Goal: Task Accomplishment & Management: Manage account settings

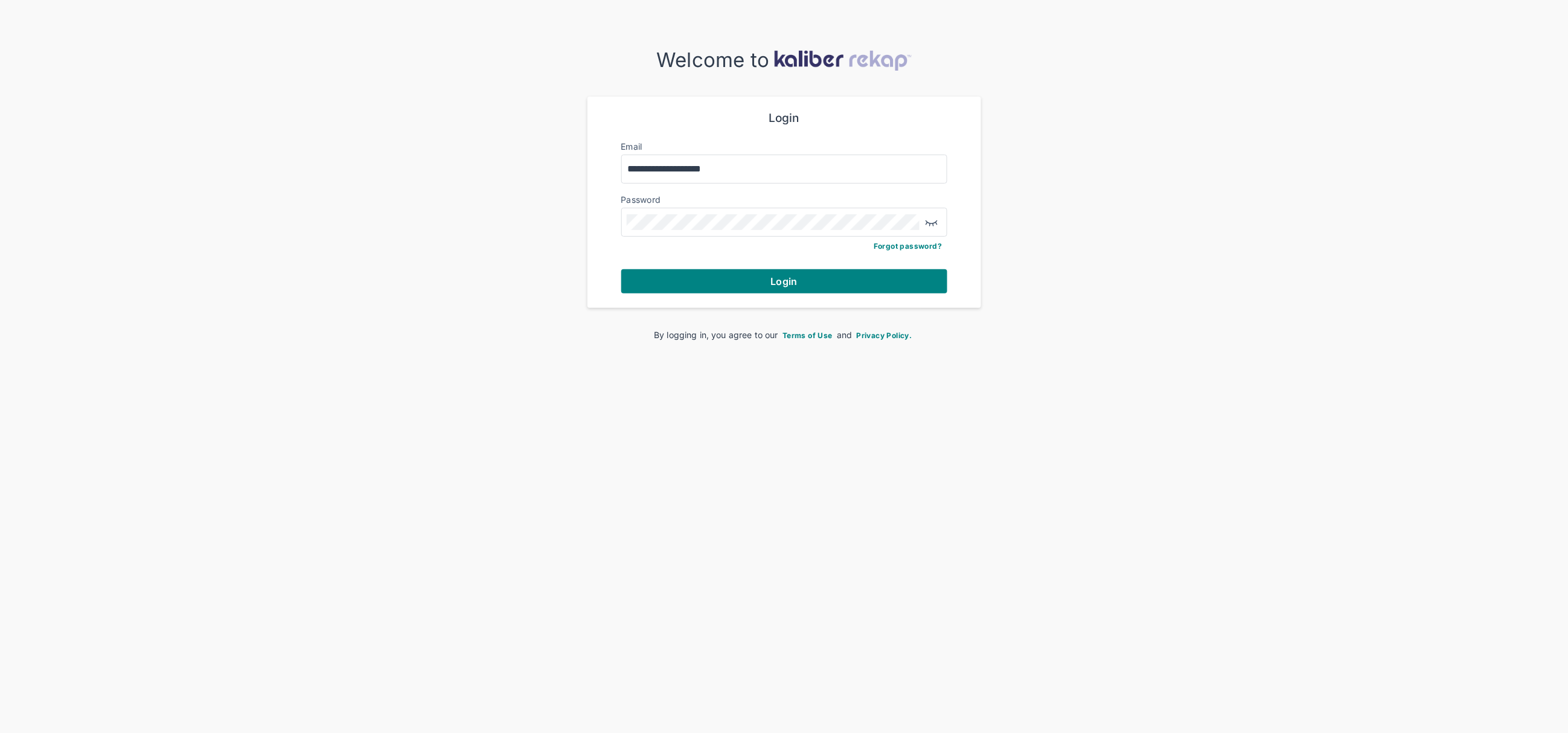
drag, startPoint x: 824, startPoint y: 285, endPoint x: 810, endPoint y: 286, distance: 14.0
click at [824, 286] on button "Login" at bounding box center [784, 281] width 326 height 24
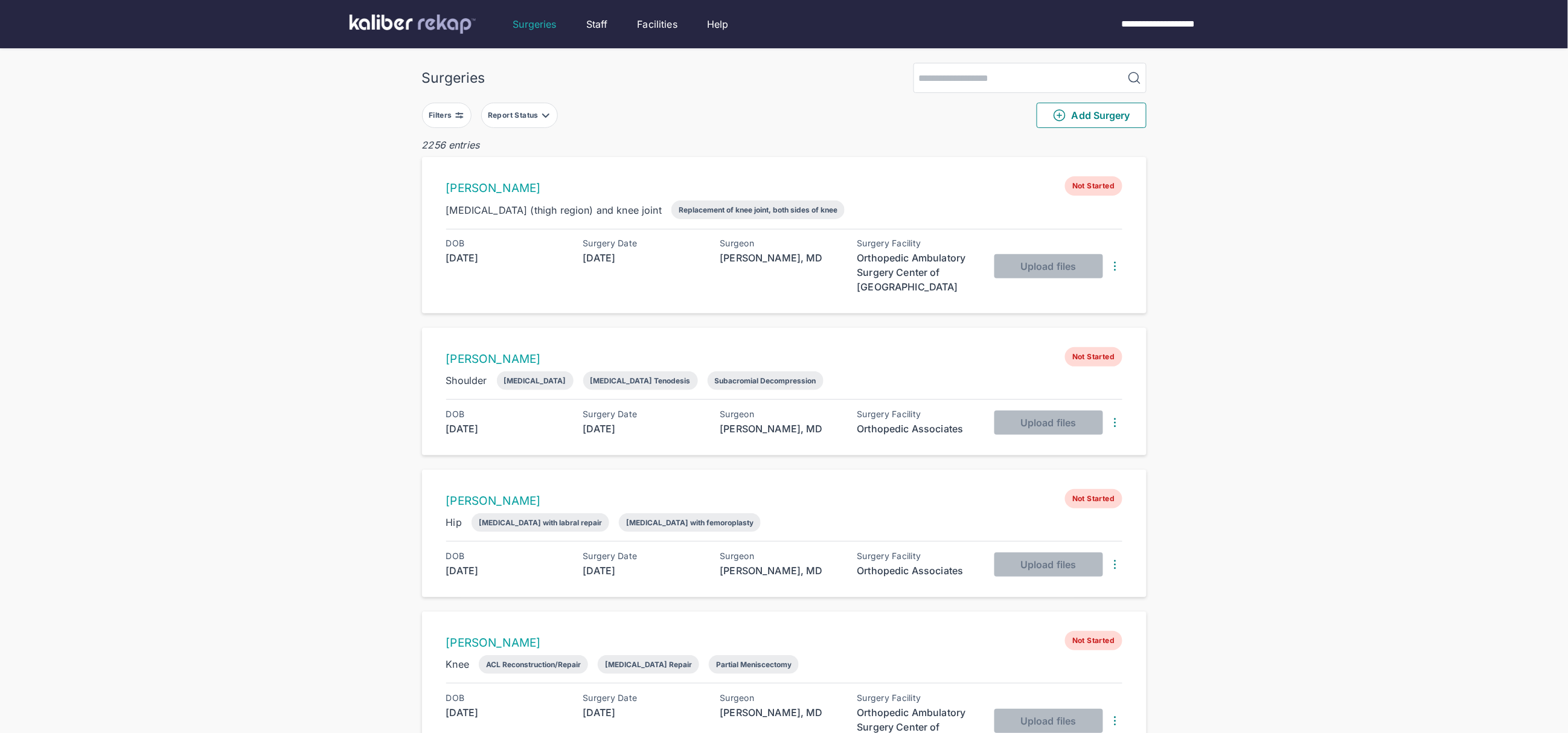
drag, startPoint x: 433, startPoint y: 111, endPoint x: 446, endPoint y: 116, distance: 13.9
click at [433, 111] on div "Filters" at bounding box center [442, 115] width 26 height 10
click at [494, 257] on div "Navigate forward to interact with the calendar and select a date. Press the que…" at bounding box center [514, 268] width 164 height 30
click at [491, 268] on input "text" at bounding box center [472, 268] width 70 height 15
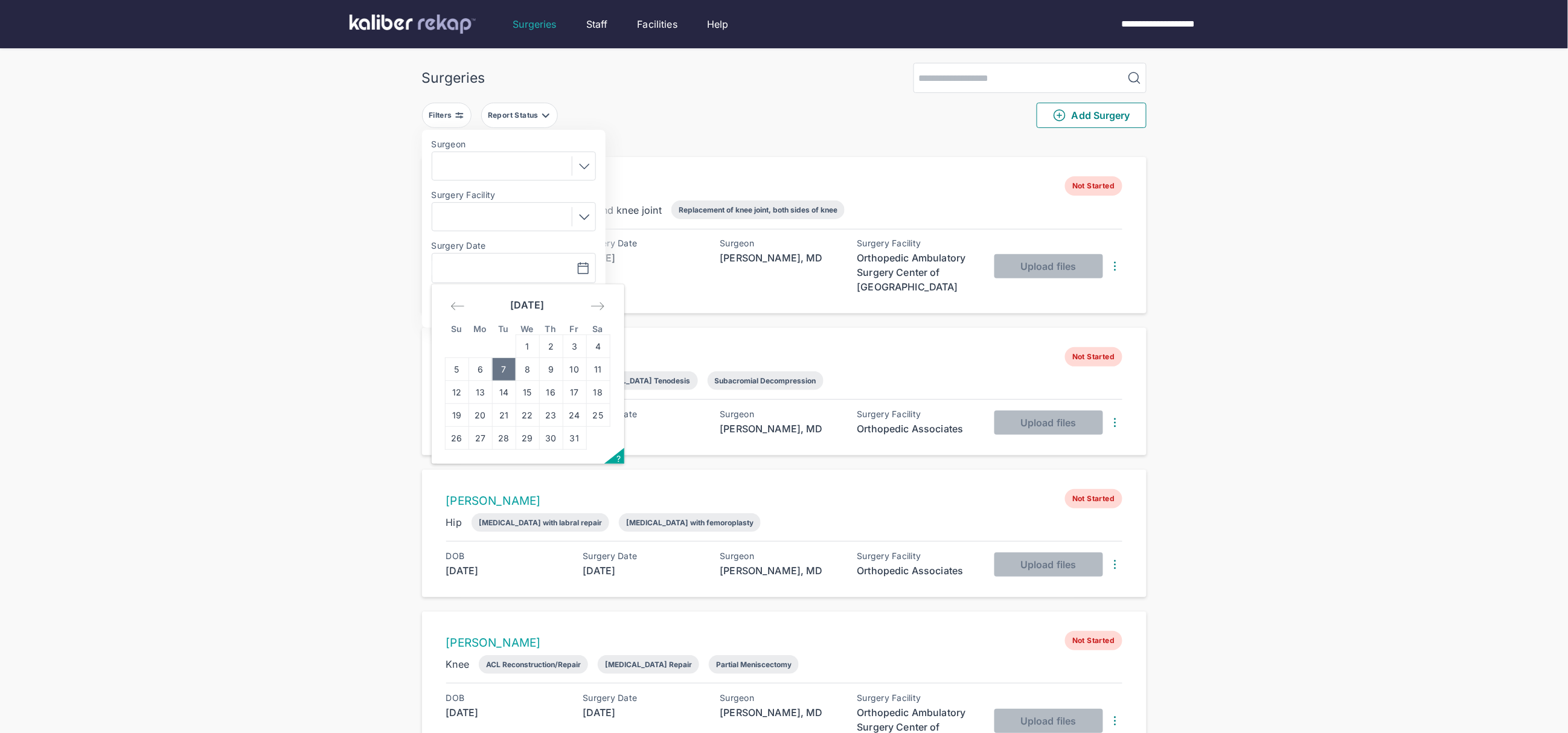
click at [498, 375] on td "7" at bounding box center [504, 369] width 24 height 23
type input "**********"
drag, startPoint x: 539, startPoint y: 292, endPoint x: 536, endPoint y: 306, distance: 14.3
click at [538, 295] on div "**********" at bounding box center [514, 229] width 183 height 198
click at [534, 307] on button "Apply" at bounding box center [554, 306] width 73 height 24
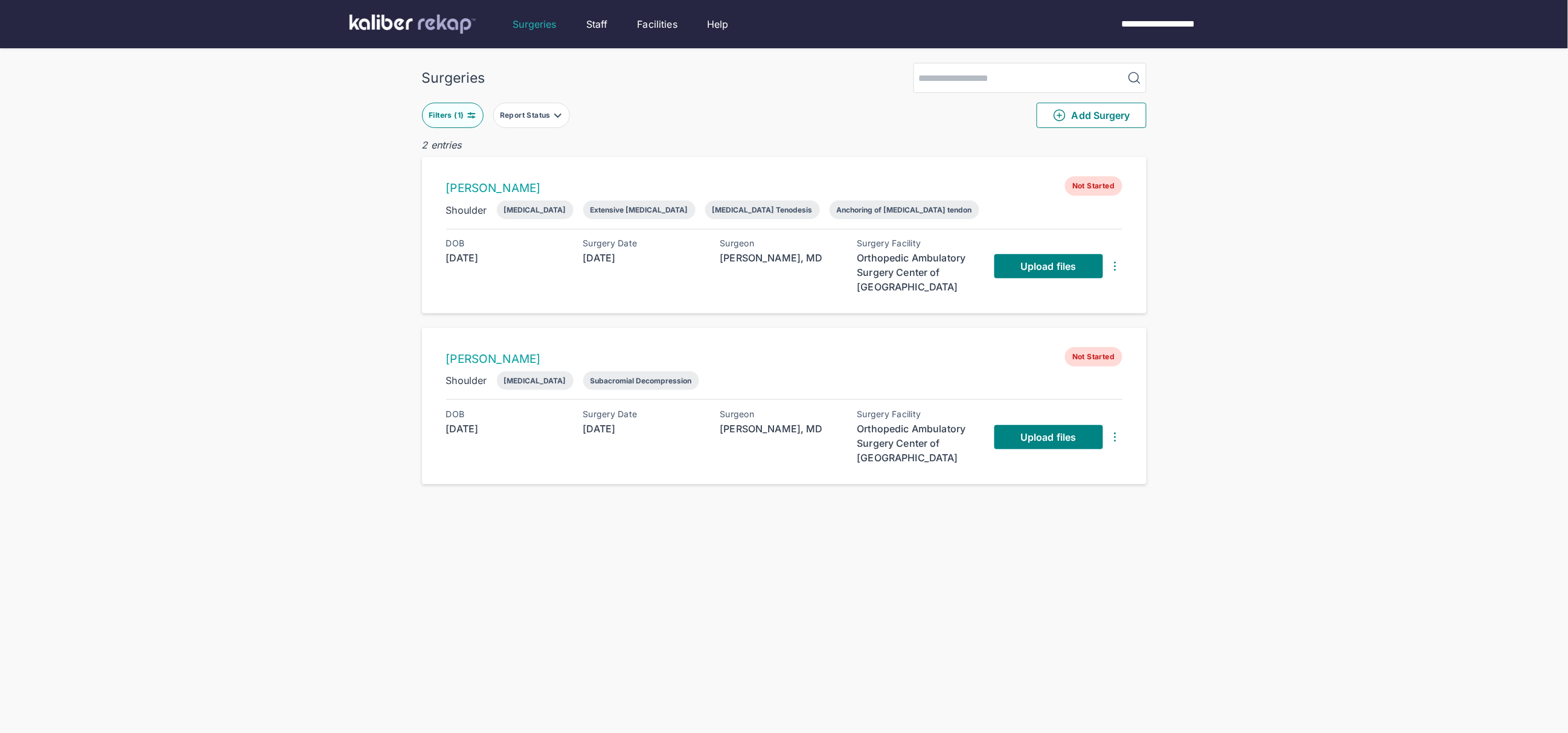
click at [1317, 272] on div "Surgeries Filters ( 1 ) Report Status Add Surgery 2 entries Makenzie Graham Not…" at bounding box center [784, 391] width 1568 height 781
click at [1184, 478] on div "Surgeries Filters ( 1 ) Report Status Add Surgery 2 entries Makenzie Graham Not…" at bounding box center [784, 389] width 1568 height 777
drag, startPoint x: 655, startPoint y: 580, endPoint x: 658, endPoint y: 569, distance: 11.4
click at [655, 579] on div "Surgeries Filters ( 1 ) Report Status Add Surgery 2 entries Makenzie Graham Not…" at bounding box center [784, 389] width 1568 height 777
click at [1285, 339] on div "Surgeries Filters ( 1 ) Report Status Add Surgery 2 entries Makenzie Graham Not…" at bounding box center [784, 389] width 1568 height 777
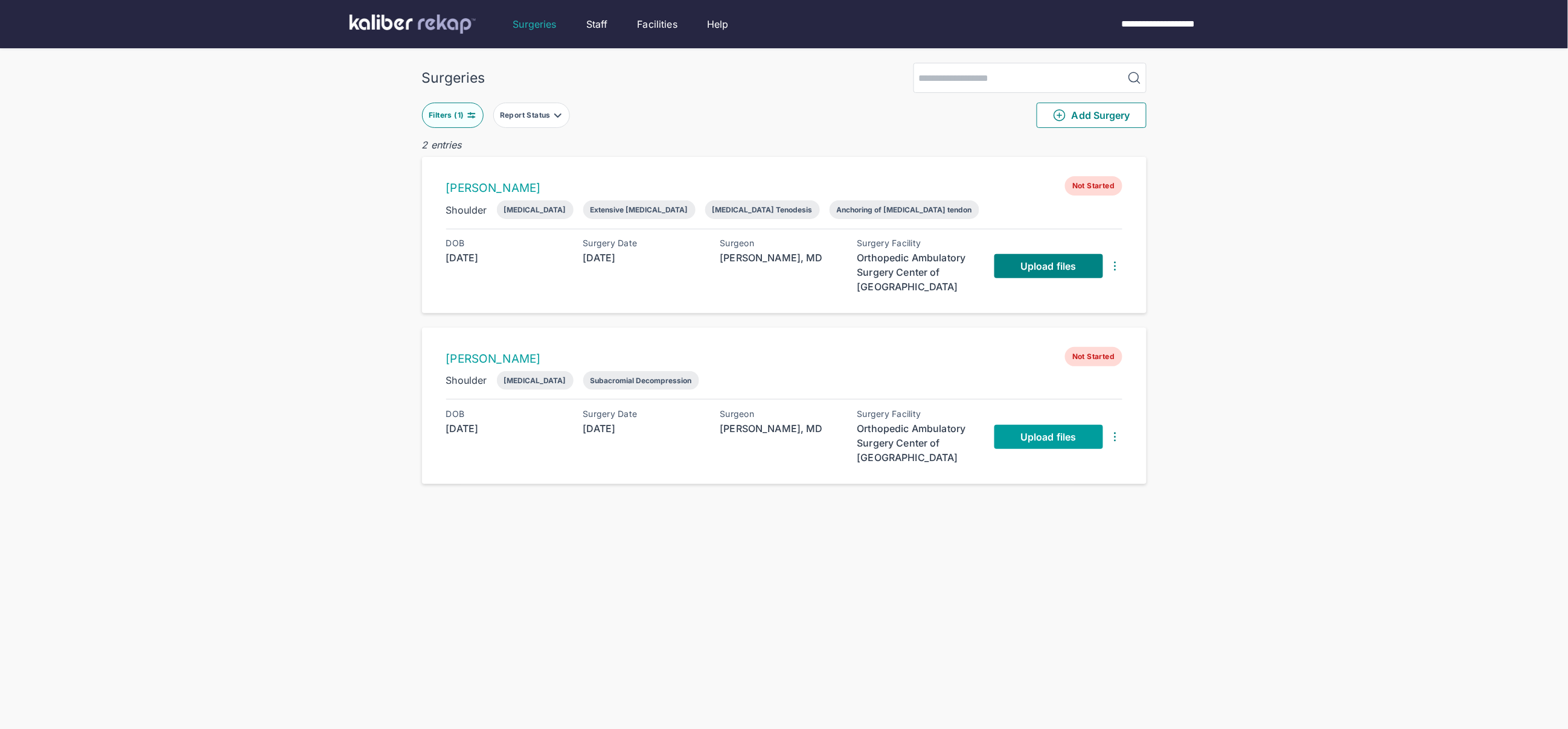
click at [1035, 438] on span "Upload files" at bounding box center [1048, 437] width 55 height 12
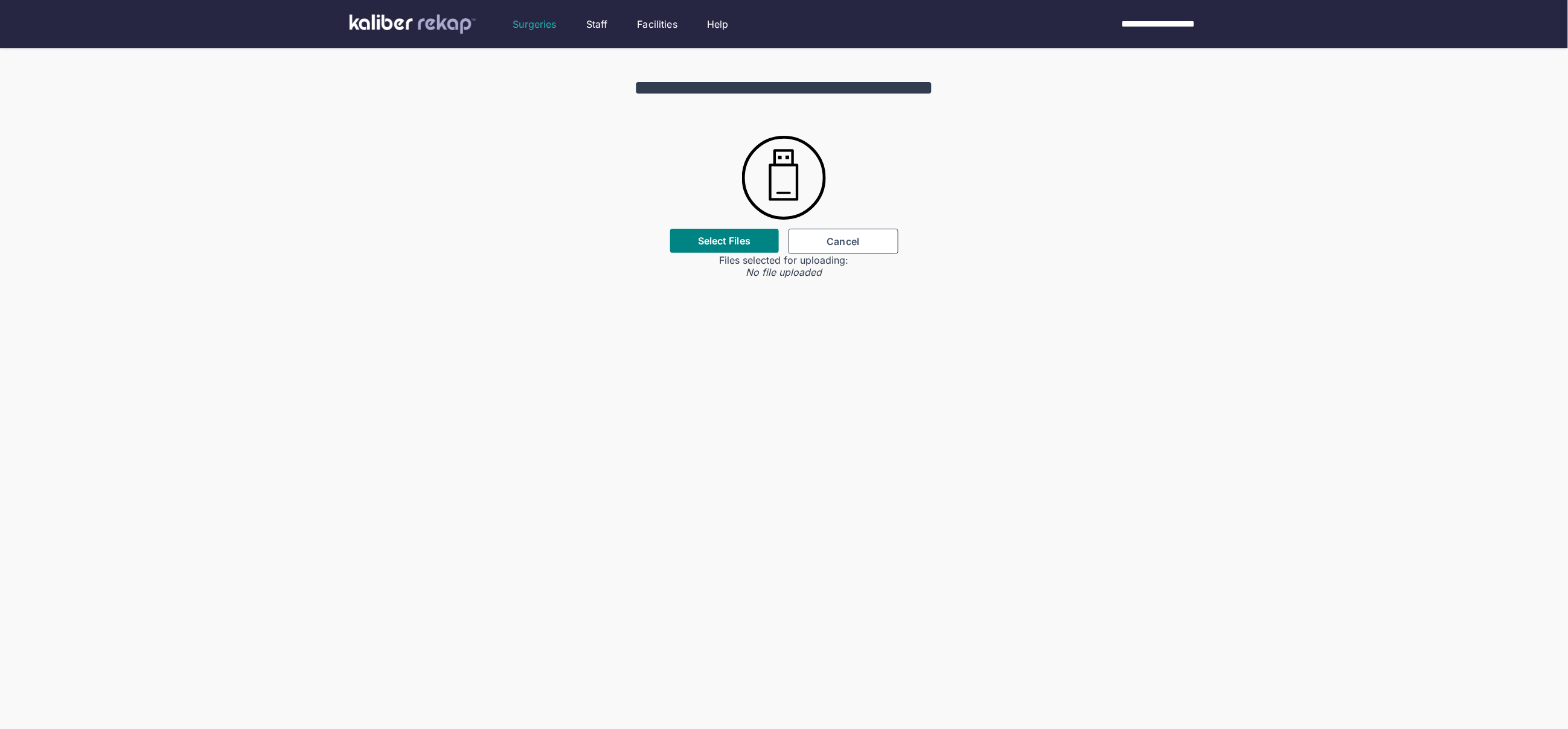
click at [739, 187] on div "**********" at bounding box center [784, 163] width 1568 height 230
click at [735, 244] on label "Select Files" at bounding box center [724, 241] width 53 height 12
click at [0, 0] on input "Select Files" at bounding box center [0, 0] width 0 height 0
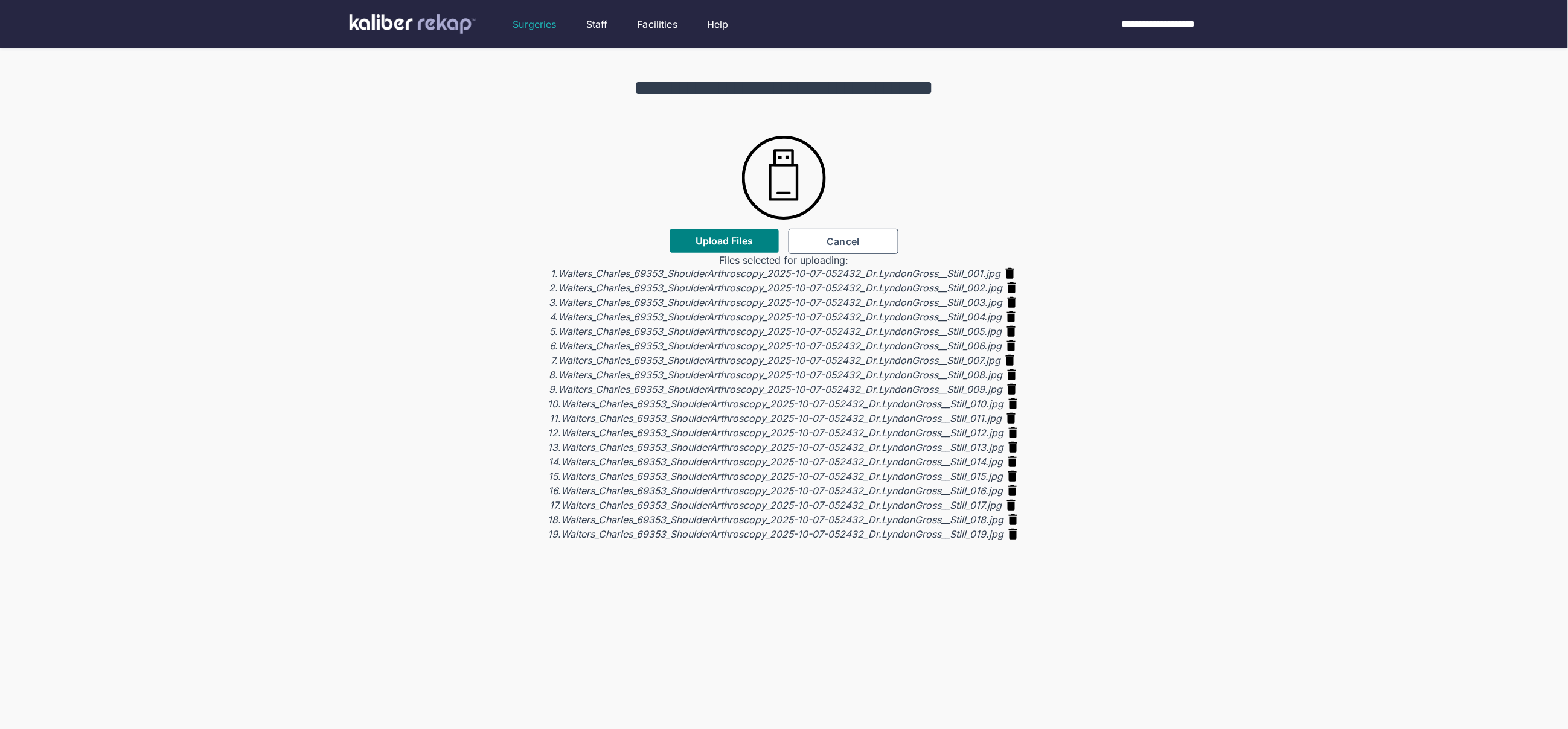
click at [707, 226] on div "**********" at bounding box center [784, 295] width 1568 height 493
click at [705, 235] on span "Upload Files" at bounding box center [724, 241] width 57 height 12
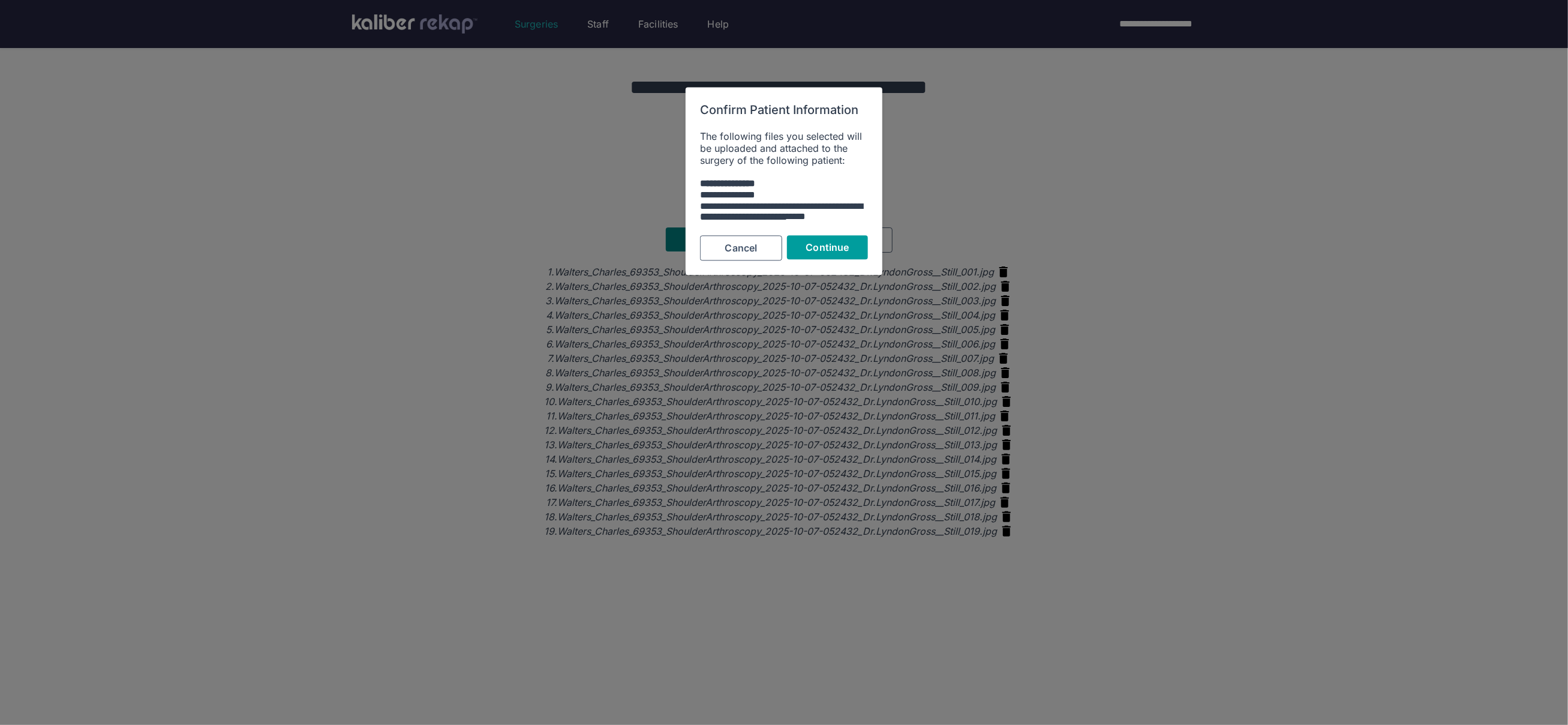
click at [822, 242] on span "Continue" at bounding box center [828, 248] width 43 height 12
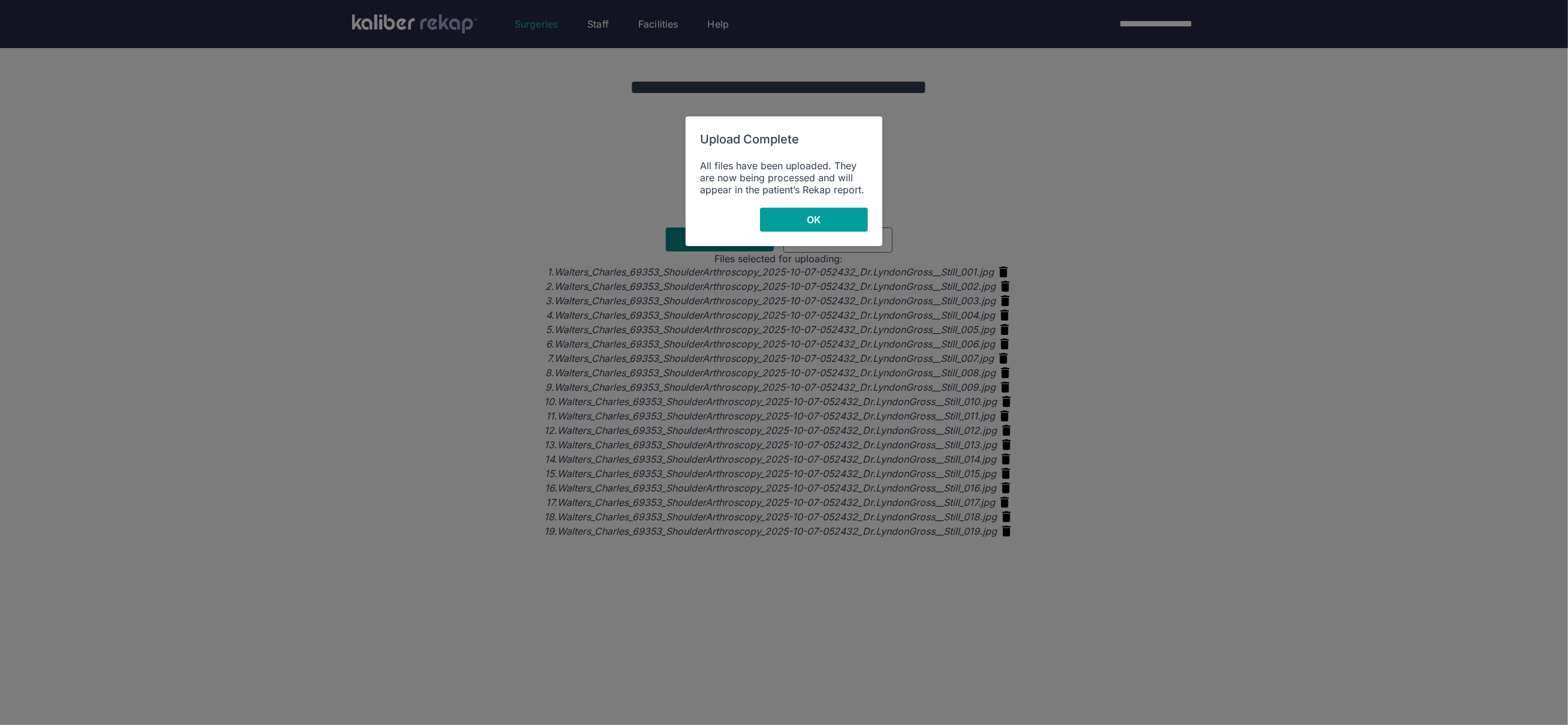
click at [799, 227] on button "OK" at bounding box center [814, 220] width 108 height 24
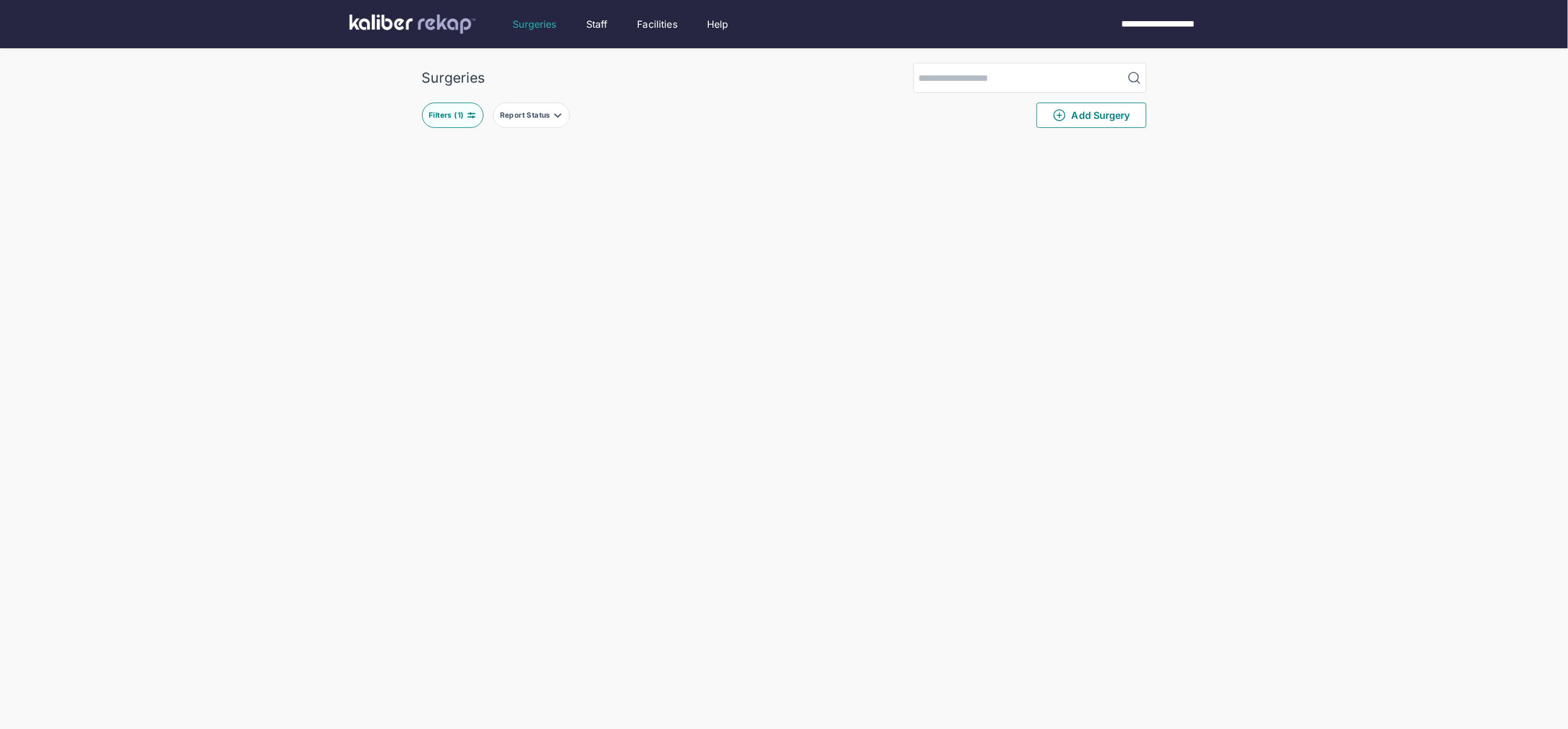
click at [1253, 261] on div "Surgeries Filters ( 1 ) Report Status Add Surgery Delete Surgery? The following…" at bounding box center [784, 434] width 1568 height 867
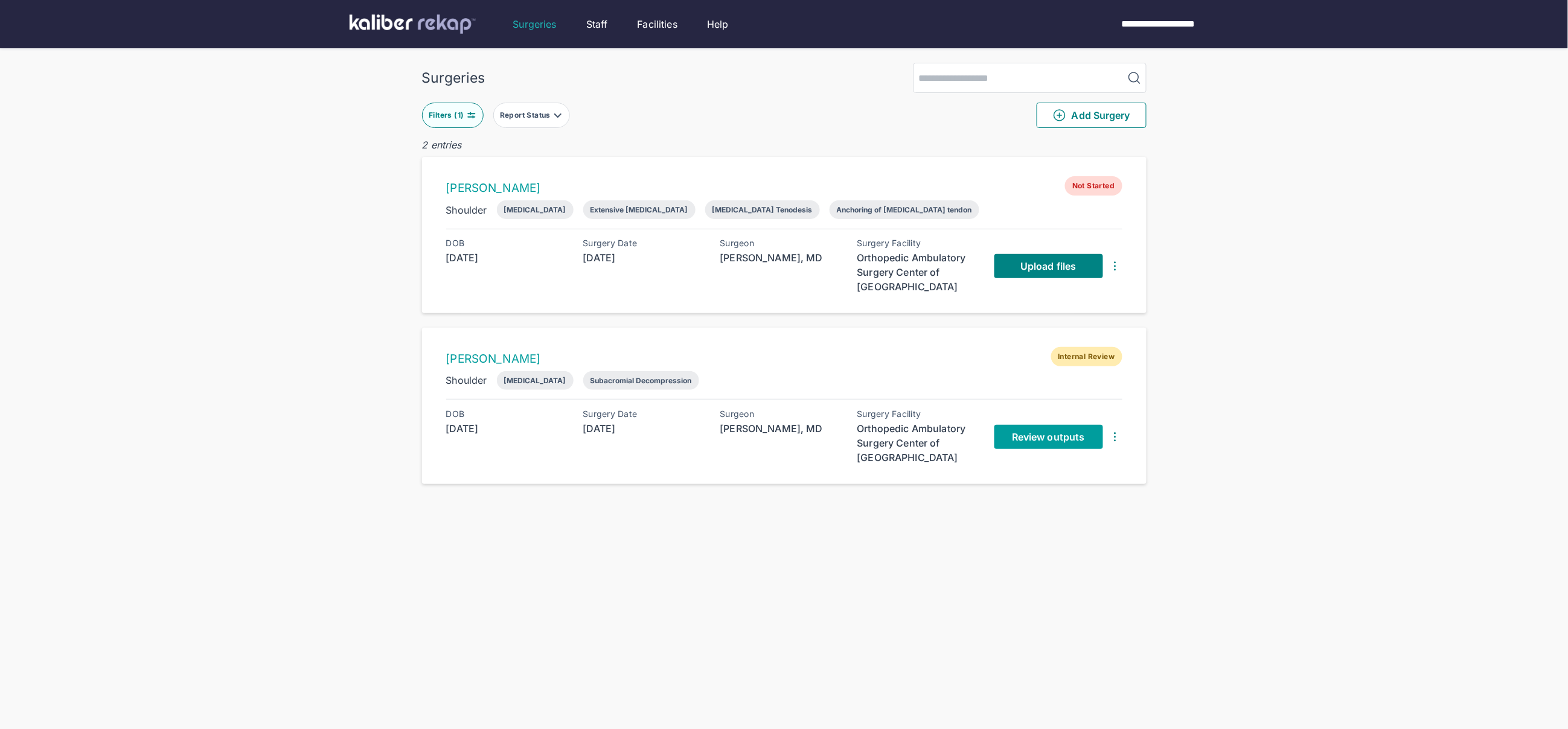
click at [1034, 427] on link "Review outputs" at bounding box center [1049, 437] width 109 height 24
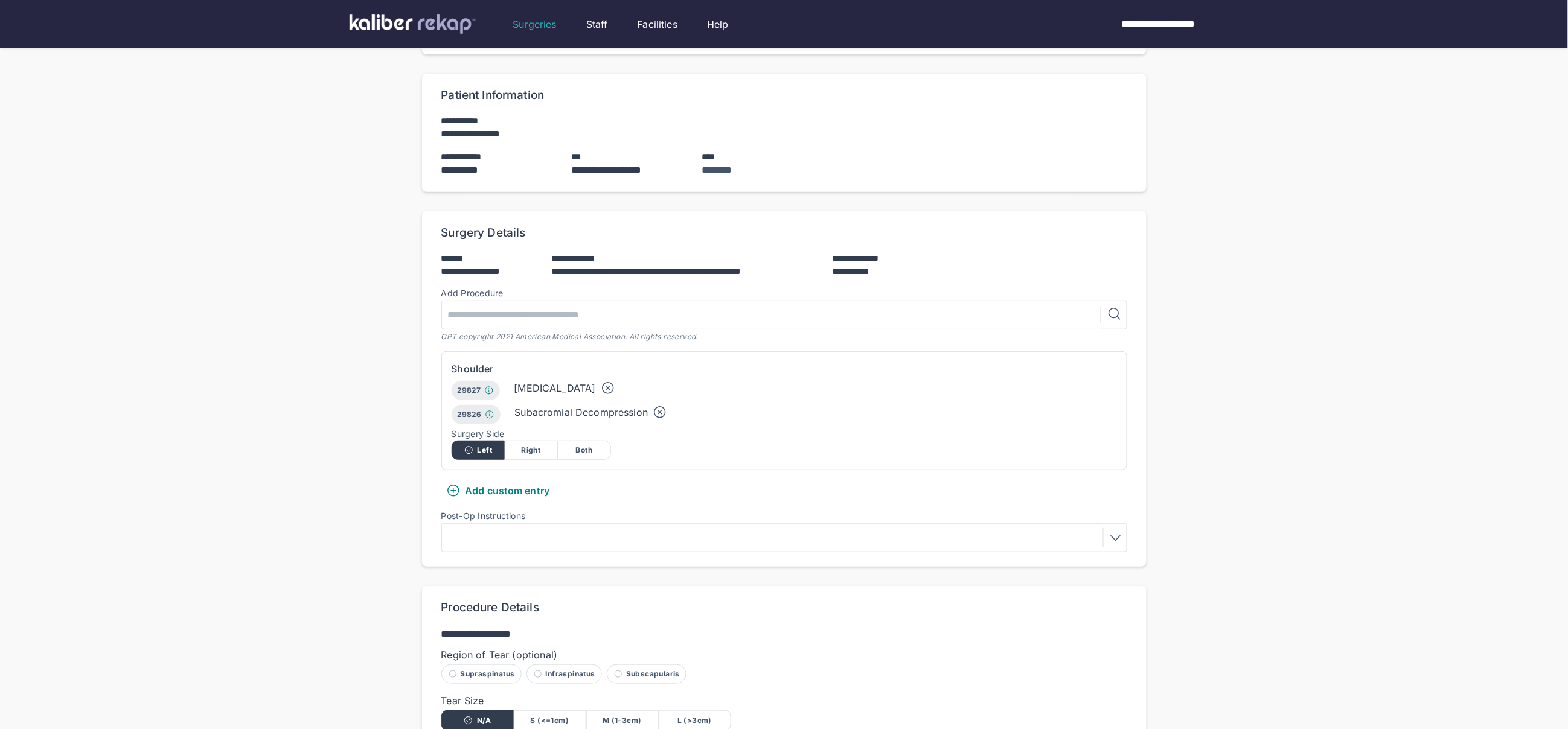
scroll to position [343, 0]
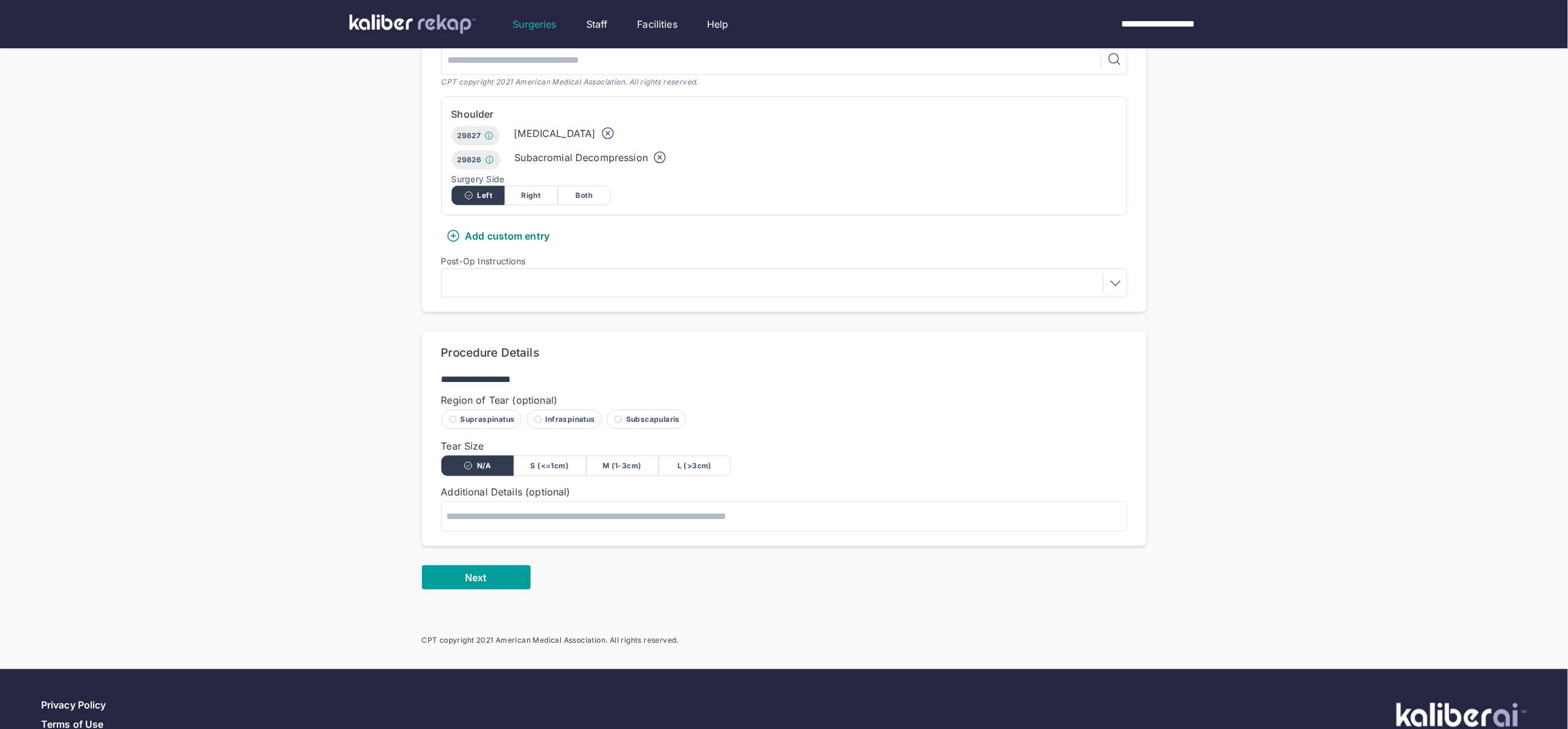
click at [497, 567] on button "Next" at bounding box center [476, 578] width 109 height 24
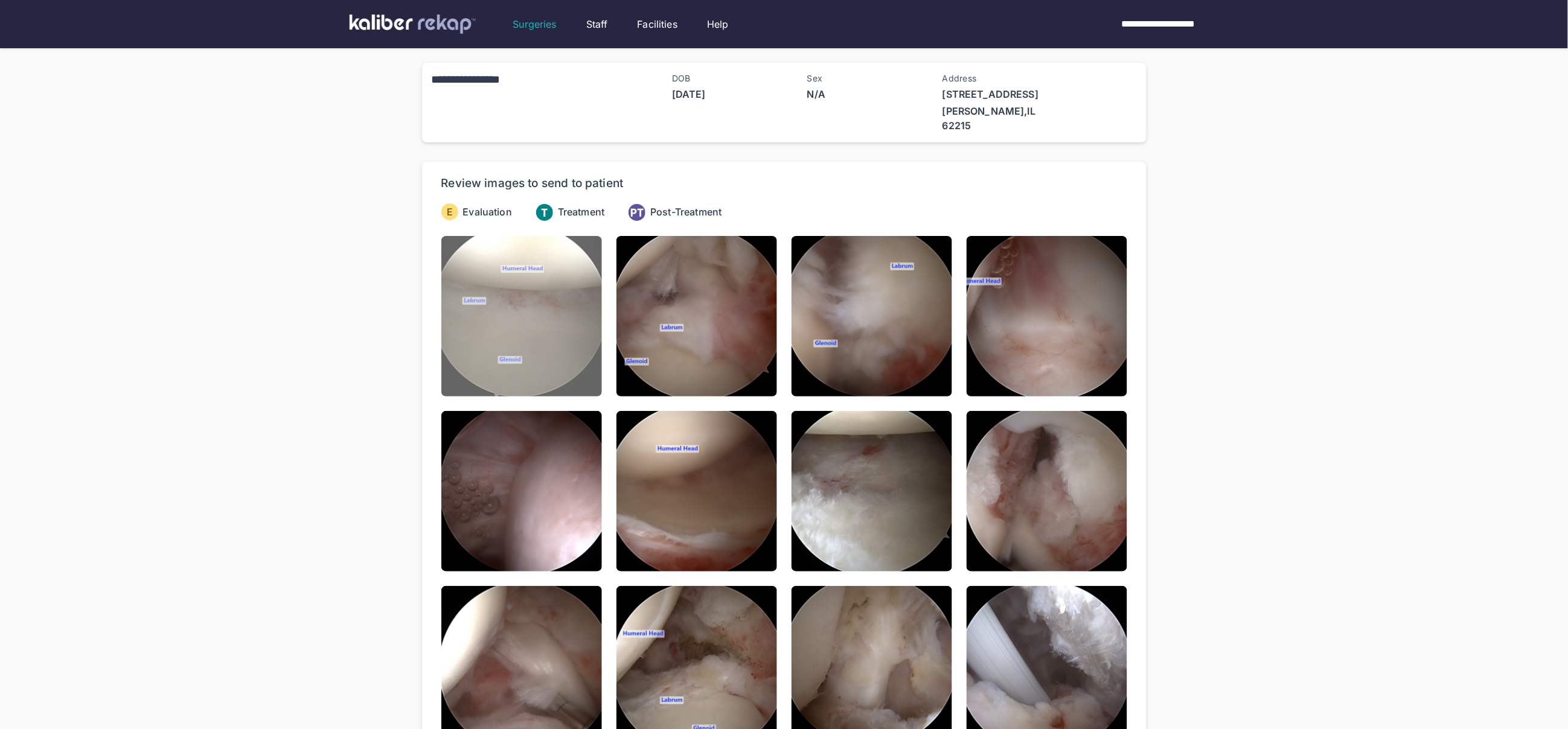
click at [531, 331] on img at bounding box center [522, 317] width 161 height 161
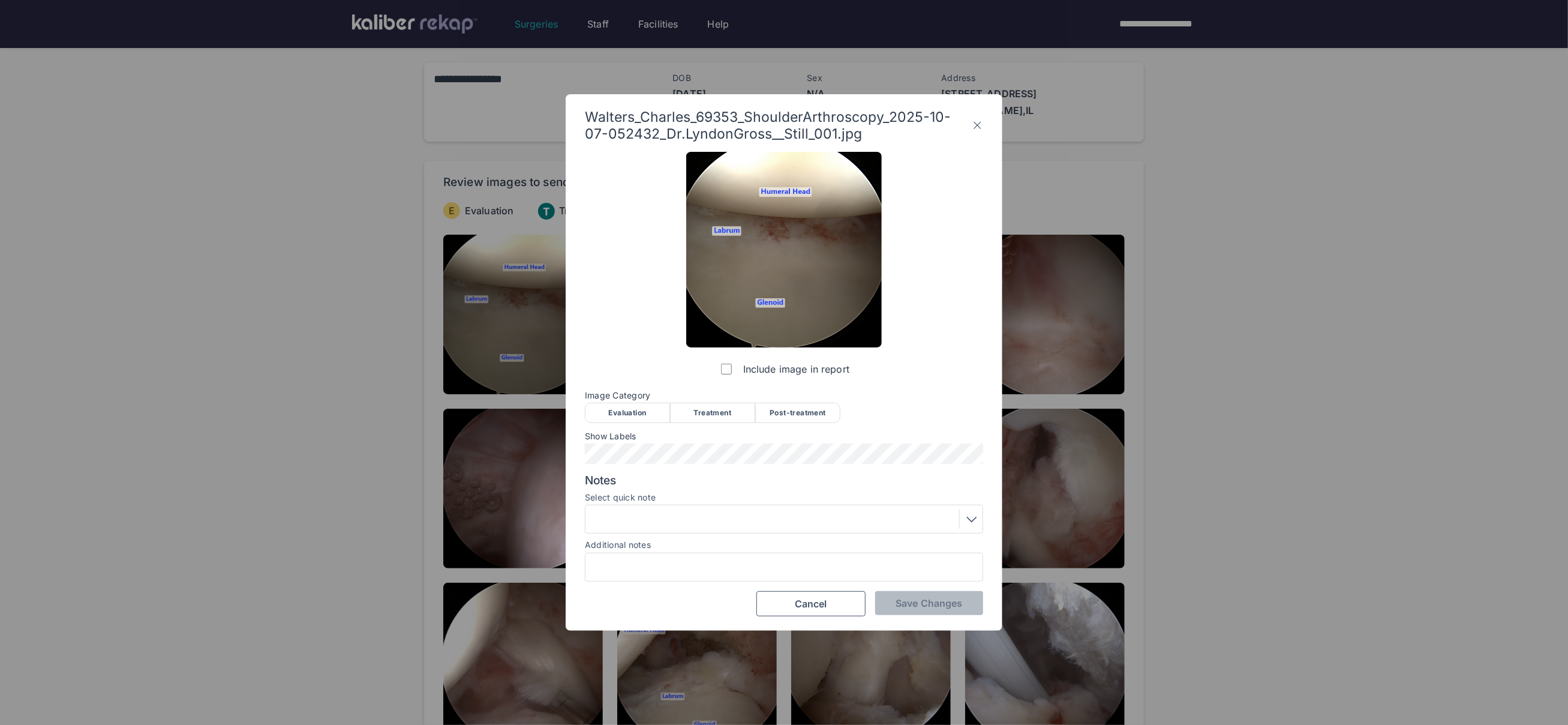
click at [631, 416] on div "Evaluation" at bounding box center [627, 413] width 85 height 20
click at [903, 605] on span "Save Changes" at bounding box center [929, 603] width 67 height 12
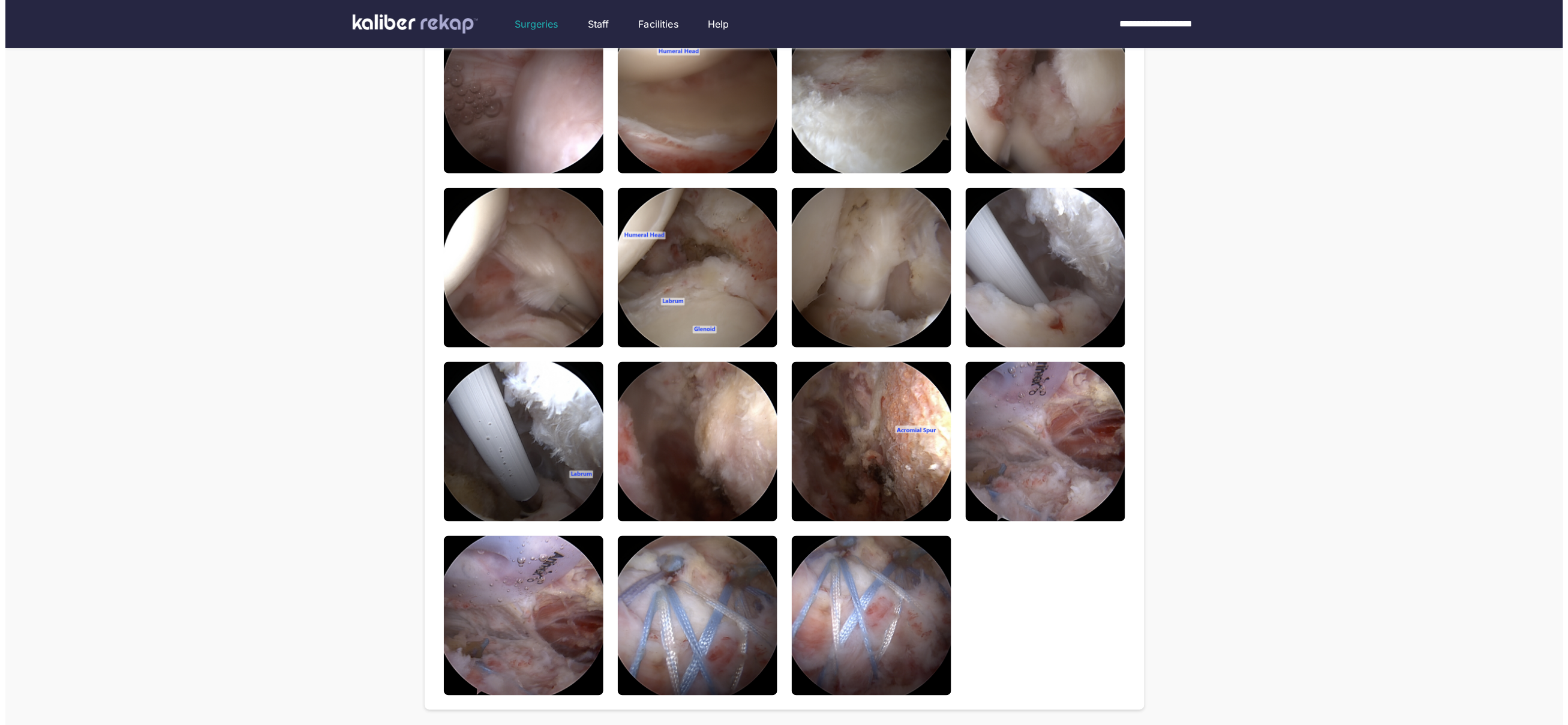
scroll to position [586, 0]
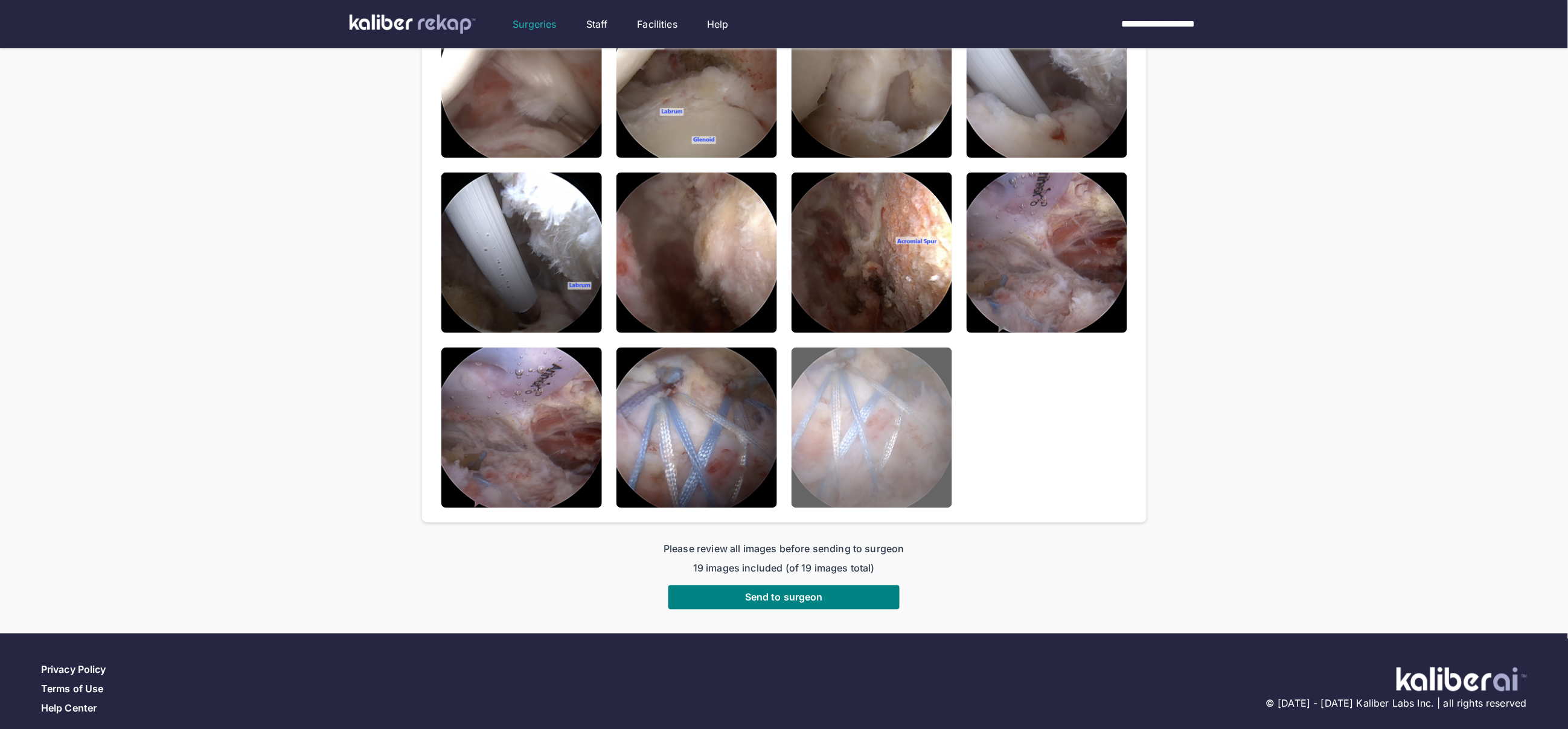
click at [872, 403] on img at bounding box center [872, 428] width 161 height 161
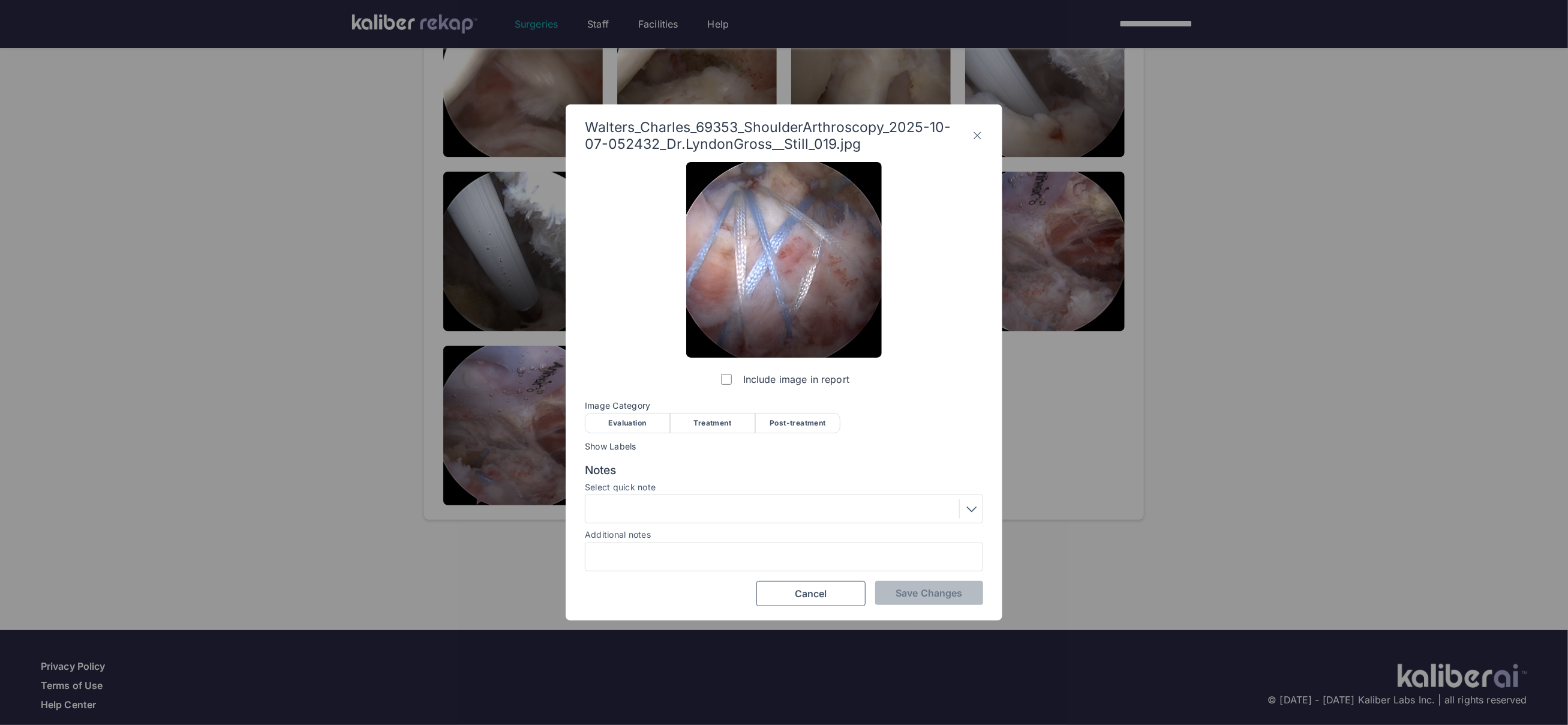
drag, startPoint x: 812, startPoint y: 433, endPoint x: 806, endPoint y: 426, distance: 9.2
click at [812, 433] on div "Post-treatment" at bounding box center [797, 423] width 85 height 20
click at [800, 418] on div "Post-treatment" at bounding box center [797, 423] width 85 height 20
drag, startPoint x: 749, startPoint y: 508, endPoint x: 730, endPoint y: 516, distance: 20.6
click at [746, 509] on div at bounding box center [784, 509] width 390 height 19
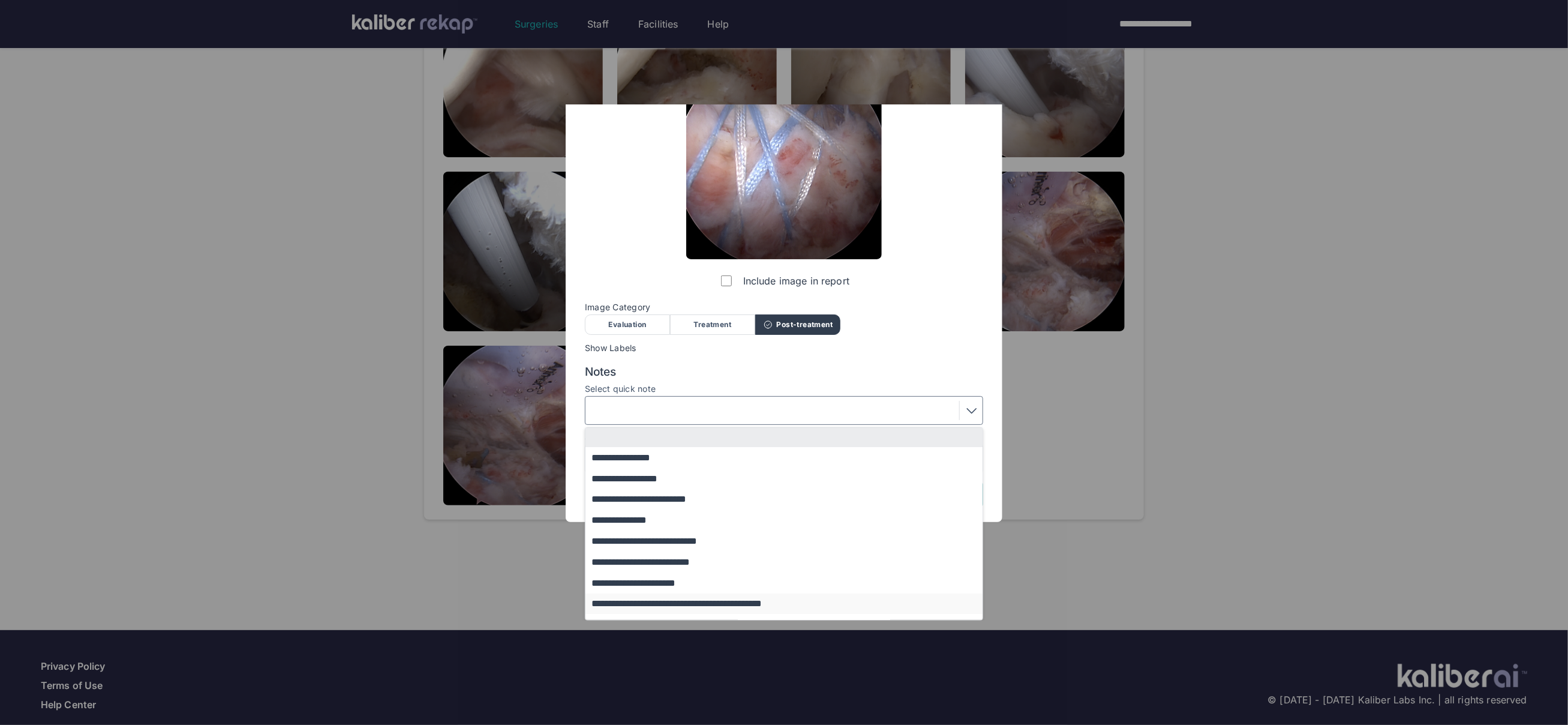
scroll to position [78, 0]
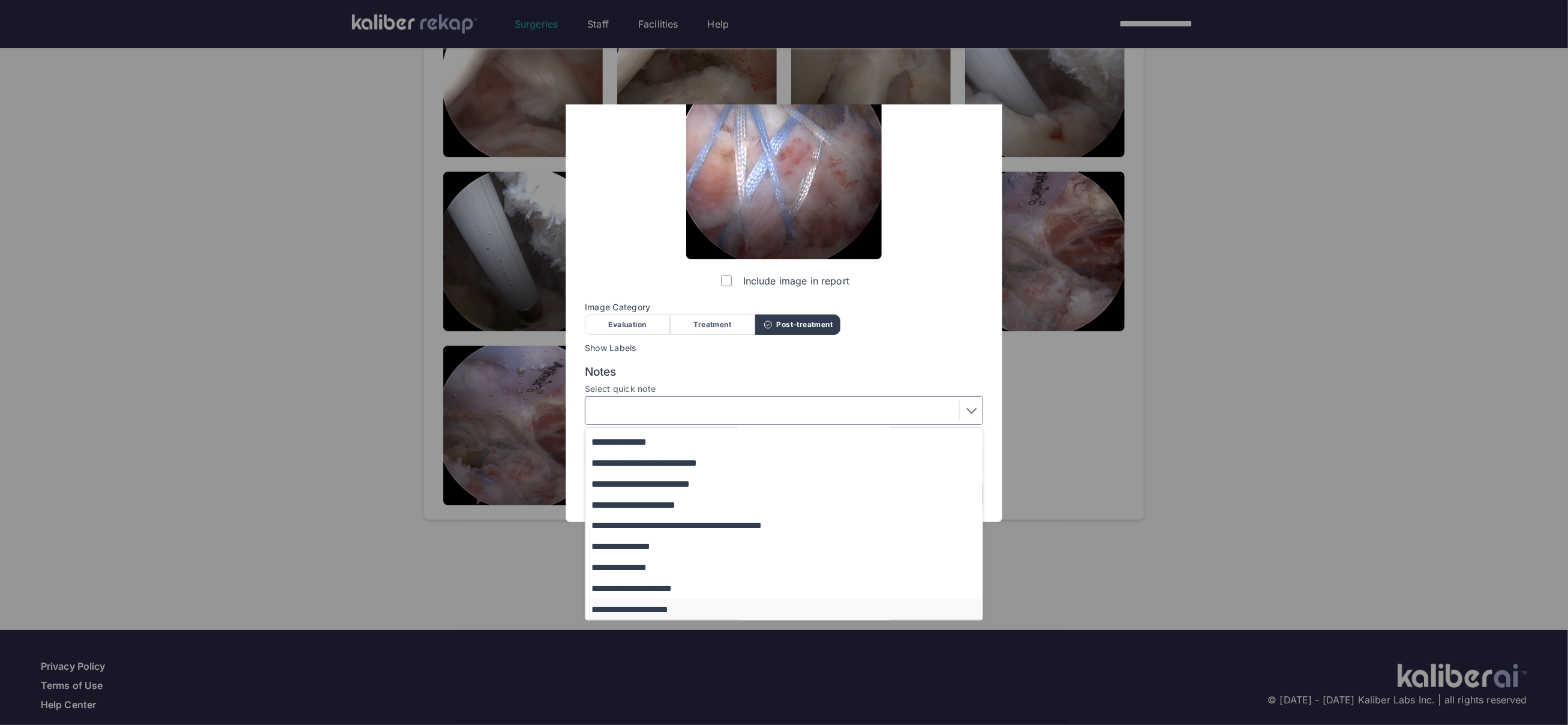
click at [671, 605] on button "**********" at bounding box center [790, 609] width 409 height 21
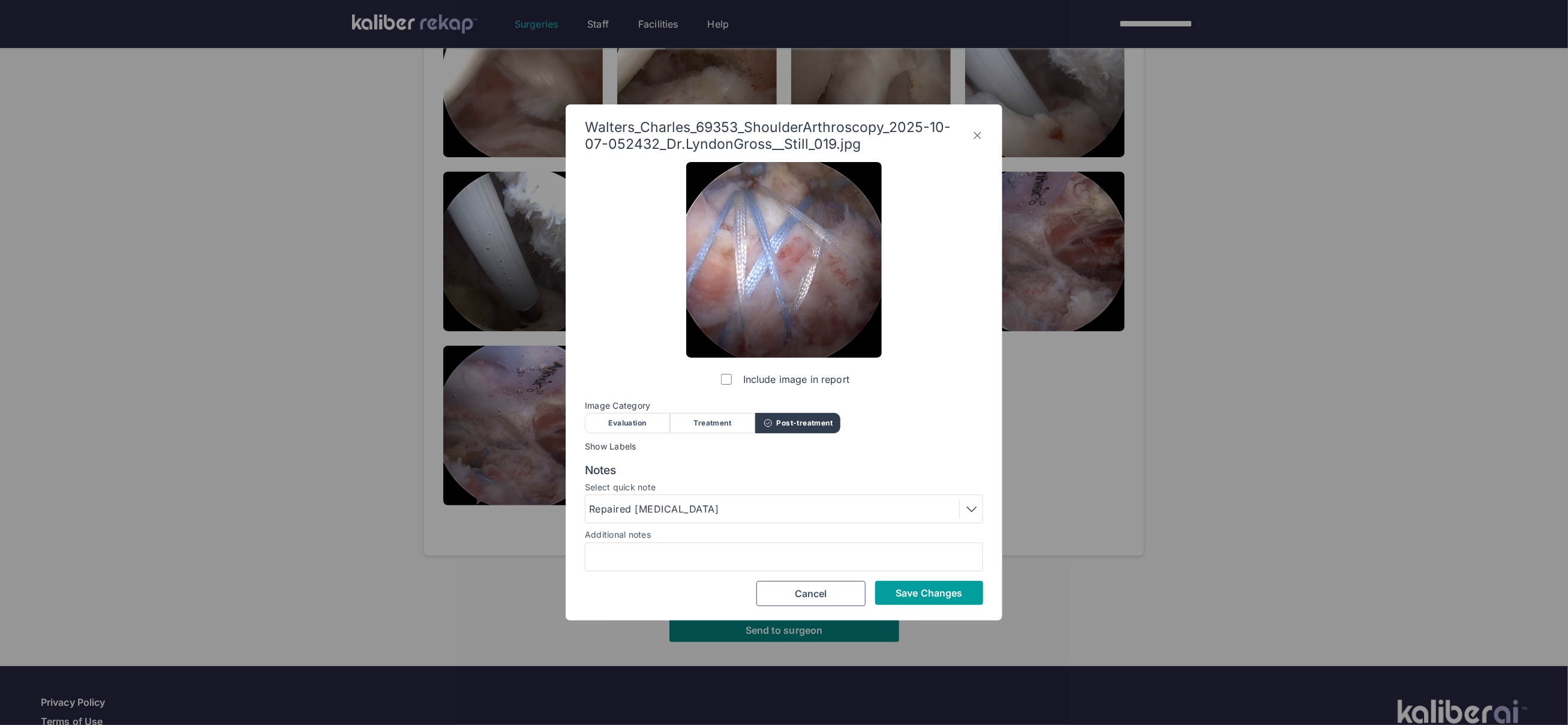
click at [909, 591] on span "Save Changes" at bounding box center [929, 593] width 67 height 12
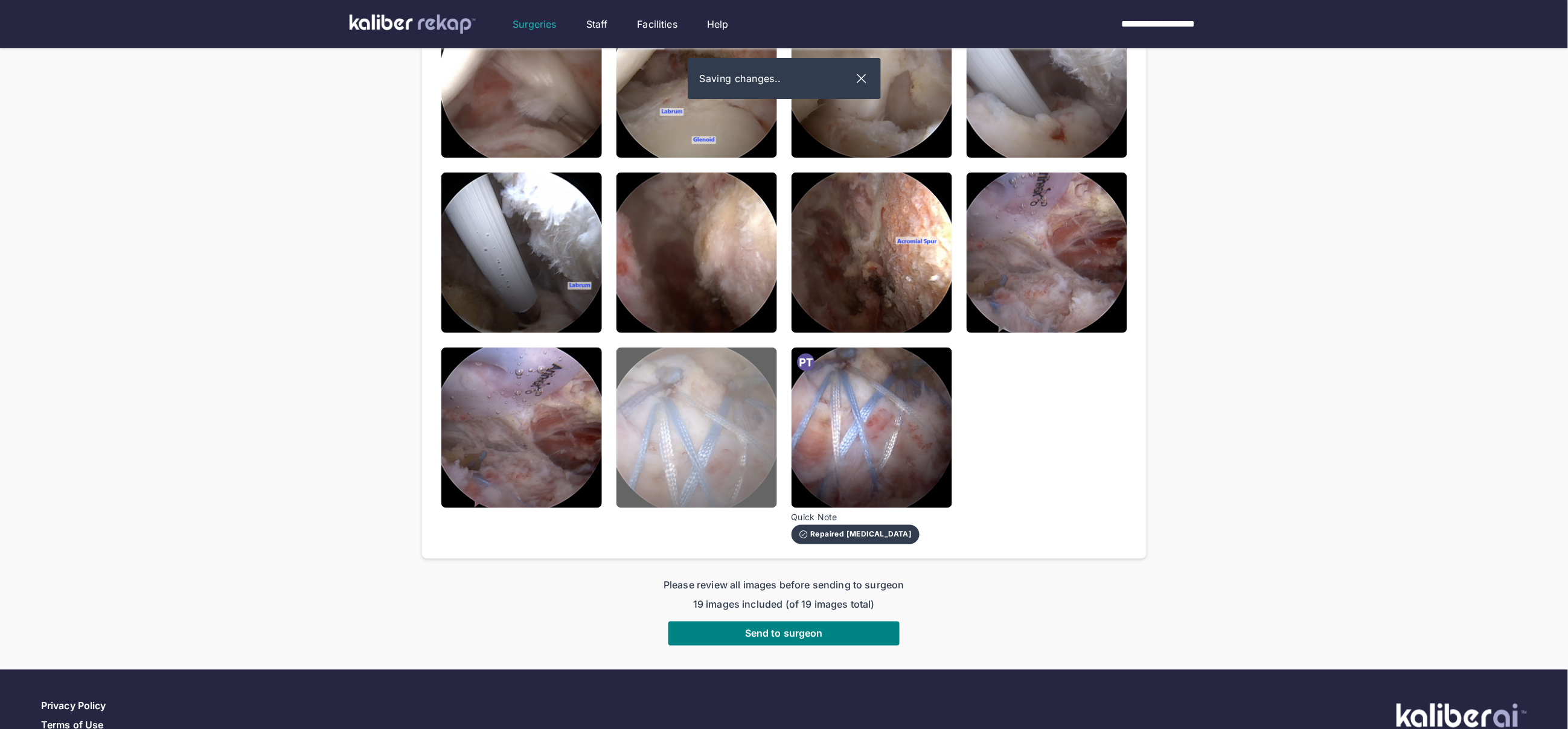
click at [723, 419] on img at bounding box center [697, 428] width 161 height 161
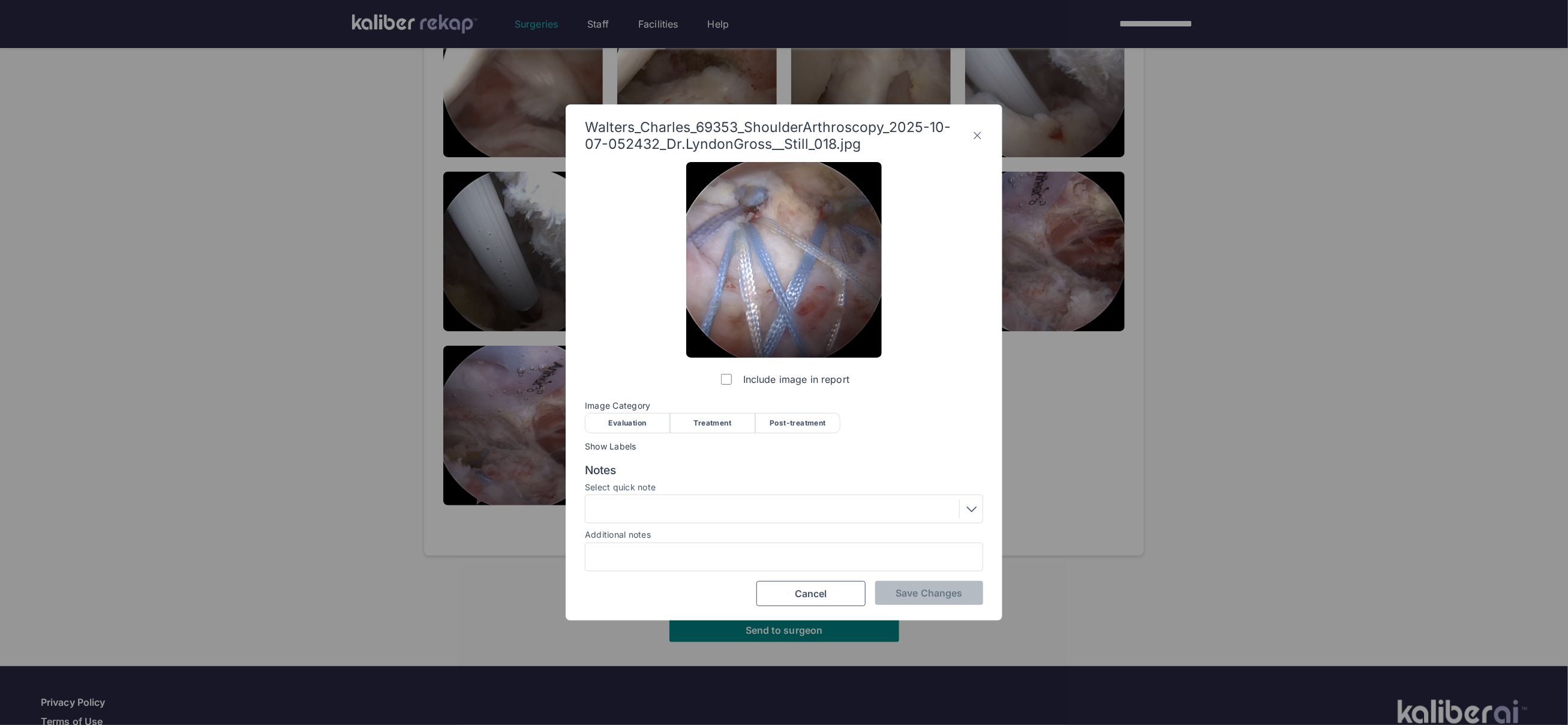
click at [809, 408] on span "Image Category" at bounding box center [784, 406] width 398 height 10
click at [803, 422] on div "Post-treatment" at bounding box center [797, 423] width 85 height 20
click at [933, 588] on span "Save Changes" at bounding box center [929, 593] width 67 height 12
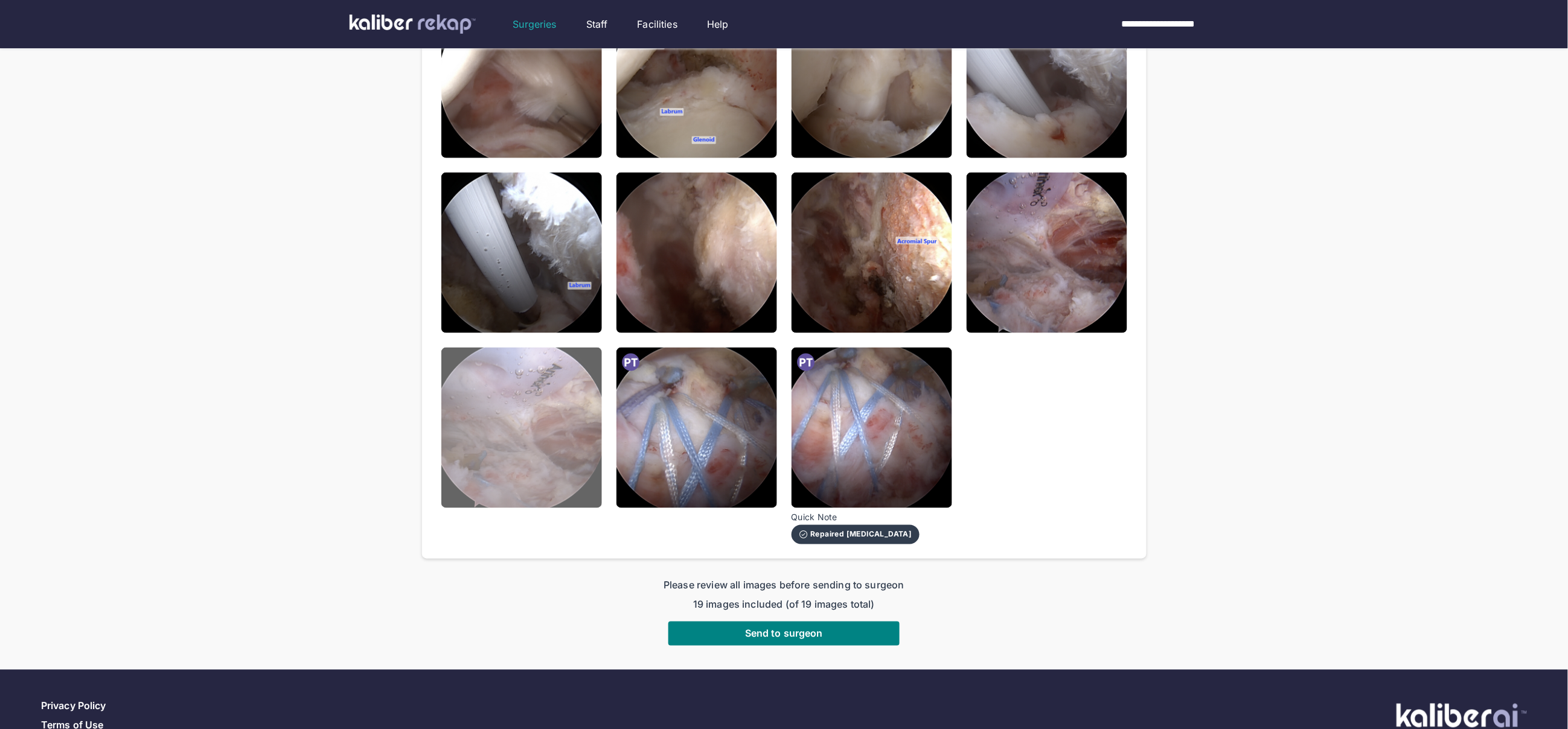
click at [547, 403] on img at bounding box center [522, 428] width 161 height 161
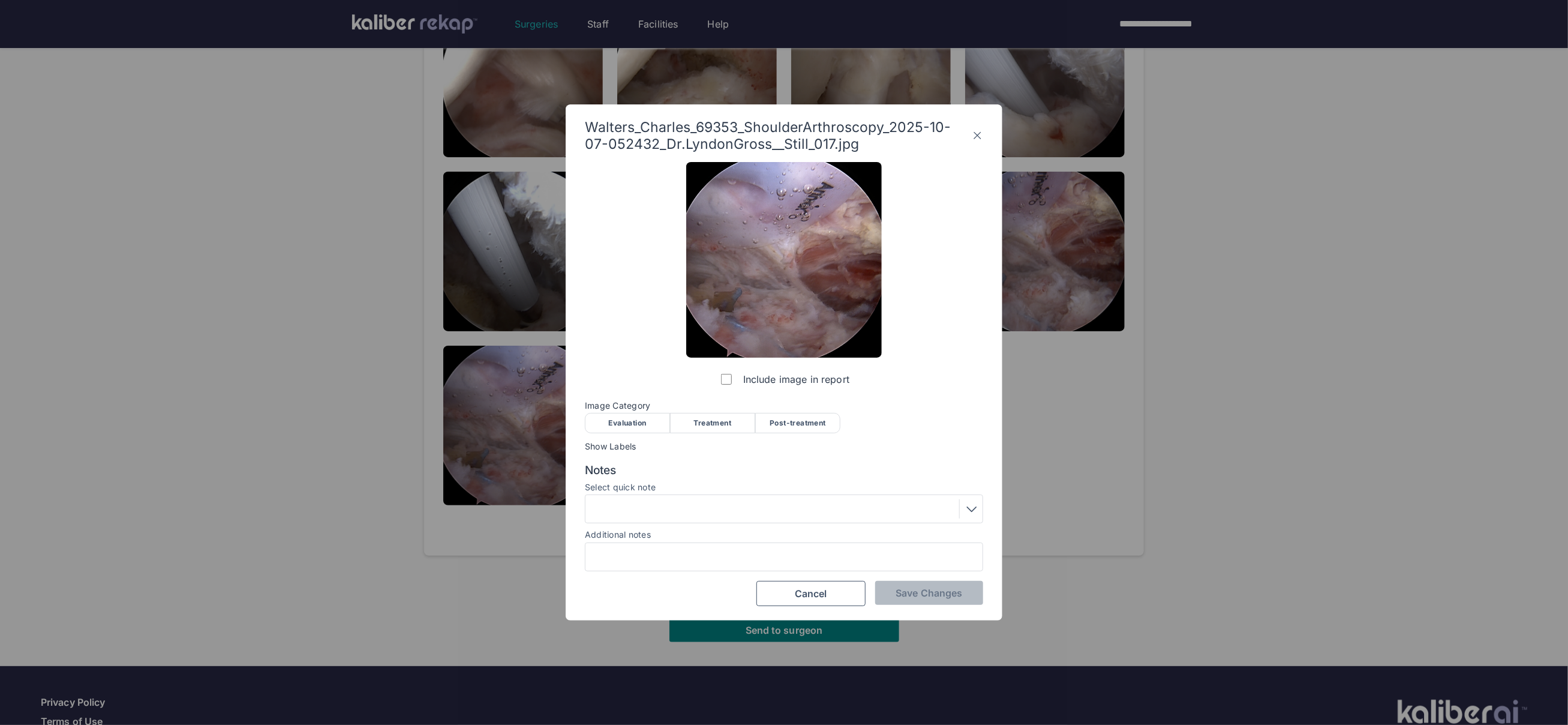
click at [701, 422] on div "Treatment" at bounding box center [712, 423] width 85 height 20
click at [913, 587] on span "Save Changes" at bounding box center [929, 593] width 67 height 12
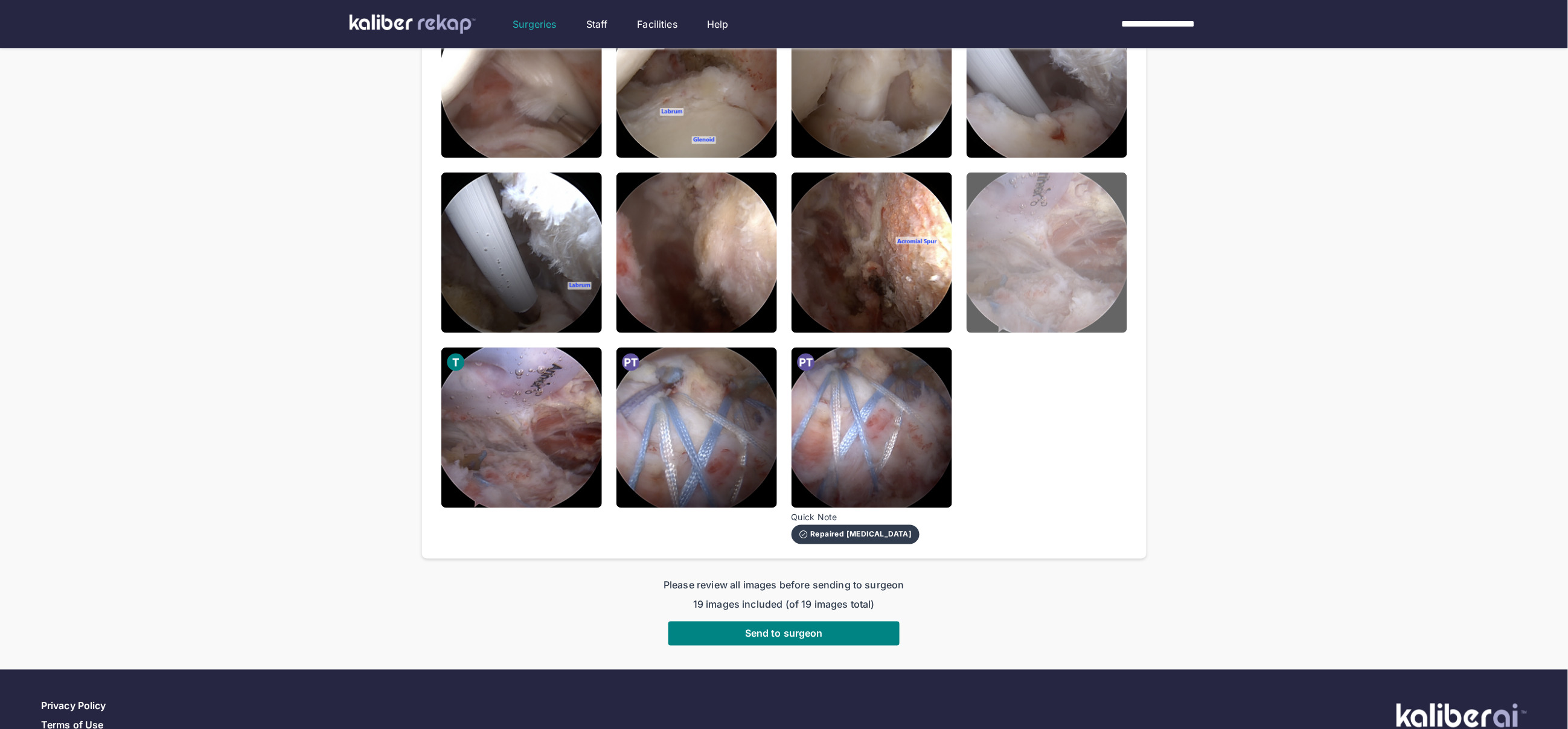
click at [1047, 270] on img at bounding box center [1047, 253] width 161 height 161
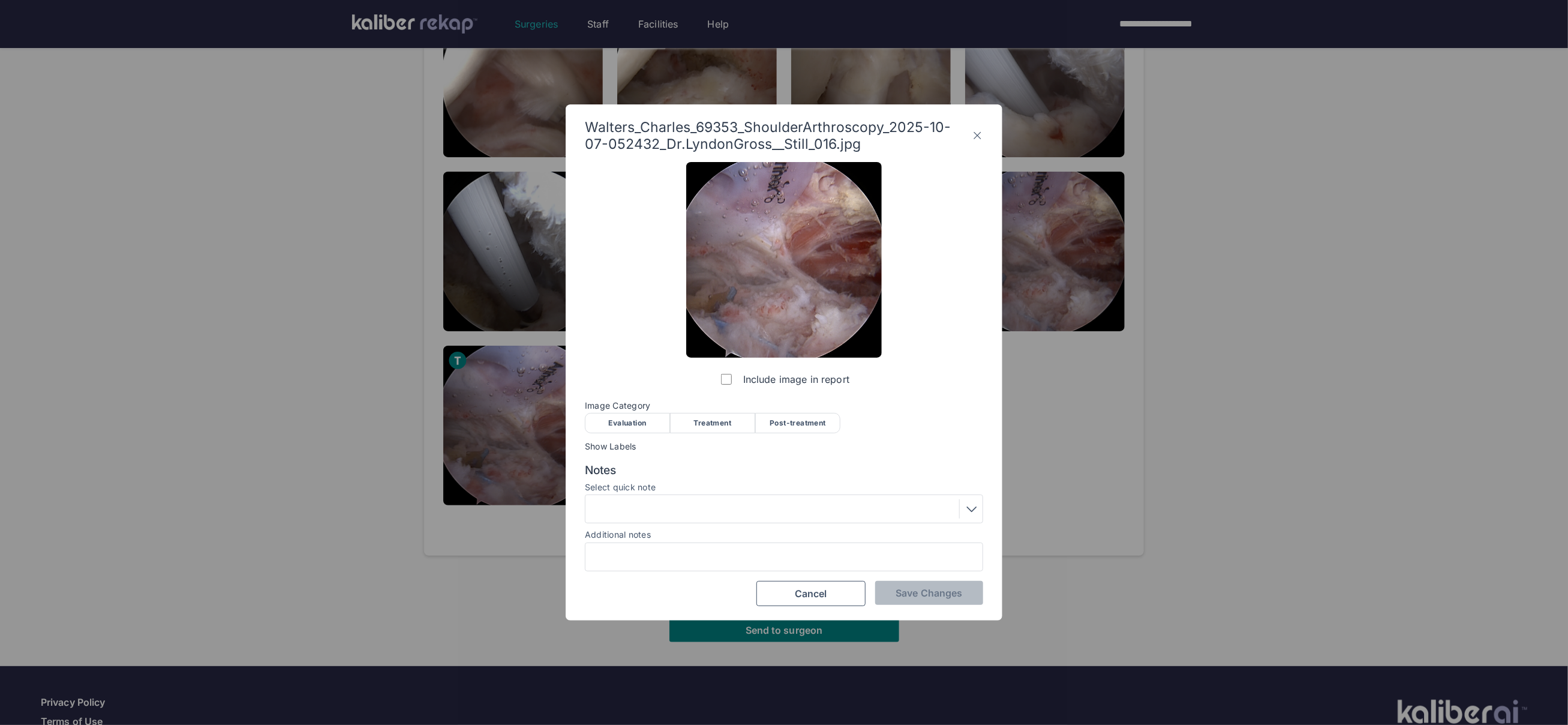
click at [741, 418] on div "Treatment" at bounding box center [712, 423] width 85 height 20
click at [940, 590] on span "Save Changes" at bounding box center [929, 593] width 67 height 12
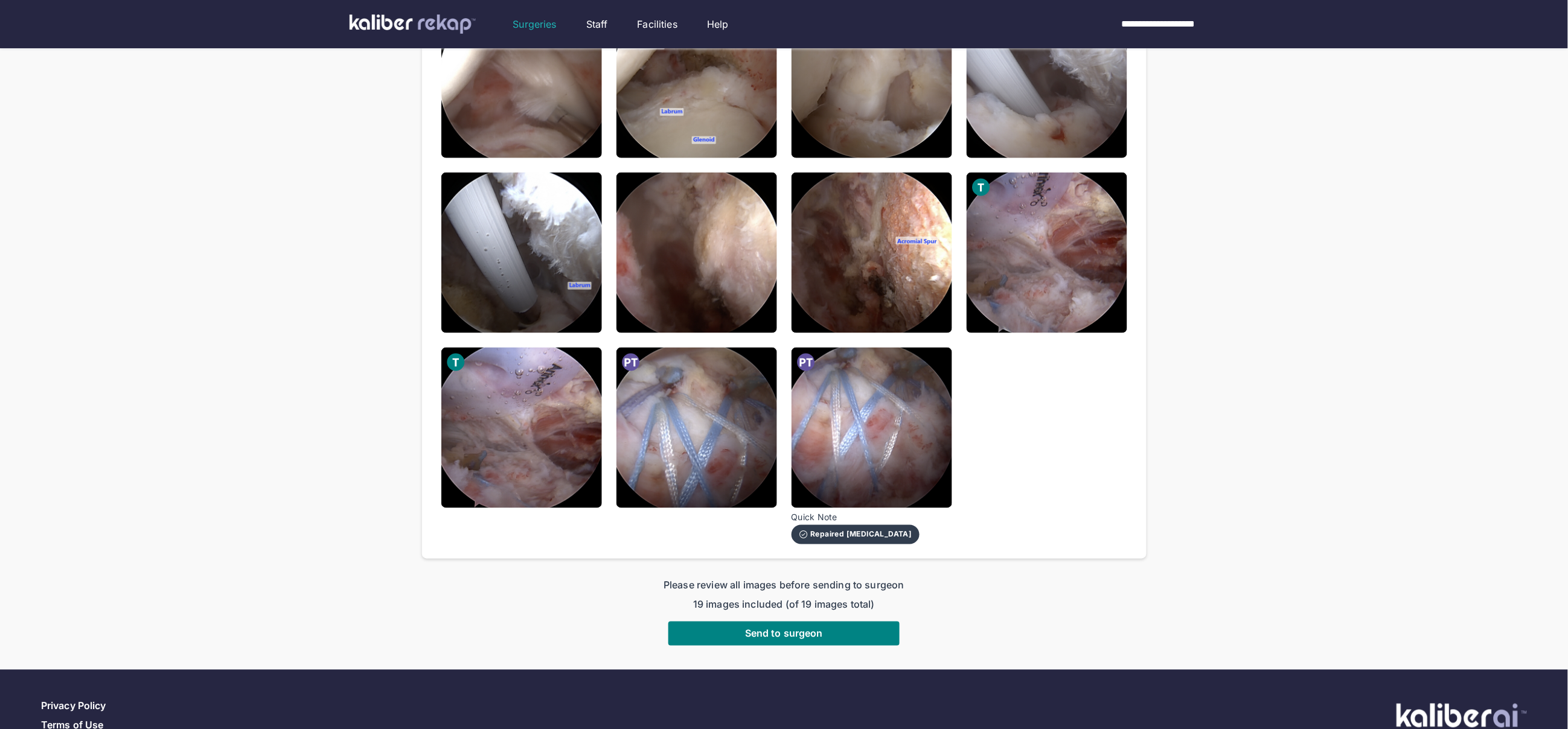
click at [875, 270] on img at bounding box center [872, 253] width 161 height 161
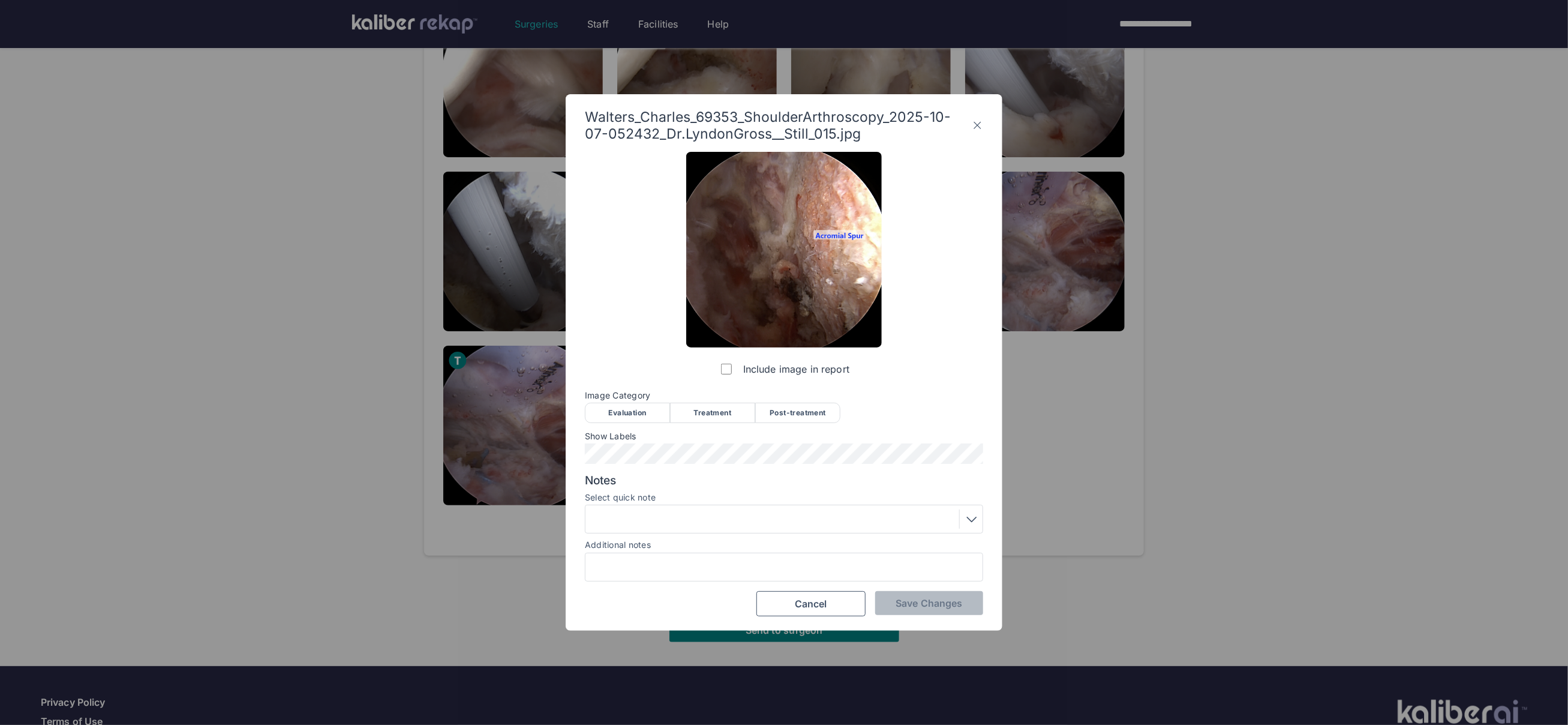
click at [778, 411] on div "Post-treatment" at bounding box center [797, 413] width 85 height 20
click at [677, 528] on div at bounding box center [784, 519] width 390 height 19
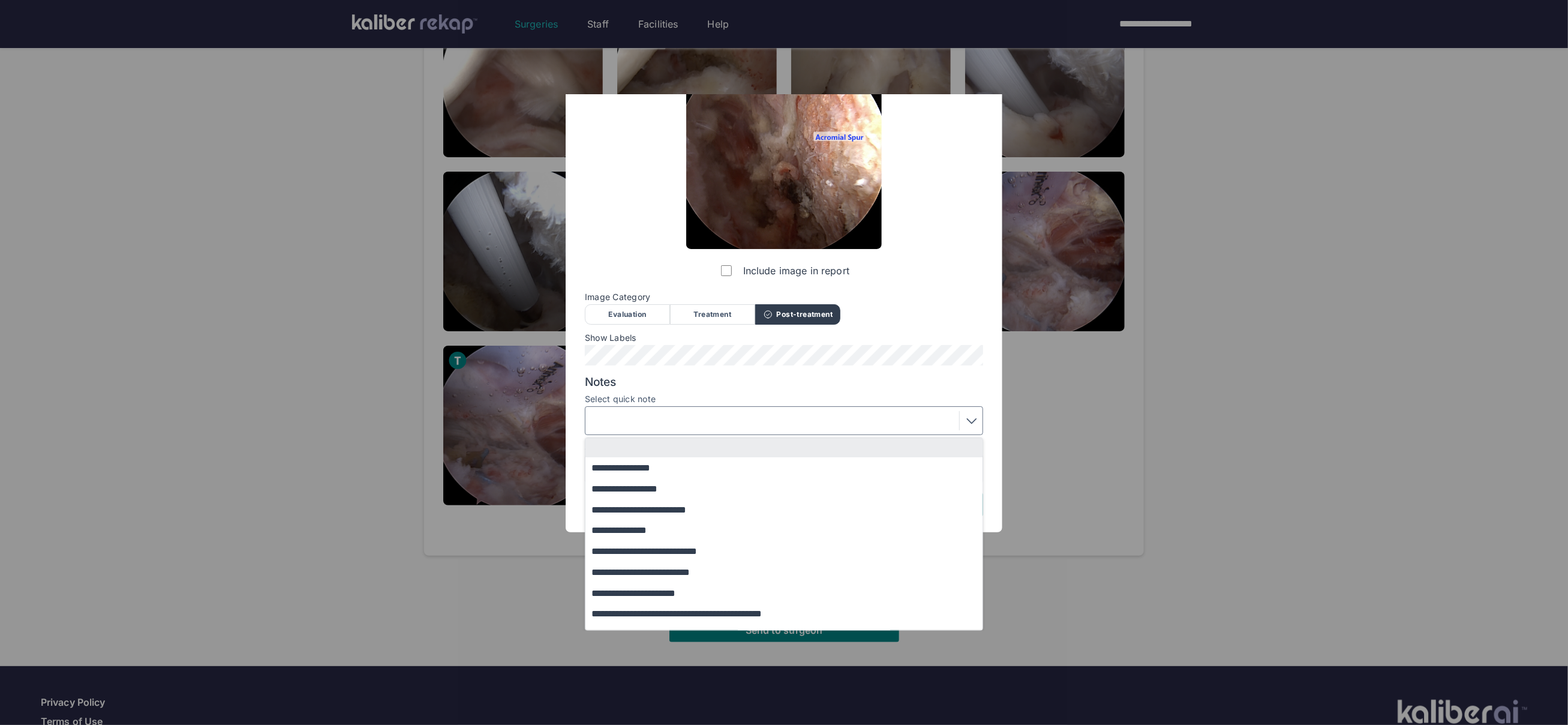
drag, startPoint x: 658, startPoint y: 487, endPoint x: 655, endPoint y: 474, distance: 13.3
click at [659, 488] on button "**********" at bounding box center [790, 489] width 409 height 21
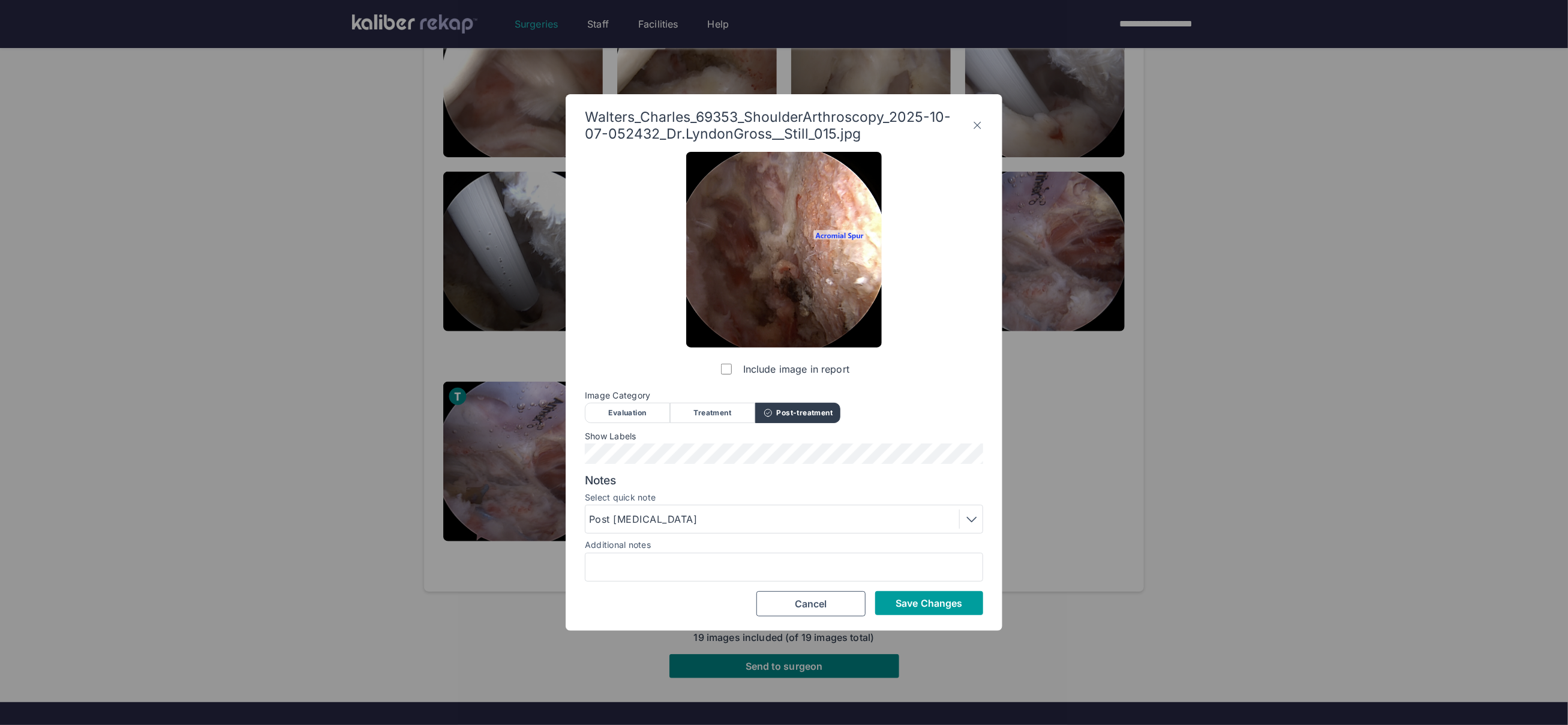
click at [918, 605] on span "Save Changes" at bounding box center [929, 603] width 67 height 12
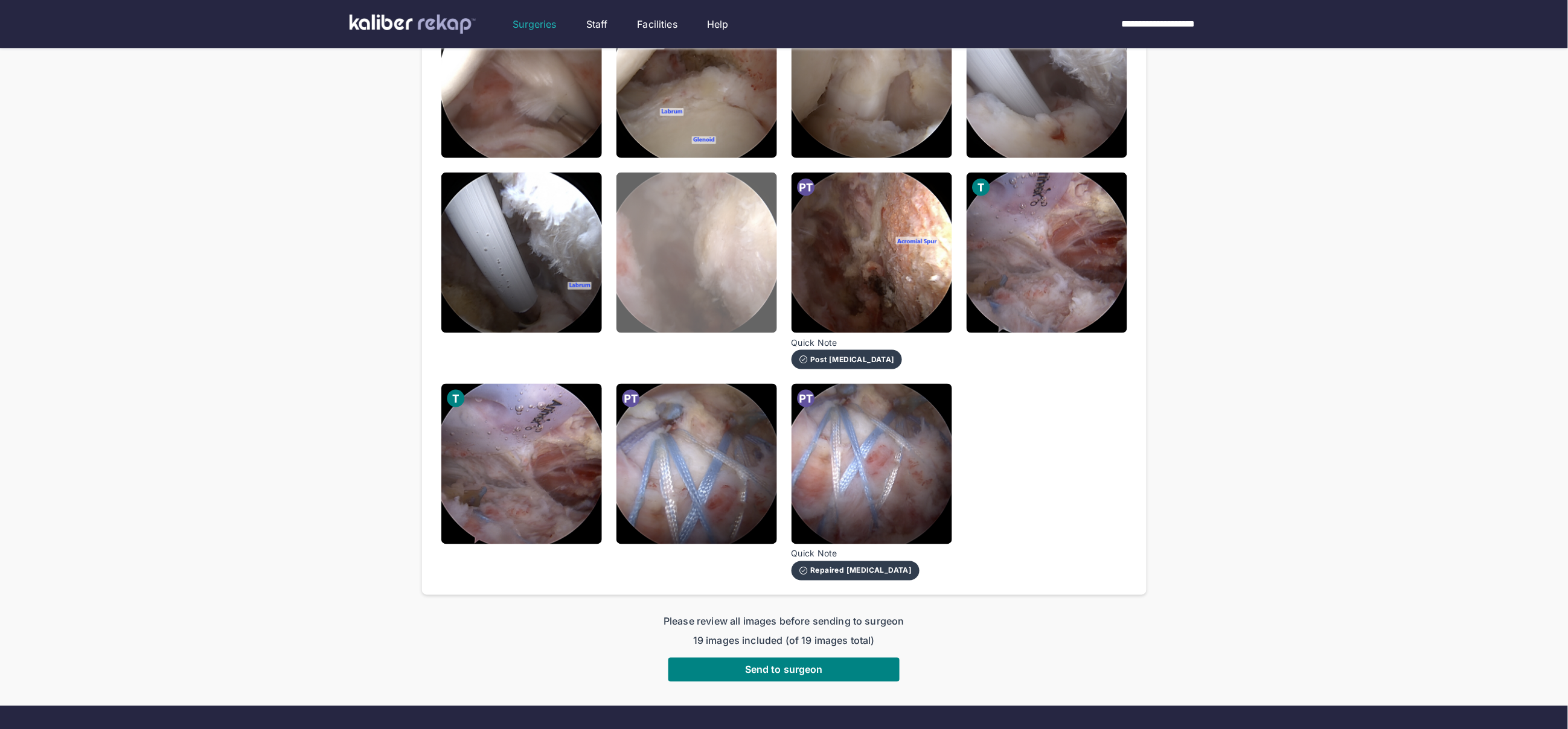
click at [732, 287] on img at bounding box center [697, 253] width 161 height 161
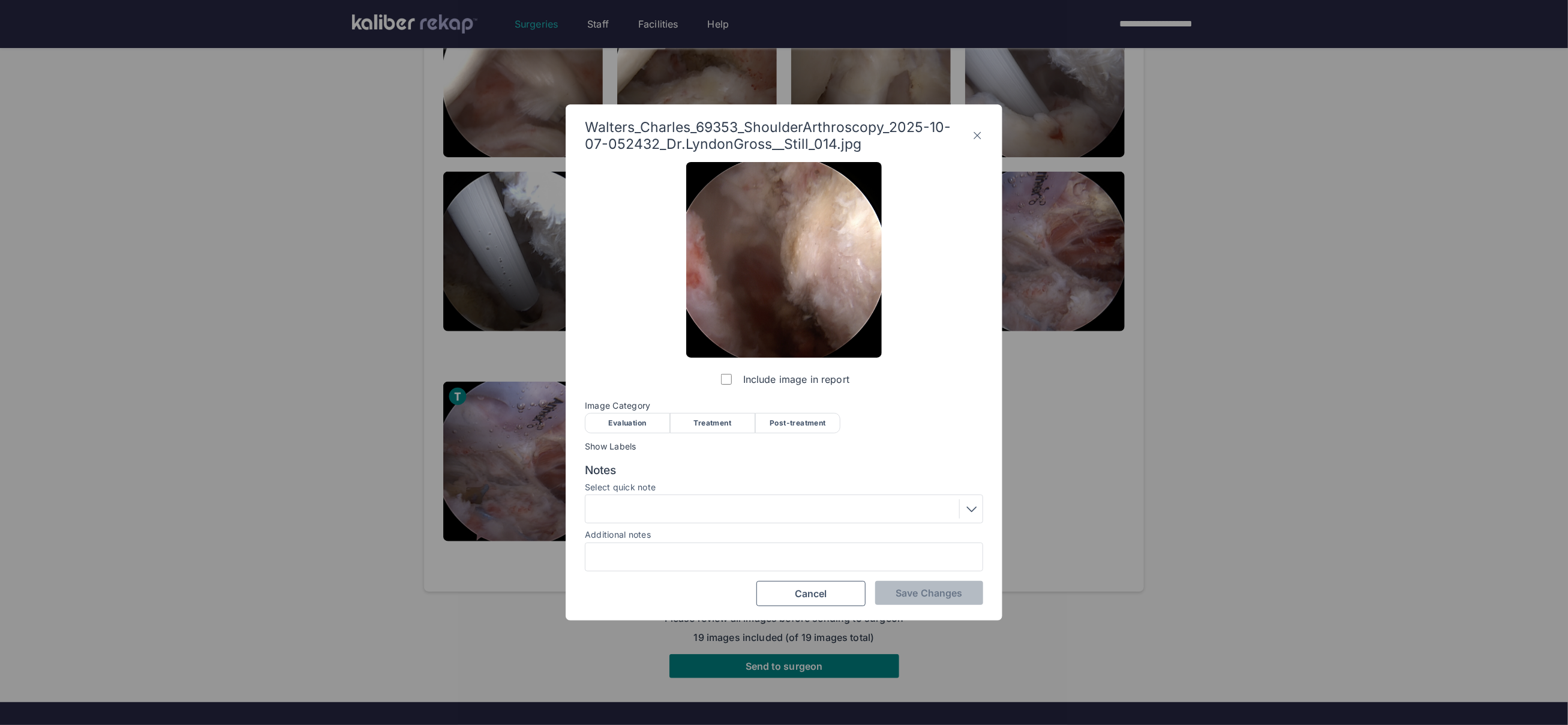
drag, startPoint x: 815, startPoint y: 417, endPoint x: 774, endPoint y: 480, distance: 75.2
click at [815, 417] on div "Post-treatment" at bounding box center [797, 423] width 85 height 20
drag, startPoint x: 617, startPoint y: 420, endPoint x: 627, endPoint y: 474, distance: 54.9
click at [617, 420] on div "Evaluation" at bounding box center [627, 423] width 85 height 20
click at [633, 538] on label "Additional notes" at bounding box center [618, 534] width 66 height 10
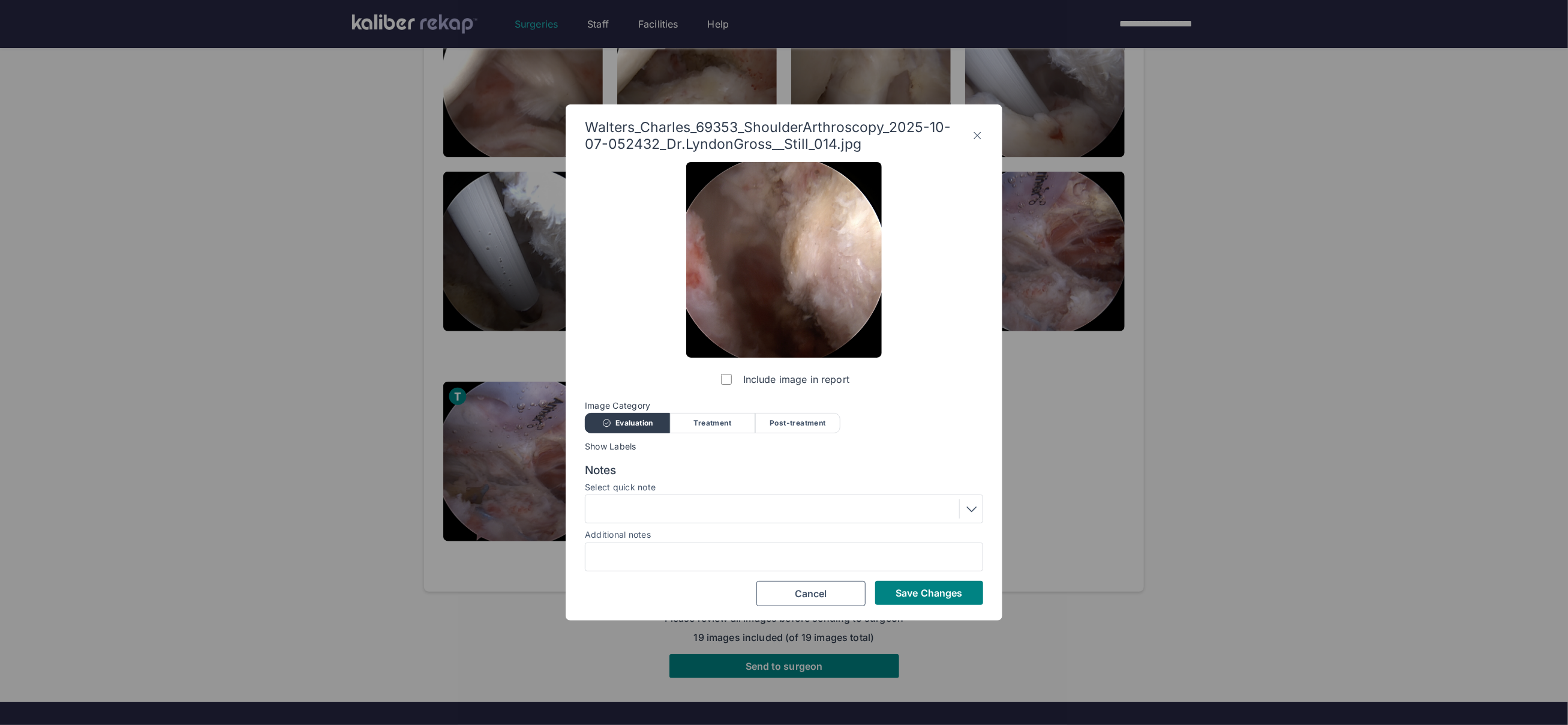
click at [0, 0] on input "Additional notes" at bounding box center [0, 0] width 0 height 0
click at [634, 513] on div at bounding box center [784, 509] width 390 height 19
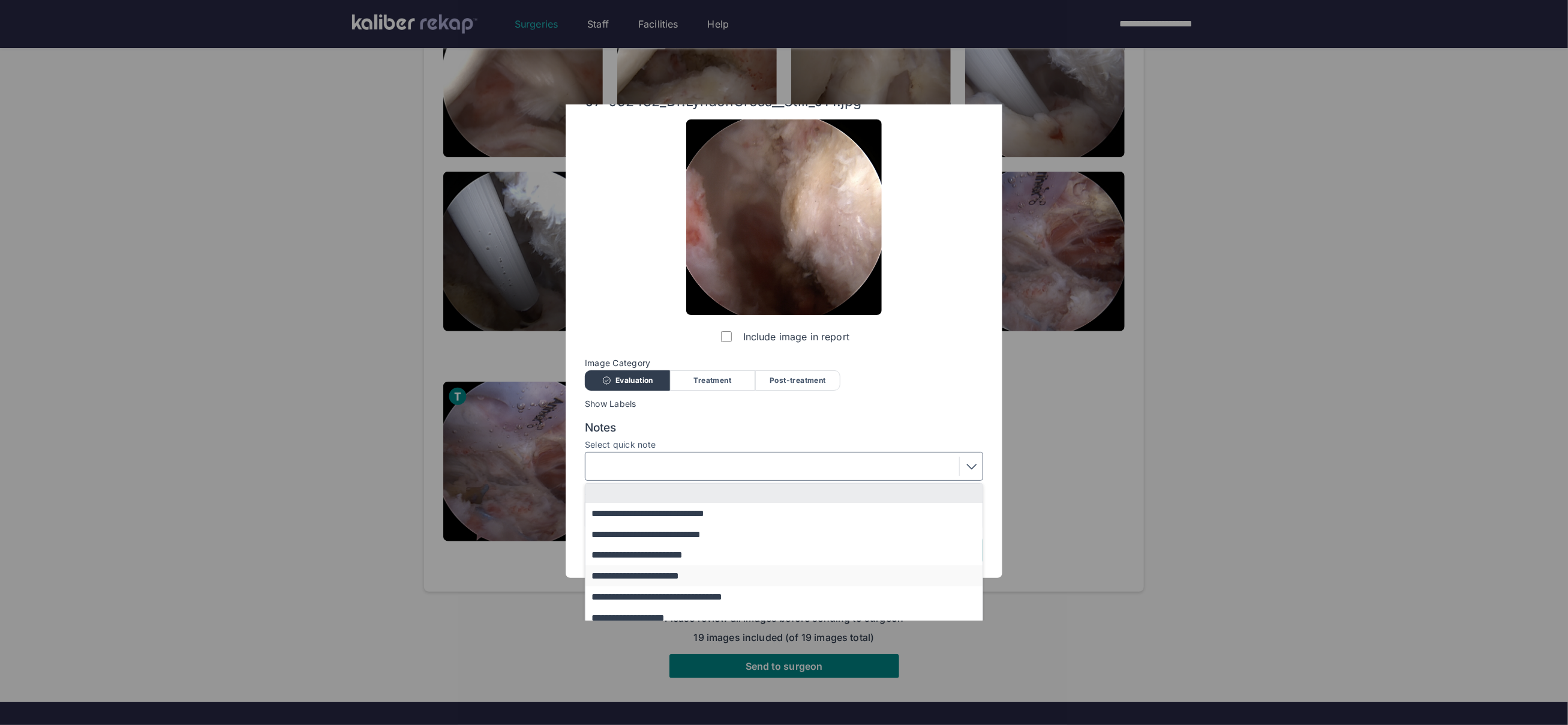
scroll to position [99, 0]
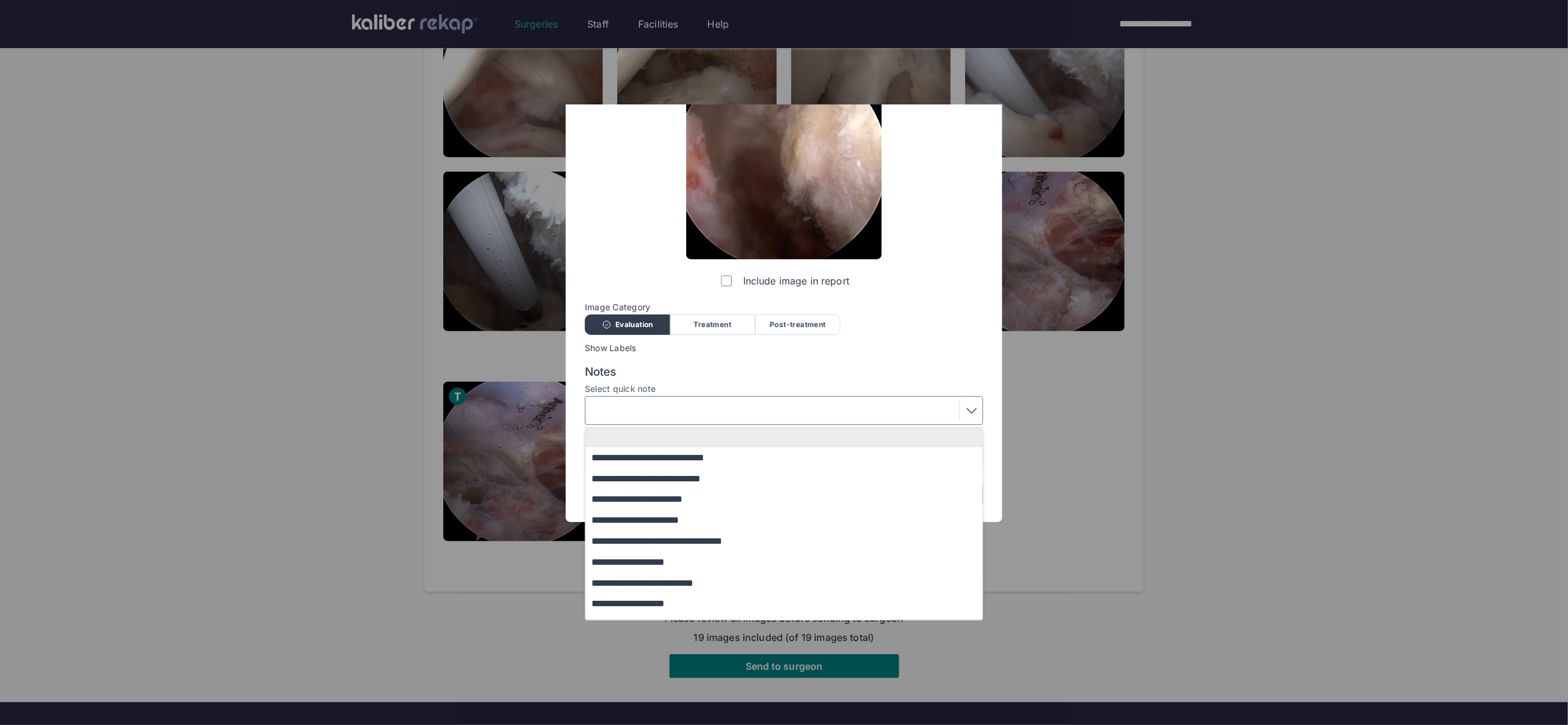
drag, startPoint x: 641, startPoint y: 477, endPoint x: 653, endPoint y: 477, distance: 12.0
click at [642, 477] on button "**********" at bounding box center [790, 479] width 409 height 21
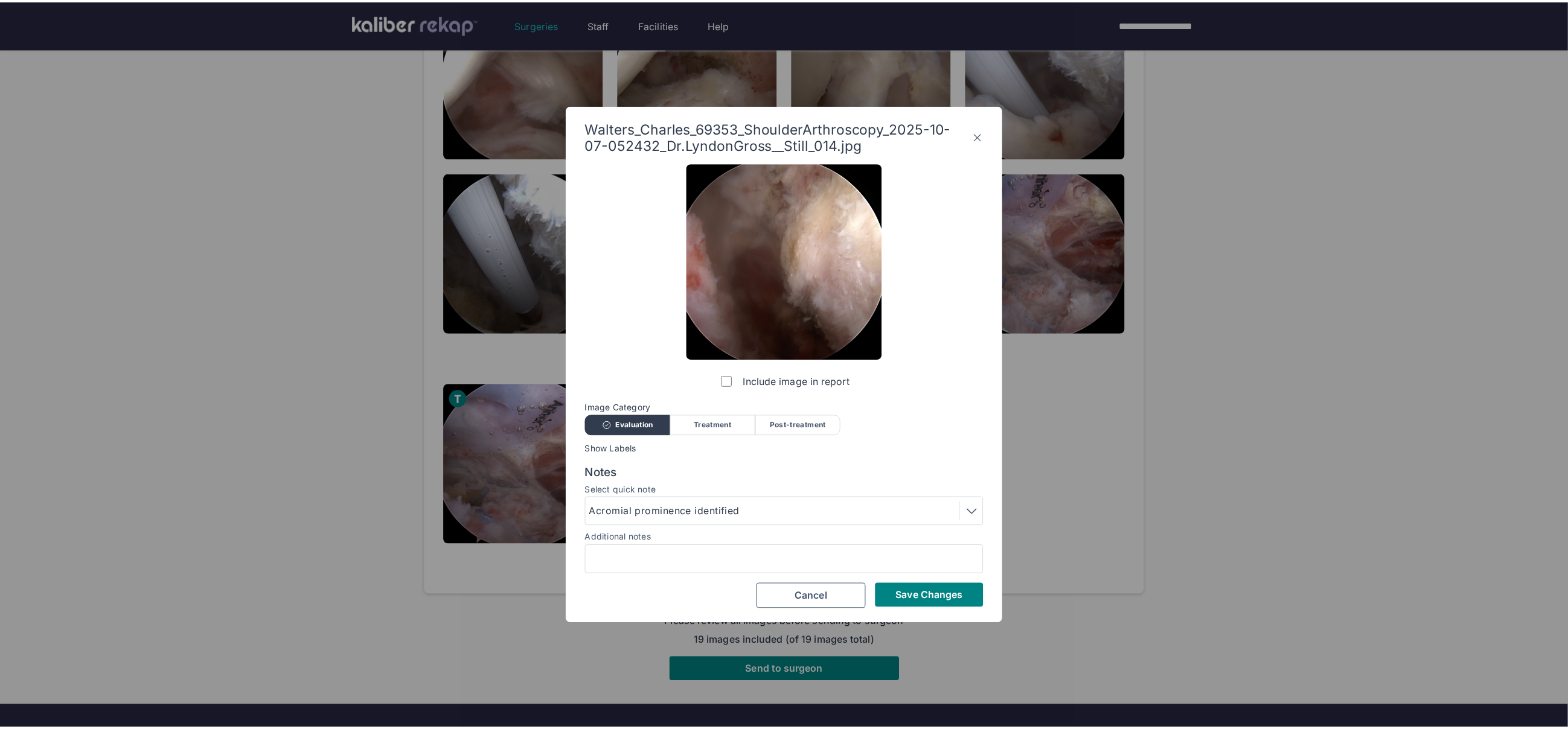
scroll to position [0, 0]
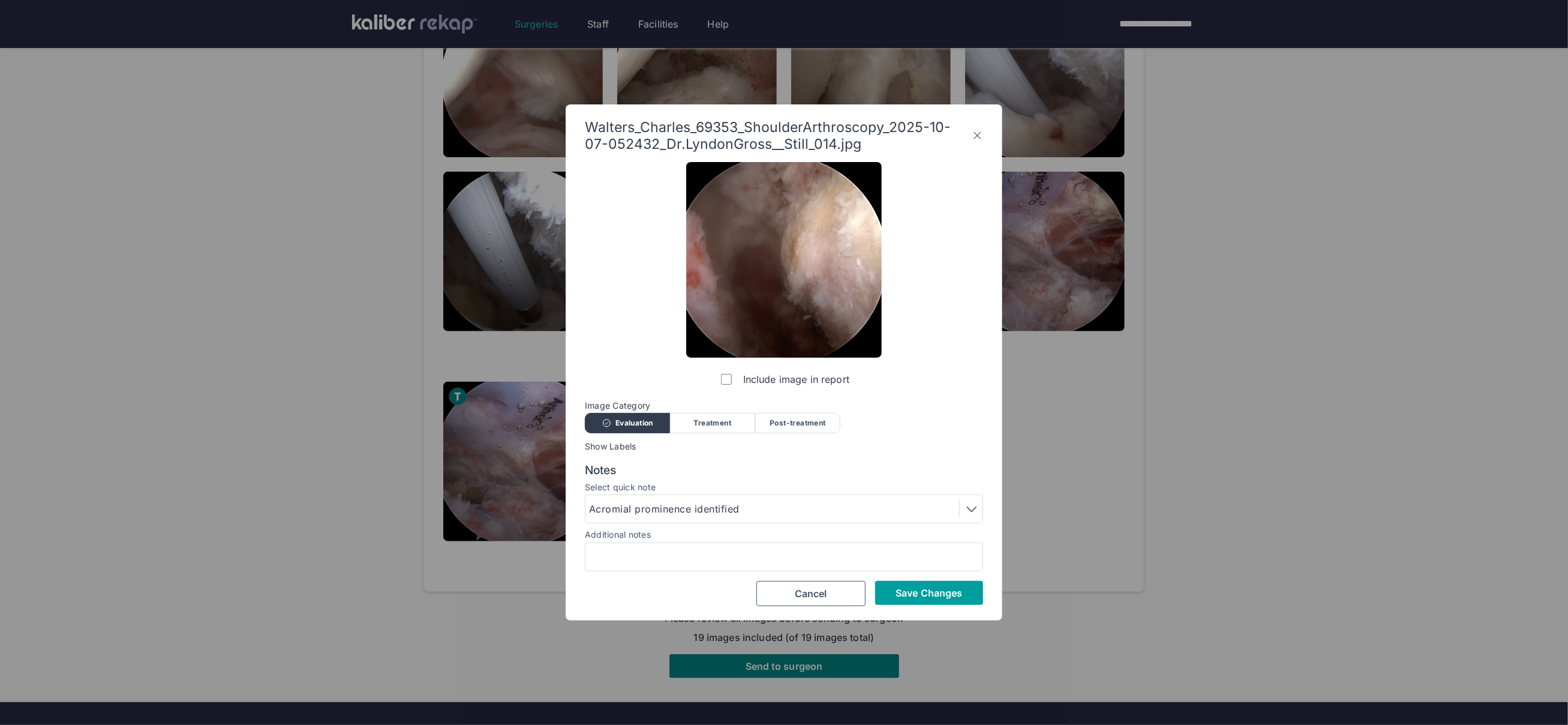
click at [908, 587] on span "Save Changes" at bounding box center [929, 593] width 67 height 12
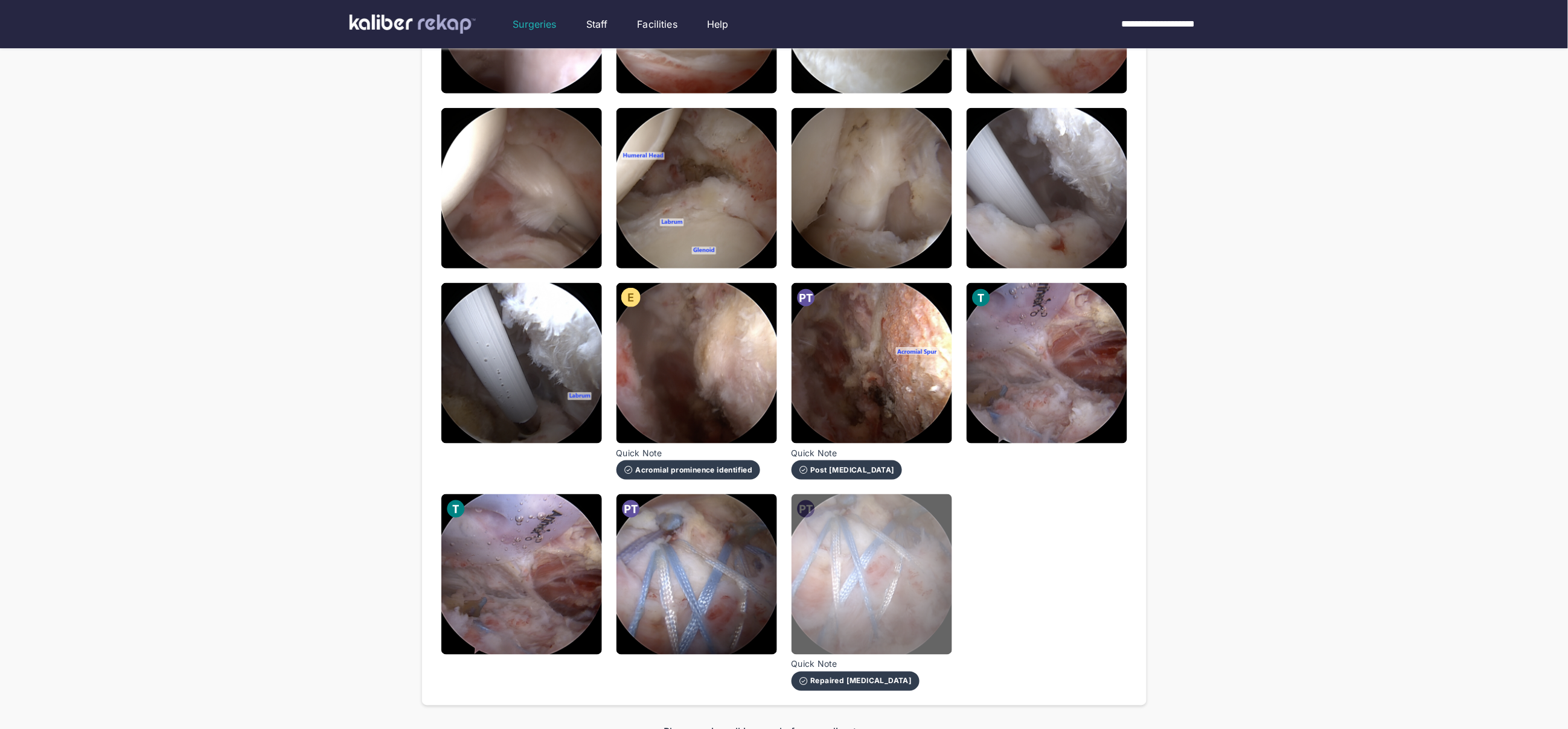
scroll to position [477, 0]
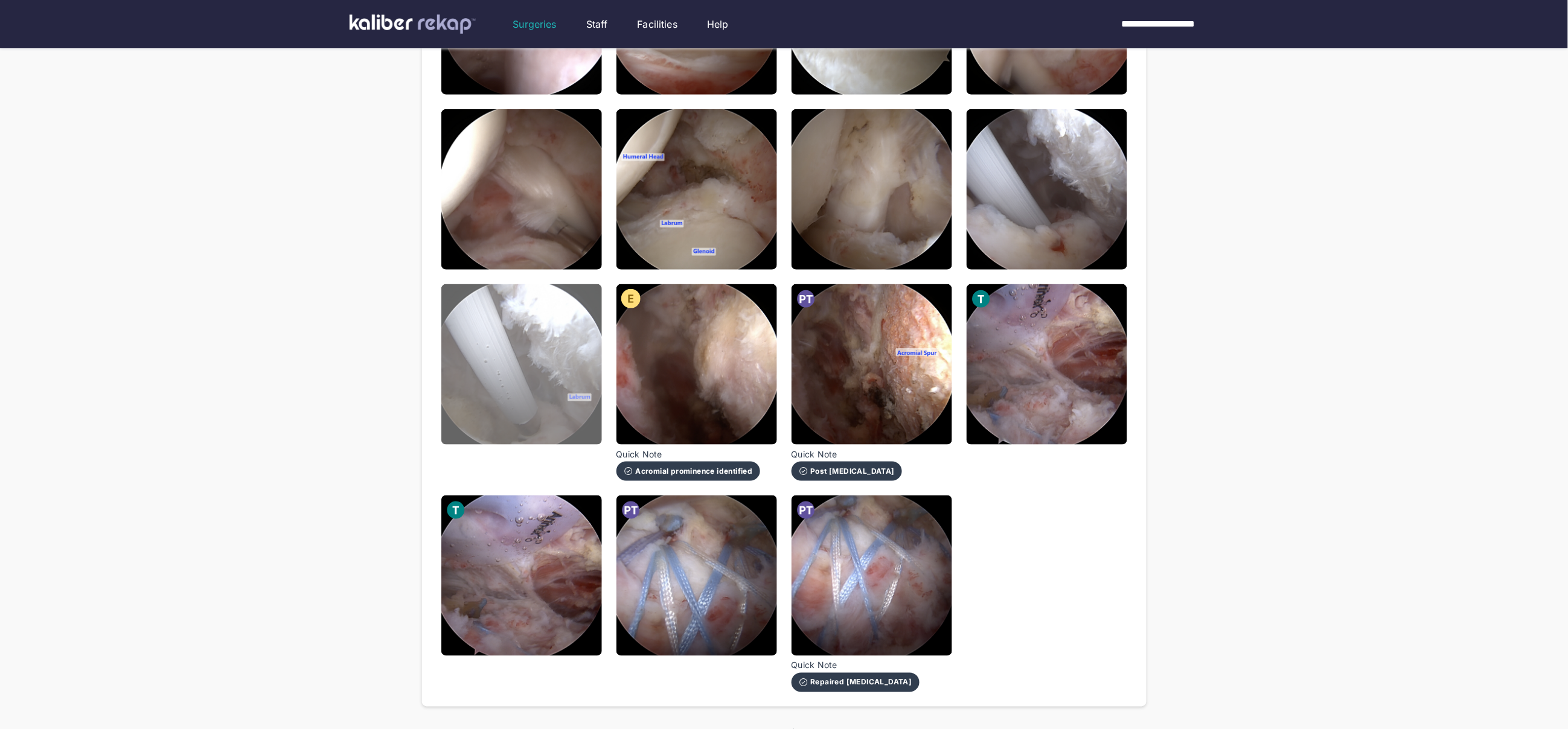
click at [591, 366] on img at bounding box center [522, 365] width 161 height 161
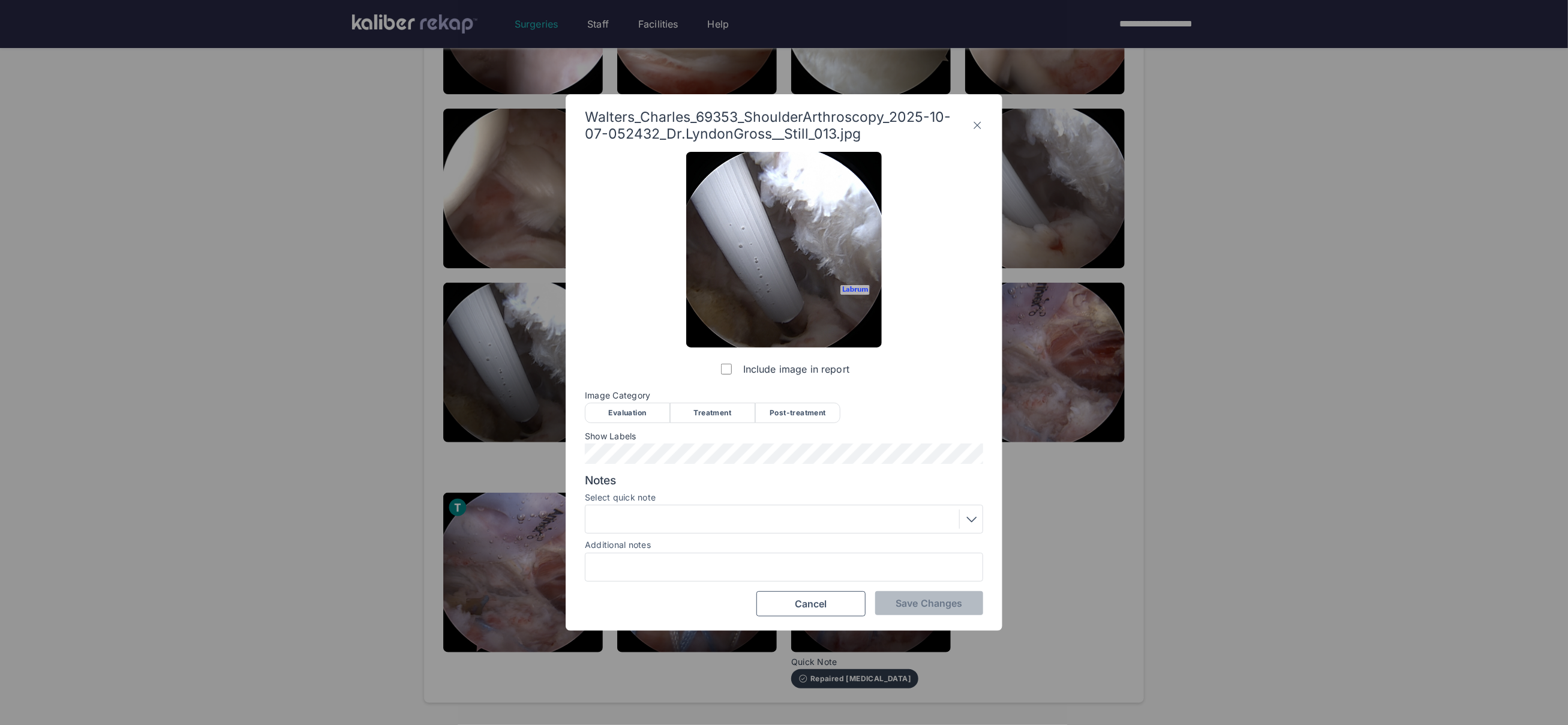
click at [702, 411] on div "Treatment" at bounding box center [712, 413] width 85 height 20
click at [900, 603] on span "Save Changes" at bounding box center [929, 603] width 67 height 12
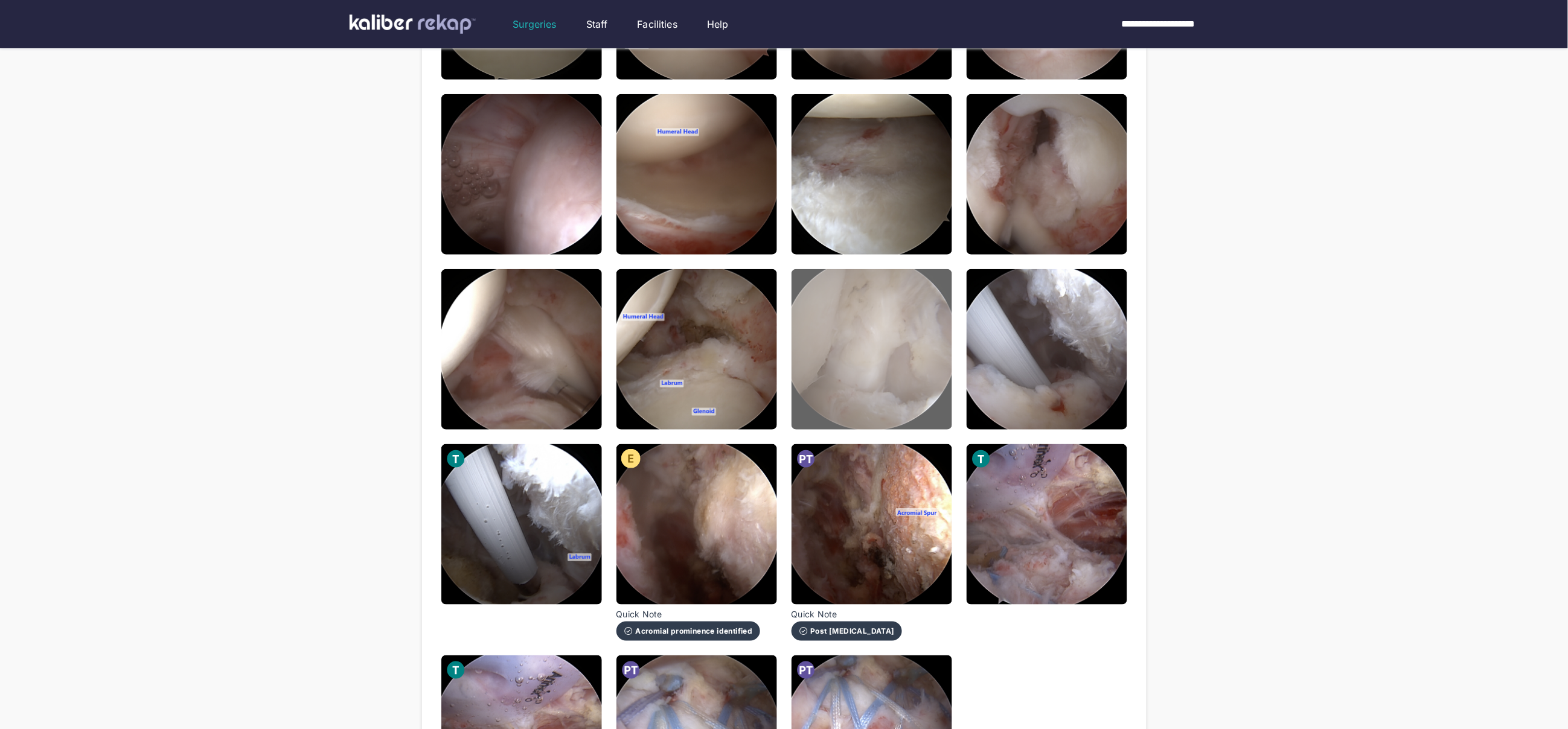
scroll to position [266, 0]
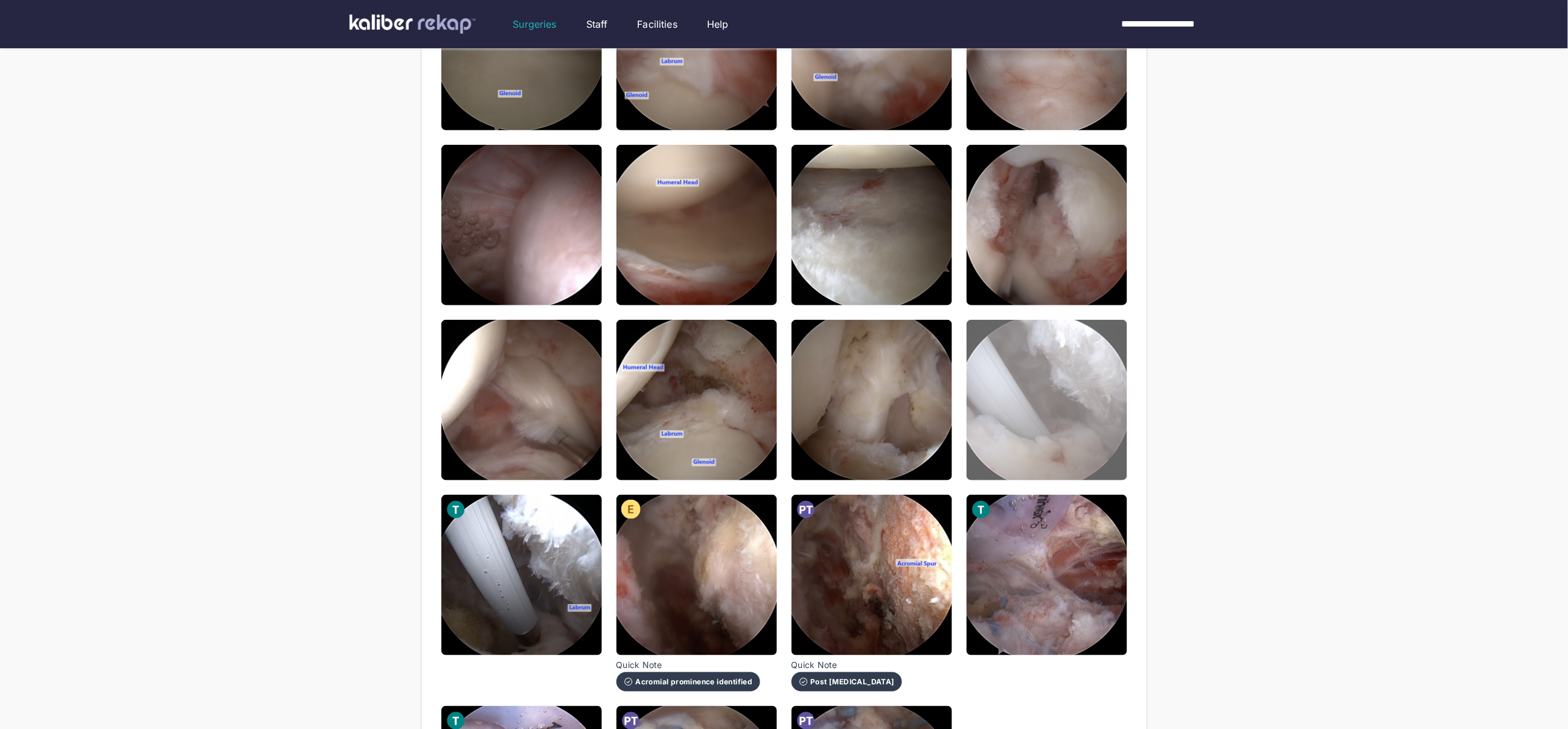
click at [1039, 404] on img at bounding box center [1047, 400] width 161 height 161
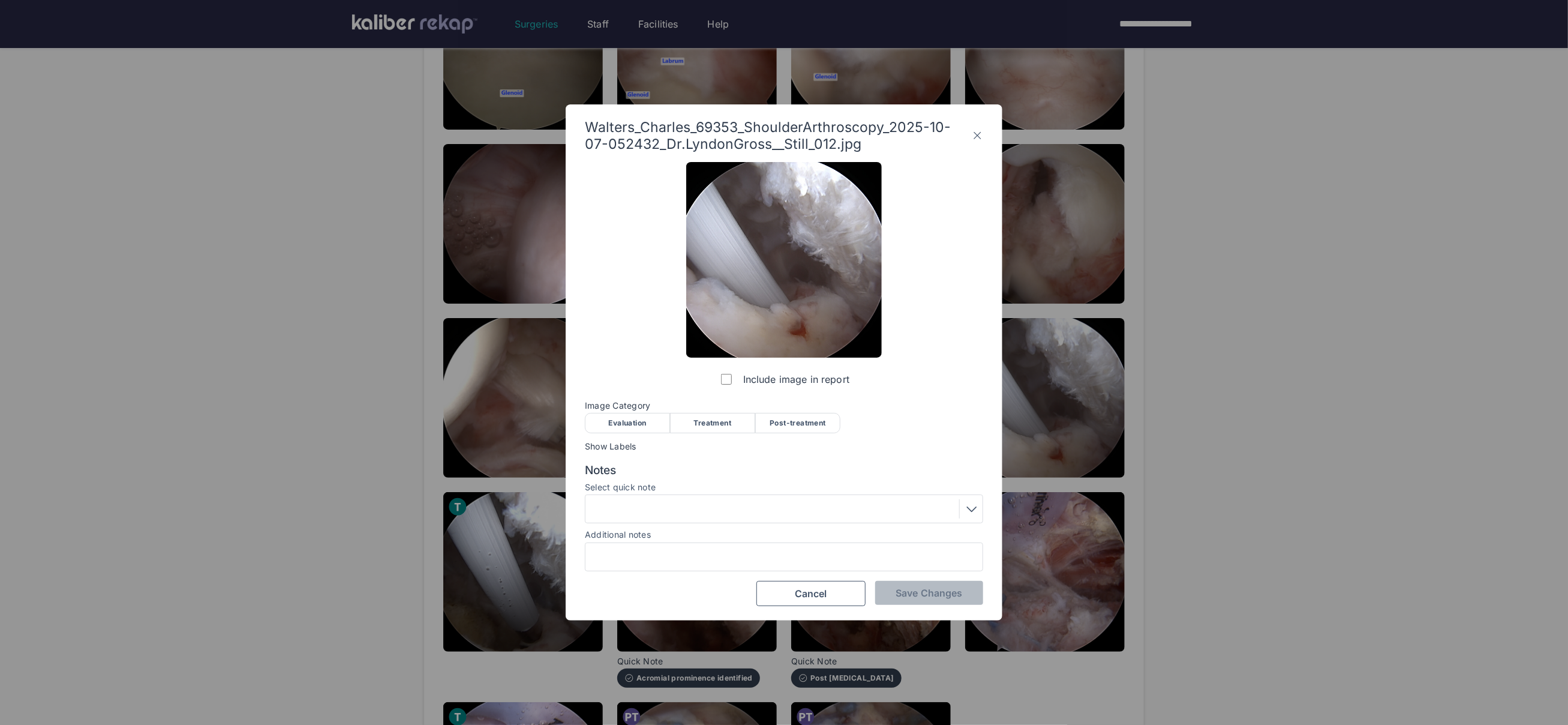
drag, startPoint x: 717, startPoint y: 419, endPoint x: 733, endPoint y: 431, distance: 20.0
click at [717, 419] on div "Treatment" at bounding box center [712, 423] width 85 height 20
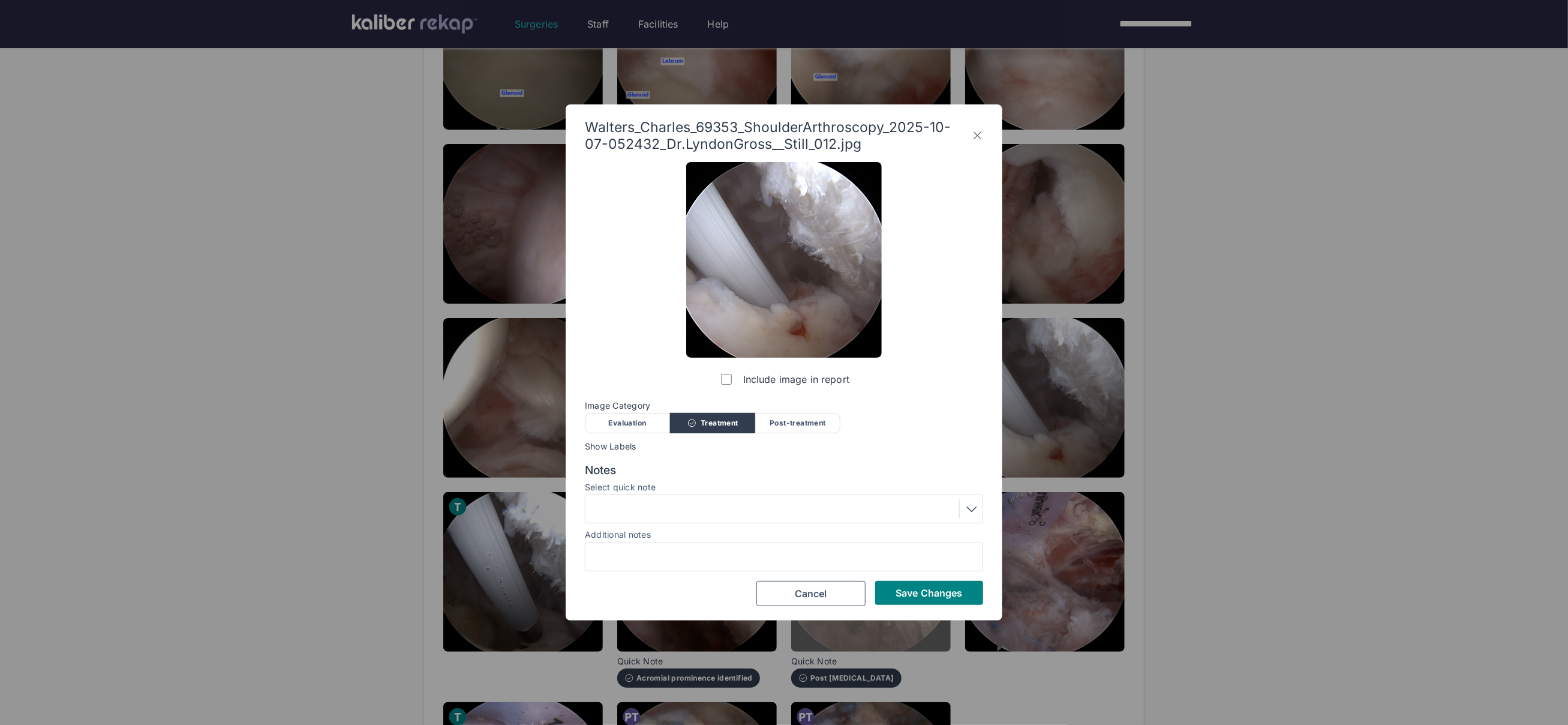
click at [915, 597] on span "Save Changes" at bounding box center [929, 593] width 67 height 12
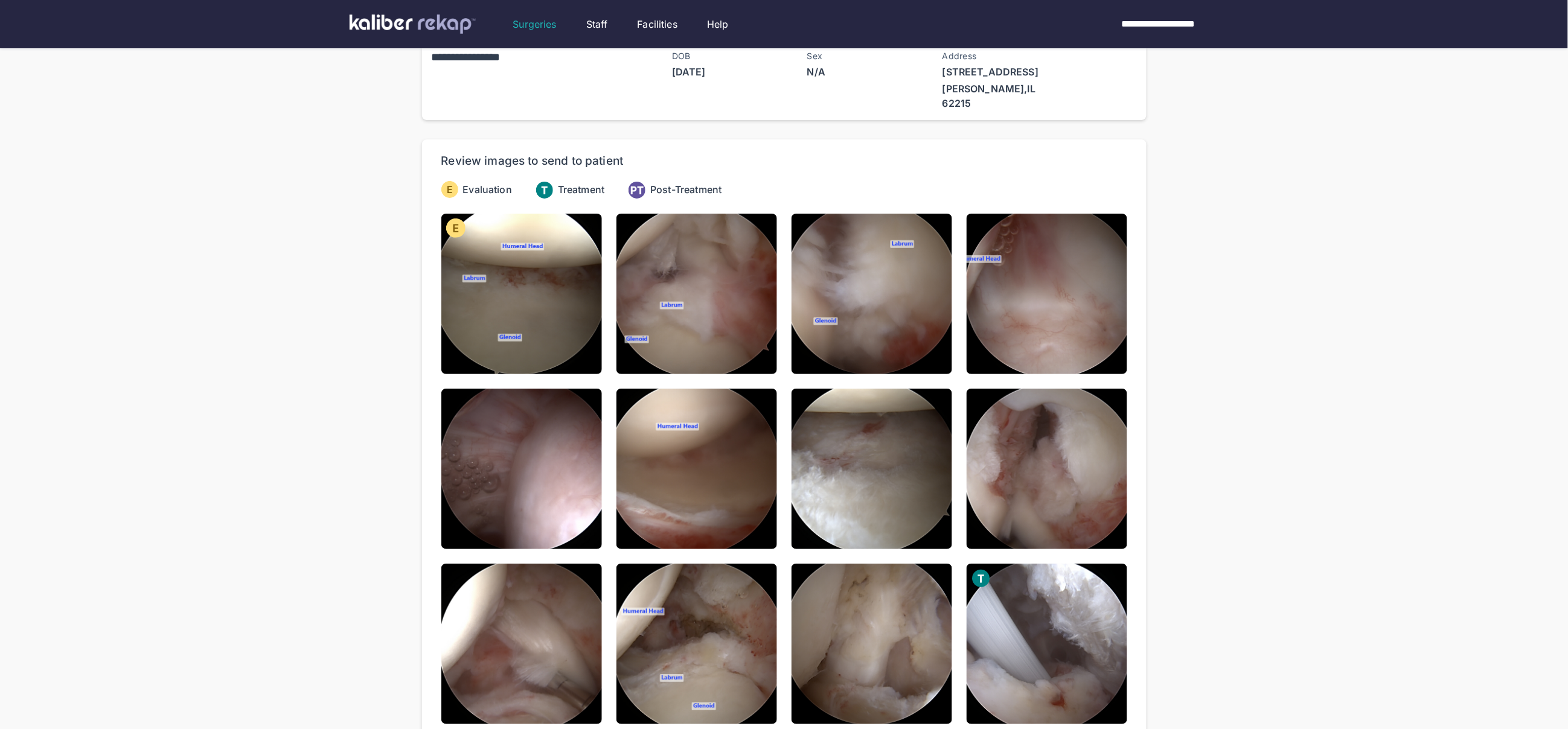
scroll to position [0, 0]
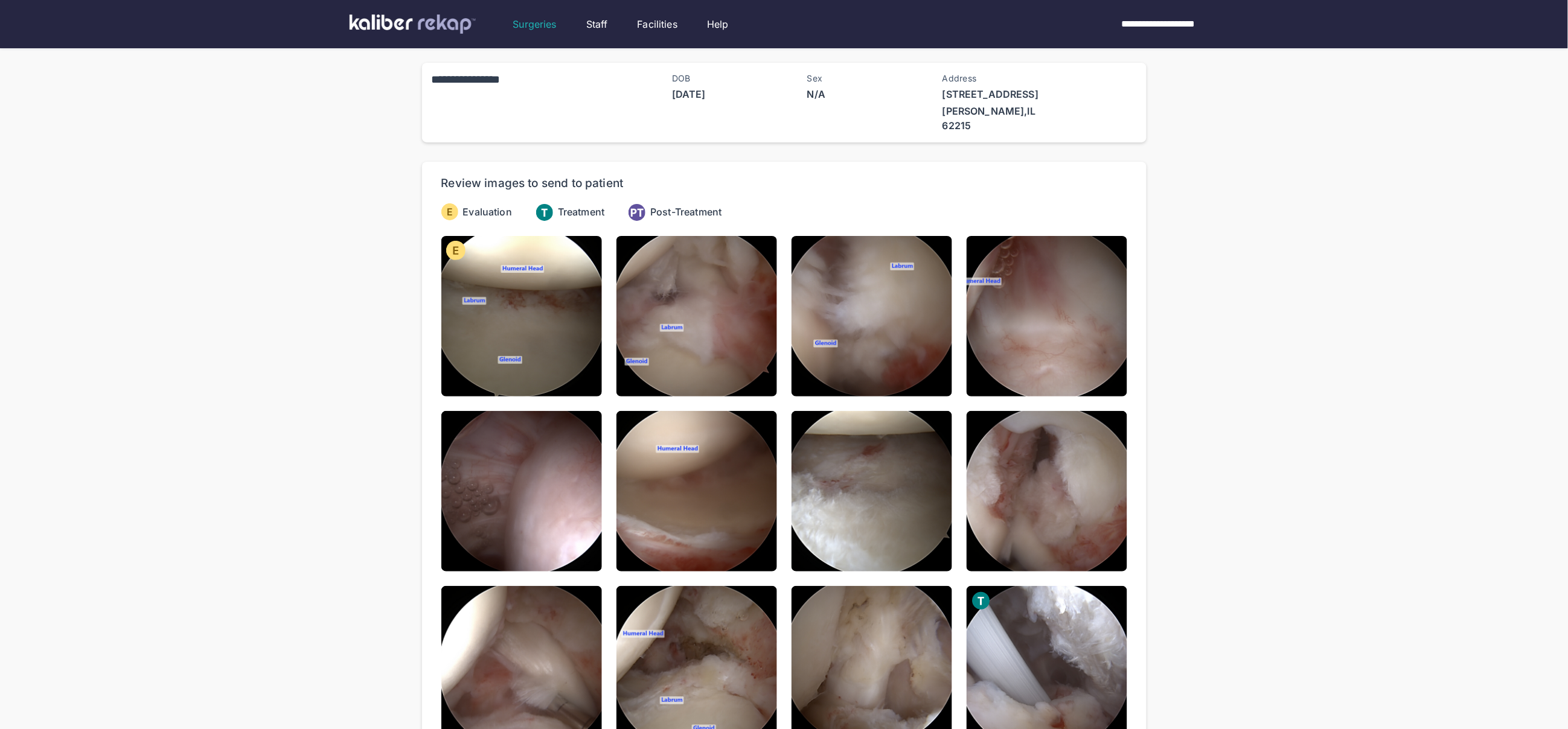
click at [707, 327] on img at bounding box center [697, 317] width 161 height 161
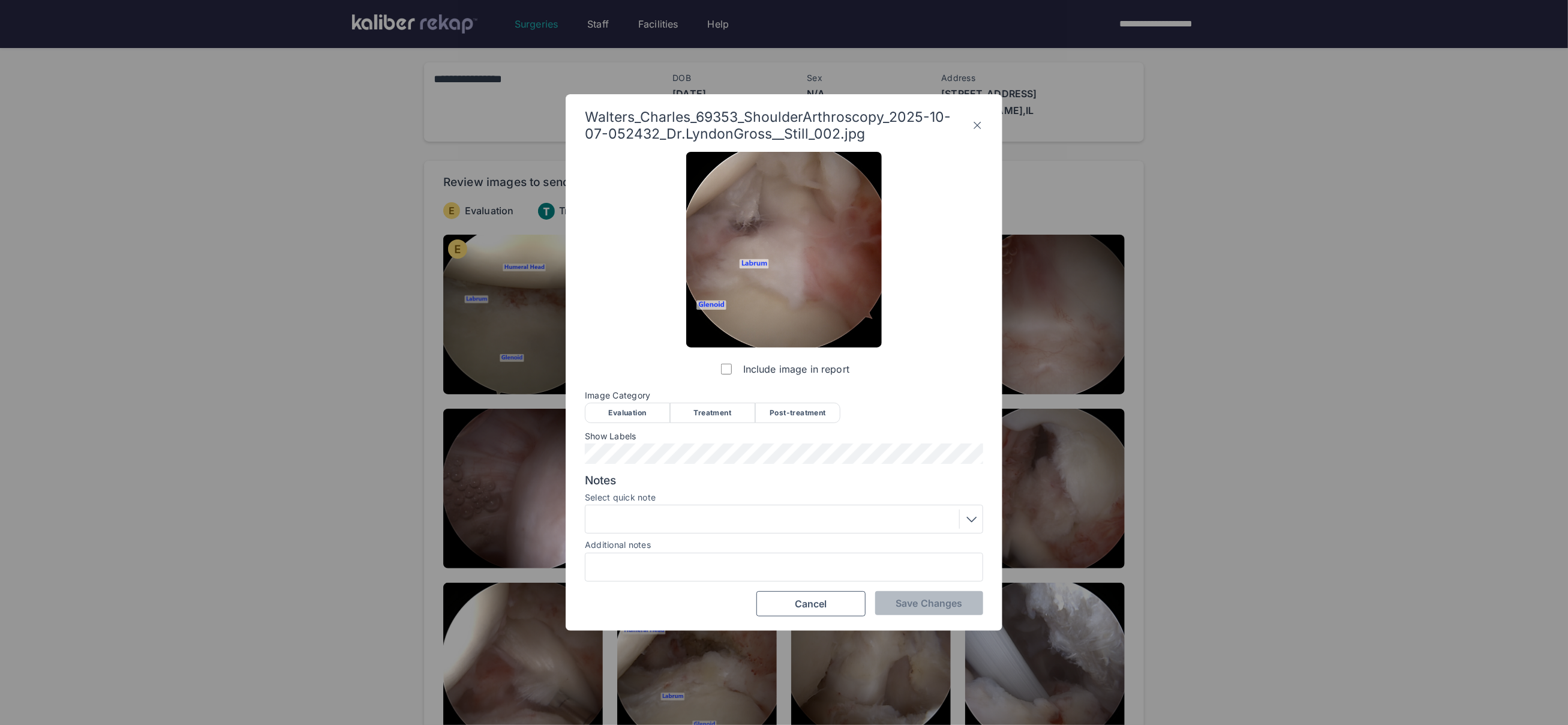
click at [627, 412] on div "Evaluation" at bounding box center [627, 413] width 85 height 20
click at [941, 610] on button "Save Changes" at bounding box center [929, 603] width 108 height 24
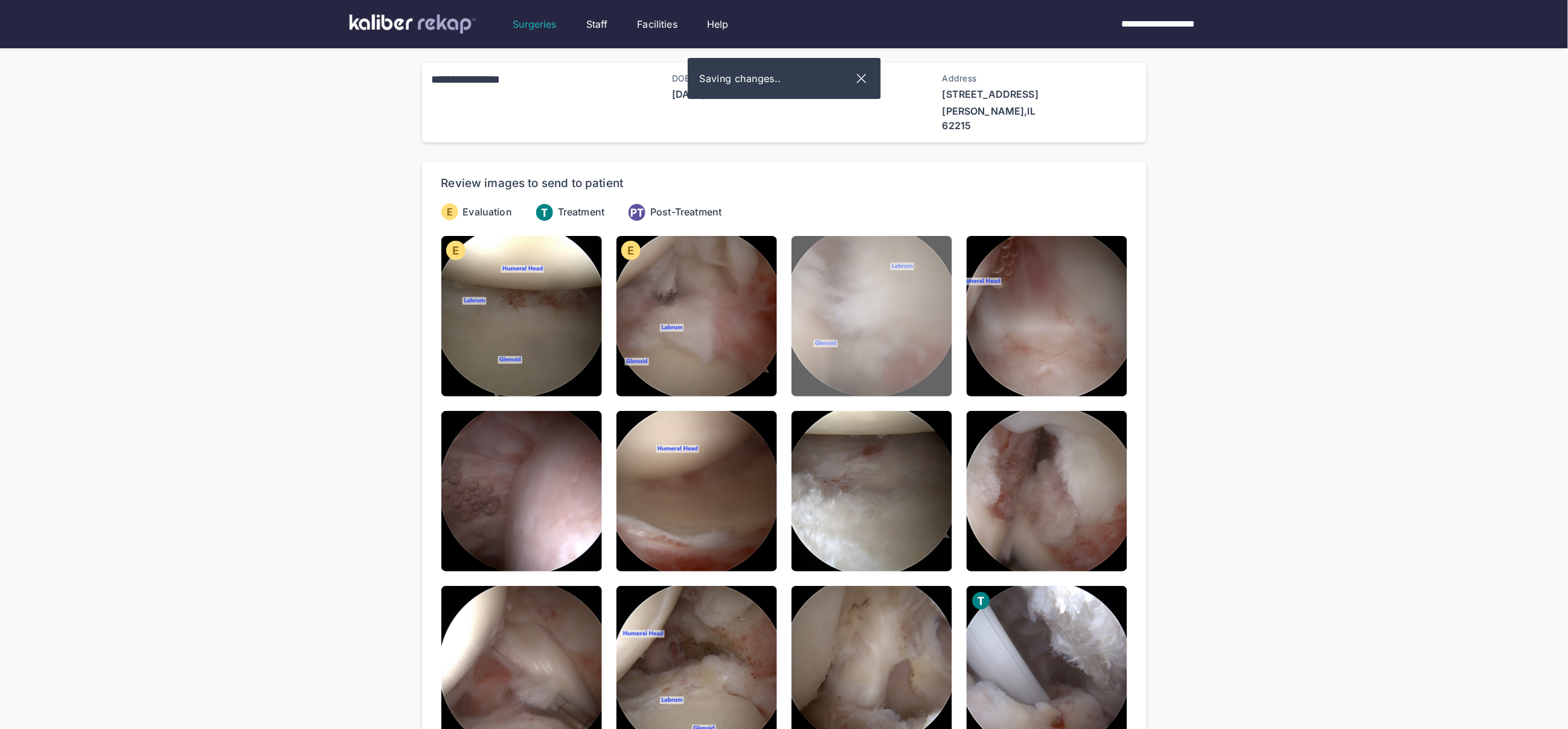
click at [877, 350] on img at bounding box center [872, 317] width 161 height 161
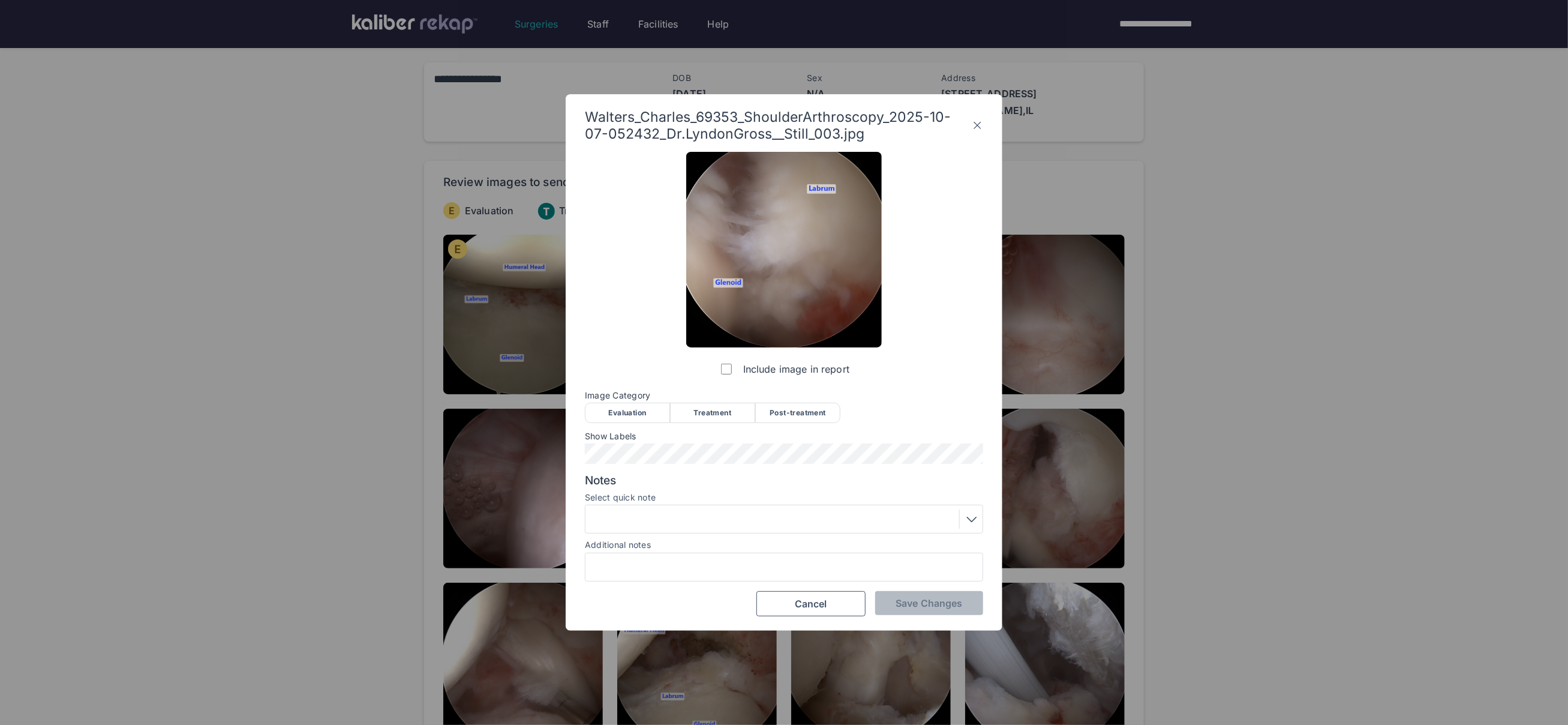
click at [629, 413] on div "Evaluation" at bounding box center [627, 413] width 85 height 20
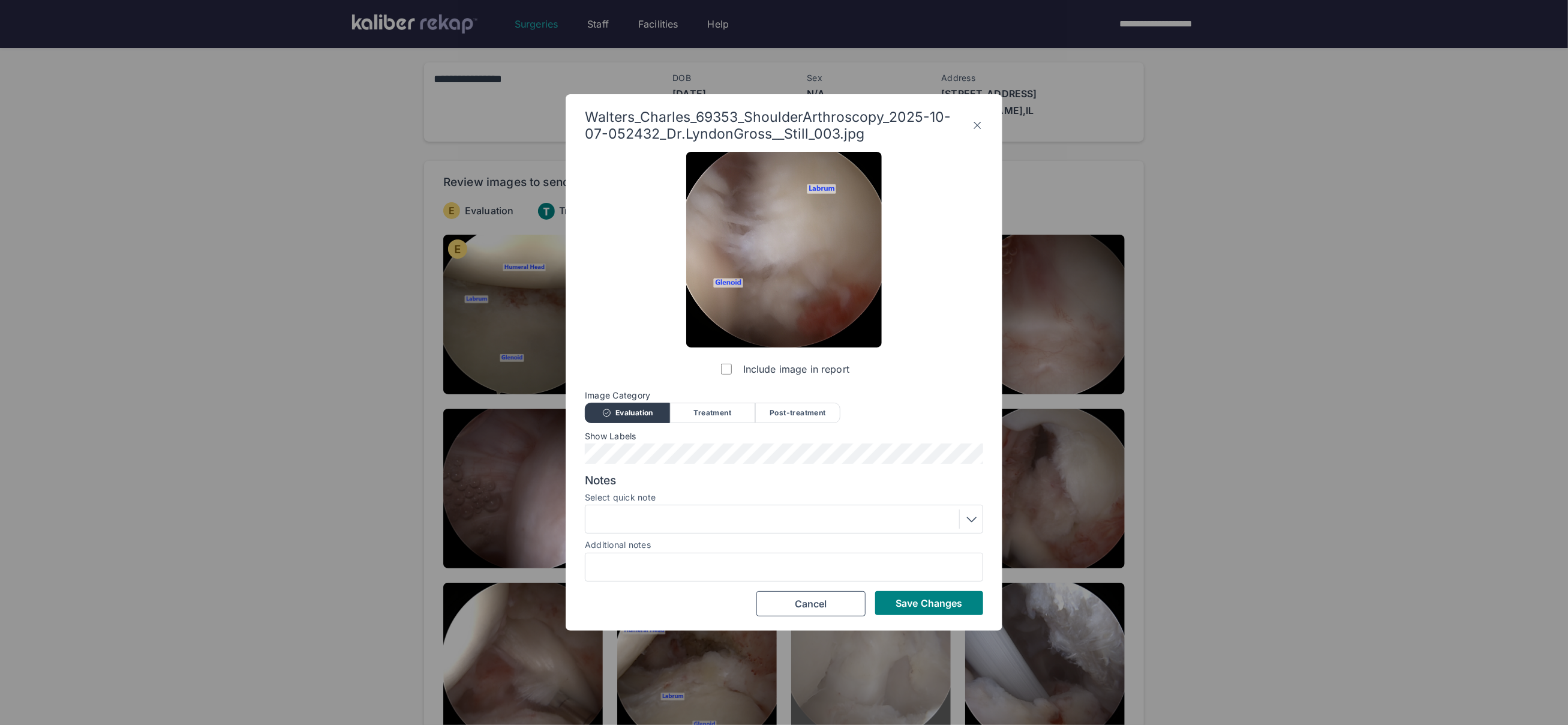
click at [937, 602] on span "Save Changes" at bounding box center [929, 603] width 67 height 12
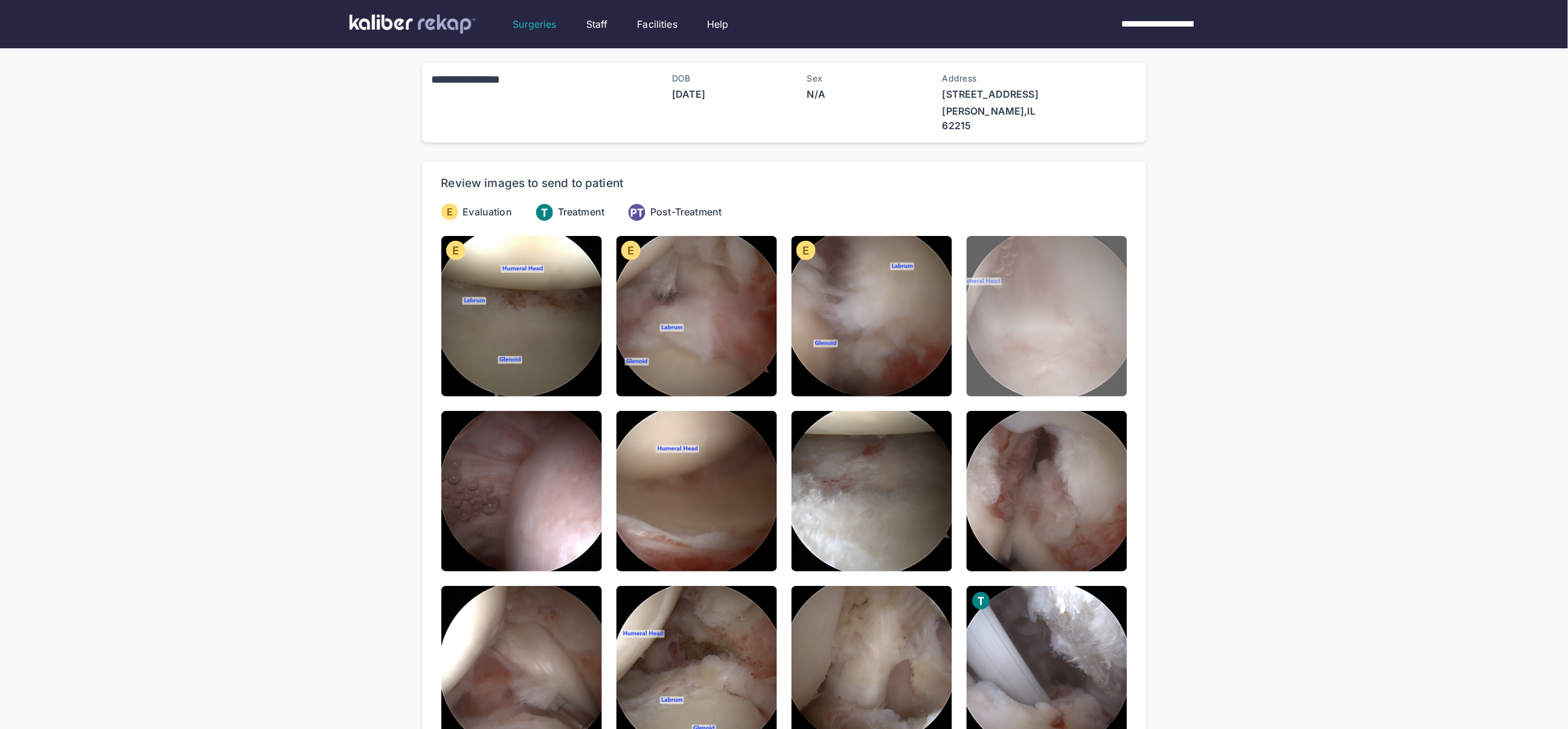
click at [1056, 353] on img at bounding box center [1047, 317] width 161 height 161
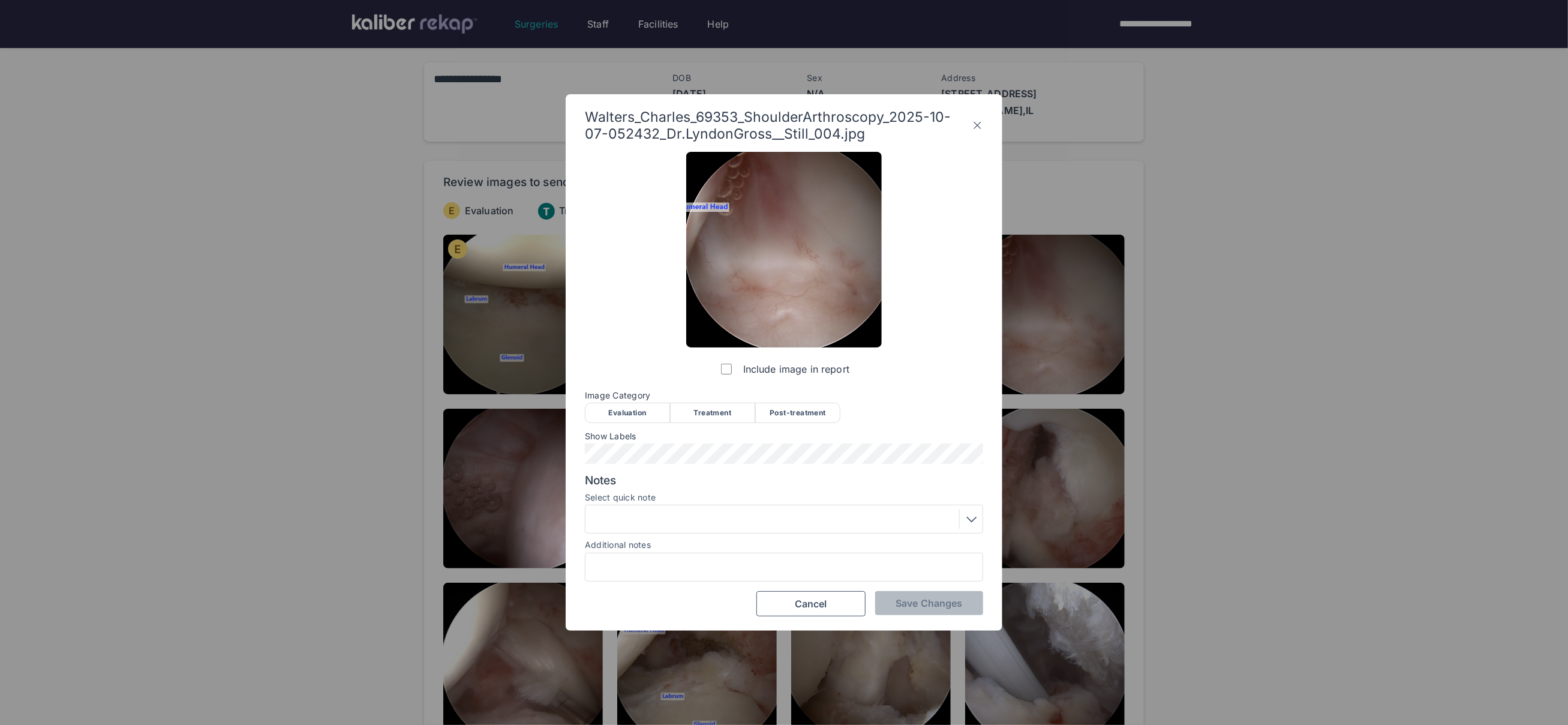
click at [647, 405] on div "Evaluation" at bounding box center [627, 413] width 85 height 20
click at [925, 615] on div "Save Changes Cancel" at bounding box center [784, 603] width 398 height 25
click at [914, 605] on span "Save Changes" at bounding box center [929, 603] width 67 height 12
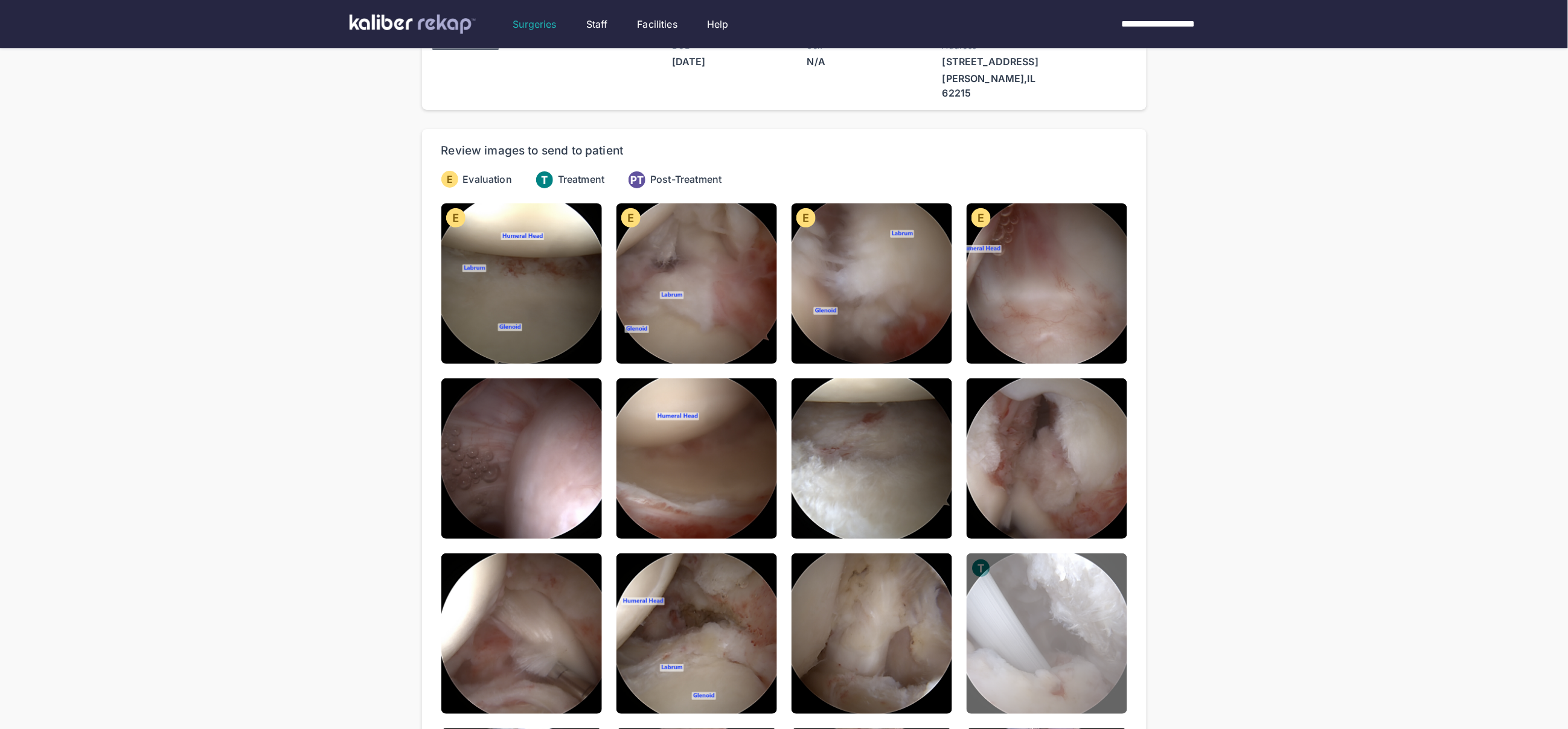
scroll to position [106, 0]
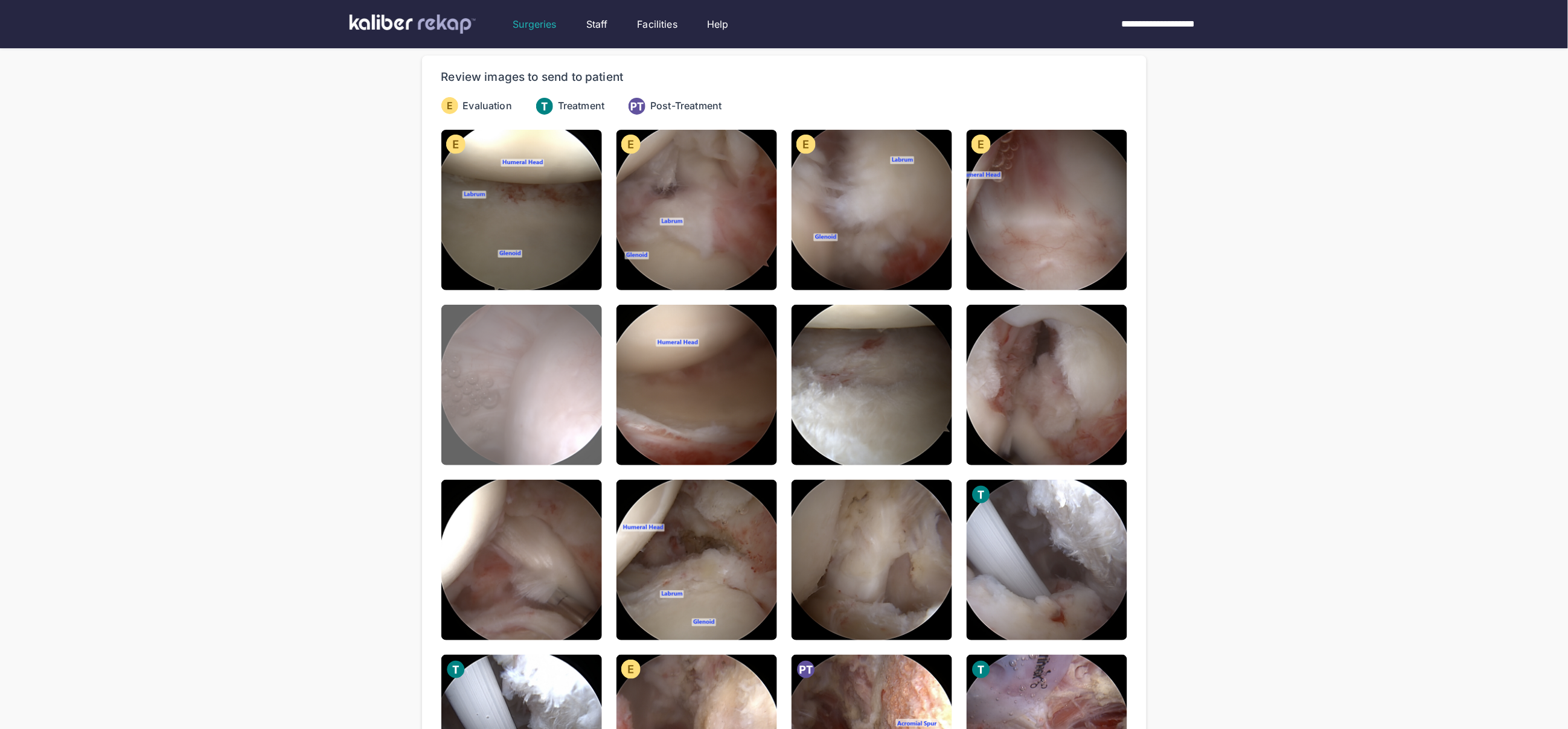
click at [559, 387] on img at bounding box center [522, 385] width 161 height 161
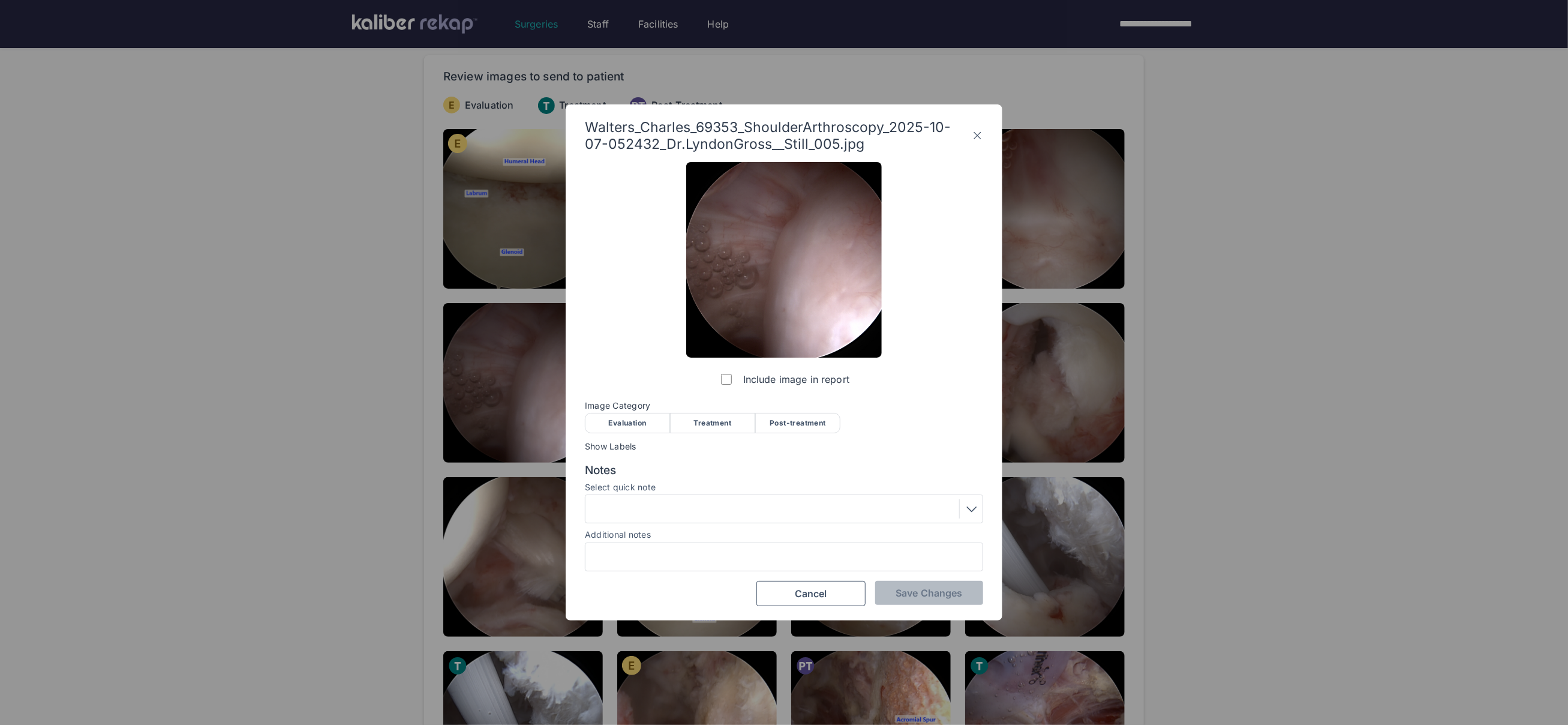
click at [628, 415] on div "Evaluation" at bounding box center [627, 423] width 85 height 20
click at [943, 598] on span "Save Changes" at bounding box center [929, 593] width 67 height 12
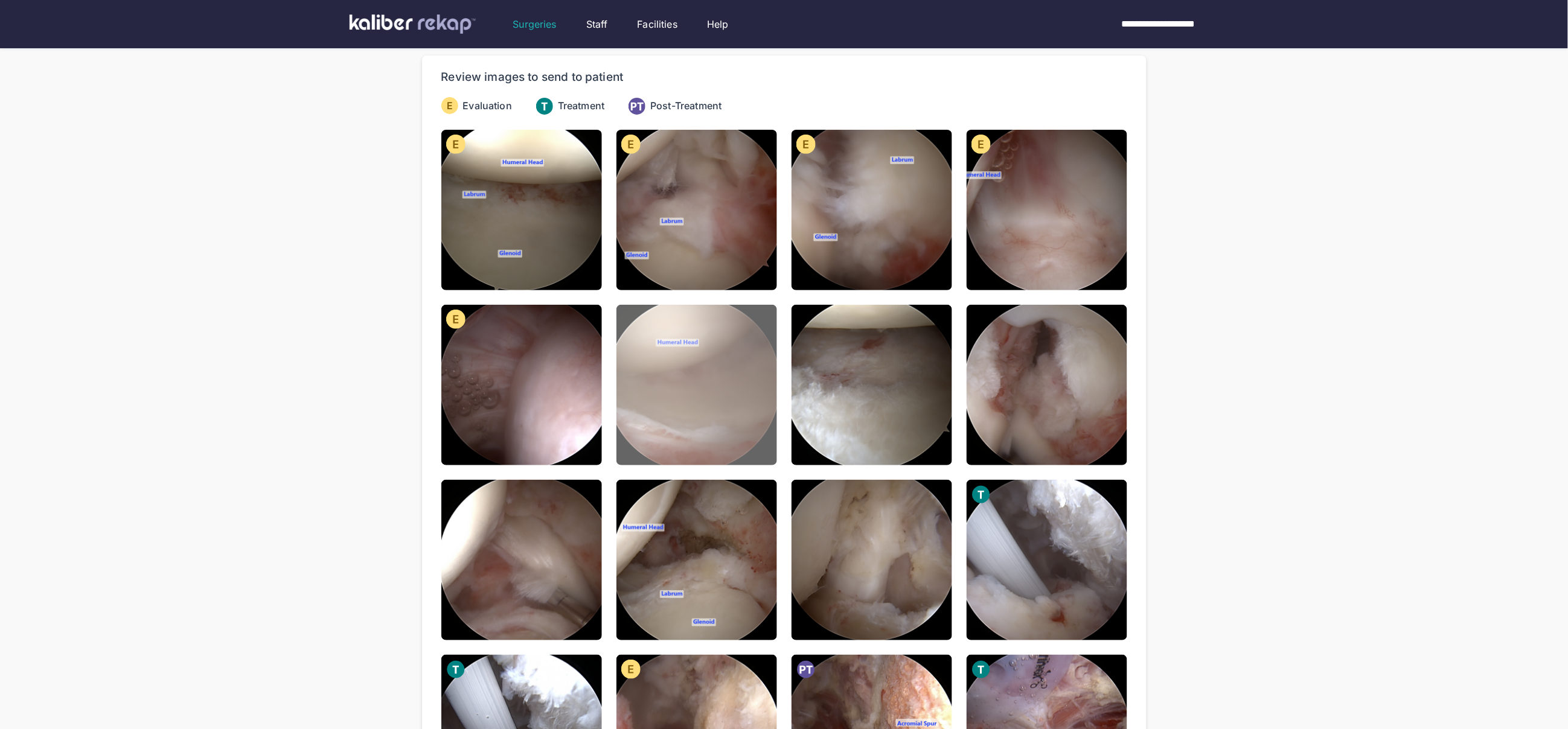
click at [717, 403] on img at bounding box center [697, 385] width 161 height 161
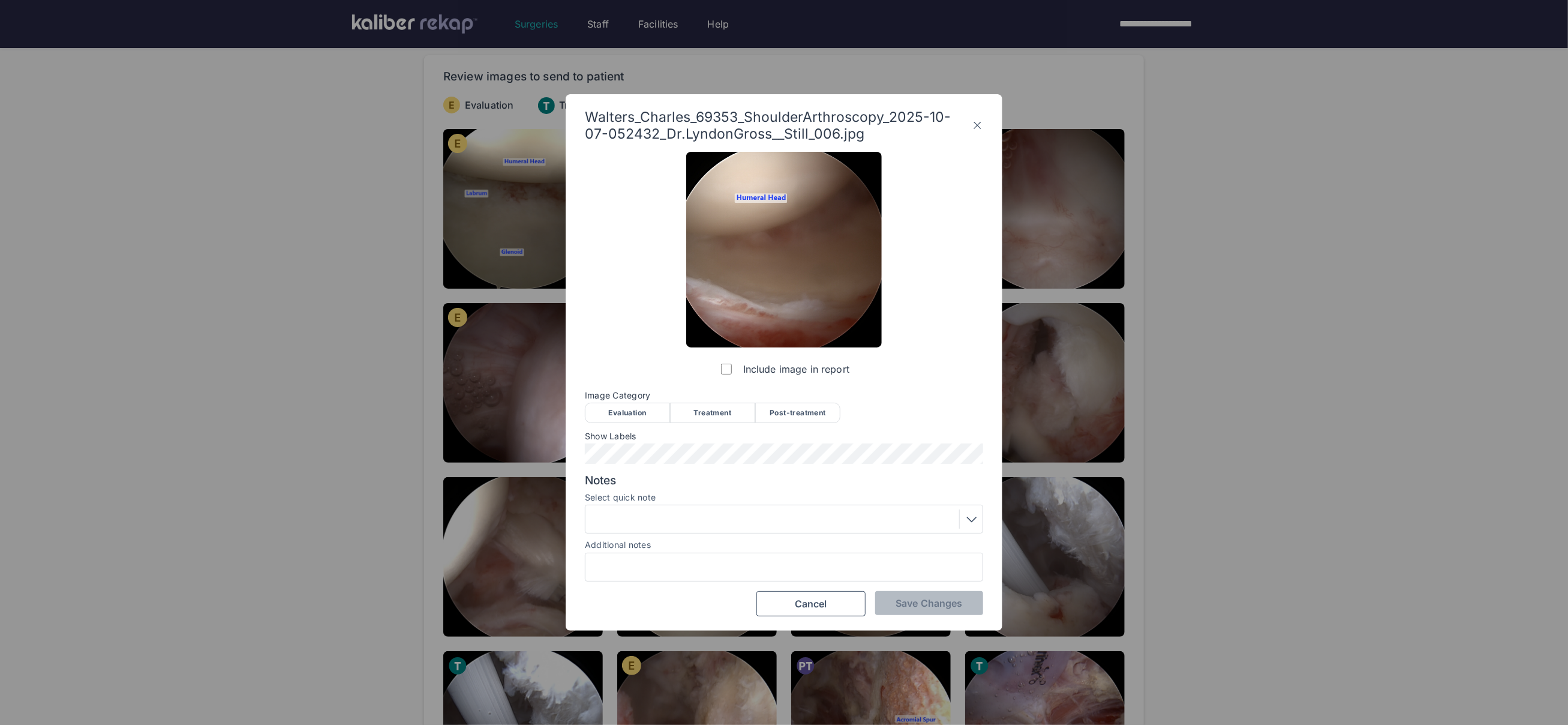
click at [629, 418] on div "Evaluation" at bounding box center [627, 413] width 85 height 20
click at [944, 603] on span "Save Changes" at bounding box center [929, 603] width 67 height 12
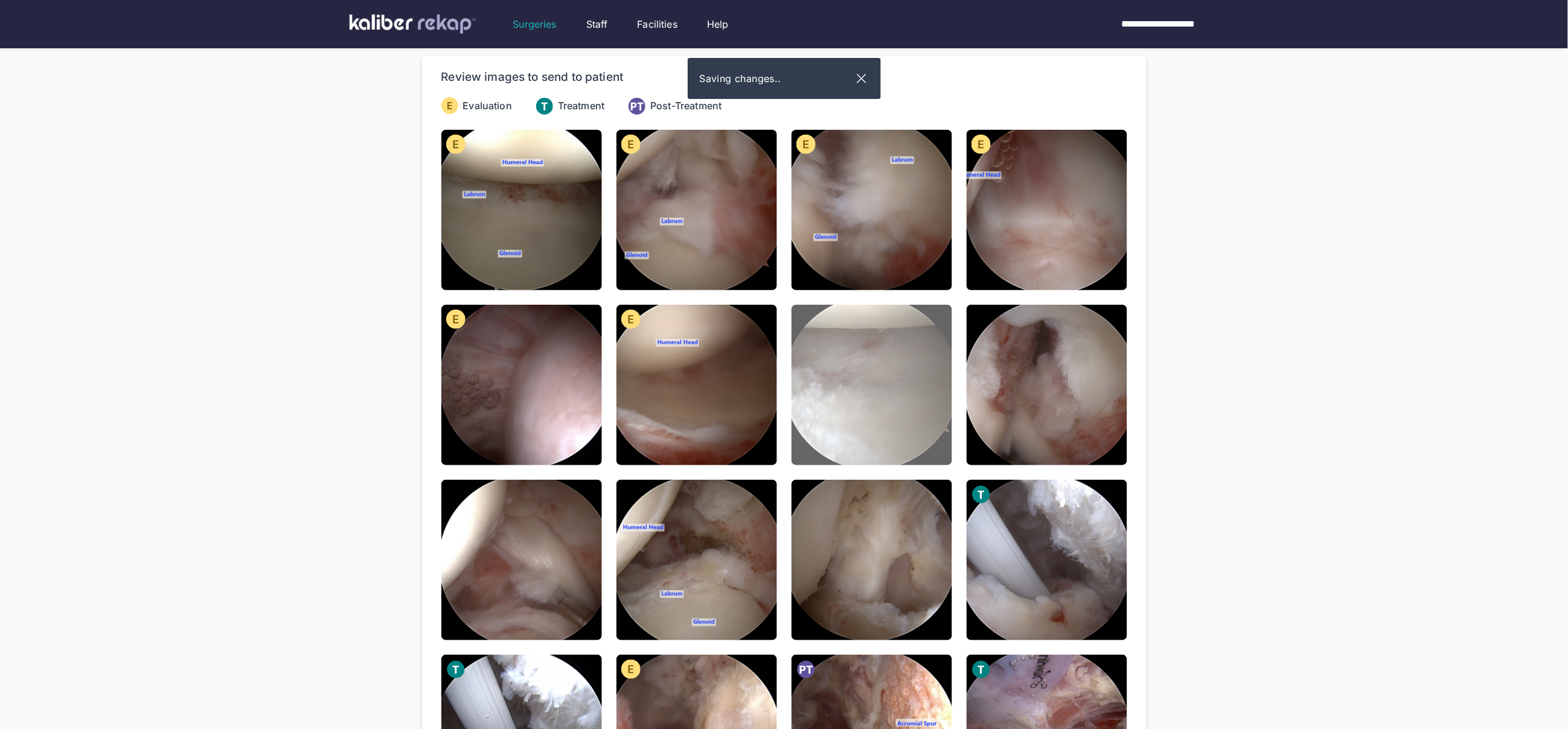
click at [859, 424] on img at bounding box center [872, 385] width 161 height 161
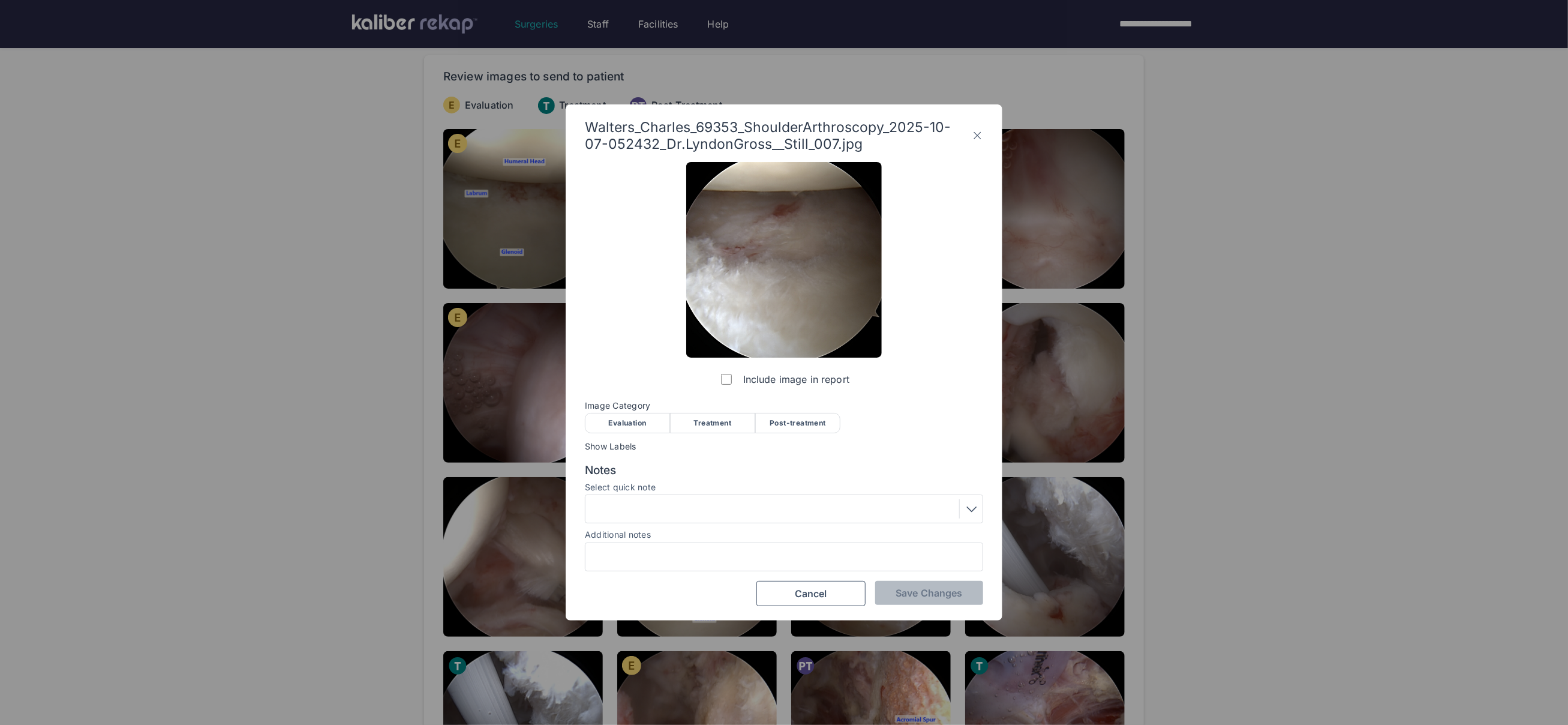
click at [644, 421] on div "Evaluation" at bounding box center [627, 423] width 85 height 20
click at [918, 591] on span "Save Changes" at bounding box center [929, 593] width 67 height 12
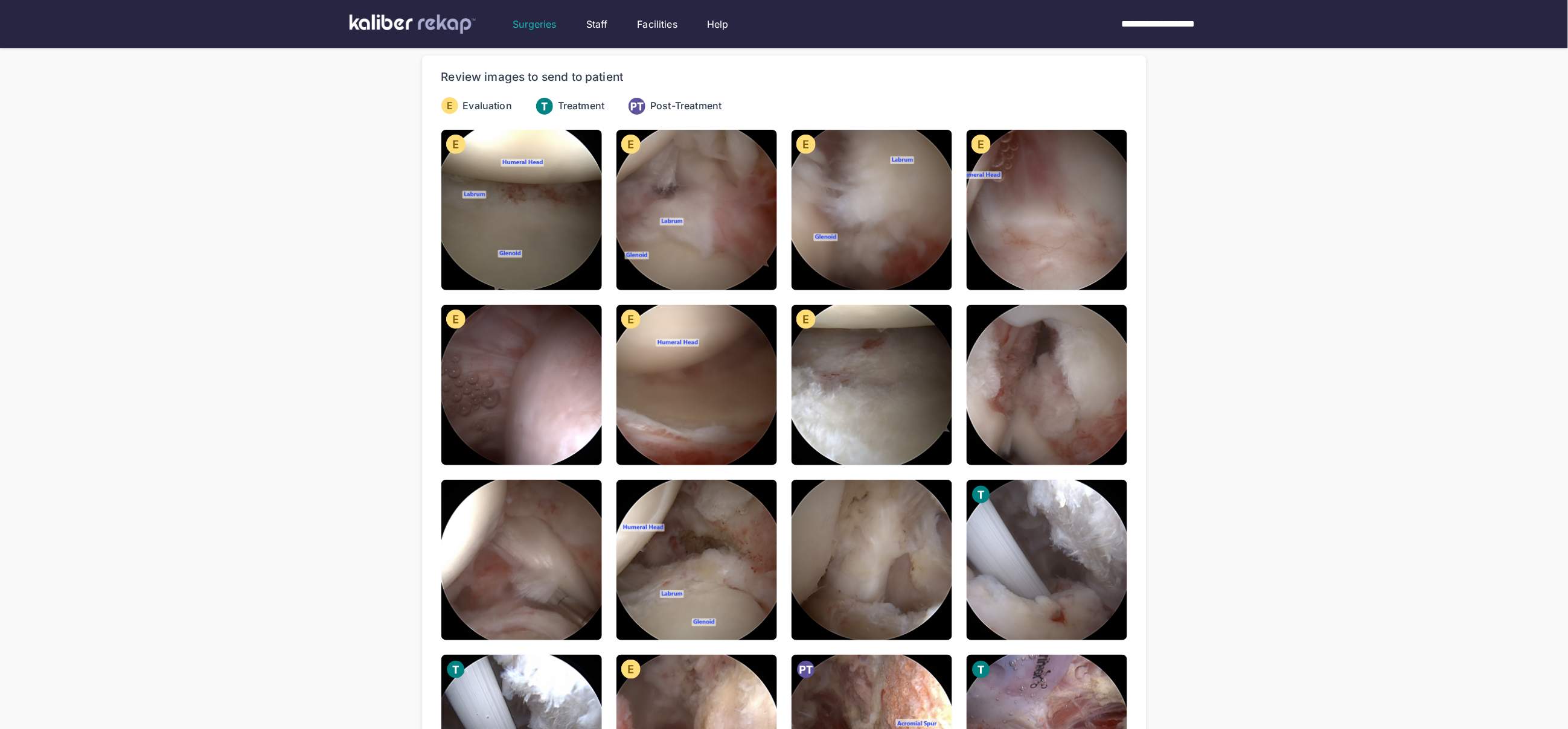
drag, startPoint x: 1029, startPoint y: 403, endPoint x: 1018, endPoint y: 405, distance: 11.2
click at [1029, 403] on img at bounding box center [1047, 385] width 161 height 161
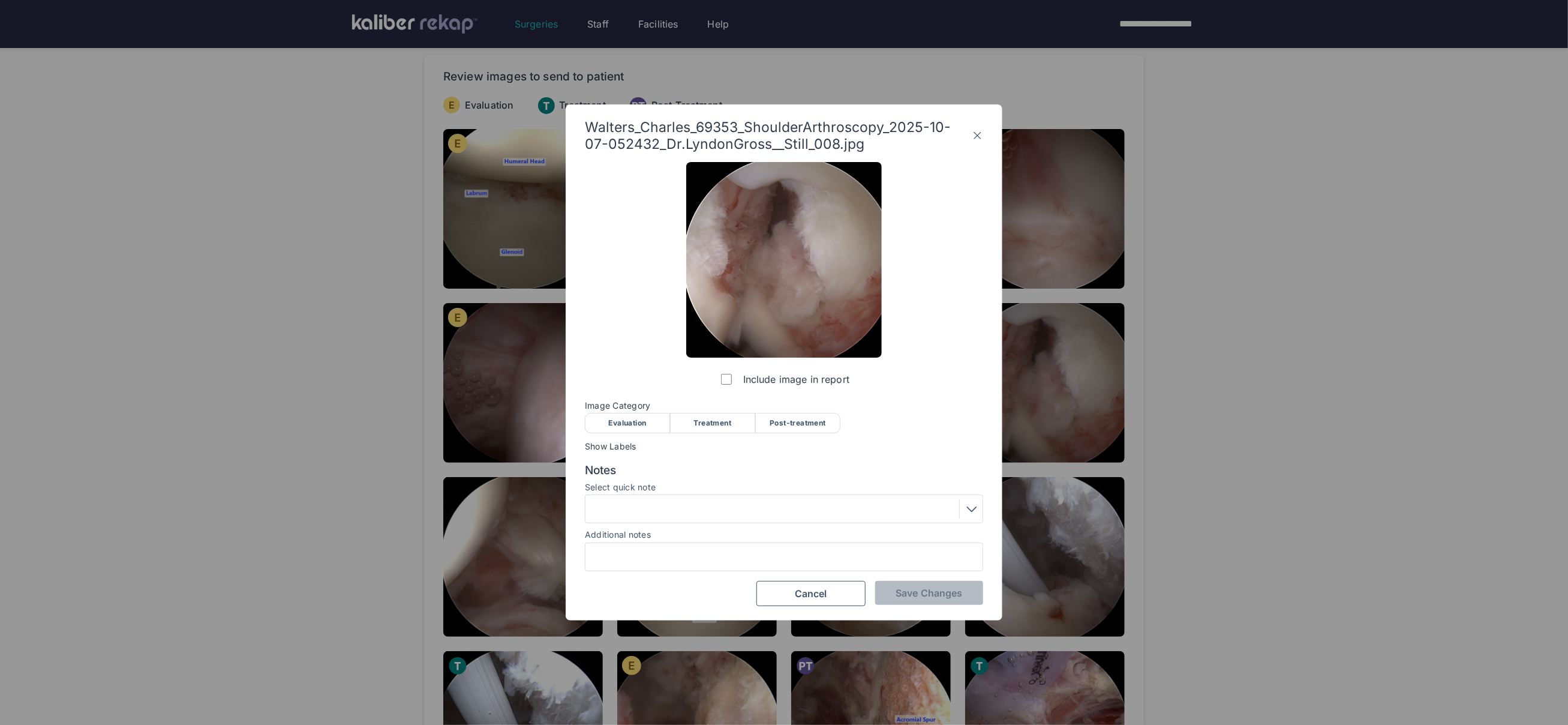
click at [631, 413] on div "Evaluation" at bounding box center [627, 423] width 85 height 20
drag, startPoint x: 931, startPoint y: 599, endPoint x: 925, endPoint y: 594, distance: 7.8
click at [931, 599] on button "Save Changes" at bounding box center [929, 593] width 108 height 24
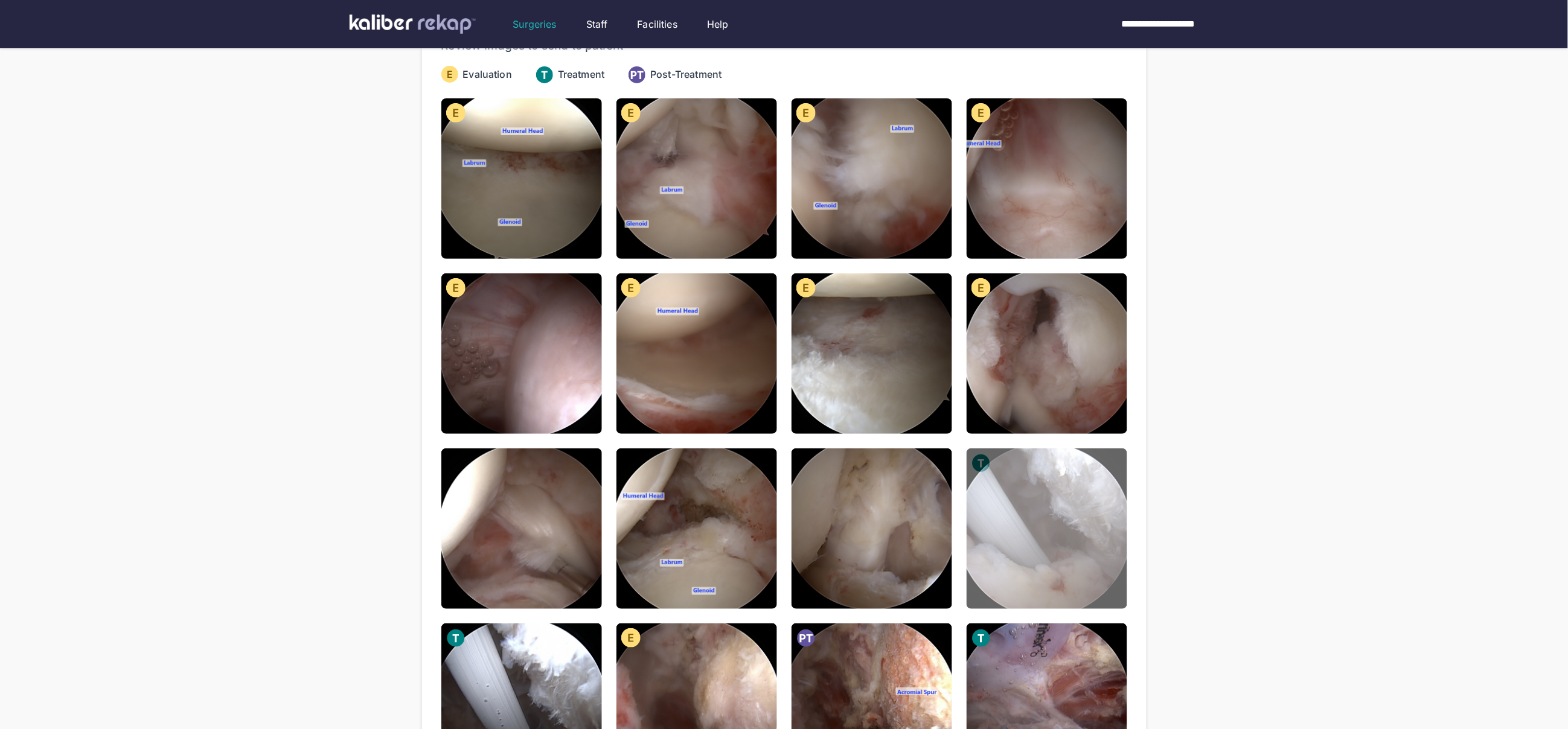
scroll to position [152, 0]
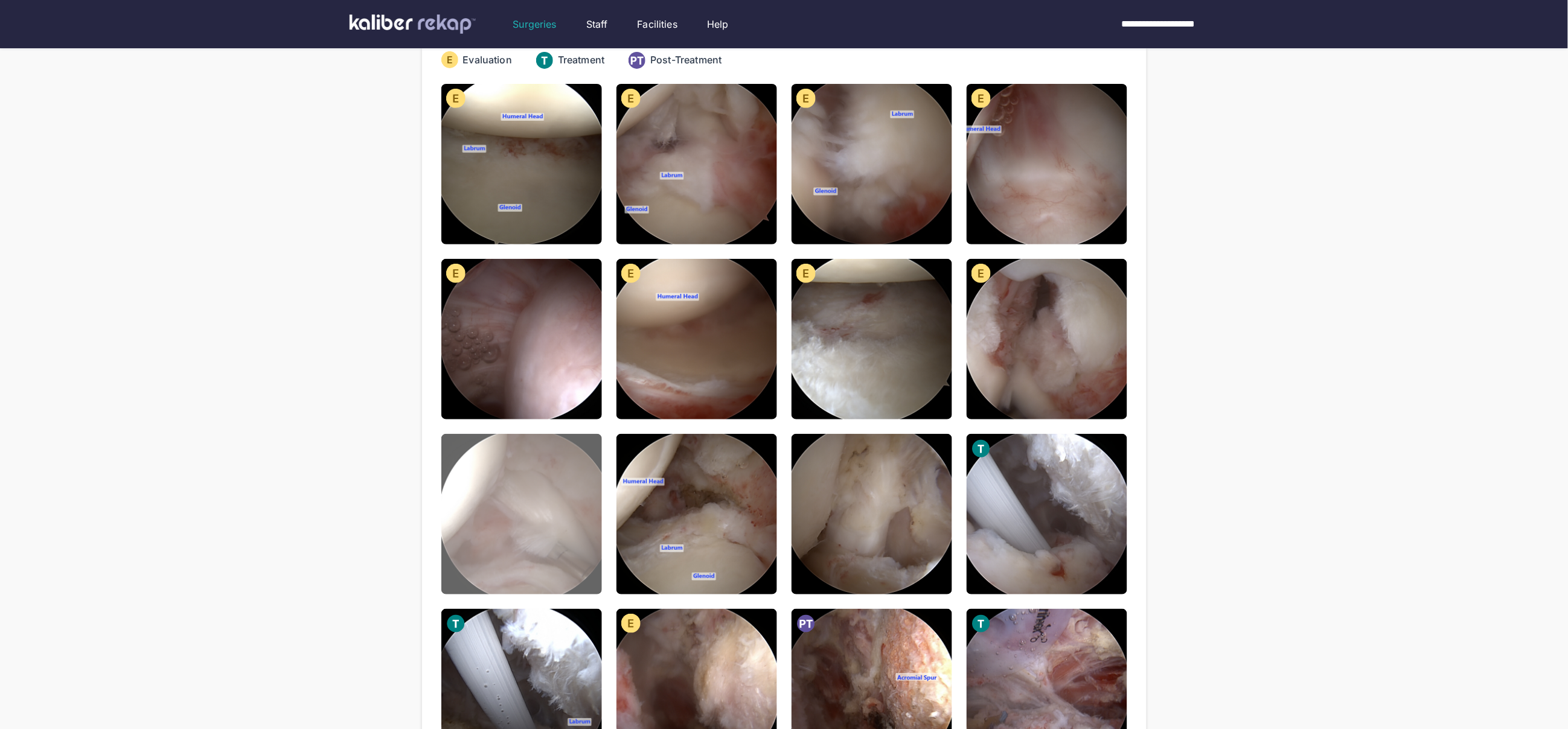
click at [534, 526] on img at bounding box center [522, 514] width 161 height 161
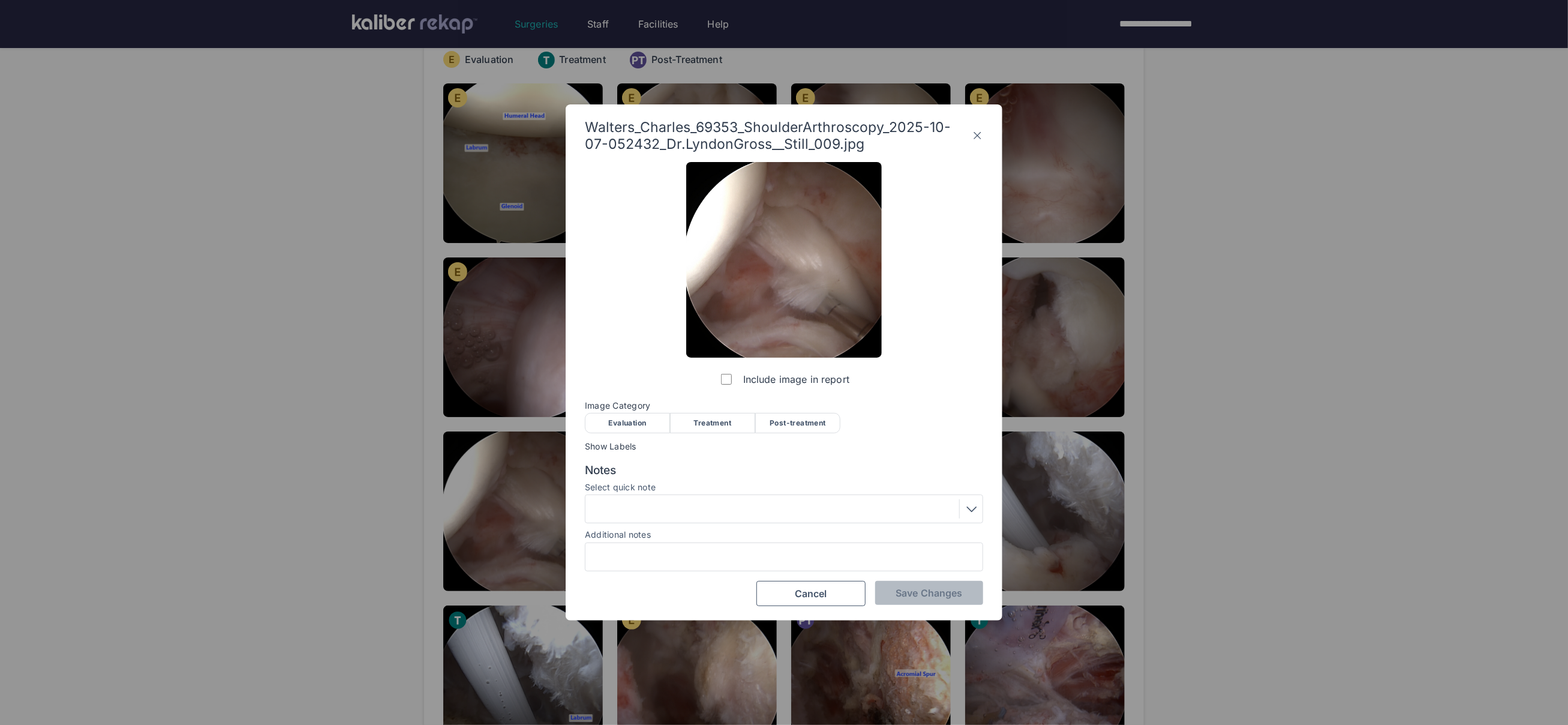
click at [623, 415] on div "Evaluation" at bounding box center [627, 423] width 85 height 20
click at [909, 589] on span "Save Changes" at bounding box center [929, 593] width 67 height 12
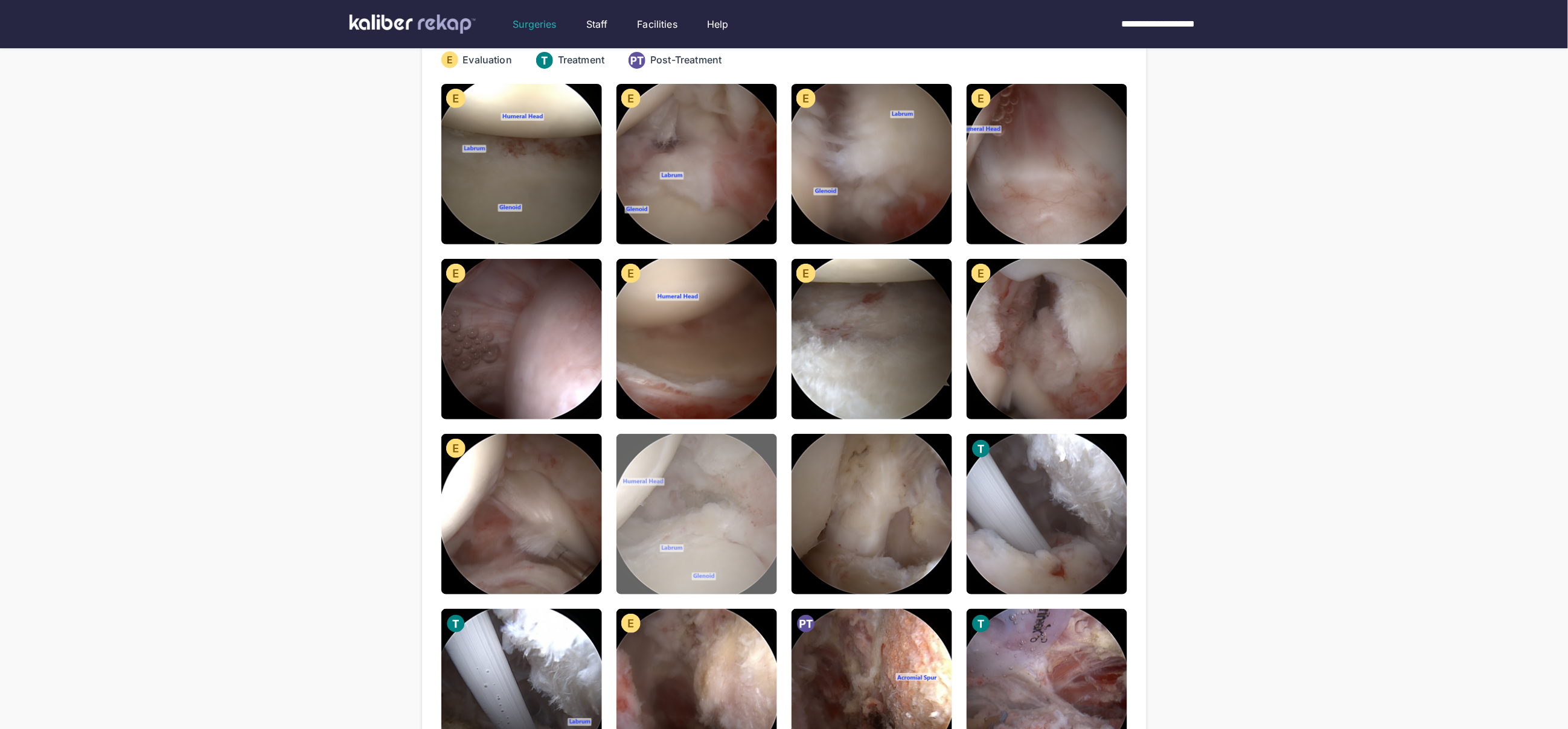
click at [749, 487] on img at bounding box center [697, 514] width 161 height 161
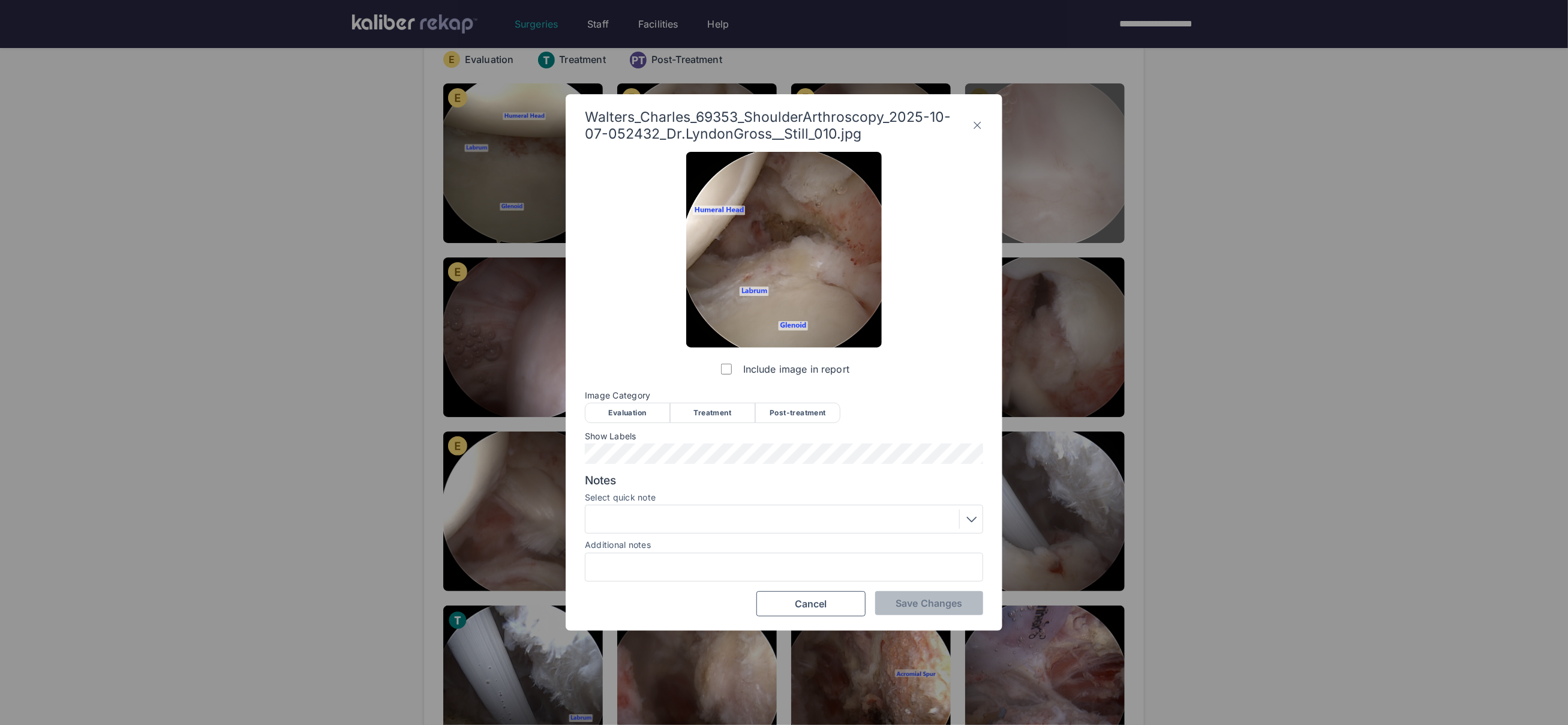
click at [980, 121] on icon at bounding box center [978, 125] width 12 height 19
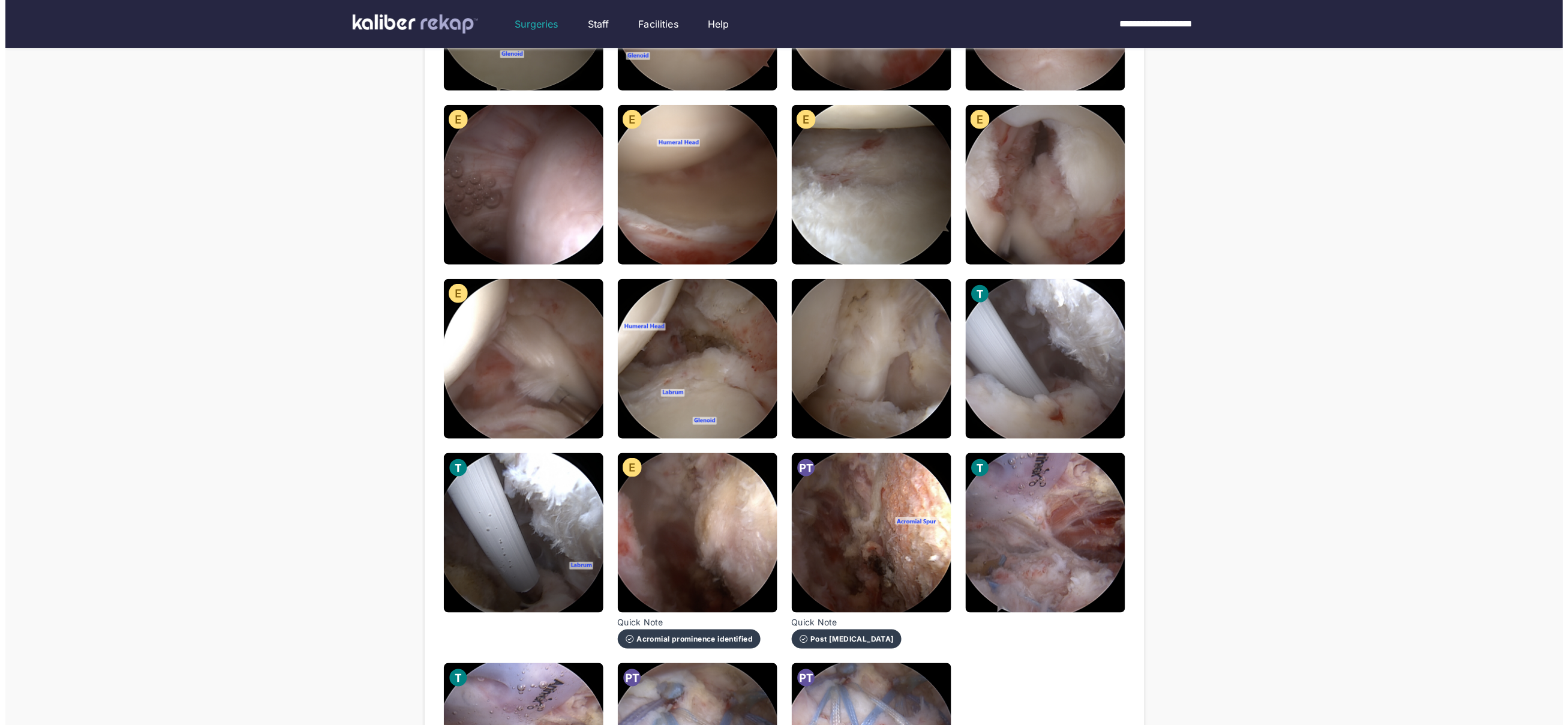
scroll to position [233, 0]
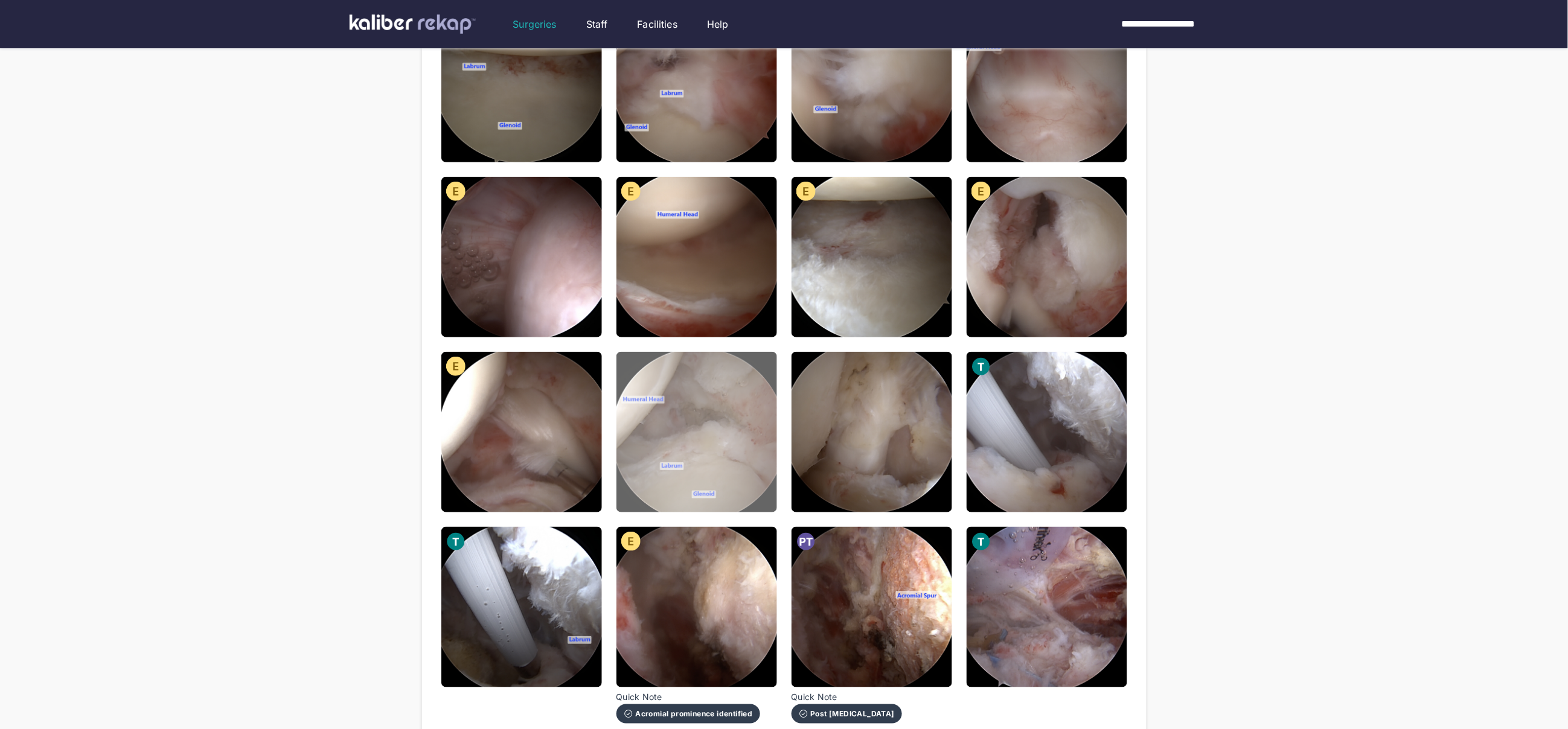
click at [734, 445] on img at bounding box center [697, 432] width 161 height 161
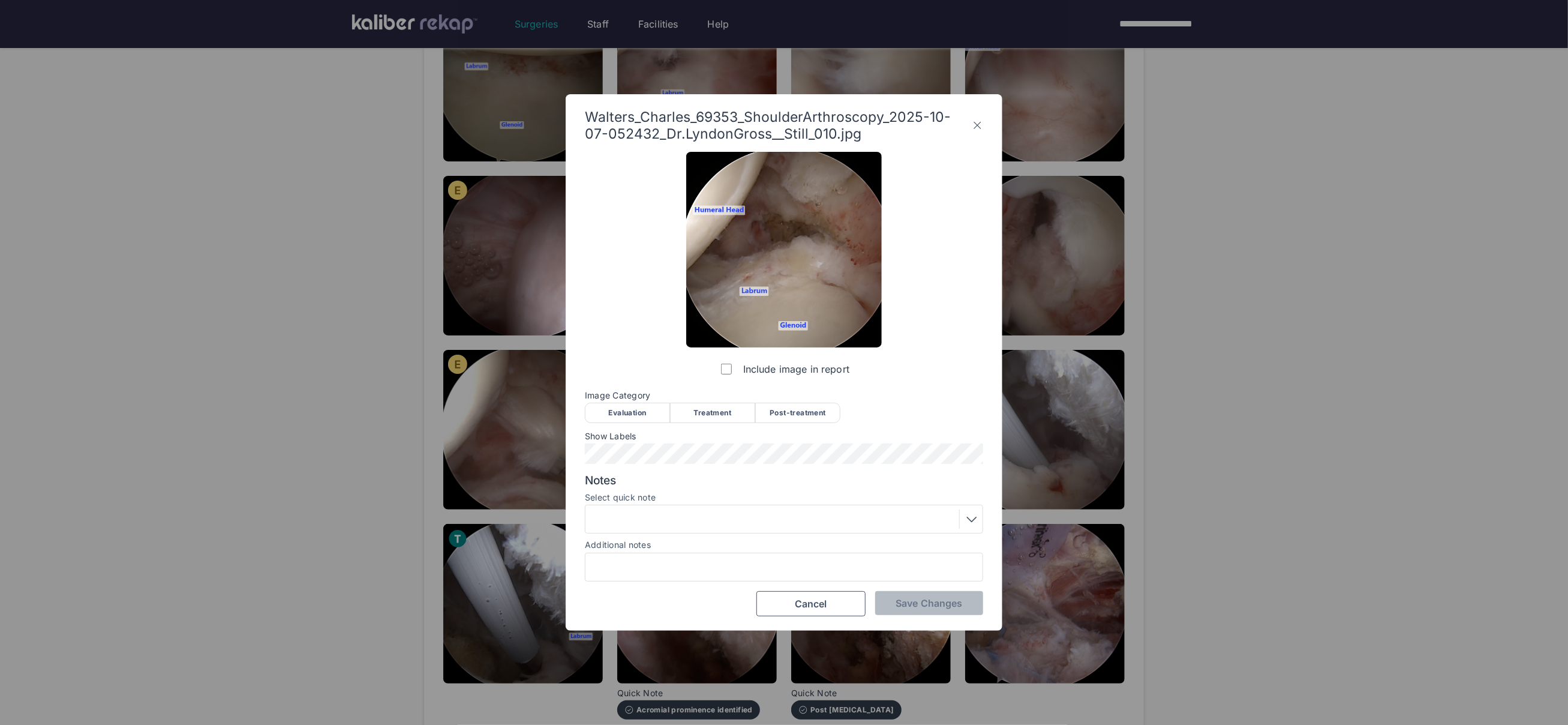
click at [788, 410] on div "Post-treatment" at bounding box center [797, 413] width 85 height 20
click at [731, 517] on div at bounding box center [784, 519] width 390 height 19
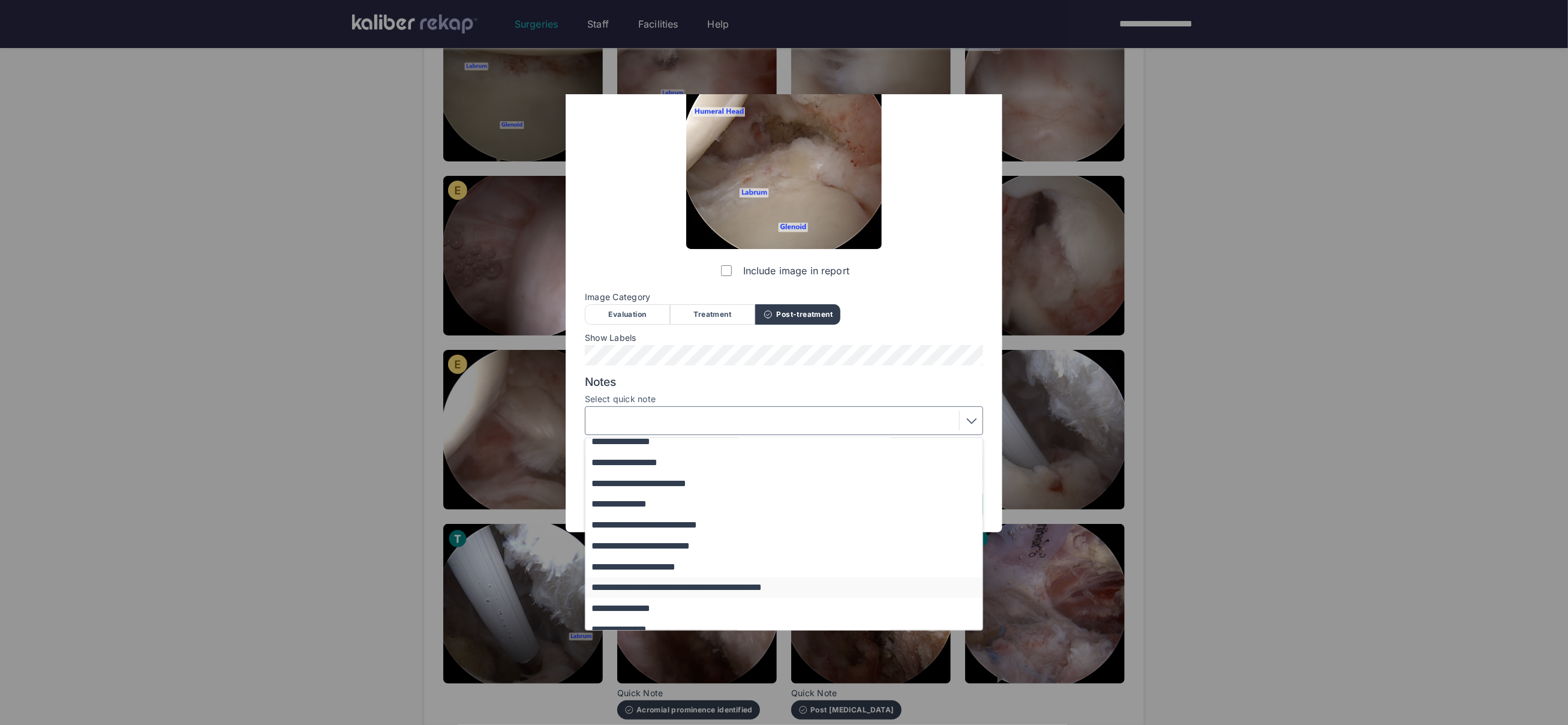
scroll to position [78, 0]
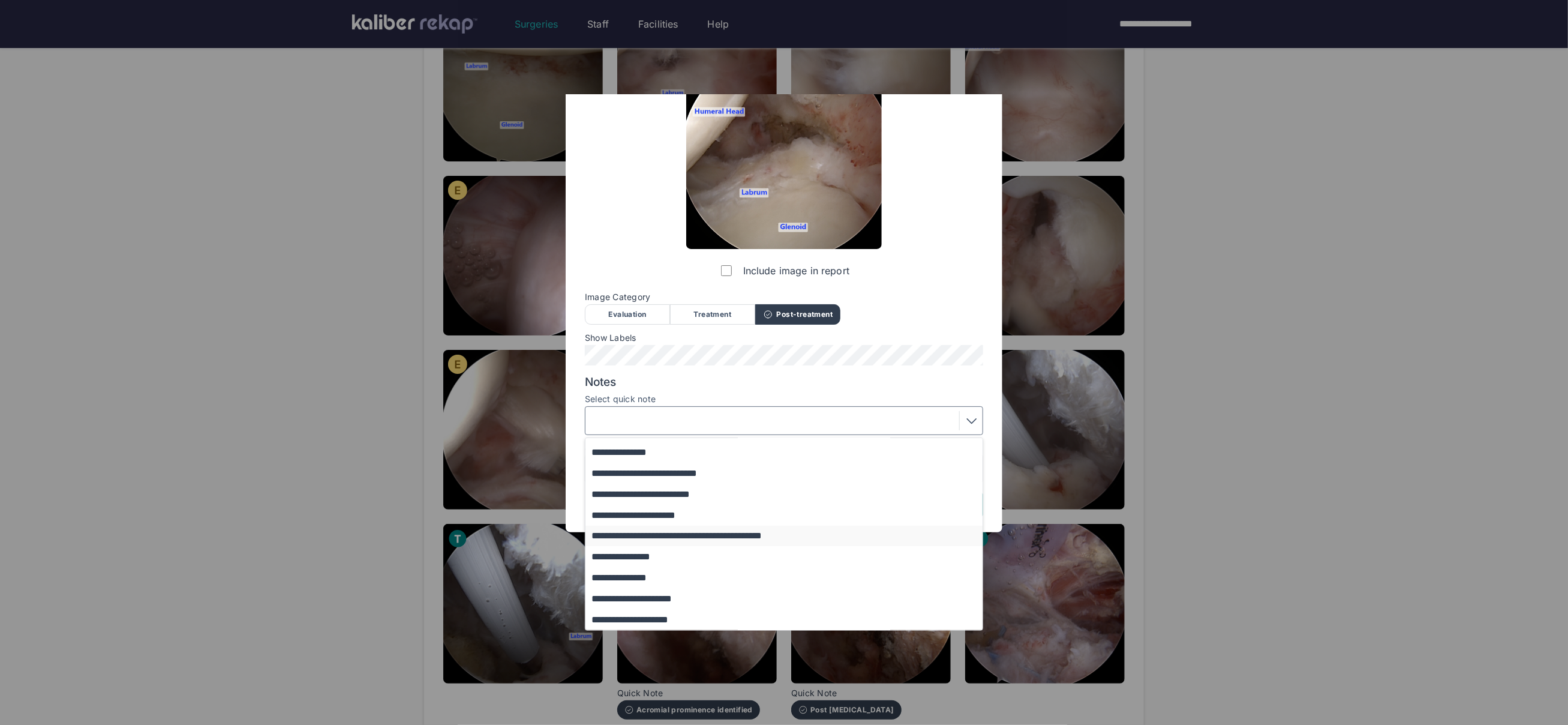
click at [671, 538] on button "**********" at bounding box center [790, 536] width 409 height 21
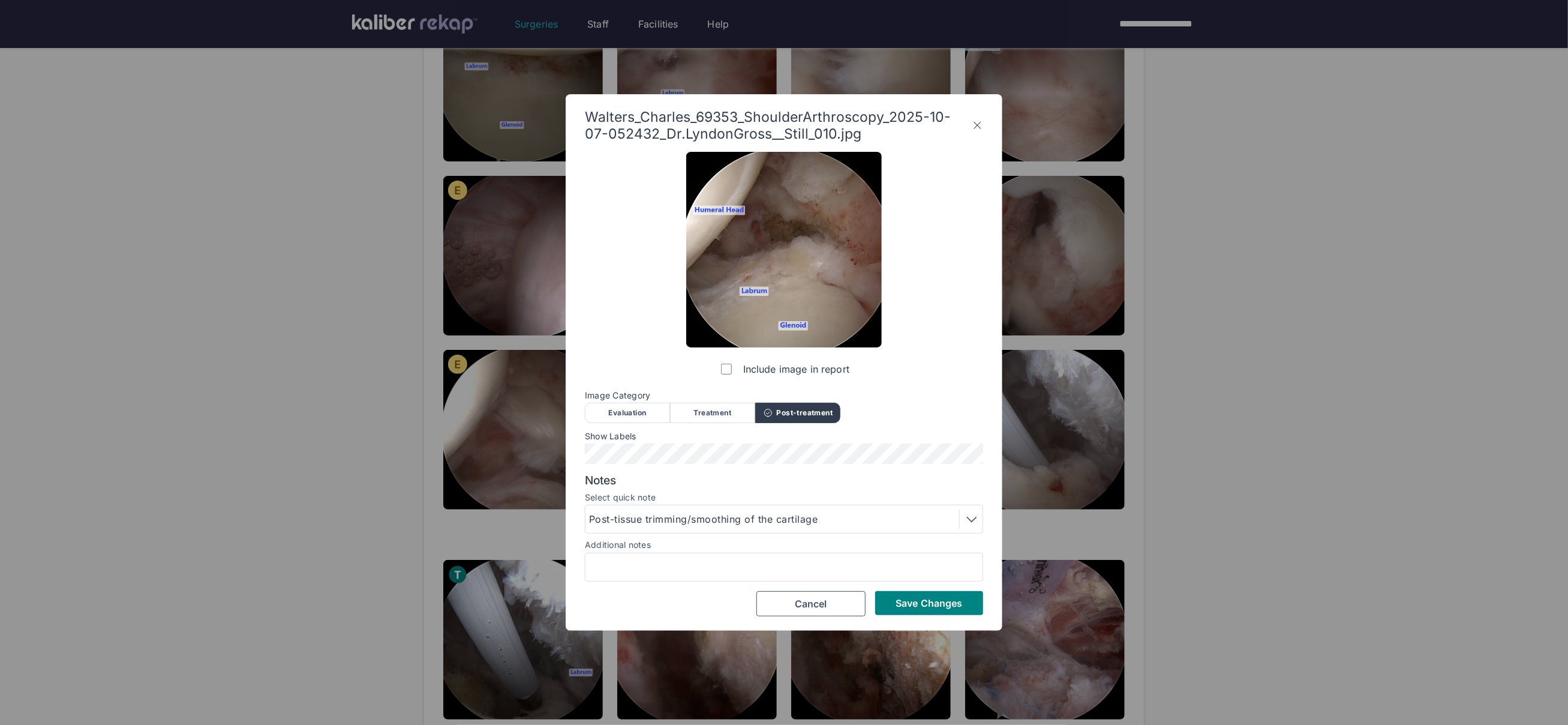
drag, startPoint x: 781, startPoint y: 511, endPoint x: 756, endPoint y: 534, distance: 34.0
click at [781, 511] on div "Post-tissue trimming/smoothing of the cartilage" at bounding box center [784, 519] width 390 height 19
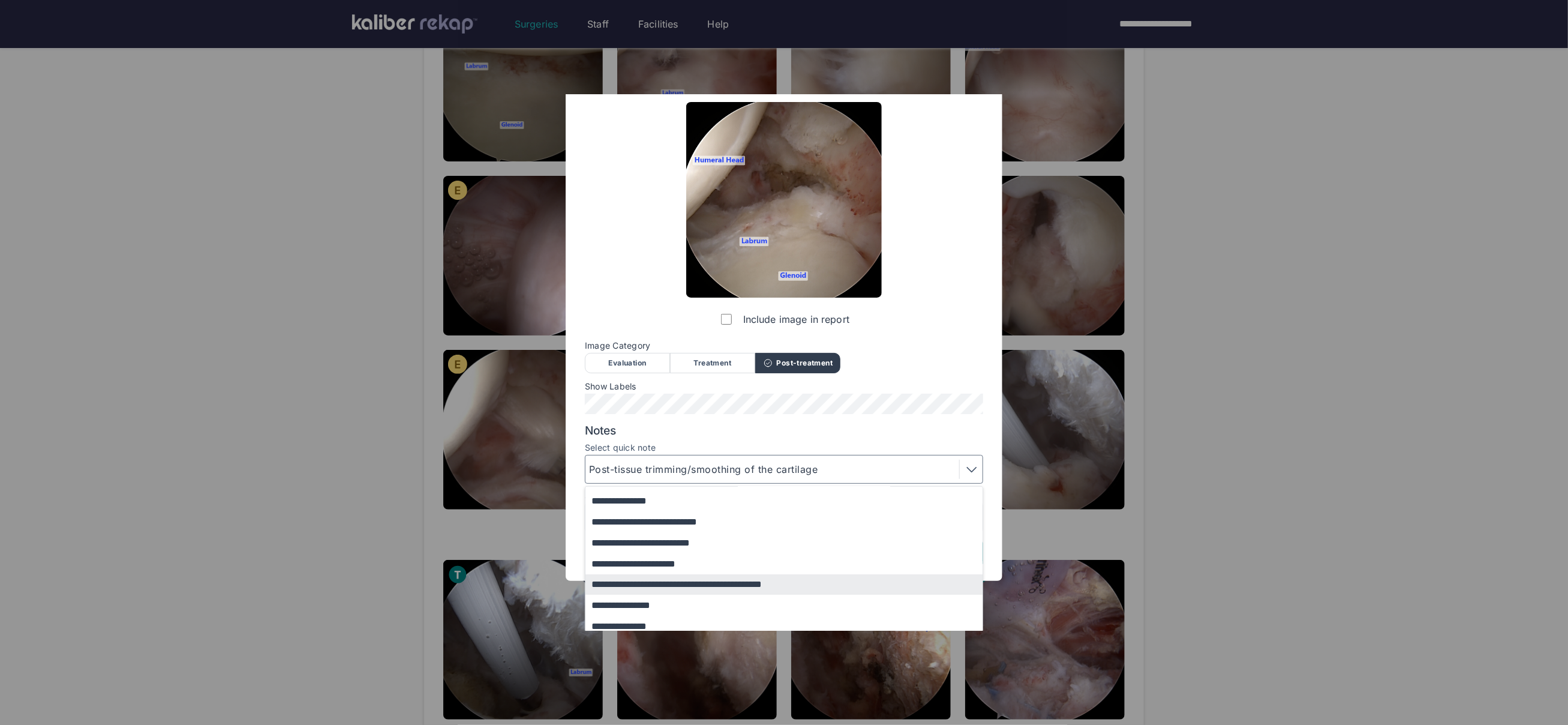
scroll to position [99, 0]
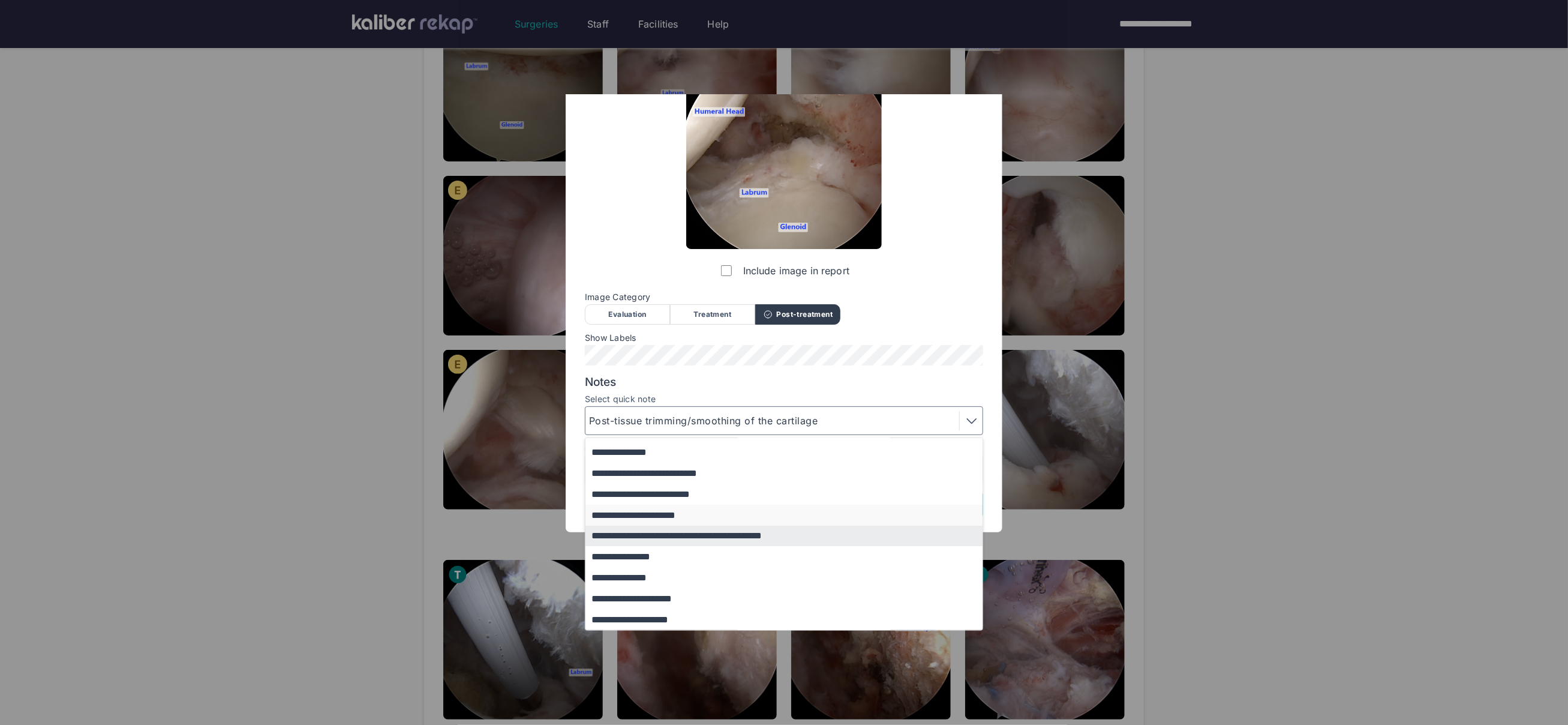
click at [666, 517] on button "**********" at bounding box center [790, 515] width 409 height 21
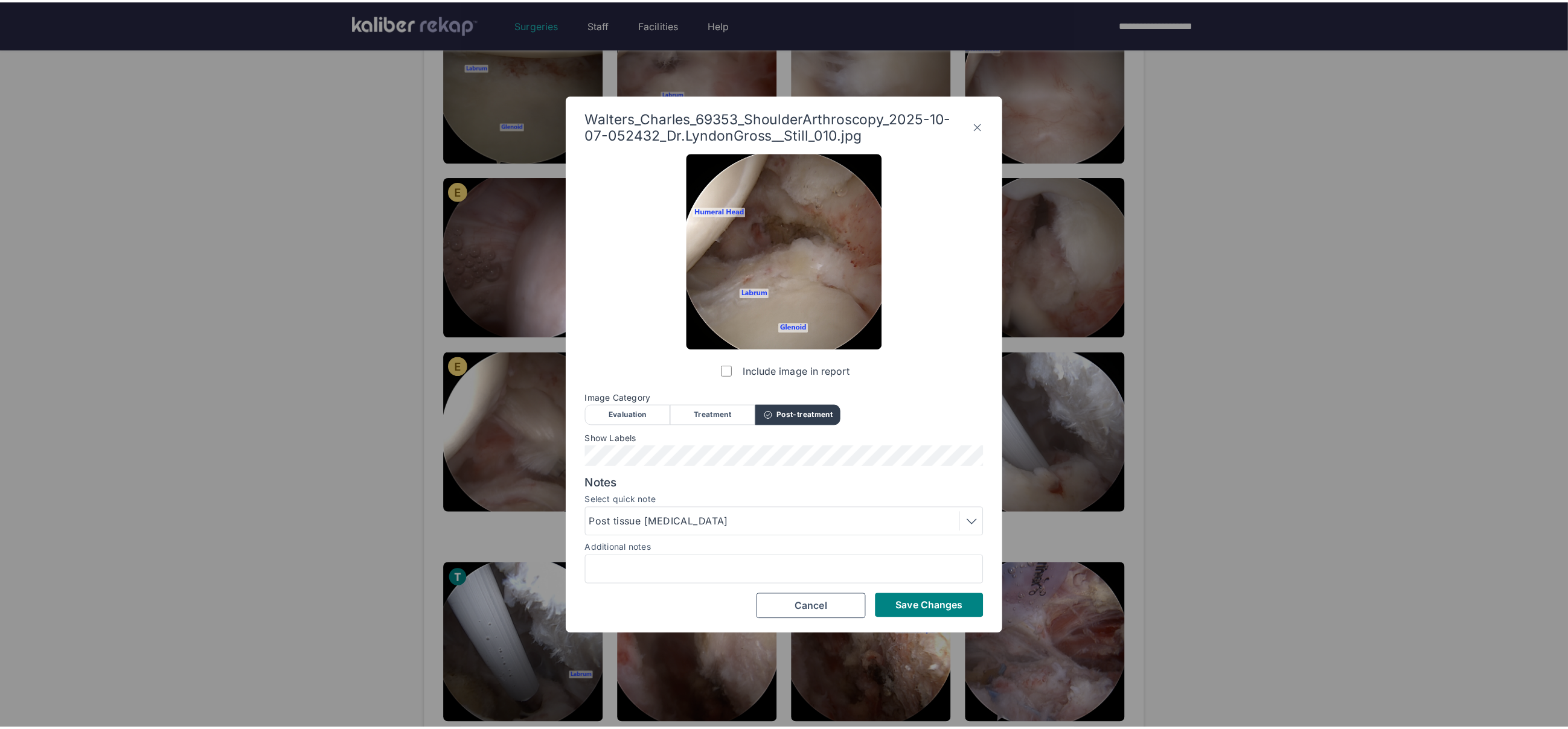
scroll to position [0, 0]
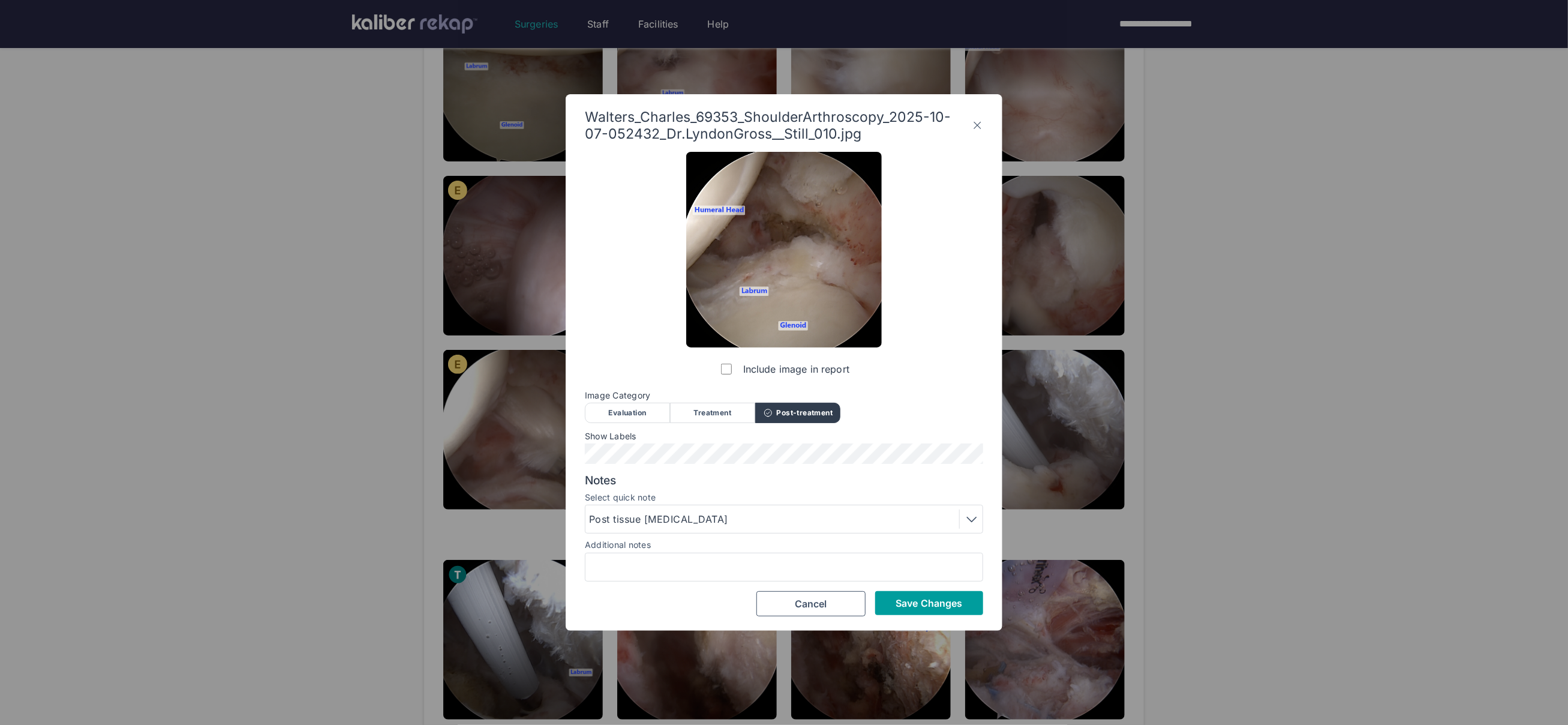
click at [920, 612] on button "Save Changes" at bounding box center [929, 603] width 108 height 24
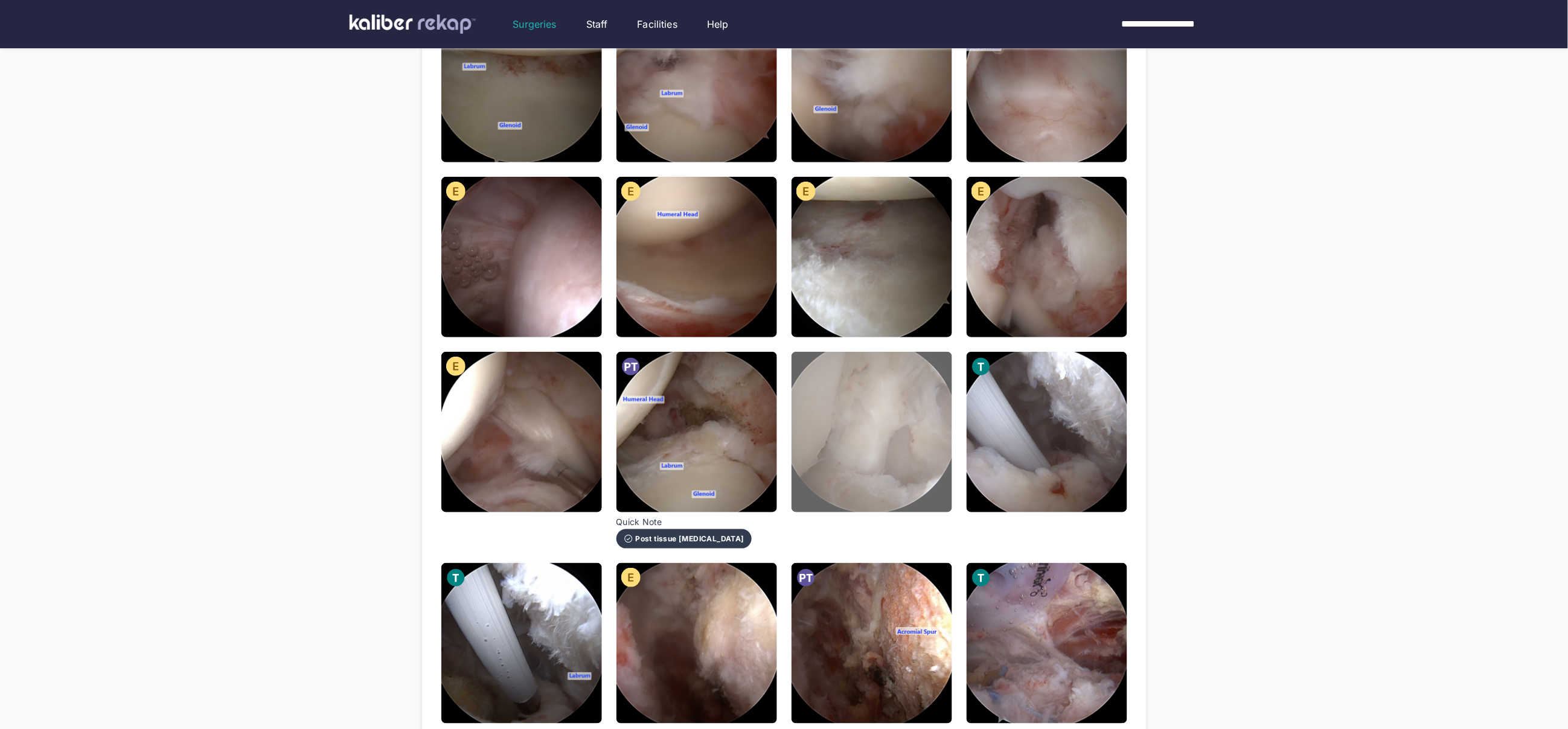
click at [872, 486] on img at bounding box center [872, 432] width 161 height 161
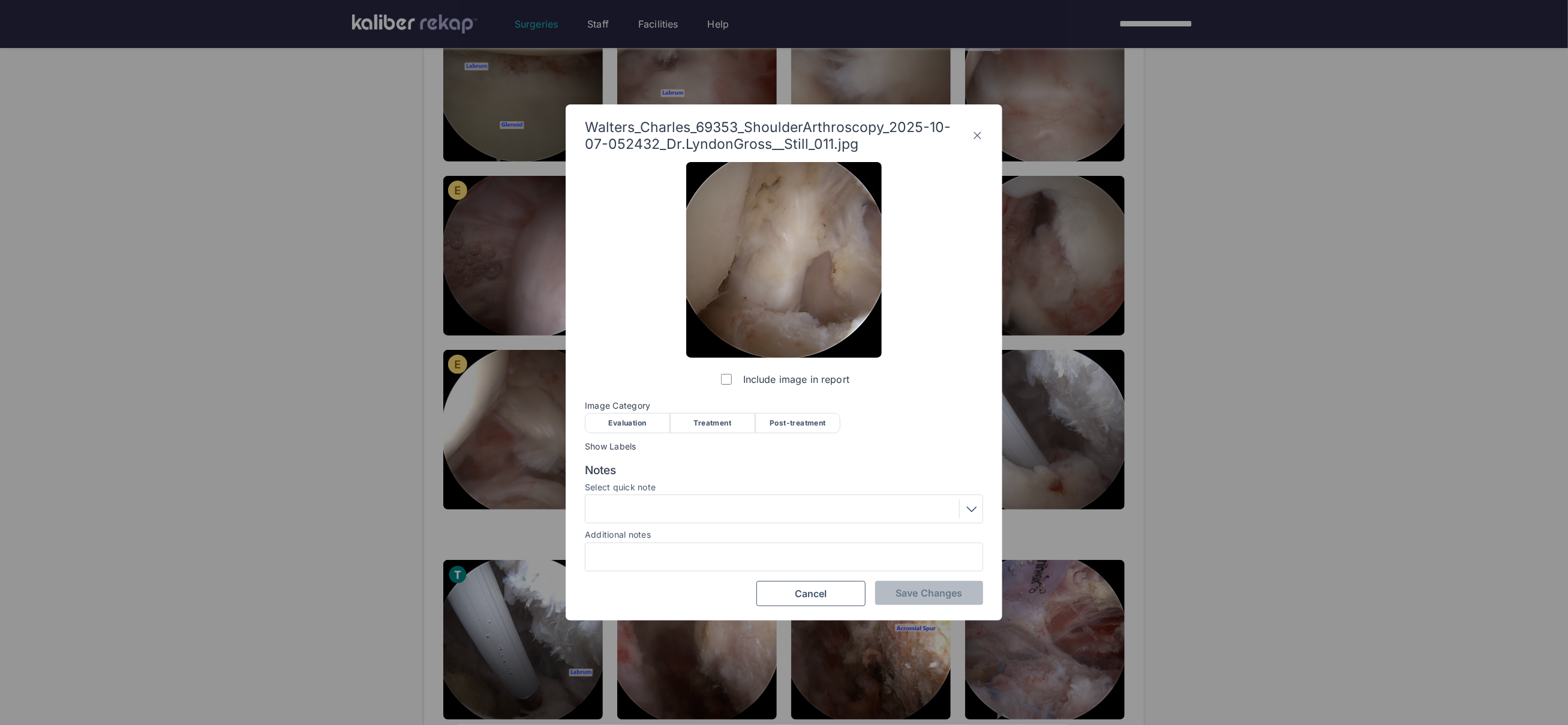
click at [632, 423] on div "Evaluation" at bounding box center [627, 423] width 85 height 20
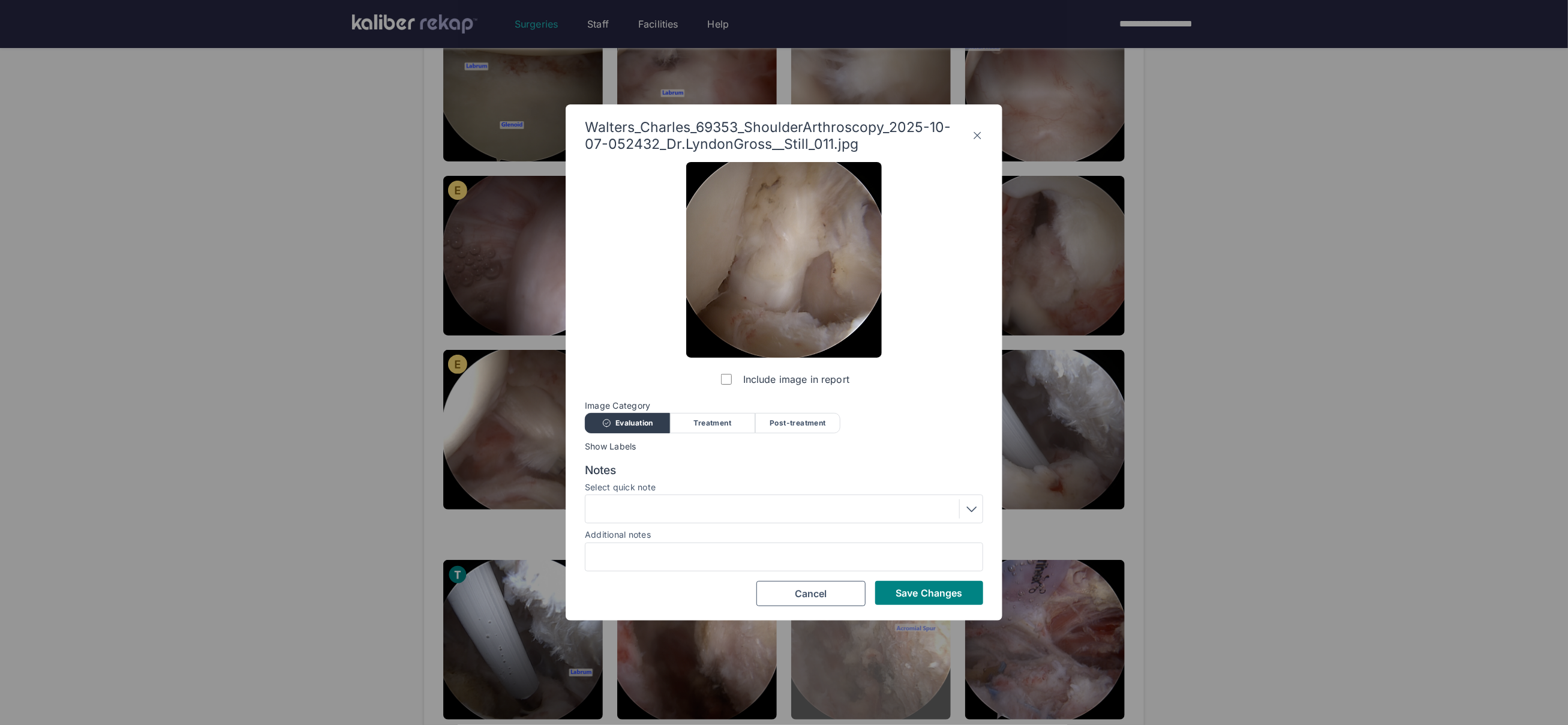
click at [917, 602] on button "Save Changes" at bounding box center [929, 593] width 108 height 24
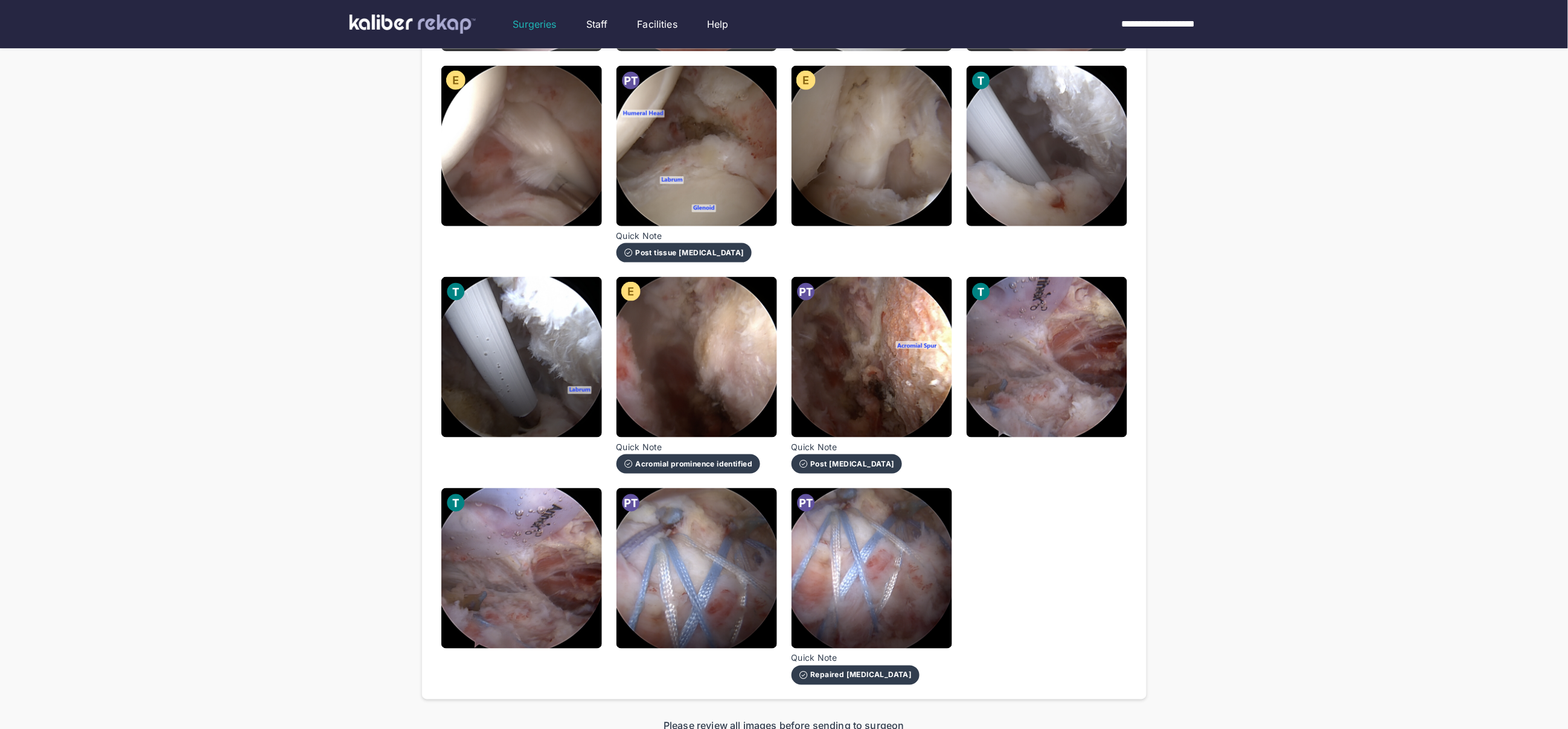
scroll to position [697, 0]
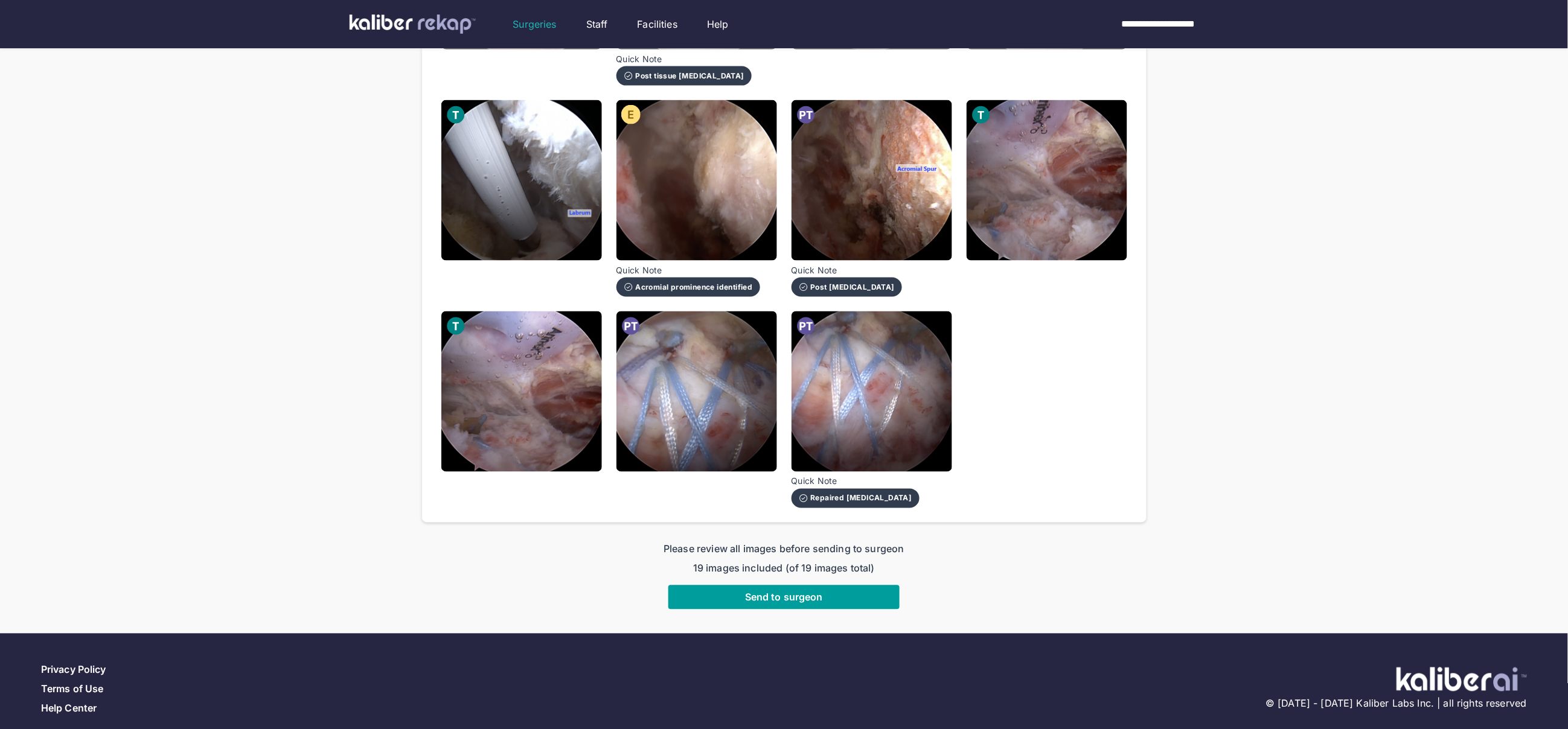
click at [849, 586] on button "Send to surgeon" at bounding box center [783, 598] width 231 height 24
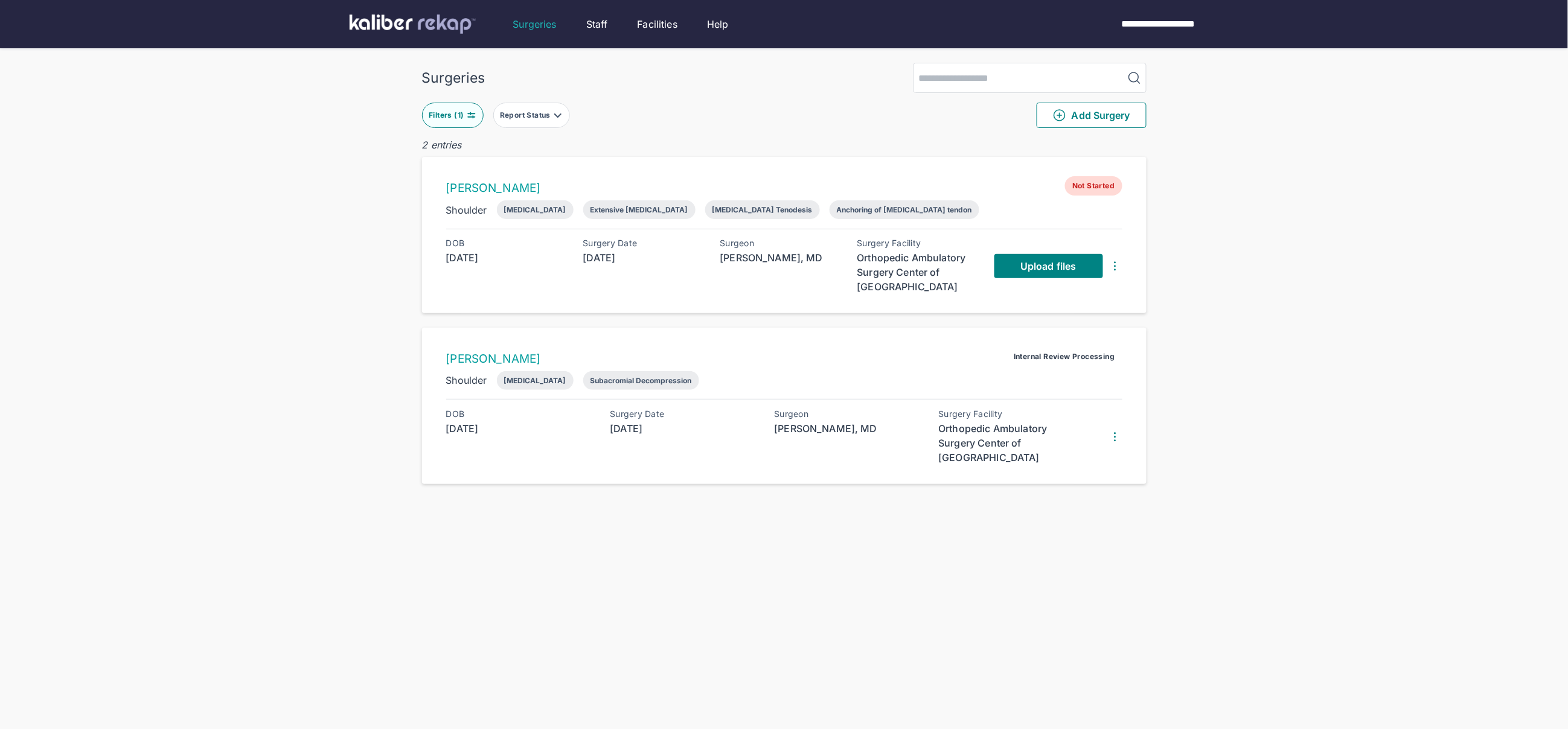
drag, startPoint x: 379, startPoint y: 401, endPoint x: 548, endPoint y: 355, distance: 175.1
click at [380, 401] on div "Surgeries Filters ( 1 ) Report Status Add Surgery 2 entries Makenzie Graham Not…" at bounding box center [784, 389] width 1568 height 777
click at [1059, 268] on span "Upload files" at bounding box center [1048, 266] width 55 height 12
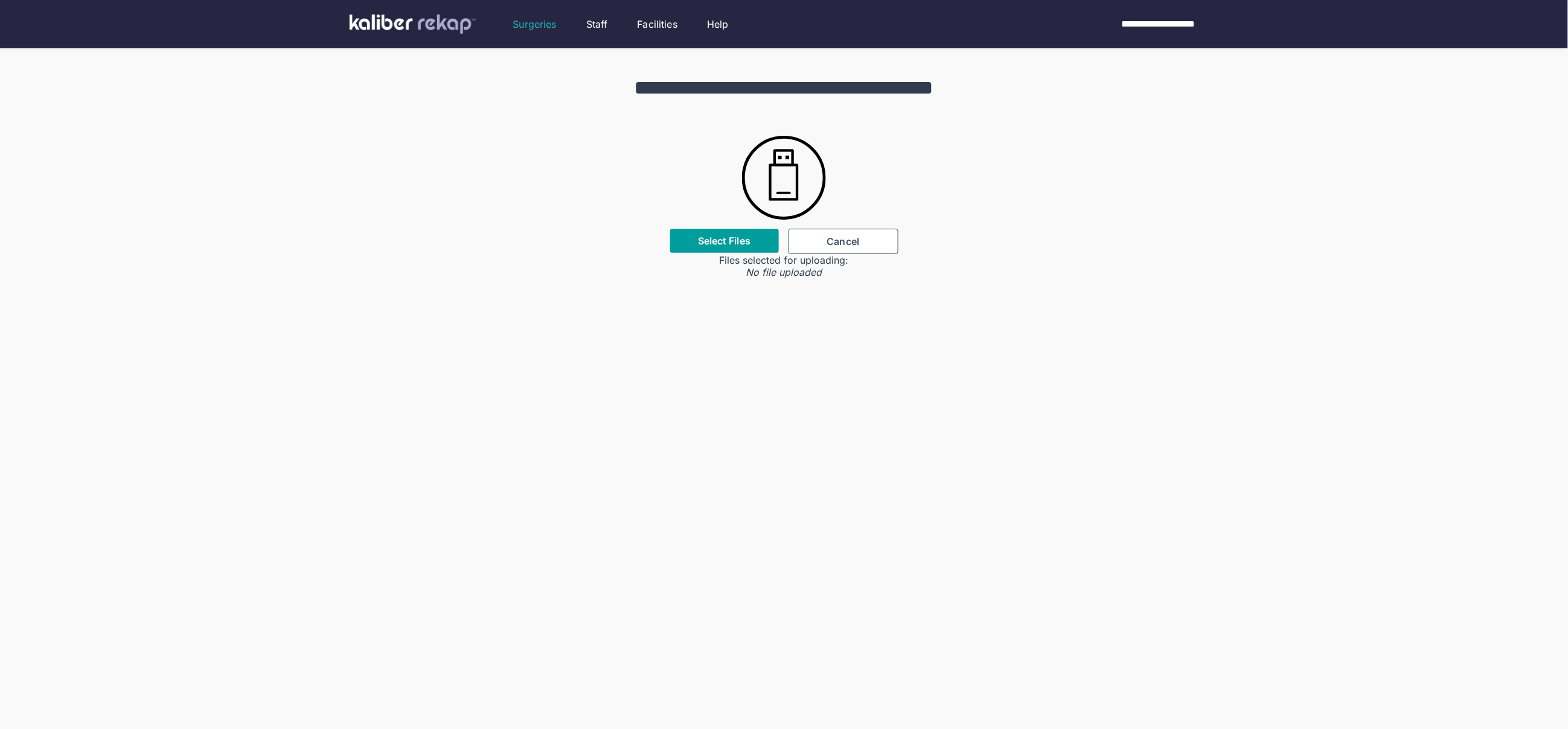
click at [742, 250] on div "Select Files" at bounding box center [724, 241] width 109 height 24
drag, startPoint x: 725, startPoint y: 192, endPoint x: 723, endPoint y: 209, distance: 17.1
click at [725, 192] on div "**********" at bounding box center [784, 163] width 1568 height 230
click at [713, 249] on div "Select Files" at bounding box center [724, 241] width 109 height 24
click at [724, 237] on label "Select Files" at bounding box center [724, 241] width 53 height 12
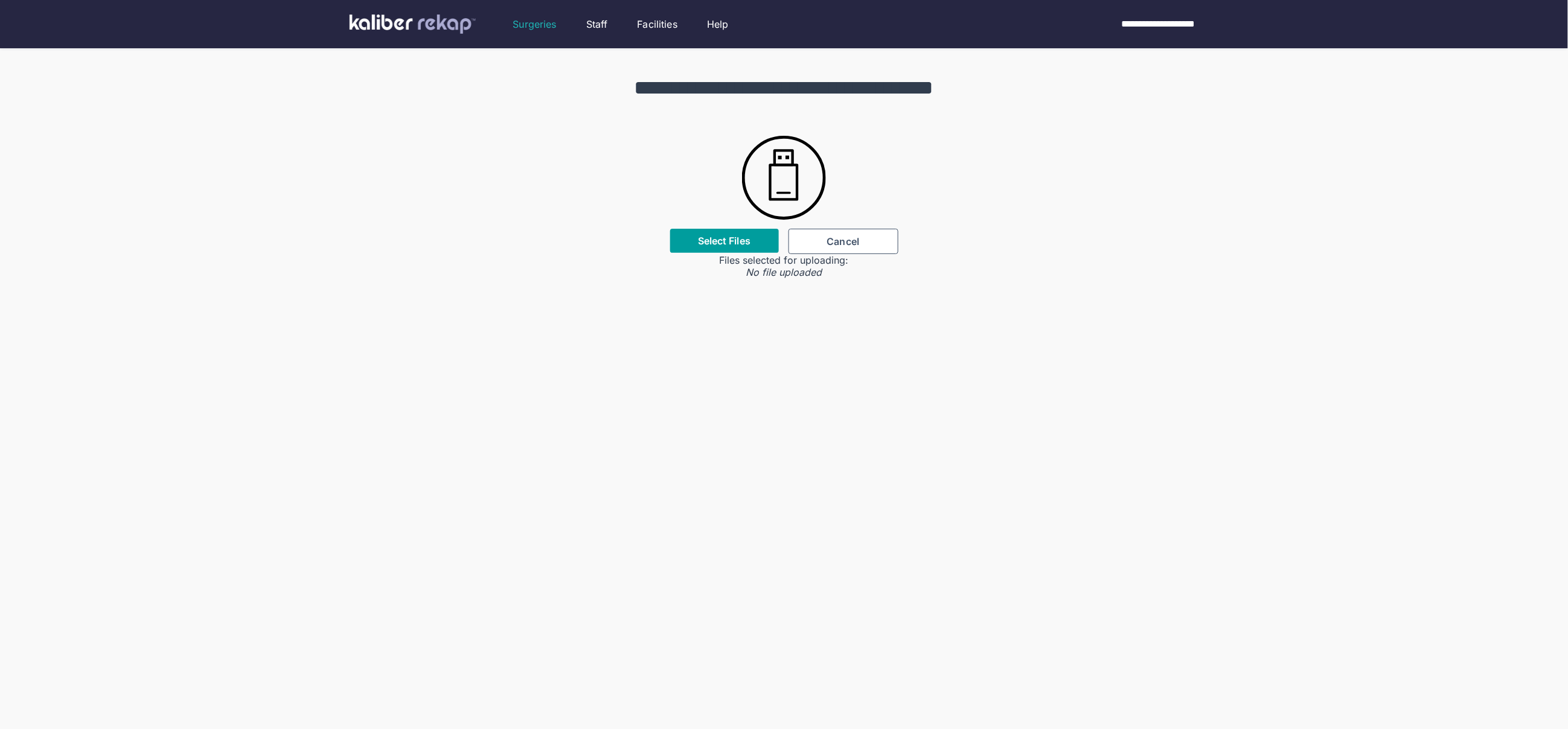
click at [0, 0] on input "Select Files" at bounding box center [0, 0] width 0 height 0
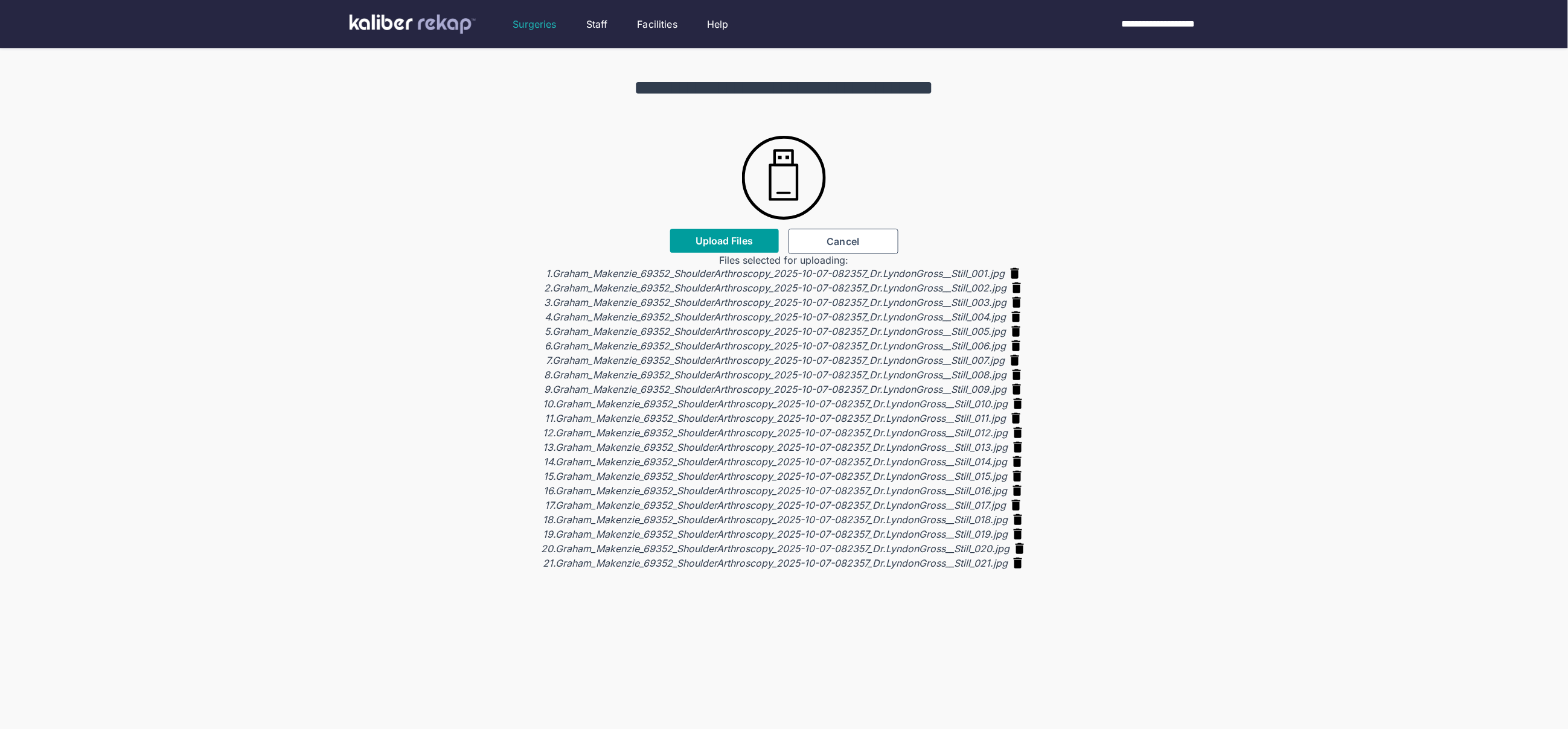
click at [731, 239] on span "Upload Files" at bounding box center [724, 241] width 57 height 12
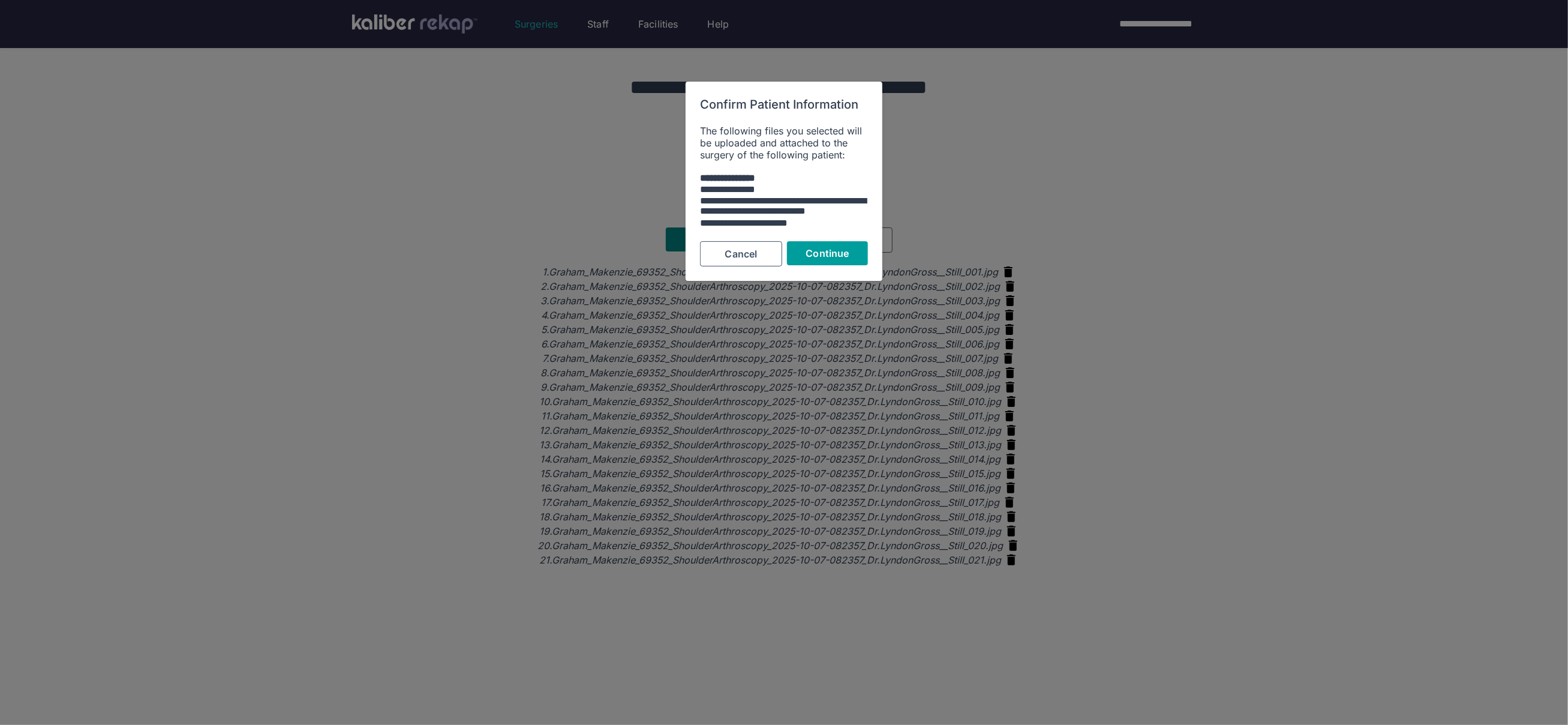
click at [839, 253] on span "Continue" at bounding box center [828, 253] width 43 height 12
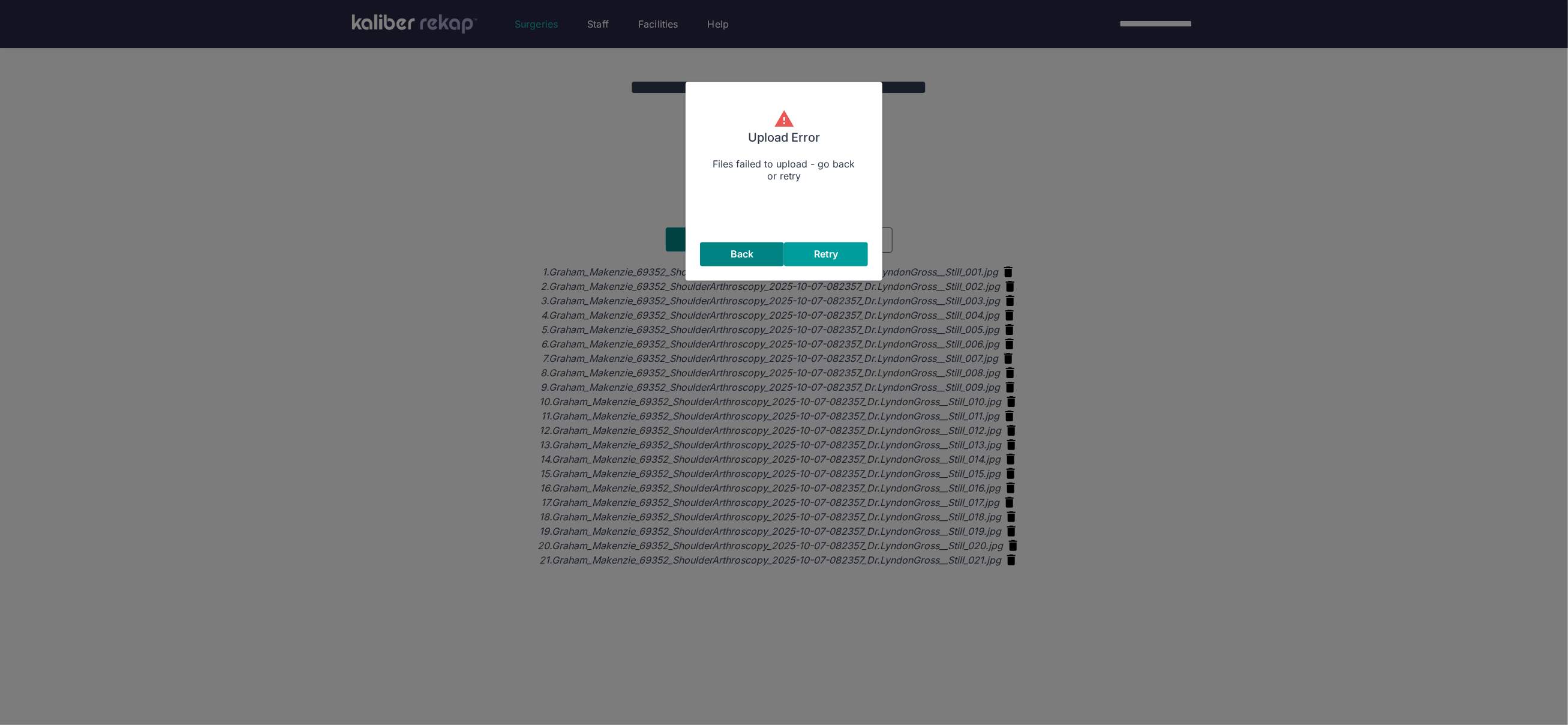
click at [822, 249] on span "Retry" at bounding box center [826, 254] width 24 height 12
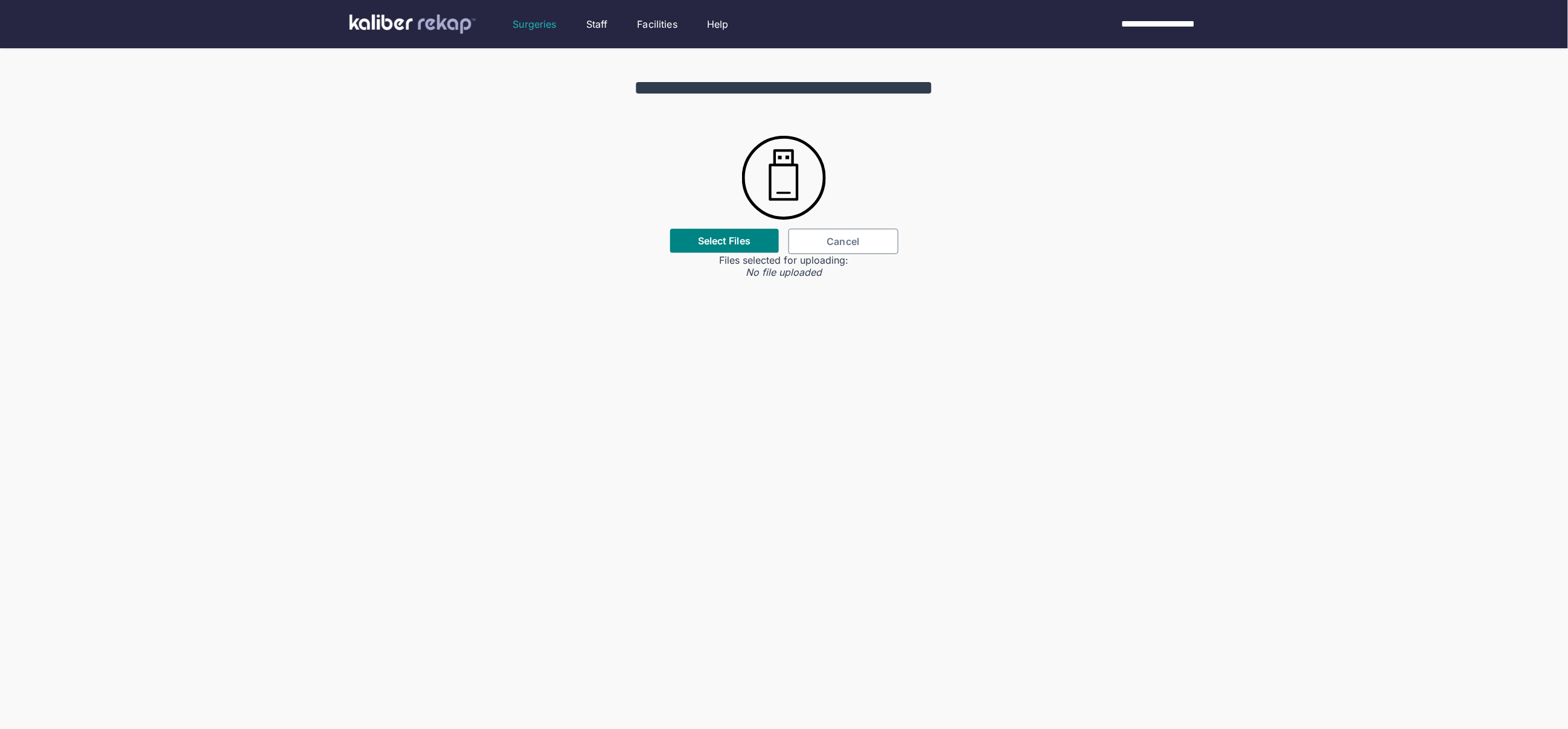
click at [843, 245] on span "Cancel" at bounding box center [843, 241] width 33 height 12
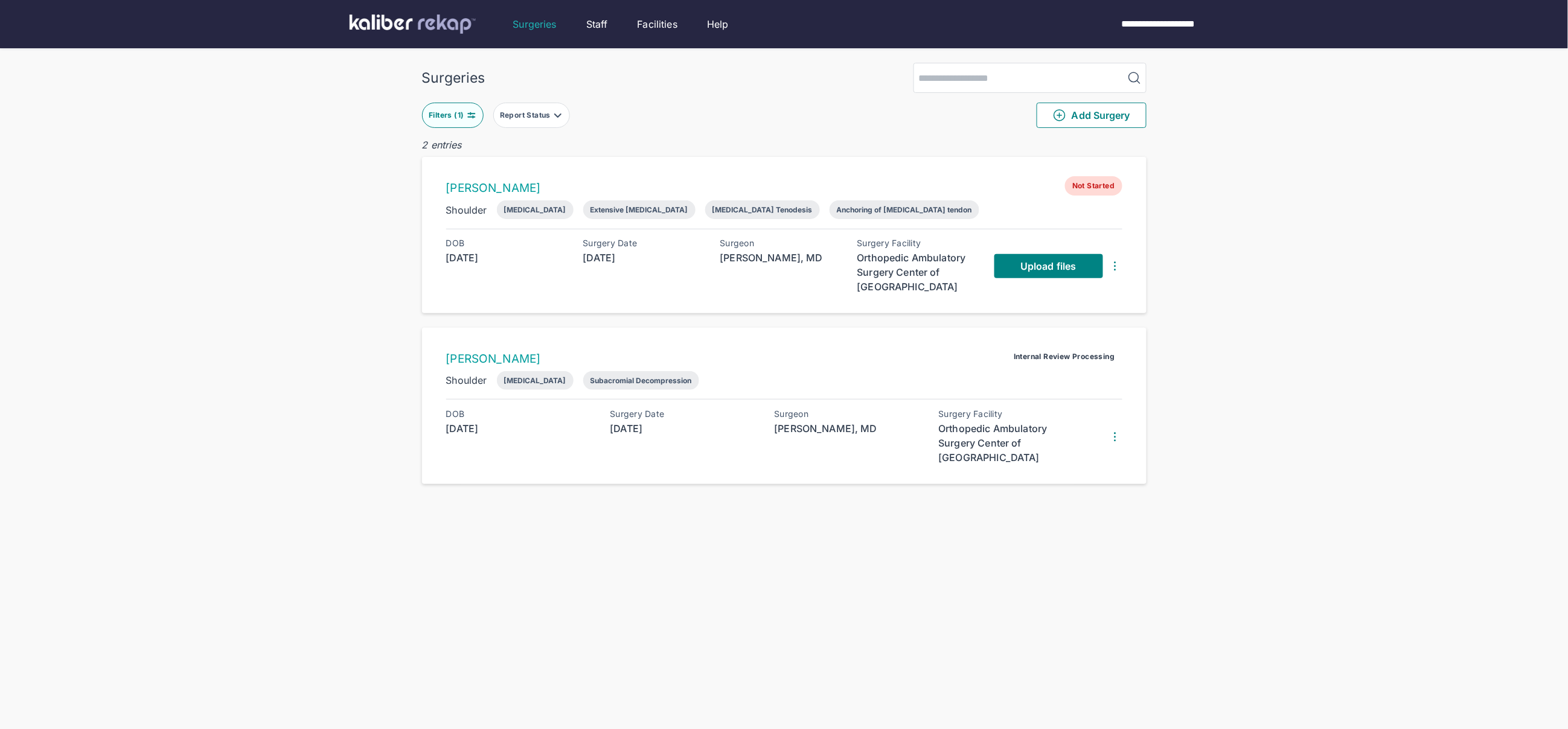
click at [611, 167] on div "Makenzie Graham Not Started Shoulder Rotator Cuff Repair Extensive Debridement …" at bounding box center [785, 235] width 725 height 156
click at [1027, 260] on span "Upload files" at bounding box center [1048, 266] width 55 height 12
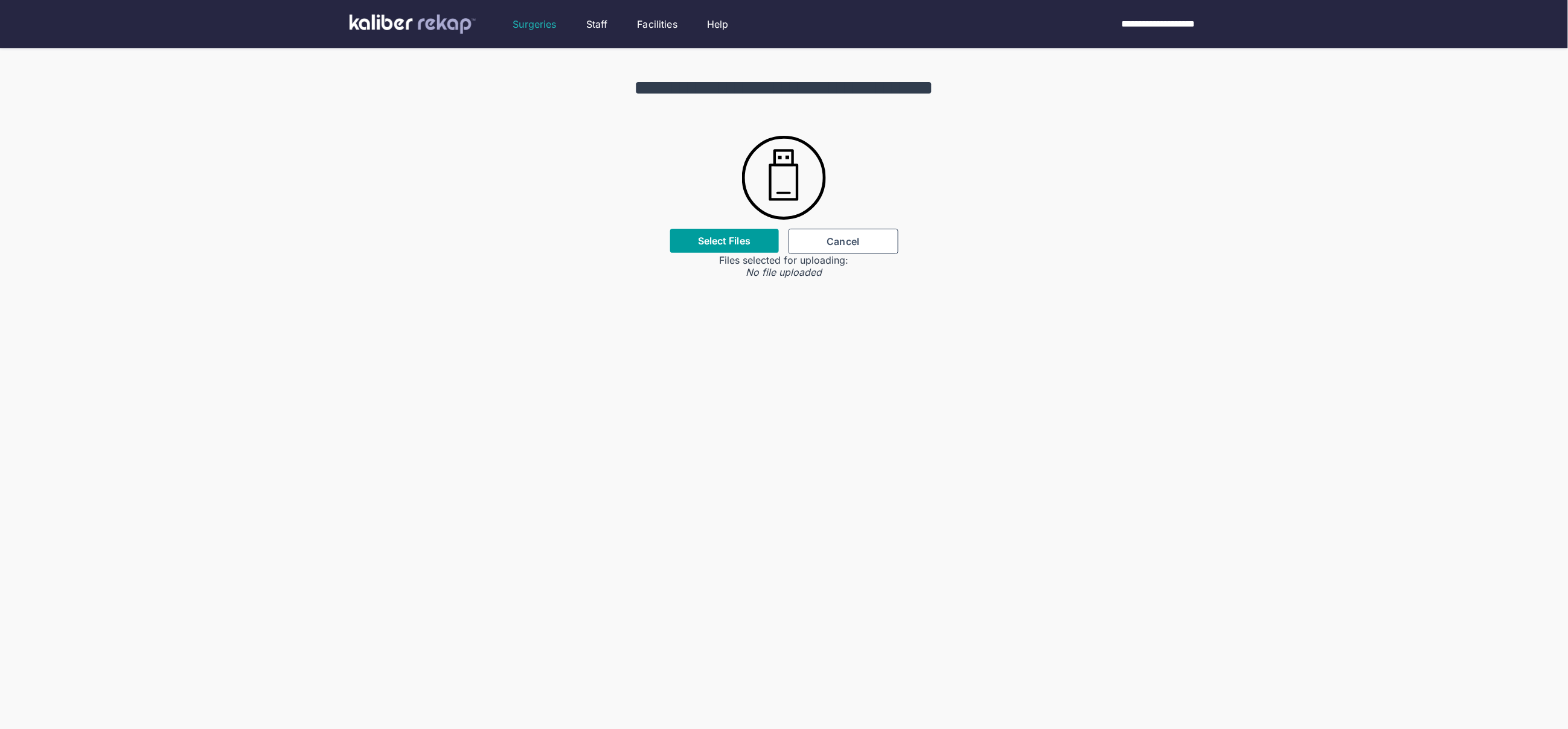
click at [698, 239] on label "Select Files" at bounding box center [724, 241] width 53 height 12
click at [0, 0] on input "Select Files" at bounding box center [0, 0] width 0 height 0
click at [714, 265] on div "**********" at bounding box center [784, 163] width 1568 height 230
click at [713, 246] on label "Select Files" at bounding box center [724, 241] width 53 height 12
click at [0, 0] on input "Select Files" at bounding box center [0, 0] width 0 height 0
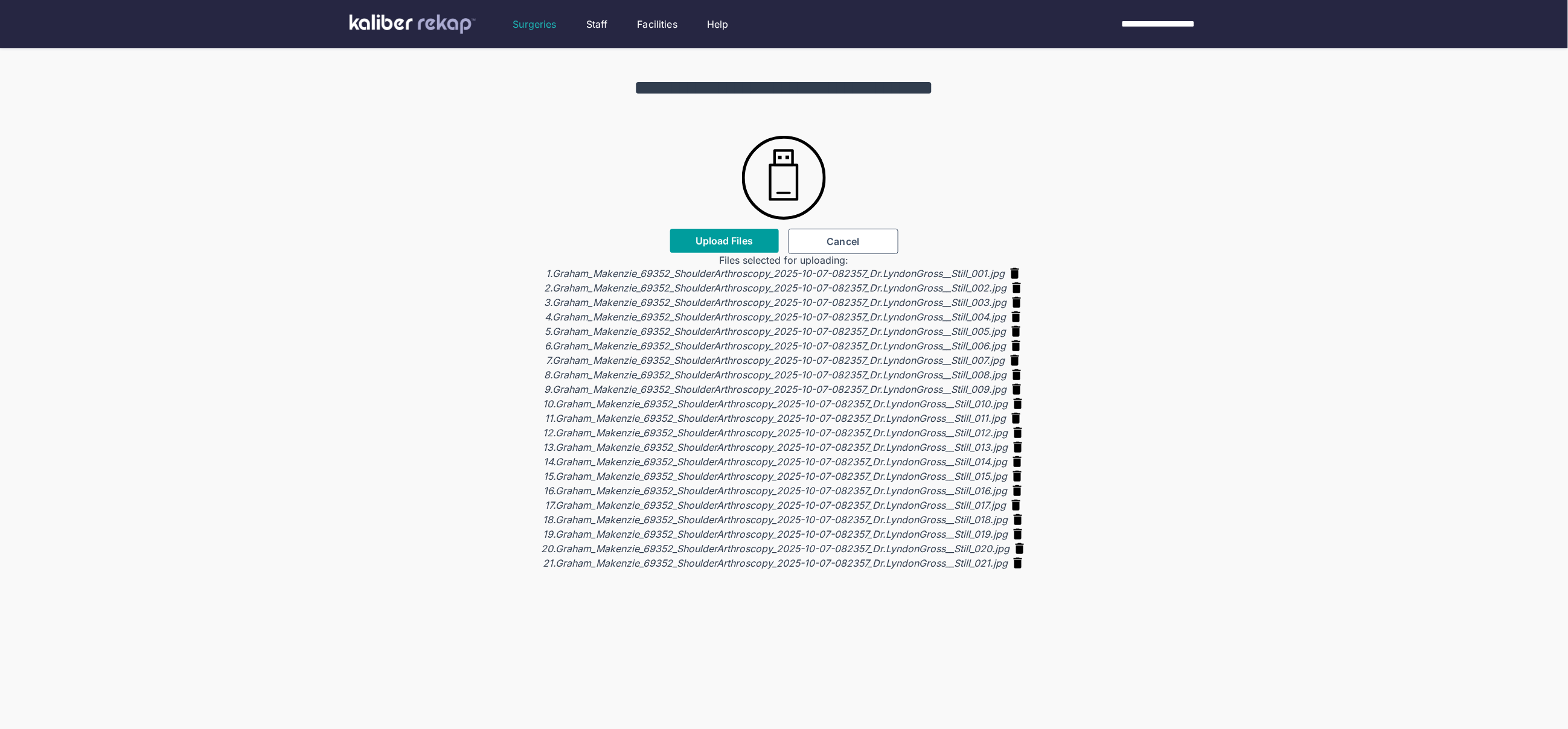
click at [720, 239] on span "Upload Files" at bounding box center [724, 241] width 57 height 12
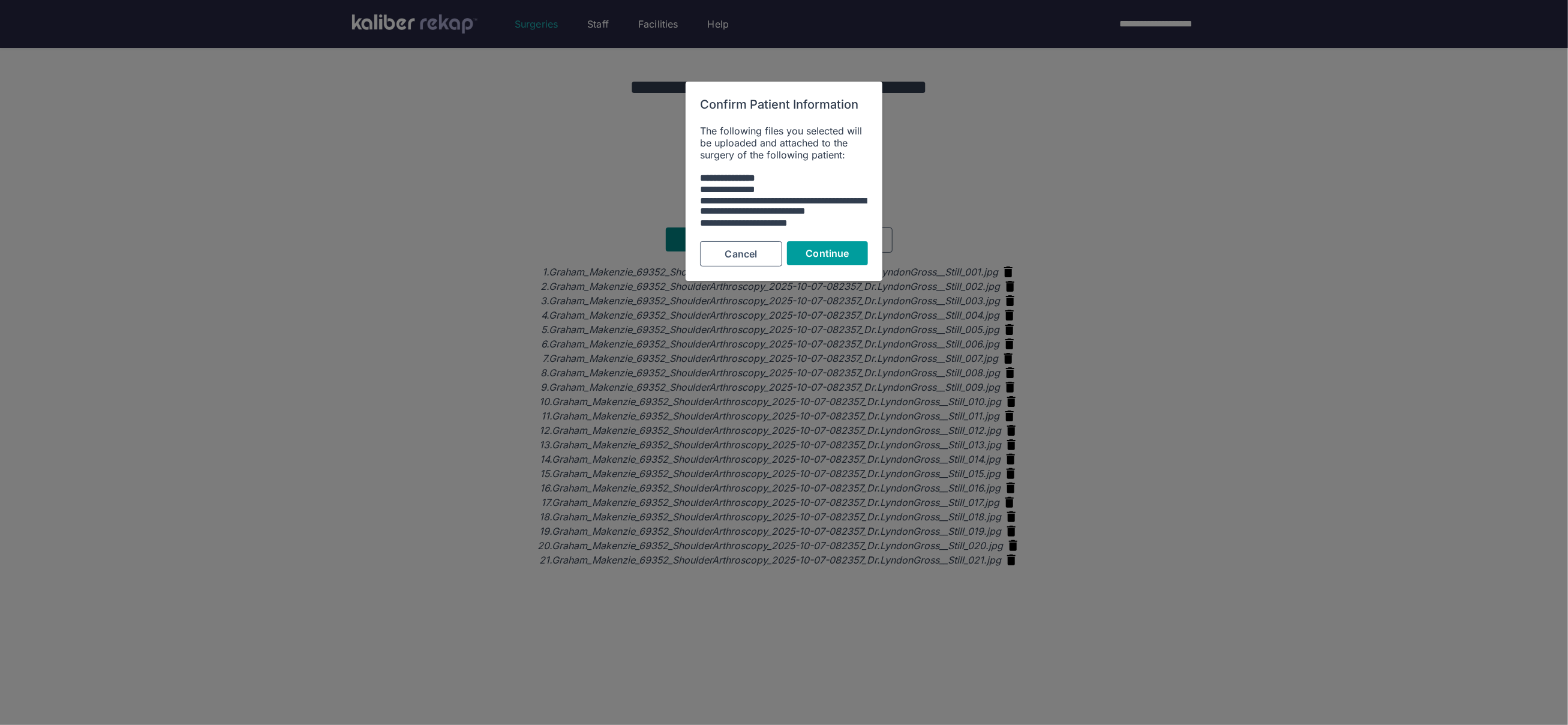
click at [819, 254] on span "Continue" at bounding box center [828, 253] width 43 height 12
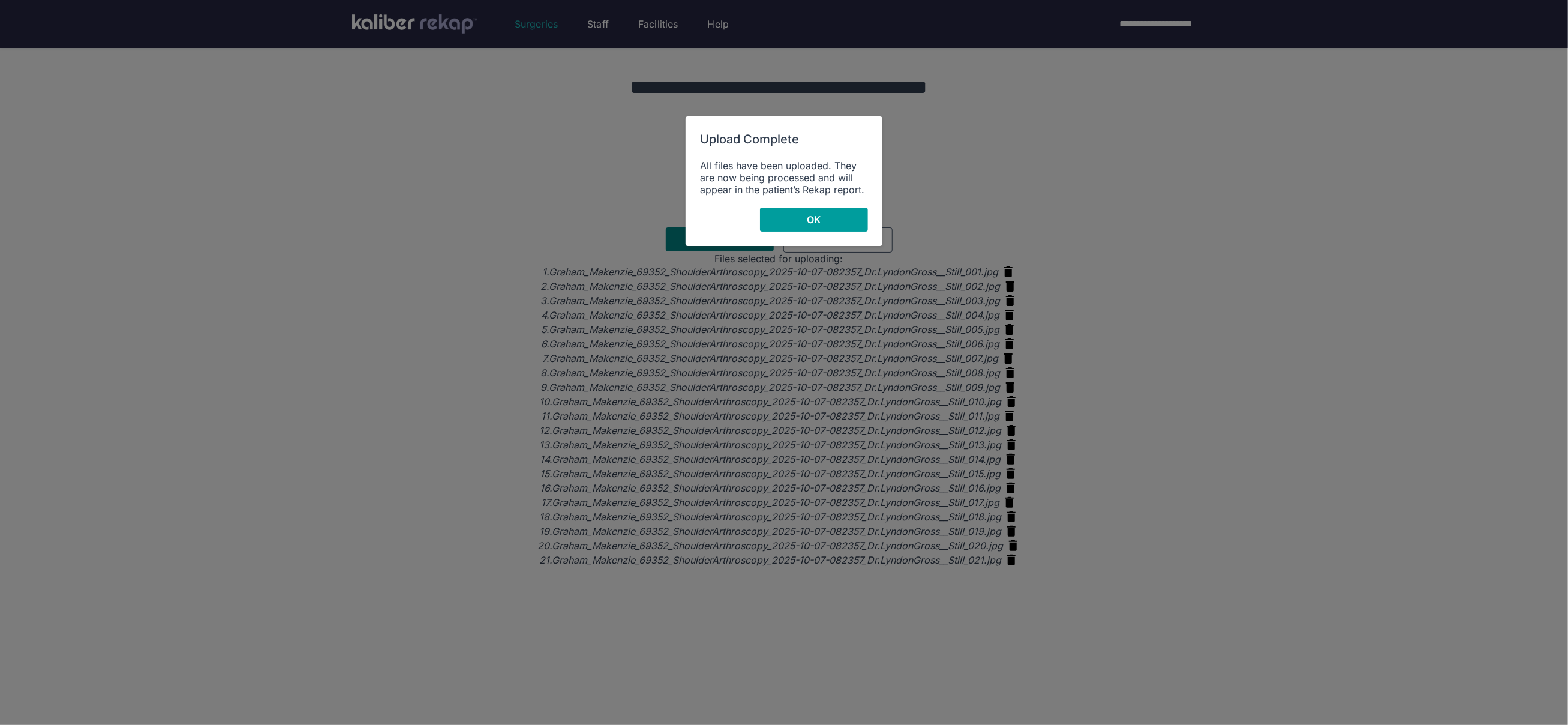
click at [801, 219] on button "OK" at bounding box center [814, 220] width 108 height 24
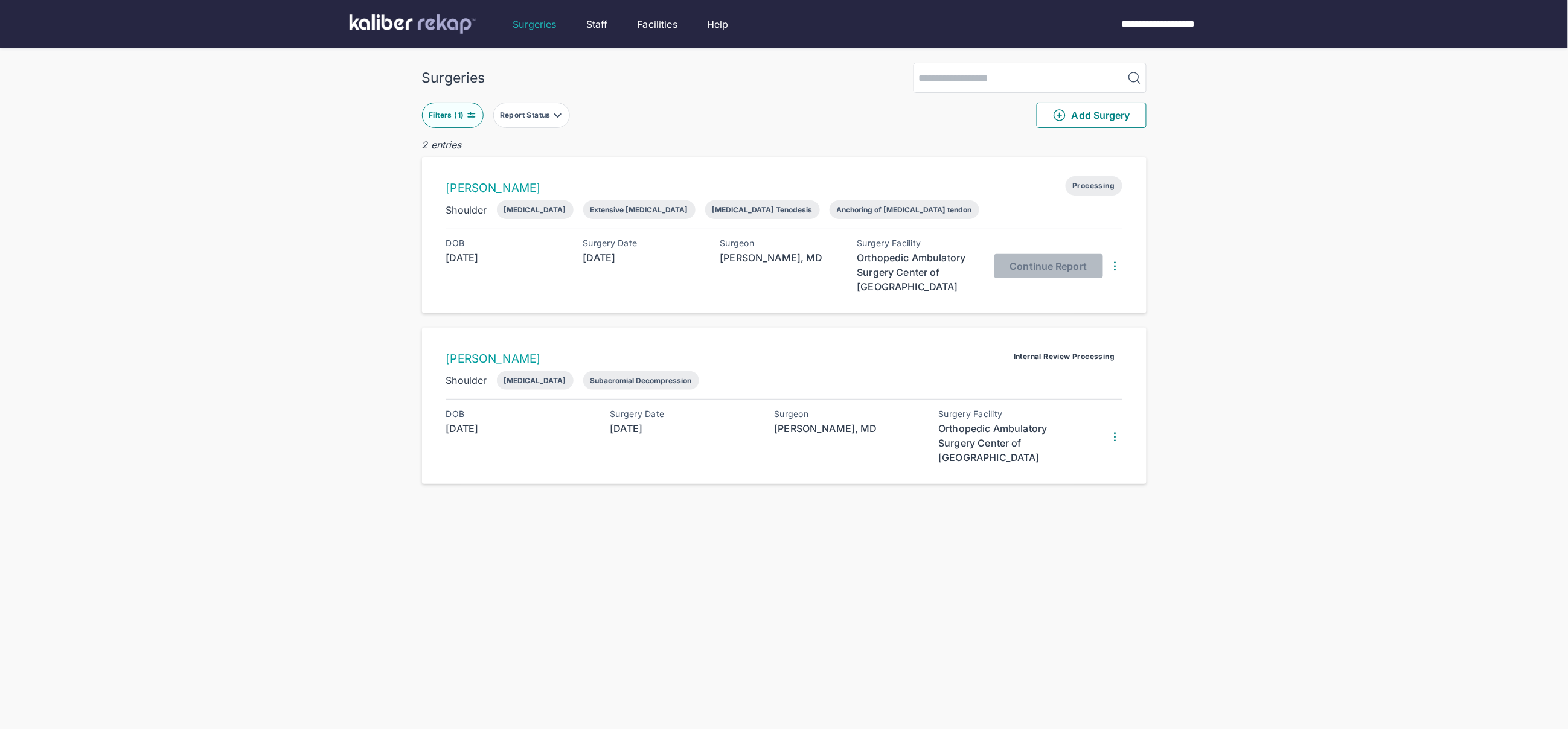
drag, startPoint x: 442, startPoint y: 109, endPoint x: 448, endPoint y: 113, distance: 7.2
click at [444, 111] on button "Filters ( 1 )" at bounding box center [453, 115] width 62 height 25
click at [500, 259] on div "**********" at bounding box center [514, 268] width 164 height 30
click at [505, 272] on input "**********" at bounding box center [472, 268] width 70 height 15
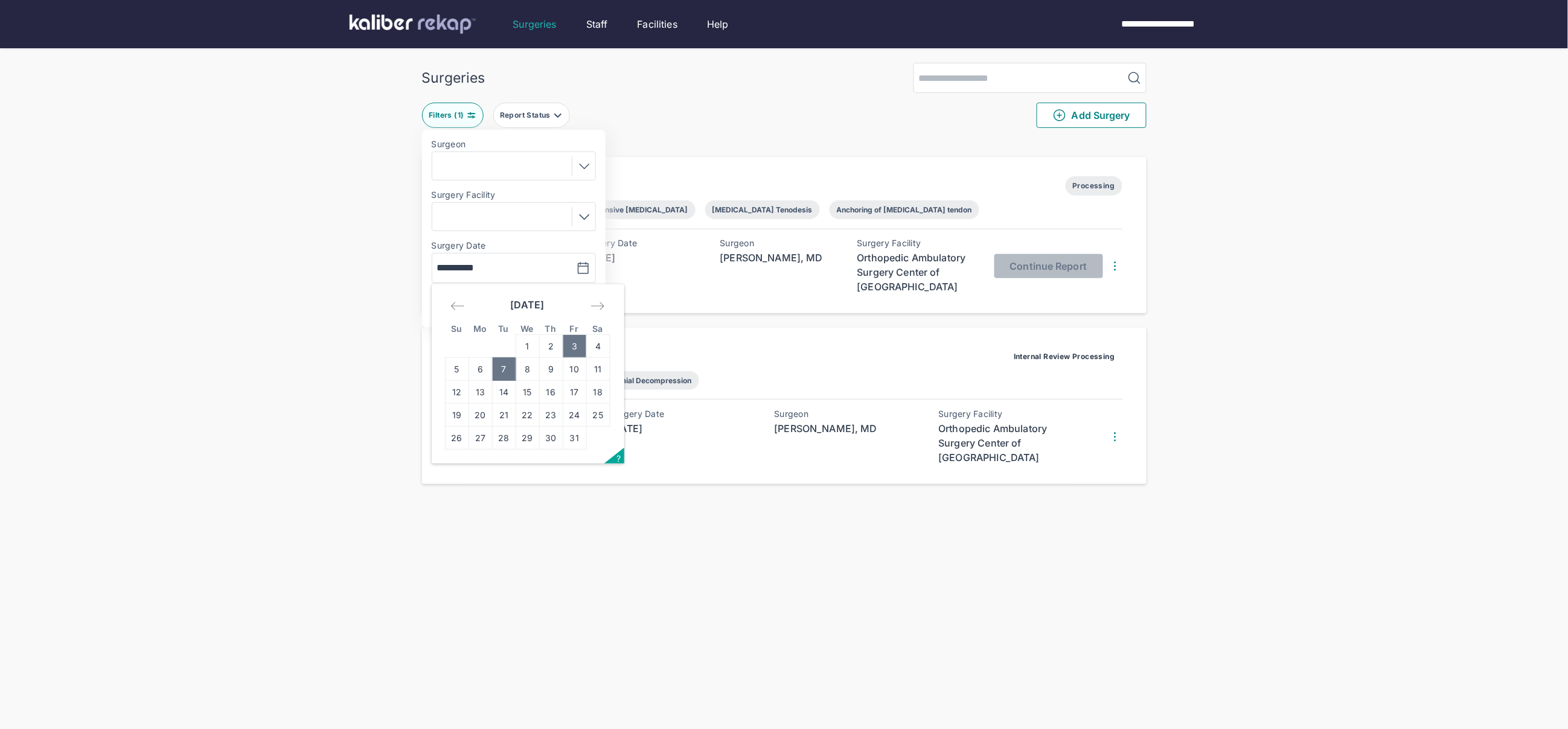
click at [574, 349] on td "3" at bounding box center [574, 347] width 24 height 23
type input "**********"
click at [554, 306] on span "Apply" at bounding box center [554, 305] width 28 height 12
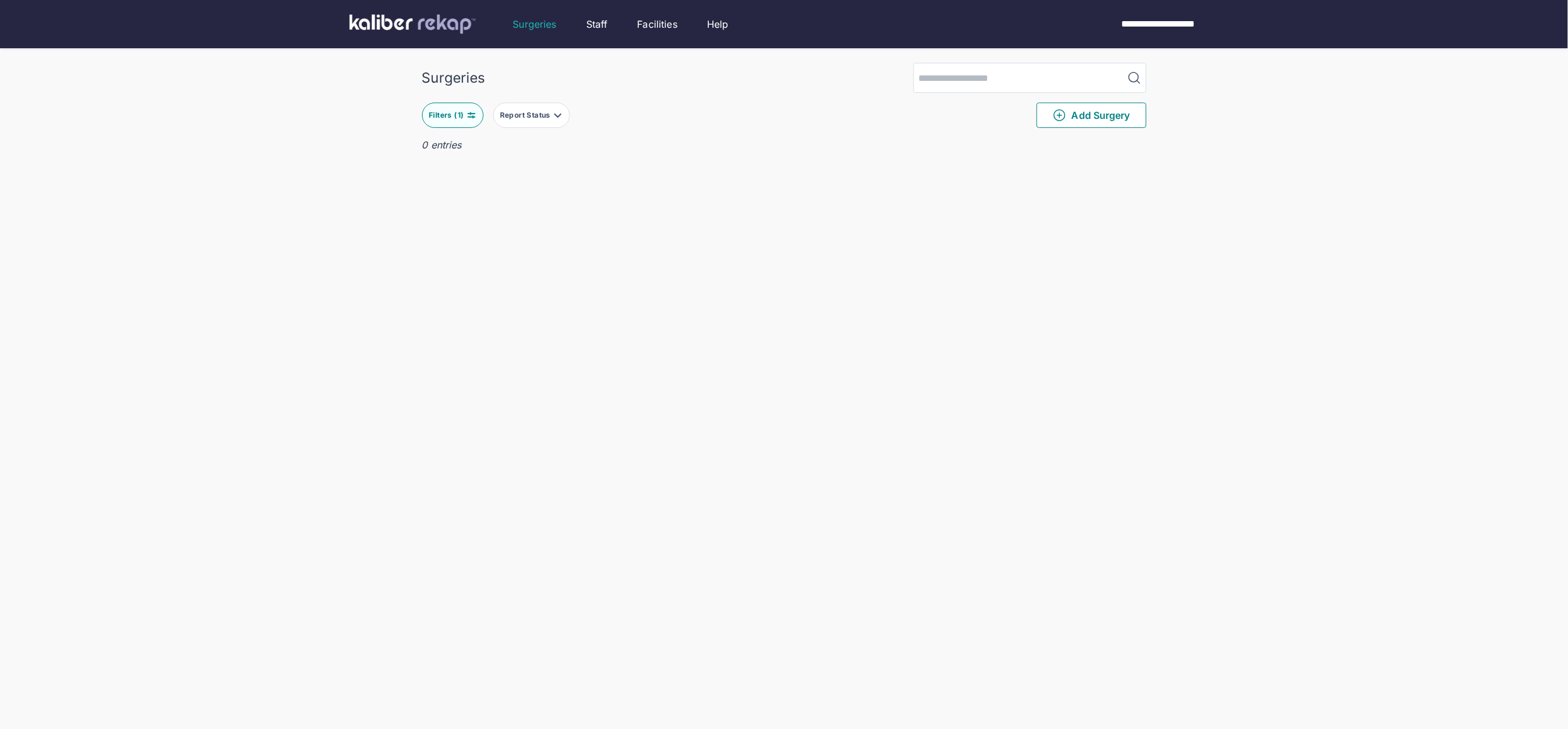
click at [462, 116] on div "Filters ( 1 )" at bounding box center [447, 115] width 37 height 10
click at [500, 257] on div "**********" at bounding box center [514, 268] width 164 height 30
click at [497, 268] on input "**********" at bounding box center [472, 268] width 70 height 15
click at [521, 345] on td "1" at bounding box center [527, 347] width 24 height 23
type input "**********"
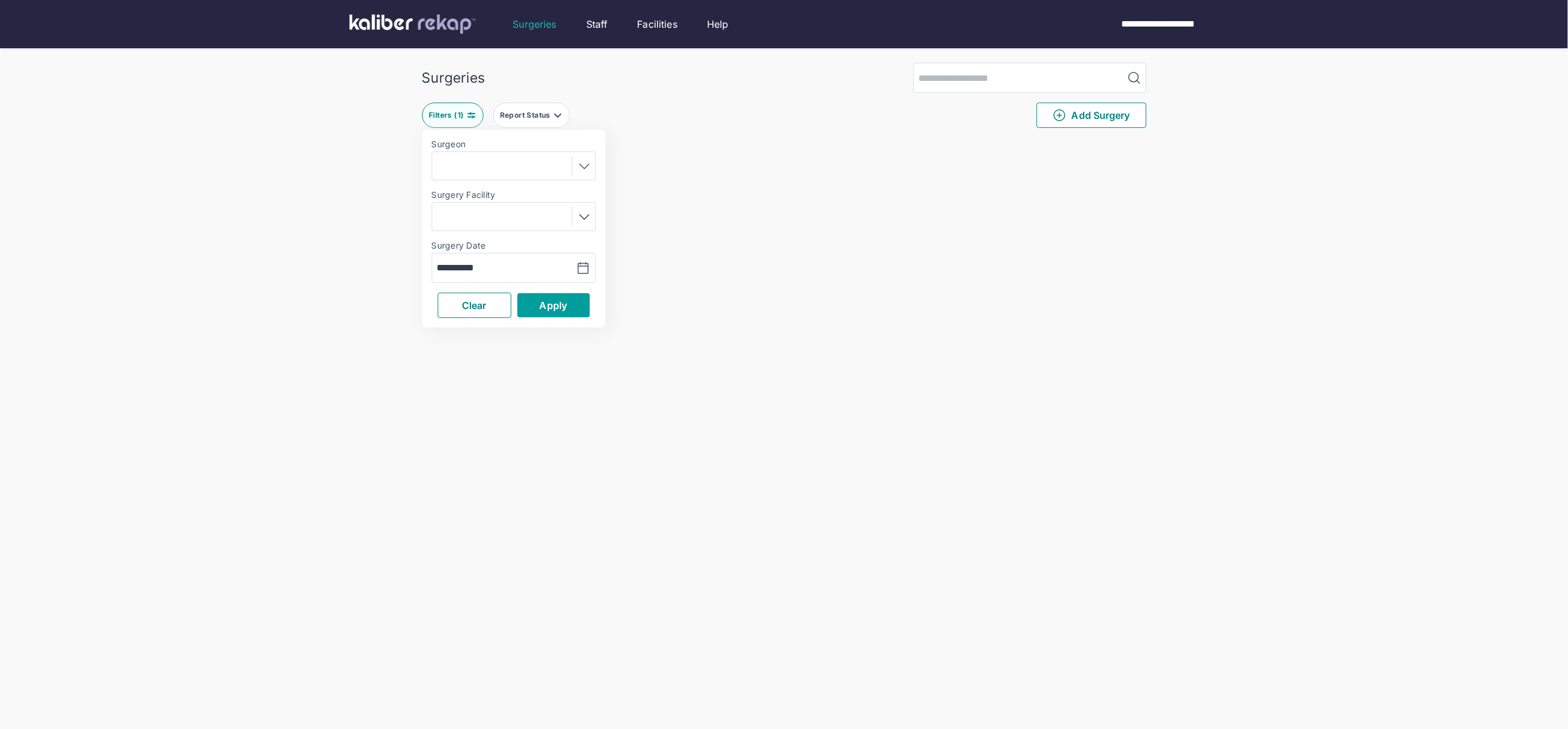
click at [537, 308] on button "Apply" at bounding box center [554, 306] width 73 height 24
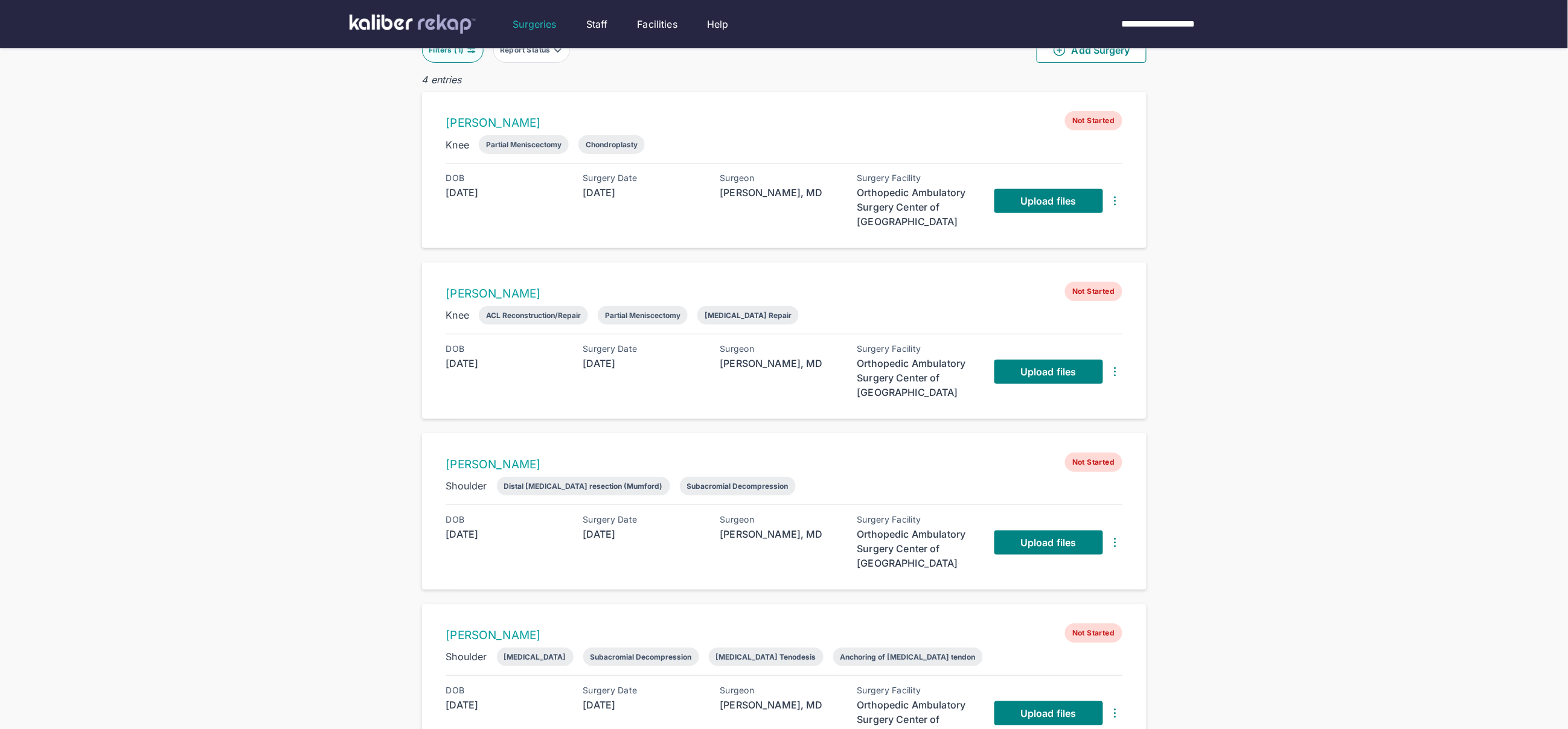
scroll to position [6, 0]
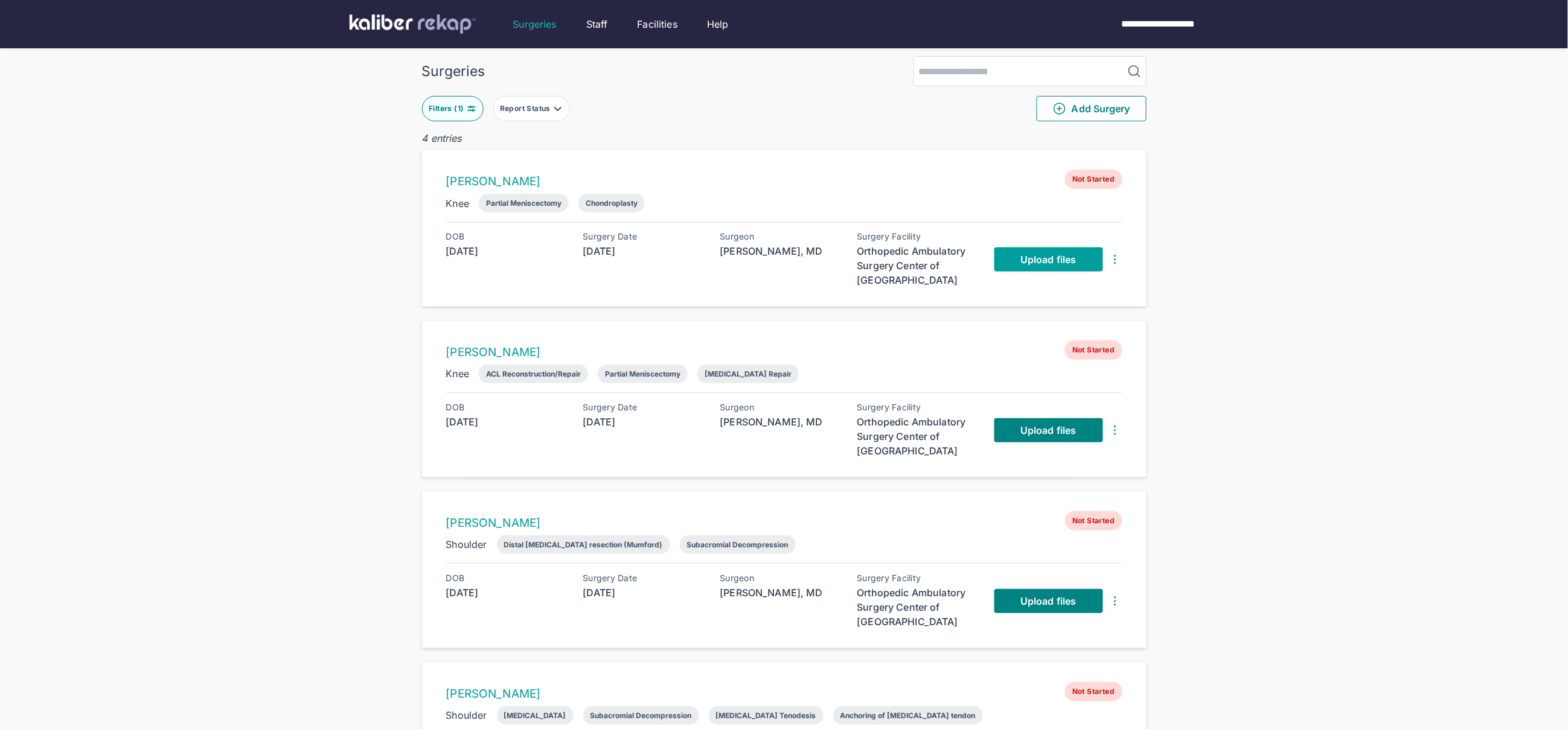
click at [1029, 250] on link "Upload files" at bounding box center [1049, 260] width 109 height 24
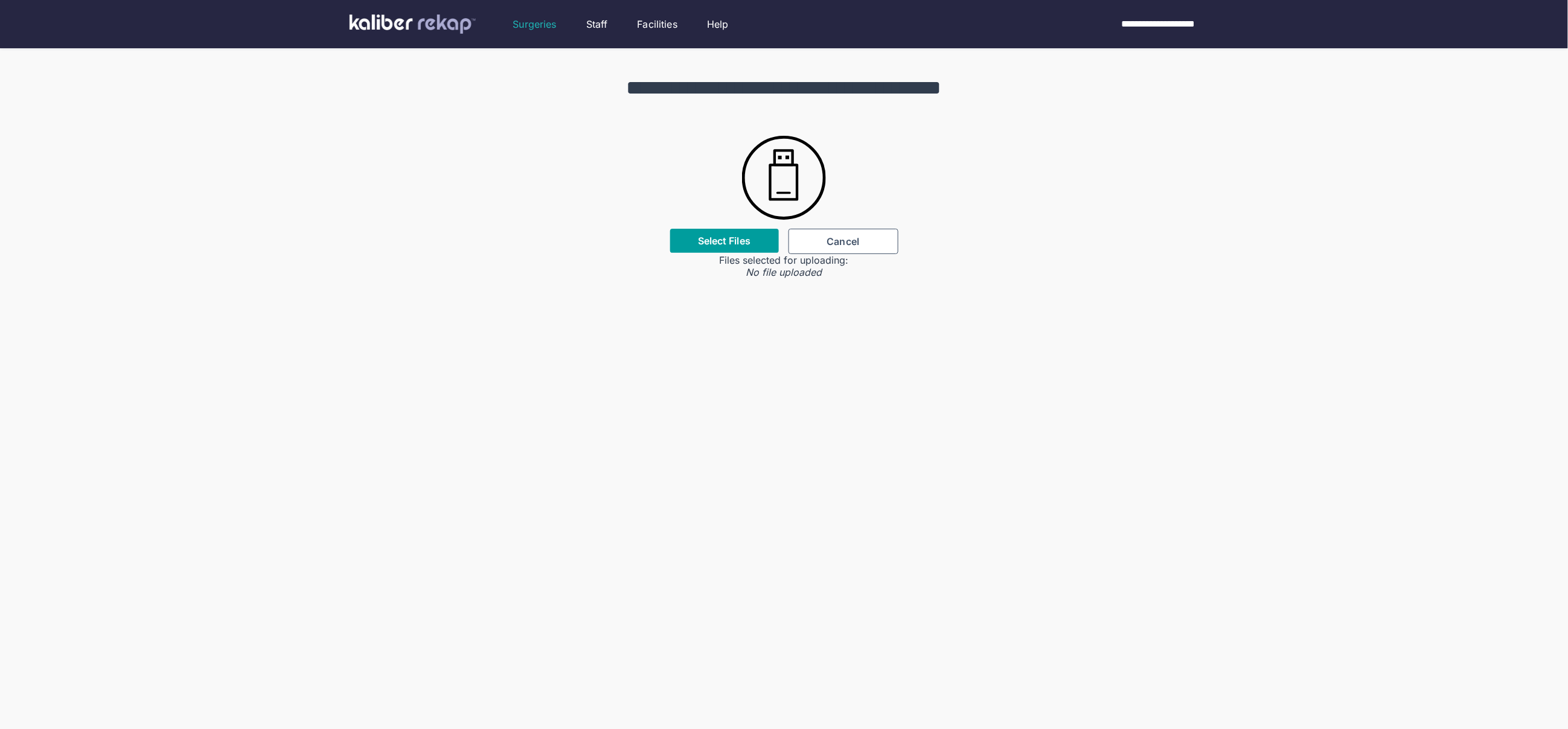
click at [743, 252] on div "Select Files" at bounding box center [724, 241] width 109 height 24
click at [737, 236] on label "Select Files" at bounding box center [724, 241] width 53 height 12
click at [0, 0] on input "Select Files" at bounding box center [0, 0] width 0 height 0
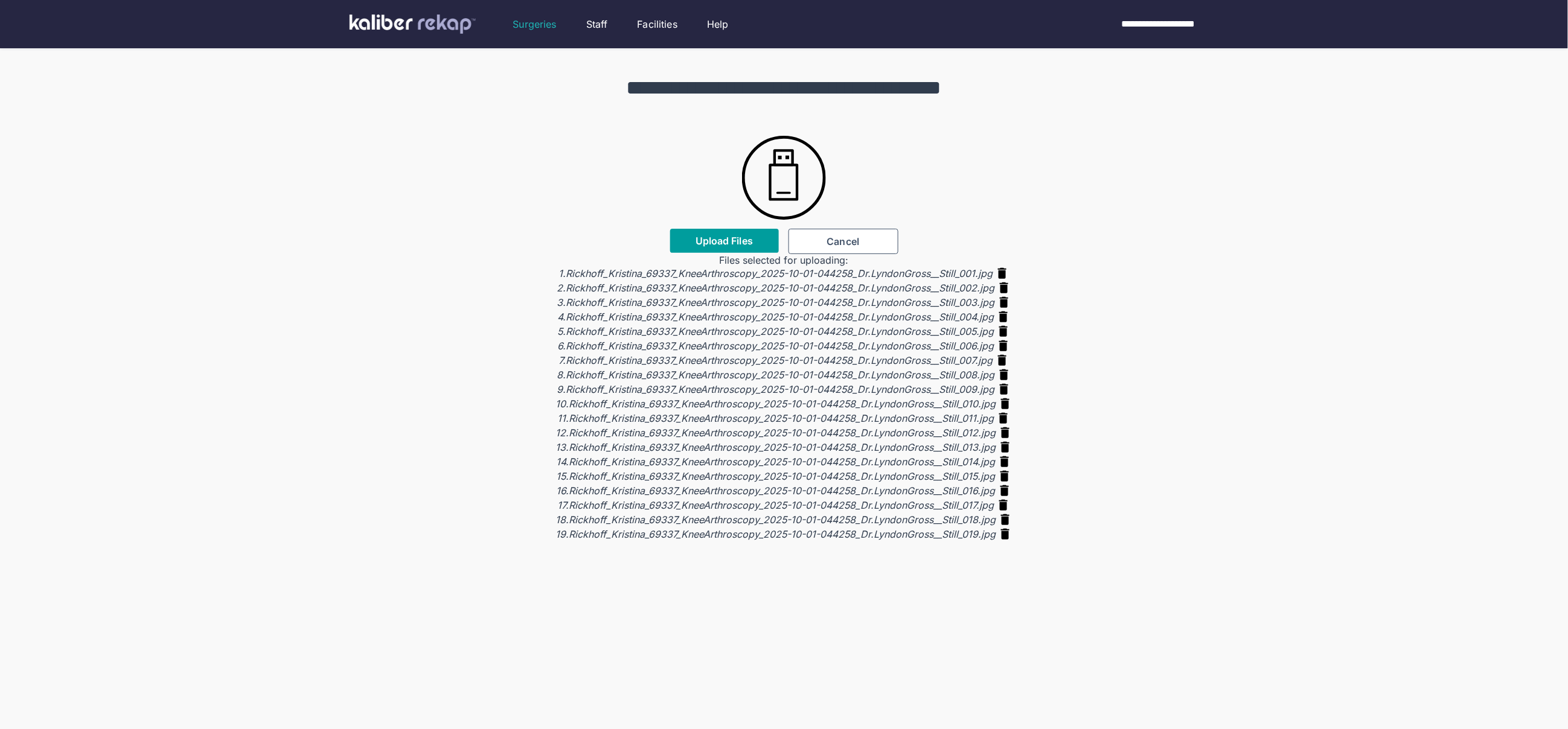
click at [725, 239] on span "Upload Files" at bounding box center [724, 241] width 57 height 12
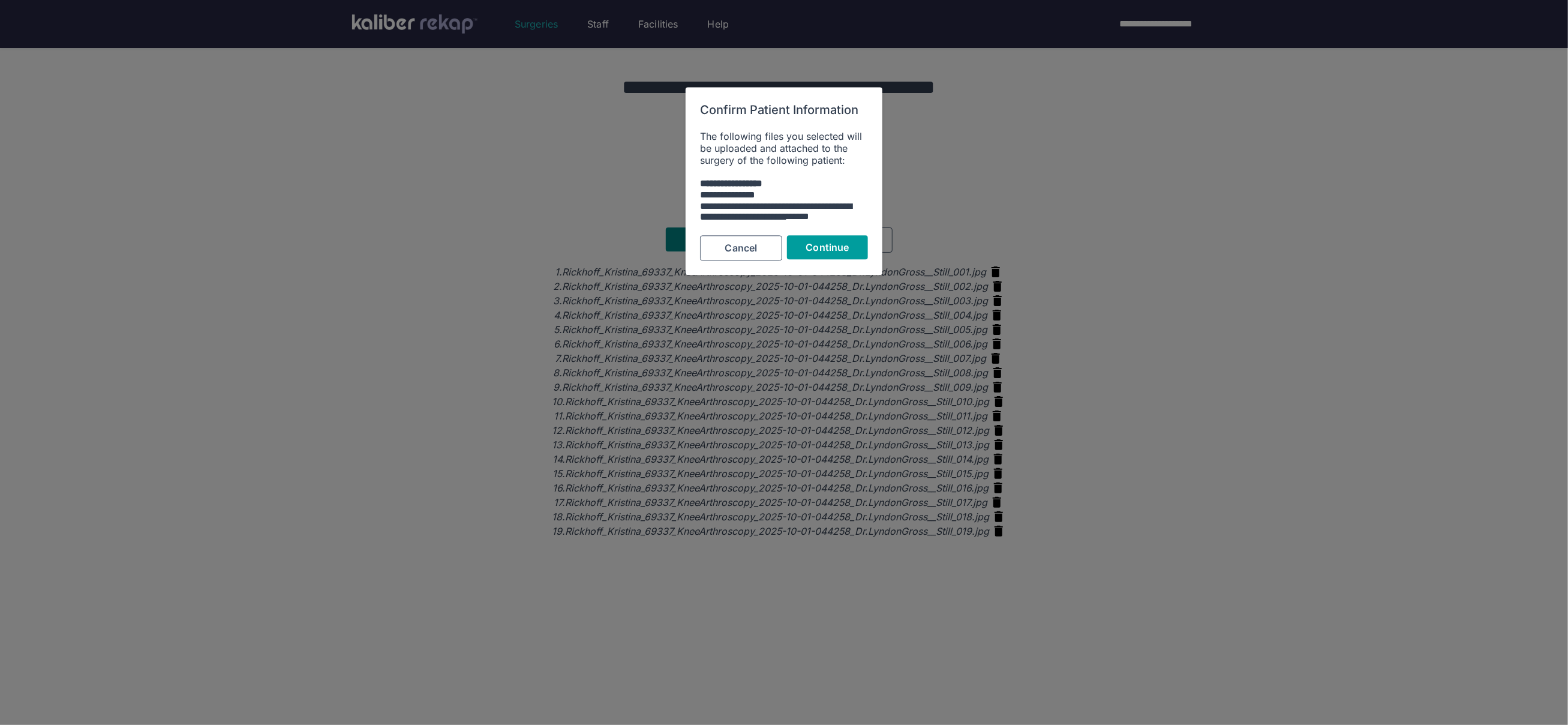
click at [816, 239] on button "Continue" at bounding box center [827, 248] width 81 height 24
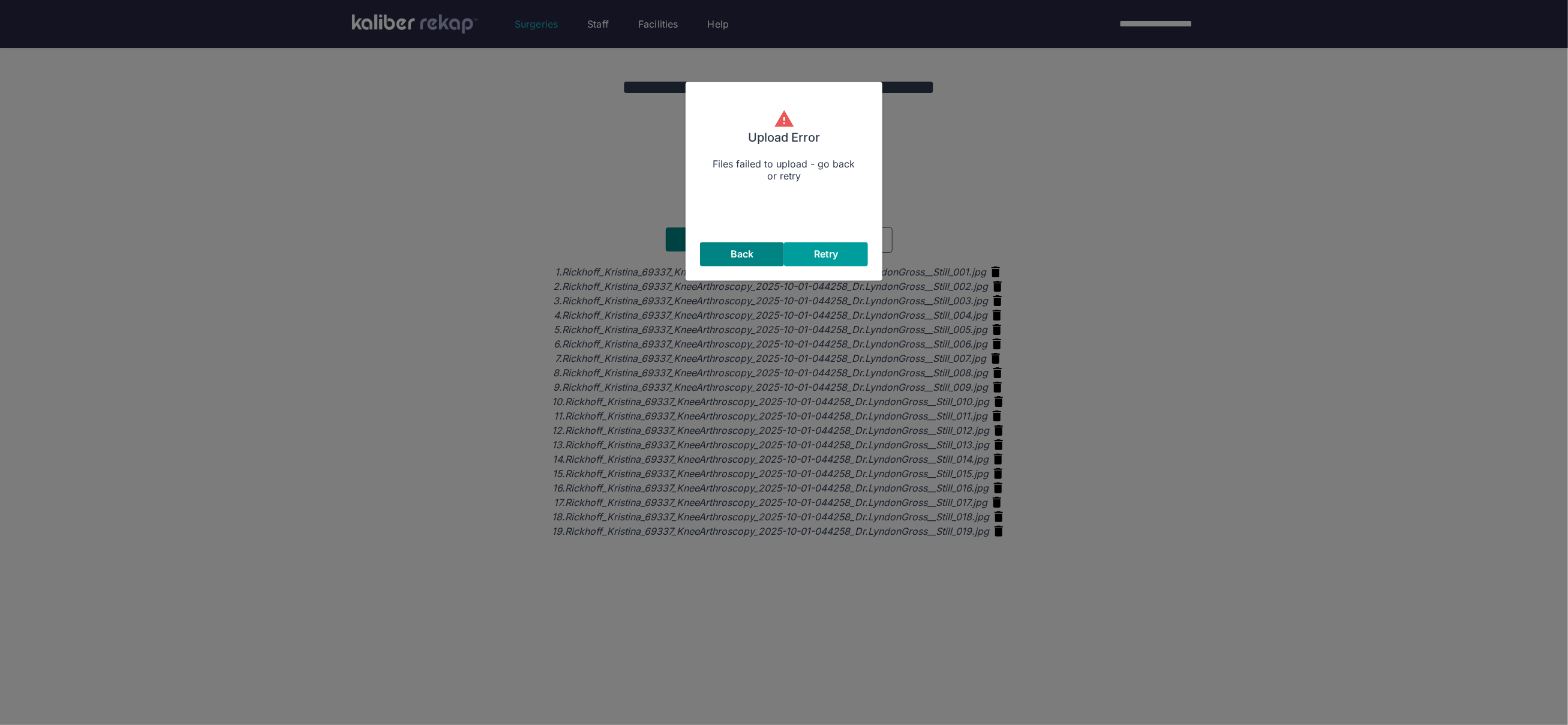
click at [843, 244] on button "Retry" at bounding box center [826, 255] width 84 height 24
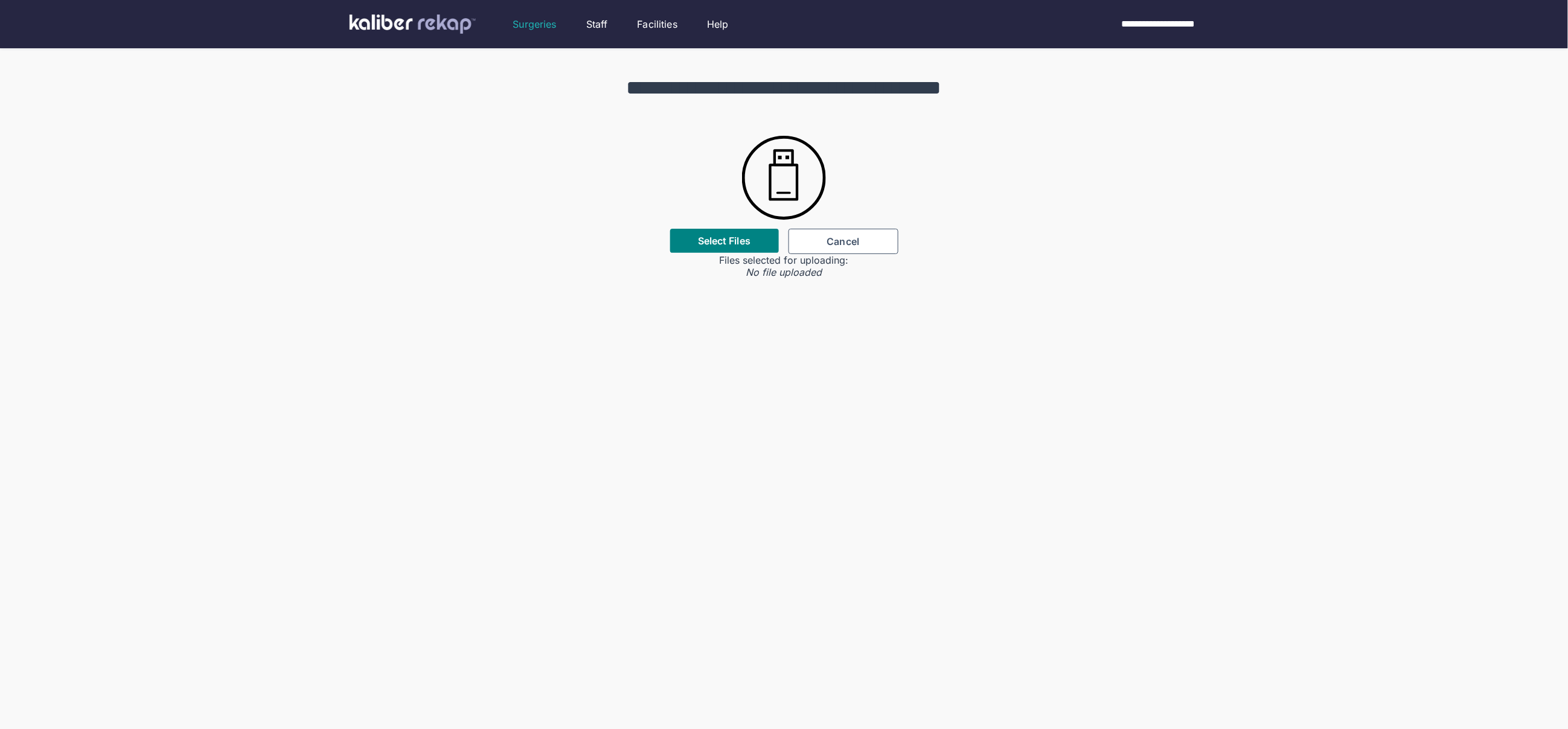
drag, startPoint x: 1114, startPoint y: 409, endPoint x: 936, endPoint y: 290, distance: 214.1
click at [1115, 409] on div "**********" at bounding box center [784, 412] width 1568 height 729
click at [709, 234] on div "Select Files" at bounding box center [724, 241] width 109 height 24
click at [710, 457] on div "**********" at bounding box center [784, 412] width 1568 height 729
click at [718, 241] on label "Select Files" at bounding box center [724, 241] width 53 height 12
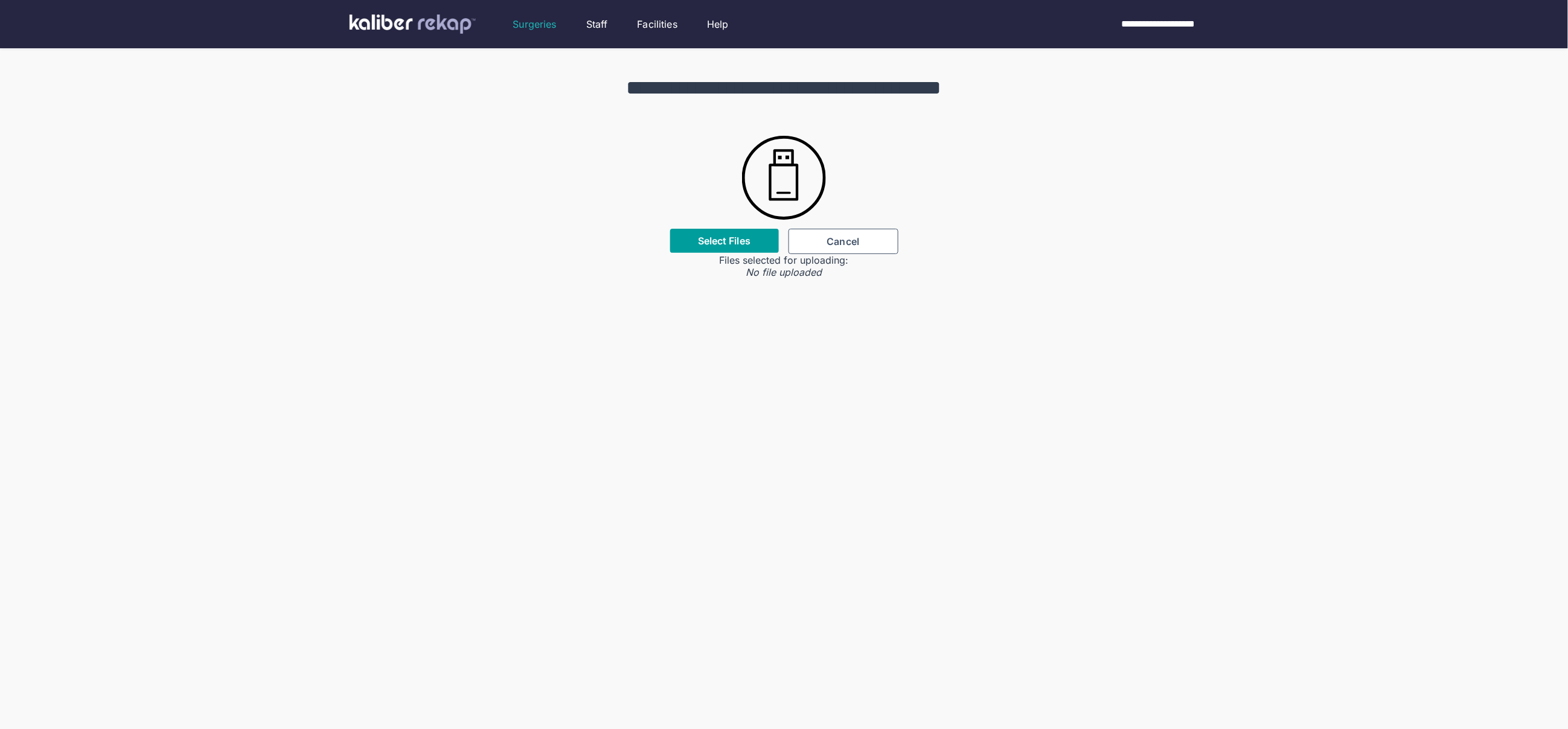
click at [0, 0] on input "Select Files" at bounding box center [0, 0] width 0 height 0
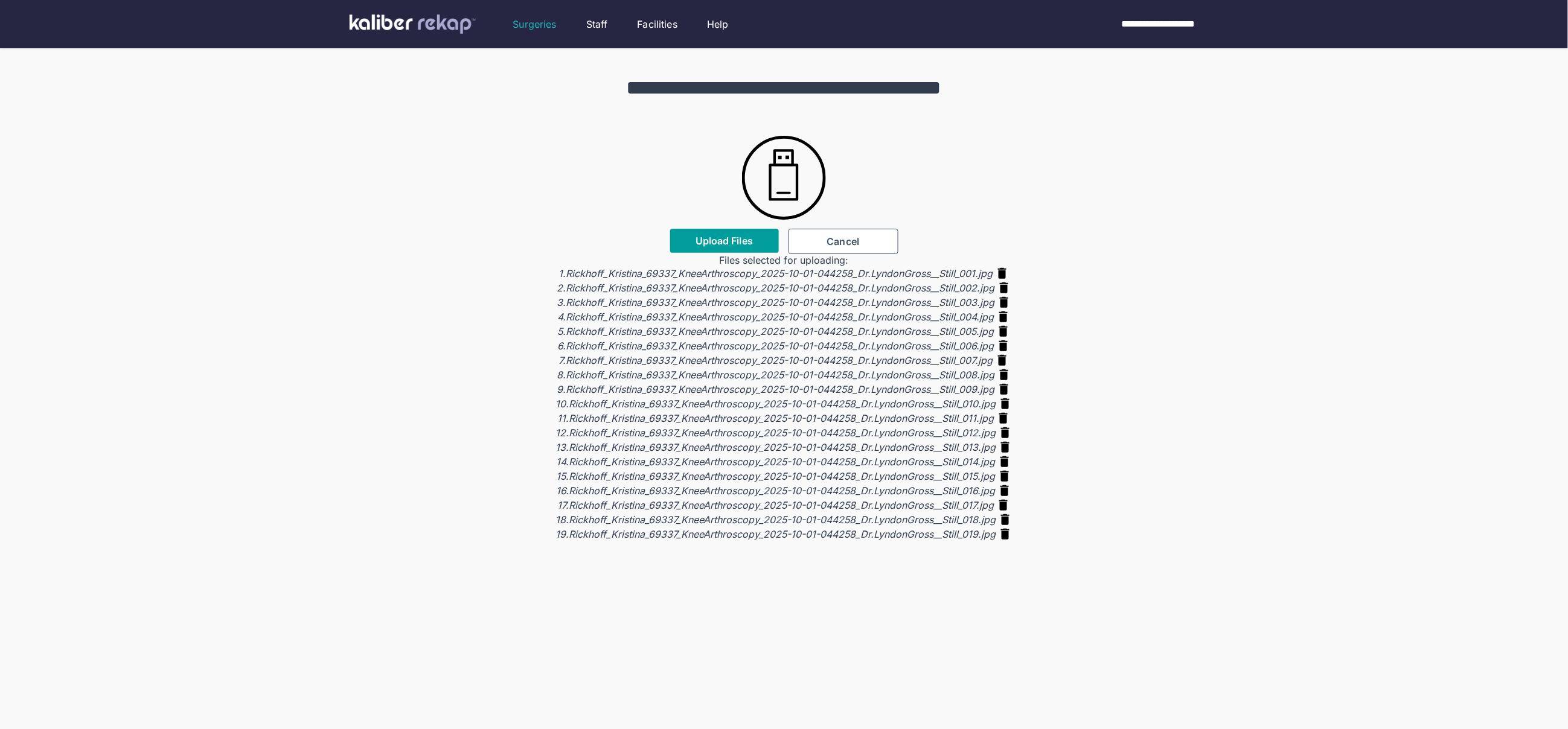
click at [734, 232] on button "Upload Files" at bounding box center [724, 241] width 109 height 24
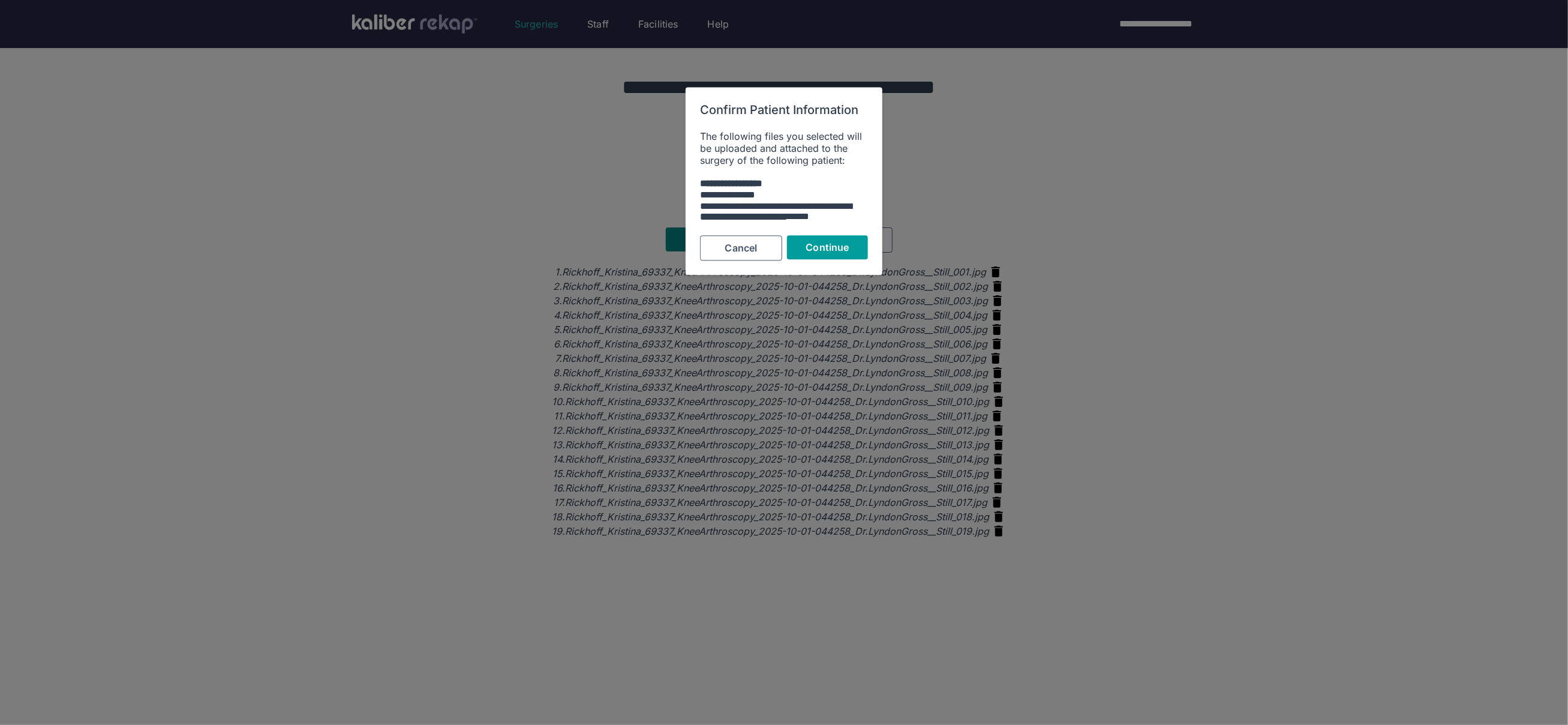
click at [839, 250] on span "Continue" at bounding box center [828, 248] width 43 height 12
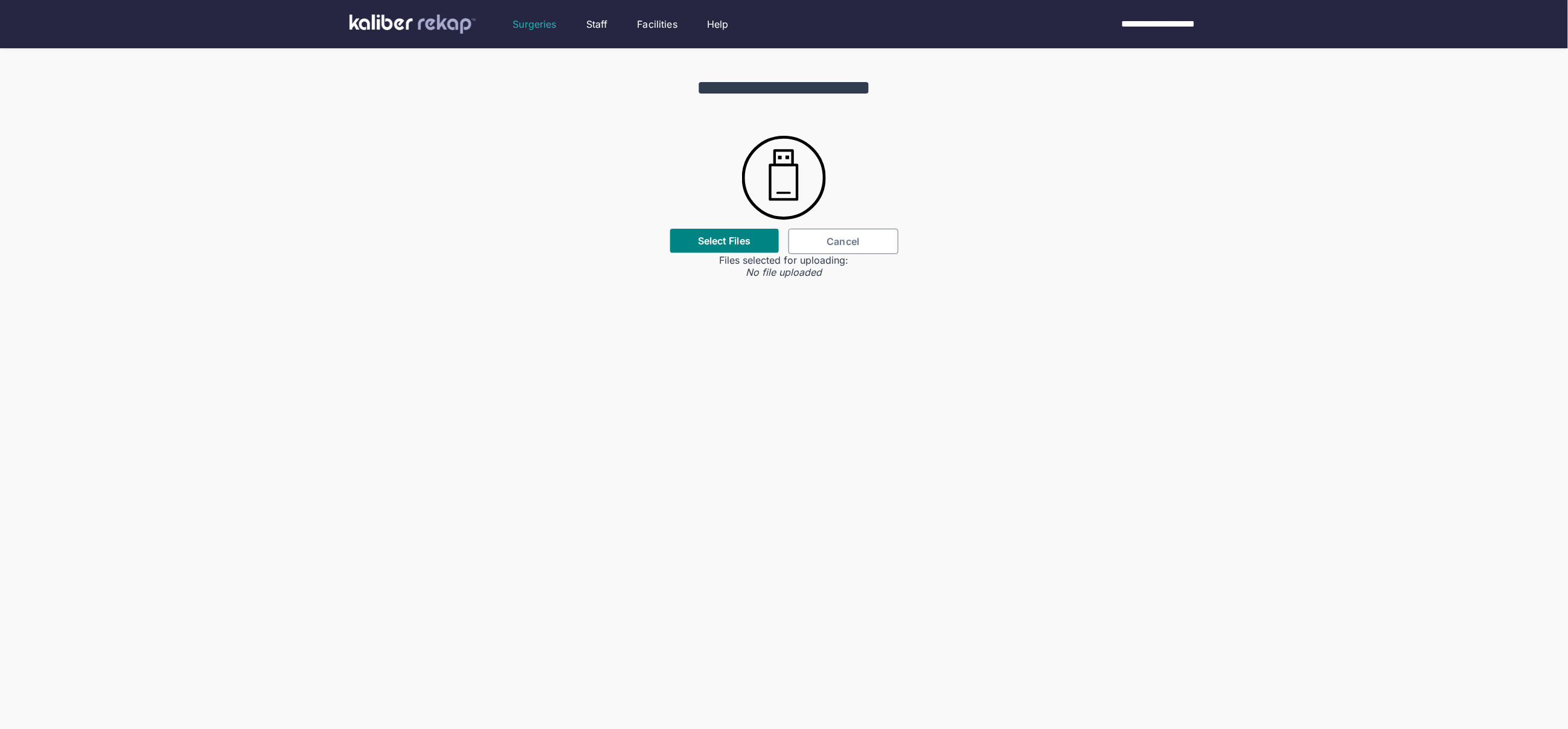
click at [850, 240] on span "Cancel" at bounding box center [843, 241] width 33 height 12
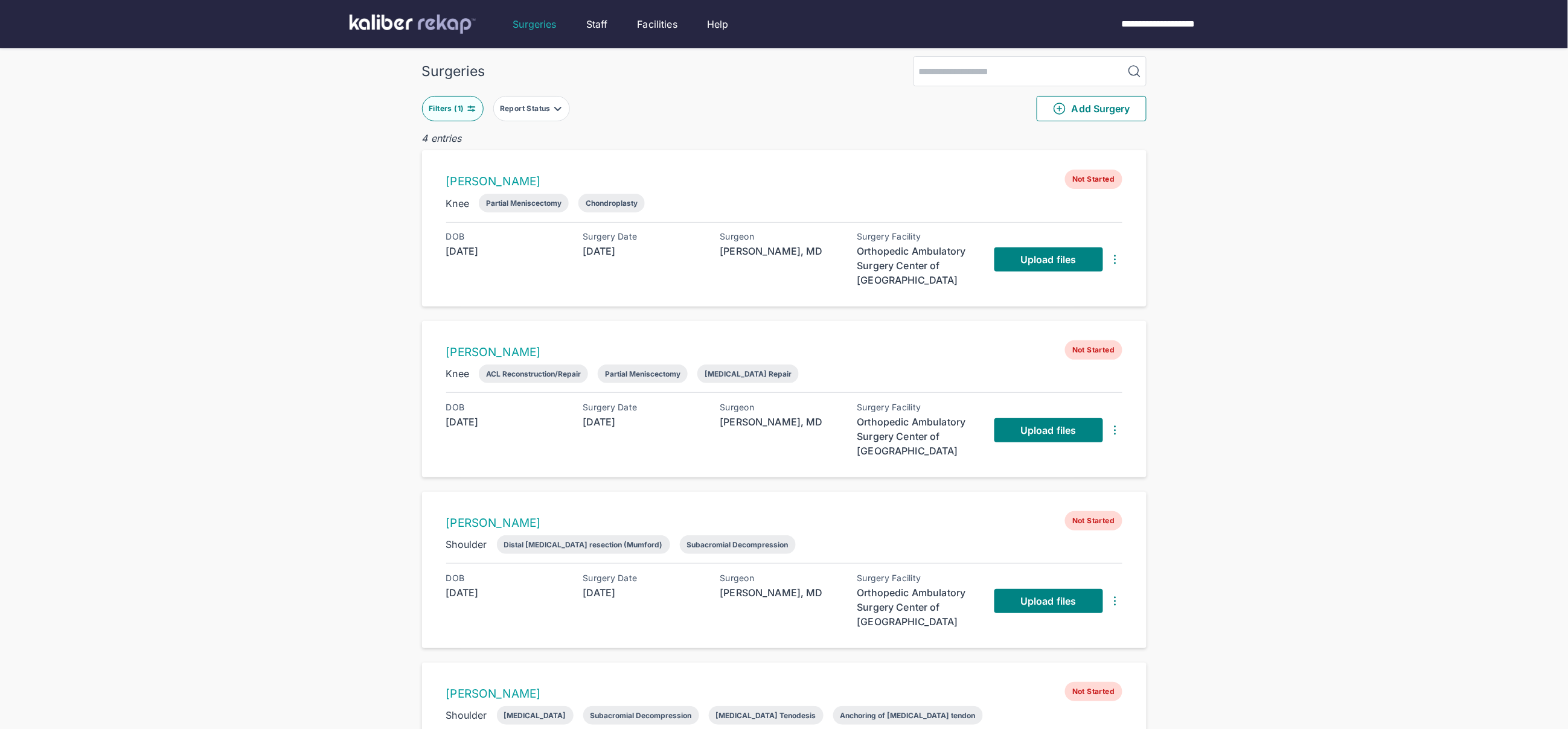
drag, startPoint x: 512, startPoint y: 156, endPoint x: 1010, endPoint y: 254, distance: 507.6
click at [516, 157] on div "Kristina Rickhoff Not Started Knee Partial Meniscectomy Chondroplasty DOB 1971-…" at bounding box center [785, 228] width 725 height 156
click at [1026, 267] on link "Upload files" at bounding box center [1049, 260] width 109 height 24
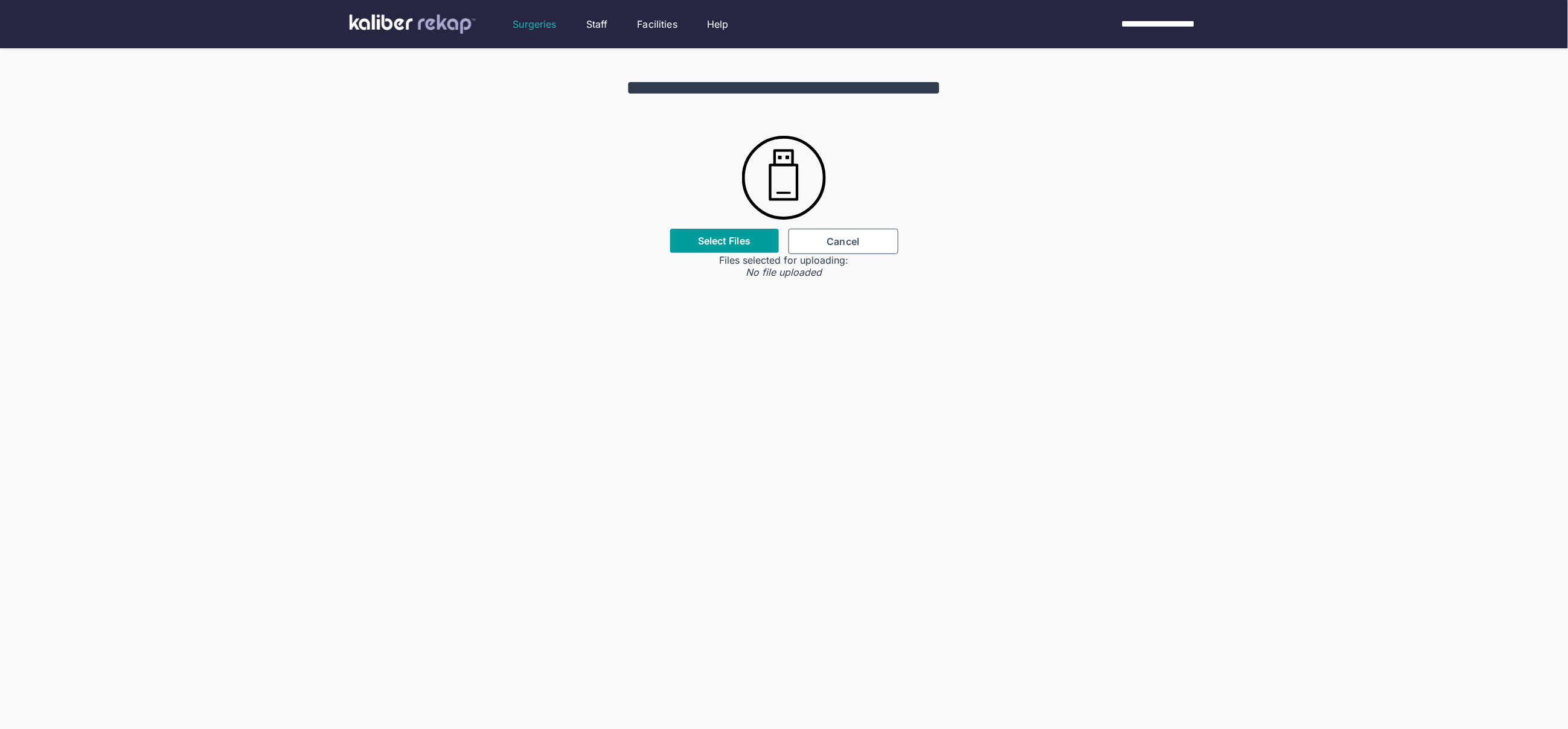
click at [725, 241] on label "Select Files" at bounding box center [724, 241] width 53 height 12
click at [0, 0] on input "Select Files" at bounding box center [0, 0] width 0 height 0
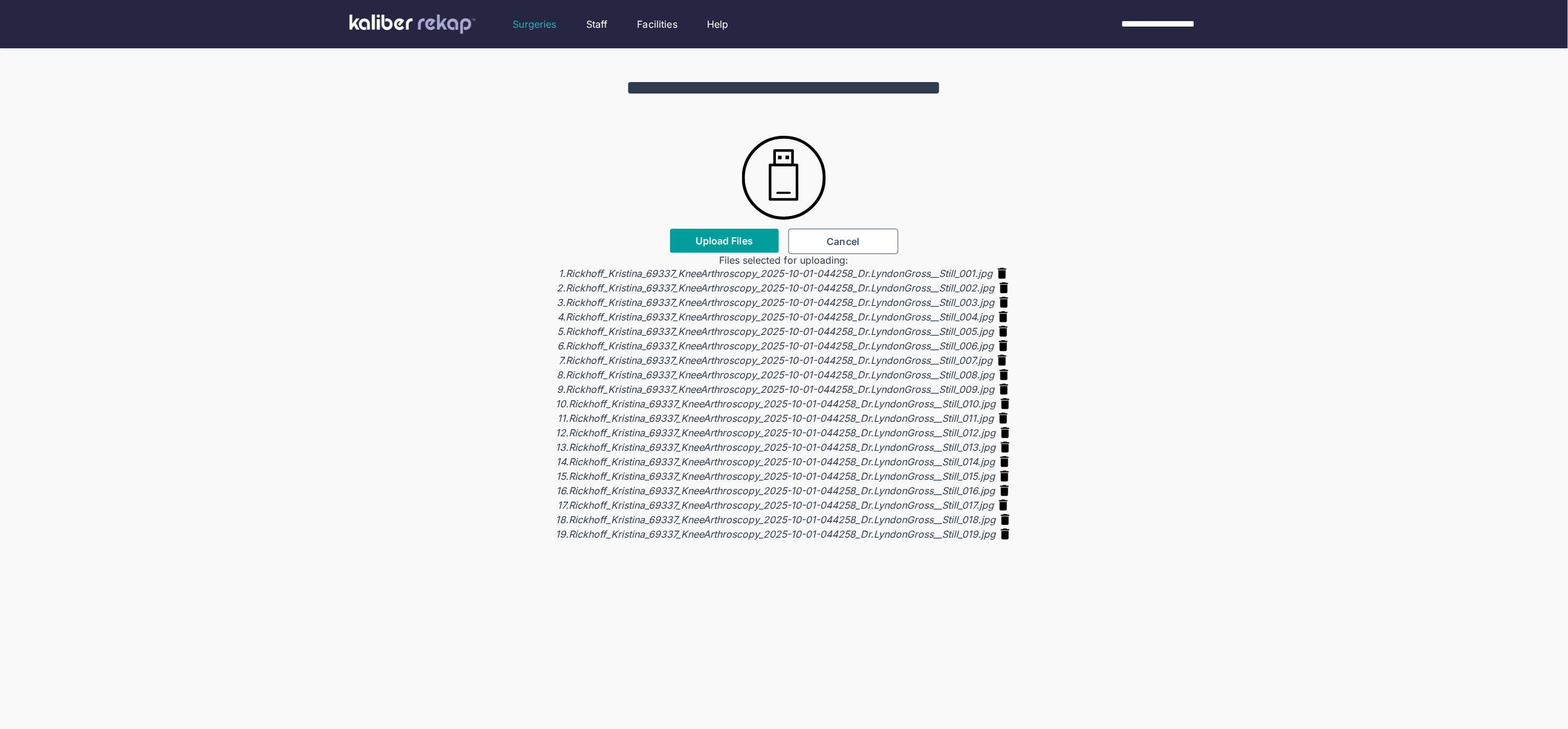
click at [733, 243] on span "Upload Files" at bounding box center [724, 241] width 57 height 12
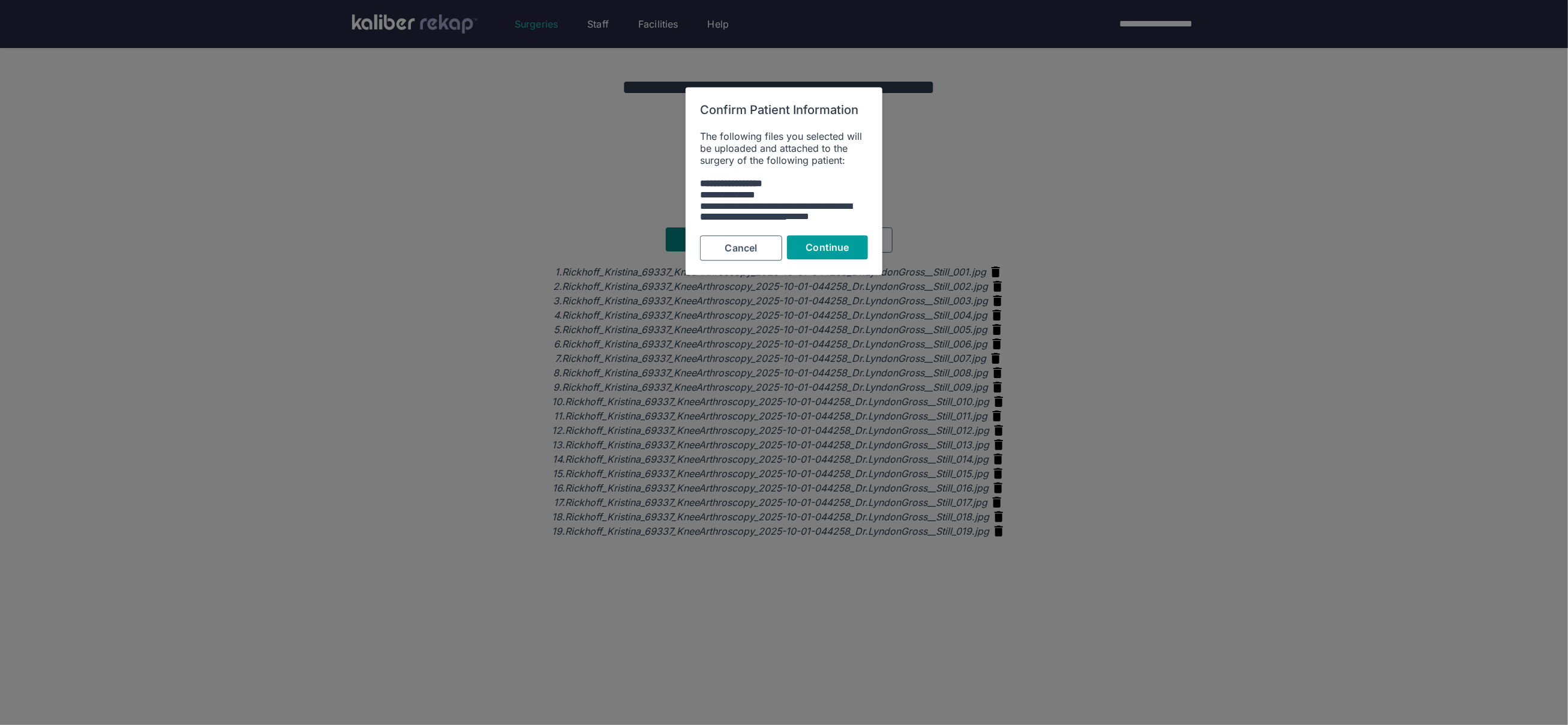
click at [826, 253] on button "Continue" at bounding box center [827, 248] width 81 height 24
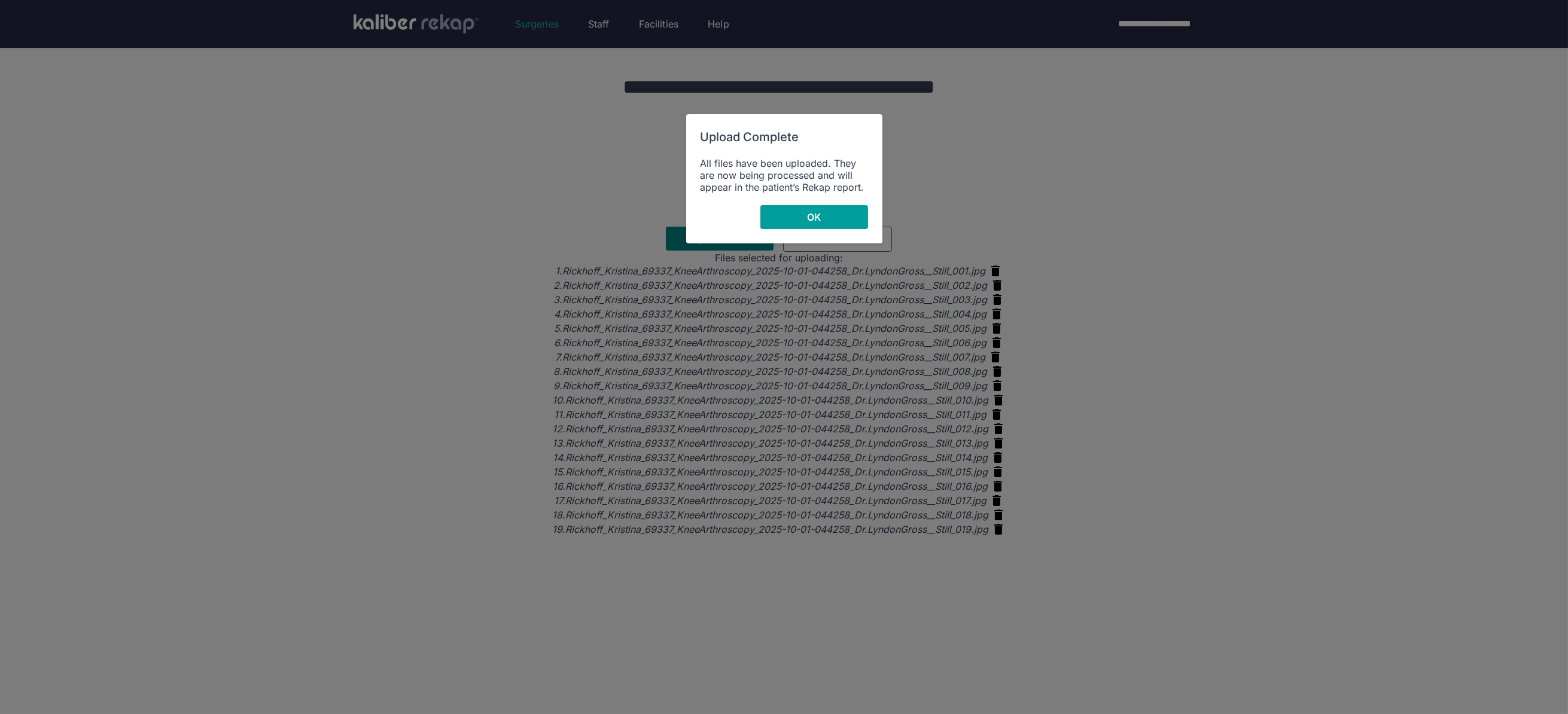
click at [796, 207] on button "OK" at bounding box center [814, 217] width 108 height 24
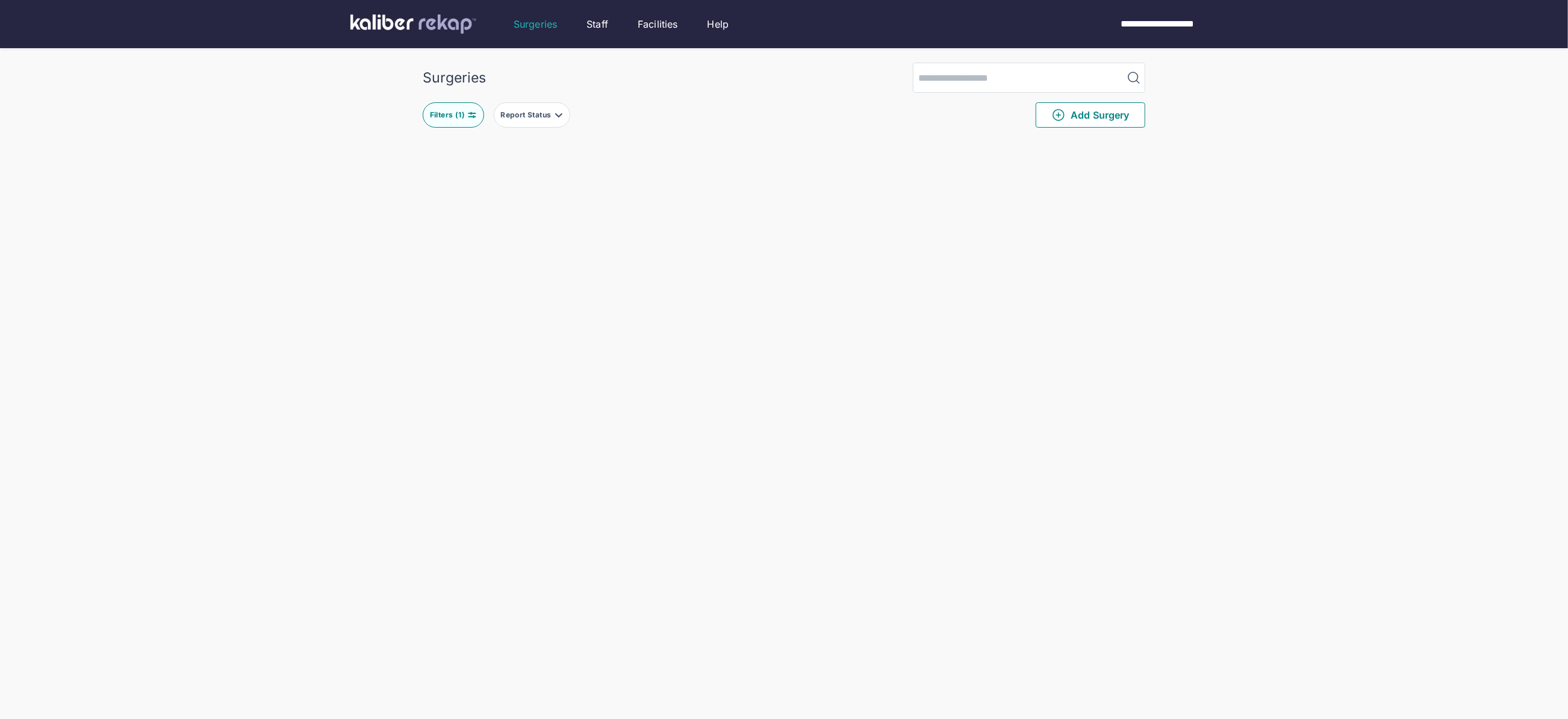
click at [384, 249] on div "Surgeries Filters ( 1 ) Report Status Add Surgery Delete Surgery? The following…" at bounding box center [784, 433] width 1568 height 865
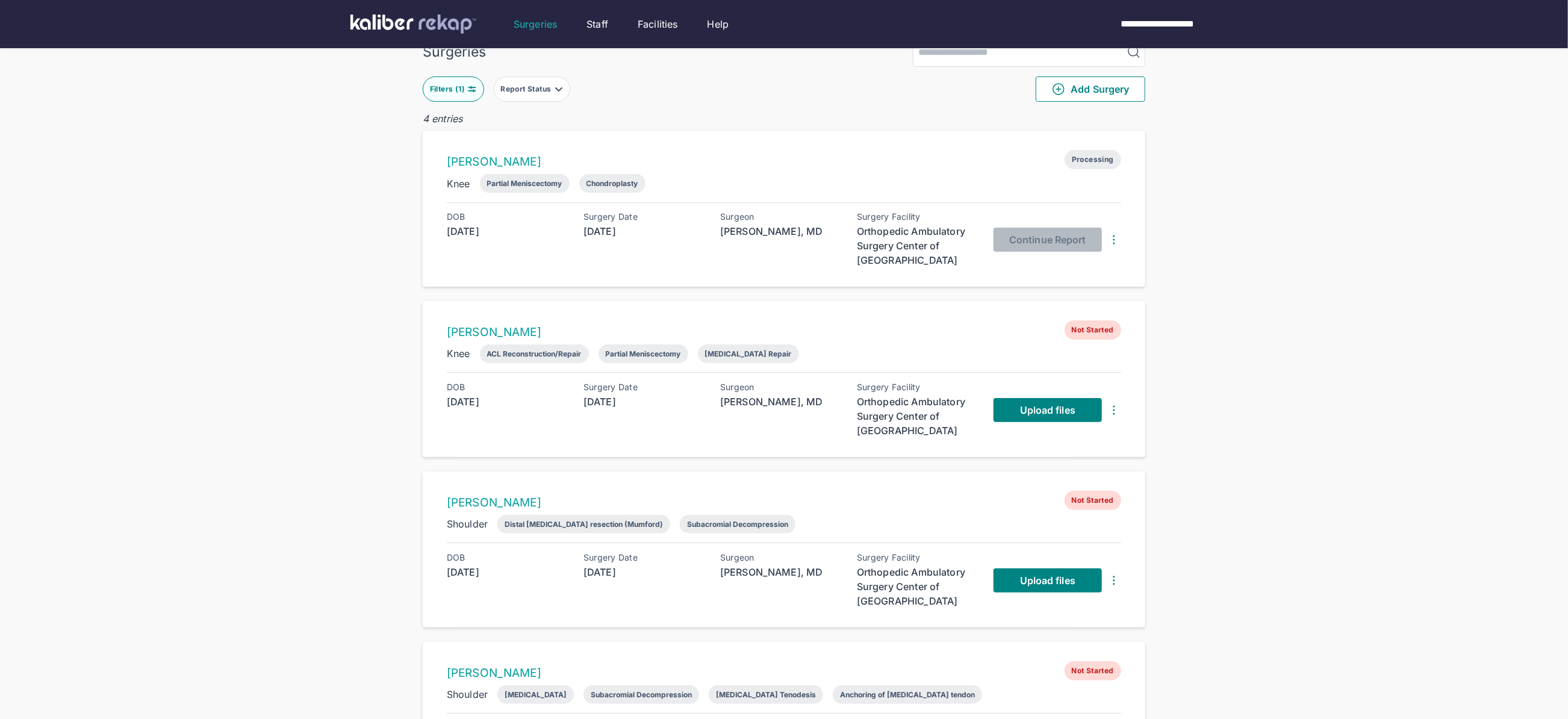
scroll to position [129, 0]
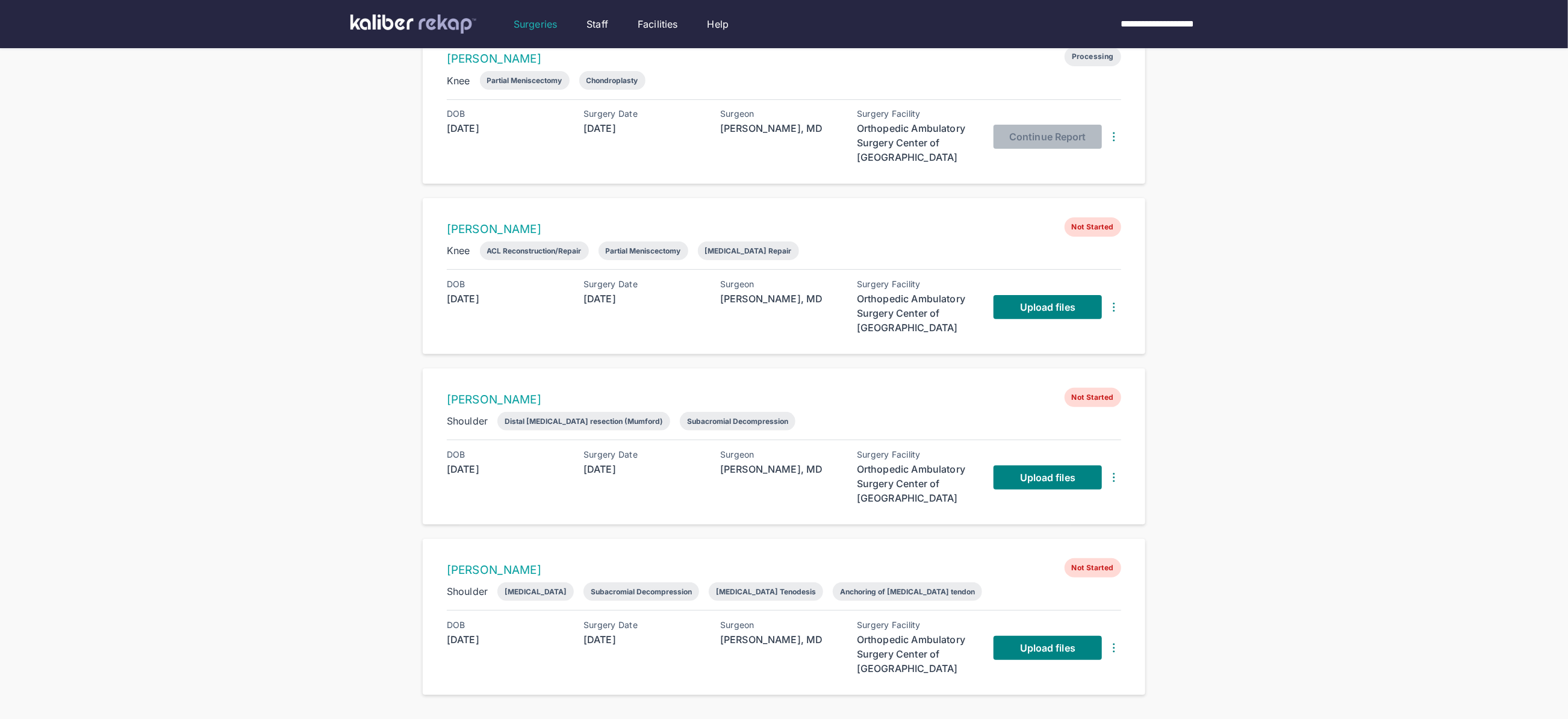
click at [386, 459] on div "Surgeries Filters ( 1 ) Report Status Add Surgery 4 entries Kristina Rickhoff P…" at bounding box center [784, 290] width 1568 height 838
click at [1043, 304] on span "Upload files" at bounding box center [1047, 307] width 55 height 12
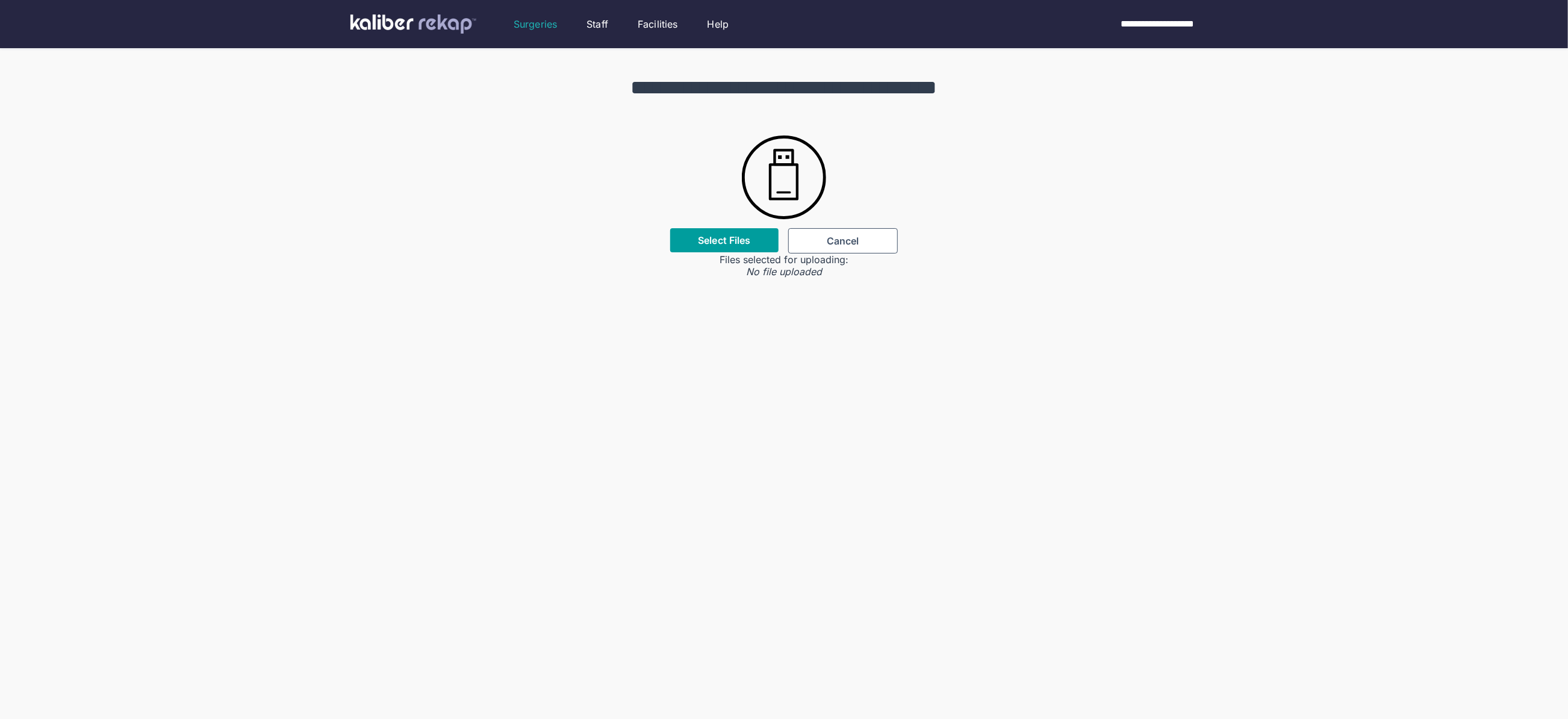
click at [740, 247] on div "Select Files" at bounding box center [724, 241] width 108 height 24
click at [731, 237] on label "Select Files" at bounding box center [724, 240] width 53 height 12
click at [0, 0] on input "Select Files" at bounding box center [0, 0] width 0 height 0
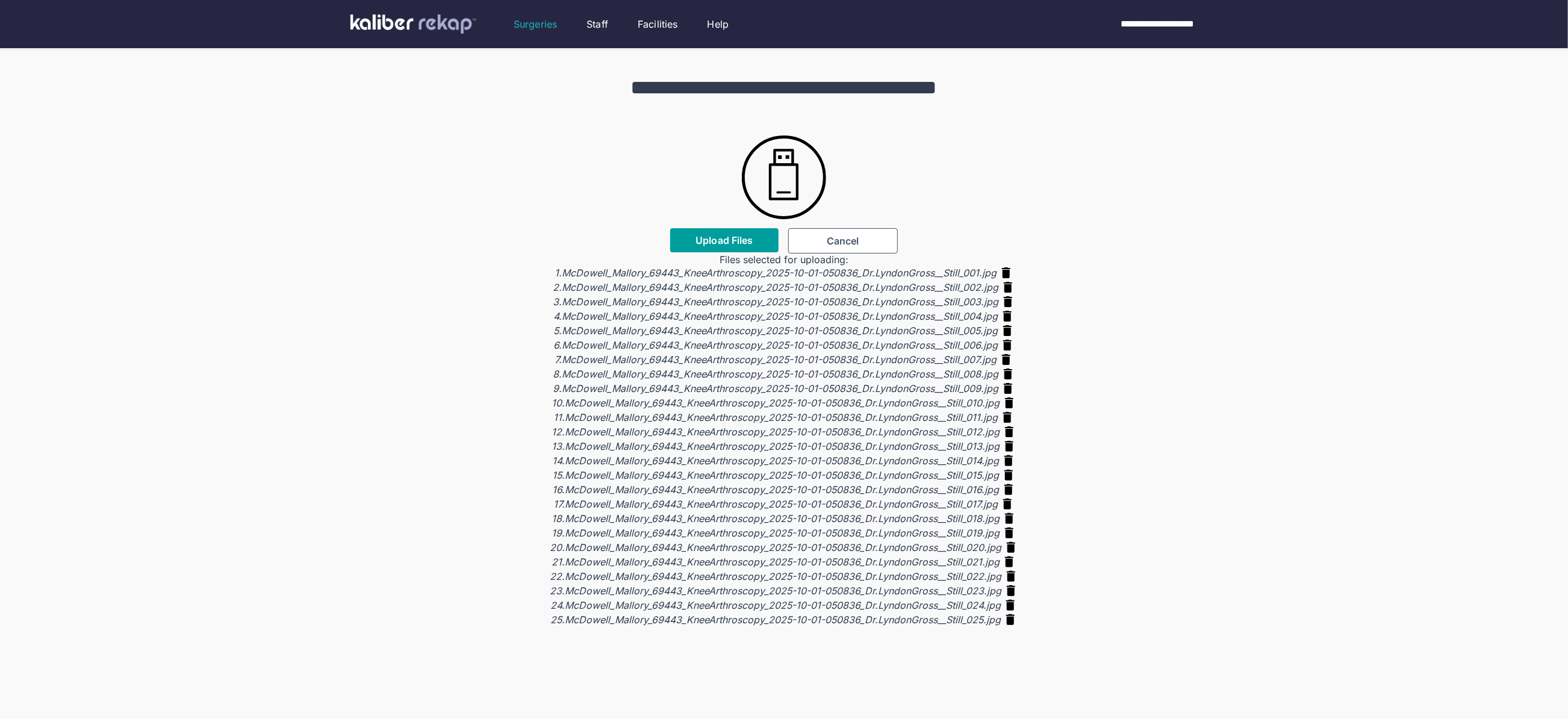
click at [711, 238] on span "Upload Files" at bounding box center [723, 240] width 57 height 12
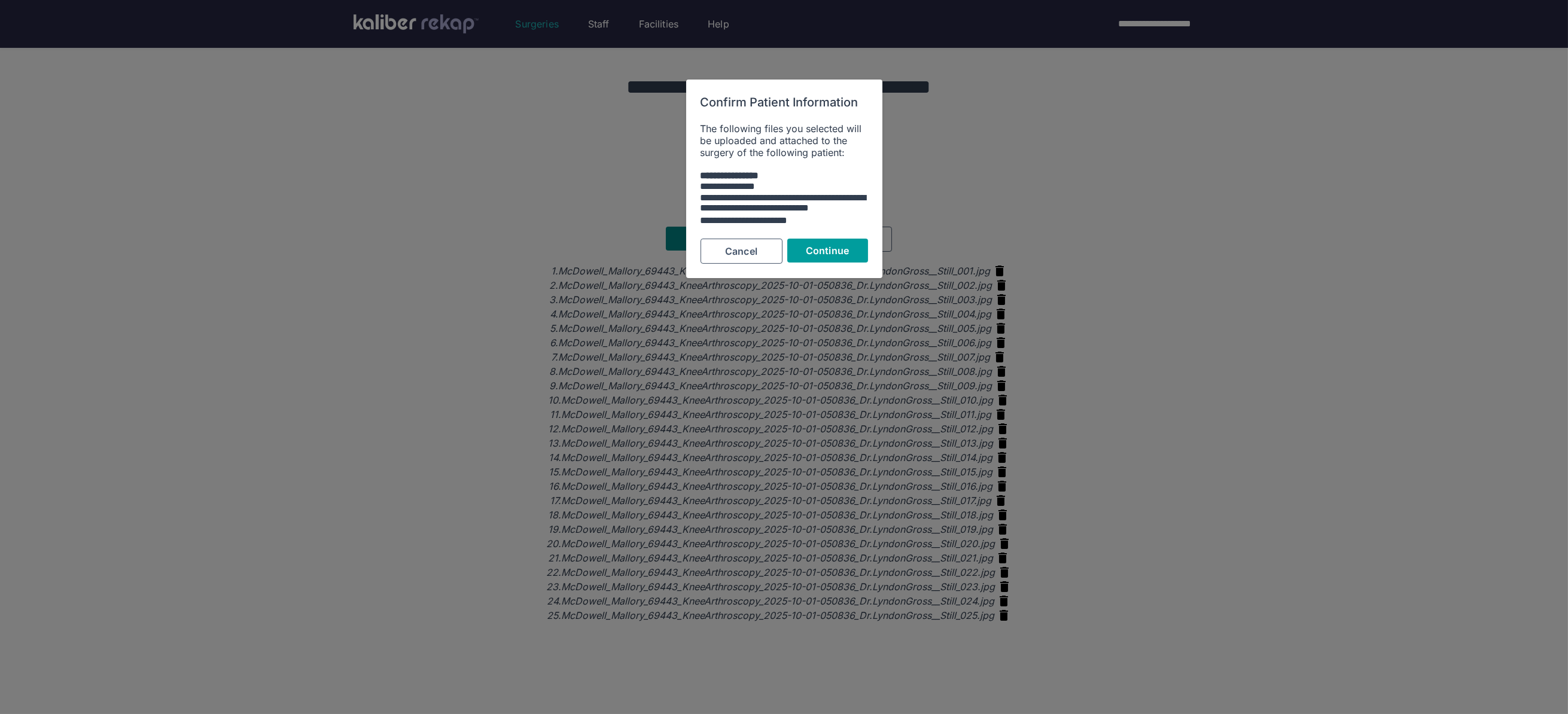
click at [837, 247] on span "Continue" at bounding box center [828, 251] width 43 height 12
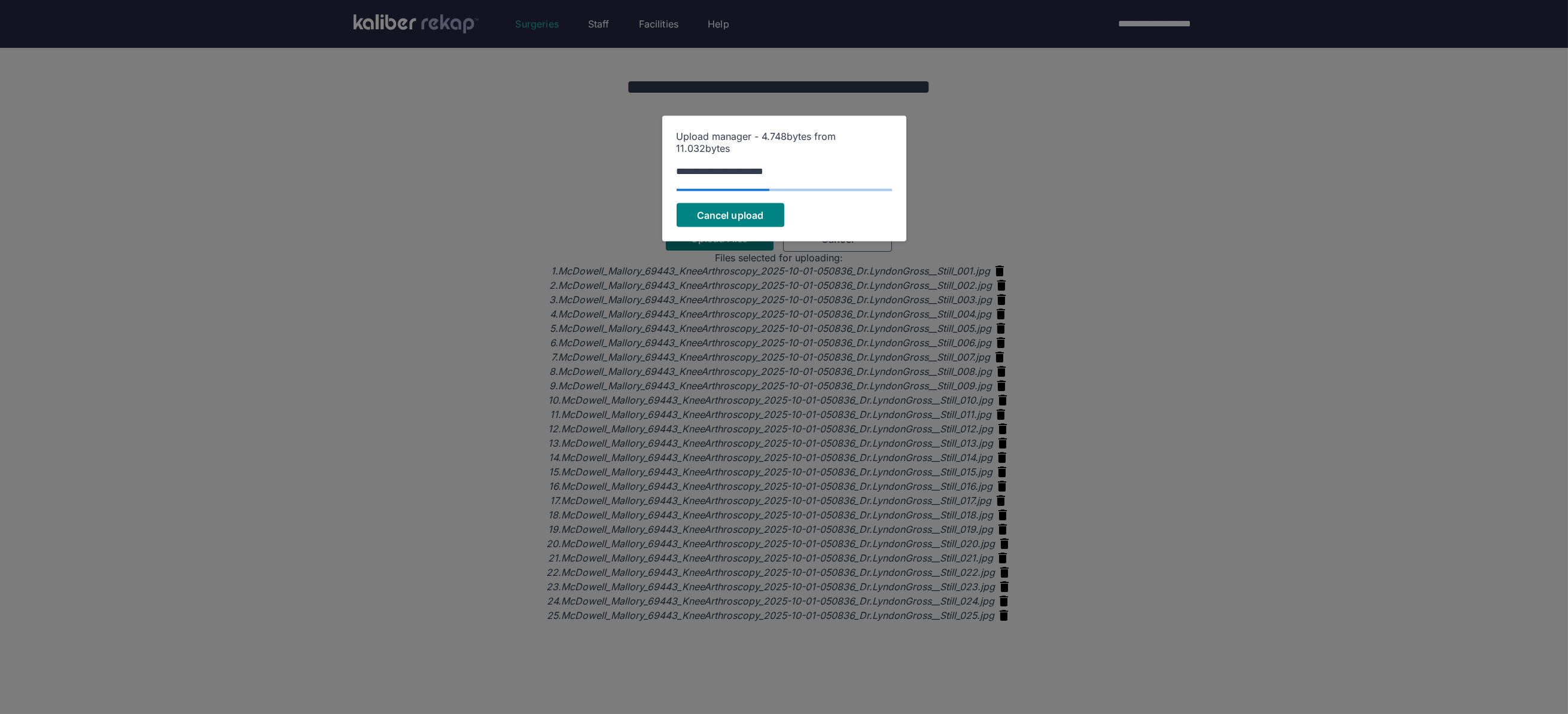
click at [692, 172] on div "**********" at bounding box center [784, 171] width 216 height 11
drag, startPoint x: 740, startPoint y: 171, endPoint x: 933, endPoint y: 222, distance: 199.6
click at [939, 224] on div "**********" at bounding box center [784, 357] width 1568 height 714
click at [784, 144] on div "Upload manager - 4.744 bytes from 11.032 bytes" at bounding box center [784, 142] width 216 height 24
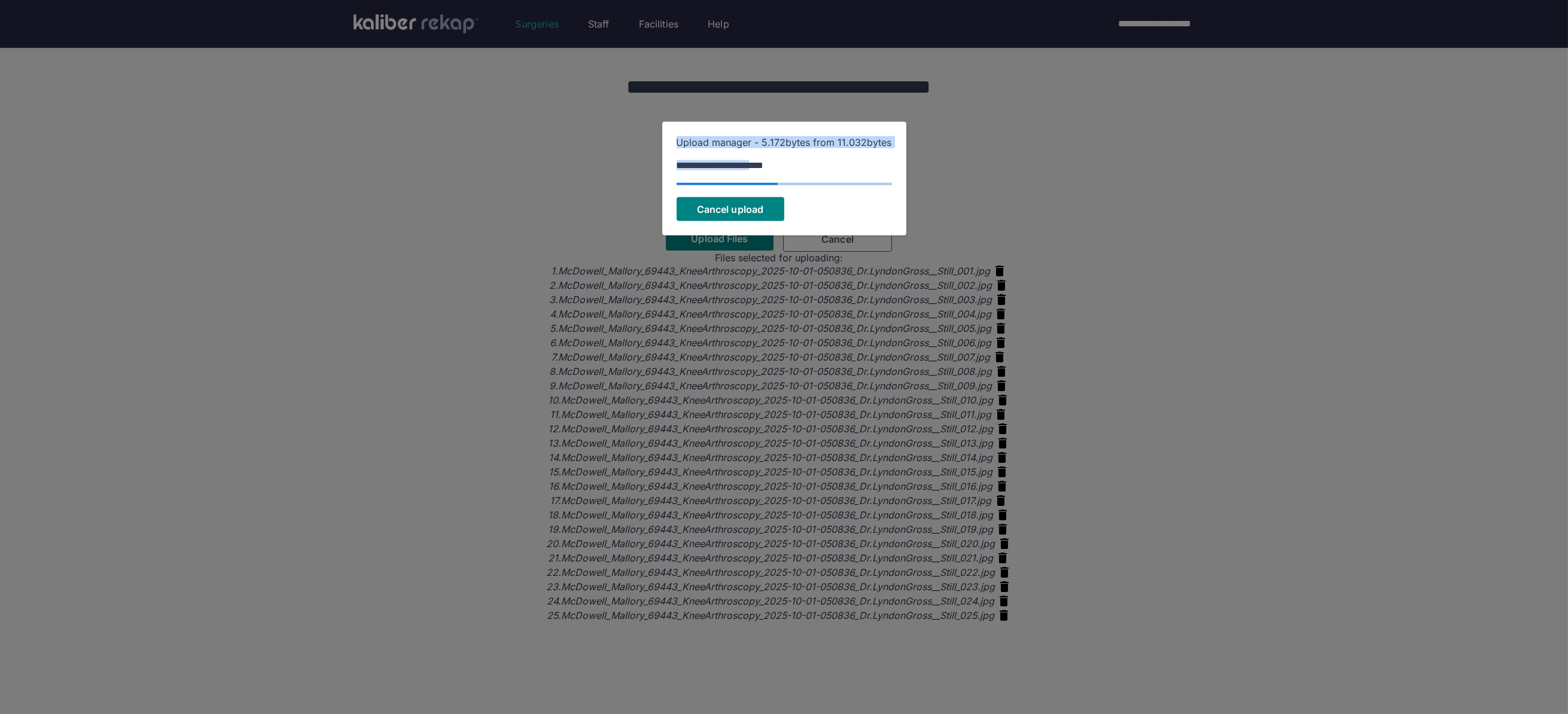
drag, startPoint x: 701, startPoint y: 129, endPoint x: 780, endPoint y: 173, distance: 90.4
click at [778, 175] on div "**********" at bounding box center [784, 178] width 244 height 114
click at [780, 171] on div "**********" at bounding box center [784, 165] width 216 height 11
drag, startPoint x: 798, startPoint y: 175, endPoint x: 703, endPoint y: 135, distance: 103.1
click at [703, 139] on div "**********" at bounding box center [784, 178] width 244 height 114
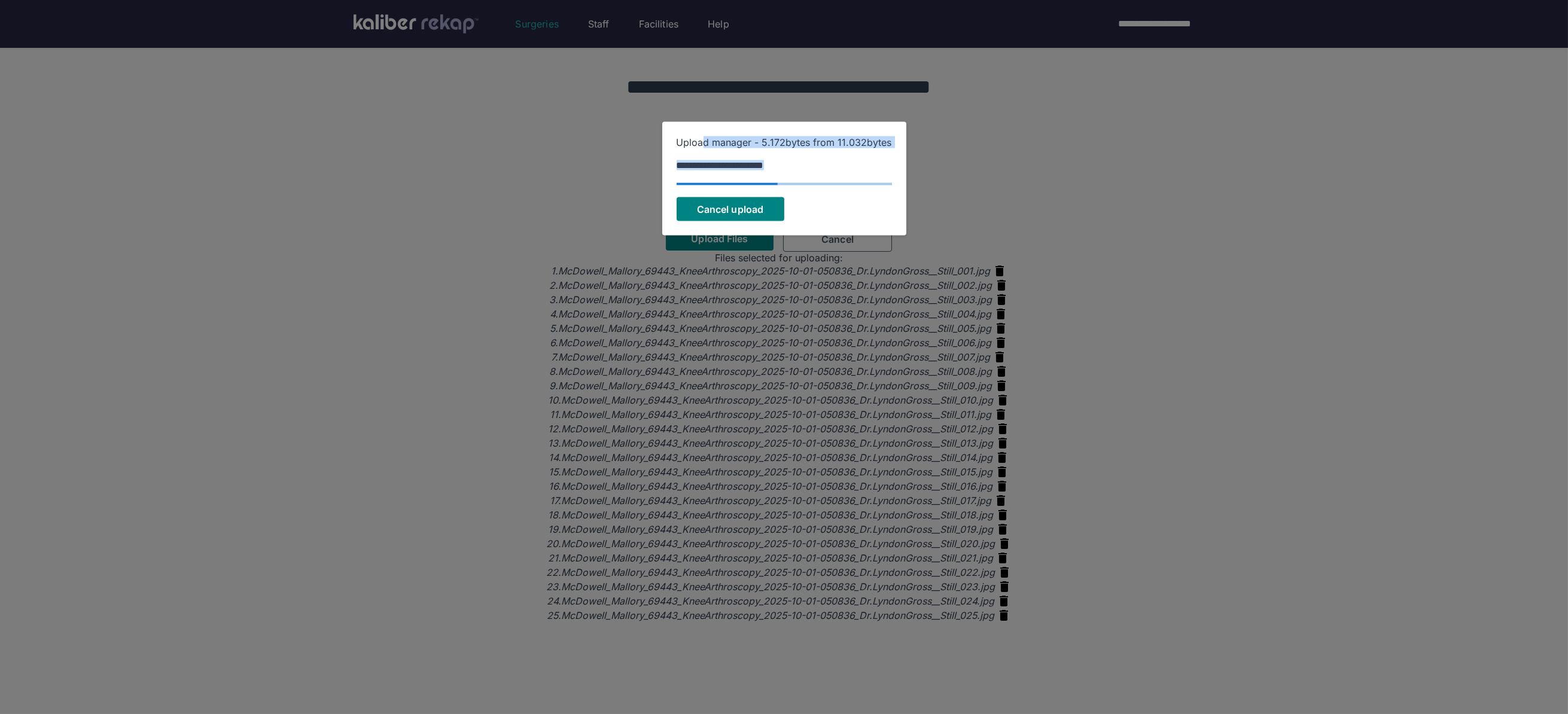
click at [703, 136] on div "Upload manager - 5.172 bytes from 11.032 bytes" at bounding box center [784, 142] width 216 height 12
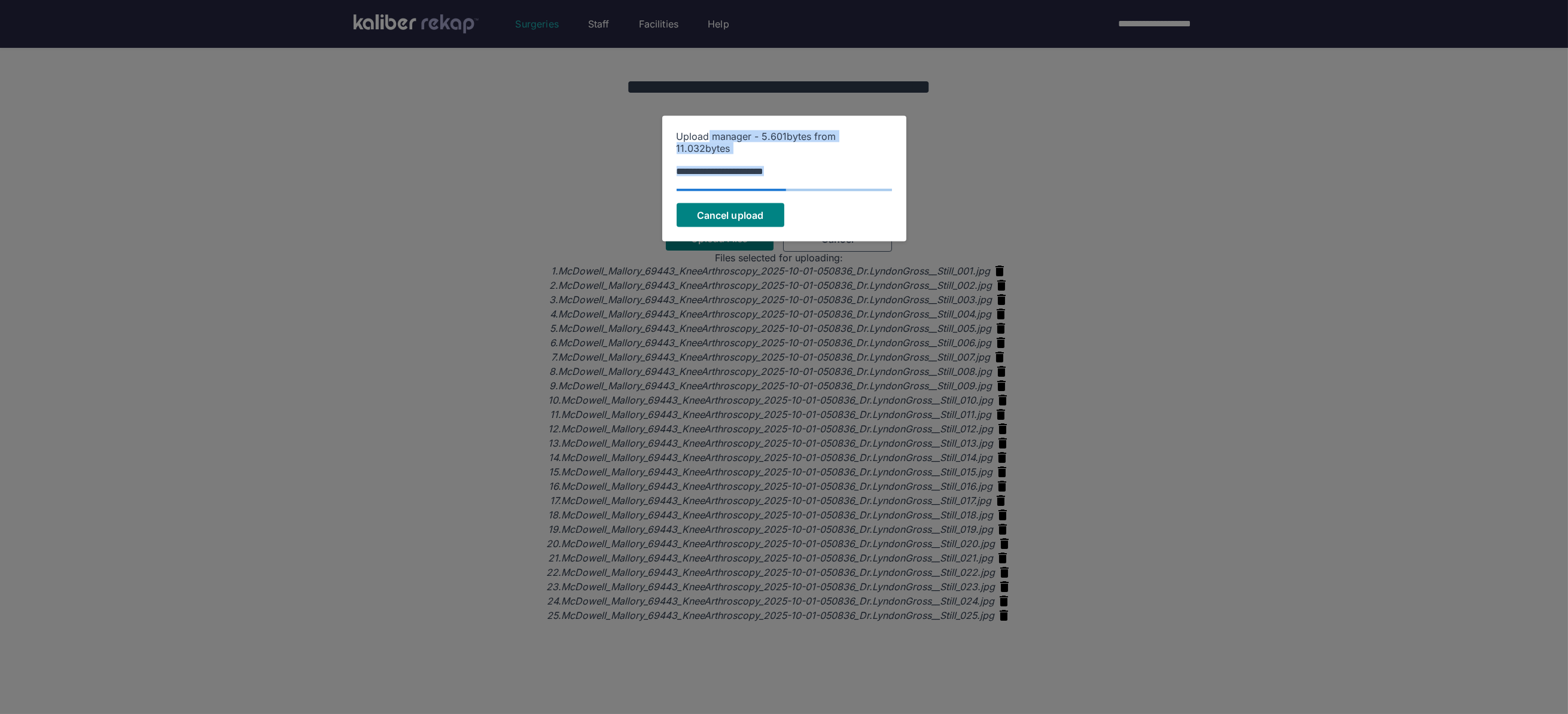
drag, startPoint x: 715, startPoint y: 137, endPoint x: 807, endPoint y: 178, distance: 100.7
click at [807, 178] on div "**********" at bounding box center [784, 178] width 244 height 126
click at [807, 171] on div "**********" at bounding box center [784, 171] width 216 height 11
click at [817, 184] on div "**********" at bounding box center [784, 178] width 244 height 126
click at [816, 175] on div "**********" at bounding box center [784, 171] width 216 height 11
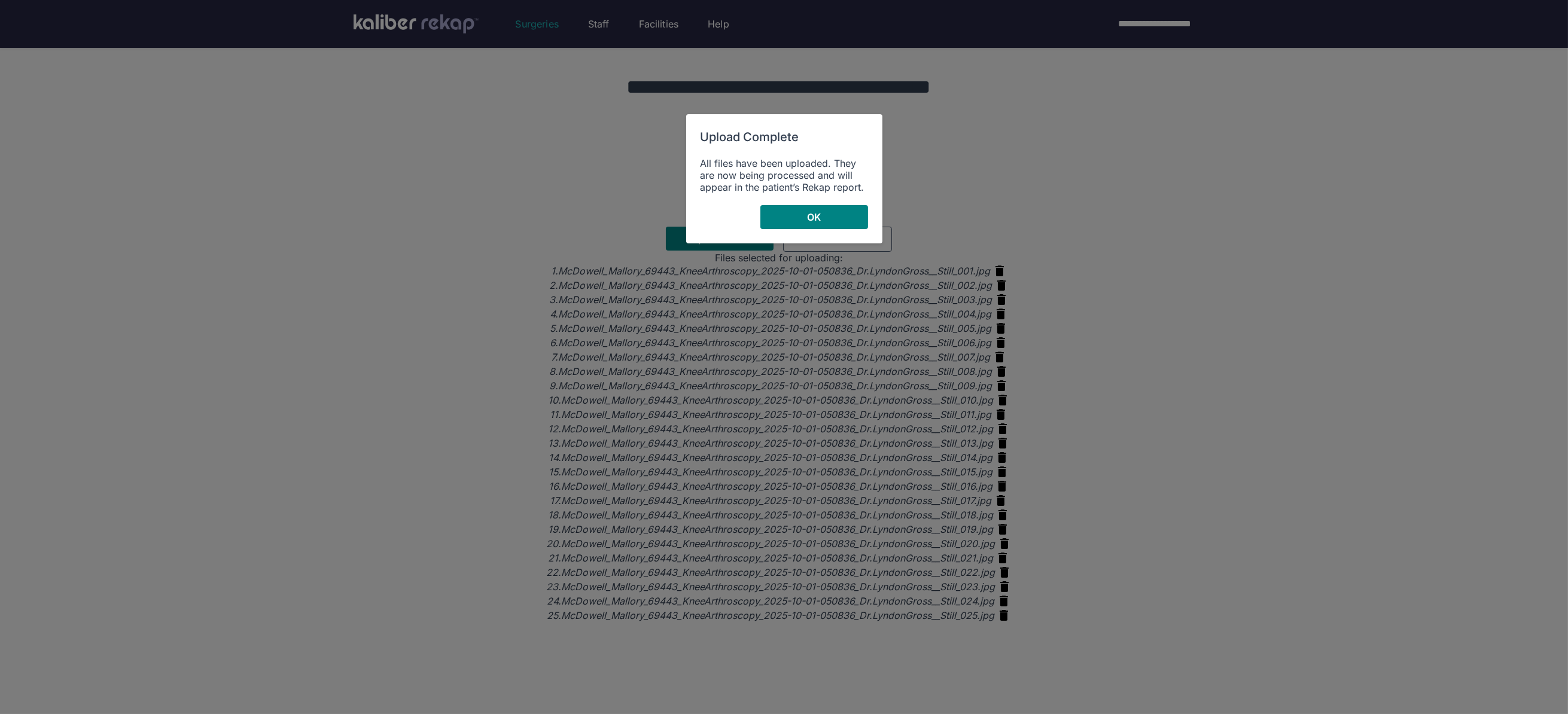
click at [816, 161] on div "All files have been uploaded. They are now being processed and will appear in t…" at bounding box center [784, 175] width 168 height 36
click at [814, 234] on div "Upload Complete All files have been uploaded. They are now being processed and …" at bounding box center [784, 178] width 196 height 129
click at [818, 212] on span "OK" at bounding box center [814, 217] width 14 height 12
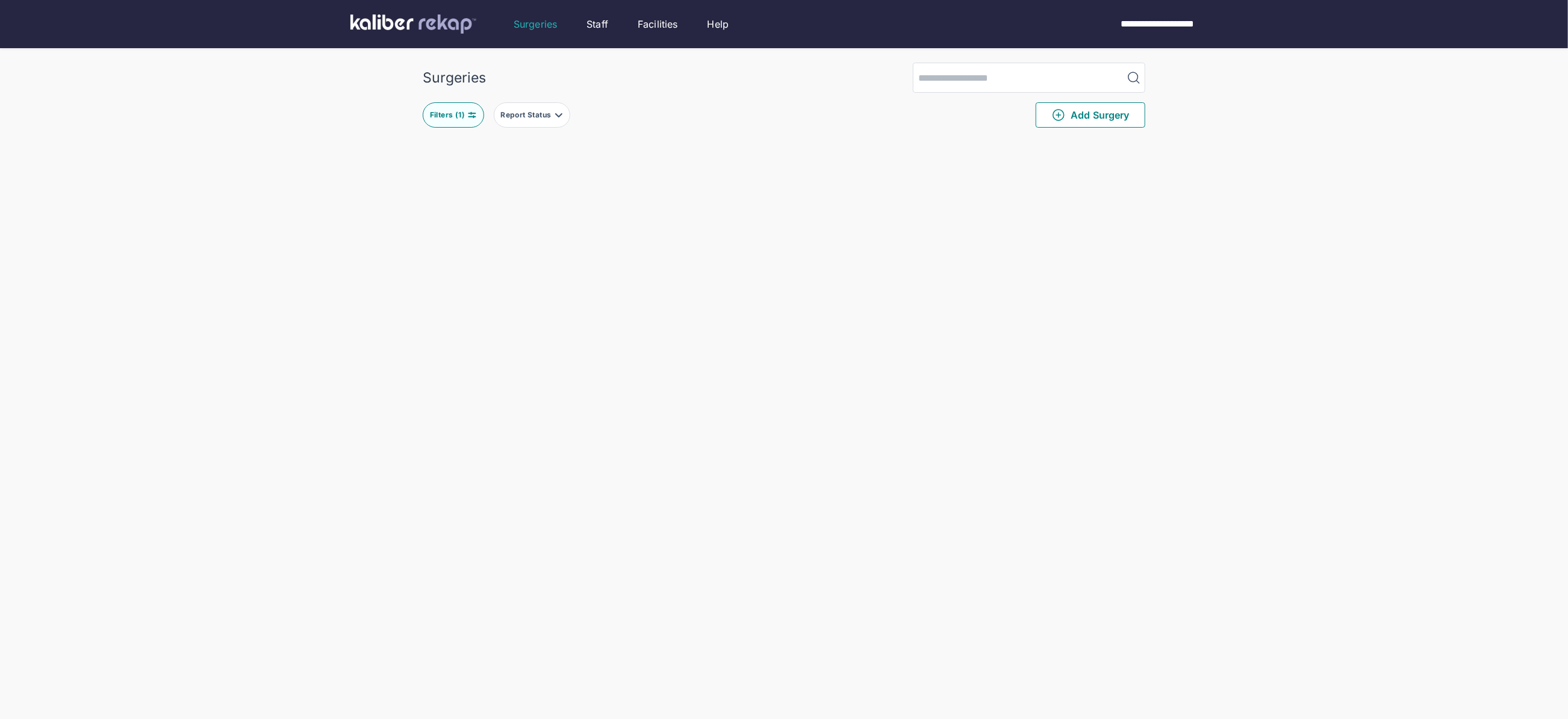
click at [232, 299] on div "Surgeries Filters ( 1 ) Report Status Add Surgery Delete Surgery? The following…" at bounding box center [784, 433] width 1568 height 865
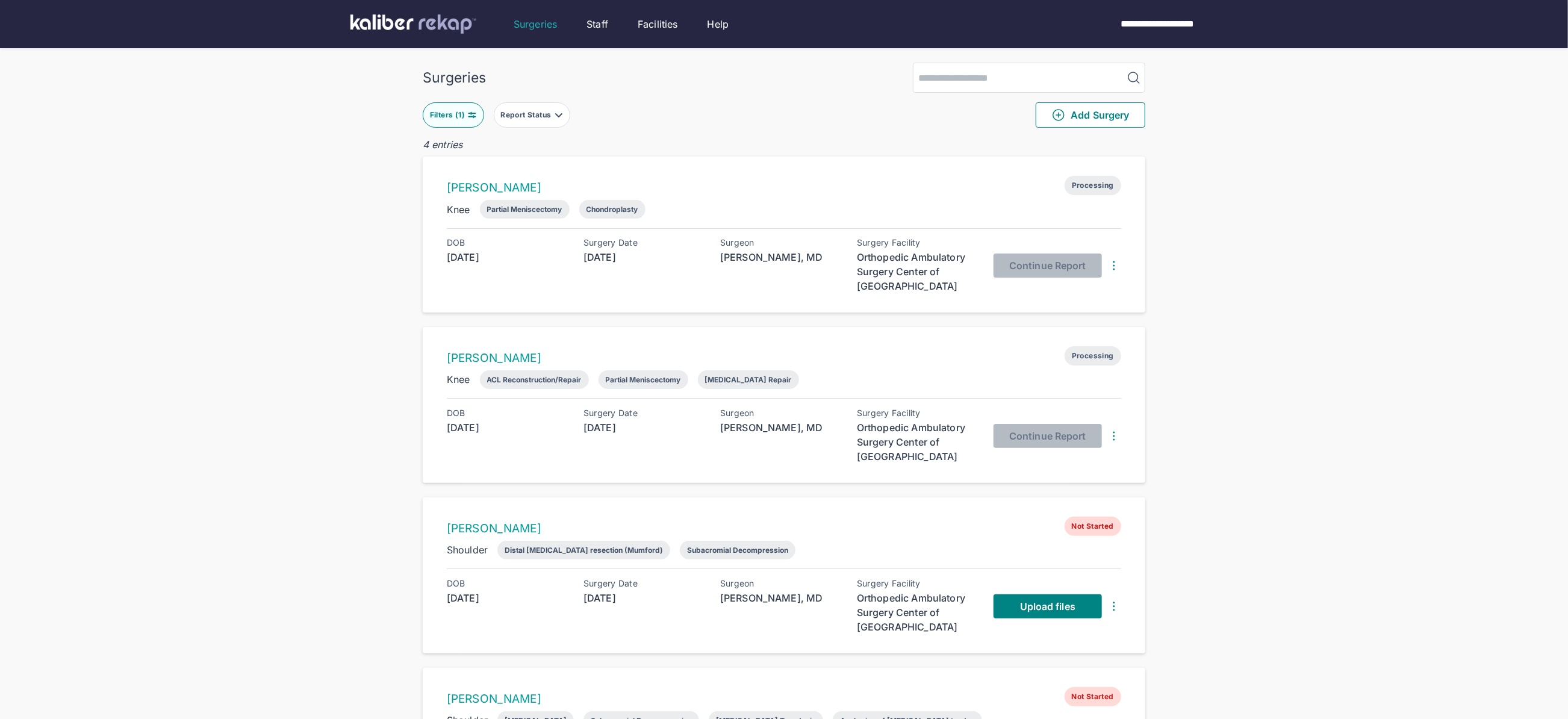
click at [309, 312] on div "Surgeries Filters ( 1 ) Report Status Add Surgery 4 entries Kristina Rickhoff P…" at bounding box center [784, 419] width 1568 height 838
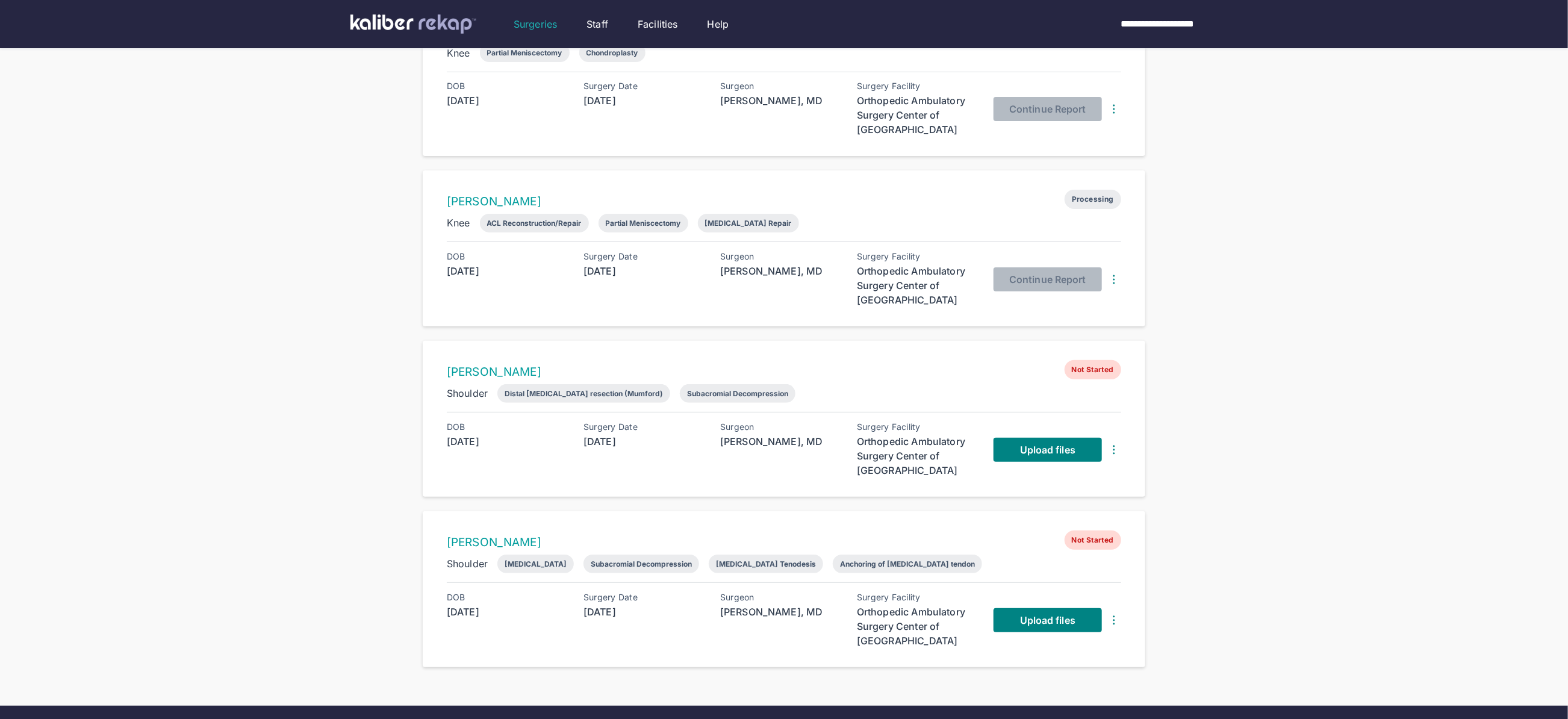
scroll to position [211, 0]
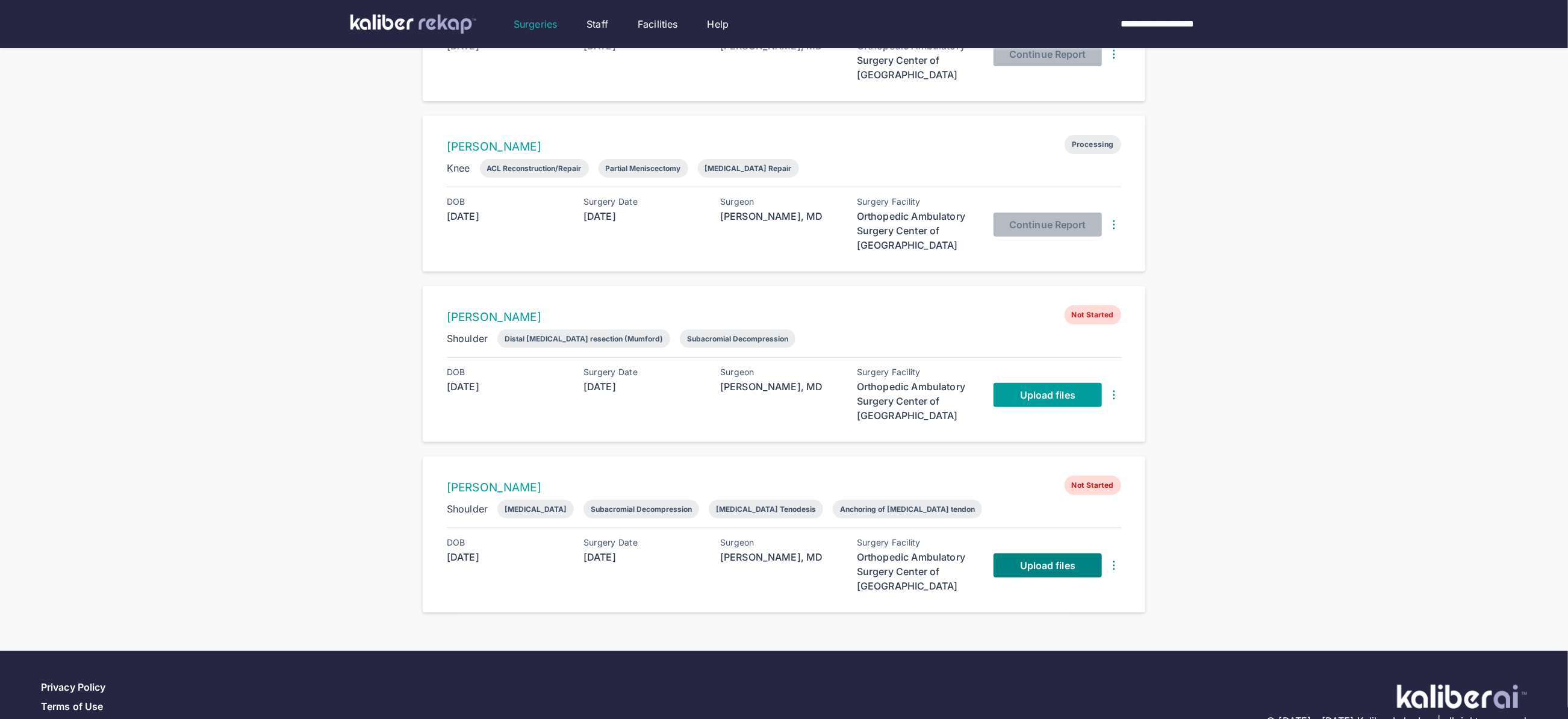
click at [1059, 399] on span "Upload files" at bounding box center [1047, 395] width 55 height 12
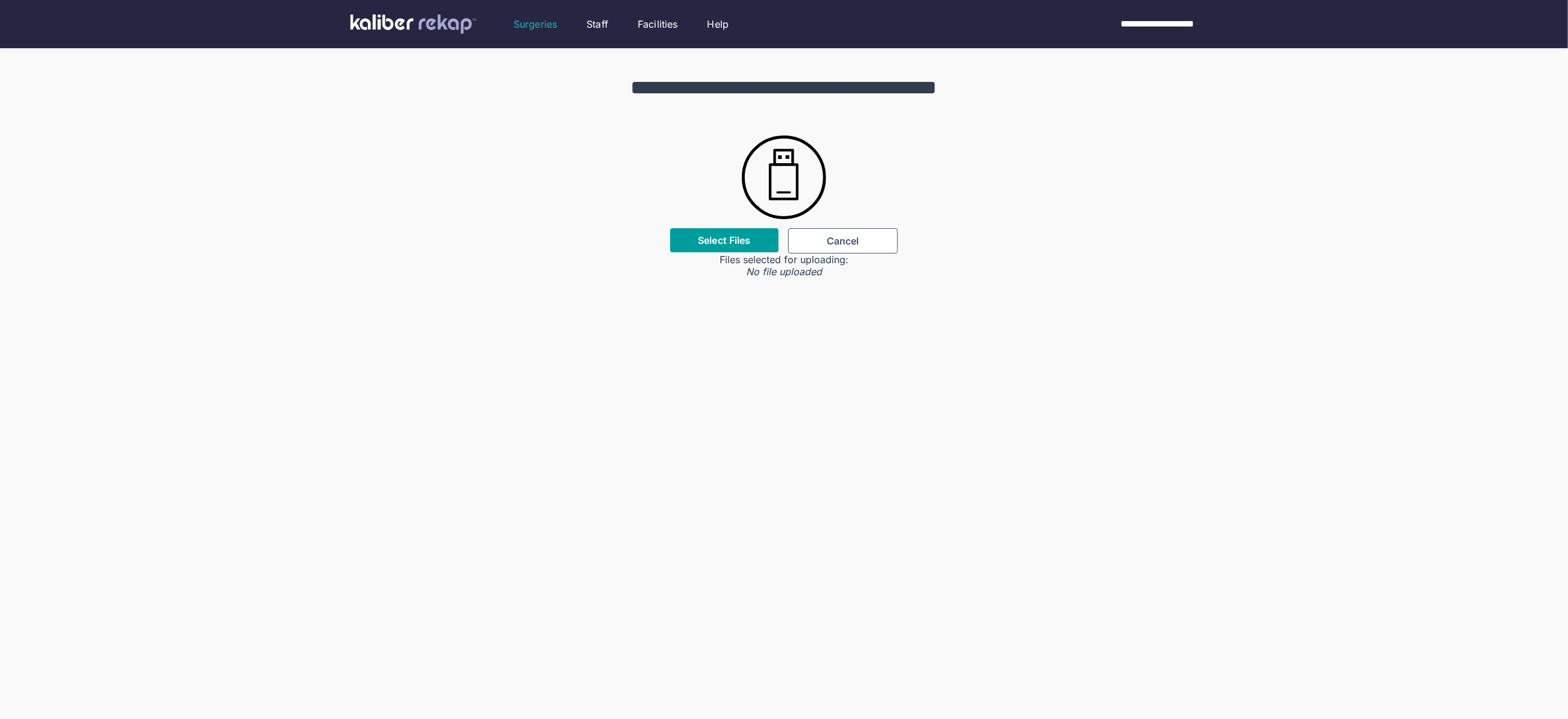
click at [733, 238] on label "Select Files" at bounding box center [724, 240] width 53 height 12
click at [0, 0] on input "Select Files" at bounding box center [0, 0] width 0 height 0
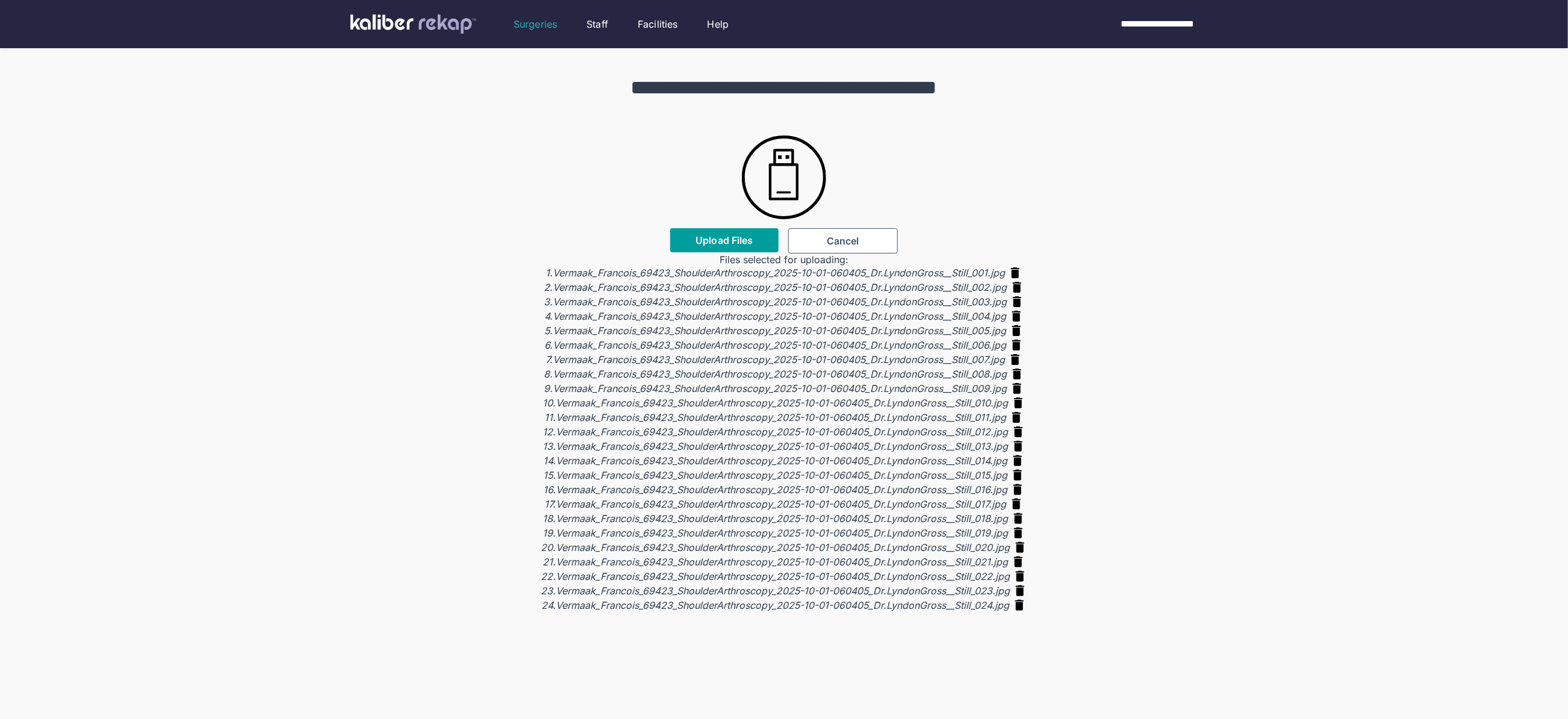
click at [743, 238] on span "Upload Files" at bounding box center [723, 240] width 57 height 12
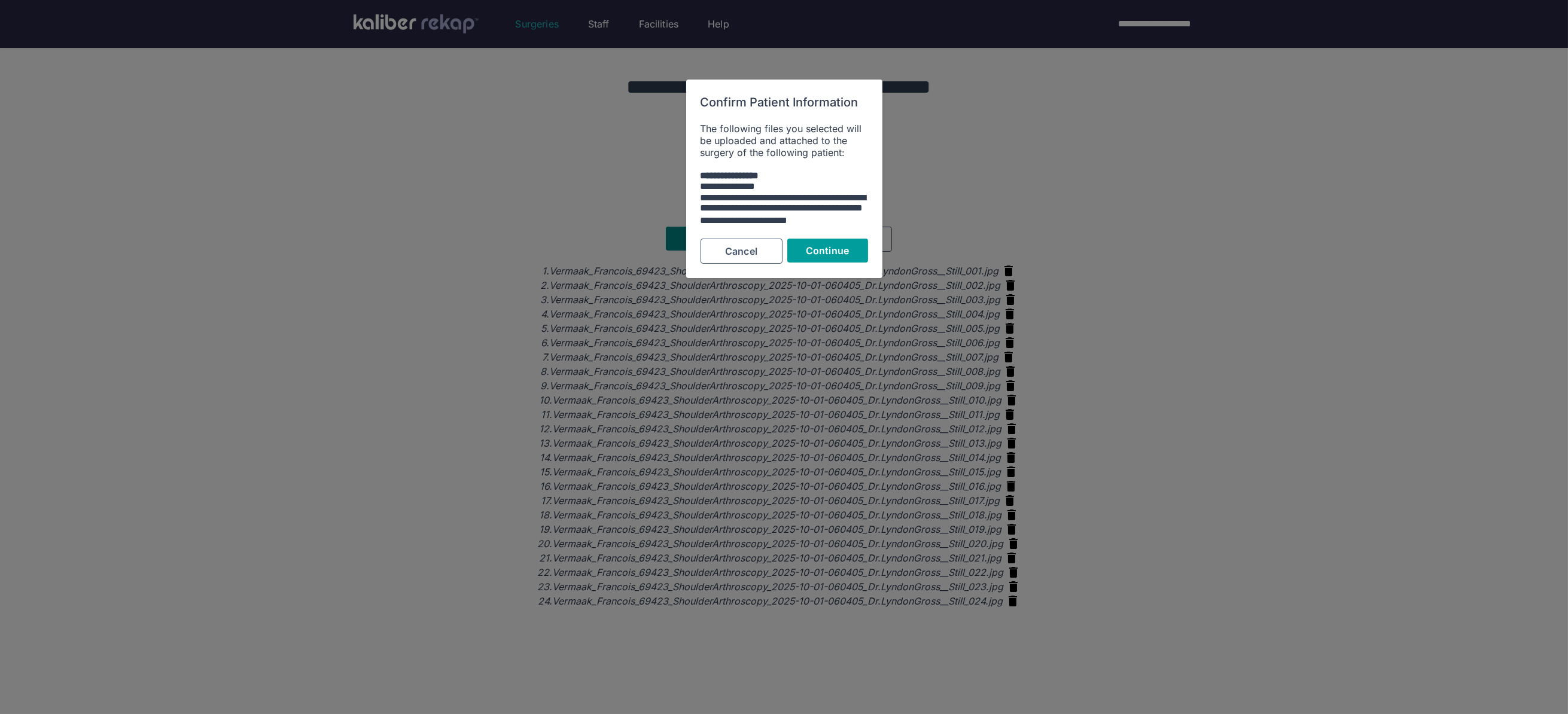
click at [854, 255] on button "Continue" at bounding box center [827, 251] width 81 height 24
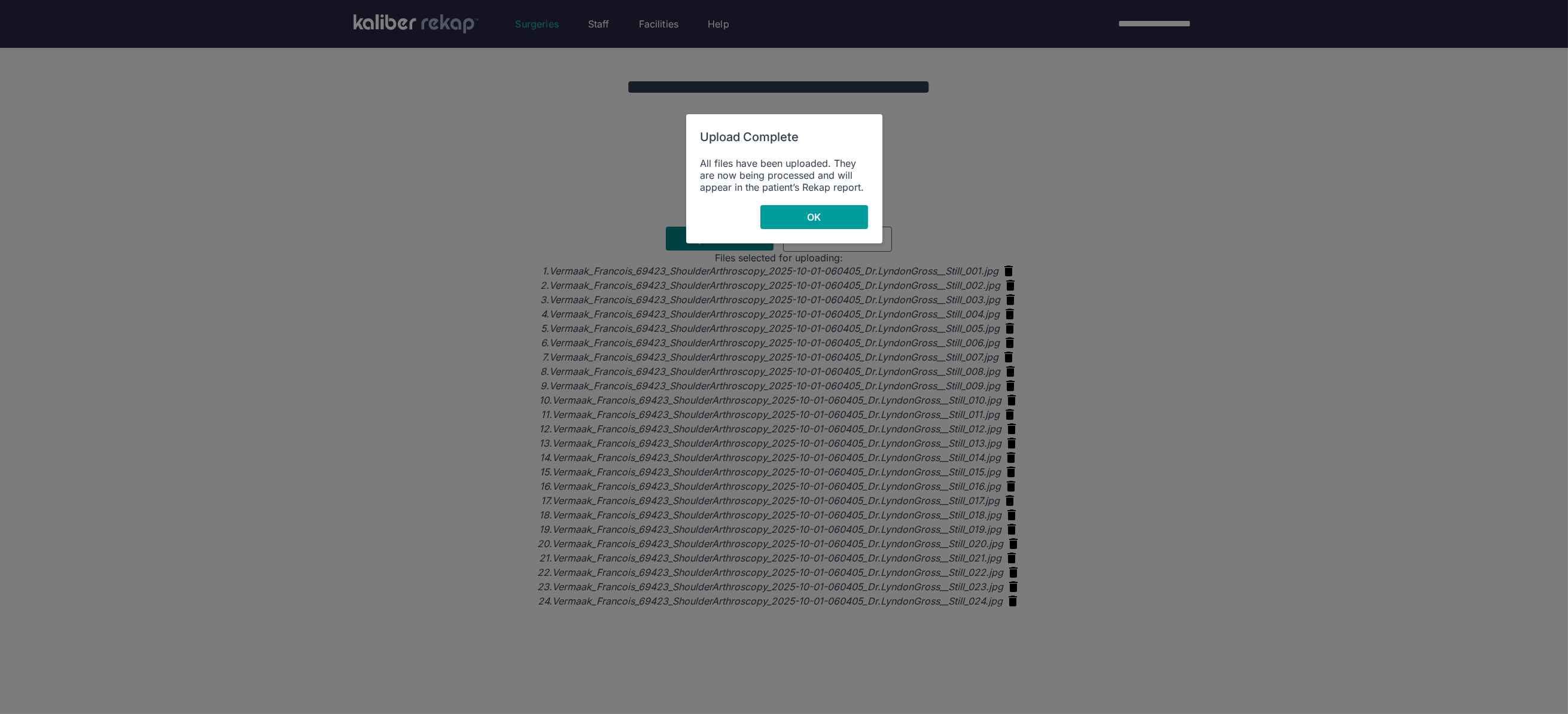
click at [805, 203] on div "Upload Complete All files have been uploaded. They are now being processed and …" at bounding box center [784, 178] width 196 height 129
click at [803, 214] on button "OK" at bounding box center [814, 217] width 108 height 24
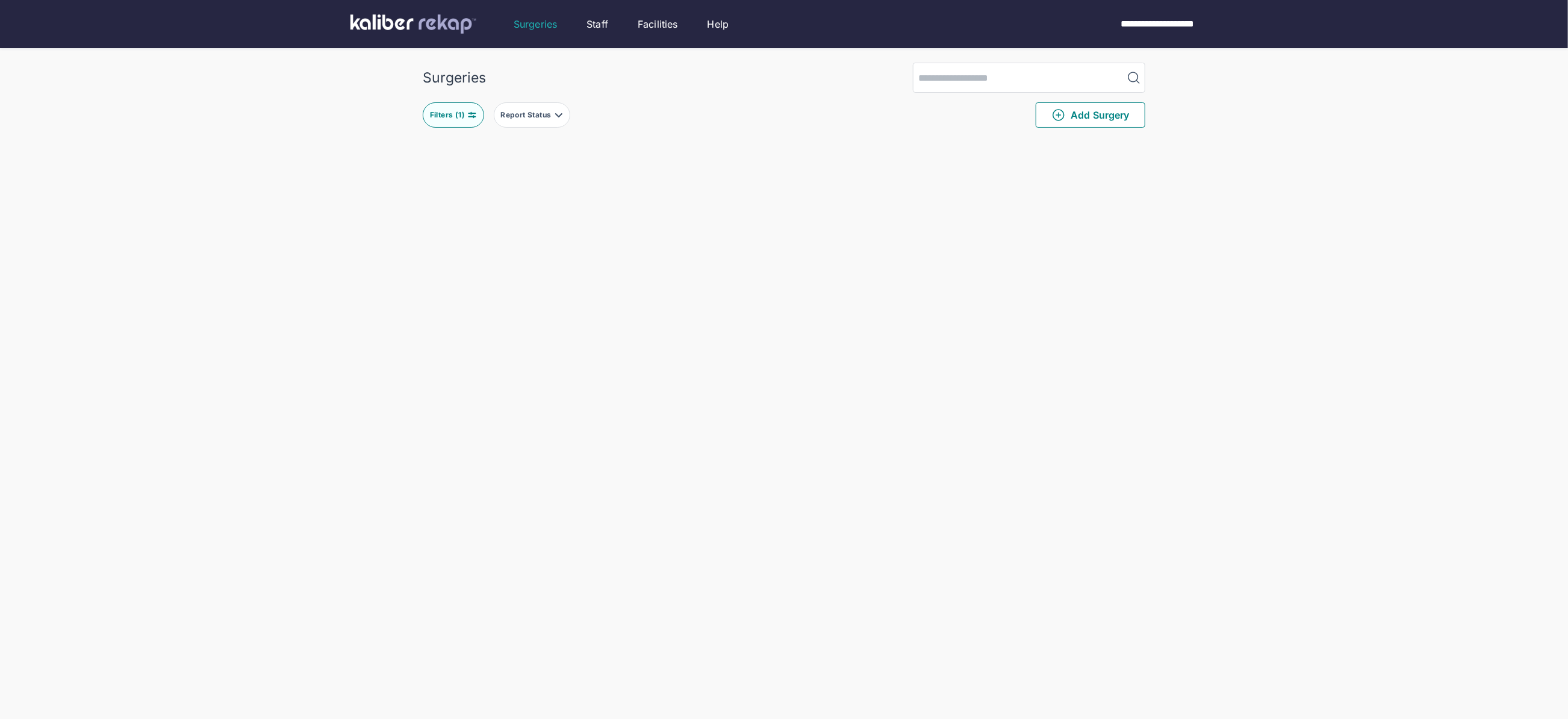
click at [341, 379] on div "Surgeries Filters ( 1 ) Report Status Add Surgery Delete Surgery? The following…" at bounding box center [784, 433] width 1568 height 865
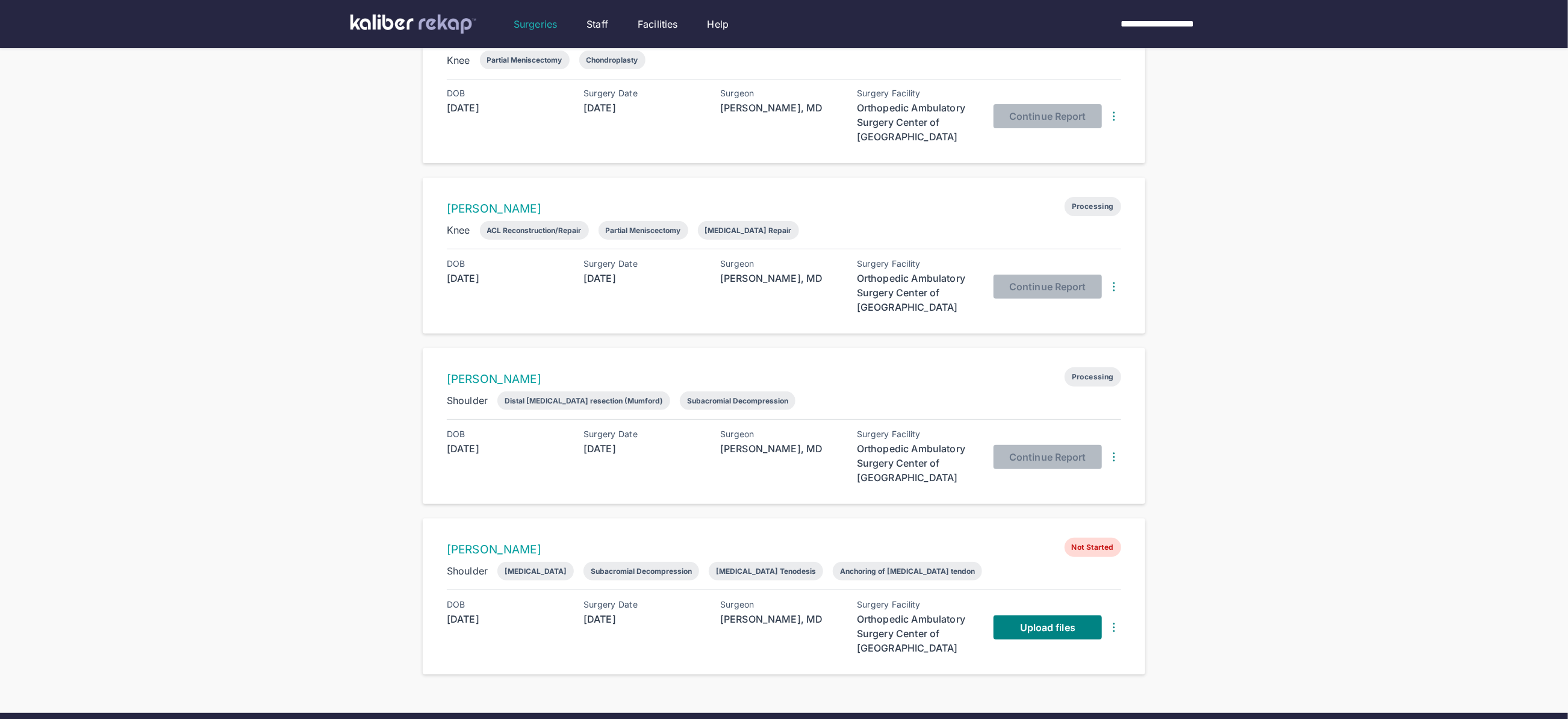
scroll to position [253, 0]
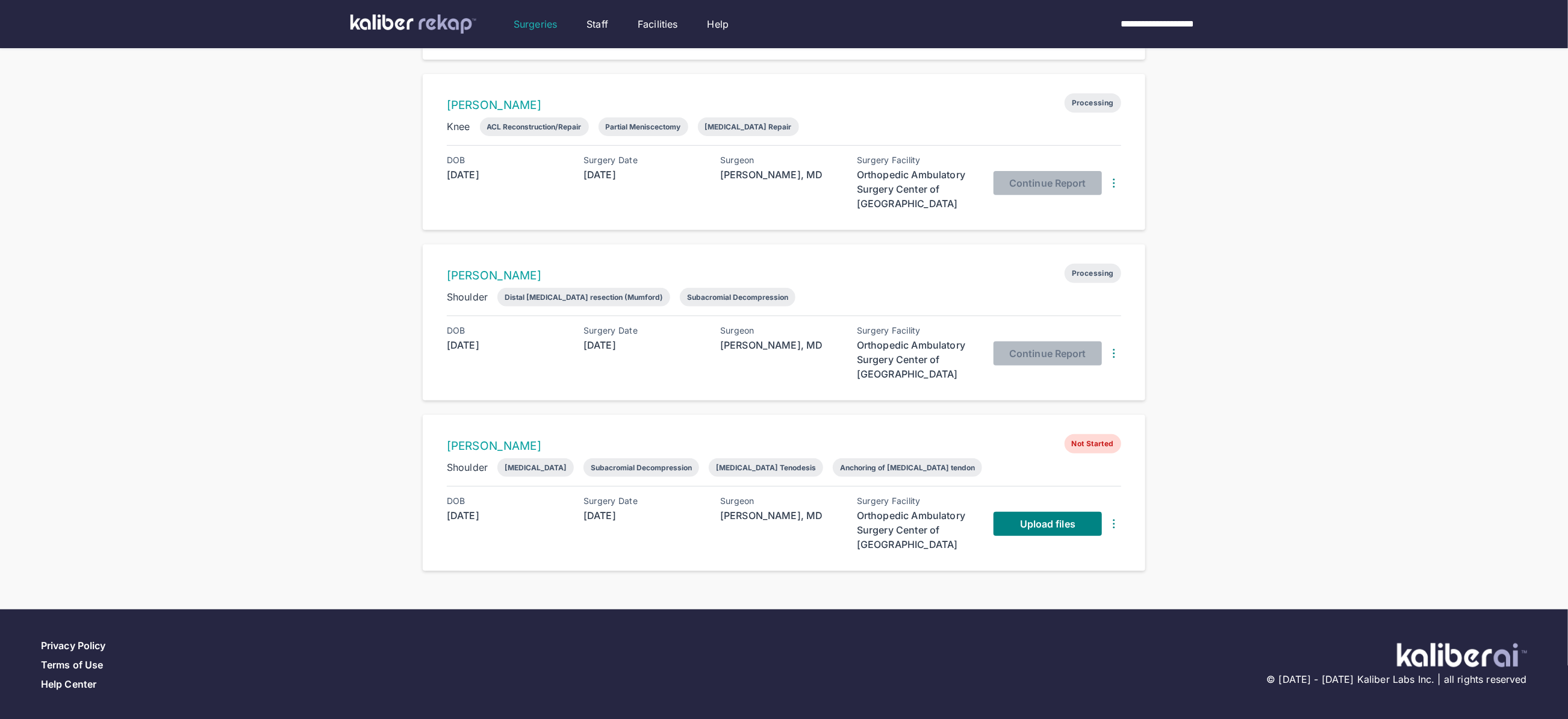
click at [1052, 496] on div "Upload files" at bounding box center [1057, 524] width 128 height 55
click at [1017, 532] on link "Upload files" at bounding box center [1047, 524] width 108 height 24
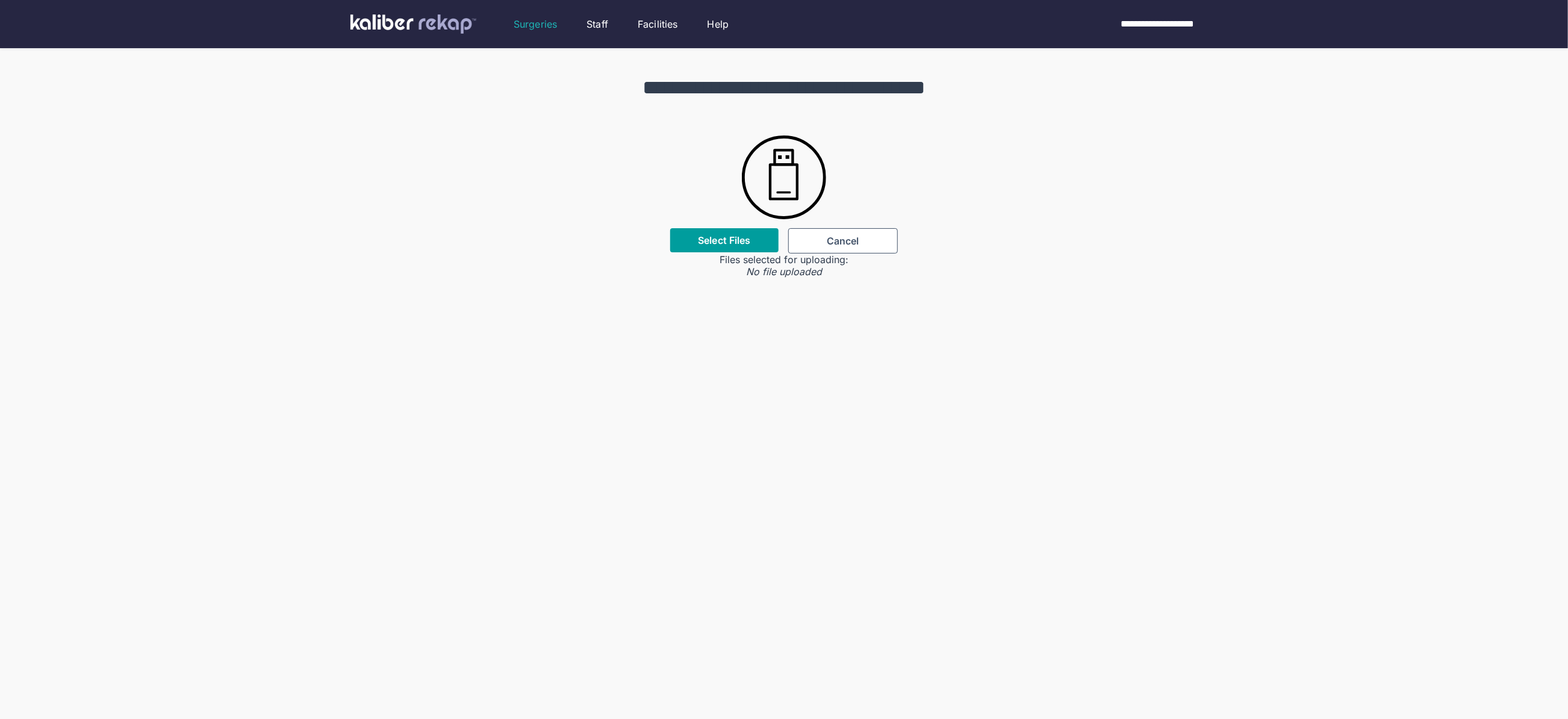
click at [745, 249] on div "Select Files" at bounding box center [724, 241] width 108 height 24
click at [739, 239] on label "Select Files" at bounding box center [724, 240] width 53 height 12
click at [0, 0] on input "Select Files" at bounding box center [0, 0] width 0 height 0
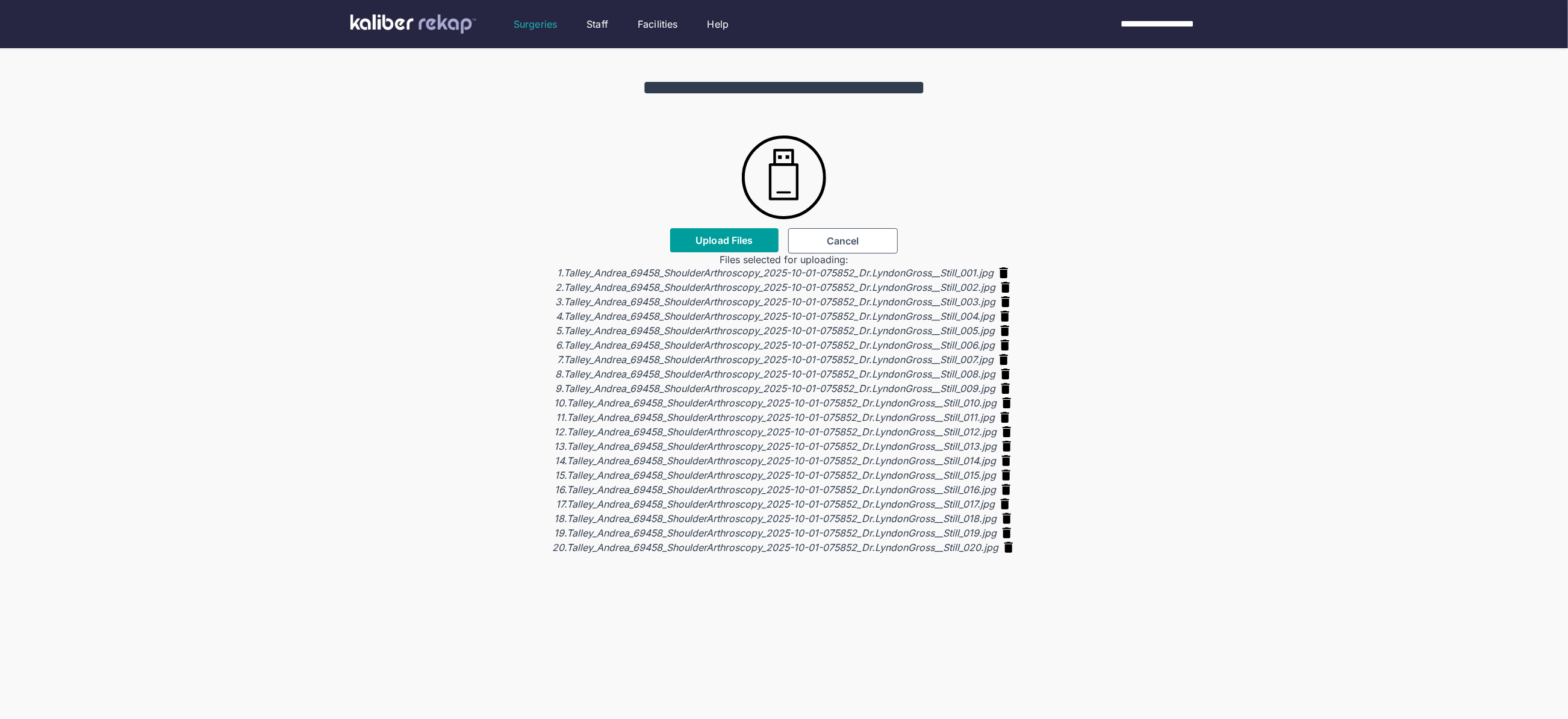
click at [721, 236] on span "Upload Files" at bounding box center [723, 240] width 57 height 12
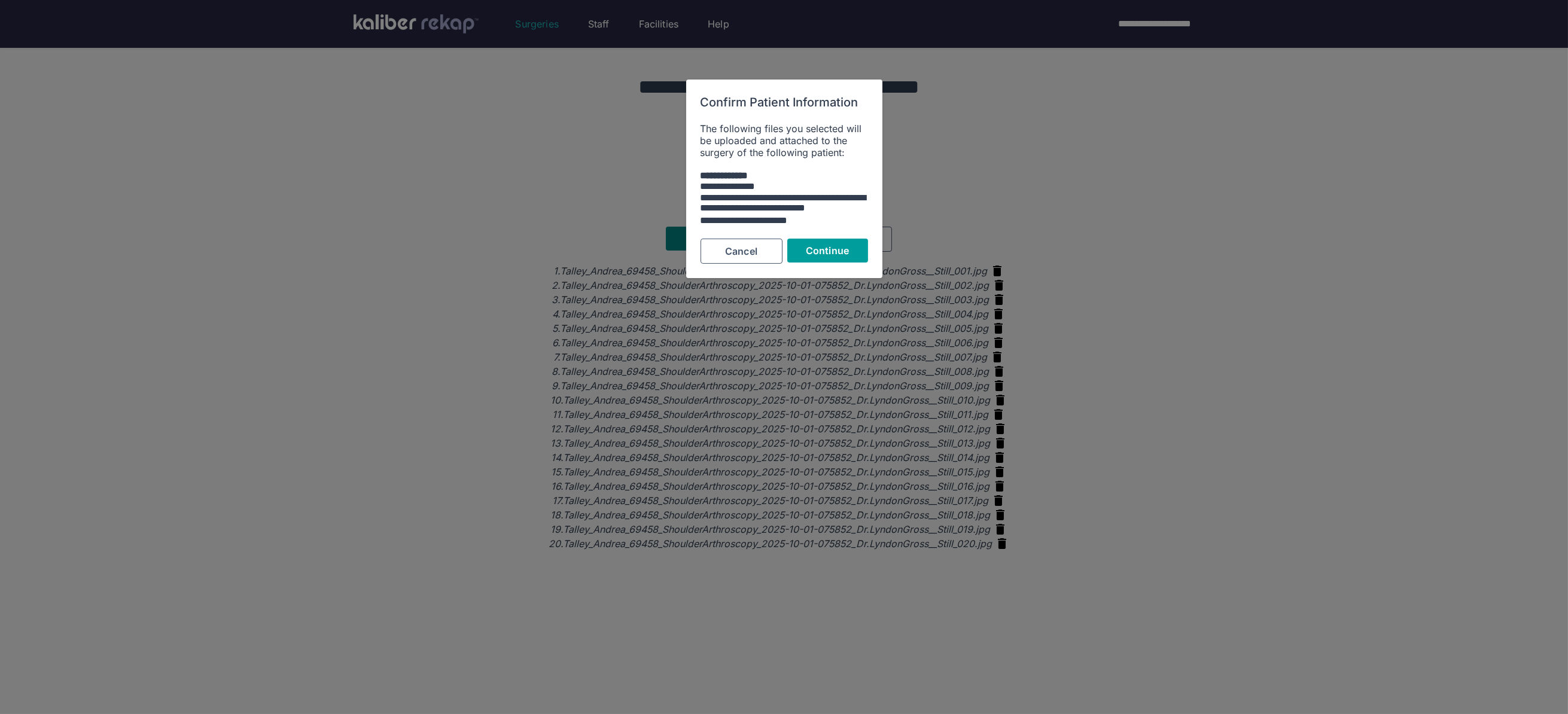
click at [821, 254] on span "Continue" at bounding box center [828, 251] width 43 height 12
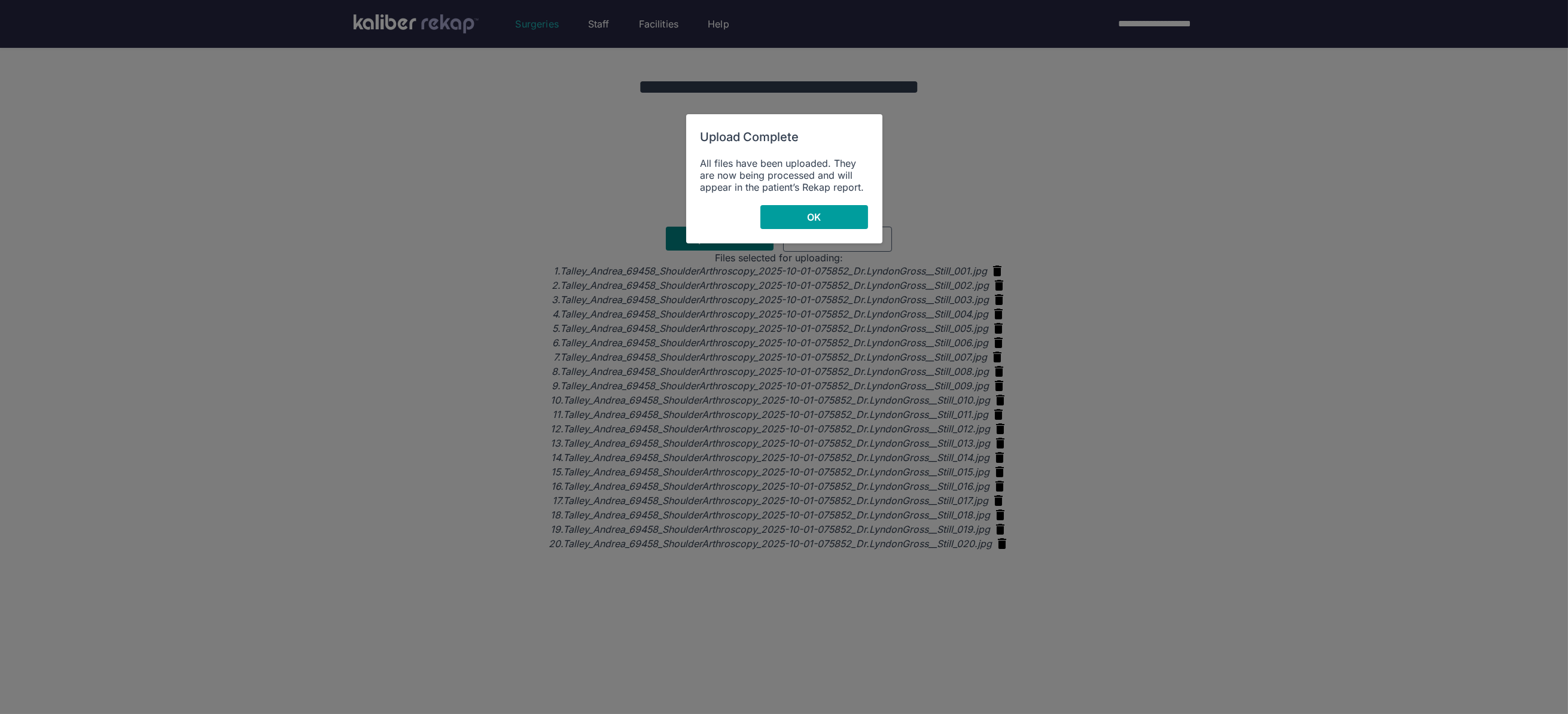
click at [827, 203] on div "Upload Complete All files have been uploaded. They are now being processed and …" at bounding box center [784, 178] width 196 height 129
click at [823, 217] on button "OK" at bounding box center [814, 217] width 108 height 24
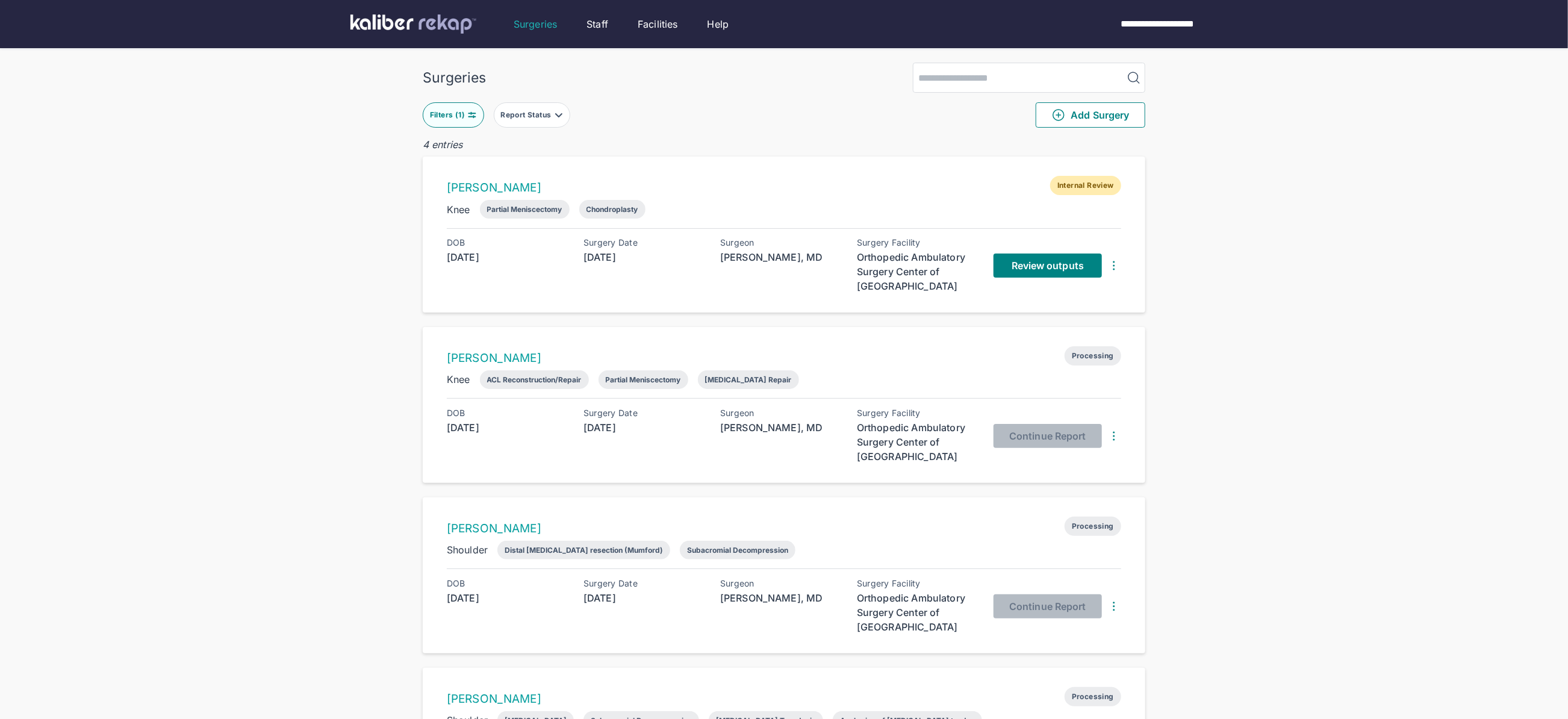
drag, startPoint x: 831, startPoint y: 215, endPoint x: 1014, endPoint y: 209, distance: 183.1
click at [831, 215] on div "Knee Partial Meniscectomy Chondroplasty" at bounding box center [784, 209] width 675 height 19
click at [1445, 201] on div "Surgeries Filters ( 1 ) Report Status Add Surgery 4 entries Kristina Rickhoff I…" at bounding box center [784, 419] width 1568 height 838
click at [1366, 156] on div "Surgeries Filters ( 1 ) Report Status Add Surgery 4 entries Kristina Rickhoff I…" at bounding box center [784, 419] width 1568 height 838
click at [1025, 268] on span "Review outputs" at bounding box center [1047, 265] width 73 height 12
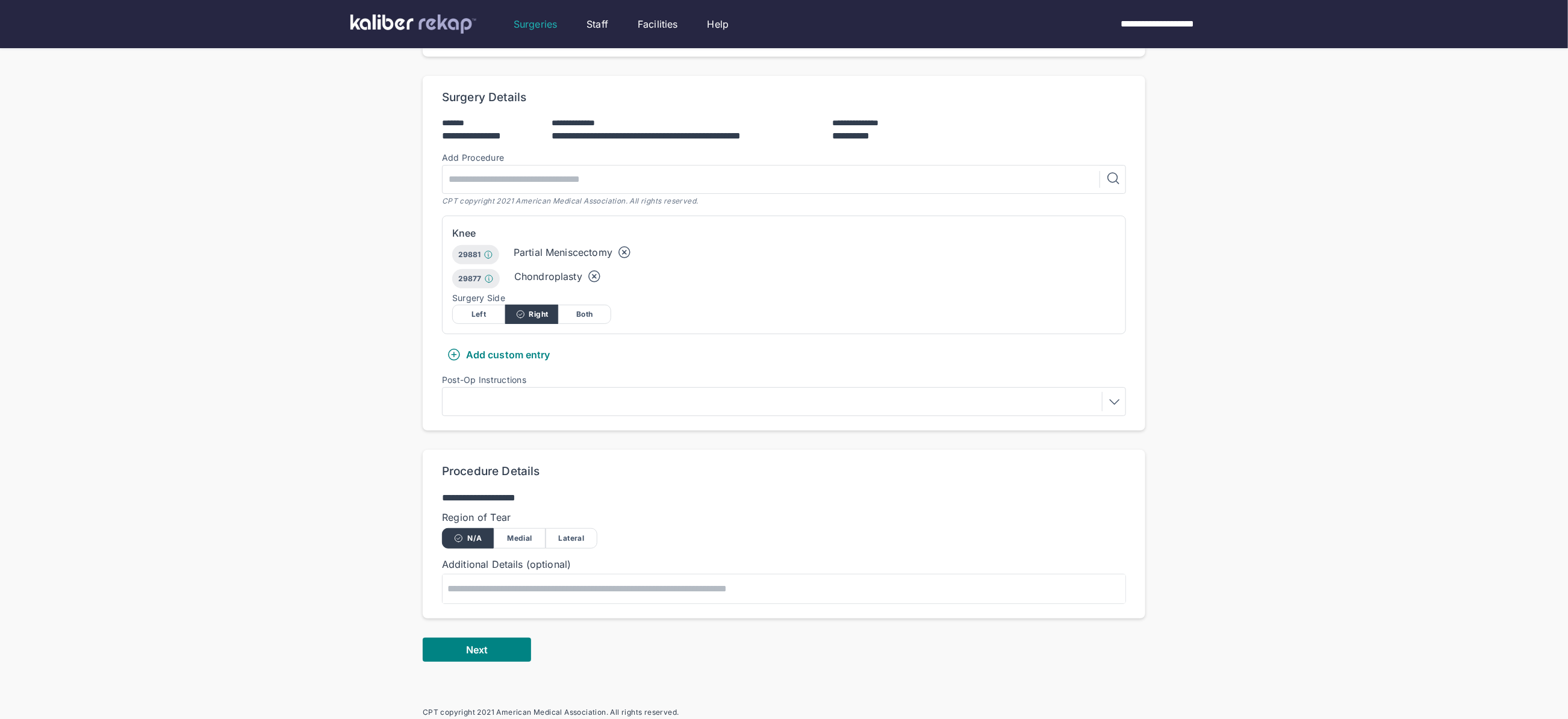
scroll to position [342, 0]
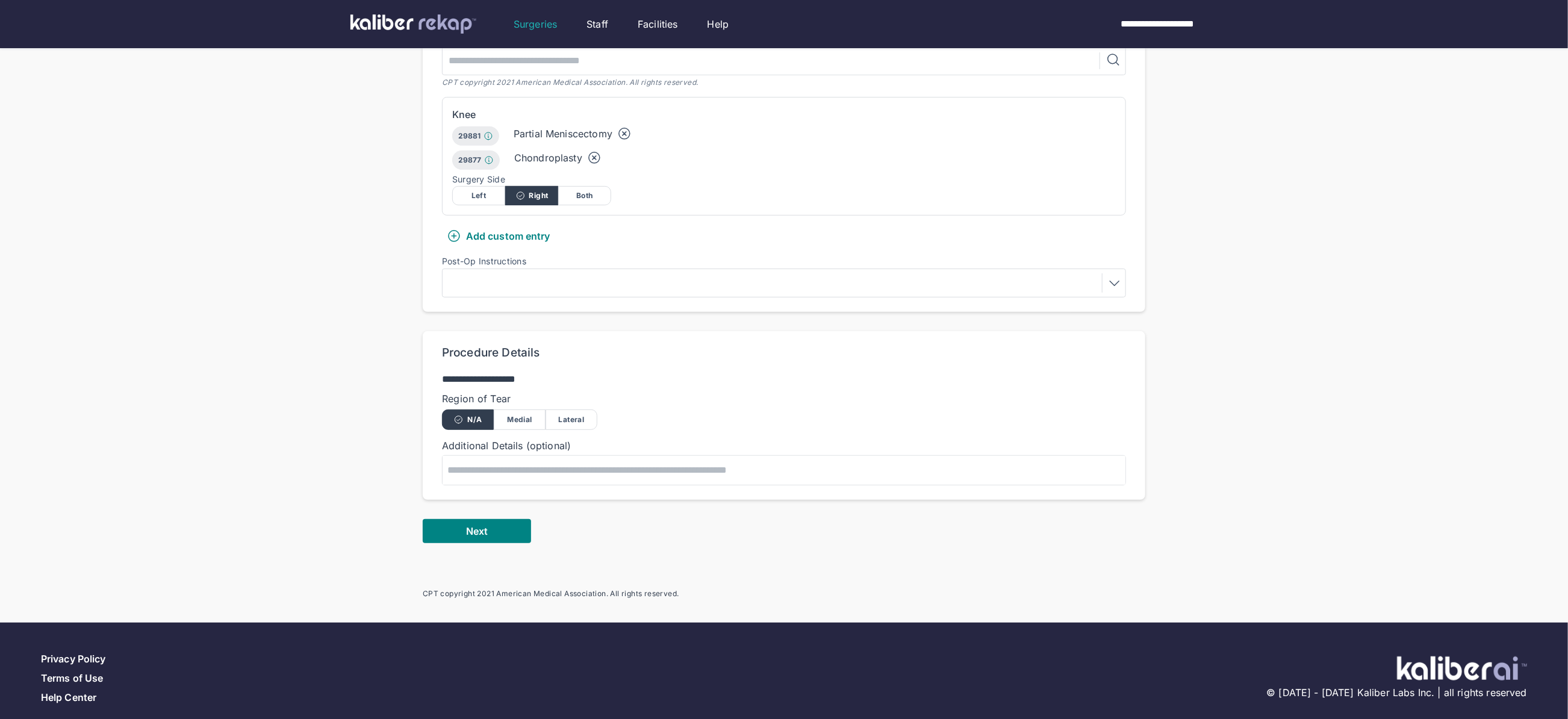
click at [481, 528] on div "Next" at bounding box center [784, 532] width 723 height 24
click at [481, 525] on span "Next" at bounding box center [477, 531] width 22 height 12
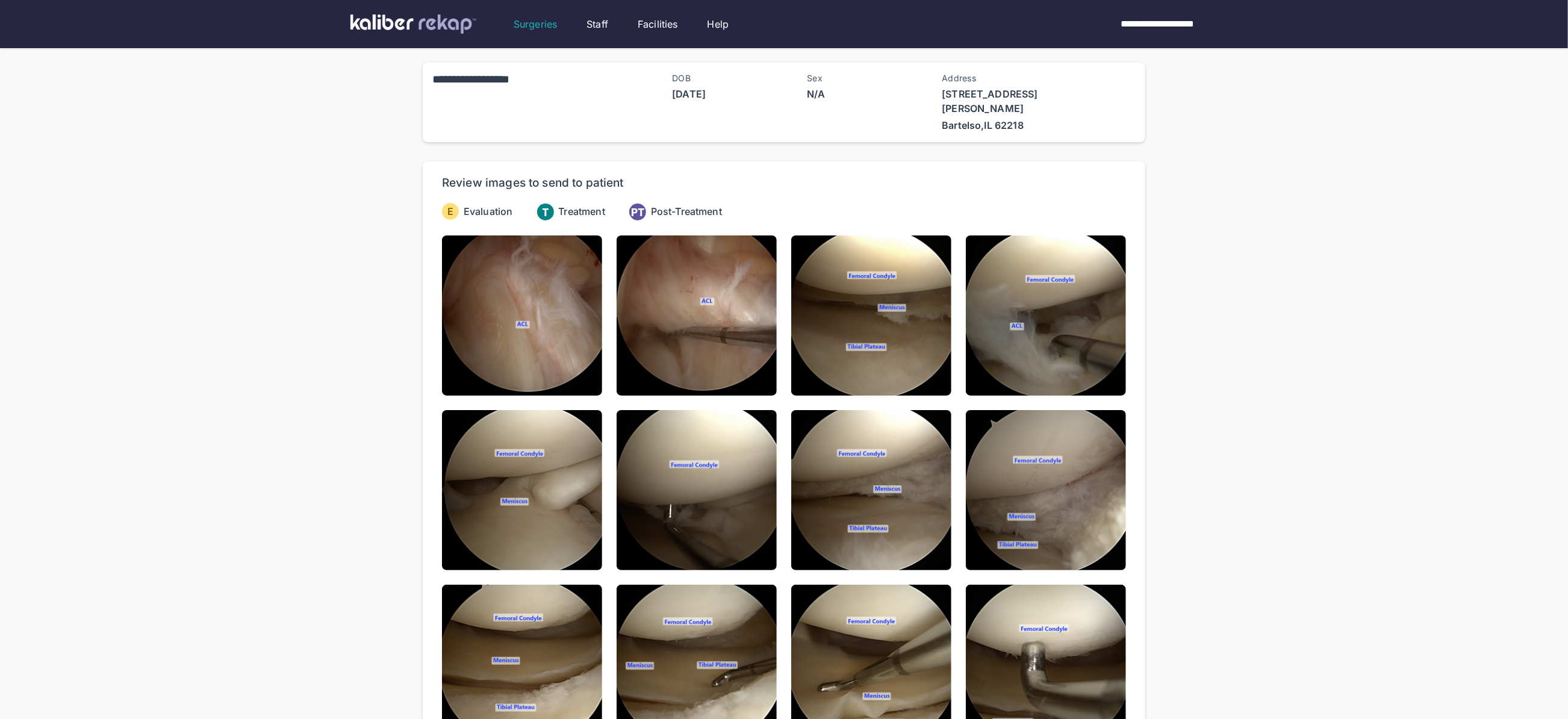
drag, startPoint x: 235, startPoint y: 211, endPoint x: 408, endPoint y: 257, distance: 179.0
click at [239, 211] on div "**********" at bounding box center [784, 598] width 1568 height 1195
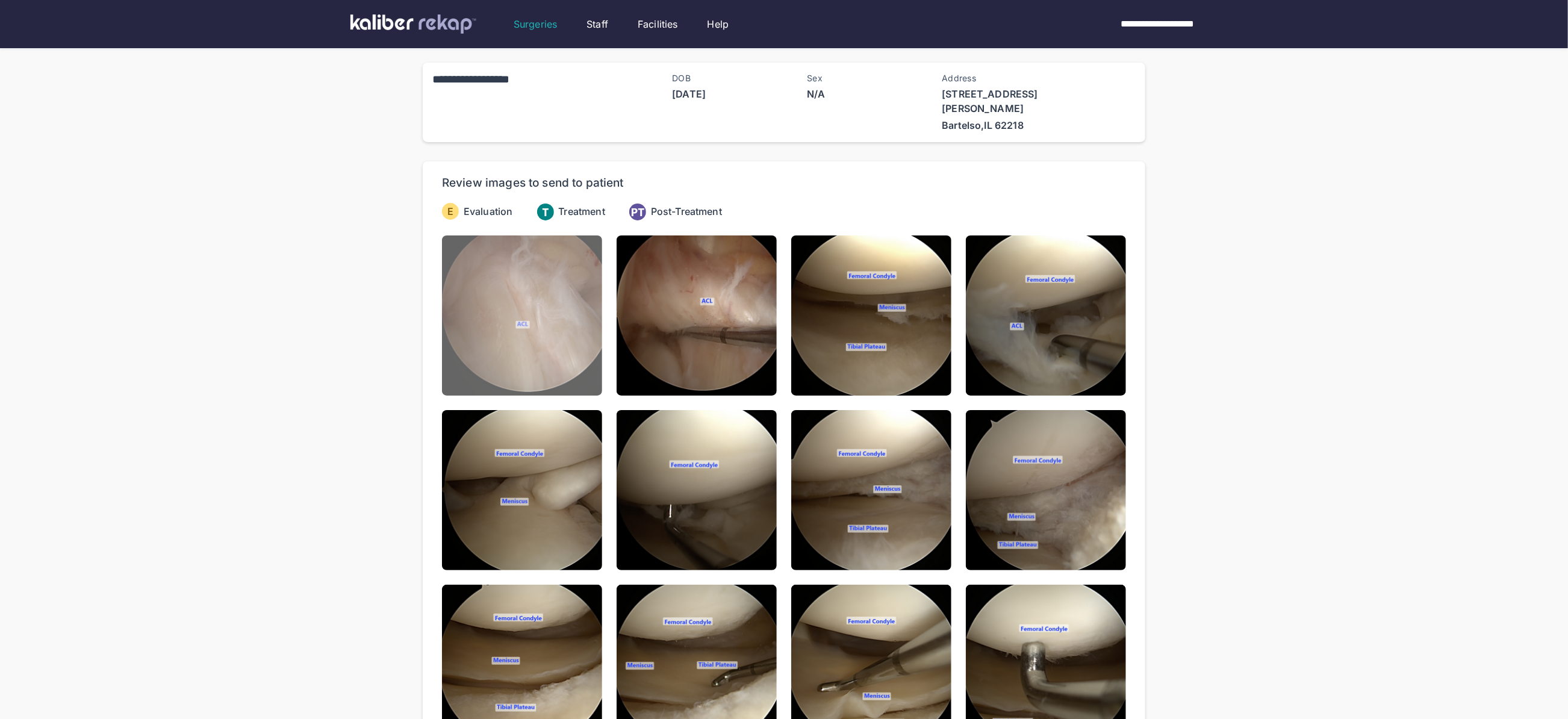
click at [476, 318] on img at bounding box center [522, 316] width 160 height 160
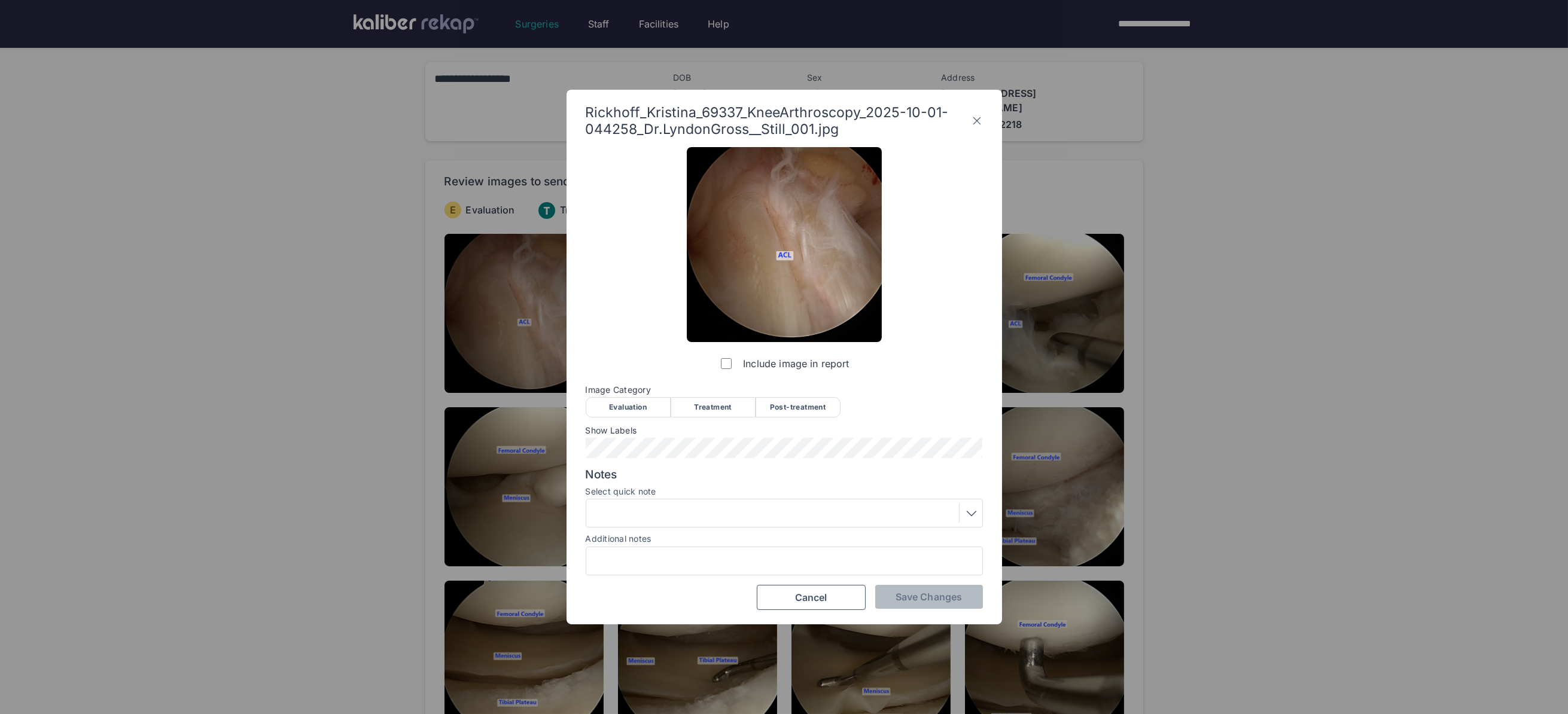
click at [618, 403] on div "Evaluation" at bounding box center [627, 407] width 85 height 20
click at [939, 601] on span "Save Changes" at bounding box center [928, 597] width 66 height 12
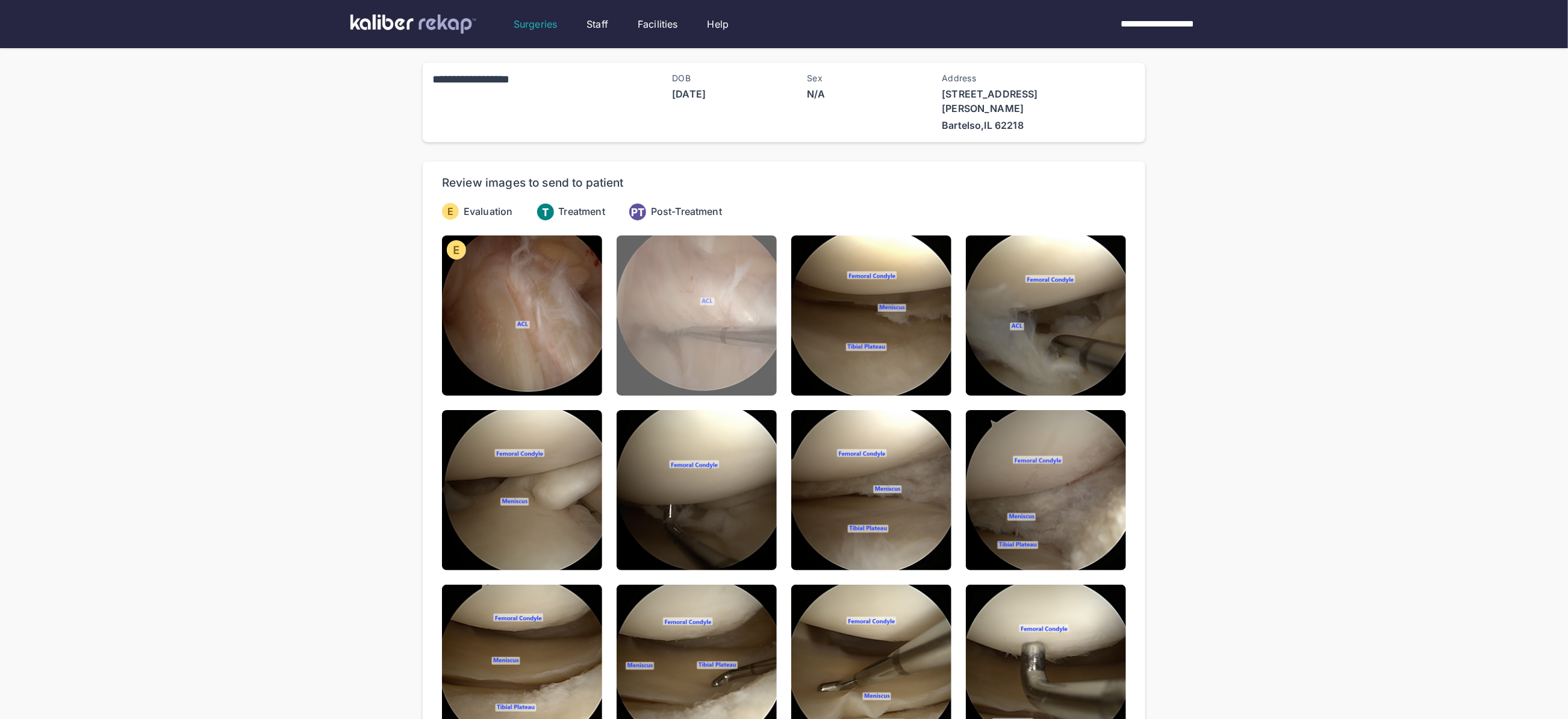
click at [734, 342] on img at bounding box center [697, 316] width 160 height 160
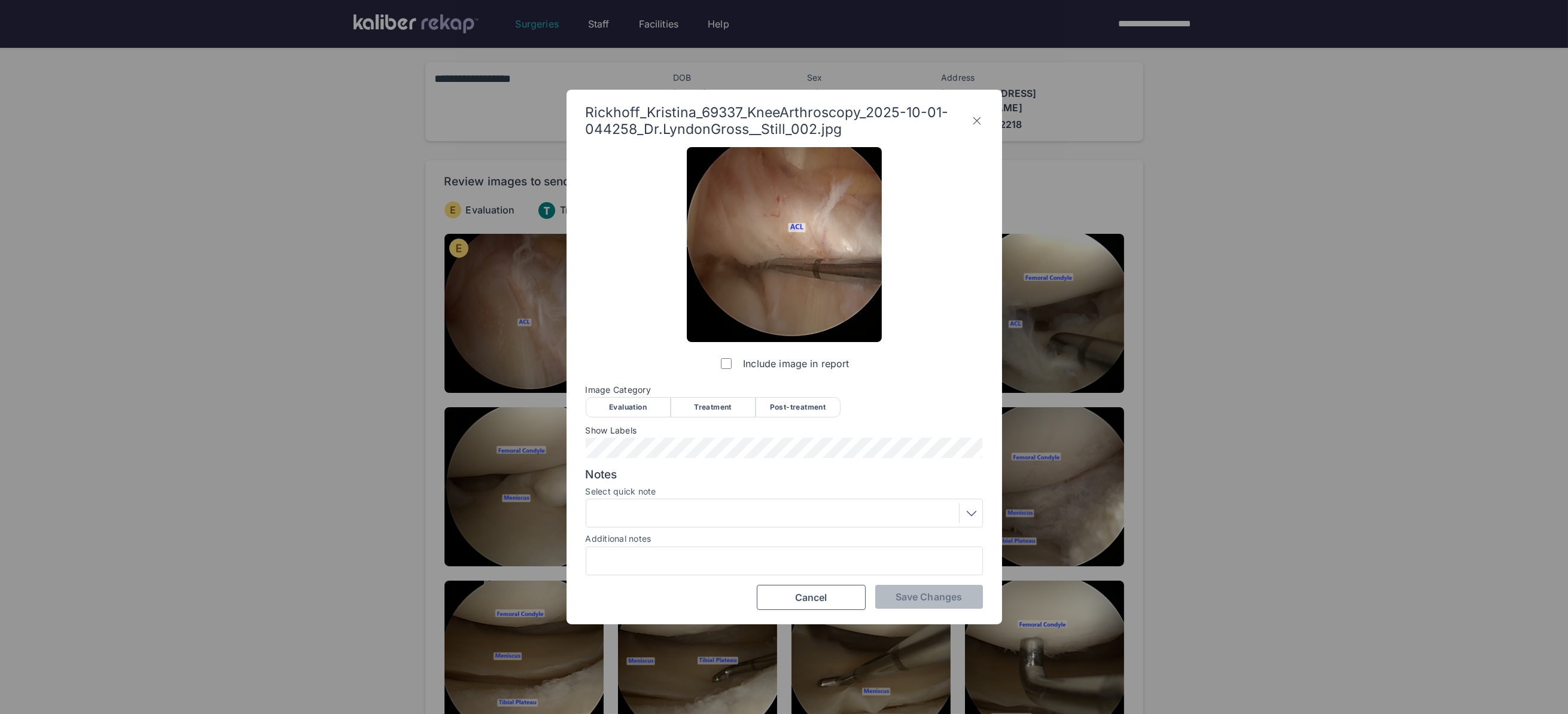
click at [630, 400] on div "Evaluation" at bounding box center [627, 407] width 85 height 20
click at [651, 529] on div "Notes Select quick note Additional notes" at bounding box center [784, 521] width 397 height 108
click at [649, 517] on div at bounding box center [784, 513] width 389 height 19
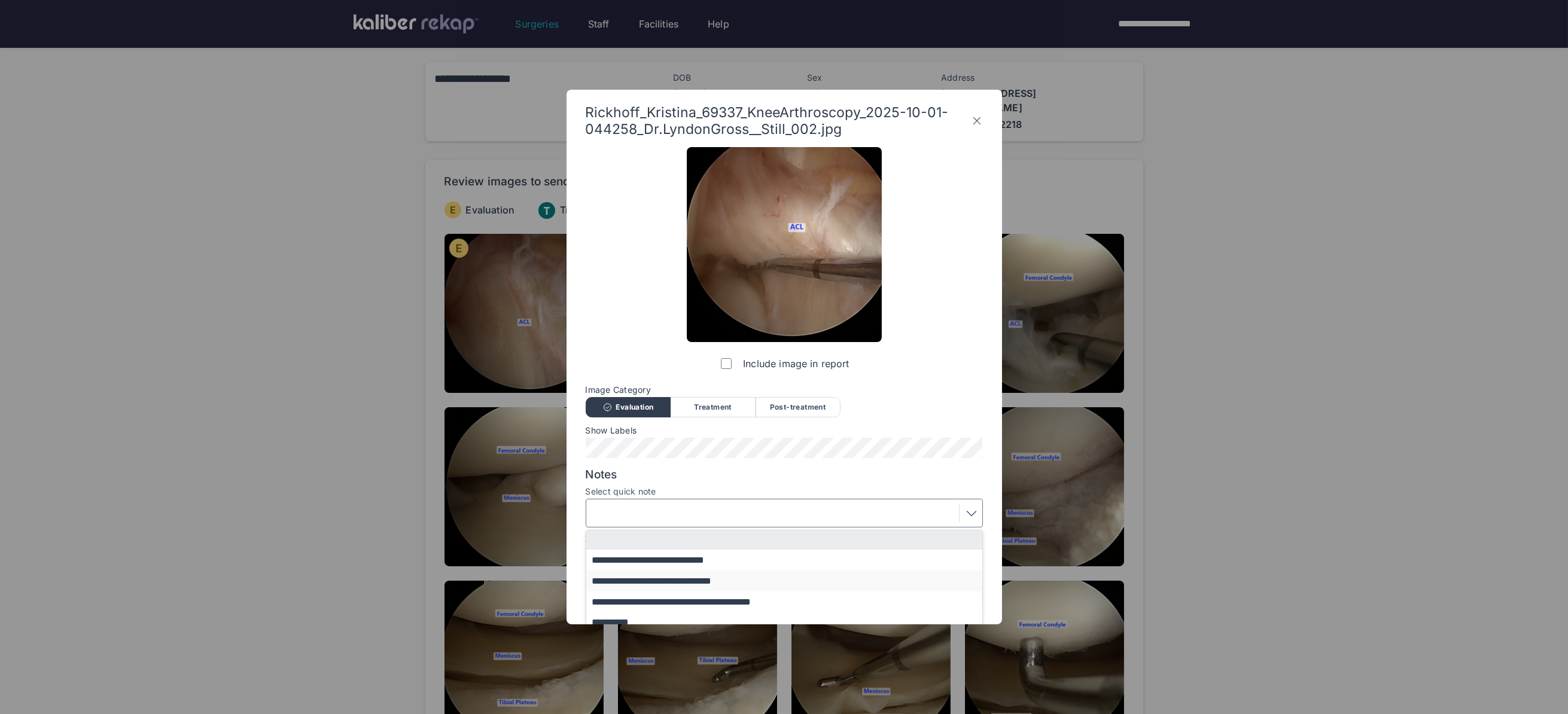
scroll to position [23, 0]
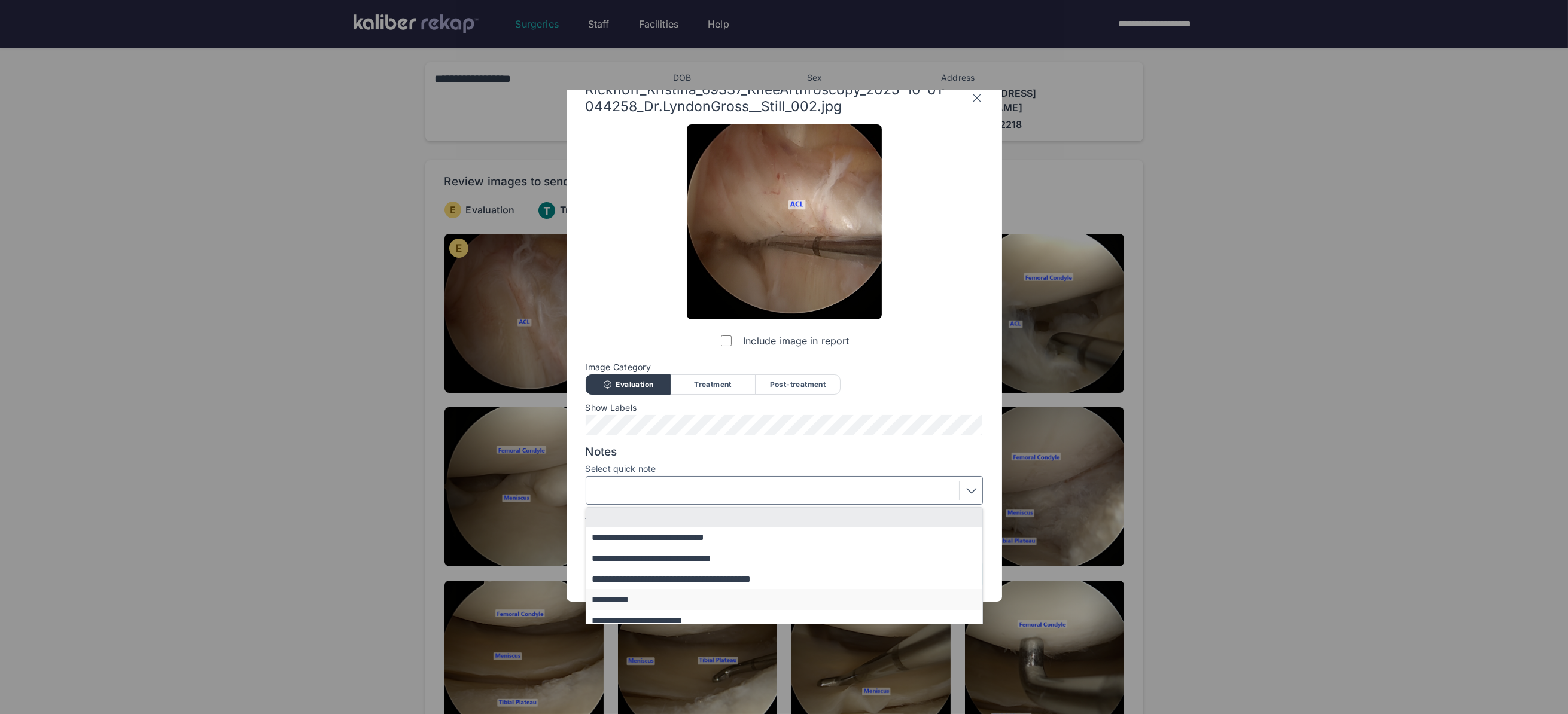
click at [633, 596] on button "**********" at bounding box center [789, 599] width 407 height 21
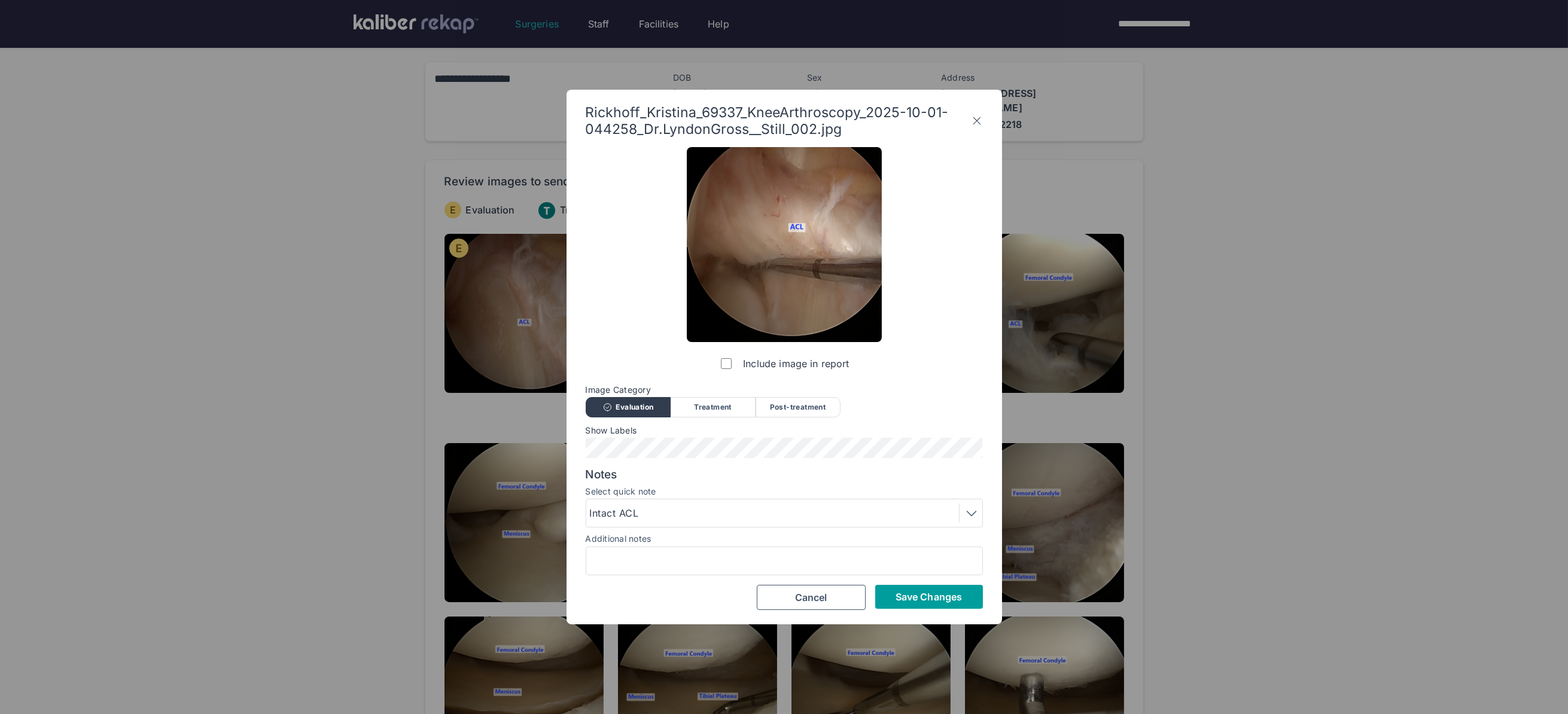
scroll to position [0, 0]
click at [951, 603] on button "Save Changes" at bounding box center [928, 597] width 108 height 24
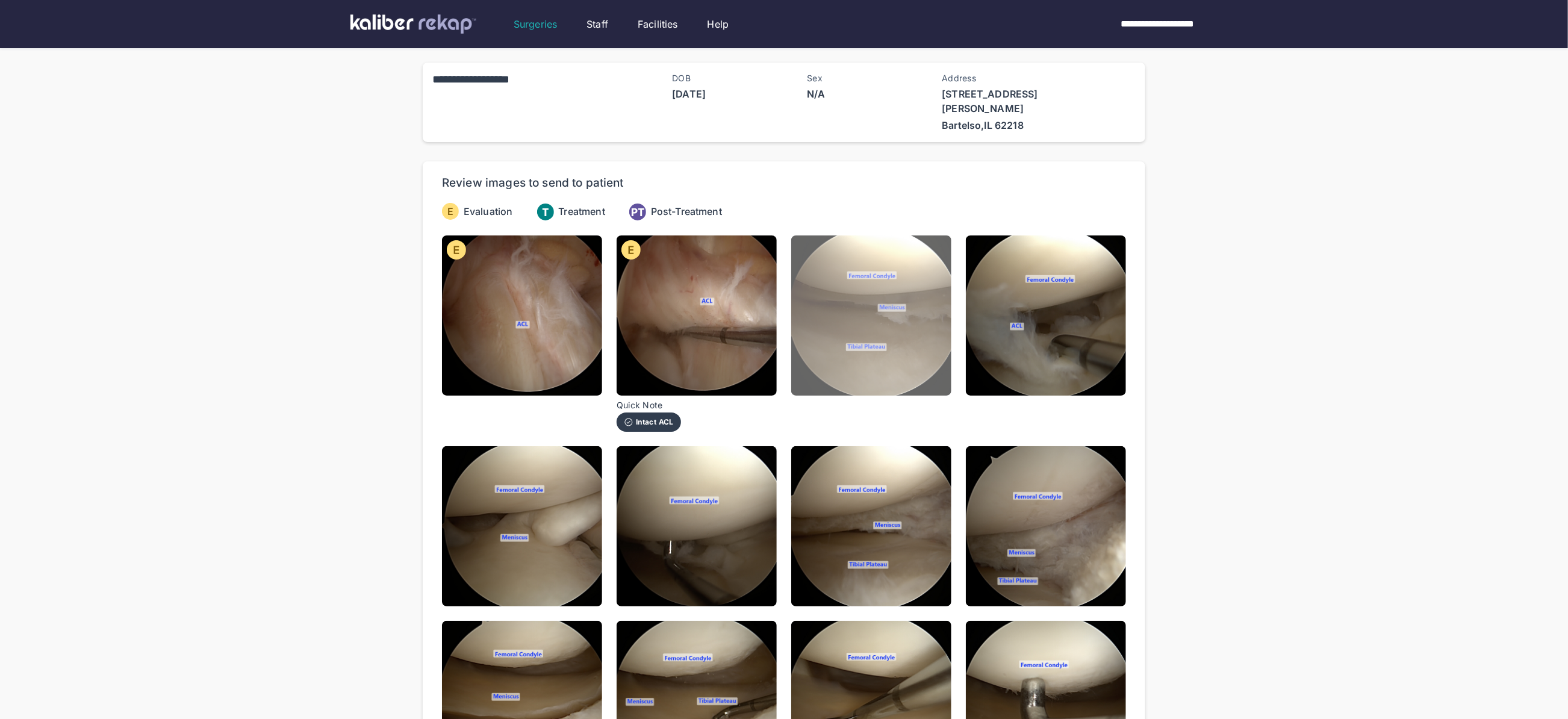
click at [895, 286] on img at bounding box center [872, 316] width 160 height 160
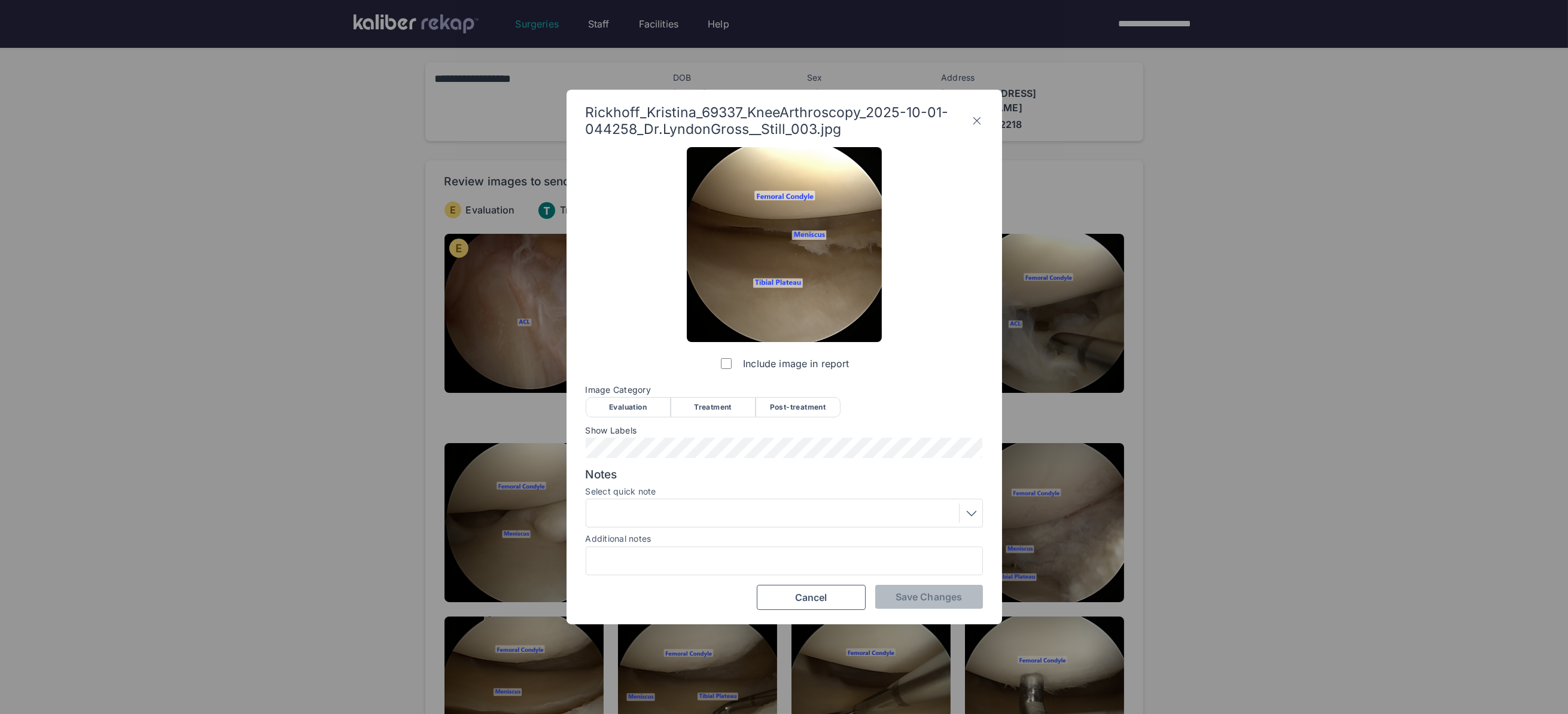
click at [626, 404] on div "Evaluation" at bounding box center [627, 407] width 85 height 20
click at [767, 526] on div at bounding box center [784, 513] width 397 height 29
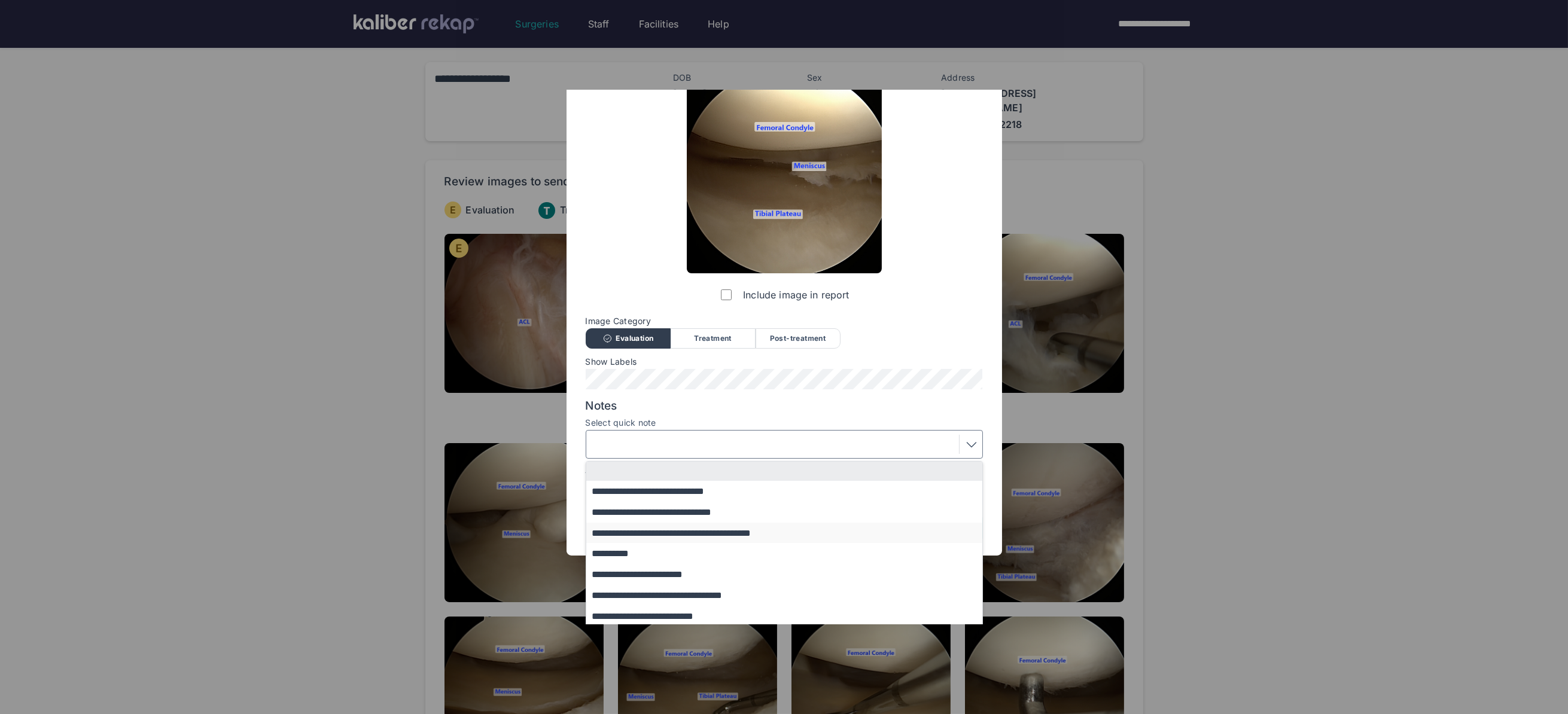
scroll to position [72, 0]
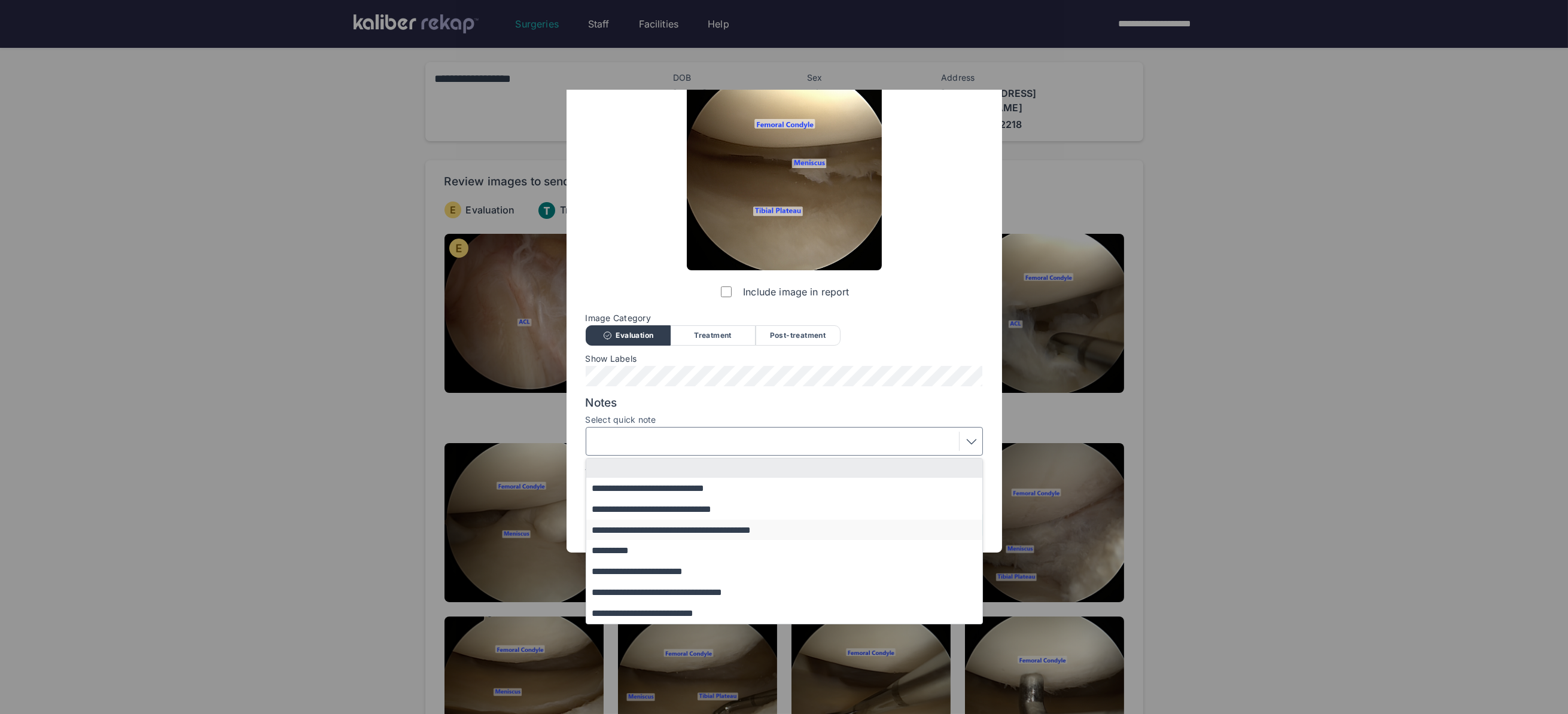
click at [668, 528] on button "**********" at bounding box center [789, 530] width 407 height 21
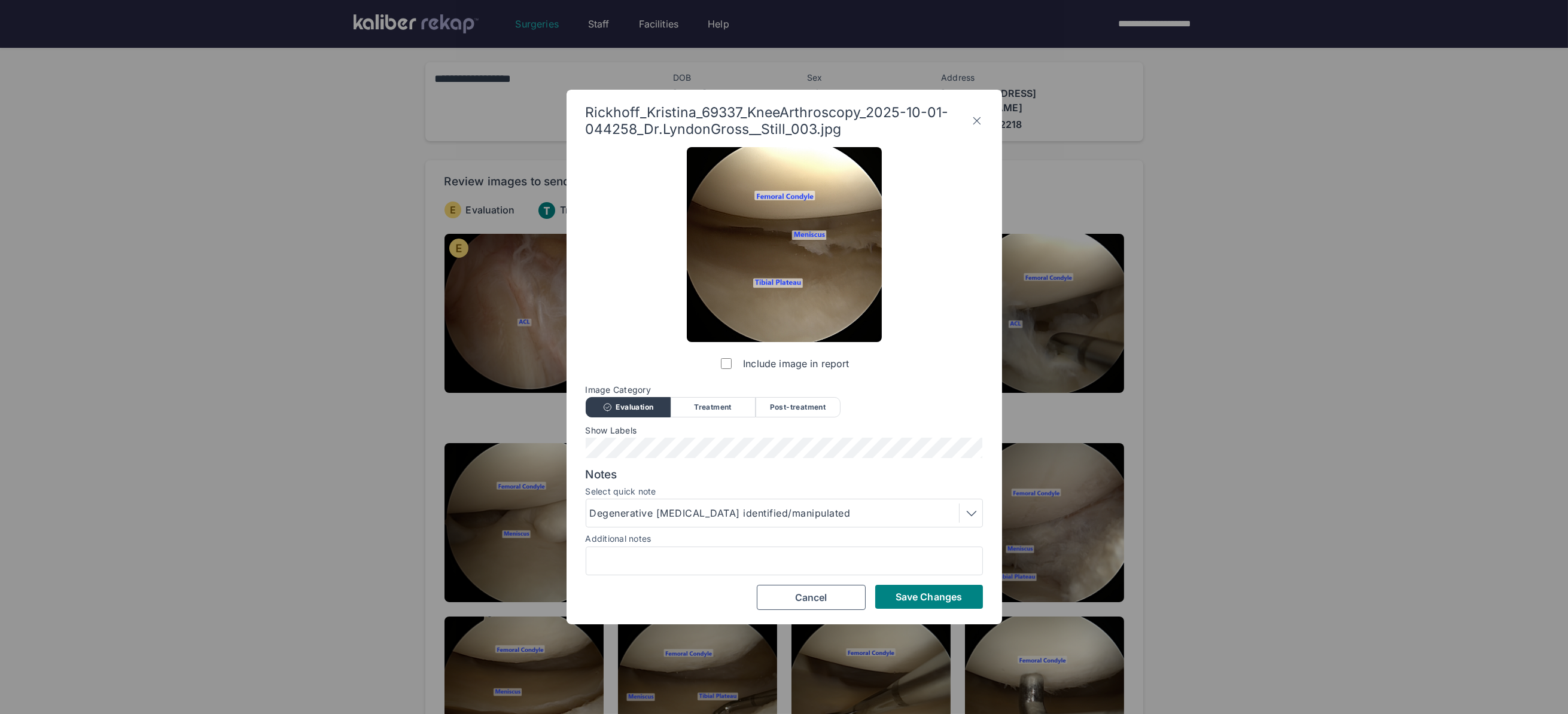
scroll to position [0, 0]
drag, startPoint x: 947, startPoint y: 592, endPoint x: 949, endPoint y: 551, distance: 41.0
click at [947, 592] on span "Save Changes" at bounding box center [928, 597] width 66 height 12
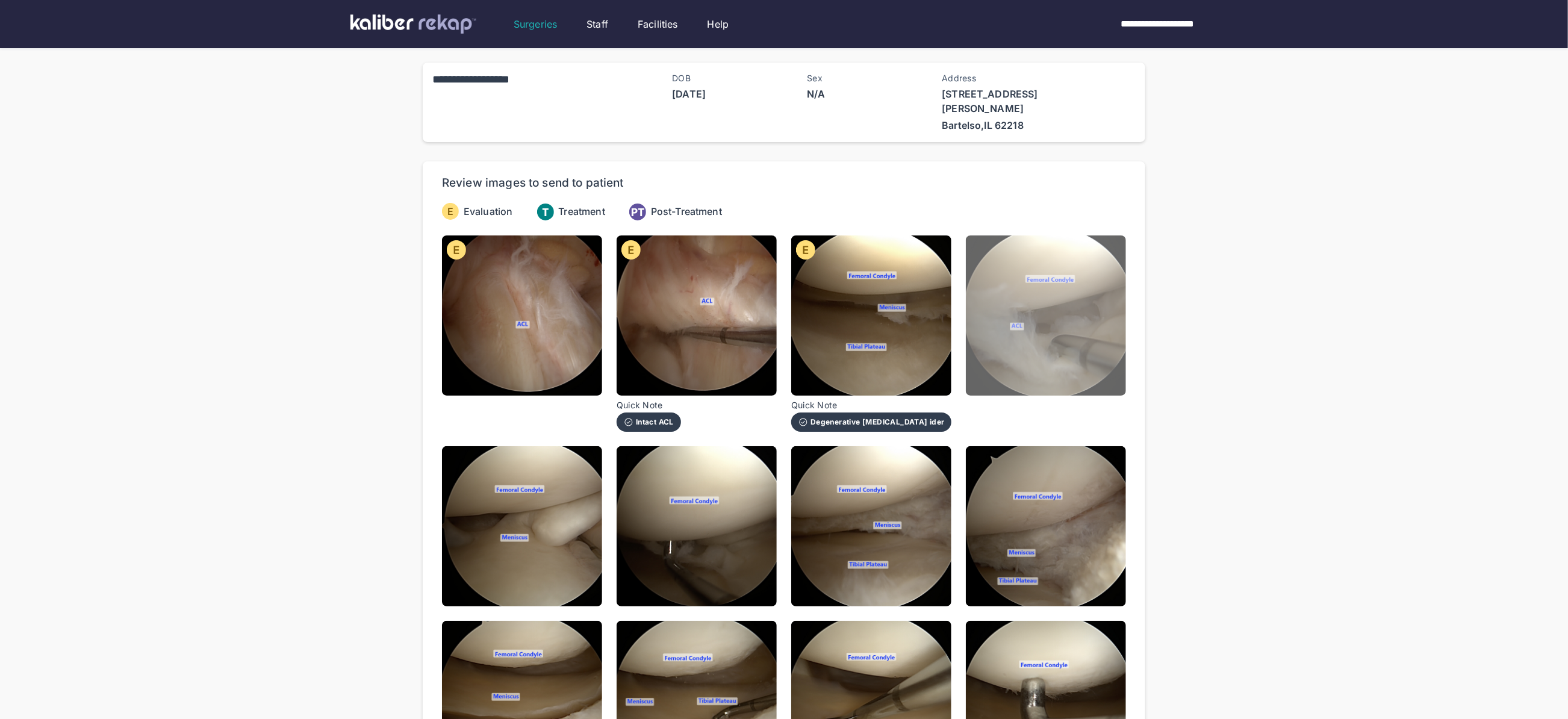
click at [1042, 328] on img at bounding box center [1046, 316] width 160 height 160
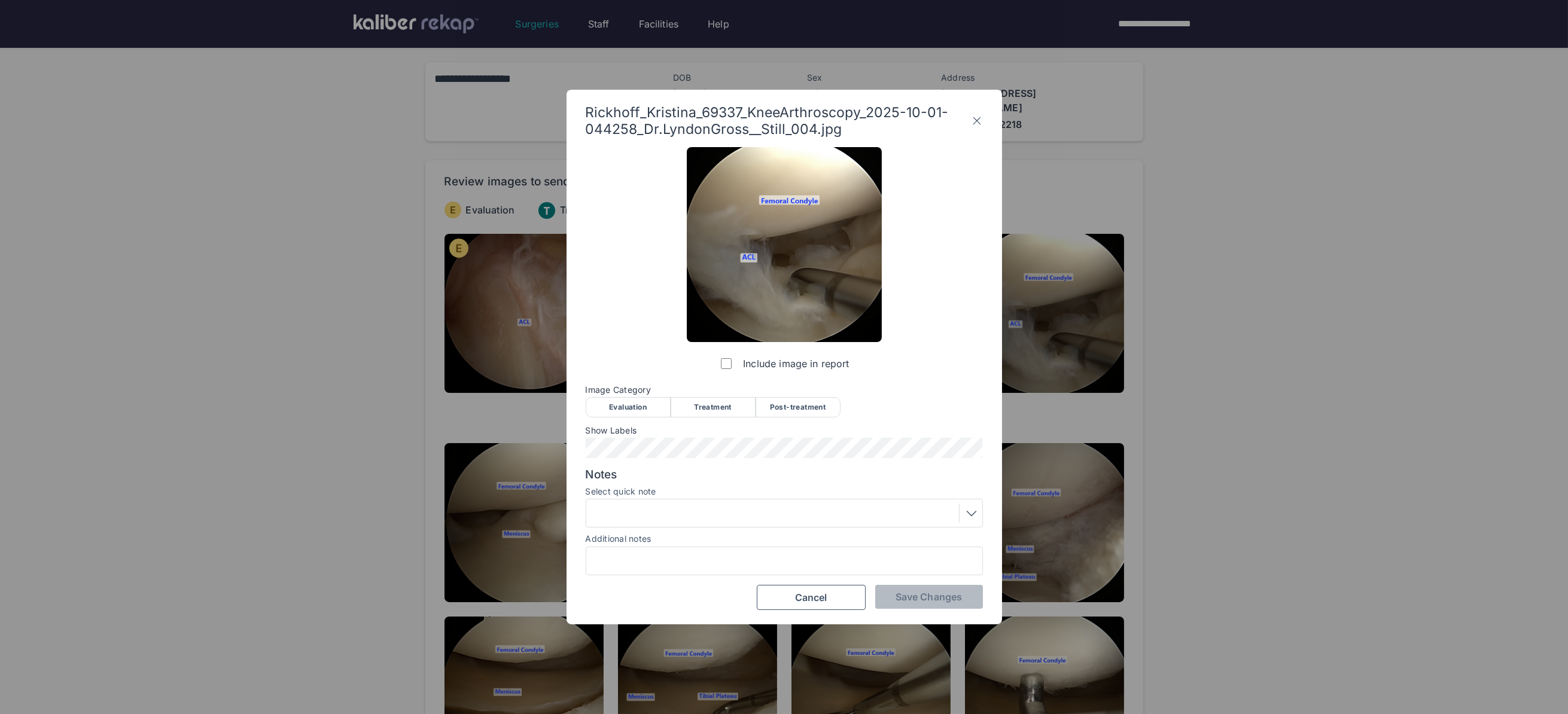
click at [645, 403] on div "Evaluation" at bounding box center [627, 407] width 85 height 20
click at [682, 507] on div at bounding box center [784, 513] width 389 height 19
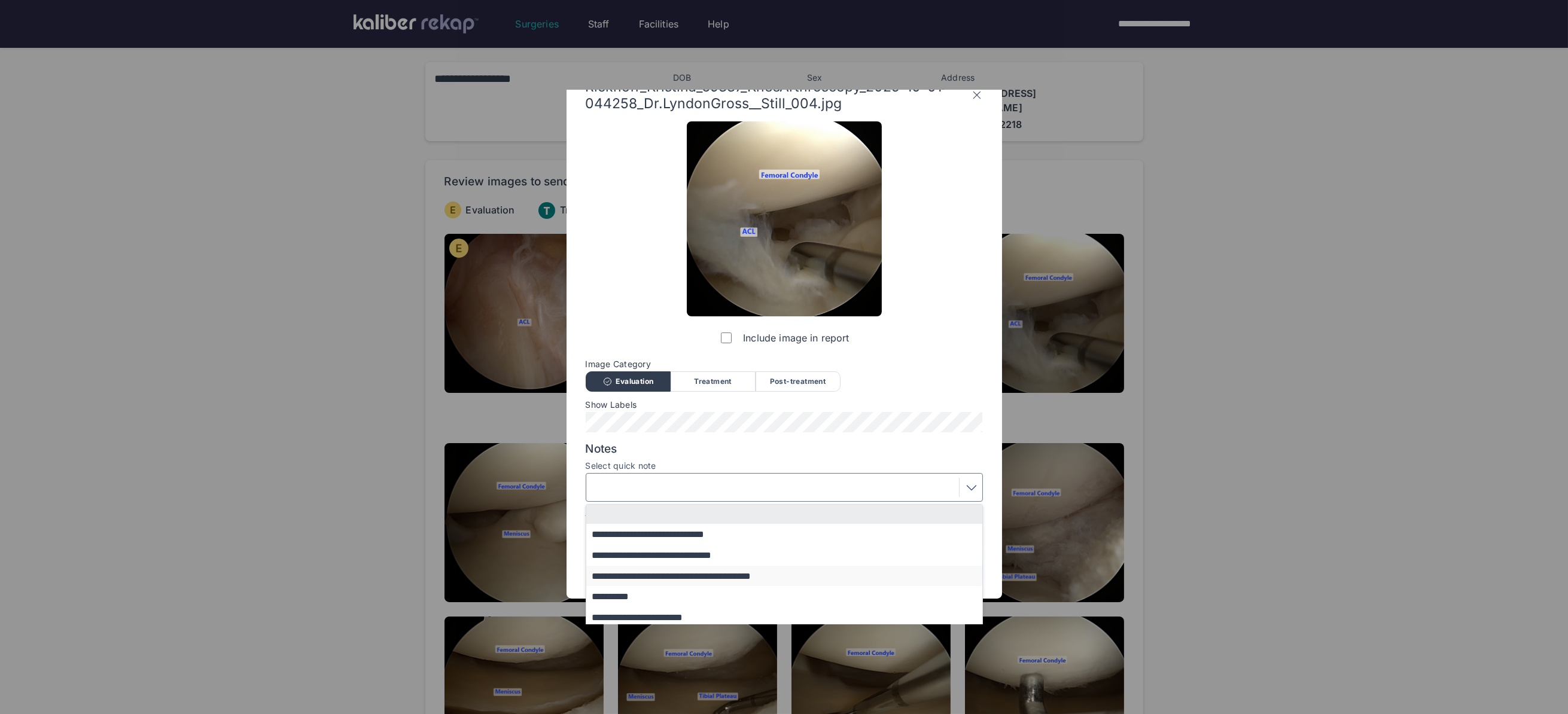
scroll to position [72, 0]
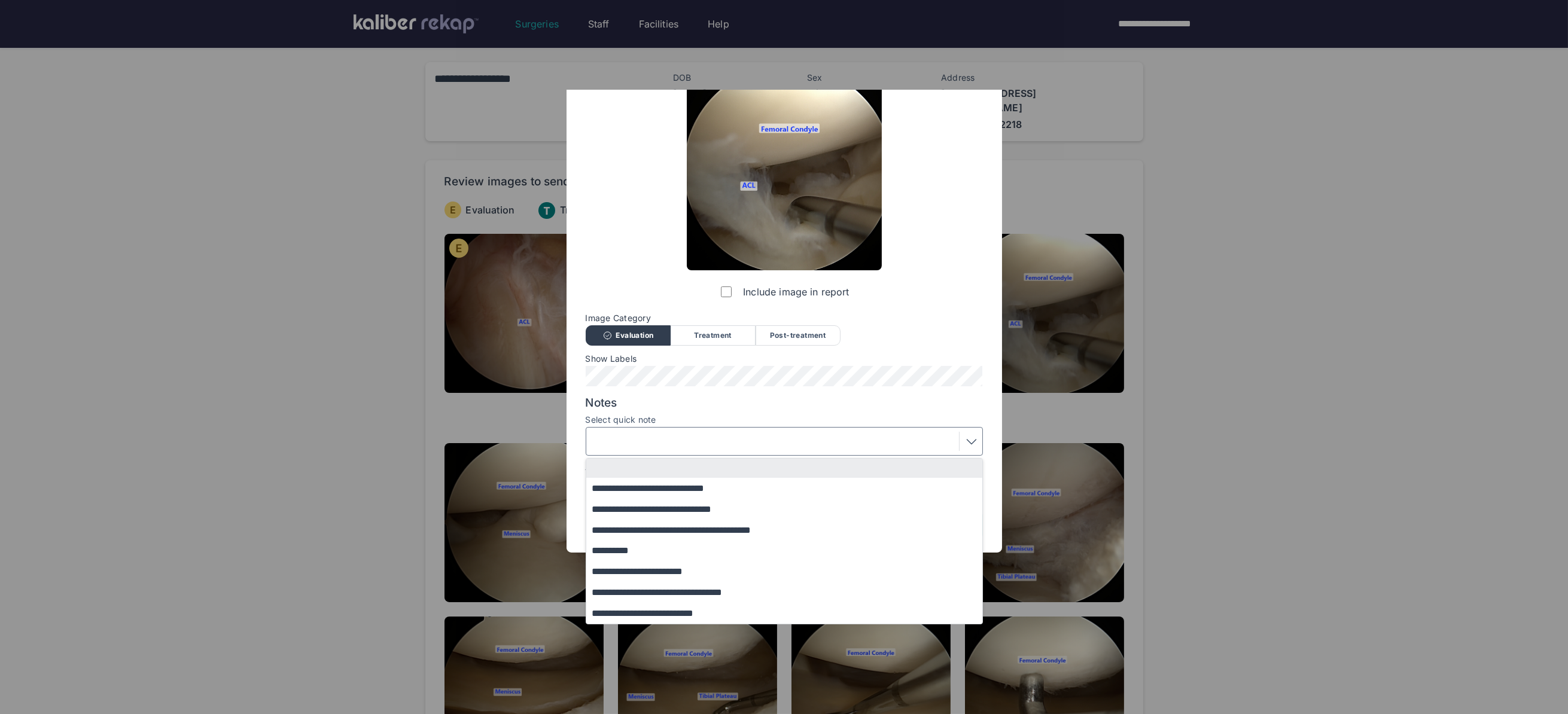
drag, startPoint x: 652, startPoint y: 592, endPoint x: 660, endPoint y: 579, distance: 15.3
click at [652, 592] on button "**********" at bounding box center [789, 592] width 407 height 21
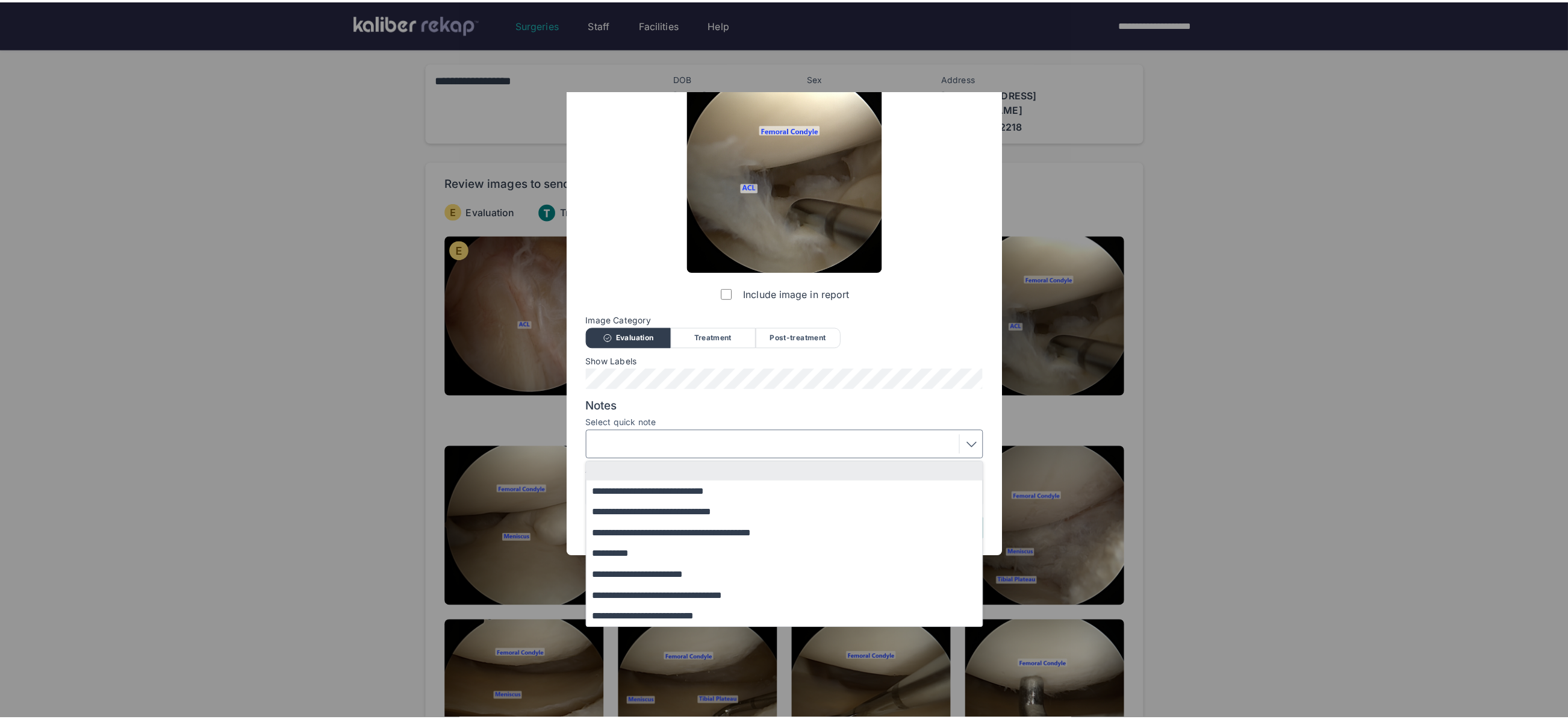
scroll to position [0, 0]
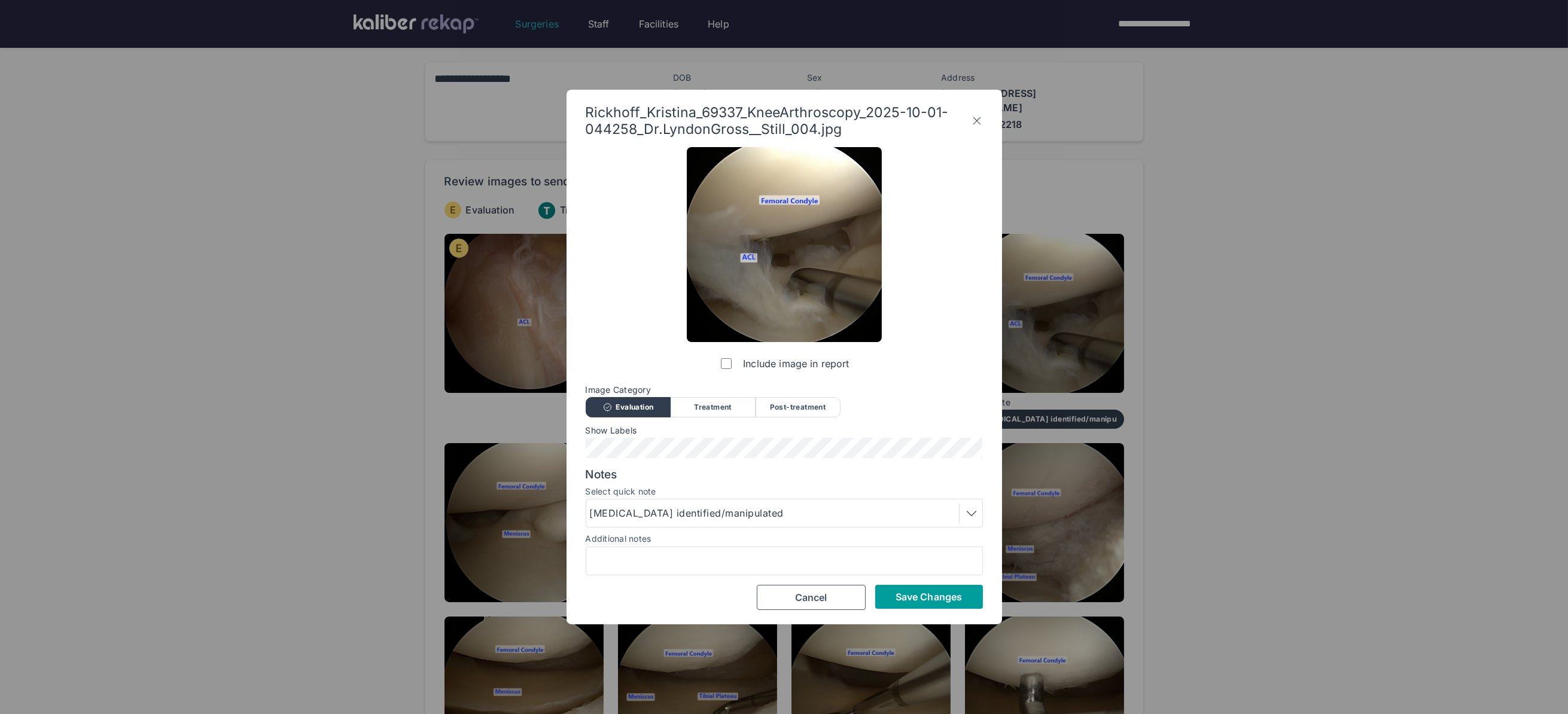
click at [908, 594] on span "Save Changes" at bounding box center [928, 597] width 66 height 12
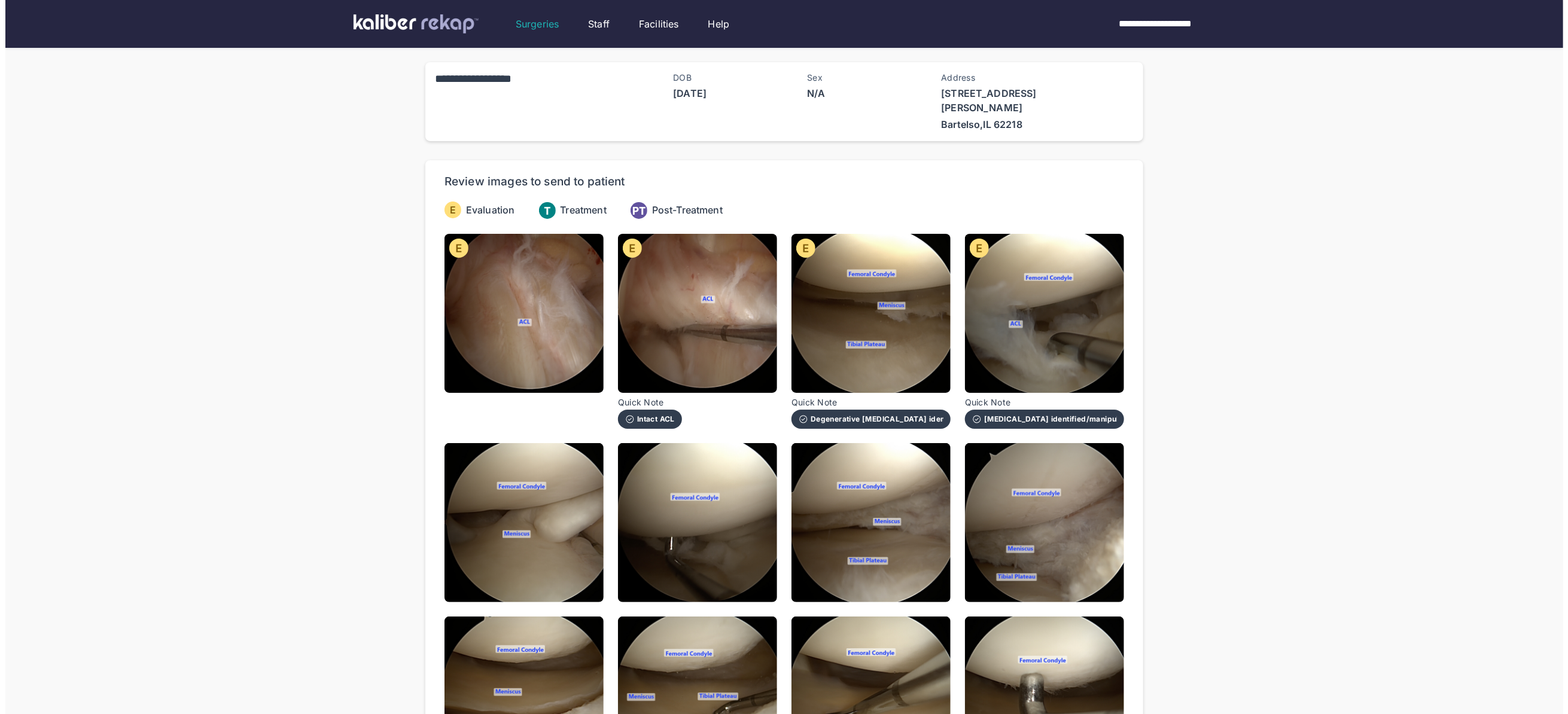
scroll to position [118, 0]
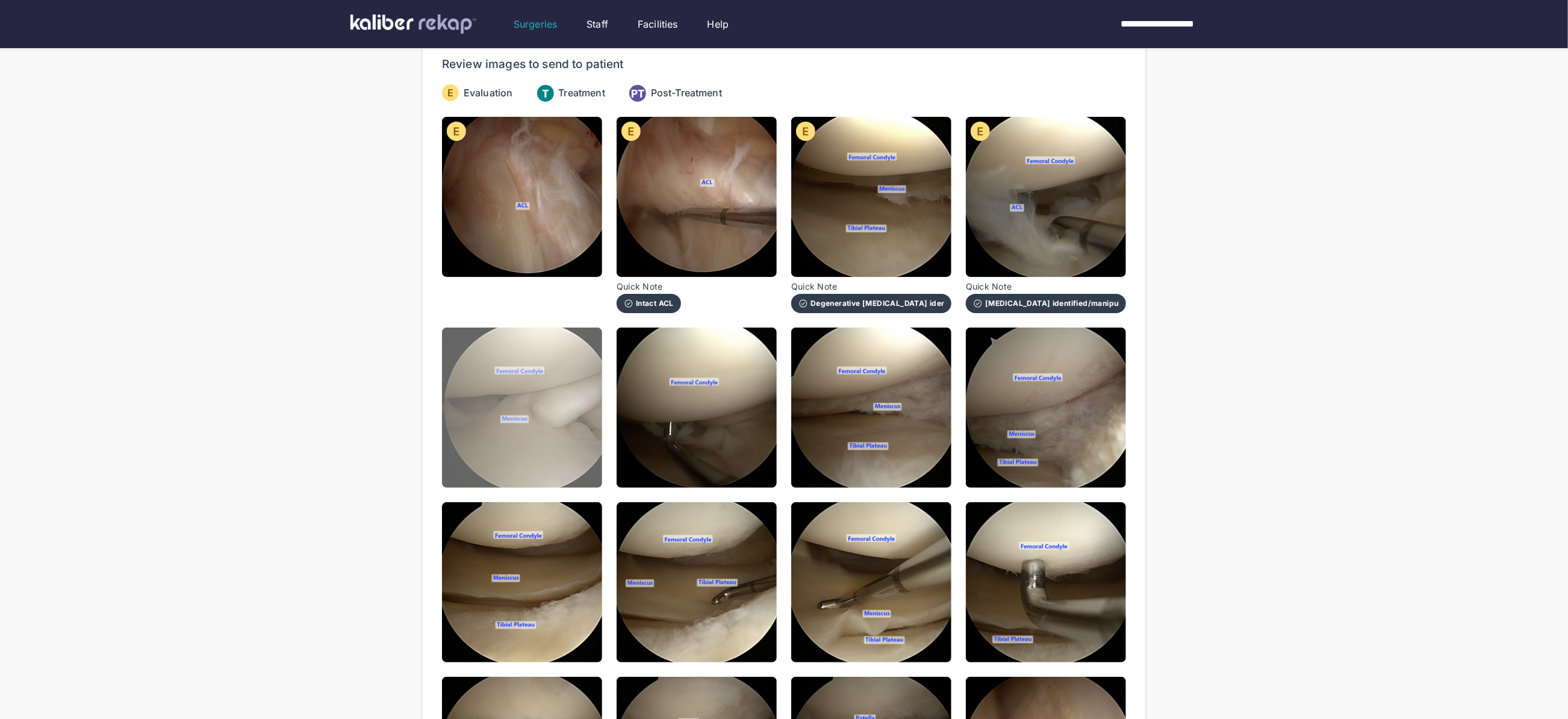
click at [563, 419] on img at bounding box center [522, 408] width 160 height 160
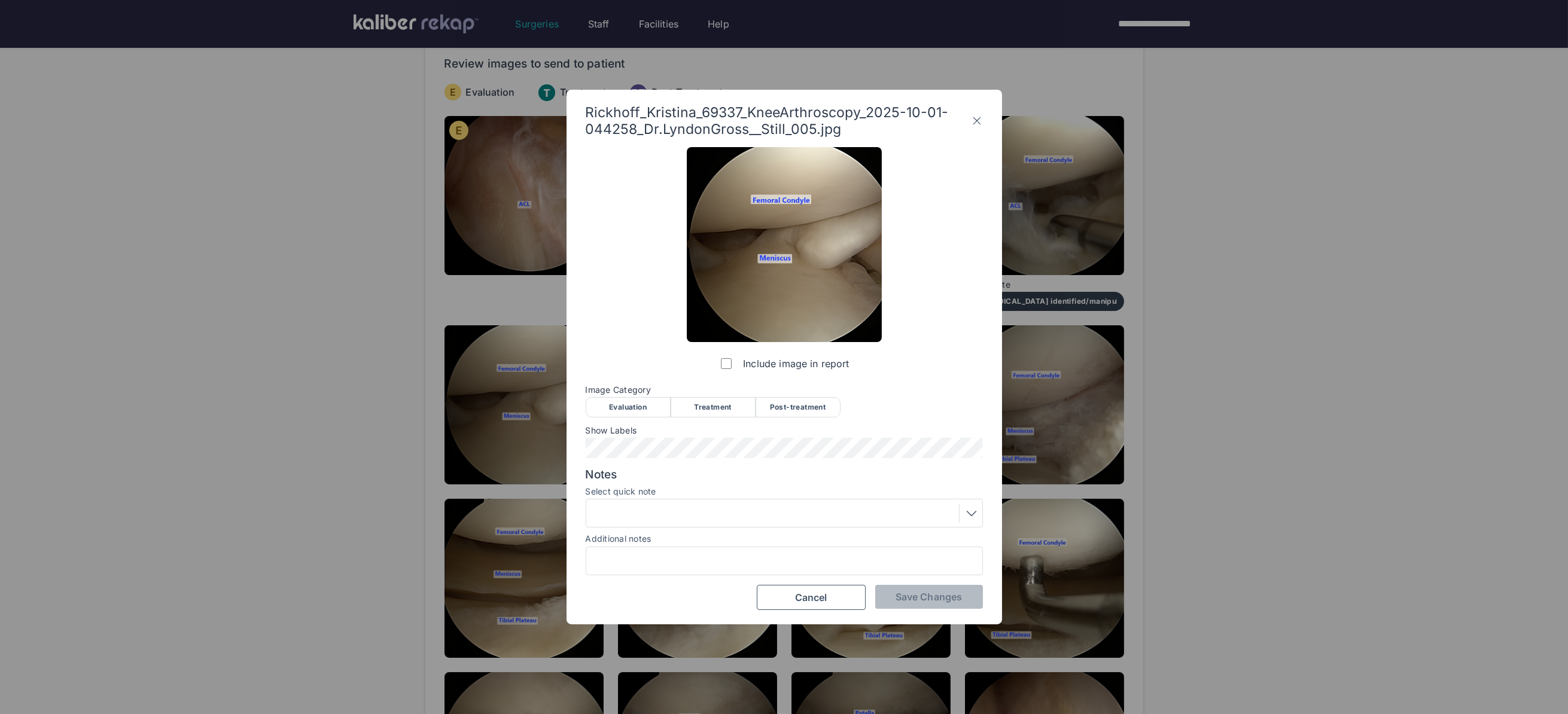
click at [618, 400] on div "Evaluation" at bounding box center [627, 407] width 85 height 20
click at [935, 595] on span "Save Changes" at bounding box center [928, 597] width 66 height 12
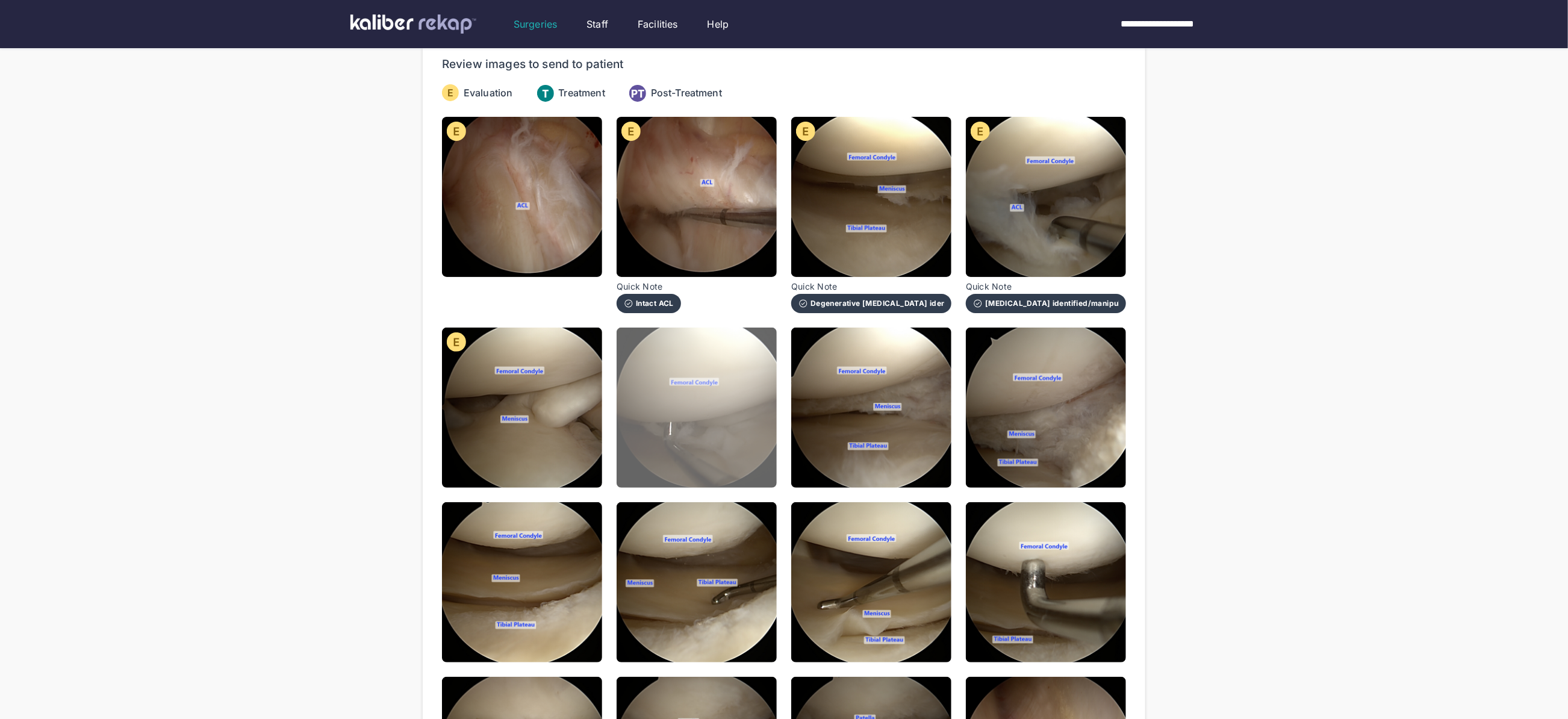
click at [719, 423] on img at bounding box center [697, 408] width 160 height 160
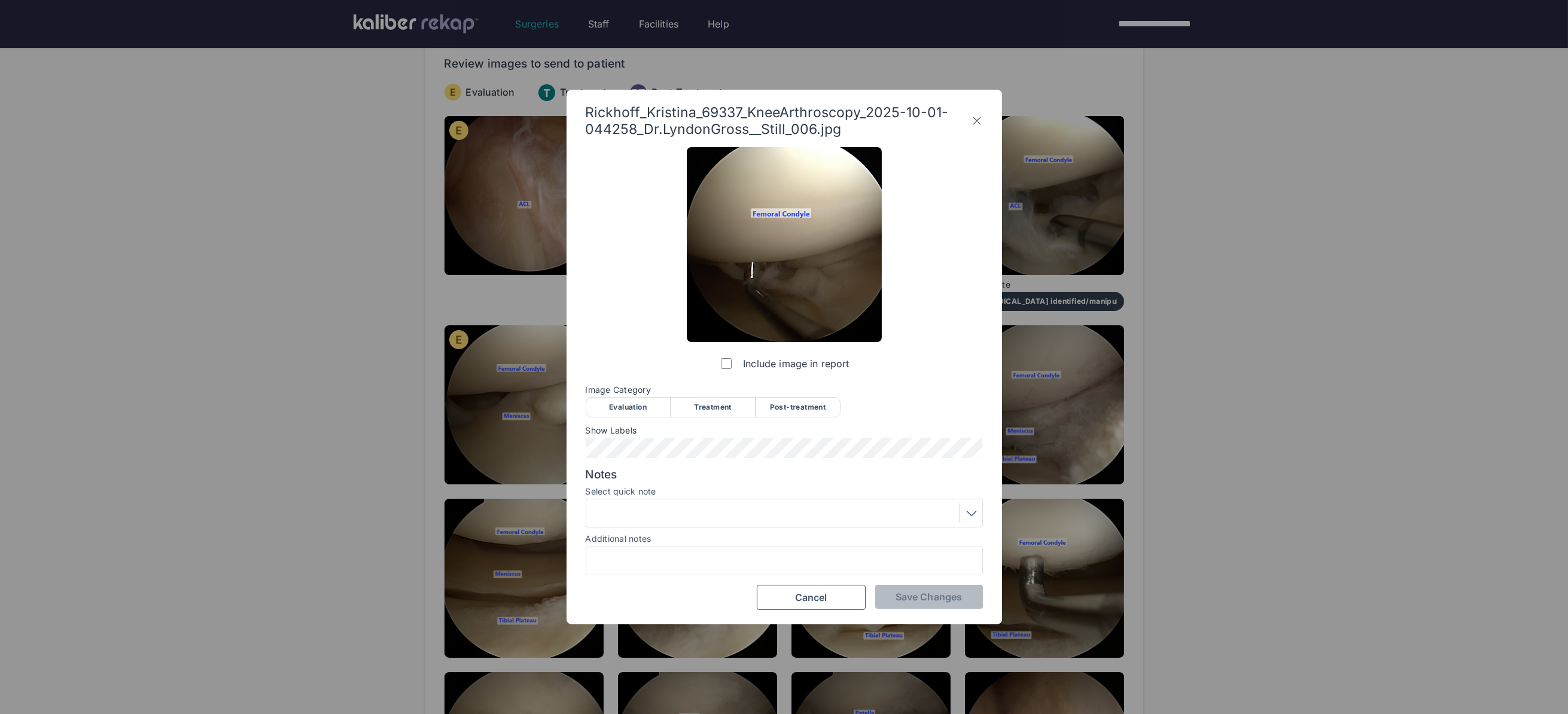
click at [629, 408] on div "Evaluation" at bounding box center [627, 407] width 85 height 20
click at [672, 516] on div at bounding box center [784, 513] width 389 height 19
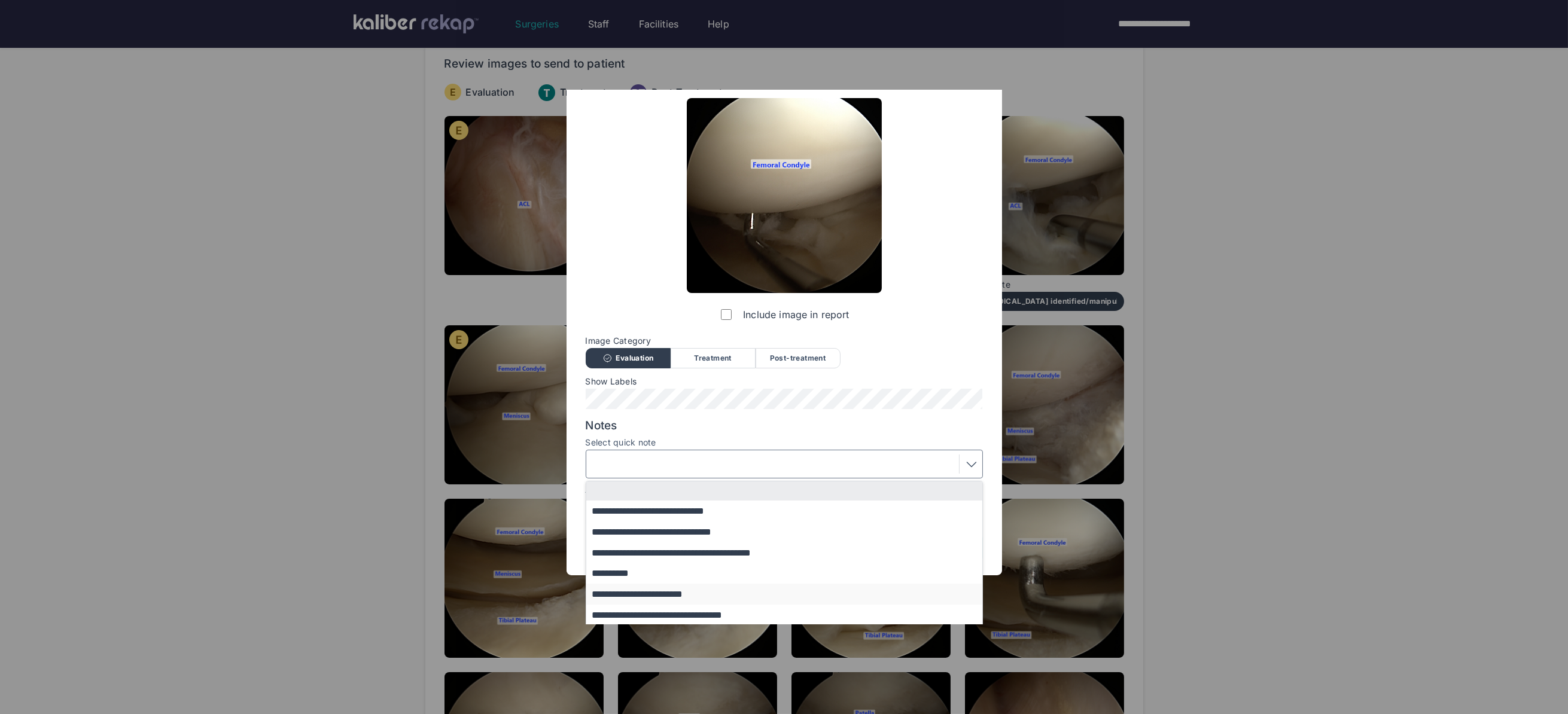
scroll to position [72, 0]
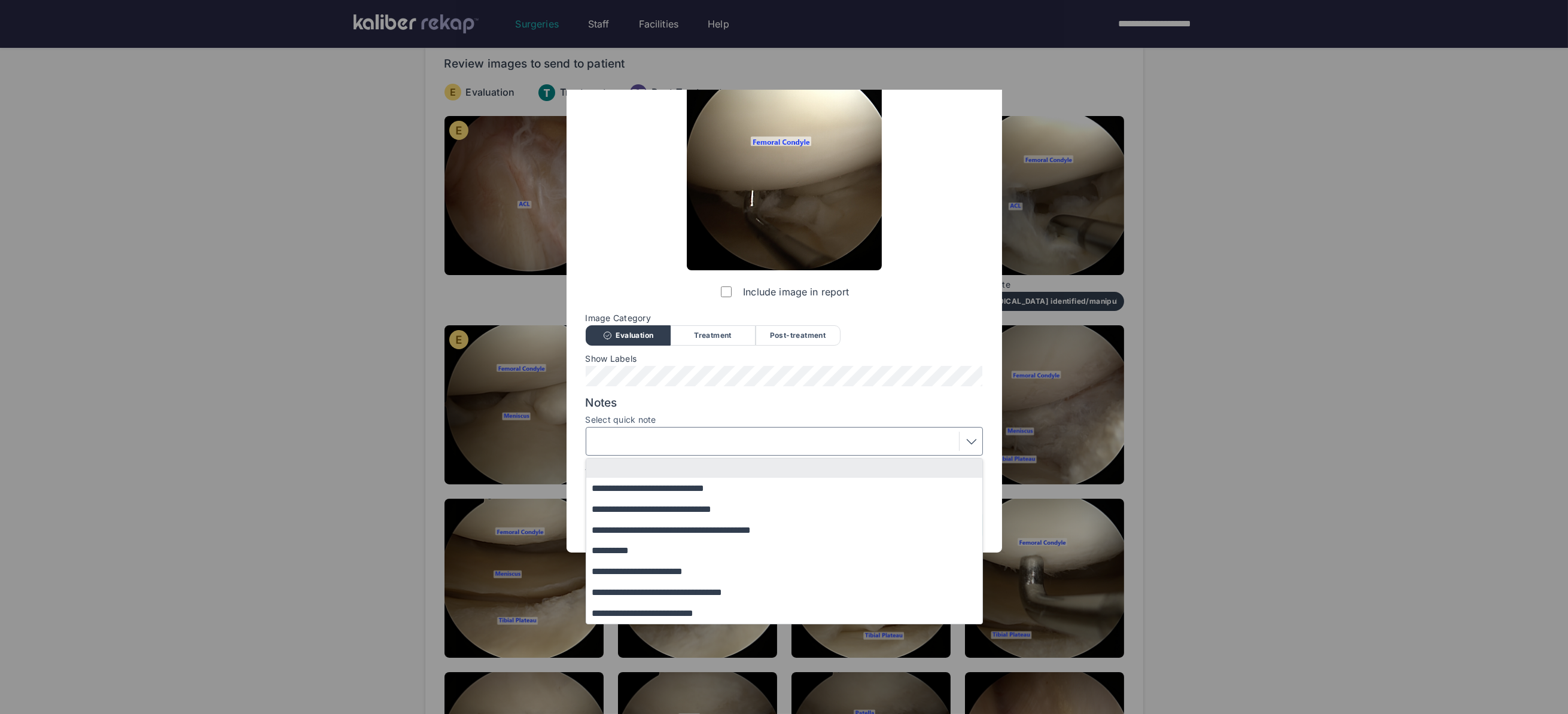
click at [650, 597] on button "**********" at bounding box center [789, 592] width 407 height 21
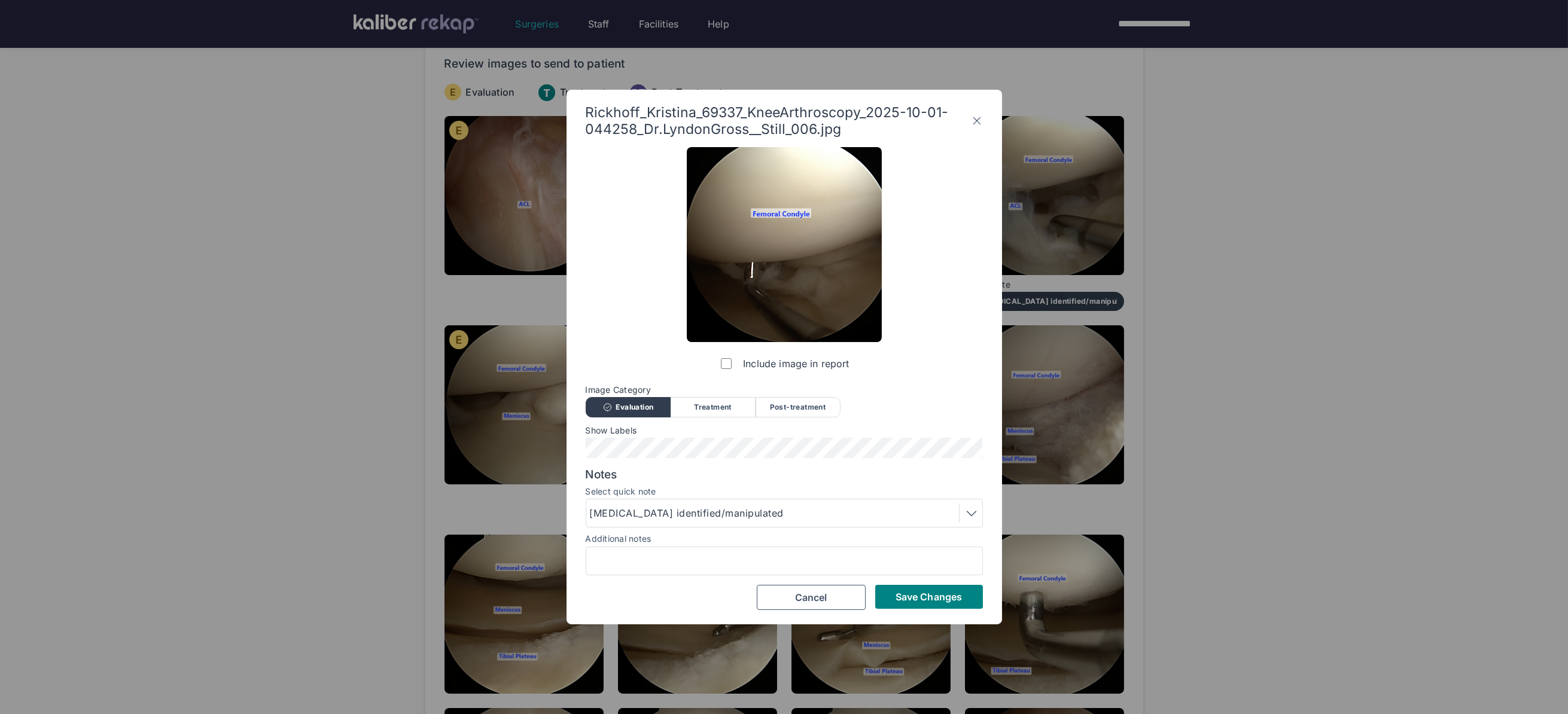
scroll to position [0, 0]
click at [917, 596] on span "Save Changes" at bounding box center [928, 597] width 66 height 12
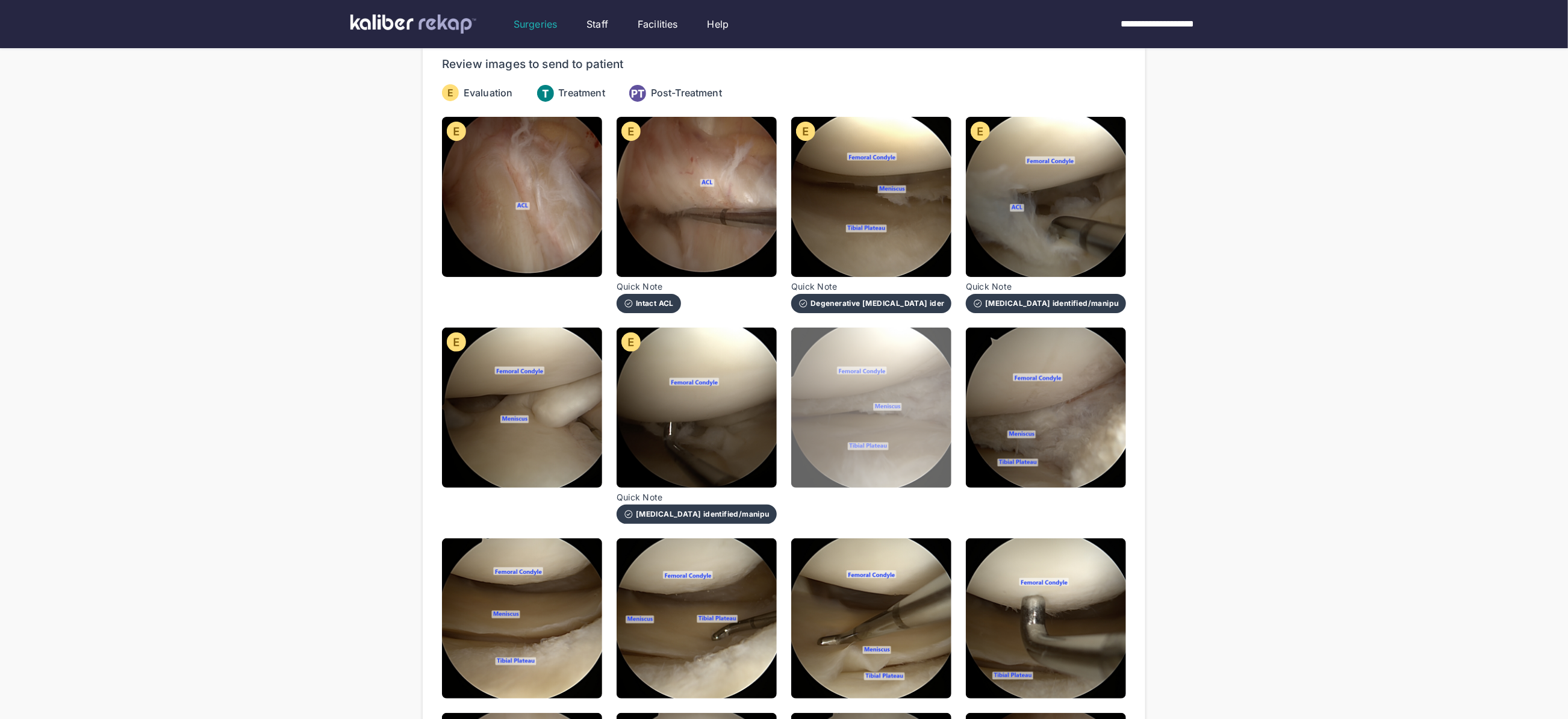
click at [850, 447] on img at bounding box center [872, 408] width 160 height 160
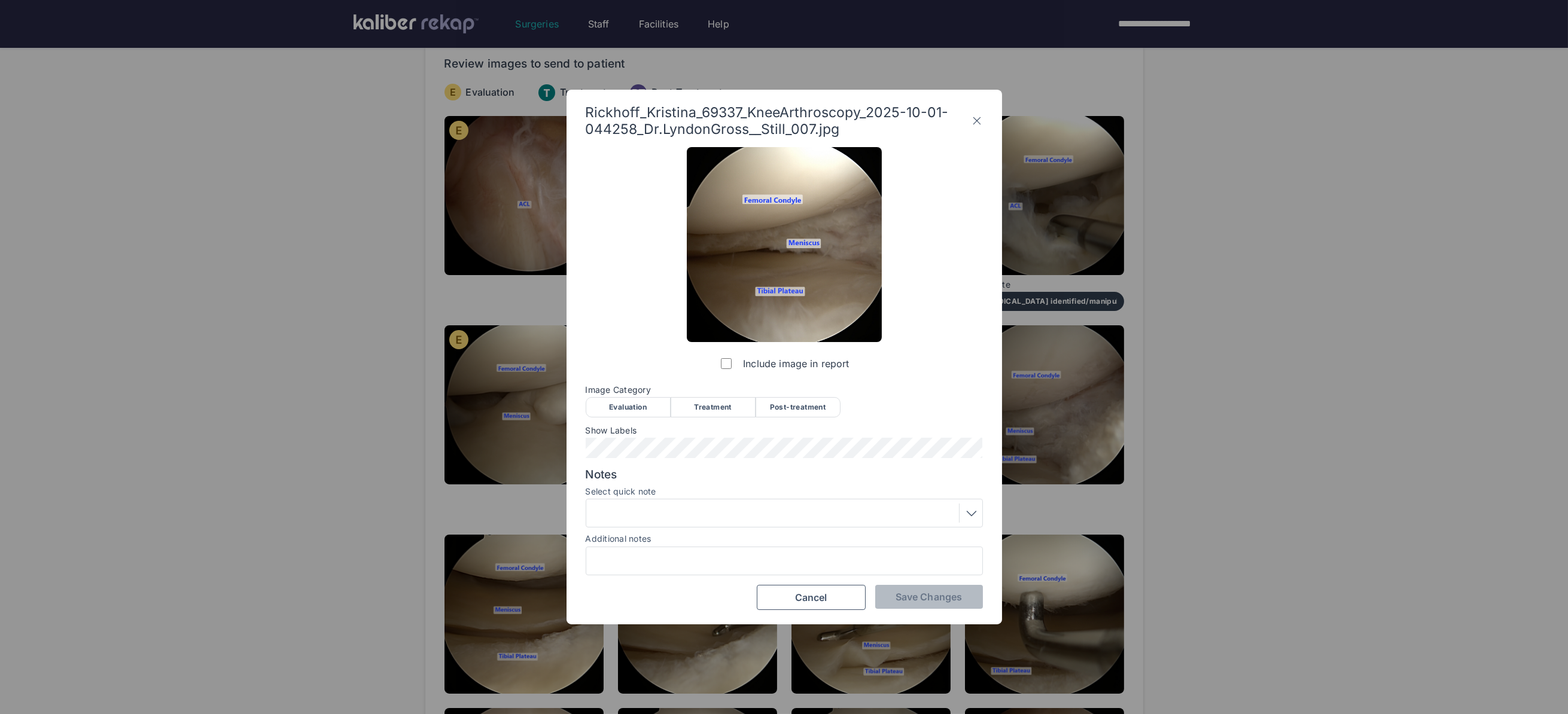
click at [807, 408] on div "Post-treatment" at bounding box center [798, 407] width 85 height 20
click at [819, 517] on div at bounding box center [784, 513] width 389 height 19
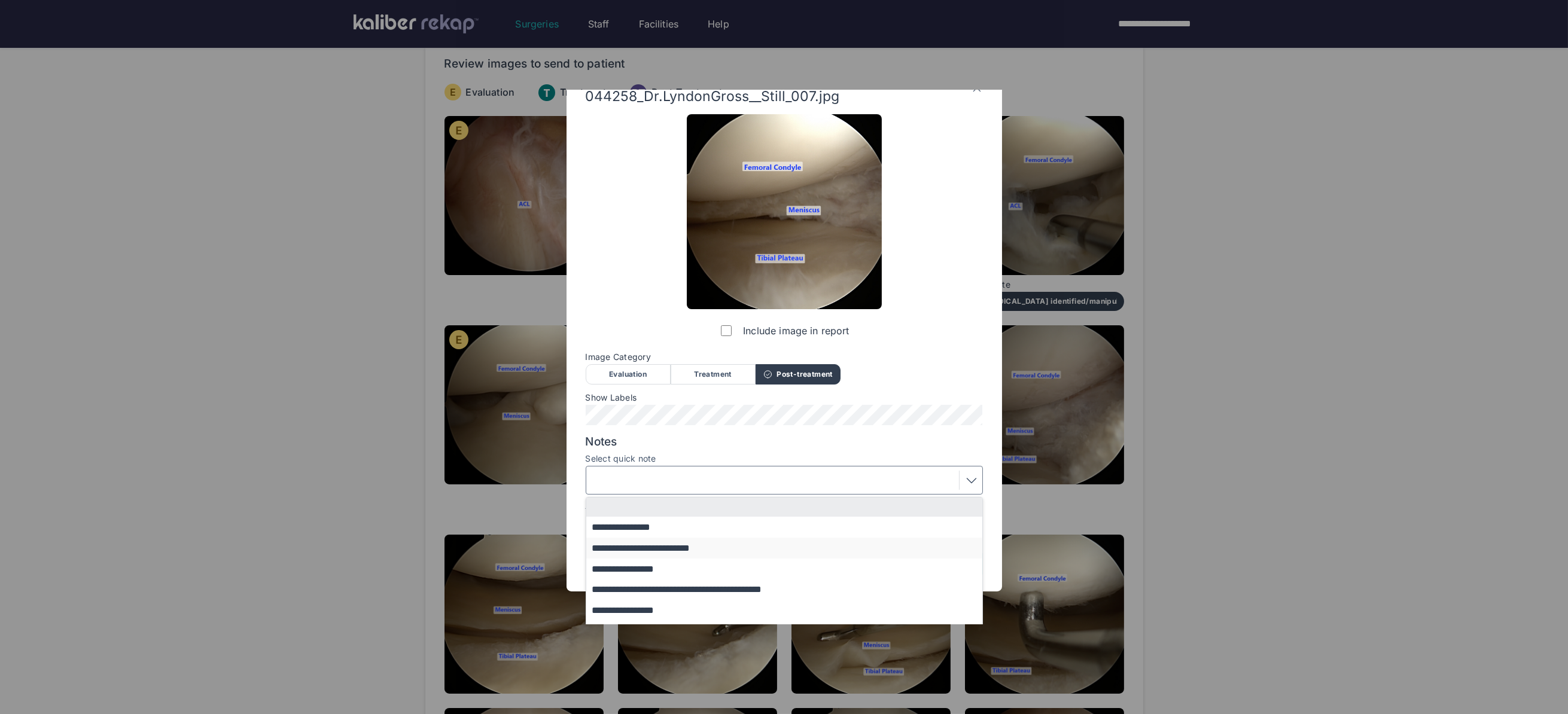
scroll to position [51, 0]
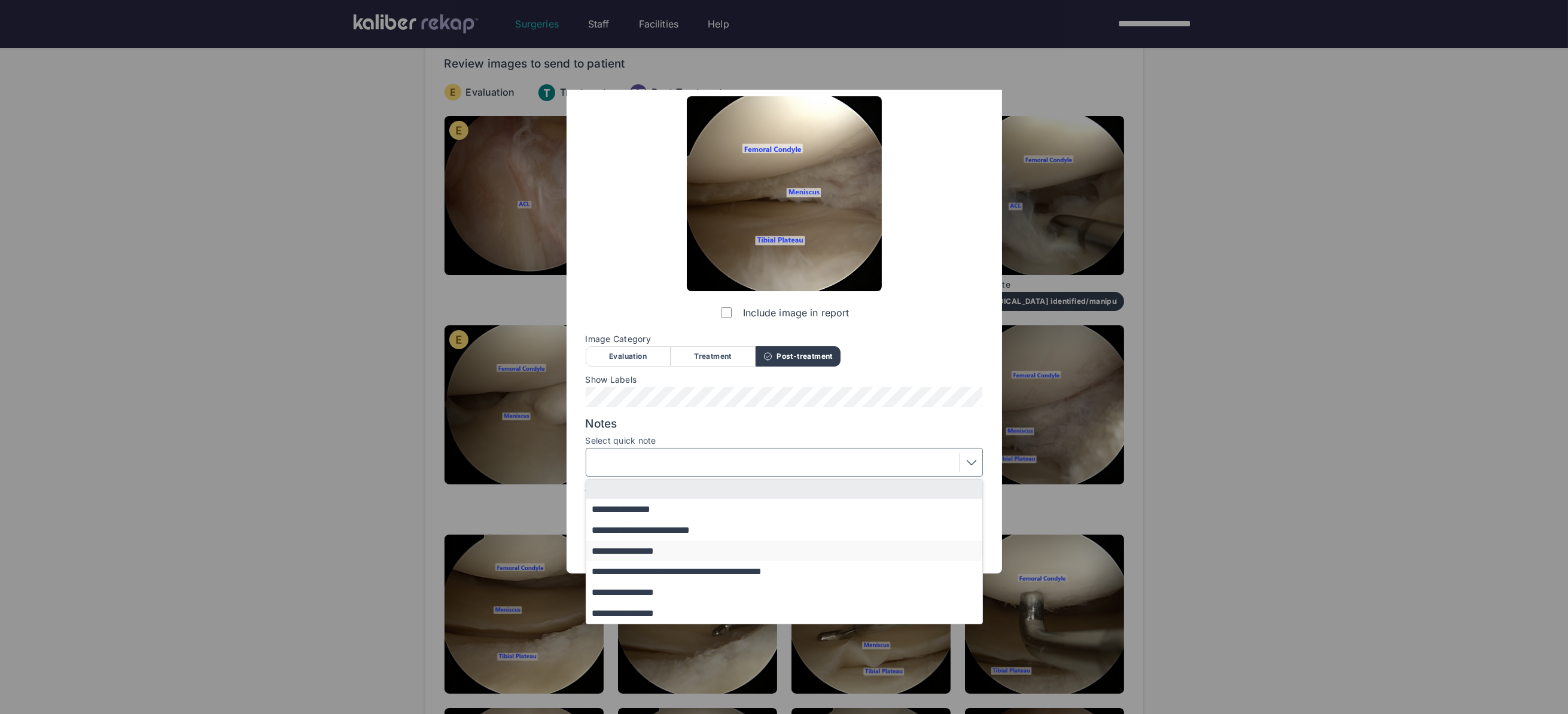
click at [684, 555] on button "**********" at bounding box center [789, 551] width 407 height 21
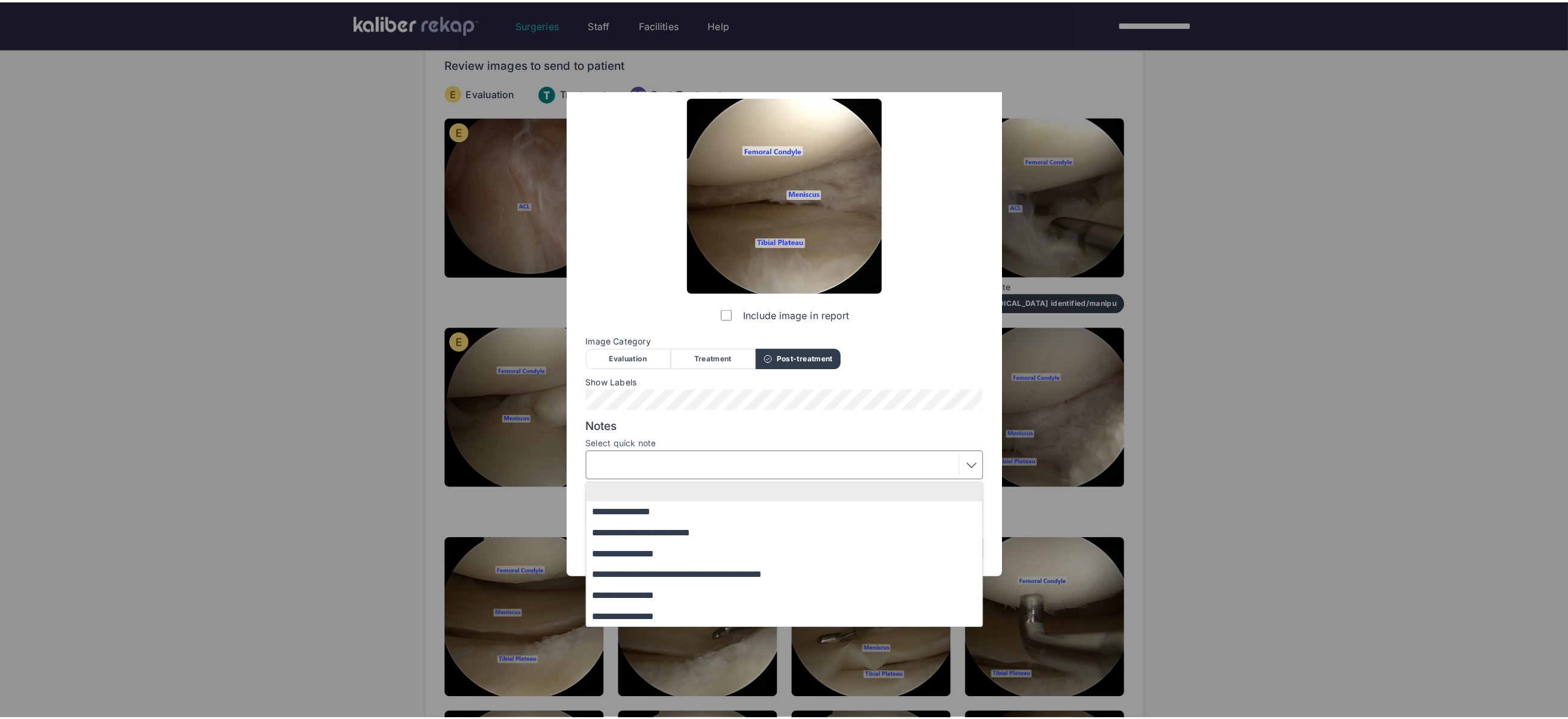
scroll to position [0, 0]
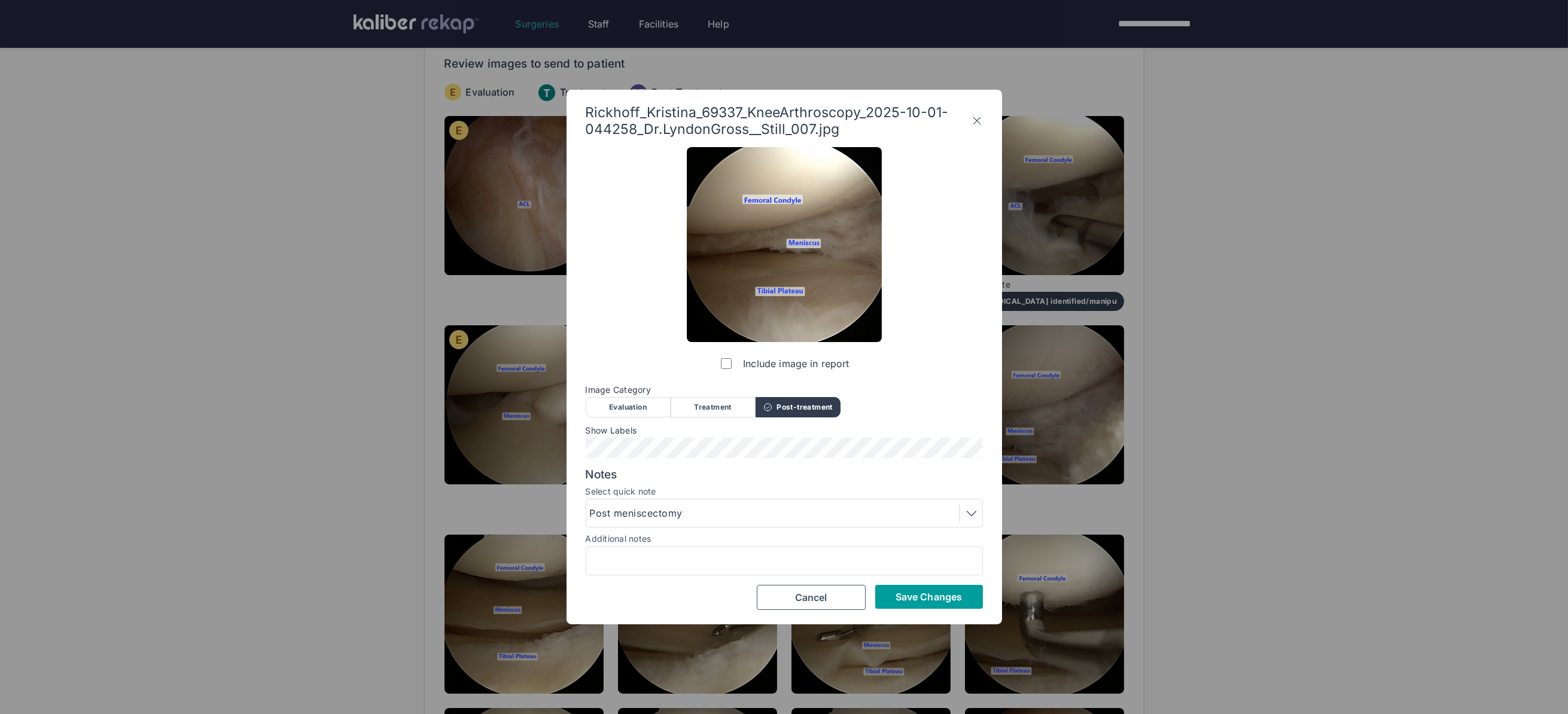
click at [893, 594] on button "Save Changes" at bounding box center [928, 597] width 108 height 24
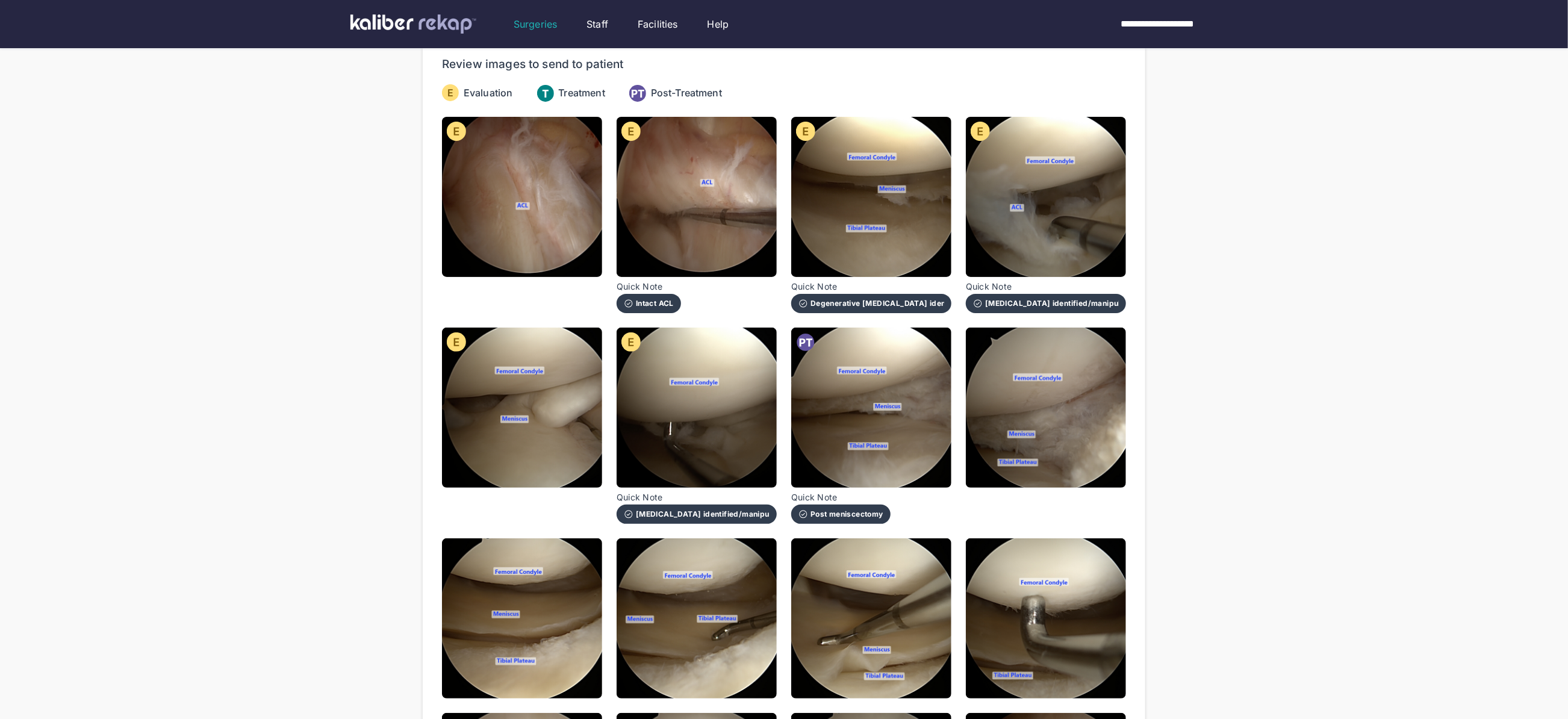
click at [1084, 396] on img at bounding box center [1046, 408] width 160 height 160
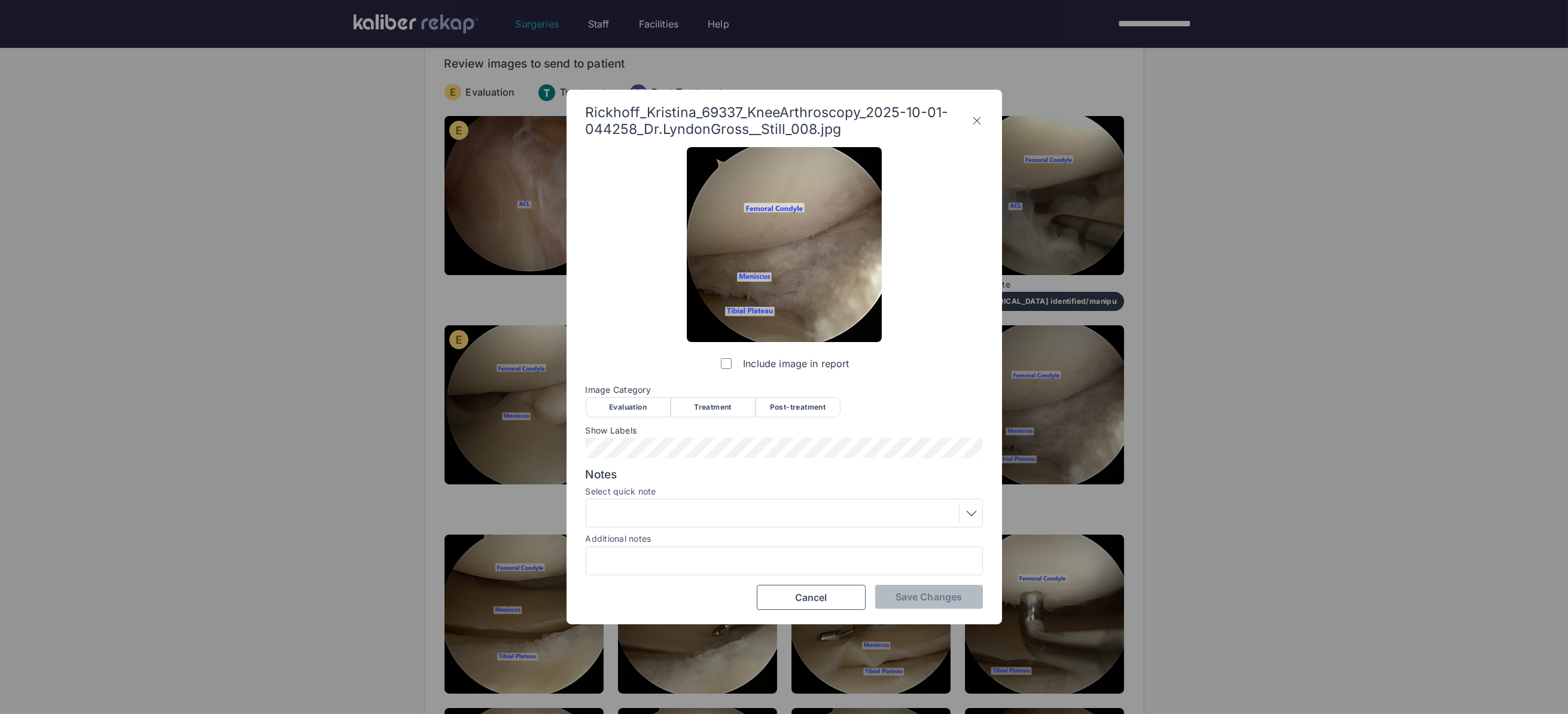
click at [810, 409] on div "Post-treatment" at bounding box center [798, 407] width 85 height 20
click at [916, 604] on button "Save Changes" at bounding box center [928, 597] width 108 height 24
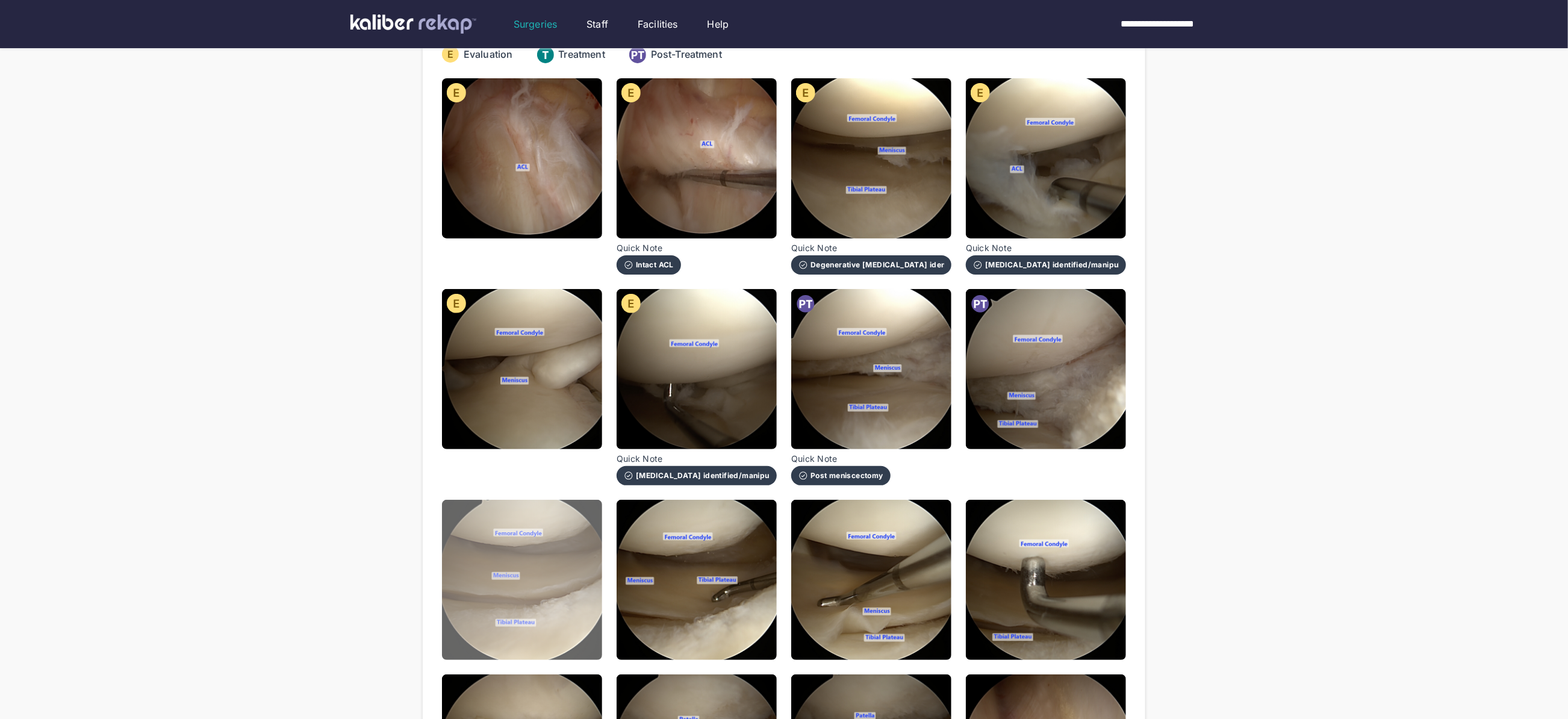
scroll to position [164, 0]
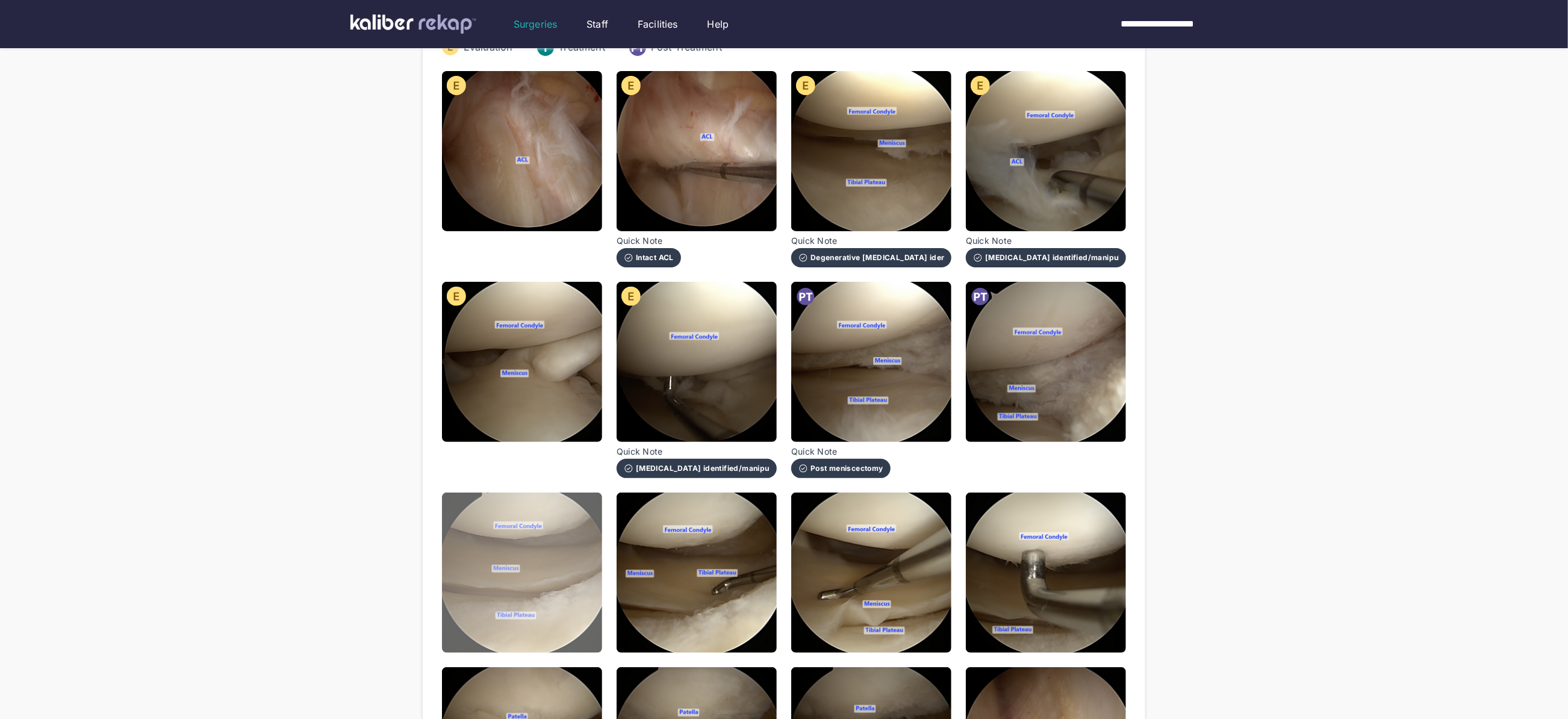
click at [558, 567] on img at bounding box center [522, 573] width 160 height 160
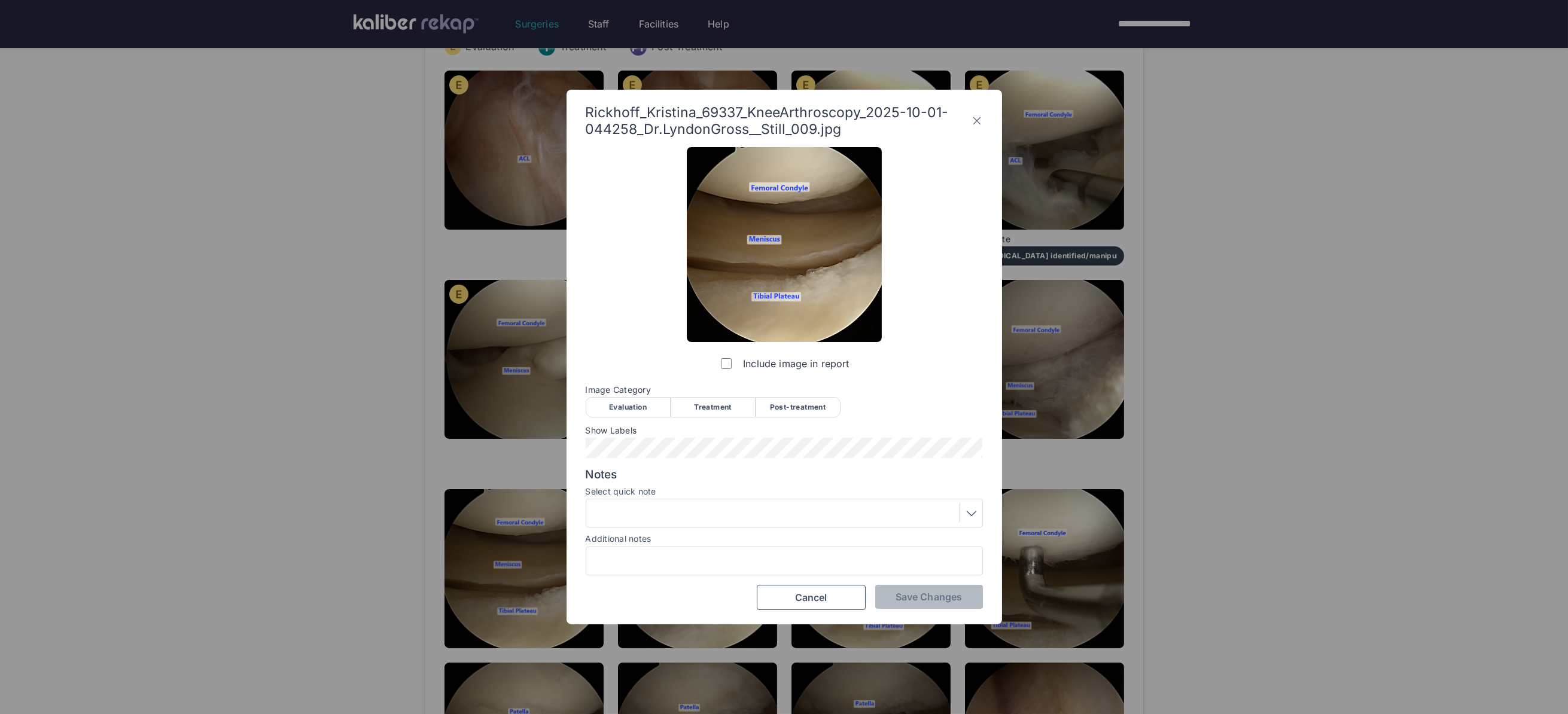
click at [629, 401] on div "Evaluation" at bounding box center [627, 407] width 85 height 20
click at [918, 602] on span "Save Changes" at bounding box center [928, 597] width 66 height 12
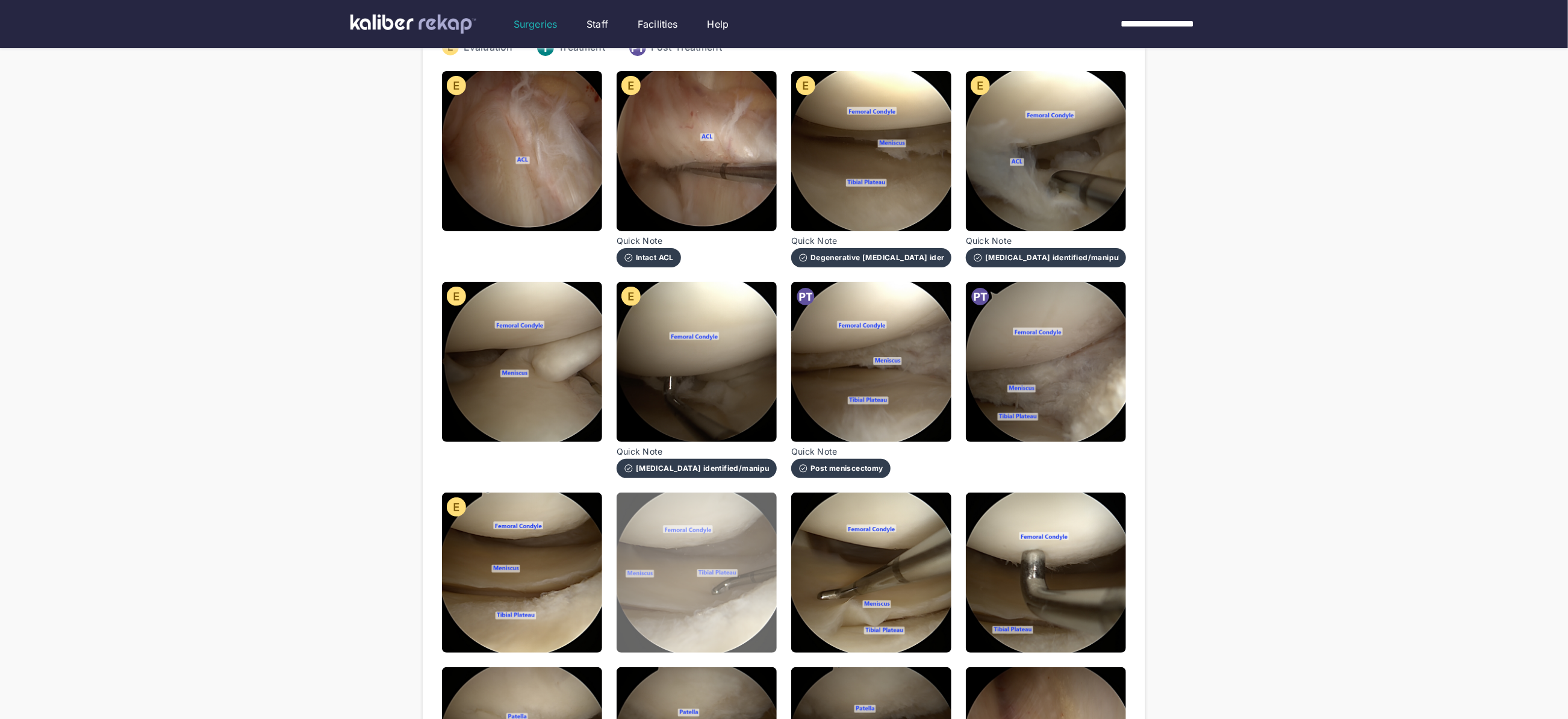
click at [726, 585] on img at bounding box center [697, 573] width 160 height 160
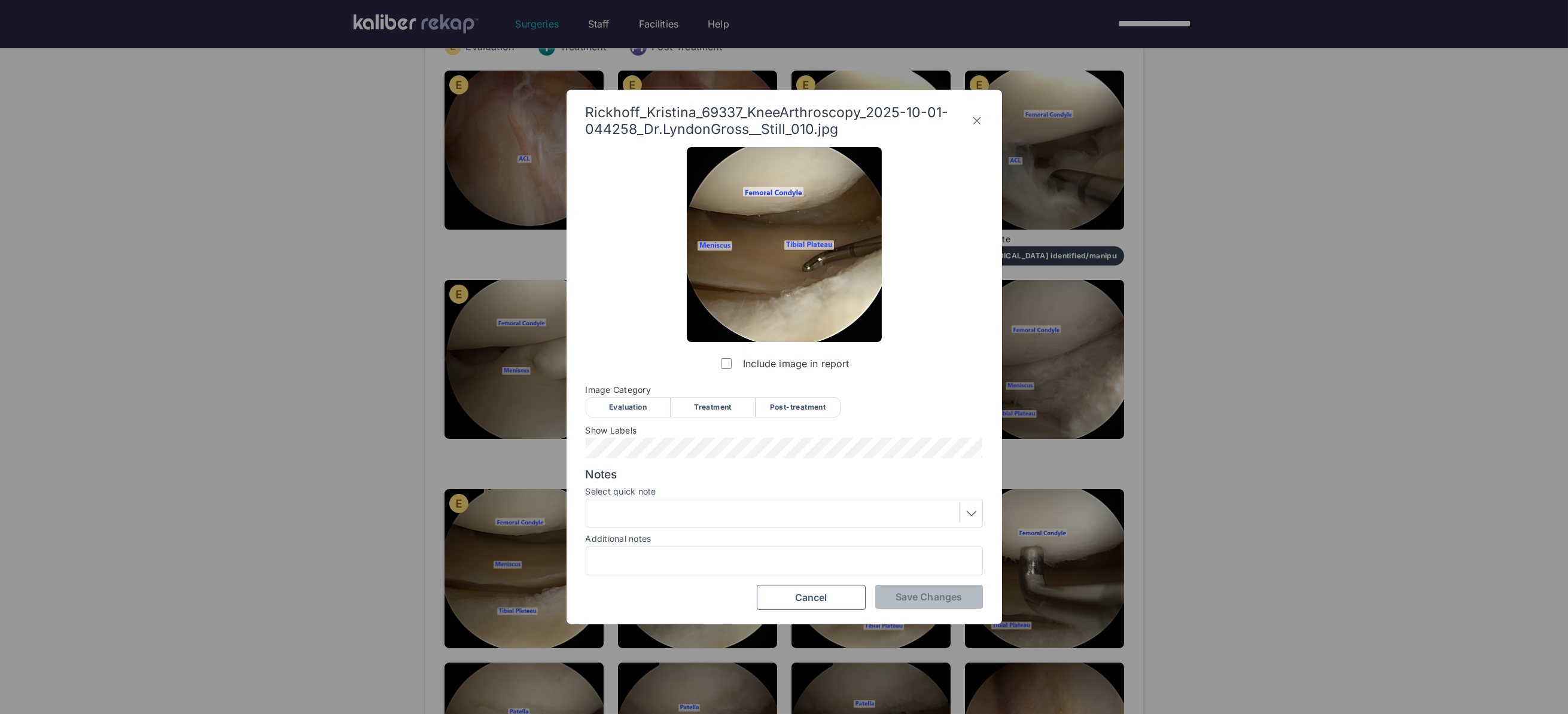
click at [620, 404] on div "Evaluation" at bounding box center [627, 407] width 85 height 20
click at [947, 596] on span "Save Changes" at bounding box center [928, 597] width 66 height 12
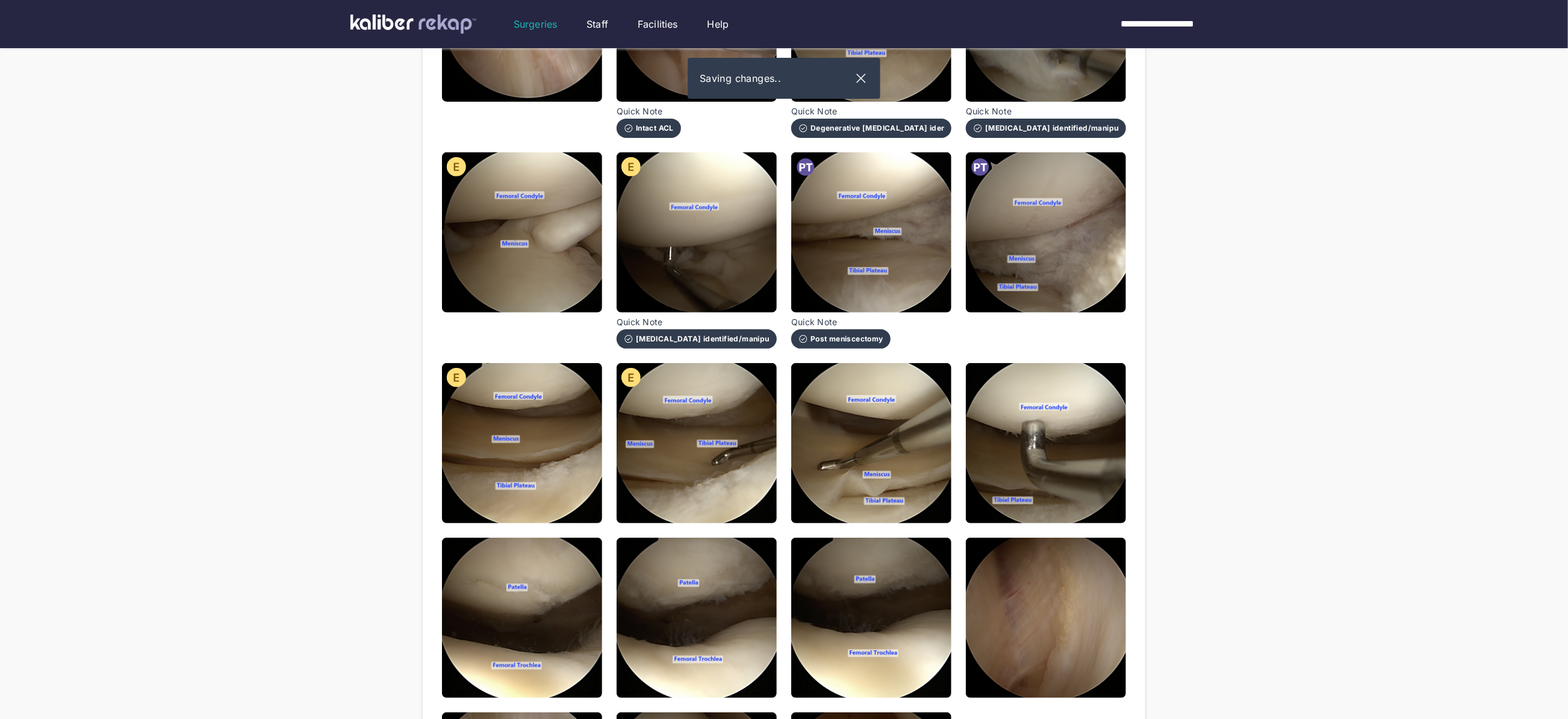
scroll to position [425, 0]
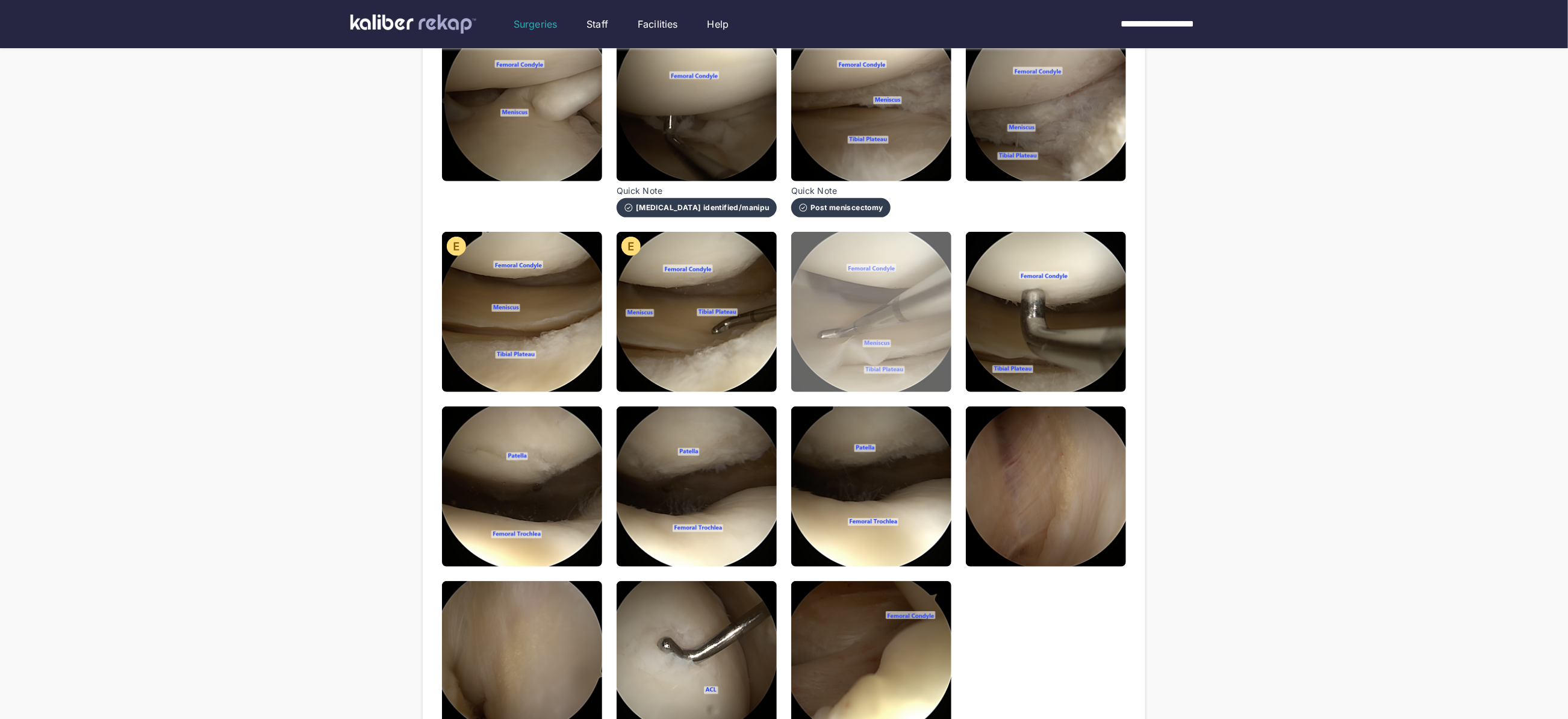
click at [829, 309] on img at bounding box center [872, 312] width 160 height 160
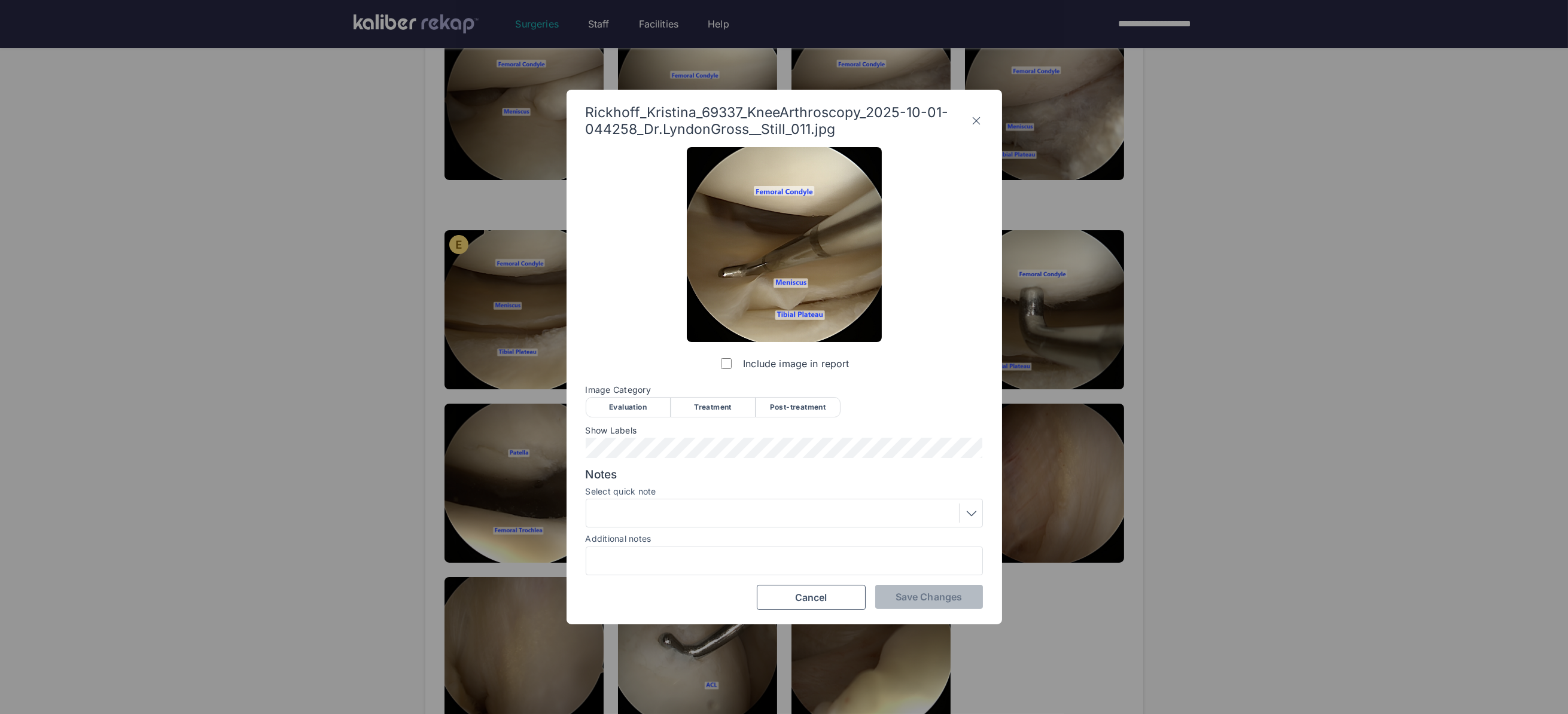
click at [631, 404] on div "Evaluation" at bounding box center [627, 407] width 85 height 20
click at [953, 603] on button "Save Changes" at bounding box center [928, 597] width 108 height 24
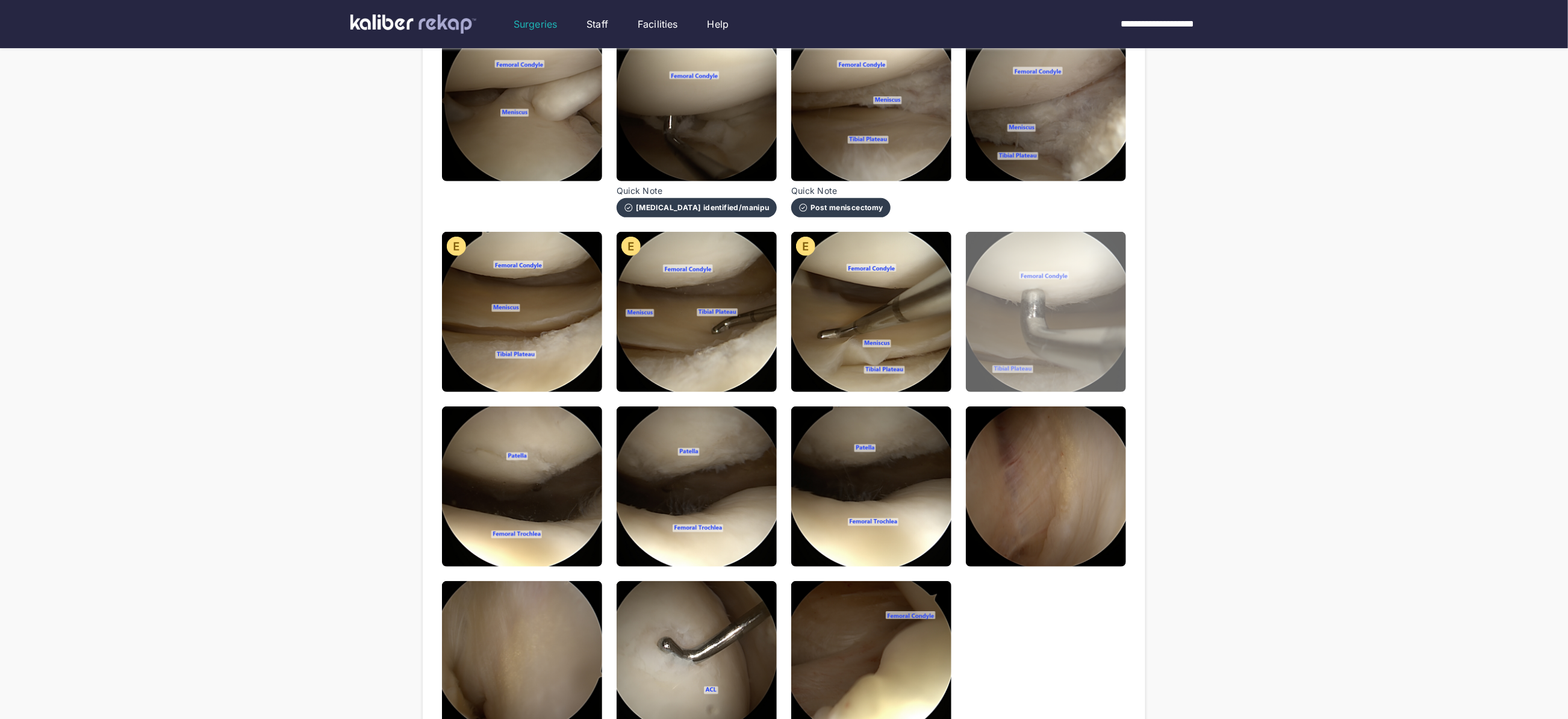
click at [1088, 313] on img at bounding box center [1046, 312] width 160 height 160
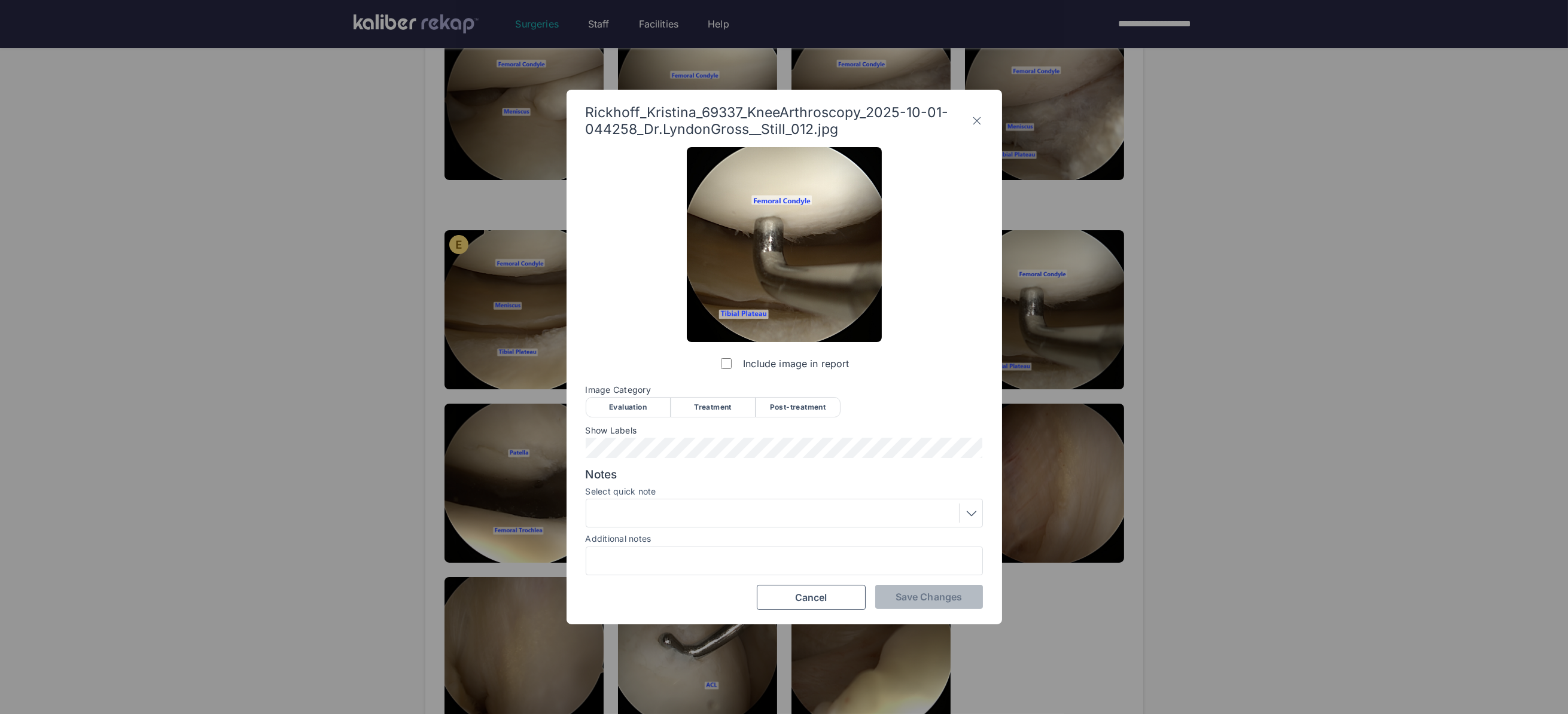
click at [648, 398] on div "Evaluation" at bounding box center [627, 407] width 85 height 20
click at [930, 594] on span "Save Changes" at bounding box center [928, 597] width 66 height 12
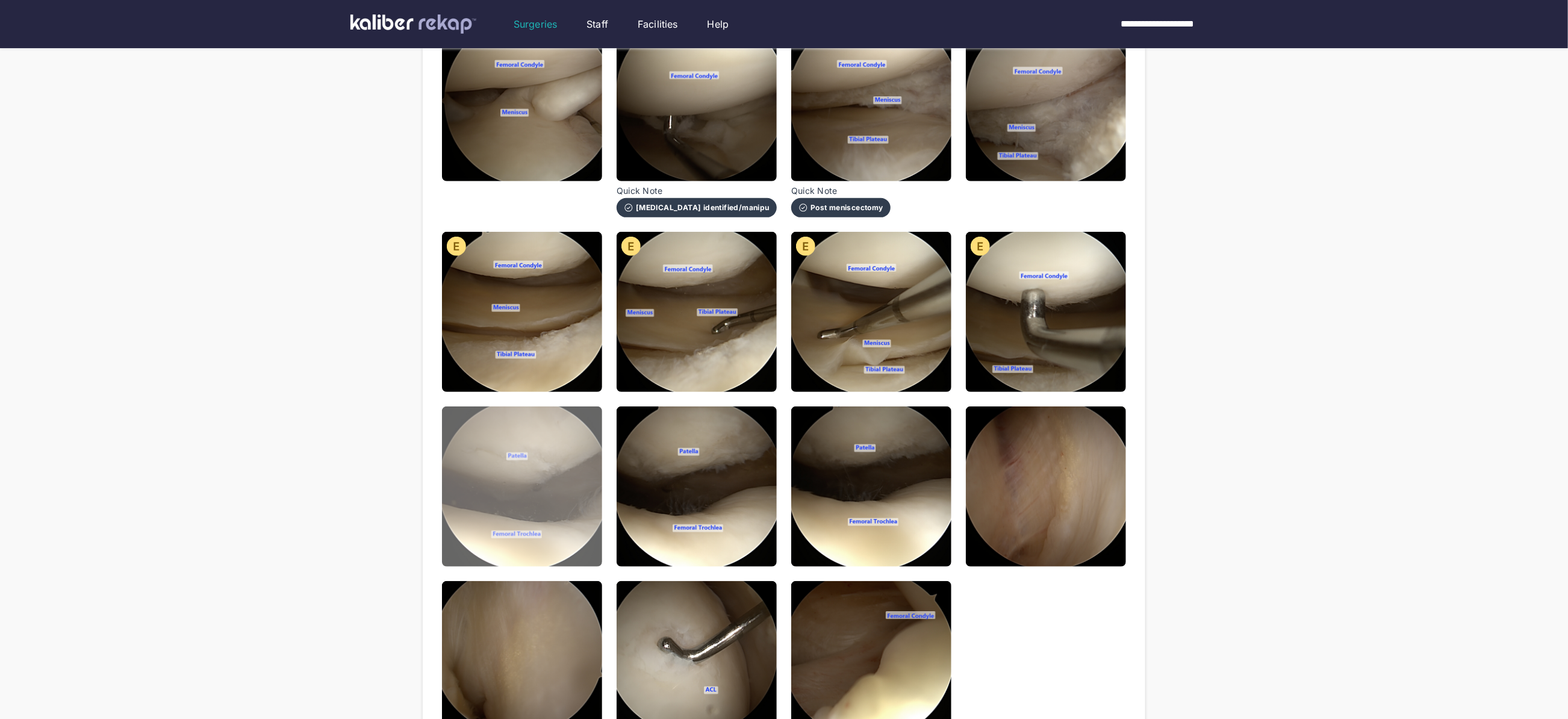
click at [546, 475] on img at bounding box center [522, 487] width 160 height 160
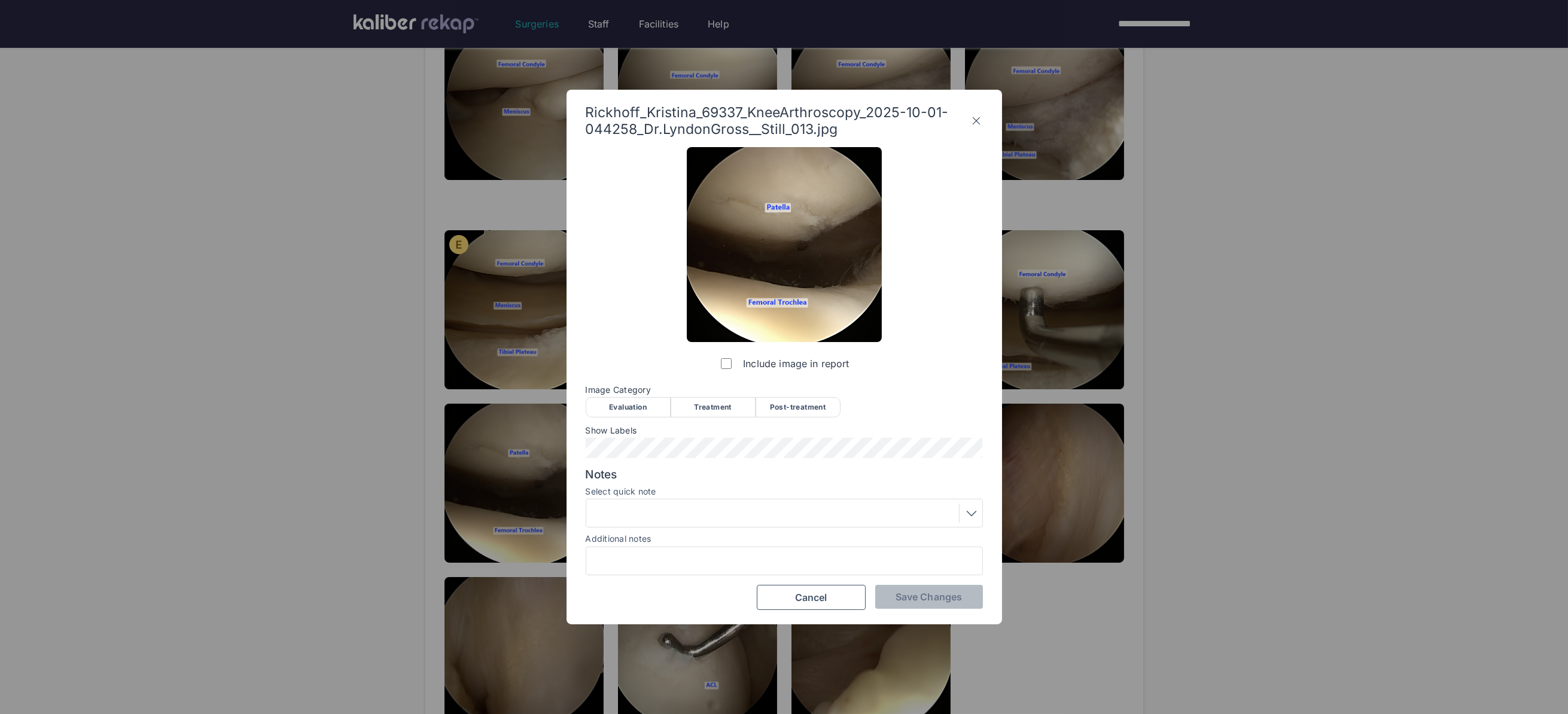
click at [643, 404] on div "Evaluation" at bounding box center [627, 407] width 85 height 20
click at [913, 597] on span "Save Changes" at bounding box center [928, 597] width 66 height 12
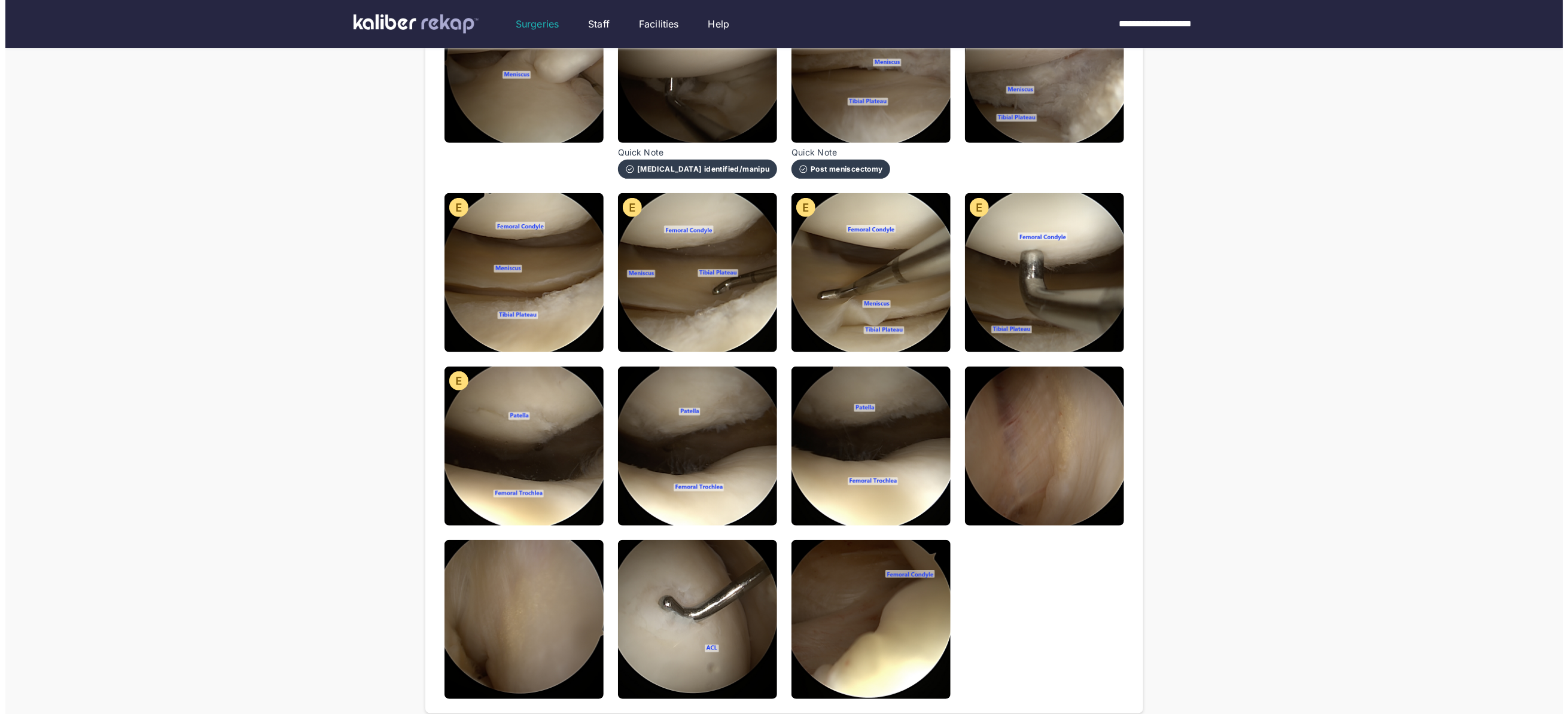
scroll to position [523, 0]
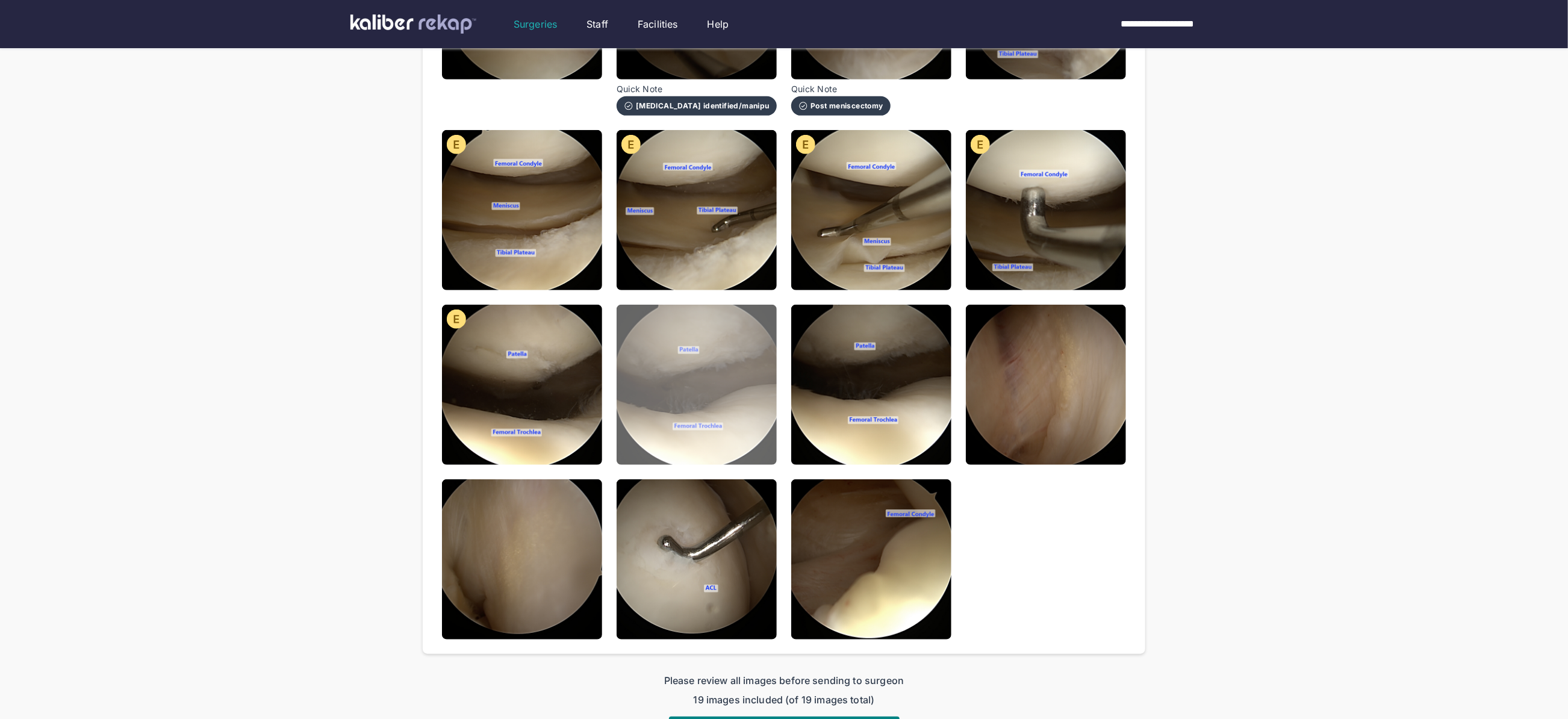
click at [722, 428] on img at bounding box center [697, 385] width 160 height 160
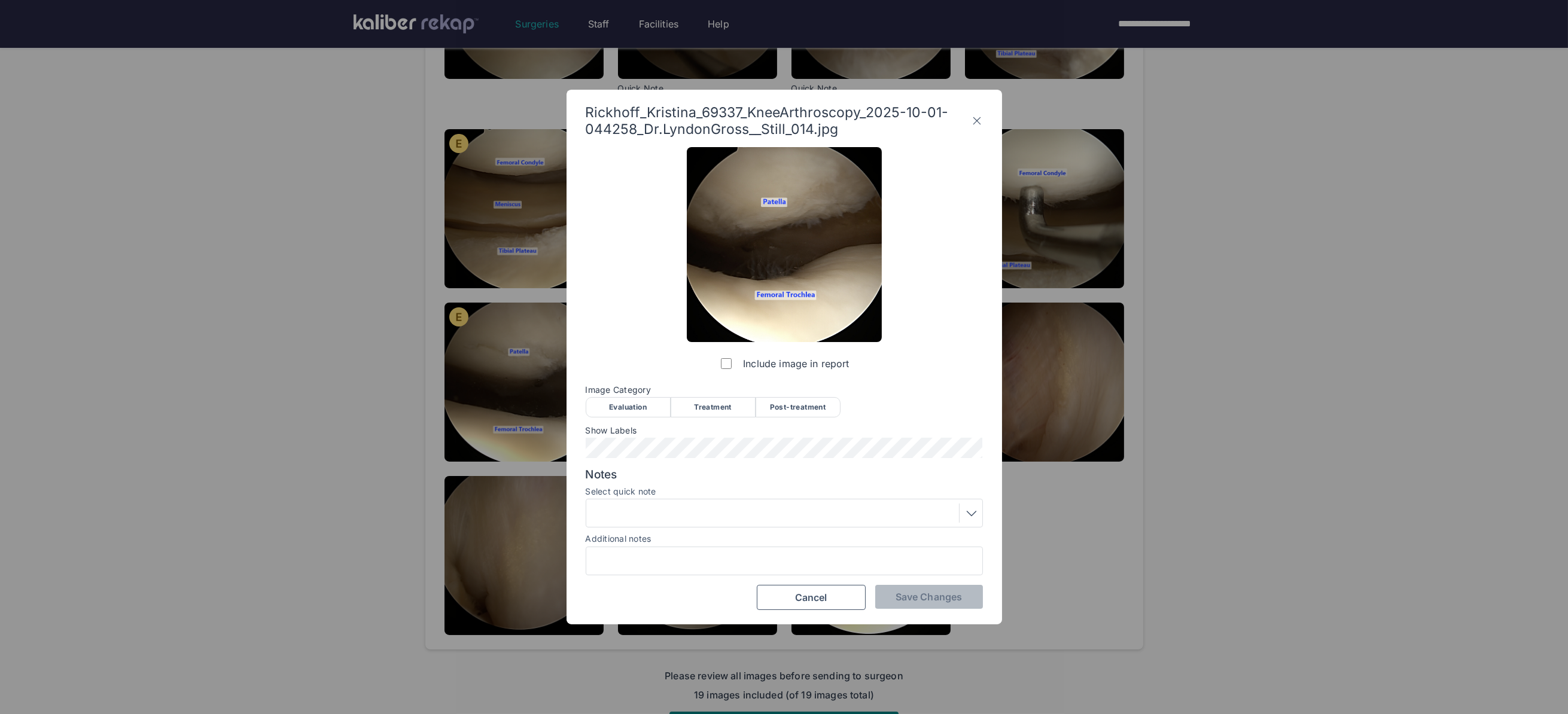
click at [622, 412] on div "Evaluation" at bounding box center [627, 407] width 85 height 20
click at [919, 599] on span "Save Changes" at bounding box center [928, 597] width 66 height 12
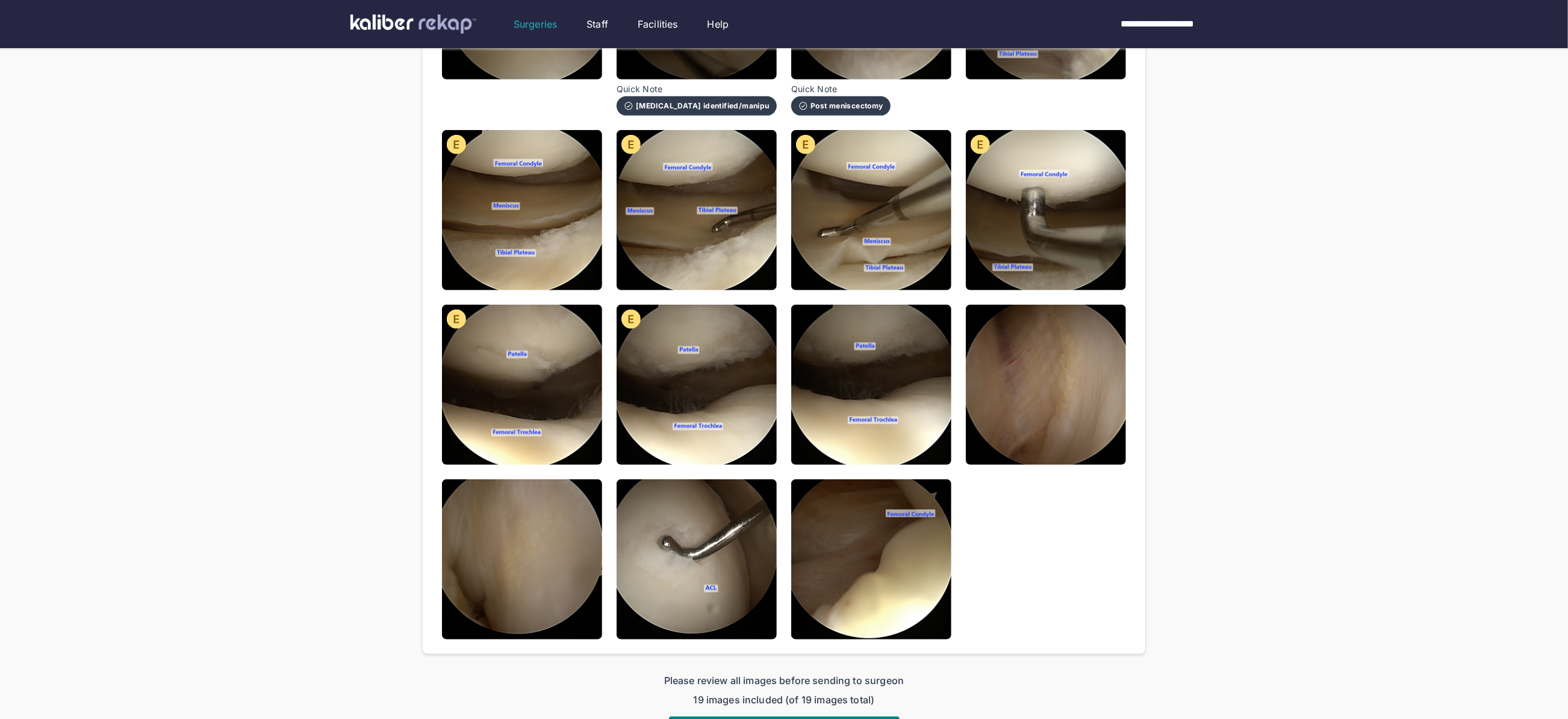
click at [860, 347] on img at bounding box center [872, 385] width 160 height 160
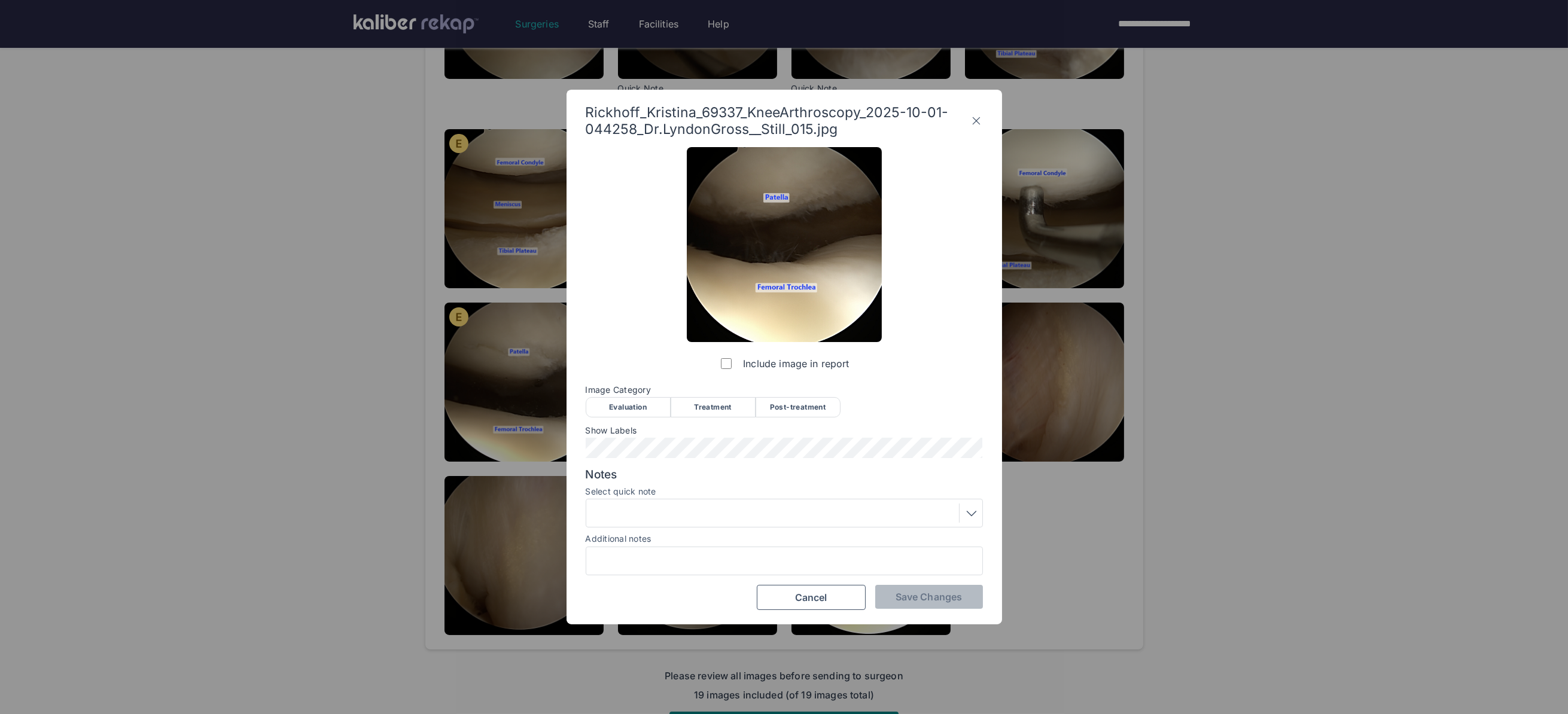
click at [620, 396] on div "Image Category Evaluation Treatment Post-treatment Evaluation Treatment Post-tr…" at bounding box center [784, 400] width 397 height 31
click at [644, 398] on div "Evaluation" at bounding box center [627, 407] width 85 height 20
click at [800, 408] on div "Post-treatment" at bounding box center [798, 407] width 85 height 20
click at [939, 604] on button "Save Changes" at bounding box center [928, 597] width 108 height 24
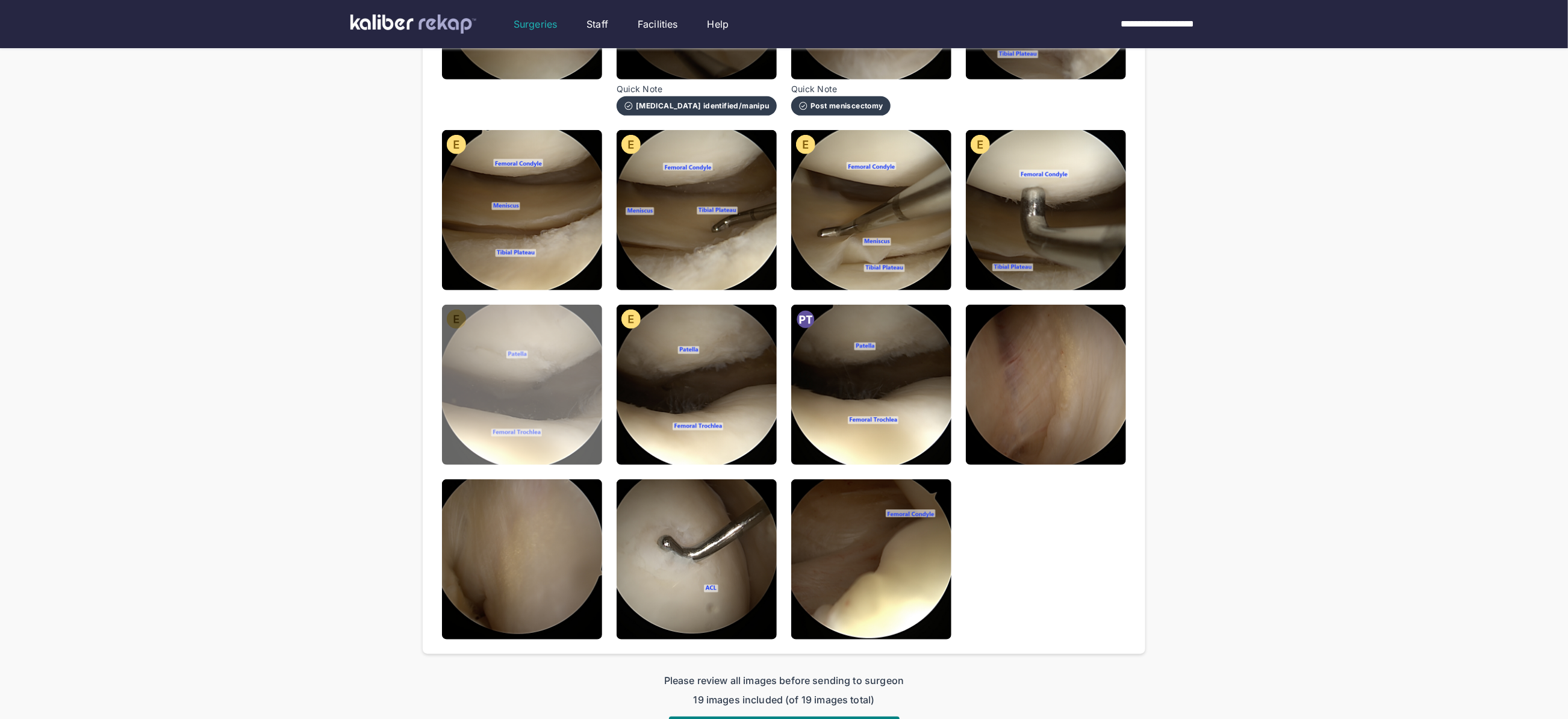
click at [565, 404] on img at bounding box center [522, 385] width 160 height 160
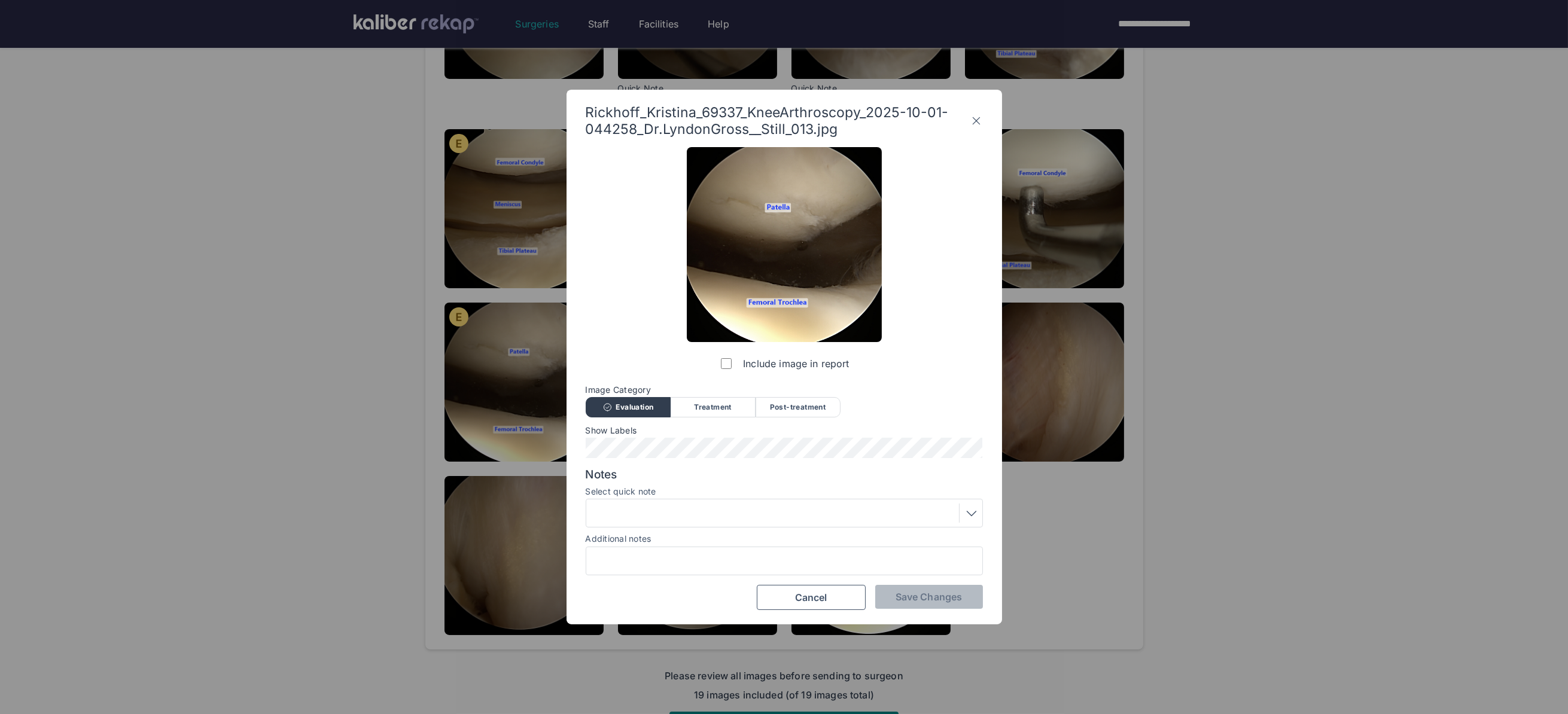
click at [664, 516] on div at bounding box center [784, 513] width 389 height 19
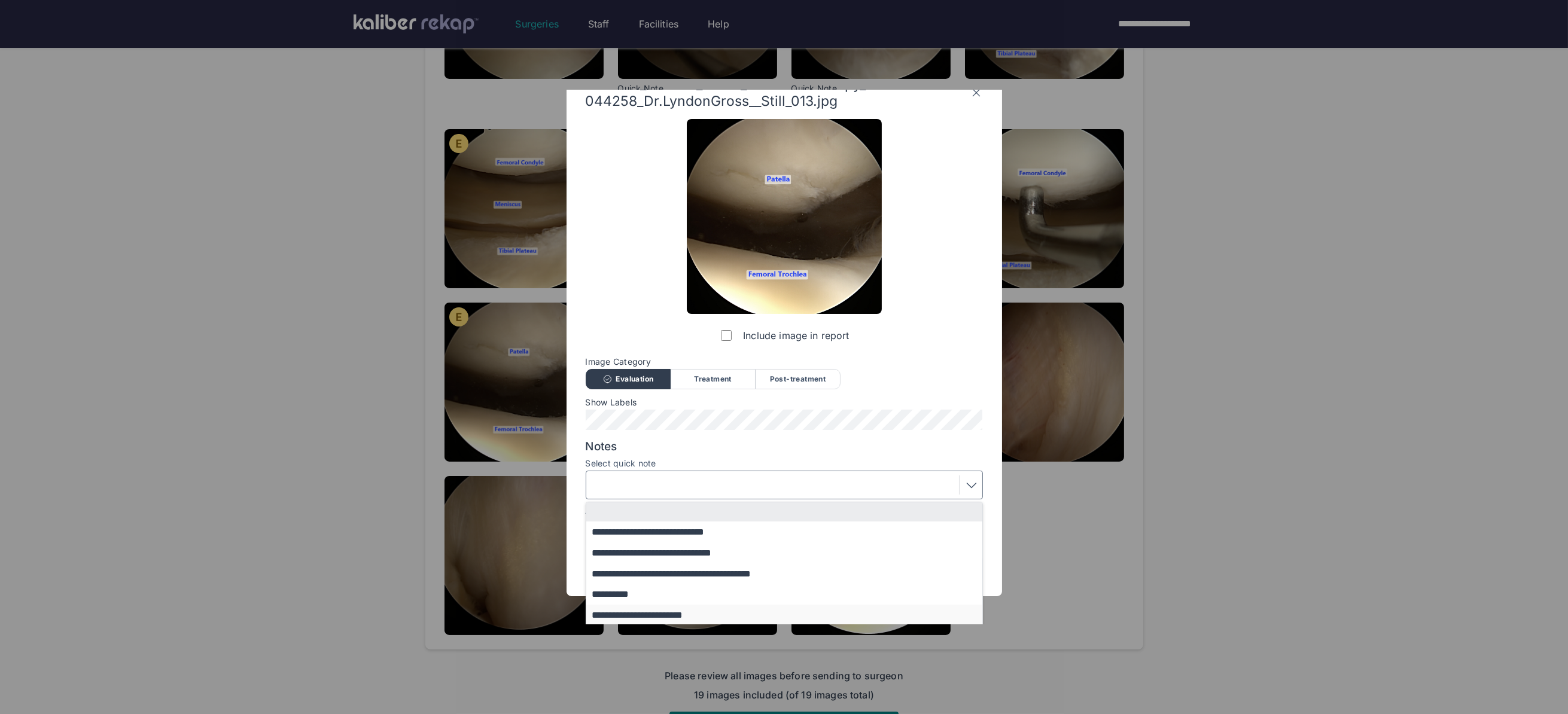
scroll to position [72, 0]
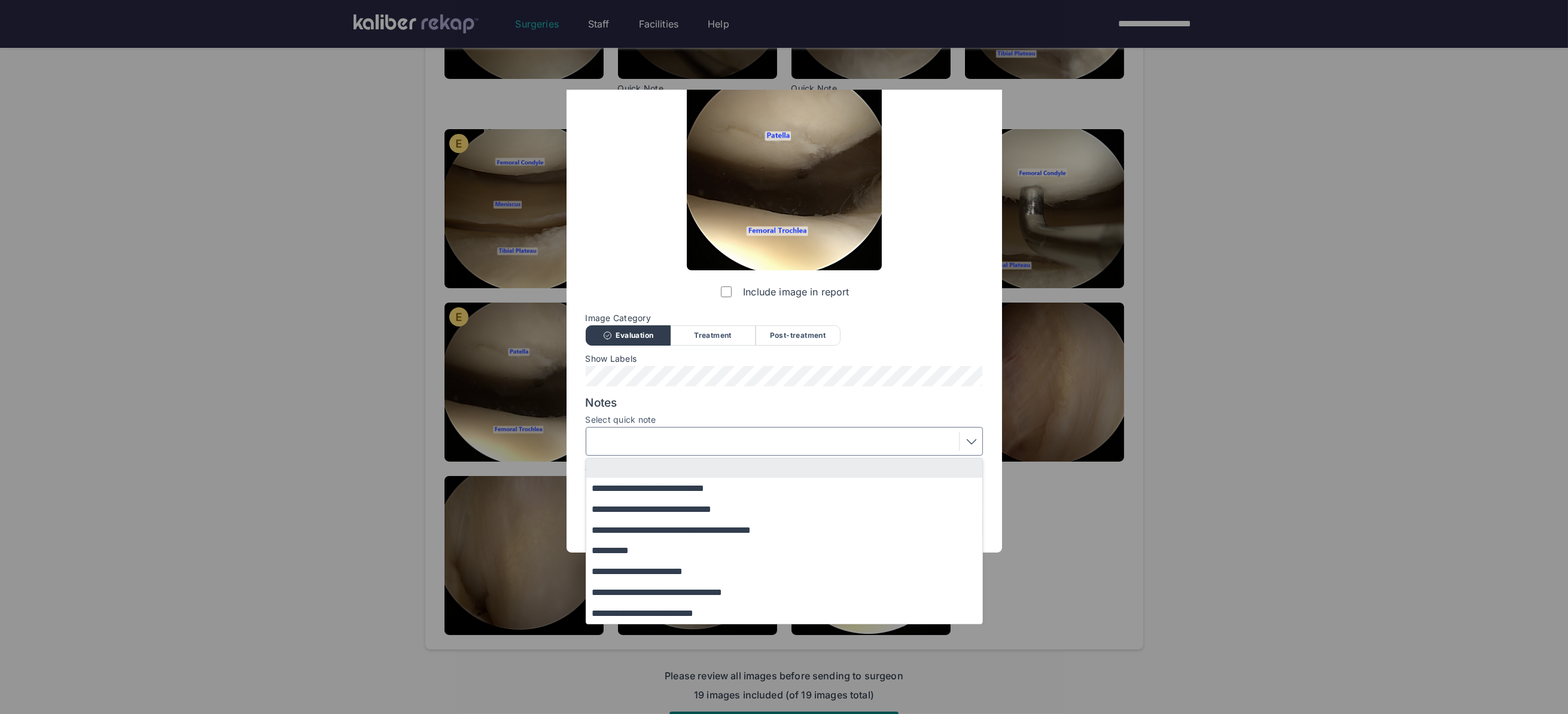
drag, startPoint x: 654, startPoint y: 505, endPoint x: 698, endPoint y: 522, distance: 47.2
click at [654, 505] on button "**********" at bounding box center [789, 509] width 407 height 21
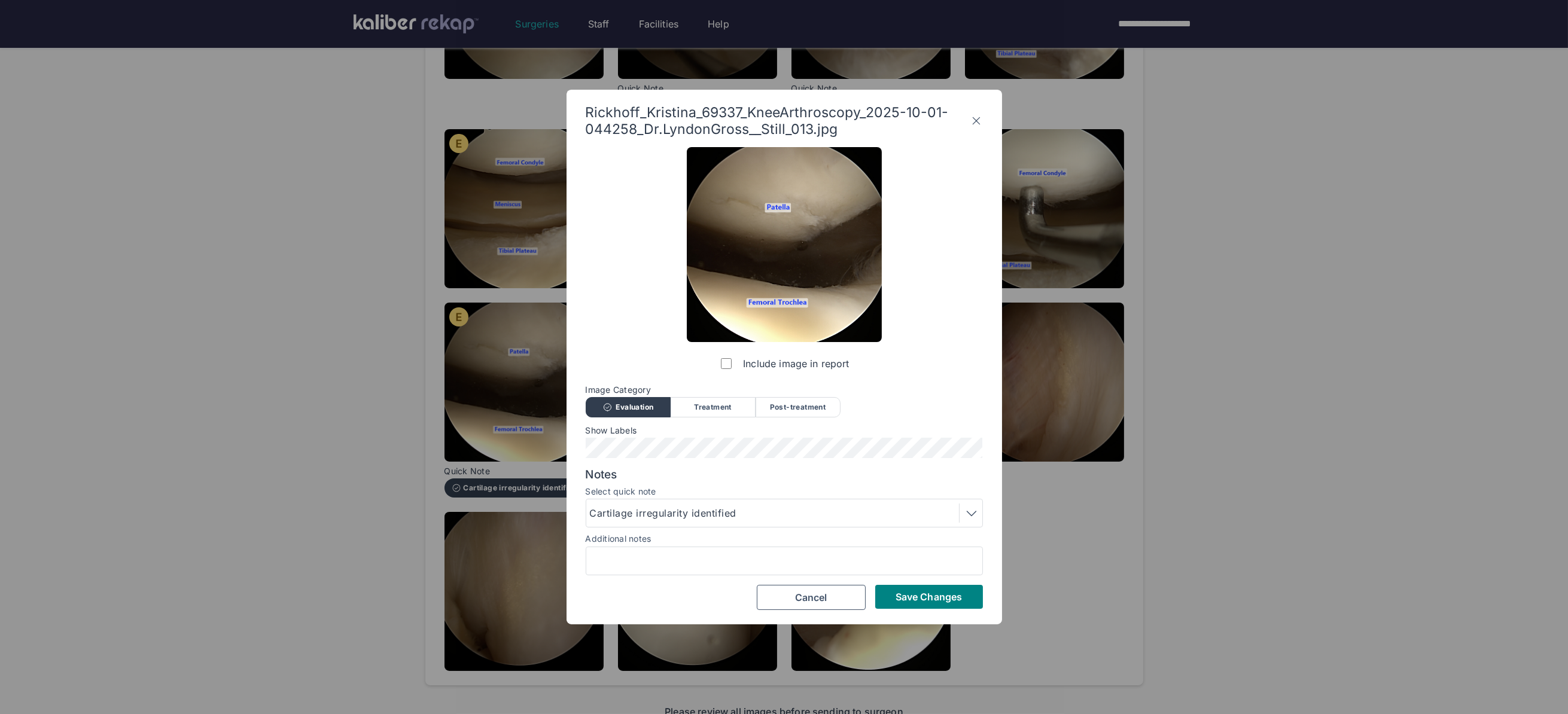
scroll to position [0, 0]
click at [914, 600] on span "Save Changes" at bounding box center [928, 597] width 66 height 12
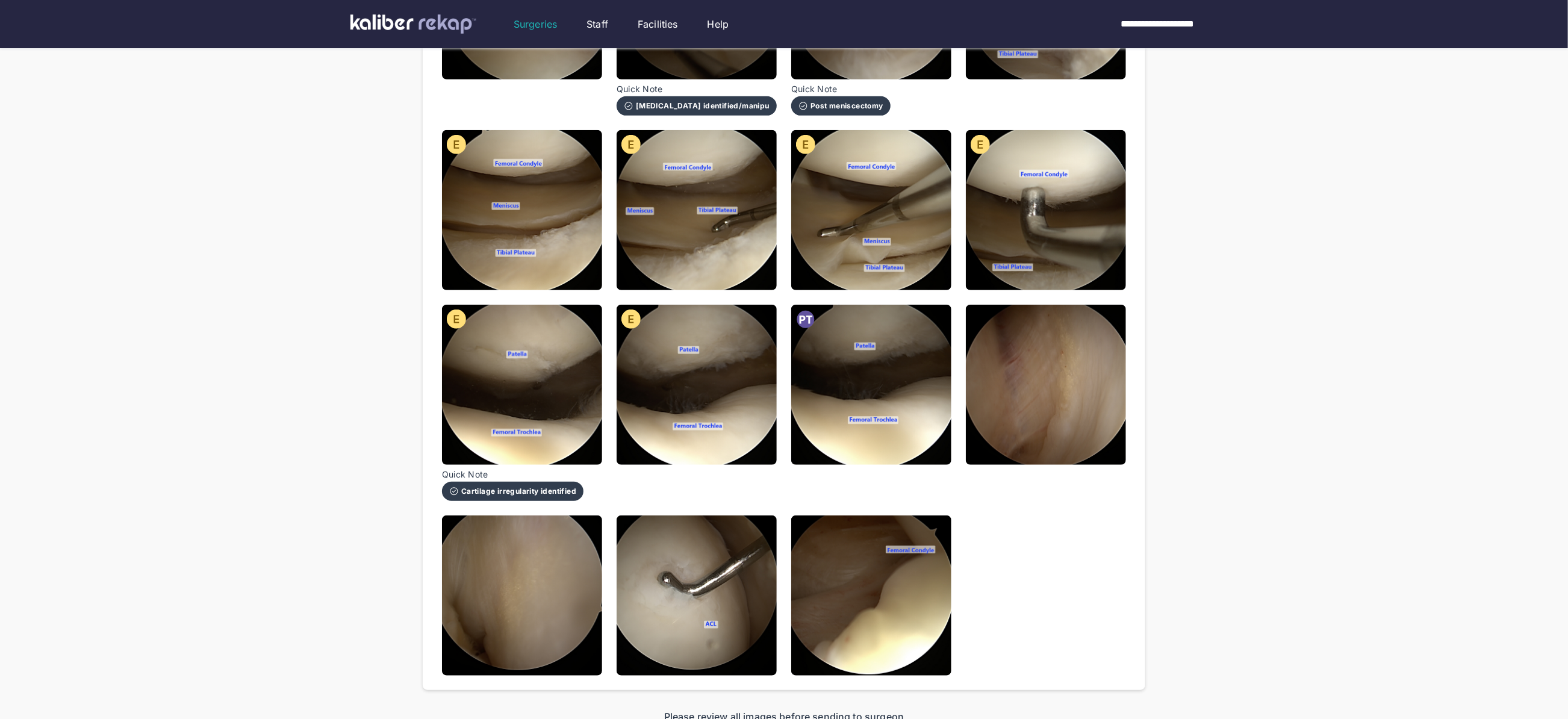
click at [863, 358] on img at bounding box center [872, 385] width 160 height 160
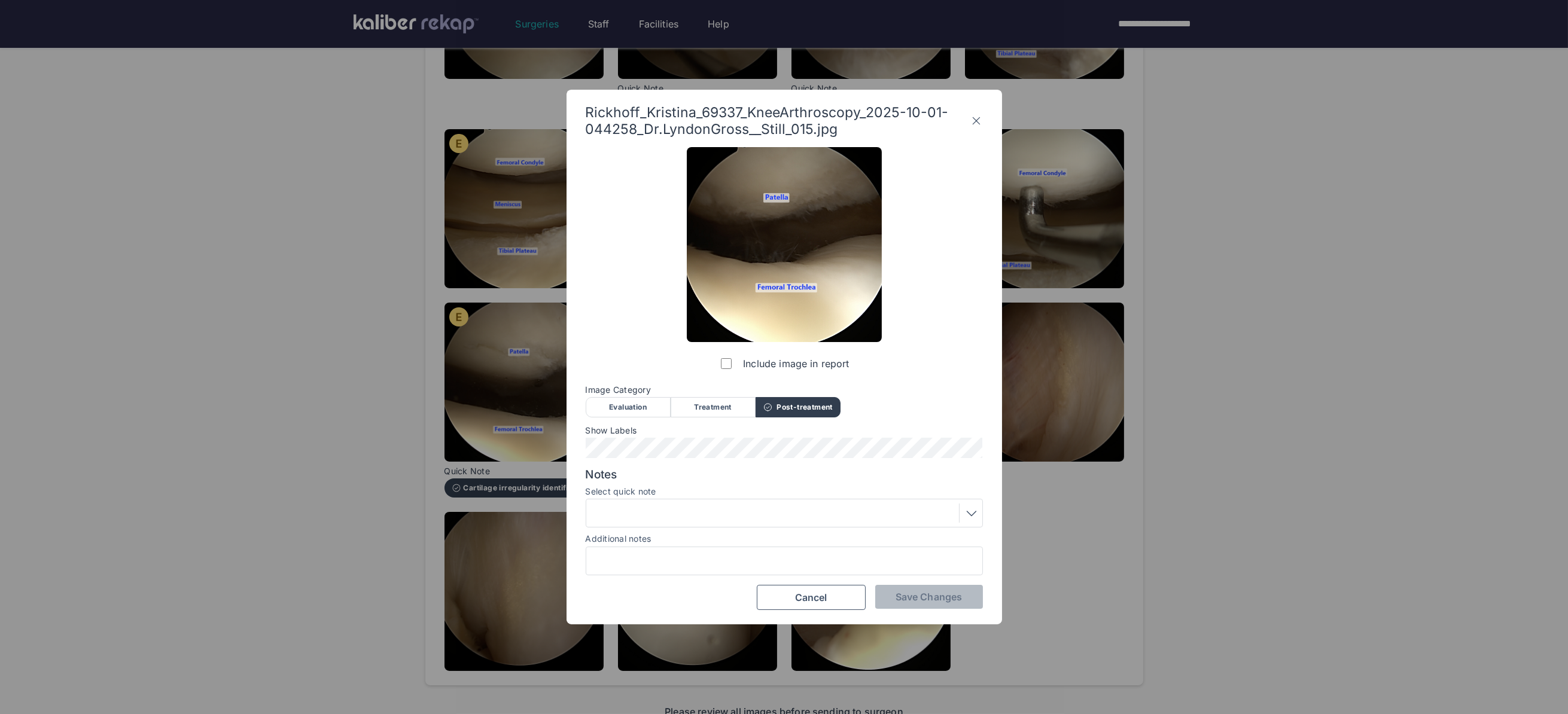
click at [652, 504] on div at bounding box center [784, 513] width 389 height 19
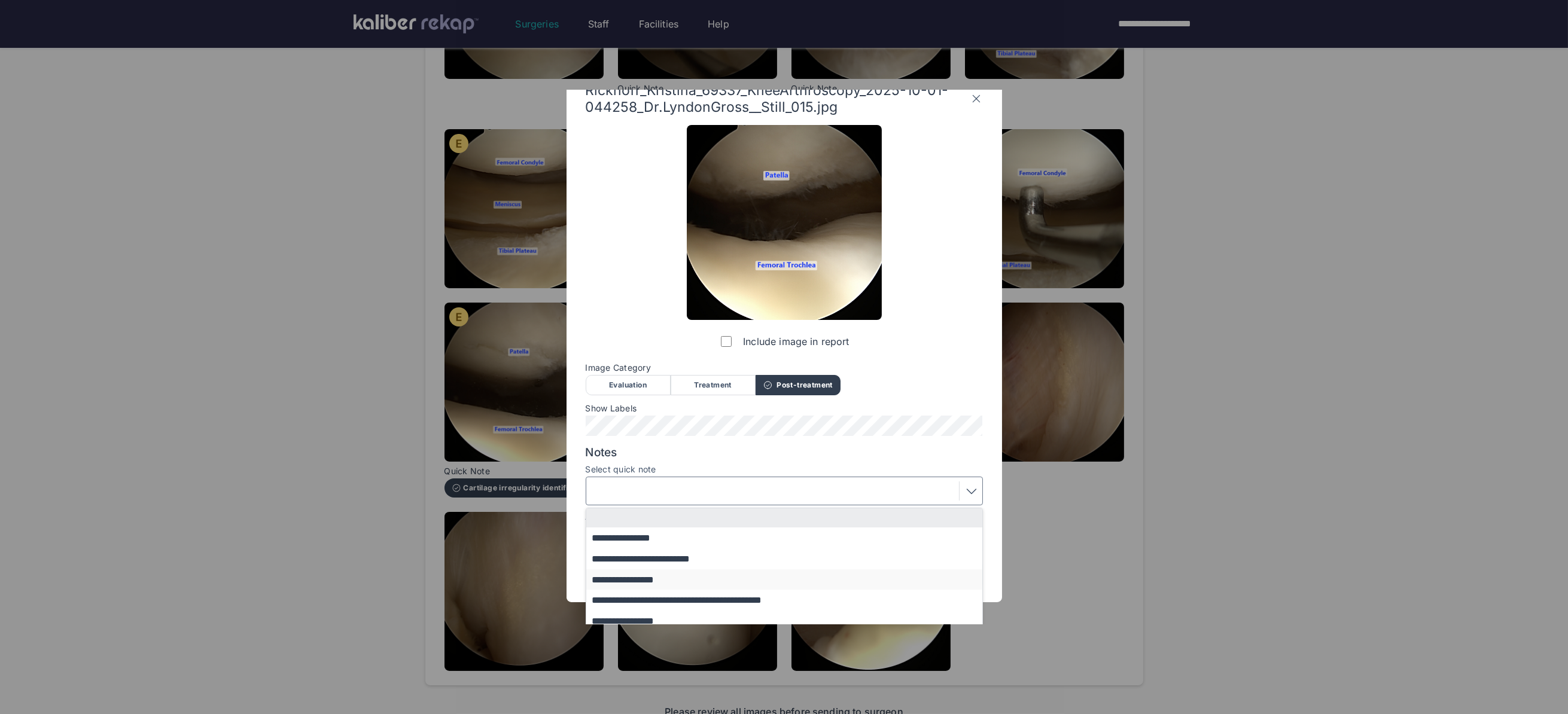
scroll to position [51, 0]
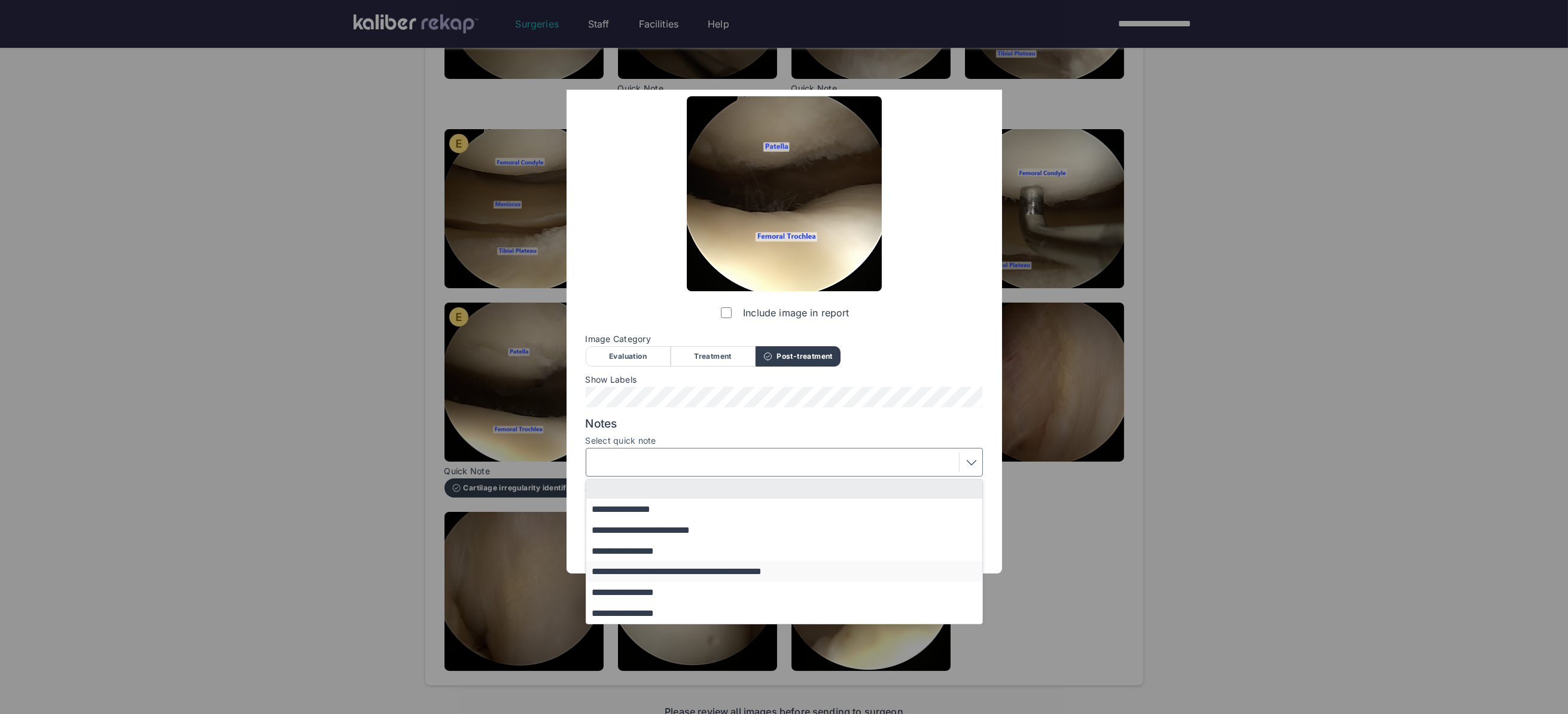
click at [664, 575] on button "**********" at bounding box center [789, 571] width 407 height 21
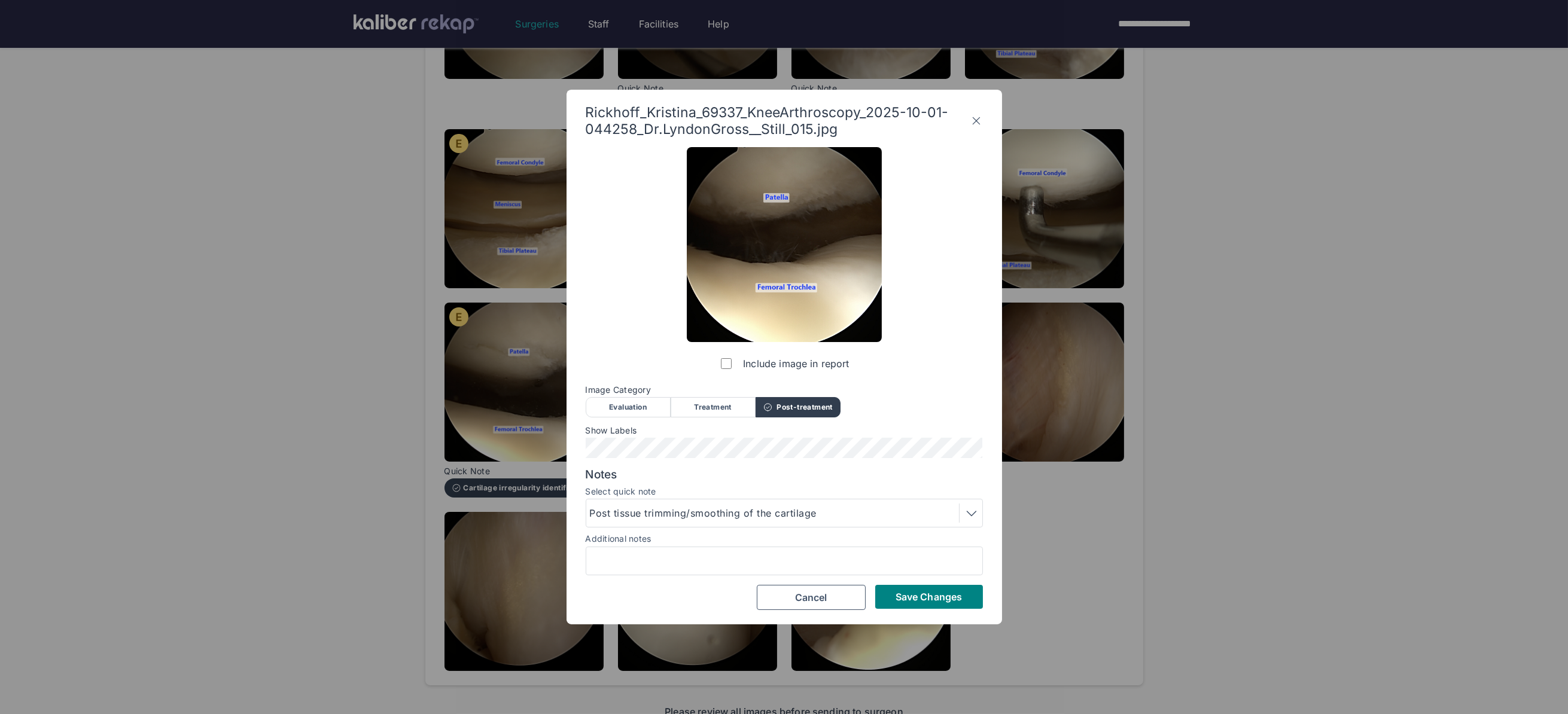
scroll to position [0, 0]
click at [937, 599] on span "Save Changes" at bounding box center [928, 597] width 66 height 12
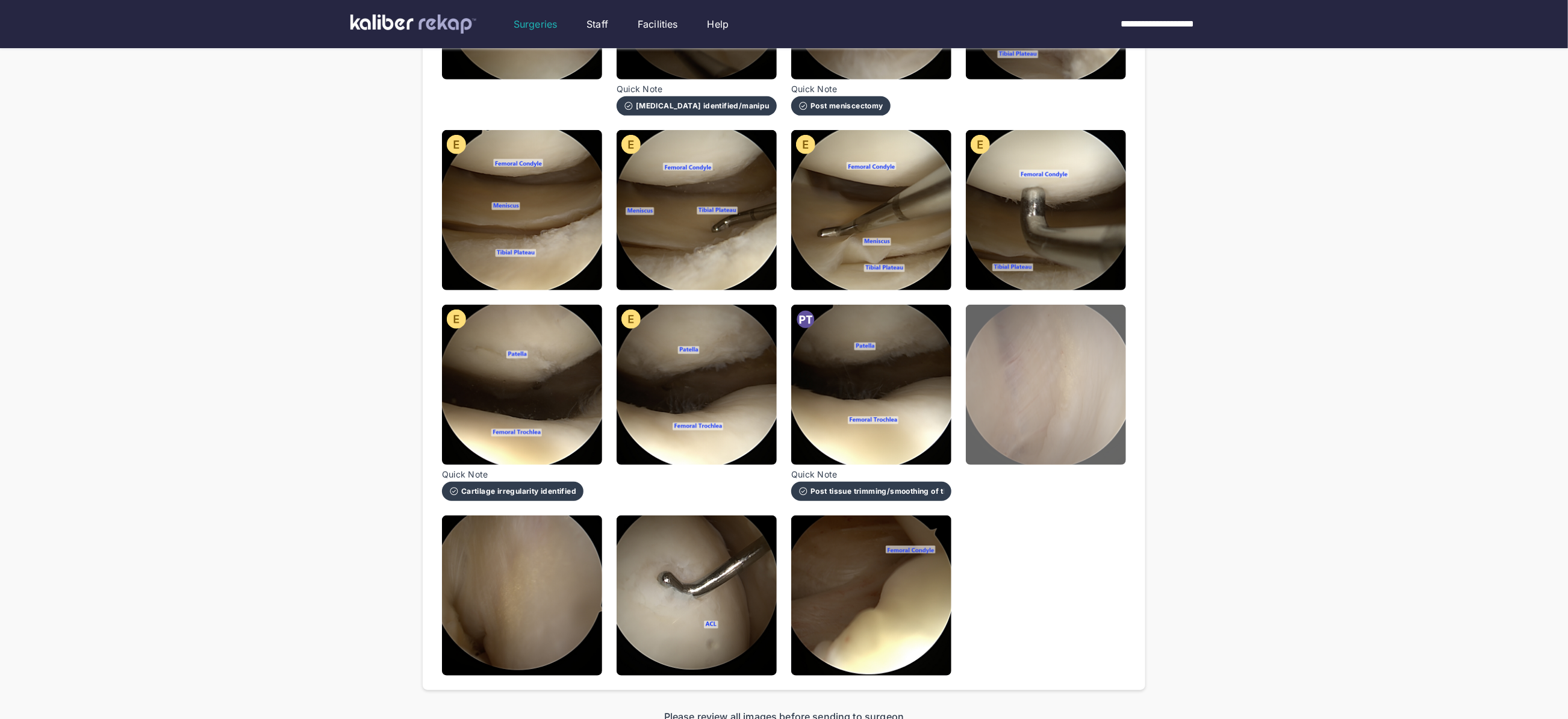
click at [1024, 364] on img at bounding box center [1046, 385] width 160 height 160
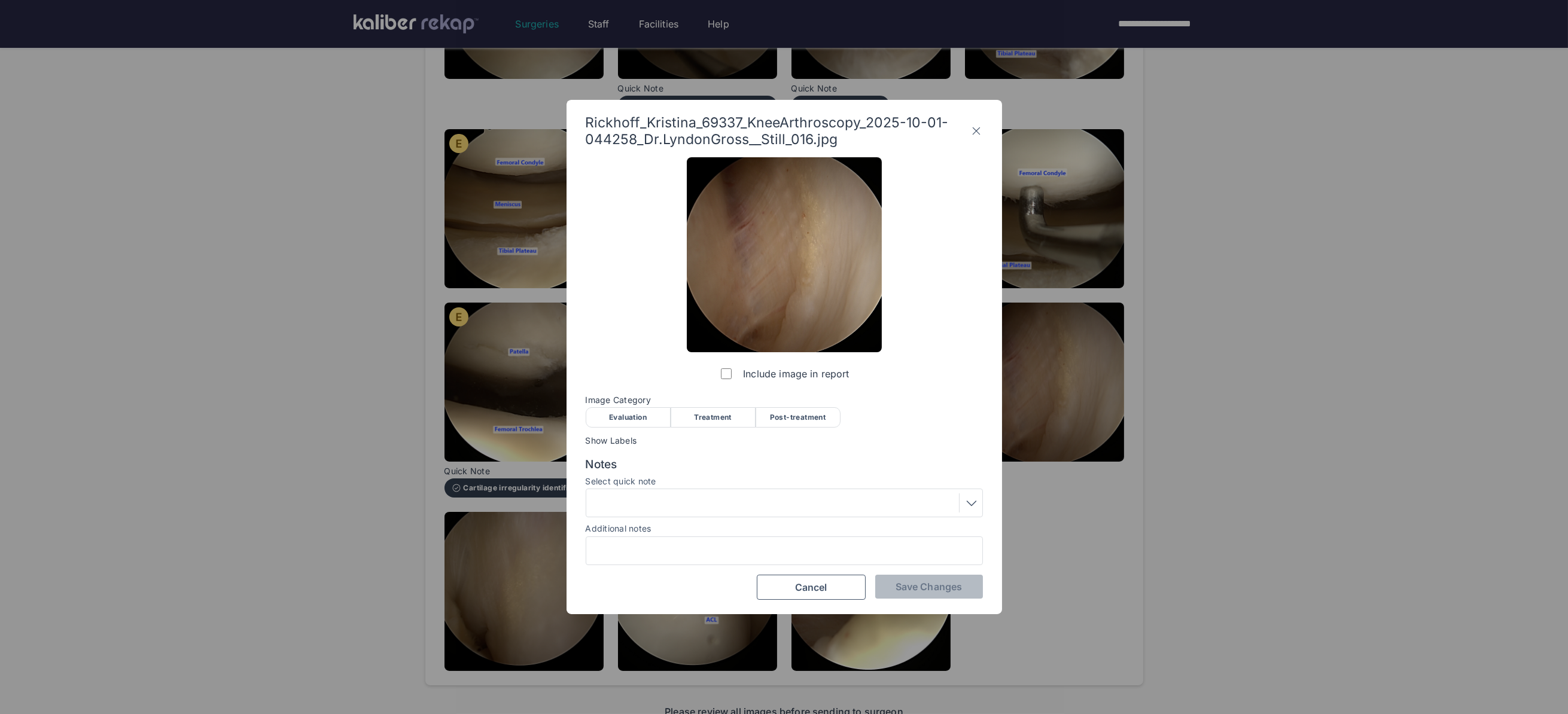
click at [622, 403] on span "Image Category" at bounding box center [784, 400] width 397 height 10
click at [627, 422] on div "Evaluation" at bounding box center [627, 418] width 85 height 20
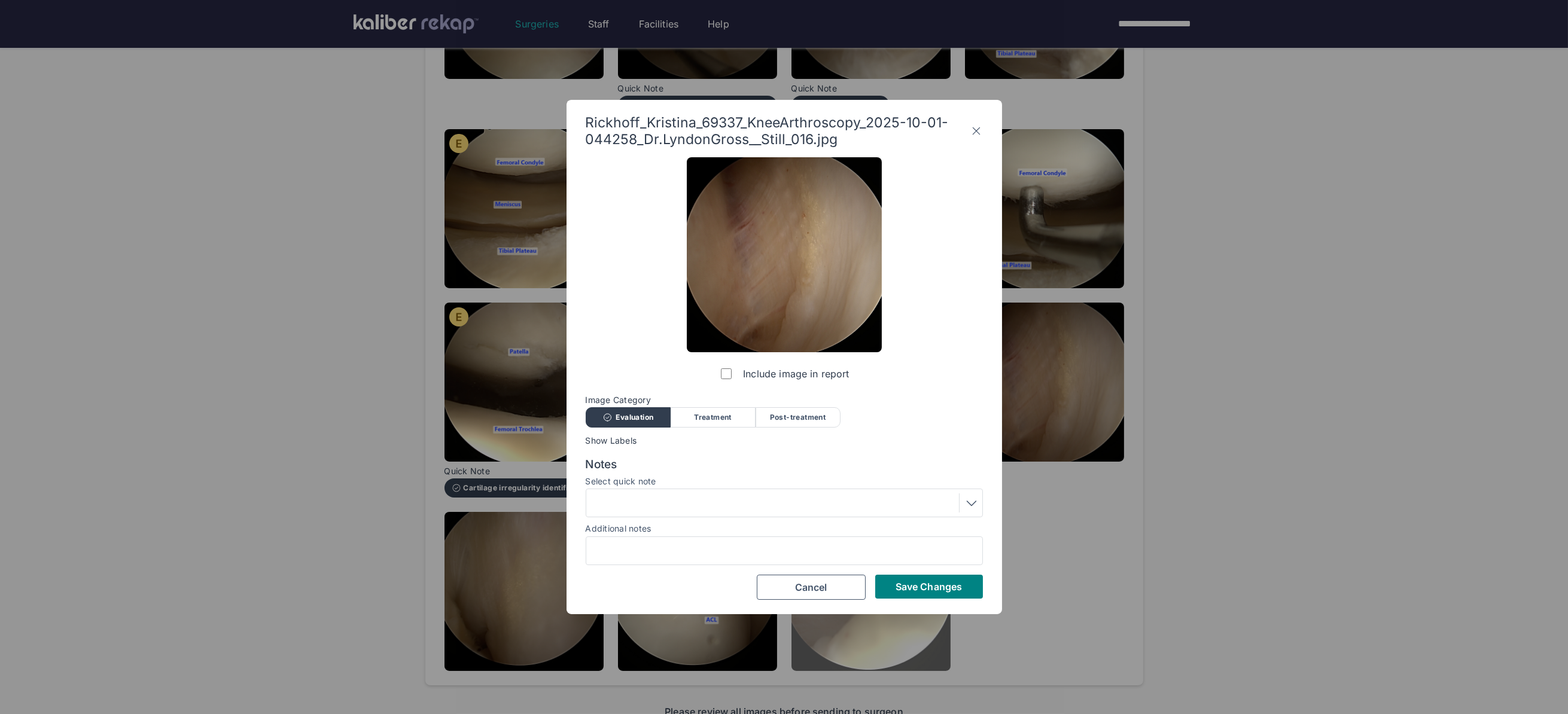
click at [939, 583] on span "Save Changes" at bounding box center [928, 586] width 66 height 12
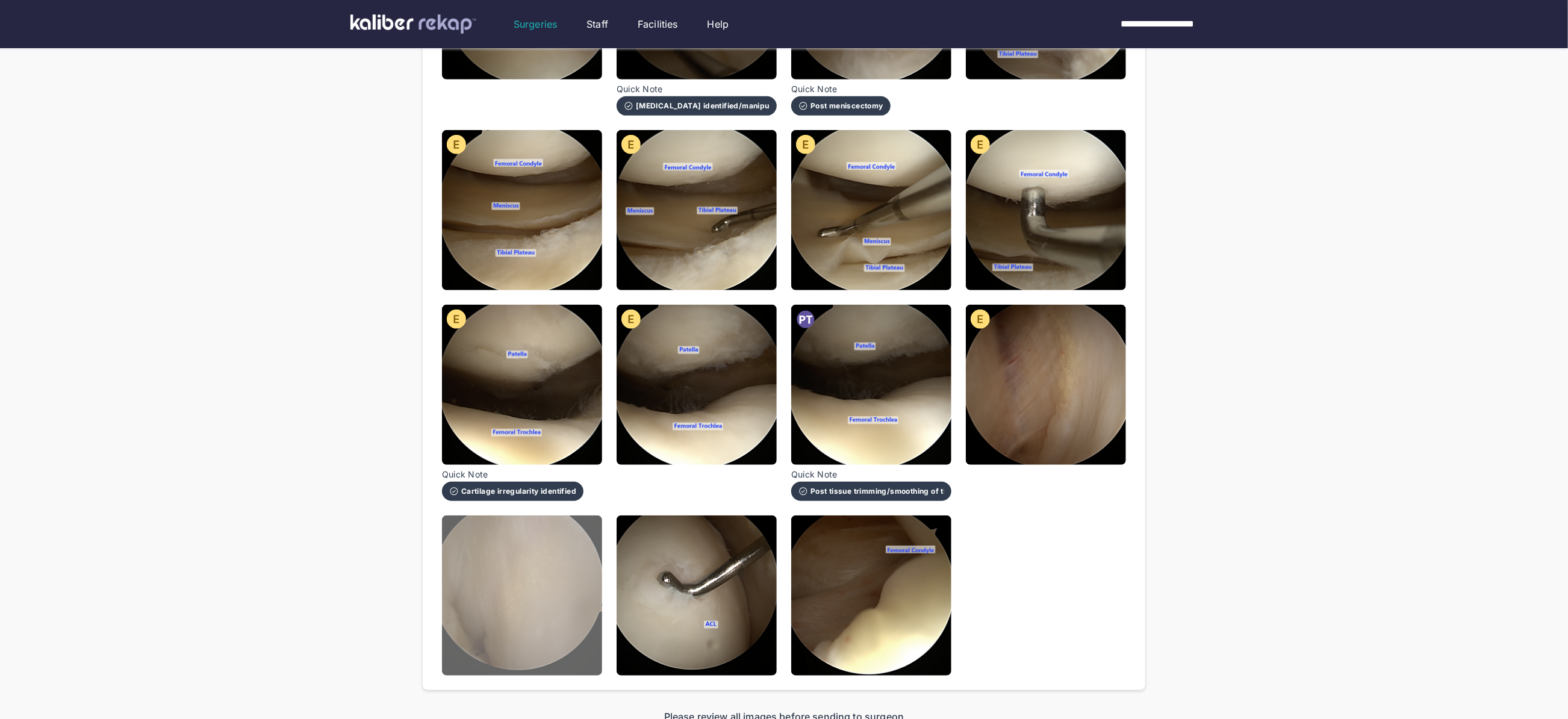
click at [538, 596] on img at bounding box center [522, 596] width 160 height 160
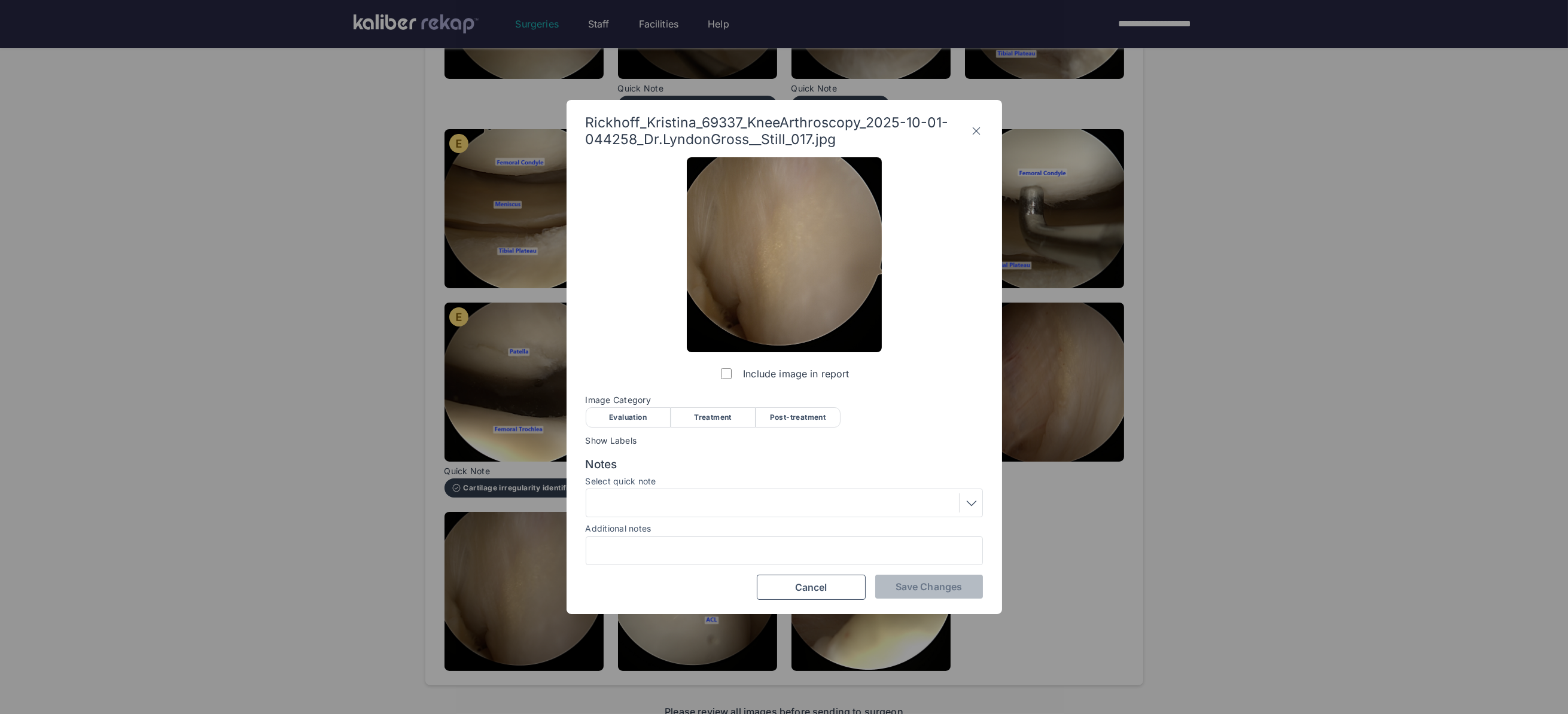
click at [624, 409] on div "Evaluation" at bounding box center [627, 418] width 85 height 20
click at [652, 493] on div at bounding box center [784, 503] width 389 height 19
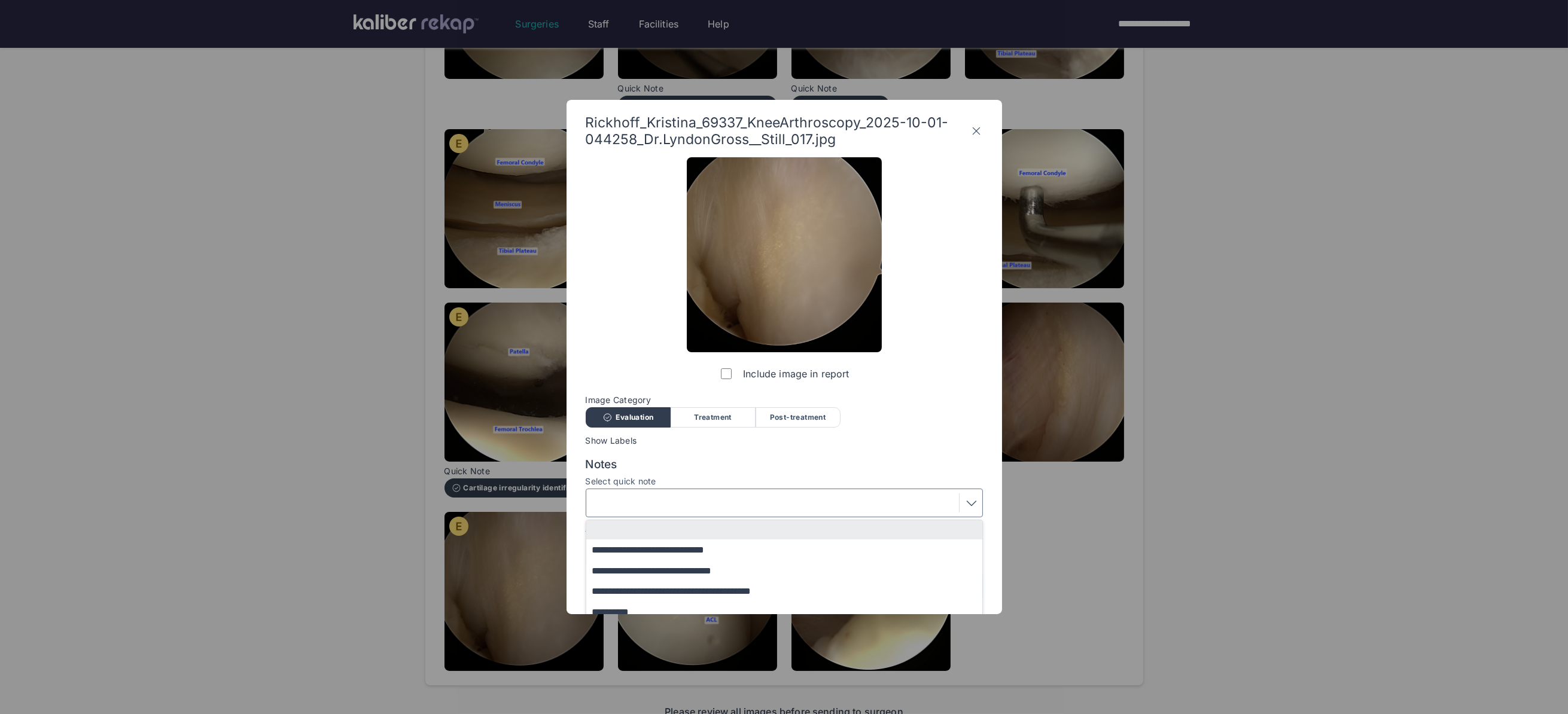
drag, startPoint x: 978, startPoint y: 390, endPoint x: 939, endPoint y: 402, distance: 40.8
click at [978, 390] on div "**********" at bounding box center [784, 379] width 397 height 442
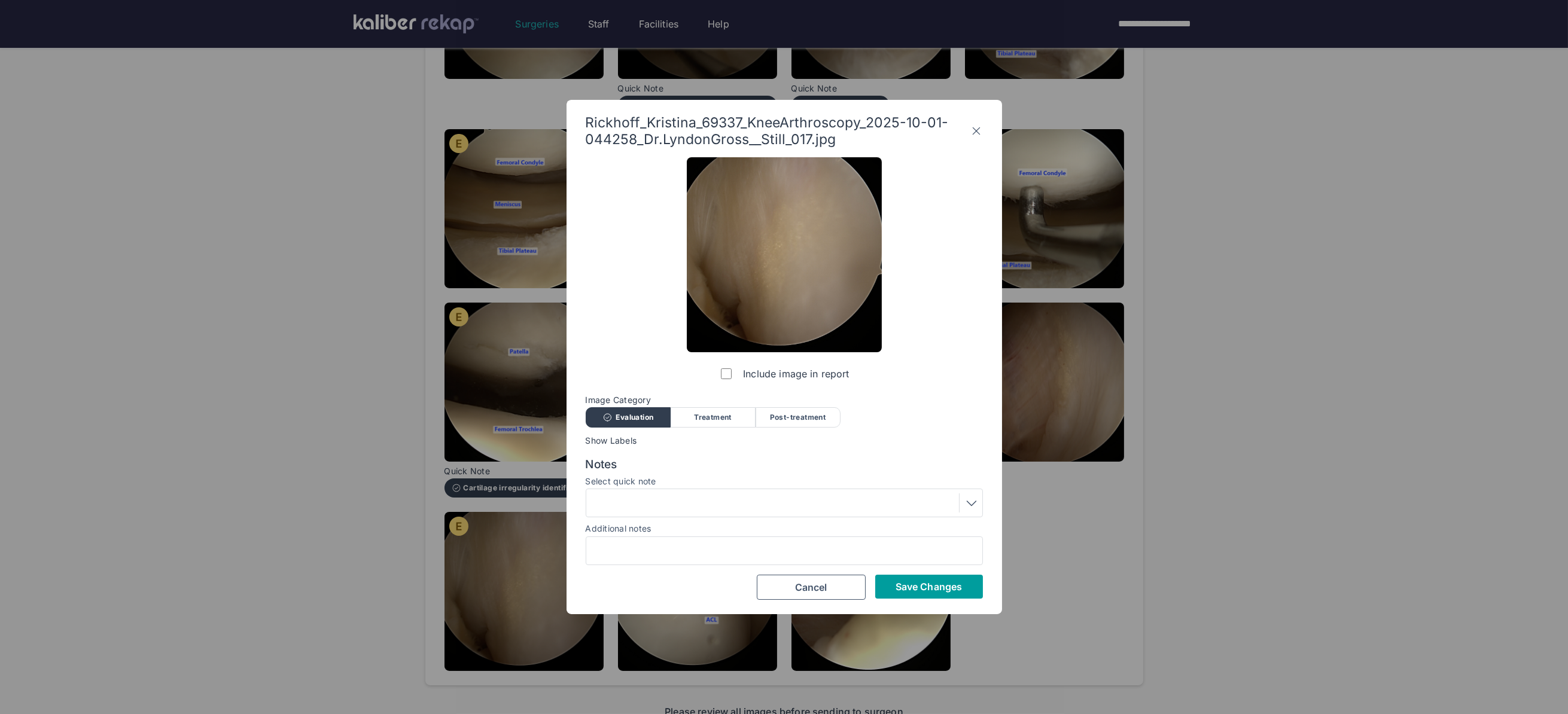
click at [932, 592] on button "Save Changes" at bounding box center [928, 586] width 108 height 24
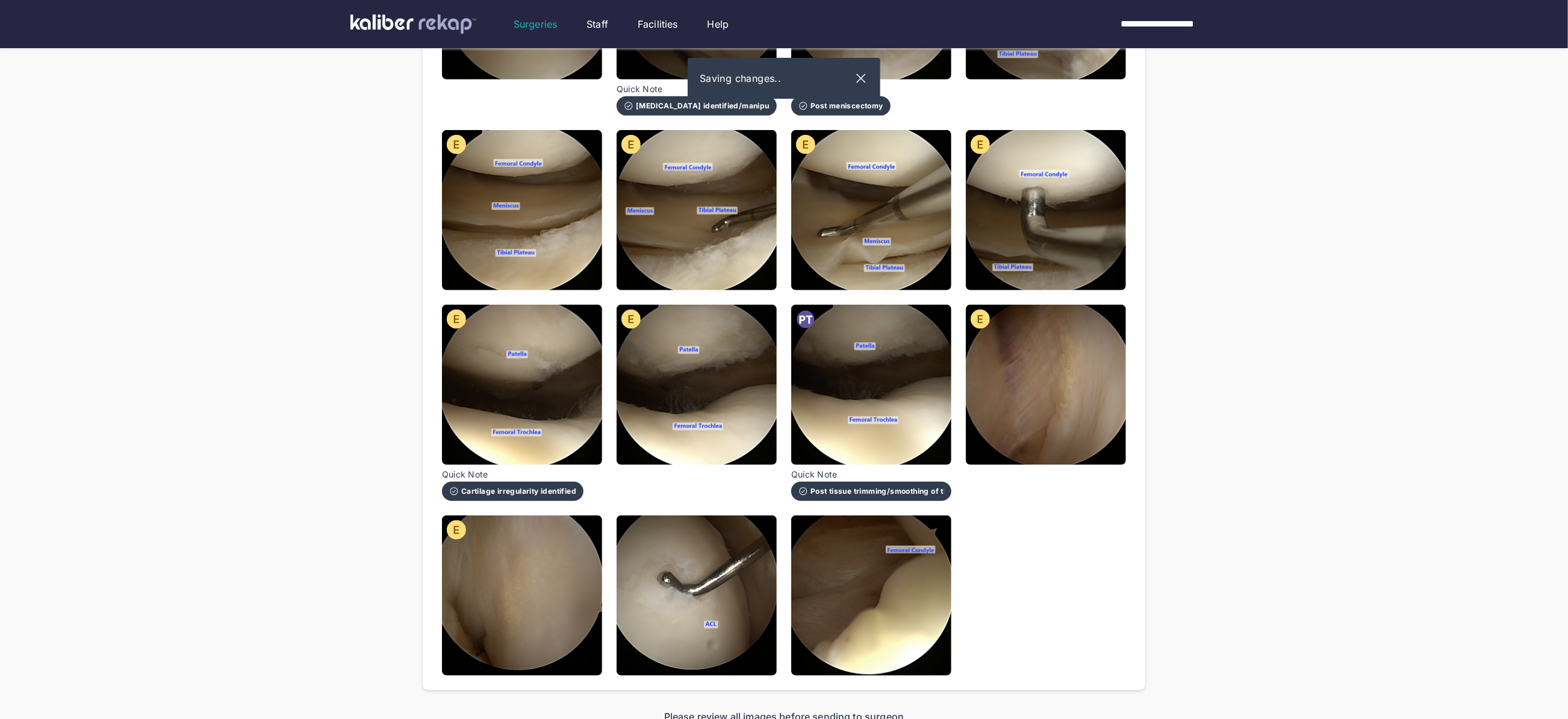
drag, startPoint x: 1070, startPoint y: 368, endPoint x: 1058, endPoint y: 374, distance: 13.4
click at [1070, 368] on img at bounding box center [1046, 385] width 160 height 160
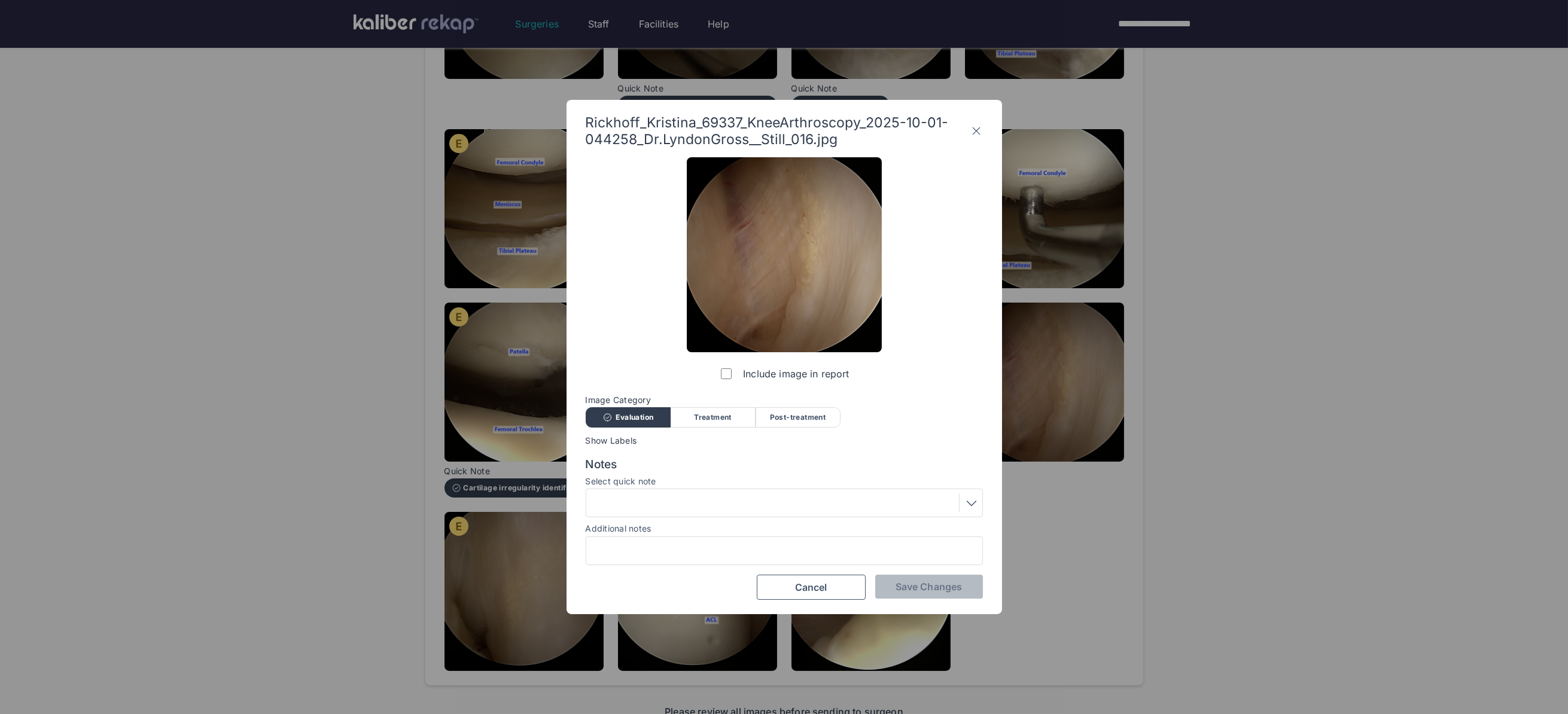
drag, startPoint x: 1180, startPoint y: 364, endPoint x: 1115, endPoint y: 381, distance: 67.2
click at [1180, 364] on div "Rickhoff_Kristina_69337_KneeArthroscopy_2025-10-01-044258_Dr.LyndonGross__Still…" at bounding box center [784, 357] width 1568 height 714
click at [976, 127] on icon at bounding box center [976, 131] width 12 height 19
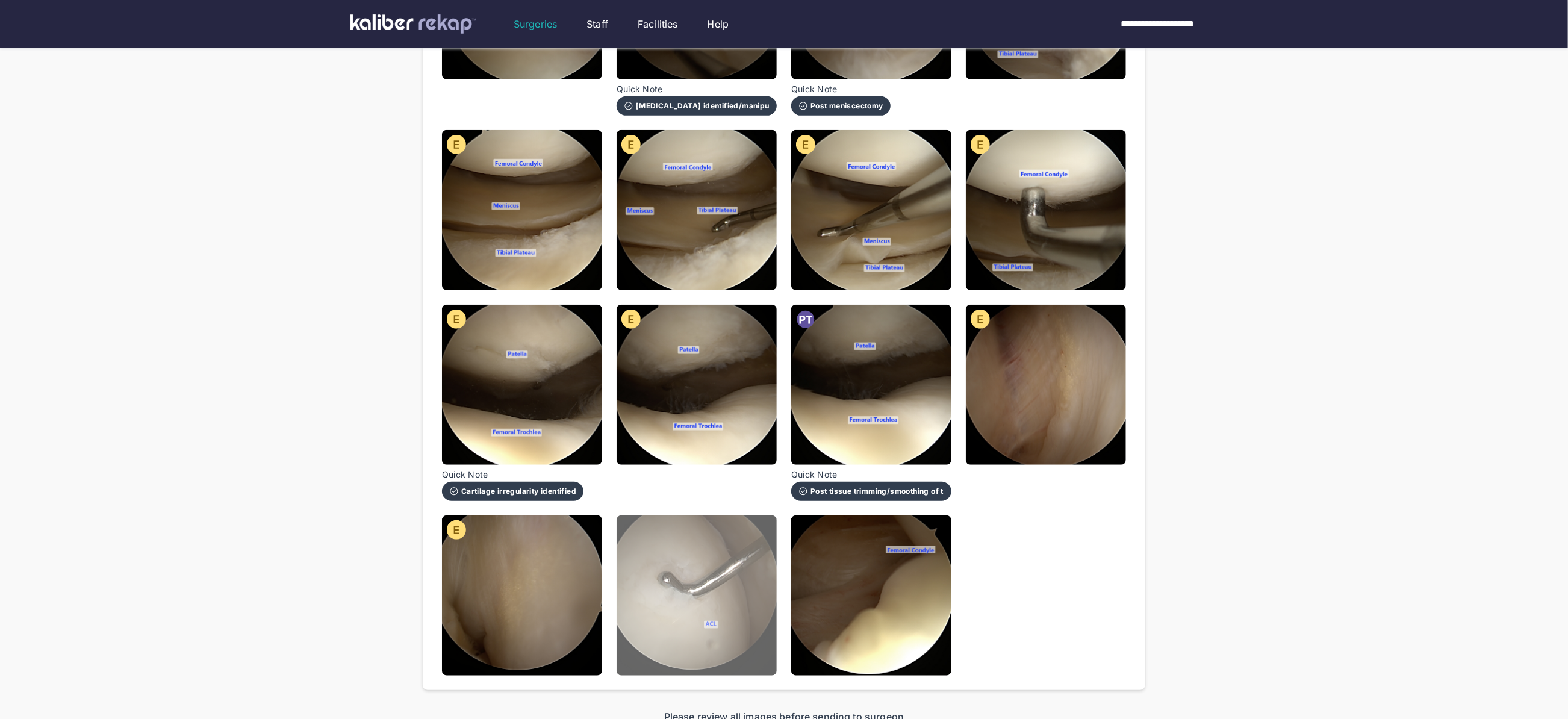
click at [728, 584] on img at bounding box center [697, 596] width 160 height 160
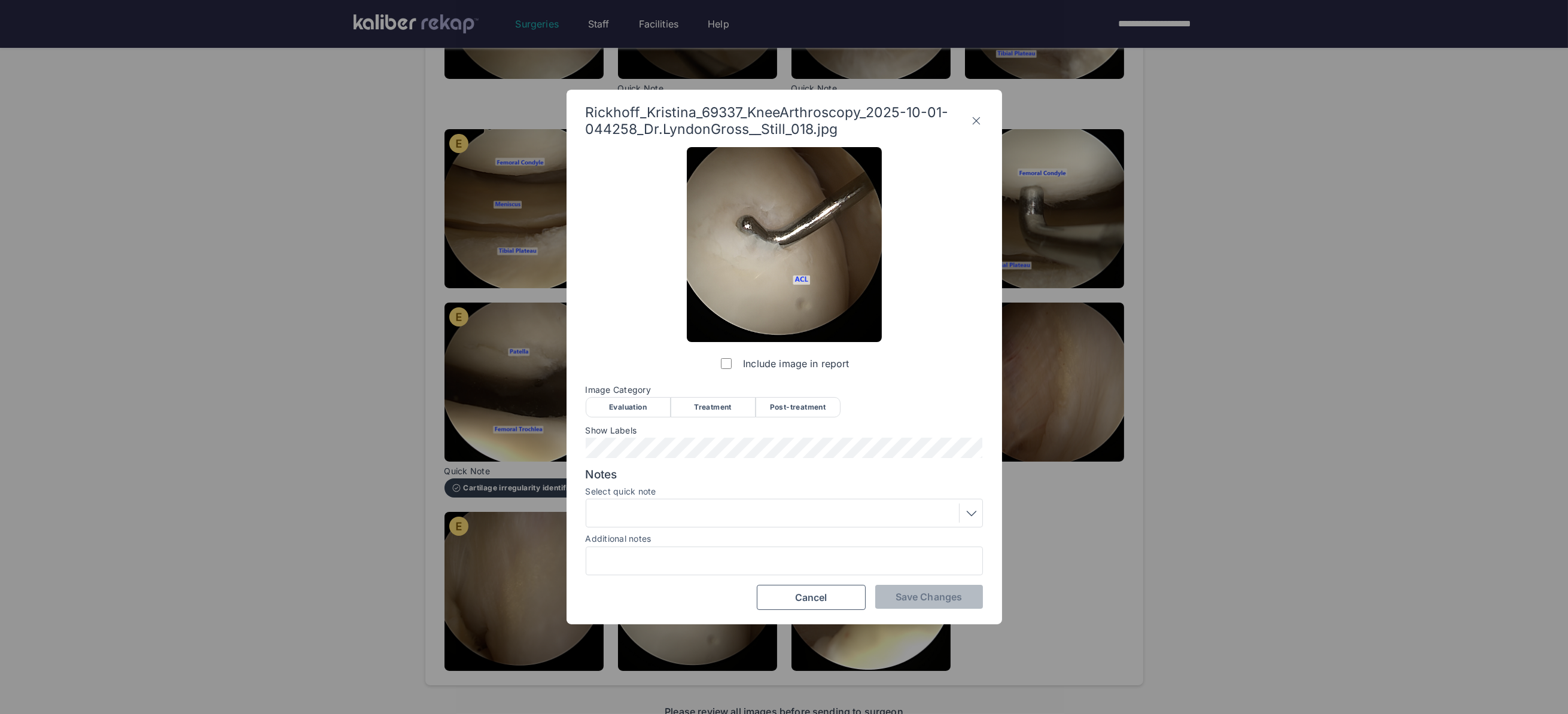
click at [623, 409] on div "Evaluation" at bounding box center [627, 407] width 85 height 20
click at [657, 507] on div at bounding box center [784, 513] width 389 height 19
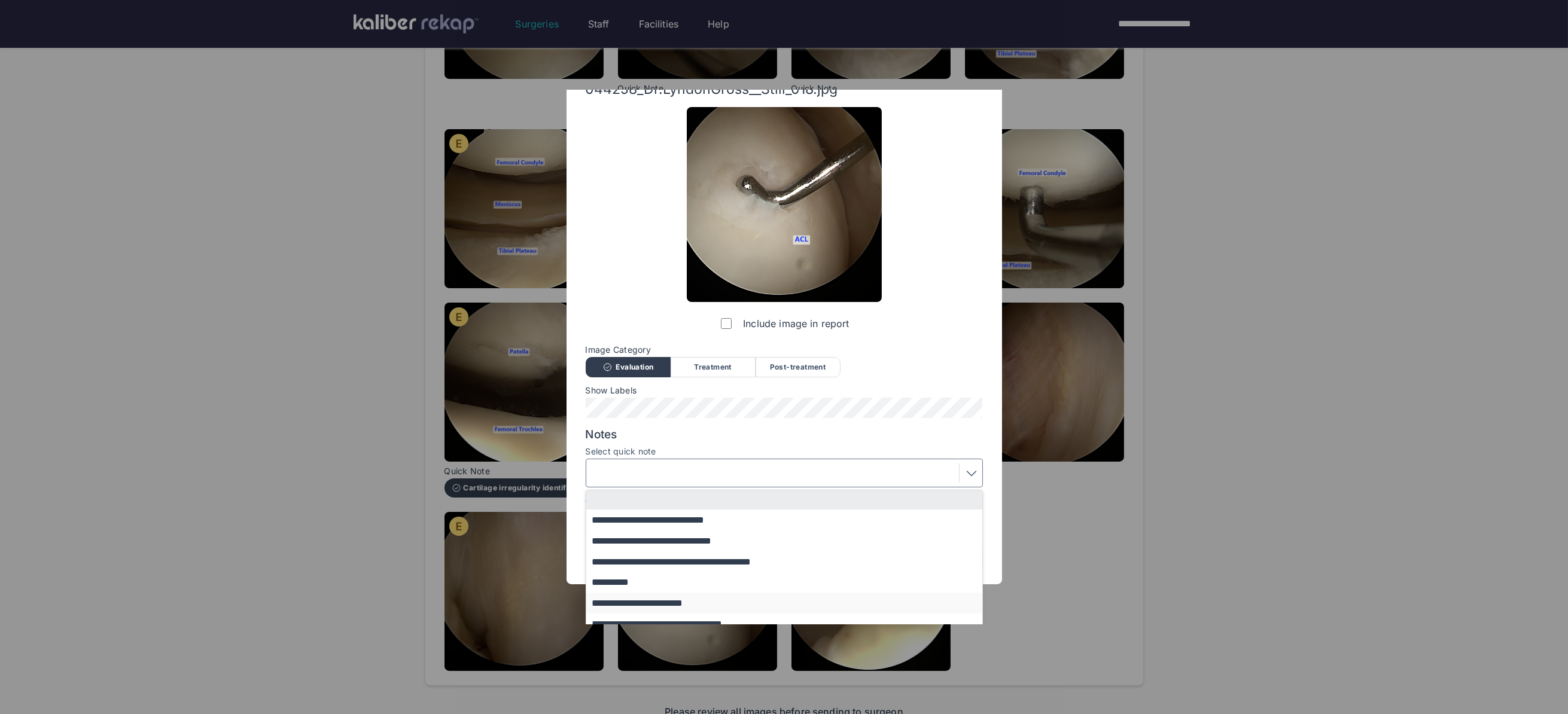
scroll to position [72, 0]
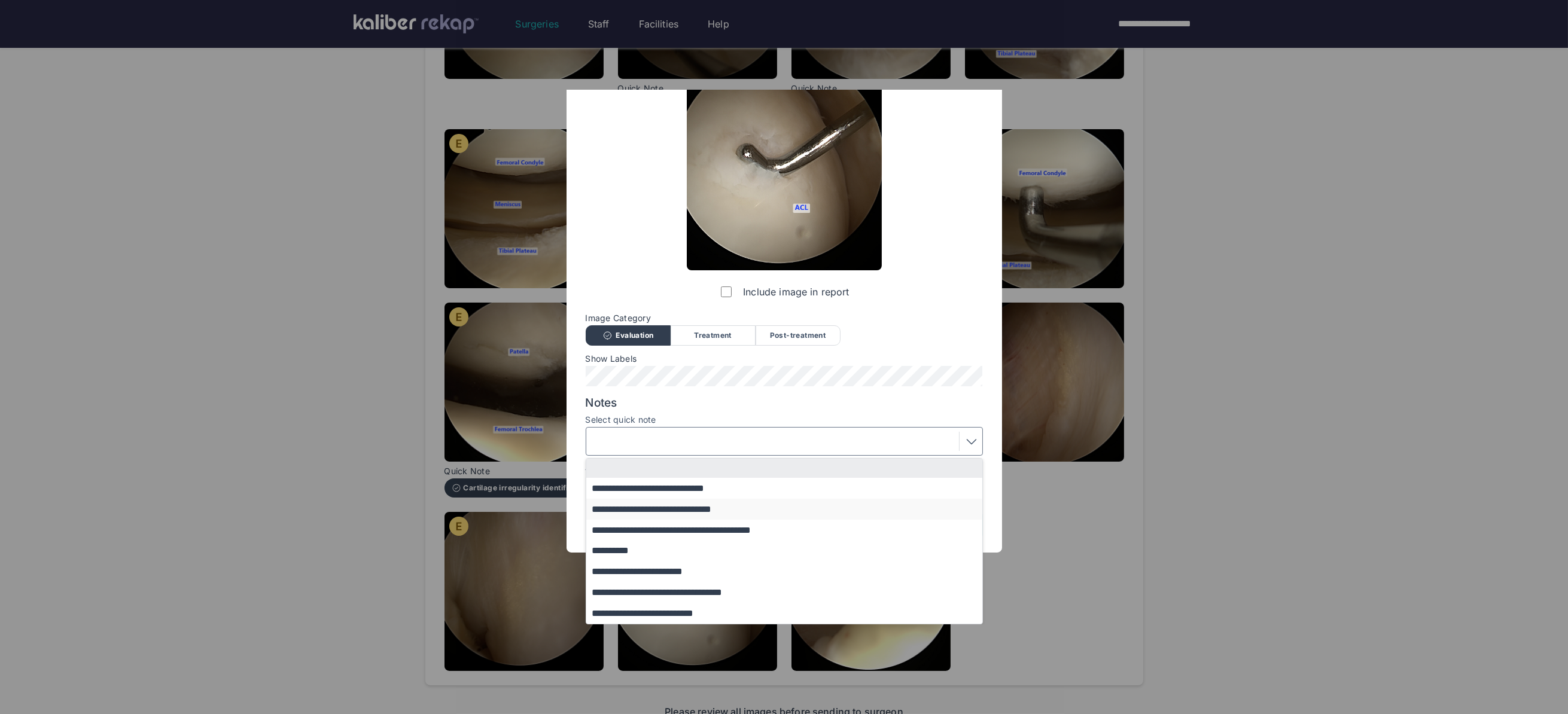
click at [641, 503] on button "**********" at bounding box center [789, 509] width 407 height 21
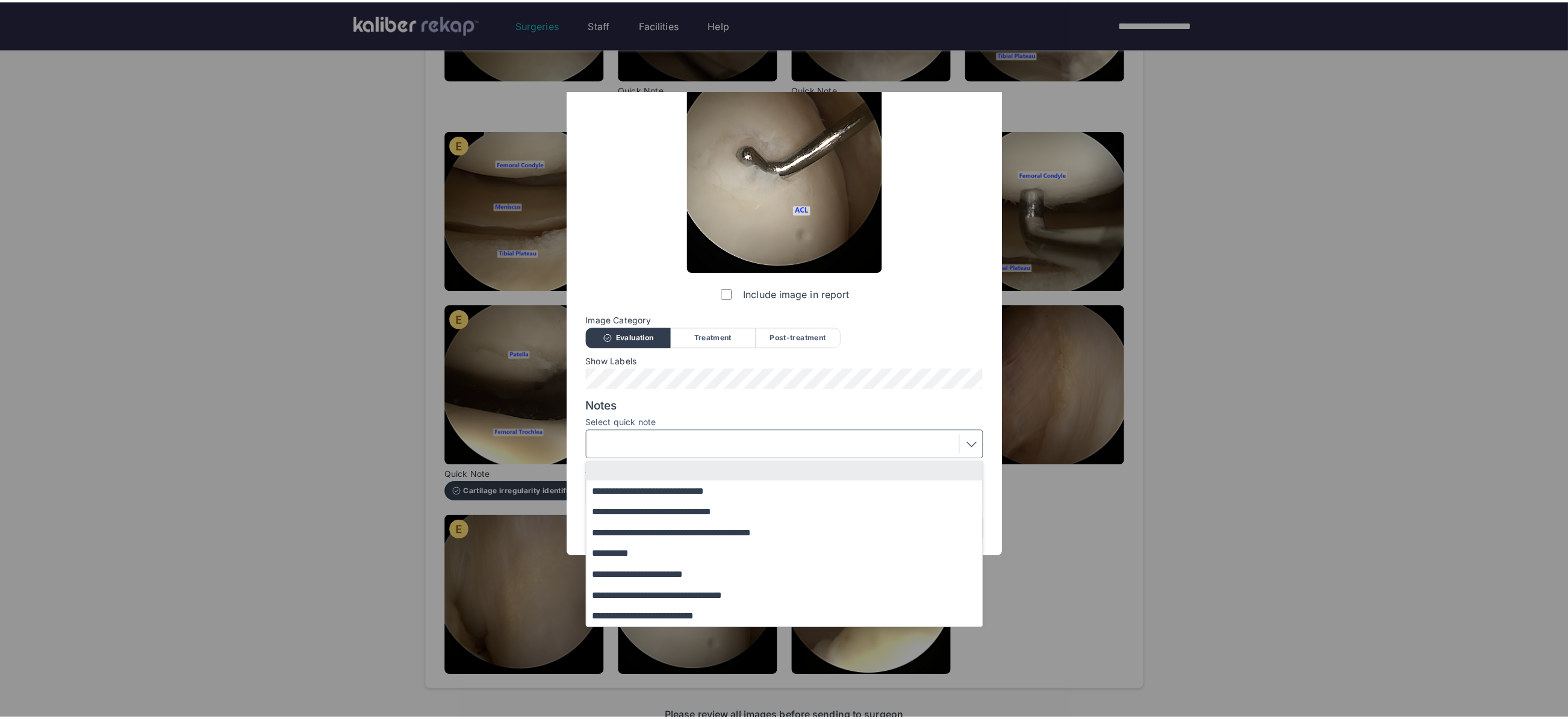
scroll to position [0, 0]
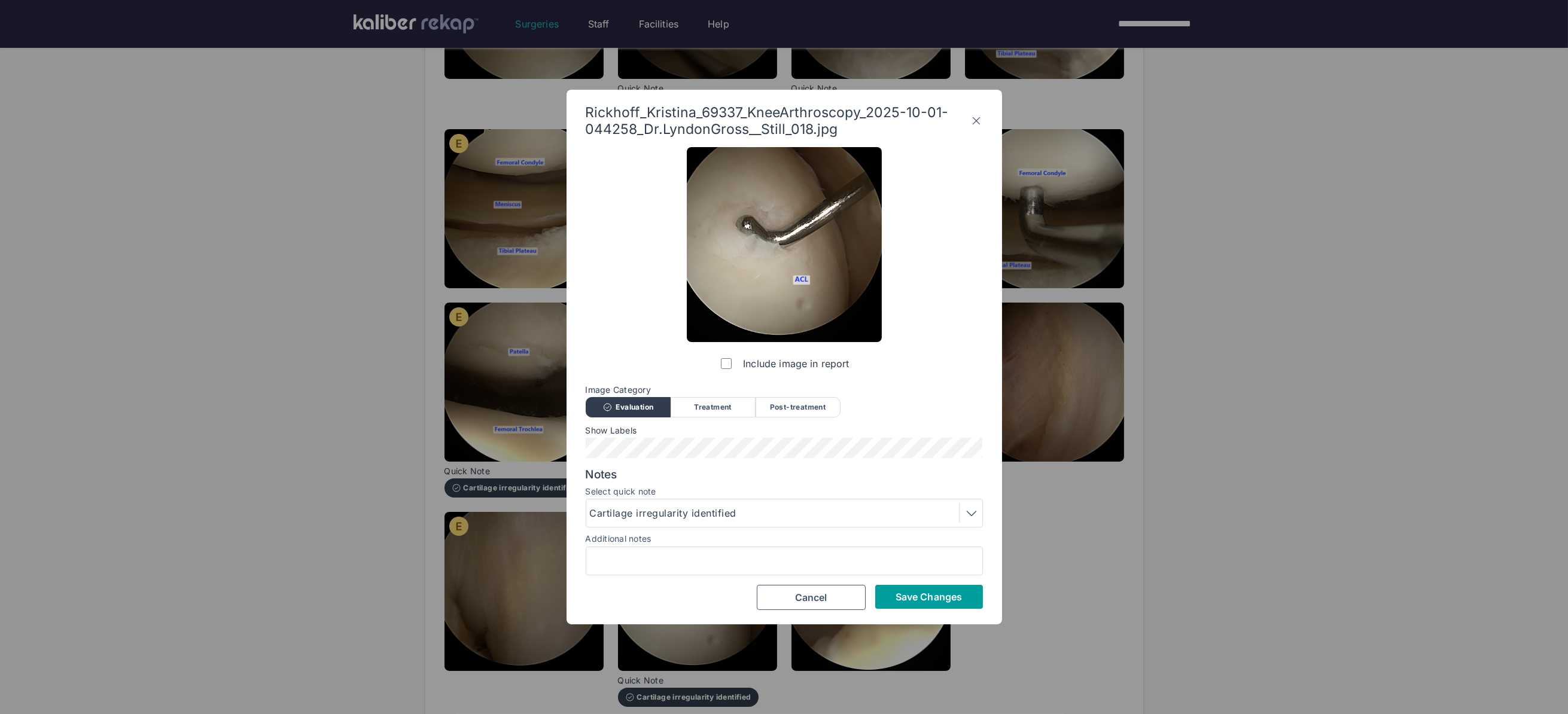
click at [909, 599] on span "Save Changes" at bounding box center [928, 597] width 66 height 12
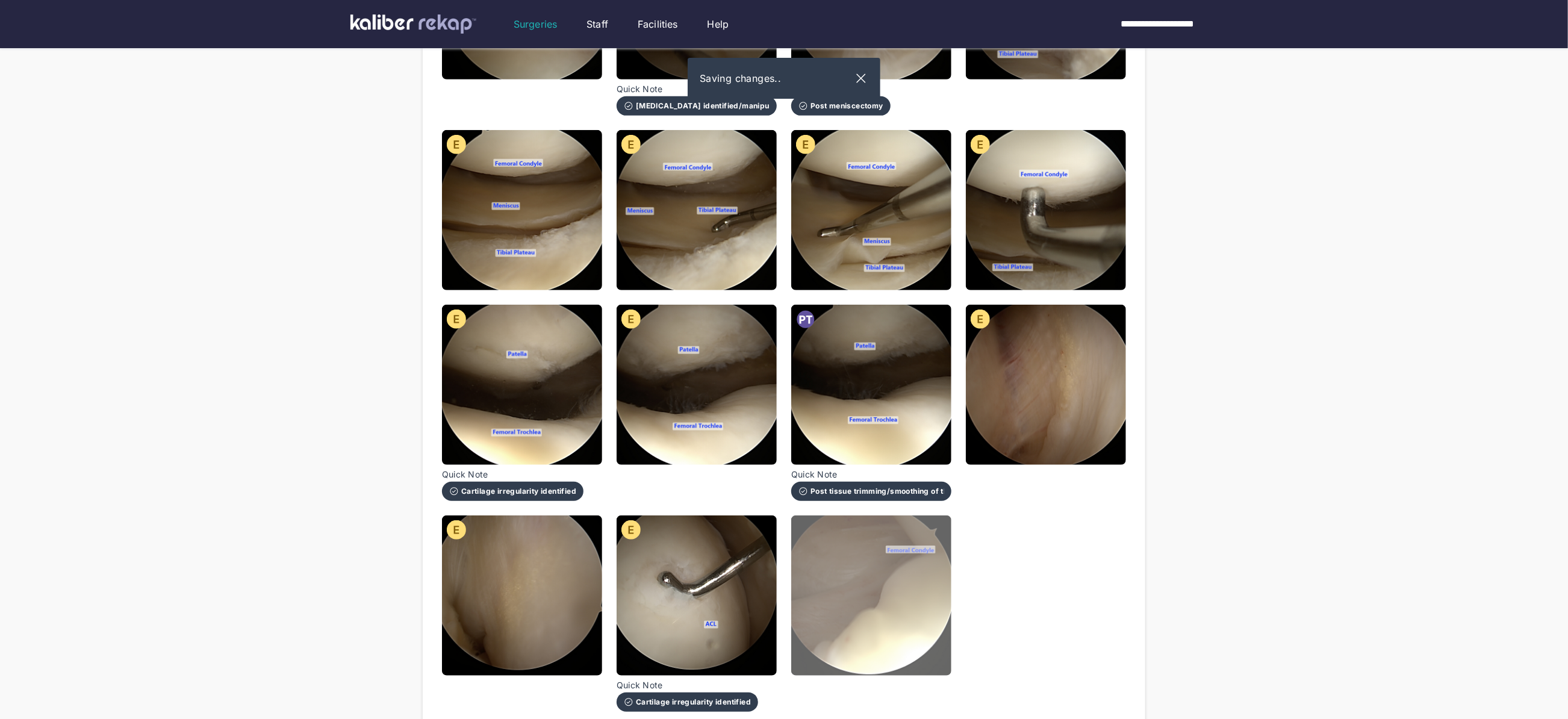
click at [890, 602] on img at bounding box center [872, 596] width 160 height 160
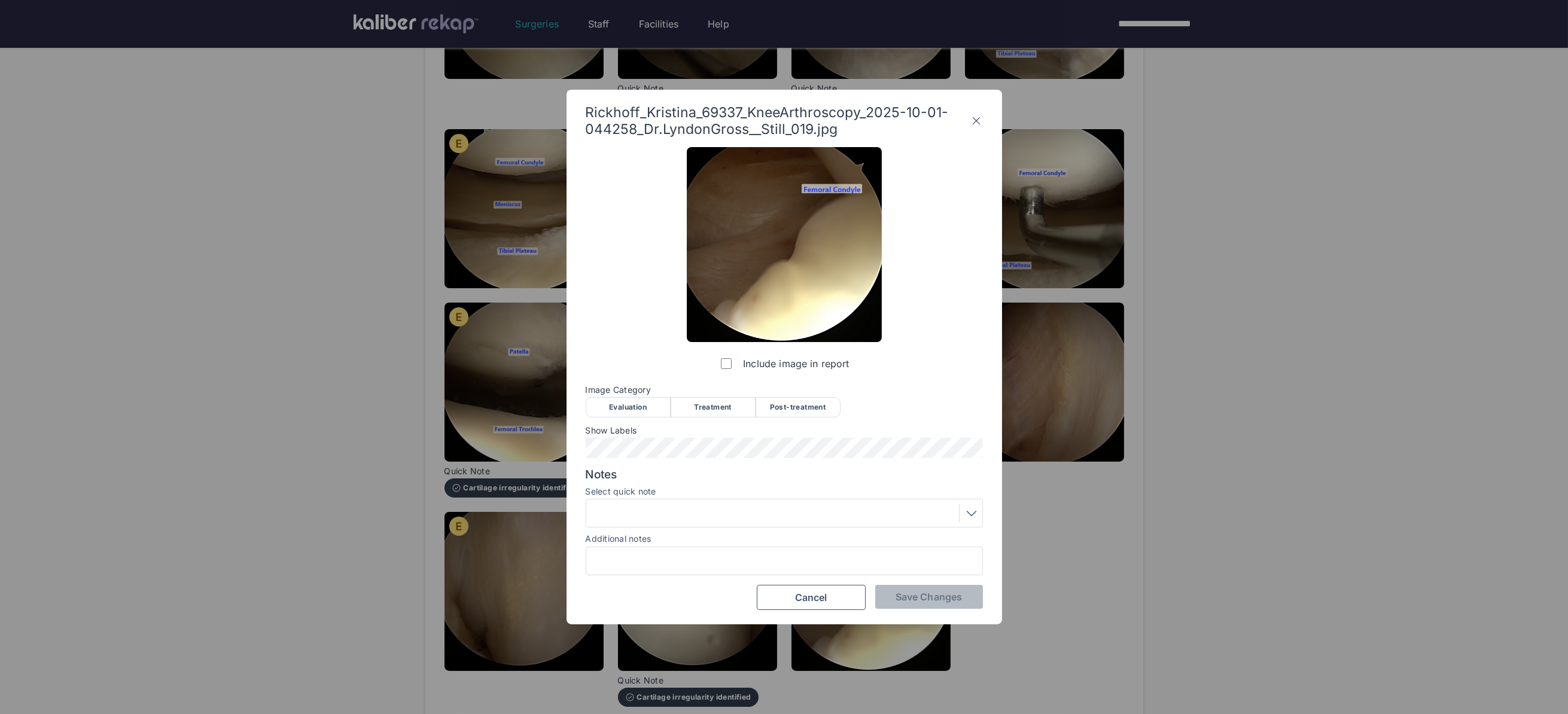
click at [624, 395] on div "Image Category Evaluation Treatment Post-treatment Evaluation Treatment Post-tr…" at bounding box center [784, 400] width 397 height 31
click at [923, 592] on span "Save Changes" at bounding box center [928, 597] width 66 height 12
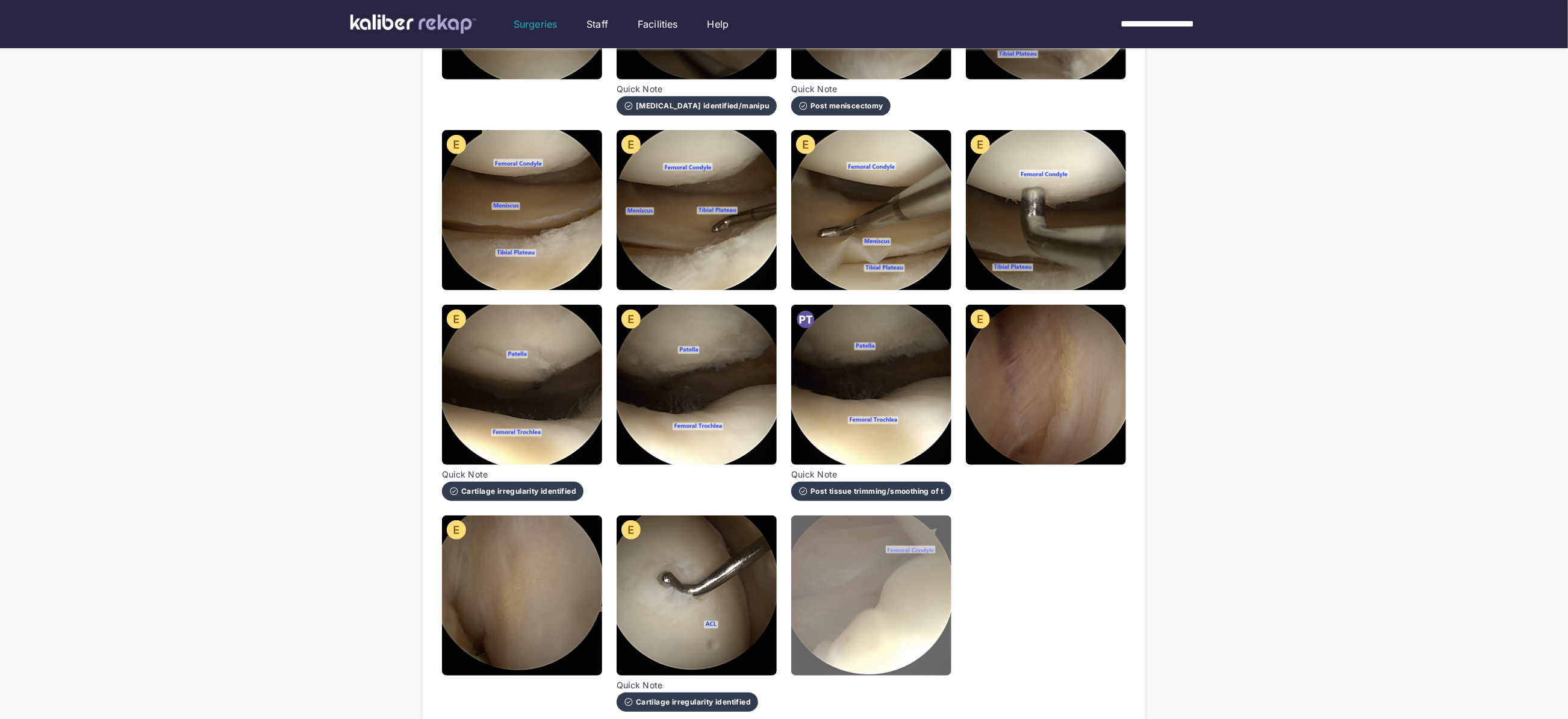
click at [882, 593] on img at bounding box center [872, 596] width 160 height 160
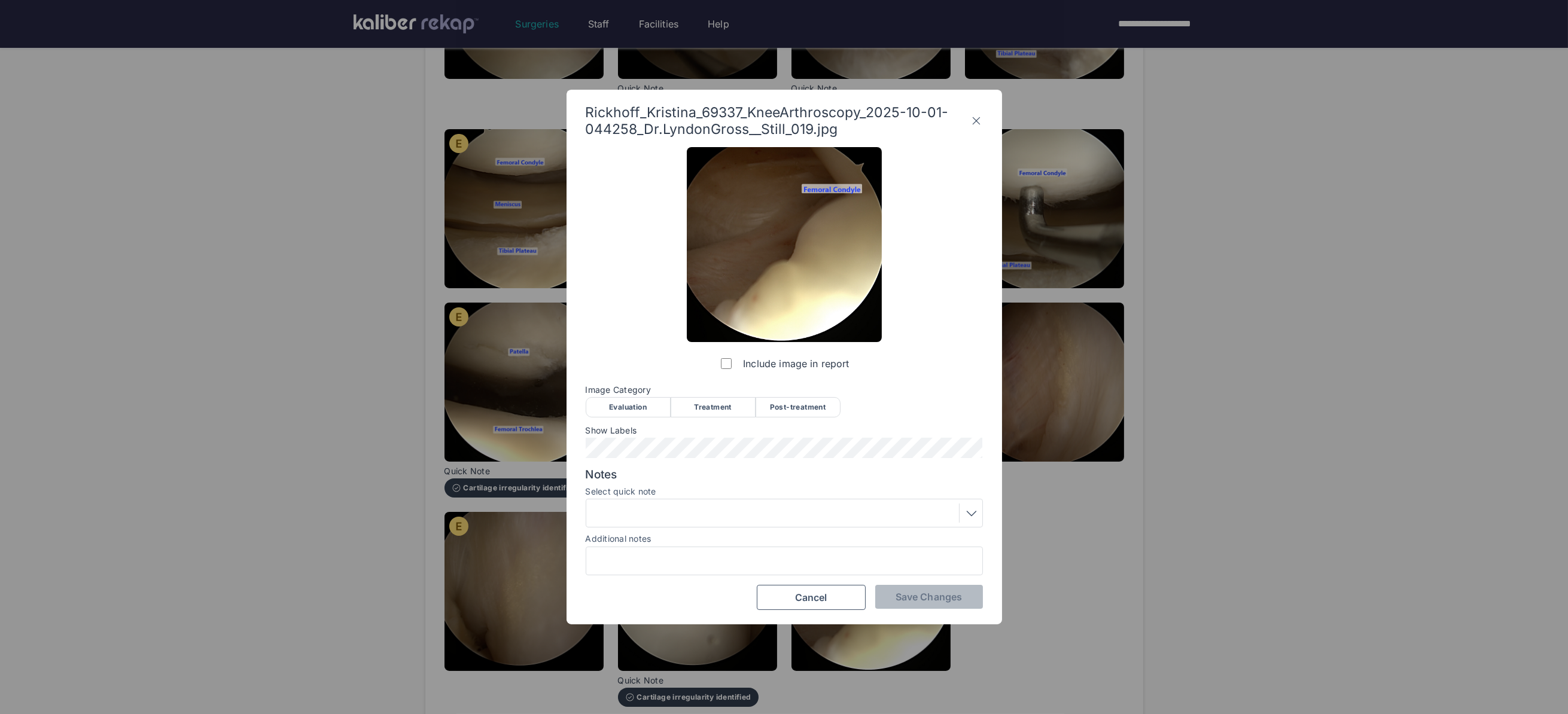
click at [620, 406] on div "Evaluation" at bounding box center [627, 407] width 85 height 20
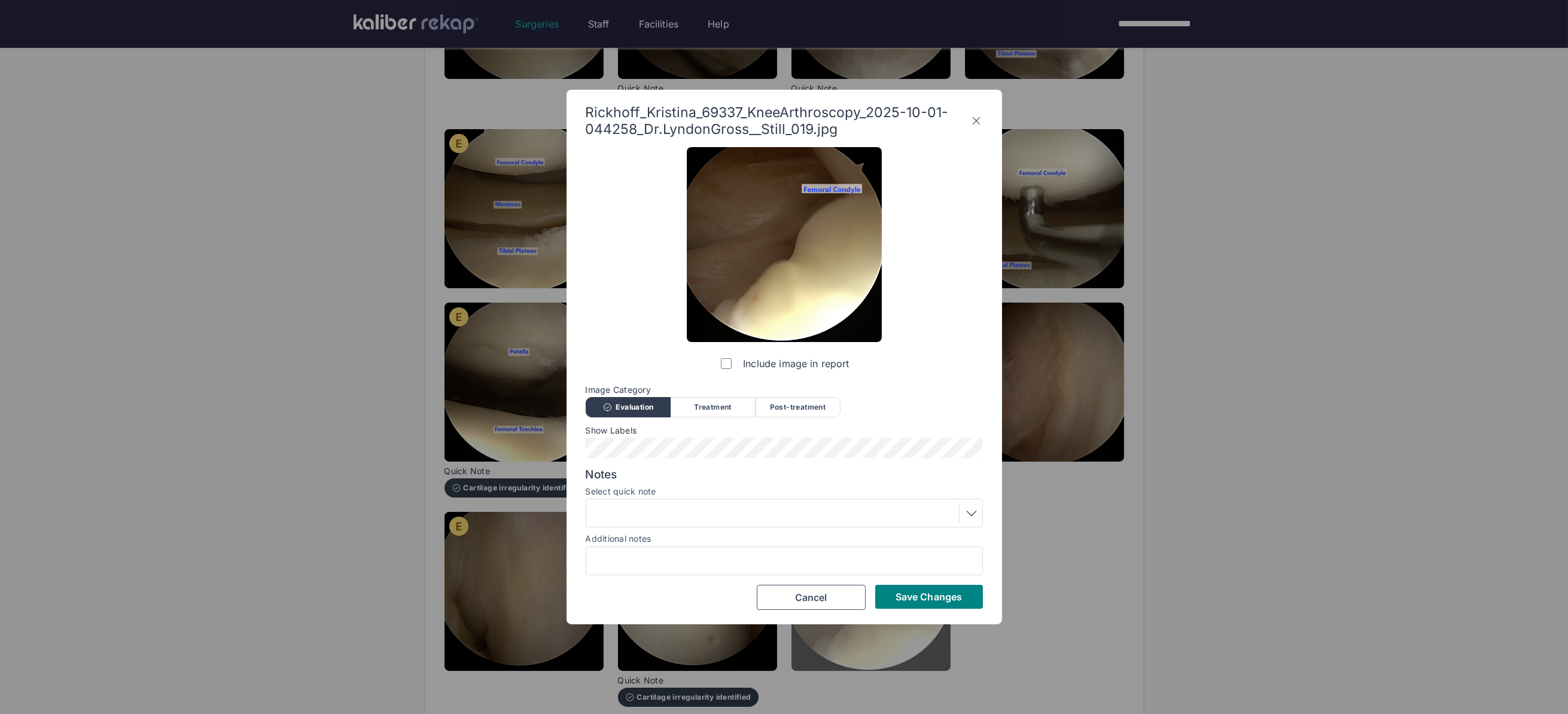
click at [899, 595] on span "Save Changes" at bounding box center [928, 597] width 66 height 12
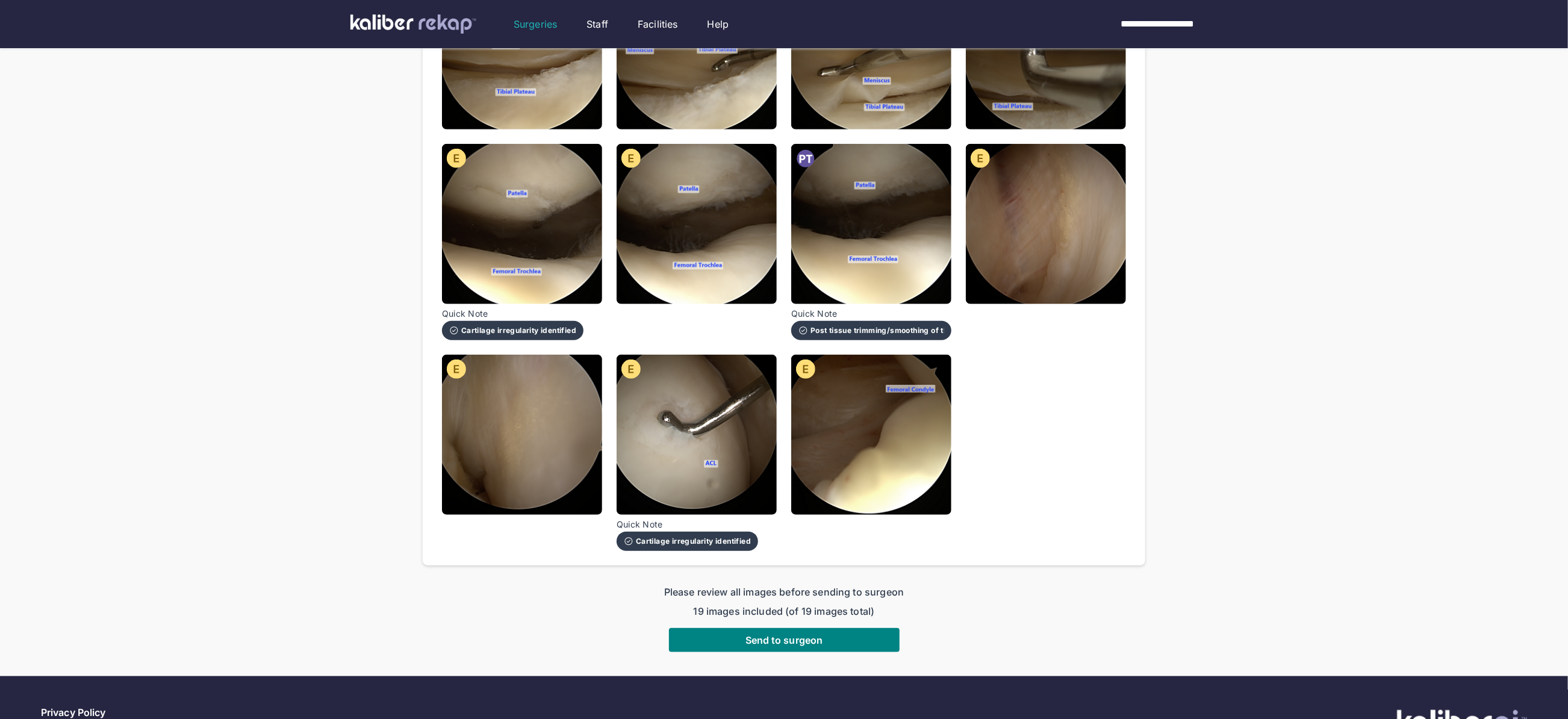
scroll to position [732, 0]
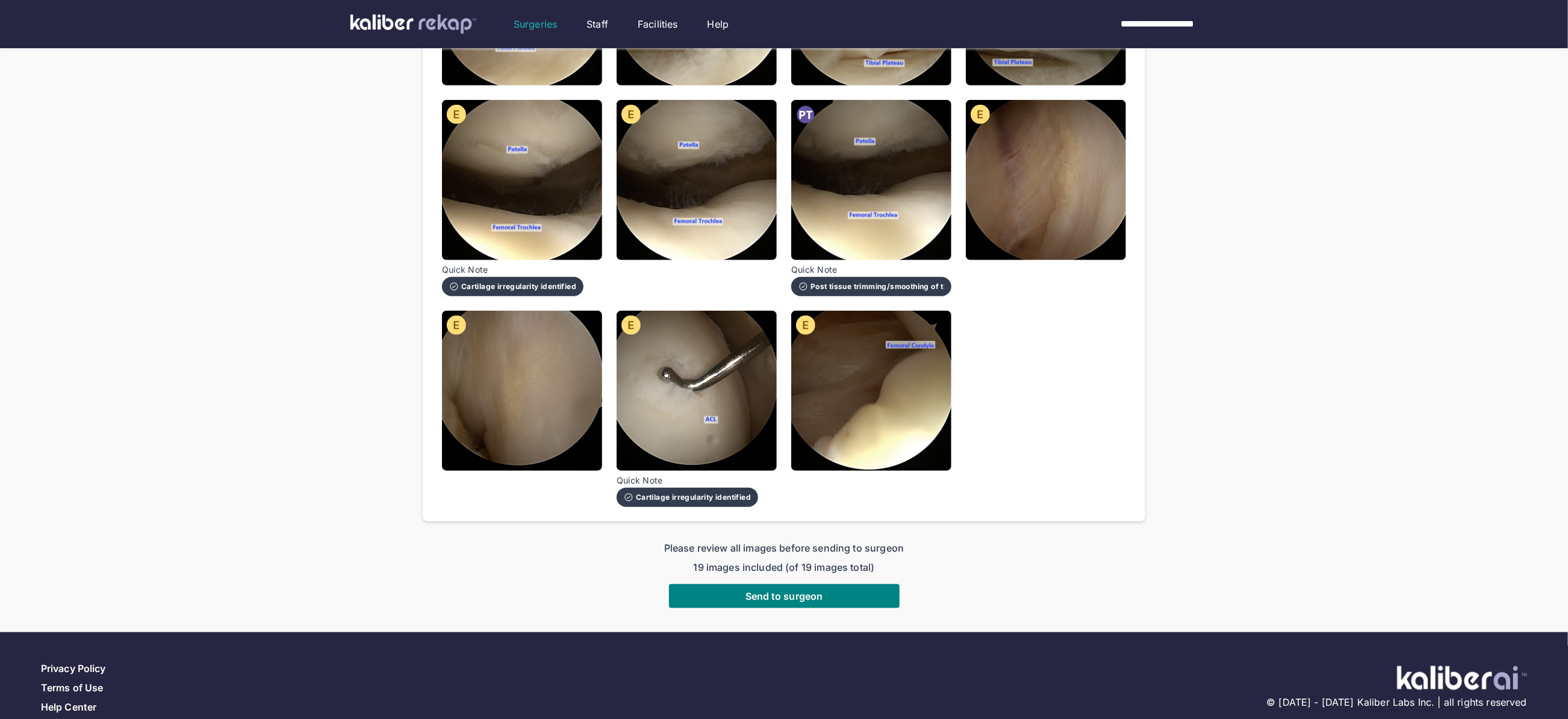
click at [862, 584] on button "Send to surgeon" at bounding box center [784, 596] width 230 height 24
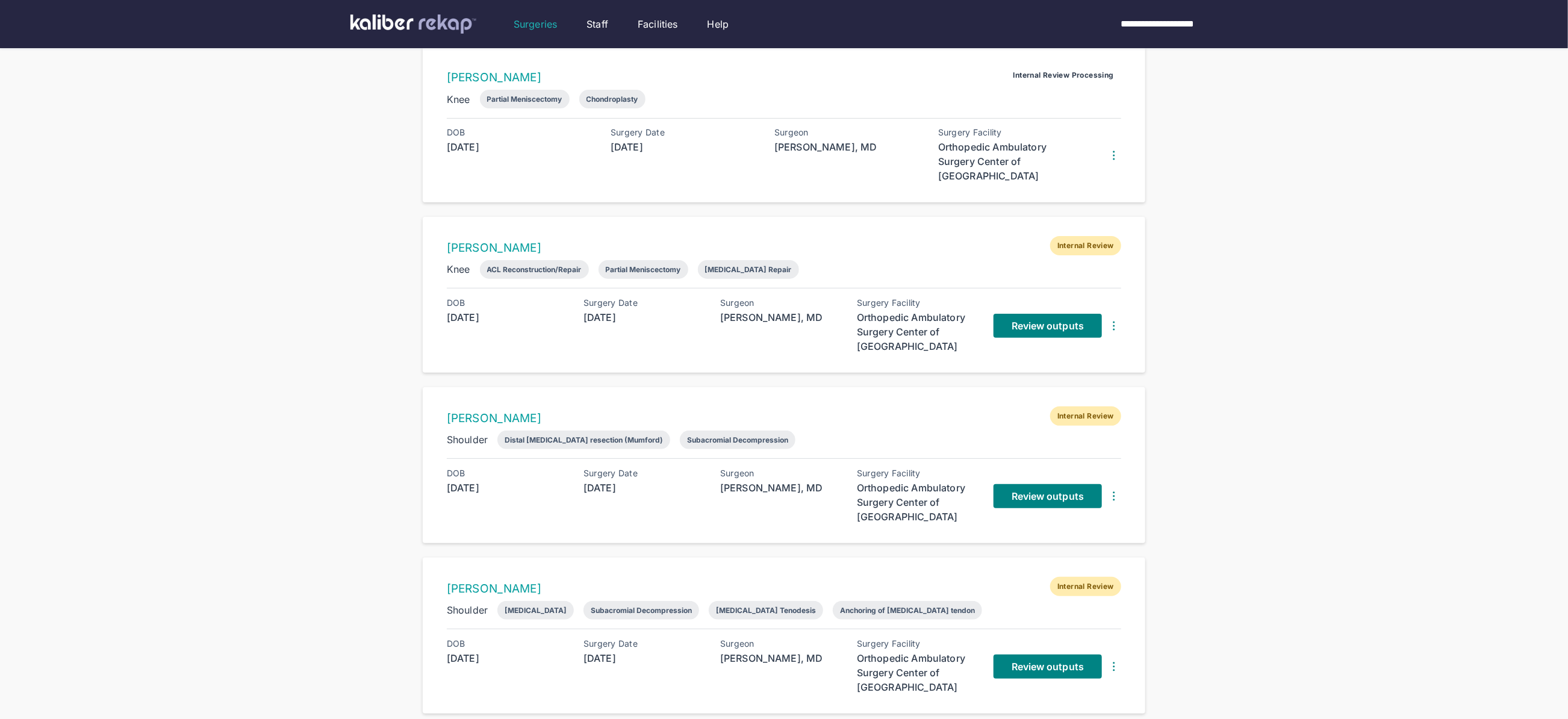
scroll to position [112, 0]
click at [1293, 196] on div "Surgeries Filters ( 1 ) Report Status Add Surgery 4 entries Kristina Rickhoff I…" at bounding box center [784, 308] width 1568 height 838
click at [1210, 224] on div "Surgeries Filters ( 1 ) Report Status Add Surgery 4 entries Kristina Rickhoff I…" at bounding box center [784, 308] width 1568 height 838
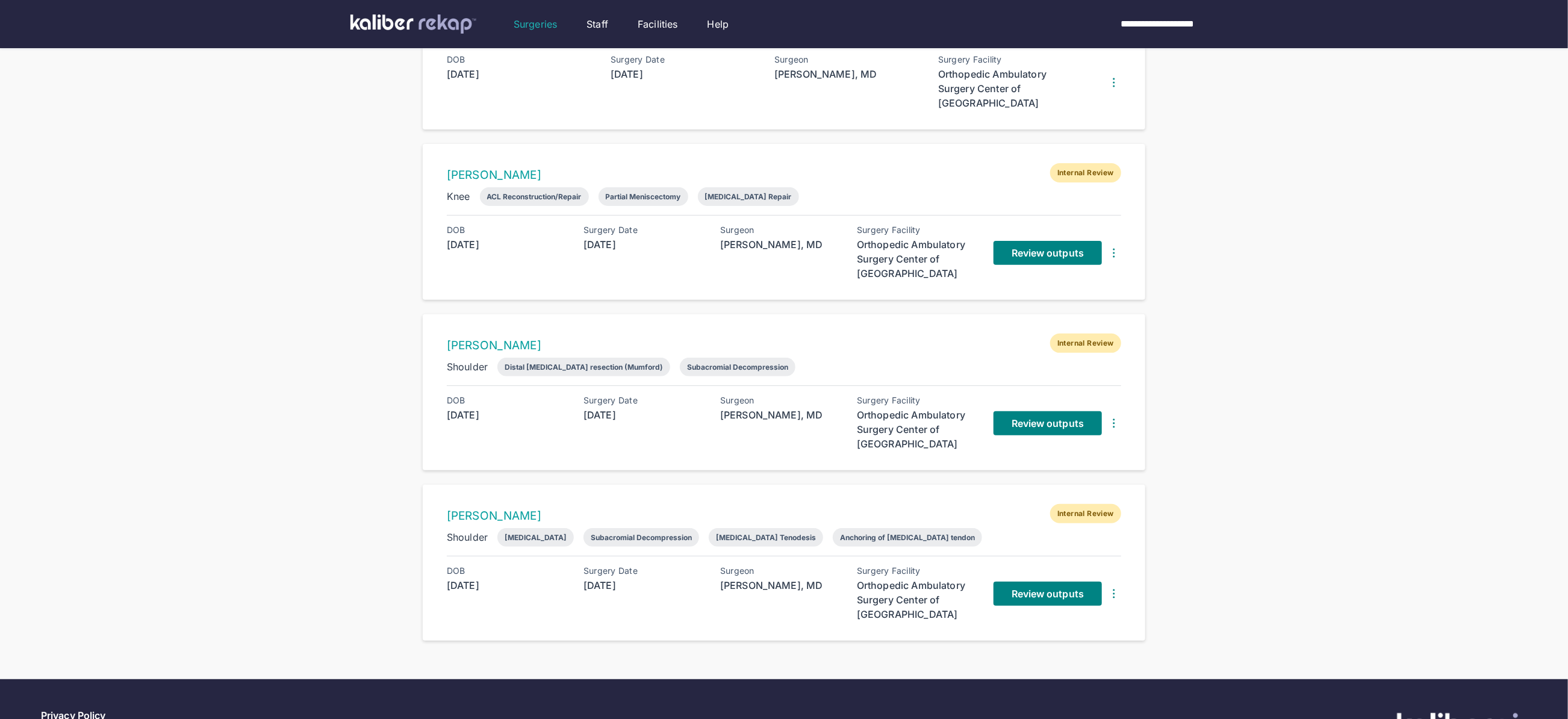
scroll to position [212, 0]
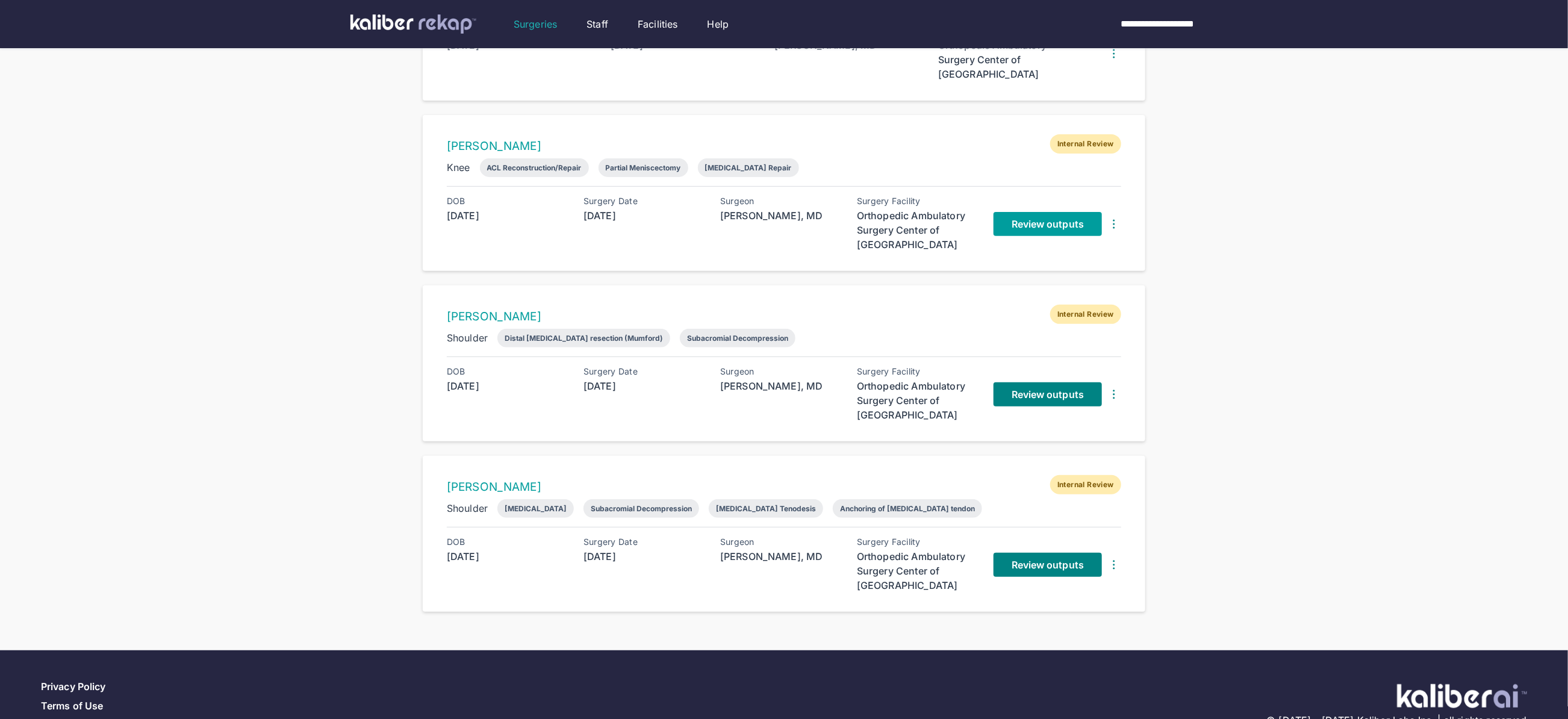
click at [1042, 223] on span "Review outputs" at bounding box center [1047, 224] width 73 height 12
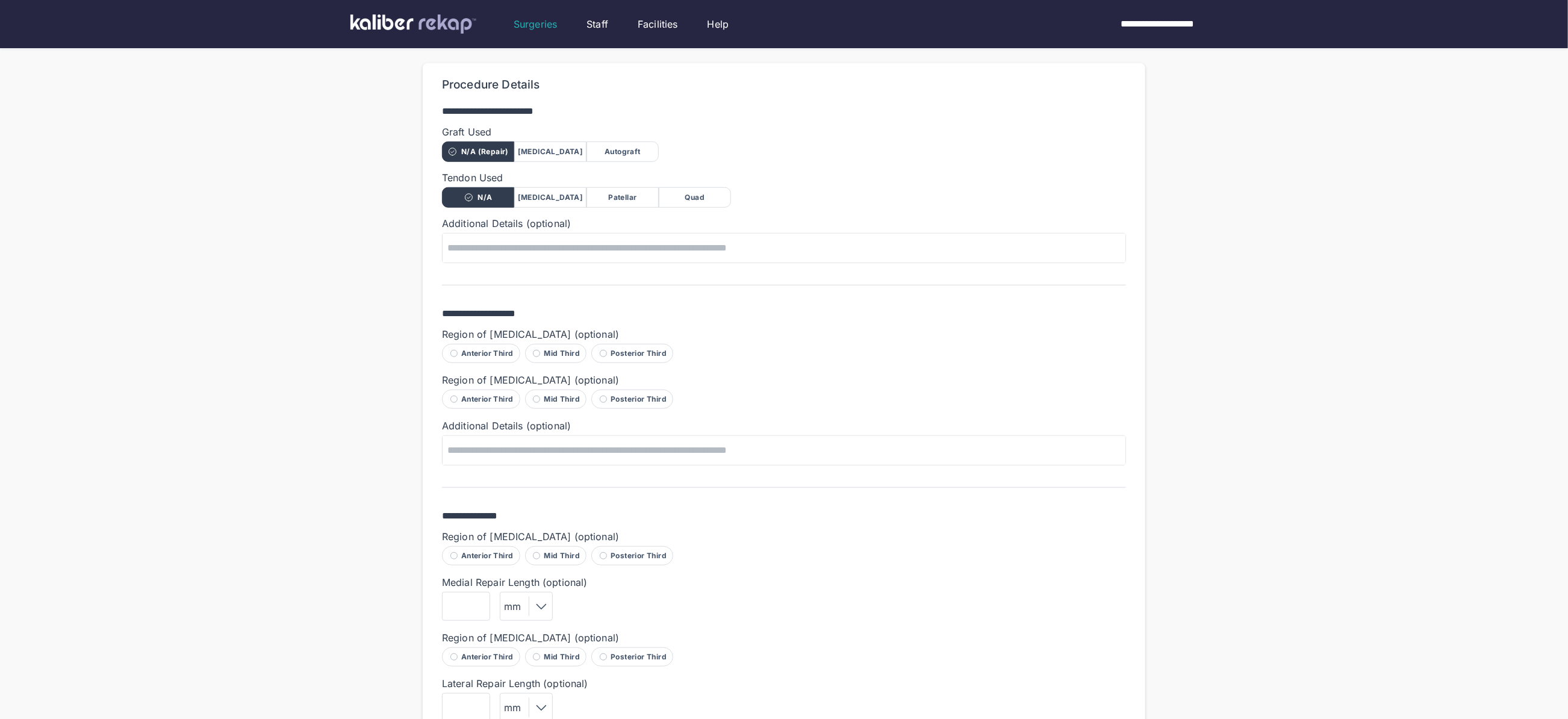
scroll to position [928, 0]
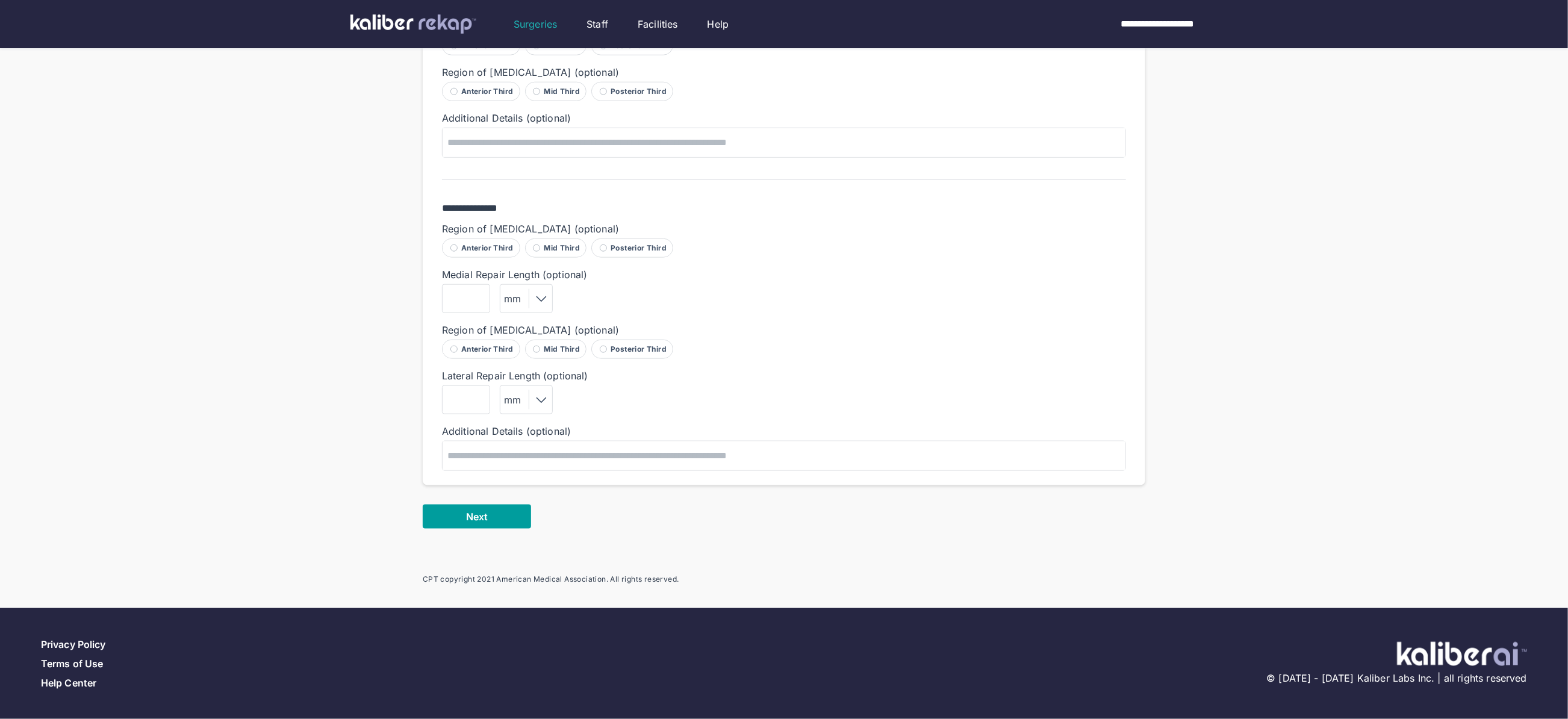
click at [488, 517] on button "Next" at bounding box center [477, 517] width 108 height 24
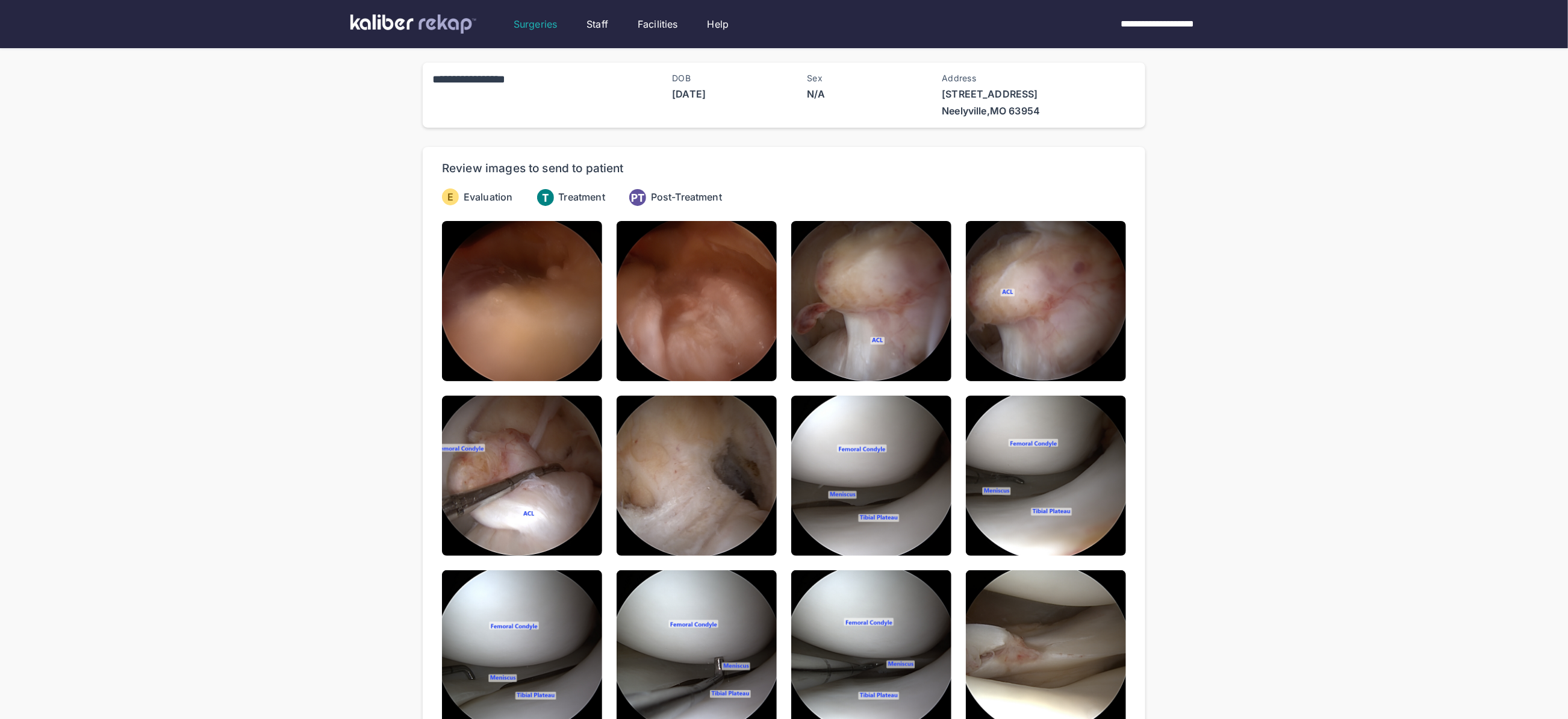
click at [501, 322] on img at bounding box center [522, 301] width 160 height 160
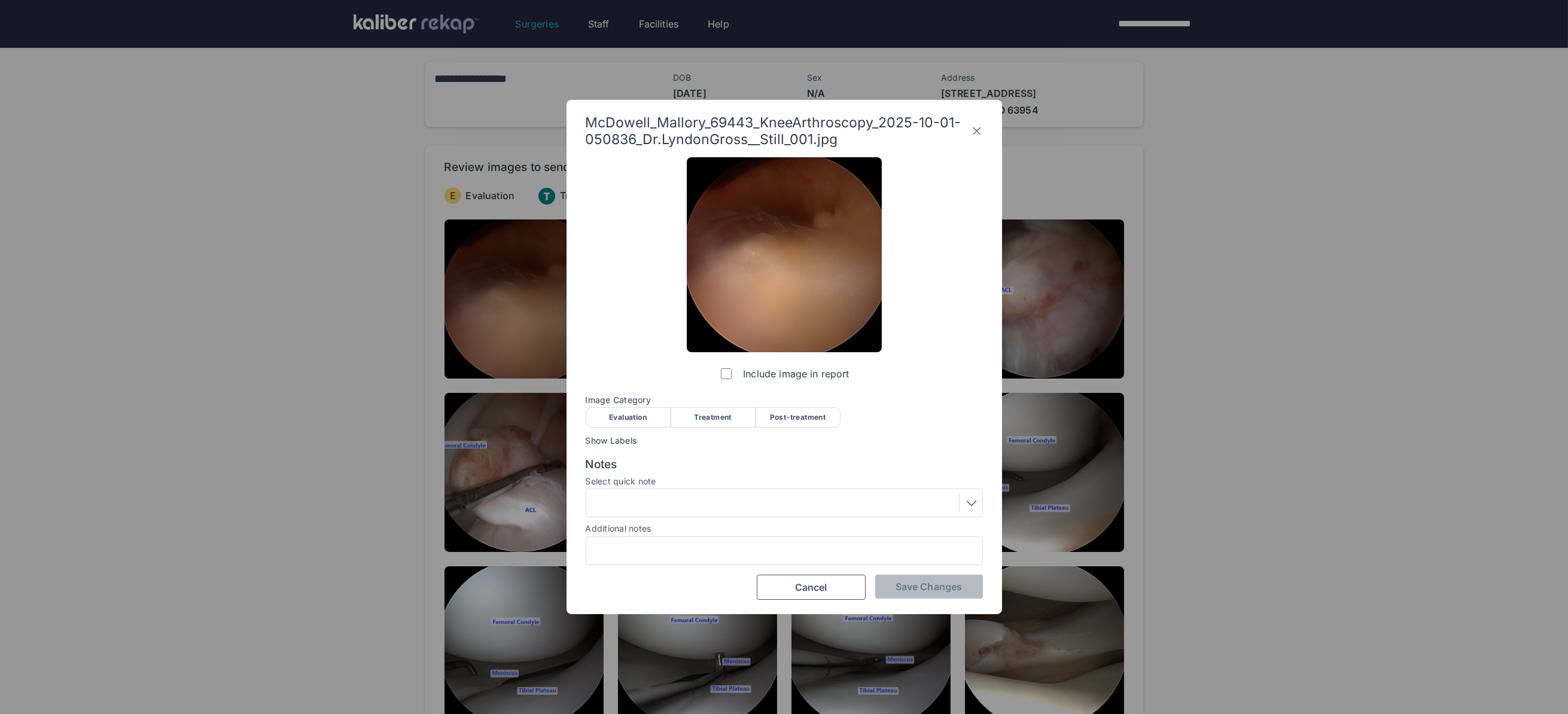
click at [631, 415] on div "Evaluation" at bounding box center [627, 418] width 85 height 20
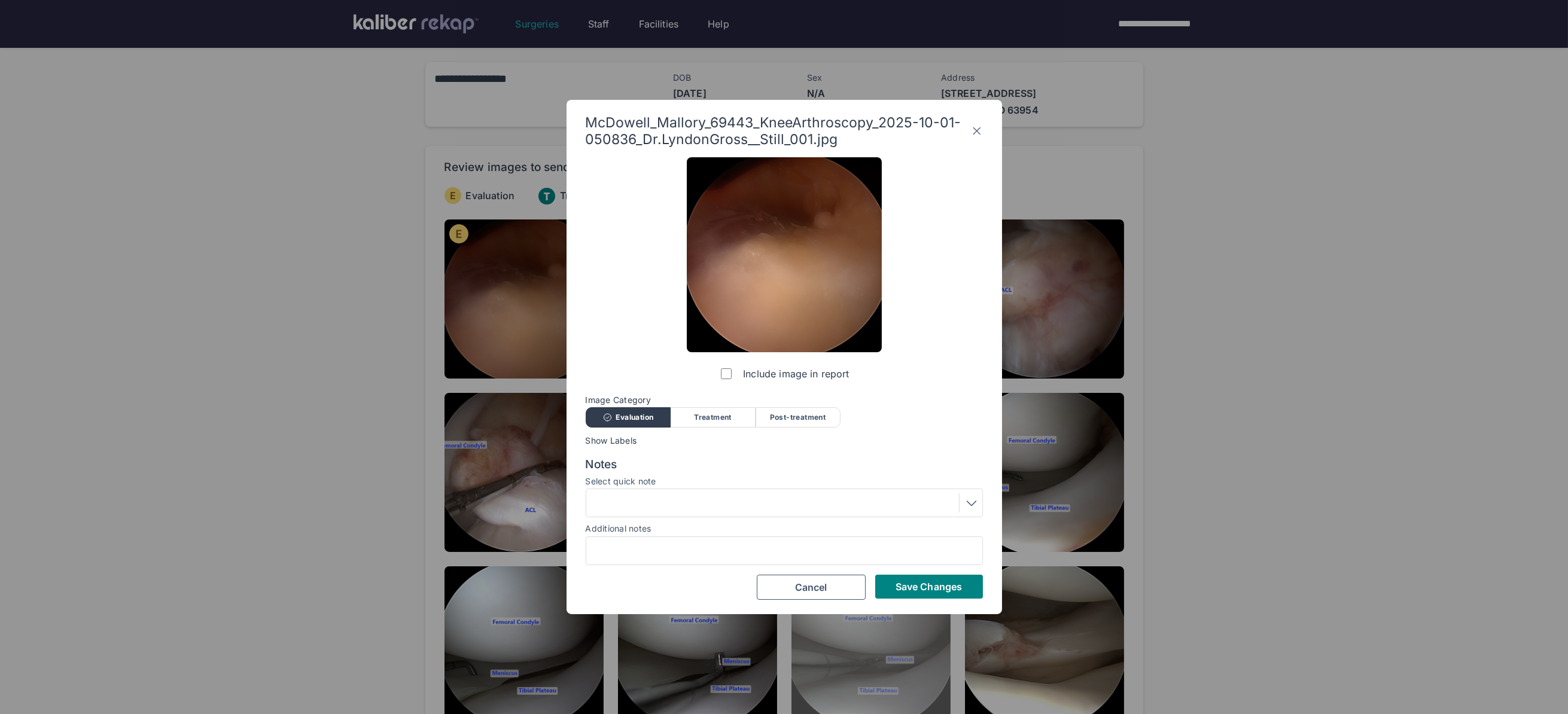
click at [912, 587] on span "Save Changes" at bounding box center [928, 586] width 66 height 12
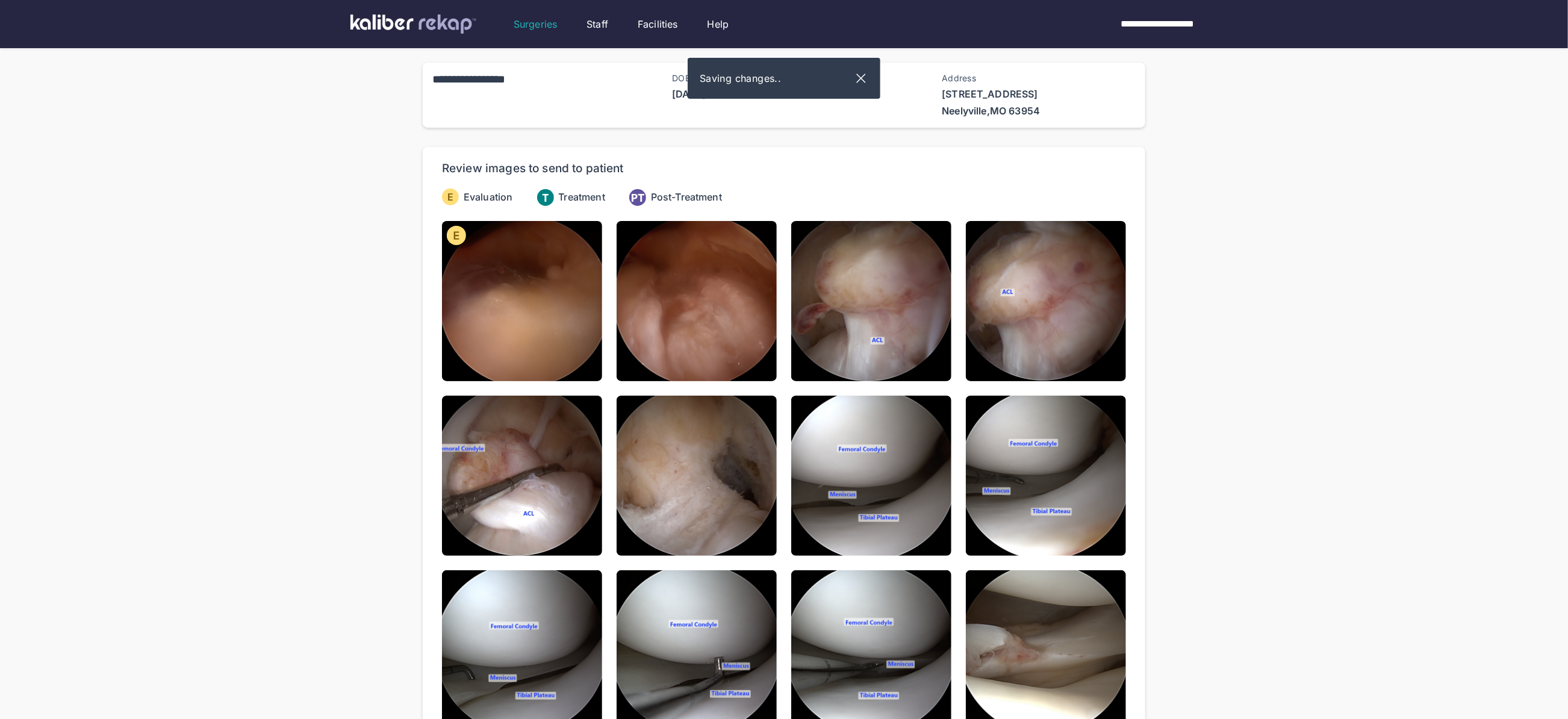
click at [768, 347] on img at bounding box center [697, 301] width 160 height 160
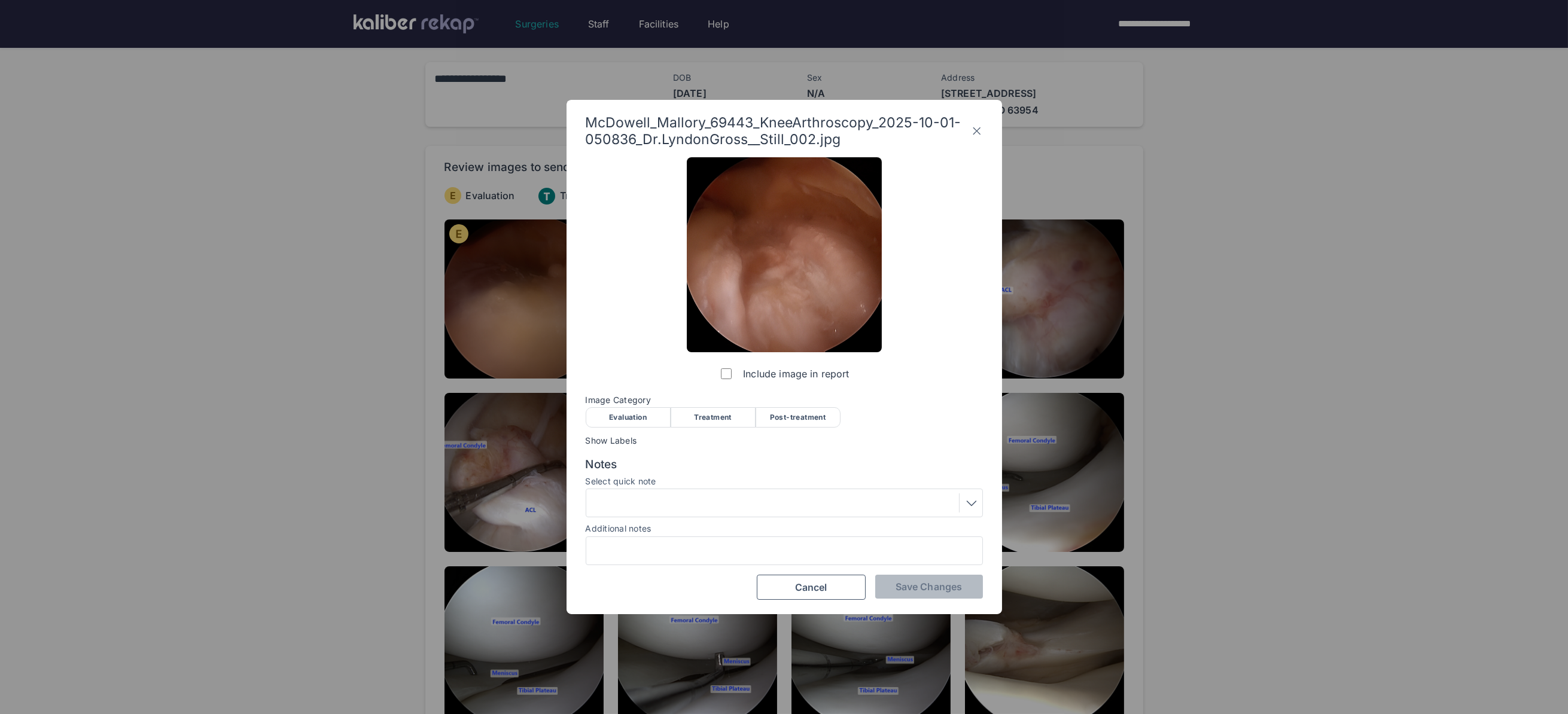
click at [642, 414] on div "Evaluation" at bounding box center [627, 418] width 85 height 20
click at [953, 599] on div "Save Changes Cancel" at bounding box center [784, 586] width 397 height 25
click at [958, 581] on span "Save Changes" at bounding box center [928, 586] width 66 height 12
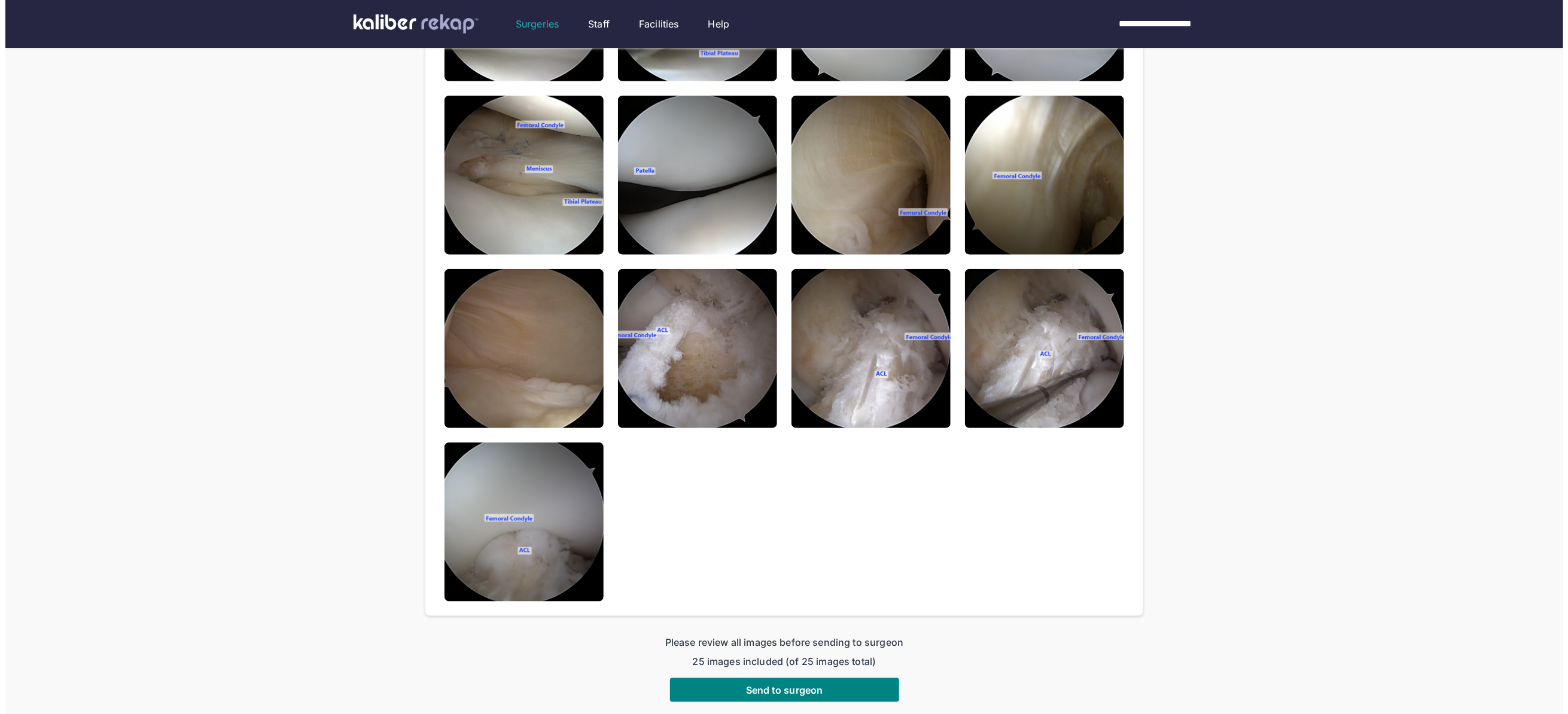
scroll to position [815, 0]
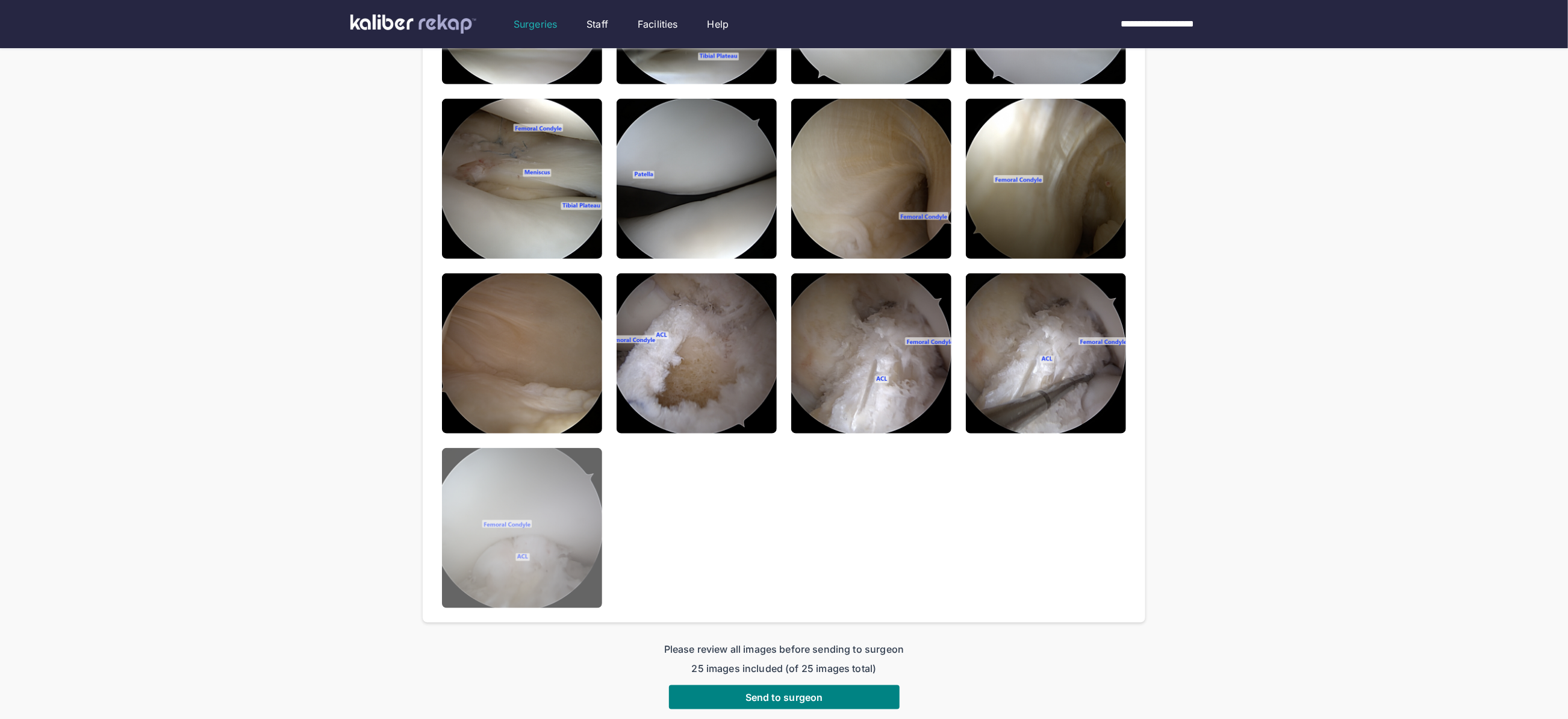
click at [558, 532] on img at bounding box center [522, 528] width 160 height 160
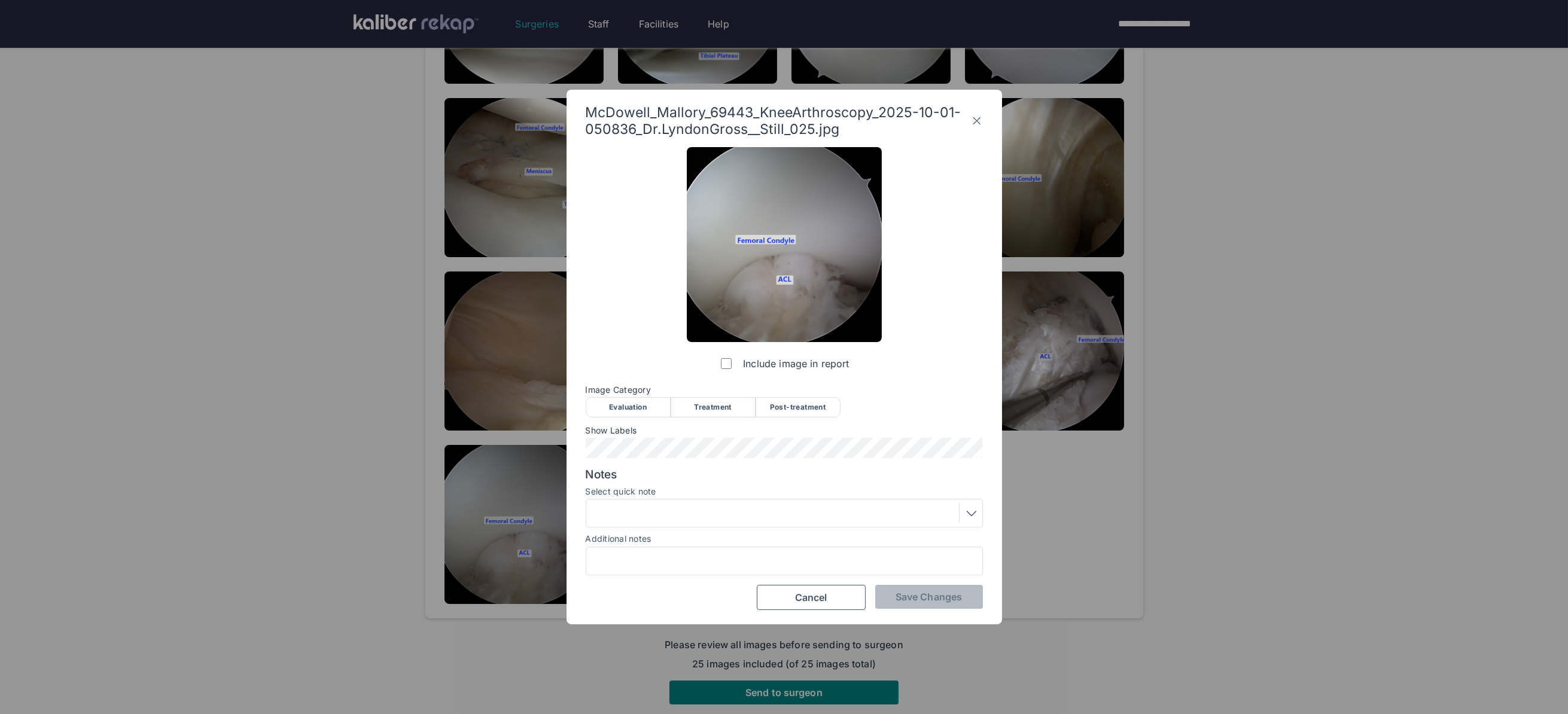
click at [794, 404] on div "Post-treatment" at bounding box center [798, 407] width 85 height 20
click at [666, 504] on div at bounding box center [784, 513] width 397 height 29
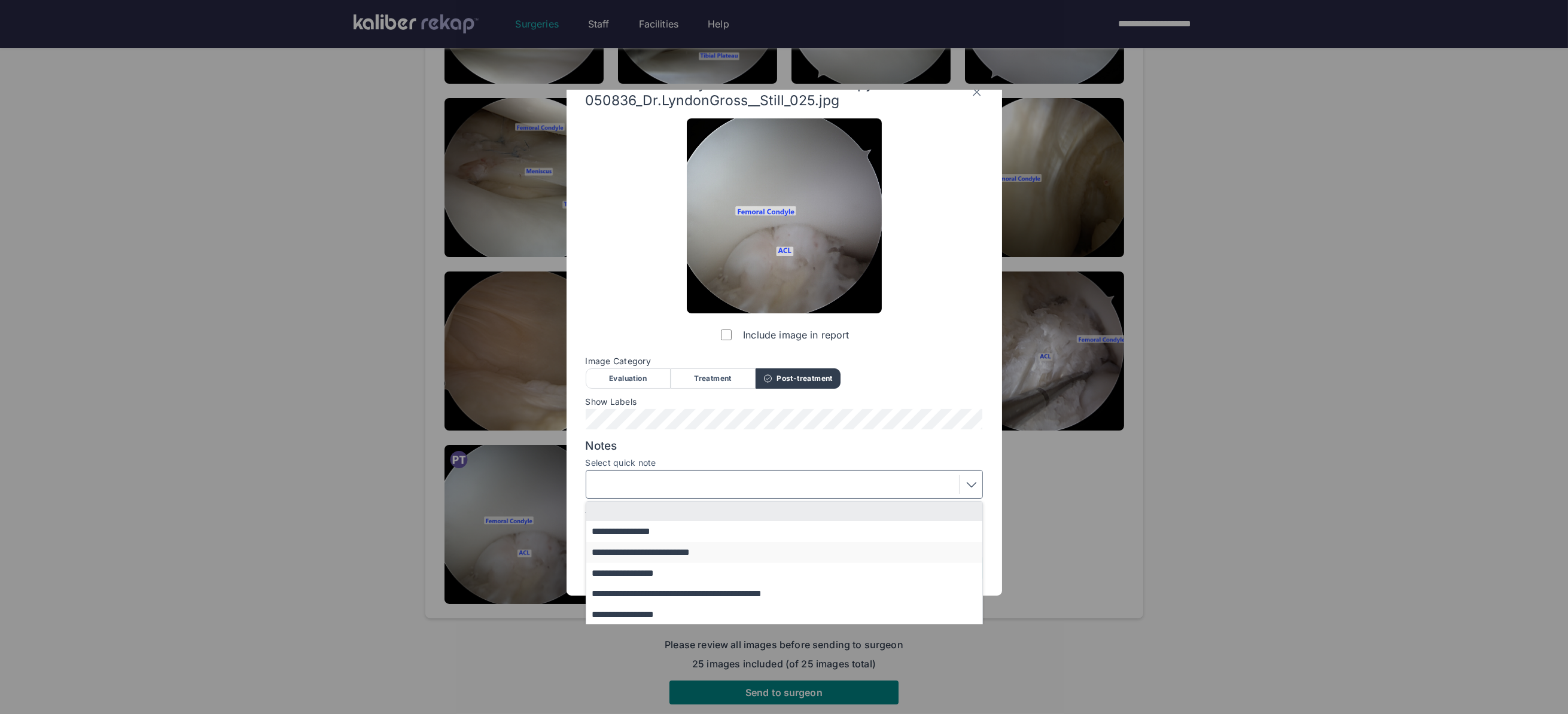
scroll to position [51, 0]
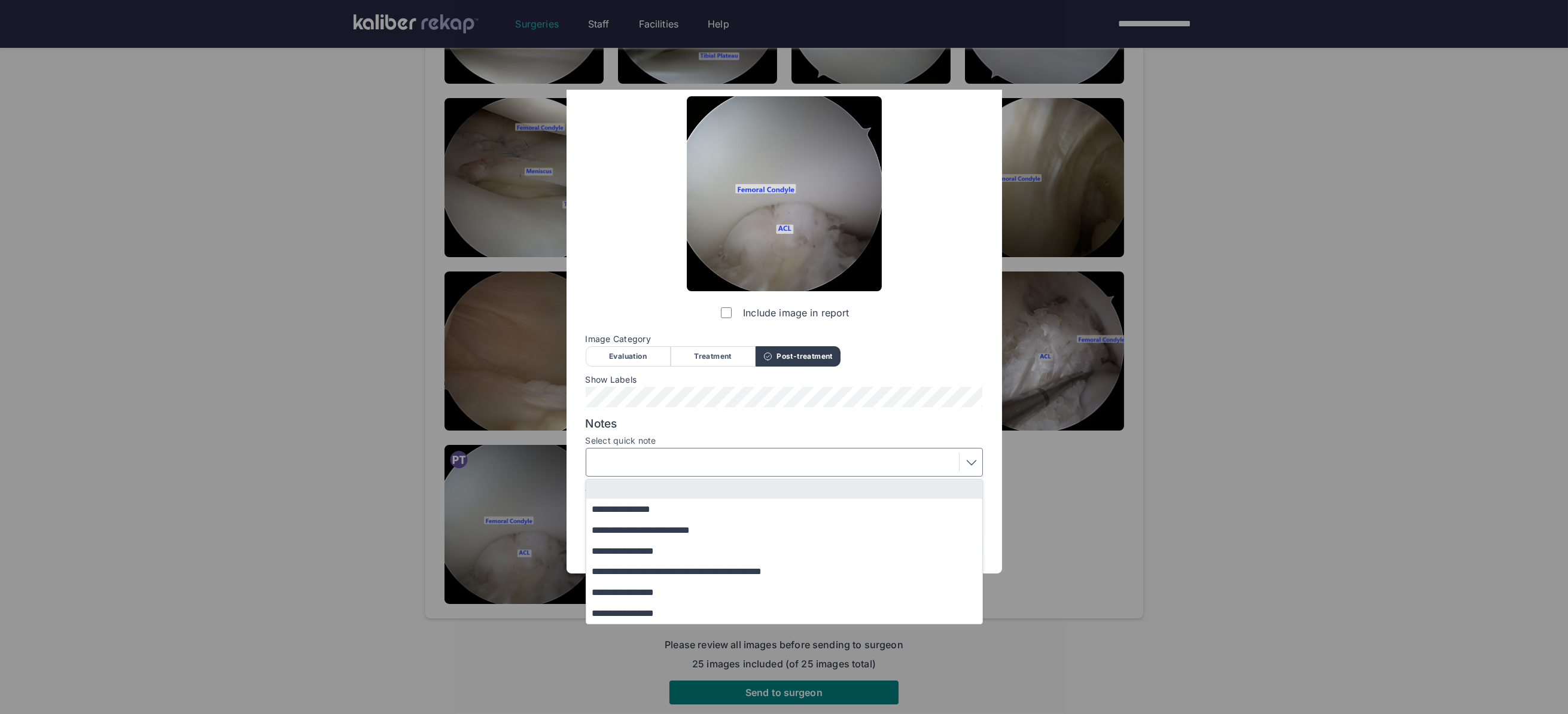
drag, startPoint x: 661, startPoint y: 589, endPoint x: 661, endPoint y: 583, distance: 6.0
click at [661, 589] on button "**********" at bounding box center [789, 592] width 407 height 21
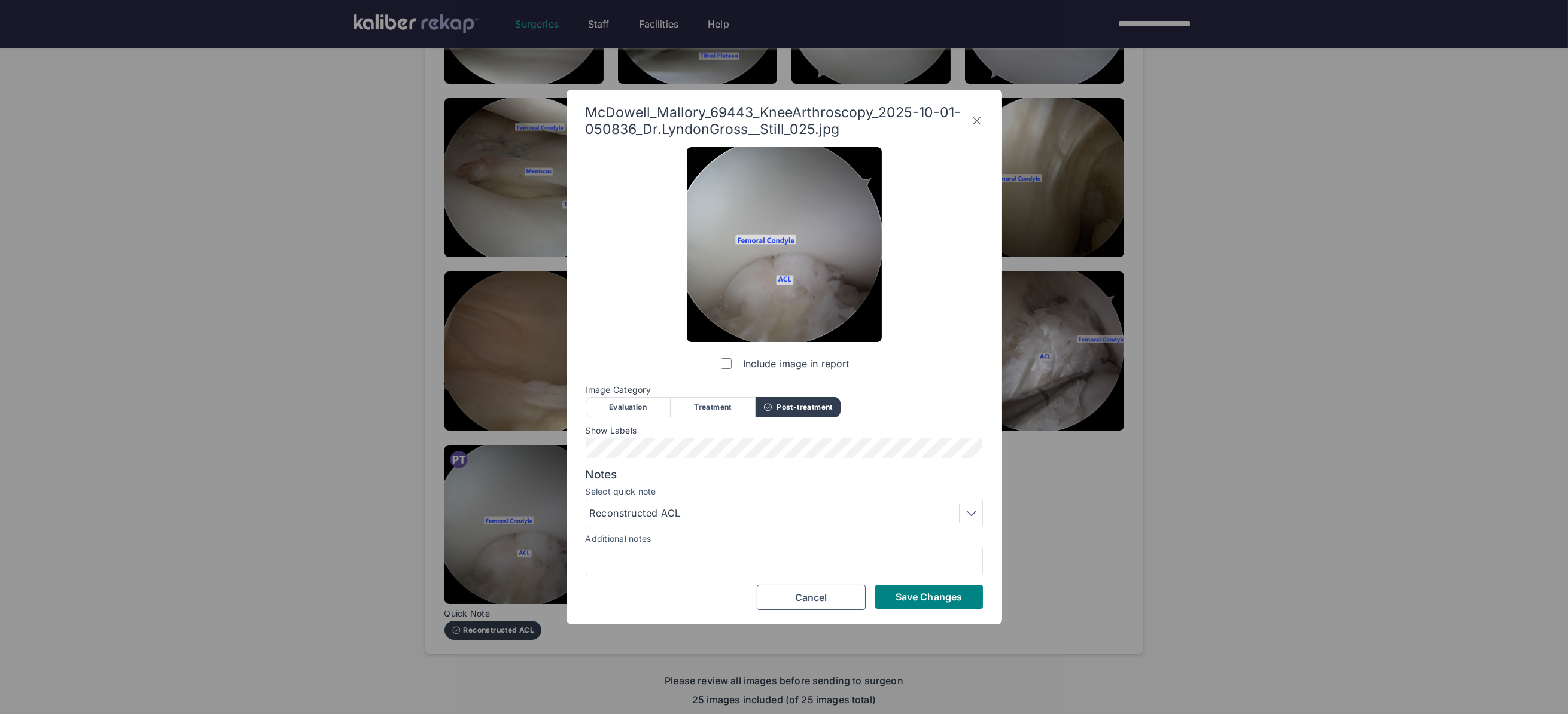
drag, startPoint x: 903, startPoint y: 603, endPoint x: 913, endPoint y: 596, distance: 12.2
click at [903, 603] on button "Save Changes" at bounding box center [928, 597] width 108 height 24
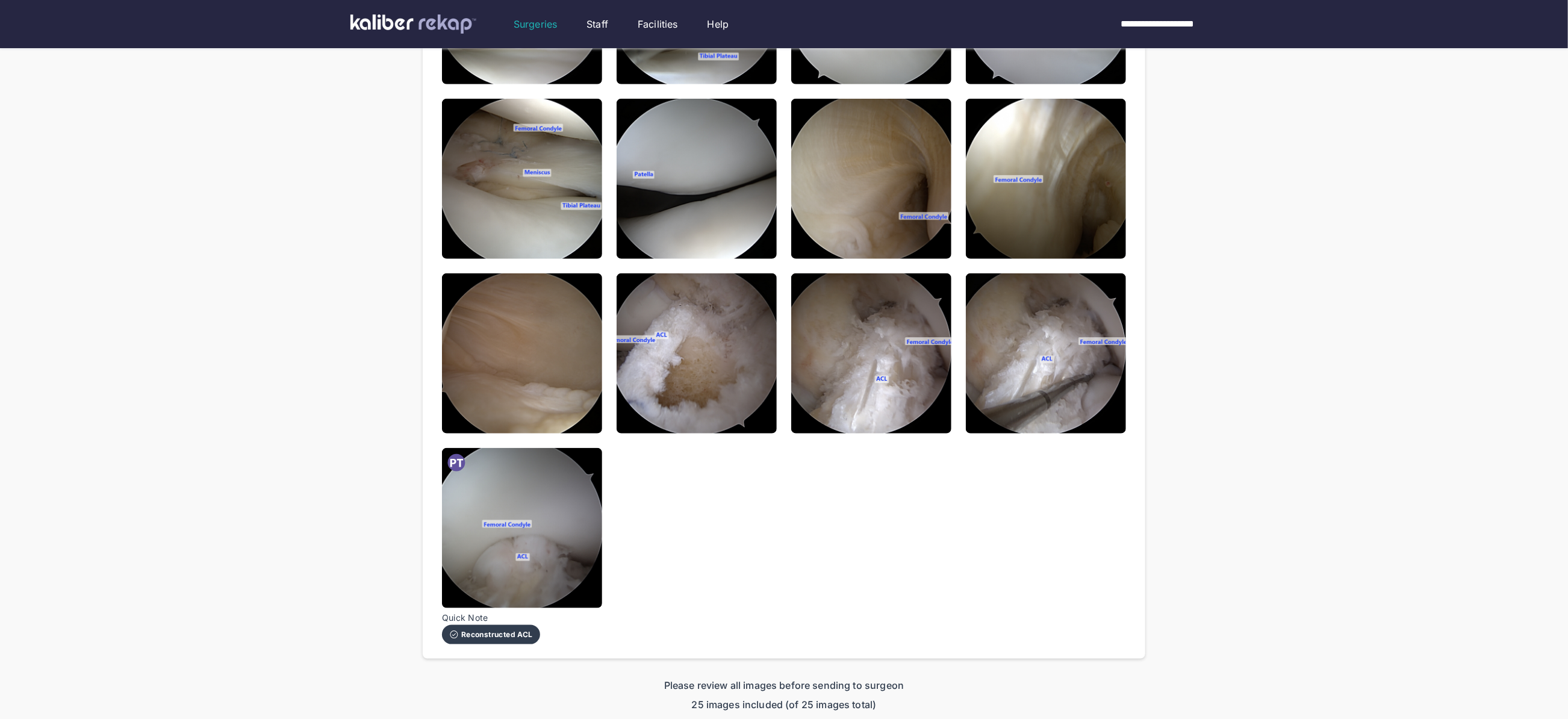
click at [1110, 508] on div "McDowell_Mallory_69443_KneeArthroscopy_2025-10-01-050836_Dr.LyndonGross__Still_…" at bounding box center [784, 22] width 684 height 1244
drag, startPoint x: 1305, startPoint y: 384, endPoint x: 1295, endPoint y: 406, distance: 24.2
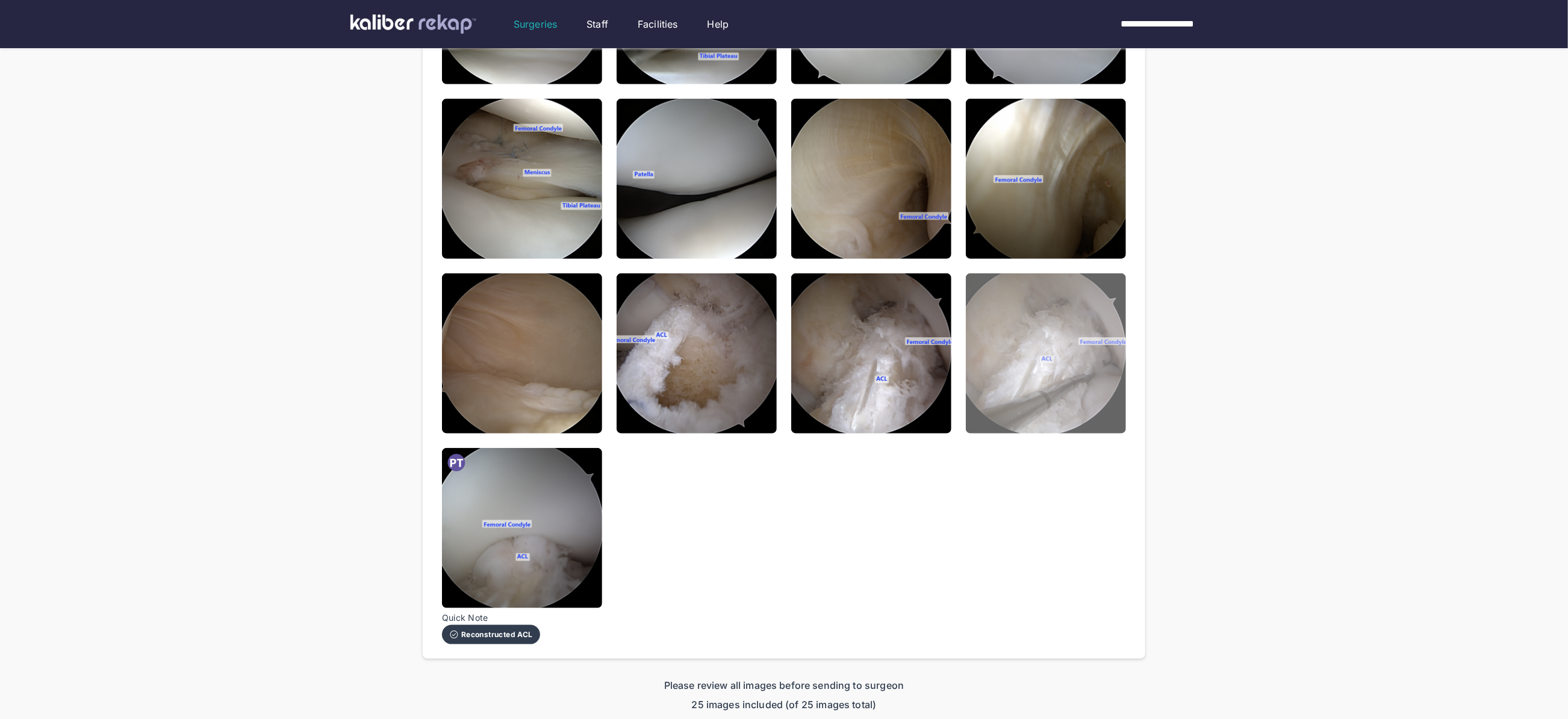
click at [1046, 394] on img at bounding box center [1046, 354] width 160 height 160
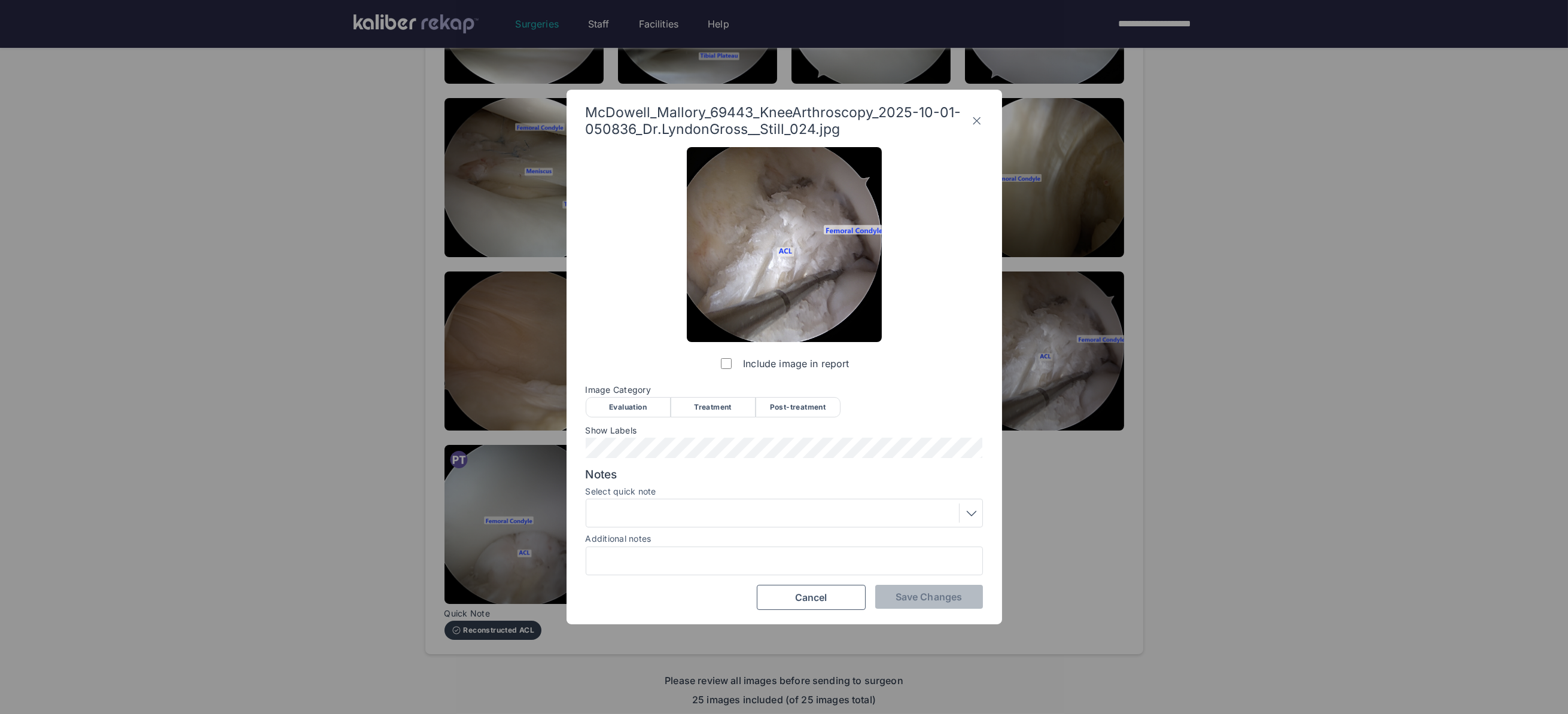
click at [805, 409] on div "Post-treatment" at bounding box center [798, 407] width 85 height 20
click at [925, 595] on span "Save Changes" at bounding box center [928, 597] width 66 height 12
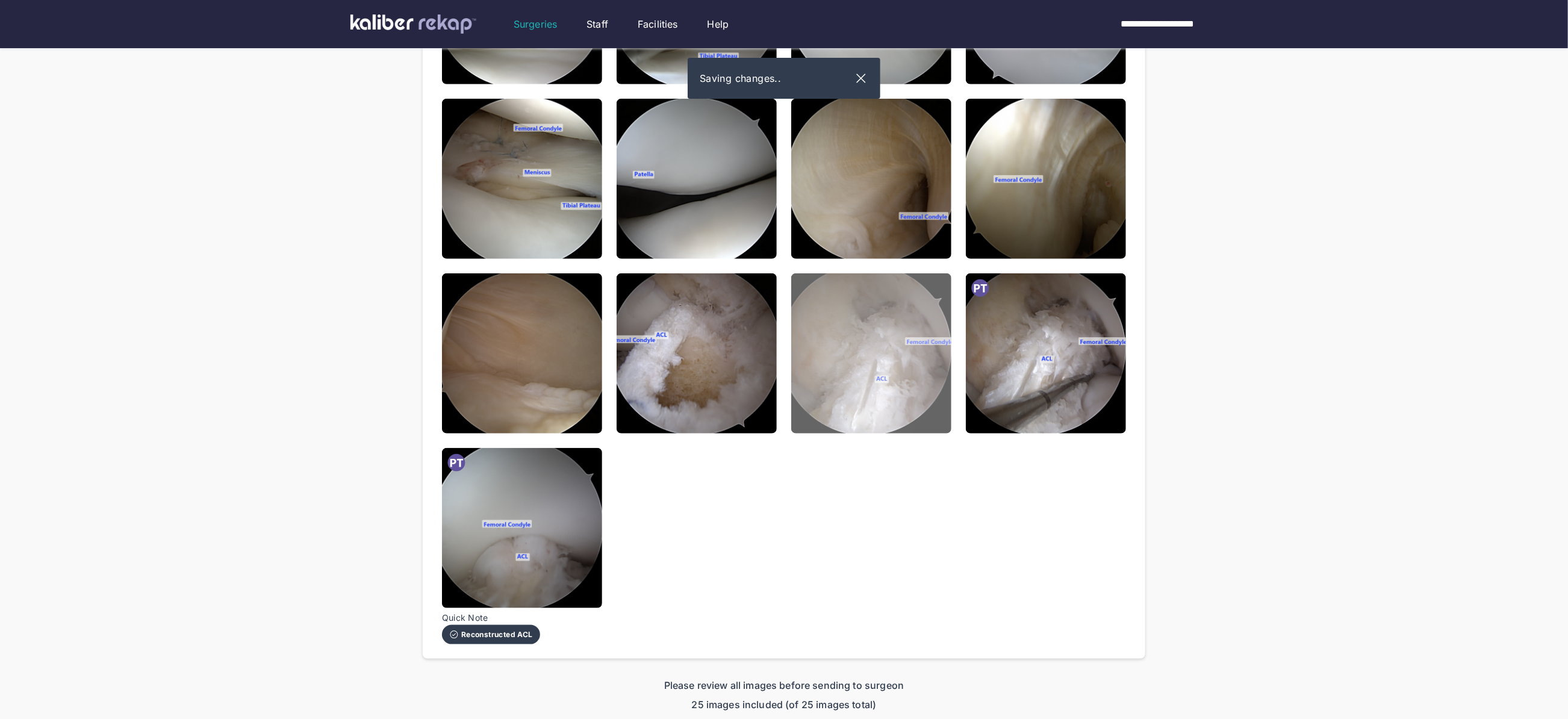
click at [897, 385] on img at bounding box center [872, 354] width 160 height 160
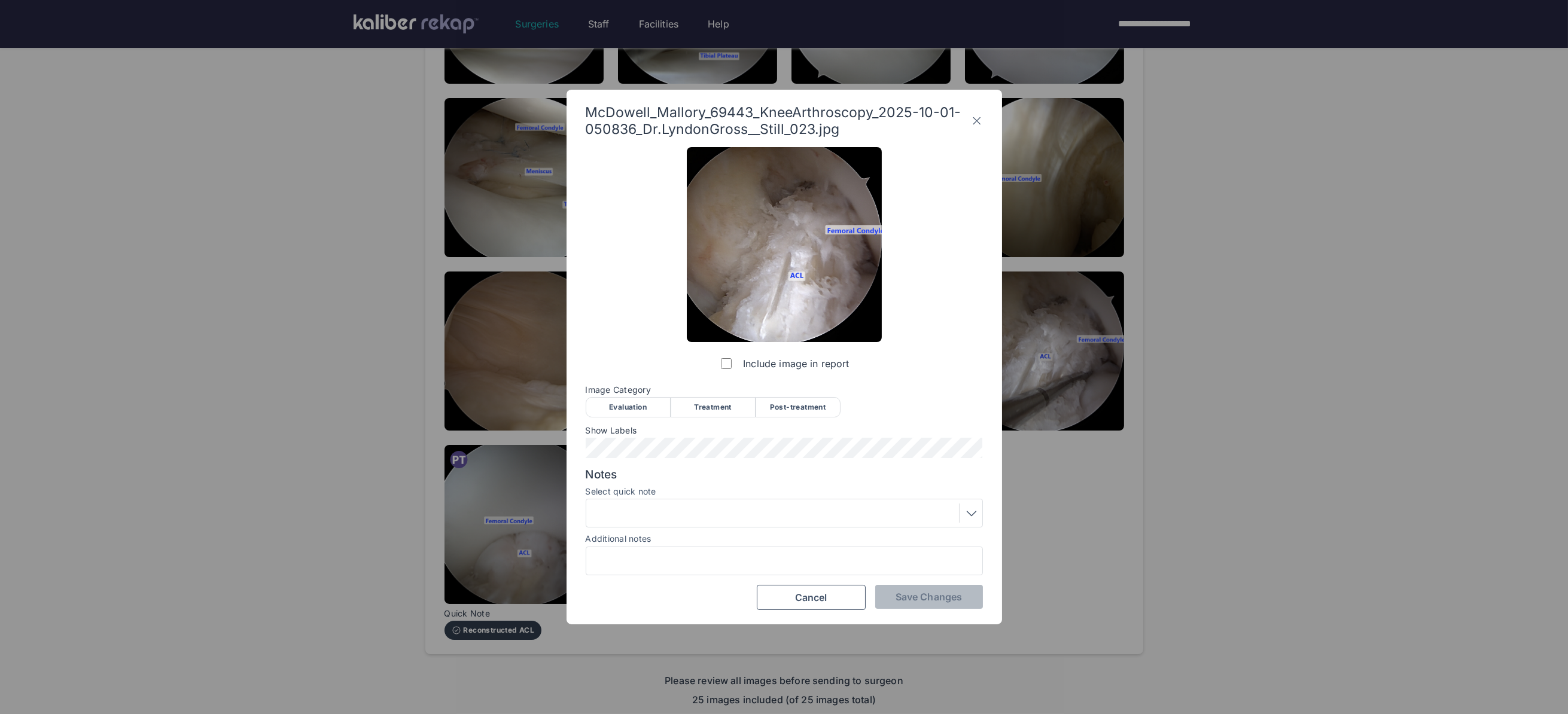
click at [623, 409] on div "Evaluation" at bounding box center [627, 407] width 85 height 20
click at [682, 509] on div at bounding box center [784, 513] width 389 height 19
drag, startPoint x: 795, startPoint y: 347, endPoint x: 792, endPoint y: 342, distance: 5.8
click at [795, 347] on div "Include image in report Image Category Evaluation Treatment Post-treatment Eval…" at bounding box center [784, 379] width 397 height 463
drag, startPoint x: 795, startPoint y: 392, endPoint x: 793, endPoint y: 404, distance: 12.2
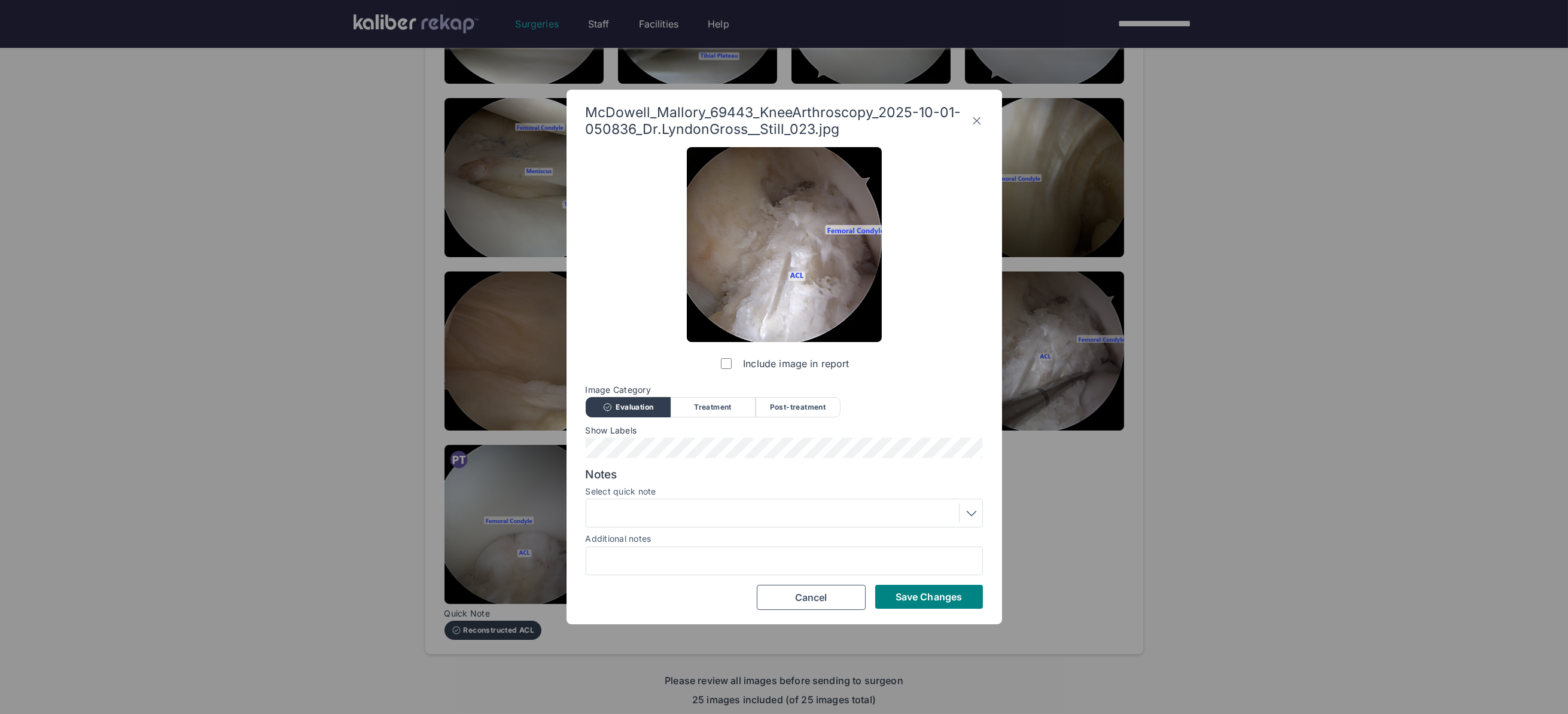
click at [795, 393] on span "Image Category" at bounding box center [784, 390] width 397 height 10
drag, startPoint x: 793, startPoint y: 404, endPoint x: 775, endPoint y: 430, distance: 31.6
click at [793, 404] on div "Post-treatment" at bounding box center [798, 407] width 85 height 20
click at [717, 516] on div at bounding box center [784, 513] width 389 height 19
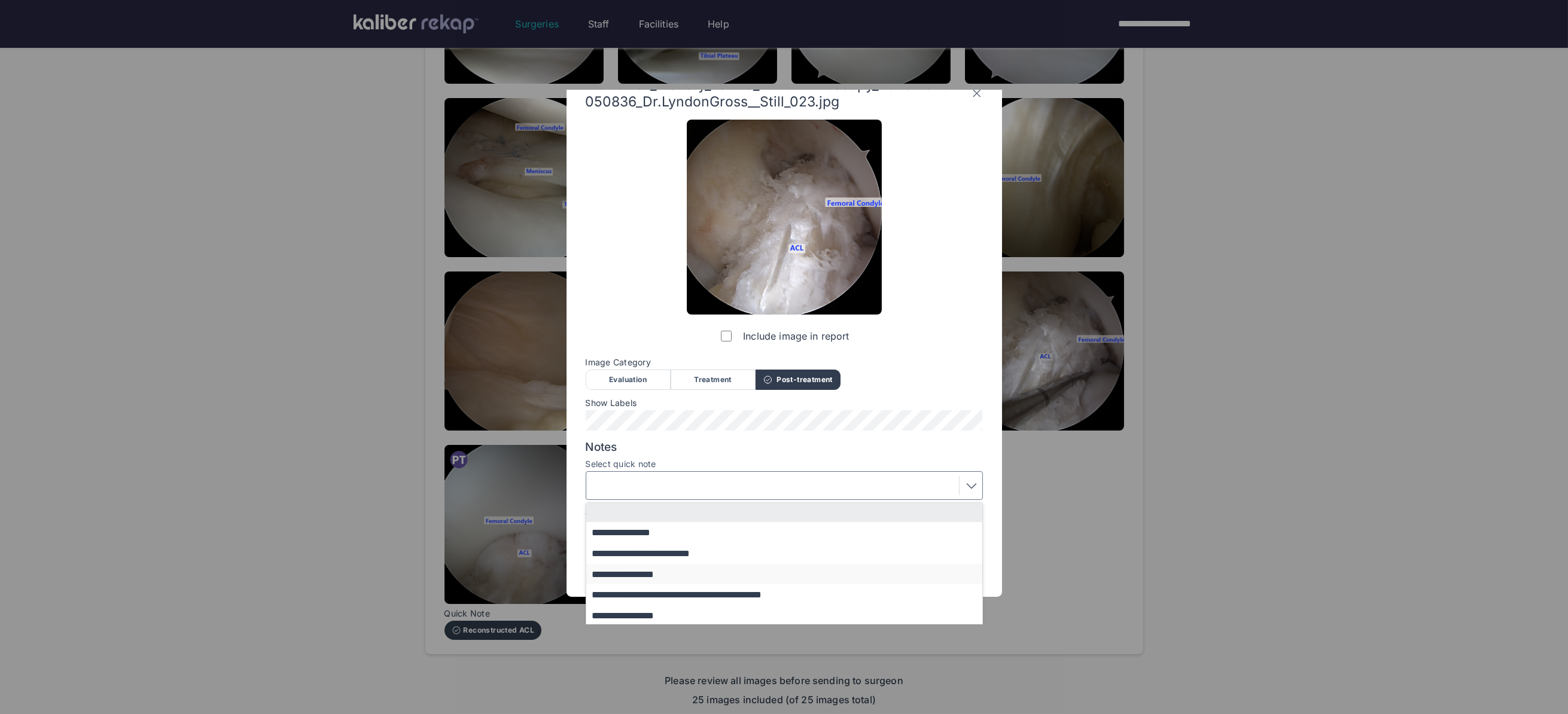
scroll to position [51, 0]
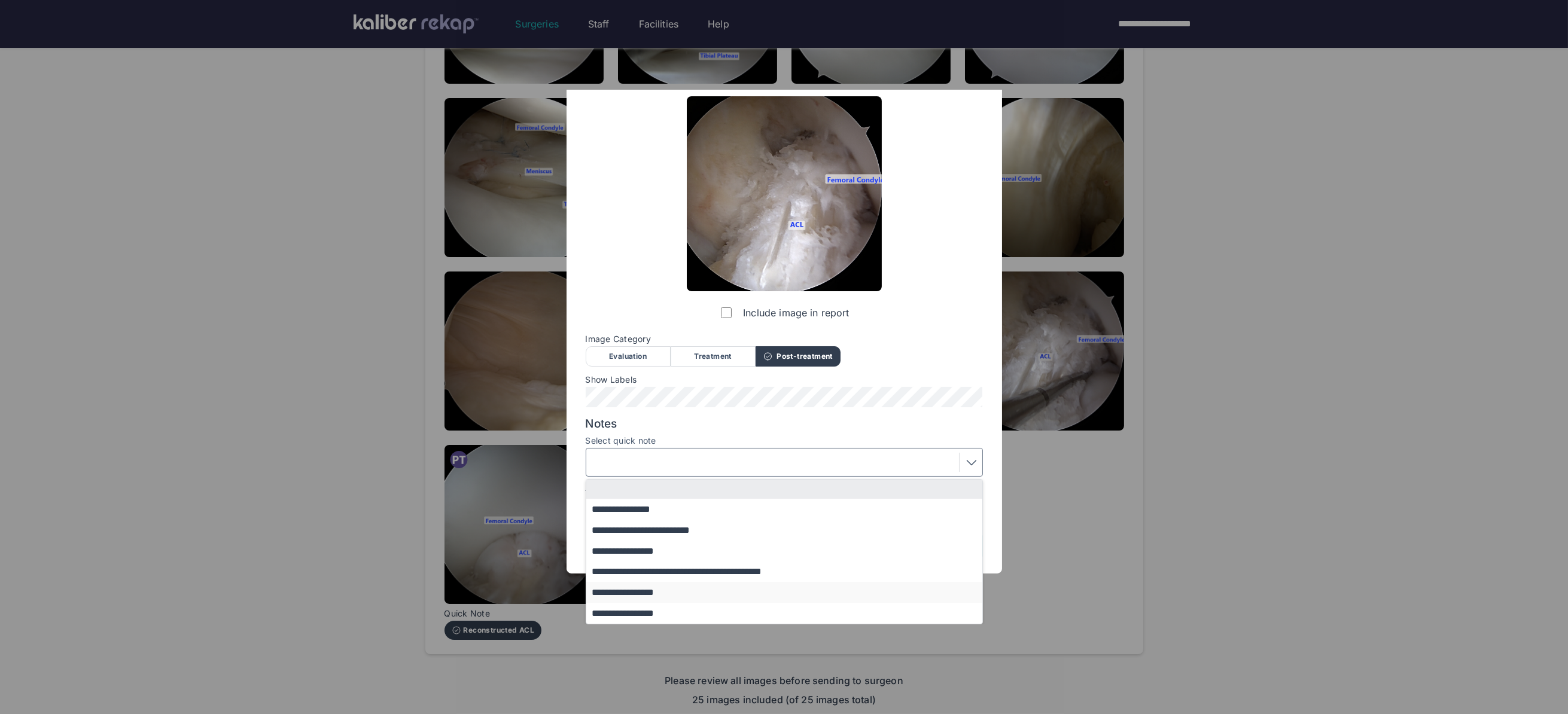
click at [678, 591] on button "**********" at bounding box center [789, 592] width 407 height 21
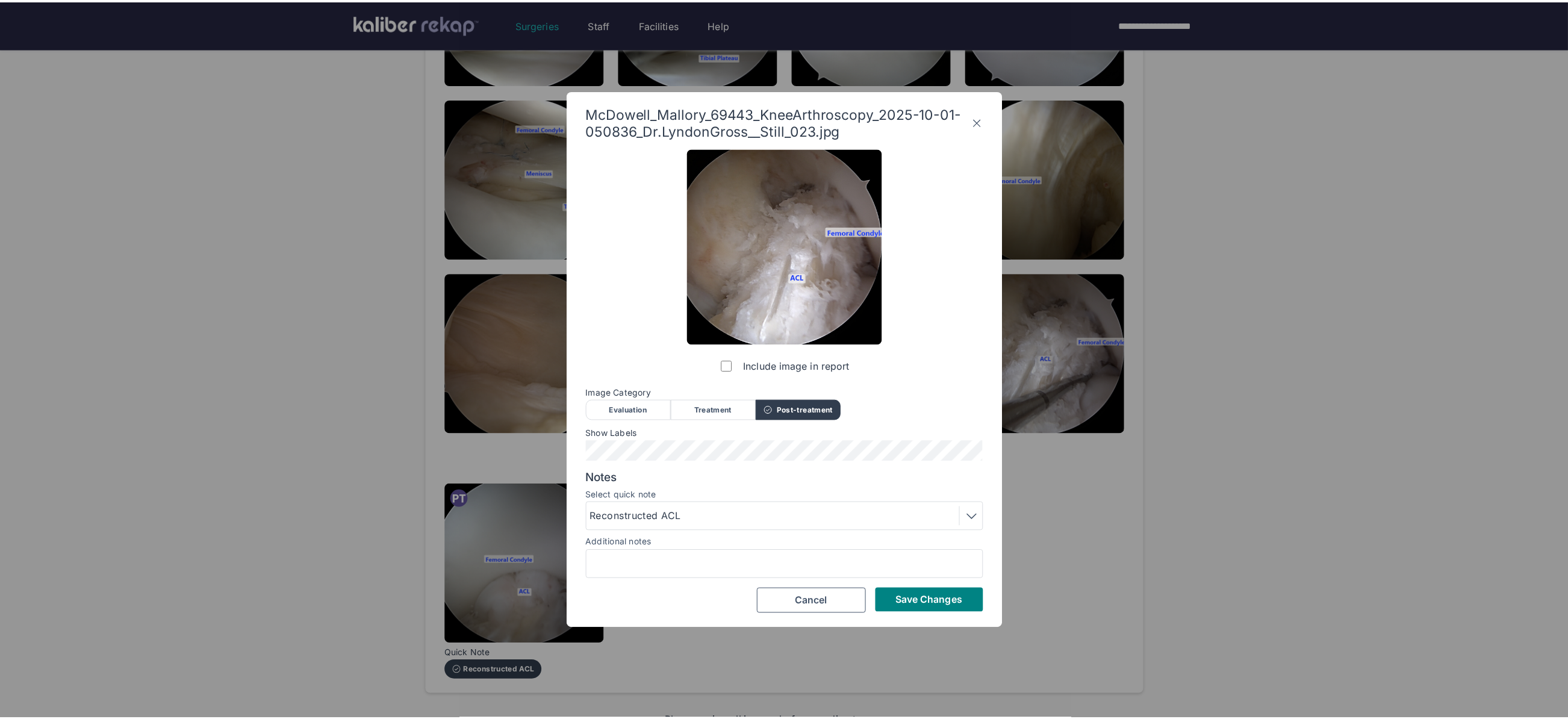
scroll to position [0, 0]
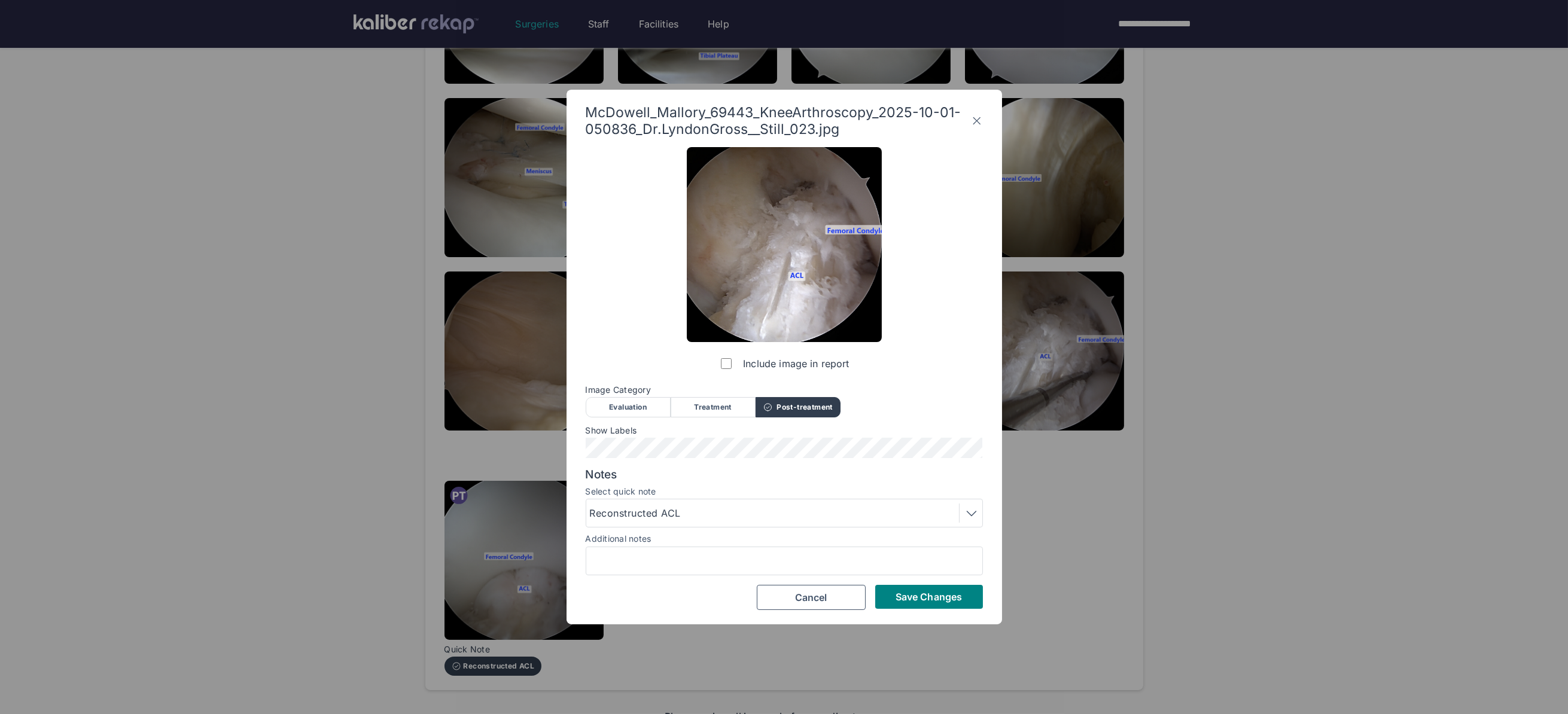
click at [902, 588] on button "Save Changes" at bounding box center [928, 597] width 108 height 24
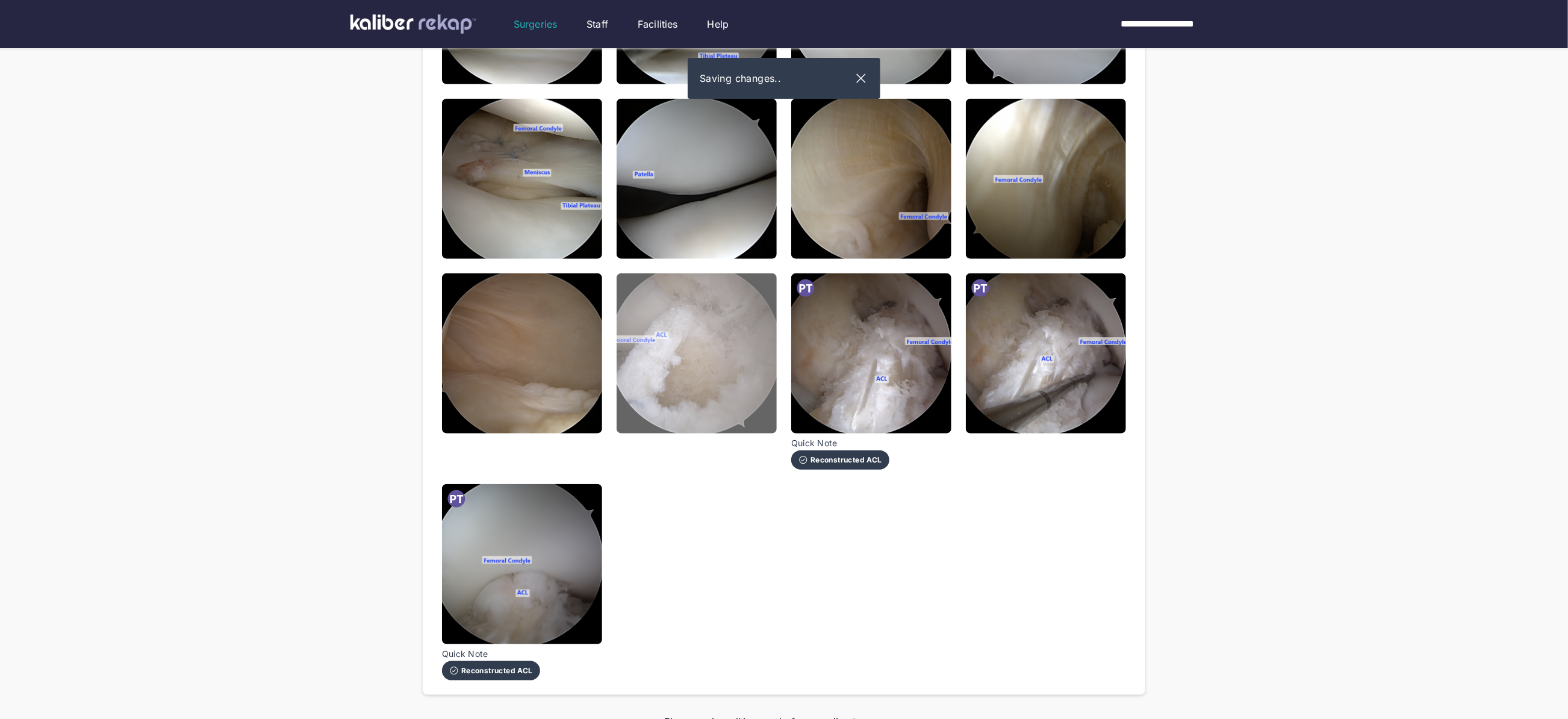
click at [728, 377] on img at bounding box center [697, 354] width 160 height 160
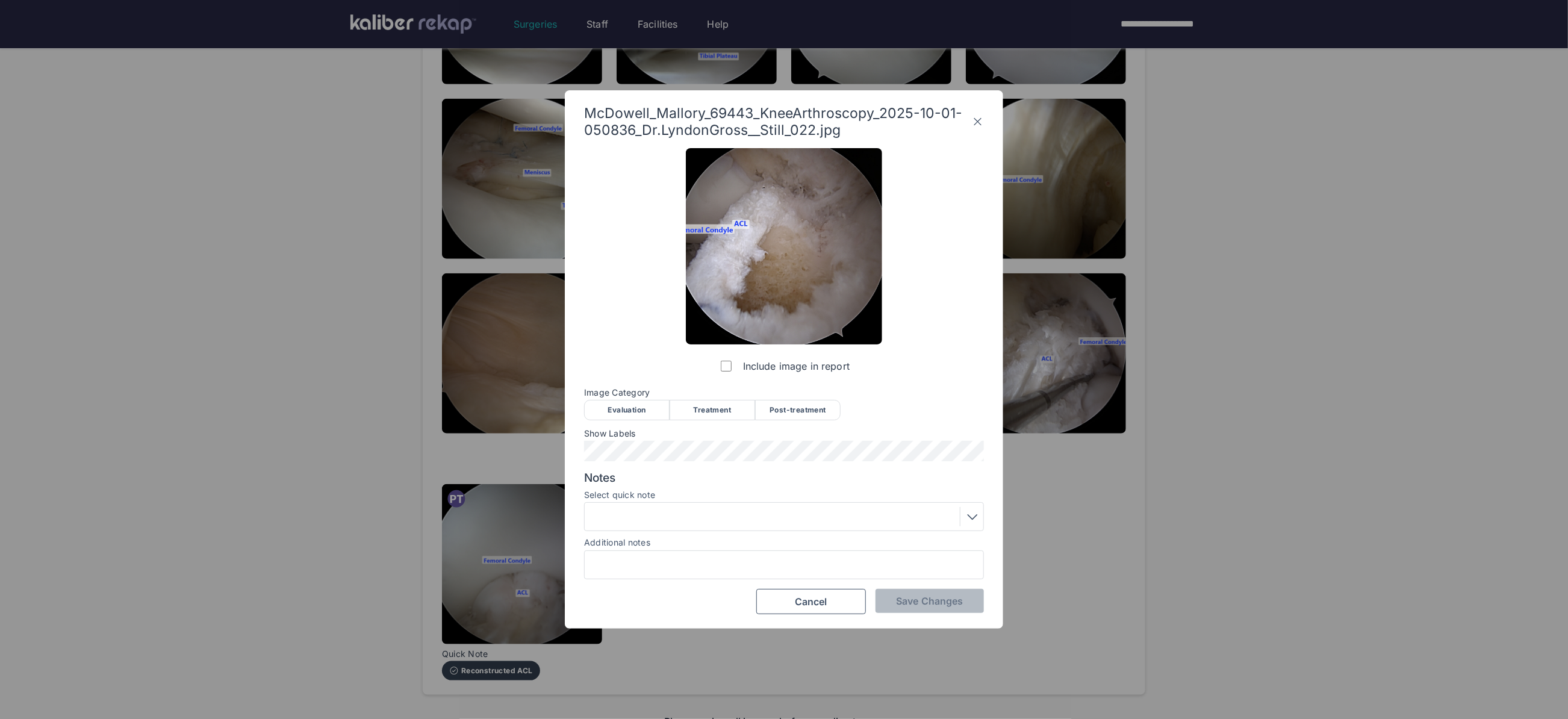
click at [712, 409] on div "Treatment" at bounding box center [712, 410] width 85 height 21
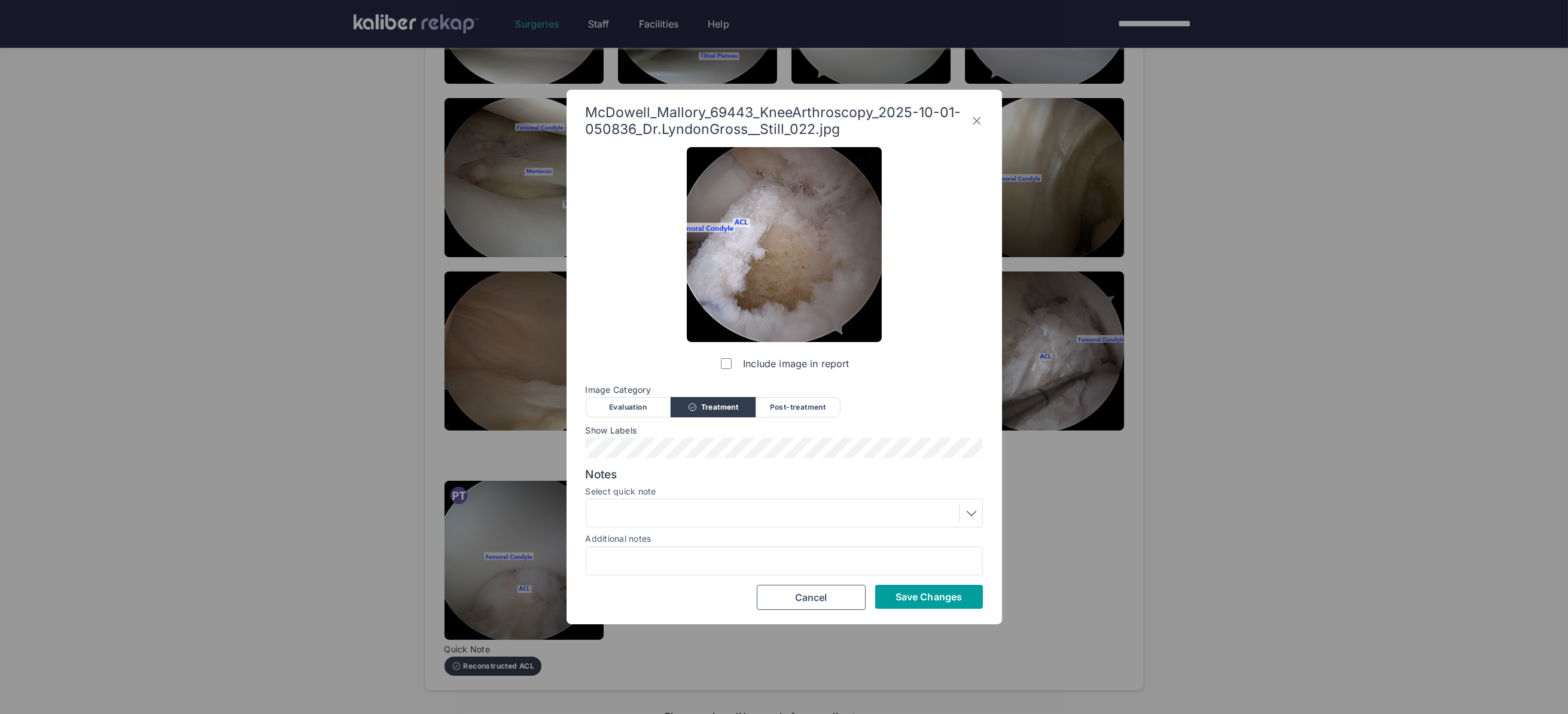
click at [928, 595] on span "Save Changes" at bounding box center [928, 597] width 66 height 12
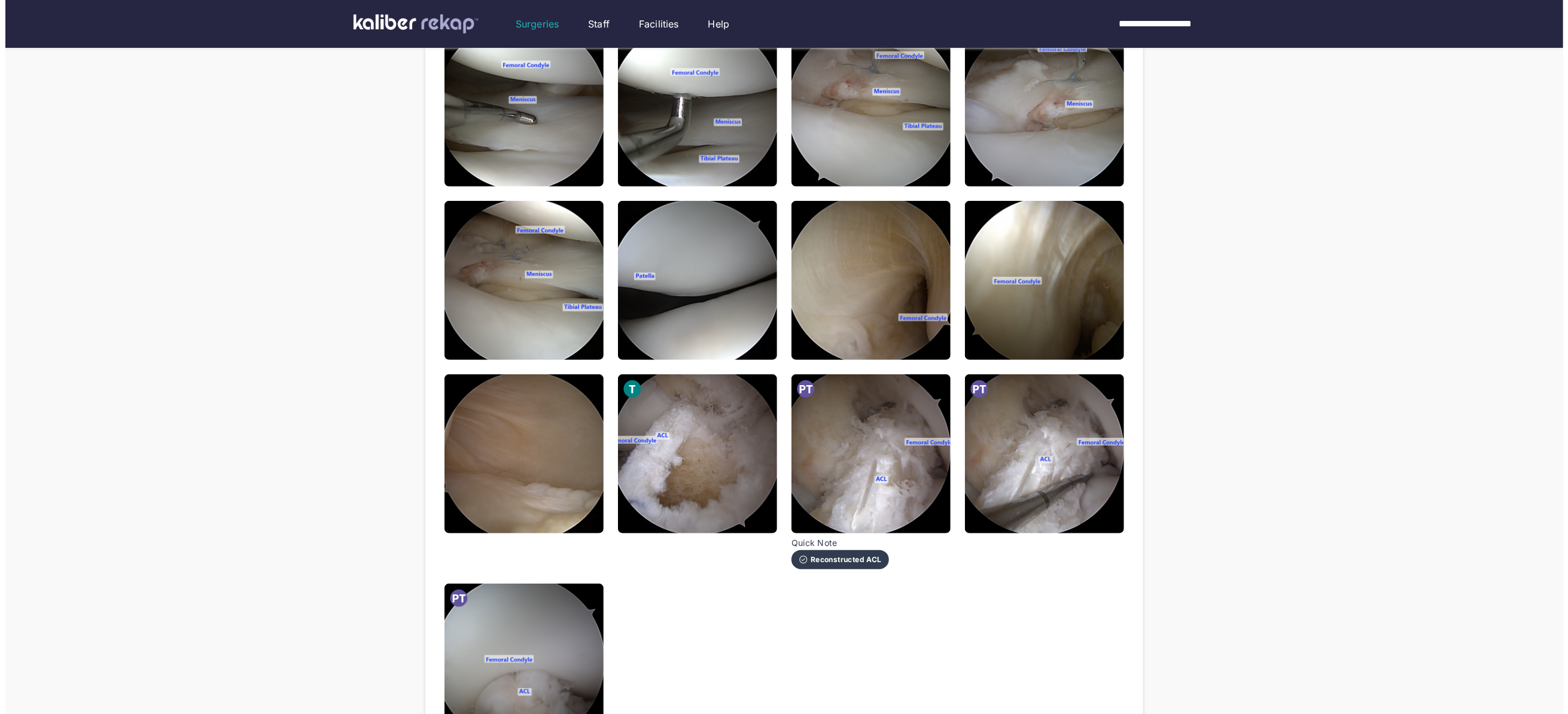
scroll to position [710, 0]
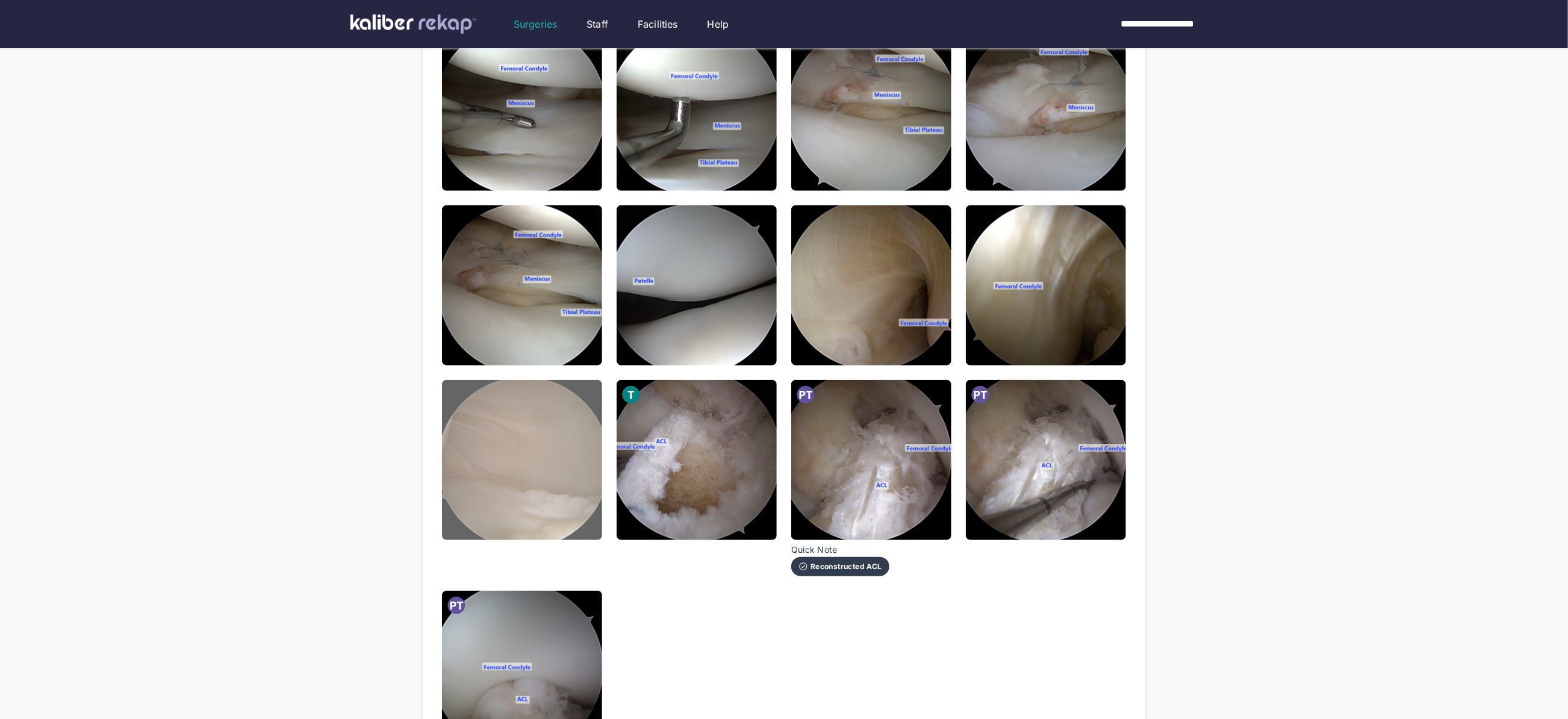
click at [531, 456] on img at bounding box center [522, 460] width 160 height 160
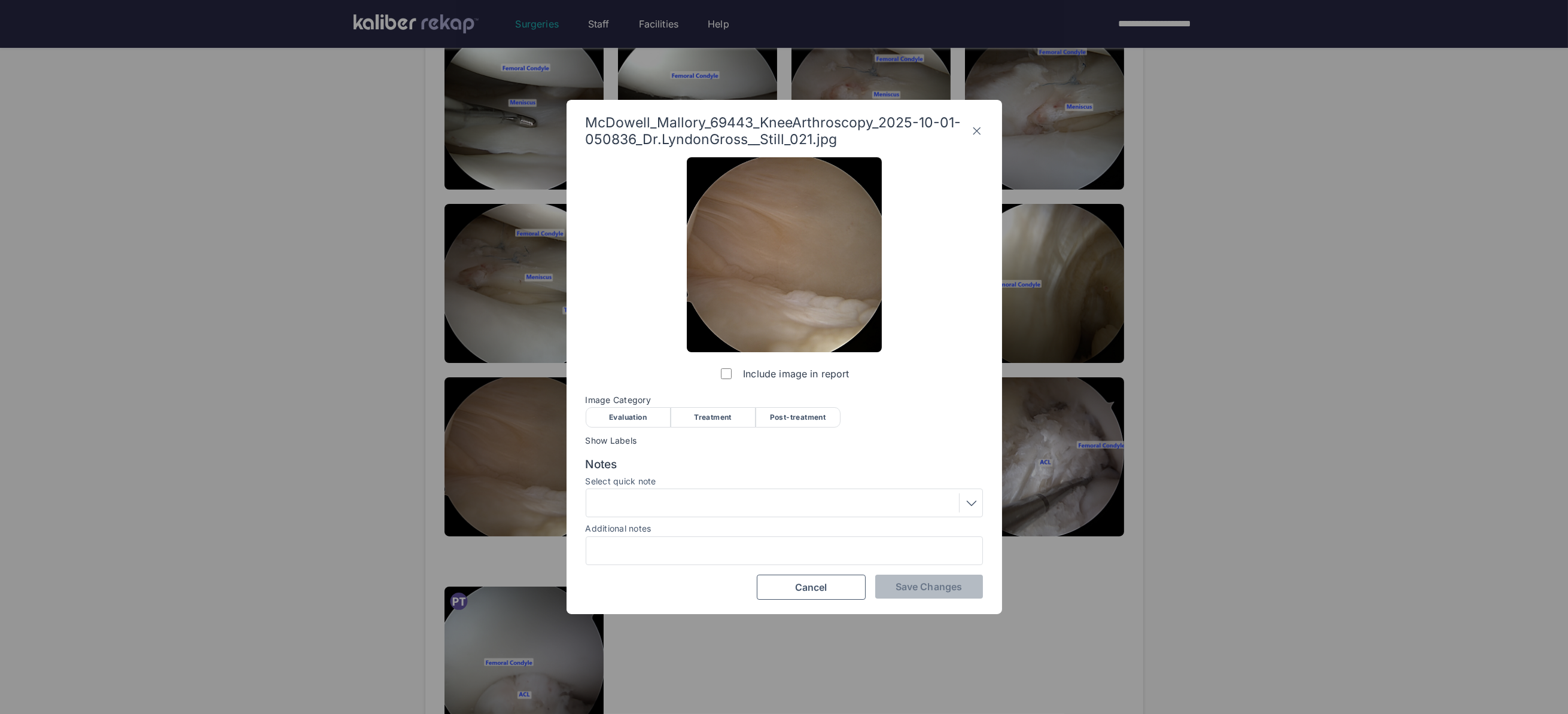
click at [623, 421] on div "Evaluation" at bounding box center [627, 418] width 85 height 20
click at [898, 587] on span "Save Changes" at bounding box center [928, 586] width 66 height 12
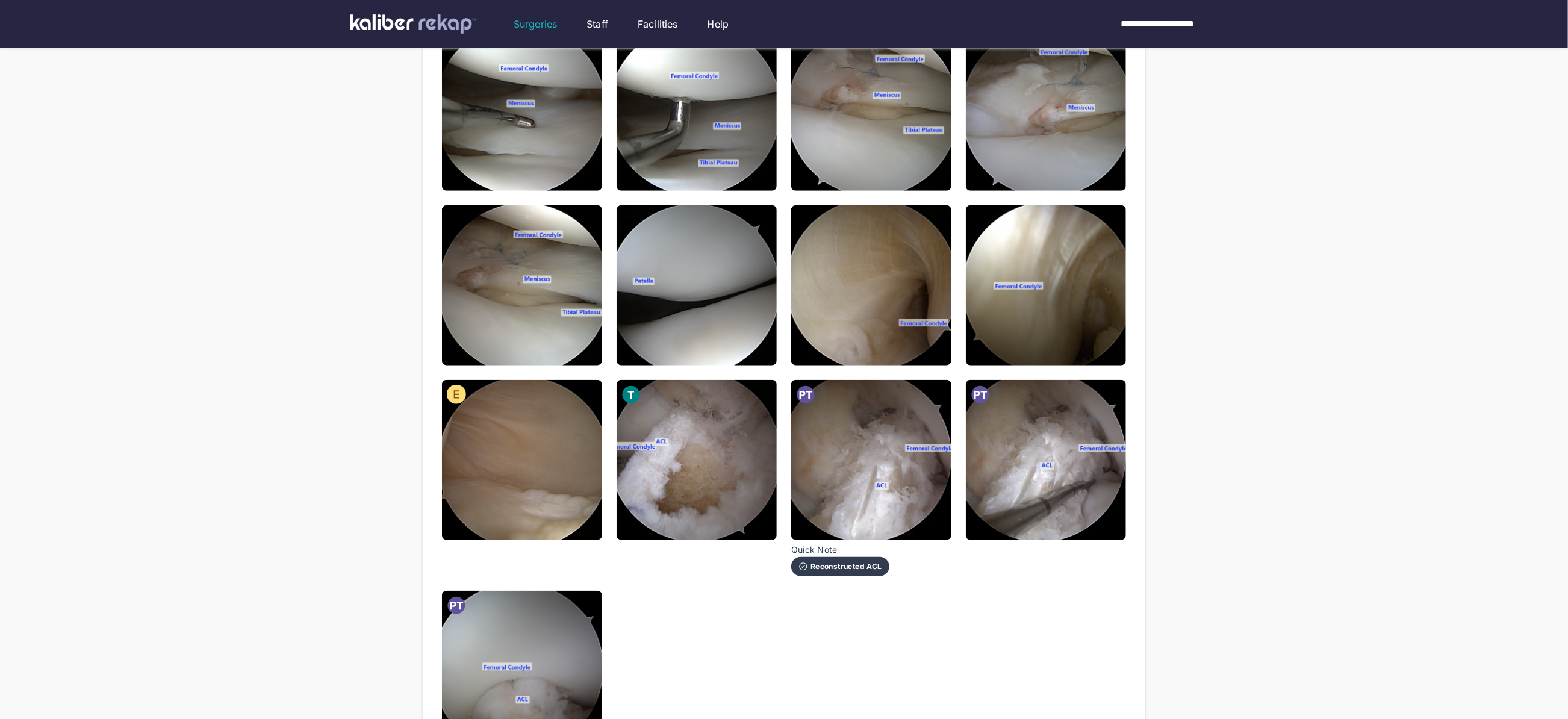
click at [1168, 490] on div "**********" at bounding box center [784, 87] width 1568 height 1602
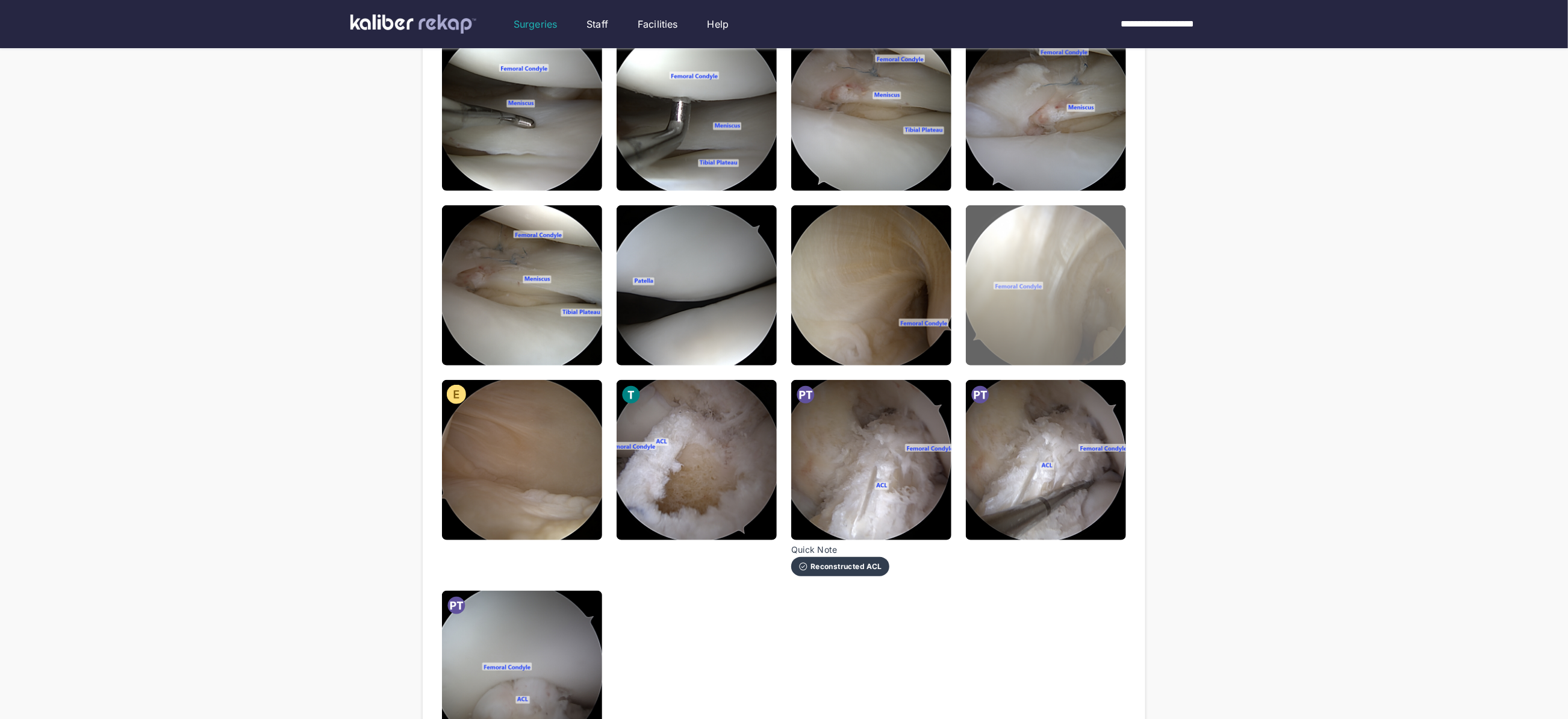
click at [1019, 314] on img at bounding box center [1046, 286] width 160 height 160
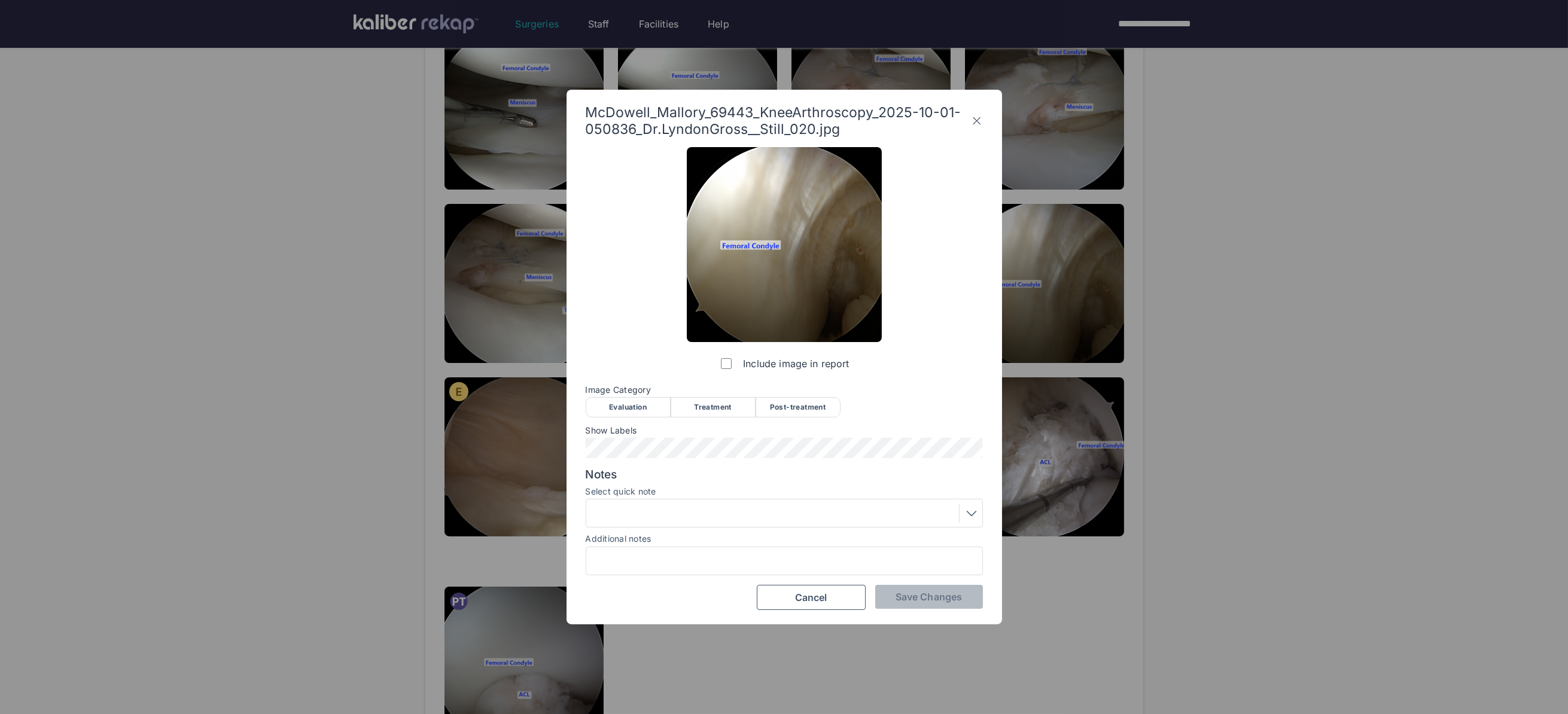
drag, startPoint x: 640, startPoint y: 410, endPoint x: 696, endPoint y: 428, distance: 58.8
click at [640, 410] on div "Evaluation" at bounding box center [627, 407] width 85 height 20
click at [917, 603] on button "Save Changes" at bounding box center [928, 597] width 108 height 24
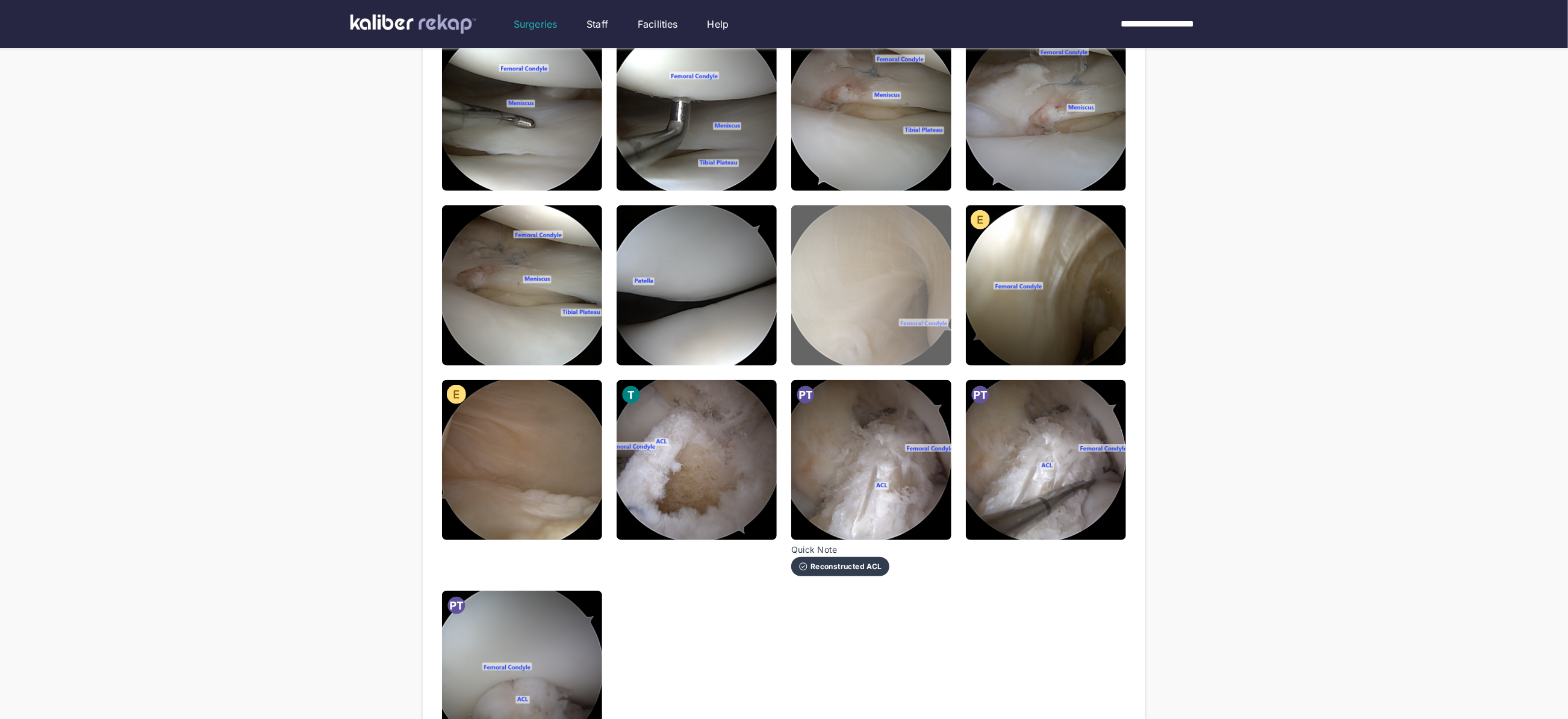
click at [884, 322] on img at bounding box center [872, 286] width 160 height 160
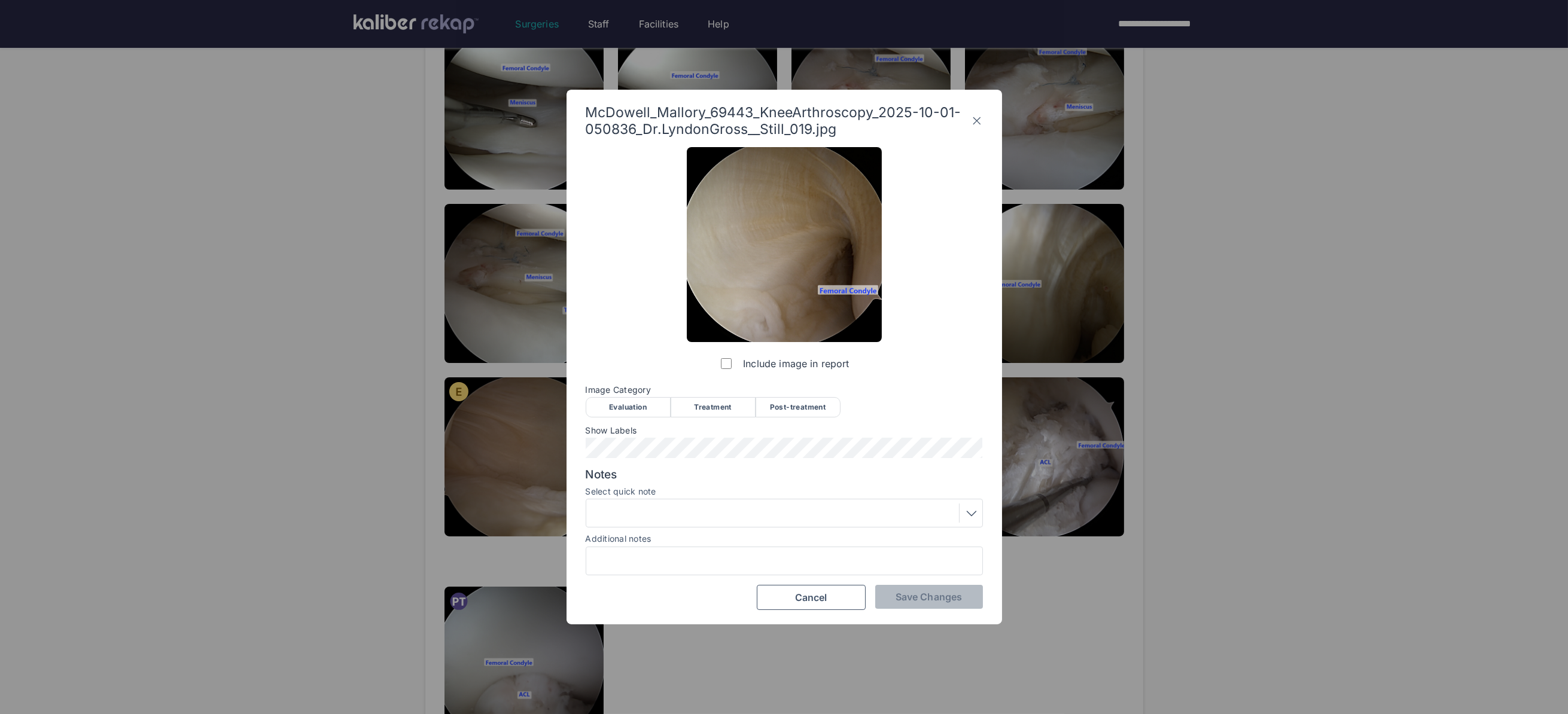
click at [636, 412] on div "Evaluation" at bounding box center [627, 407] width 85 height 20
click at [644, 511] on div at bounding box center [784, 513] width 389 height 19
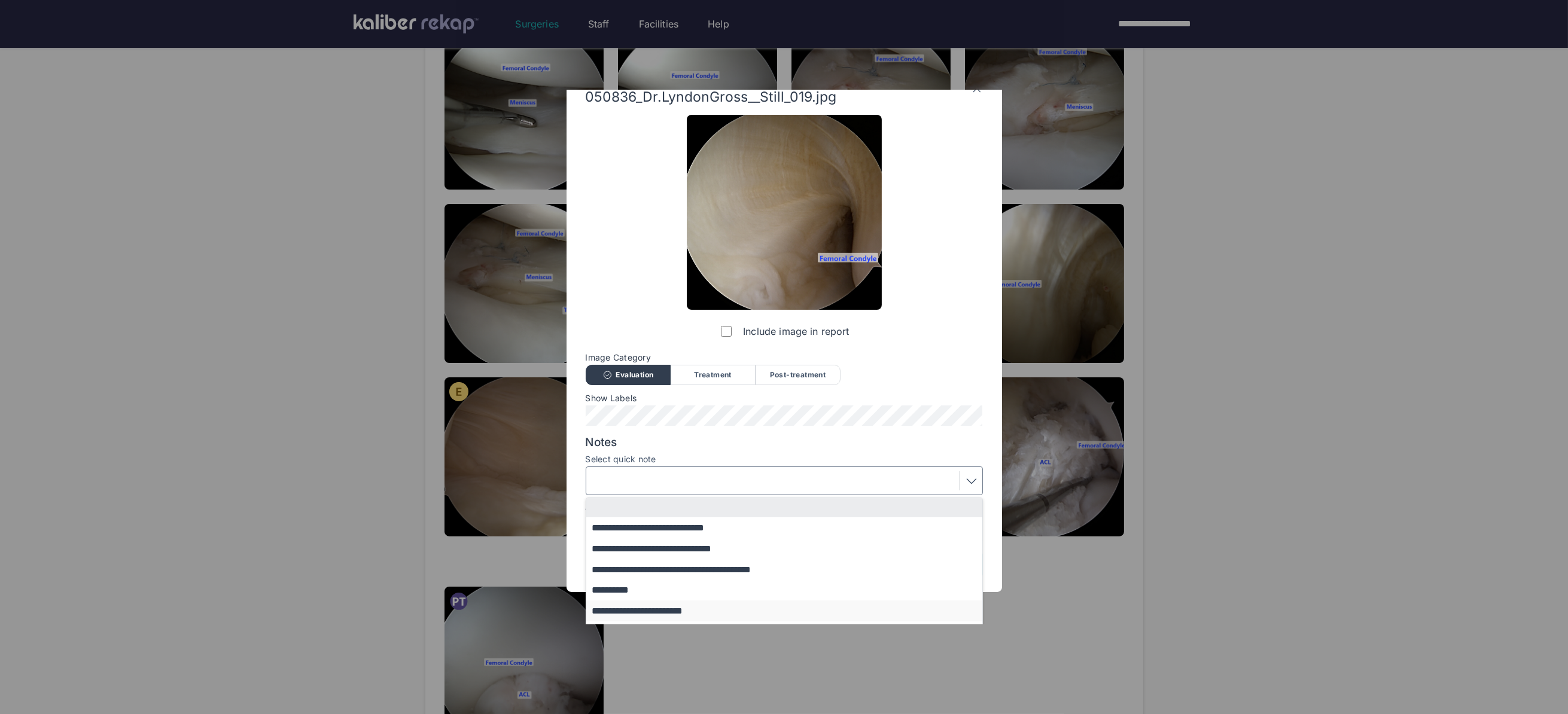
scroll to position [72, 0]
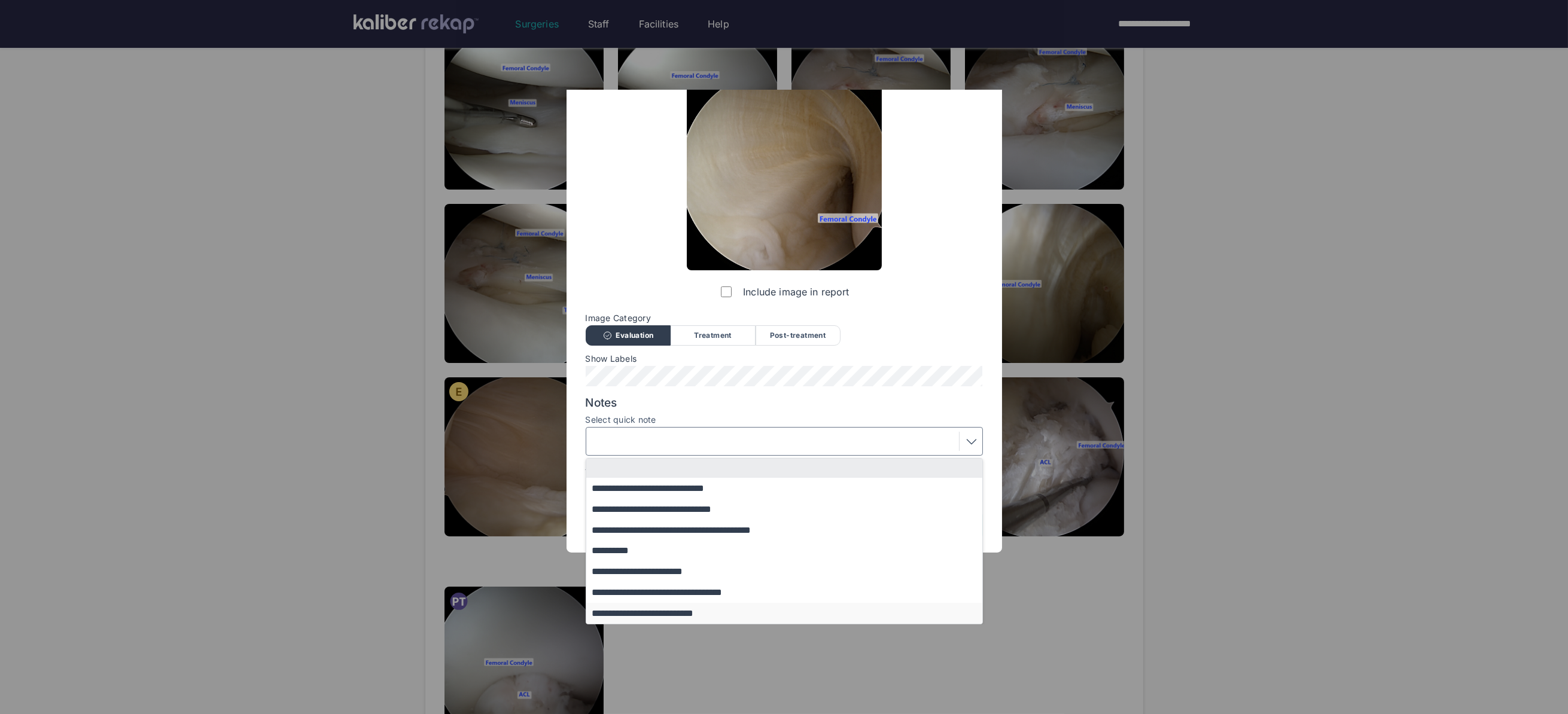
click at [645, 613] on button "**********" at bounding box center [789, 613] width 407 height 21
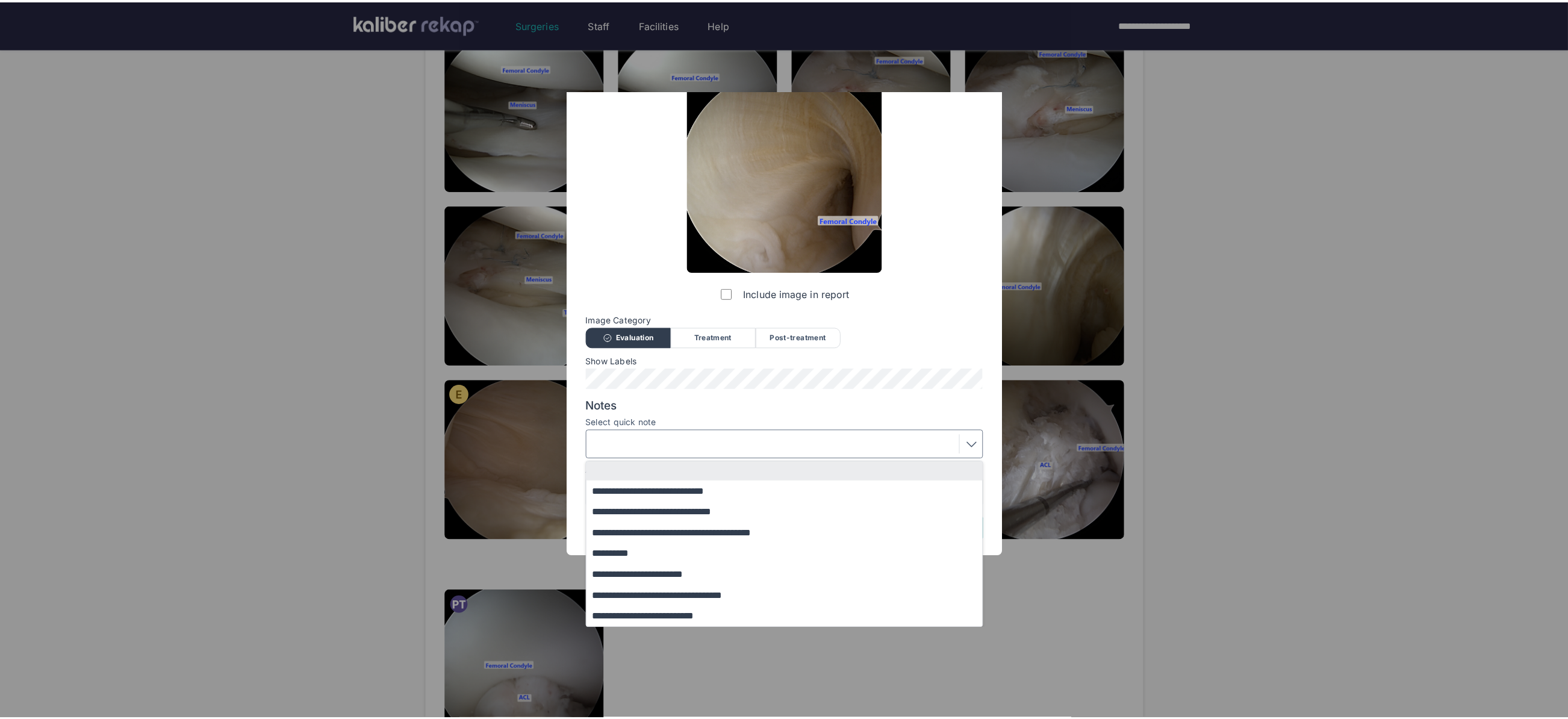
scroll to position [0, 0]
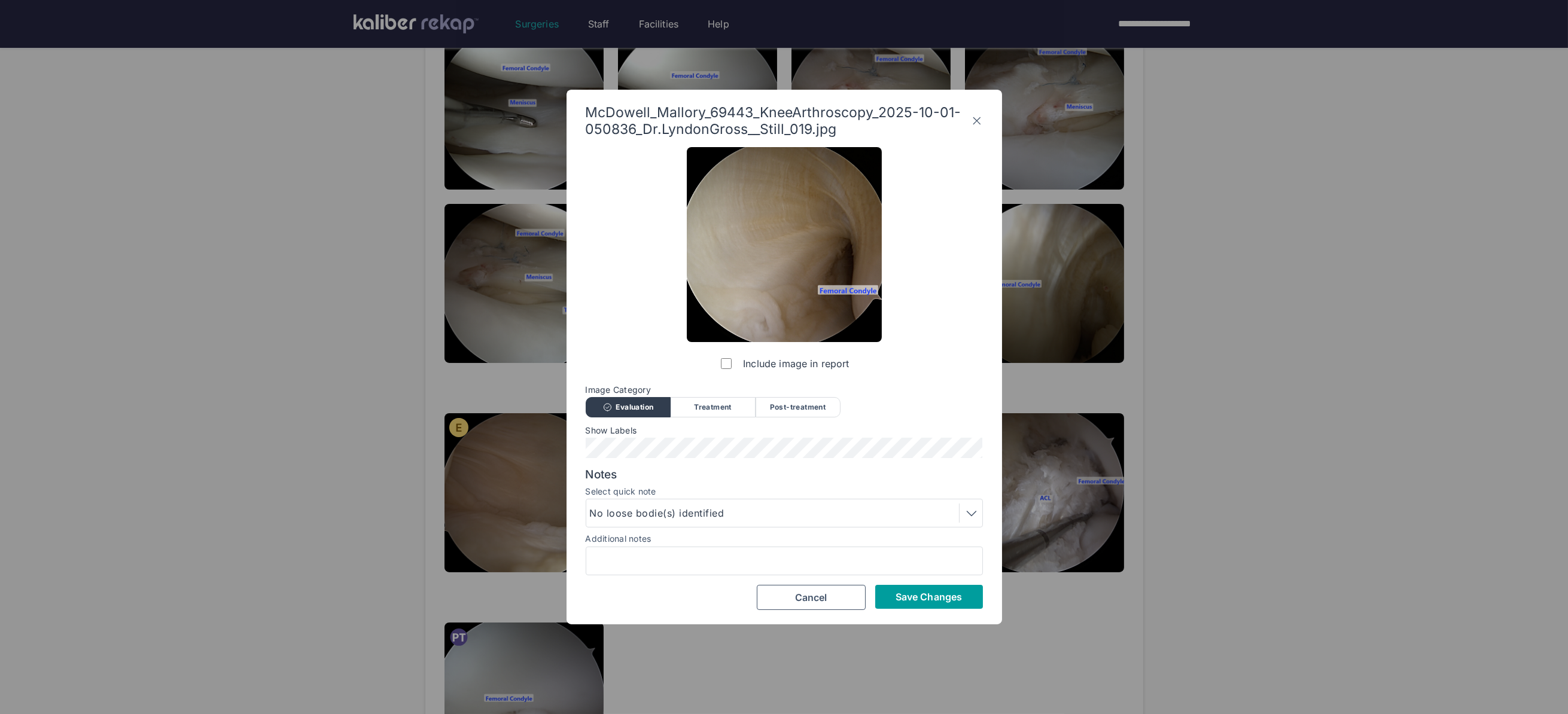
click at [946, 594] on span "Save Changes" at bounding box center [928, 597] width 66 height 12
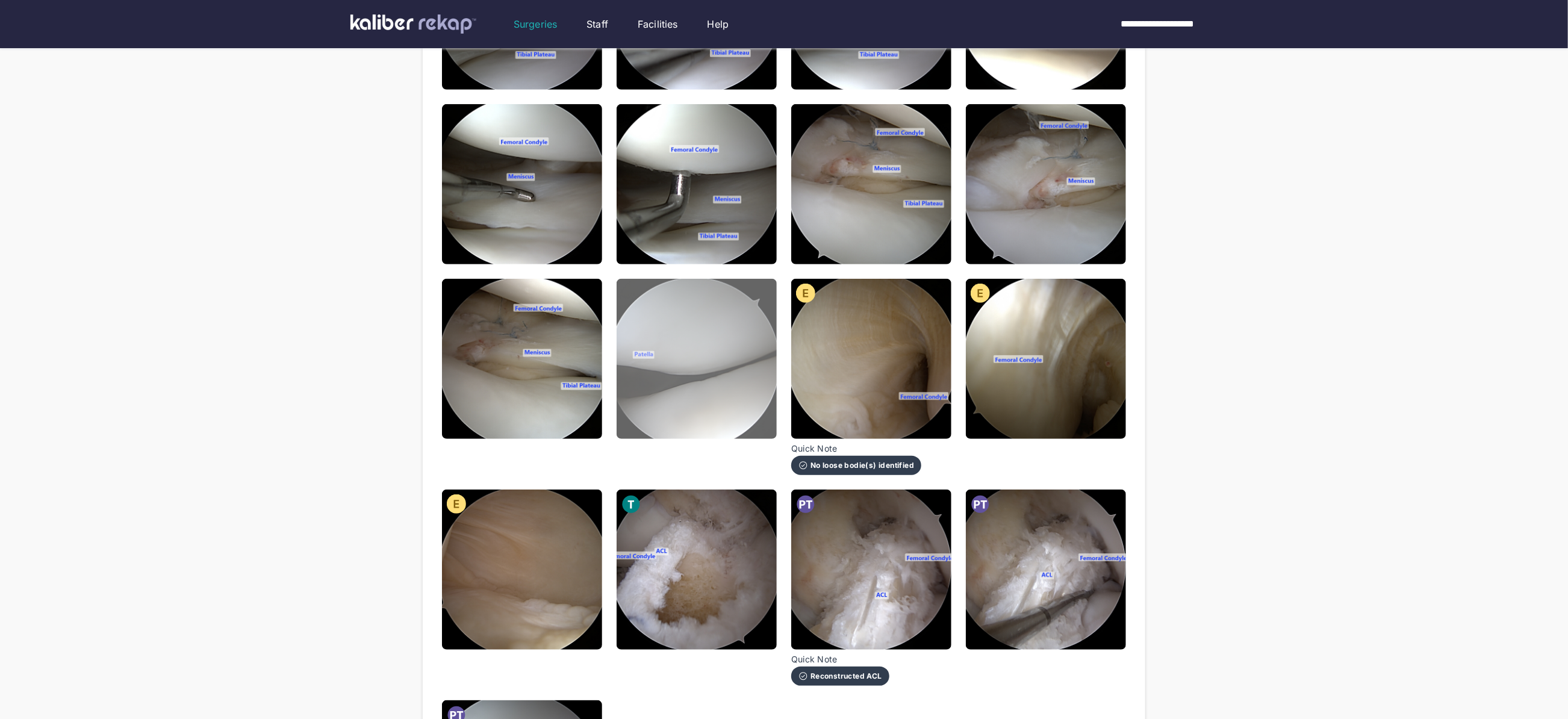
scroll to position [628, 0]
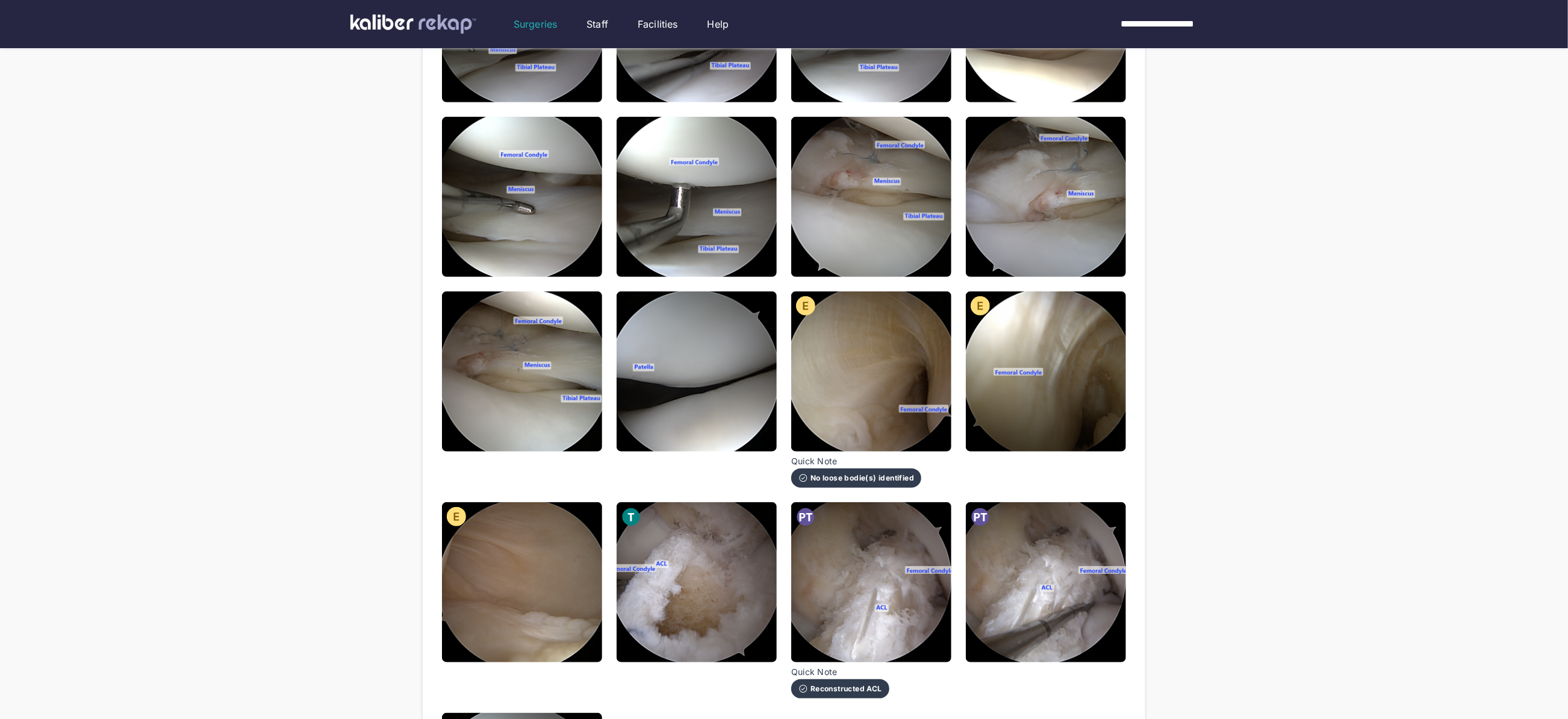
click at [734, 419] on img at bounding box center [697, 372] width 160 height 160
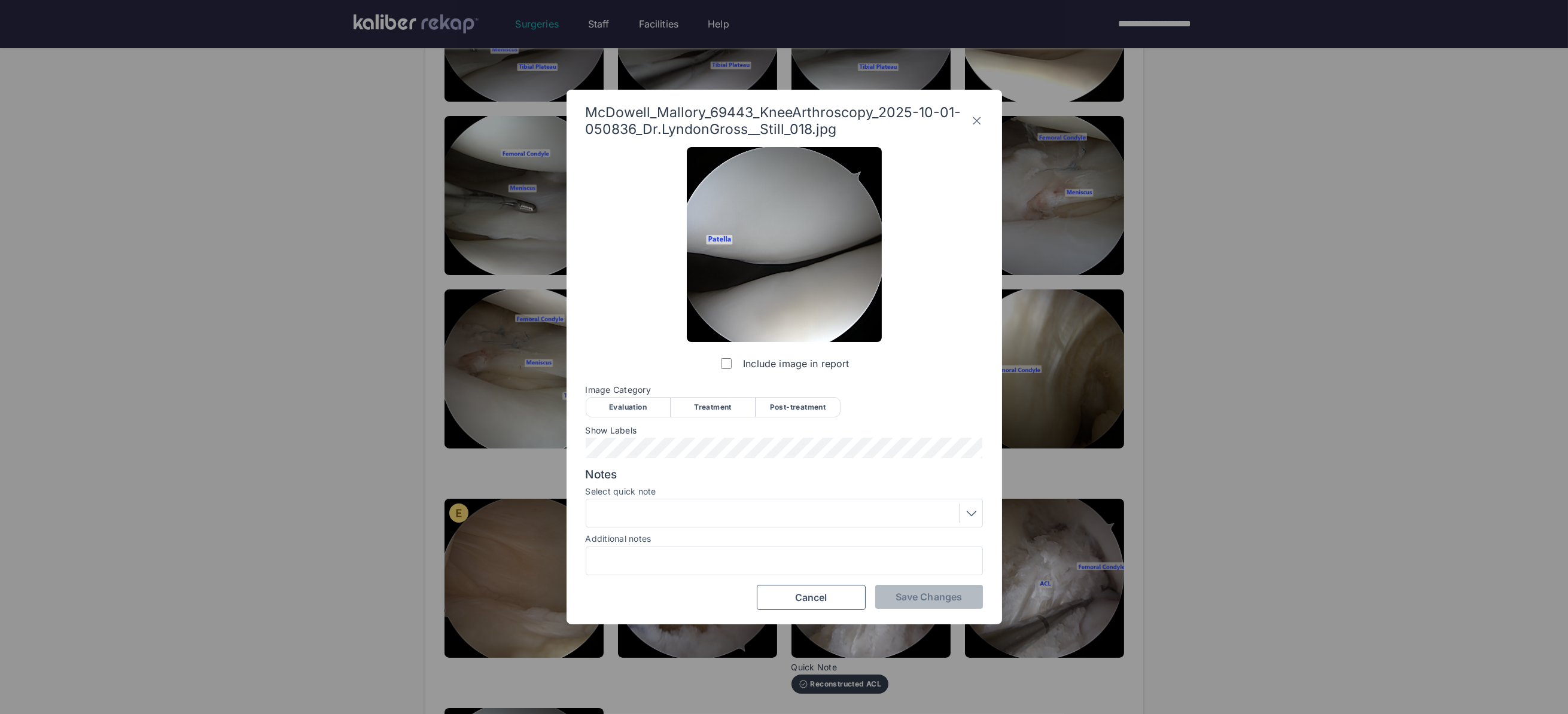
click at [641, 409] on div "Evaluation" at bounding box center [627, 407] width 85 height 20
click at [915, 602] on span "Save Changes" at bounding box center [928, 597] width 66 height 12
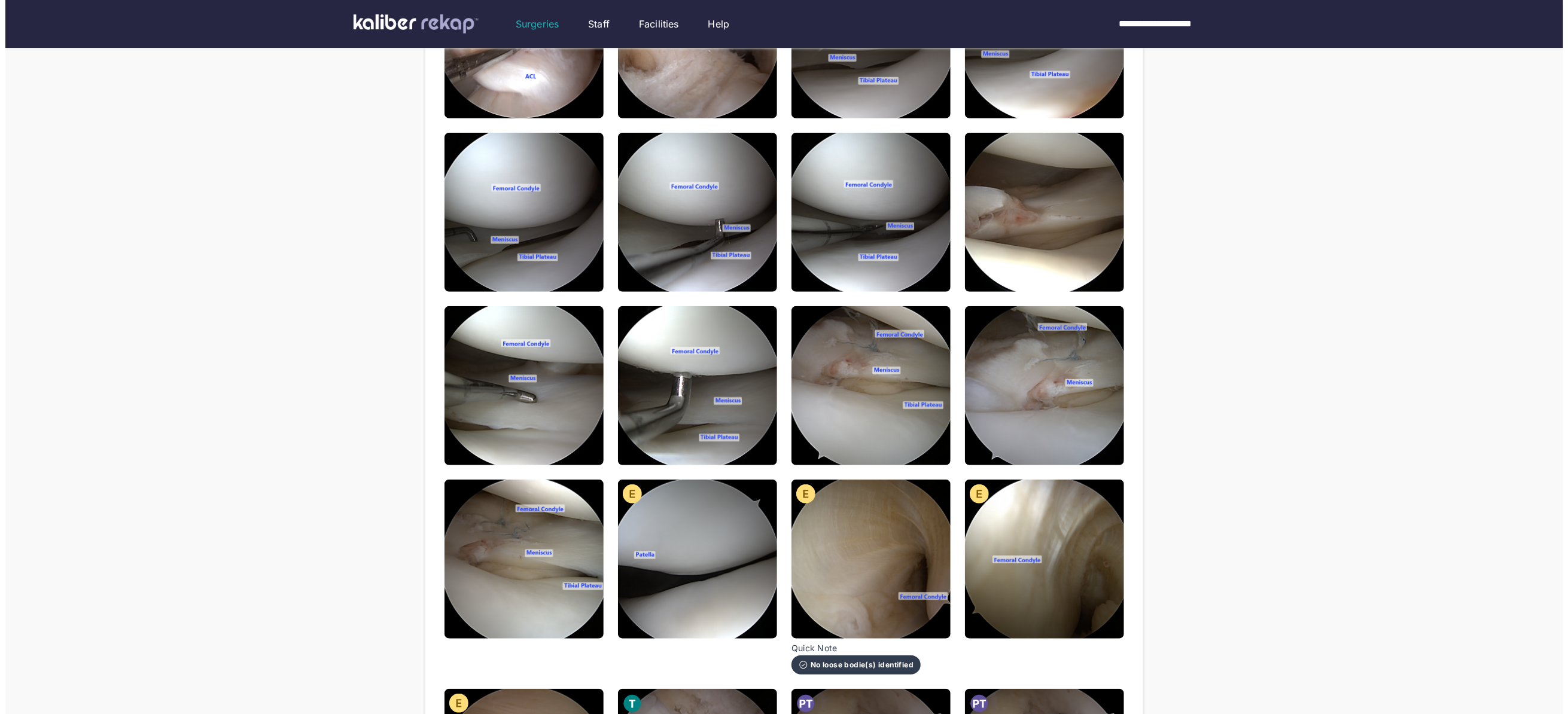
scroll to position [432, 0]
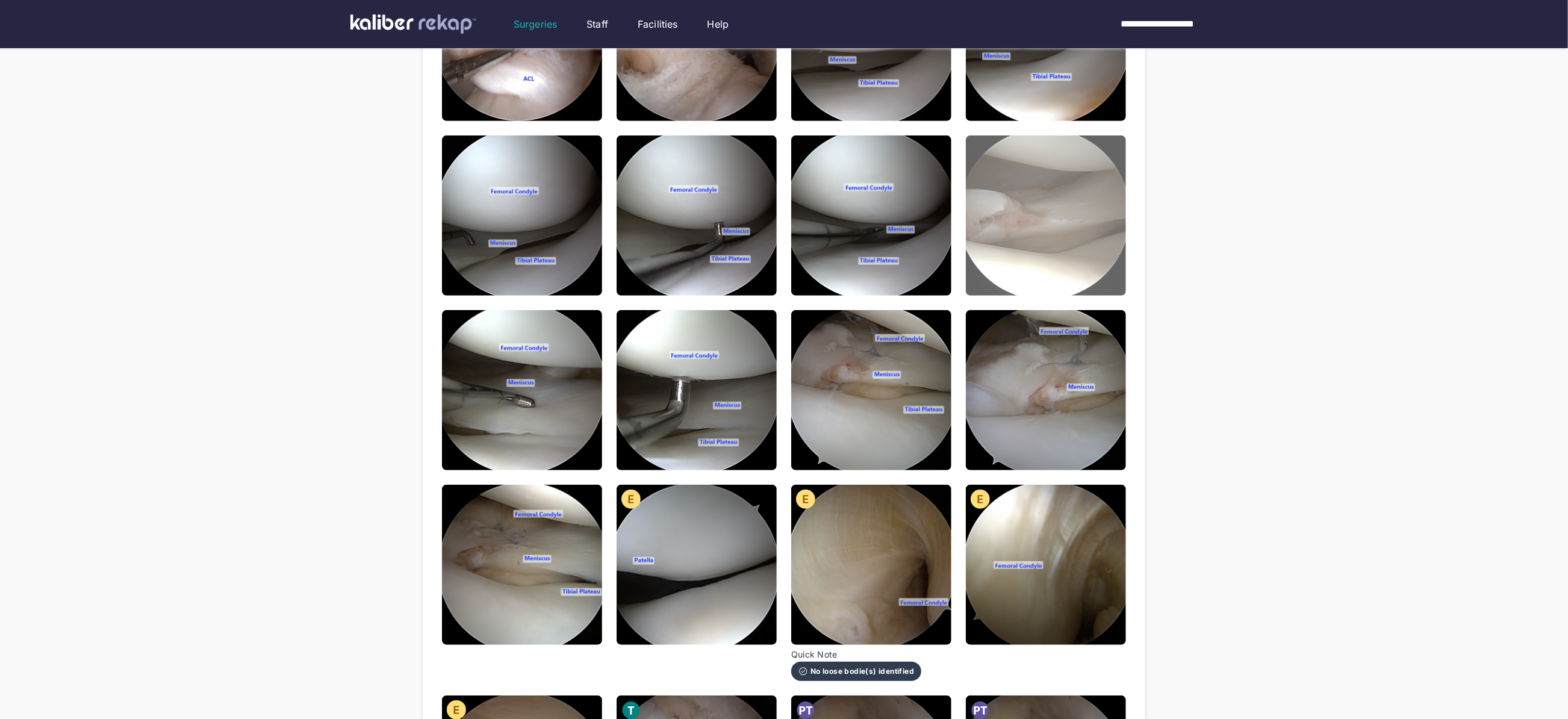
click at [1081, 248] on img at bounding box center [1046, 216] width 160 height 160
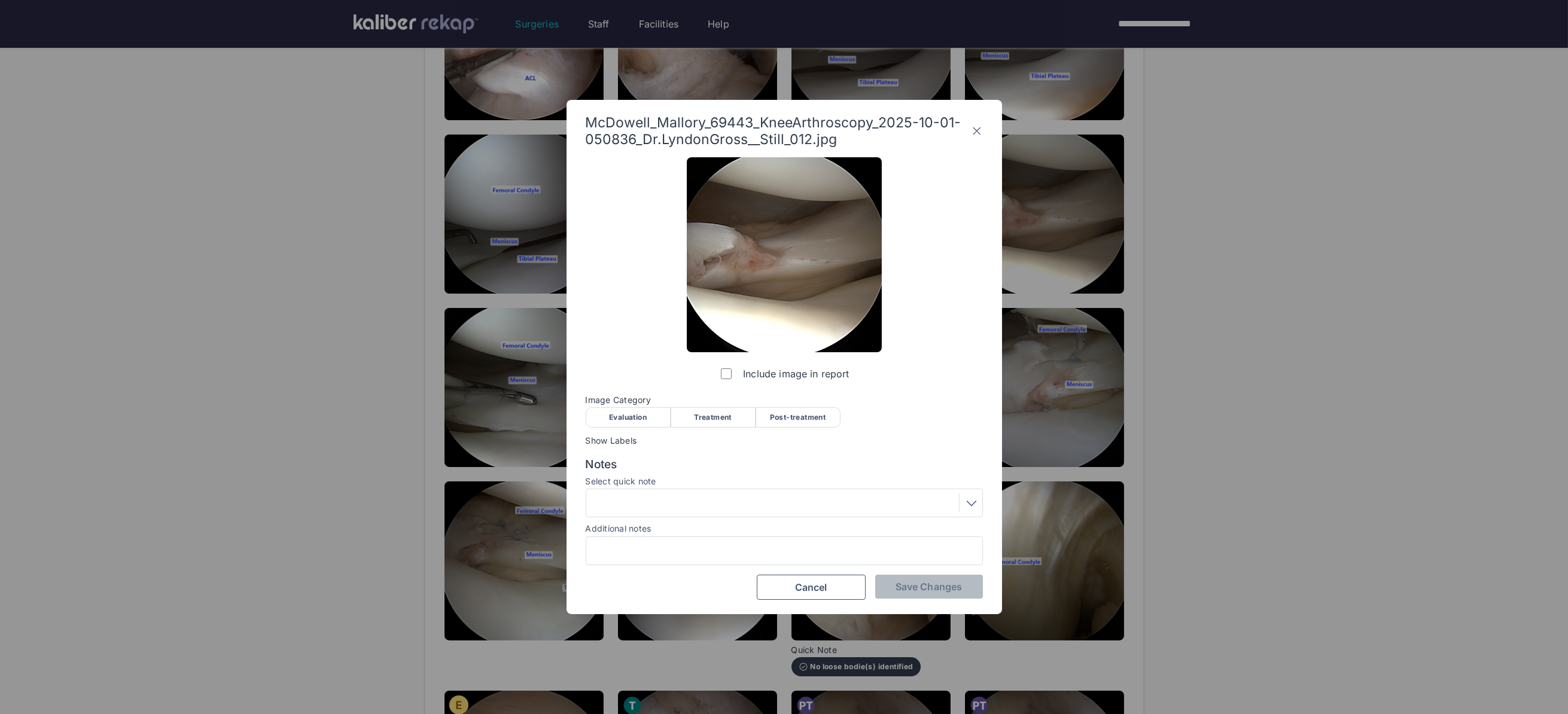
click at [642, 416] on div "Evaluation" at bounding box center [627, 418] width 85 height 20
click at [640, 499] on div at bounding box center [784, 503] width 389 height 19
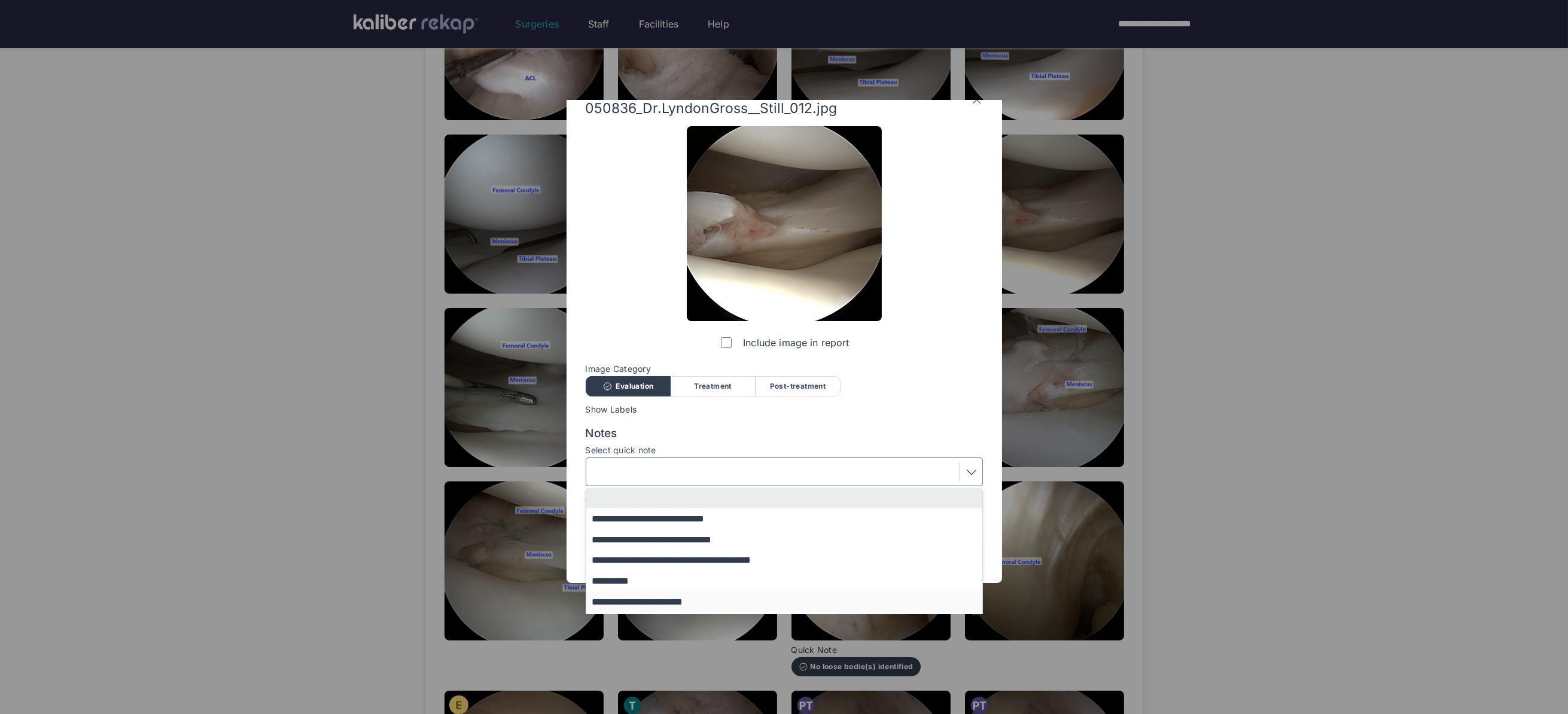
scroll to position [73, 0]
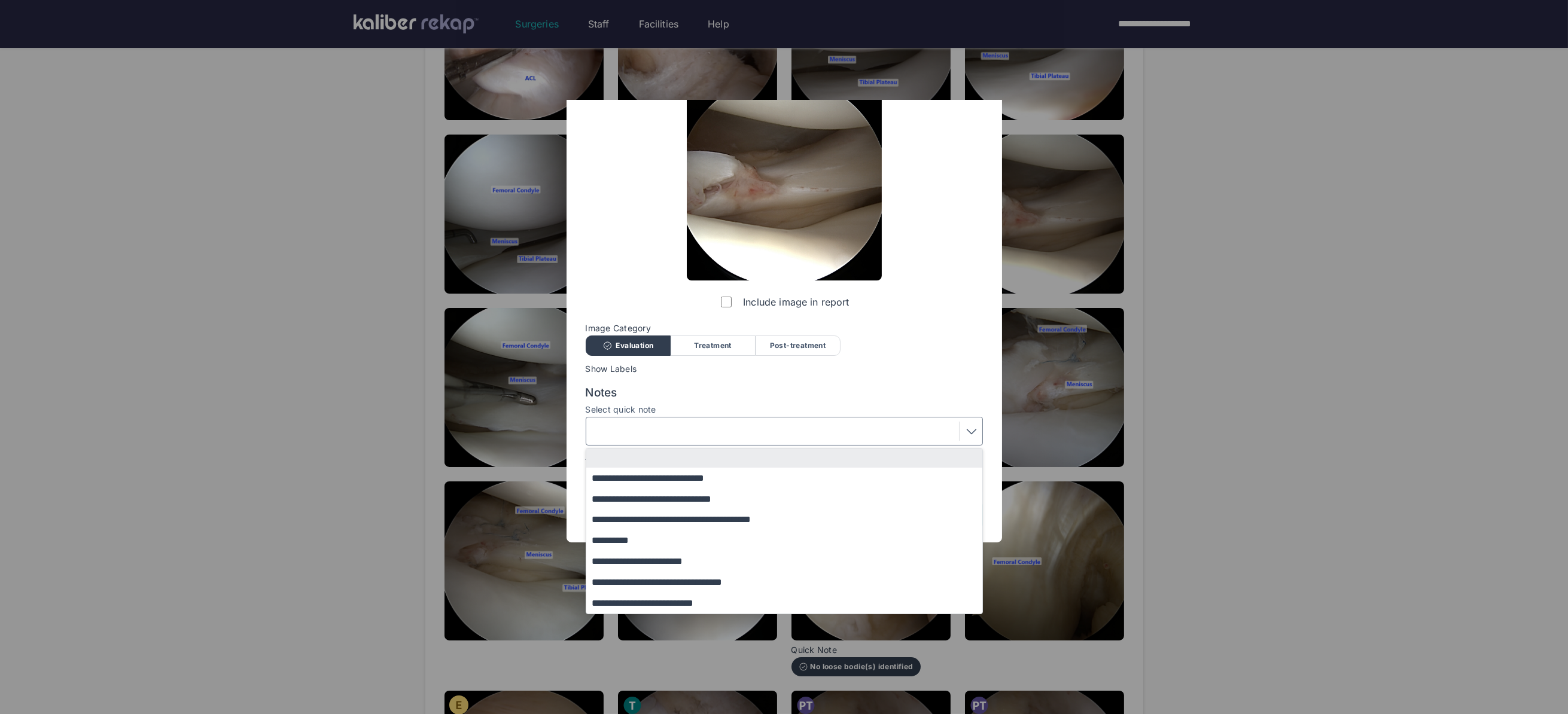
click at [658, 584] on button "**********" at bounding box center [789, 582] width 407 height 21
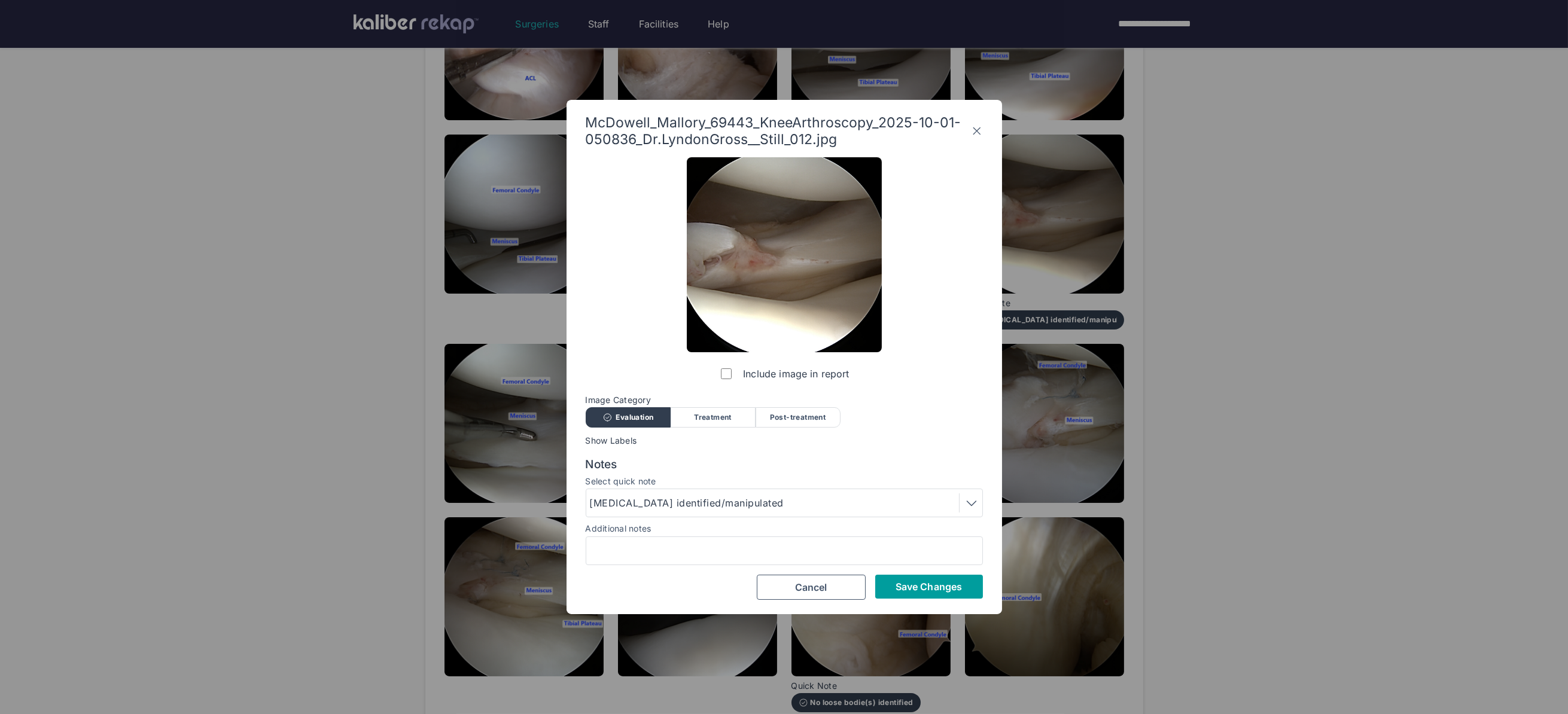
click at [914, 590] on span "Save Changes" at bounding box center [928, 586] width 66 height 12
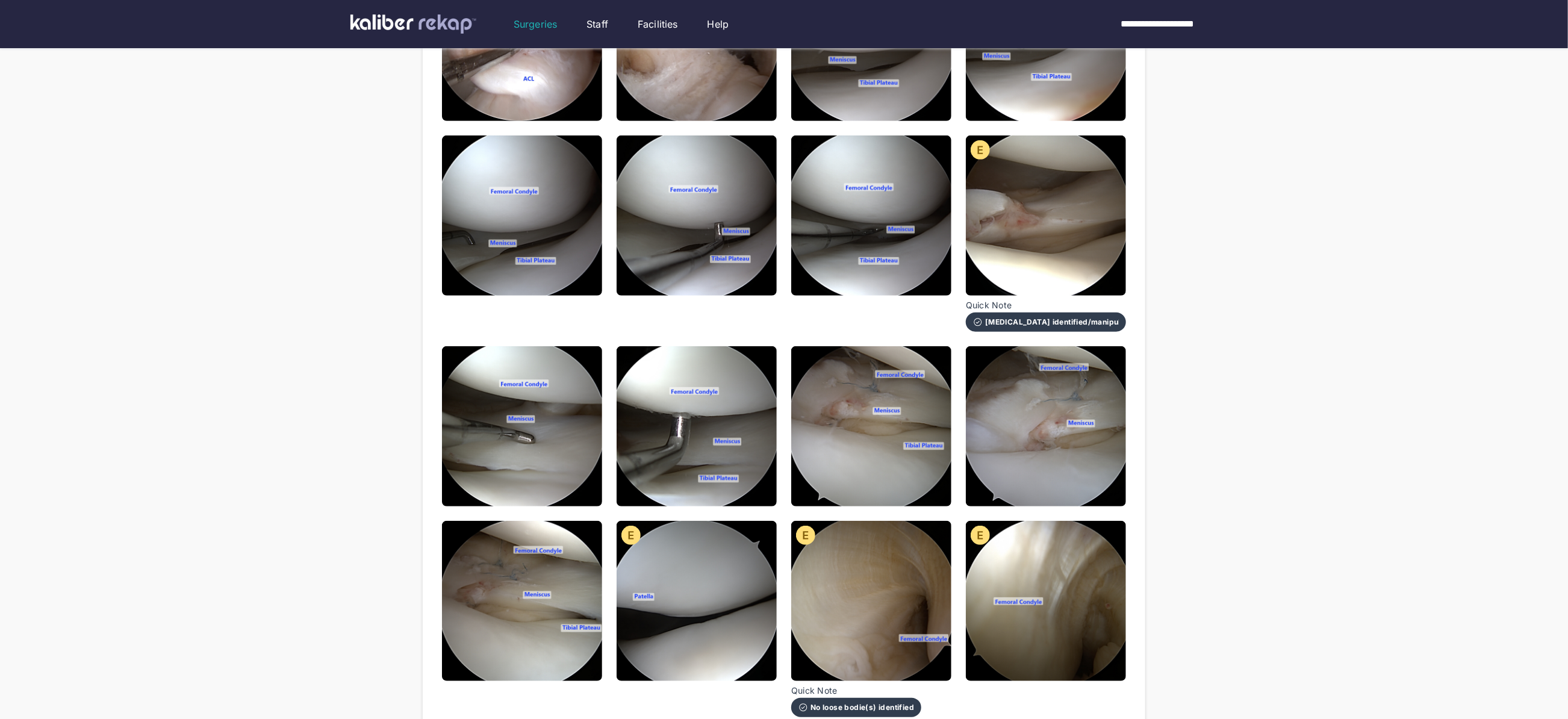
click at [569, 435] on img at bounding box center [522, 426] width 160 height 160
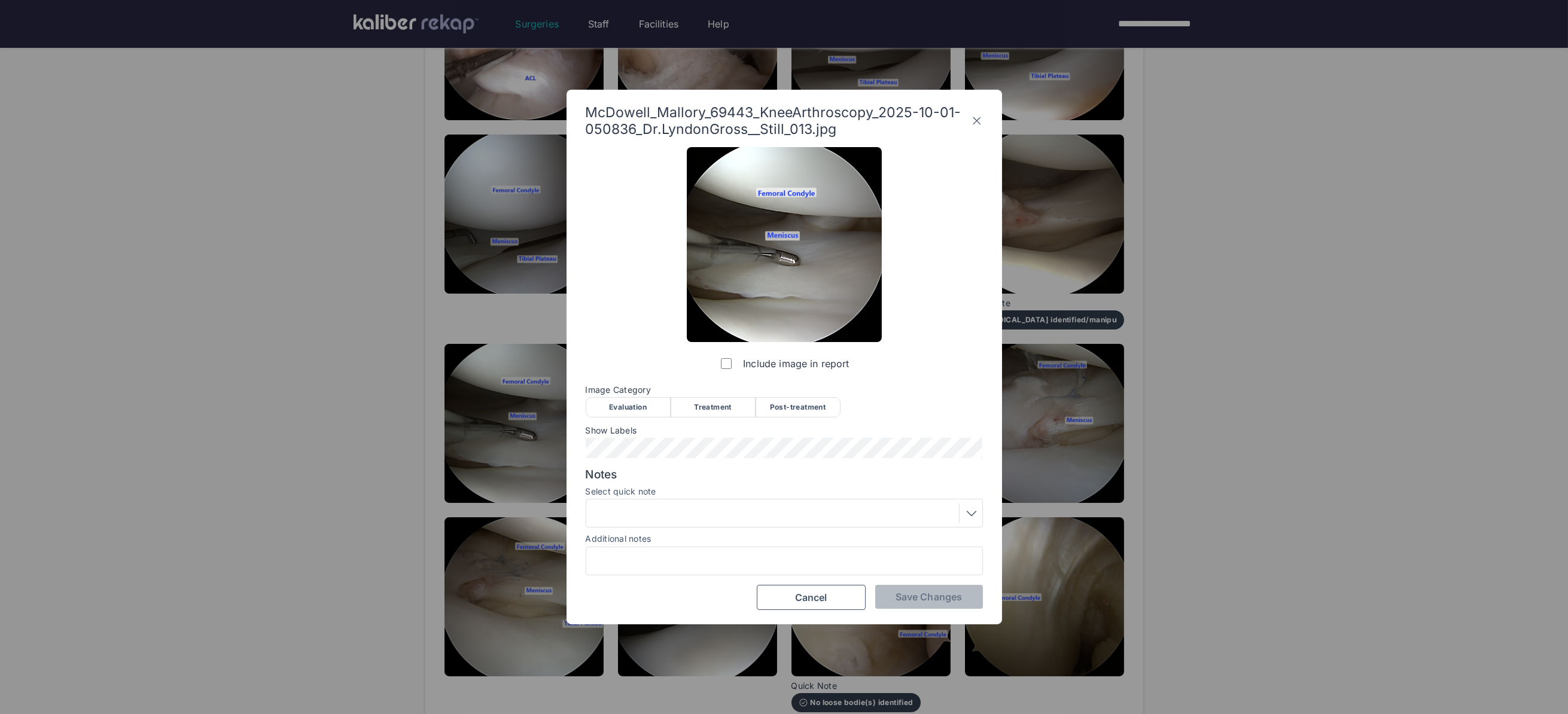
click at [597, 405] on div "Evaluation" at bounding box center [627, 407] width 85 height 20
click at [915, 593] on span "Save Changes" at bounding box center [928, 597] width 66 height 12
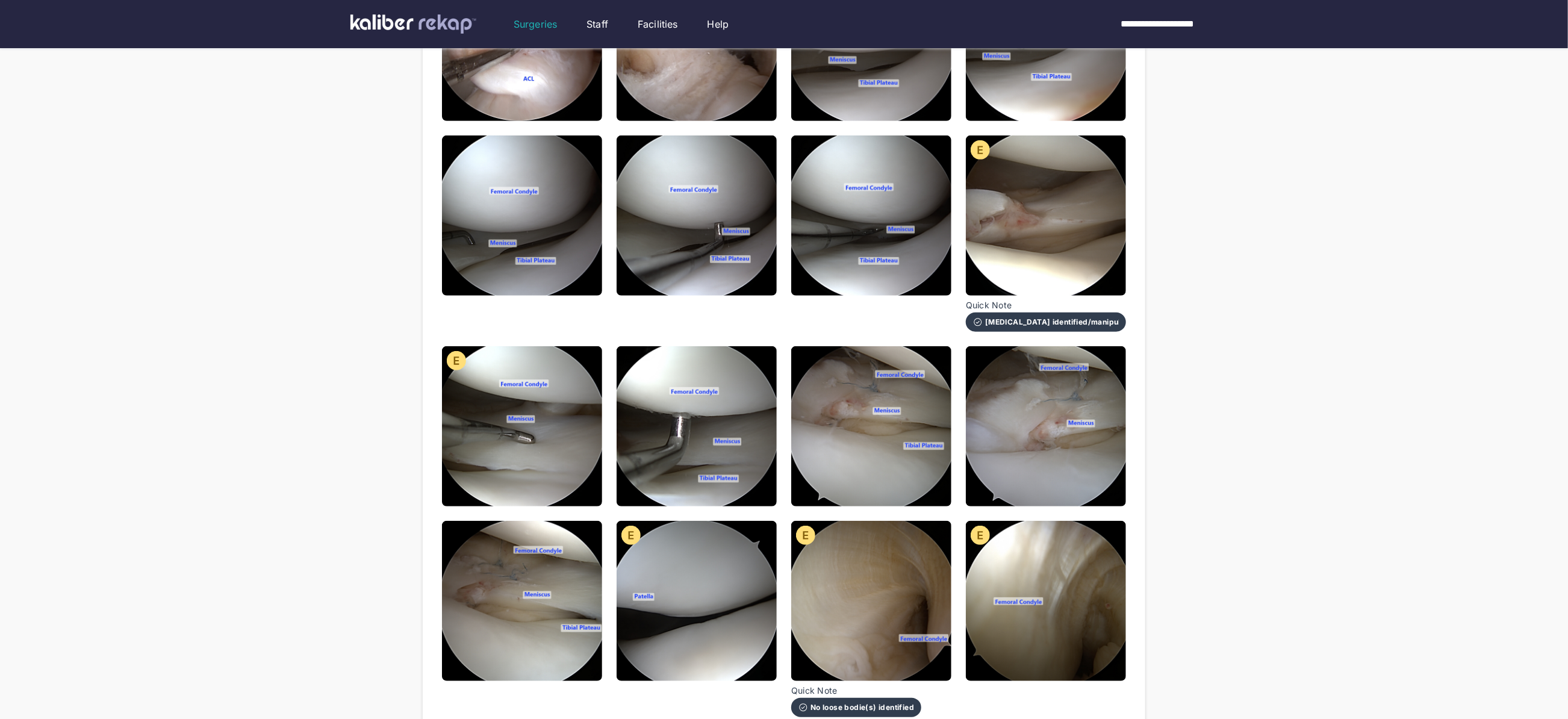
click at [662, 438] on img at bounding box center [697, 426] width 160 height 160
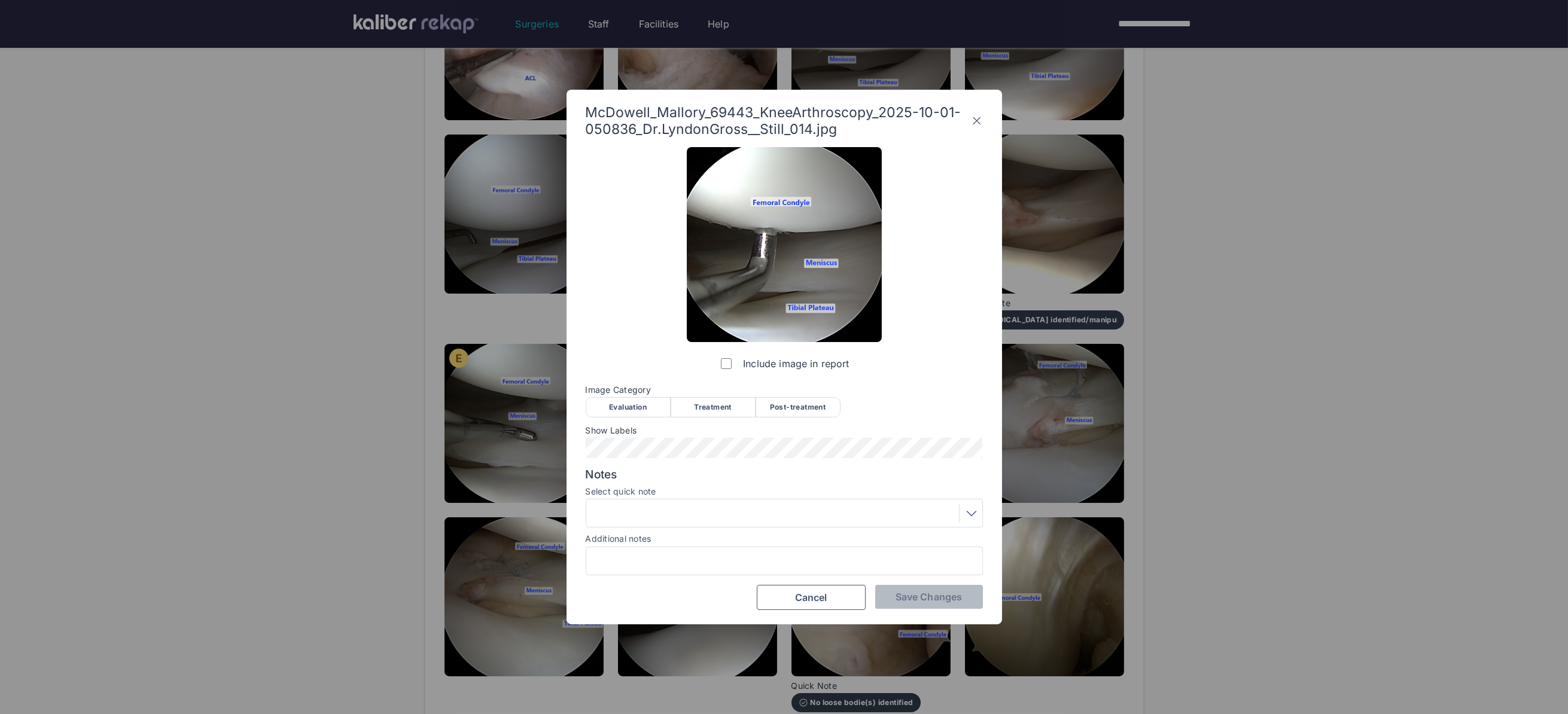
click at [623, 412] on div "Evaluation" at bounding box center [627, 407] width 85 height 20
click at [927, 595] on span "Save Changes" at bounding box center [928, 597] width 66 height 12
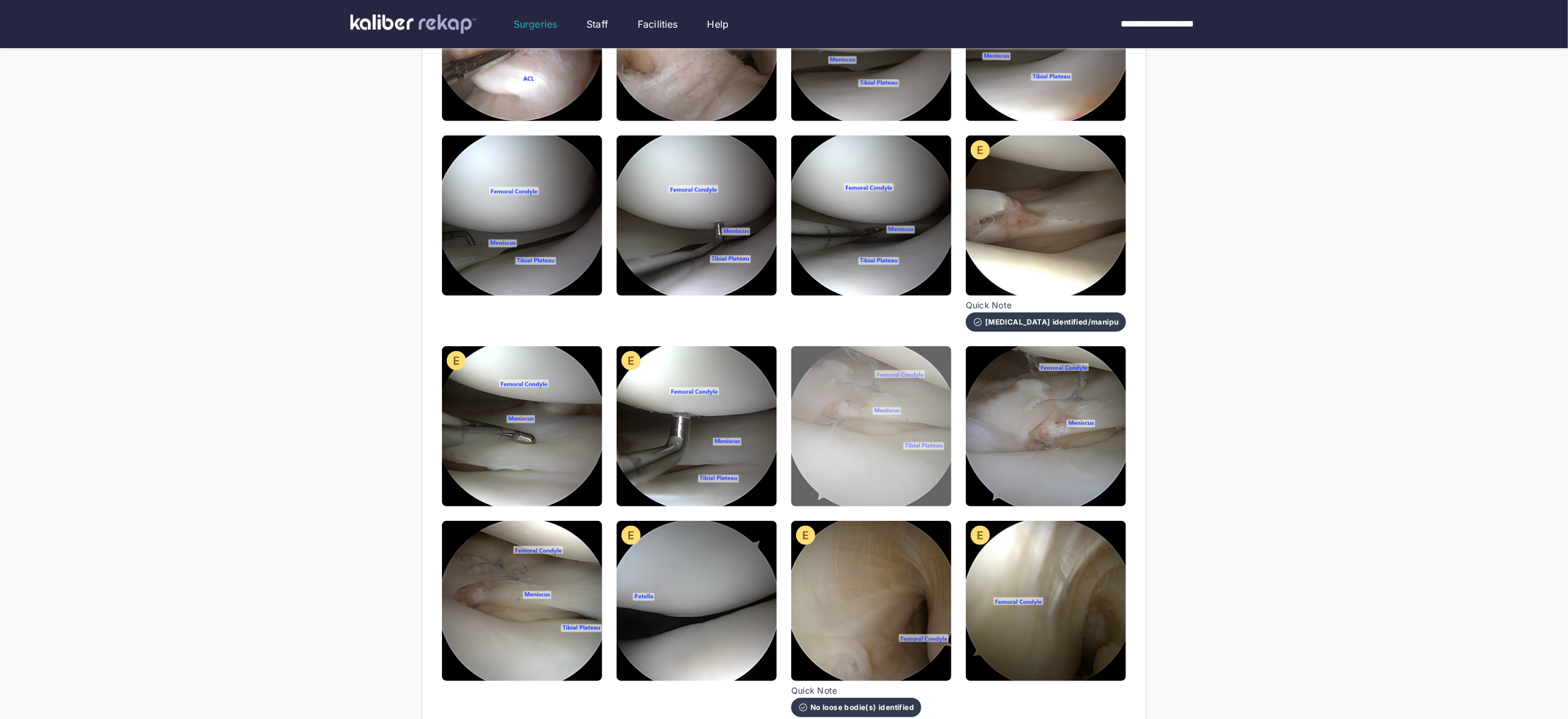
click at [885, 413] on img at bounding box center [872, 426] width 160 height 160
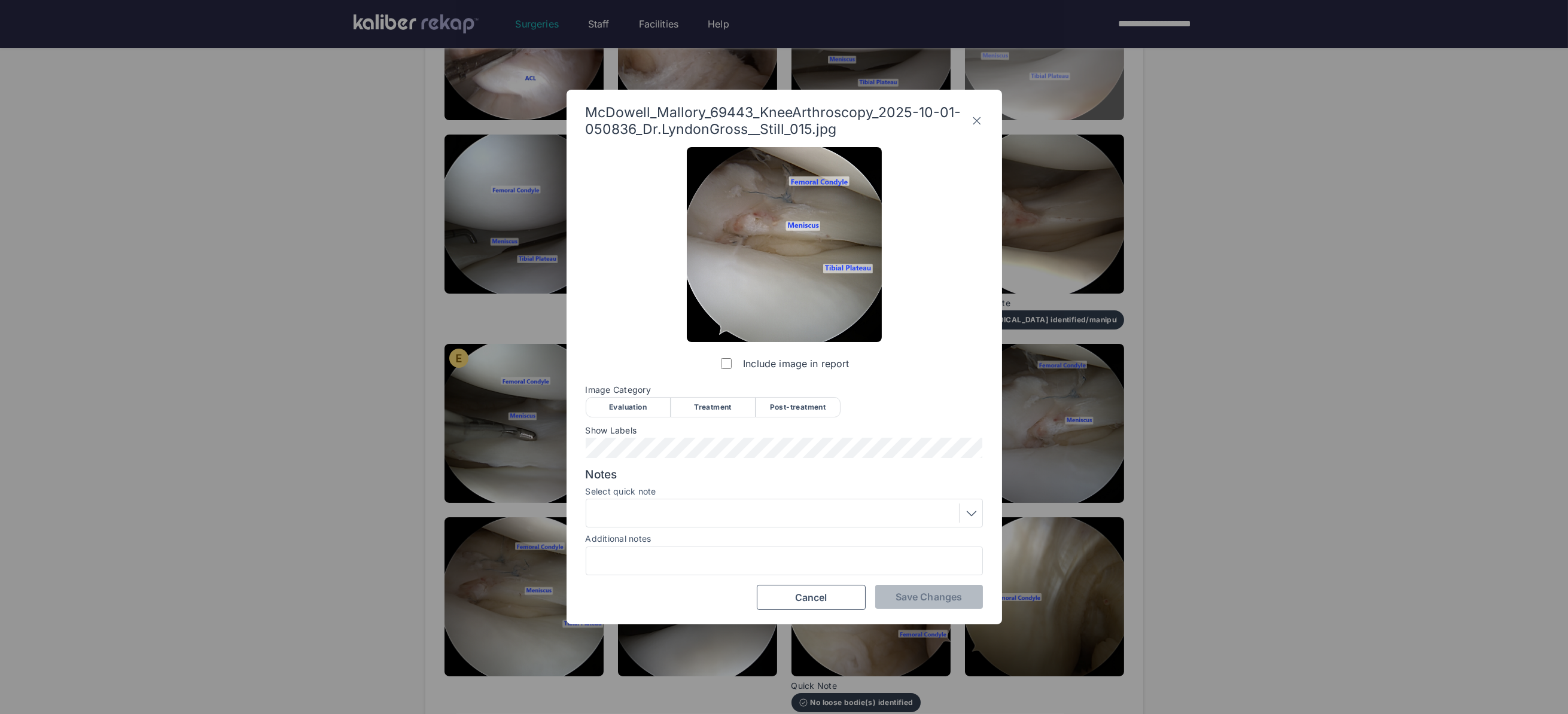
click at [973, 119] on icon at bounding box center [976, 120] width 12 height 19
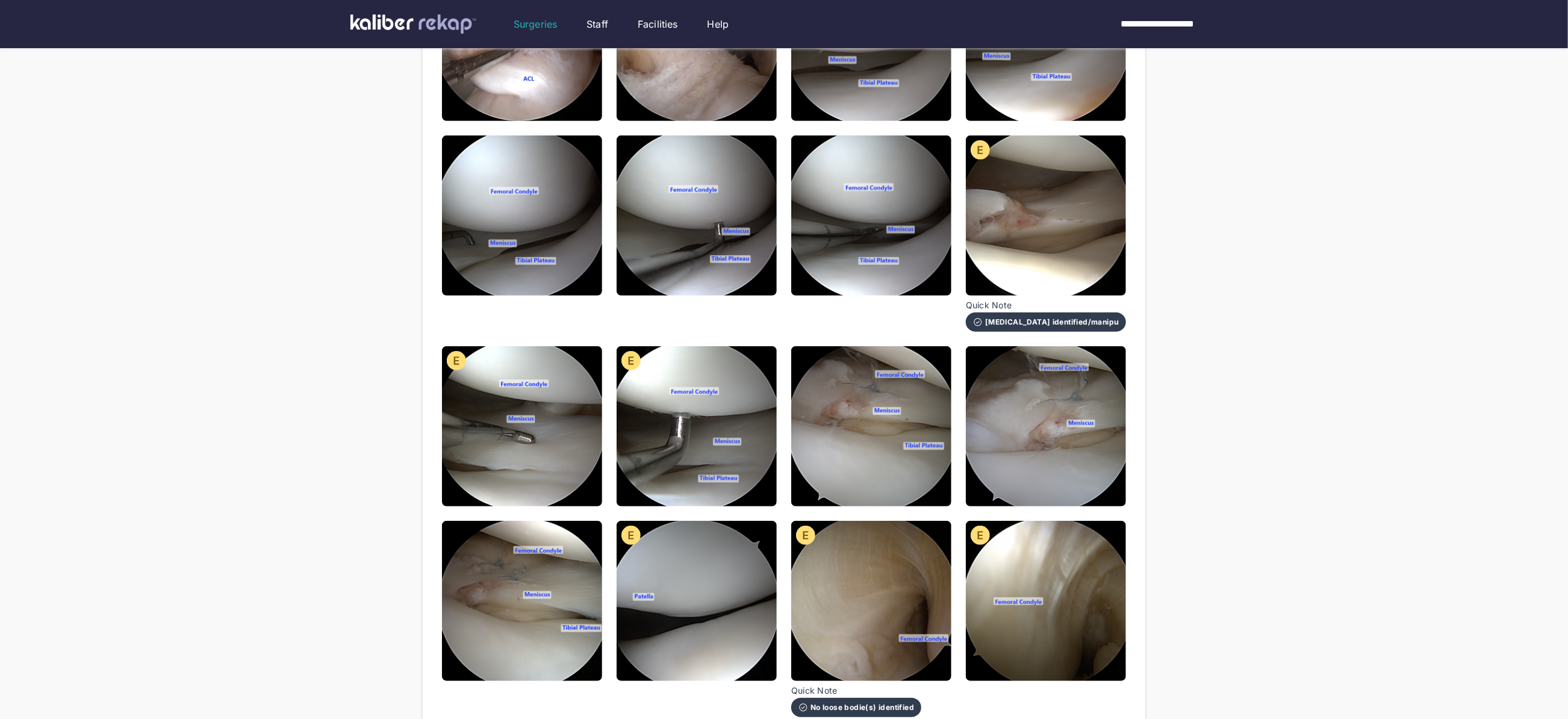
drag, startPoint x: 680, startPoint y: 454, endPoint x: 772, endPoint y: 429, distance: 95.3
click at [680, 454] on img at bounding box center [697, 426] width 160 height 160
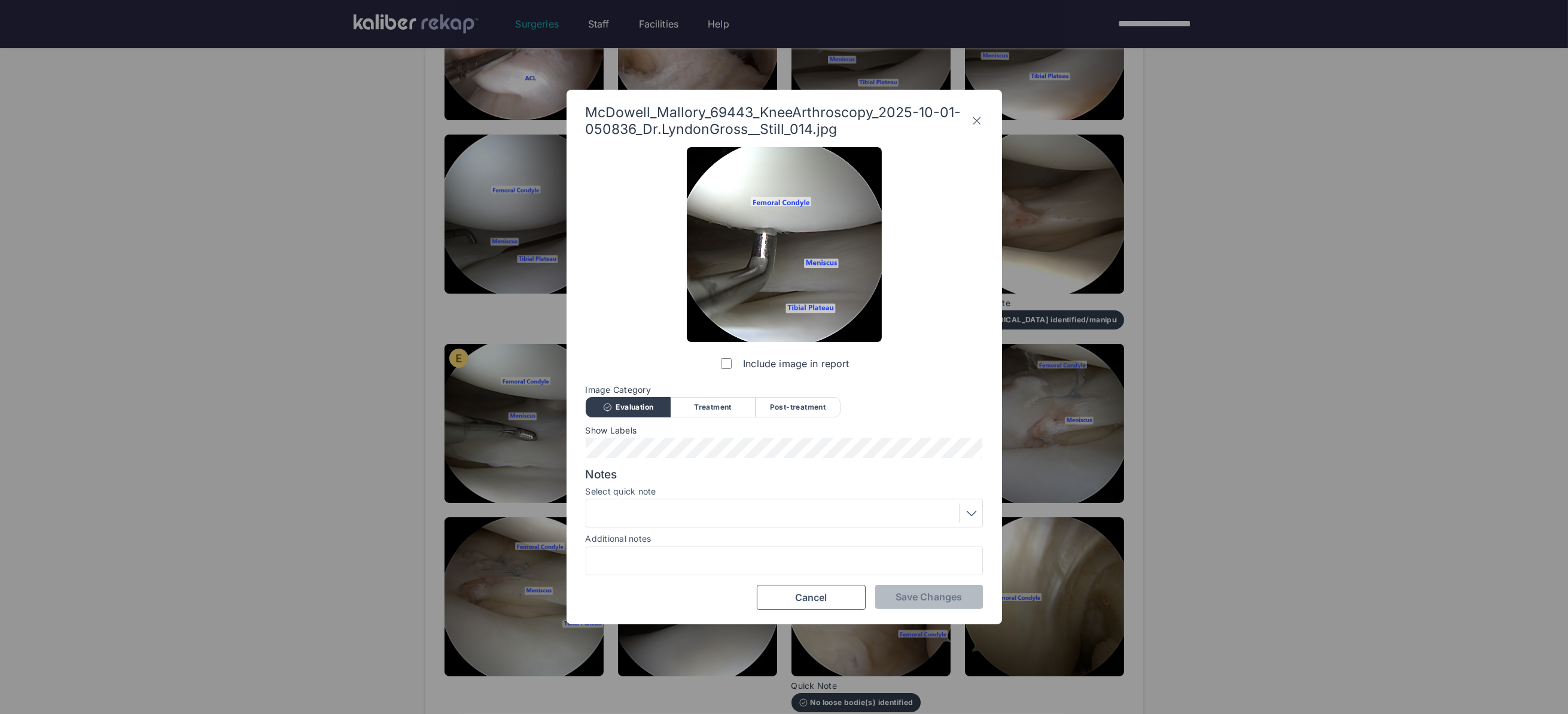
click at [980, 117] on icon at bounding box center [976, 120] width 12 height 19
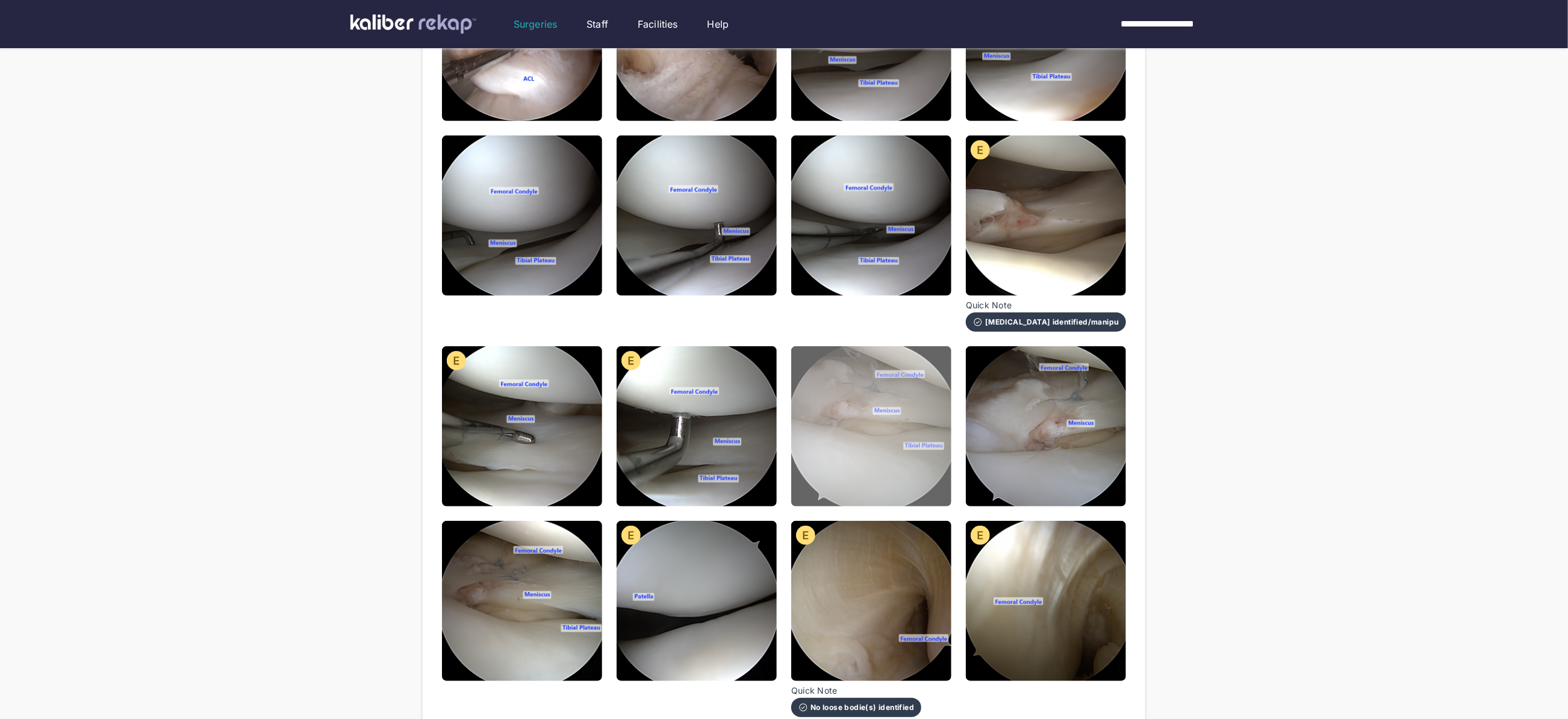
click at [876, 440] on img at bounding box center [872, 426] width 160 height 160
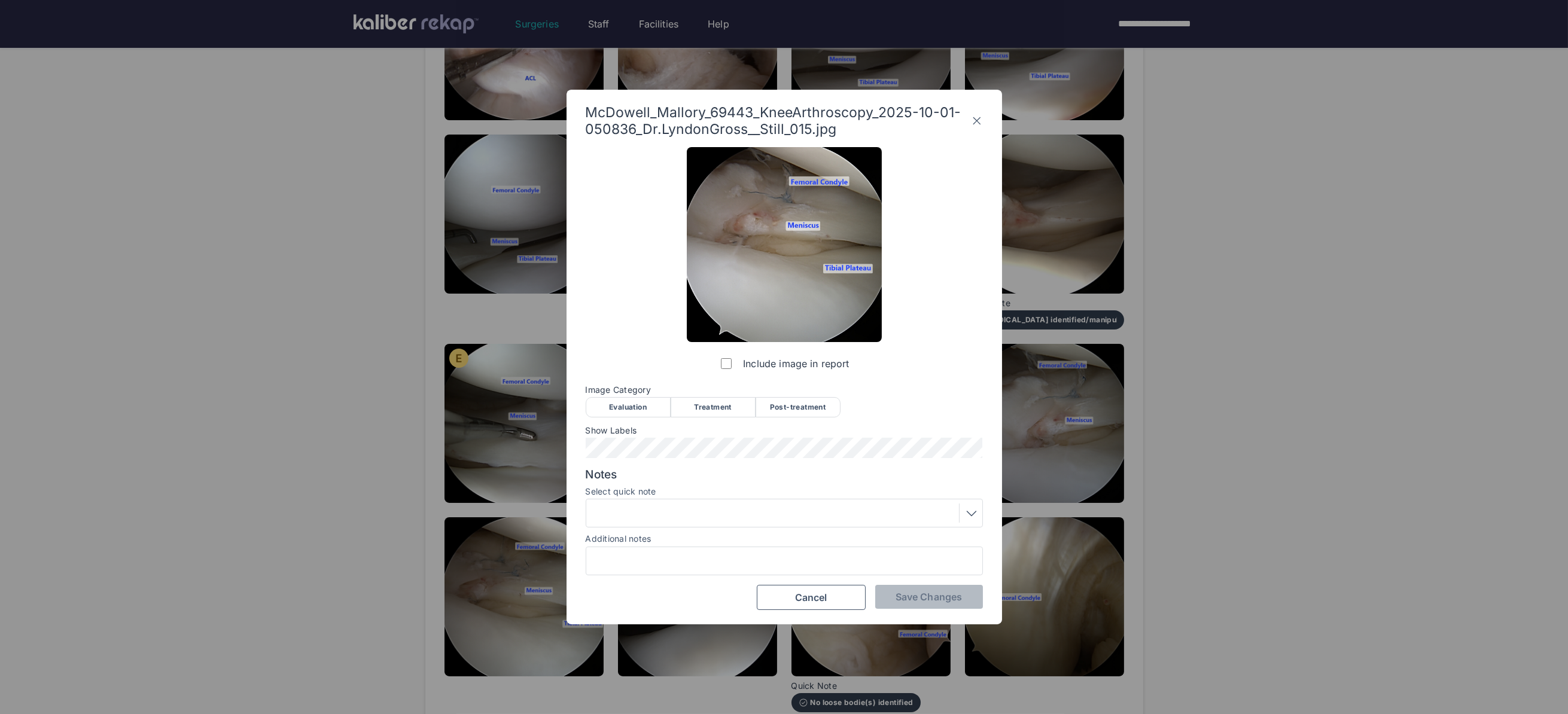
click at [790, 411] on div "Post-treatment" at bounding box center [798, 407] width 85 height 20
click at [702, 520] on div at bounding box center [784, 513] width 389 height 19
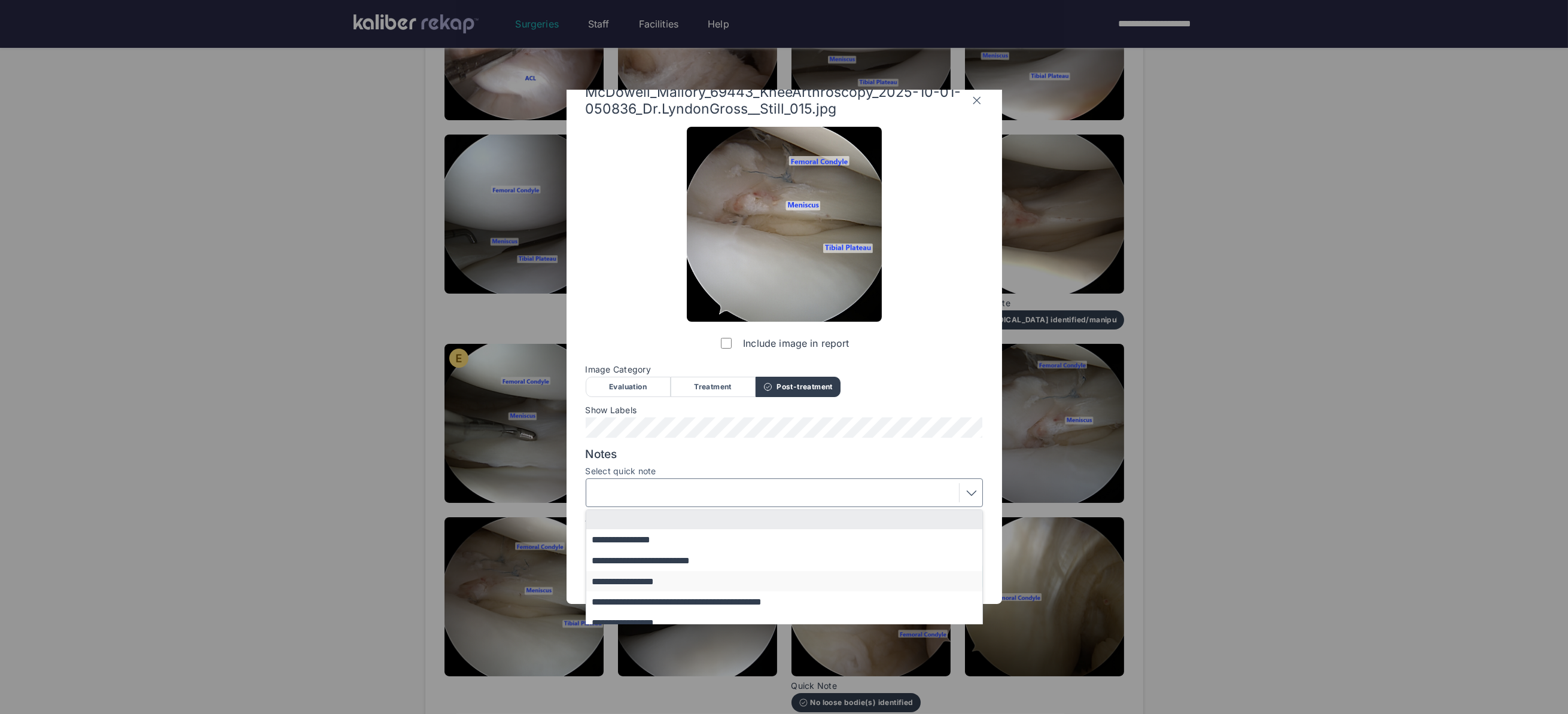
scroll to position [51, 0]
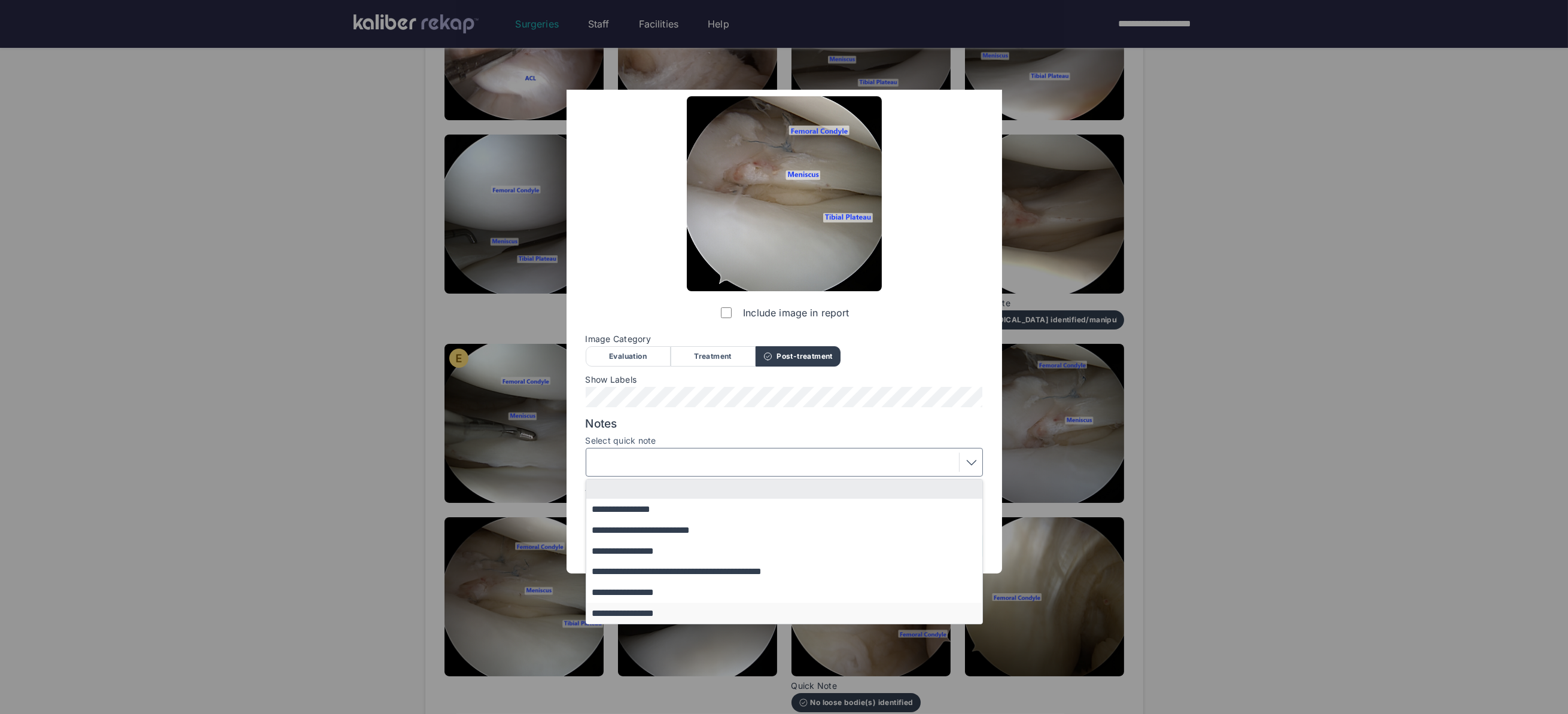
click at [666, 615] on button "**********" at bounding box center [789, 613] width 407 height 21
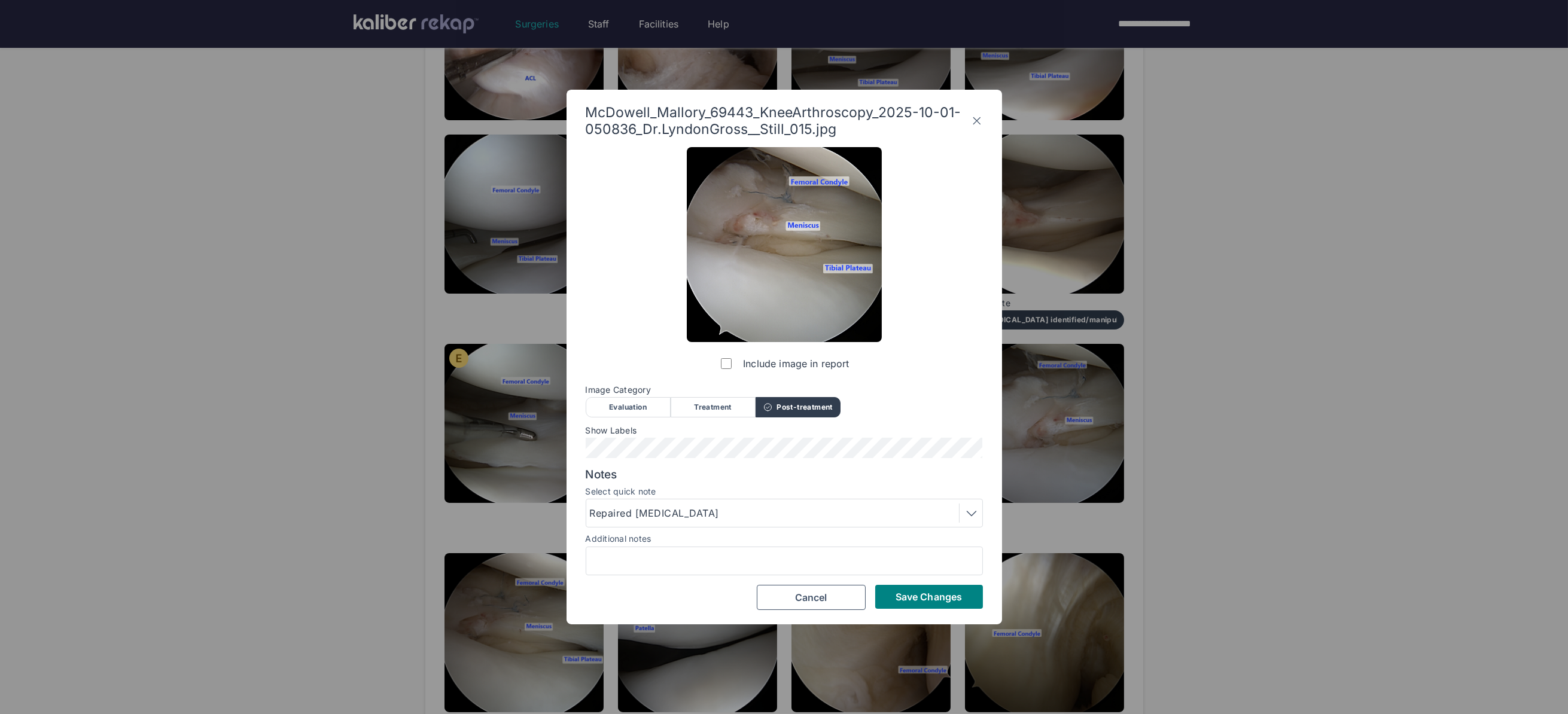
scroll to position [0, 0]
click at [926, 601] on span "Save Changes" at bounding box center [928, 597] width 66 height 12
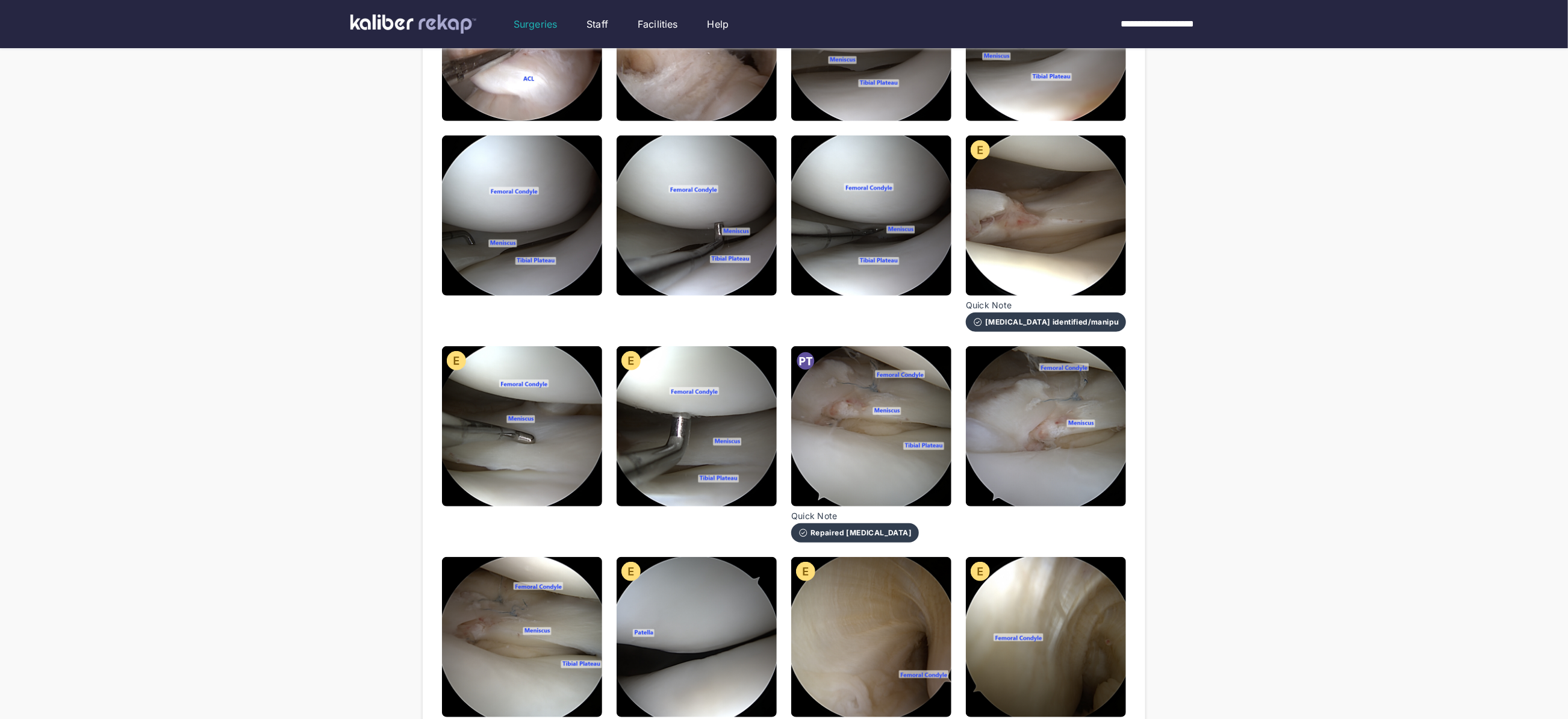
click at [1230, 315] on div "**********" at bounding box center [784, 420] width 1568 height 1711
drag, startPoint x: 1064, startPoint y: 455, endPoint x: 1052, endPoint y: 457, distance: 12.2
click at [1064, 455] on img at bounding box center [1046, 426] width 160 height 160
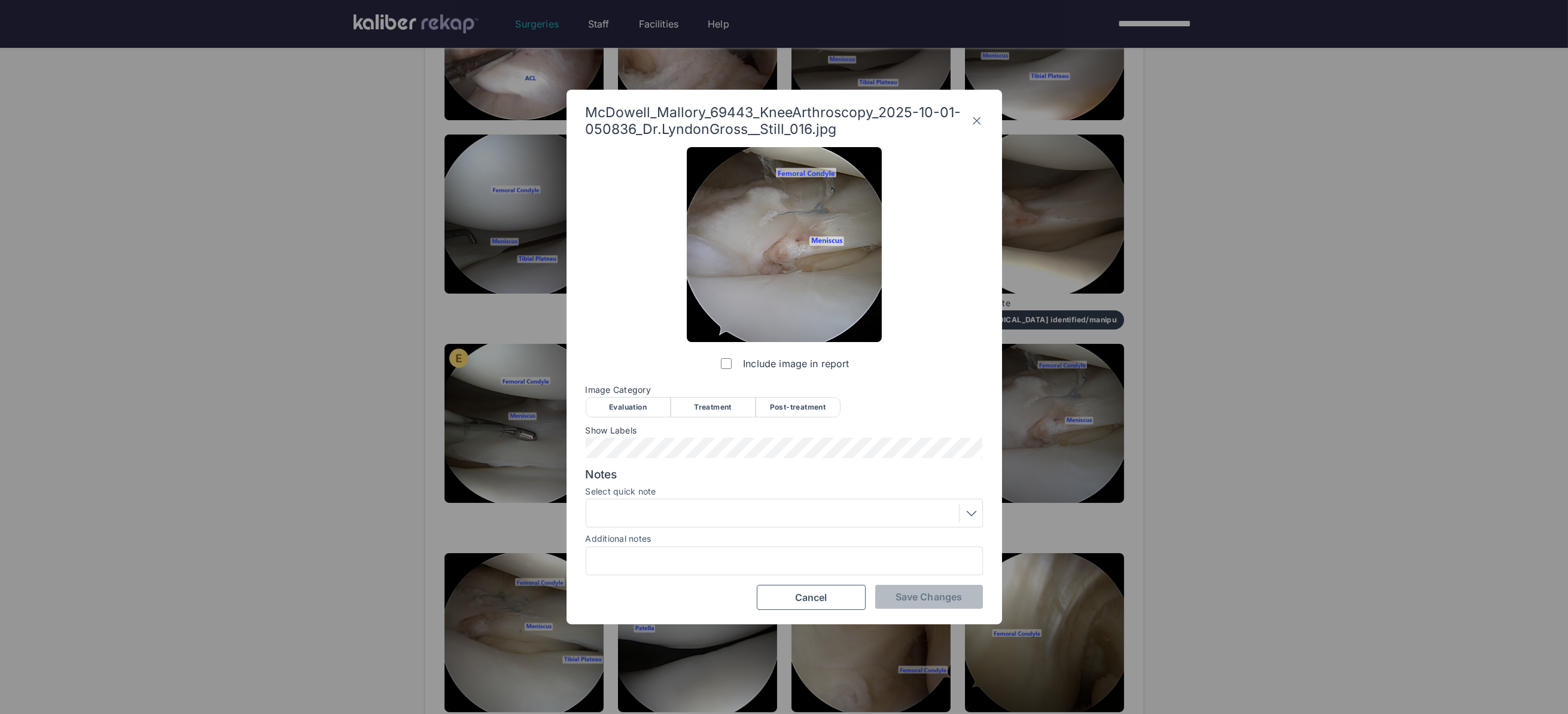
click at [805, 408] on div "Post-treatment" at bounding box center [798, 407] width 85 height 20
click at [741, 509] on div at bounding box center [784, 513] width 389 height 19
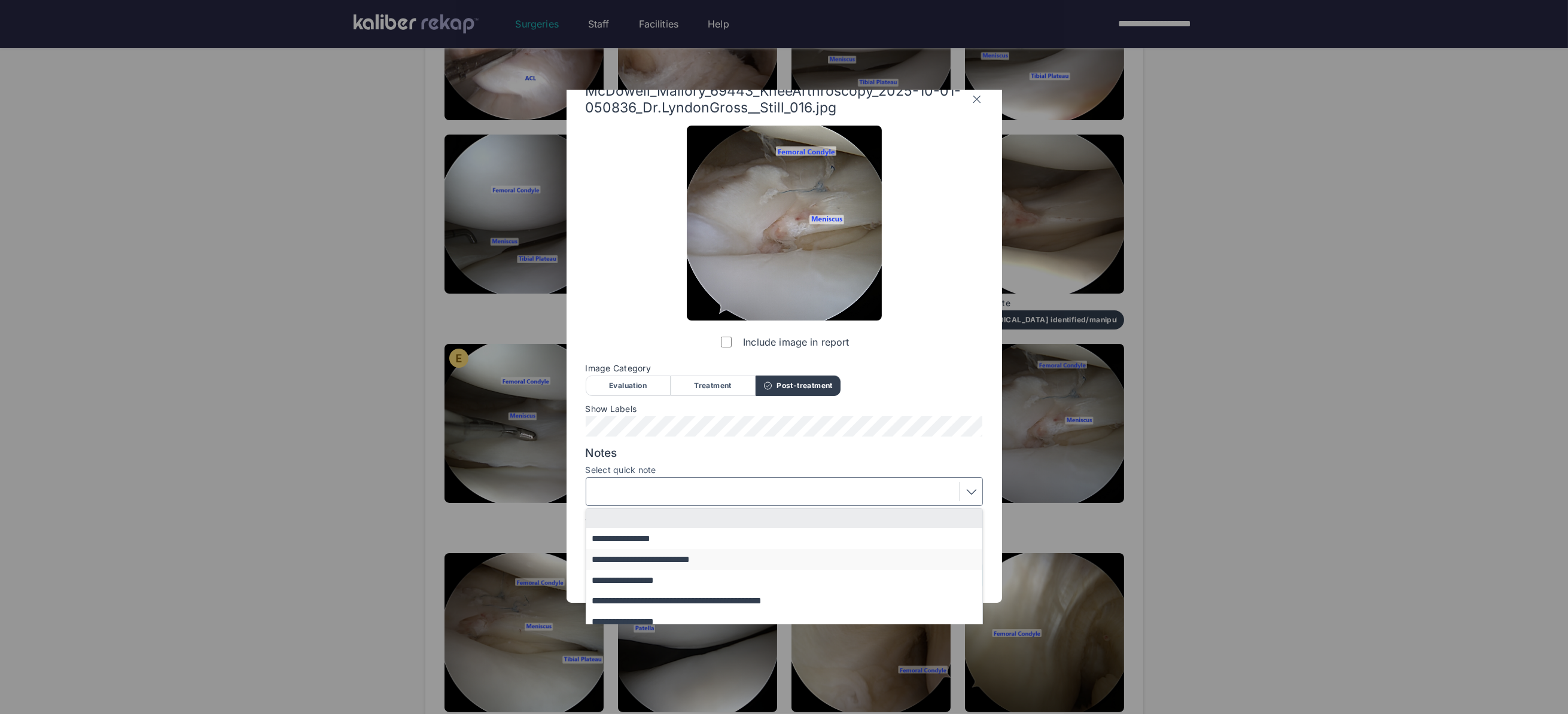
scroll to position [51, 0]
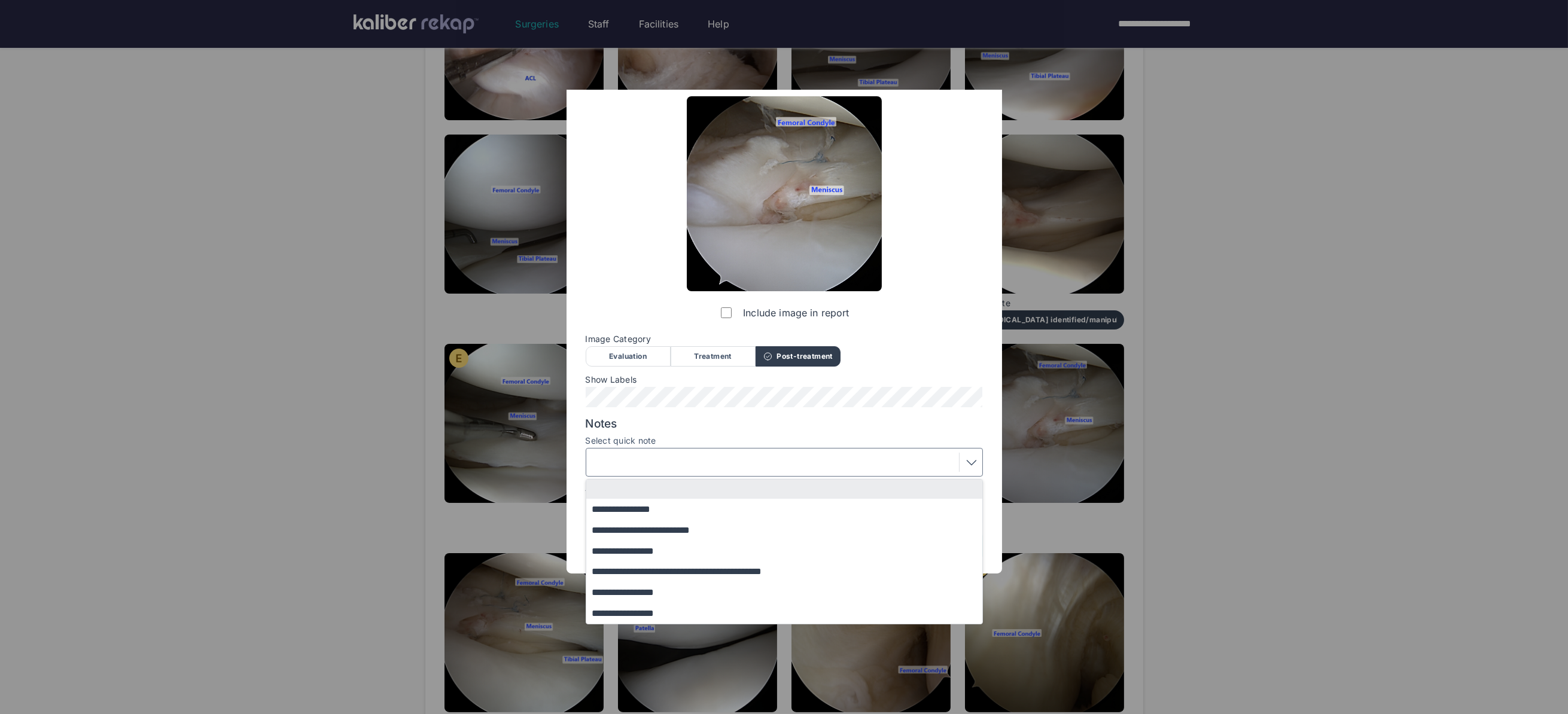
drag, startPoint x: 650, startPoint y: 613, endPoint x: 661, endPoint y: 578, distance: 36.7
click at [650, 613] on button "**********" at bounding box center [789, 613] width 407 height 21
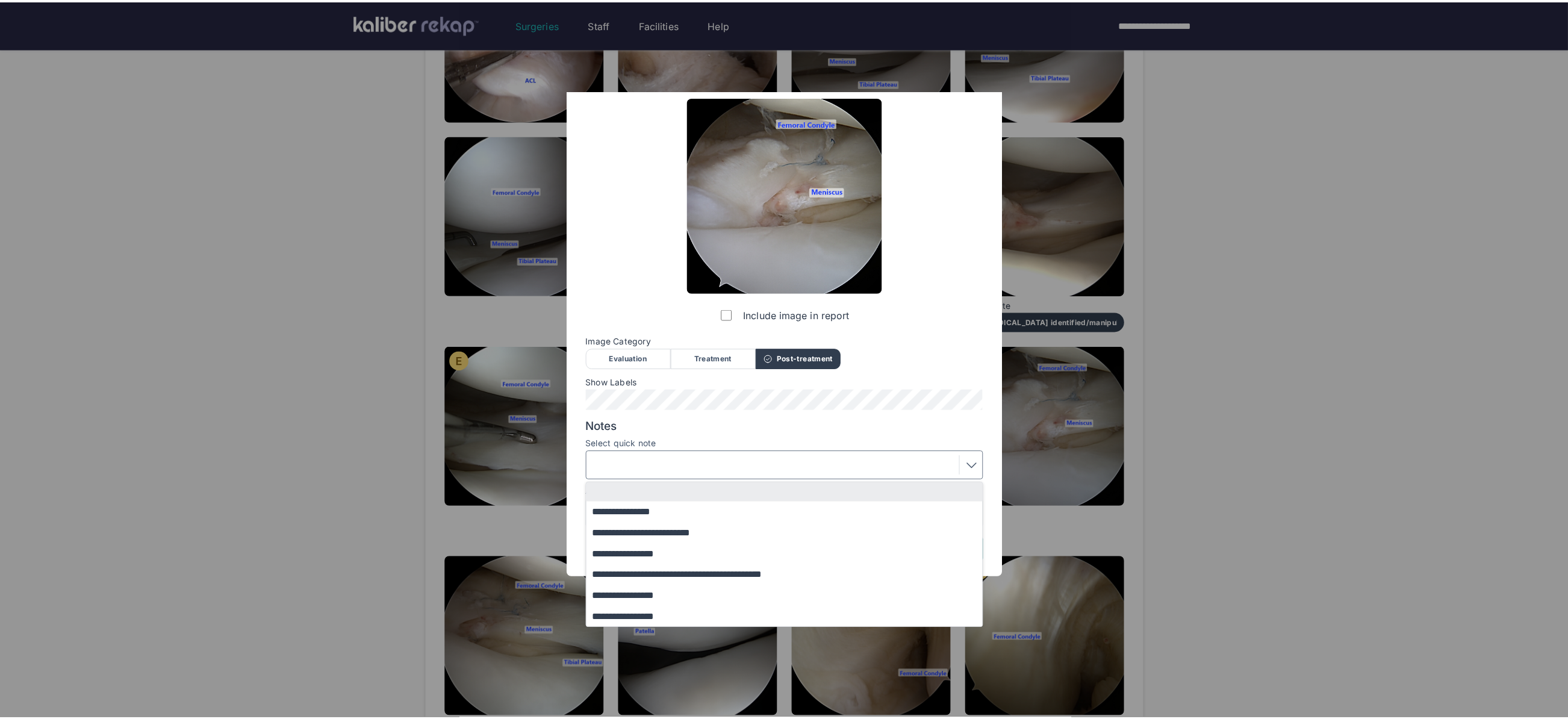
scroll to position [0, 0]
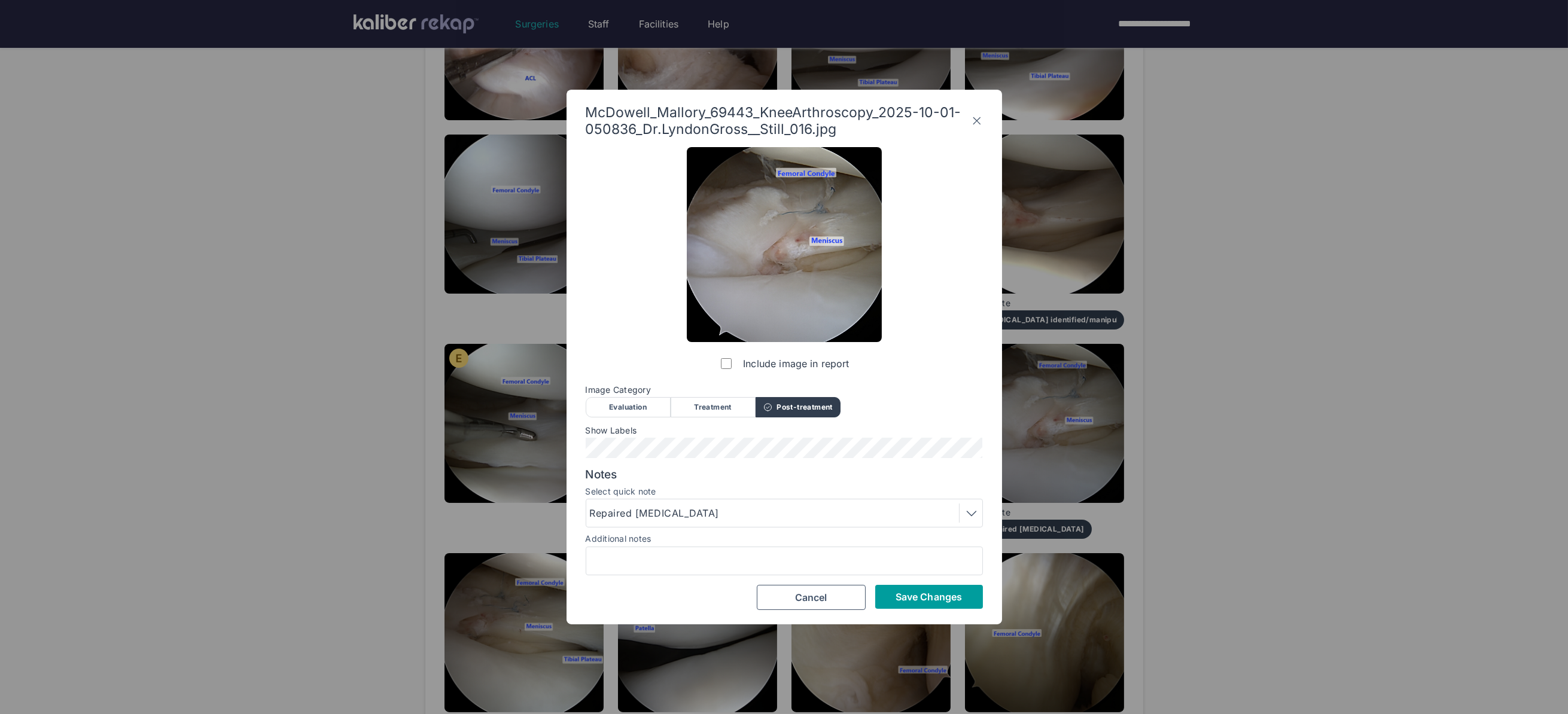
click at [912, 599] on span "Save Changes" at bounding box center [928, 597] width 66 height 12
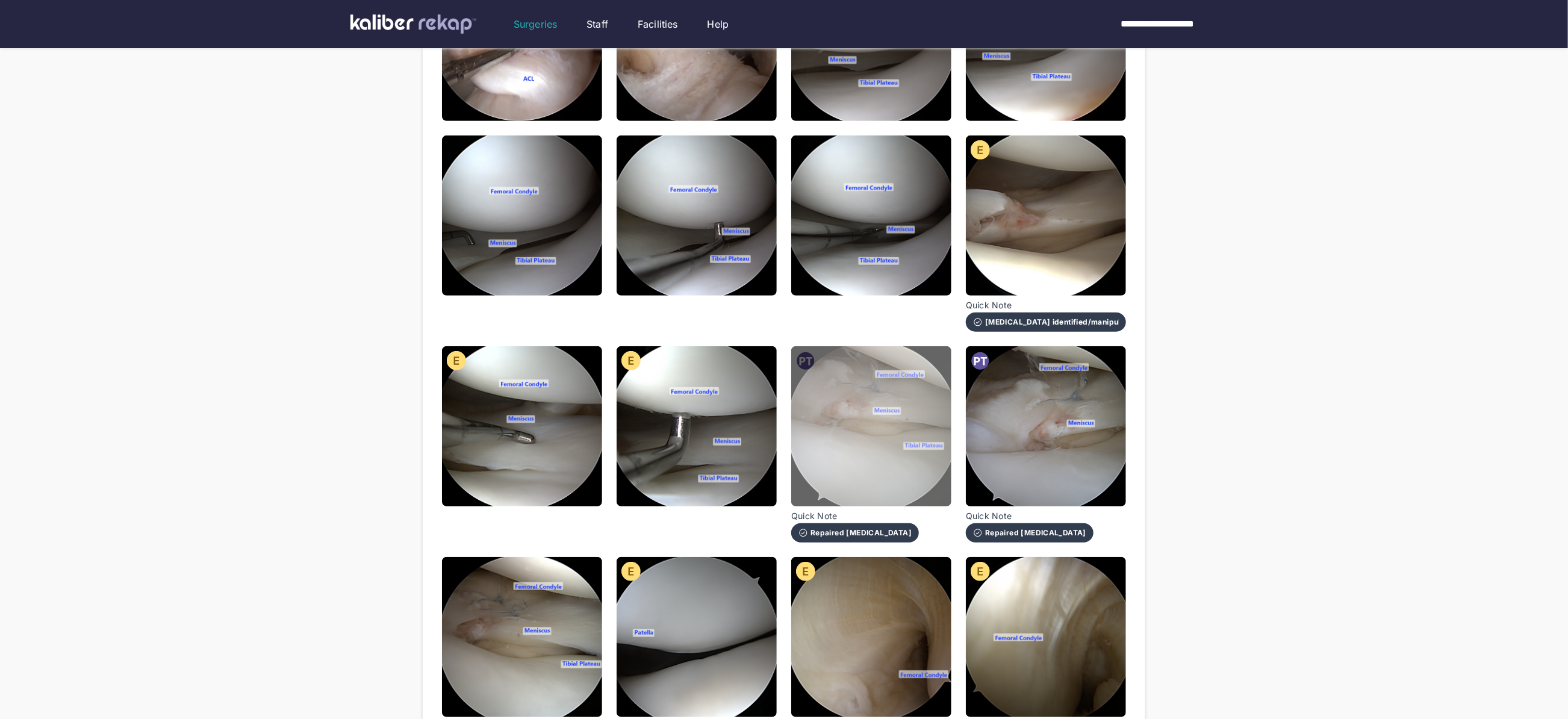
click at [918, 415] on img at bounding box center [872, 426] width 160 height 160
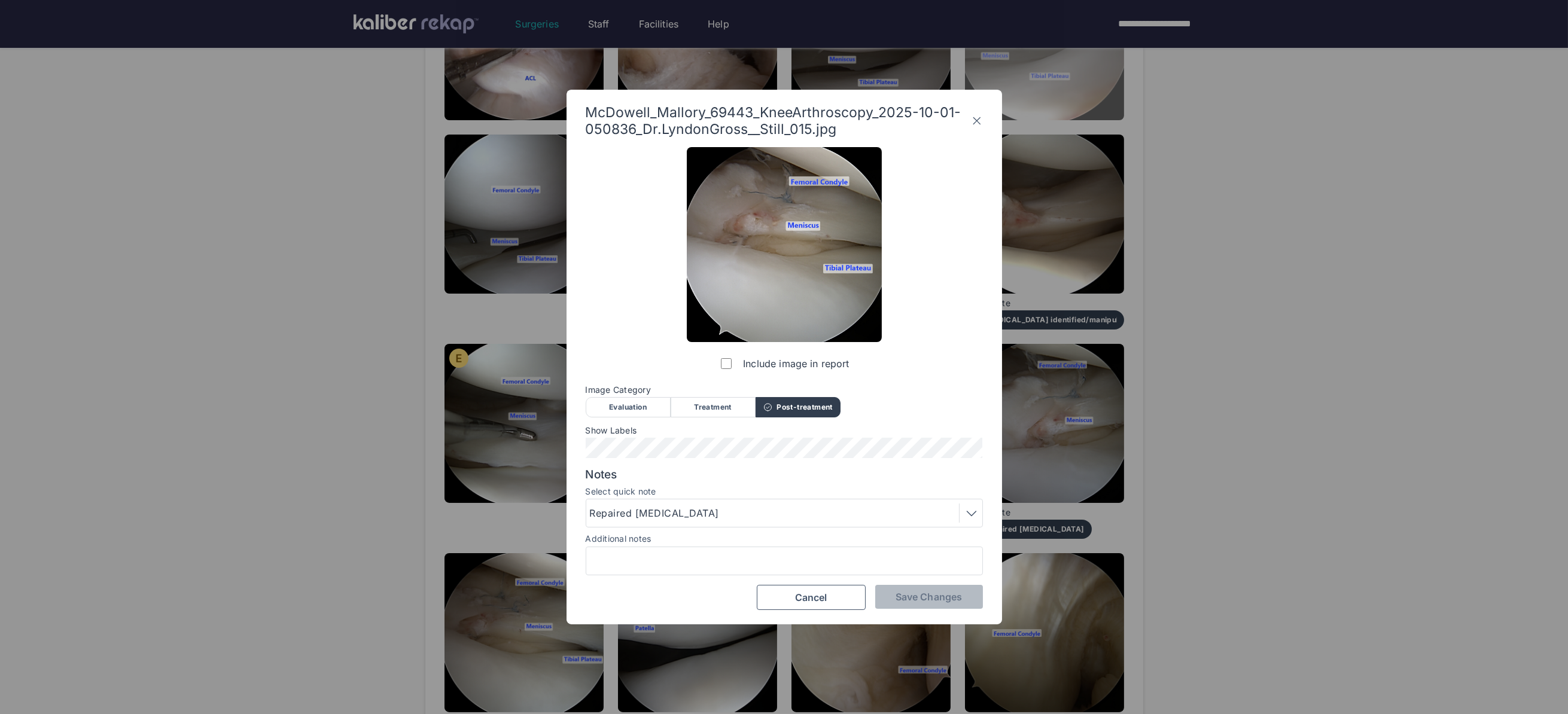
click at [977, 115] on icon at bounding box center [976, 120] width 12 height 19
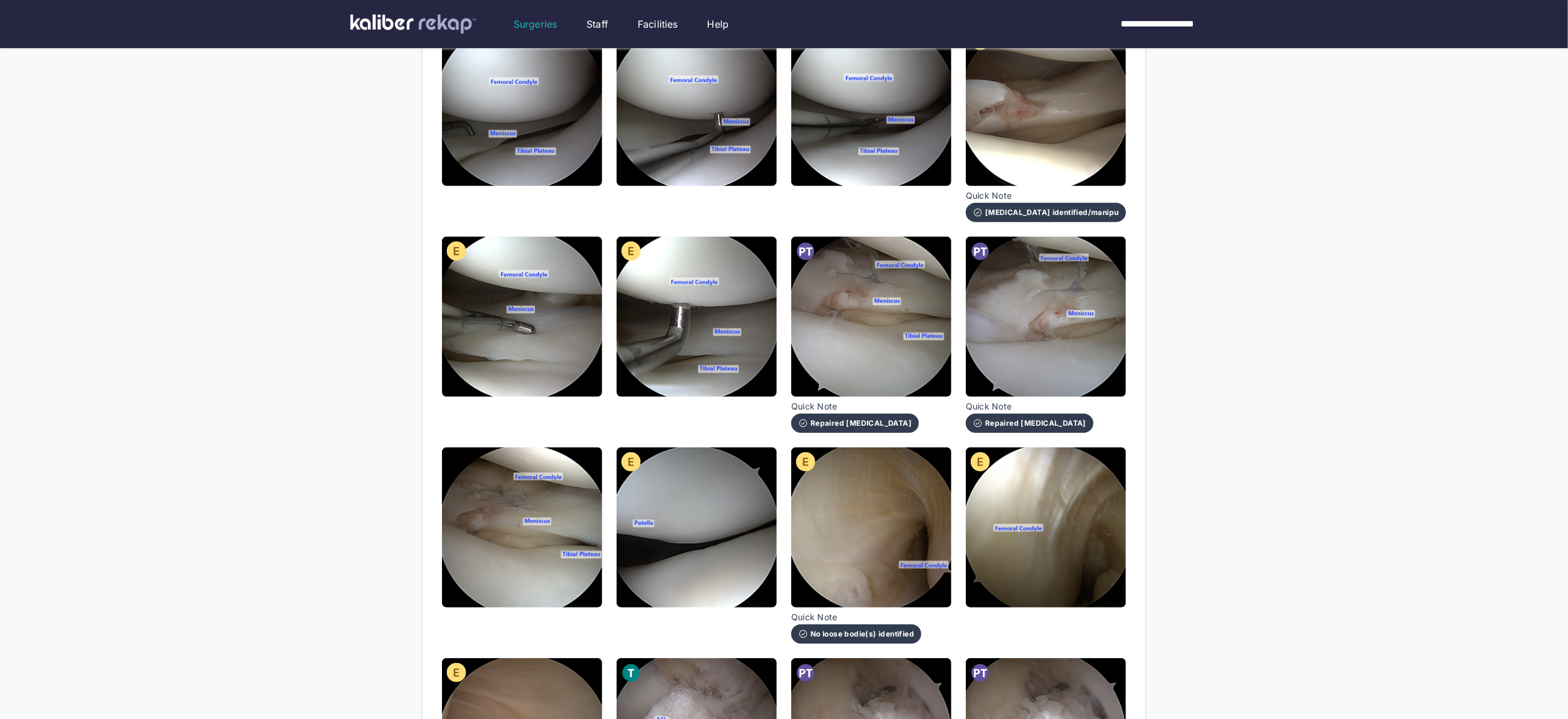
scroll to position [552, 0]
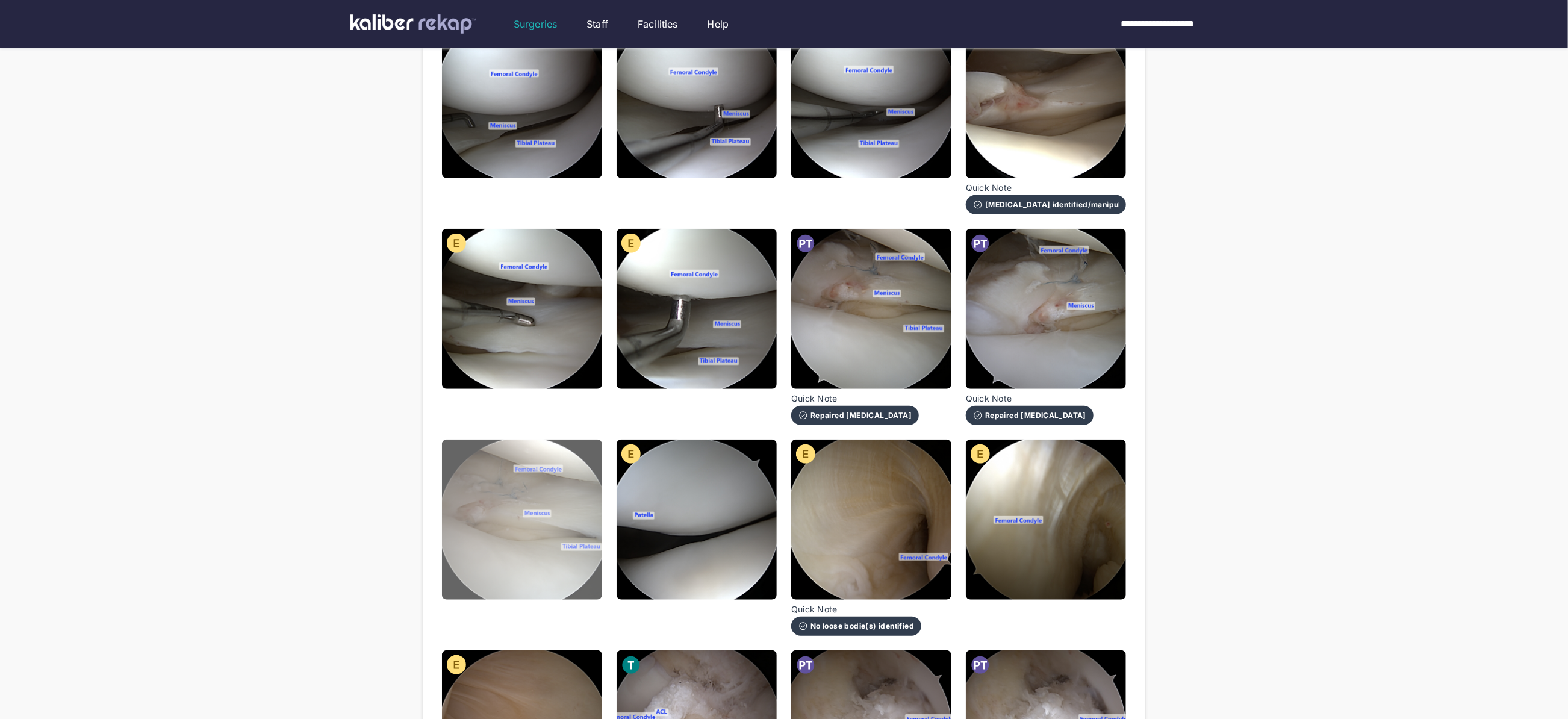
click at [565, 520] on img at bounding box center [522, 520] width 160 height 160
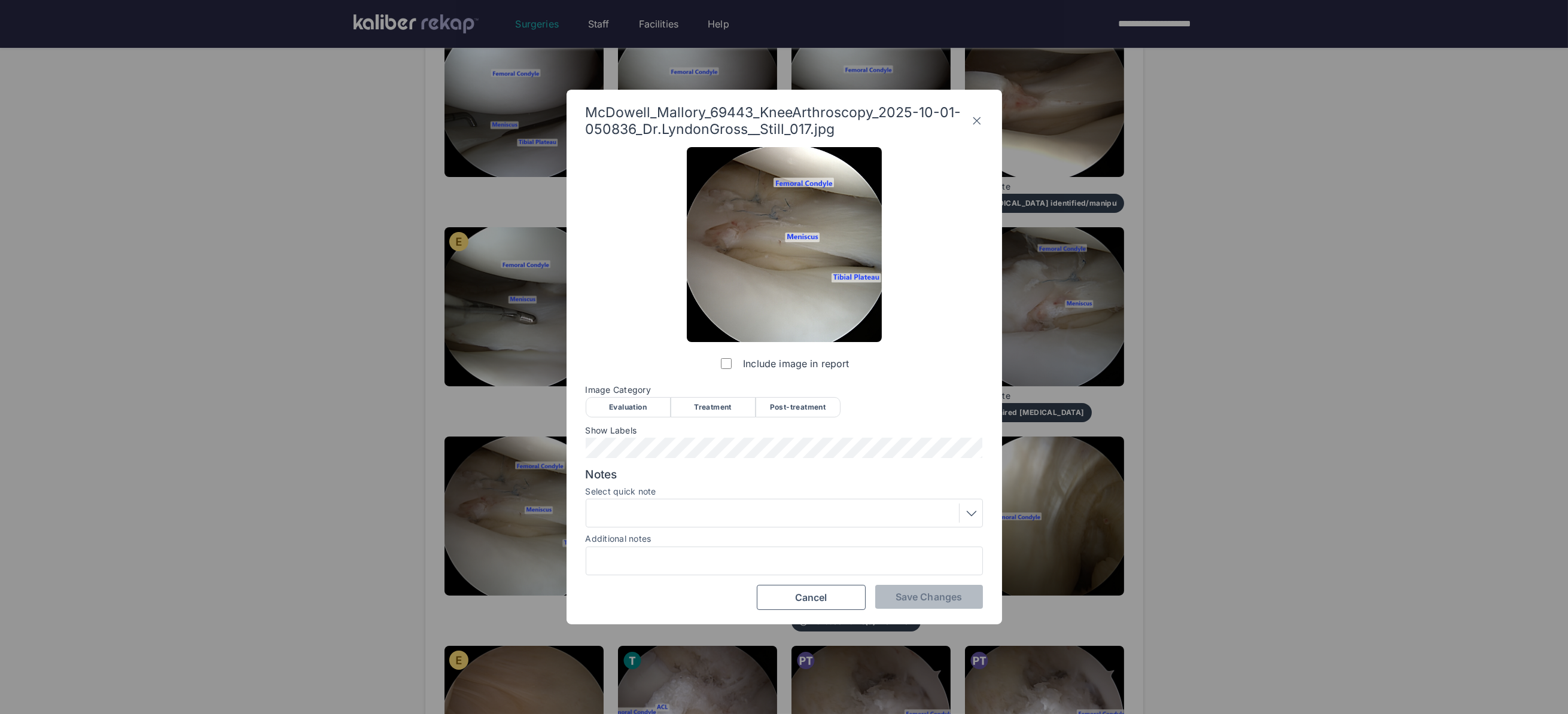
drag, startPoint x: 792, startPoint y: 409, endPoint x: 833, endPoint y: 507, distance: 106.2
click at [792, 409] on div "Post-treatment" at bounding box center [798, 407] width 85 height 20
click at [909, 596] on span "Save Changes" at bounding box center [928, 597] width 66 height 12
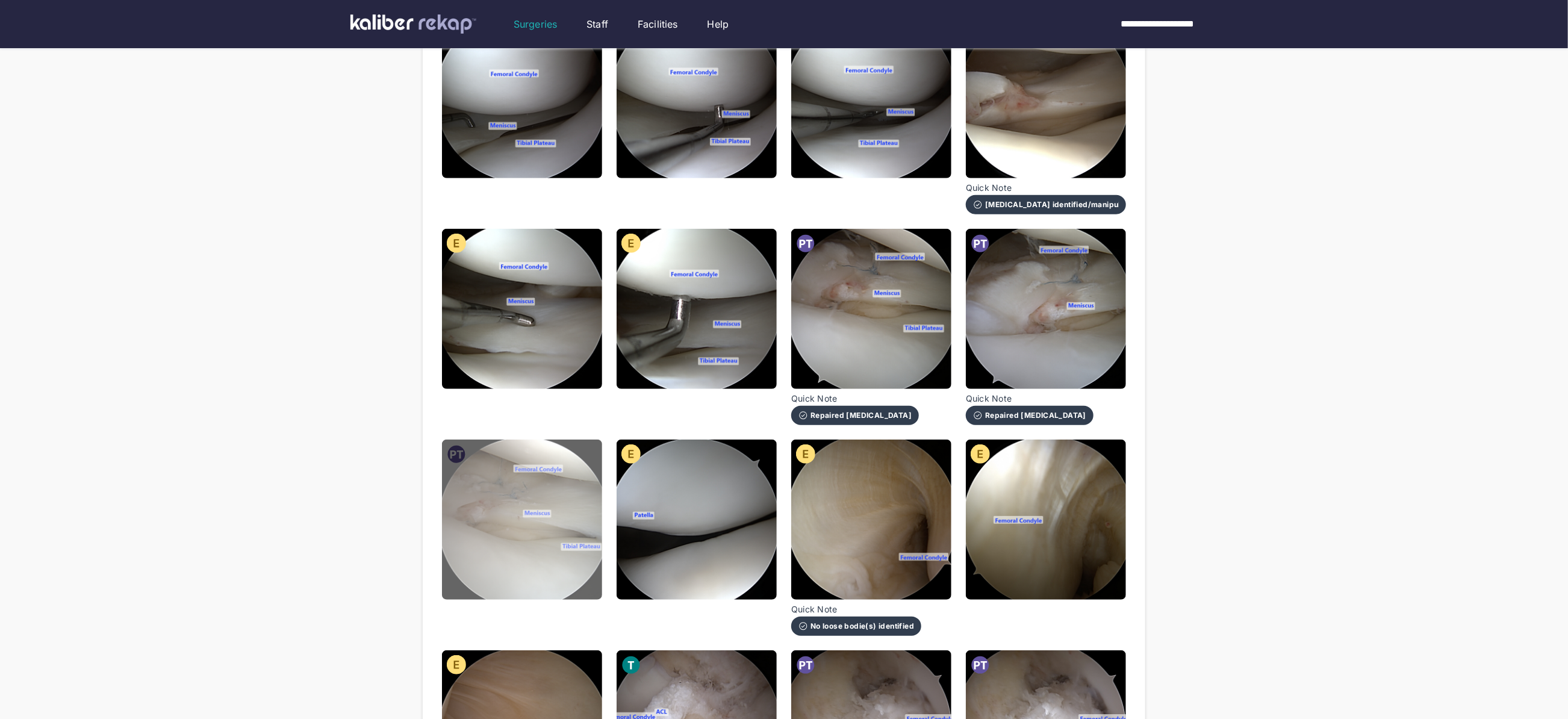
click at [504, 573] on img at bounding box center [522, 520] width 160 height 160
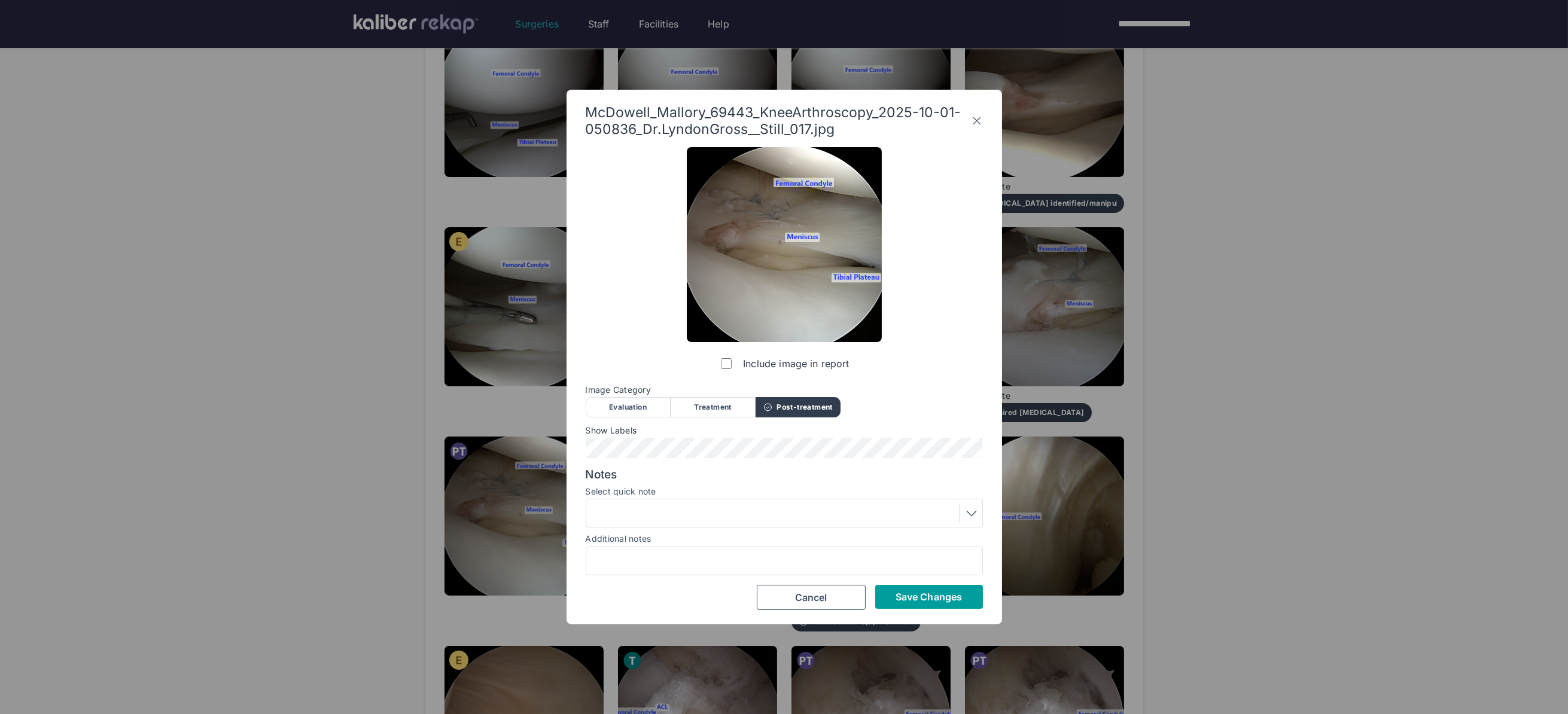
click at [907, 590] on button "Save Changes" at bounding box center [928, 597] width 108 height 24
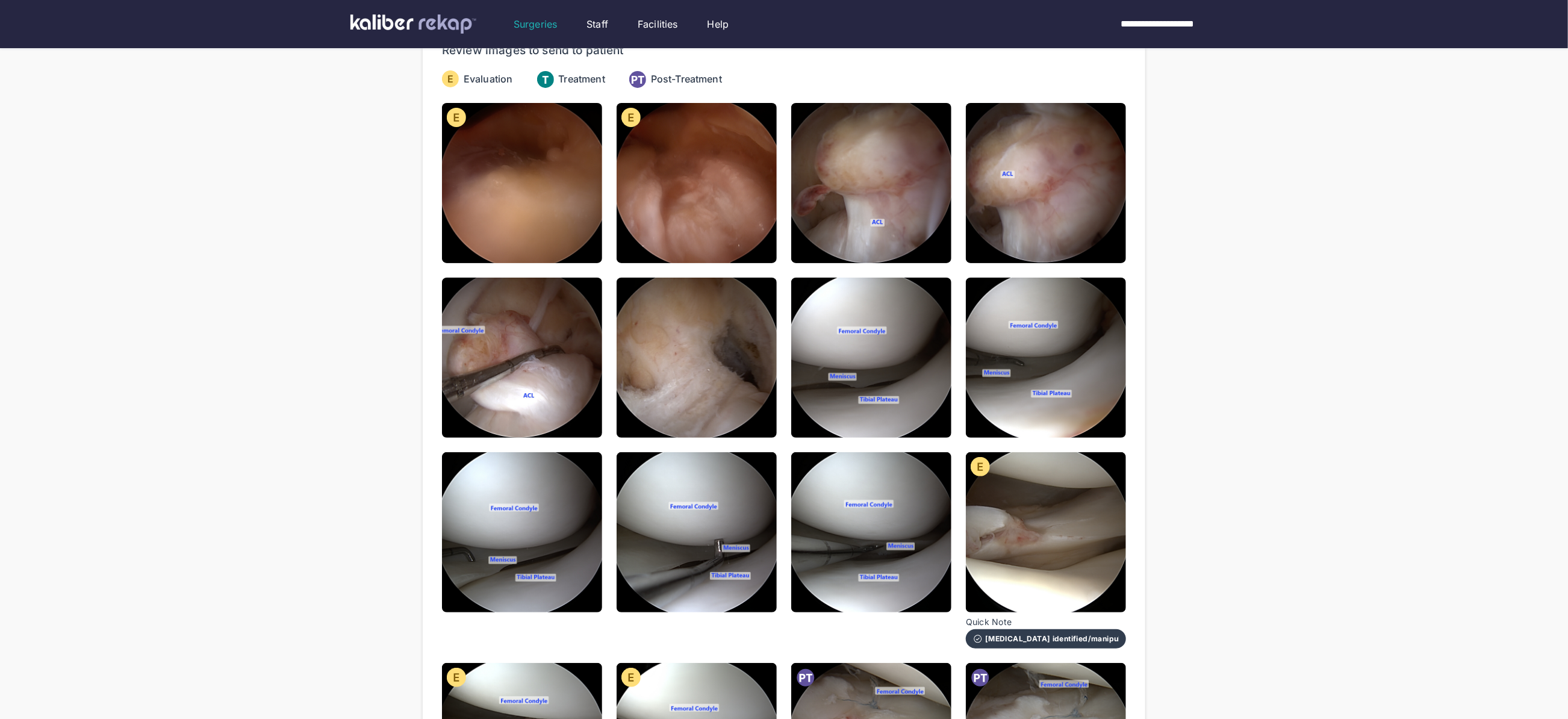
scroll to position [70, 0]
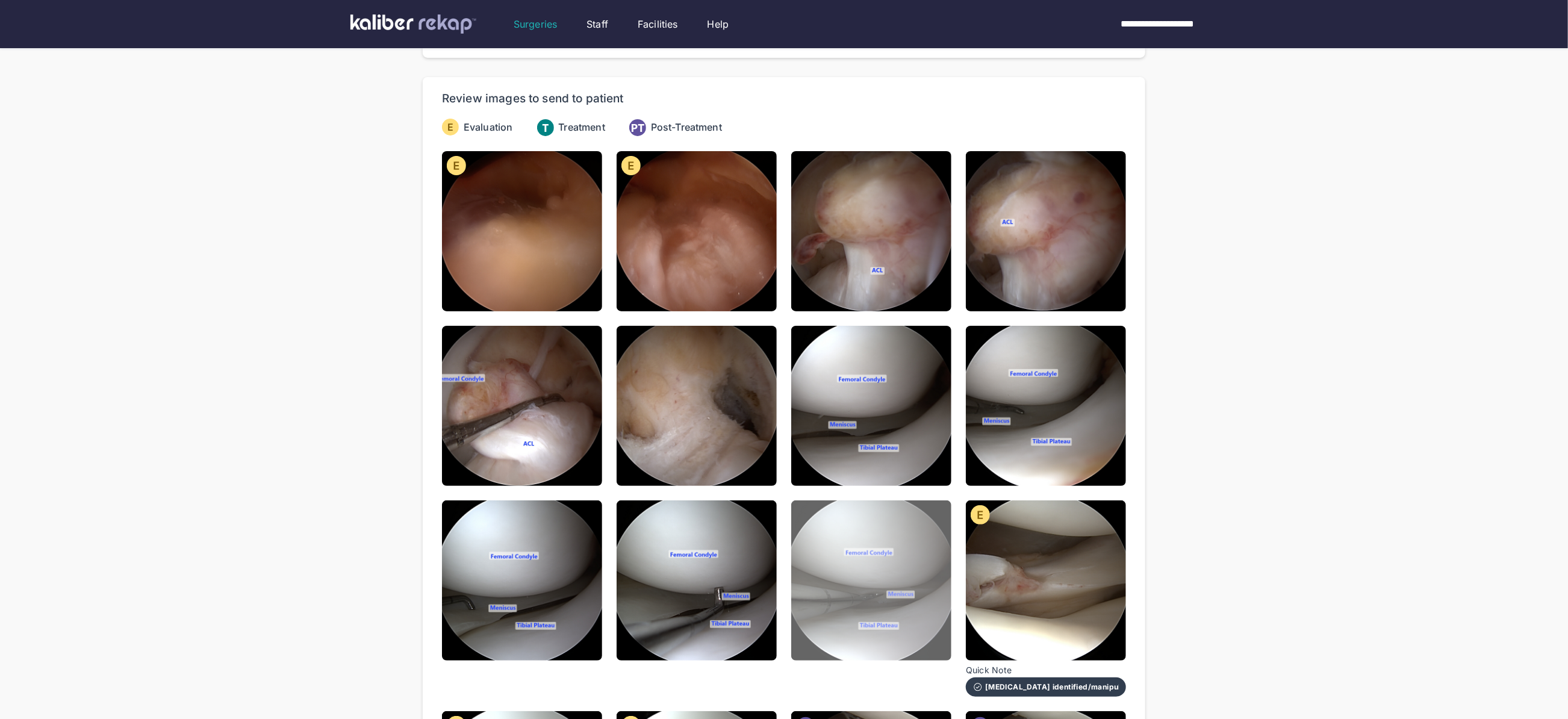
click at [871, 607] on img at bounding box center [872, 581] width 160 height 160
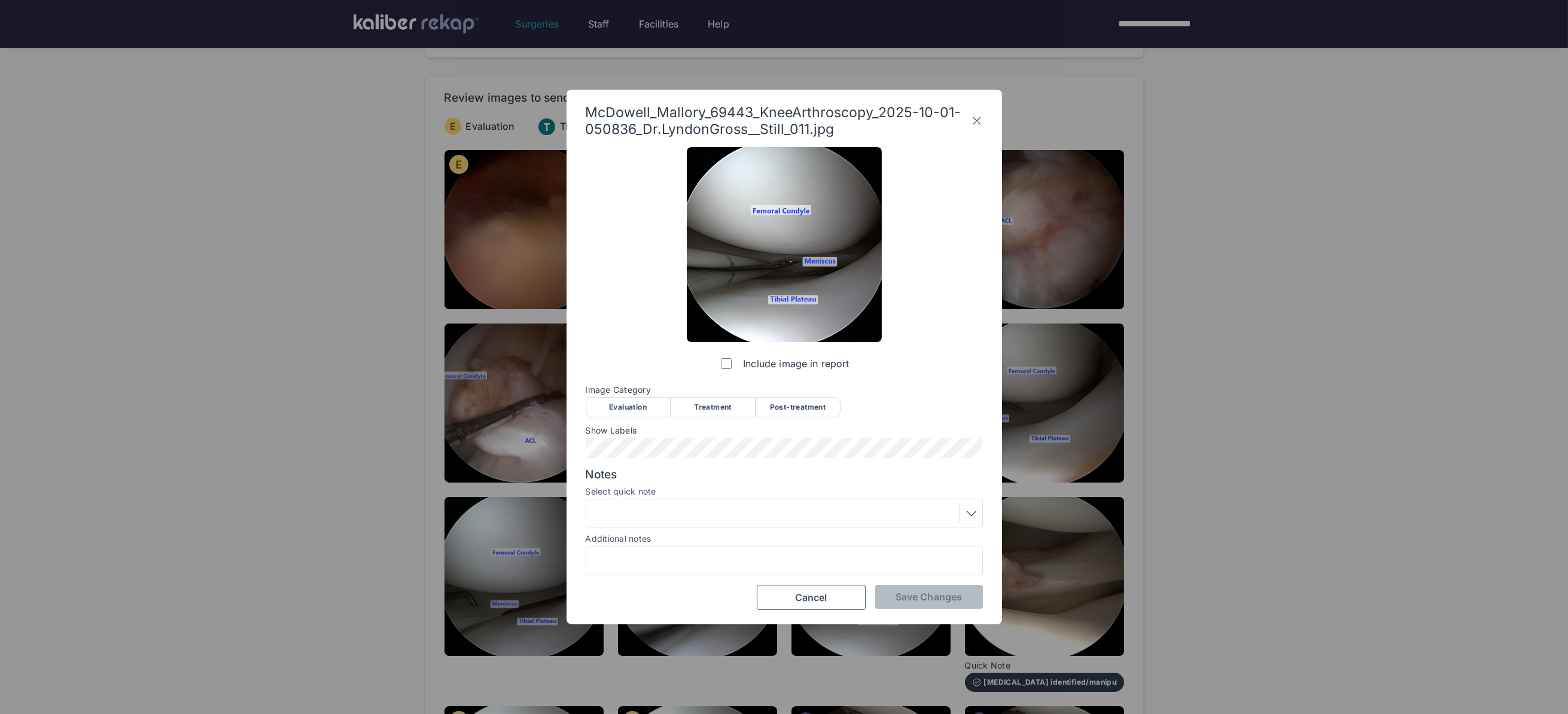
drag, startPoint x: 629, startPoint y: 402, endPoint x: 639, endPoint y: 401, distance: 10.0
click at [630, 402] on div "Evaluation" at bounding box center [627, 407] width 85 height 20
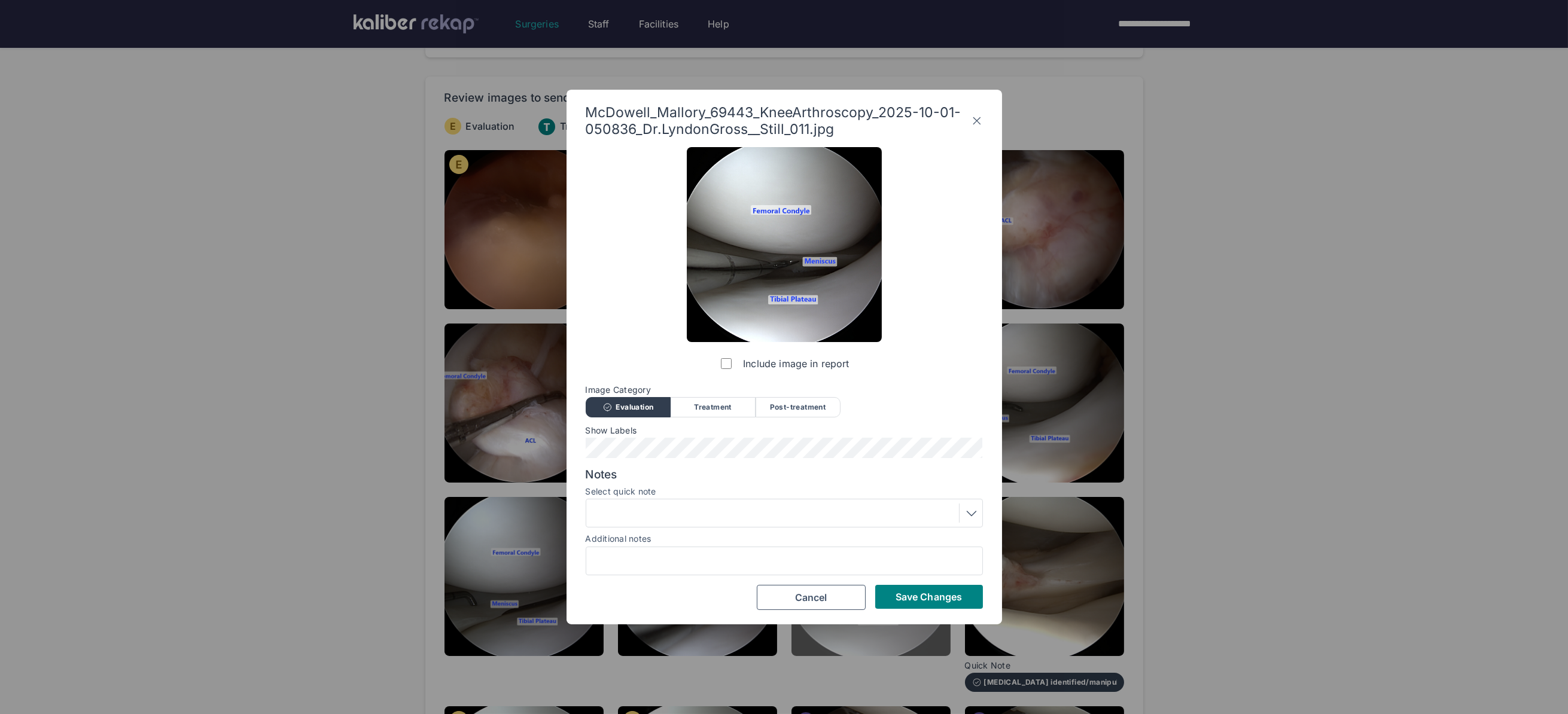
click at [914, 599] on span "Save Changes" at bounding box center [928, 597] width 66 height 12
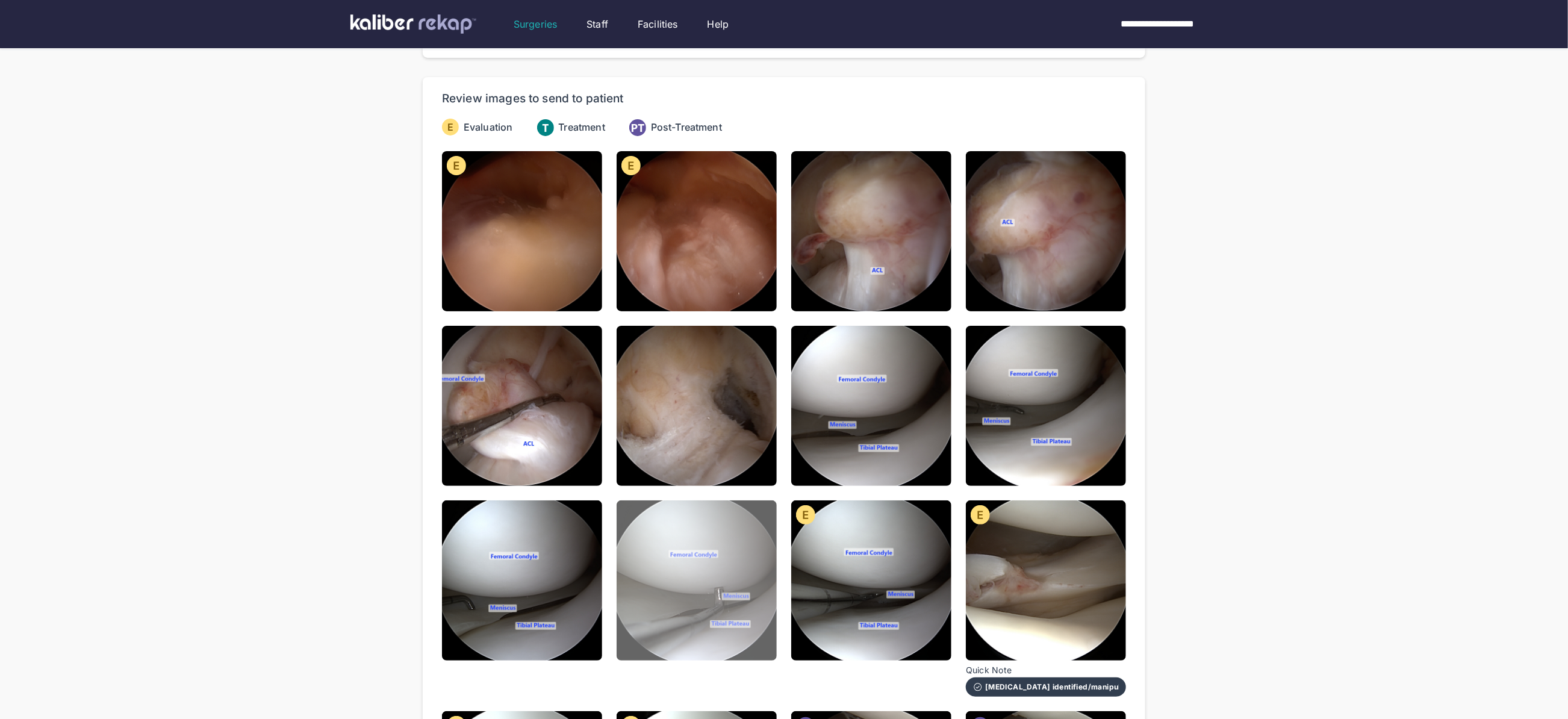
click at [712, 560] on img at bounding box center [697, 581] width 160 height 160
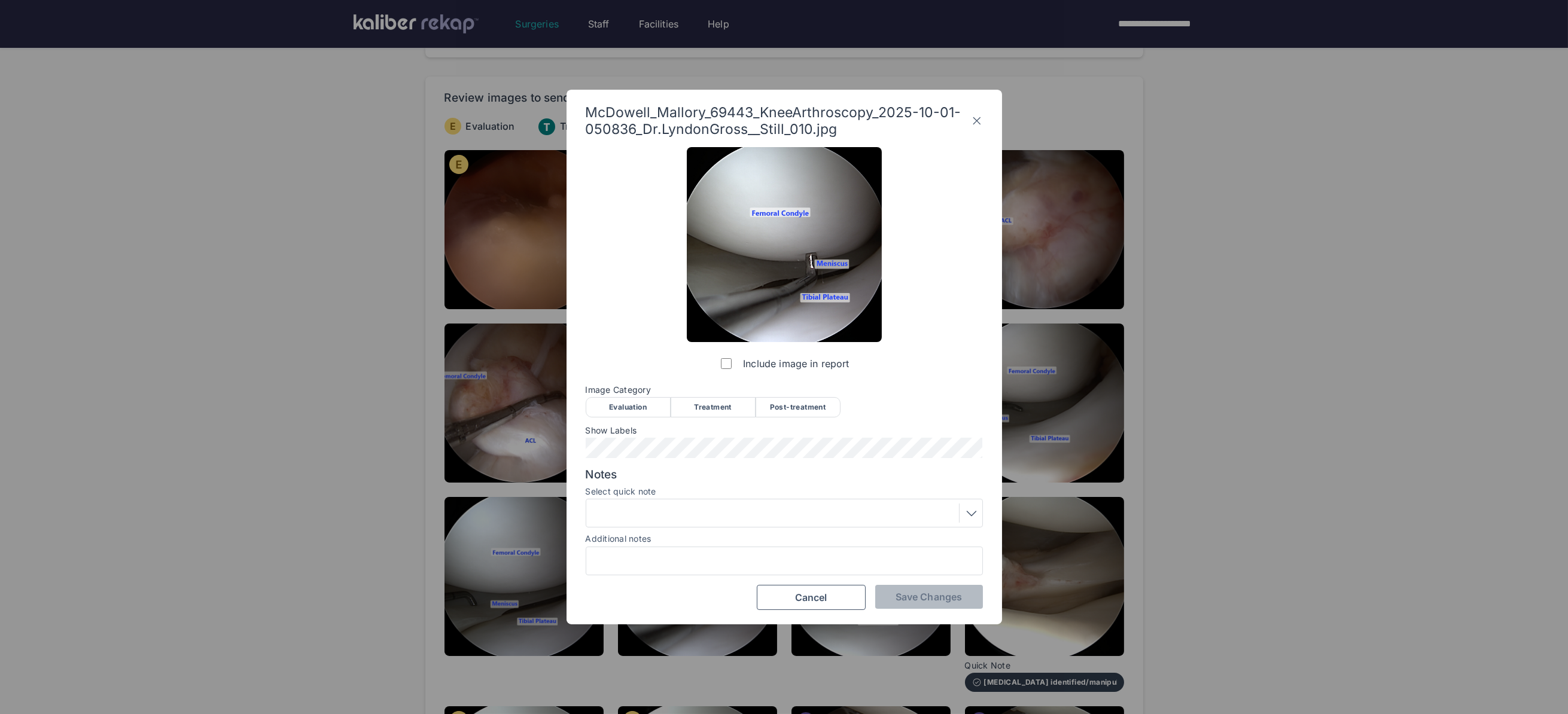
click at [622, 395] on div "Image Category Evaluation Treatment Post-treatment Evaluation Treatment Post-tr…" at bounding box center [784, 400] width 397 height 31
click at [633, 412] on div "Evaluation" at bounding box center [627, 407] width 85 height 20
click at [903, 593] on span "Save Changes" at bounding box center [928, 597] width 66 height 12
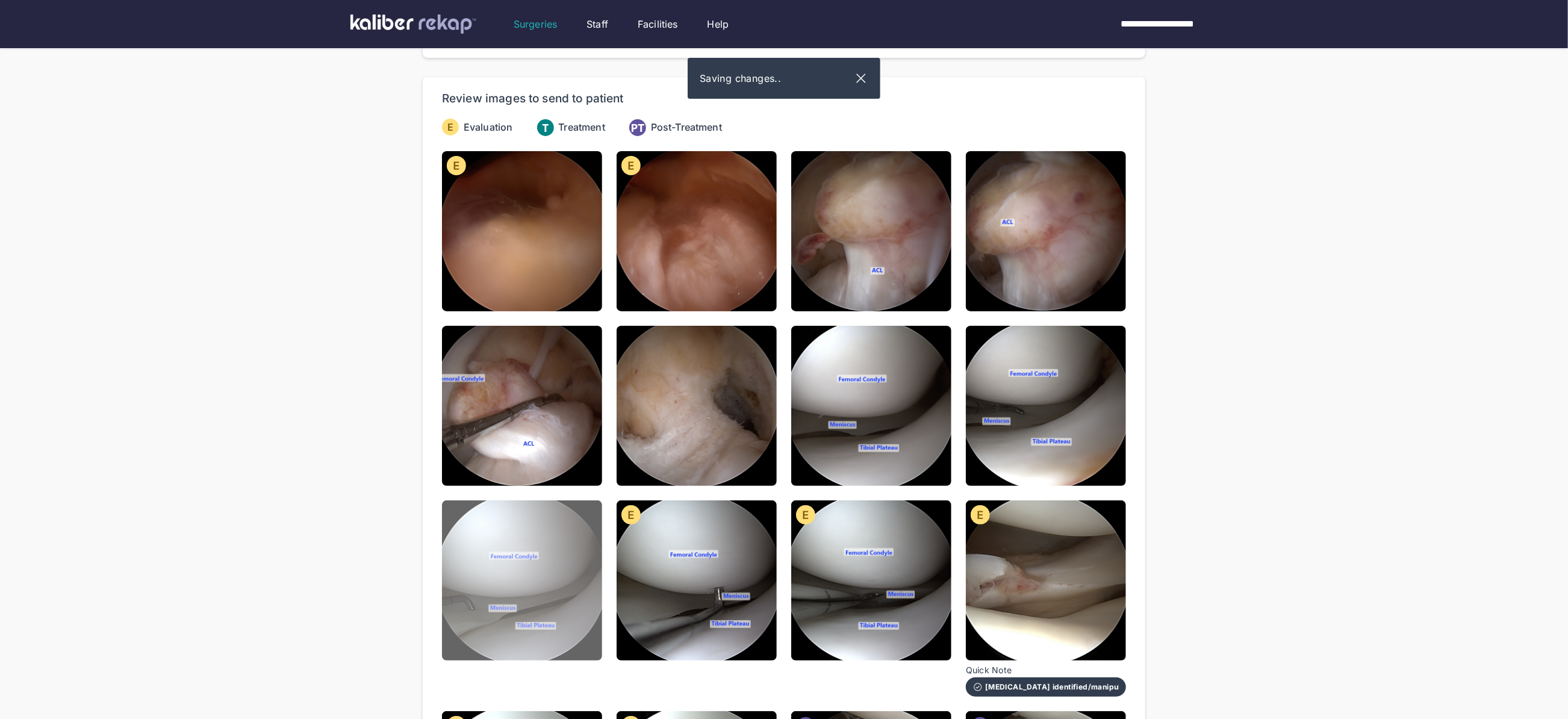
click at [558, 600] on img at bounding box center [522, 581] width 160 height 160
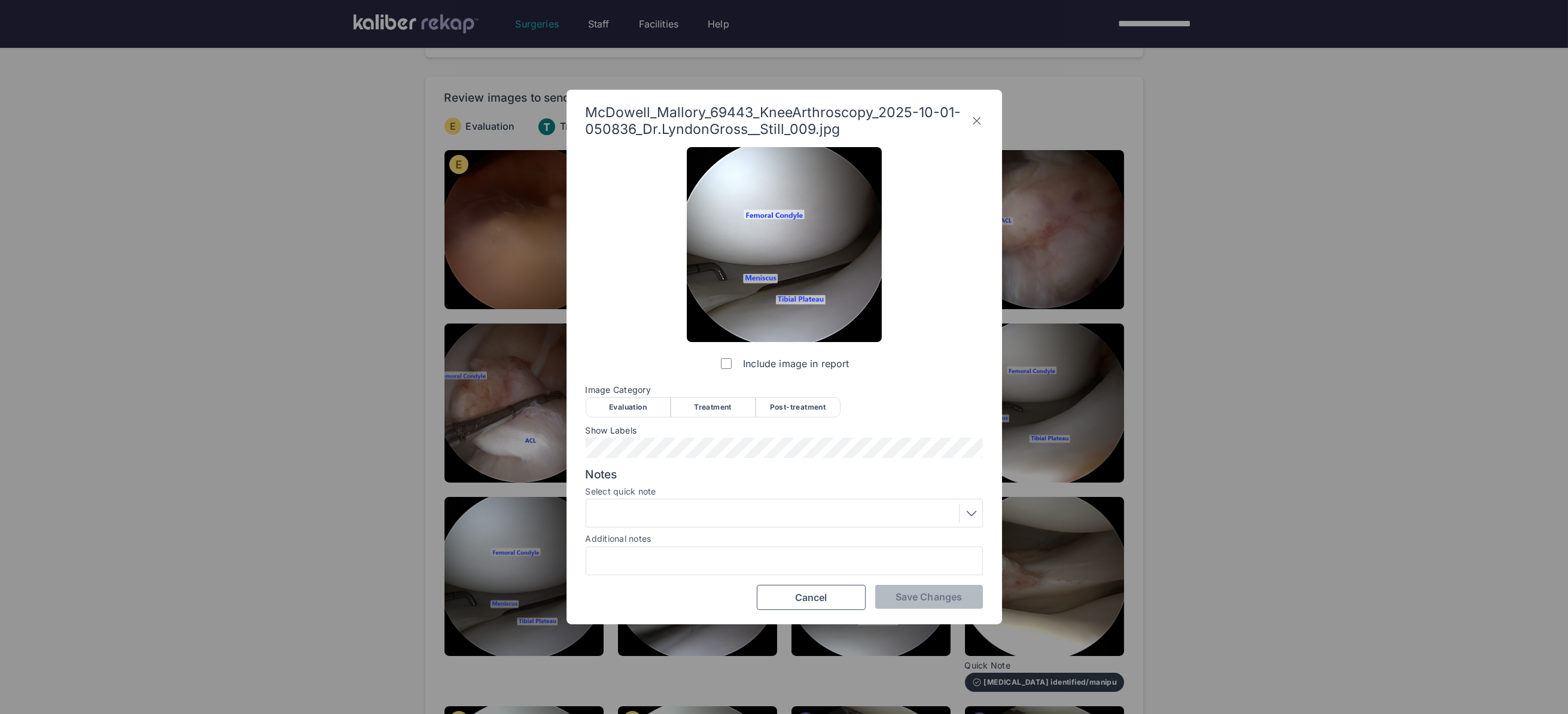
click at [614, 399] on div "Evaluation" at bounding box center [627, 407] width 85 height 20
click at [909, 594] on span "Save Changes" at bounding box center [928, 597] width 66 height 12
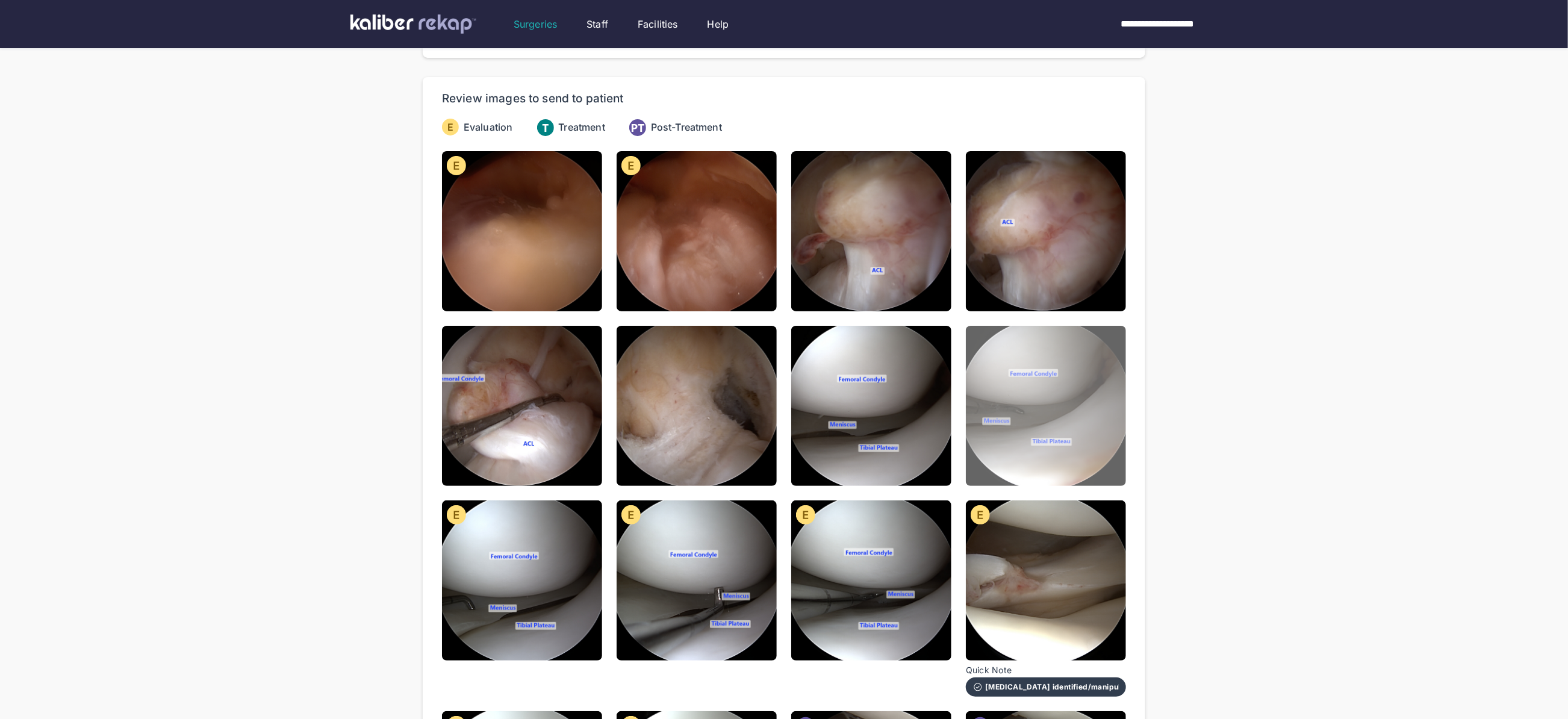
click at [1063, 435] on img at bounding box center [1046, 406] width 160 height 160
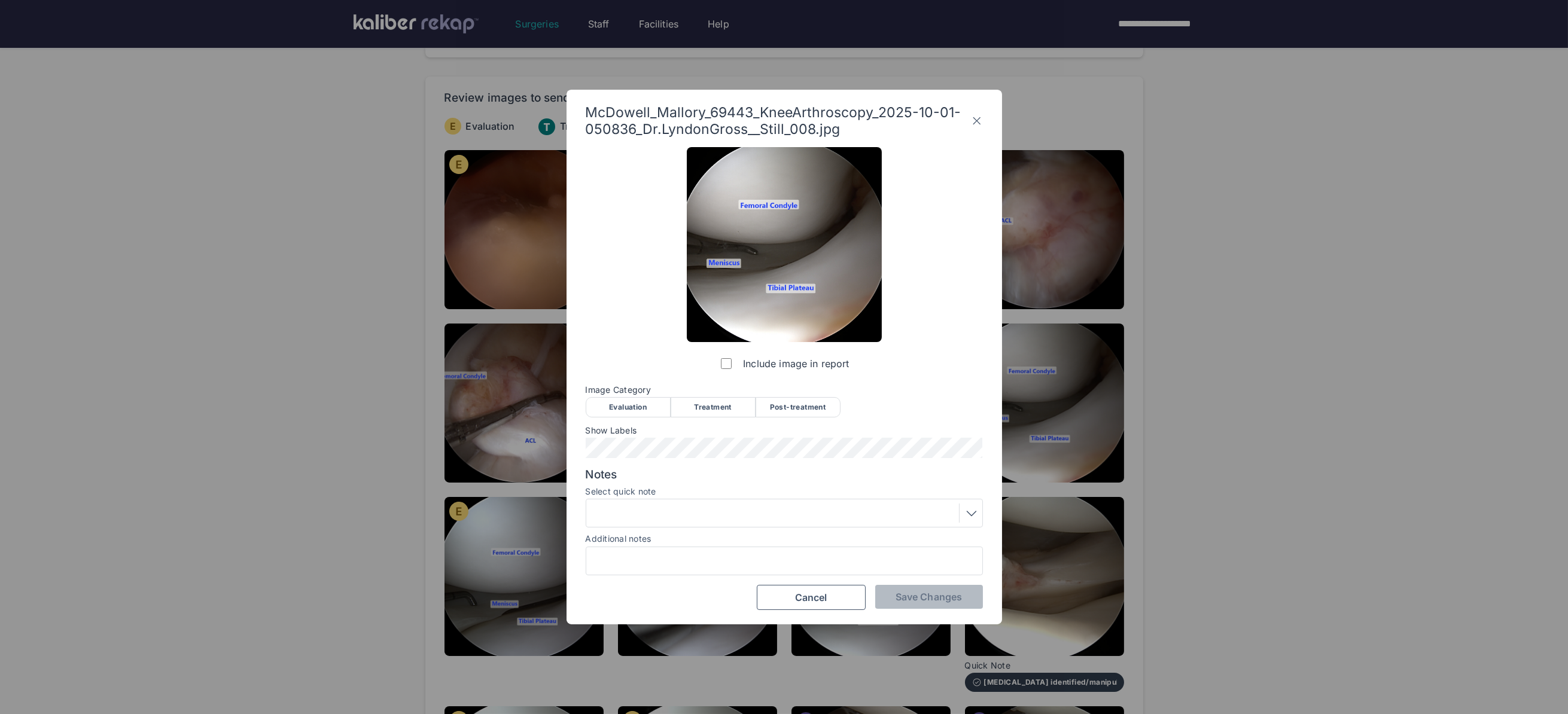
click at [635, 405] on div "Evaluation" at bounding box center [627, 407] width 85 height 20
click at [931, 597] on span "Save Changes" at bounding box center [928, 597] width 66 height 12
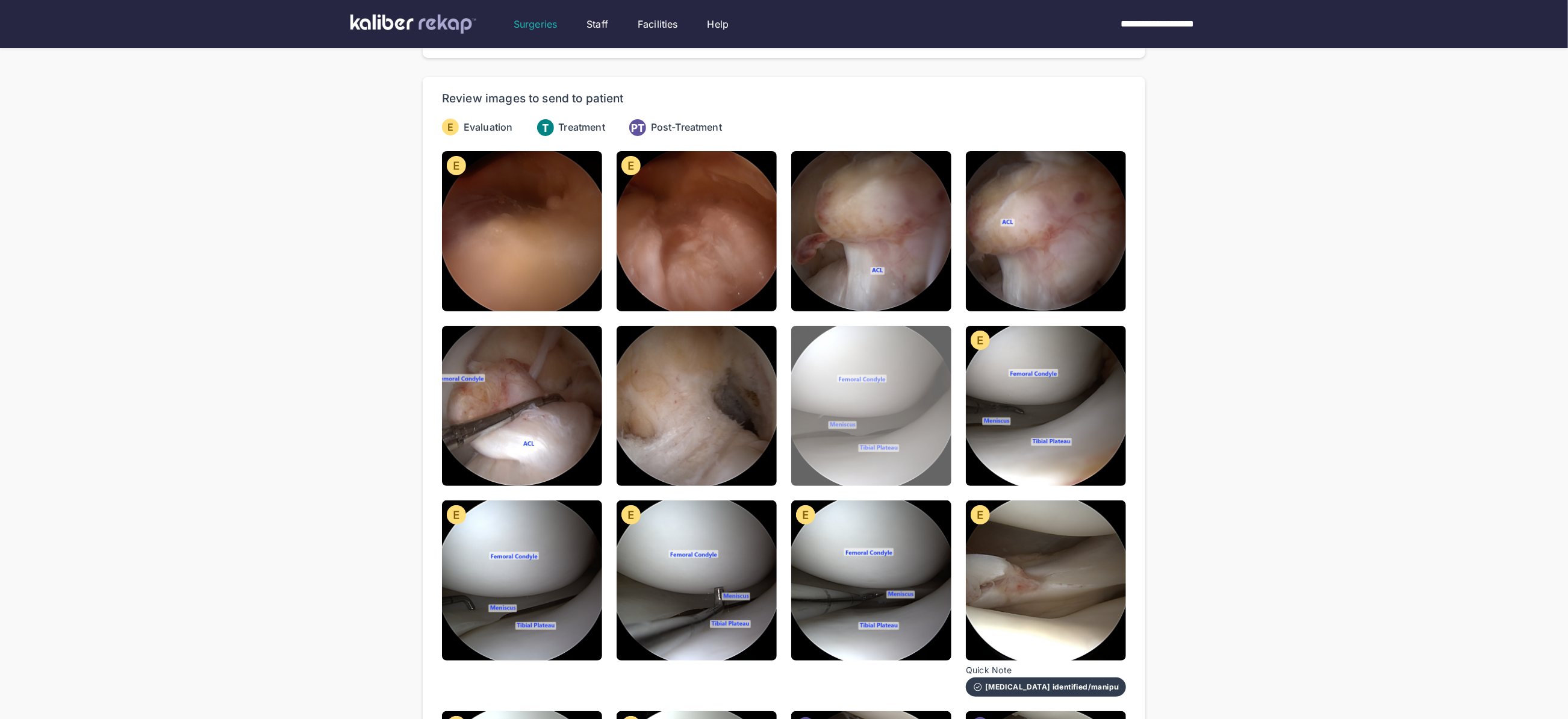
click at [869, 381] on img at bounding box center [872, 406] width 160 height 160
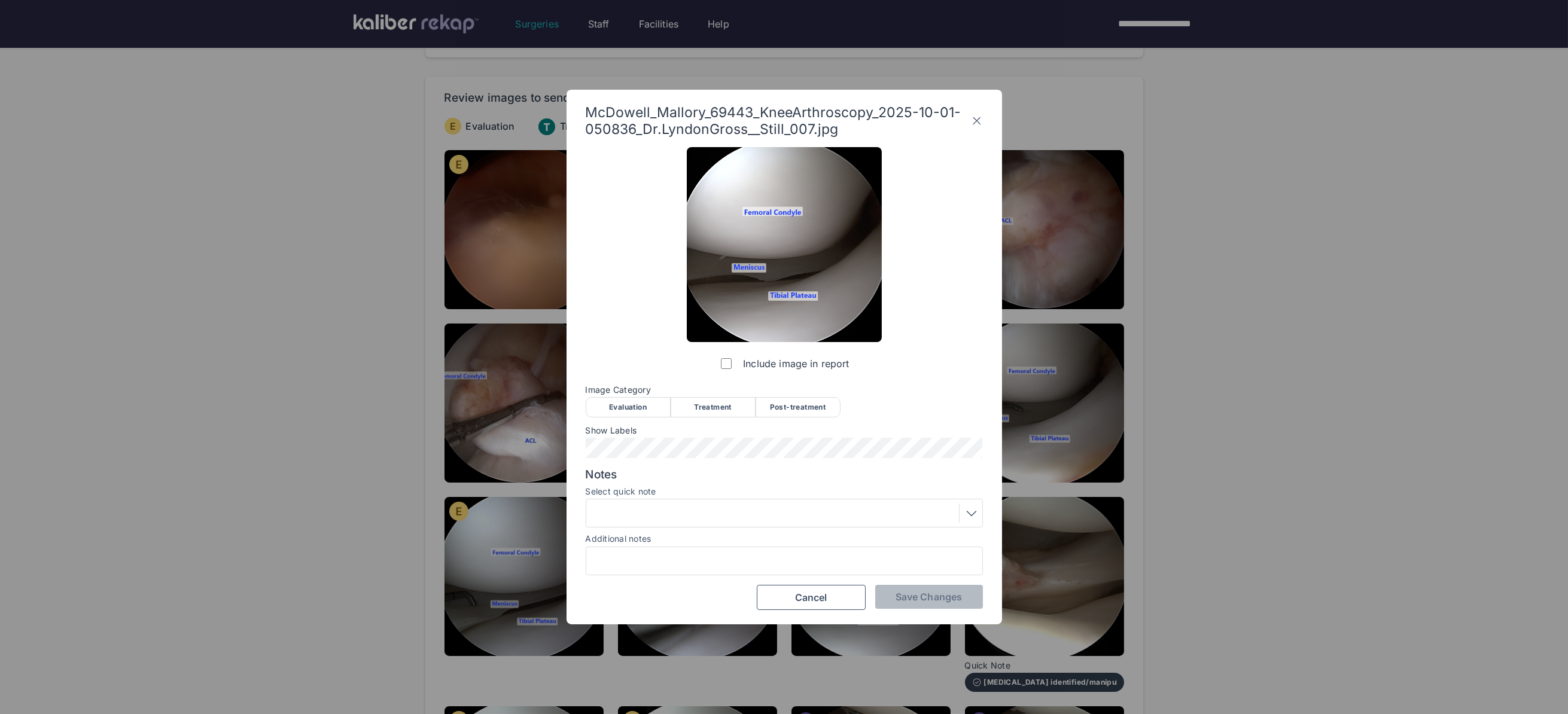
click at [624, 411] on div "Evaluation" at bounding box center [627, 407] width 85 height 20
click at [912, 595] on span "Save Changes" at bounding box center [928, 597] width 66 height 12
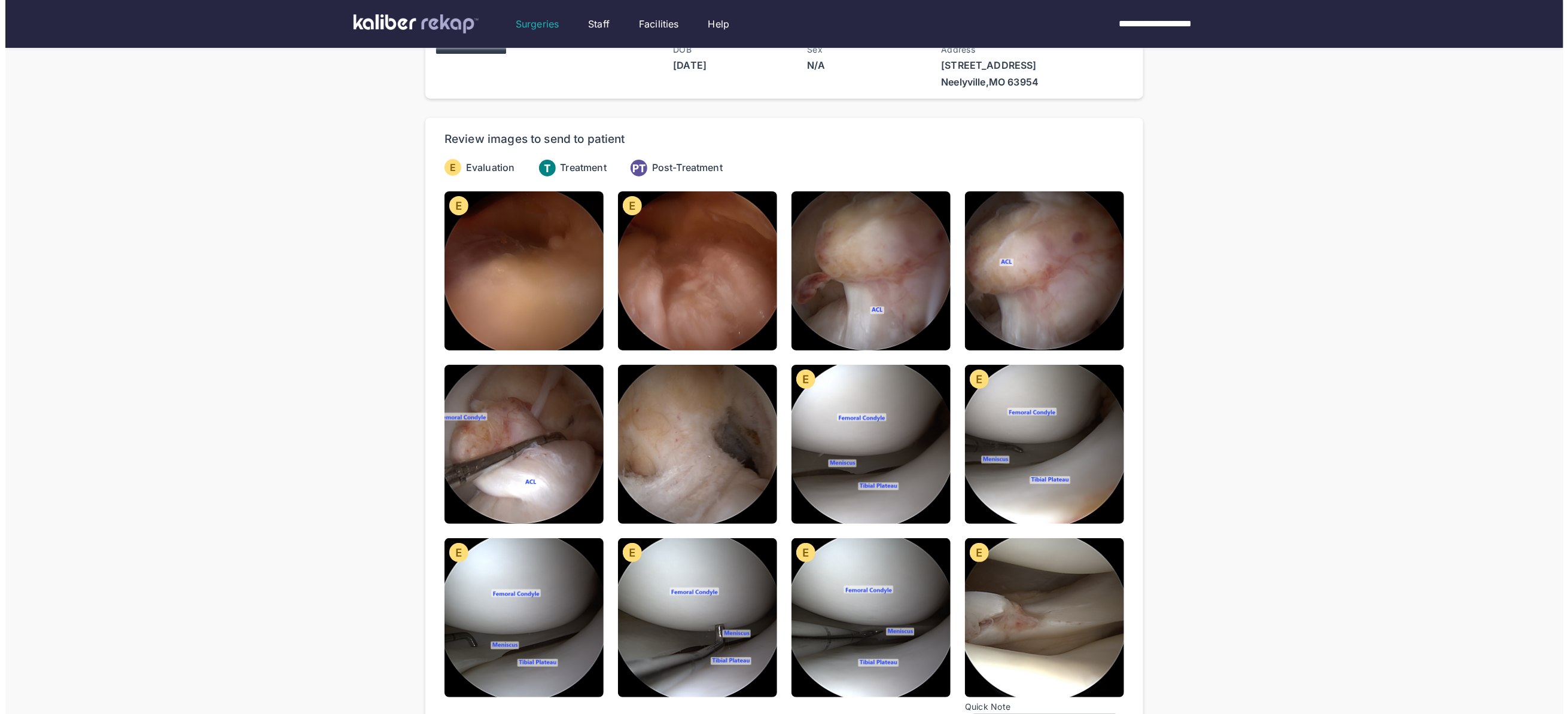
scroll to position [0, 0]
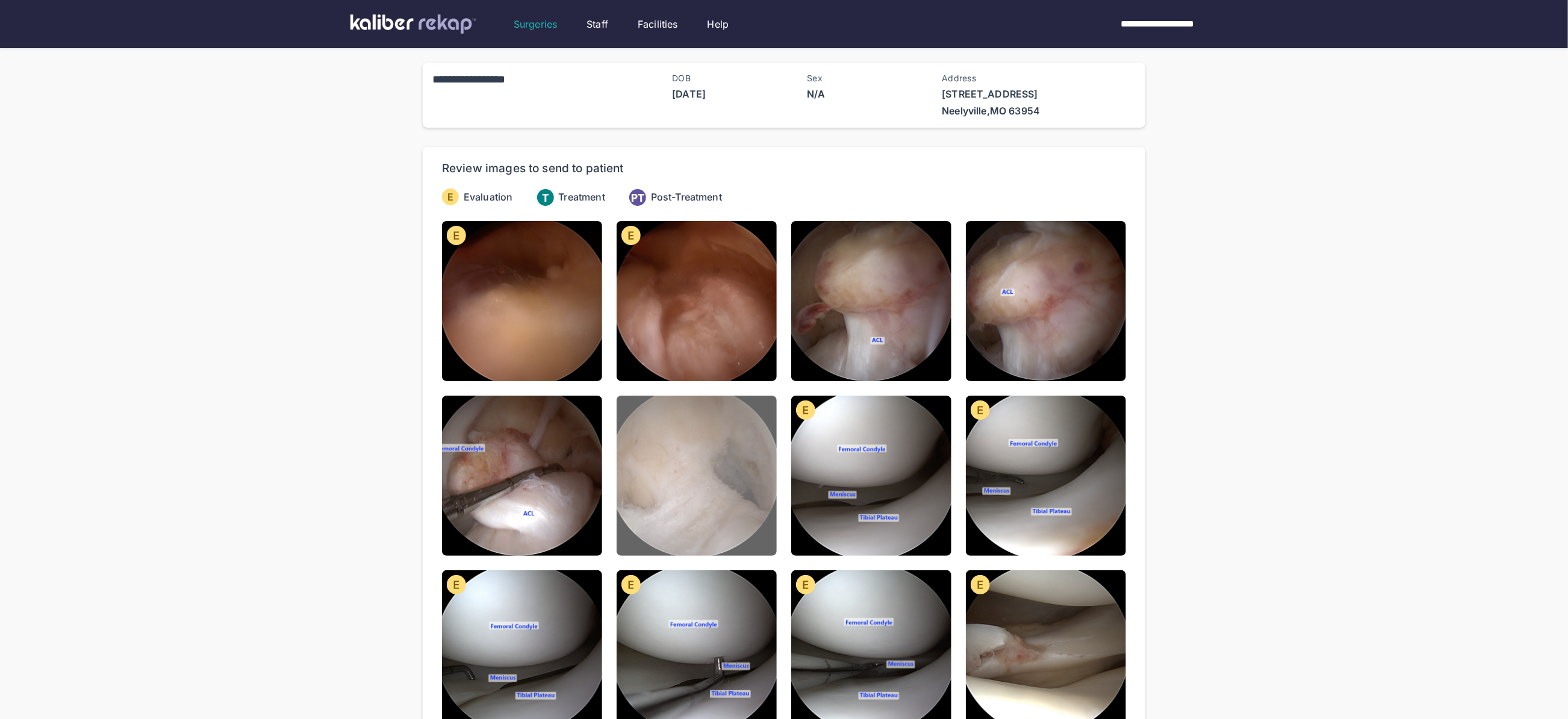
click at [730, 516] on img at bounding box center [697, 476] width 160 height 160
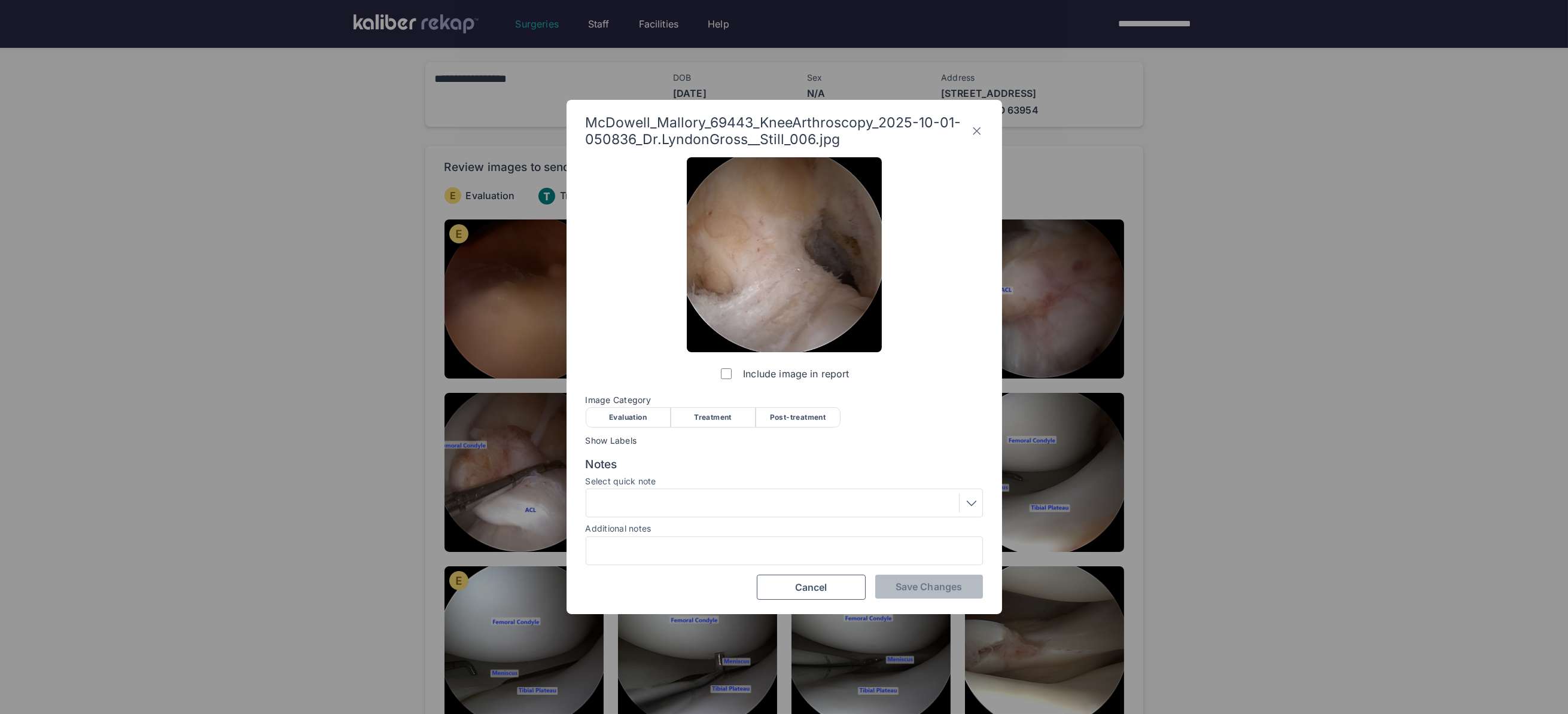
click at [778, 418] on div "Post-treatment" at bounding box center [798, 418] width 85 height 20
click at [720, 420] on div "Treatment" at bounding box center [713, 418] width 85 height 20
click at [720, 513] on div at bounding box center [784, 502] width 397 height 29
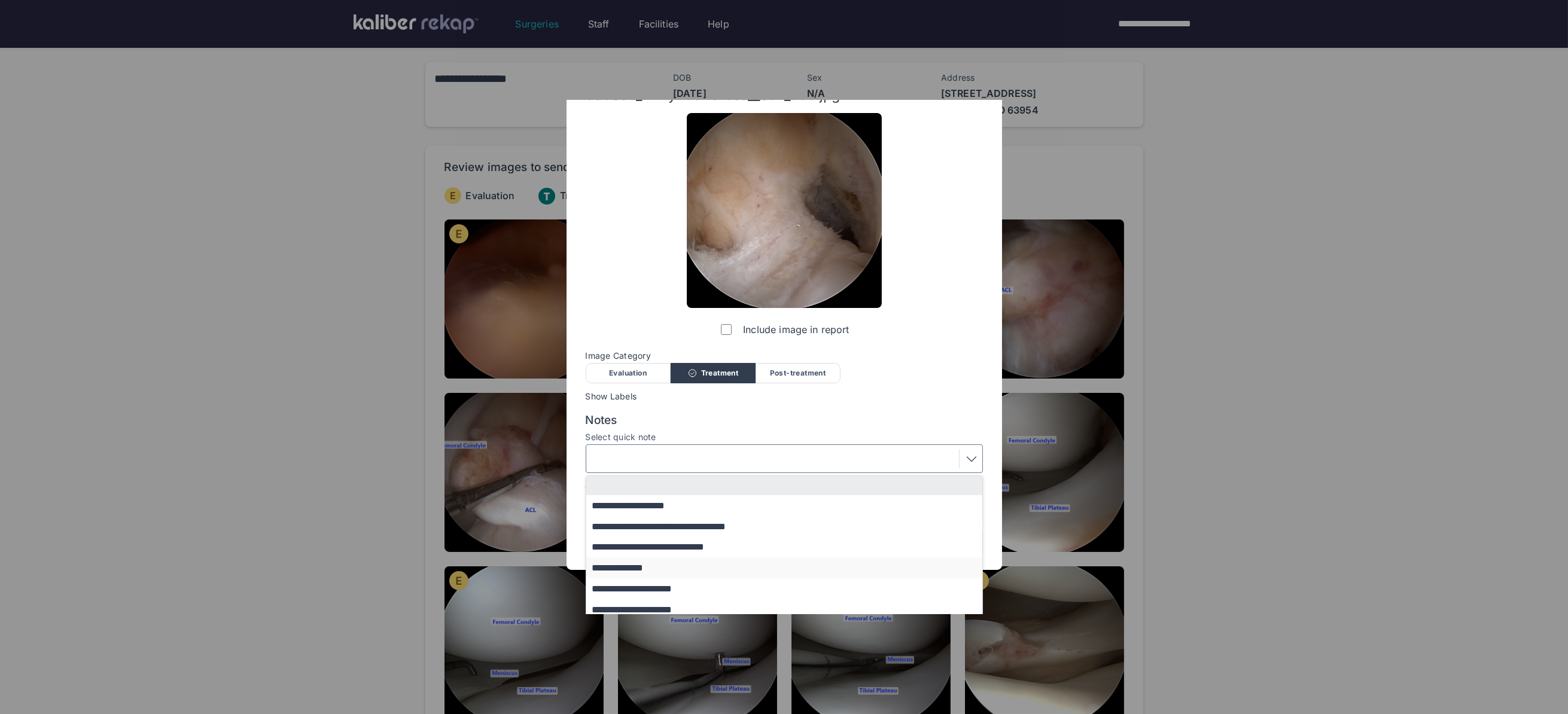
scroll to position [98, 0]
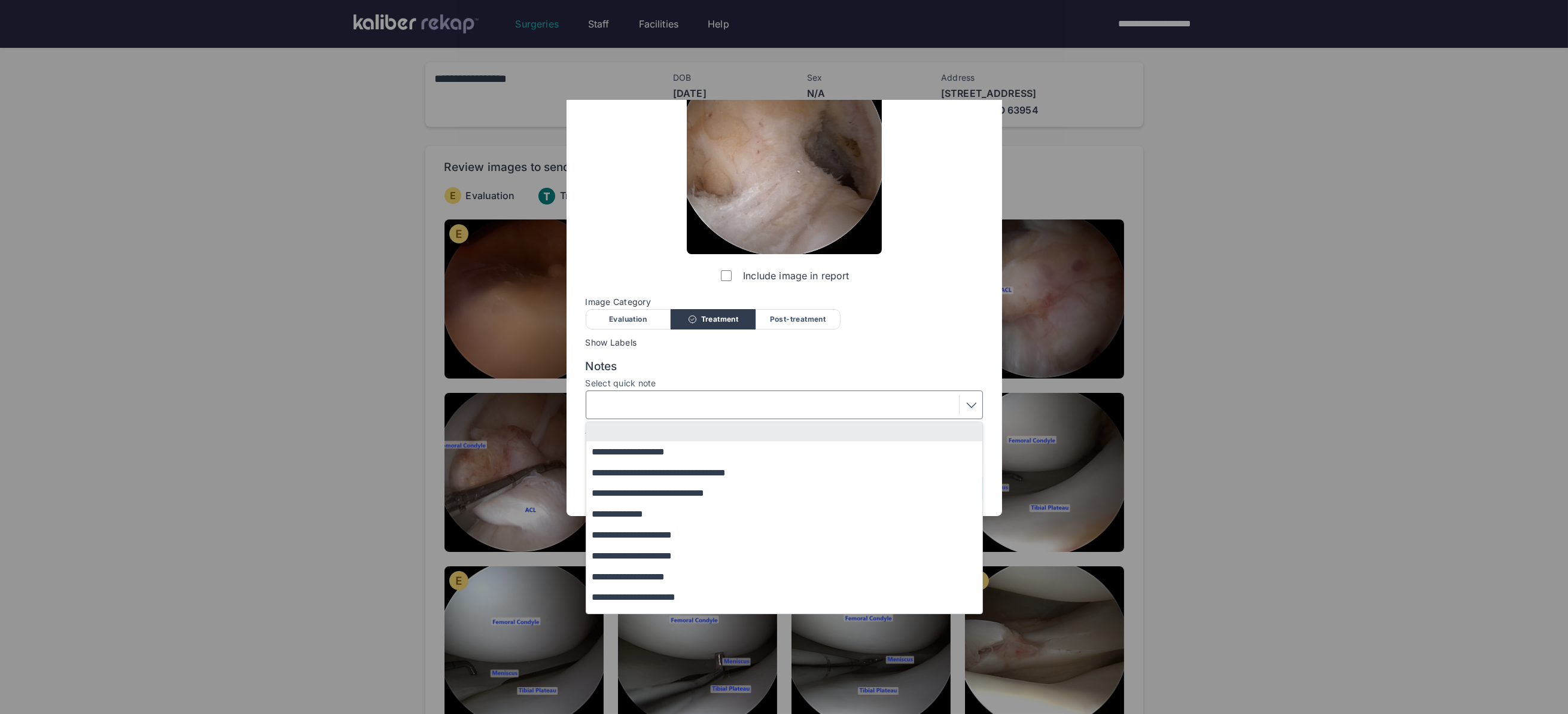
click at [840, 362] on div "**********" at bounding box center [784, 280] width 397 height 442
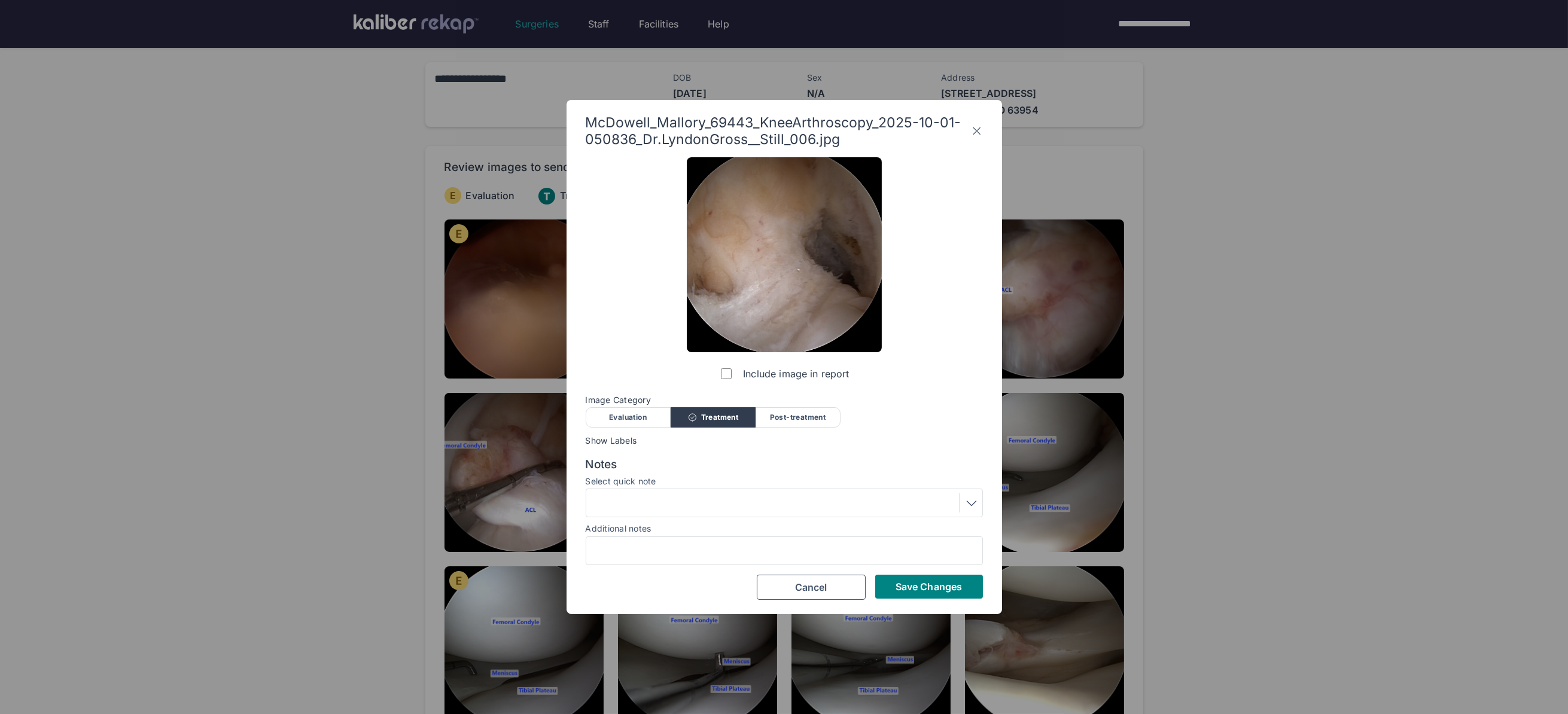
scroll to position [0, 0]
click at [787, 418] on div "Post-treatment" at bounding box center [798, 418] width 85 height 20
click at [756, 509] on div at bounding box center [784, 503] width 389 height 19
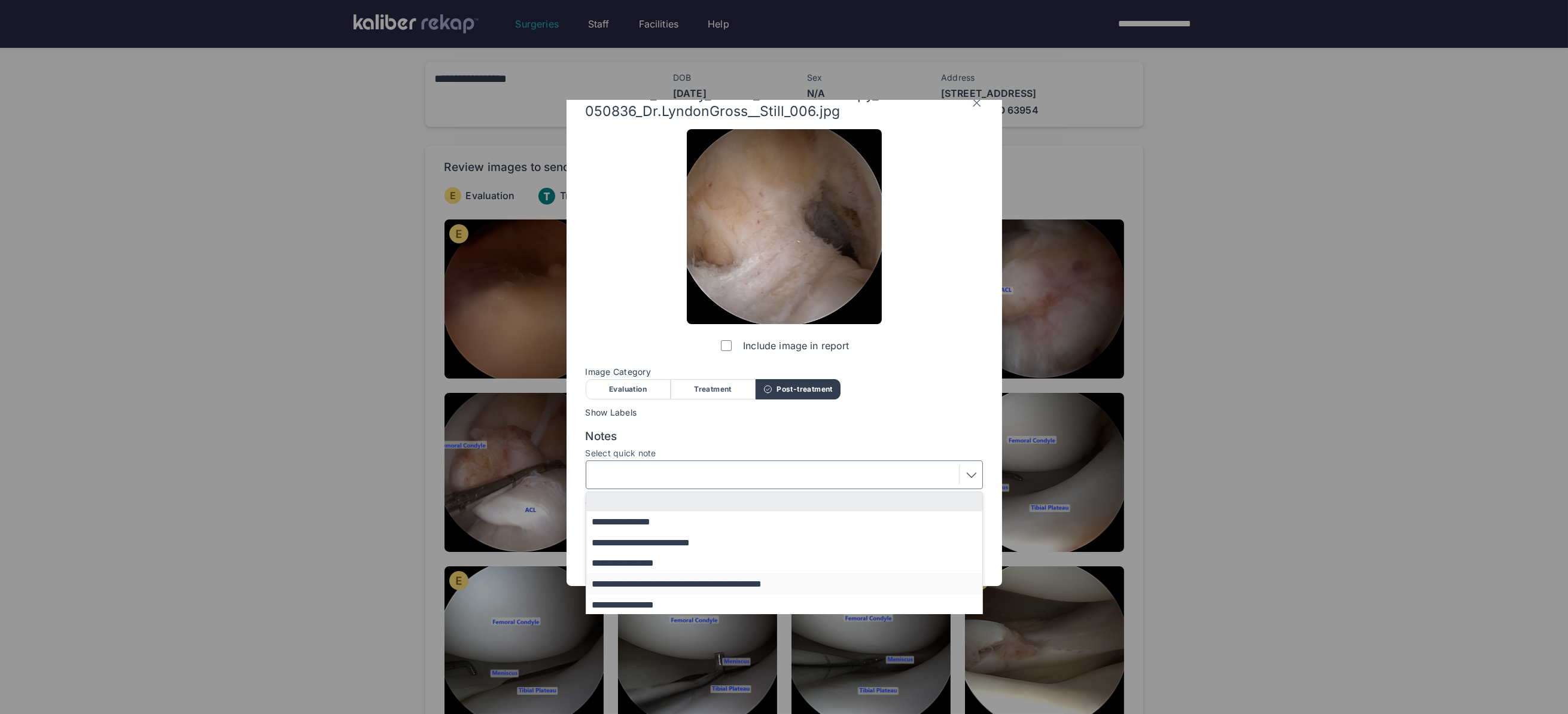
scroll to position [51, 0]
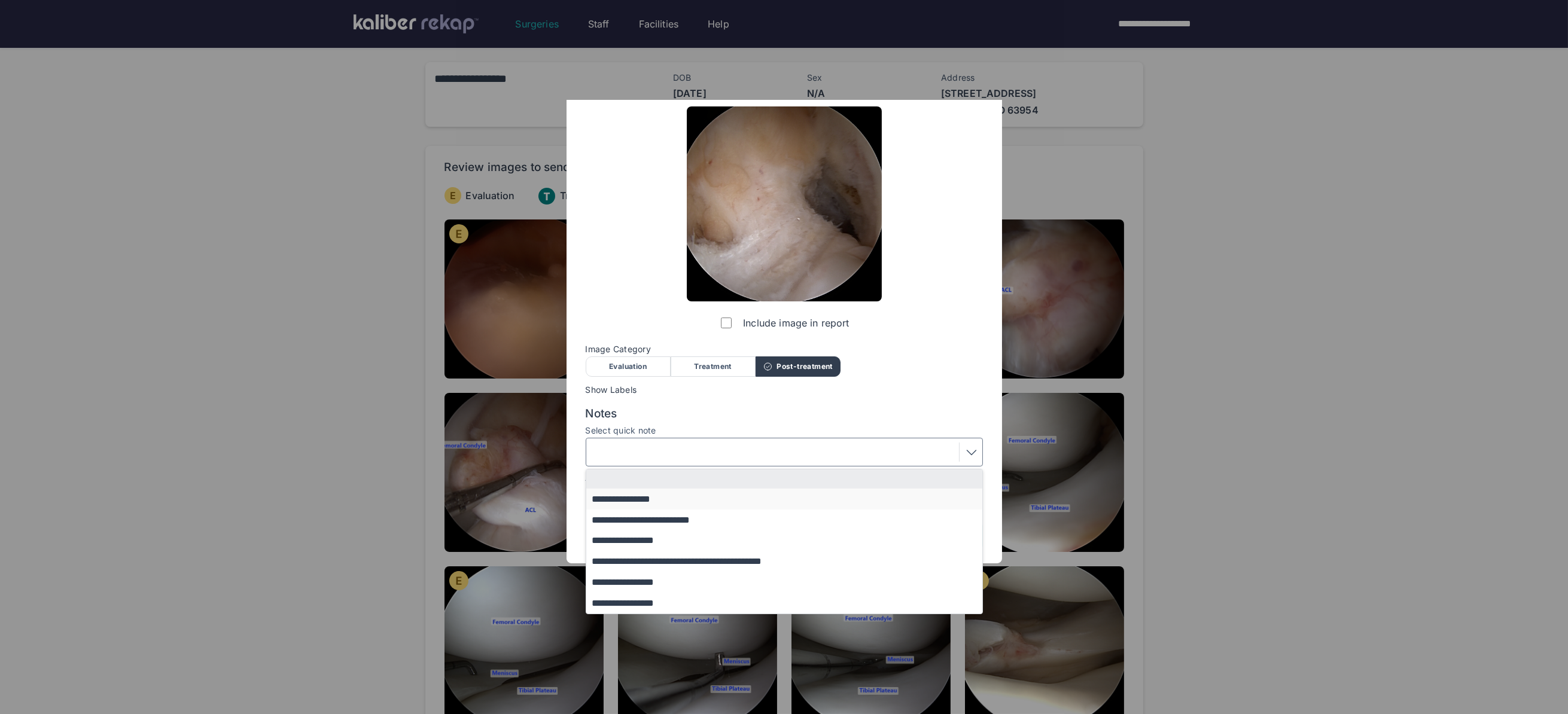
click at [656, 499] on button "**********" at bounding box center [789, 499] width 407 height 21
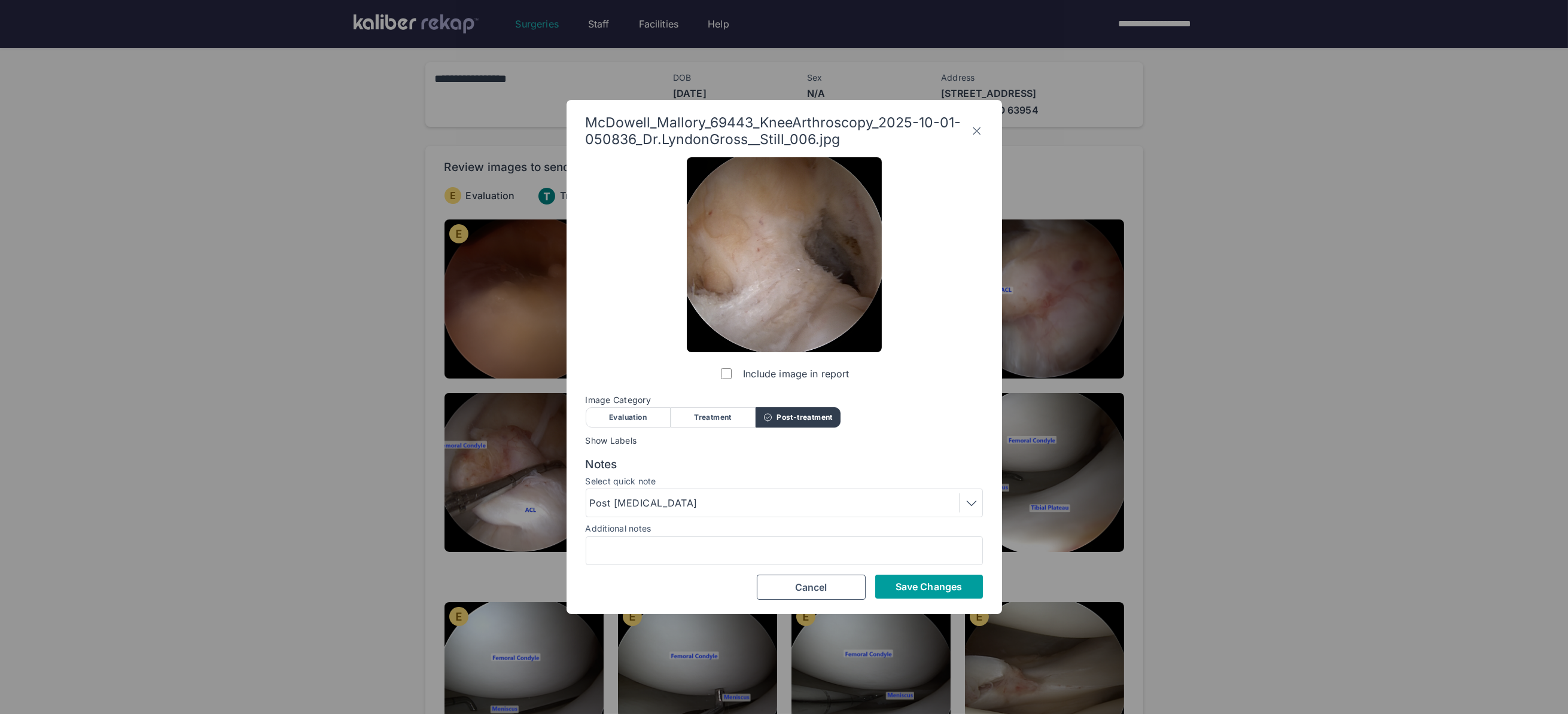
click at [936, 588] on span "Save Changes" at bounding box center [928, 586] width 66 height 12
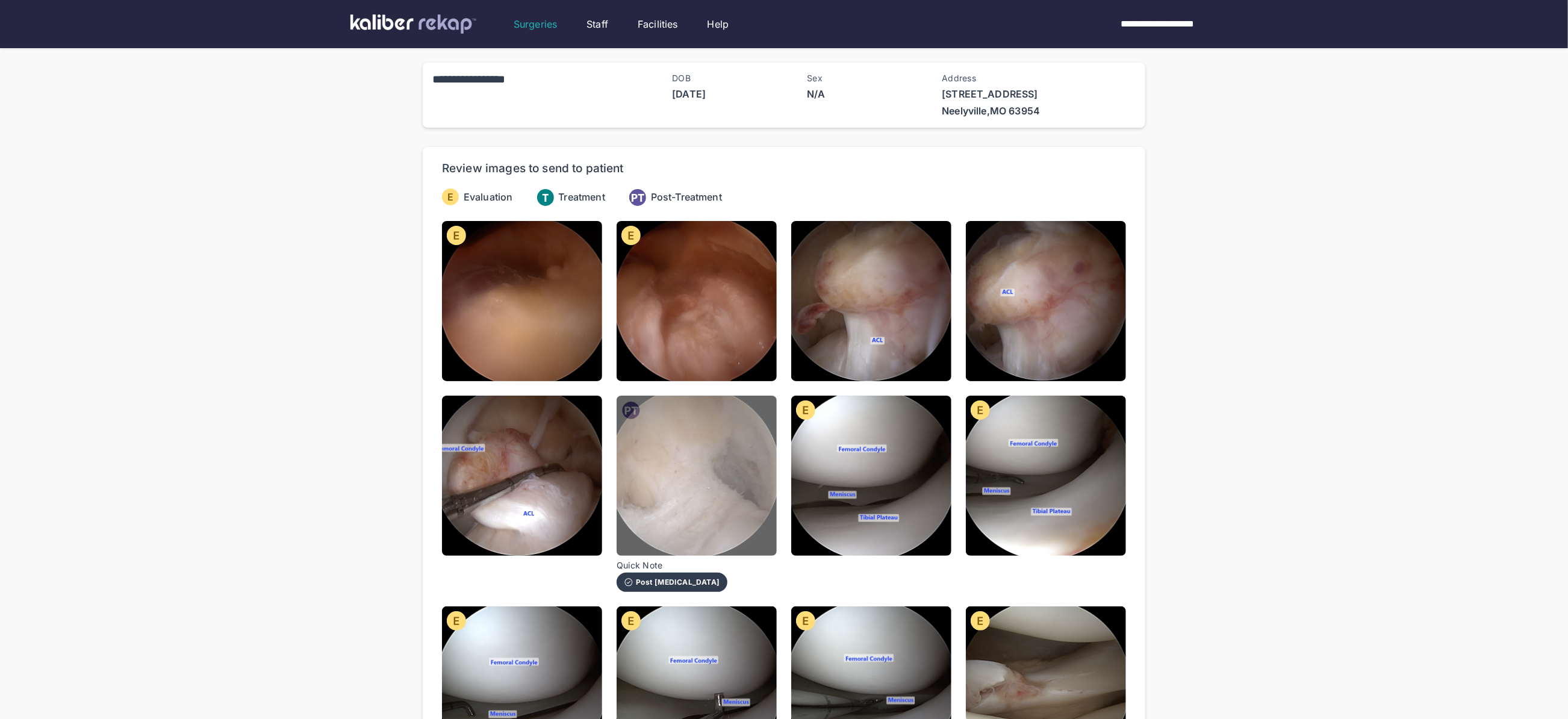
click at [619, 437] on img at bounding box center [697, 476] width 160 height 160
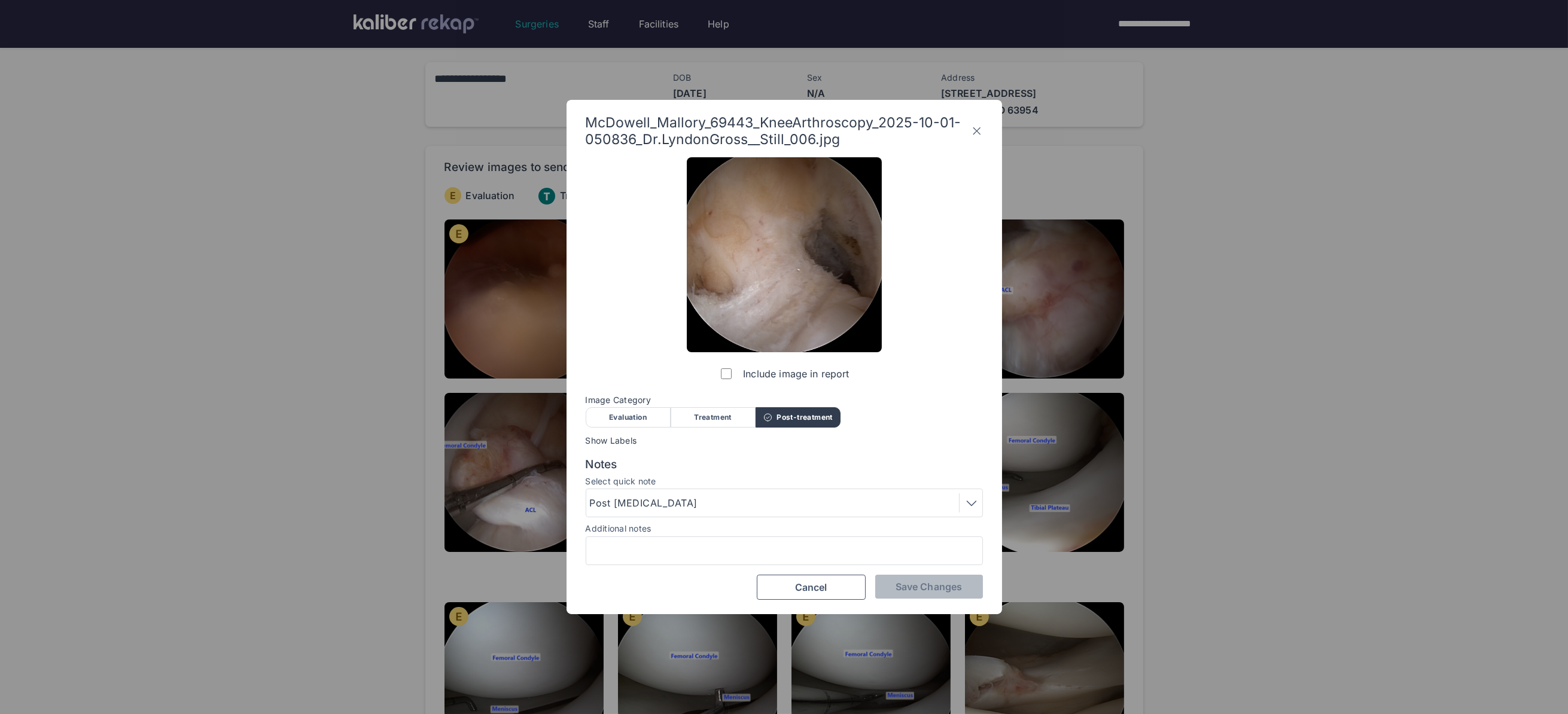
click at [979, 127] on icon at bounding box center [976, 131] width 12 height 19
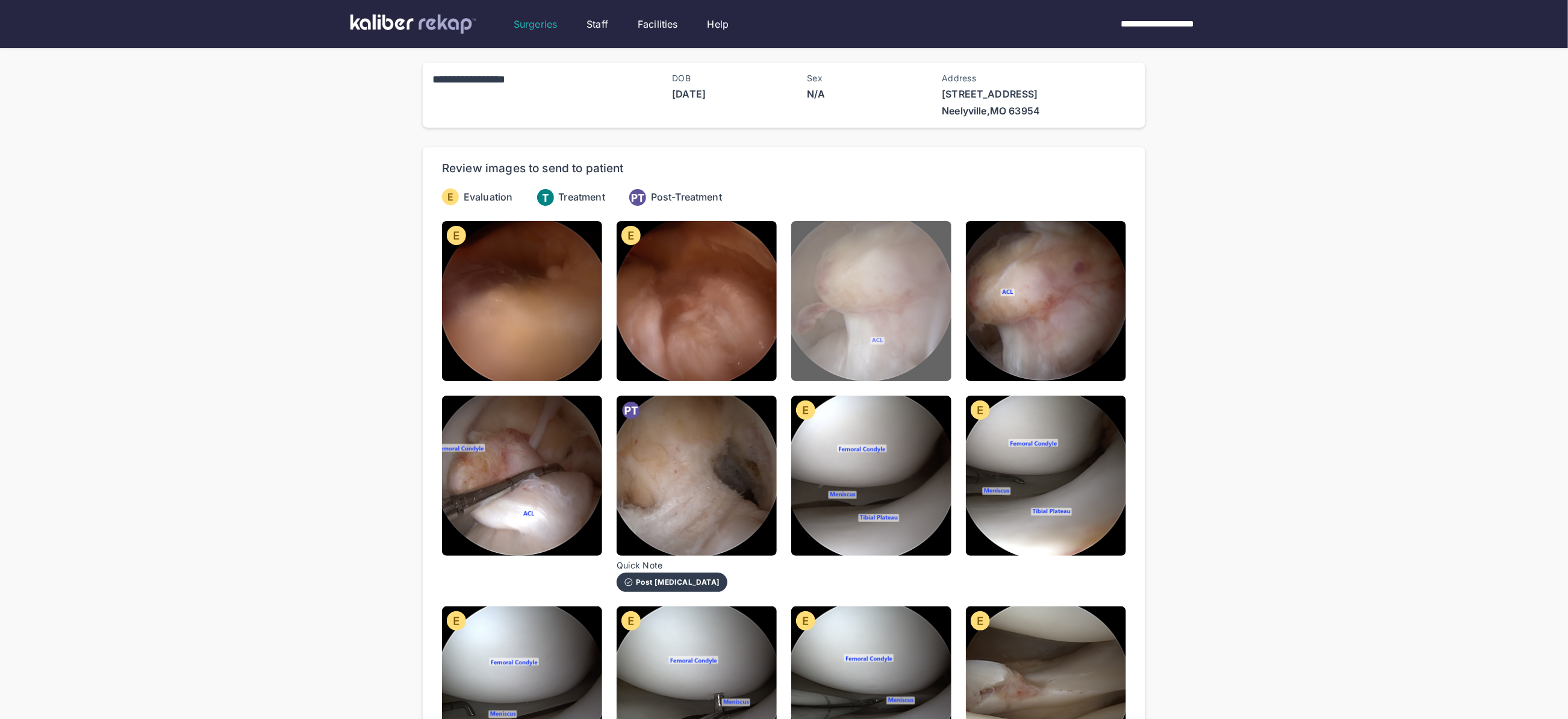
click at [829, 282] on img at bounding box center [872, 301] width 160 height 160
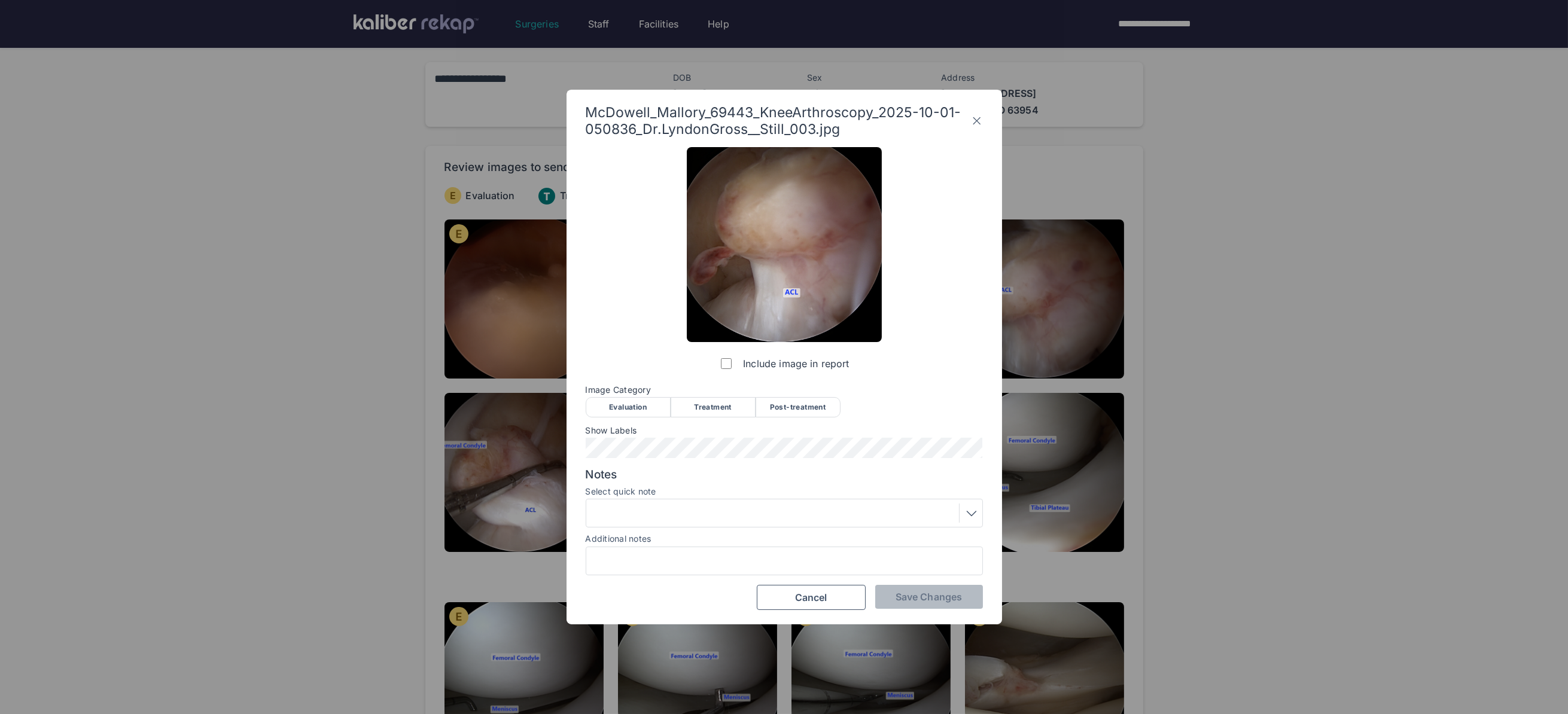
click at [625, 412] on div "Evaluation" at bounding box center [627, 407] width 85 height 20
click at [664, 511] on div at bounding box center [784, 513] width 389 height 19
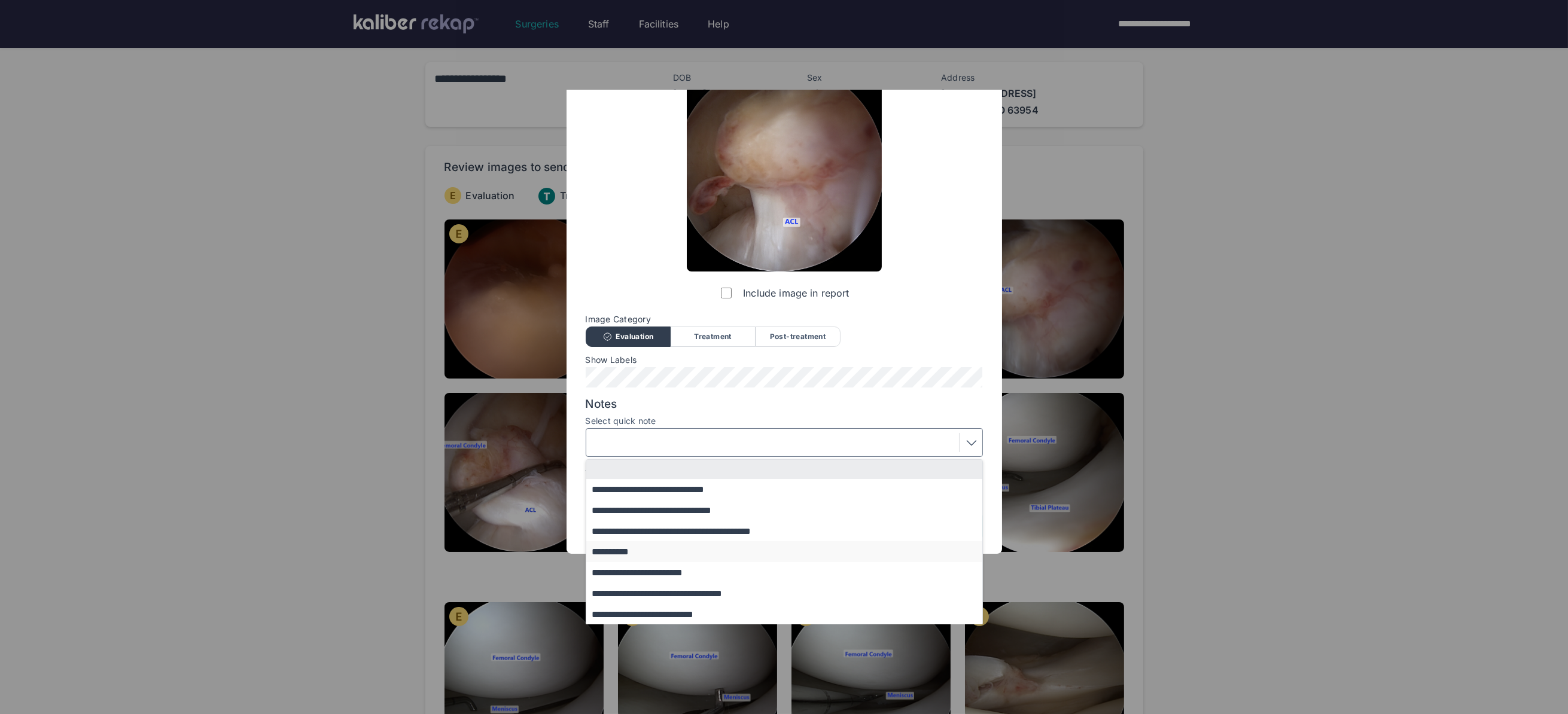
scroll to position [72, 0]
drag, startPoint x: 652, startPoint y: 492, endPoint x: 714, endPoint y: 516, distance: 66.5
click at [652, 492] on button "**********" at bounding box center [789, 488] width 407 height 21
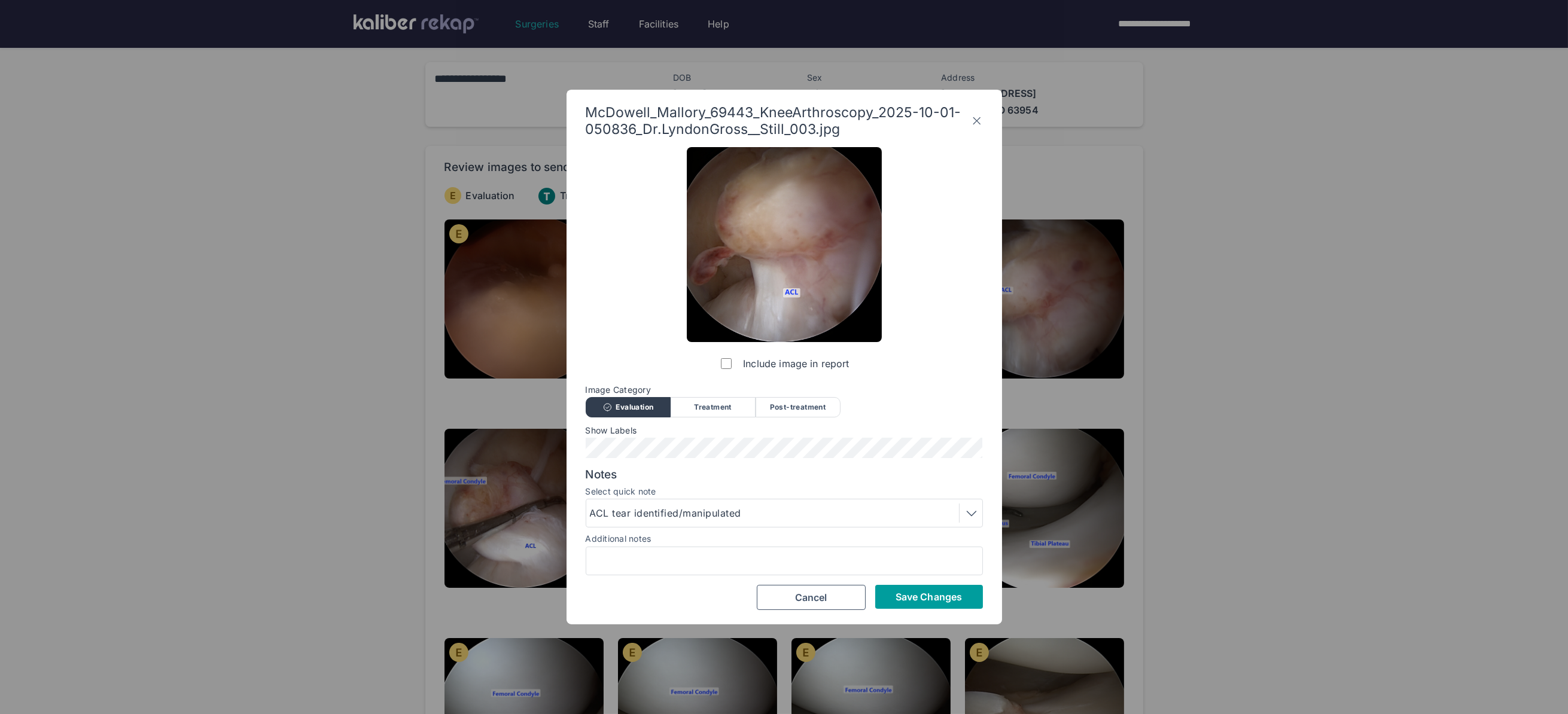
click at [912, 607] on button "Save Changes" at bounding box center [928, 597] width 108 height 24
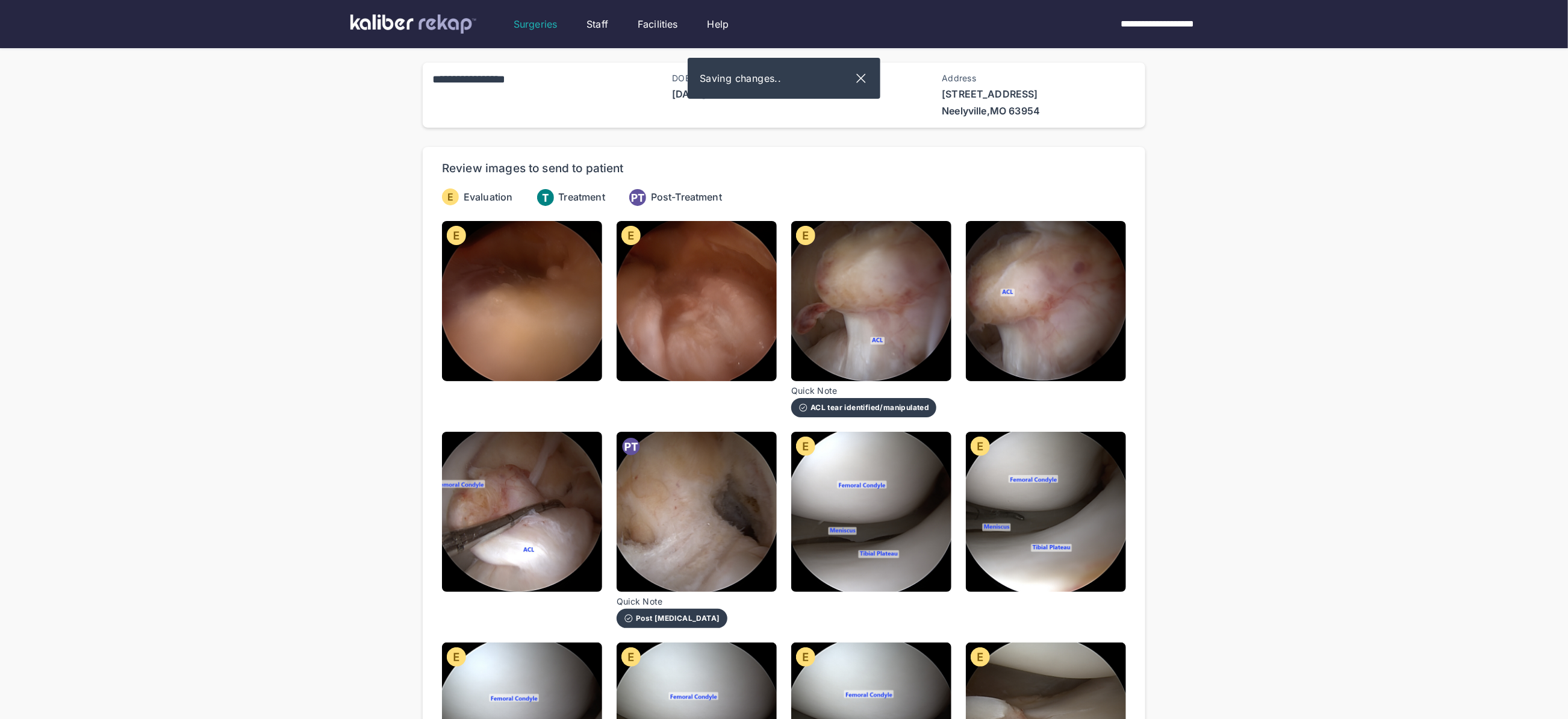
click at [1053, 317] on img at bounding box center [1046, 301] width 160 height 160
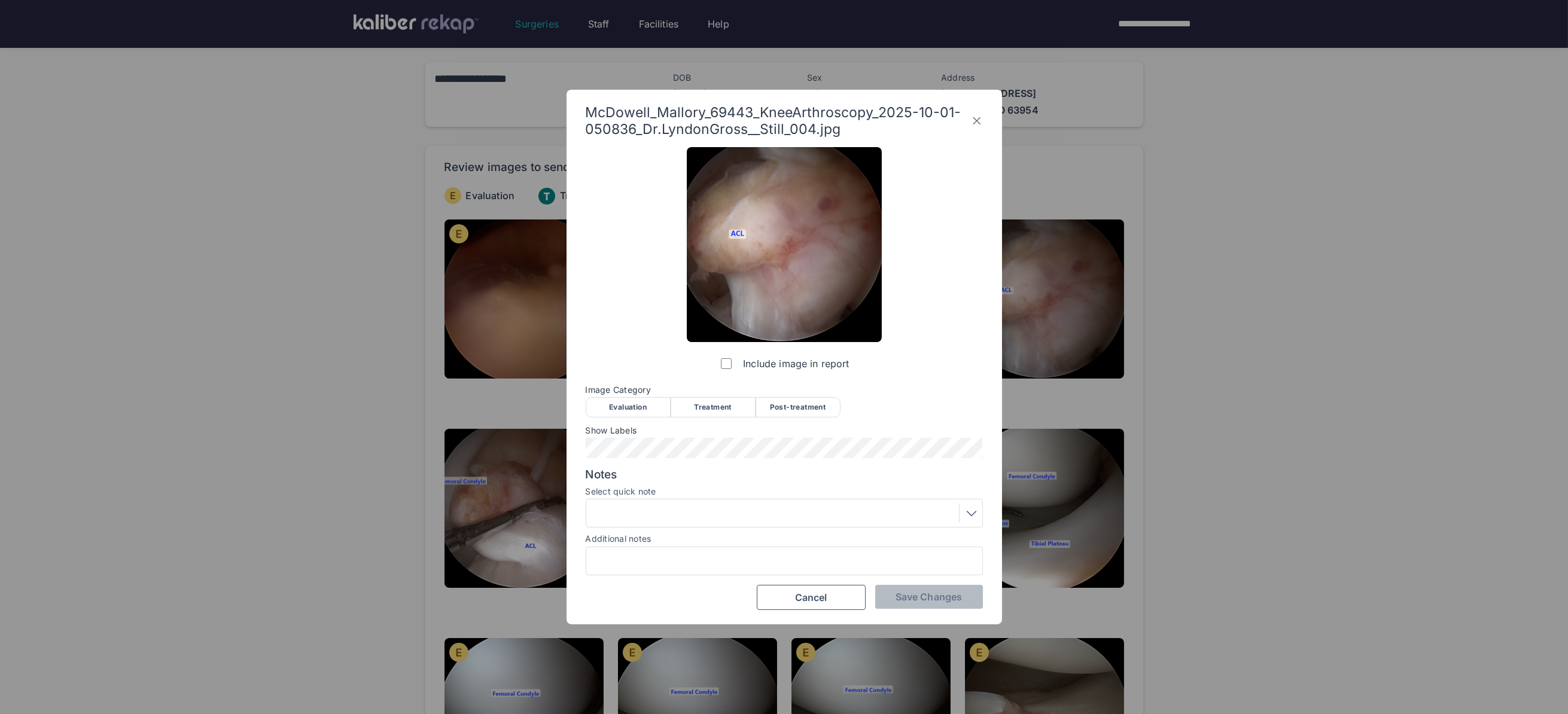
drag, startPoint x: 625, startPoint y: 408, endPoint x: 648, endPoint y: 421, distance: 26.4
click at [627, 410] on div "Evaluation" at bounding box center [627, 407] width 85 height 20
click at [903, 599] on span "Save Changes" at bounding box center [928, 597] width 66 height 12
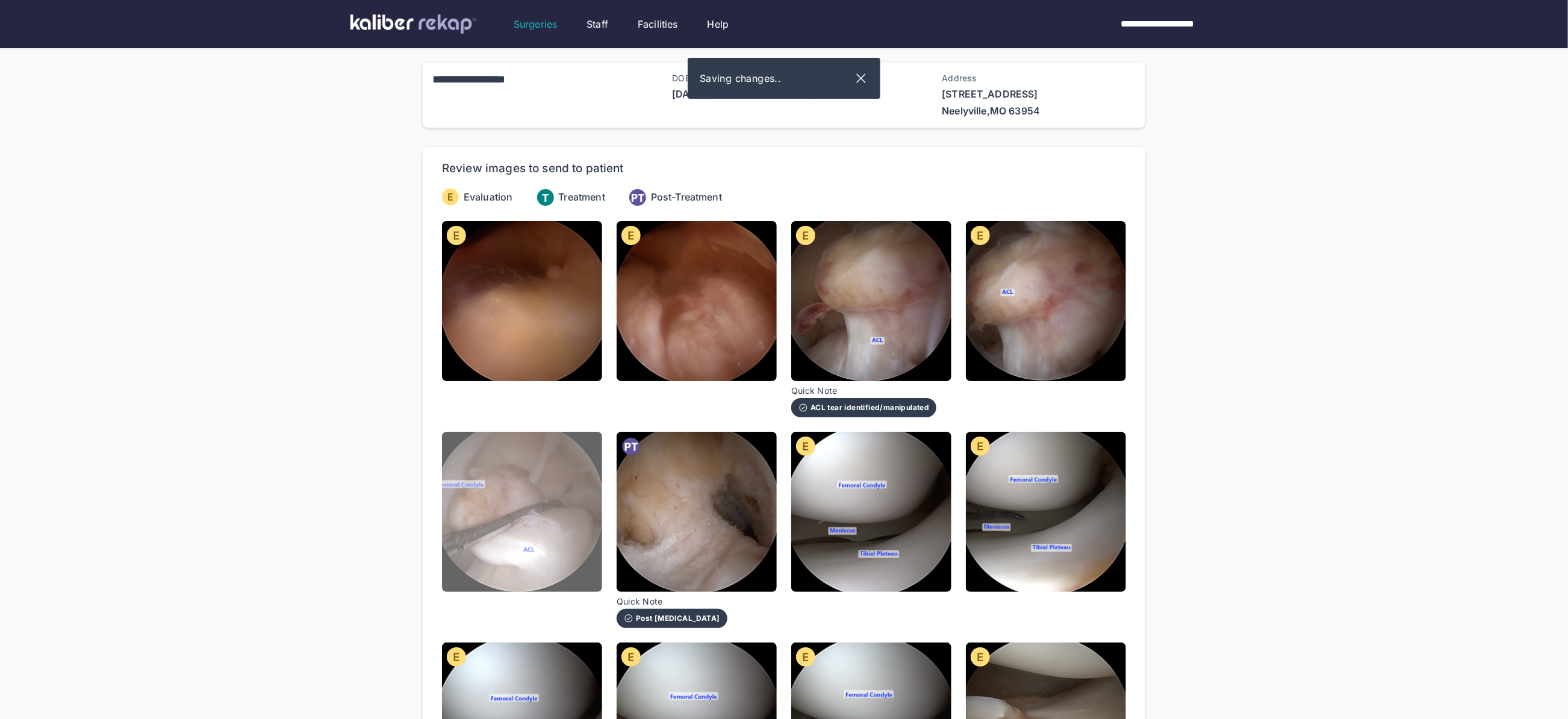
click at [549, 524] on img at bounding box center [522, 512] width 160 height 160
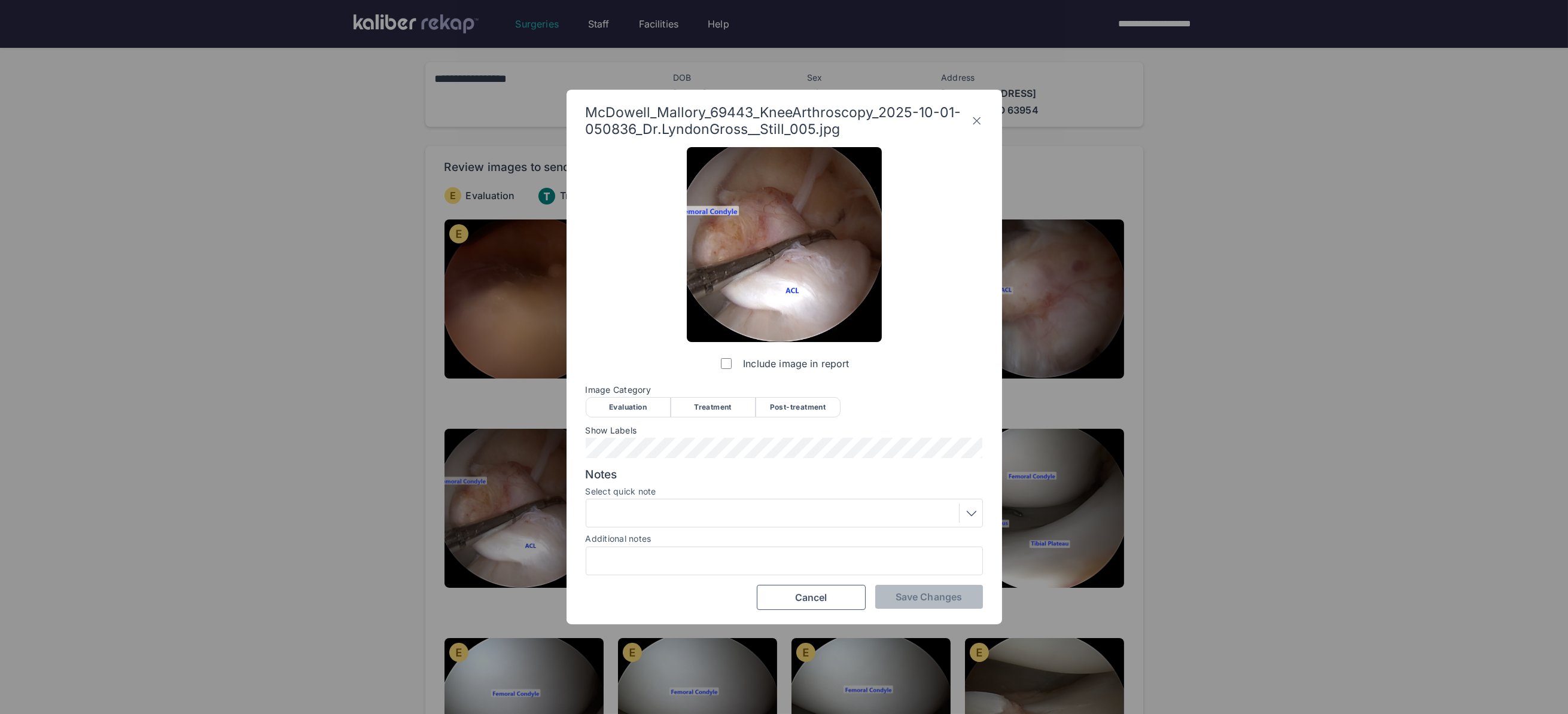
click at [622, 402] on div "Evaluation" at bounding box center [627, 407] width 85 height 20
click at [650, 511] on div at bounding box center [784, 513] width 389 height 19
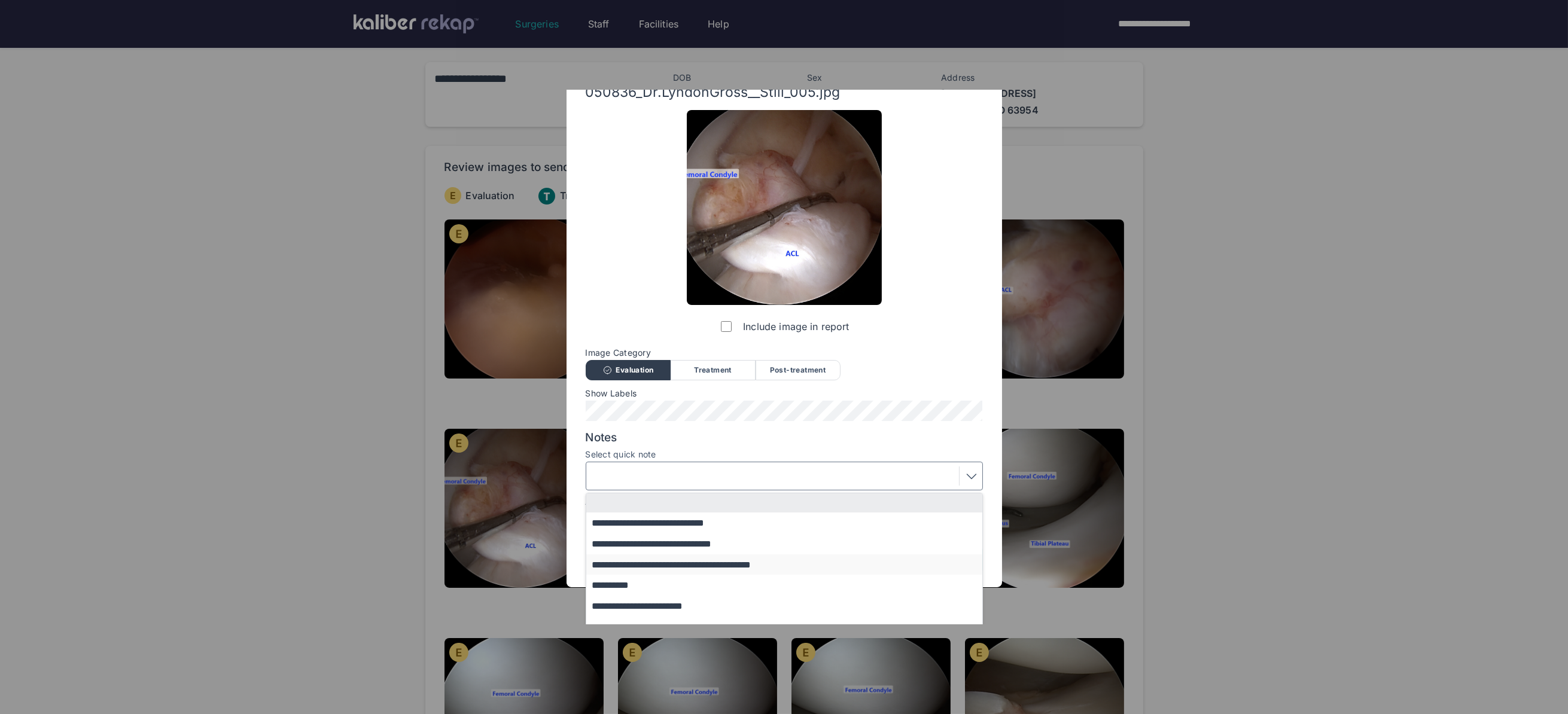
scroll to position [72, 0]
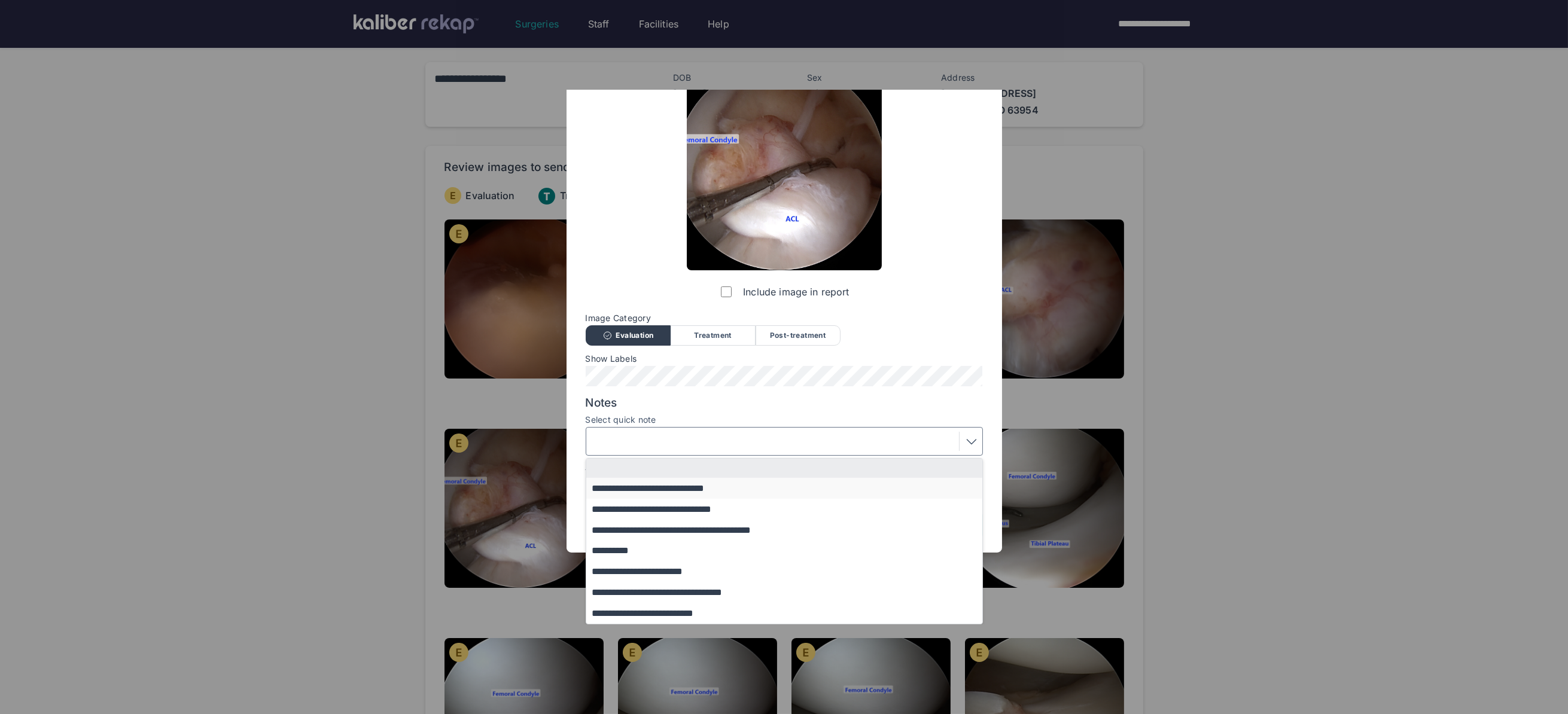
click at [651, 489] on button "**********" at bounding box center [789, 488] width 407 height 21
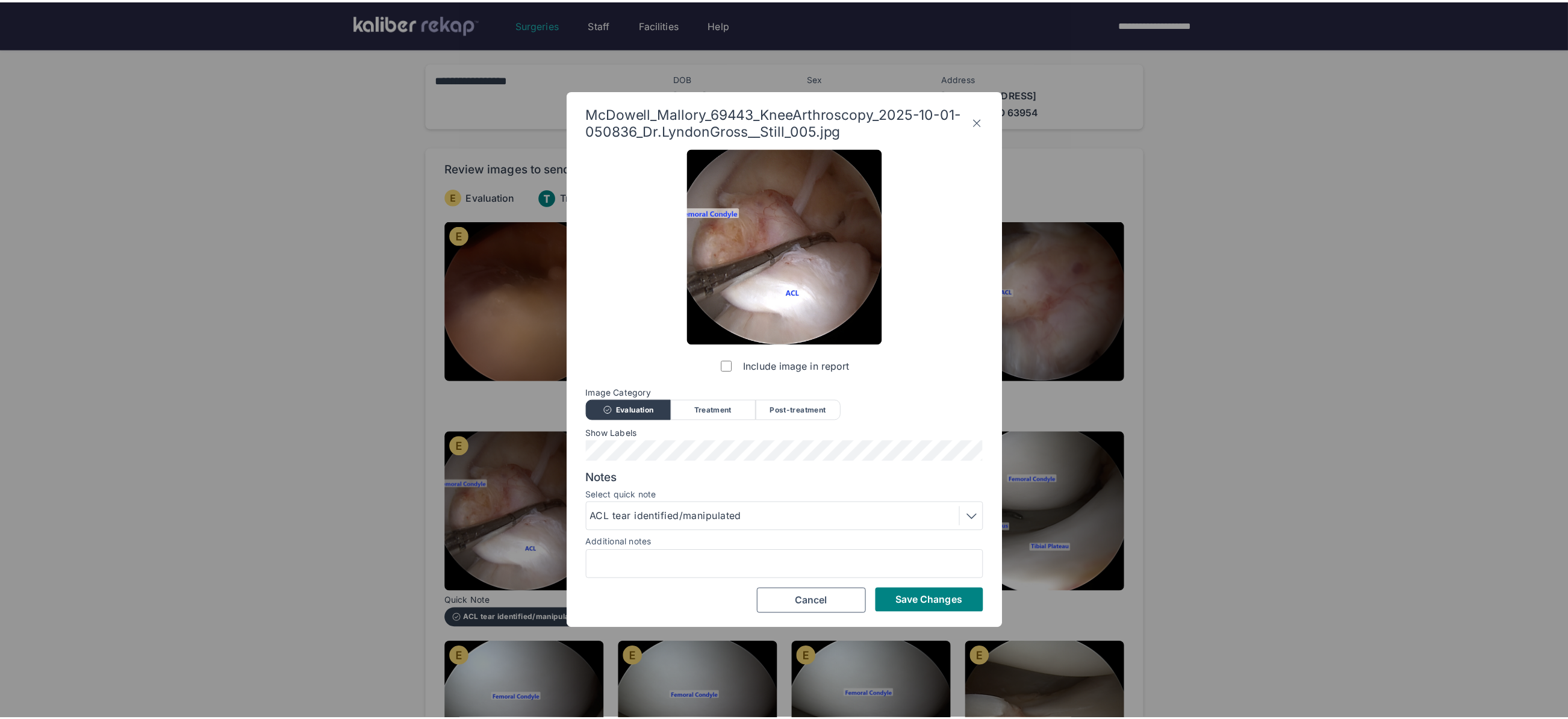
scroll to position [0, 0]
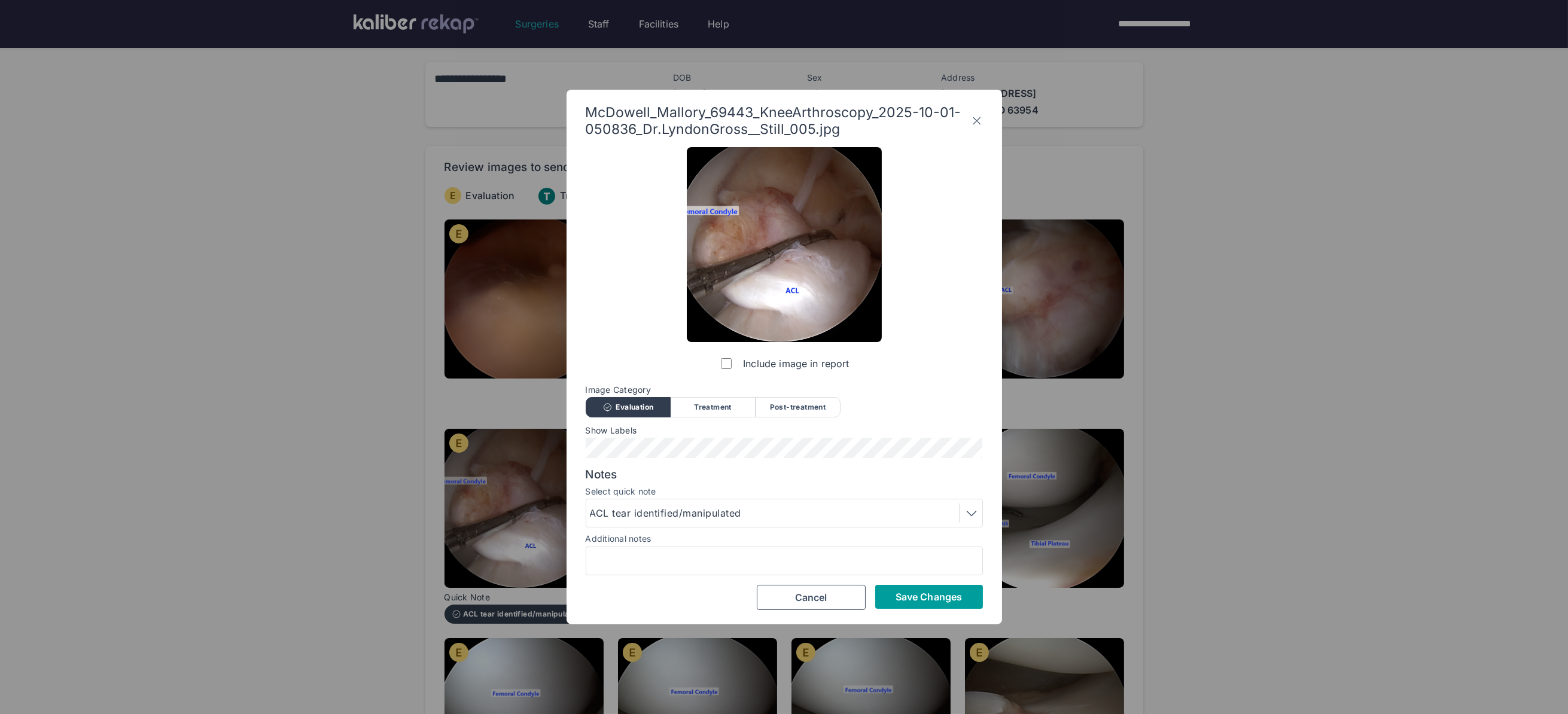
click at [927, 602] on span "Save Changes" at bounding box center [928, 597] width 66 height 12
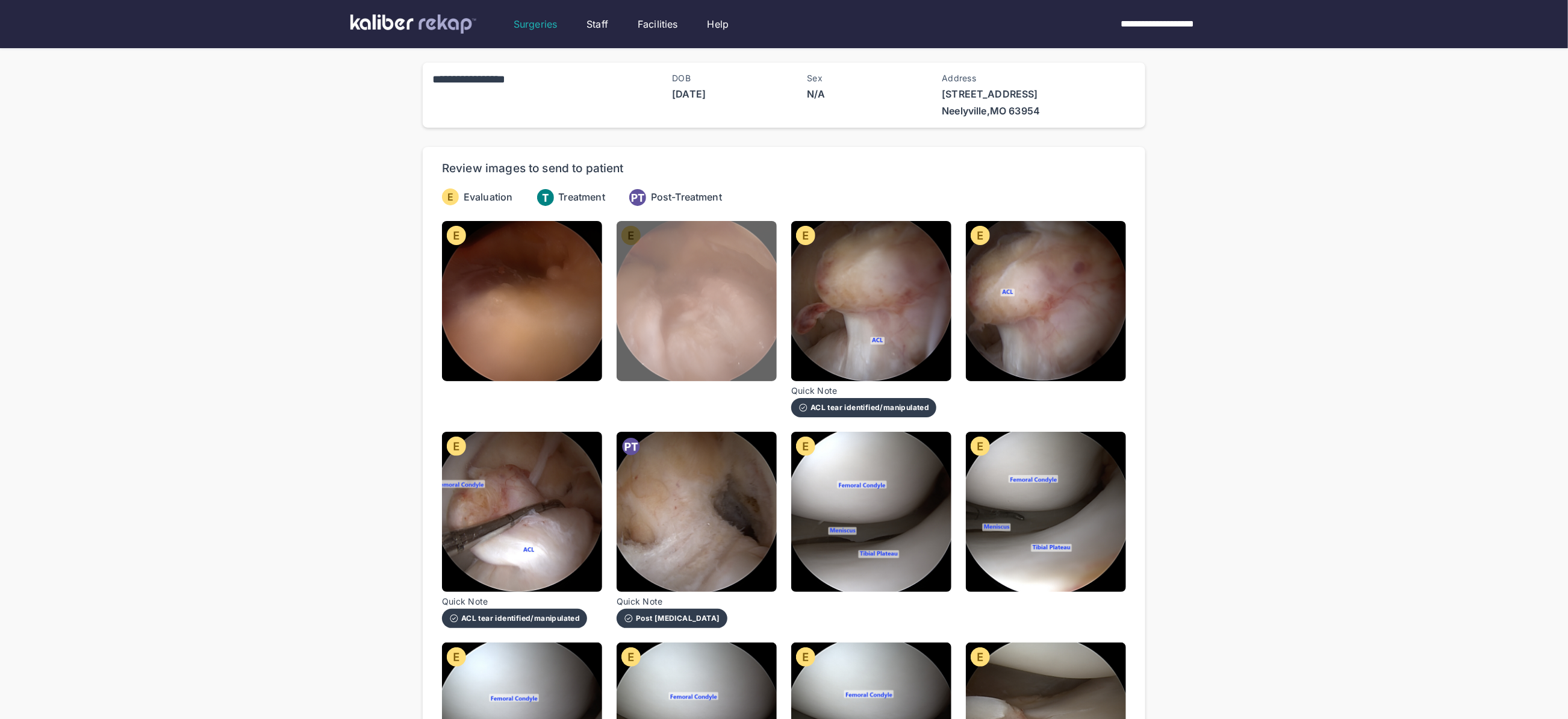
click at [702, 336] on img at bounding box center [697, 301] width 160 height 160
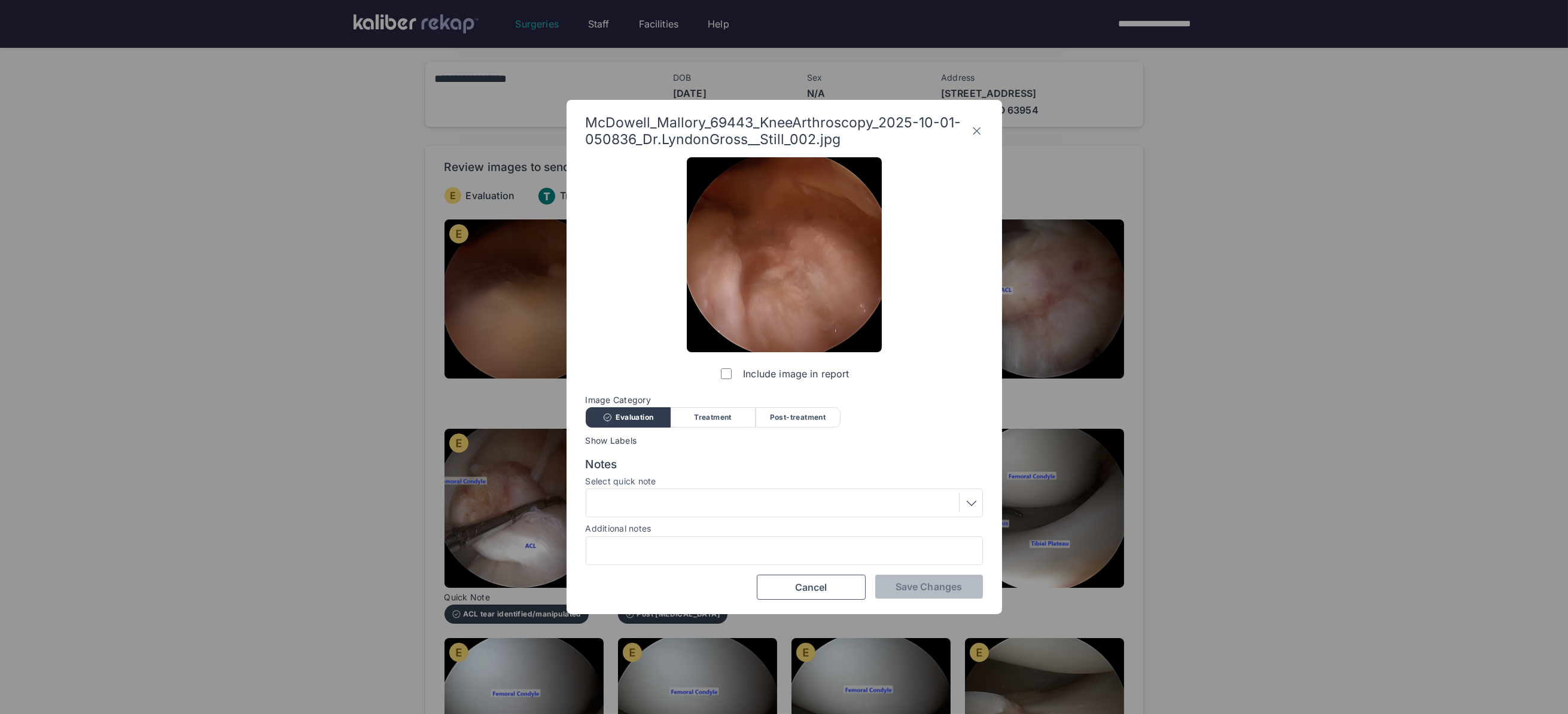
drag, startPoint x: 976, startPoint y: 128, endPoint x: 1201, endPoint y: 120, distance: 225.1
click at [976, 128] on icon at bounding box center [976, 131] width 12 height 19
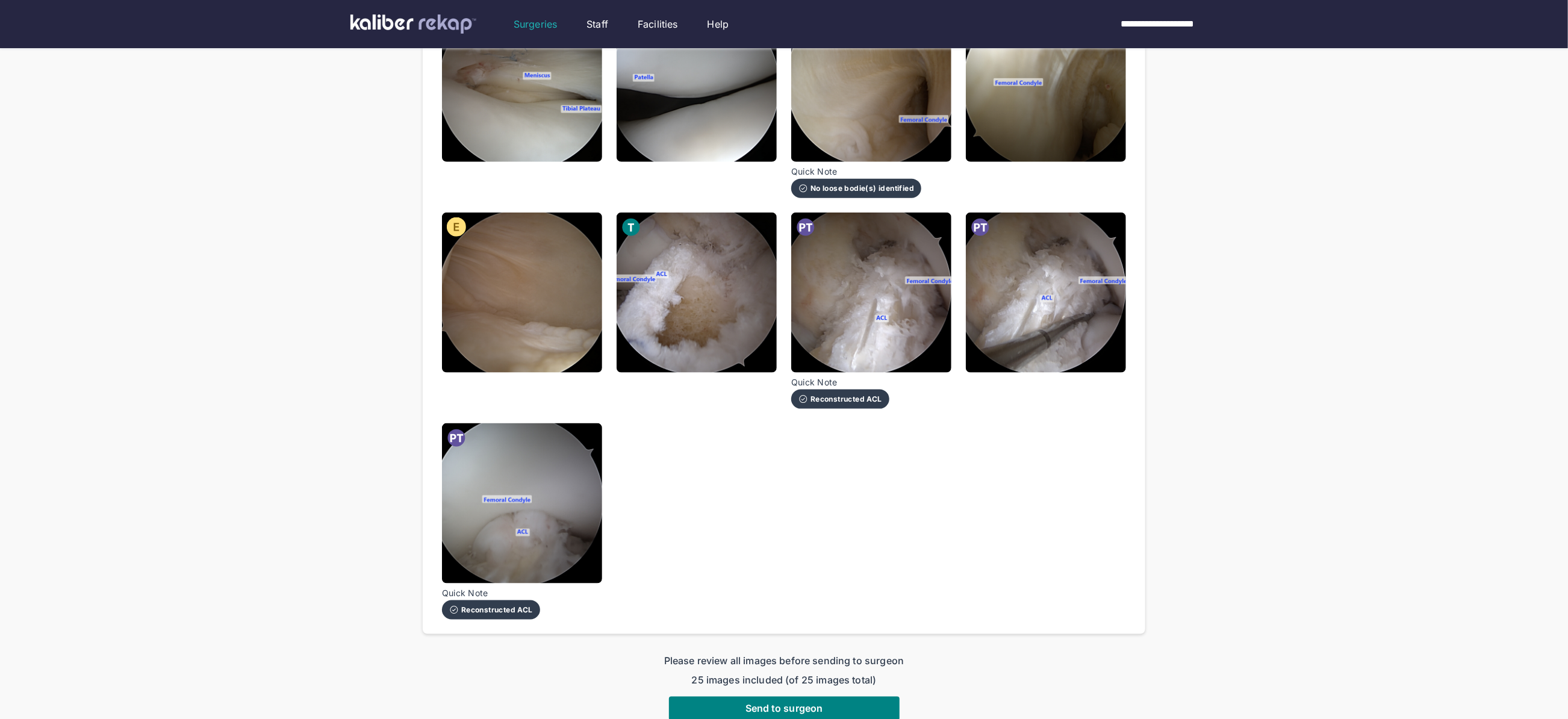
scroll to position [1197, 0]
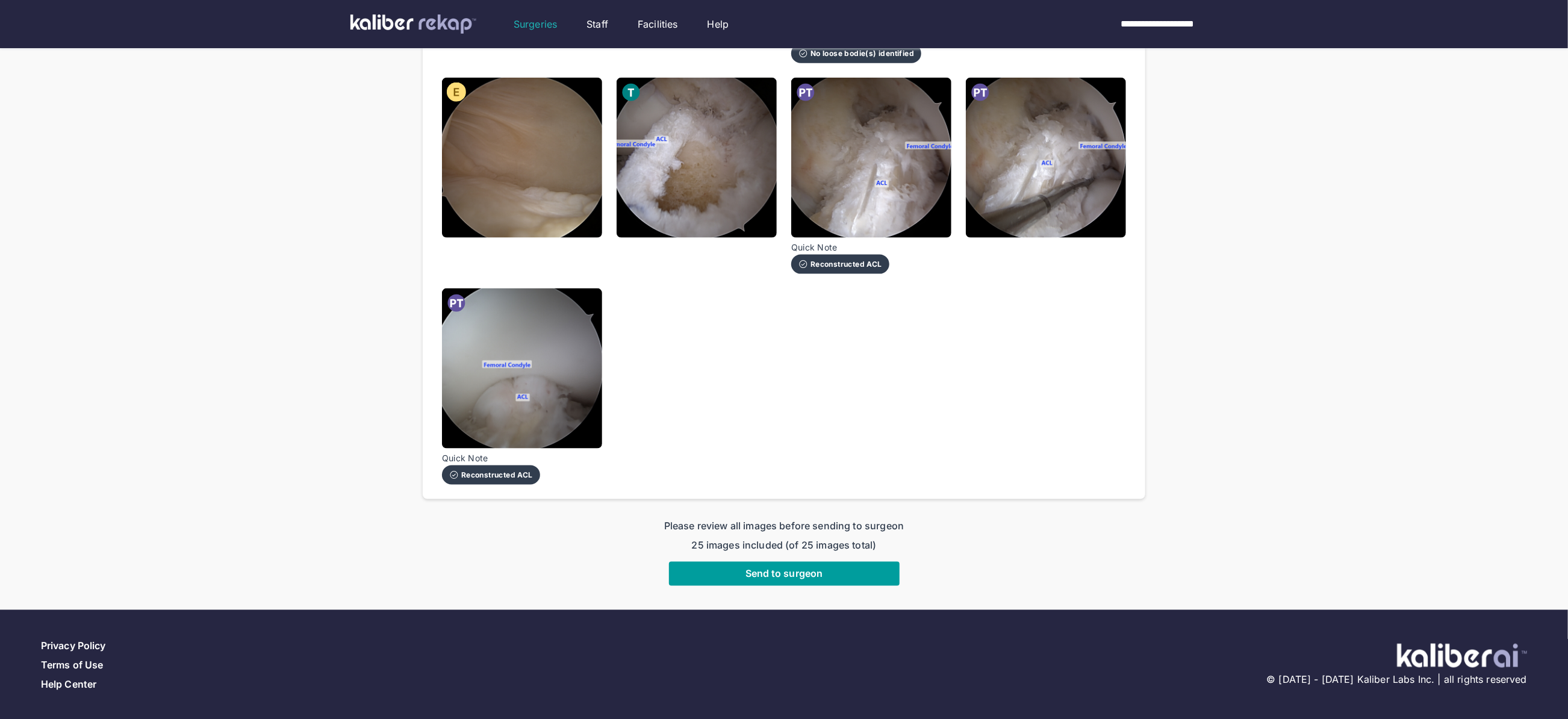
click at [771, 572] on span "Send to surgeon" at bounding box center [784, 574] width 78 height 12
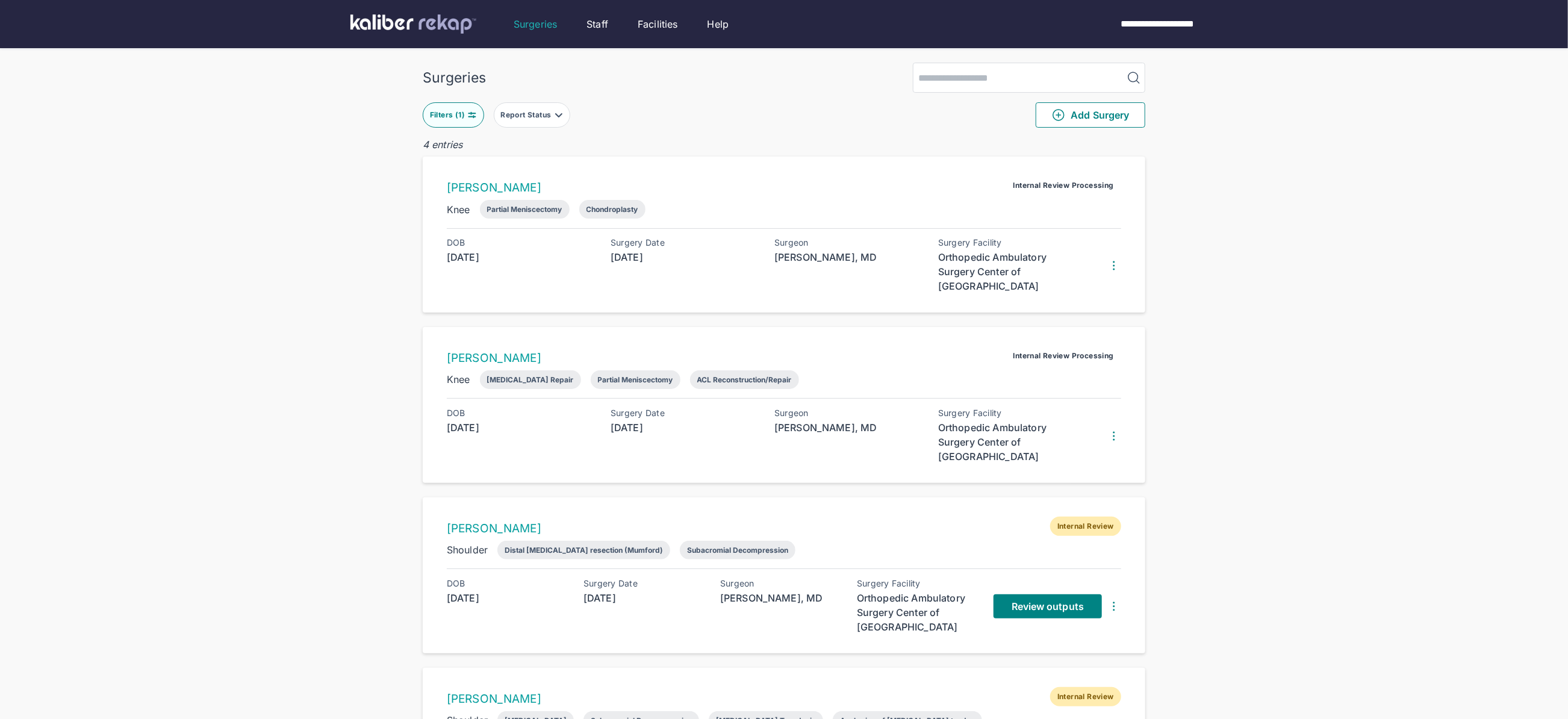
click at [1241, 444] on div "Surgeries Filters ( 1 ) Report Status Add Surgery 4 entries Kristina Rickhoff I…" at bounding box center [784, 419] width 1568 height 838
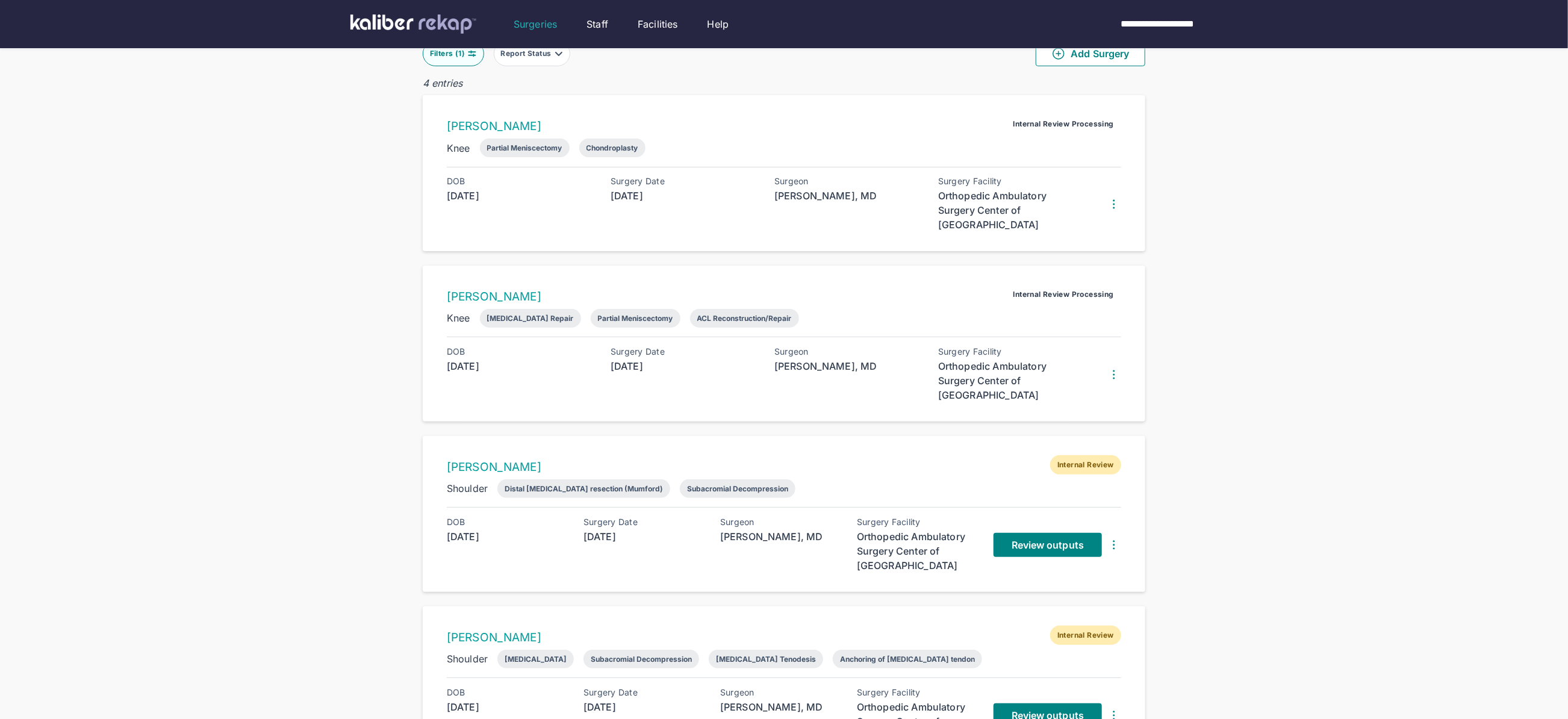
scroll to position [132, 0]
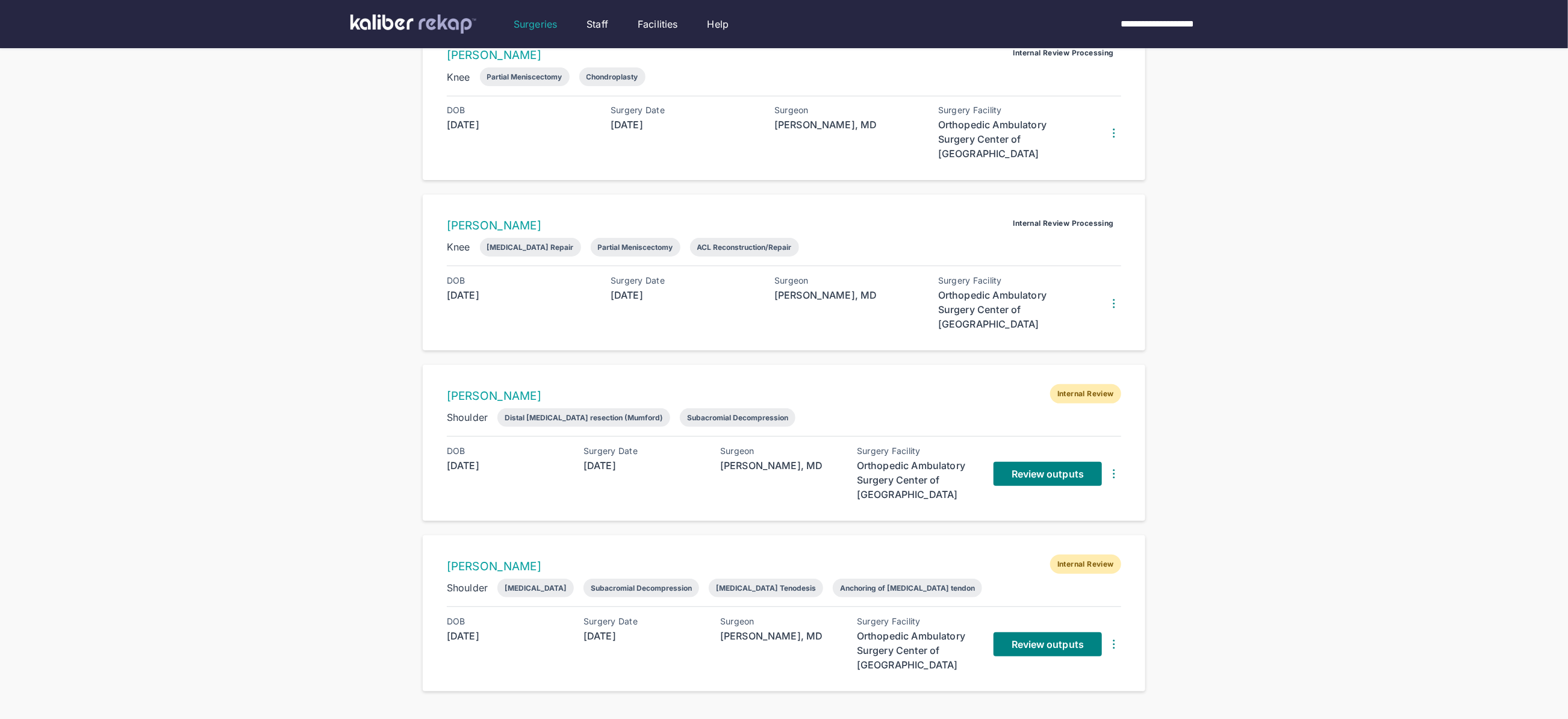
drag, startPoint x: 1275, startPoint y: 264, endPoint x: 1163, endPoint y: 440, distance: 208.6
click at [1274, 264] on div "Surgeries Filters ( 1 ) Report Status Add Surgery 4 entries Kristina Rickhoff I…" at bounding box center [784, 287] width 1568 height 838
click at [1047, 471] on span "Review outputs" at bounding box center [1047, 474] width 73 height 12
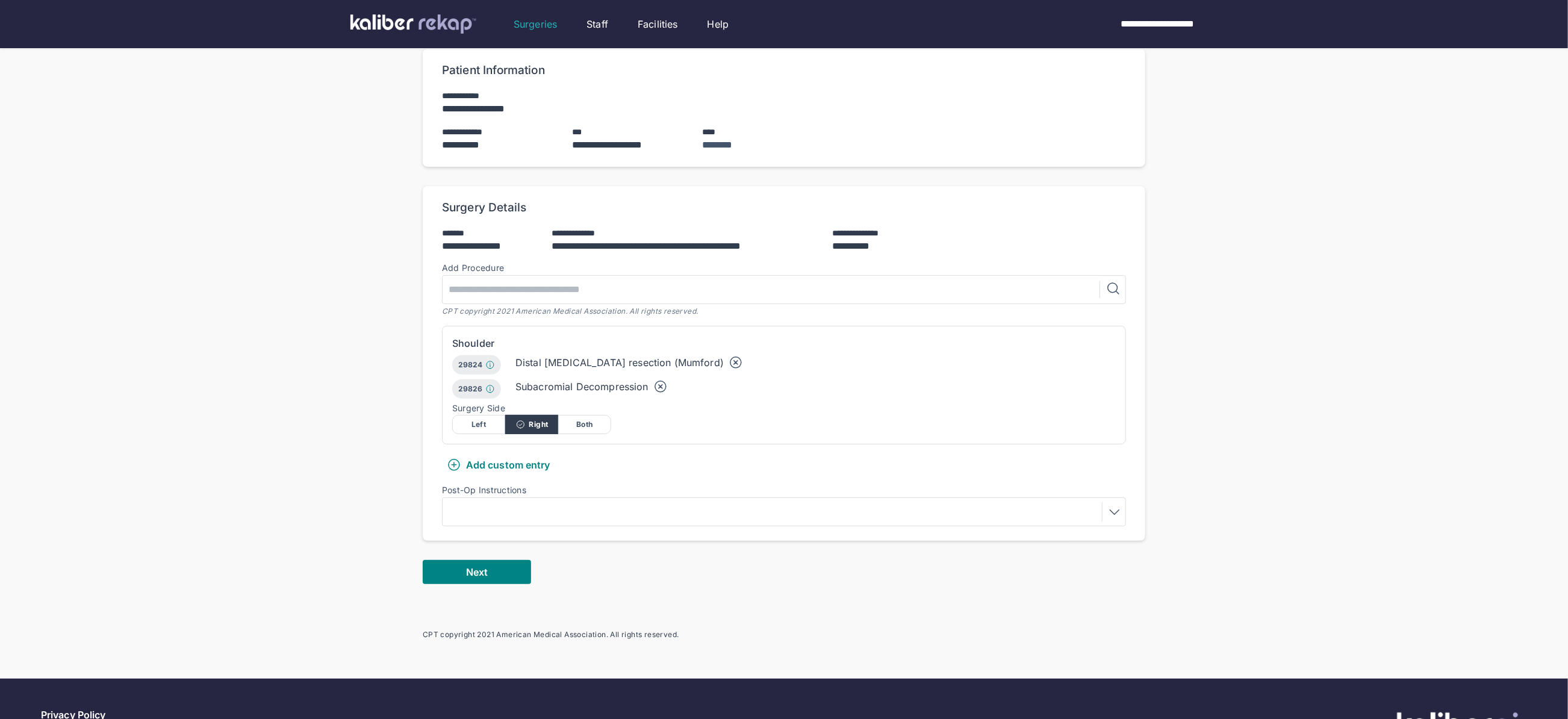
scroll to position [183, 0]
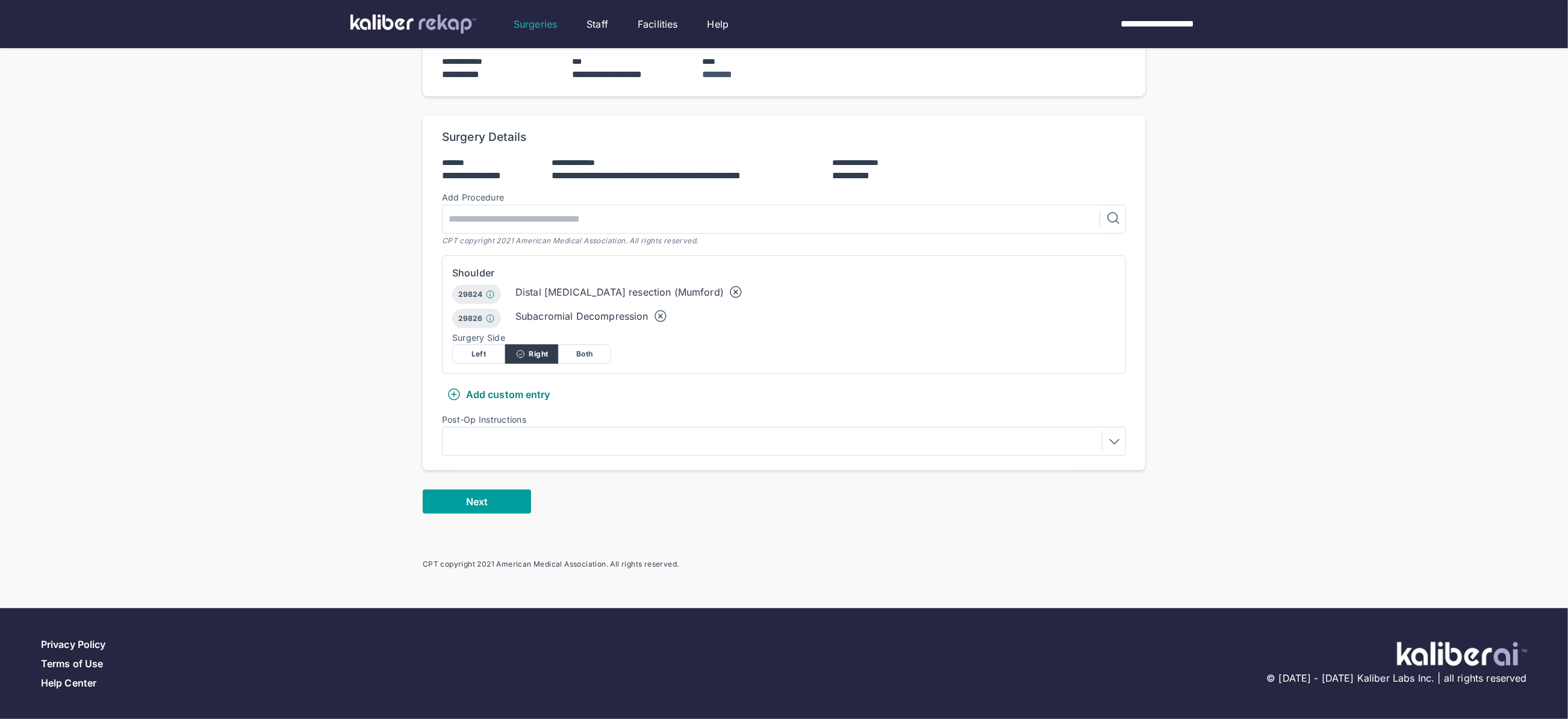
click at [513, 490] on button "Next" at bounding box center [477, 502] width 108 height 24
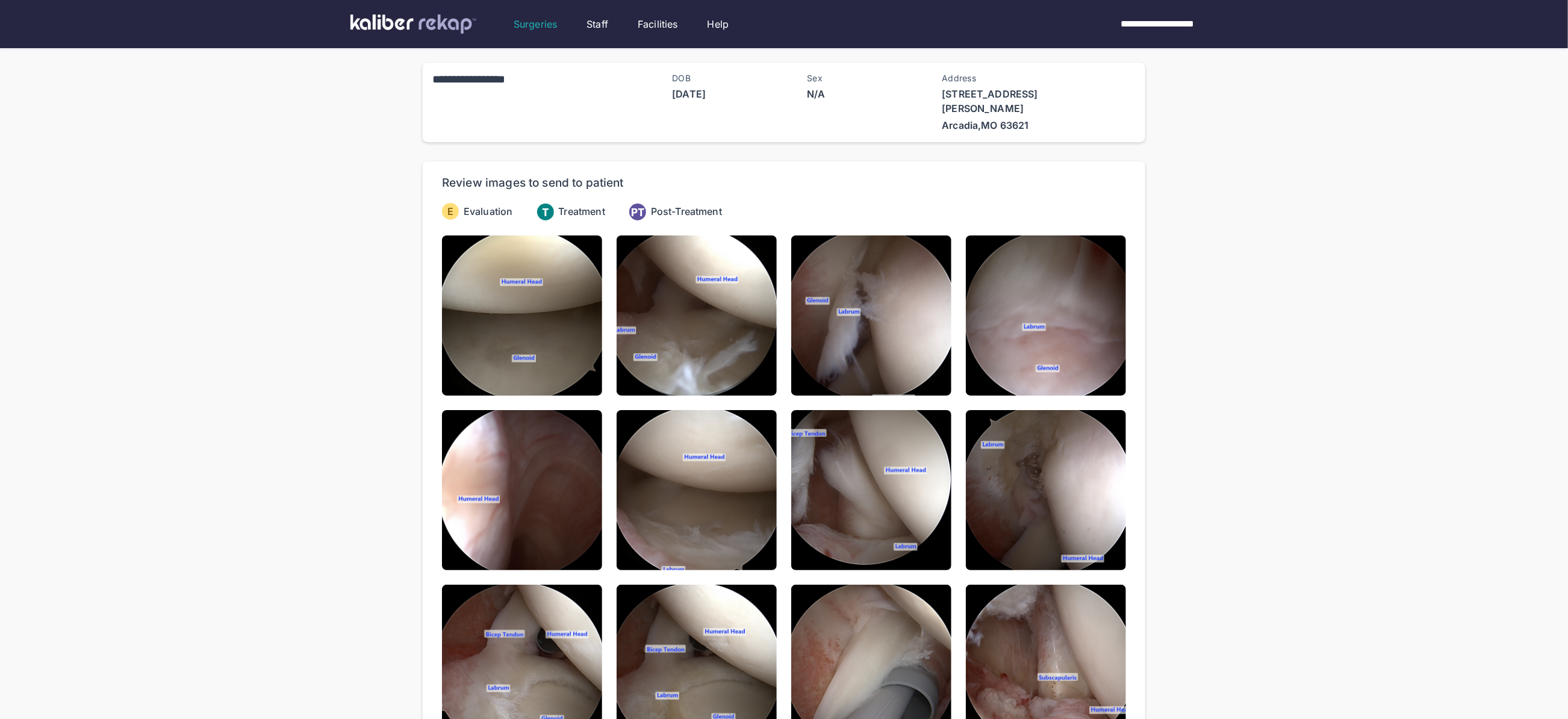
click at [1270, 212] on div "**********" at bounding box center [784, 685] width 1568 height 1370
click at [510, 305] on img at bounding box center [522, 316] width 160 height 160
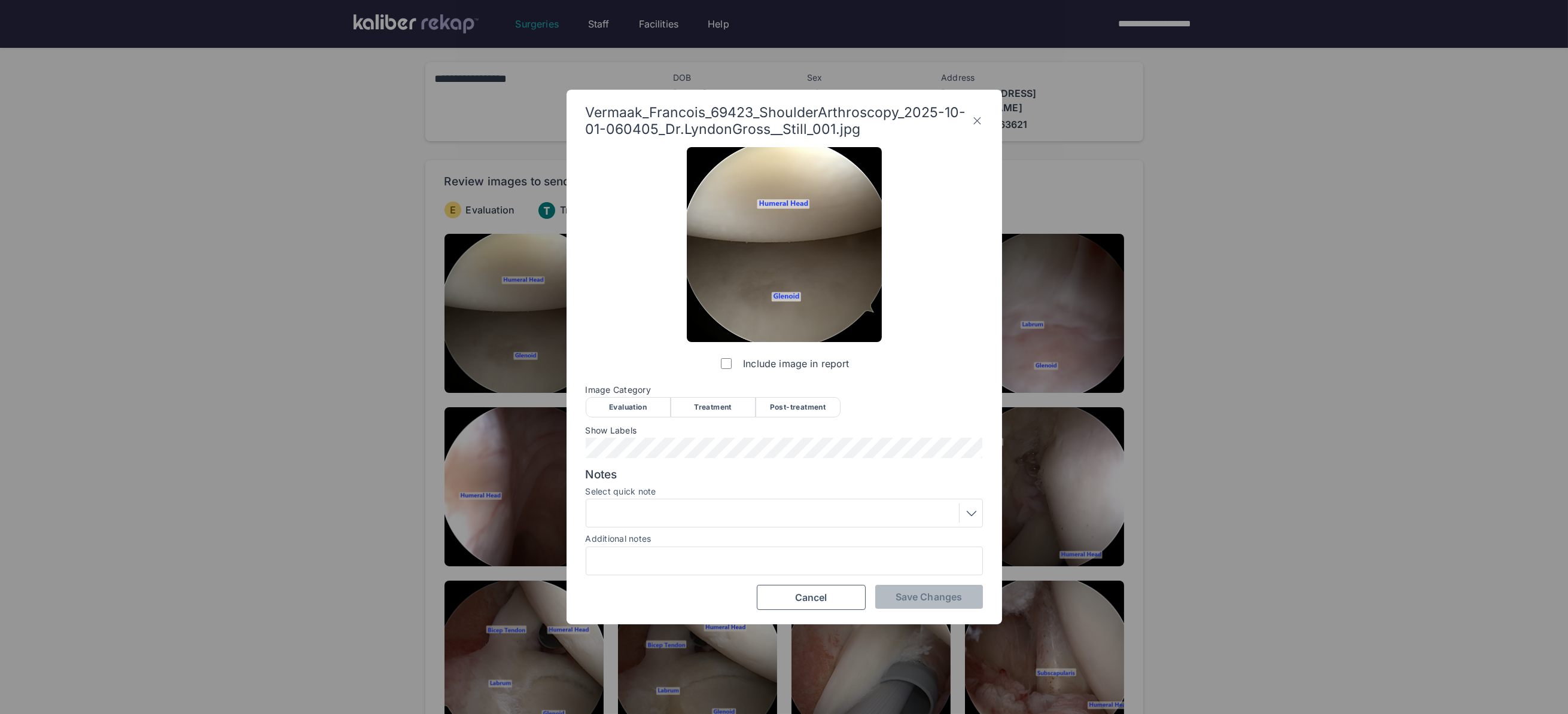
click at [607, 412] on div "Evaluation" at bounding box center [627, 407] width 85 height 20
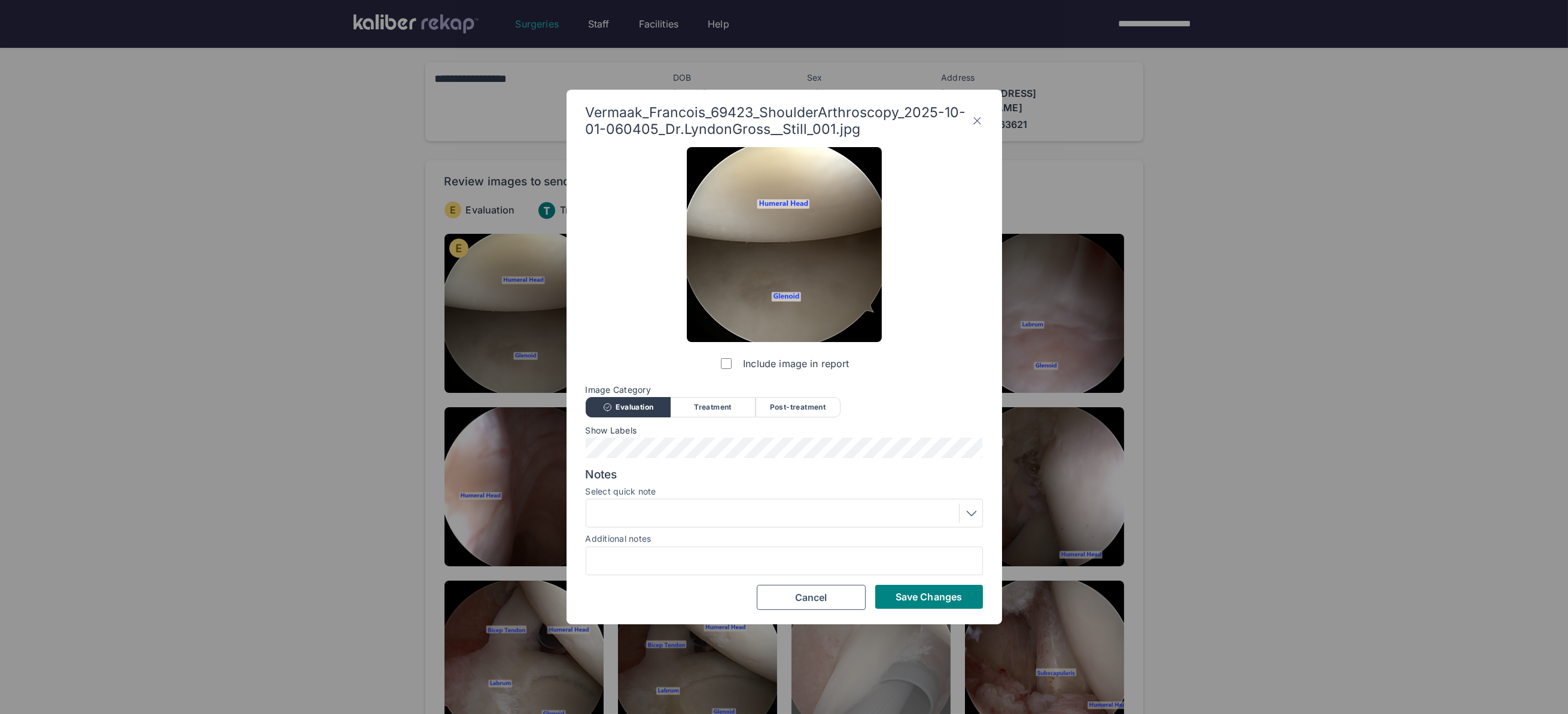
click at [923, 594] on span "Save Changes" at bounding box center [928, 597] width 66 height 12
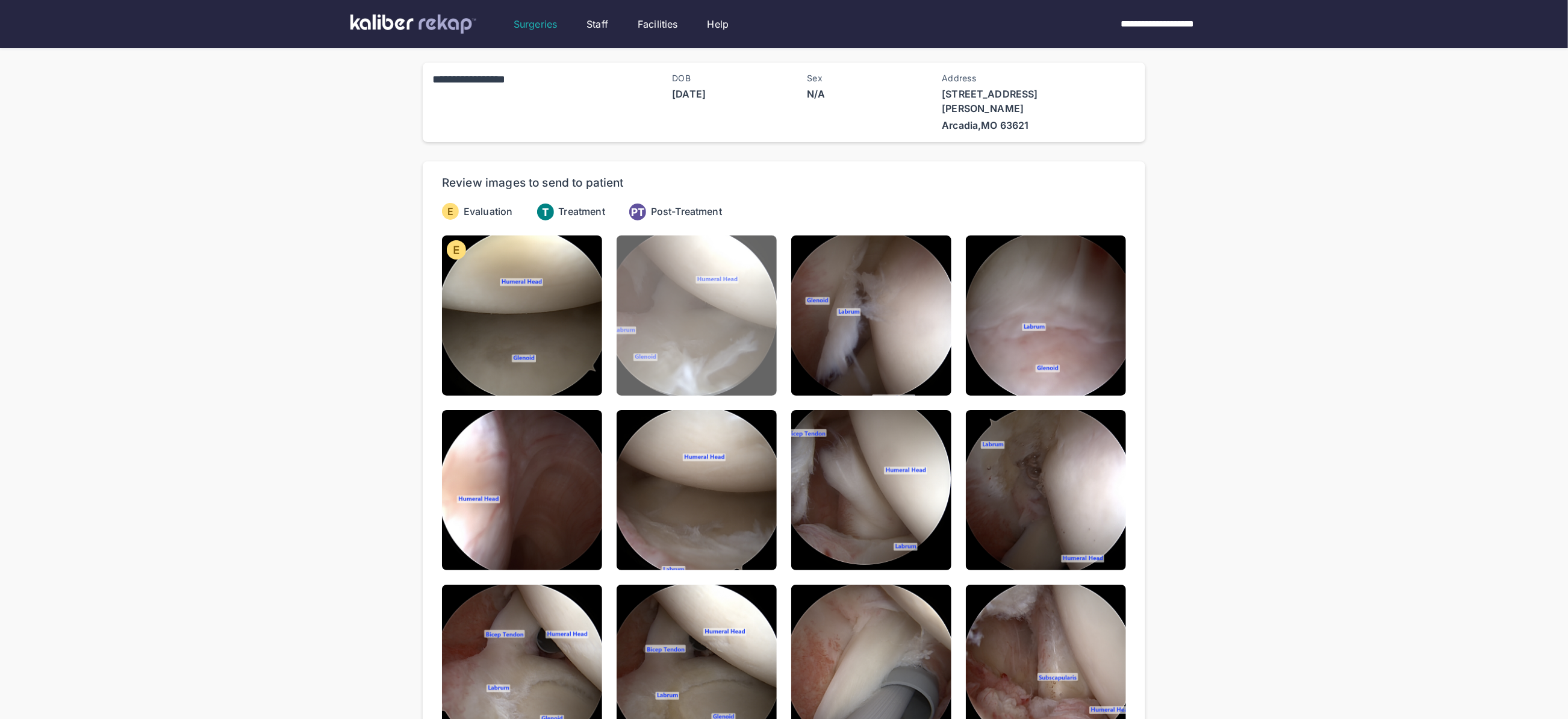
click at [711, 293] on img at bounding box center [697, 316] width 160 height 160
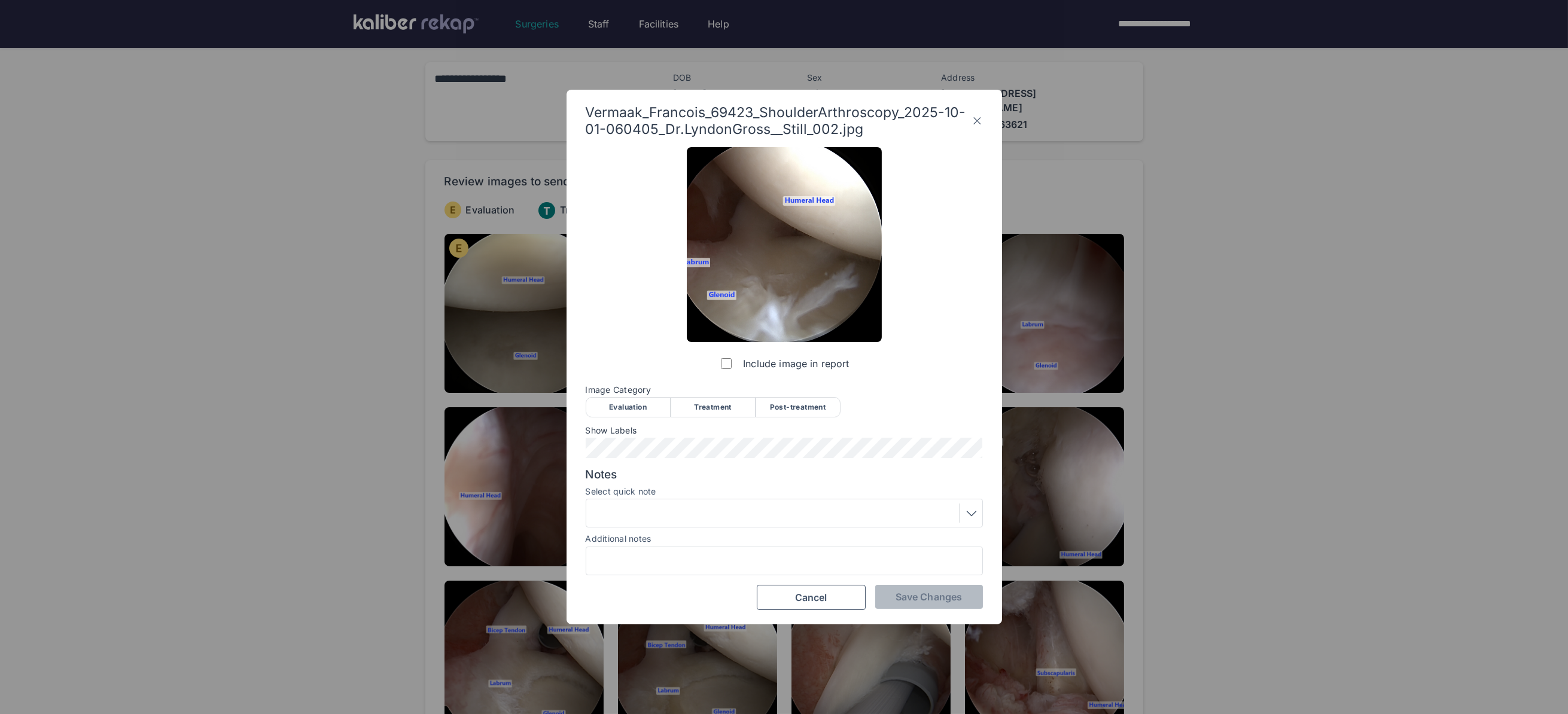
click at [628, 414] on div "Evaluation" at bounding box center [627, 407] width 85 height 20
click at [934, 597] on span "Save Changes" at bounding box center [928, 597] width 66 height 12
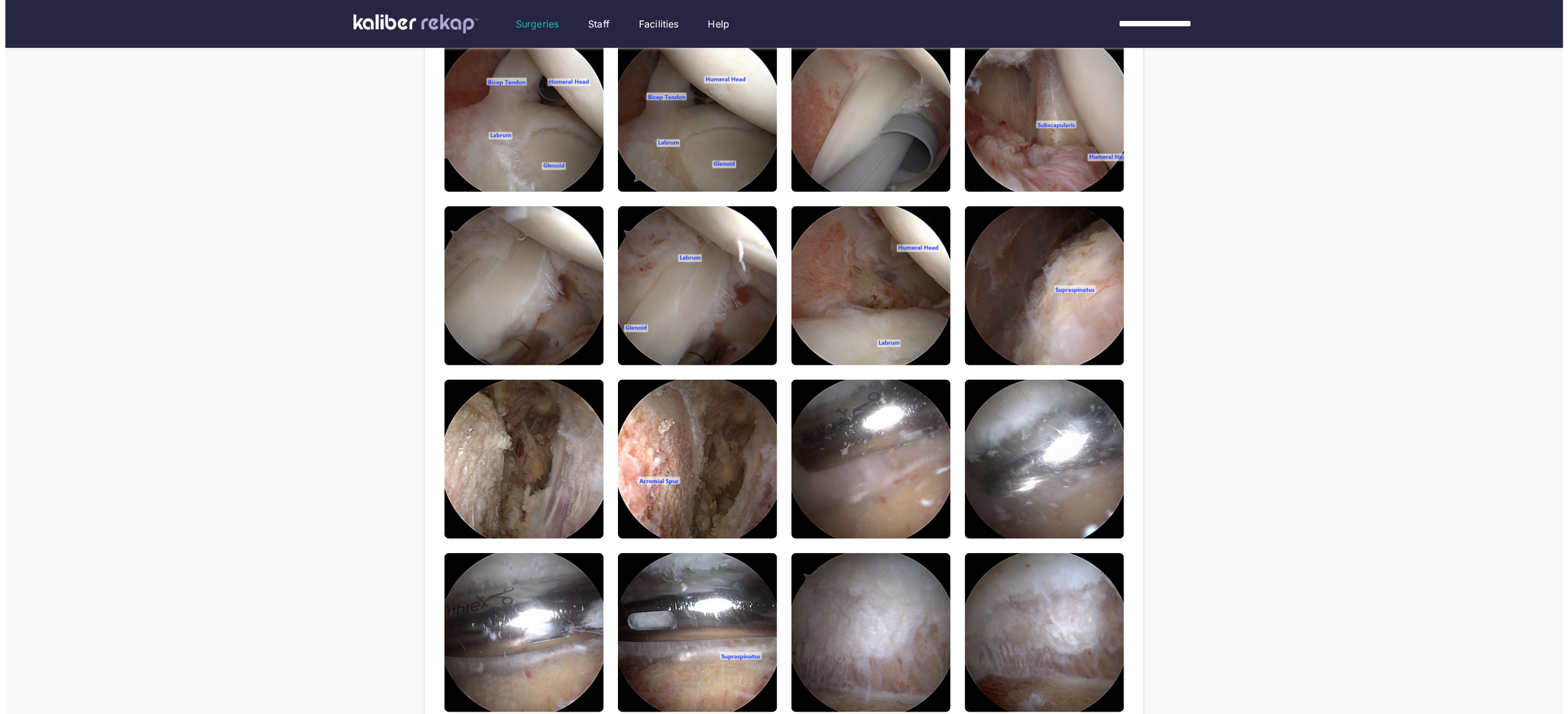
scroll to position [754, 0]
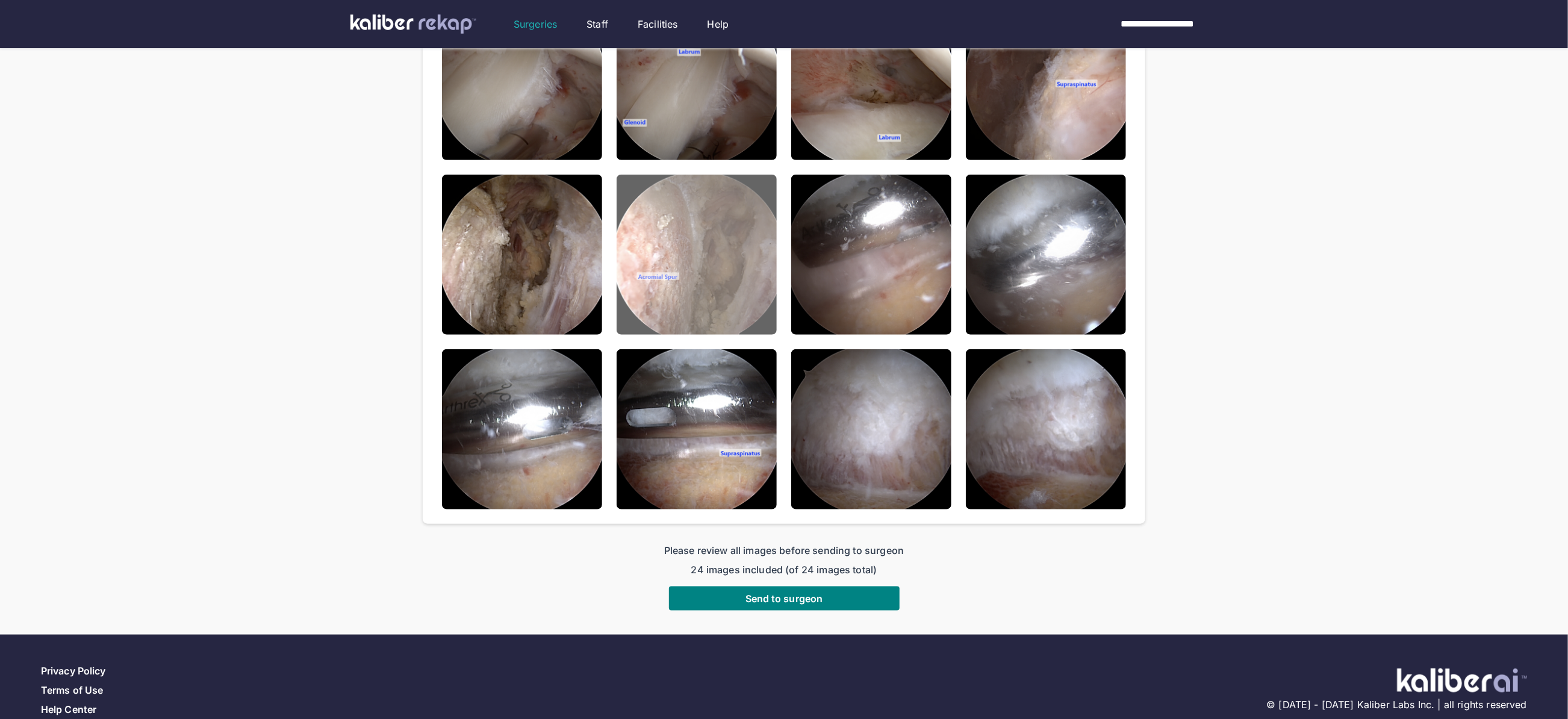
click at [677, 209] on img at bounding box center [697, 255] width 160 height 160
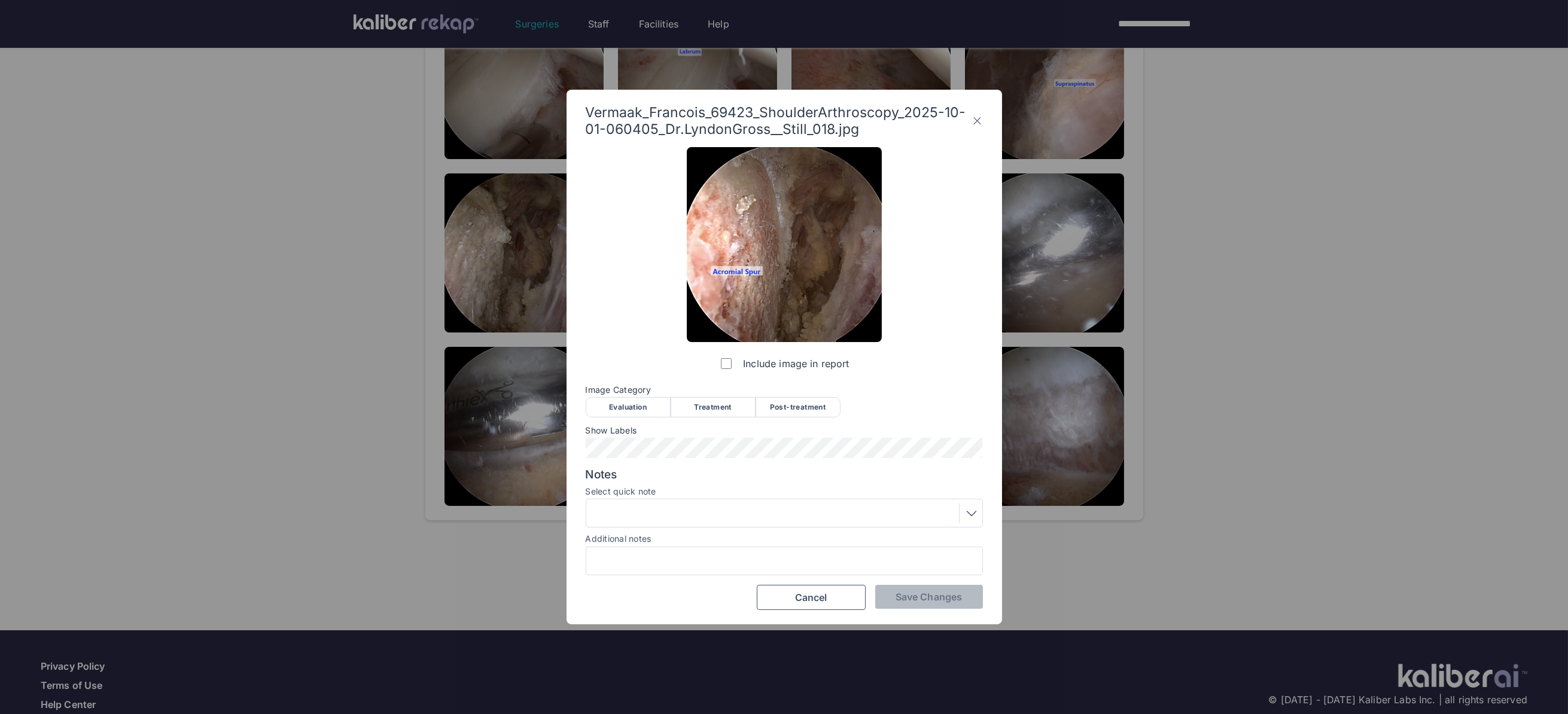
drag, startPoint x: 785, startPoint y: 411, endPoint x: 768, endPoint y: 418, distance: 18.4
click at [786, 411] on div "Post-treatment" at bounding box center [798, 407] width 85 height 20
click at [638, 508] on div at bounding box center [784, 513] width 389 height 19
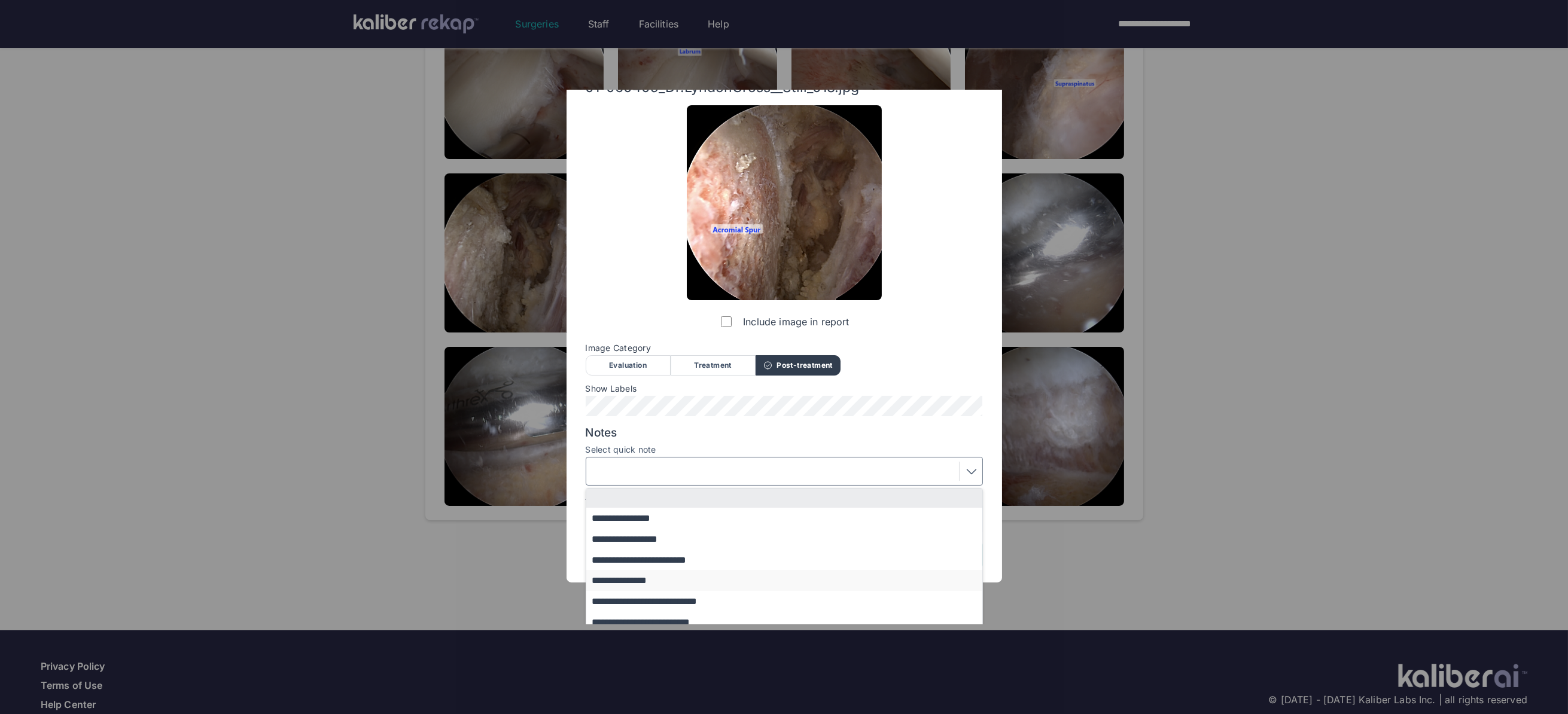
scroll to position [98, 0]
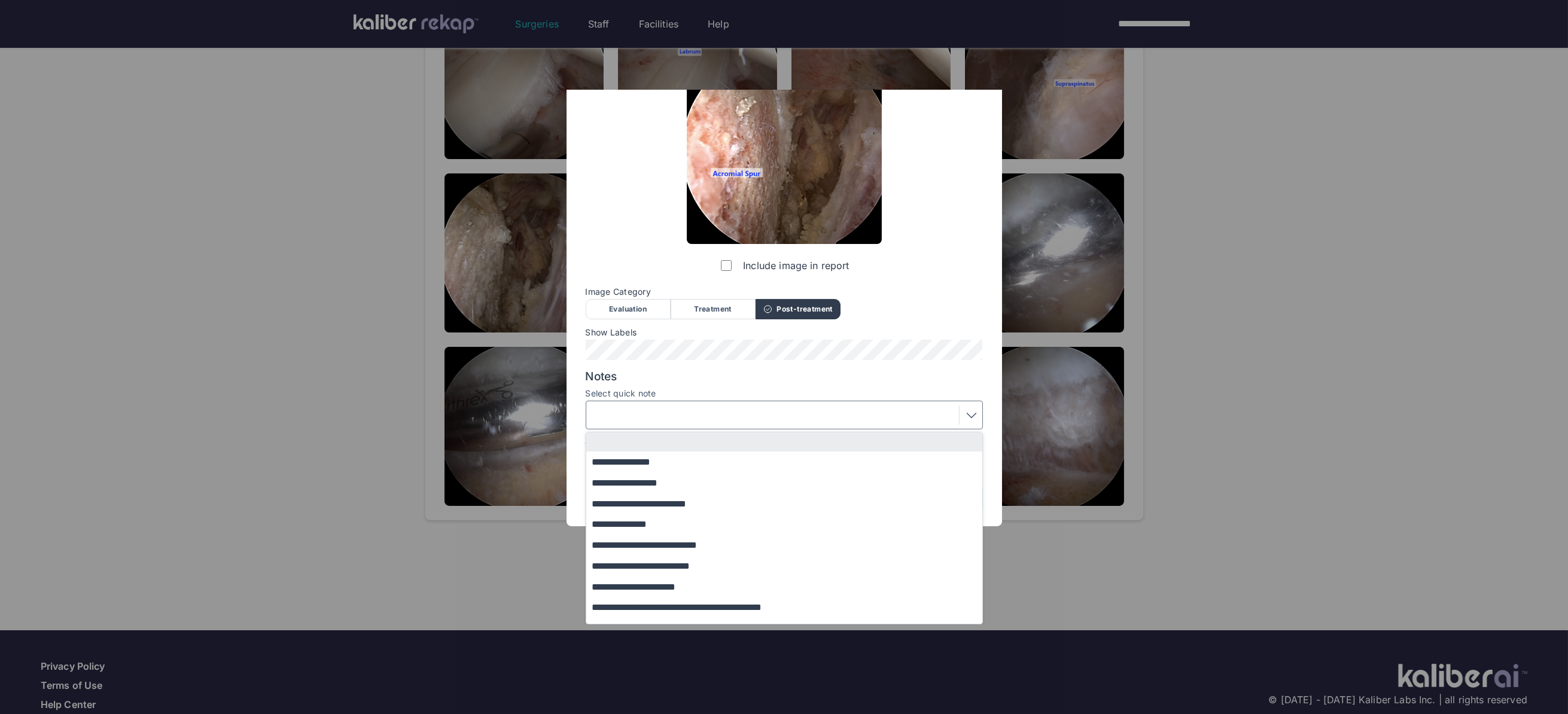
drag, startPoint x: 646, startPoint y: 481, endPoint x: 720, endPoint y: 488, distance: 74.3
click at [646, 481] on button "**********" at bounding box center [789, 483] width 407 height 21
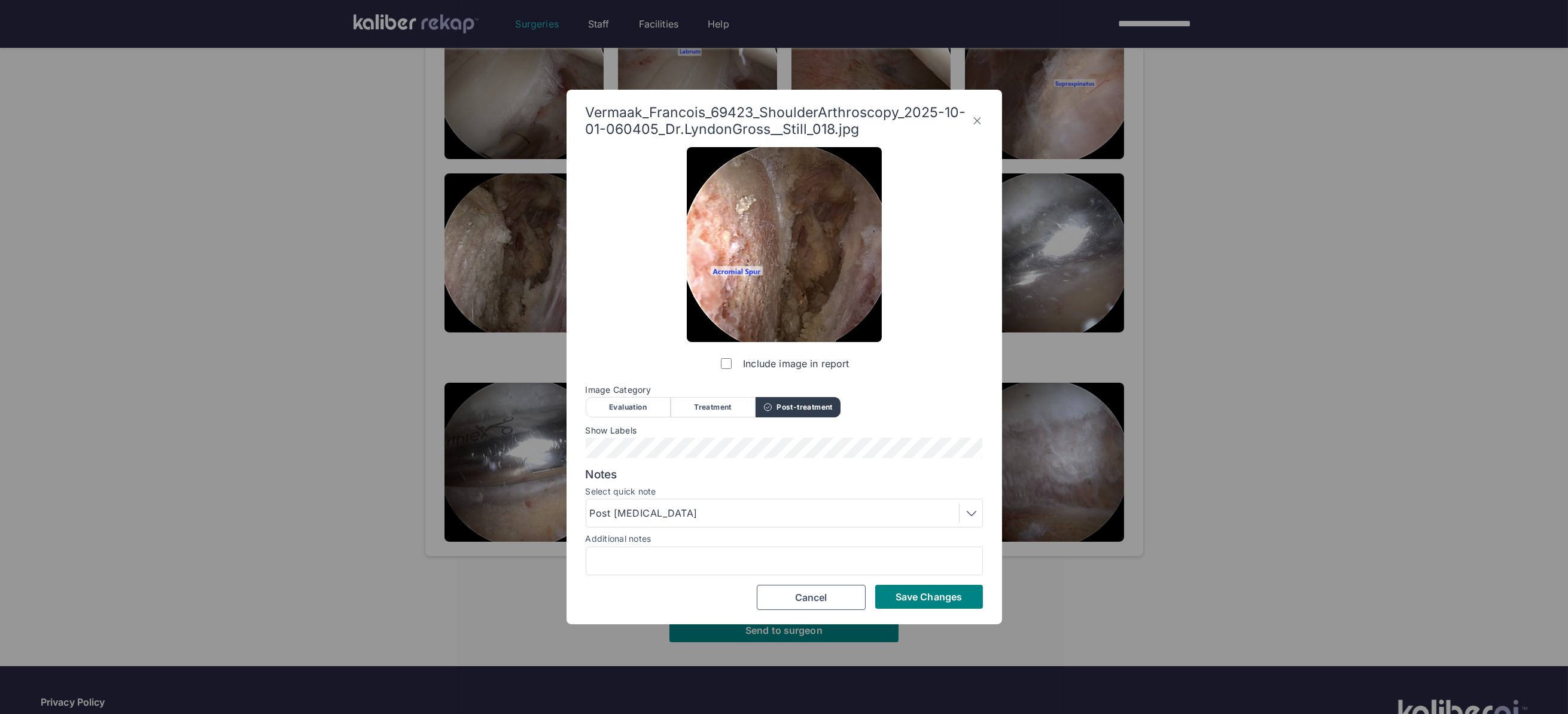
click at [920, 584] on div "Include image in report Image Category Evaluation Treatment Post-treatment Eval…" at bounding box center [784, 379] width 397 height 463
click at [911, 594] on span "Save Changes" at bounding box center [928, 597] width 66 height 12
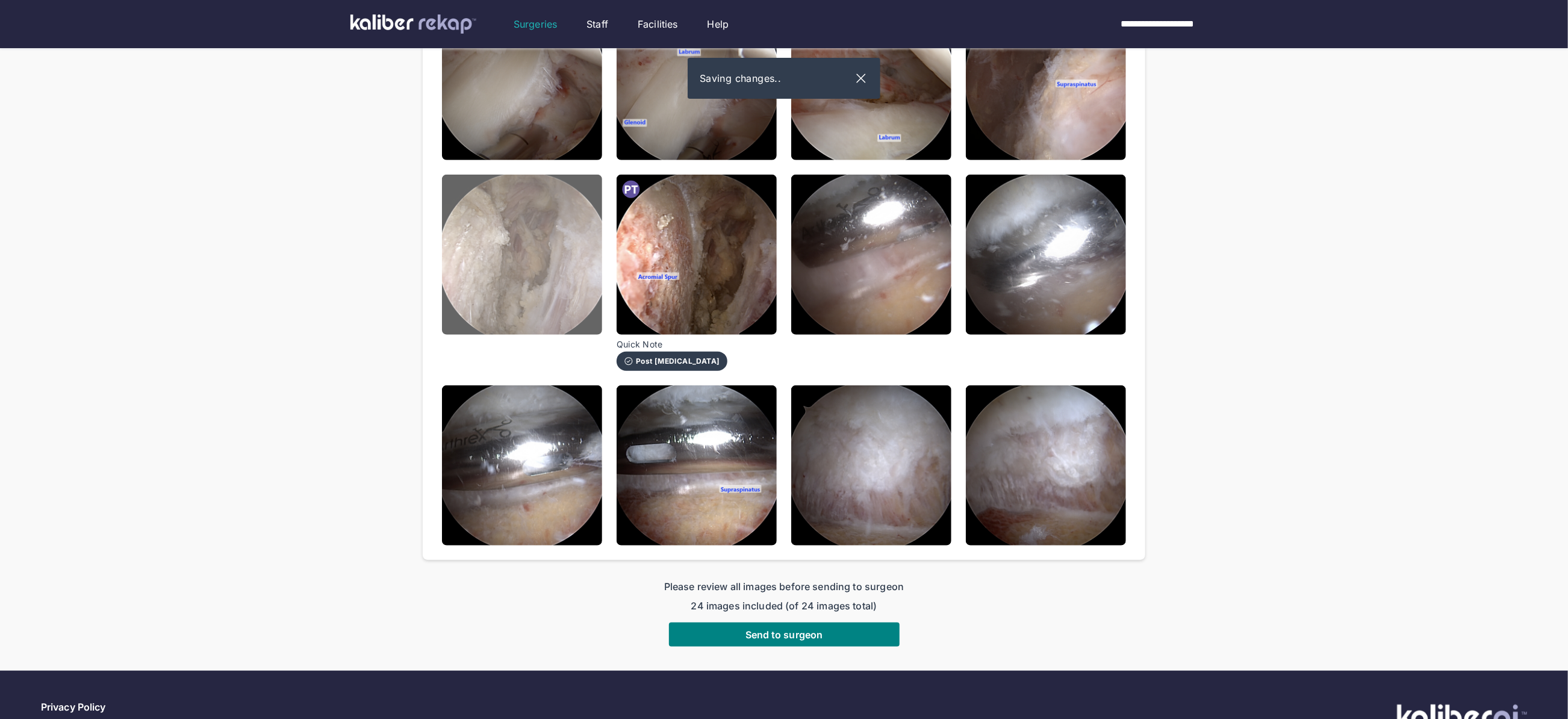
click at [510, 263] on img at bounding box center [522, 255] width 160 height 160
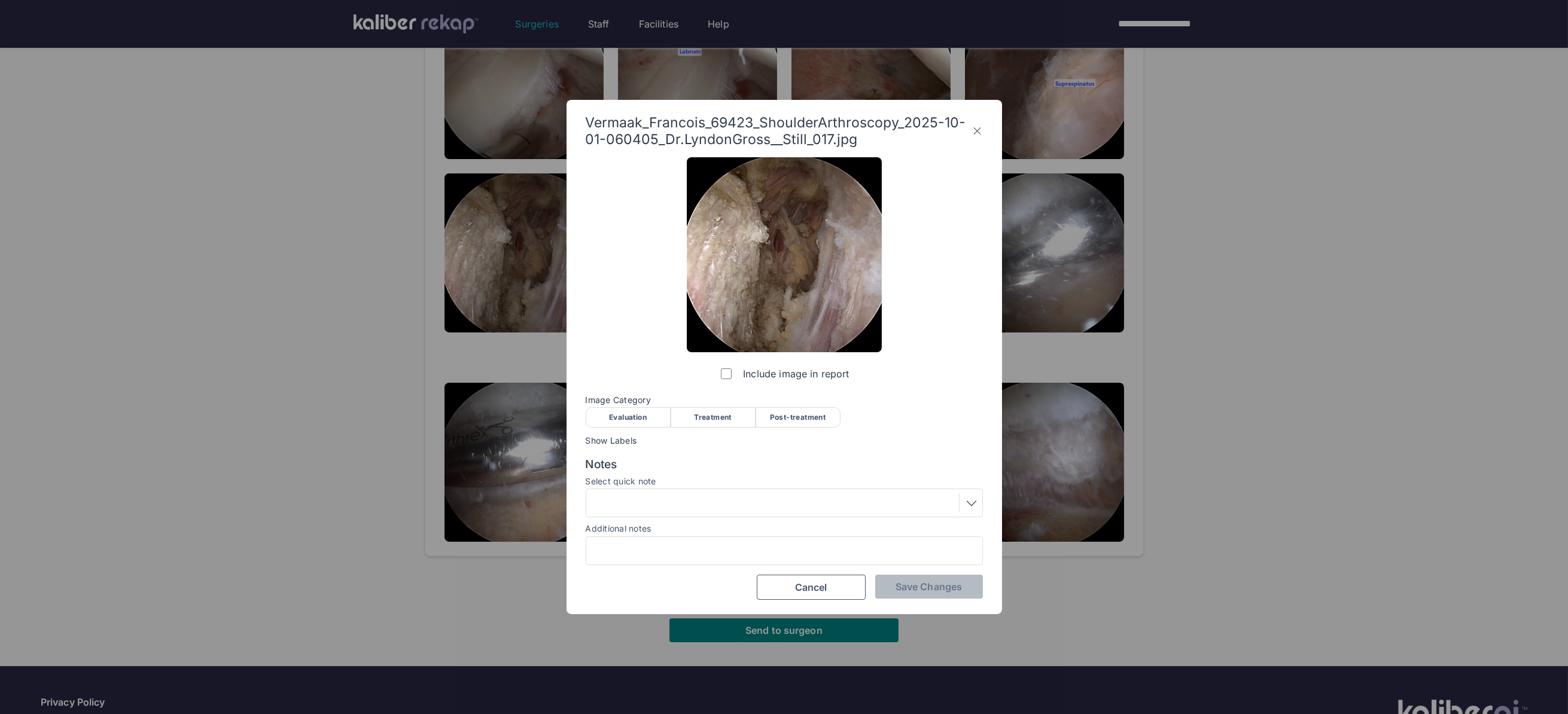
drag, startPoint x: 631, startPoint y: 408, endPoint x: 631, endPoint y: 418, distance: 10.0
click at [631, 409] on div "Evaluation" at bounding box center [627, 418] width 85 height 20
click at [632, 420] on div "Evaluation" at bounding box center [627, 418] width 85 height 20
drag, startPoint x: 644, startPoint y: 500, endPoint x: 633, endPoint y: 487, distance: 17.0
click at [644, 500] on div at bounding box center [784, 503] width 389 height 19
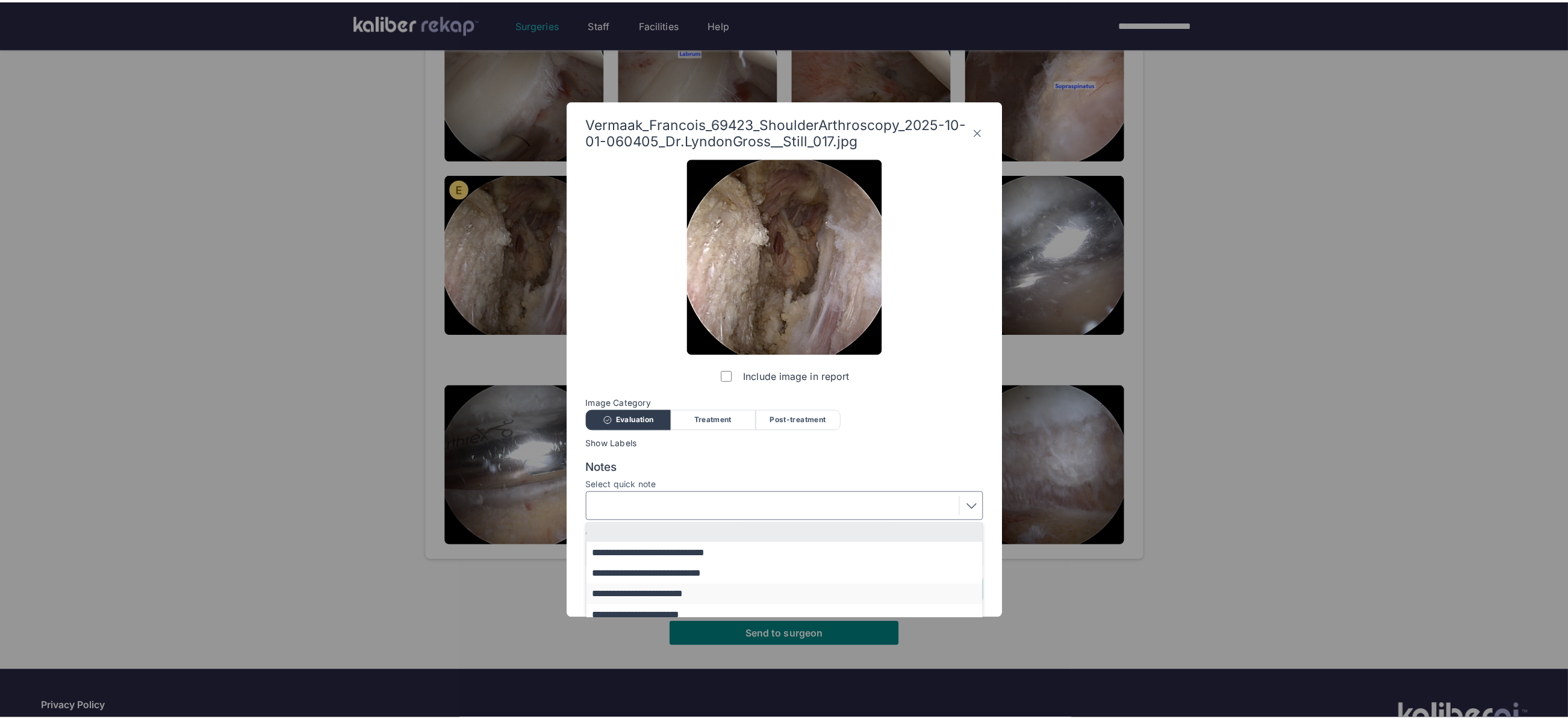
scroll to position [23, 0]
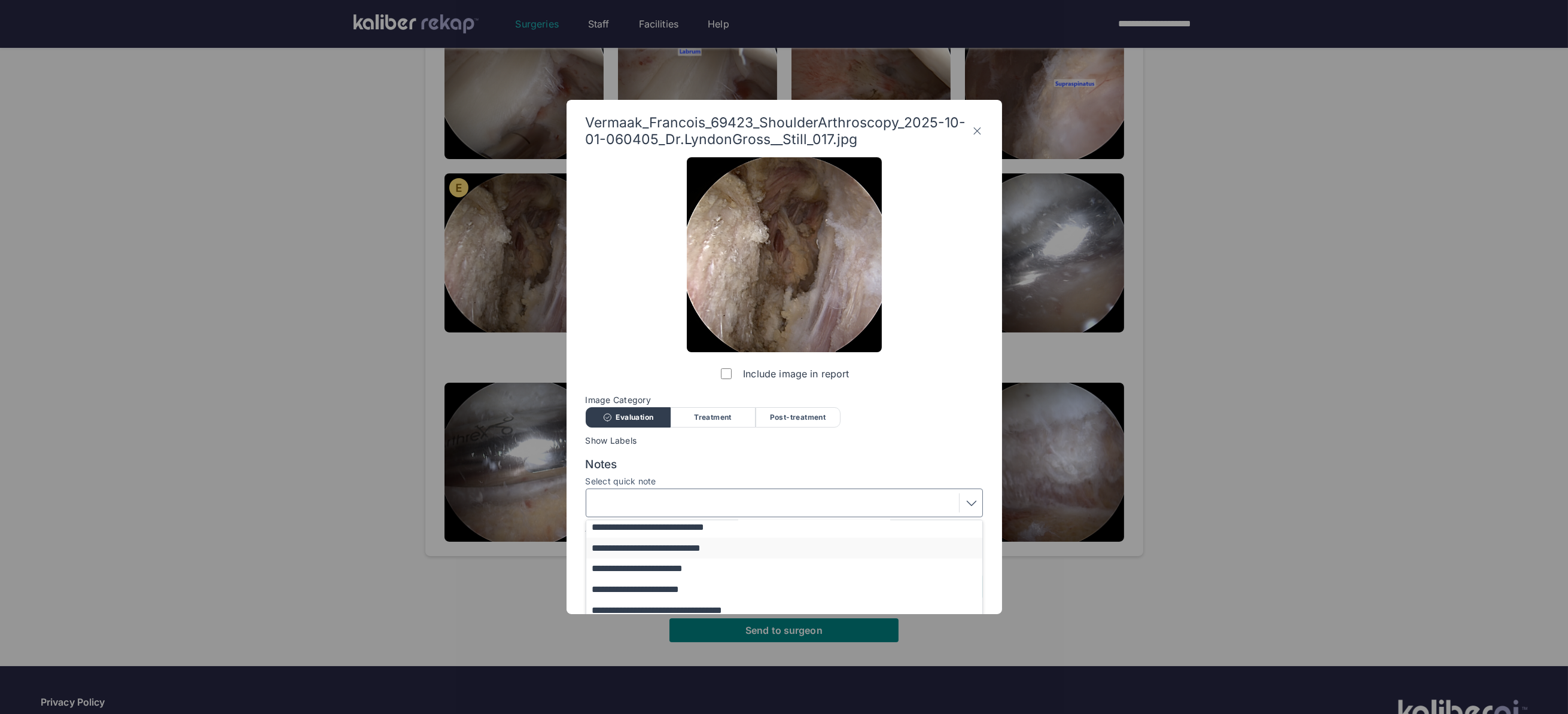
click at [654, 553] on button "**********" at bounding box center [789, 548] width 407 height 21
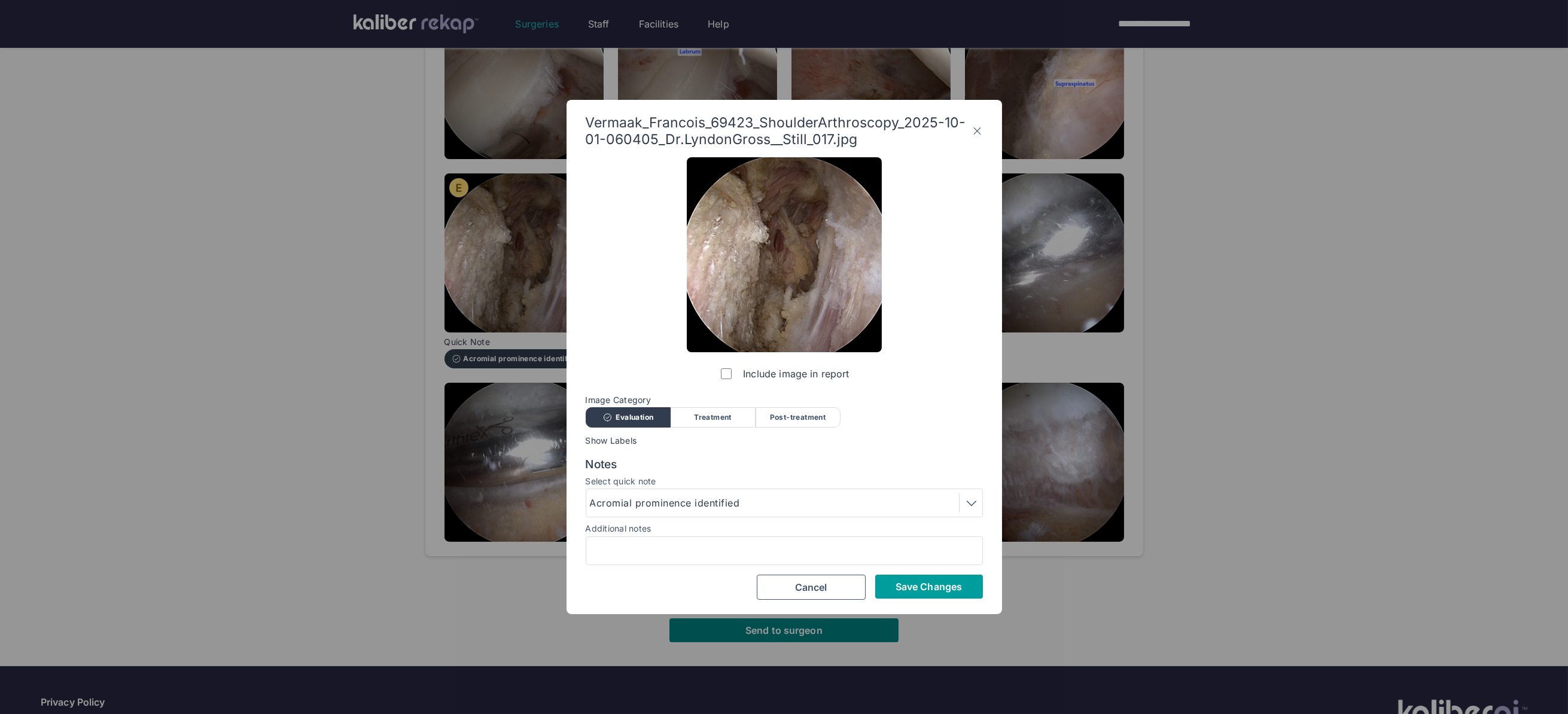
click at [964, 579] on button "Save Changes" at bounding box center [928, 586] width 108 height 24
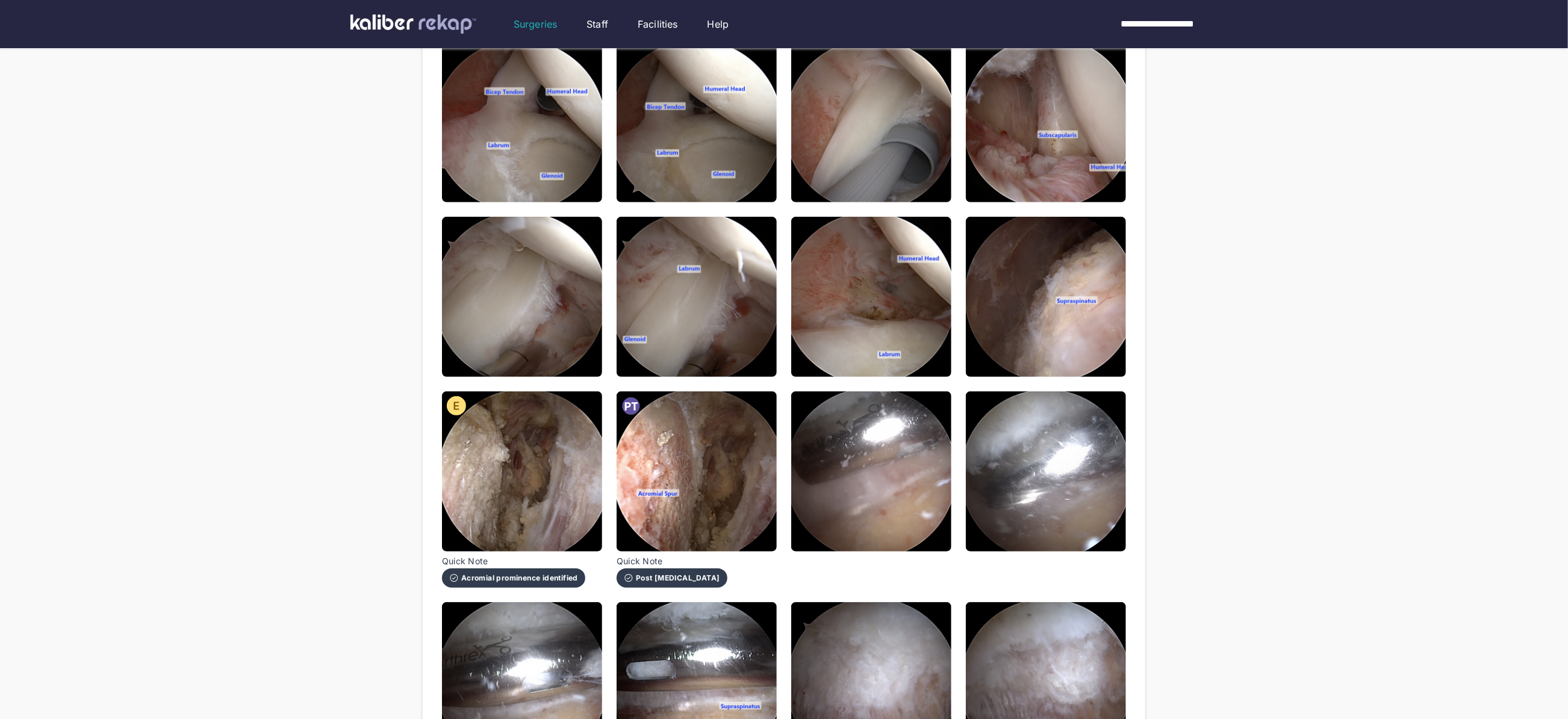
scroll to position [539, 0]
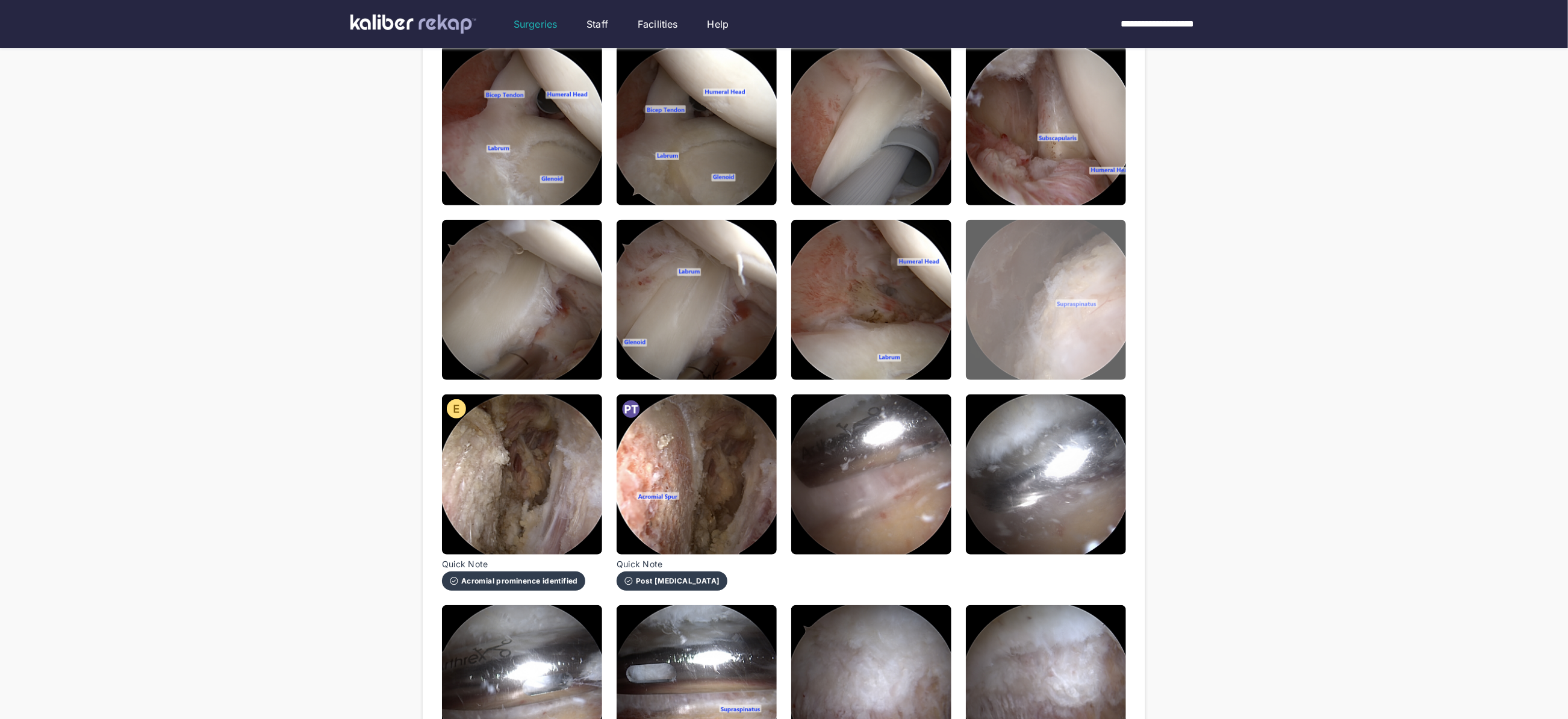
click at [1080, 325] on img at bounding box center [1046, 300] width 160 height 160
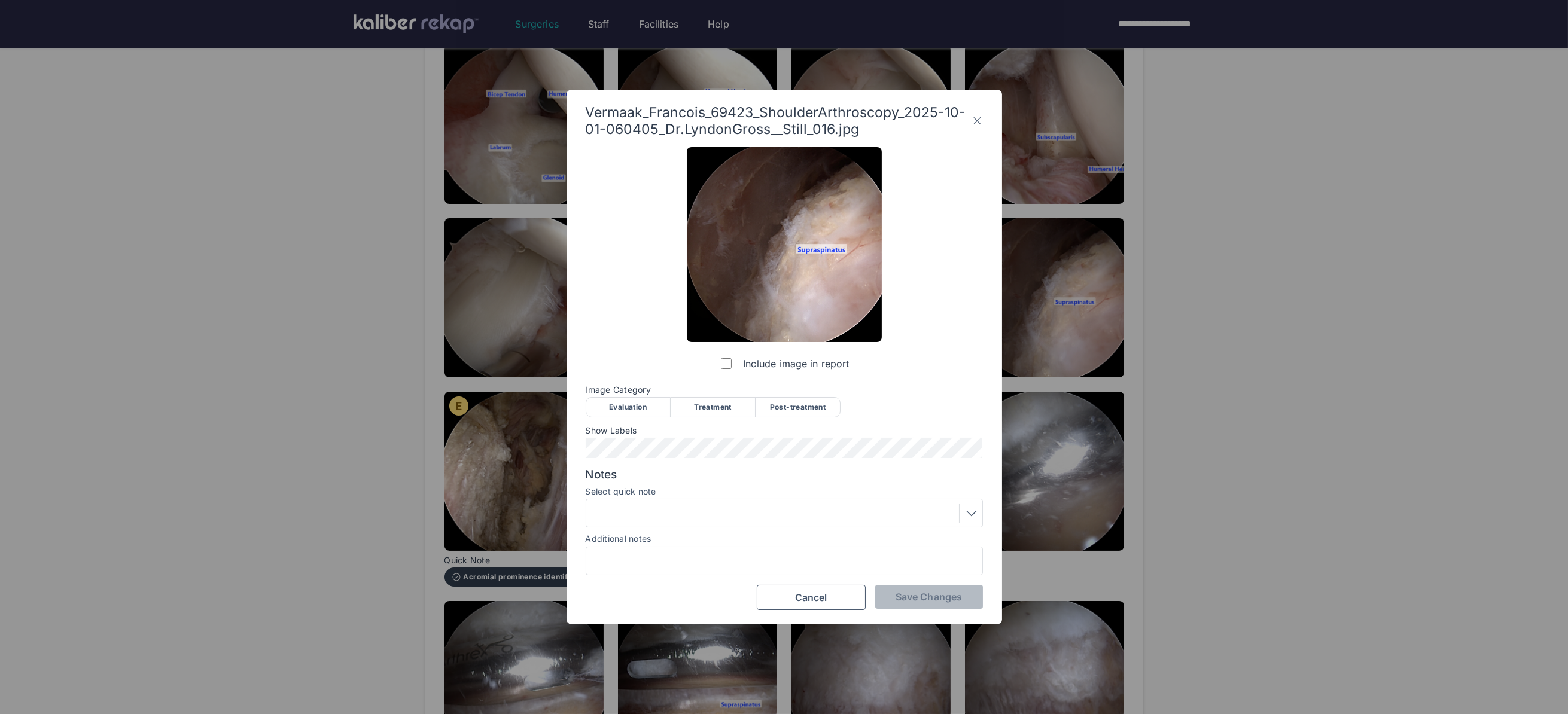
click at [646, 404] on div "Evaluation" at bounding box center [627, 407] width 85 height 20
click at [927, 599] on span "Save Changes" at bounding box center [928, 597] width 66 height 12
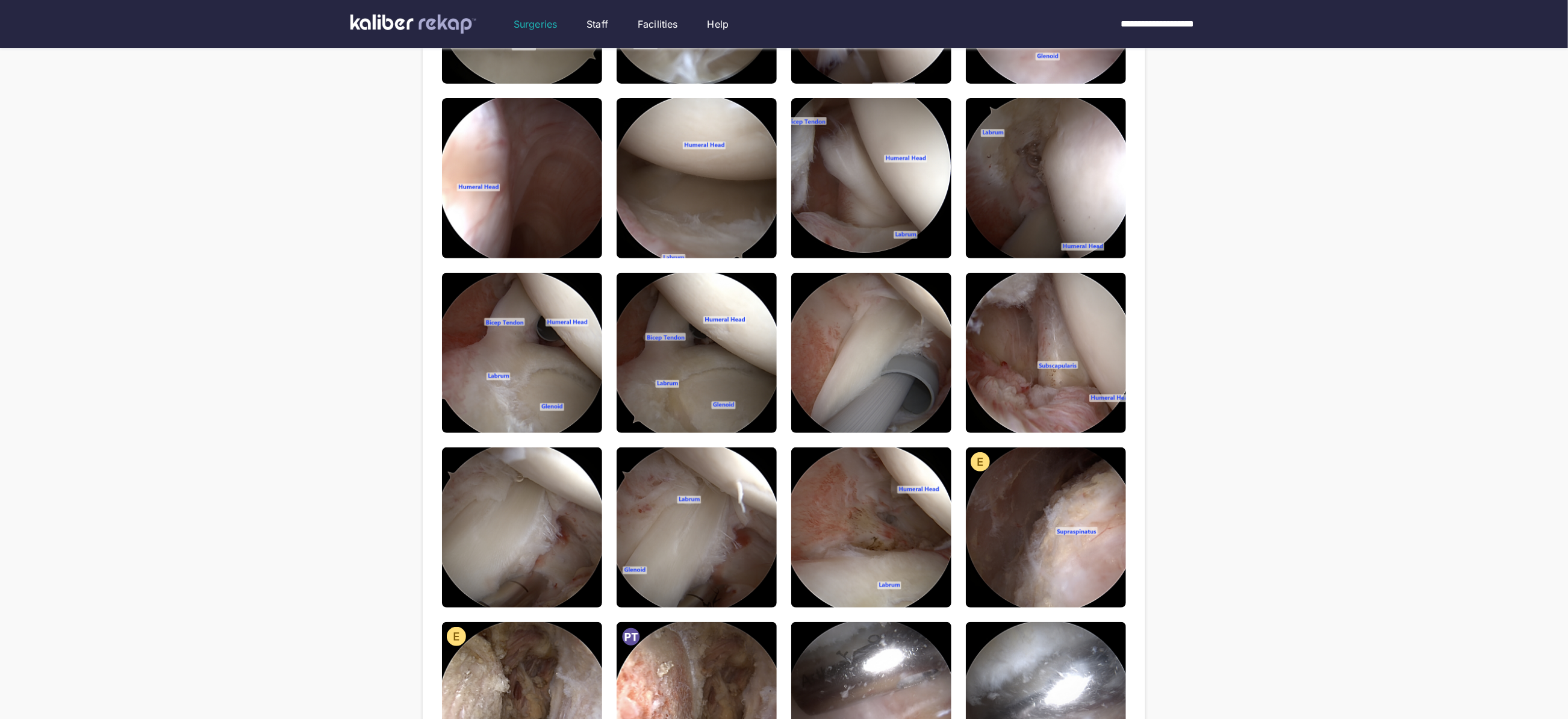
scroll to position [0, 0]
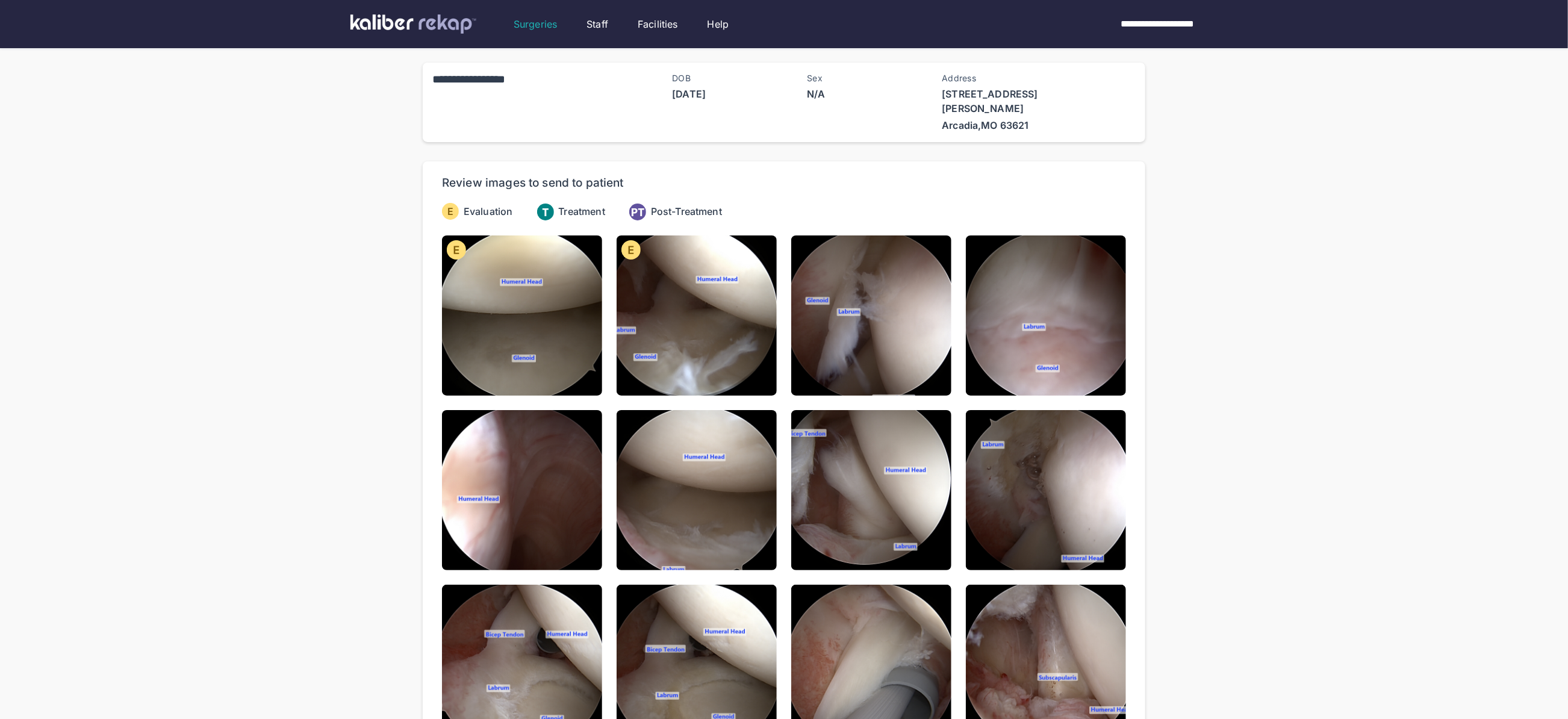
drag, startPoint x: 193, startPoint y: 265, endPoint x: 186, endPoint y: 224, distance: 41.6
click at [189, 239] on div "**********" at bounding box center [784, 703] width 1568 height 1406
click at [98, 138] on div "**********" at bounding box center [784, 703] width 1568 height 1406
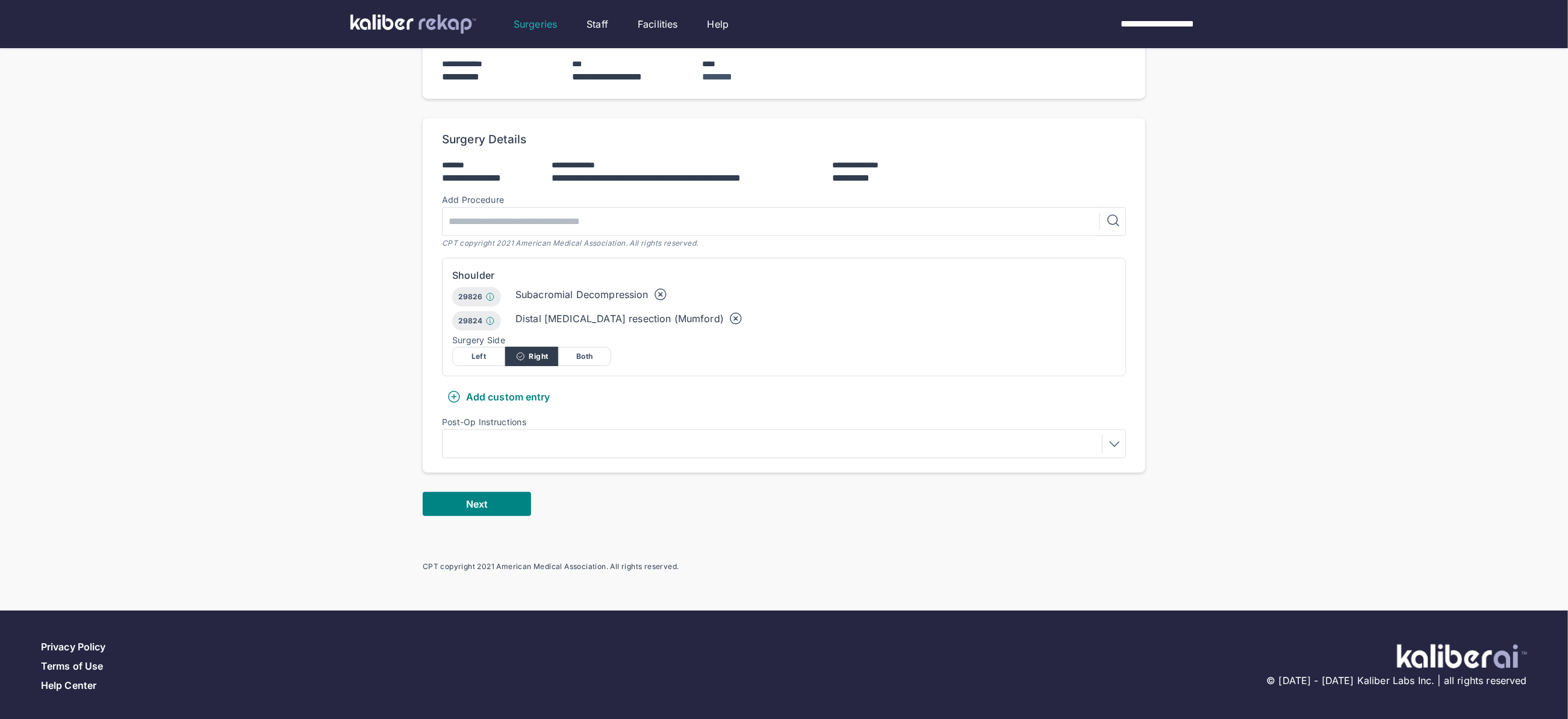
scroll to position [183, 0]
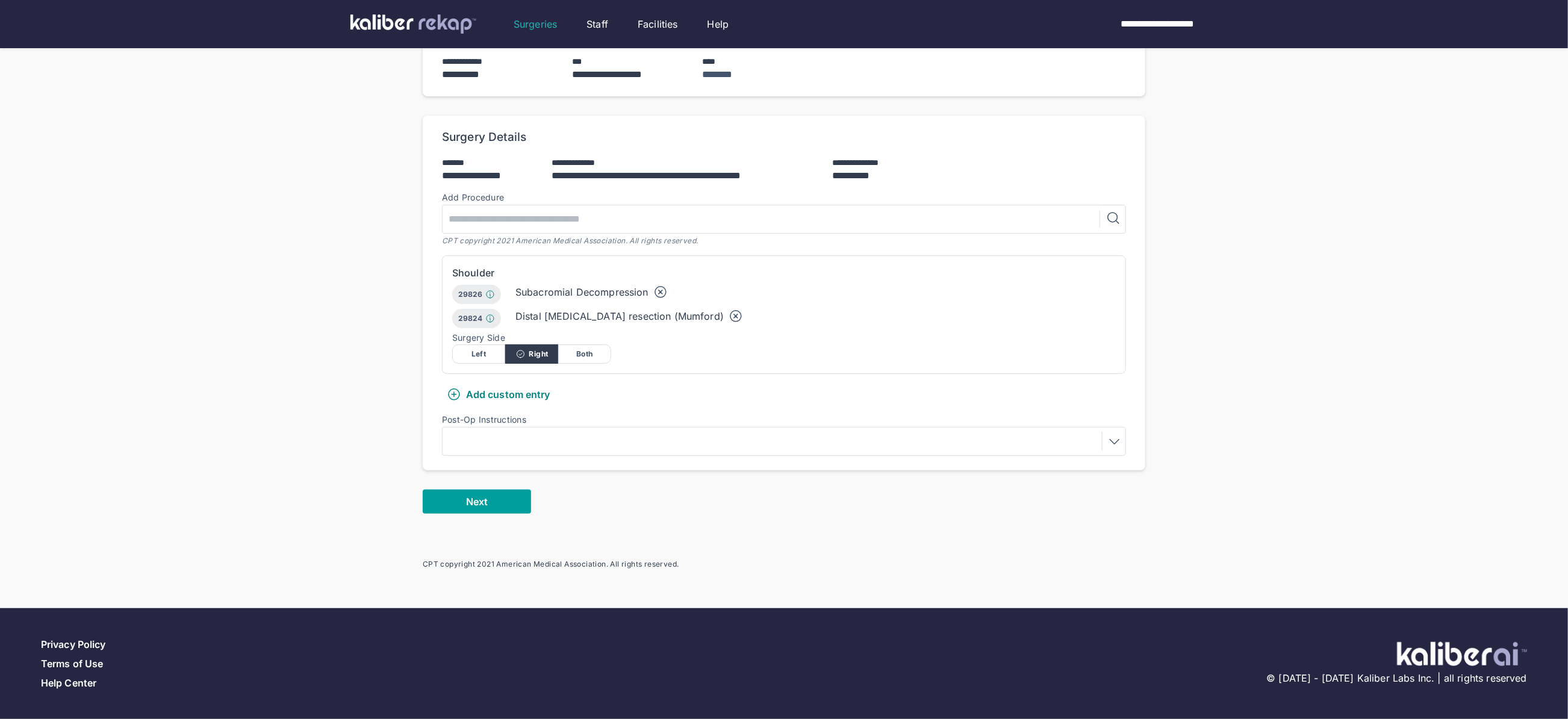
click at [501, 492] on button "Next" at bounding box center [477, 502] width 108 height 24
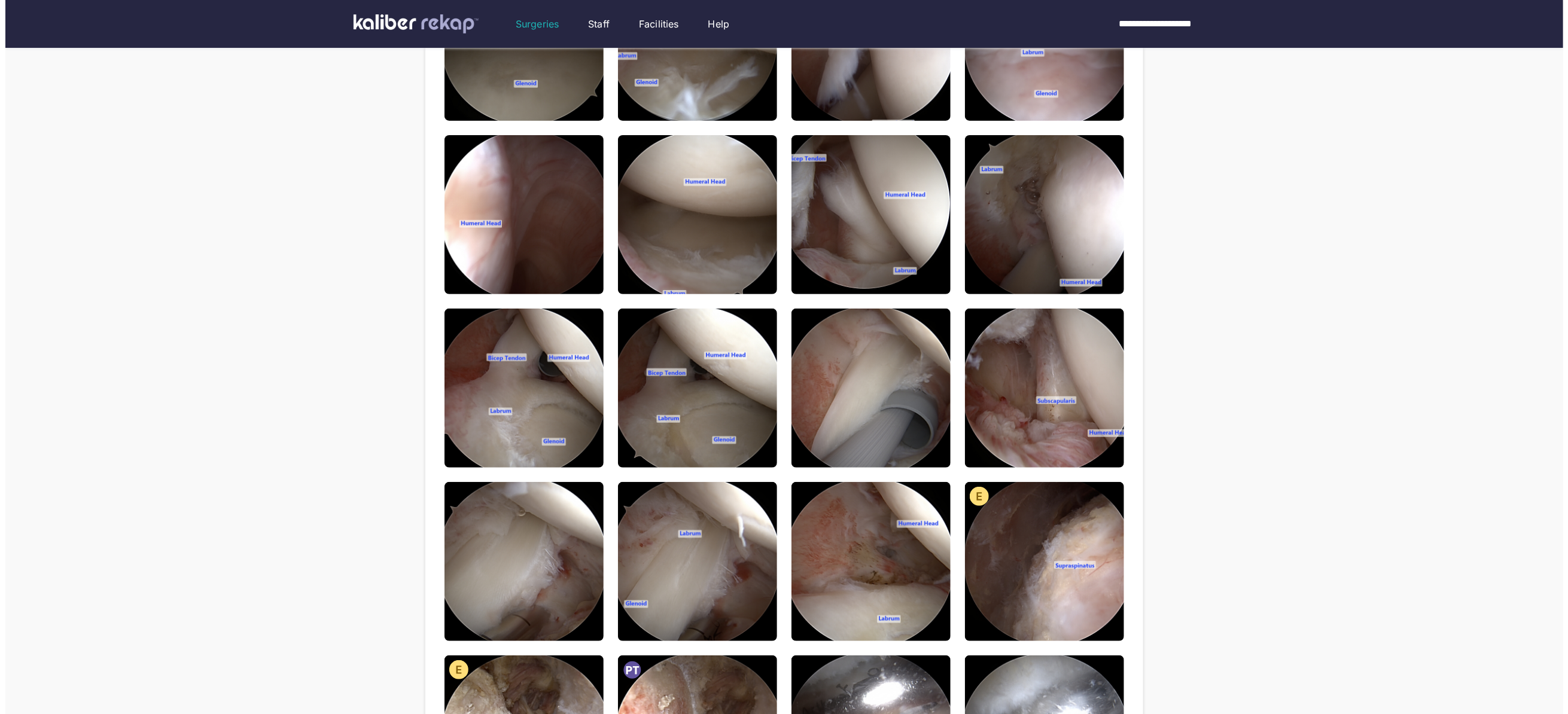
scroll to position [210, 0]
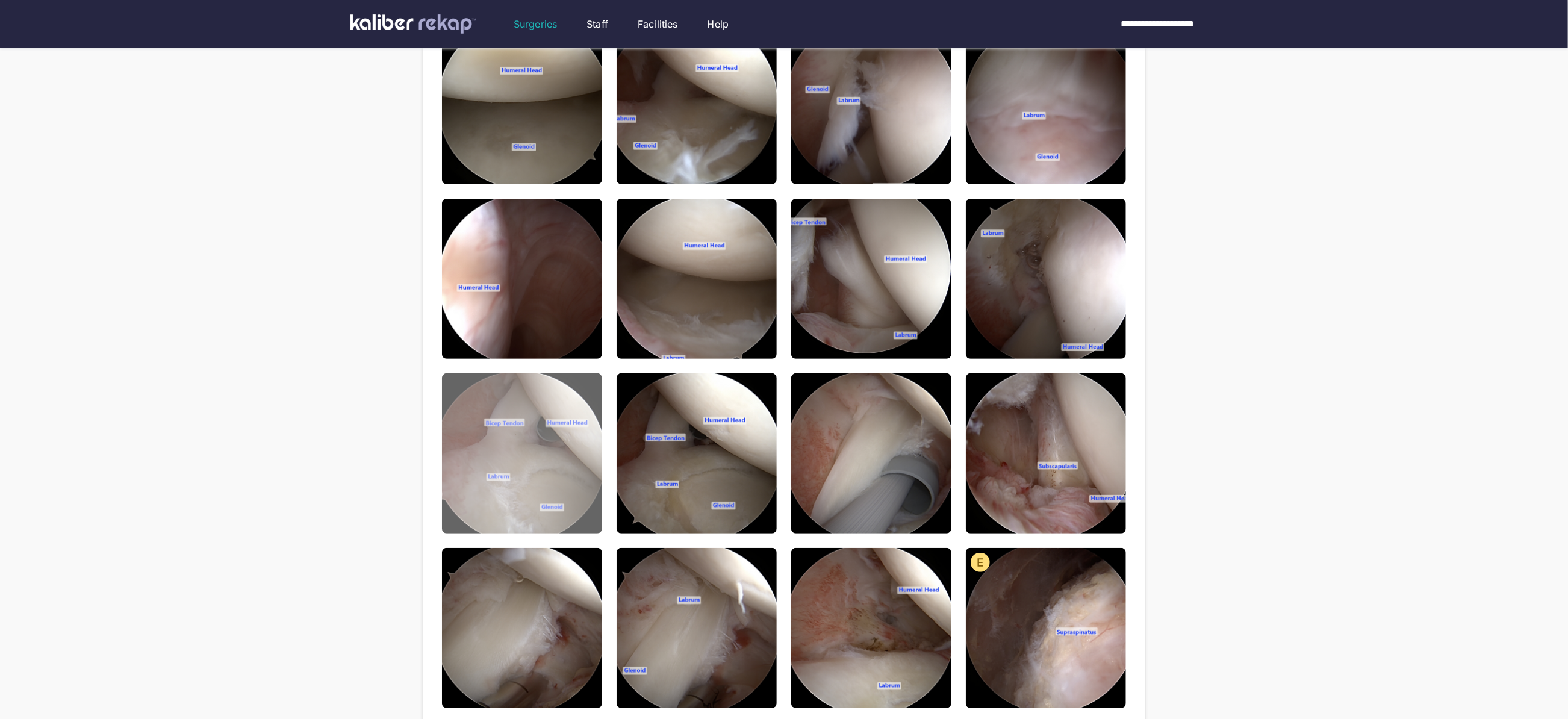
click at [483, 474] on img at bounding box center [522, 454] width 160 height 160
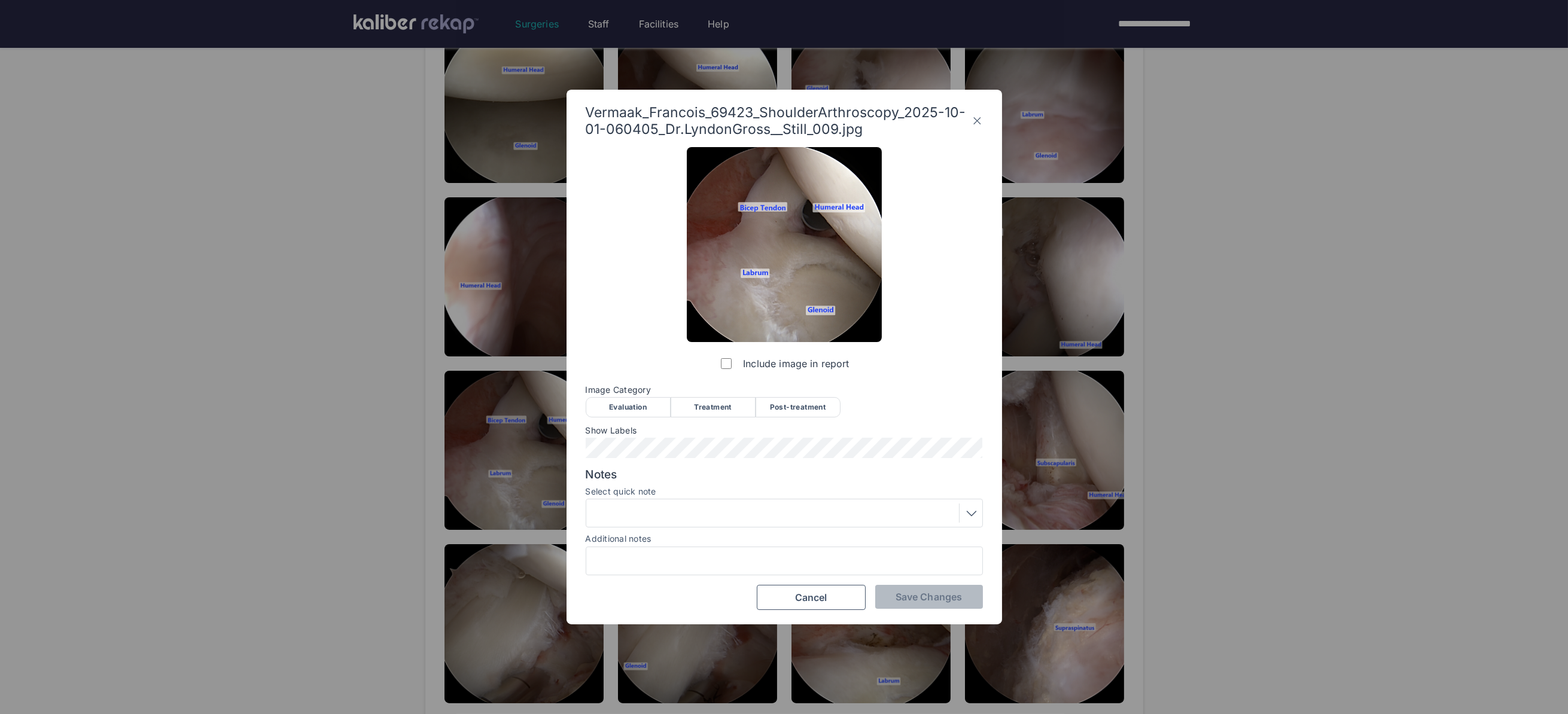
drag, startPoint x: 796, startPoint y: 402, endPoint x: 748, endPoint y: 489, distance: 99.4
click at [796, 402] on div "Post-treatment" at bounding box center [798, 407] width 85 height 20
click at [729, 519] on div at bounding box center [784, 513] width 389 height 19
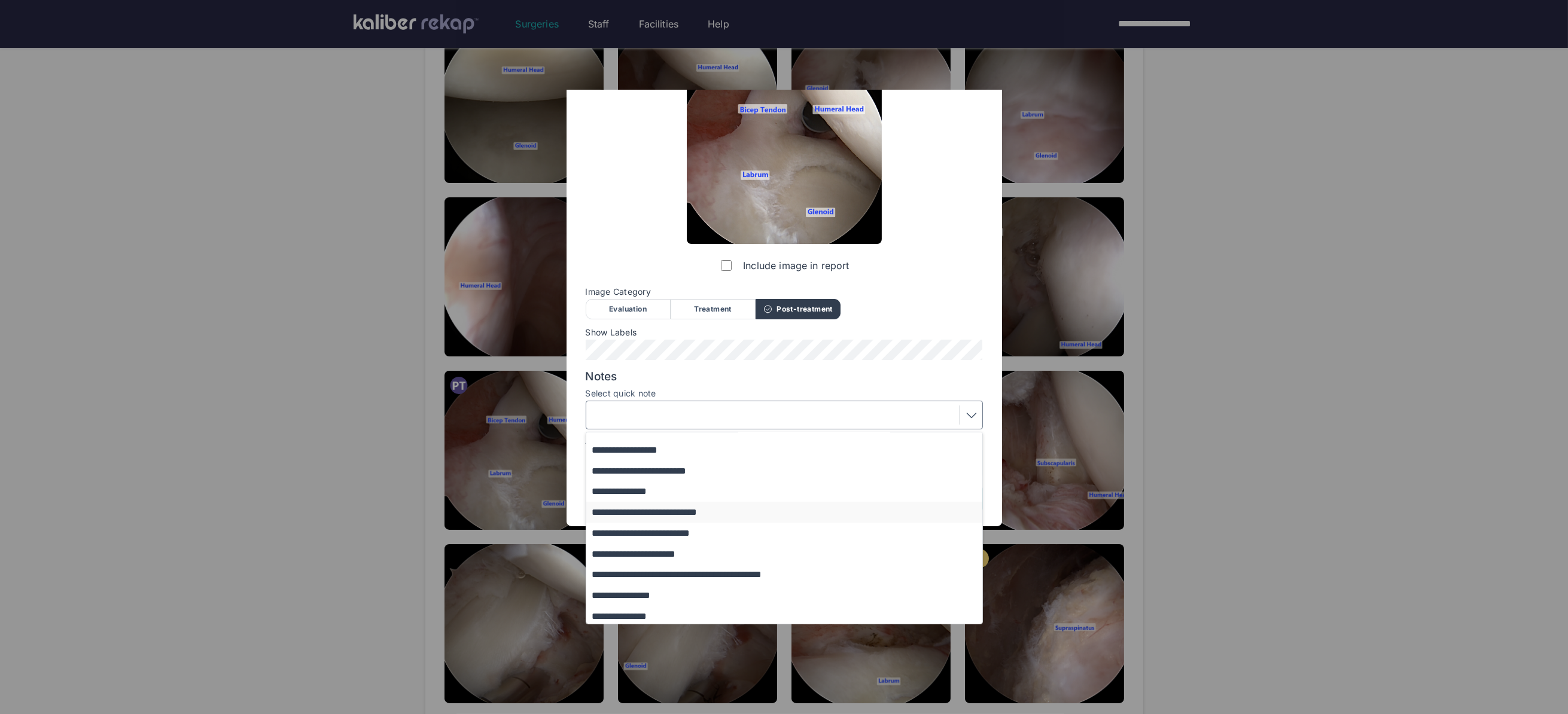
scroll to position [78, 0]
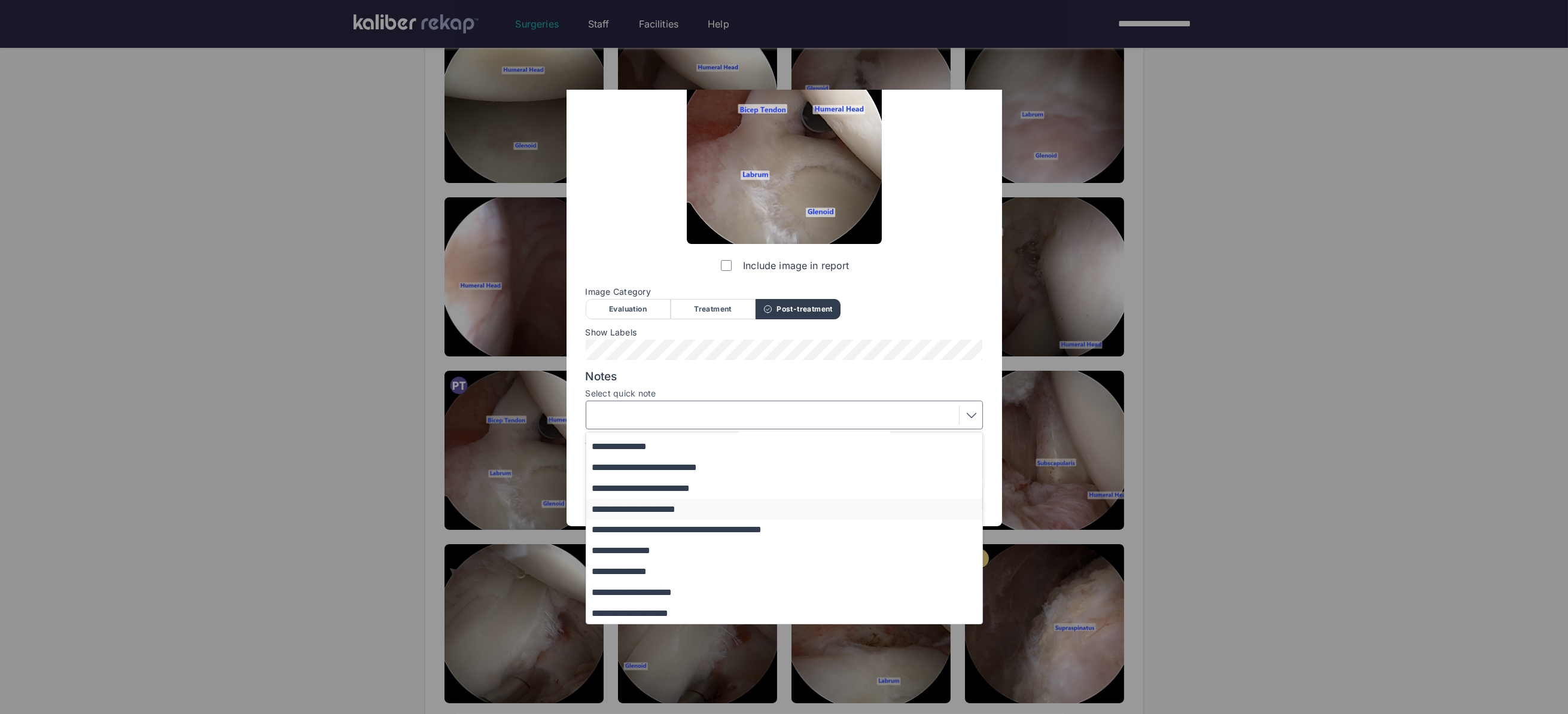
click at [662, 507] on button "**********" at bounding box center [789, 509] width 407 height 21
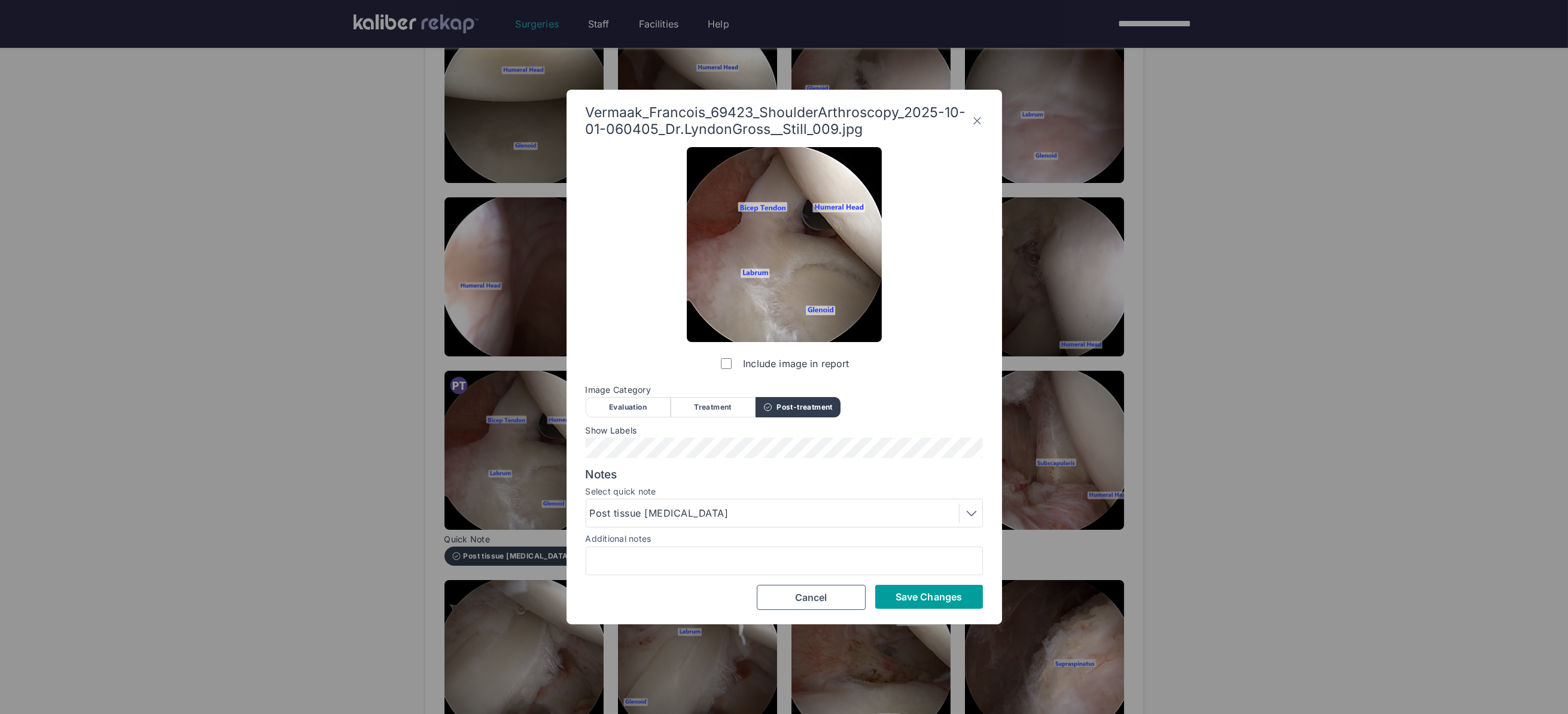
click at [923, 592] on span "Save Changes" at bounding box center [928, 597] width 66 height 12
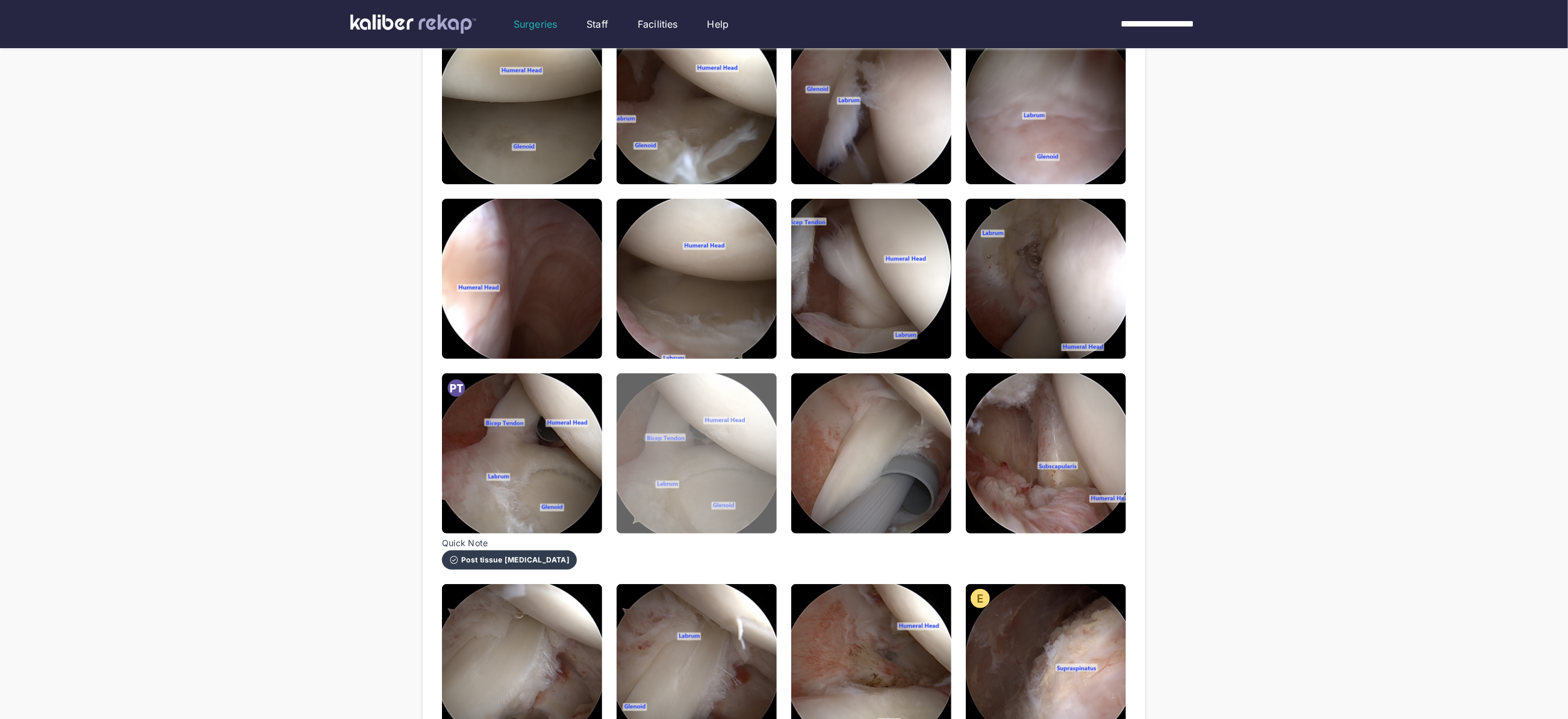
click at [675, 443] on img at bounding box center [697, 454] width 160 height 160
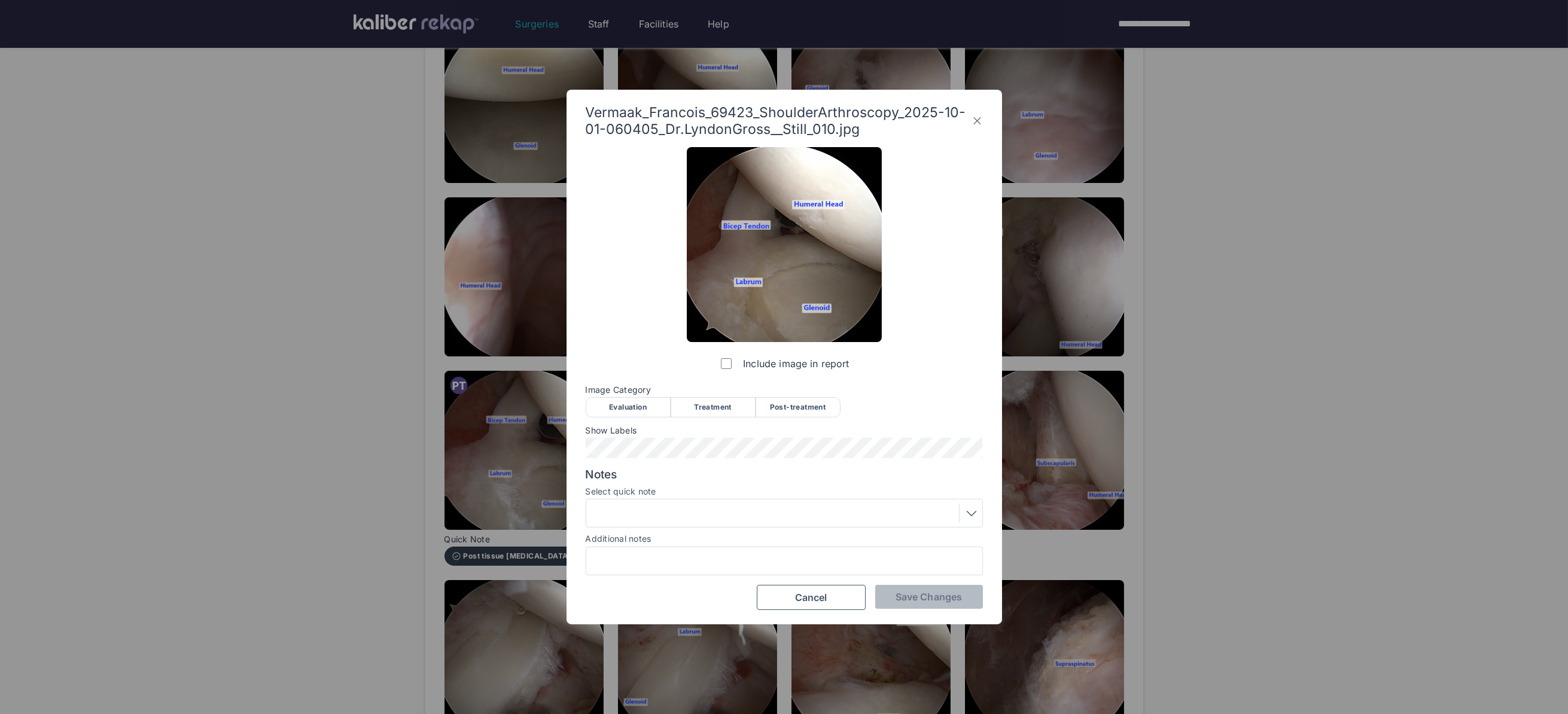
click at [788, 399] on div "Post-treatment" at bounding box center [798, 407] width 85 height 20
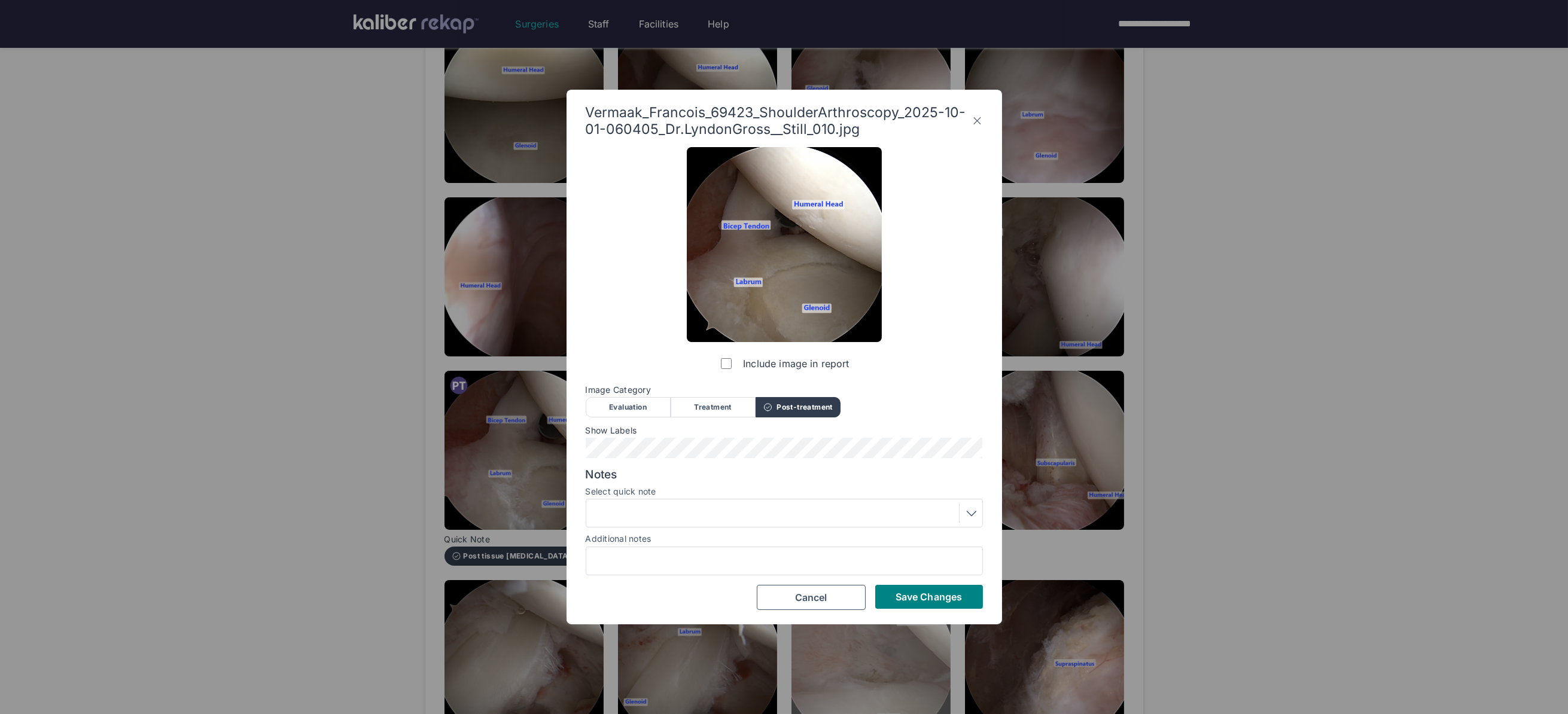
click at [922, 594] on span "Save Changes" at bounding box center [928, 597] width 66 height 12
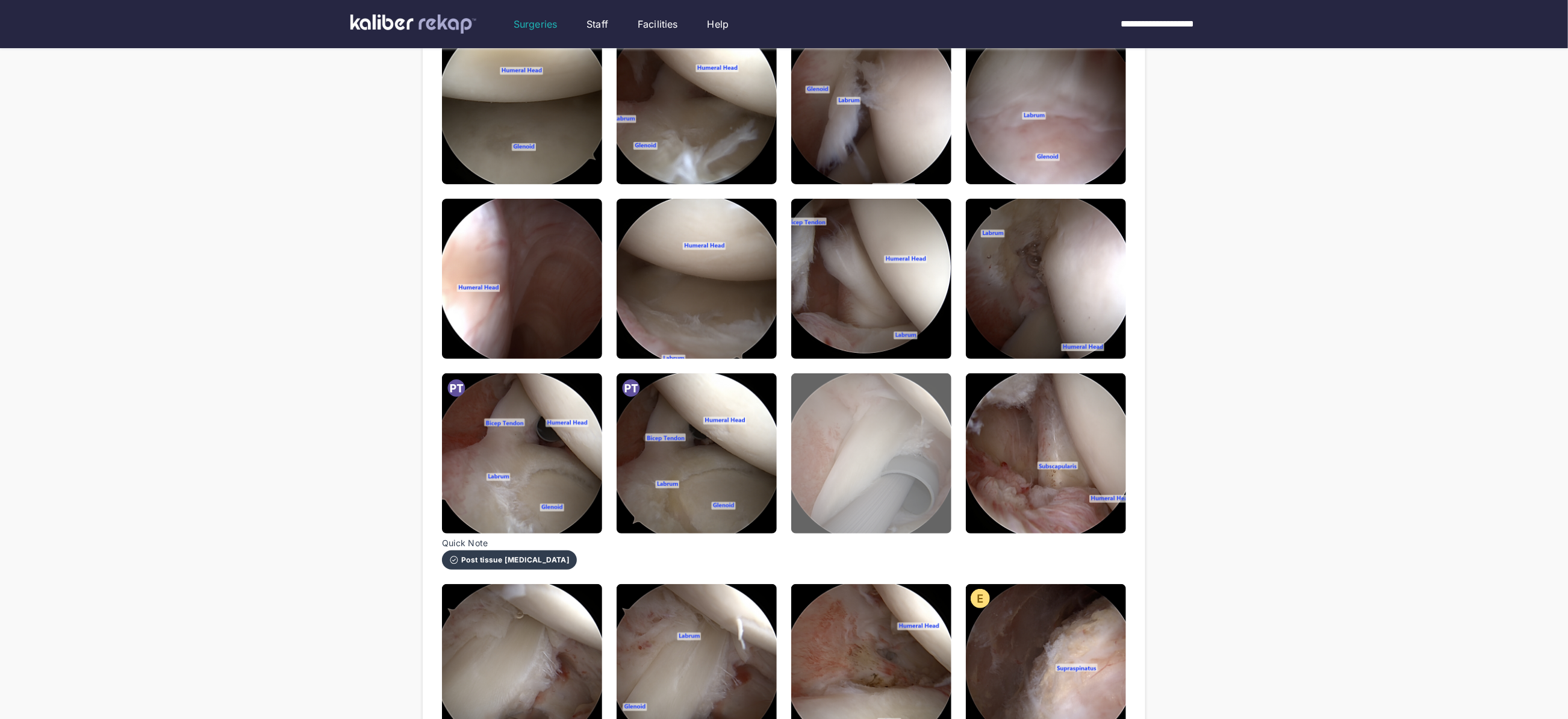
click at [897, 423] on img at bounding box center [872, 454] width 160 height 160
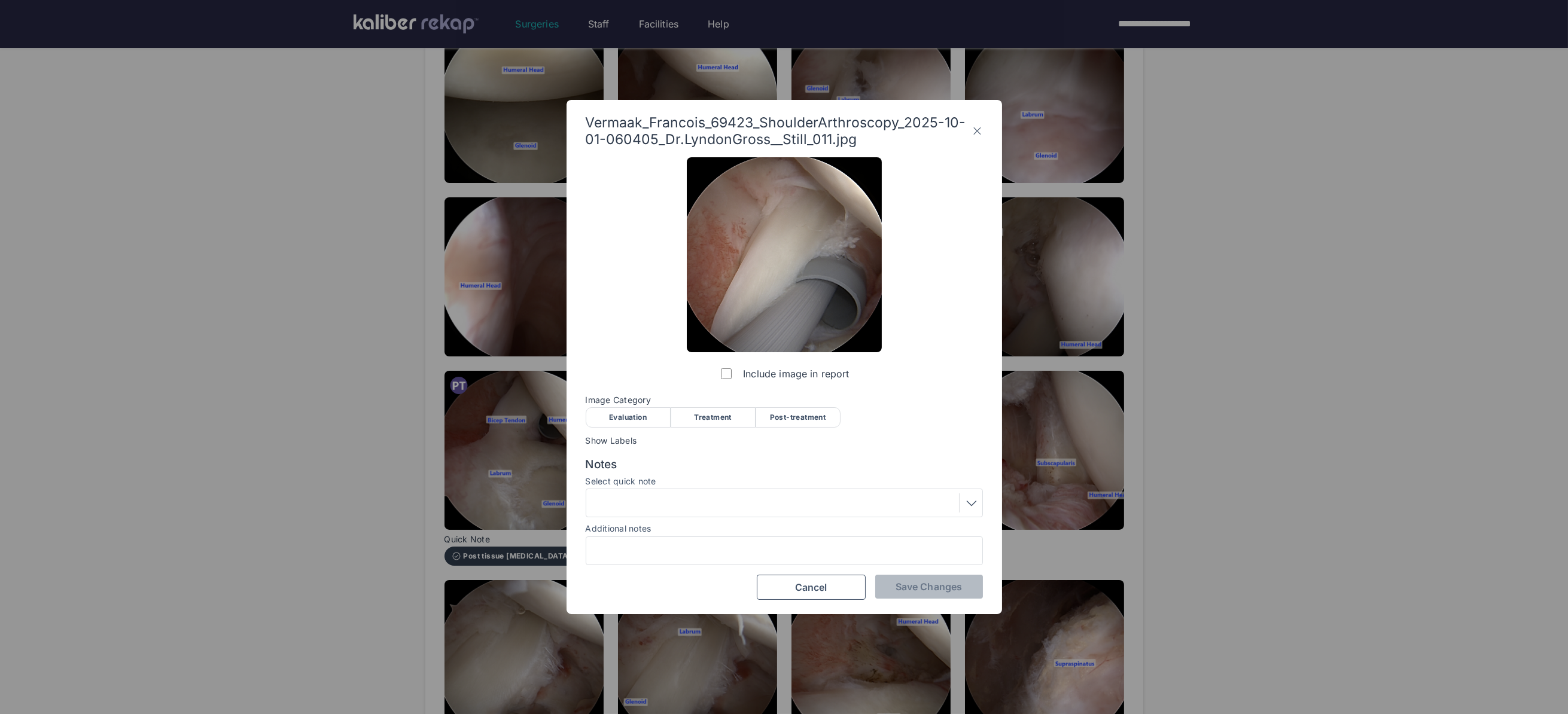
click at [642, 411] on div "Evaluation" at bounding box center [627, 418] width 85 height 20
click at [917, 572] on div "Include image in report Image Category Evaluation Treatment Post-treatment Eval…" at bounding box center [784, 379] width 397 height 442
click at [913, 585] on span "Save Changes" at bounding box center [928, 586] width 66 height 12
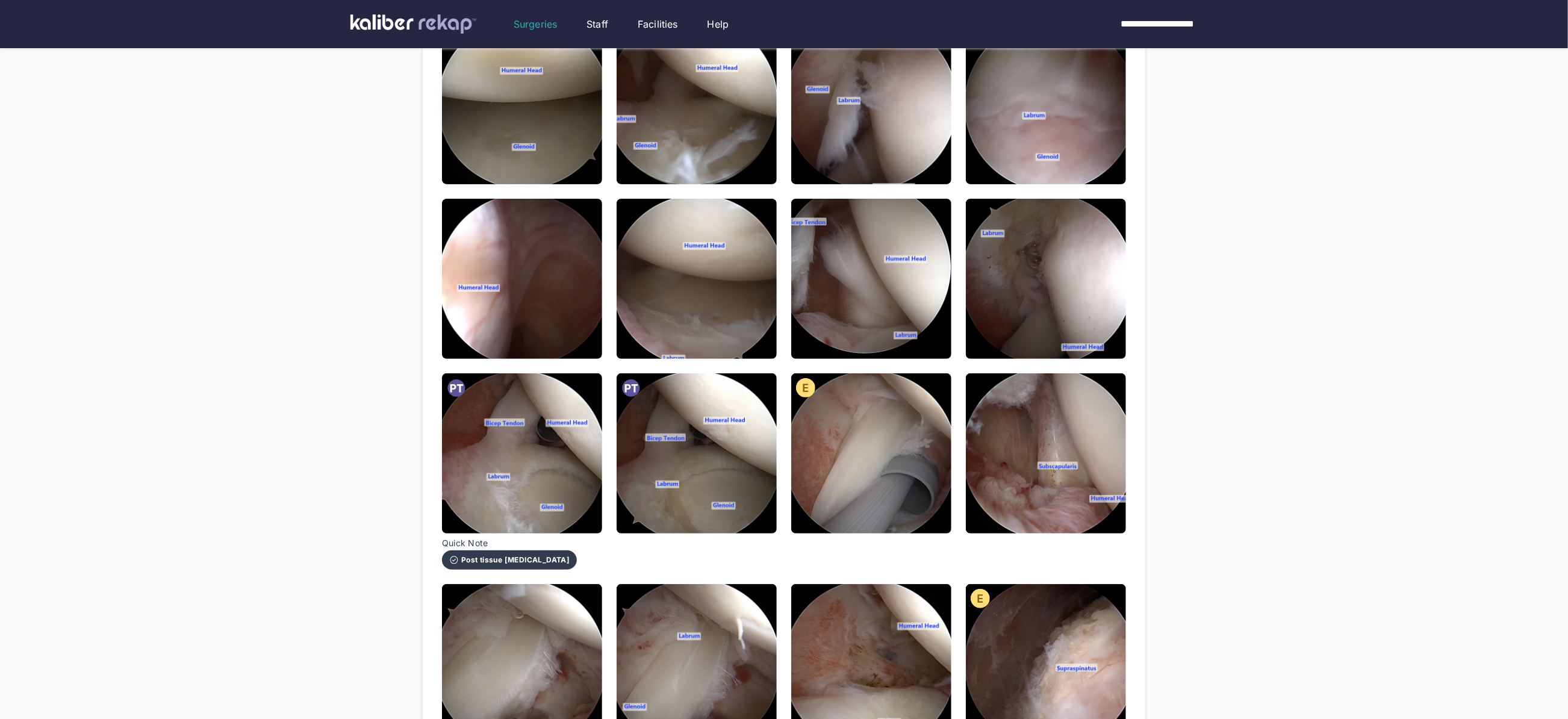
drag, startPoint x: 1098, startPoint y: 447, endPoint x: 1088, endPoint y: 449, distance: 10.2
click at [1098, 447] on img at bounding box center [1046, 454] width 160 height 160
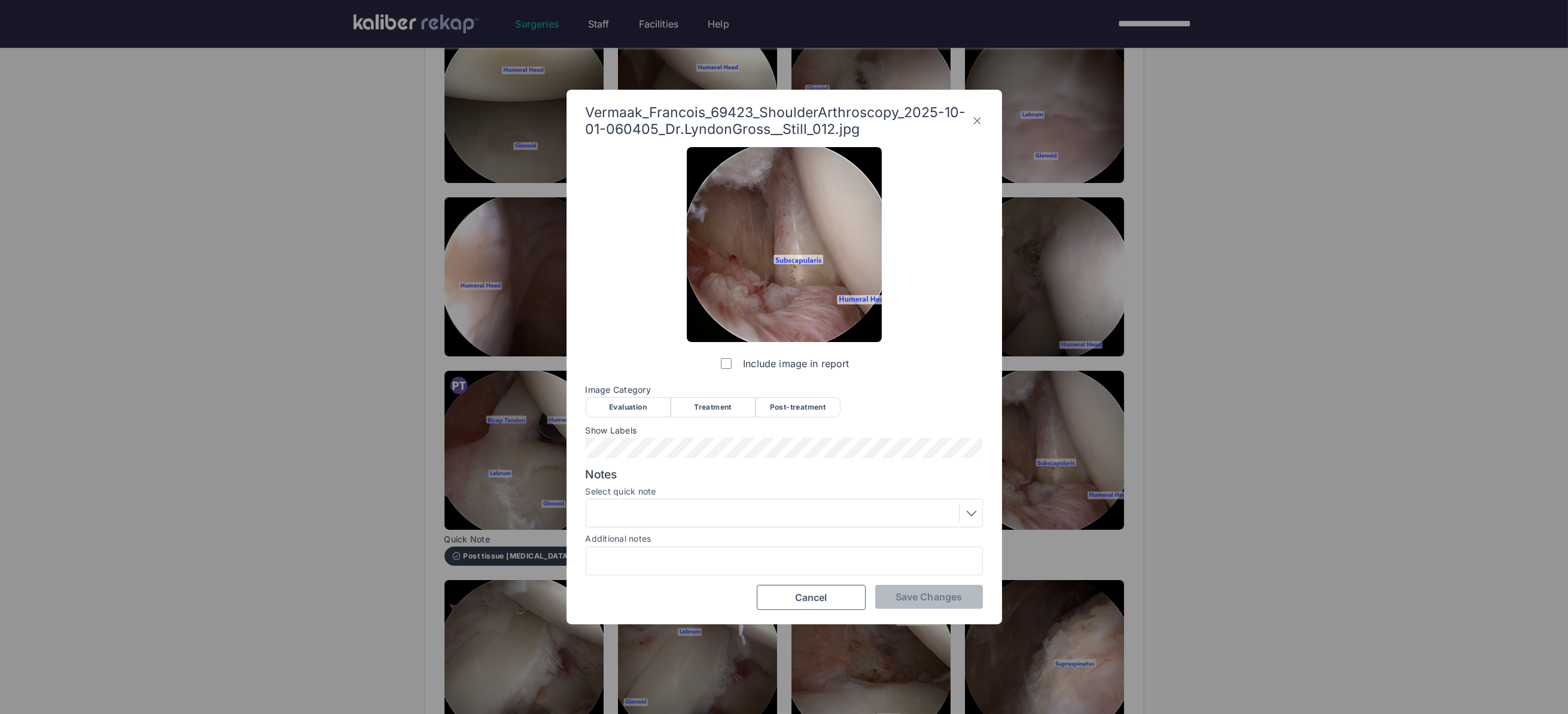
click at [667, 400] on div "Evaluation Treatment Post-treatment" at bounding box center [784, 407] width 397 height 19
drag, startPoint x: 626, startPoint y: 409, endPoint x: 623, endPoint y: 418, distance: 9.5
click at [626, 409] on div "Evaluation" at bounding box center [627, 407] width 85 height 20
click at [620, 457] on div "Include image in report Image Category Evaluation Treatment Post-treatment Eval…" at bounding box center [784, 379] width 397 height 463
click at [929, 601] on span "Save Changes" at bounding box center [928, 597] width 66 height 12
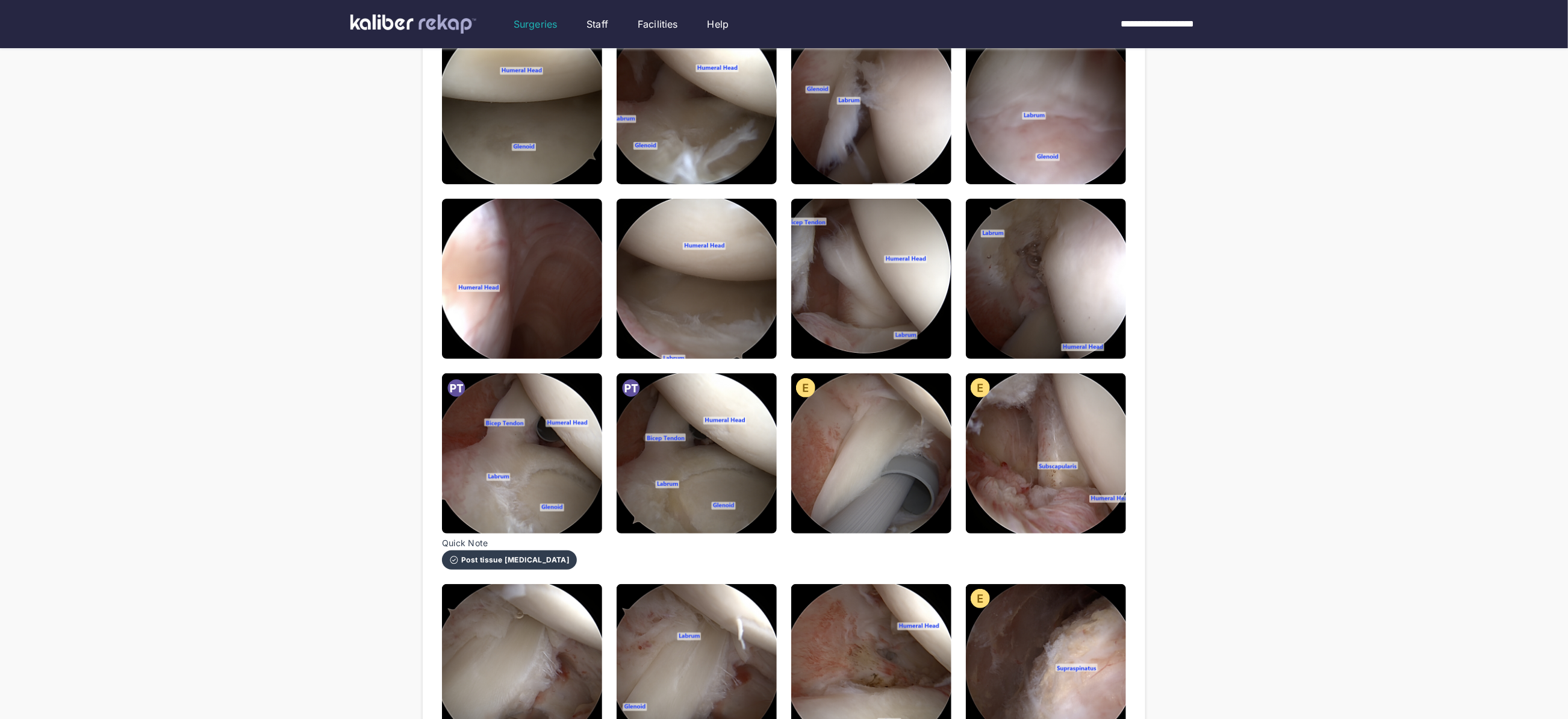
drag, startPoint x: 1033, startPoint y: 460, endPoint x: 993, endPoint y: 472, distance: 41.8
click at [1033, 461] on img at bounding box center [1046, 454] width 160 height 160
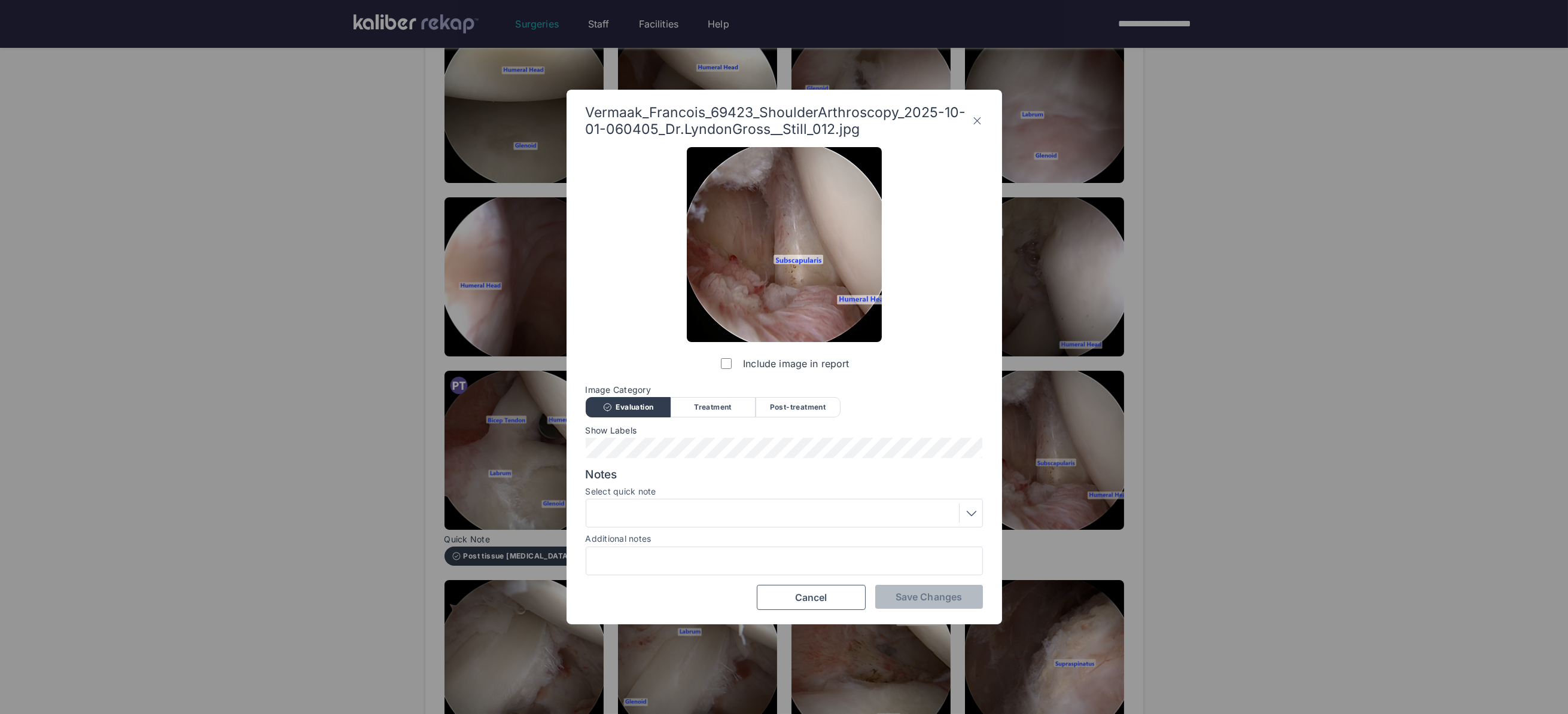
click at [727, 513] on div at bounding box center [784, 513] width 389 height 19
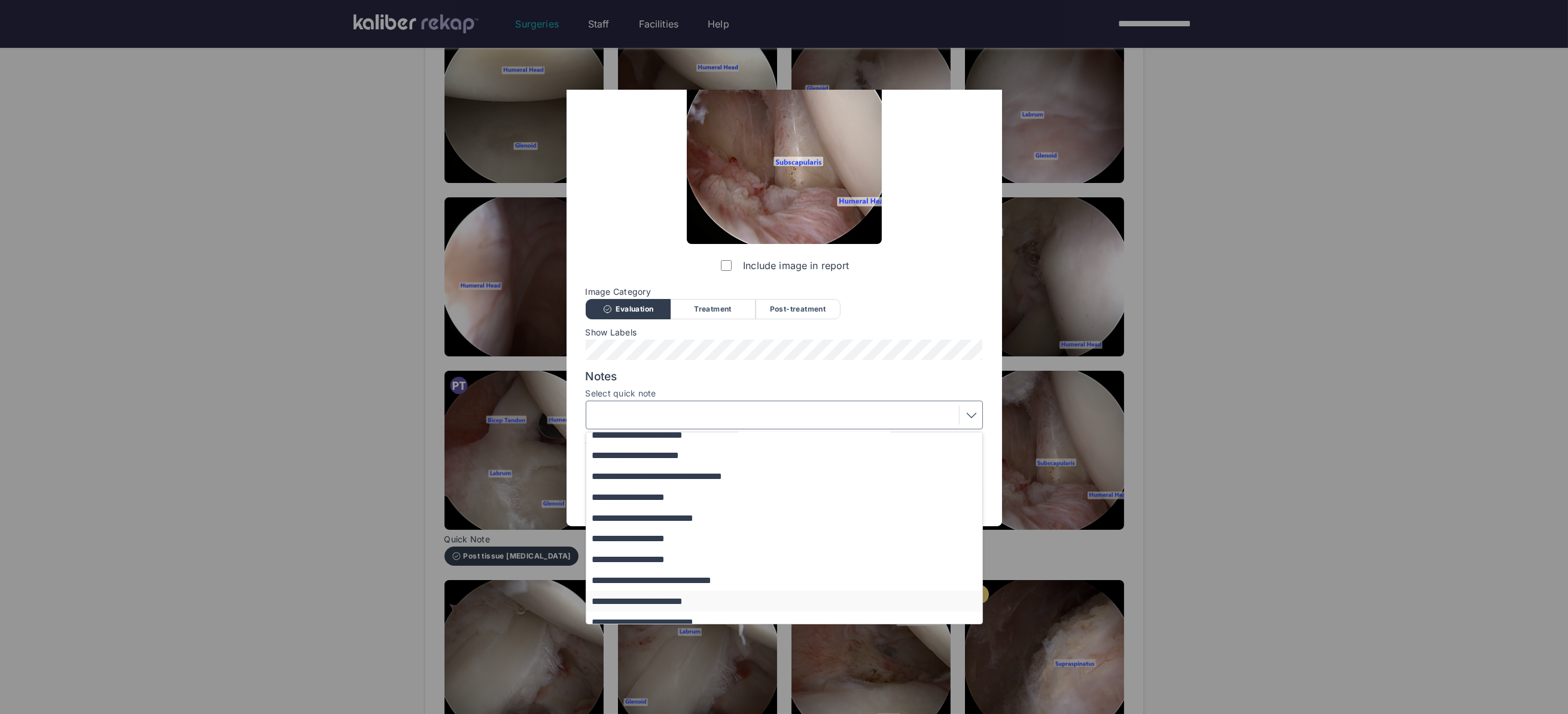
scroll to position [140, 0]
click at [659, 468] on button "**********" at bounding box center [789, 468] width 407 height 21
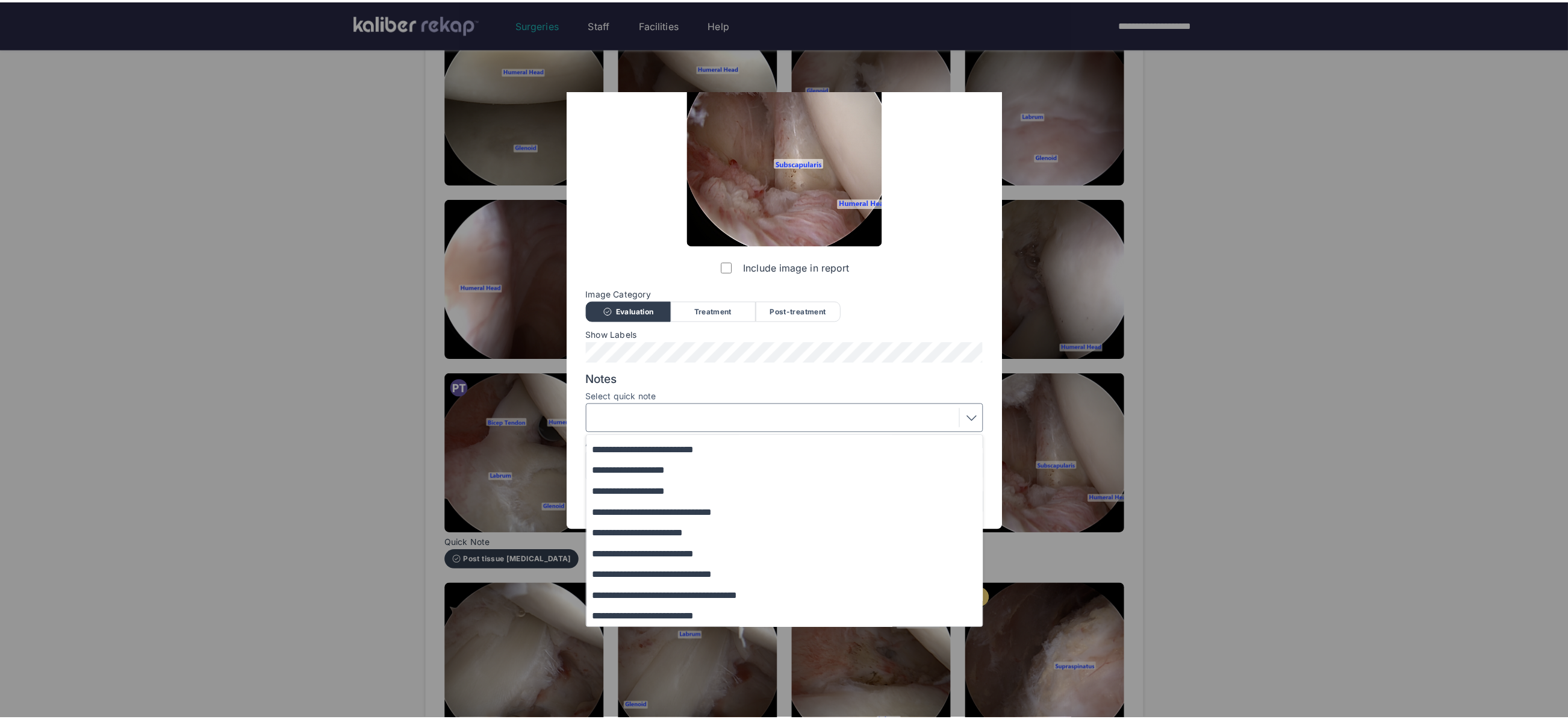
scroll to position [0, 0]
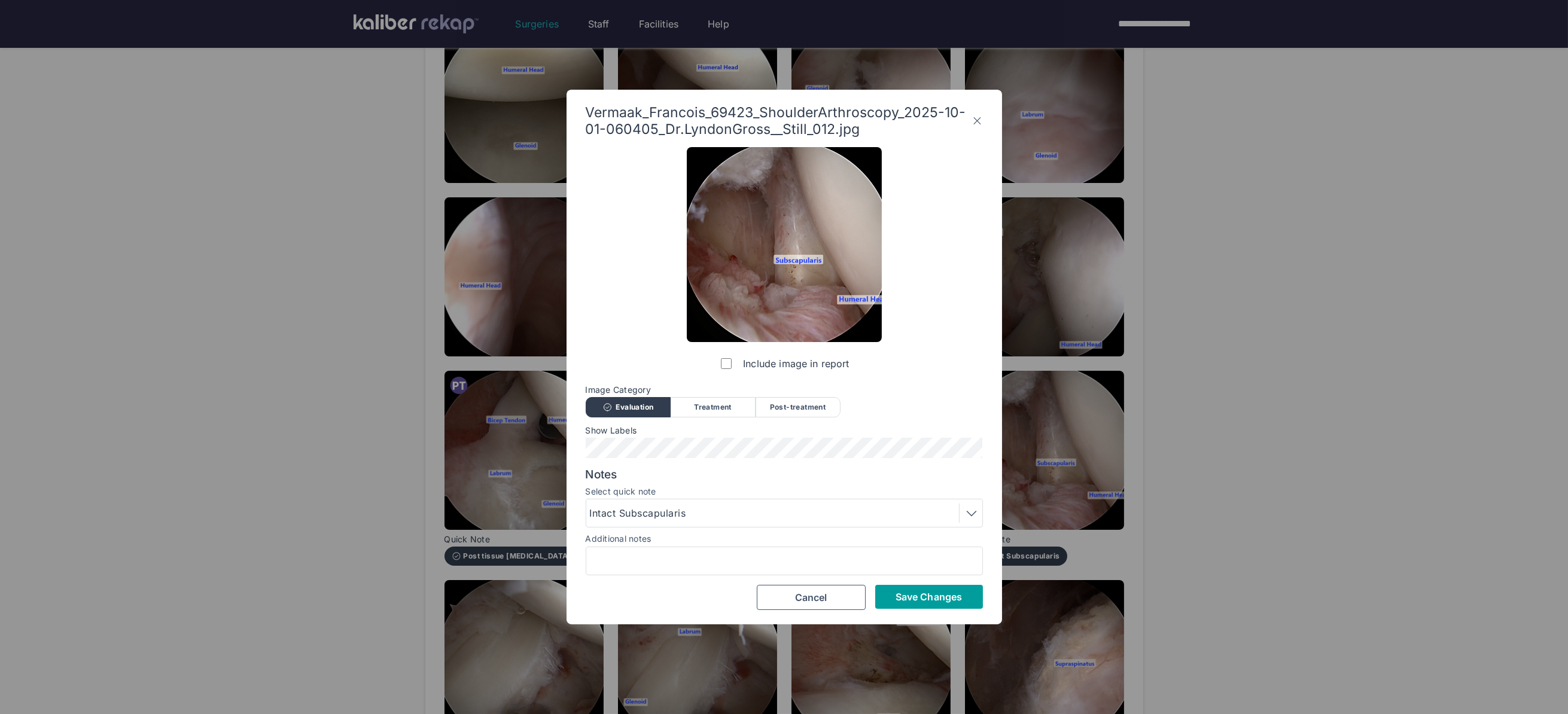
click at [936, 606] on button "Save Changes" at bounding box center [928, 597] width 108 height 24
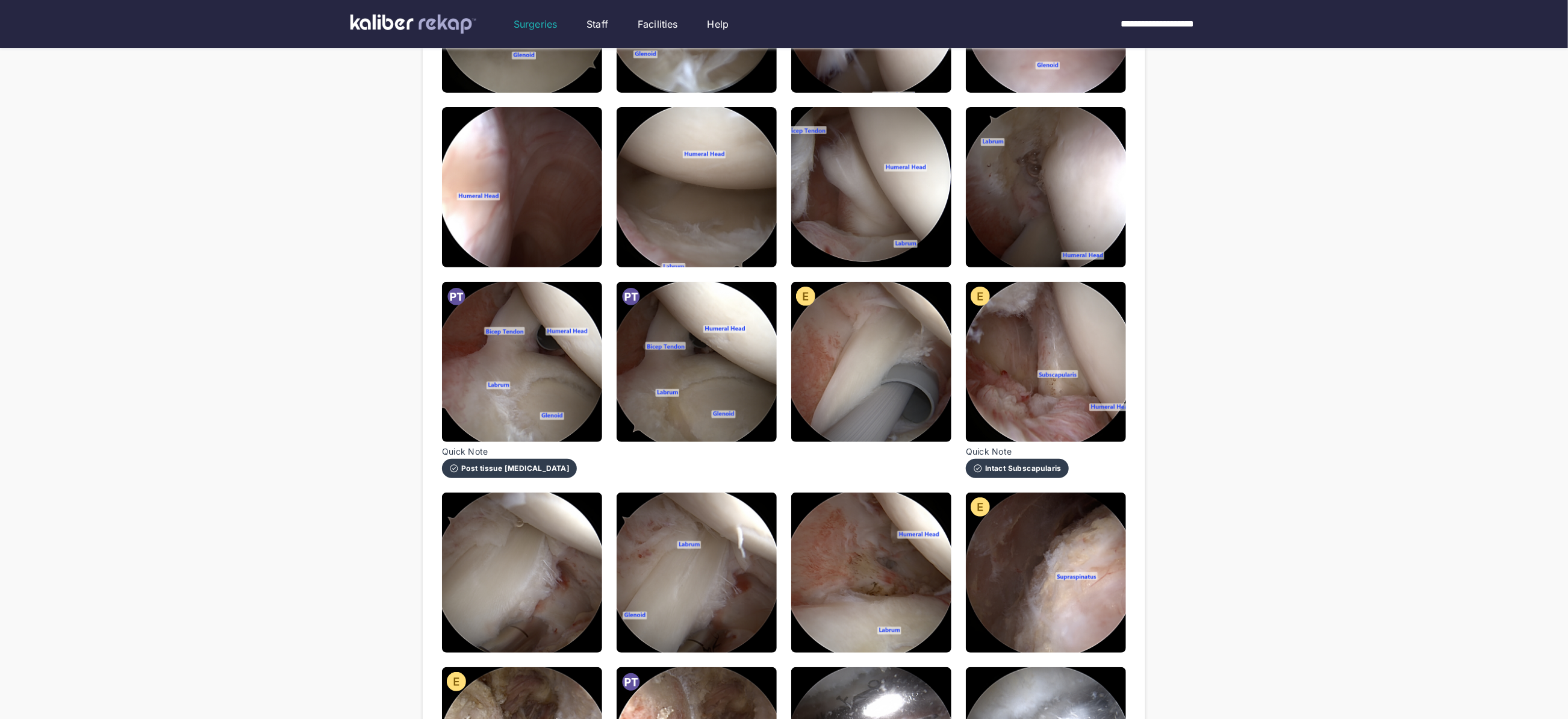
scroll to position [316, 0]
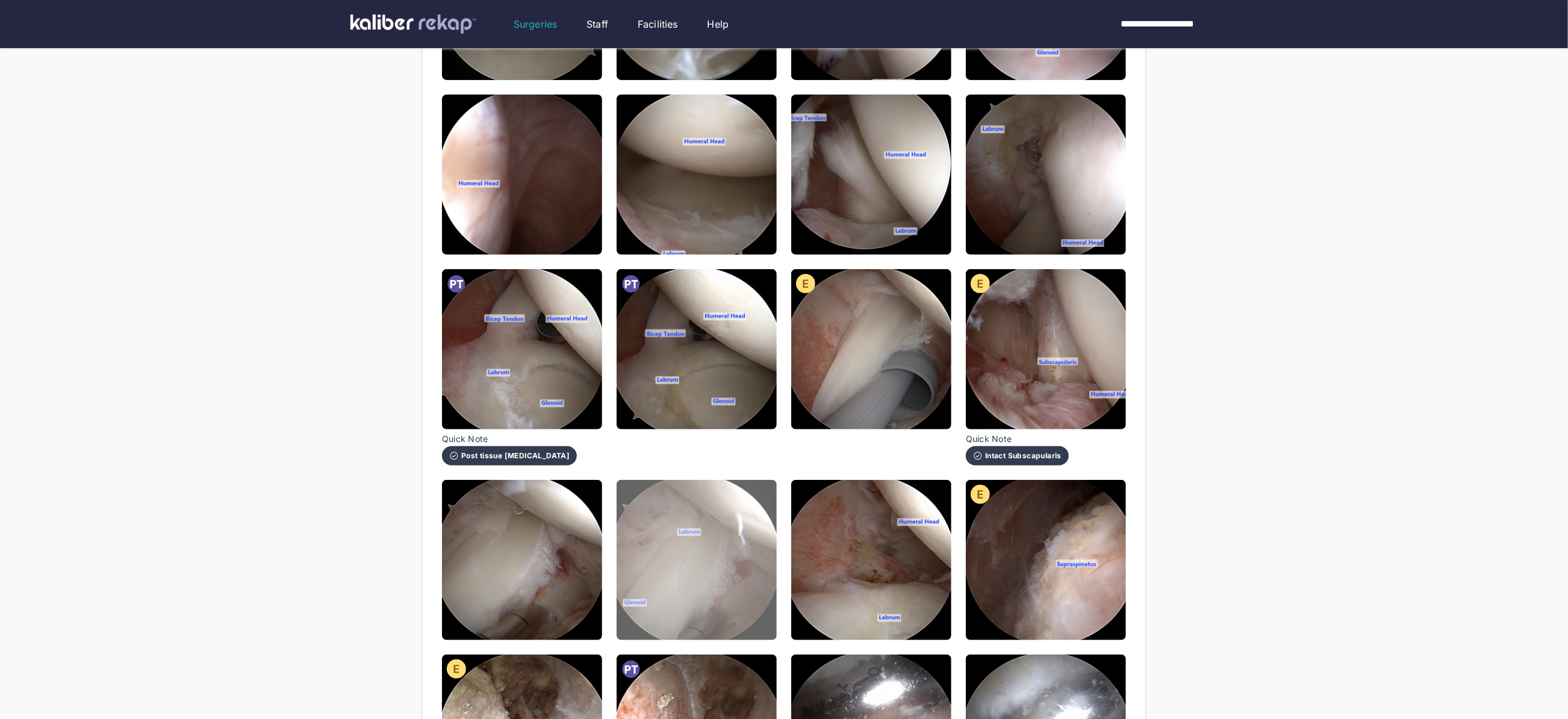
click at [708, 585] on img at bounding box center [697, 560] width 160 height 160
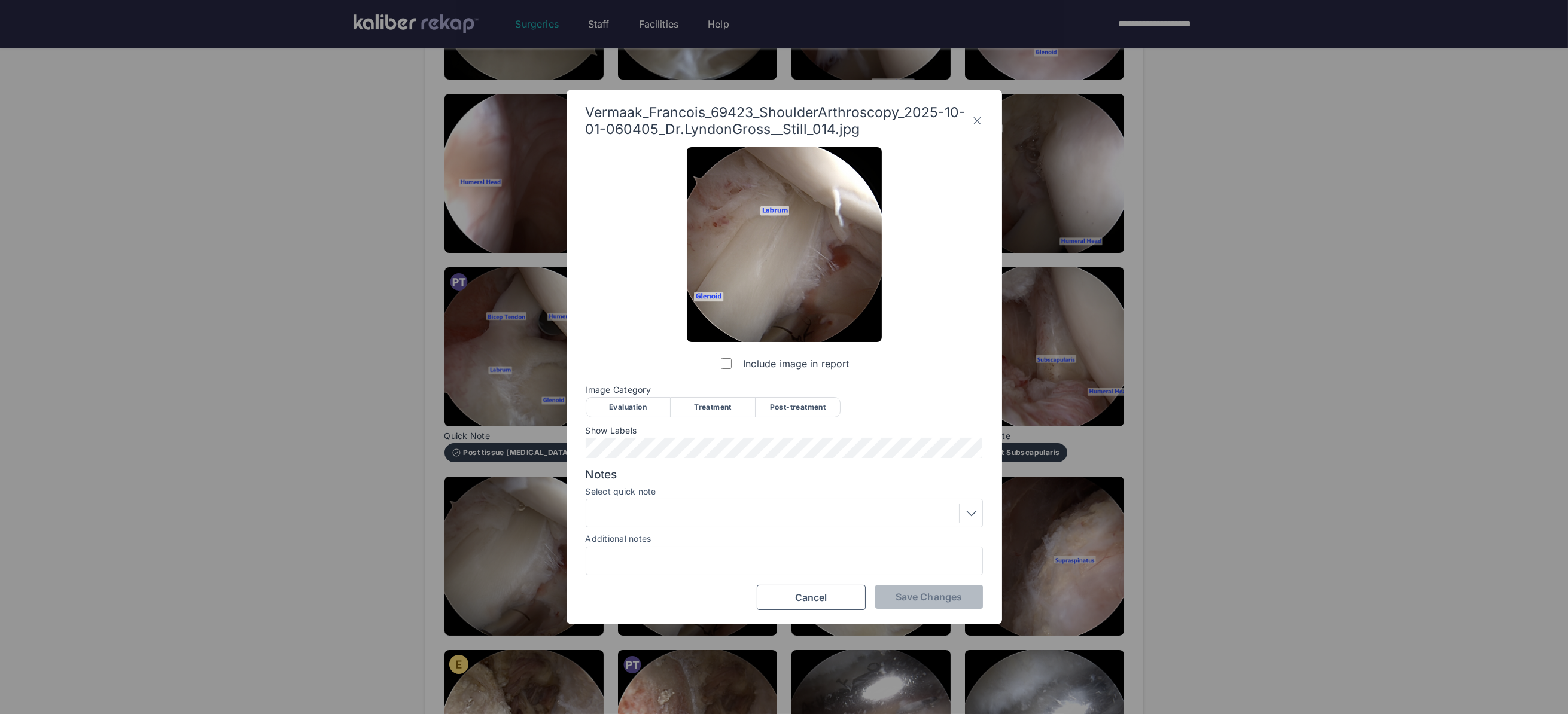
click at [615, 409] on div "Evaluation" at bounding box center [627, 407] width 85 height 20
click at [942, 588] on button "Save Changes" at bounding box center [928, 597] width 108 height 24
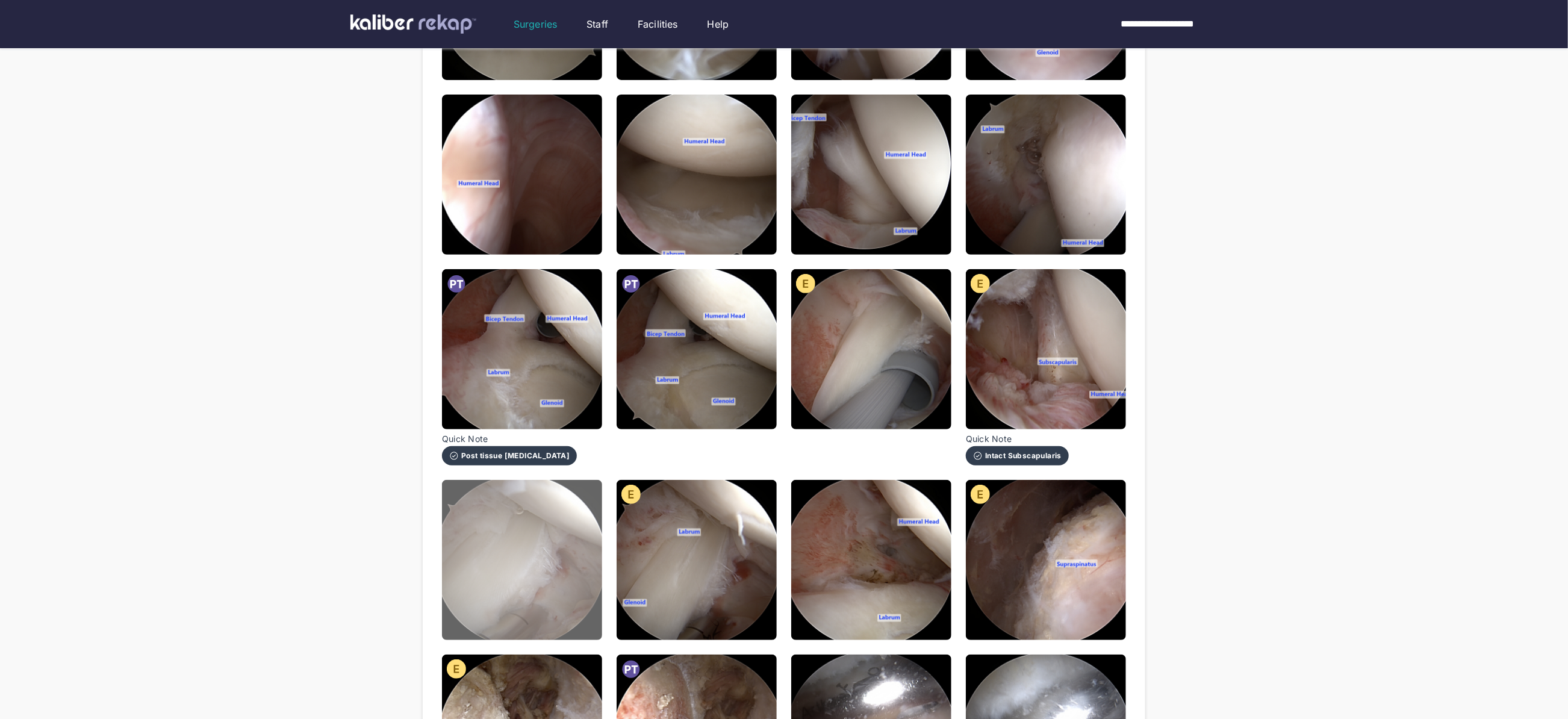
click at [583, 513] on img at bounding box center [522, 560] width 160 height 160
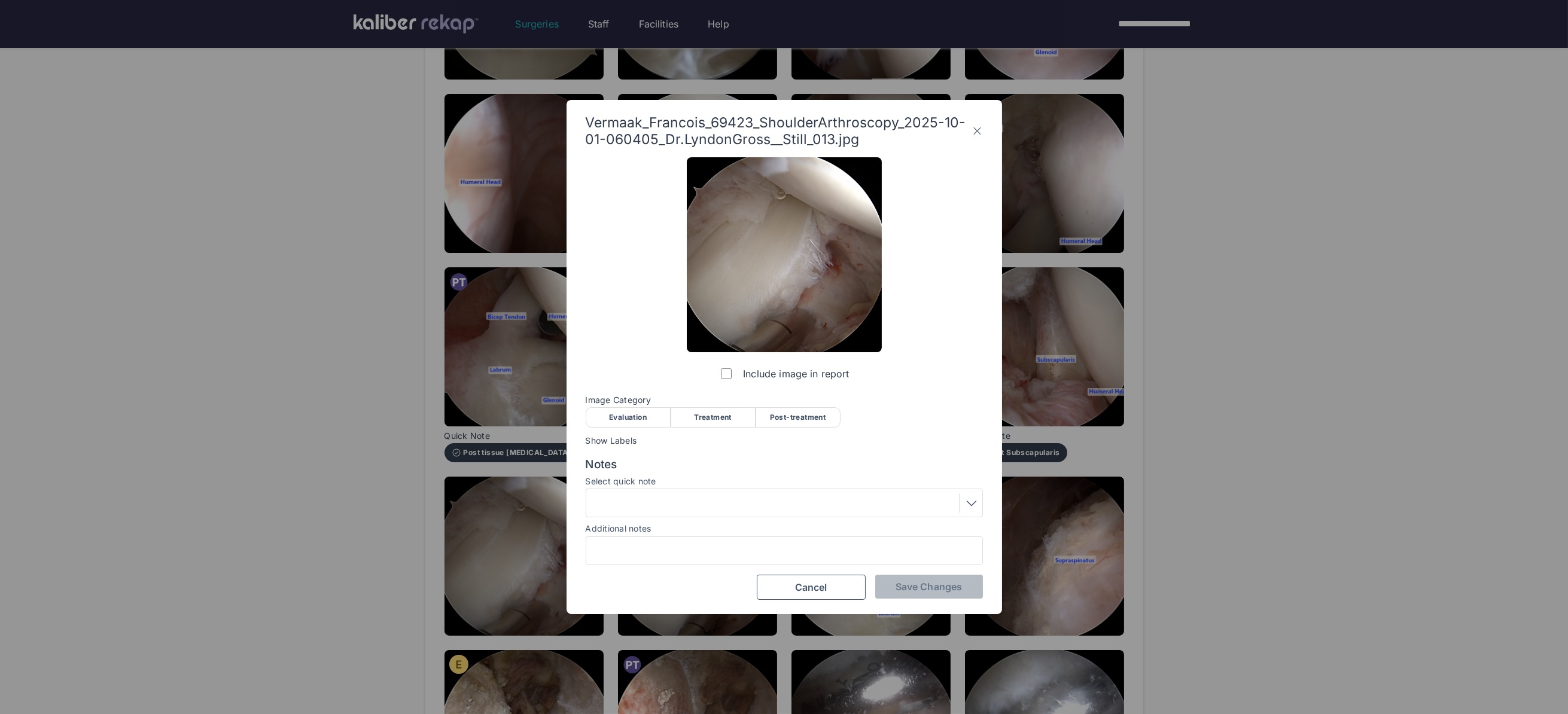
click at [615, 424] on div "Evaluation" at bounding box center [627, 418] width 85 height 20
click at [921, 589] on span "Save Changes" at bounding box center [928, 586] width 66 height 12
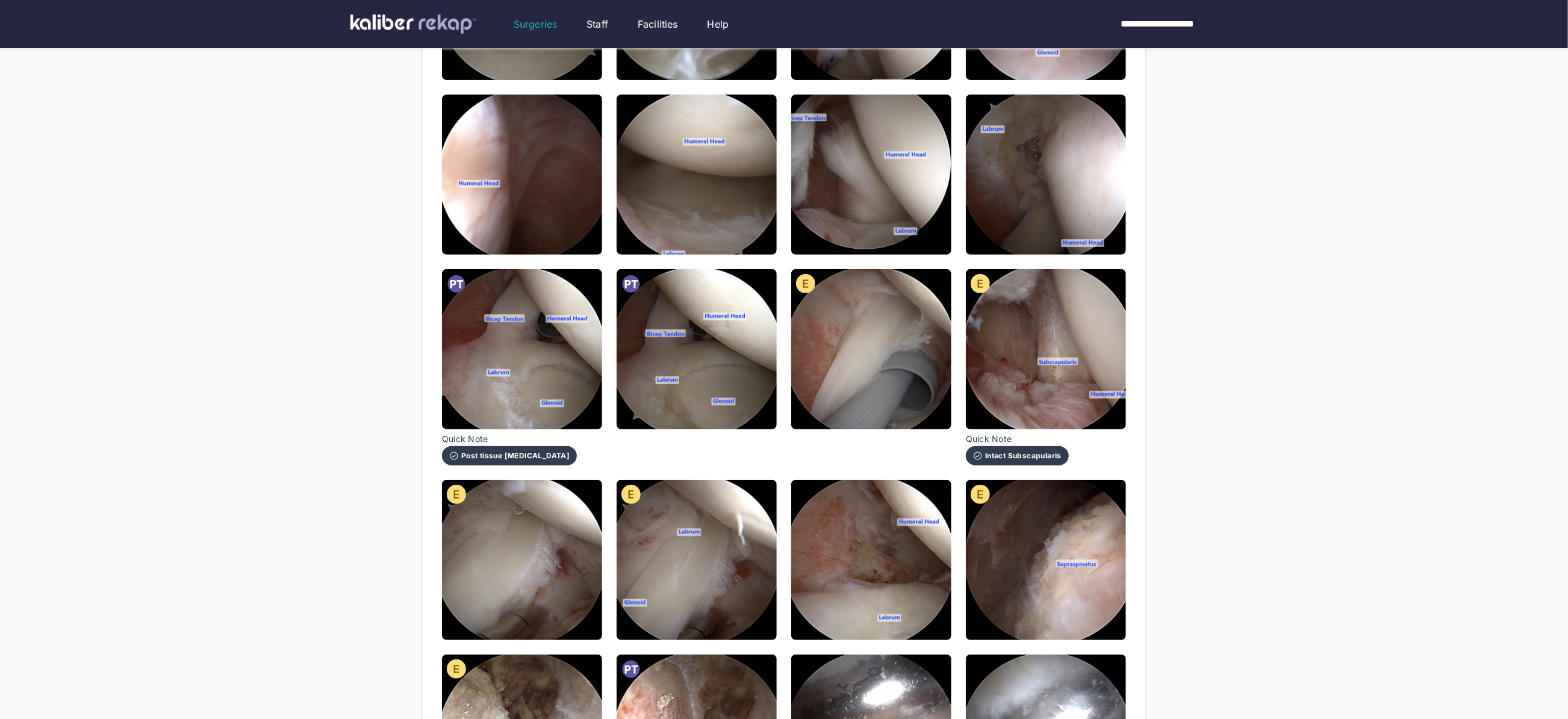
click at [892, 314] on img at bounding box center [872, 349] width 160 height 160
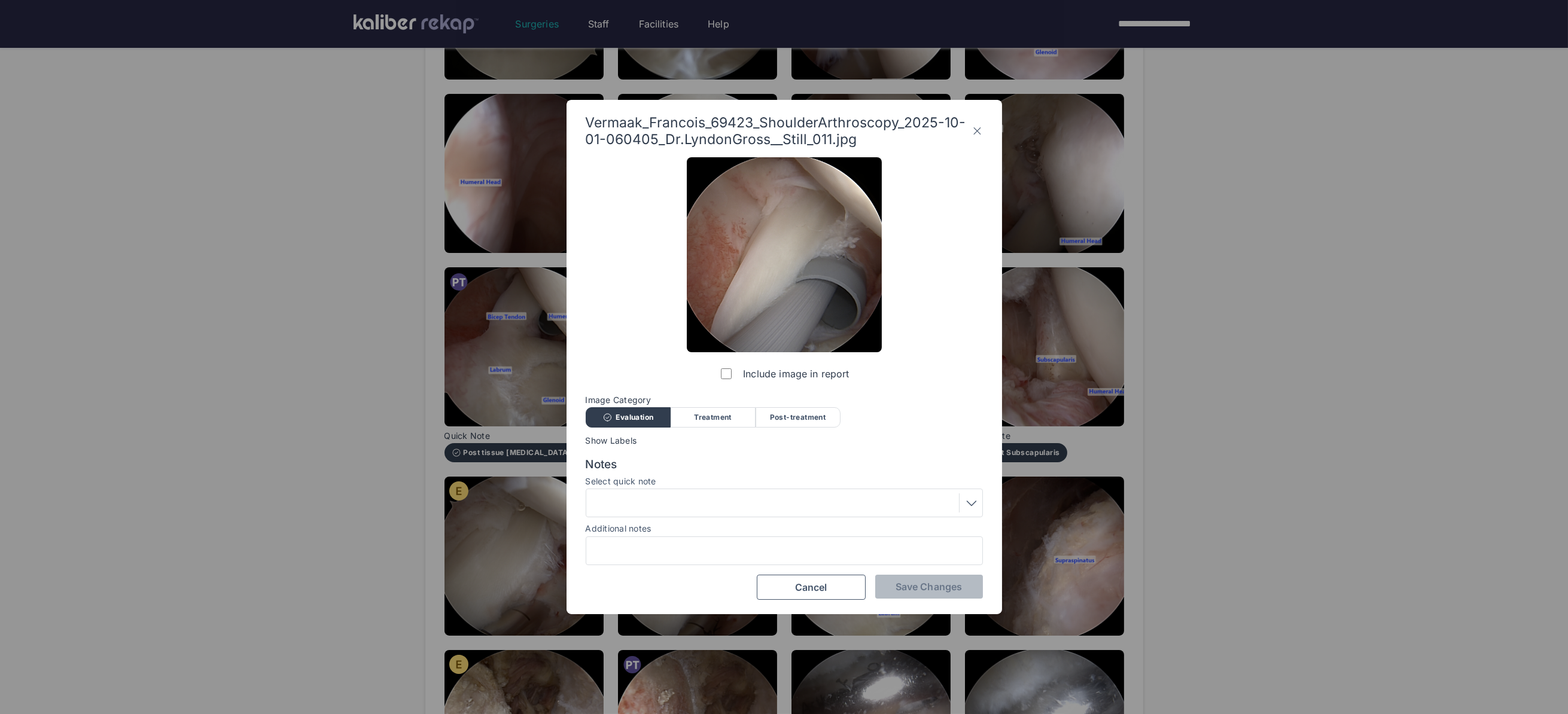
click at [980, 127] on icon at bounding box center [977, 131] width 11 height 19
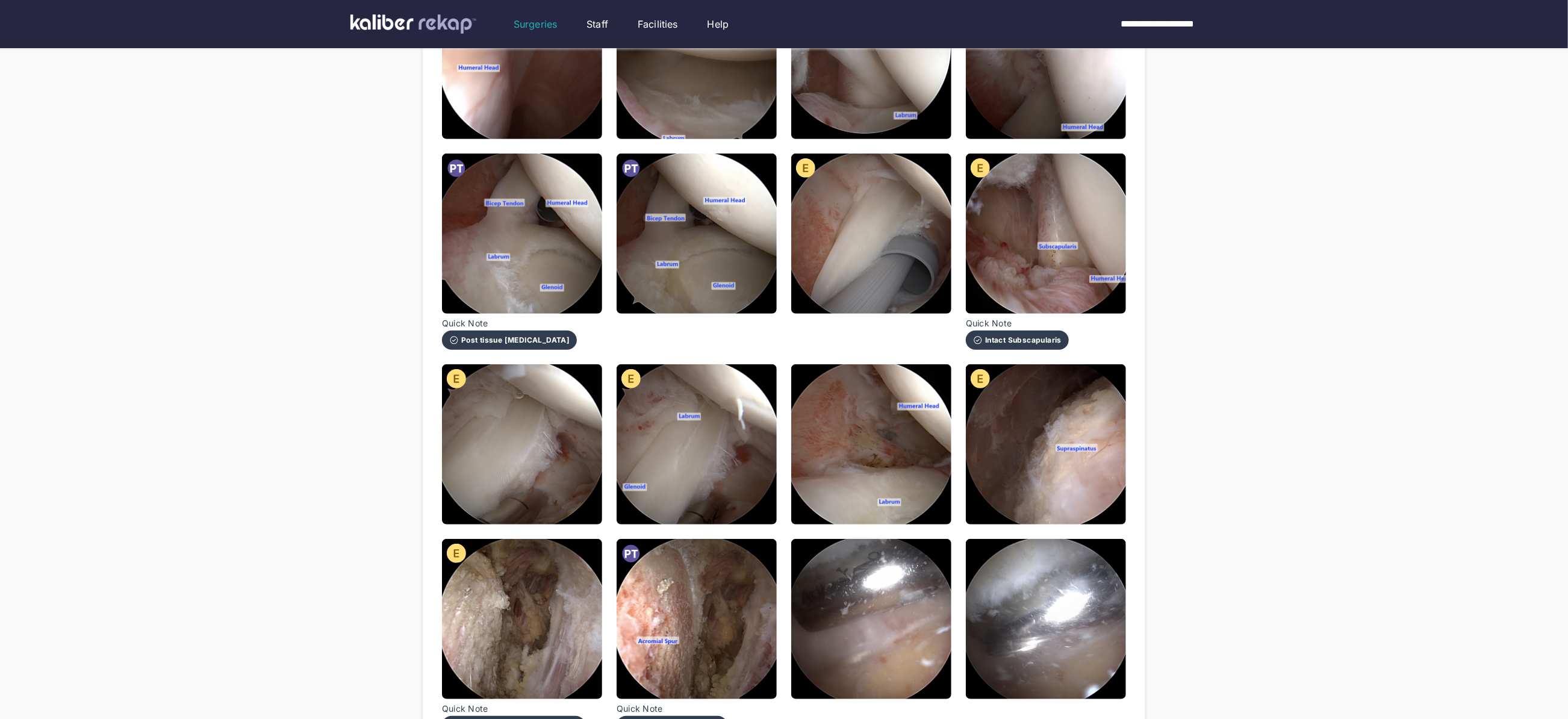
scroll to position [435, 0]
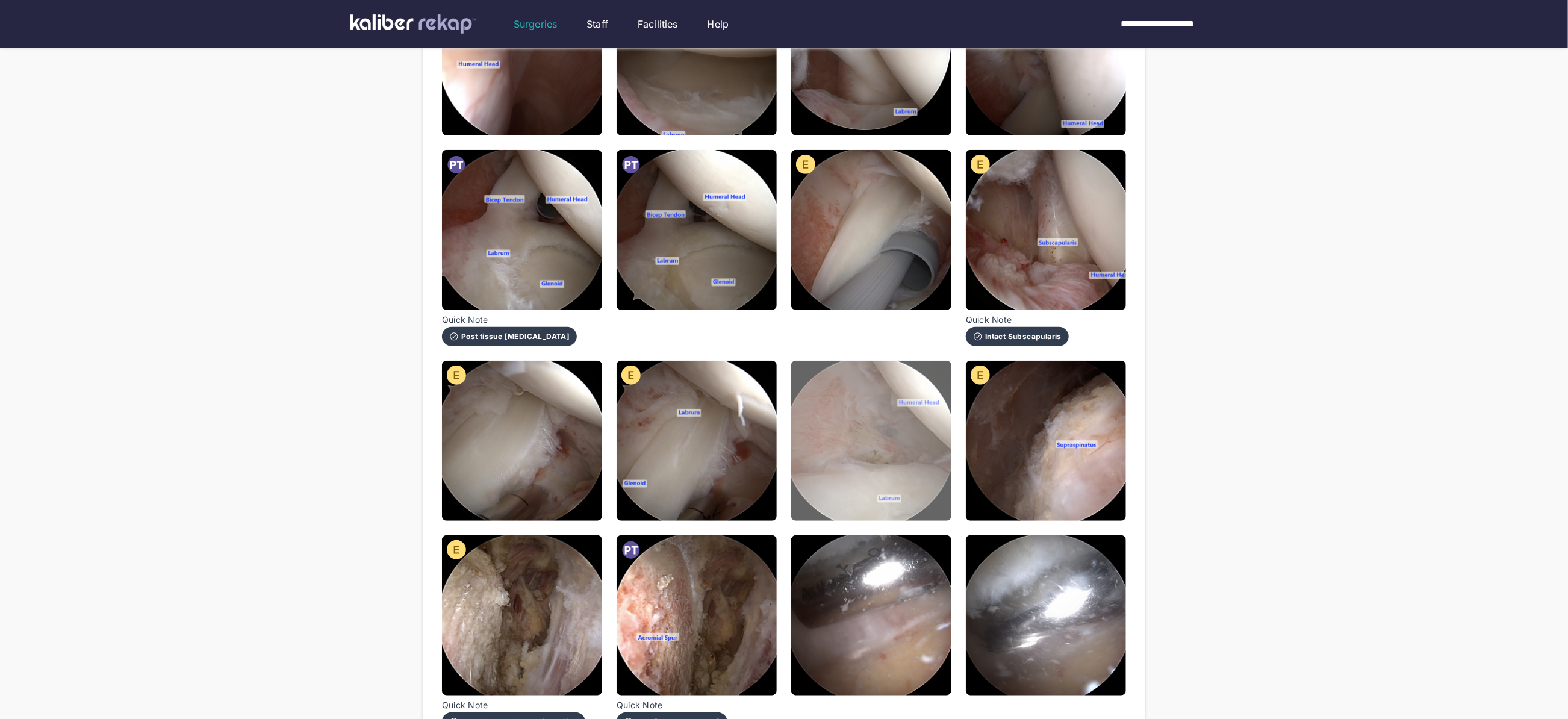
click at [875, 481] on img at bounding box center [872, 441] width 160 height 160
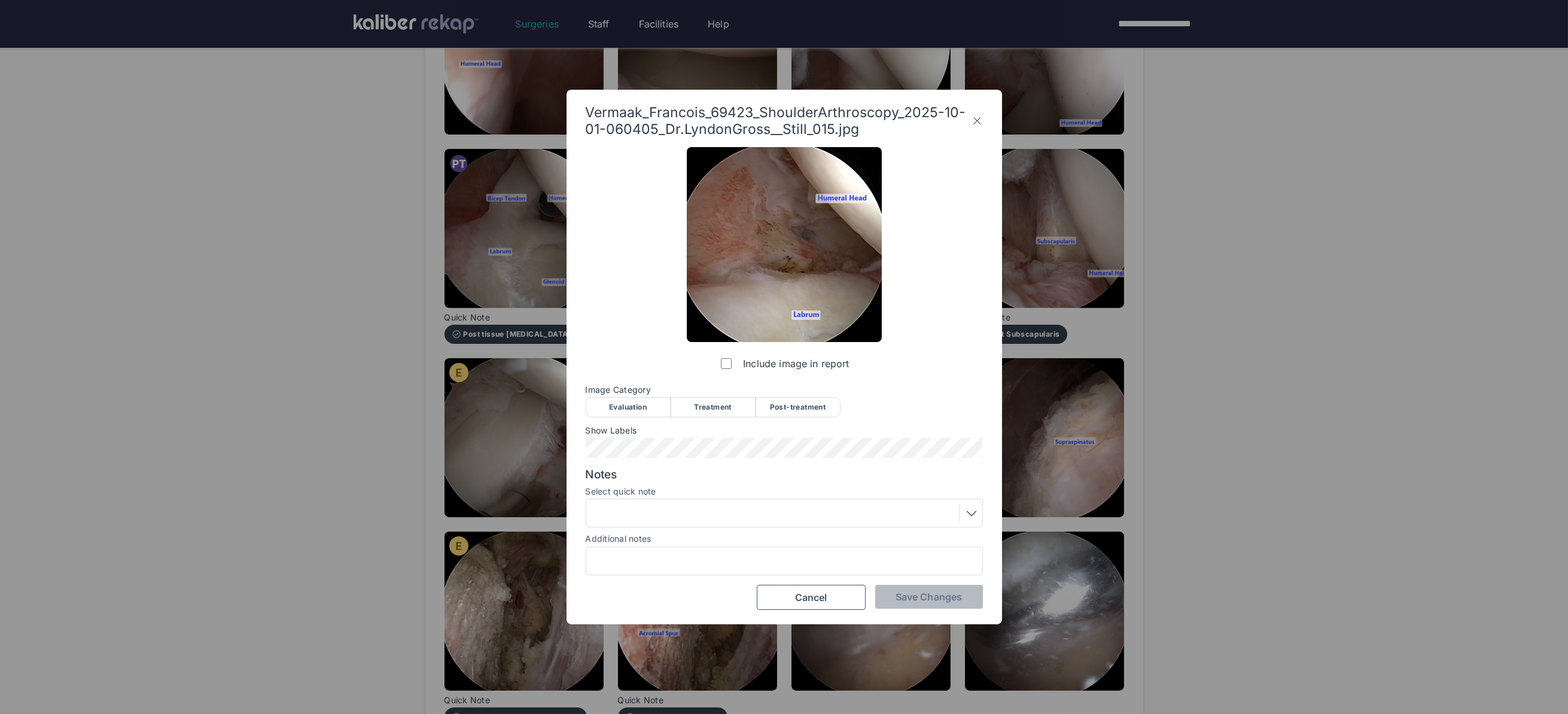
click at [629, 402] on div "Evaluation" at bounding box center [627, 407] width 85 height 20
click at [945, 613] on div "Vermaak_Francois_69423_ShoulderArthroscopy_2025-10-01-060405_Dr.LyndonGross__St…" at bounding box center [784, 357] width 436 height 535
click at [941, 595] on span "Save Changes" at bounding box center [928, 597] width 66 height 12
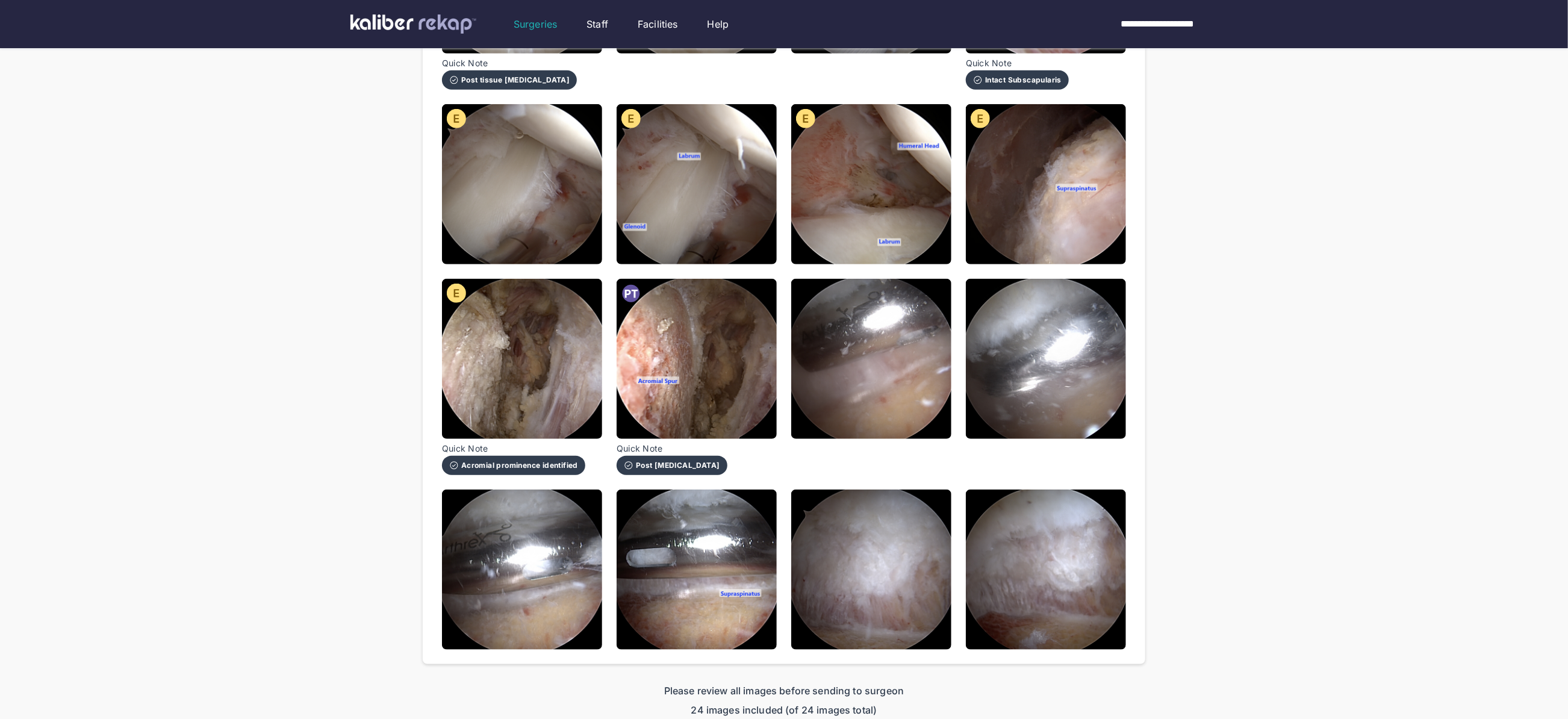
scroll to position [572, 0]
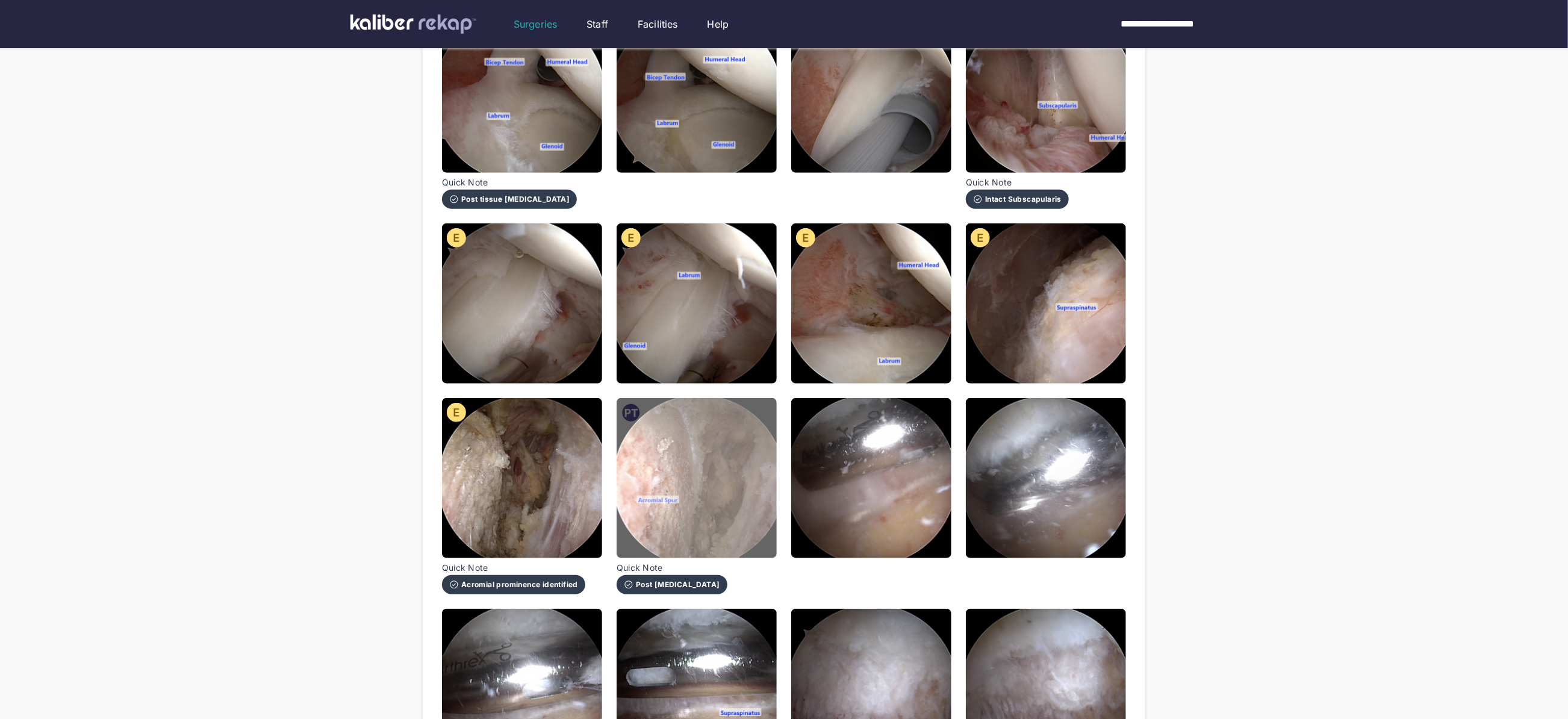
click at [639, 518] on img at bounding box center [697, 478] width 160 height 160
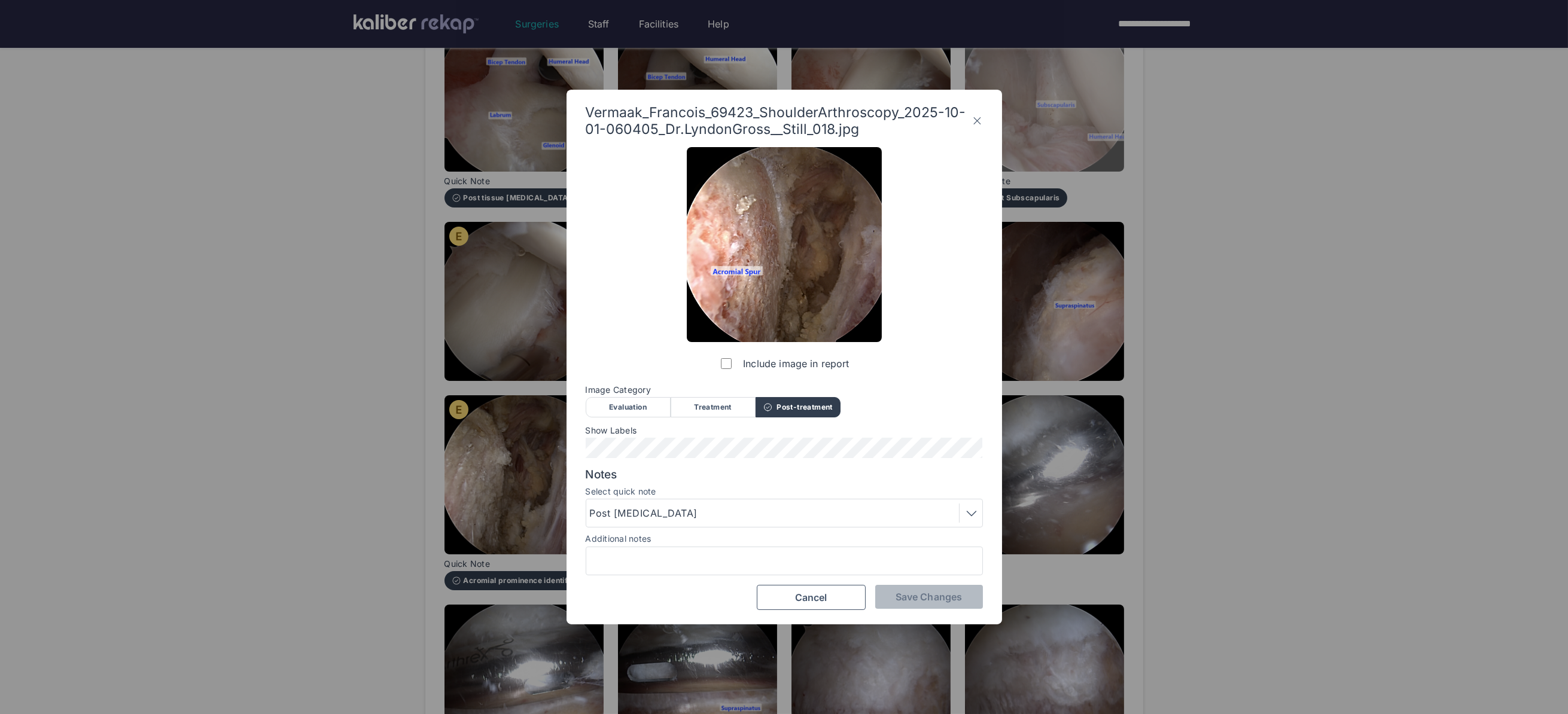
drag, startPoint x: 976, startPoint y: 120, endPoint x: 992, endPoint y: 121, distance: 16.0
click at [976, 120] on icon at bounding box center [977, 120] width 11 height 19
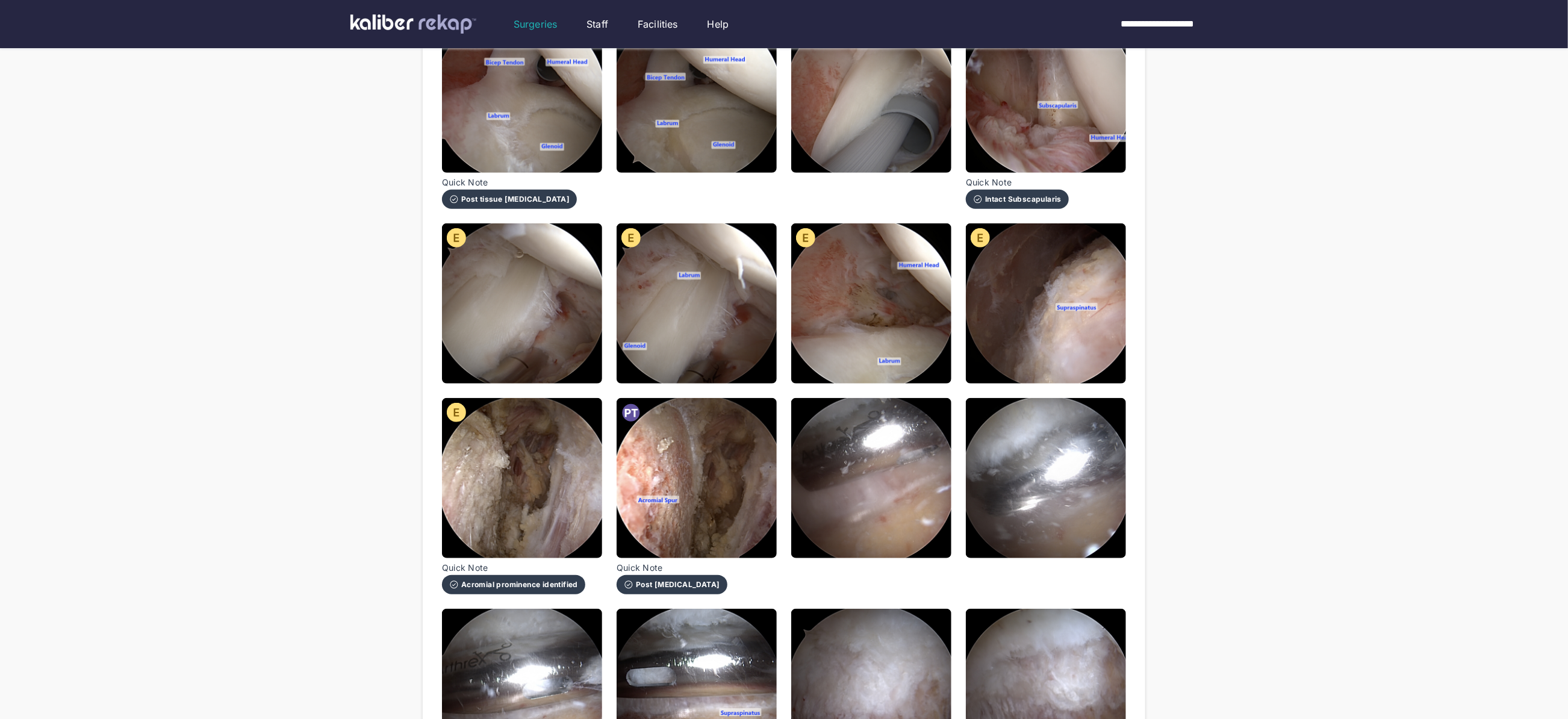
click at [1311, 303] on div "**********" at bounding box center [784, 149] width 1568 height 1442
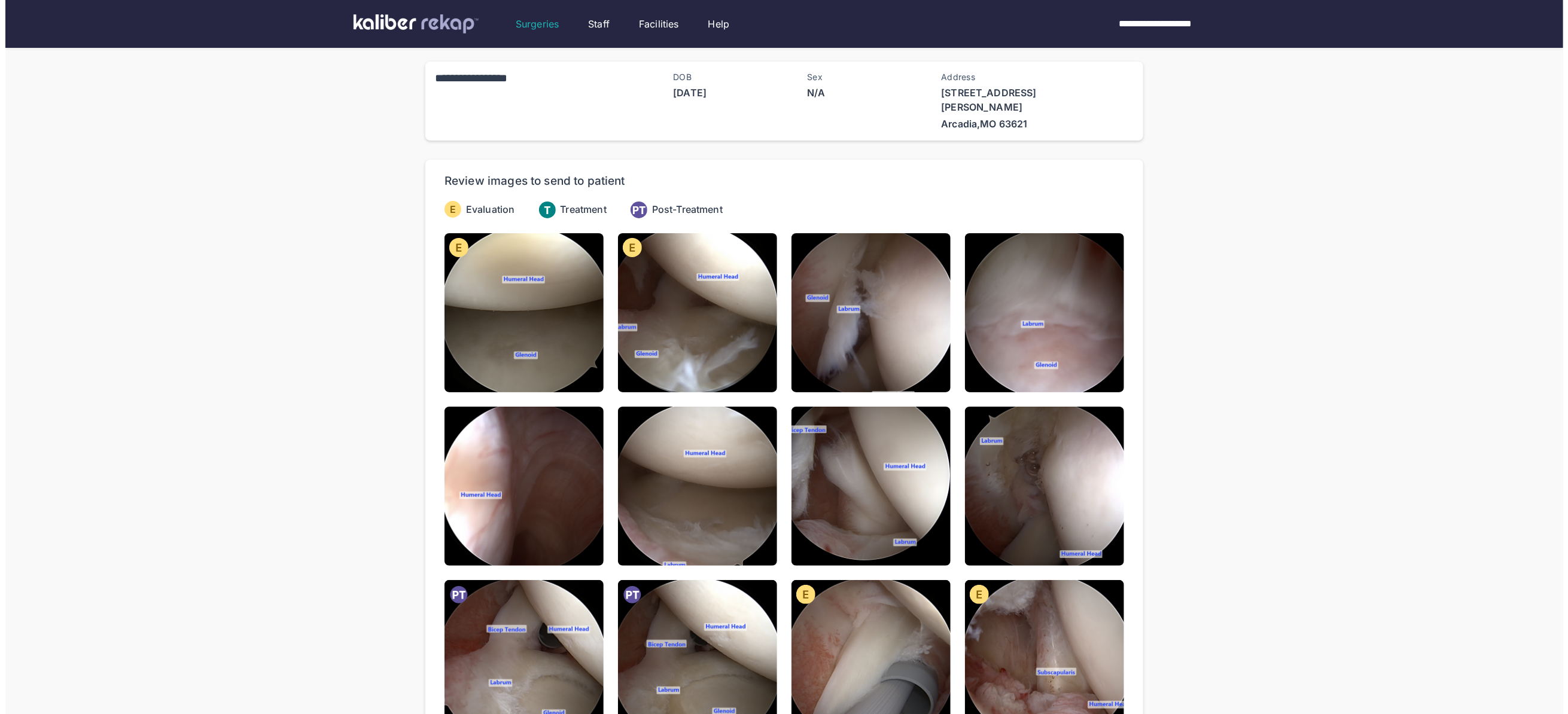
scroll to position [0, 0]
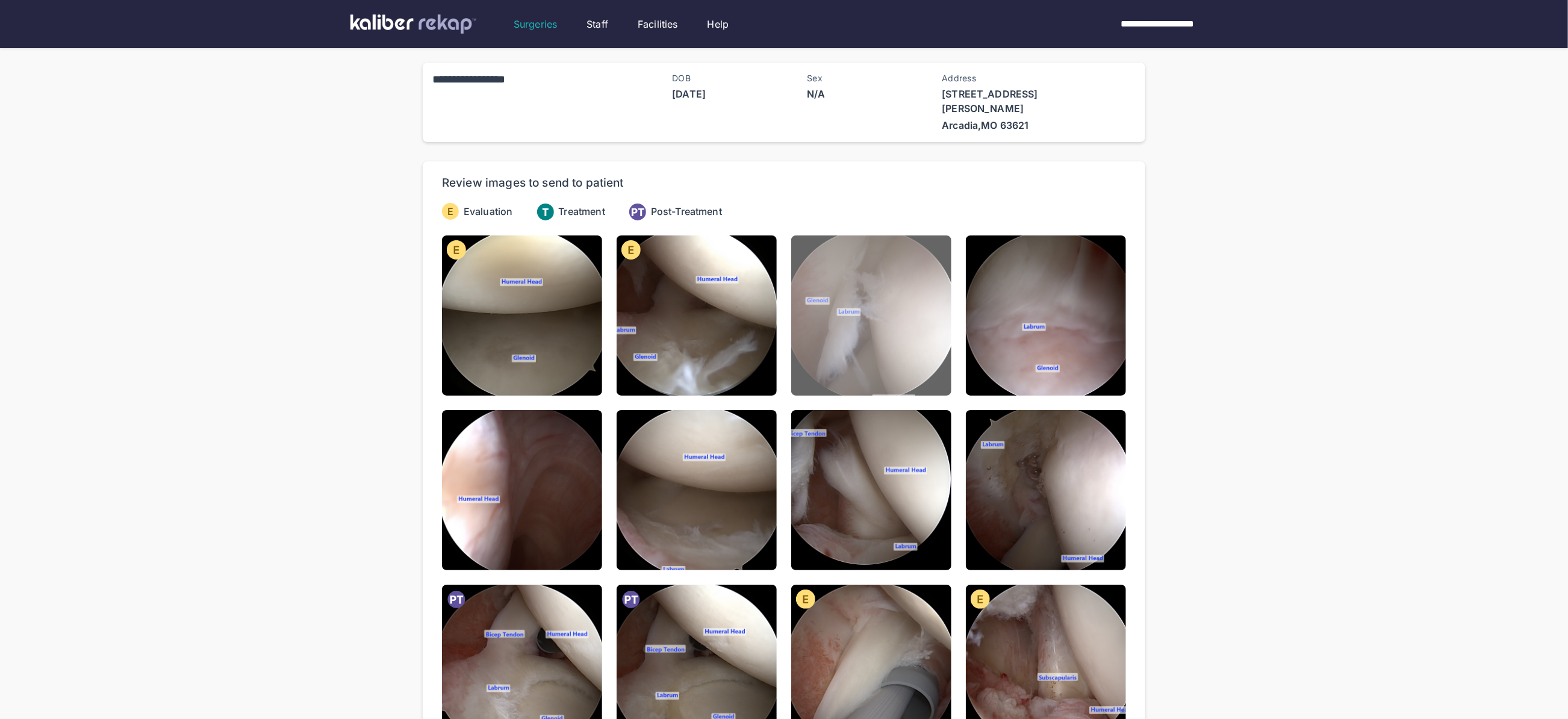
click at [919, 311] on img at bounding box center [872, 316] width 160 height 160
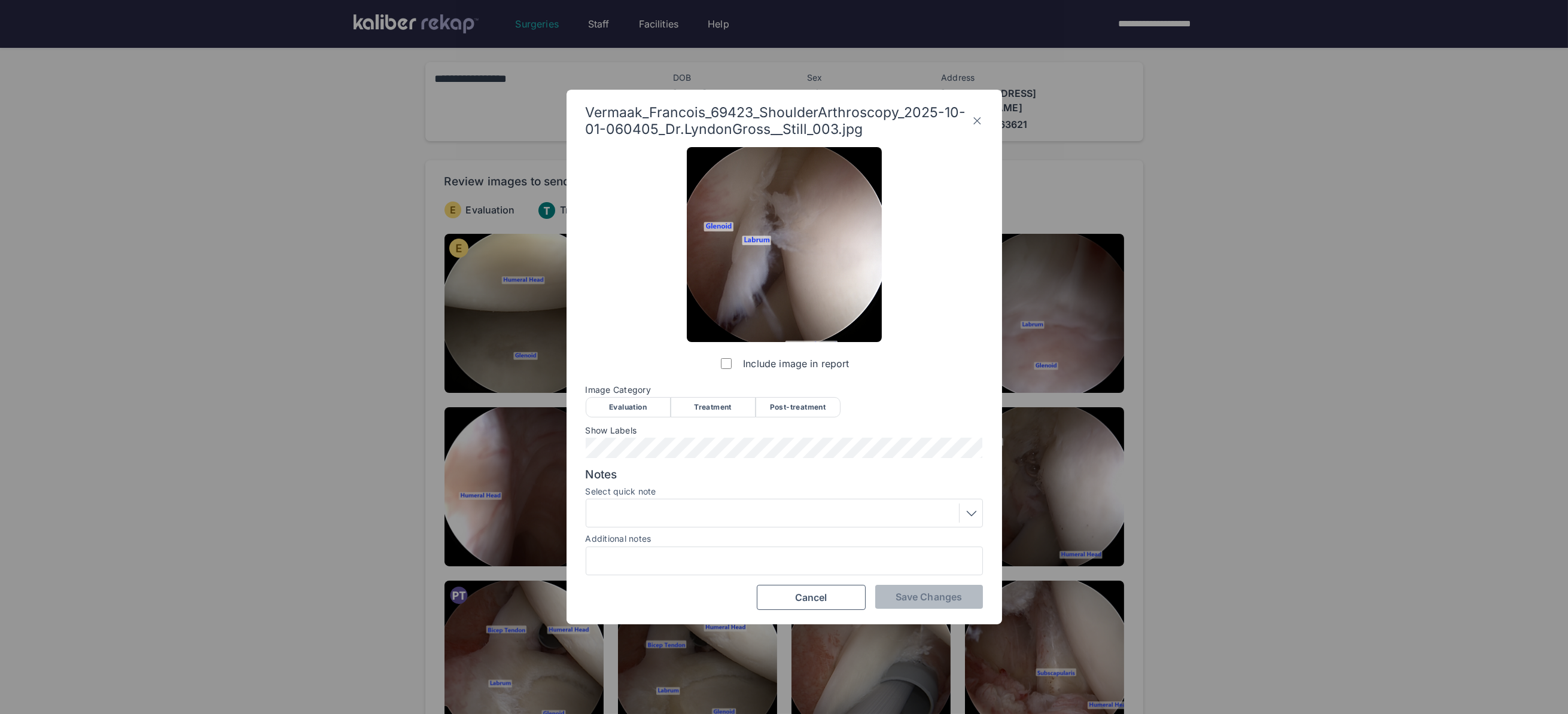
click at [631, 410] on div "Evaluation" at bounding box center [627, 407] width 85 height 20
click at [976, 118] on icon at bounding box center [977, 120] width 11 height 19
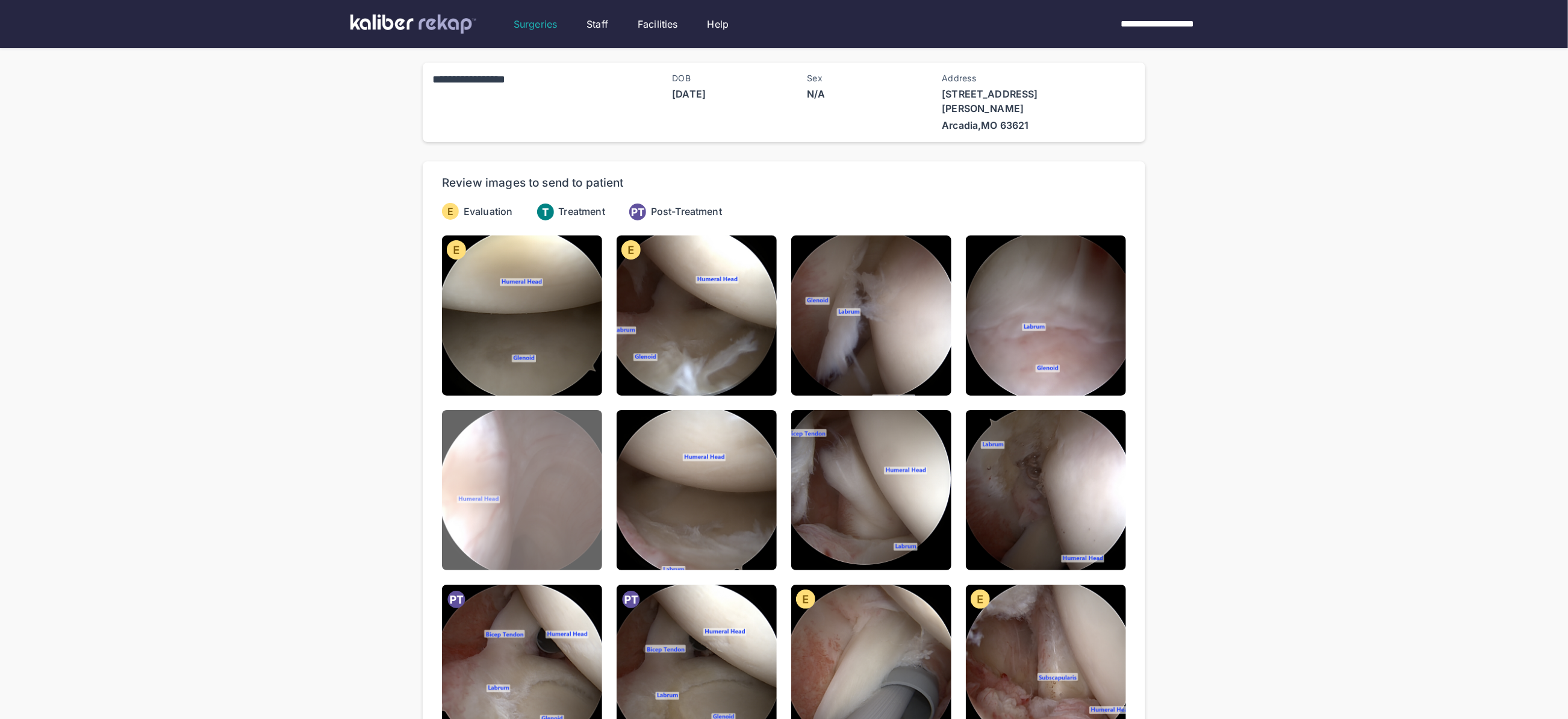
click at [553, 514] on img at bounding box center [522, 490] width 160 height 160
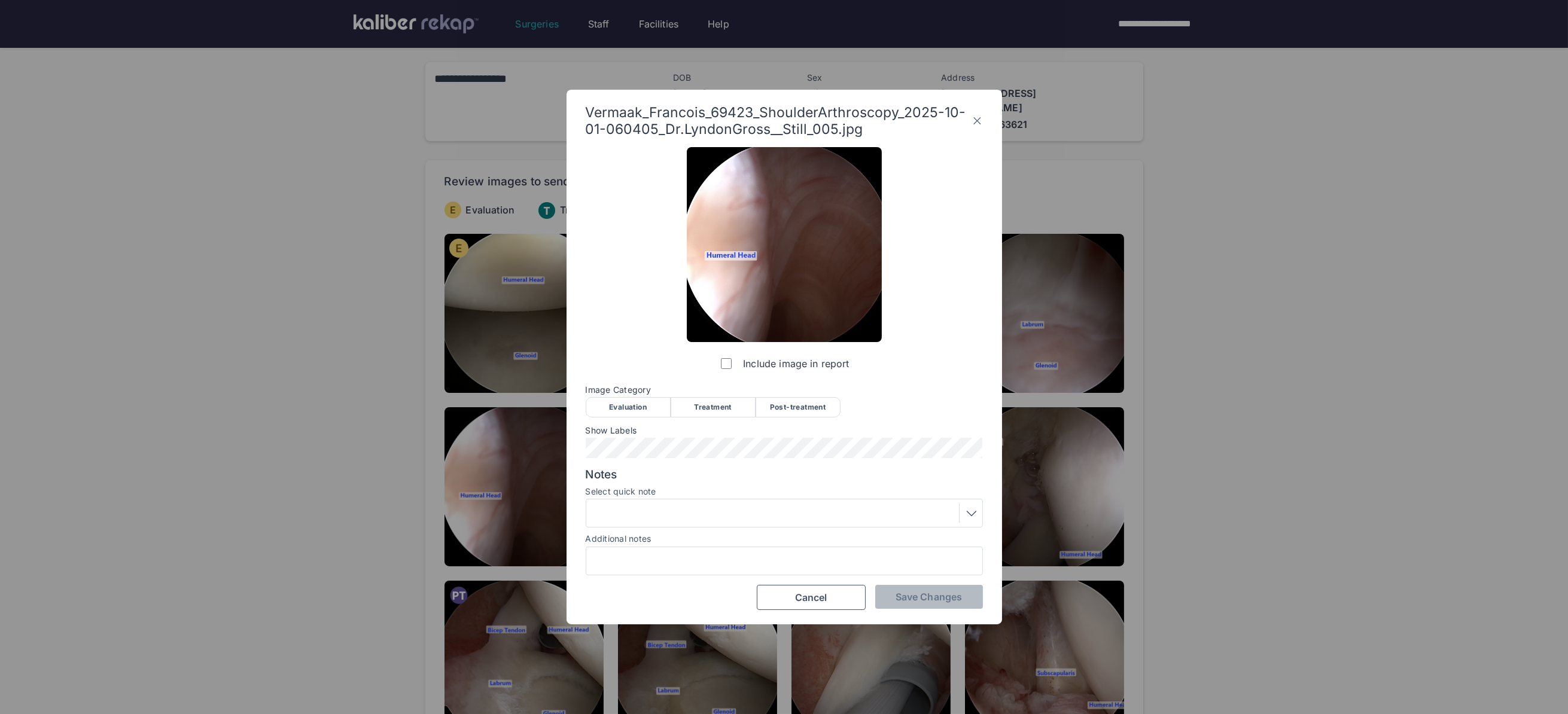
click at [621, 402] on div "Evaluation" at bounding box center [627, 407] width 85 height 20
click at [650, 502] on div at bounding box center [784, 513] width 397 height 29
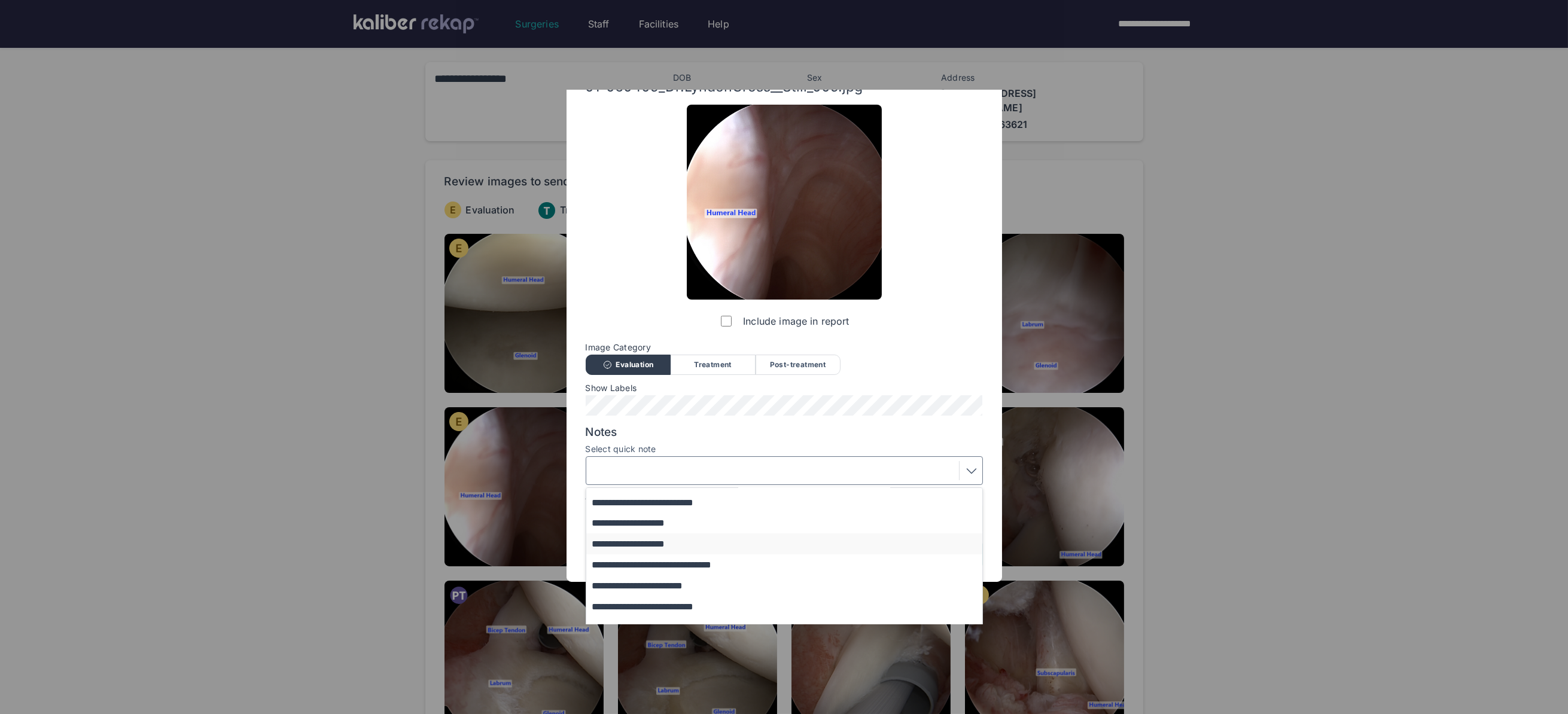
scroll to position [98, 0]
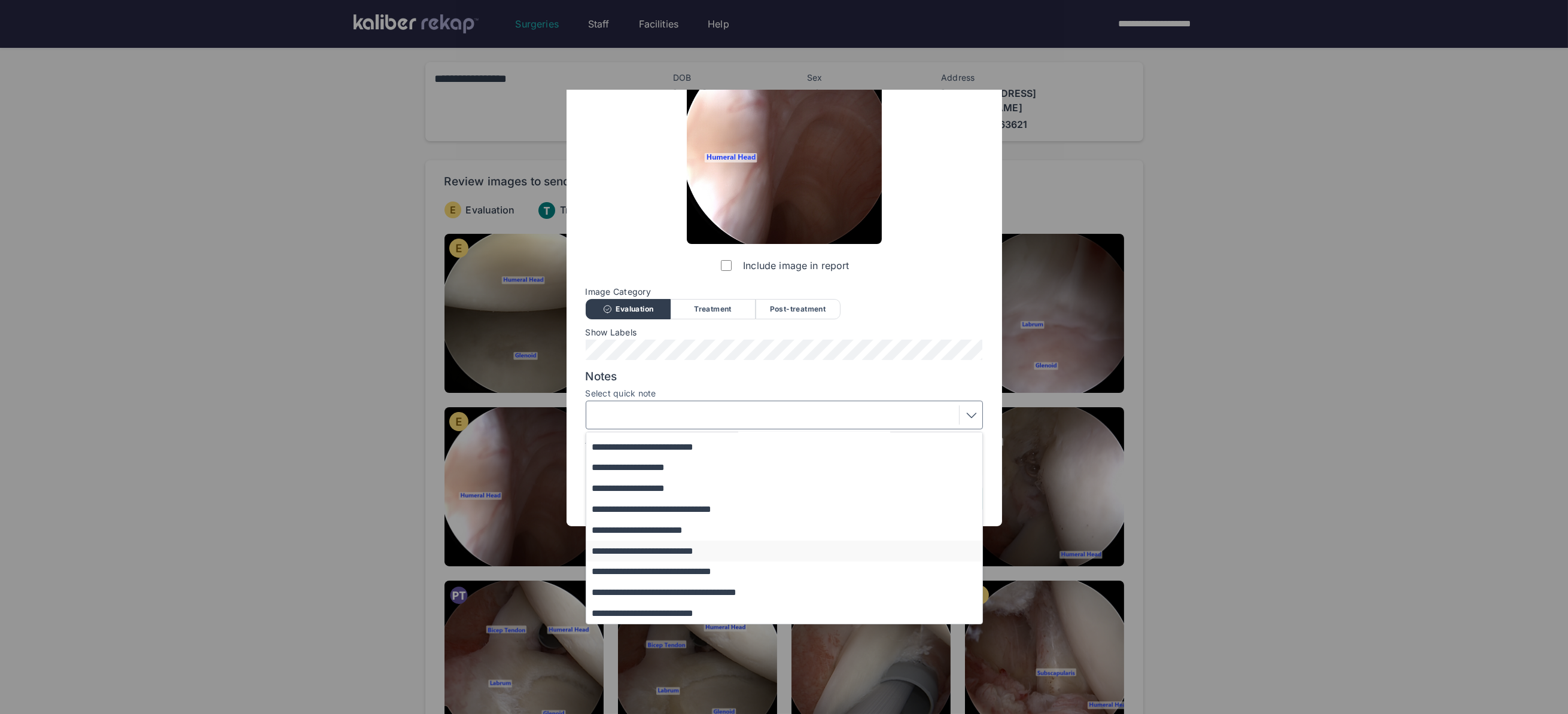
click at [647, 558] on button "**********" at bounding box center [789, 551] width 407 height 21
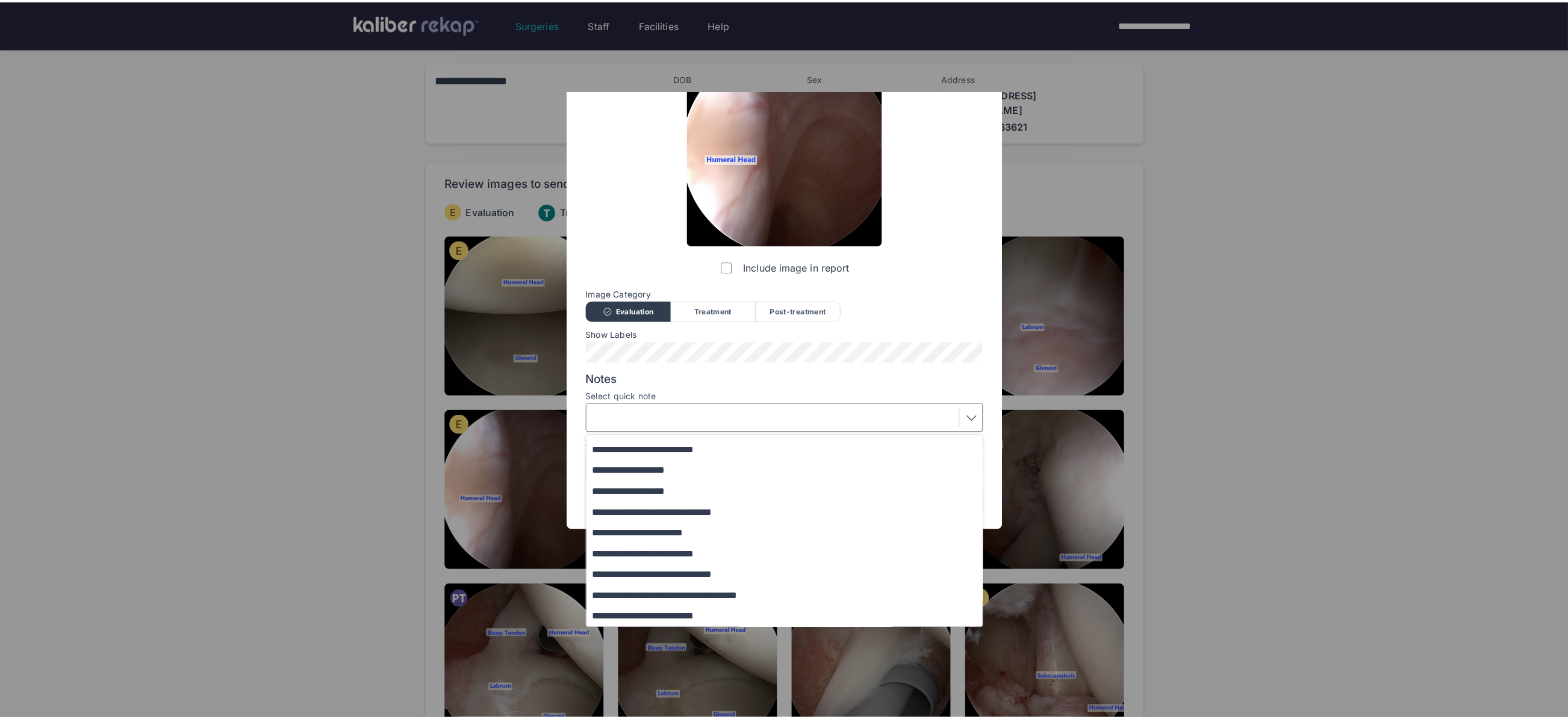
scroll to position [0, 0]
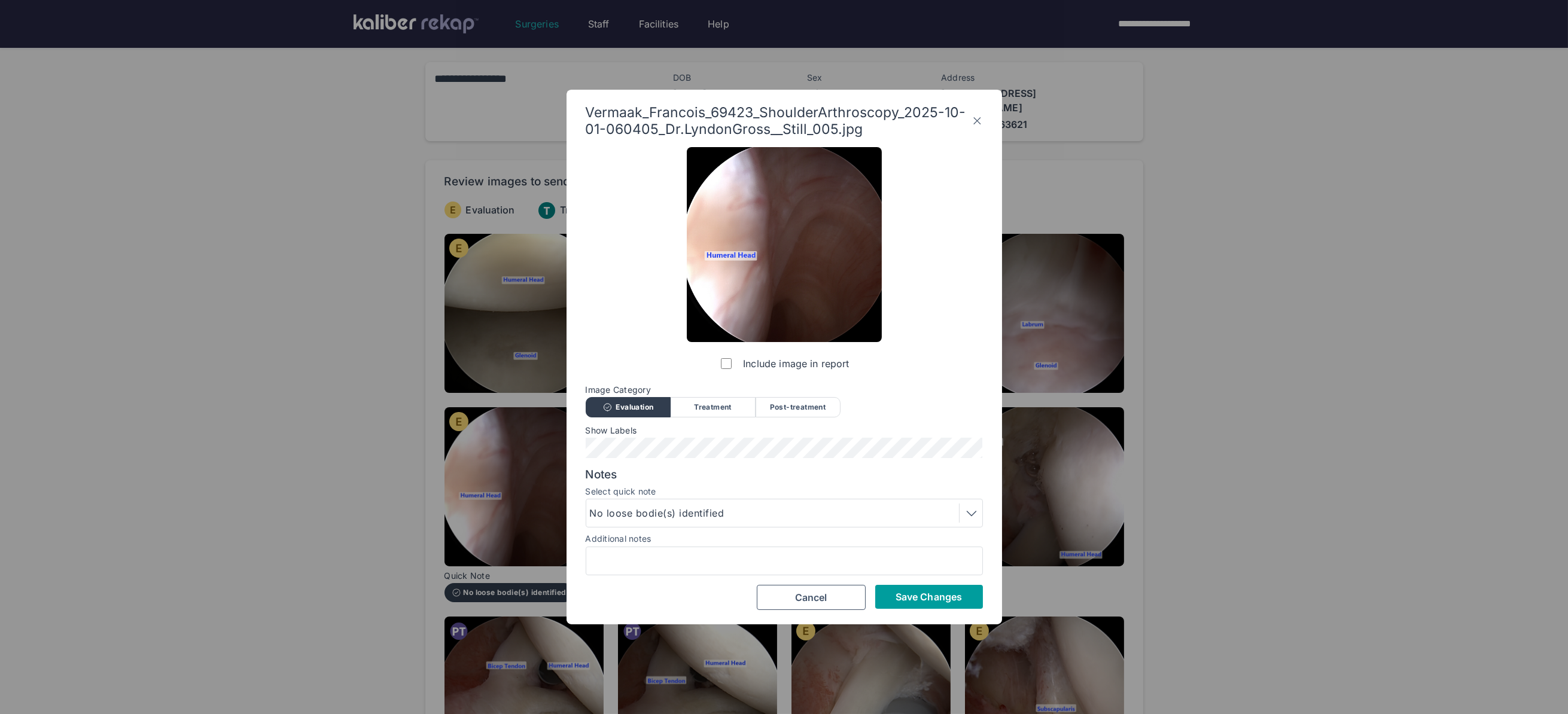
click at [918, 592] on span "Save Changes" at bounding box center [928, 597] width 66 height 12
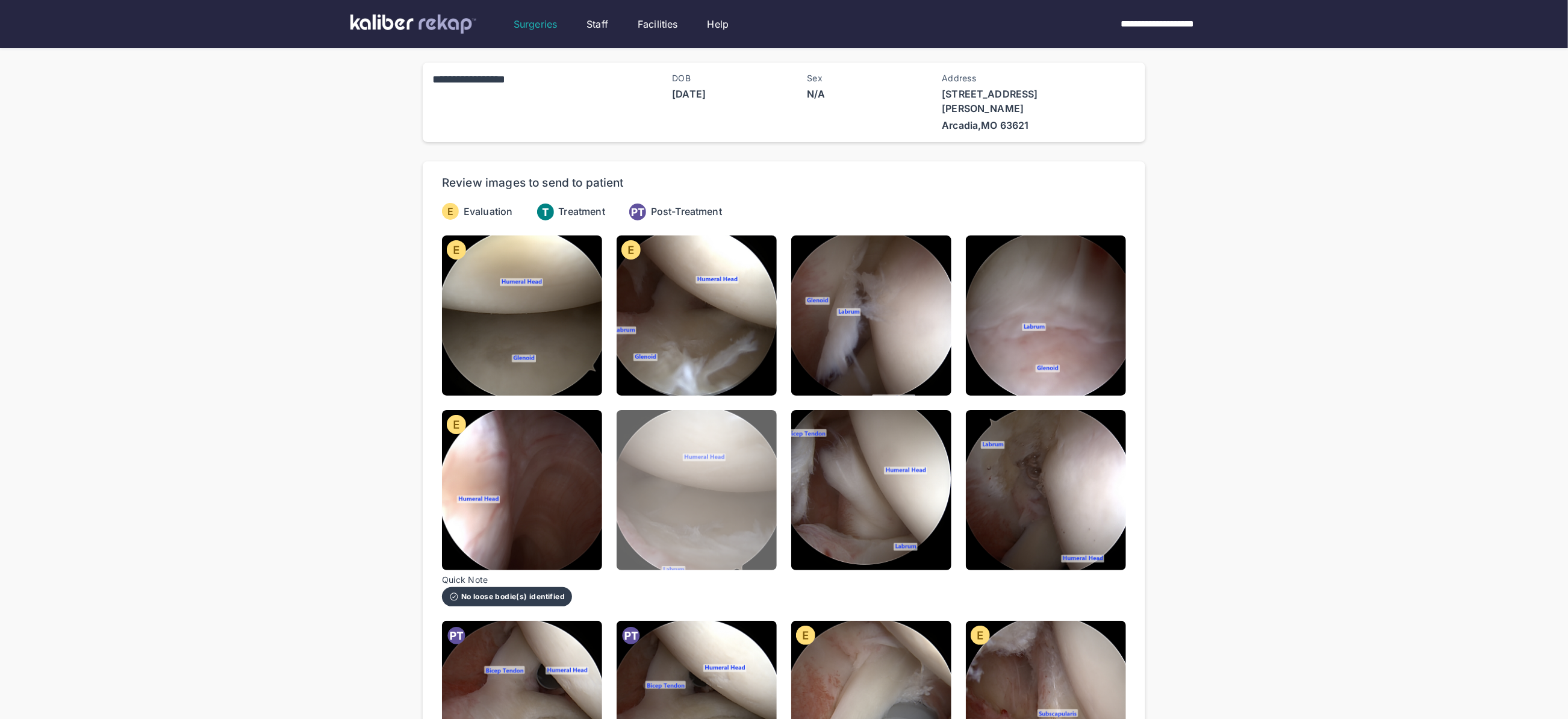
click at [662, 505] on img at bounding box center [697, 490] width 160 height 160
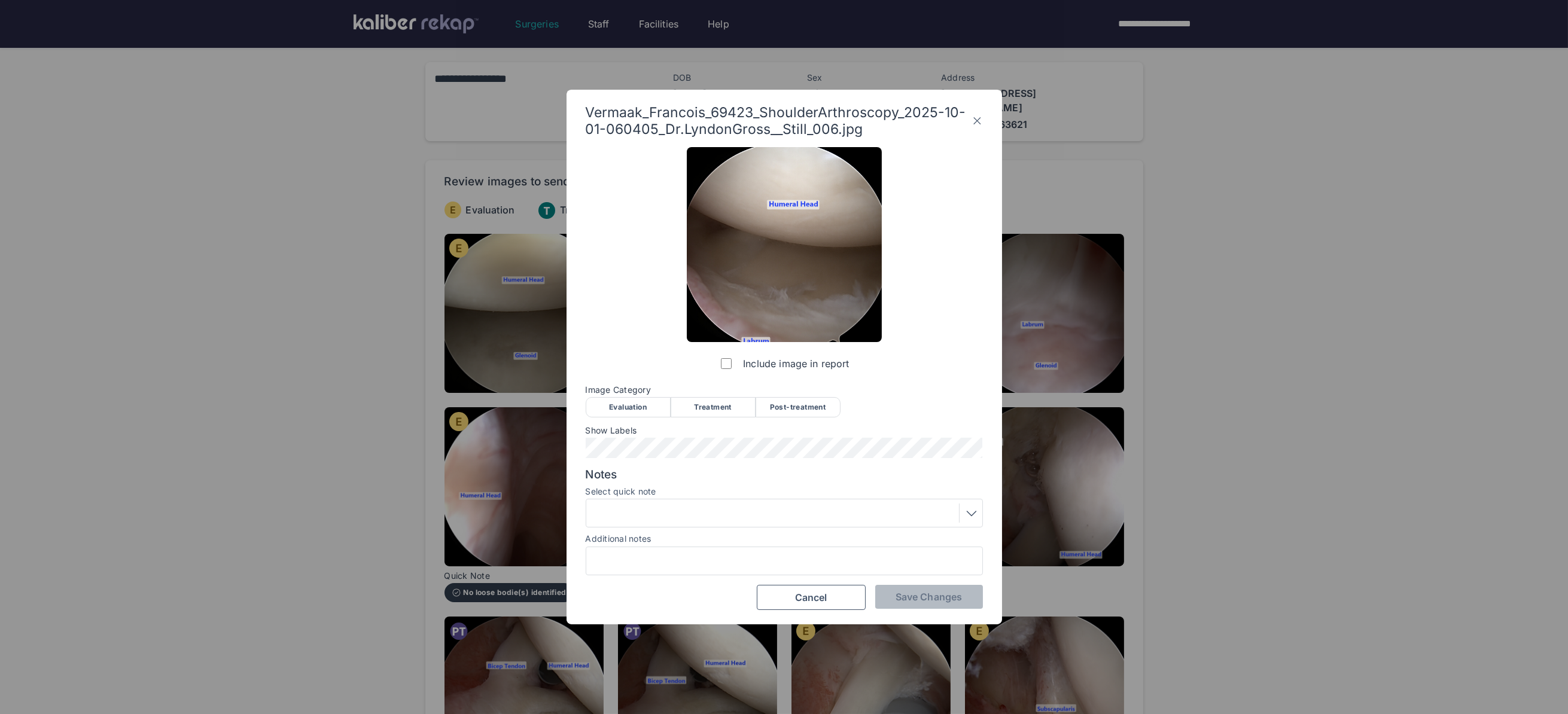
click at [624, 411] on div "Evaluation" at bounding box center [627, 407] width 85 height 20
click at [916, 594] on span "Save Changes" at bounding box center [928, 597] width 66 height 12
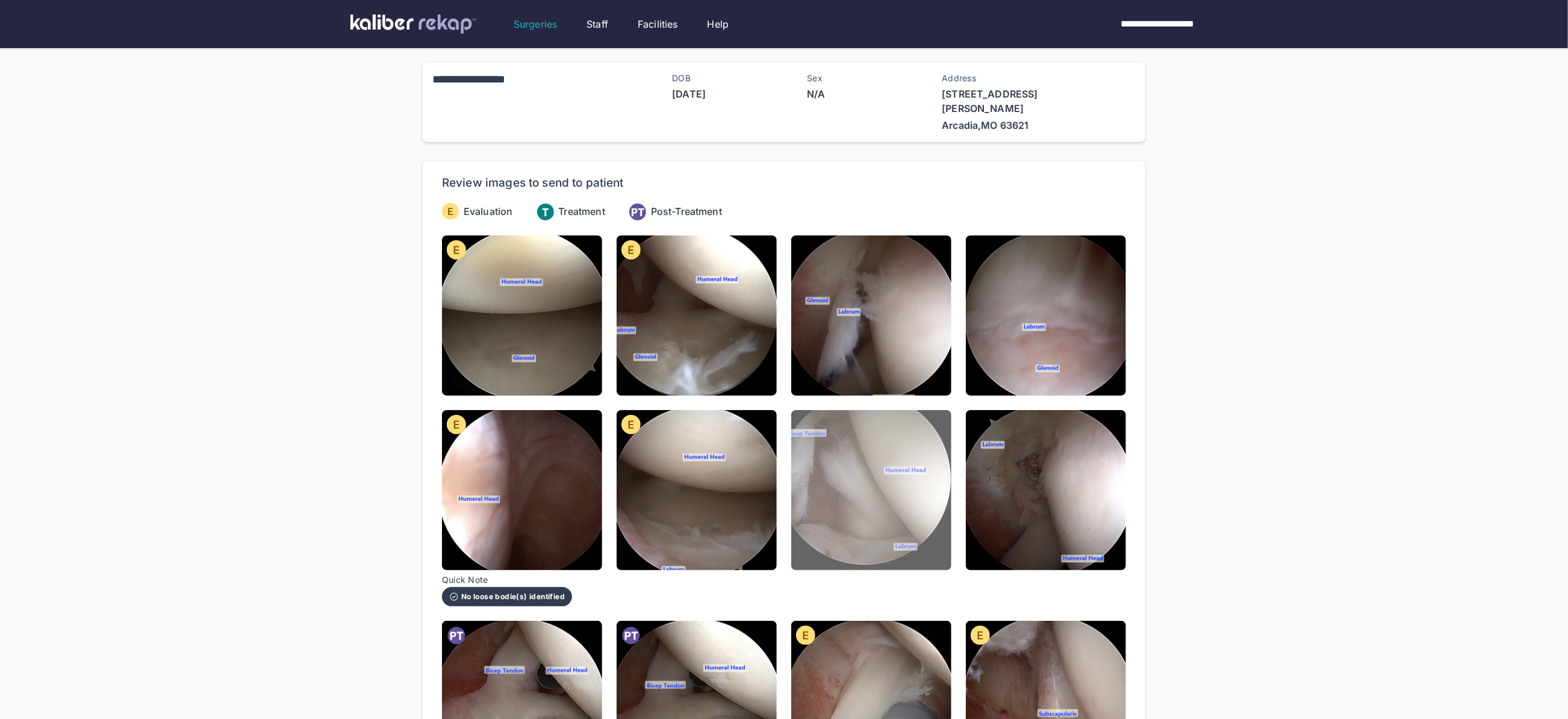
click at [902, 499] on img at bounding box center [872, 490] width 160 height 160
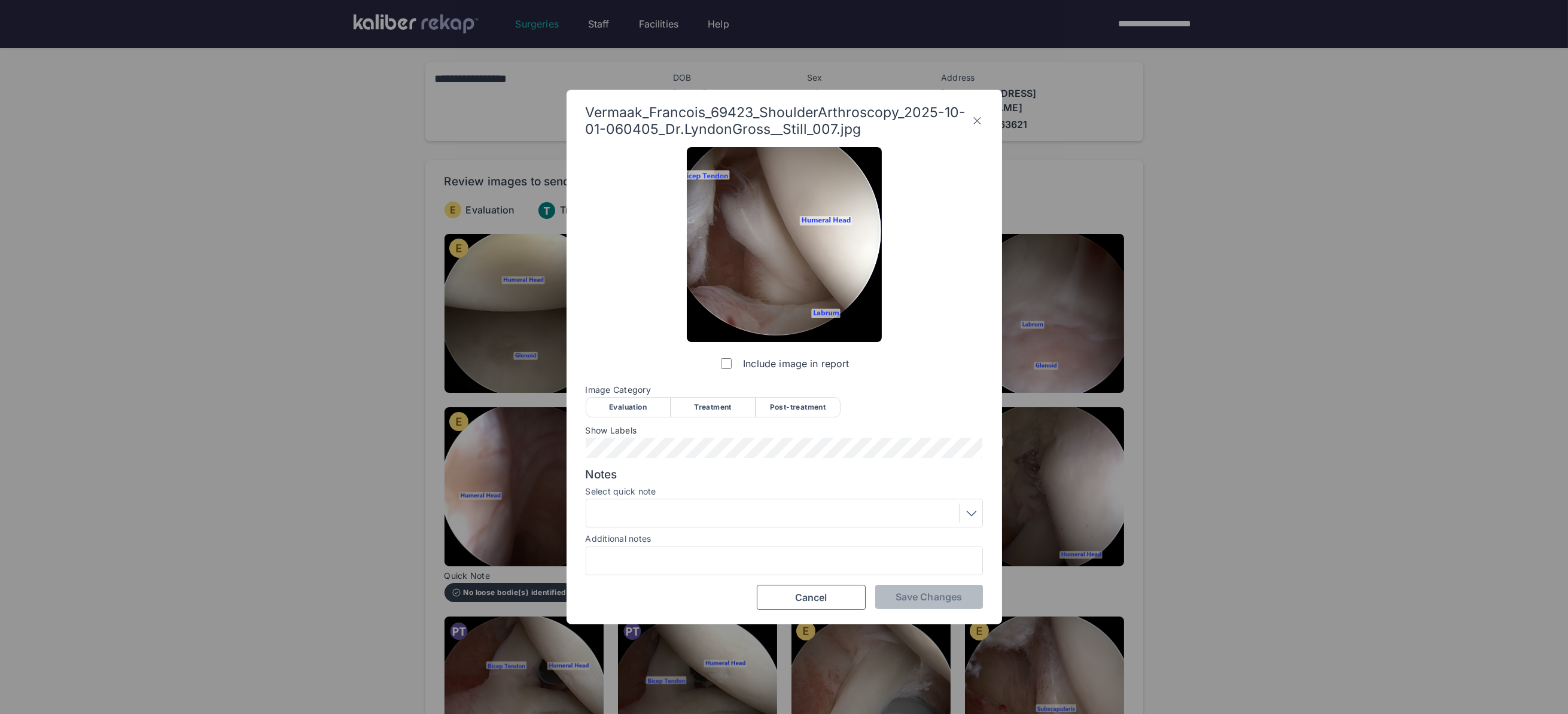
click at [631, 405] on div "Evaluation" at bounding box center [627, 407] width 85 height 20
click at [938, 597] on span "Save Changes" at bounding box center [928, 597] width 66 height 12
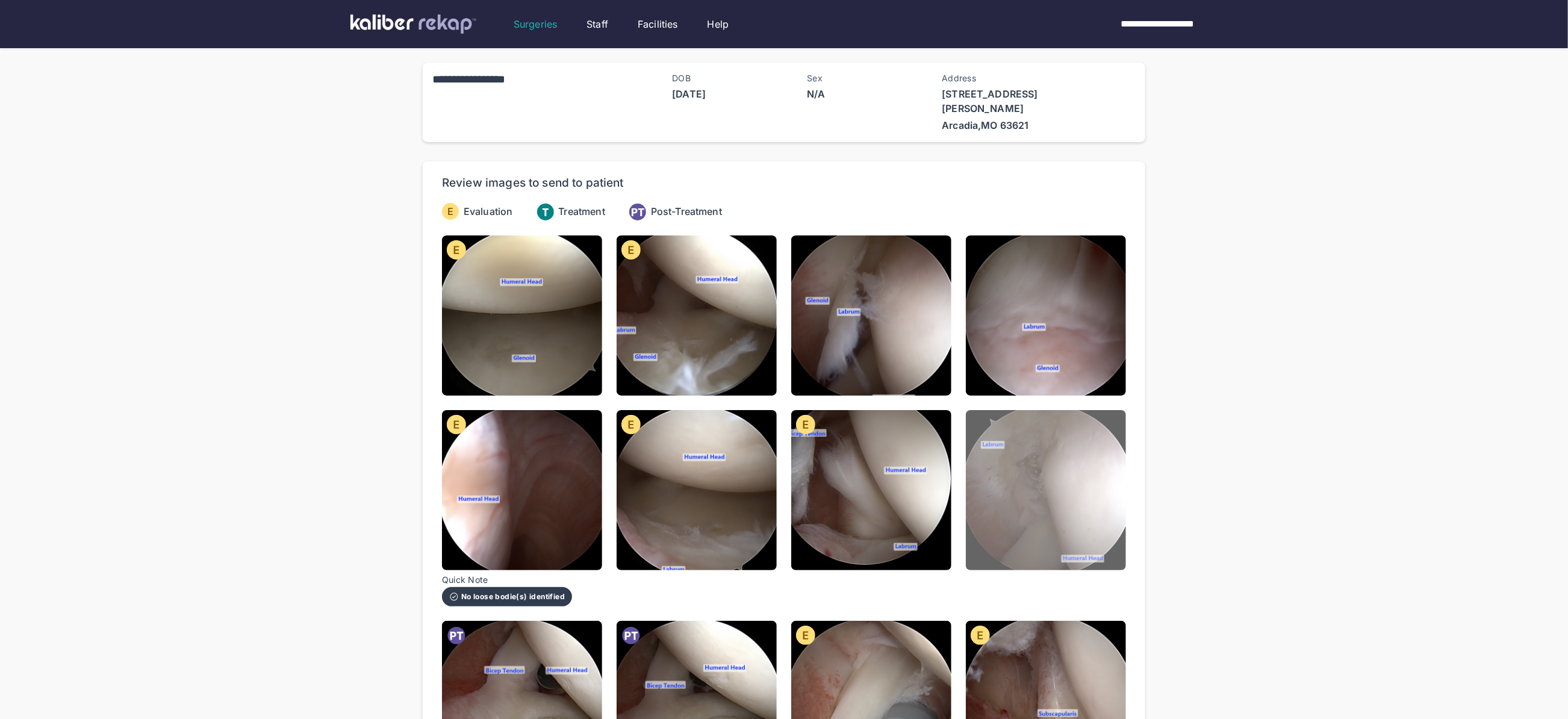
click at [1033, 511] on img at bounding box center [1046, 490] width 160 height 160
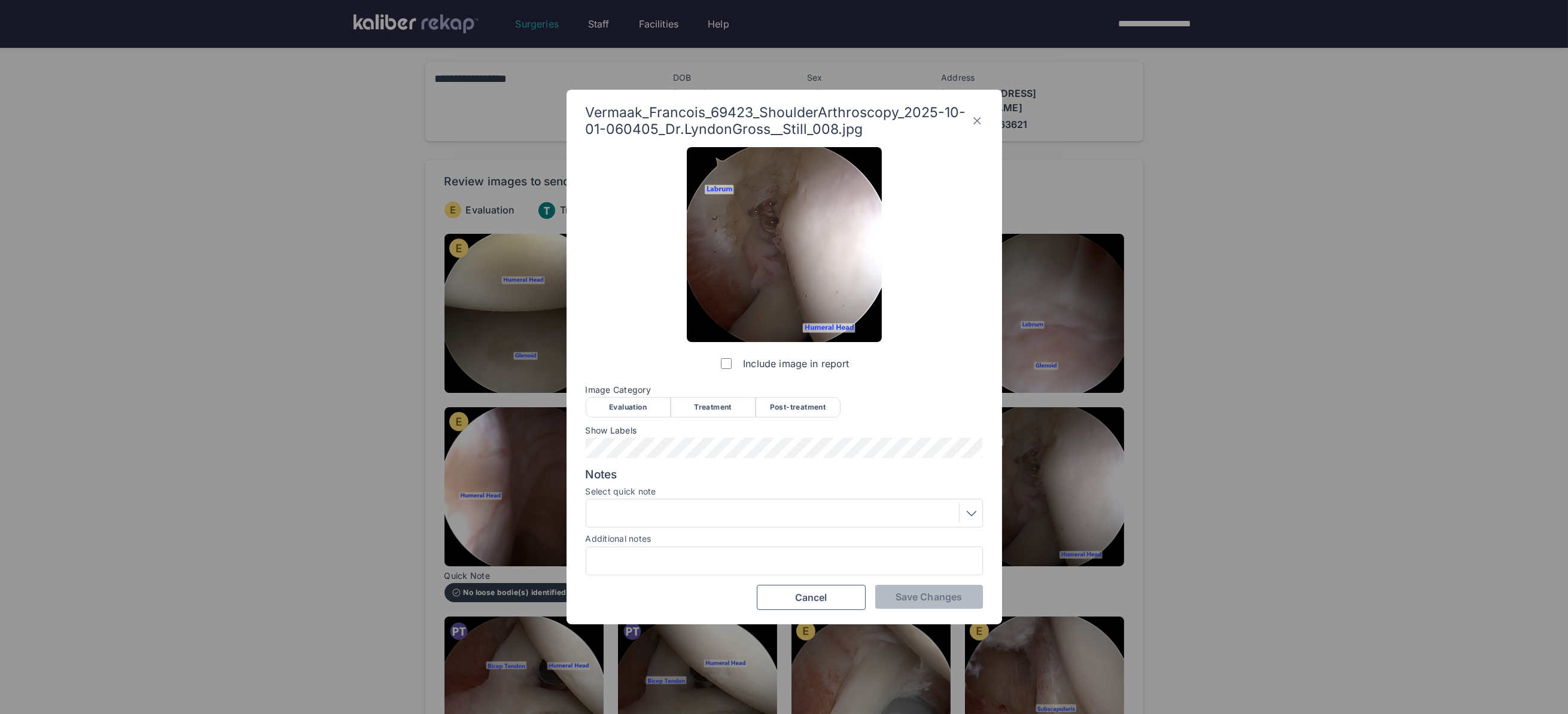
click at [628, 408] on div "Evaluation" at bounding box center [627, 407] width 85 height 20
click at [925, 585] on button "Save Changes" at bounding box center [928, 597] width 108 height 24
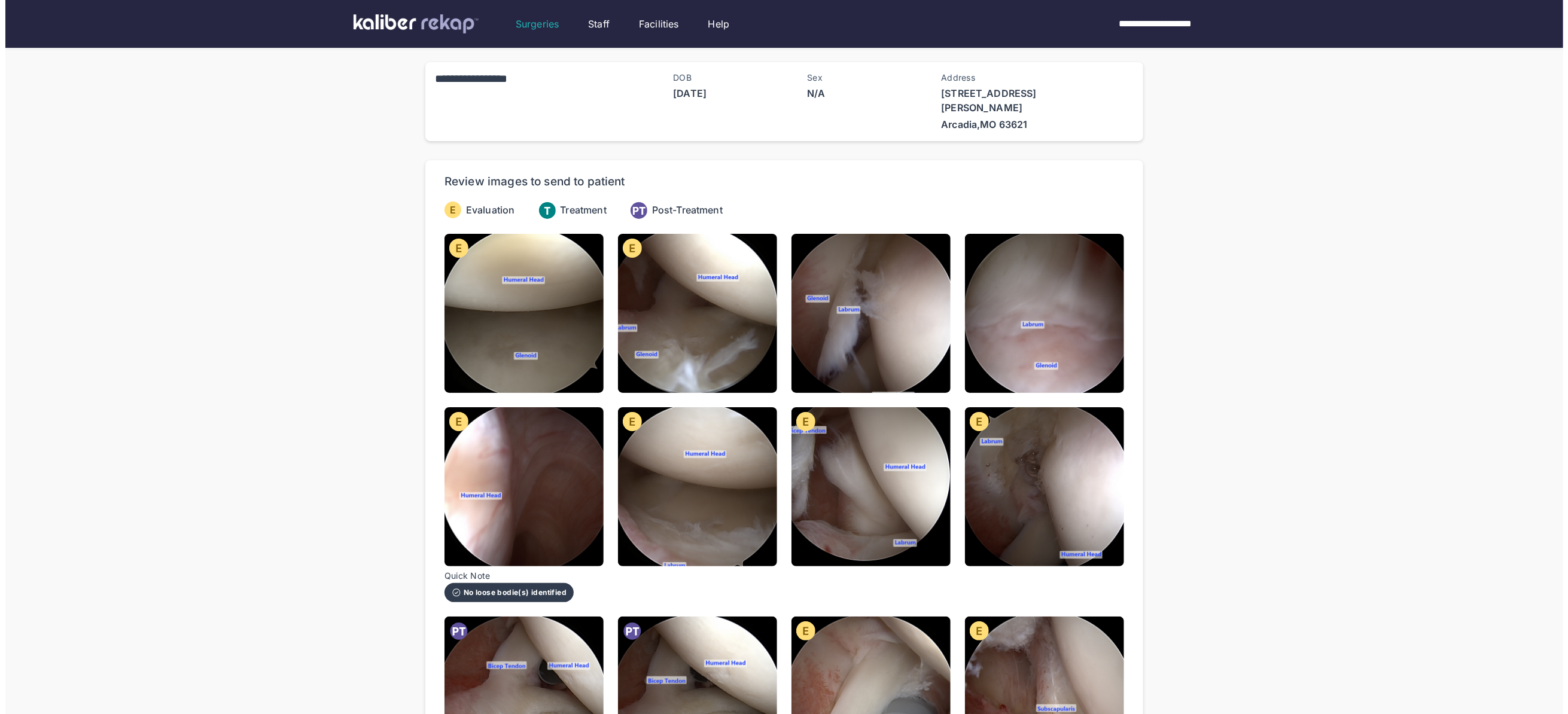
scroll to position [3, 0]
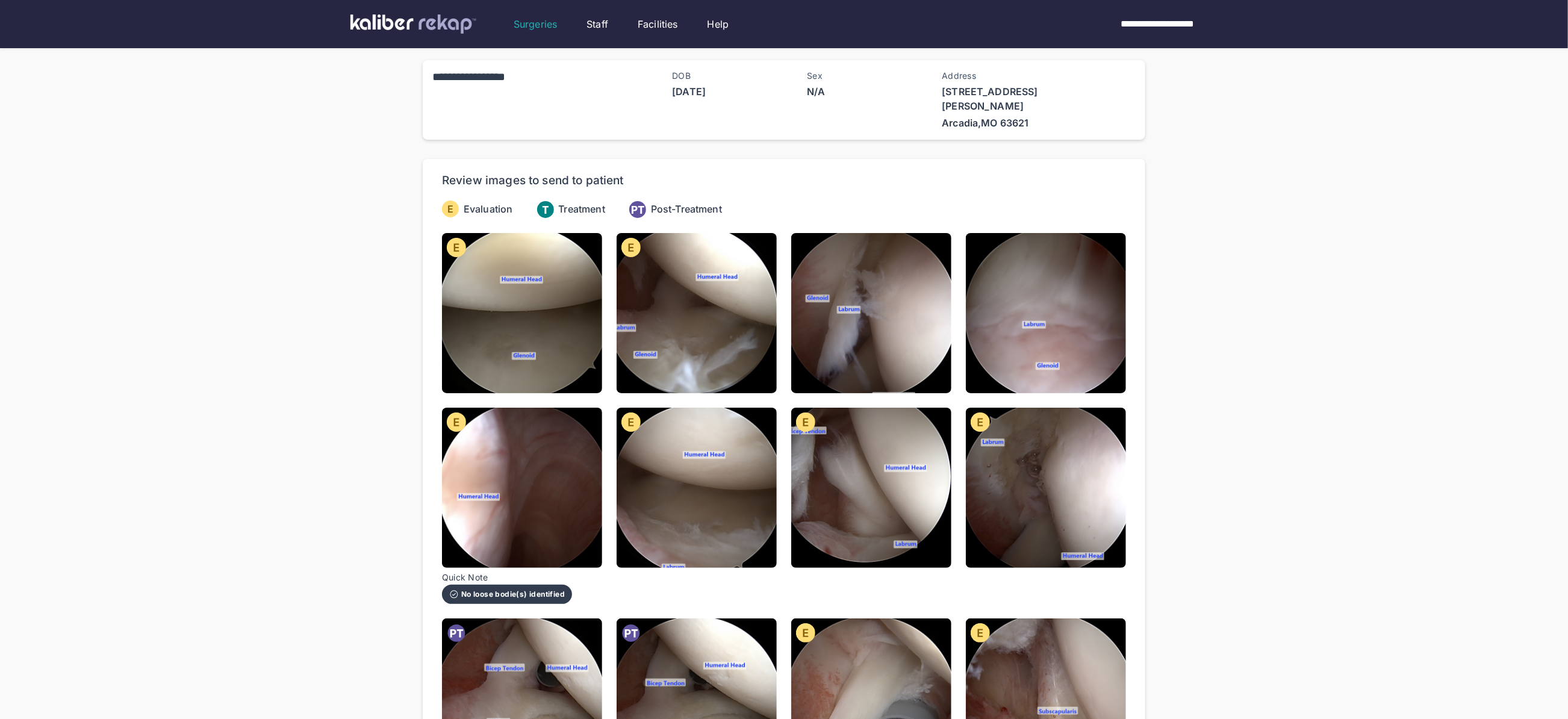
click at [1103, 354] on img at bounding box center [1046, 313] width 160 height 160
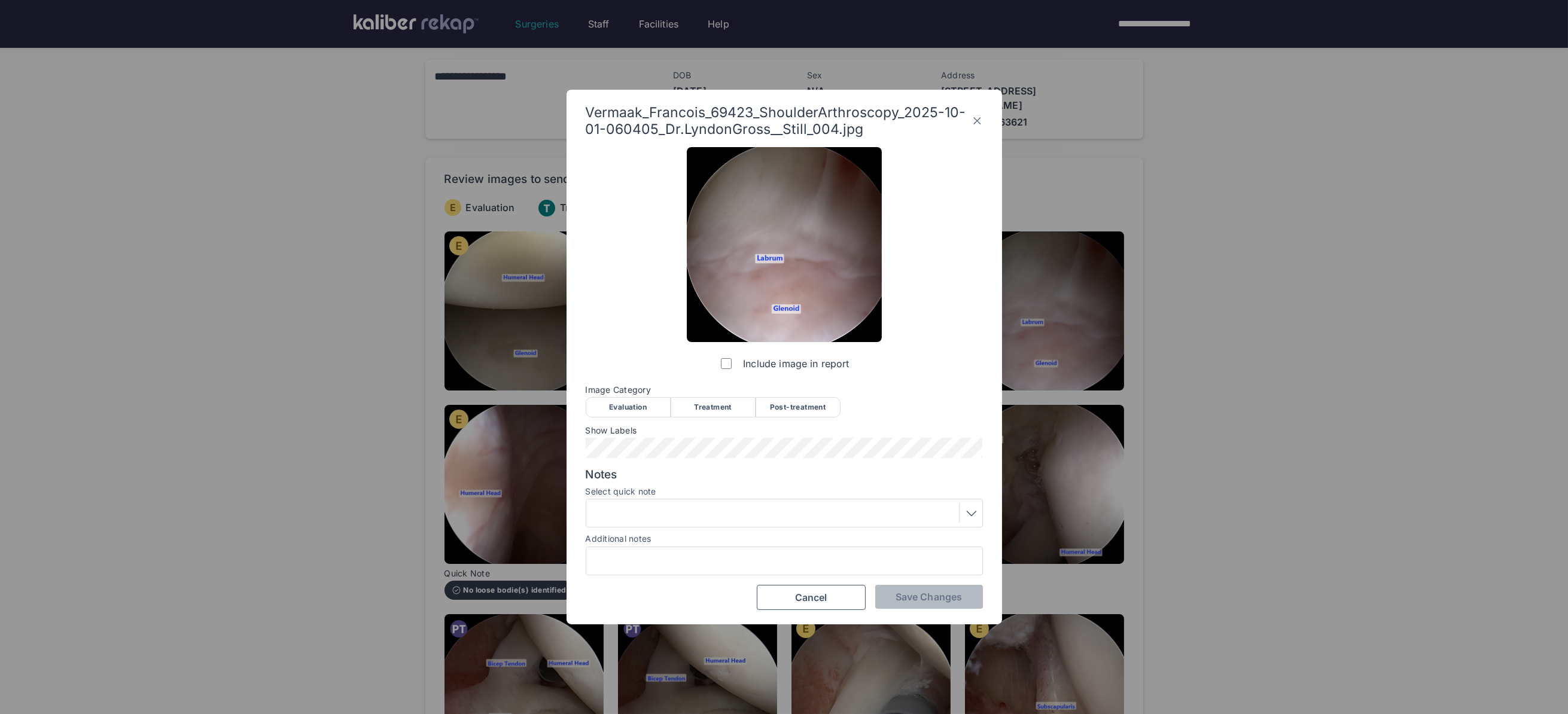
click at [972, 121] on icon at bounding box center [977, 120] width 11 height 19
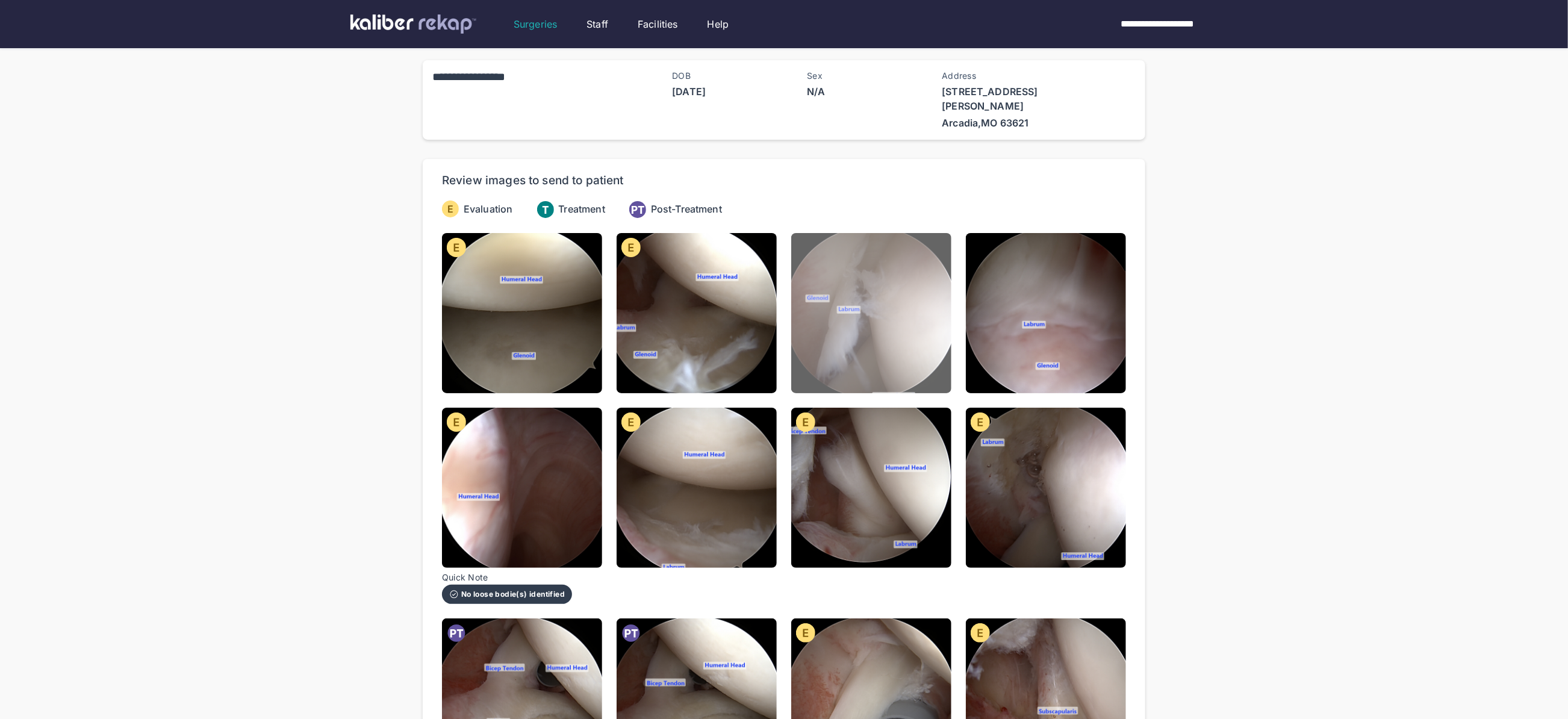
click at [854, 306] on img at bounding box center [872, 313] width 160 height 160
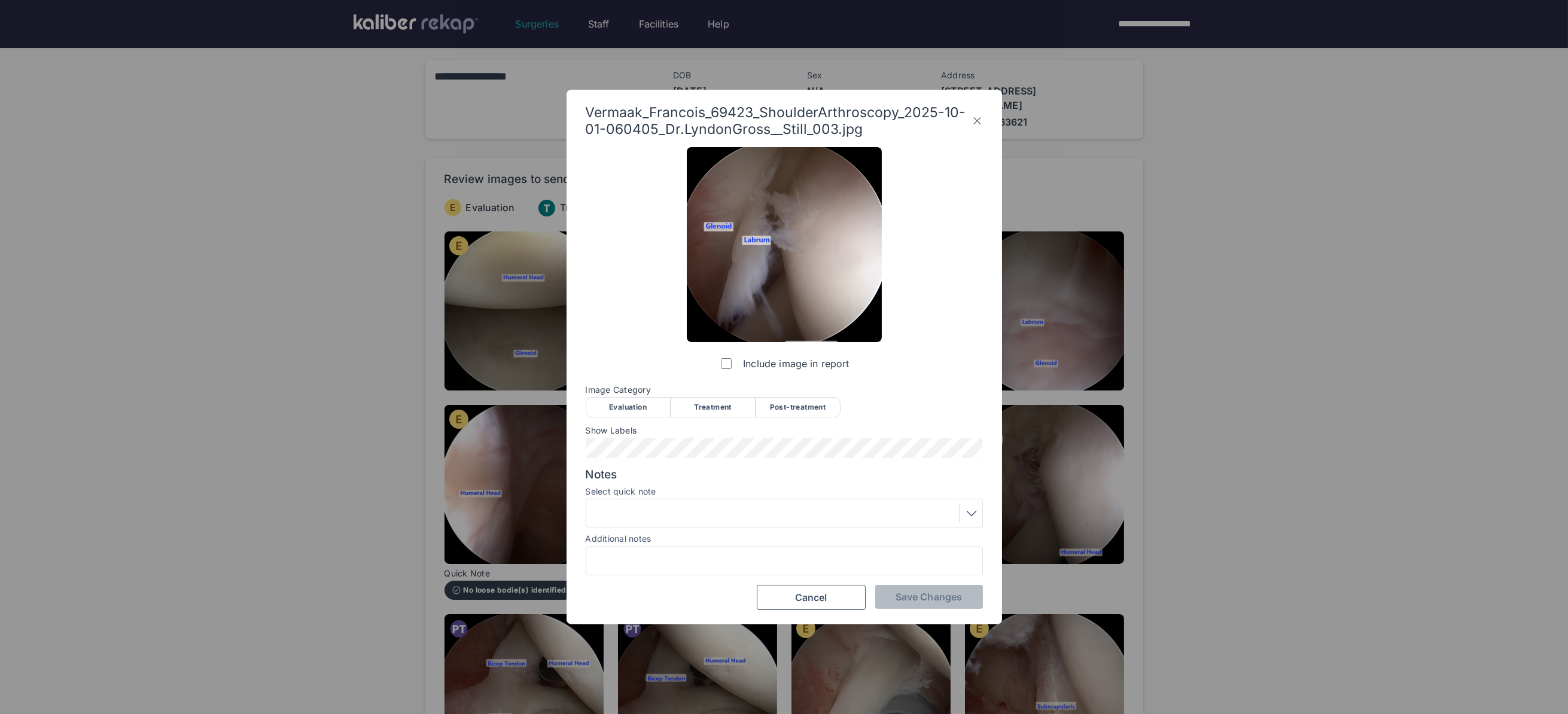
click at [626, 409] on div "Evaluation" at bounding box center [627, 407] width 85 height 20
click at [717, 530] on div "Notes Select quick note Additional notes" at bounding box center [784, 521] width 397 height 108
click at [716, 511] on div at bounding box center [784, 513] width 389 height 19
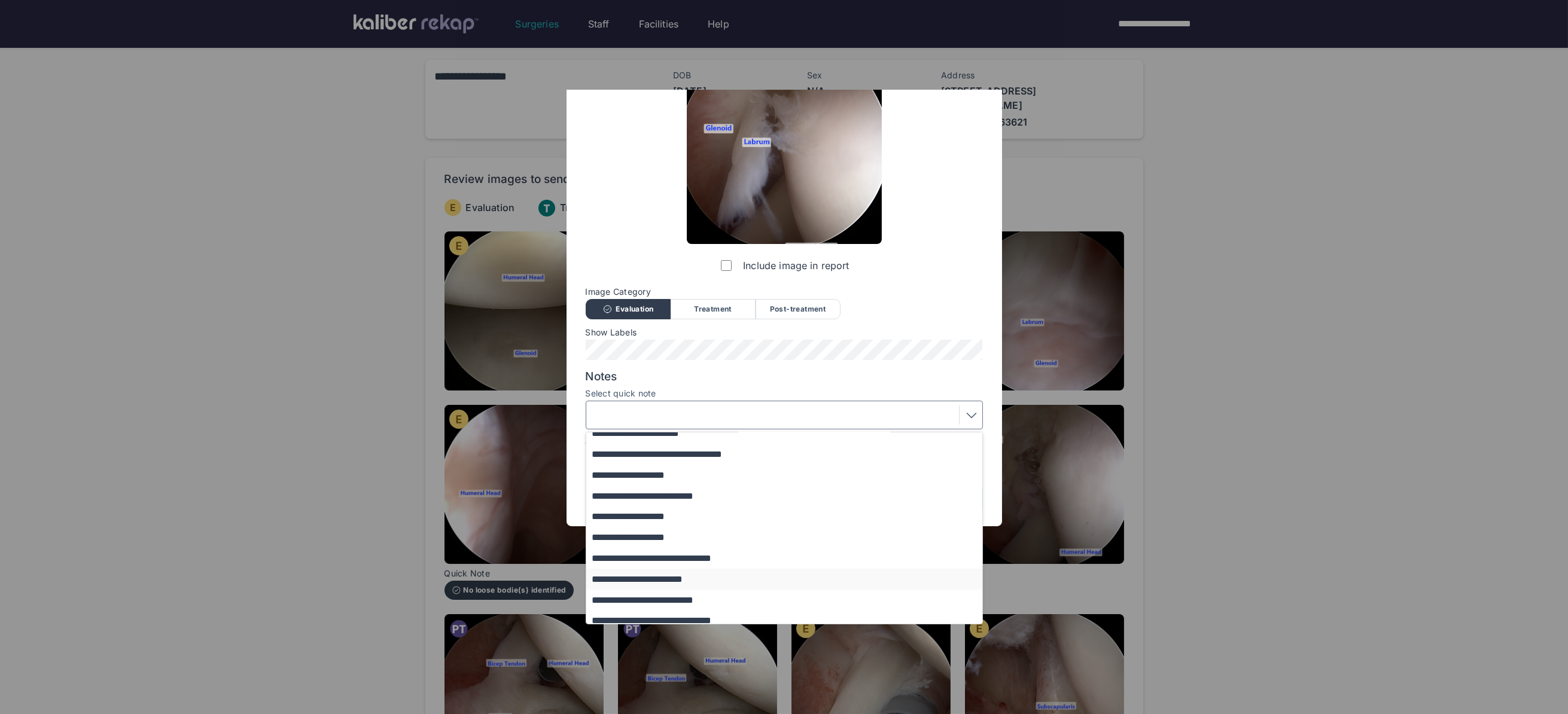
scroll to position [140, 0]
click at [671, 512] on button "**********" at bounding box center [789, 509] width 407 height 21
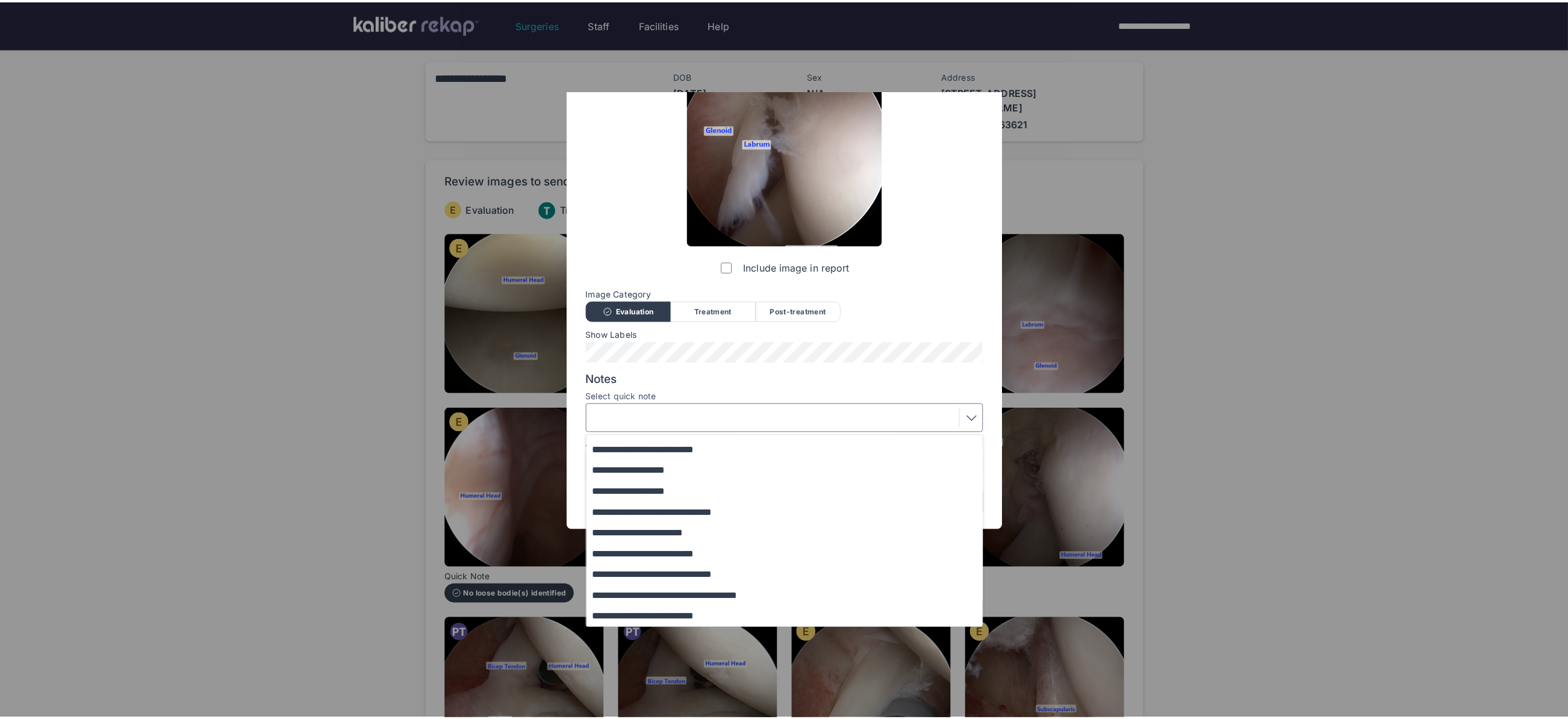
scroll to position [0, 0]
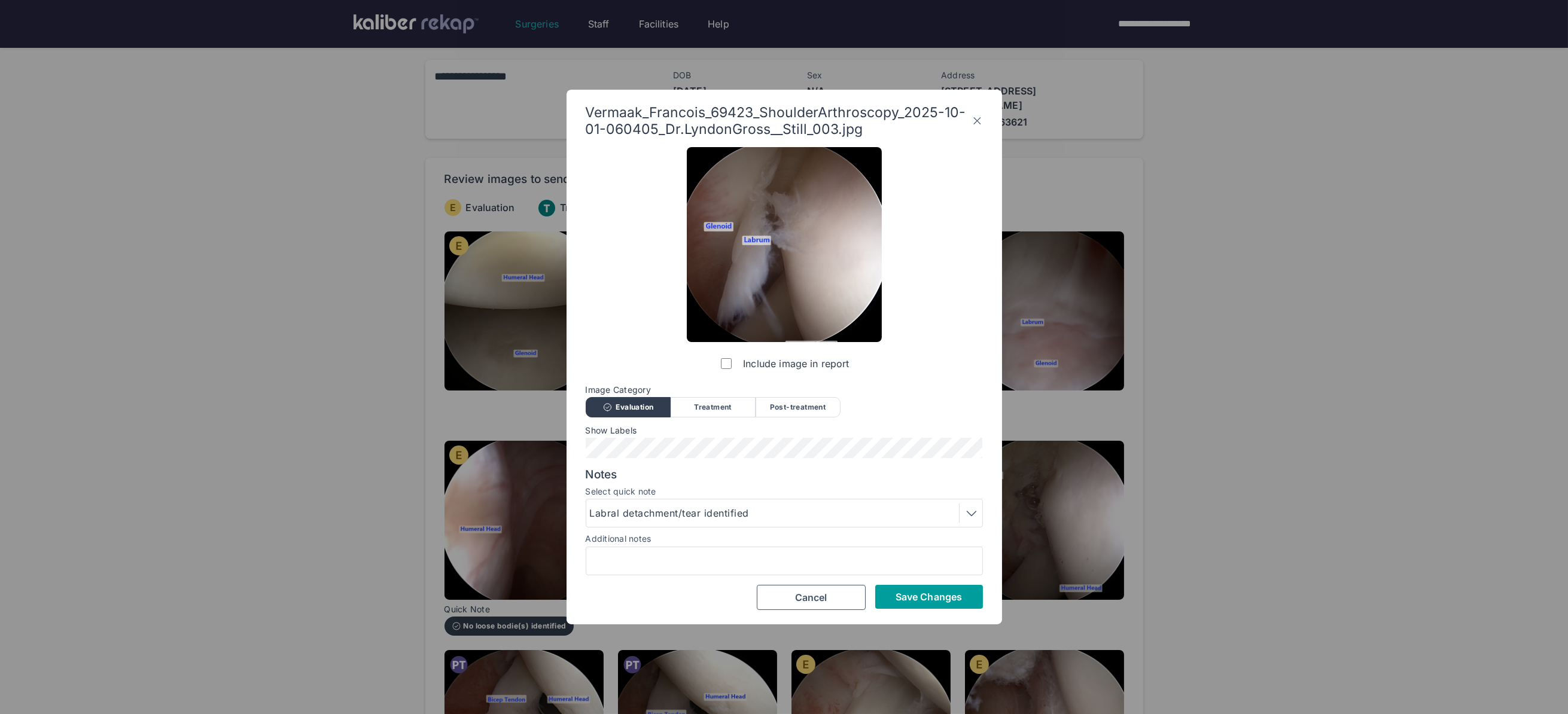
click at [902, 588] on button "Save Changes" at bounding box center [928, 597] width 108 height 24
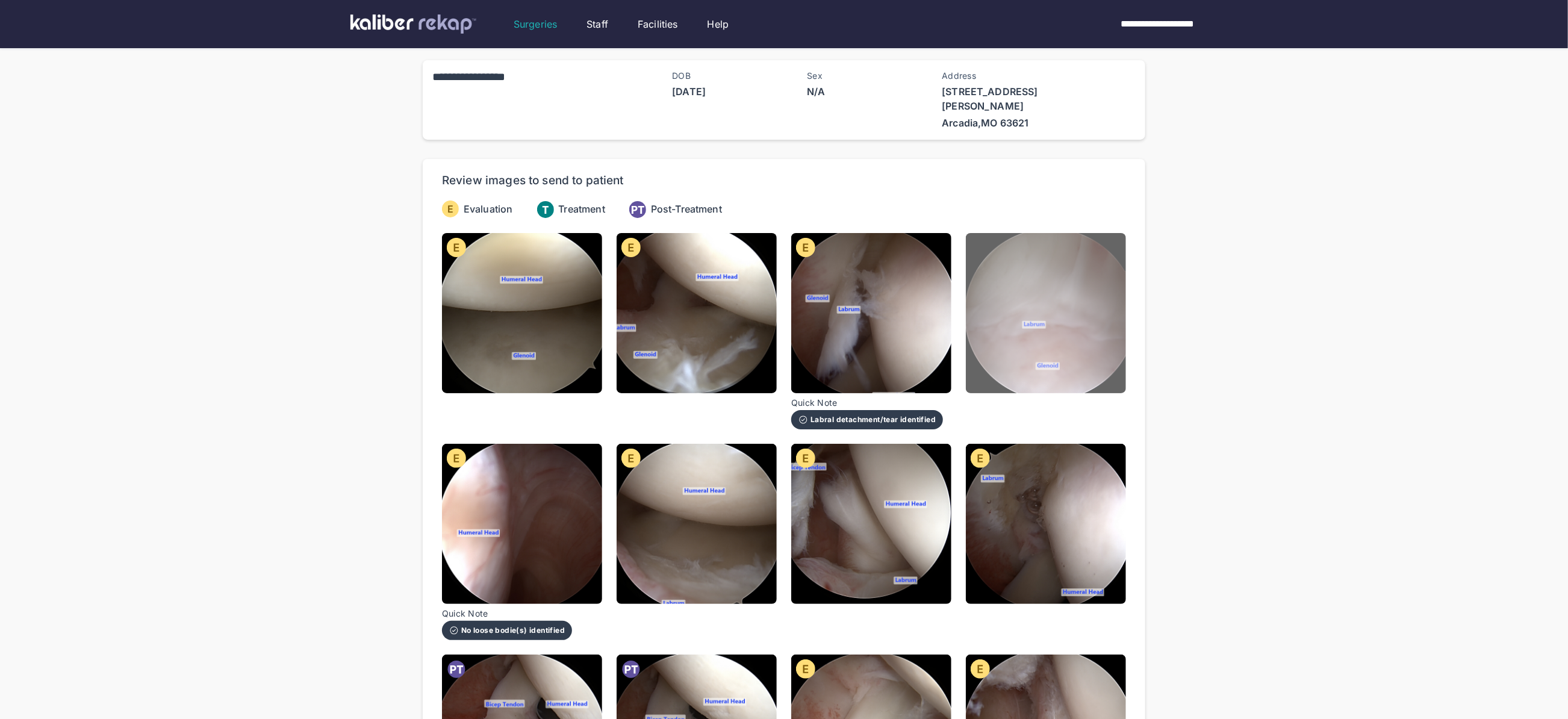
click at [1083, 254] on img at bounding box center [1046, 313] width 160 height 160
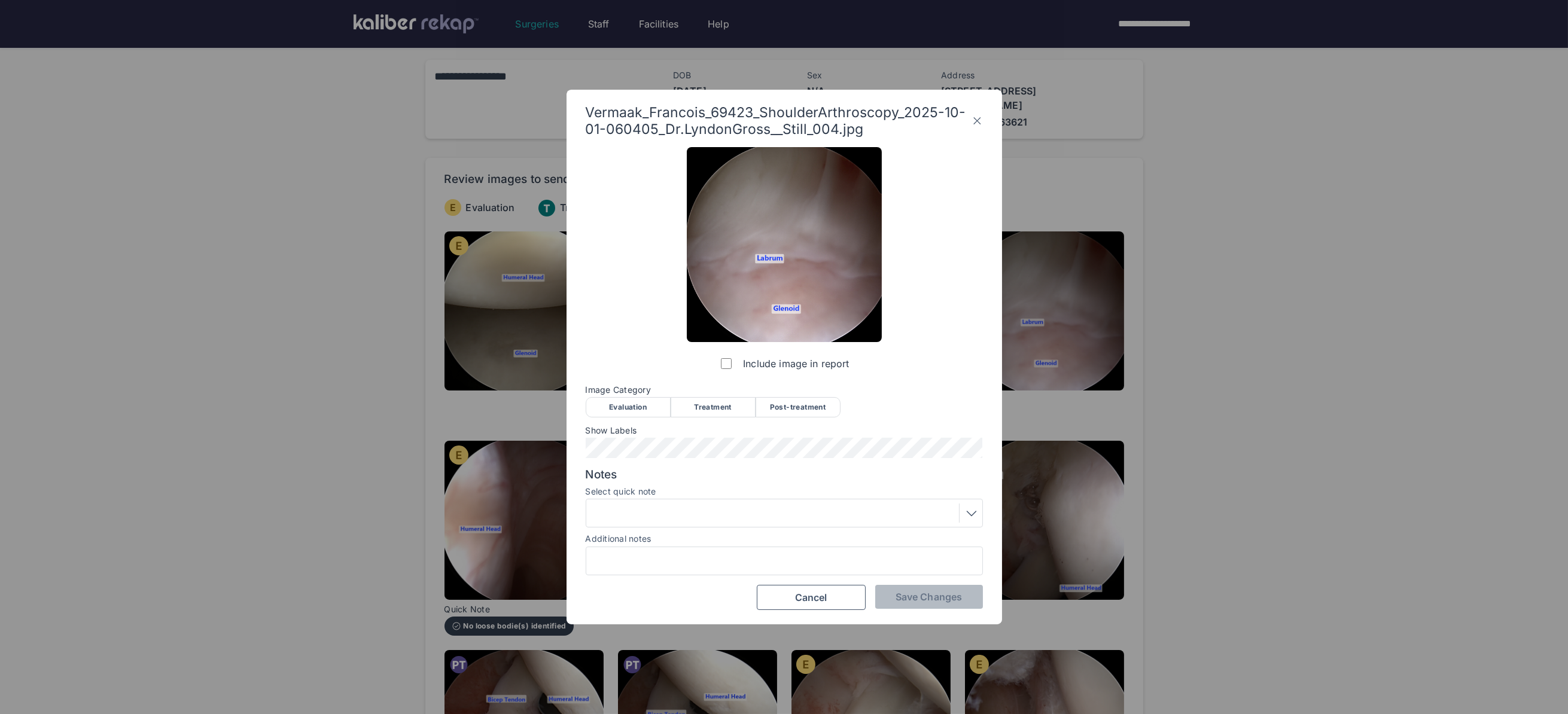
click at [634, 411] on div "Evaluation" at bounding box center [627, 407] width 85 height 20
drag, startPoint x: 943, startPoint y: 589, endPoint x: 1203, endPoint y: 500, distance: 274.8
click at [944, 589] on button "Save Changes" at bounding box center [928, 597] width 108 height 24
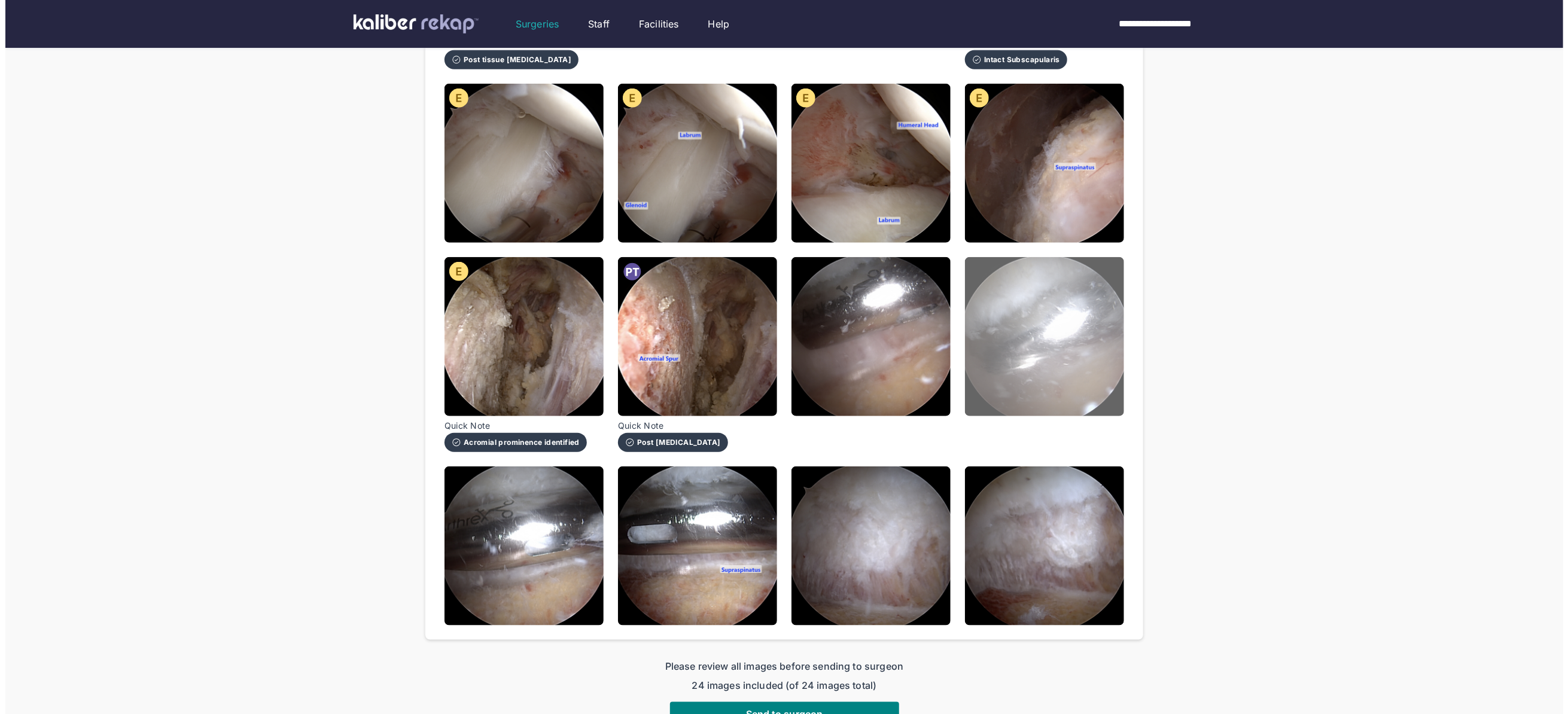
scroll to position [796, 0]
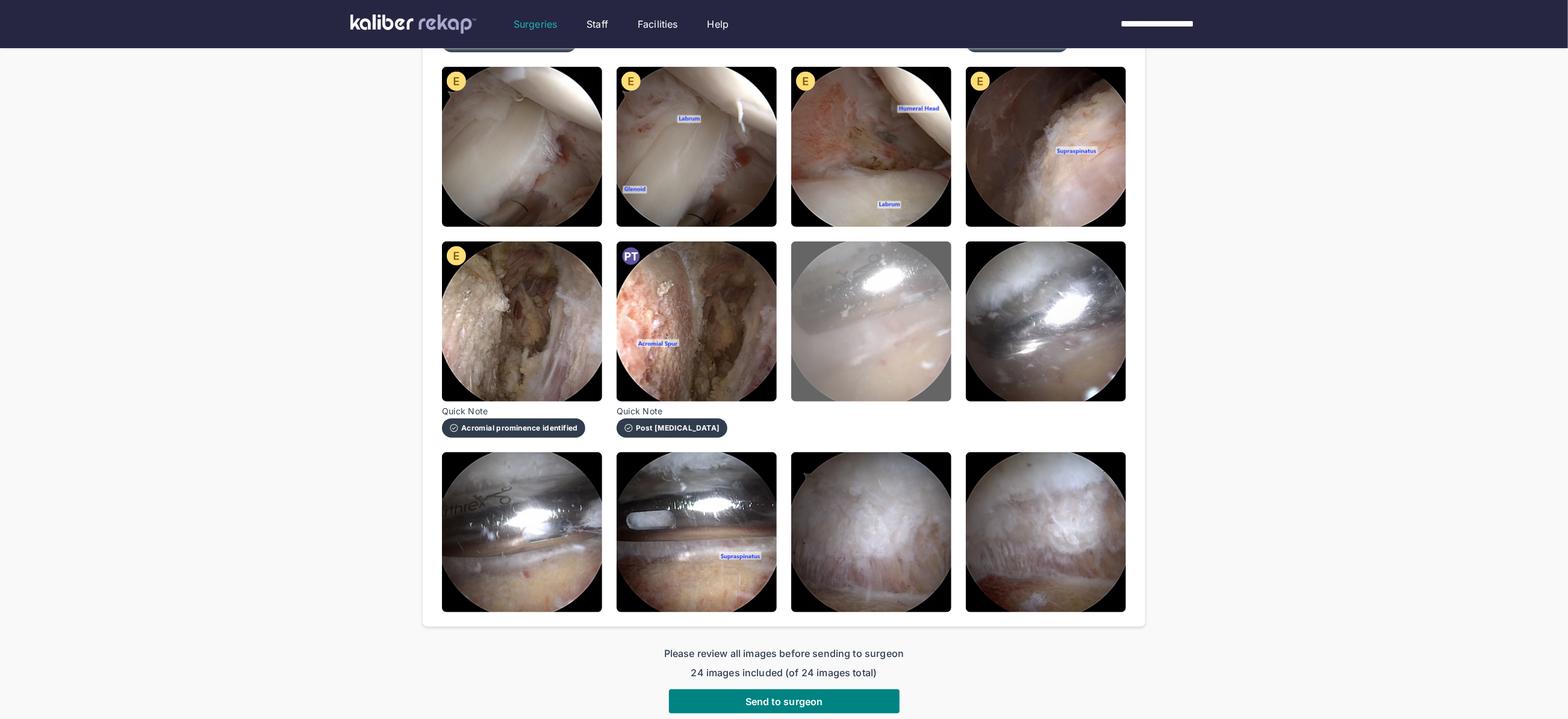
click at [909, 309] on img at bounding box center [872, 322] width 160 height 160
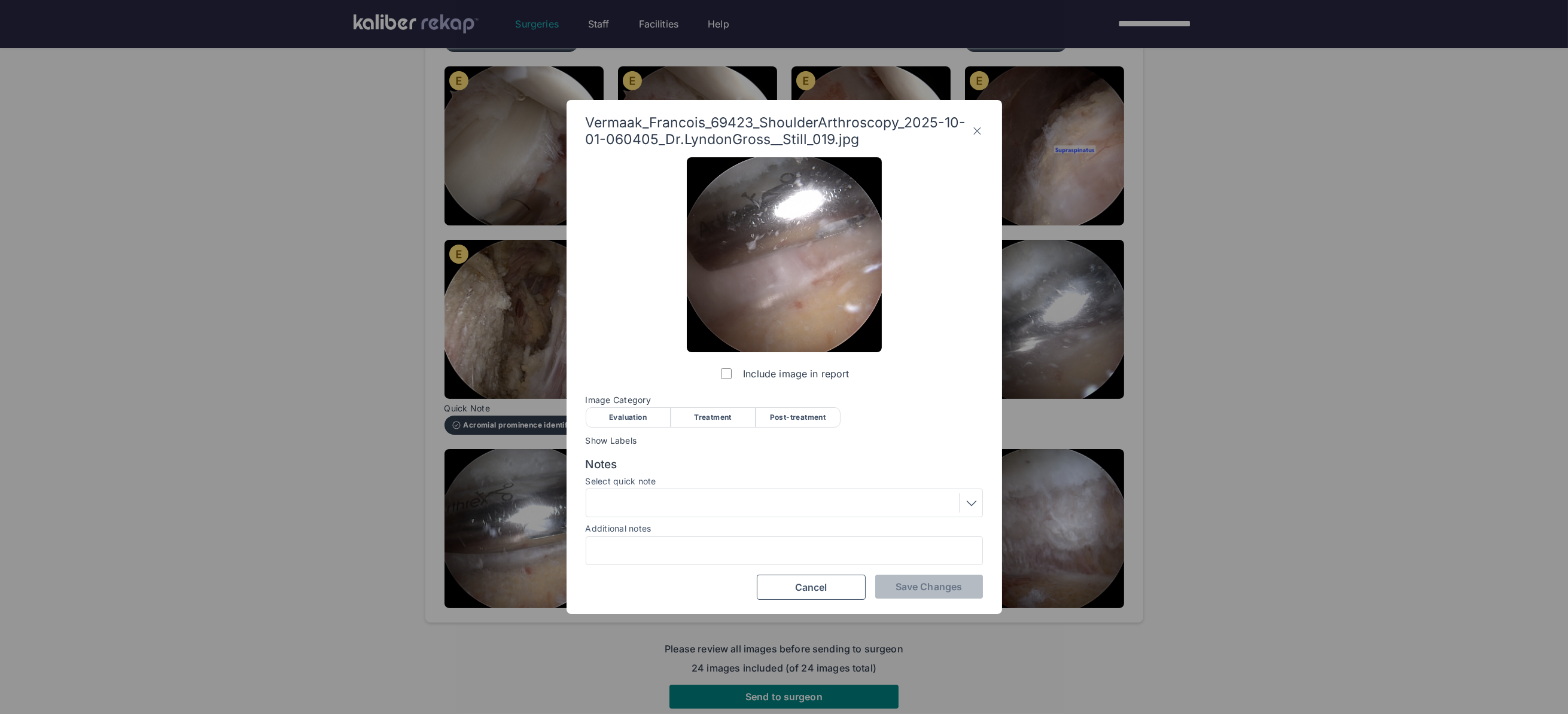
click at [734, 417] on div "Treatment" at bounding box center [713, 418] width 85 height 20
click at [890, 583] on button "Save Changes" at bounding box center [928, 586] width 108 height 24
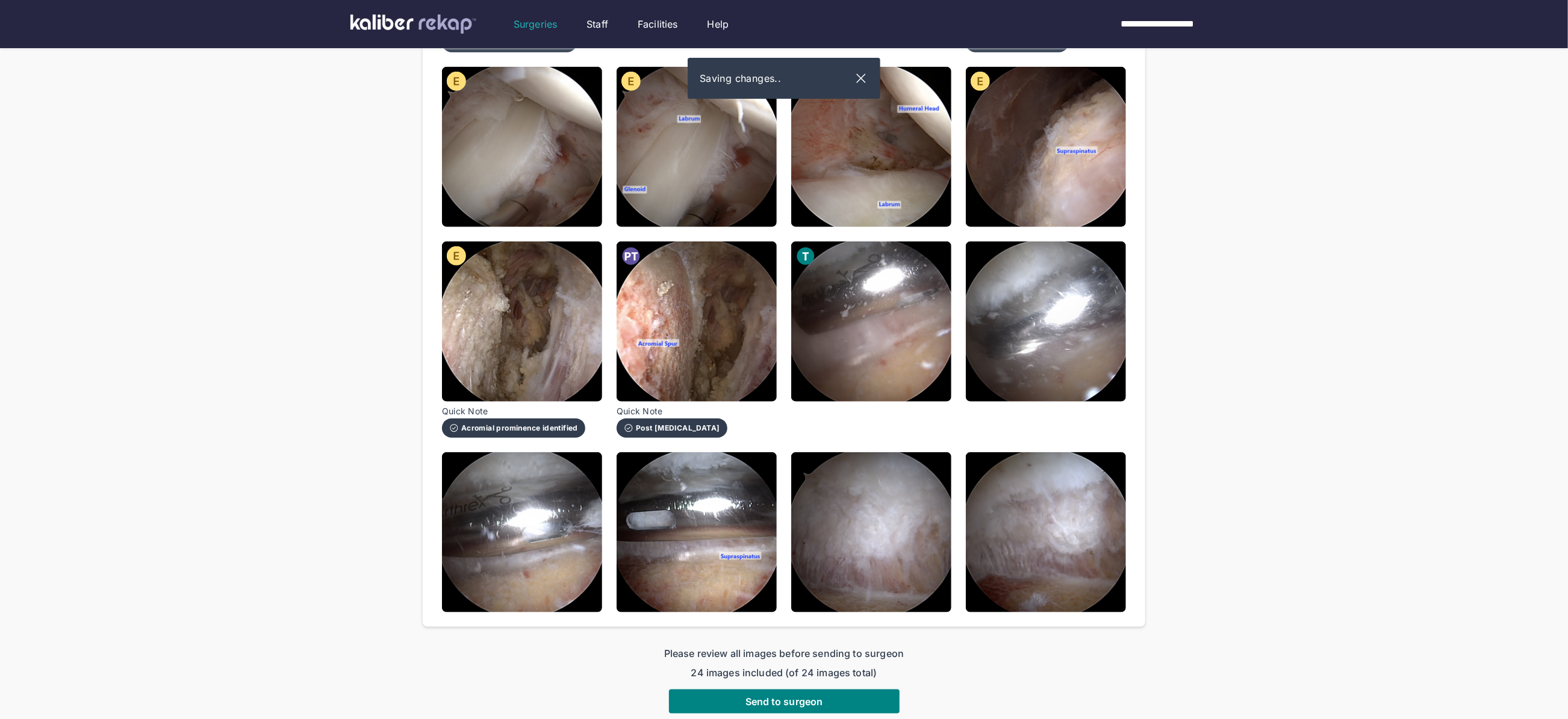
drag, startPoint x: 1031, startPoint y: 308, endPoint x: 1003, endPoint y: 323, distance: 31.8
click at [1031, 308] on img at bounding box center [1046, 322] width 160 height 160
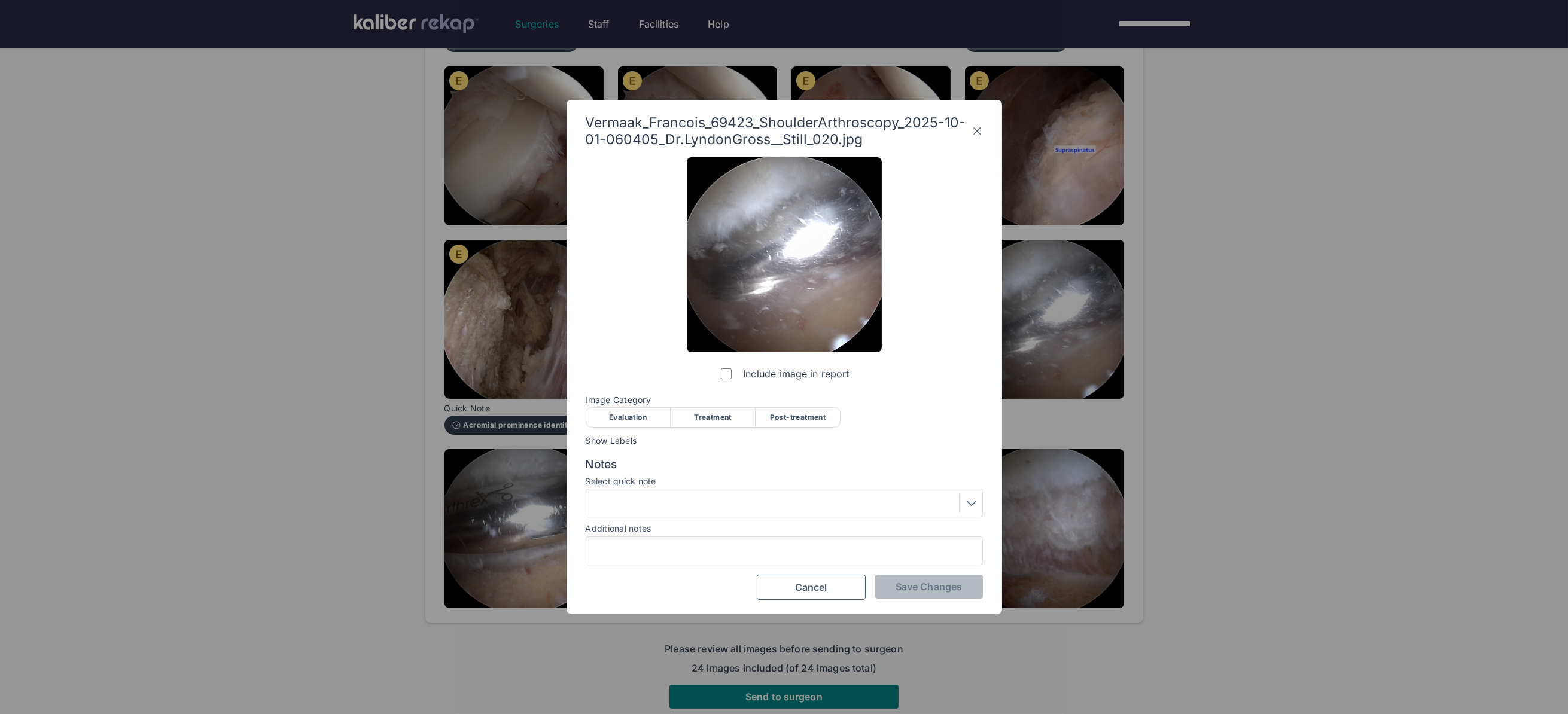
click at [742, 425] on div "Treatment" at bounding box center [713, 418] width 85 height 20
click at [932, 576] on button "Save Changes" at bounding box center [928, 586] width 108 height 24
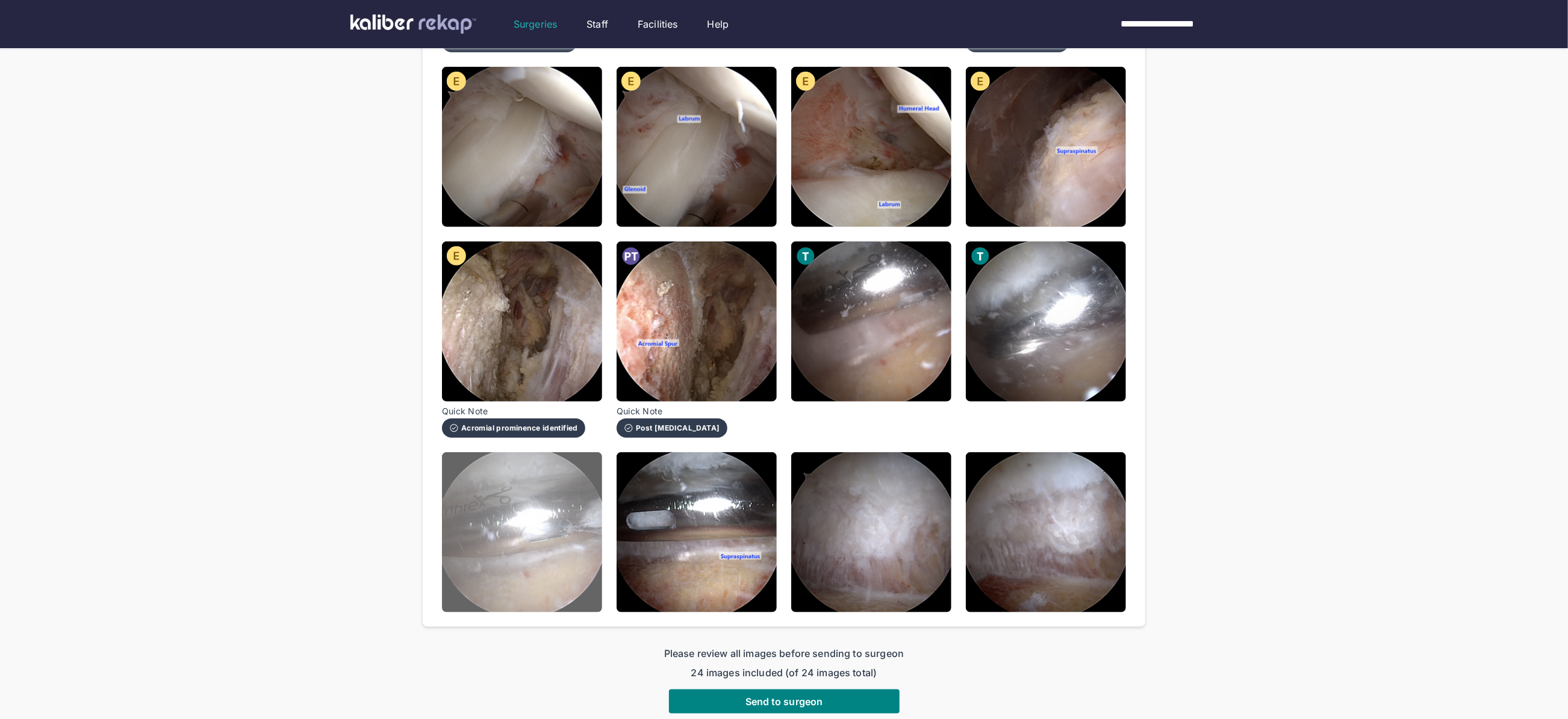
click at [543, 557] on img at bounding box center [522, 532] width 160 height 160
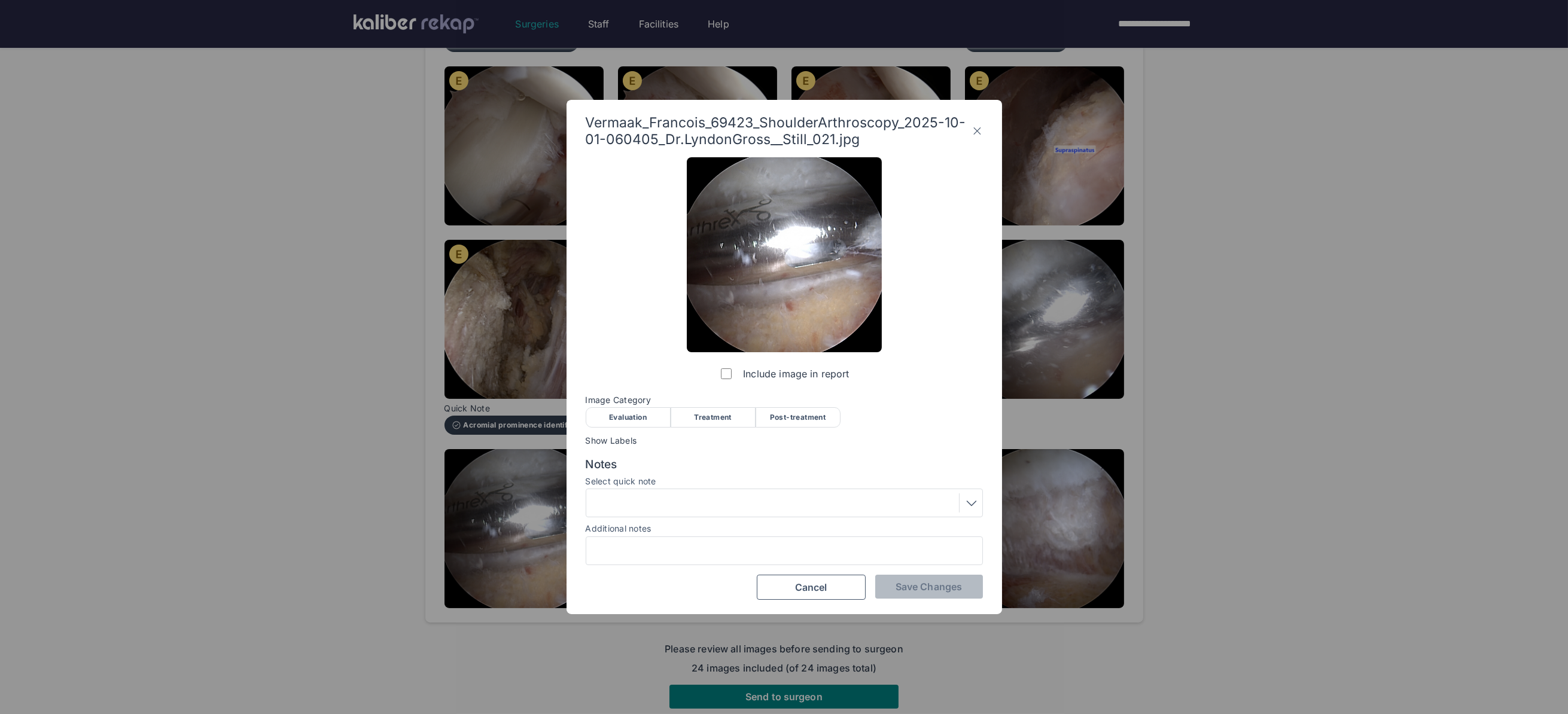
click at [715, 412] on div "Treatment" at bounding box center [713, 418] width 85 height 20
click at [696, 499] on div at bounding box center [784, 503] width 389 height 19
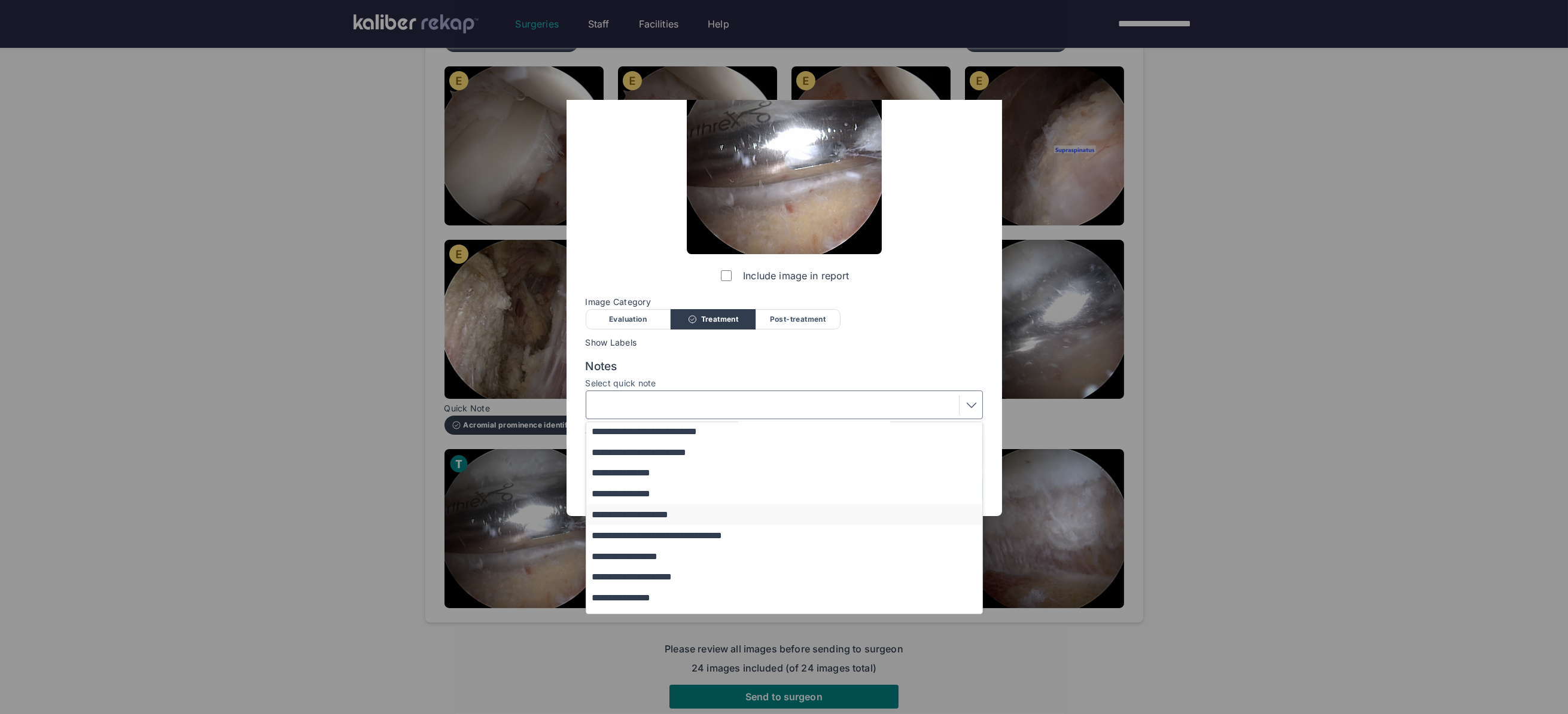
scroll to position [0, 0]
click at [654, 558] on button "**********" at bounding box center [789, 556] width 407 height 21
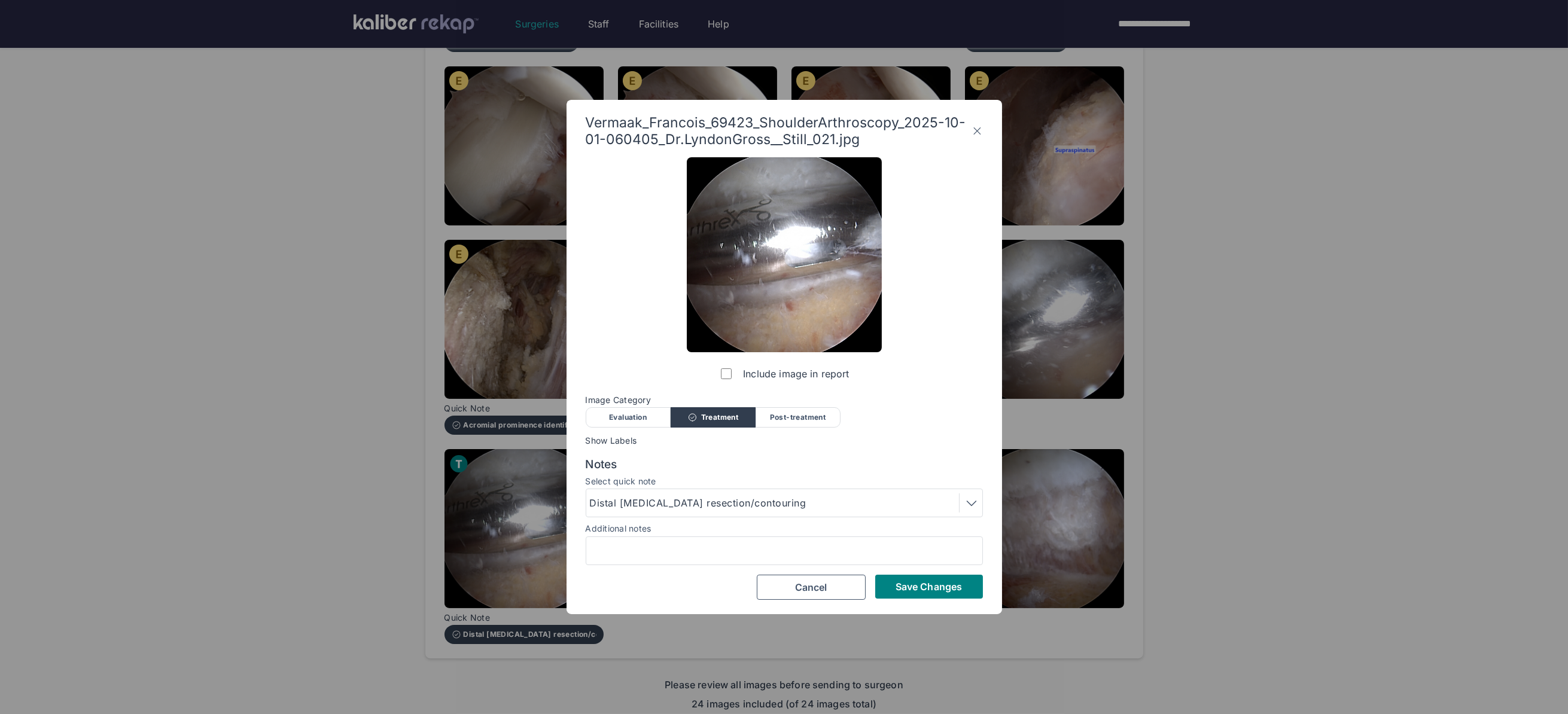
click at [938, 583] on span "Save Changes" at bounding box center [928, 586] width 66 height 12
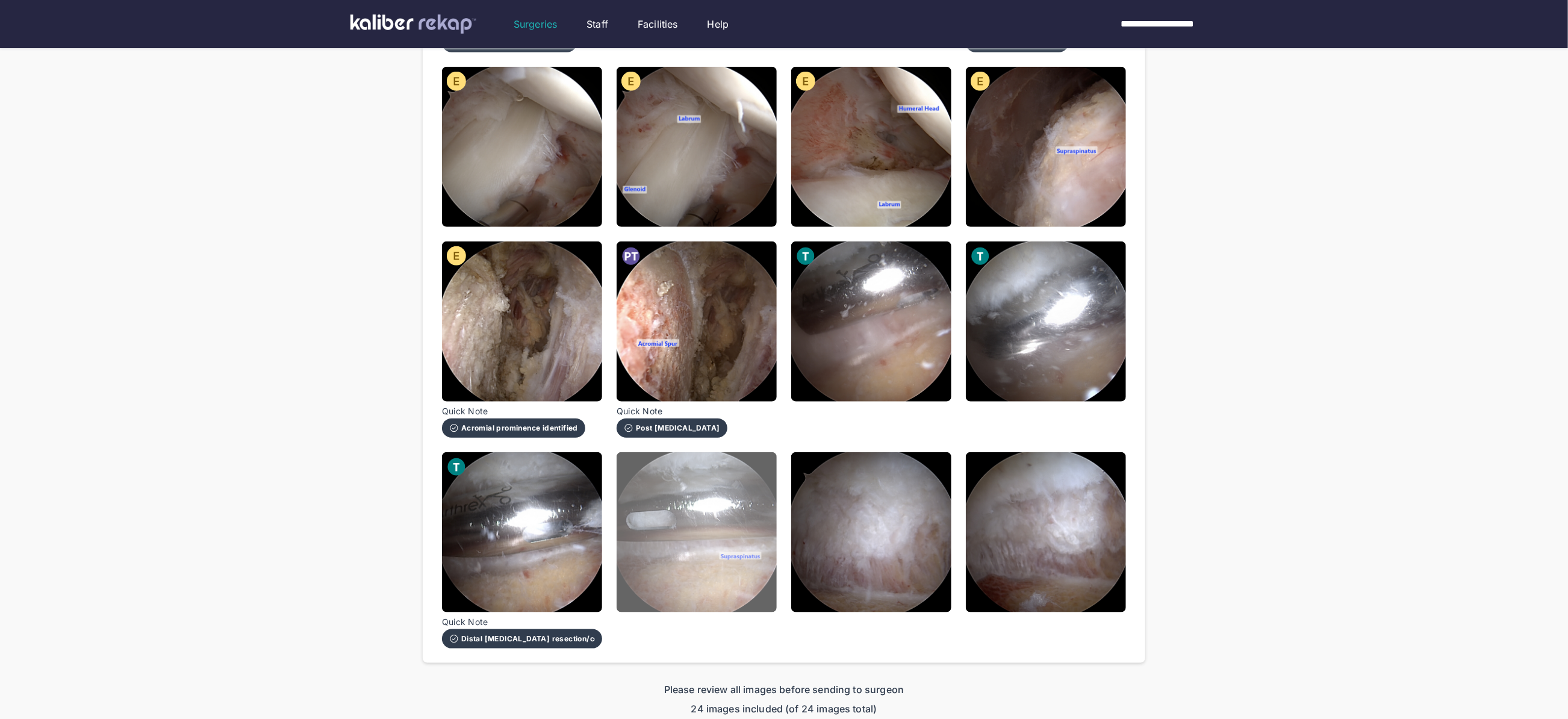
click at [730, 562] on img at bounding box center [697, 532] width 160 height 160
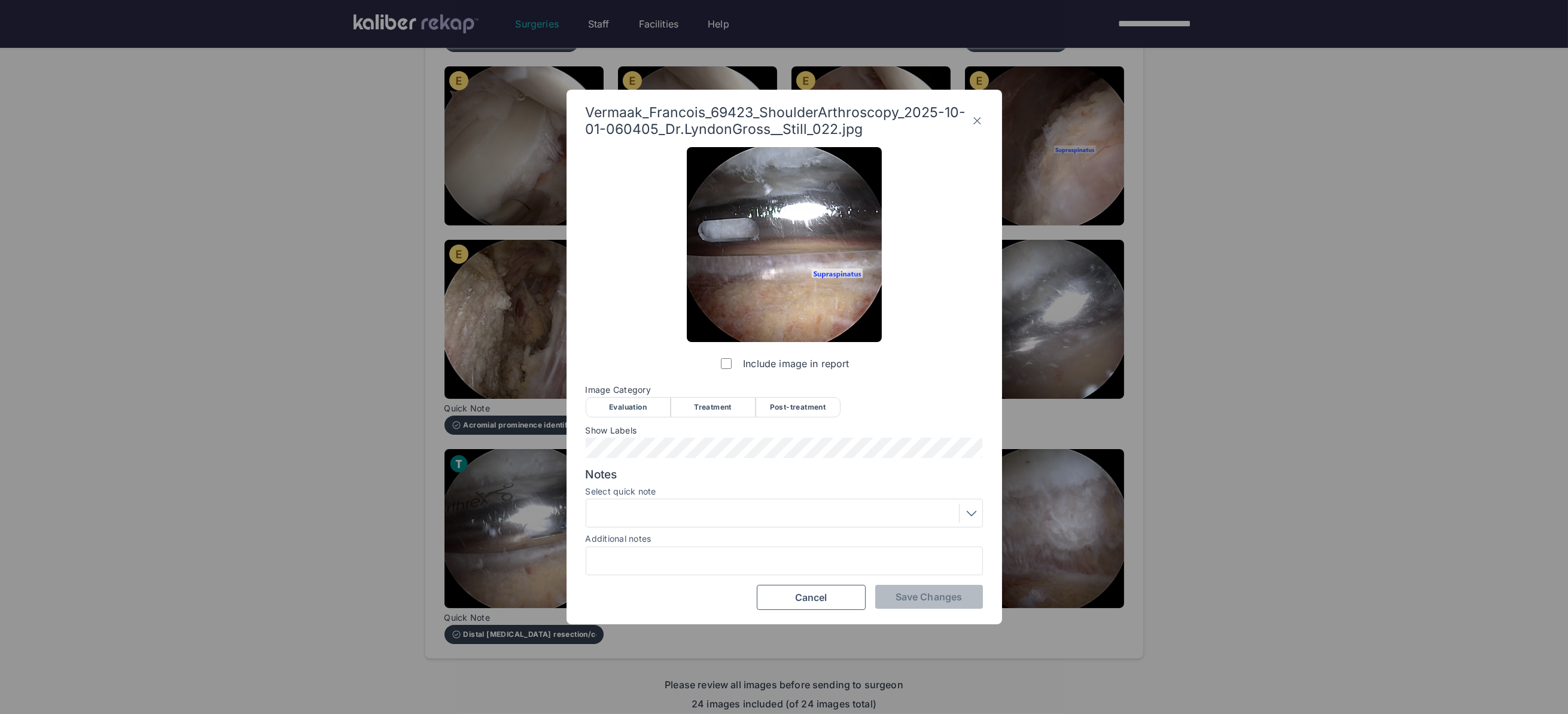
click at [708, 403] on div "Treatment" at bounding box center [713, 407] width 85 height 20
click at [898, 610] on div "Vermaak_Francois_69423_ShoulderArthroscopy_2025-10-01-060405_Dr.LyndonGross__St…" at bounding box center [784, 357] width 436 height 535
click at [914, 590] on button "Save Changes" at bounding box center [928, 597] width 108 height 24
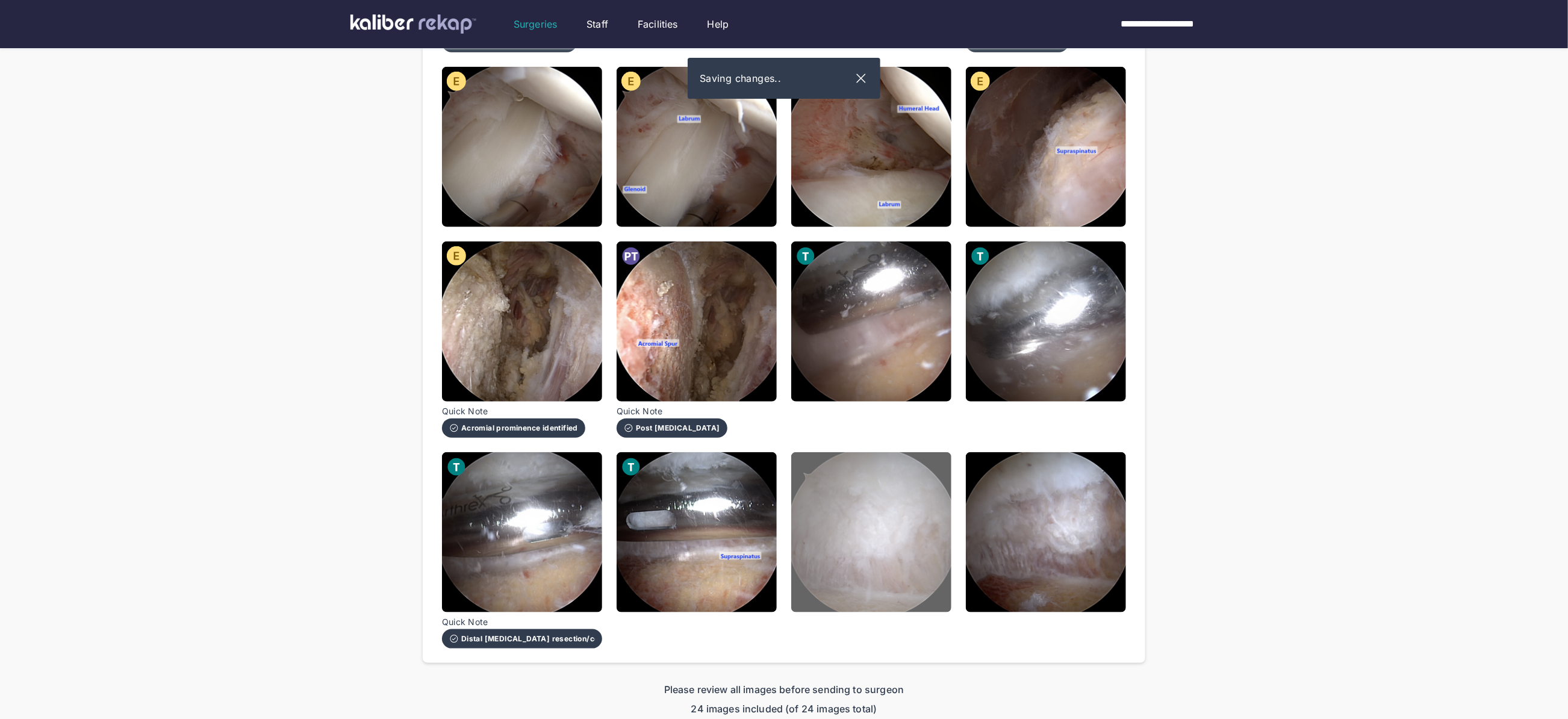
click at [887, 562] on img at bounding box center [872, 532] width 160 height 160
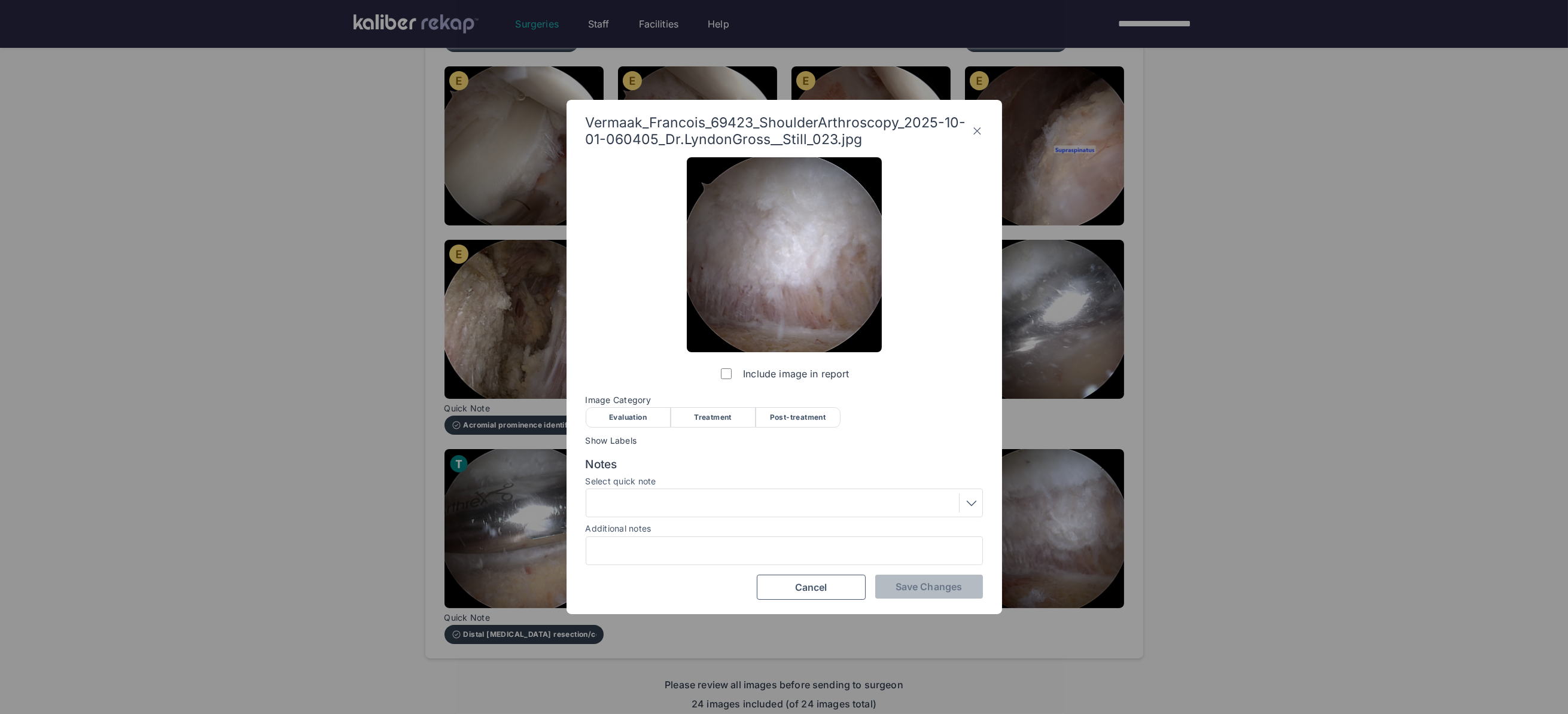
click at [806, 415] on div "Post-treatment" at bounding box center [798, 418] width 85 height 20
drag, startPoint x: 907, startPoint y: 591, endPoint x: 916, endPoint y: 585, distance: 10.8
click at [907, 591] on span "Save Changes" at bounding box center [928, 586] width 66 height 12
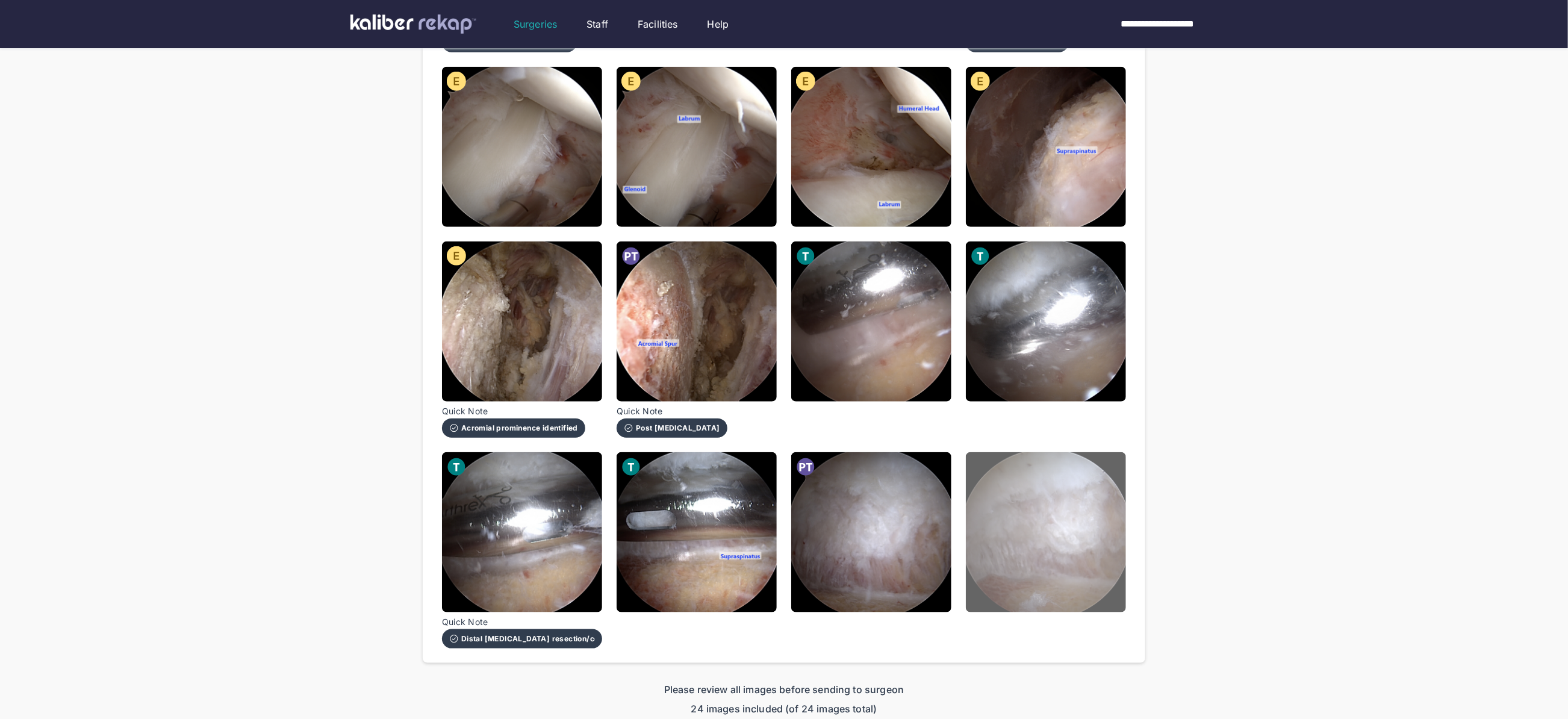
click at [1047, 547] on img at bounding box center [1046, 532] width 160 height 160
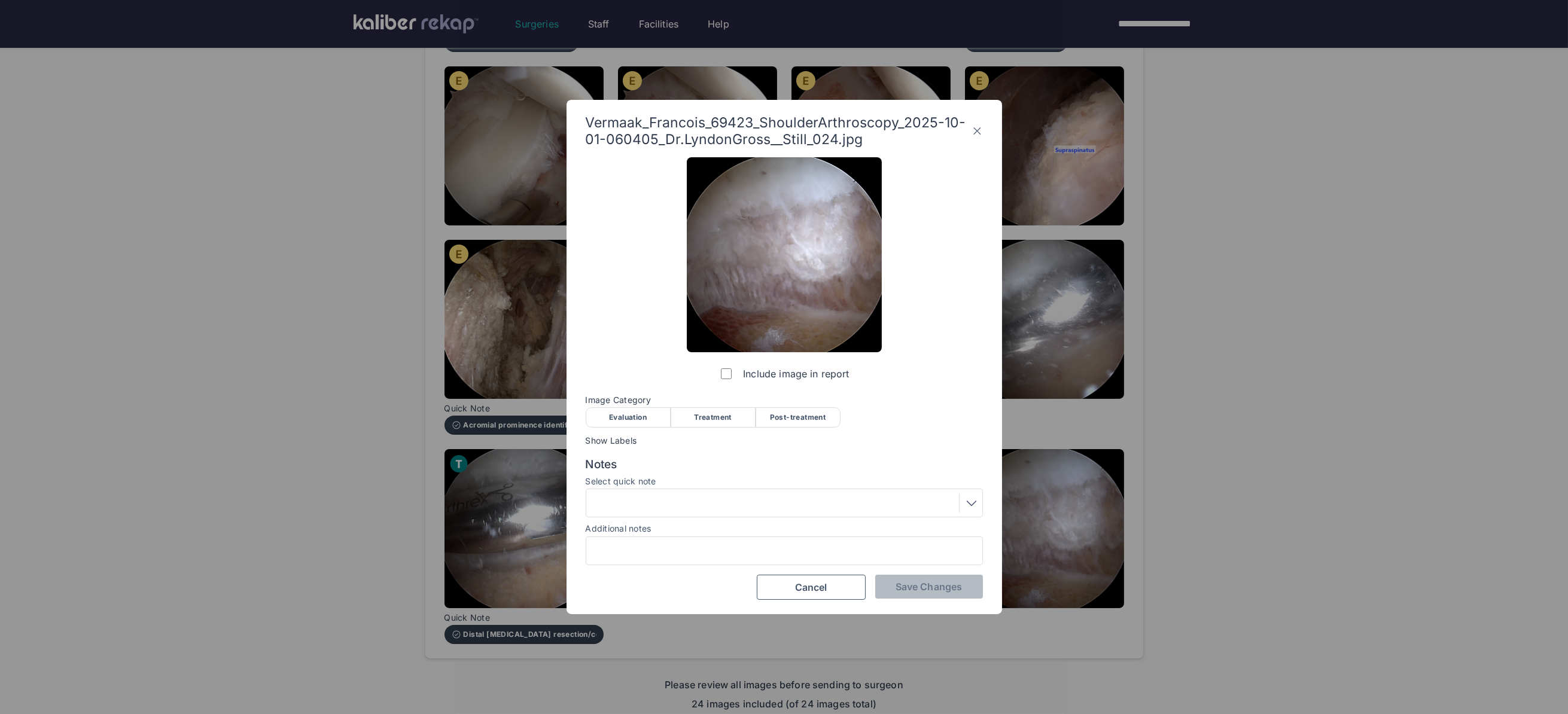
click at [806, 421] on div "Post-treatment" at bounding box center [798, 418] width 85 height 20
click at [903, 578] on button "Save Changes" at bounding box center [928, 586] width 108 height 24
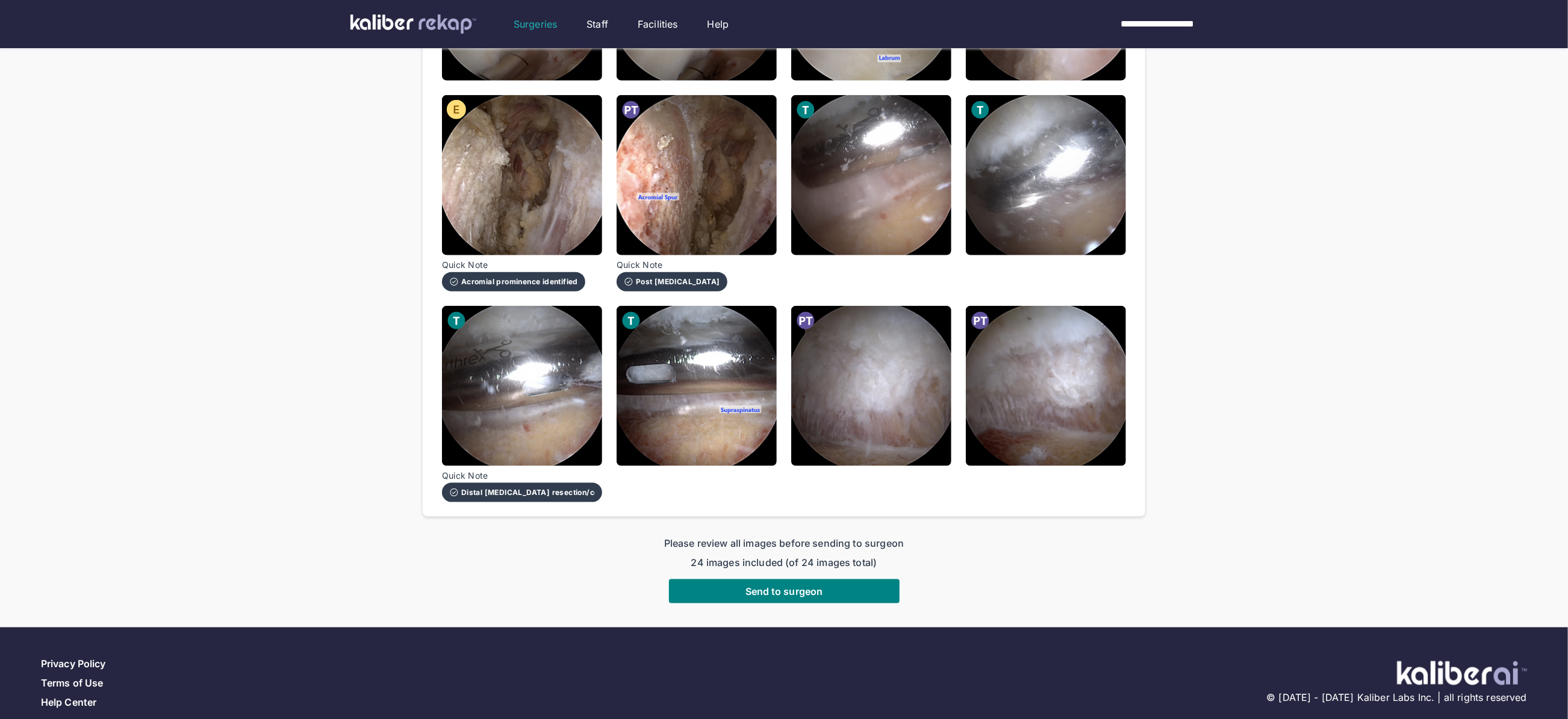
scroll to position [951, 0]
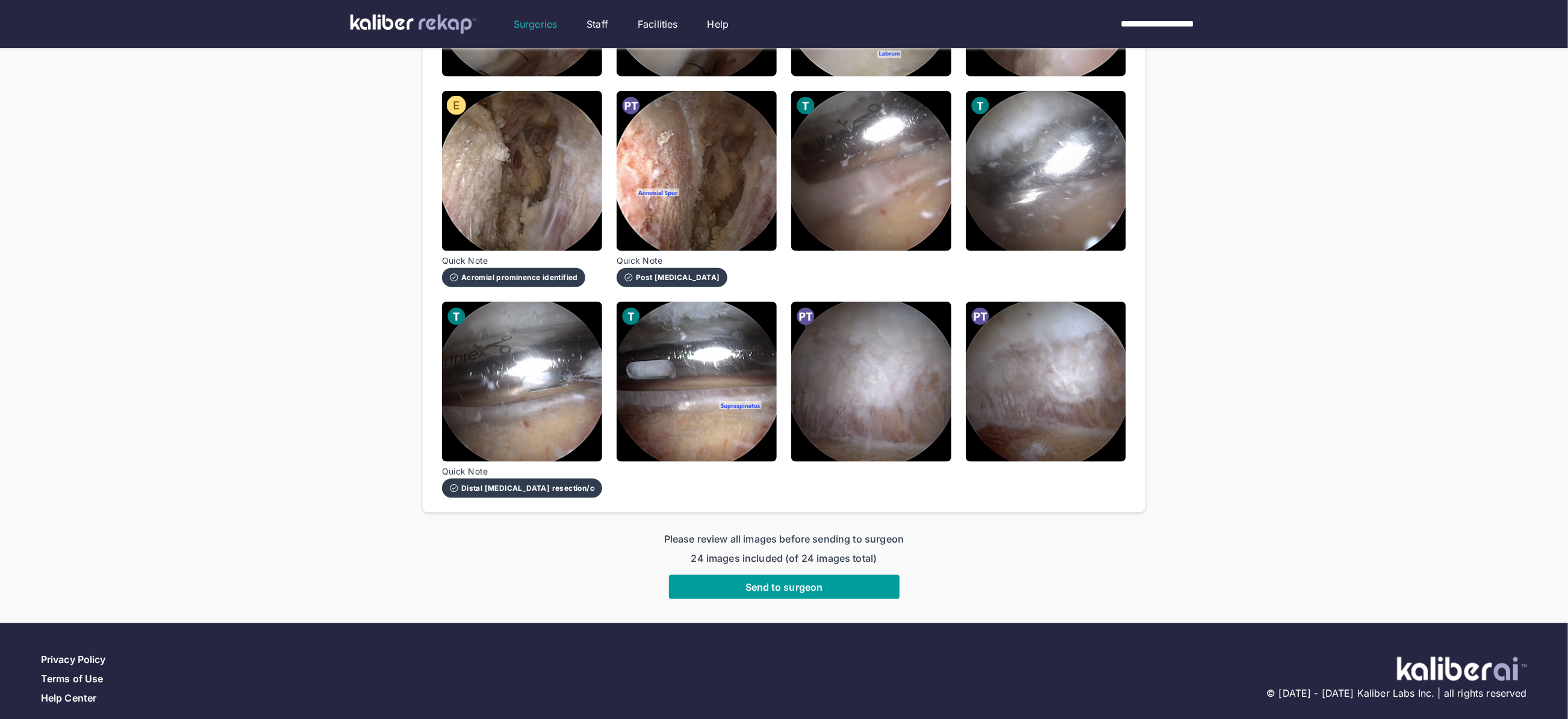
click at [752, 581] on span "Send to surgeon" at bounding box center [784, 587] width 78 height 12
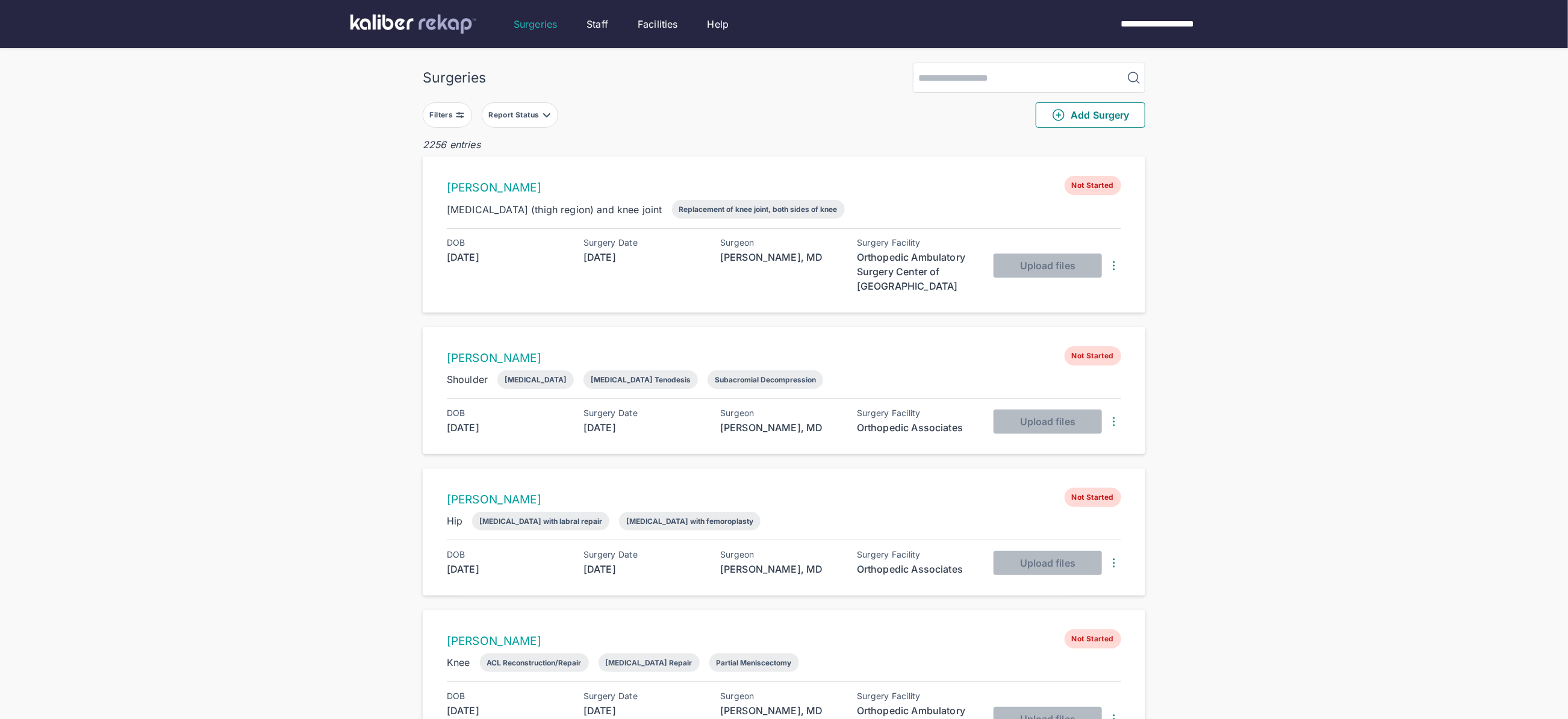
click at [436, 113] on div "Filters" at bounding box center [443, 115] width 26 height 10
click at [508, 266] on input "text" at bounding box center [472, 267] width 70 height 15
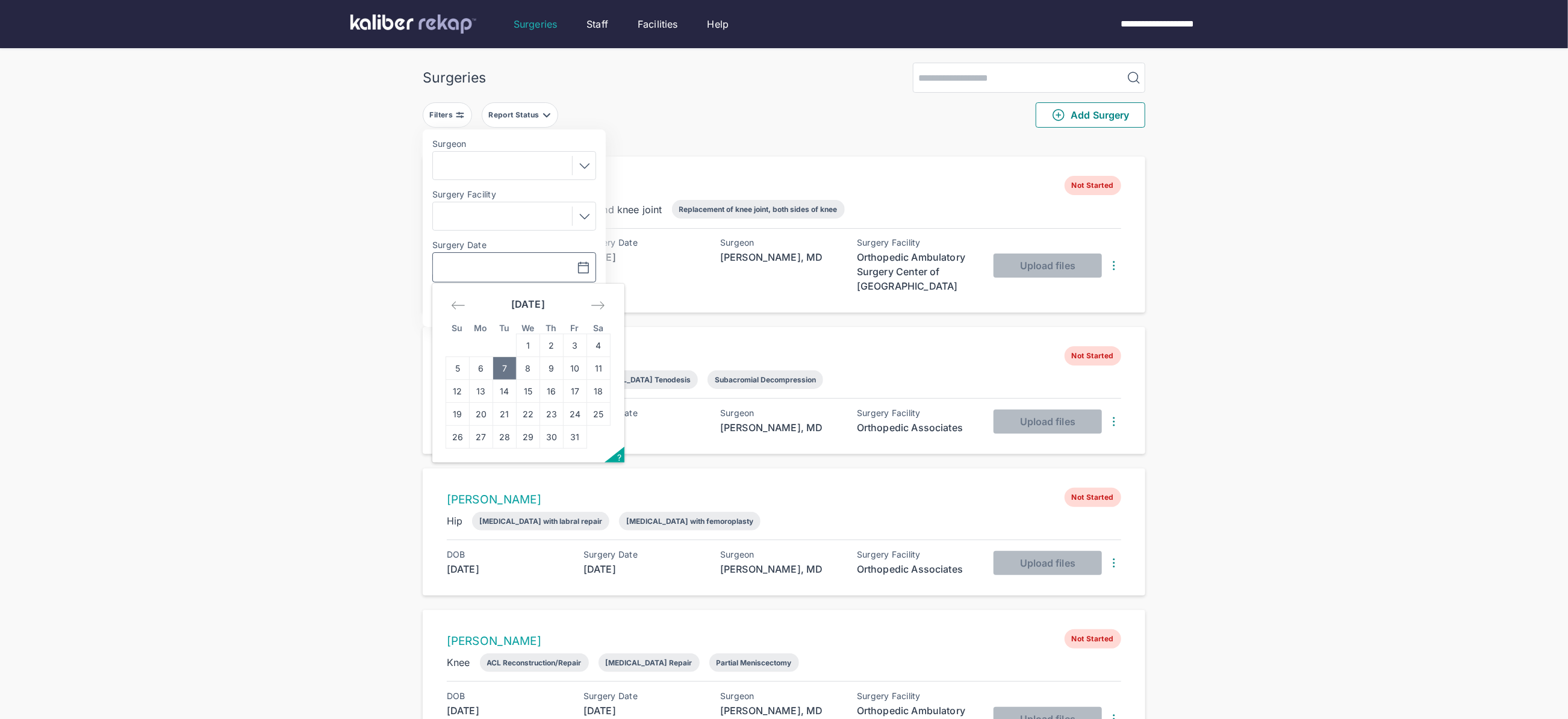
click at [504, 370] on td "7" at bounding box center [504, 368] width 24 height 23
type input "**********"
click at [549, 306] on span "Apply" at bounding box center [553, 304] width 28 height 12
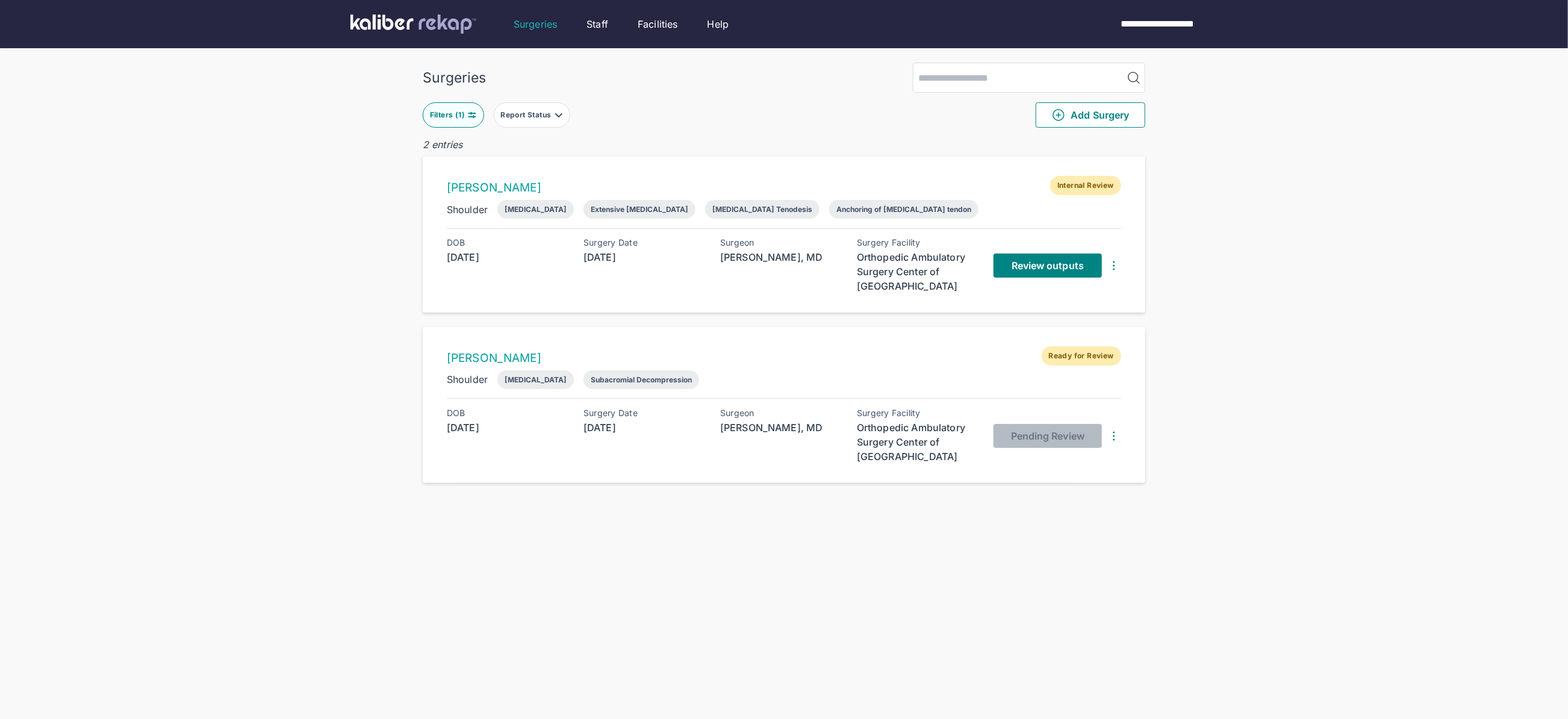
click at [988, 158] on div "[PERSON_NAME] Internal Review Shoulder [MEDICAL_DATA] Extensive [MEDICAL_DATA] …" at bounding box center [784, 234] width 723 height 156
drag, startPoint x: 838, startPoint y: 123, endPoint x: 516, endPoint y: 132, distance: 322.1
click at [834, 123] on div "Filters ( 1 ) Report Status Add Surgery" at bounding box center [784, 114] width 723 height 44
click at [1033, 267] on span "Review outputs" at bounding box center [1047, 265] width 73 height 12
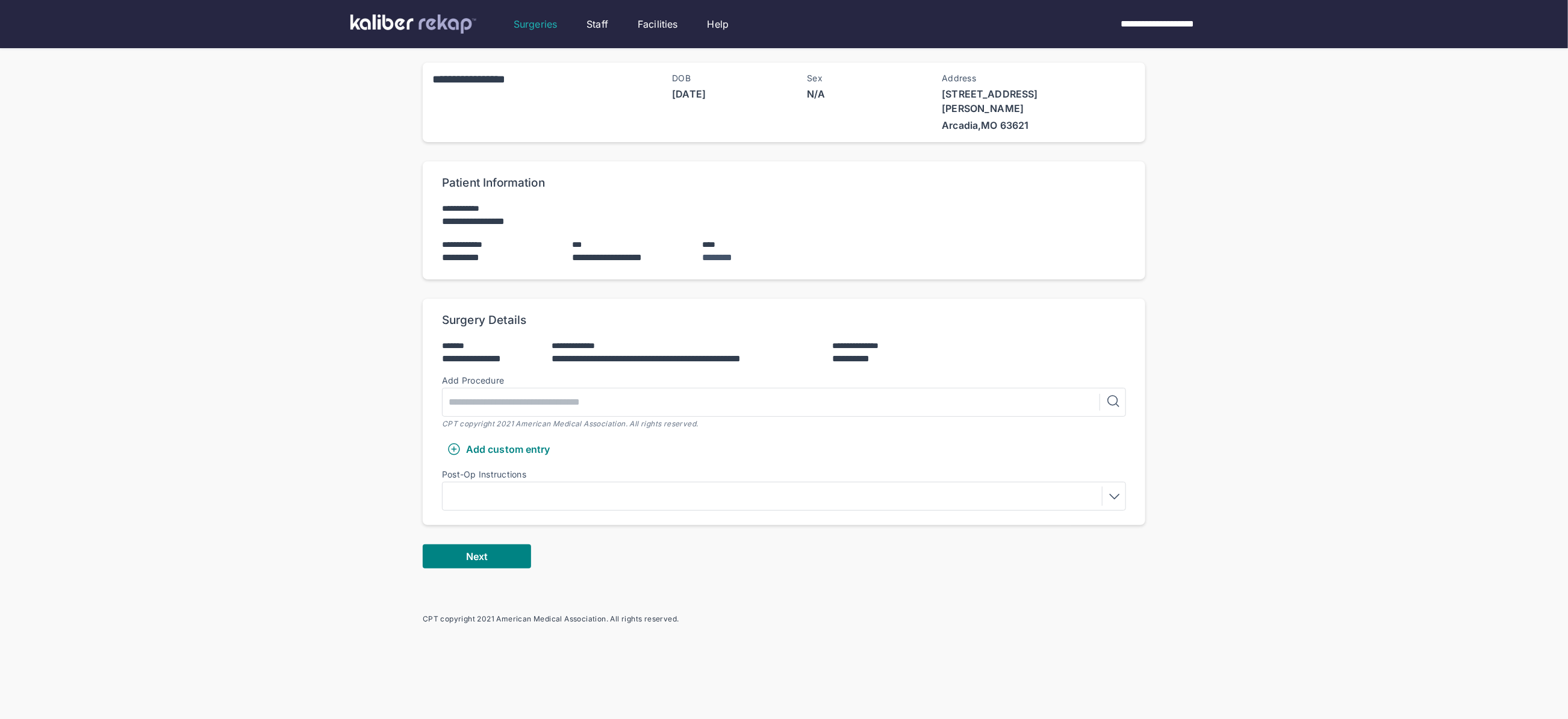
click at [456, 544] on button "Next" at bounding box center [477, 557] width 108 height 24
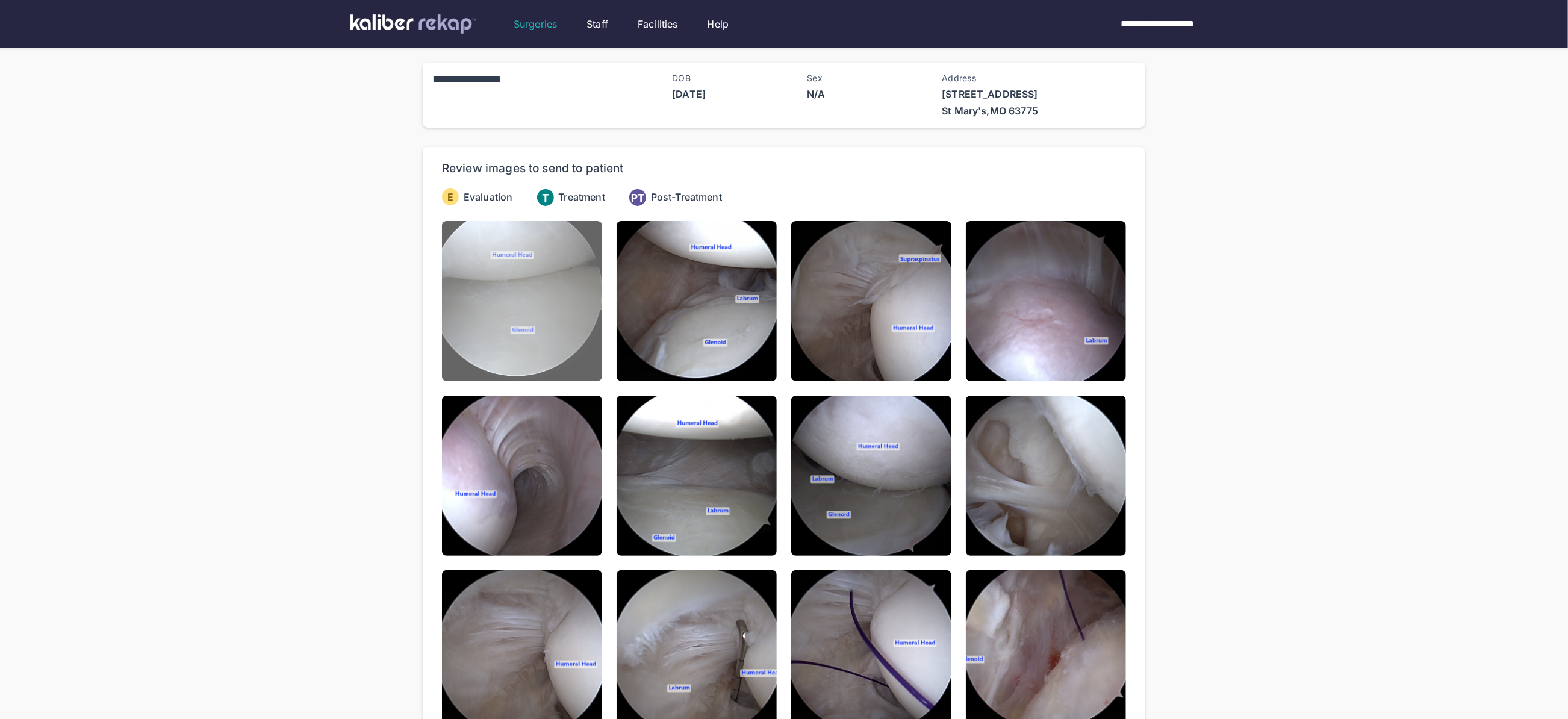
click at [538, 305] on img at bounding box center [522, 301] width 160 height 160
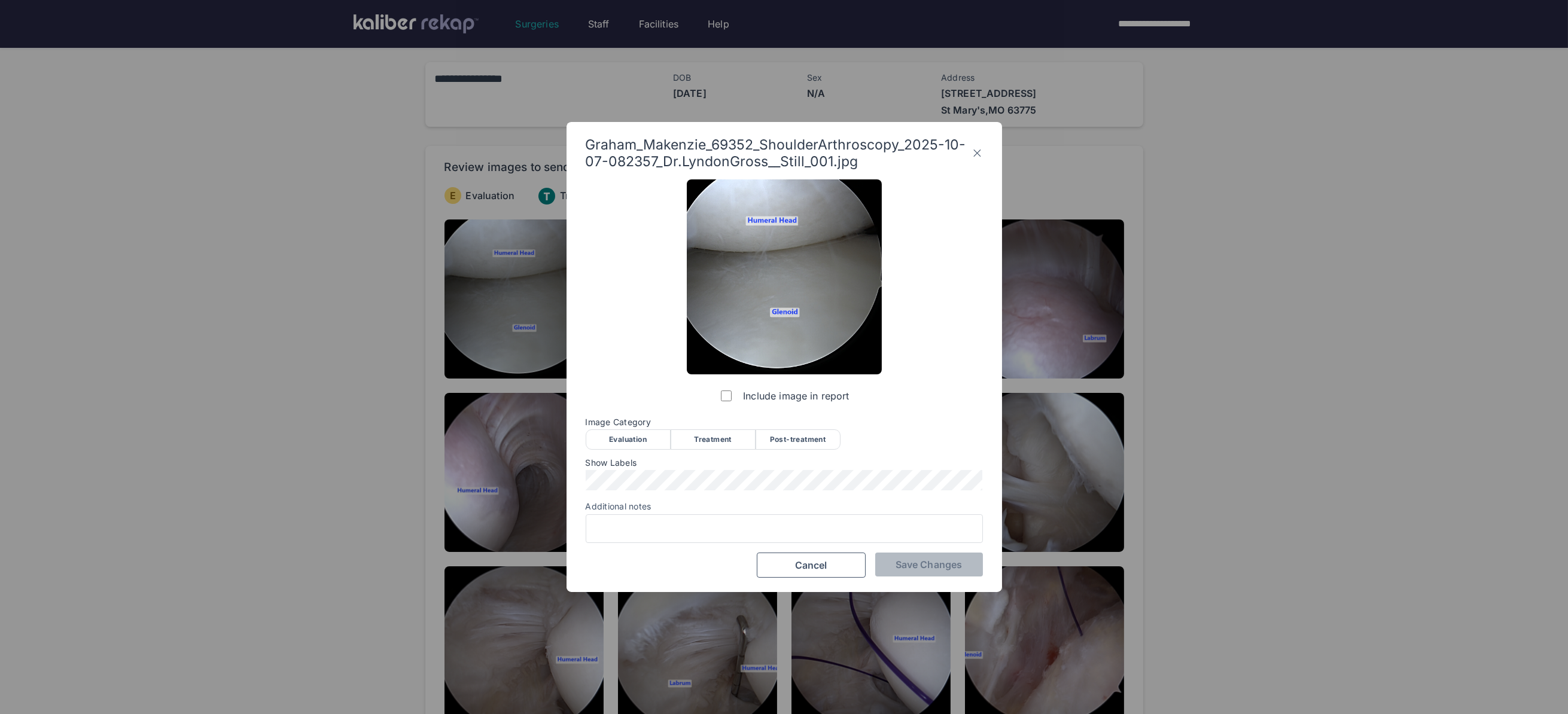
click at [615, 430] on div "Evaluation" at bounding box center [627, 440] width 85 height 20
click at [930, 562] on span "Save Changes" at bounding box center [928, 564] width 66 height 12
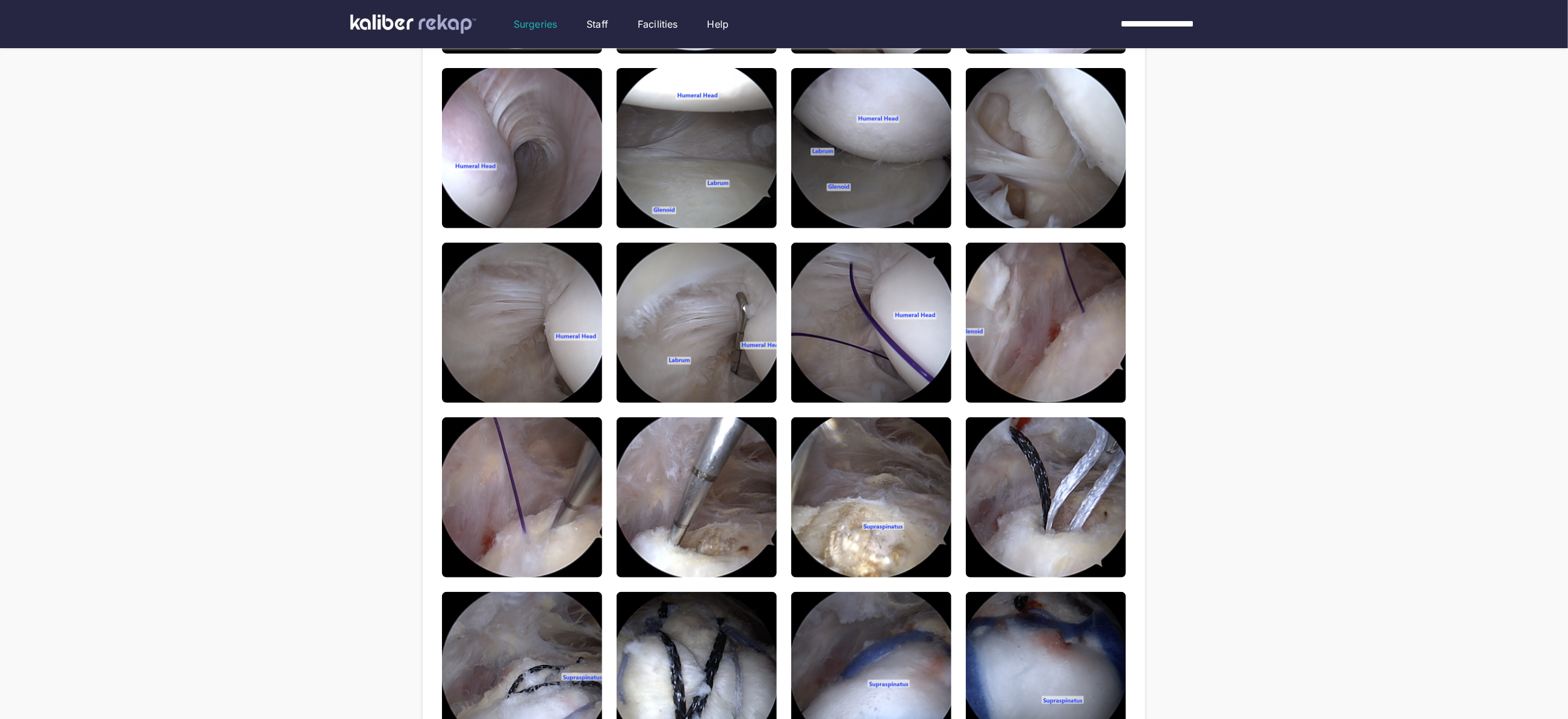
scroll to position [543, 0]
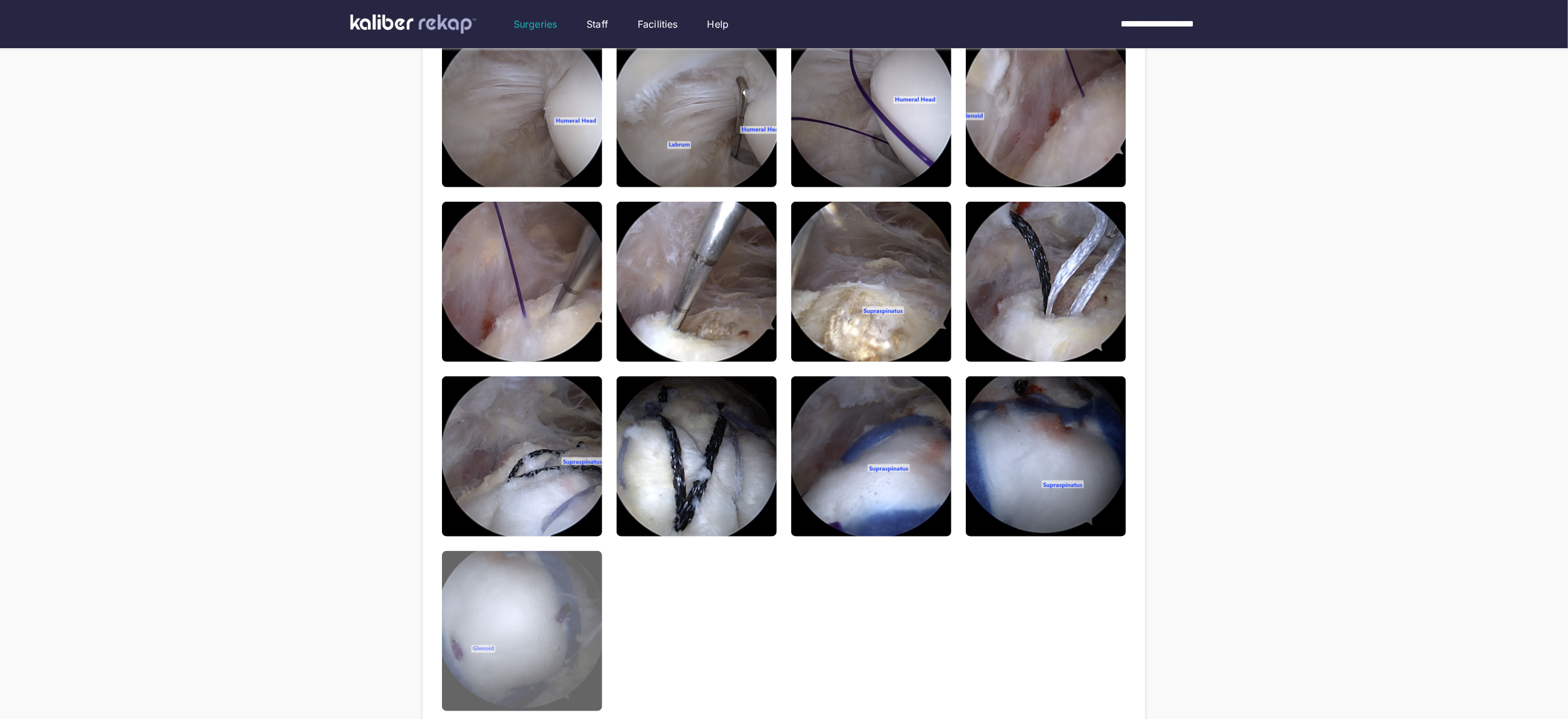
click at [551, 659] on img at bounding box center [522, 631] width 160 height 160
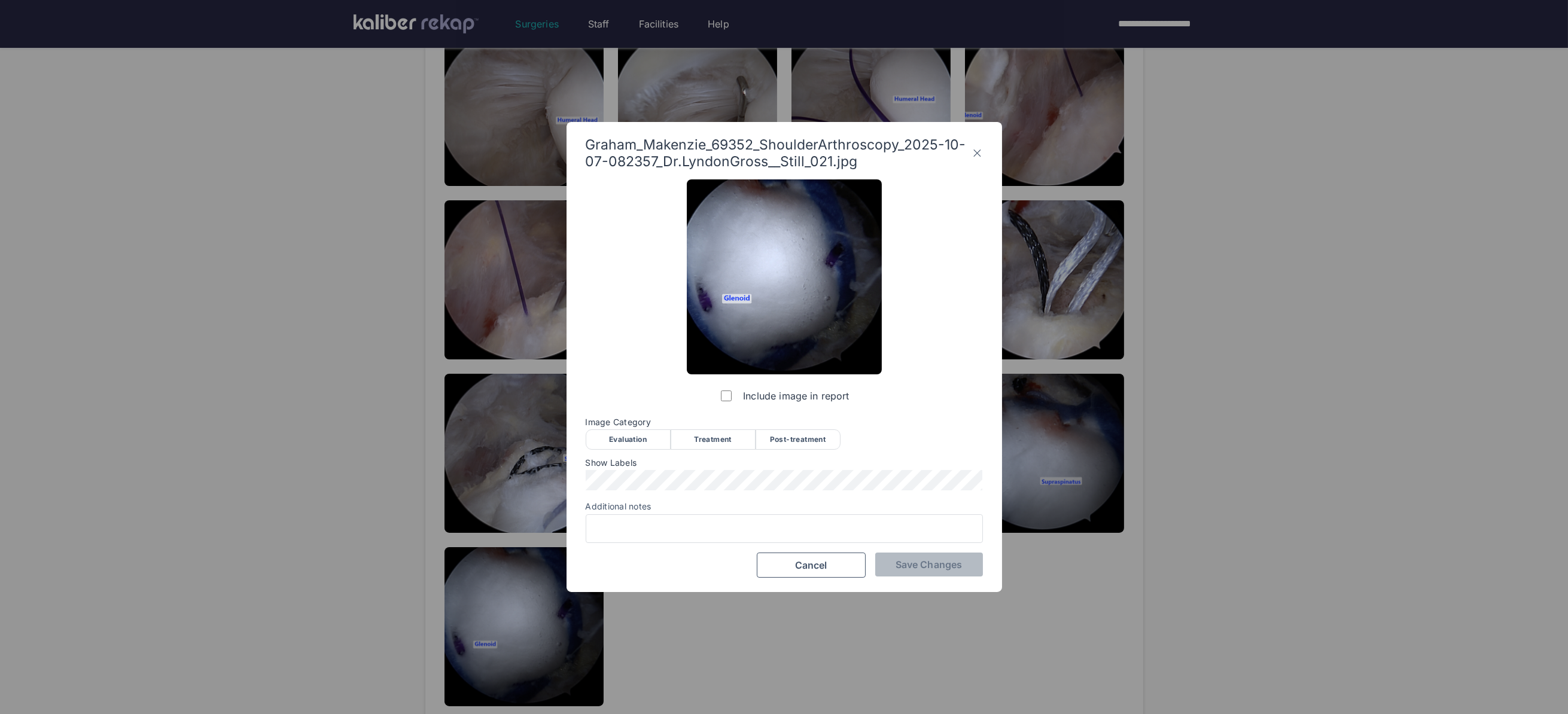
drag, startPoint x: 816, startPoint y: 439, endPoint x: 609, endPoint y: 504, distance: 217.0
click at [810, 441] on div "Post-treatment" at bounding box center [798, 440] width 85 height 20
drag, startPoint x: 960, startPoint y: 564, endPoint x: 999, endPoint y: 539, distance: 46.3
click at [960, 564] on span "Save Changes" at bounding box center [928, 564] width 66 height 12
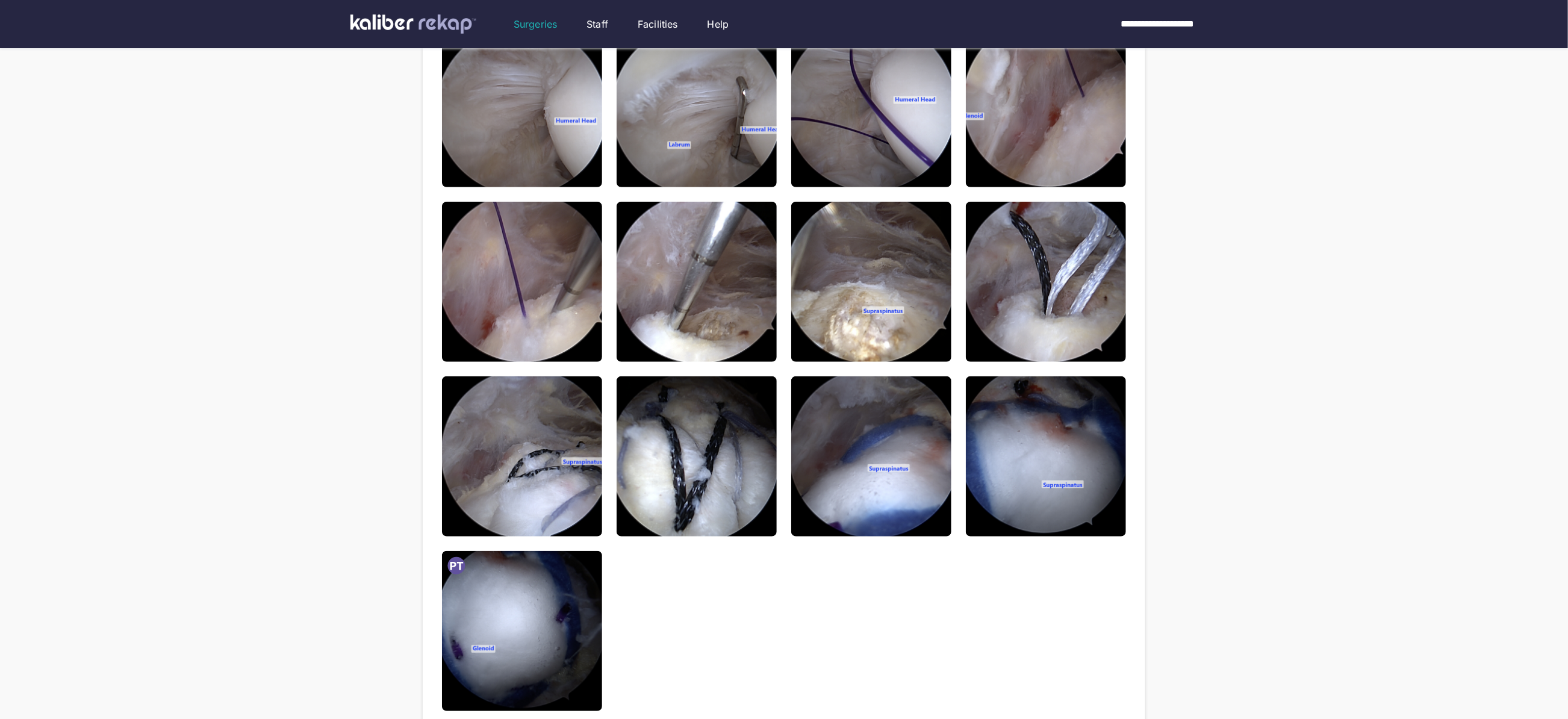
click at [1066, 475] on img at bounding box center [1046, 456] width 160 height 160
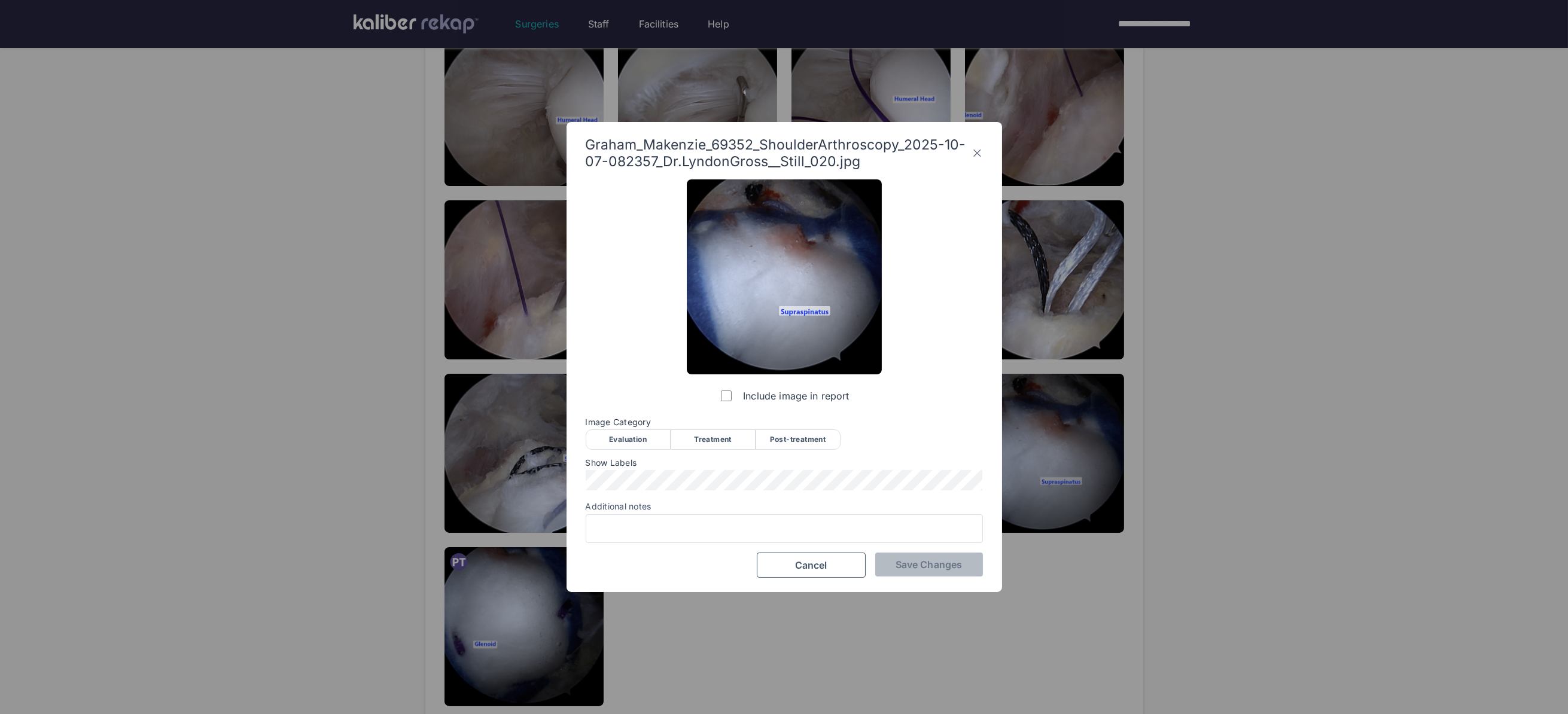
click at [800, 437] on div "Post-treatment" at bounding box center [798, 440] width 85 height 20
click at [613, 493] on div "Include image in report Image Category Evaluation Treatment Post-treatment Eval…" at bounding box center [784, 378] width 397 height 398
click at [673, 539] on div at bounding box center [784, 528] width 397 height 29
click at [669, 521] on input "Additional notes" at bounding box center [784, 528] width 386 height 15
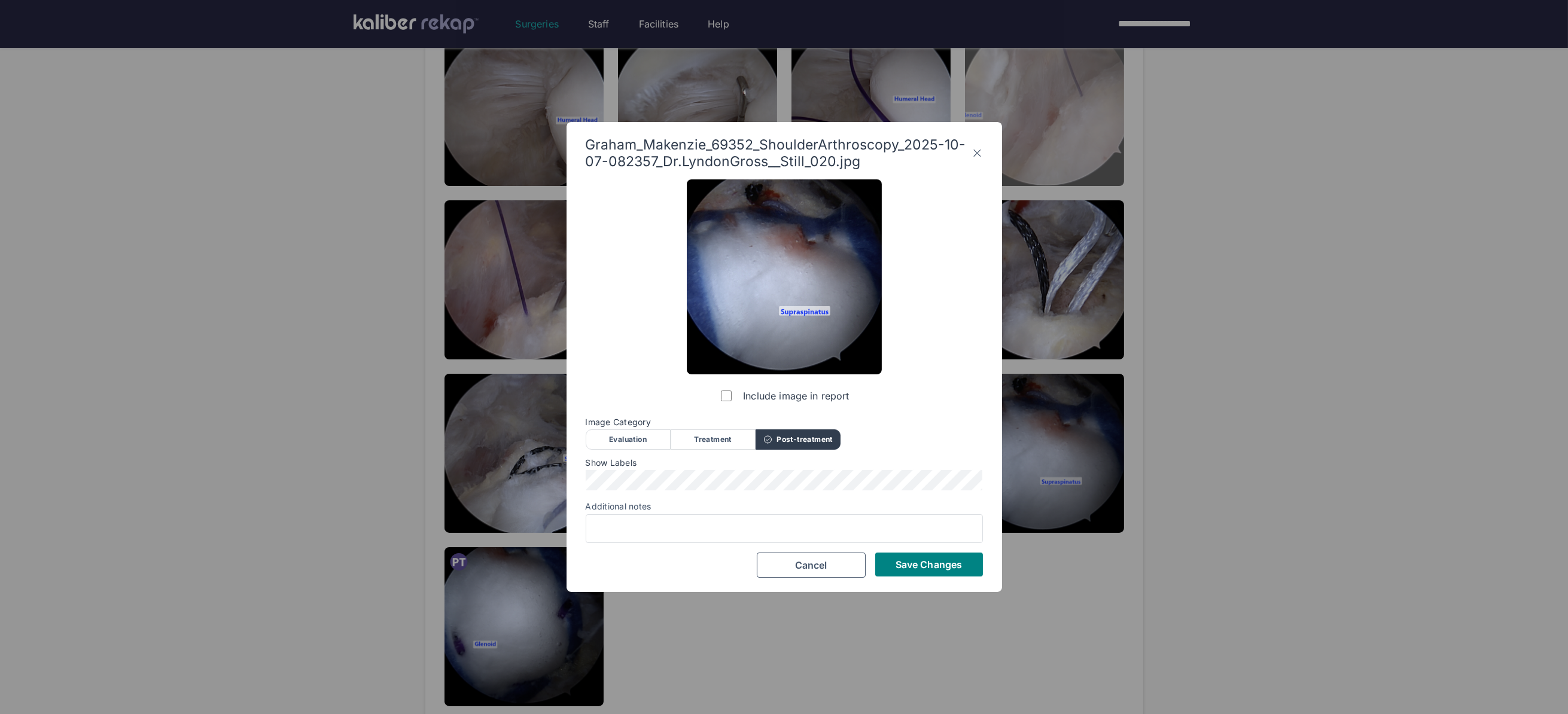
click at [974, 153] on icon at bounding box center [977, 153] width 11 height 19
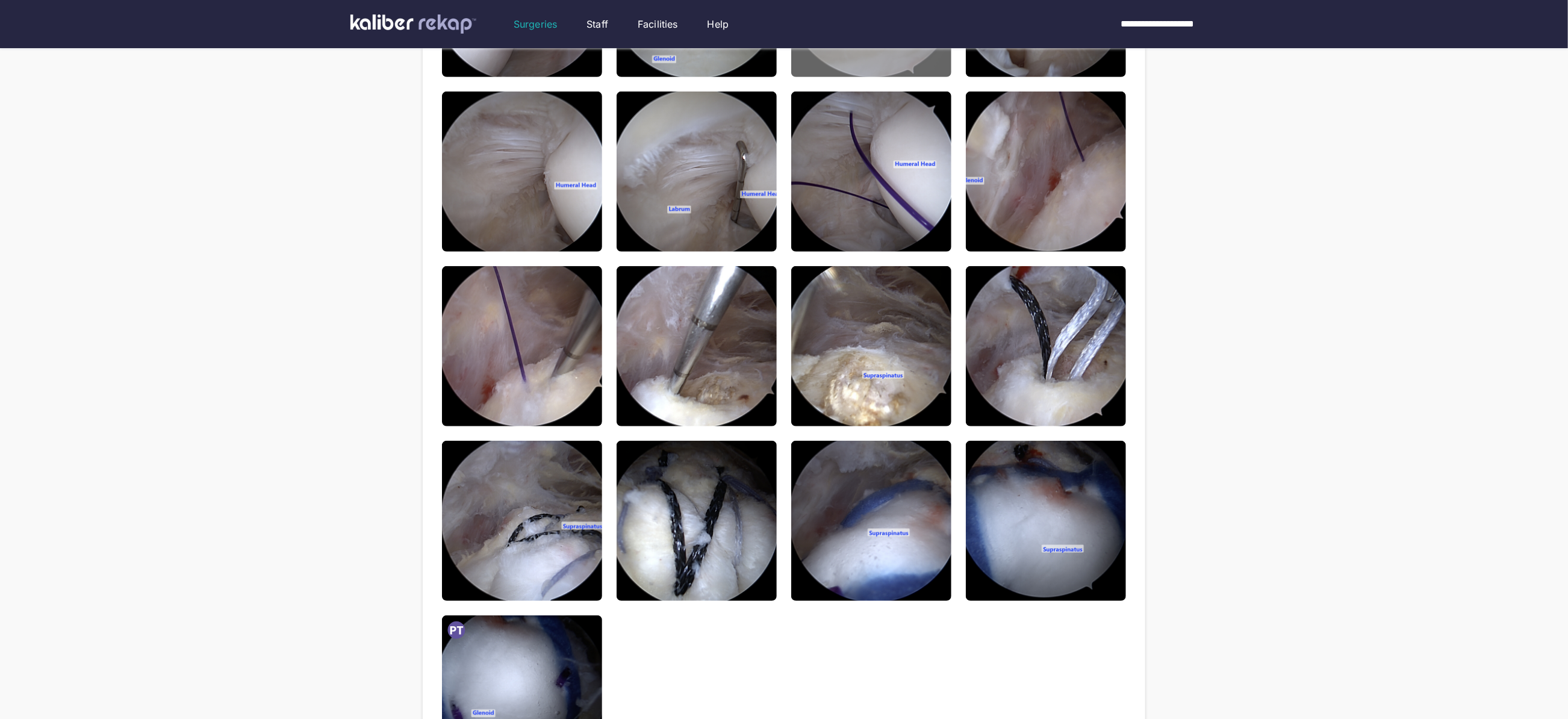
scroll to position [268, 0]
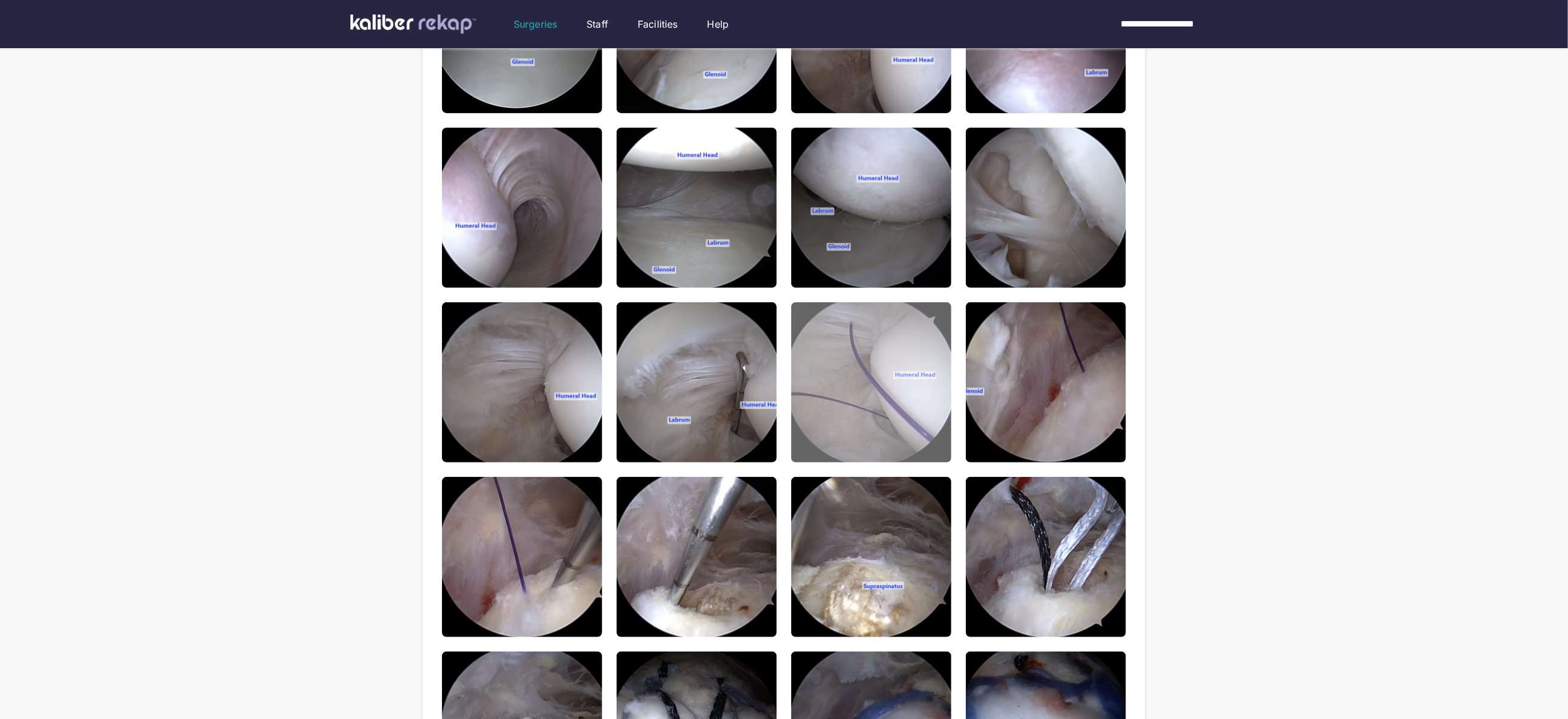
click at [879, 320] on img at bounding box center [872, 383] width 160 height 160
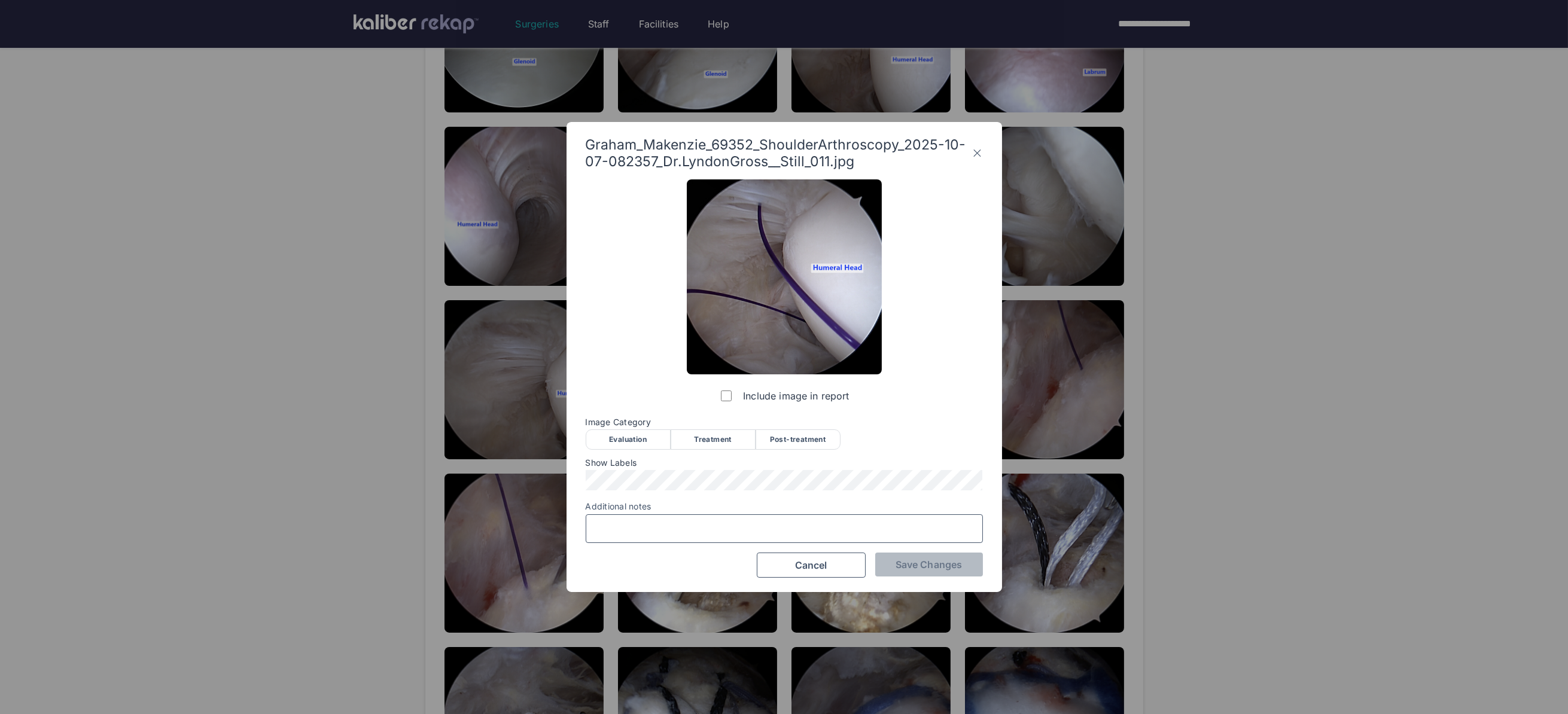
click at [701, 527] on input "Additional notes" at bounding box center [784, 528] width 386 height 15
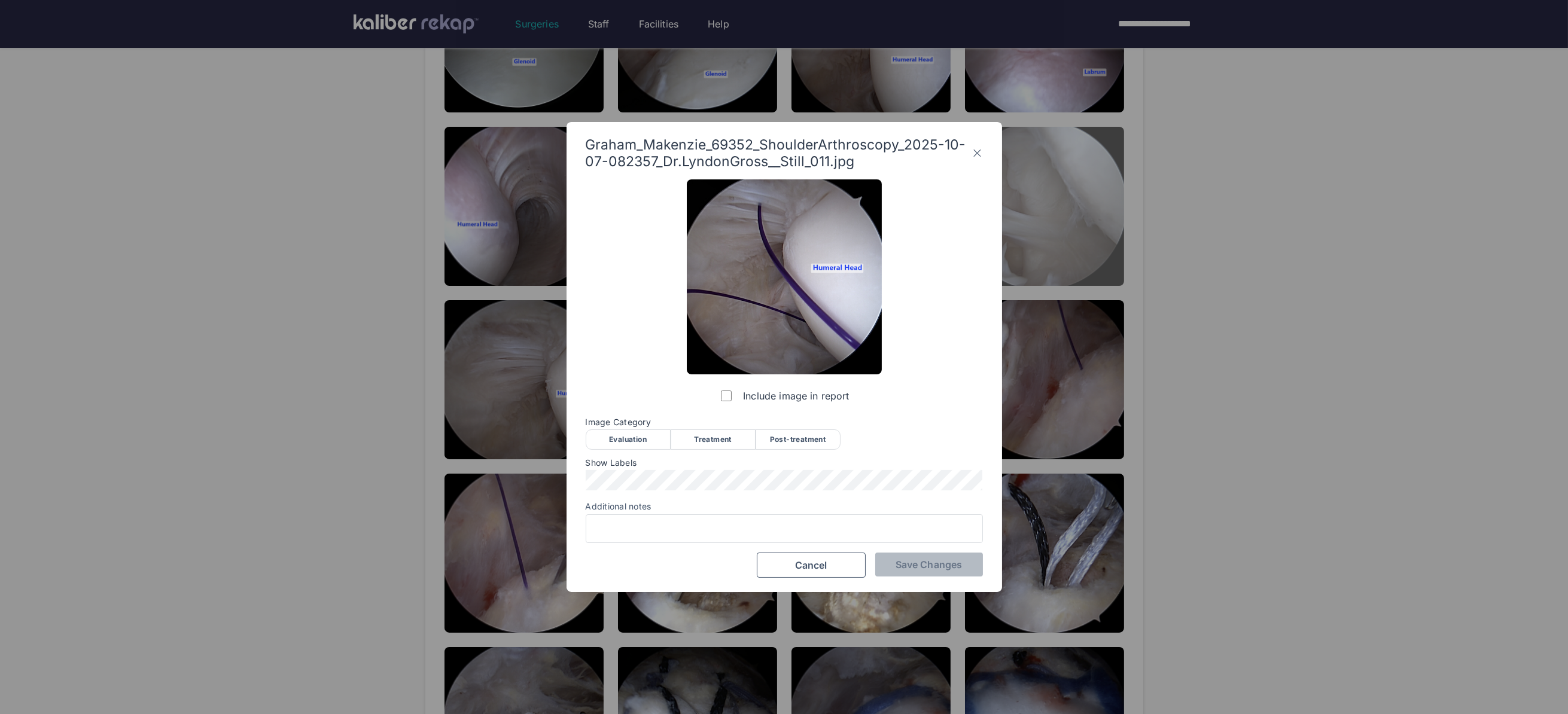
click at [979, 143] on icon at bounding box center [977, 153] width 11 height 19
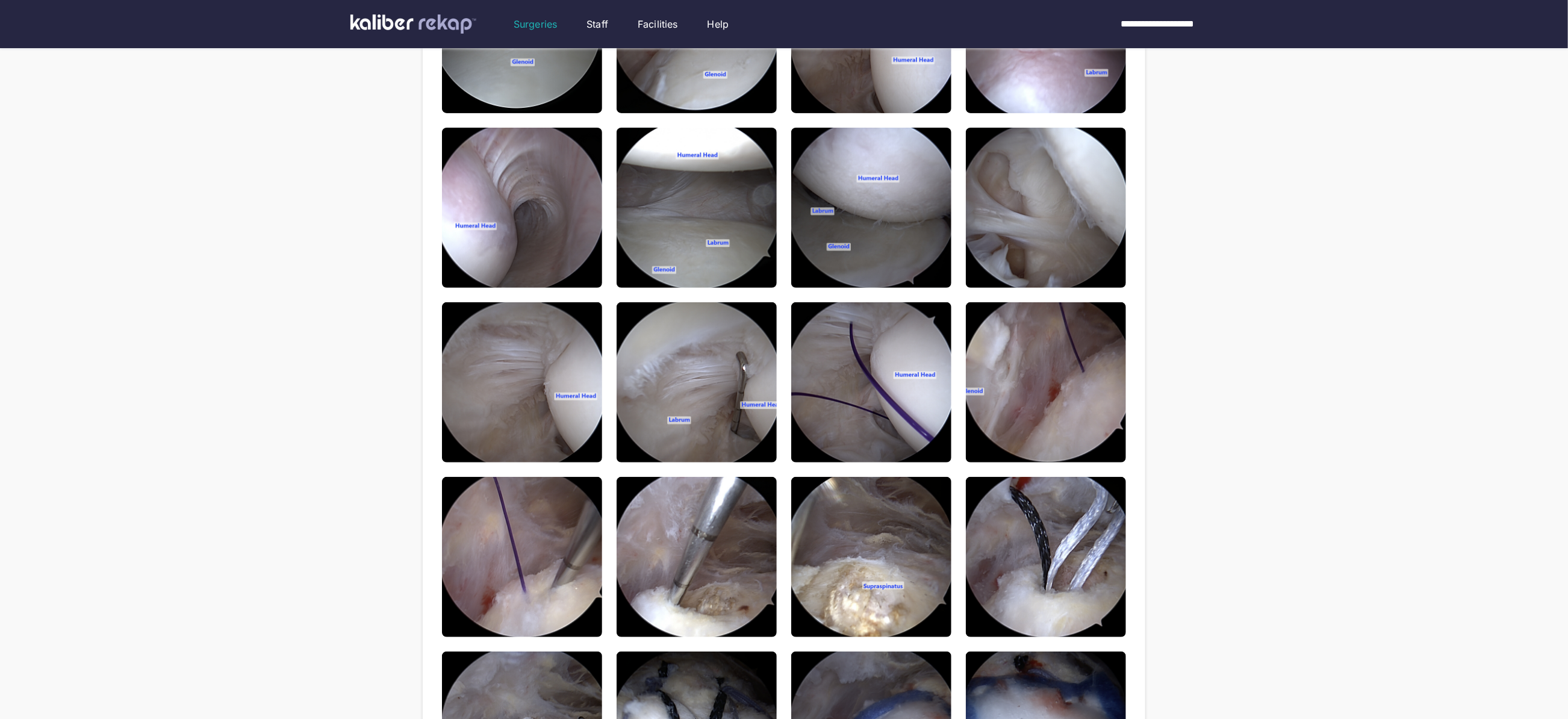
click at [976, 154] on img at bounding box center [1046, 208] width 160 height 160
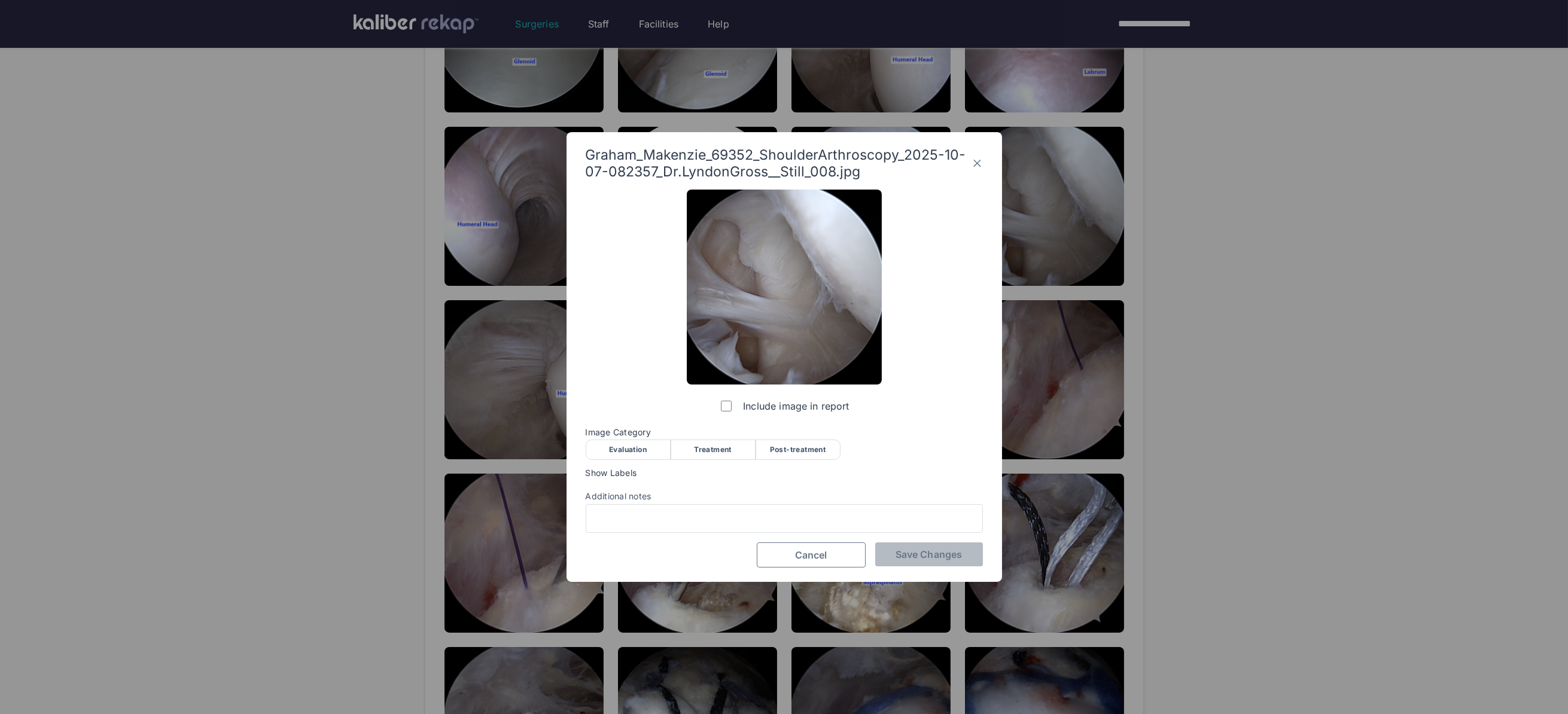
click at [782, 560] on button "Cancel" at bounding box center [811, 555] width 109 height 25
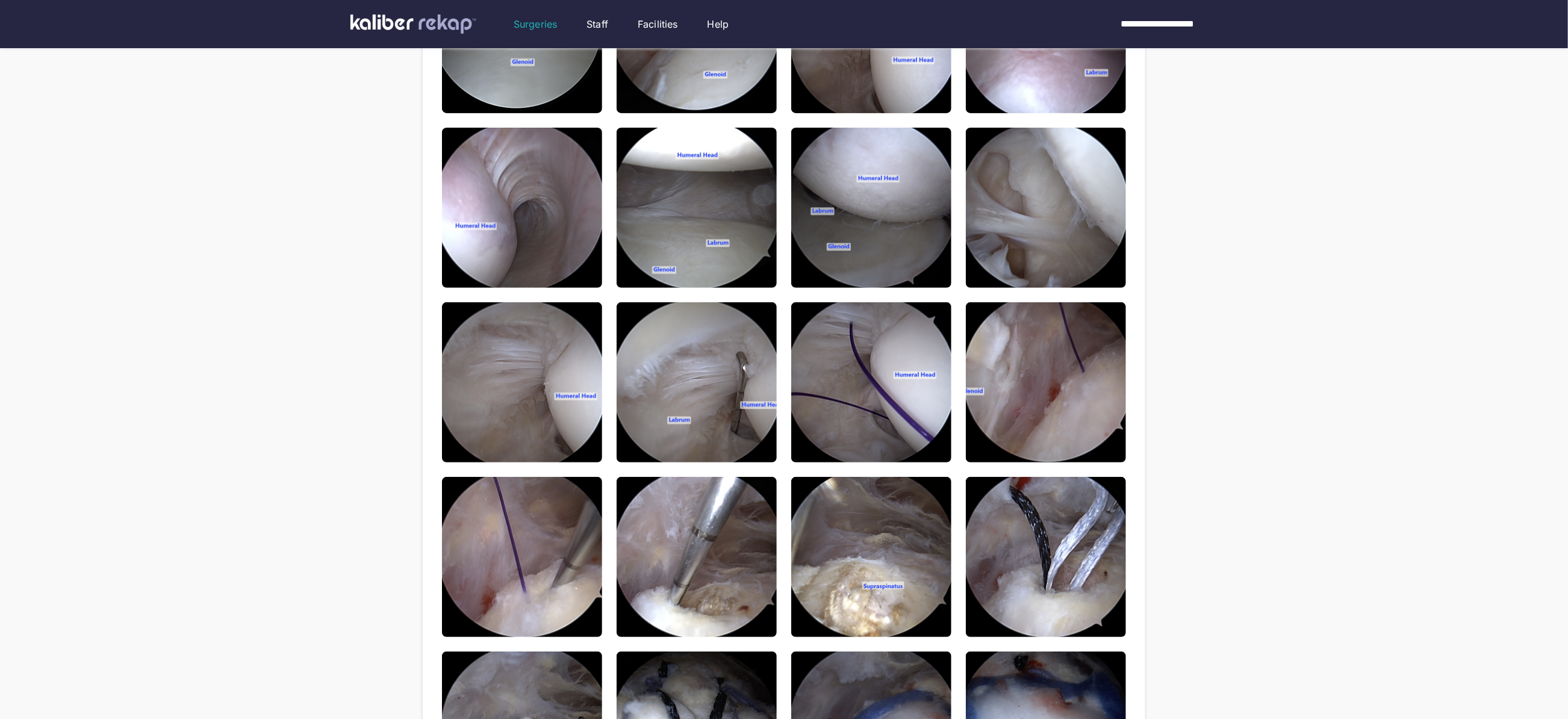
click at [331, 462] on div "**********" at bounding box center [784, 410] width 1568 height 1356
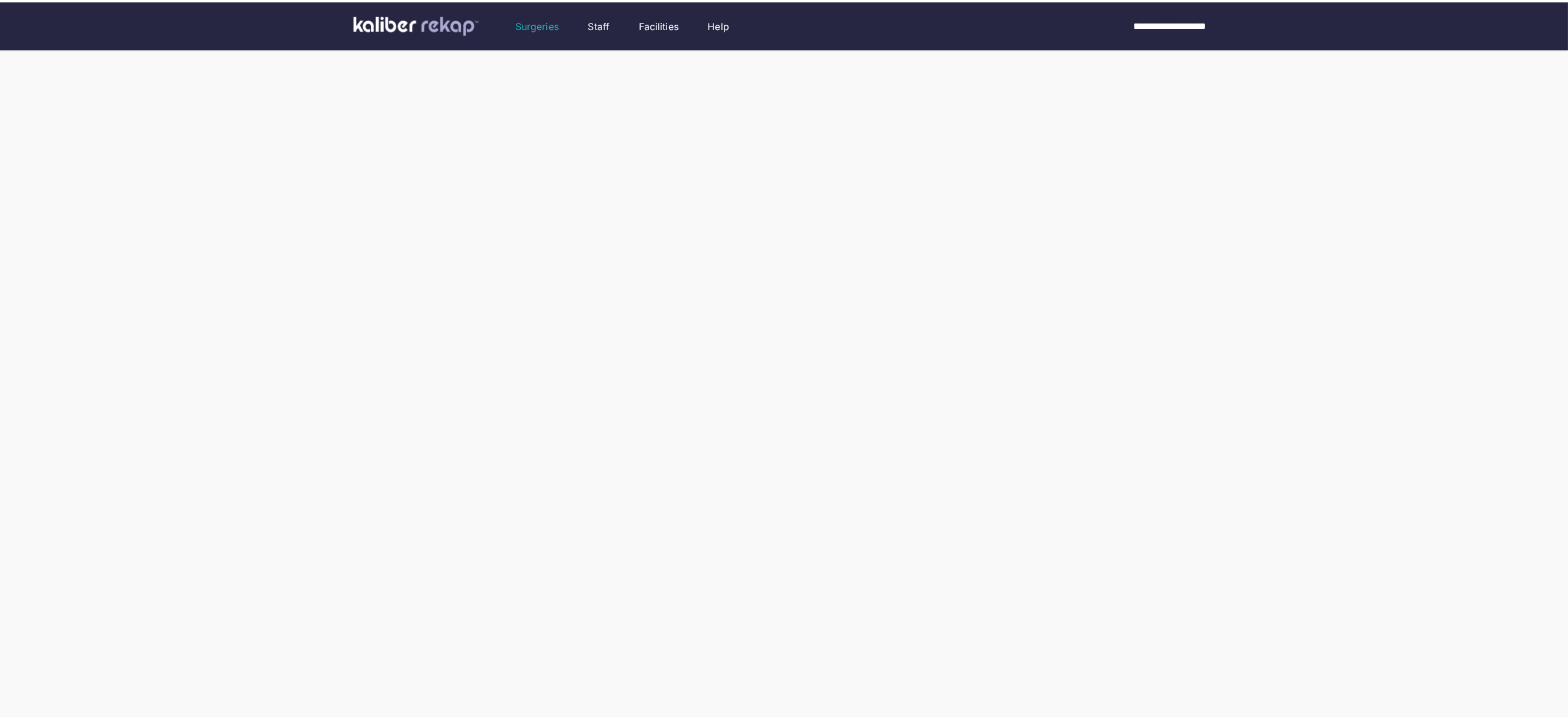
scroll to position [268, 0]
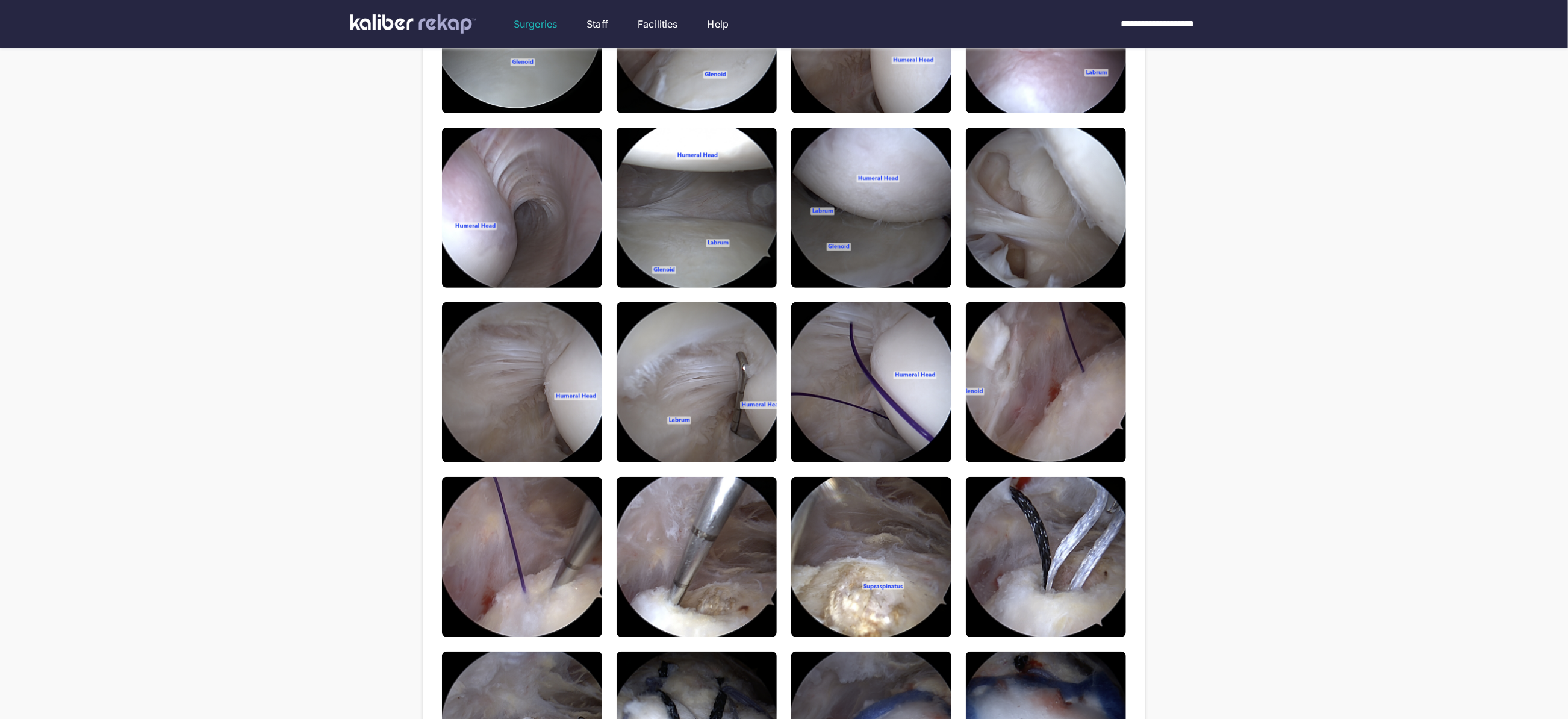
click at [1053, 367] on img at bounding box center [1046, 383] width 160 height 160
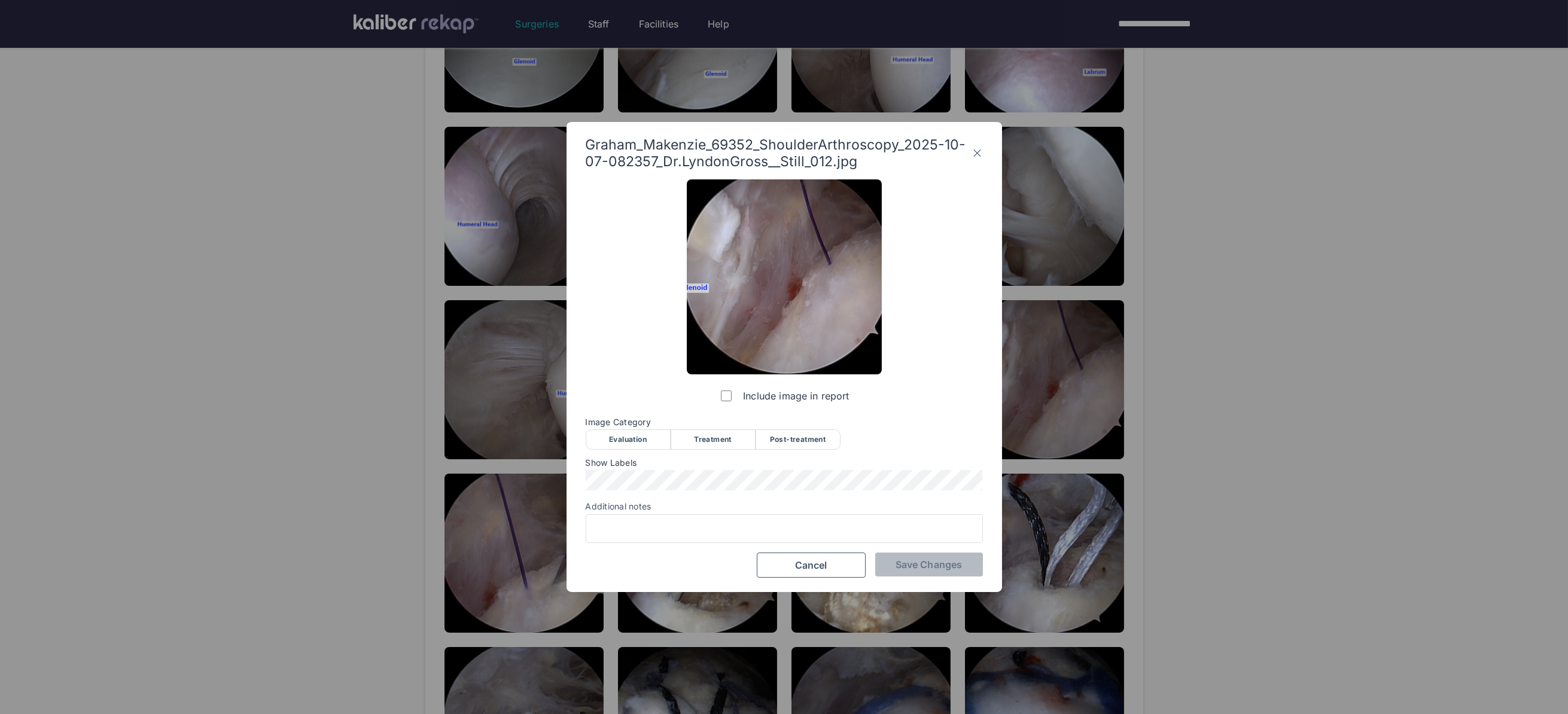
drag, startPoint x: 696, startPoint y: 549, endPoint x: 867, endPoint y: 346, distance: 265.4
click at [696, 548] on div "Include image in report Image Category Evaluation Treatment Post-treatment Eval…" at bounding box center [784, 378] width 397 height 398
click at [975, 152] on icon at bounding box center [977, 153] width 11 height 19
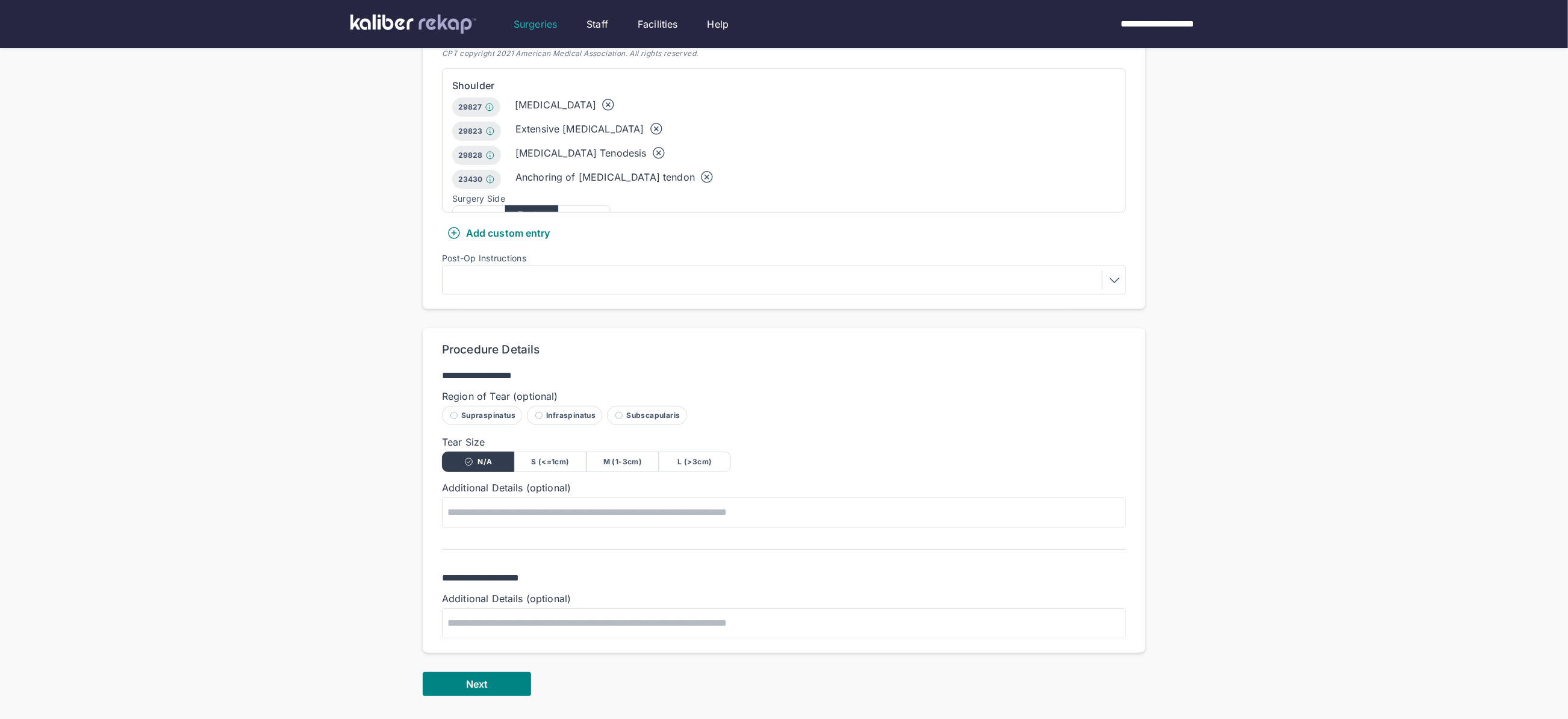
scroll to position [524, 0]
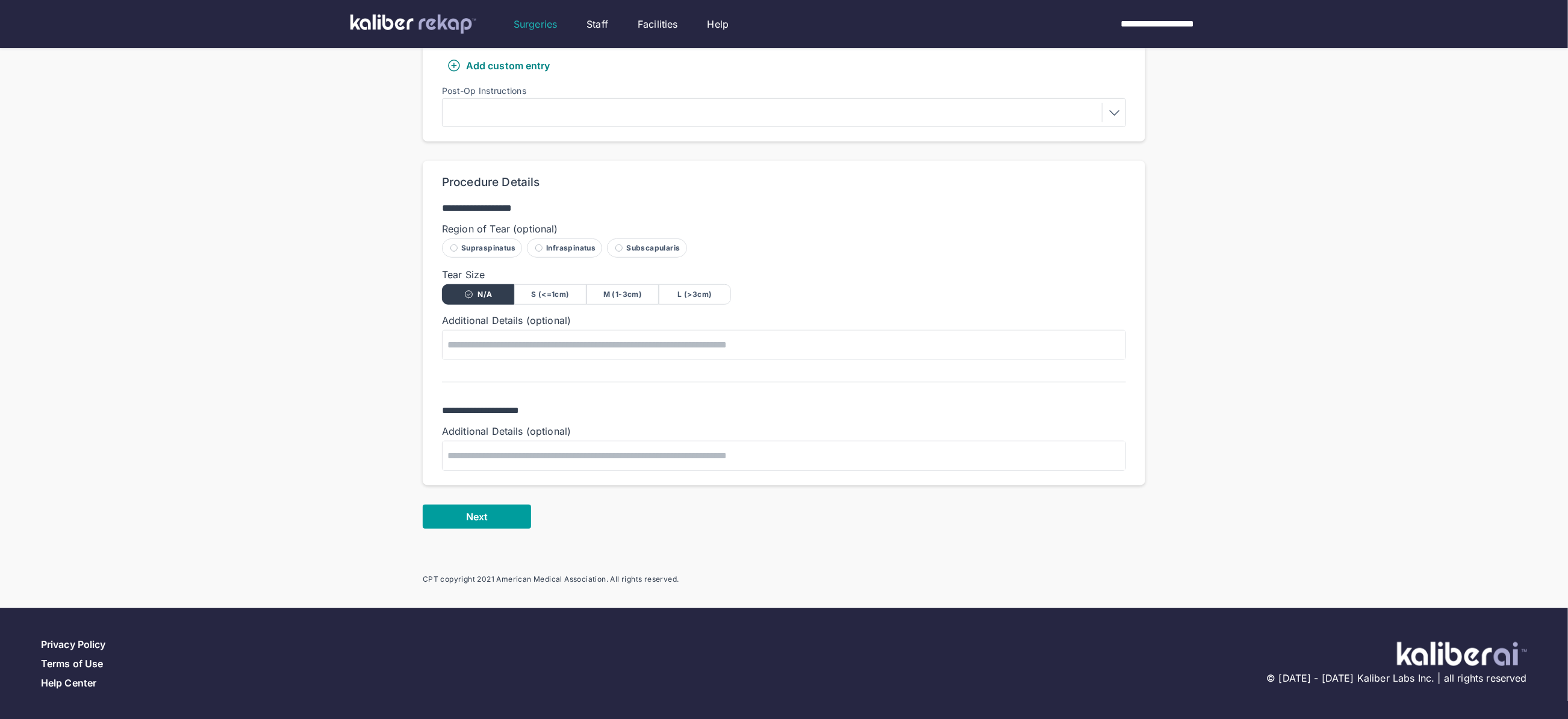
click at [489, 512] on button "Next" at bounding box center [477, 517] width 108 height 24
click at [1338, 235] on div "**********" at bounding box center [784, 30] width 1568 height 1107
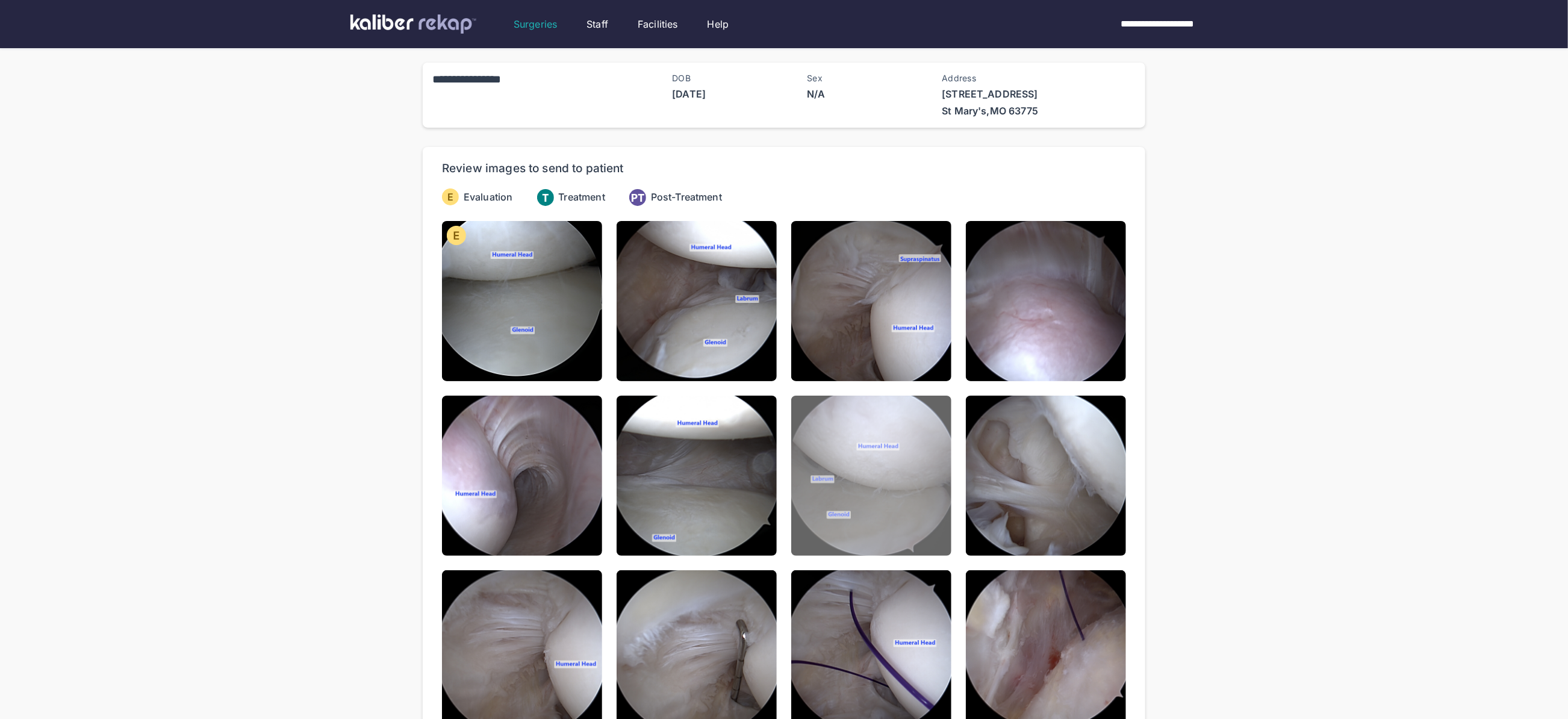
click at [915, 437] on img at bounding box center [872, 476] width 160 height 160
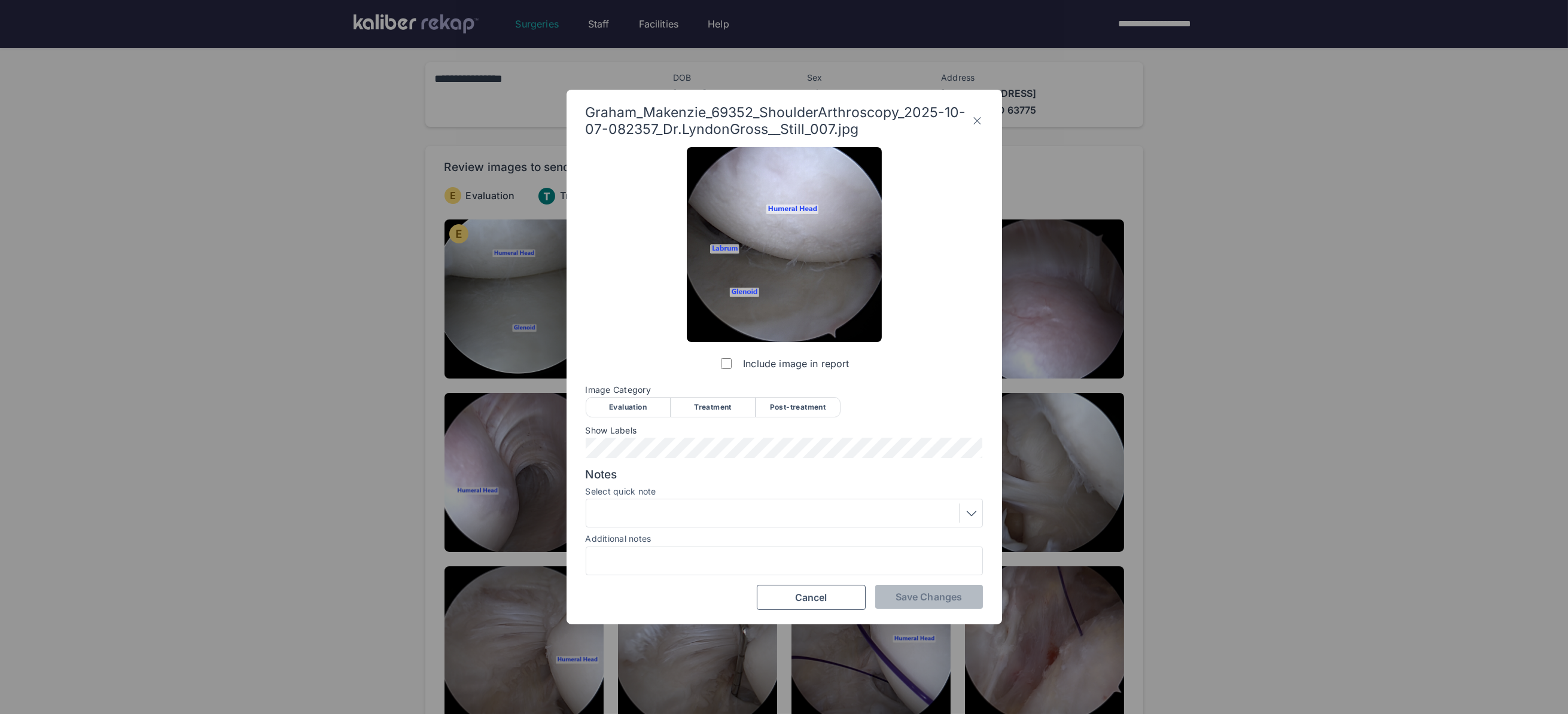
click at [671, 514] on div at bounding box center [784, 513] width 389 height 19
click at [620, 408] on div "Evaluation" at bounding box center [627, 407] width 85 height 20
click at [920, 596] on span "Save Changes" at bounding box center [928, 597] width 66 height 12
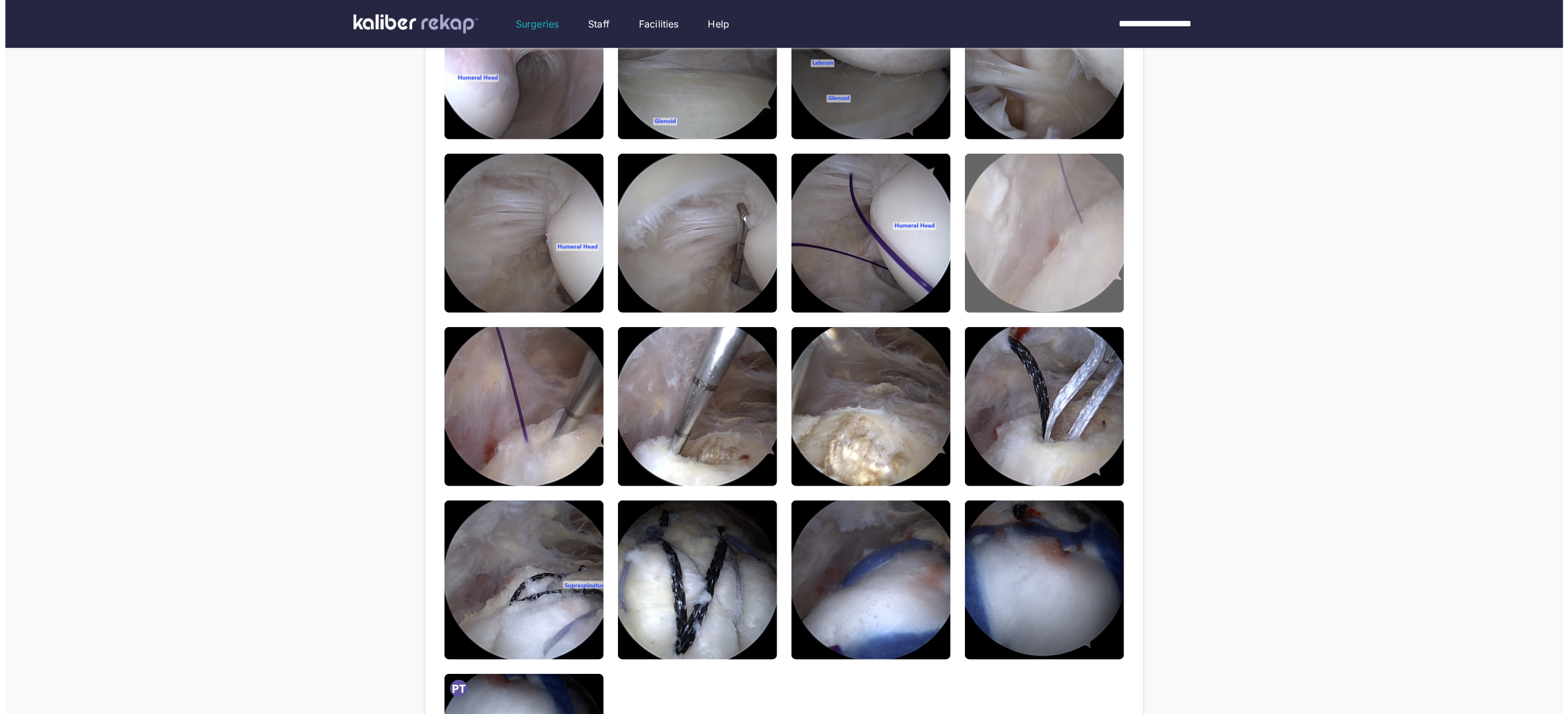
scroll to position [539, 0]
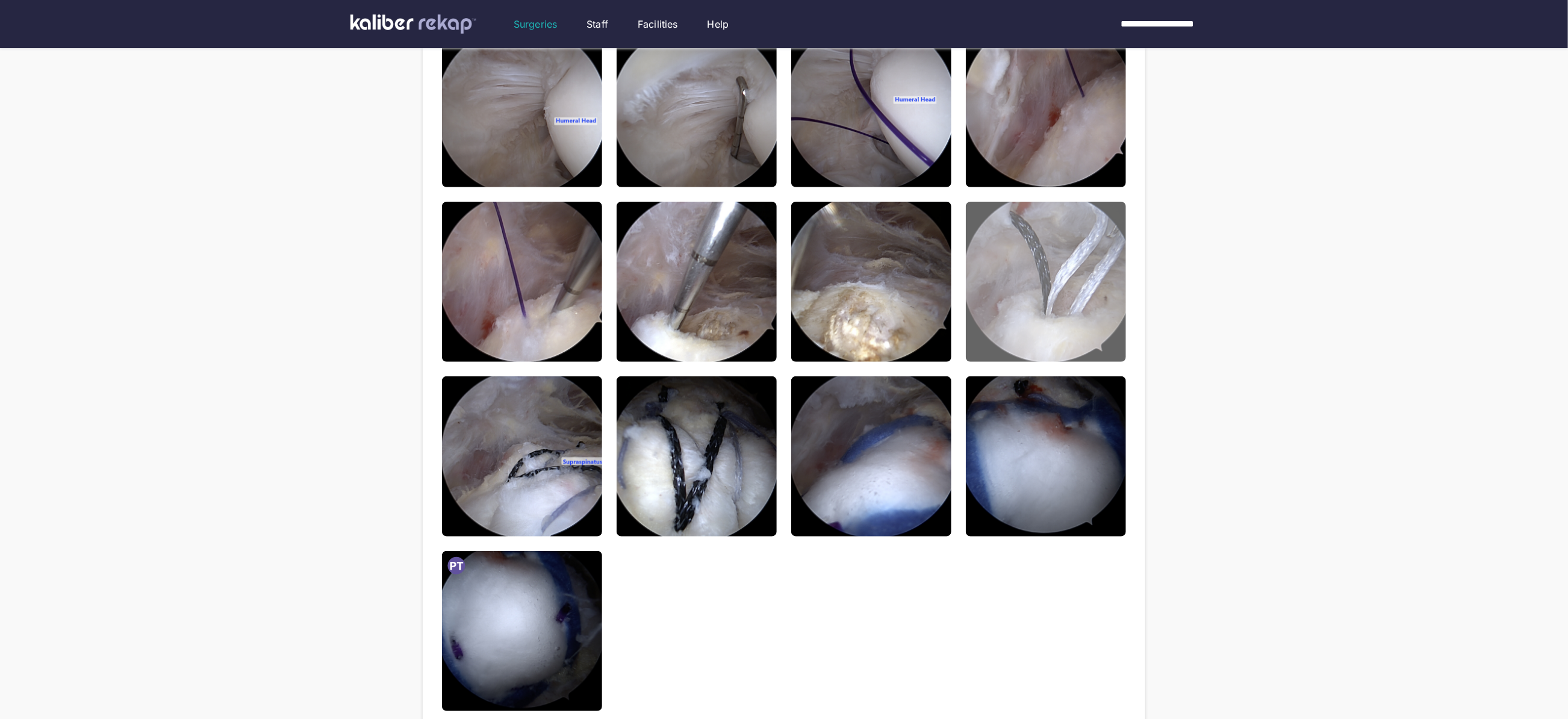
click at [1071, 256] on img at bounding box center [1046, 282] width 160 height 160
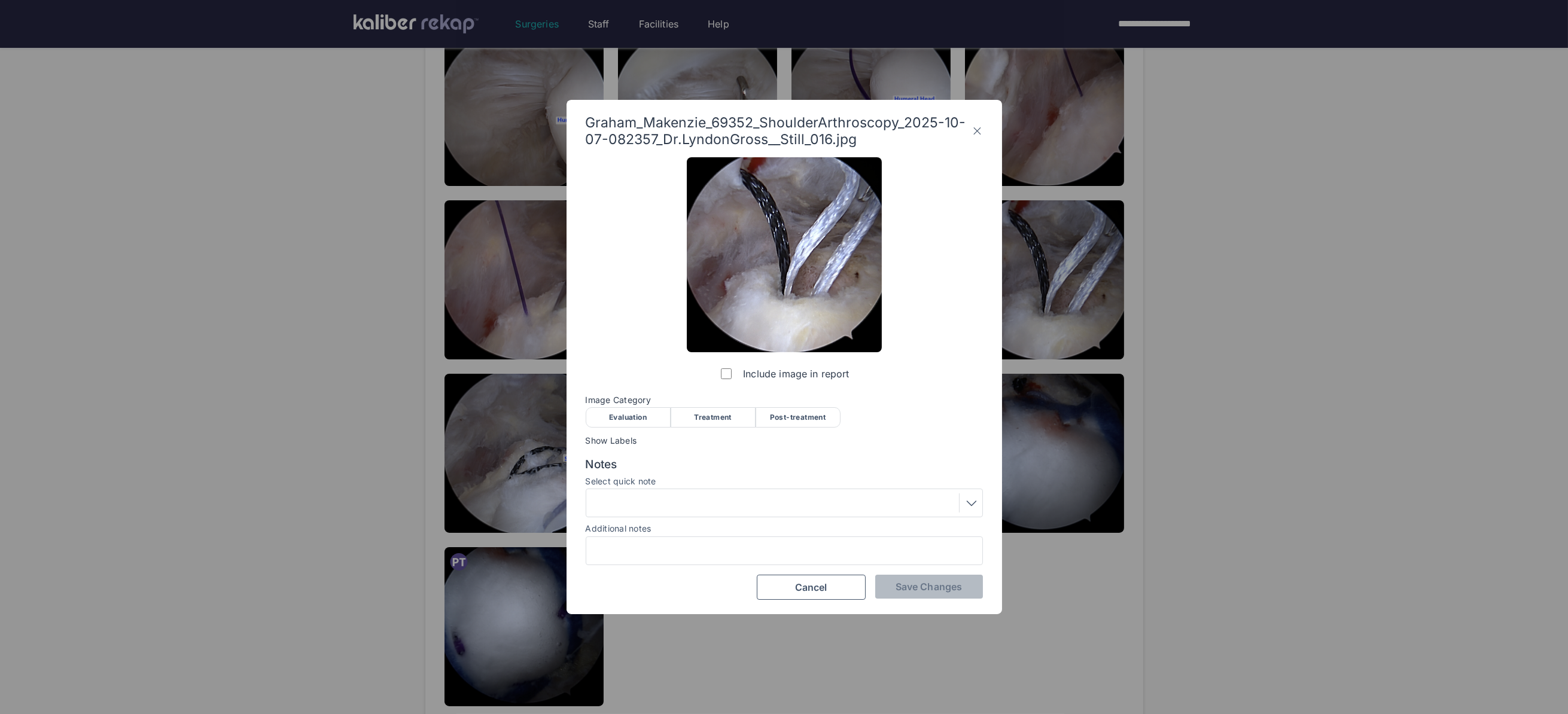
click at [735, 412] on div "Treatment" at bounding box center [713, 418] width 85 height 20
click at [920, 586] on span "Save Changes" at bounding box center [928, 586] width 66 height 12
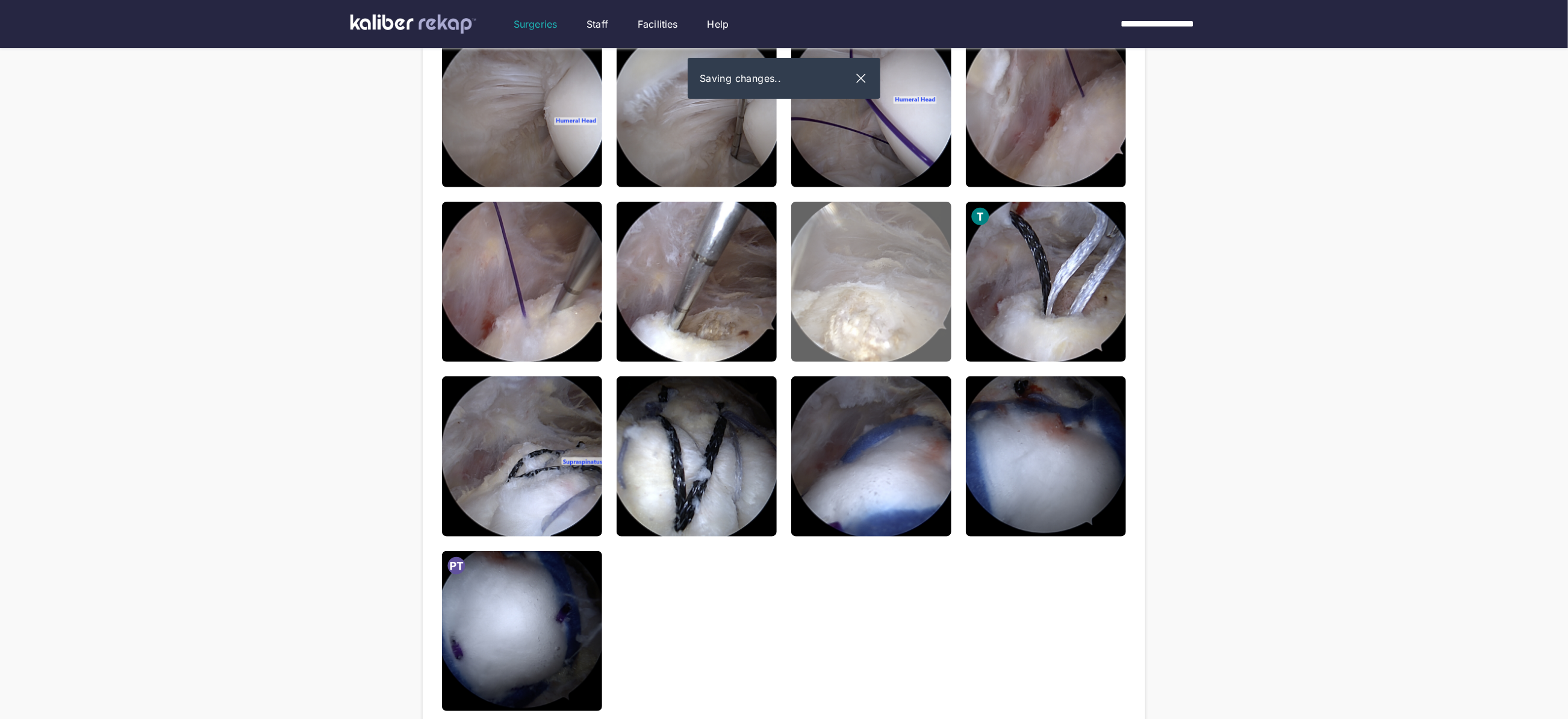
click at [873, 340] on img at bounding box center [872, 282] width 160 height 160
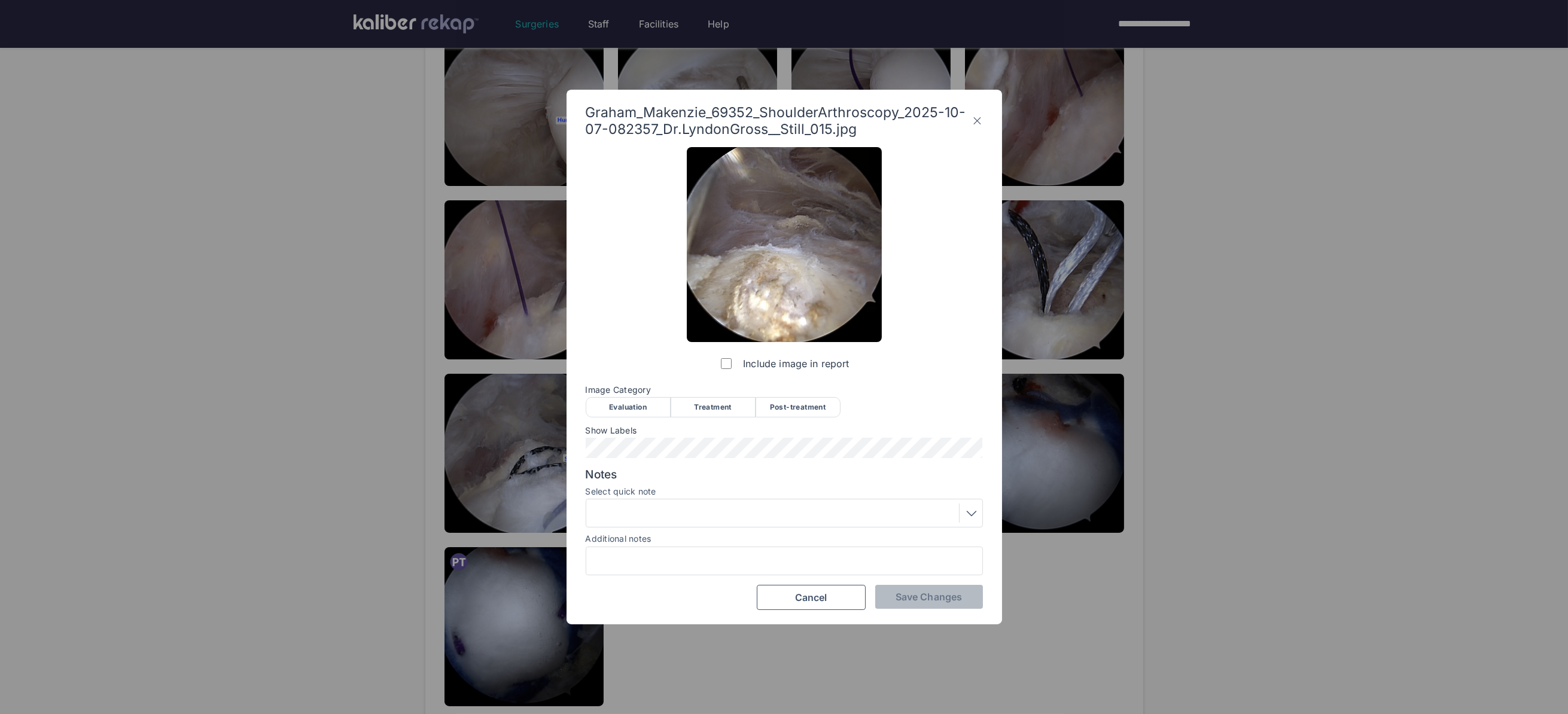
click at [701, 406] on div "Treatment" at bounding box center [713, 407] width 85 height 20
click at [922, 597] on span "Save Changes" at bounding box center [928, 597] width 66 height 12
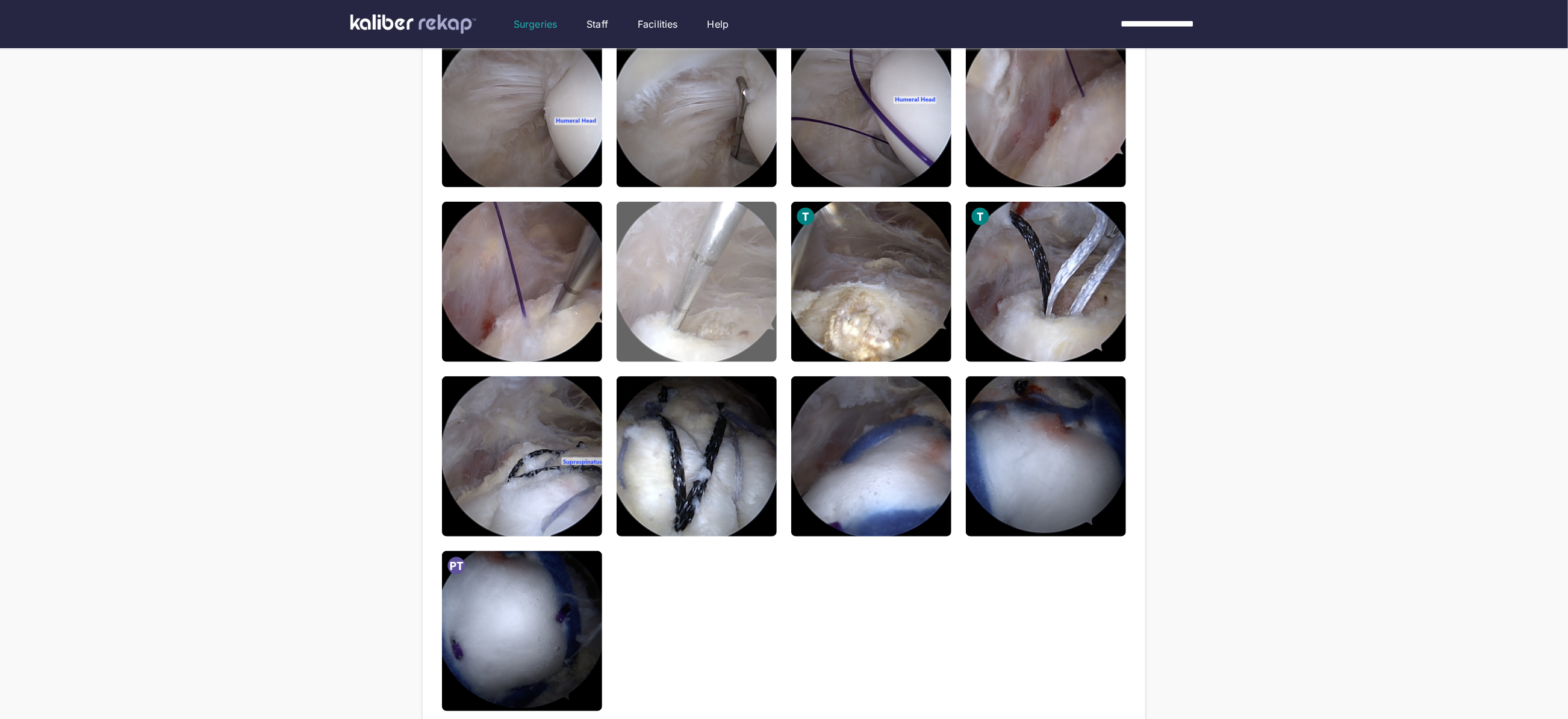
click at [716, 298] on img at bounding box center [697, 282] width 160 height 160
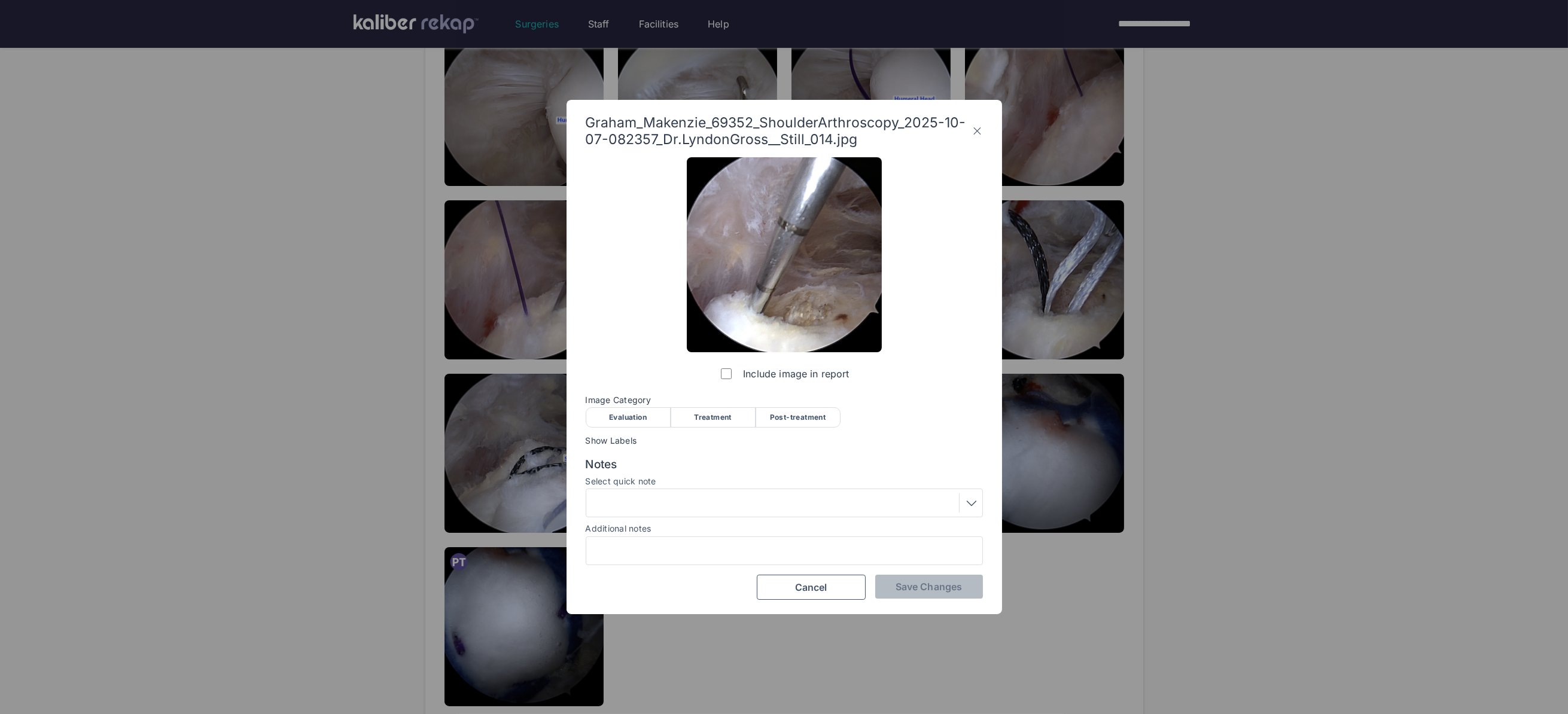
click at [719, 428] on div "Include image in report Image Category Evaluation Treatment Post-treatment Eval…" at bounding box center [784, 379] width 397 height 442
click at [712, 412] on div "Treatment" at bounding box center [713, 418] width 85 height 20
click at [900, 579] on button "Save Changes" at bounding box center [928, 586] width 108 height 24
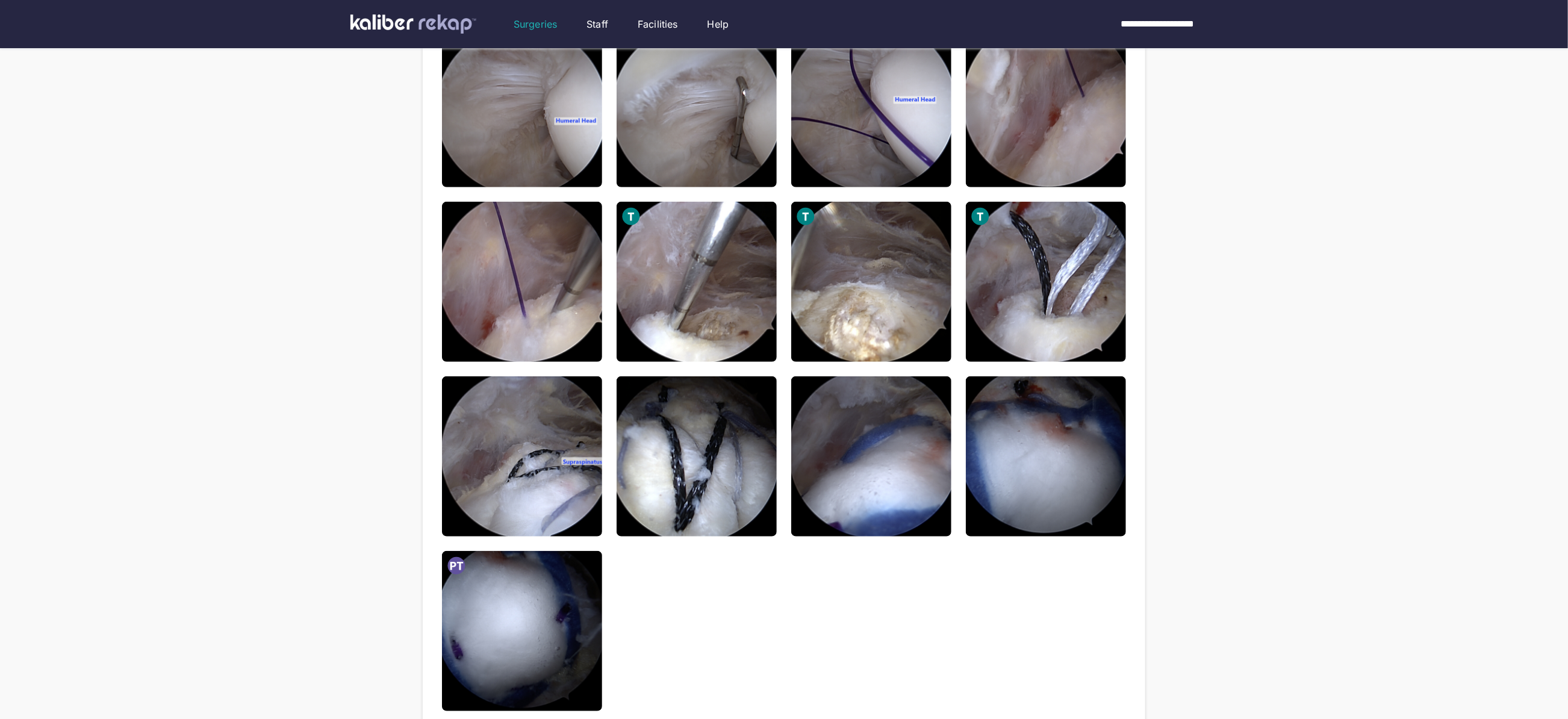
click at [1216, 338] on div "**********" at bounding box center [784, 135] width 1568 height 1356
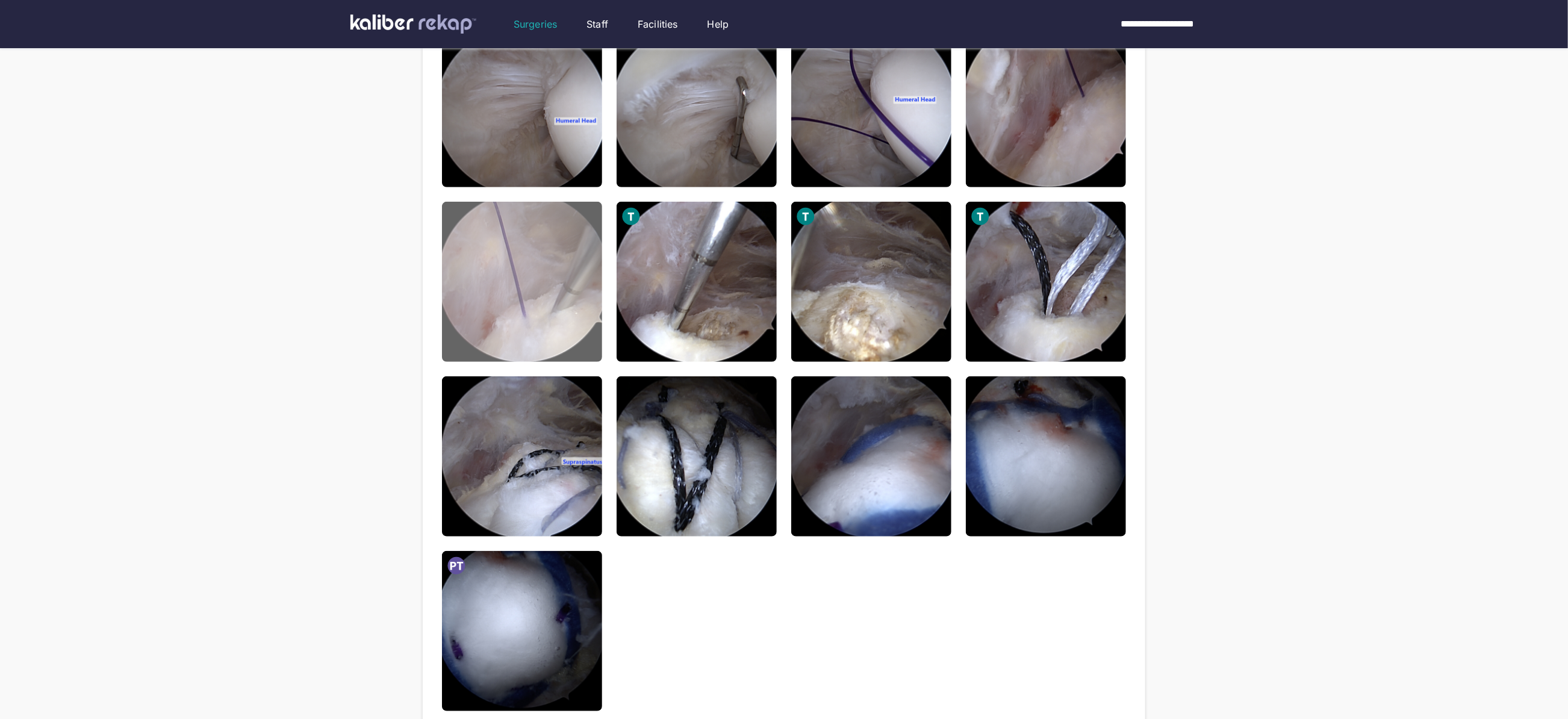
click at [510, 338] on img at bounding box center [522, 282] width 160 height 160
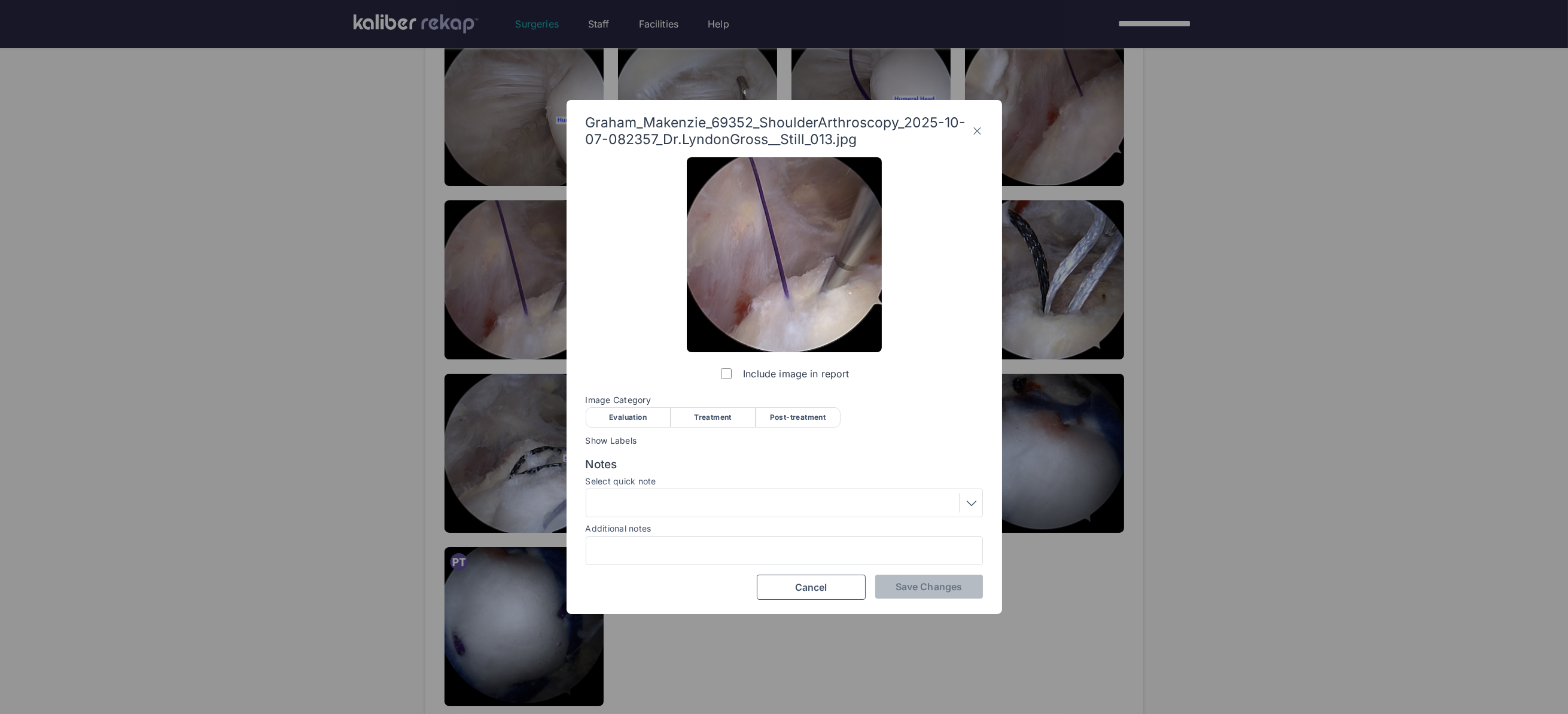
click at [696, 421] on div "Treatment" at bounding box center [713, 418] width 85 height 20
click at [905, 565] on div "Include image in report Image Category Evaluation Treatment Post-treatment Eval…" at bounding box center [784, 379] width 397 height 442
click at [909, 564] on div at bounding box center [784, 550] width 397 height 29
click at [908, 591] on span "Save Changes" at bounding box center [928, 586] width 66 height 12
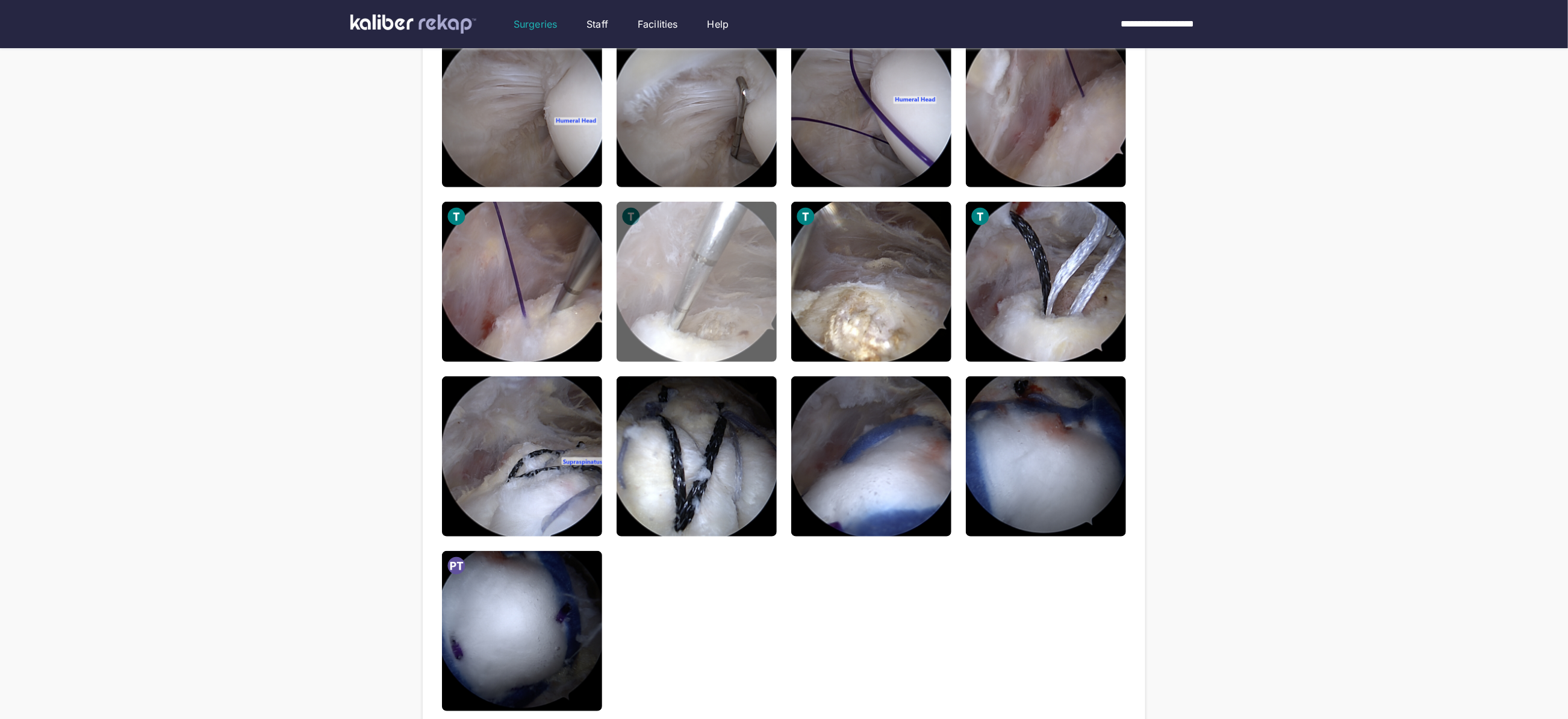
click at [667, 317] on img at bounding box center [697, 282] width 160 height 160
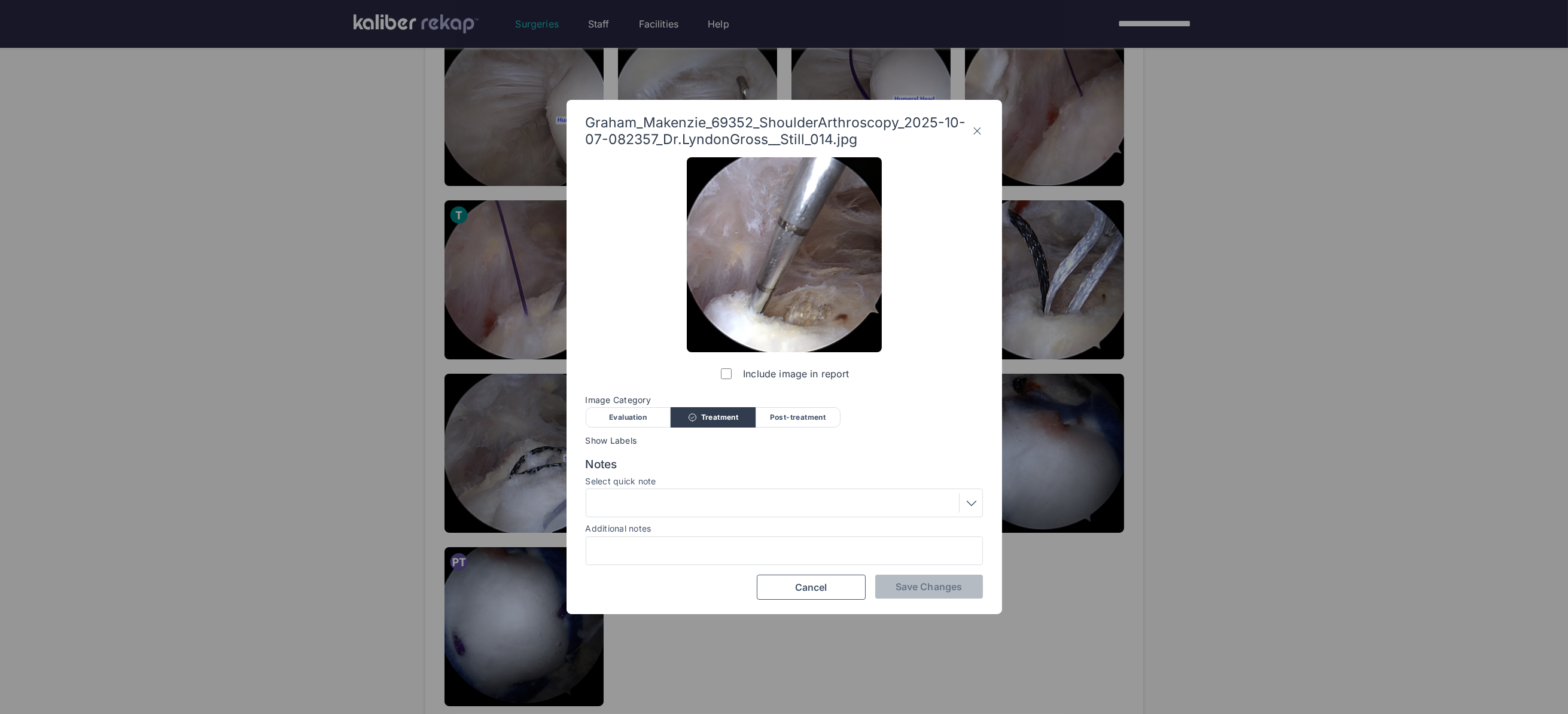
click at [629, 418] on div "Evaluation" at bounding box center [627, 418] width 85 height 20
click at [668, 507] on div at bounding box center [784, 503] width 389 height 19
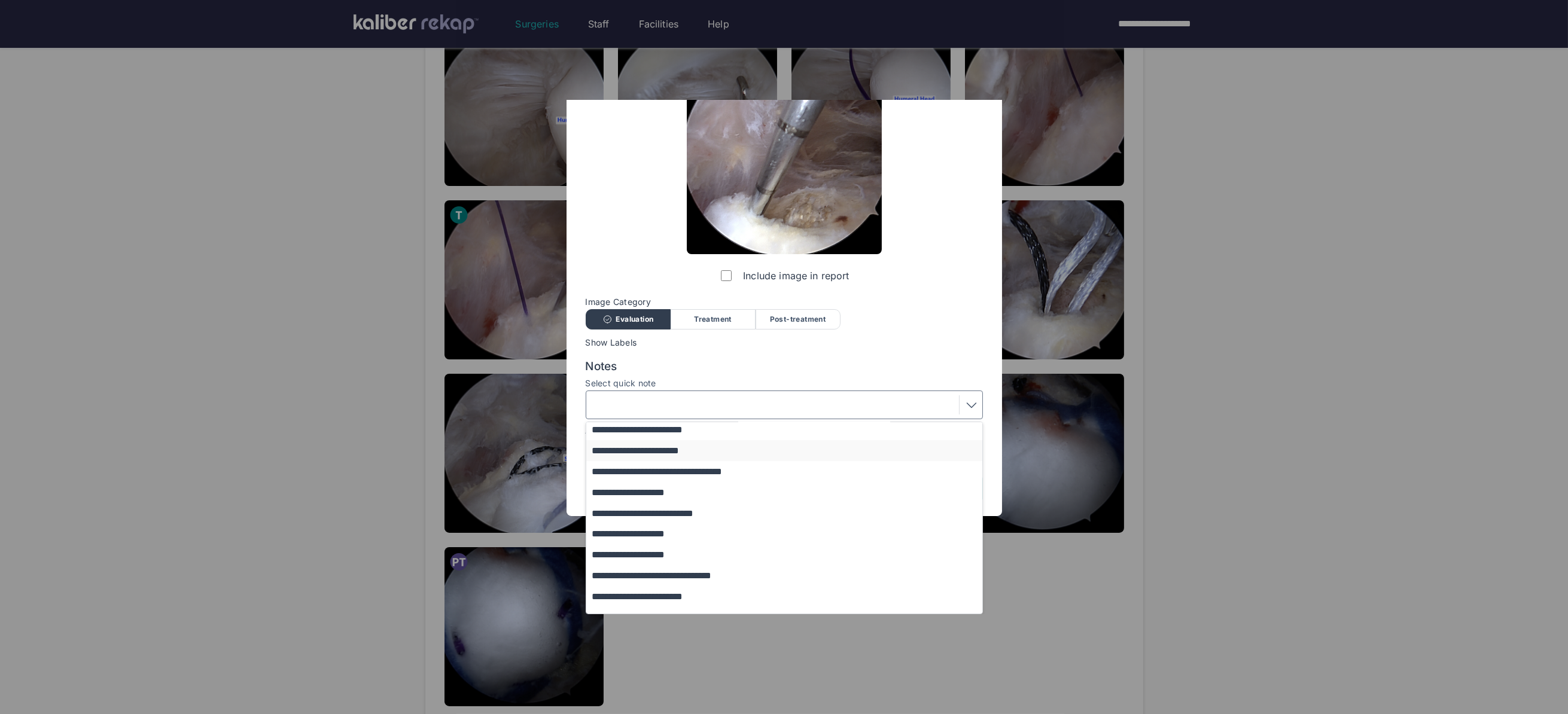
scroll to position [140, 0]
click at [702, 584] on button "**********" at bounding box center [789, 582] width 407 height 21
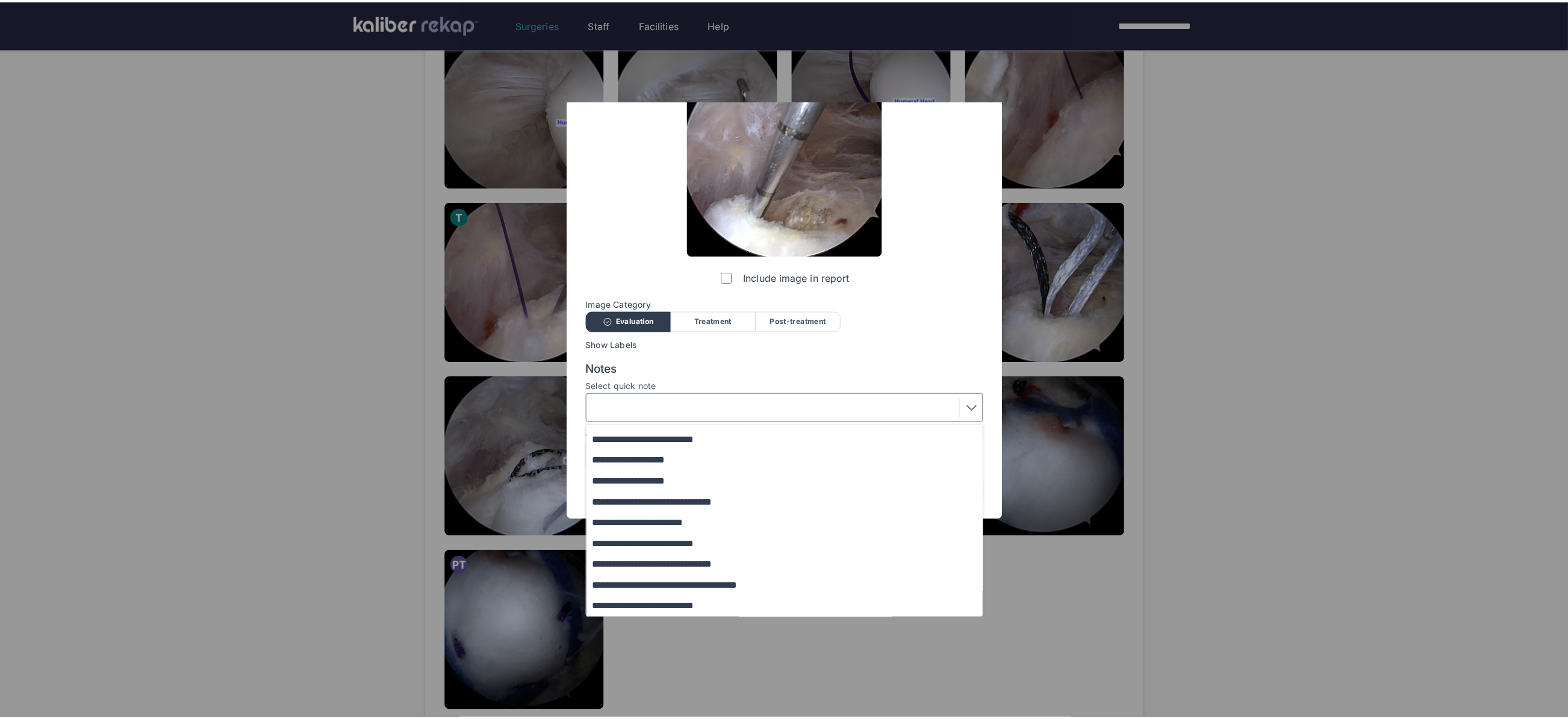
scroll to position [0, 0]
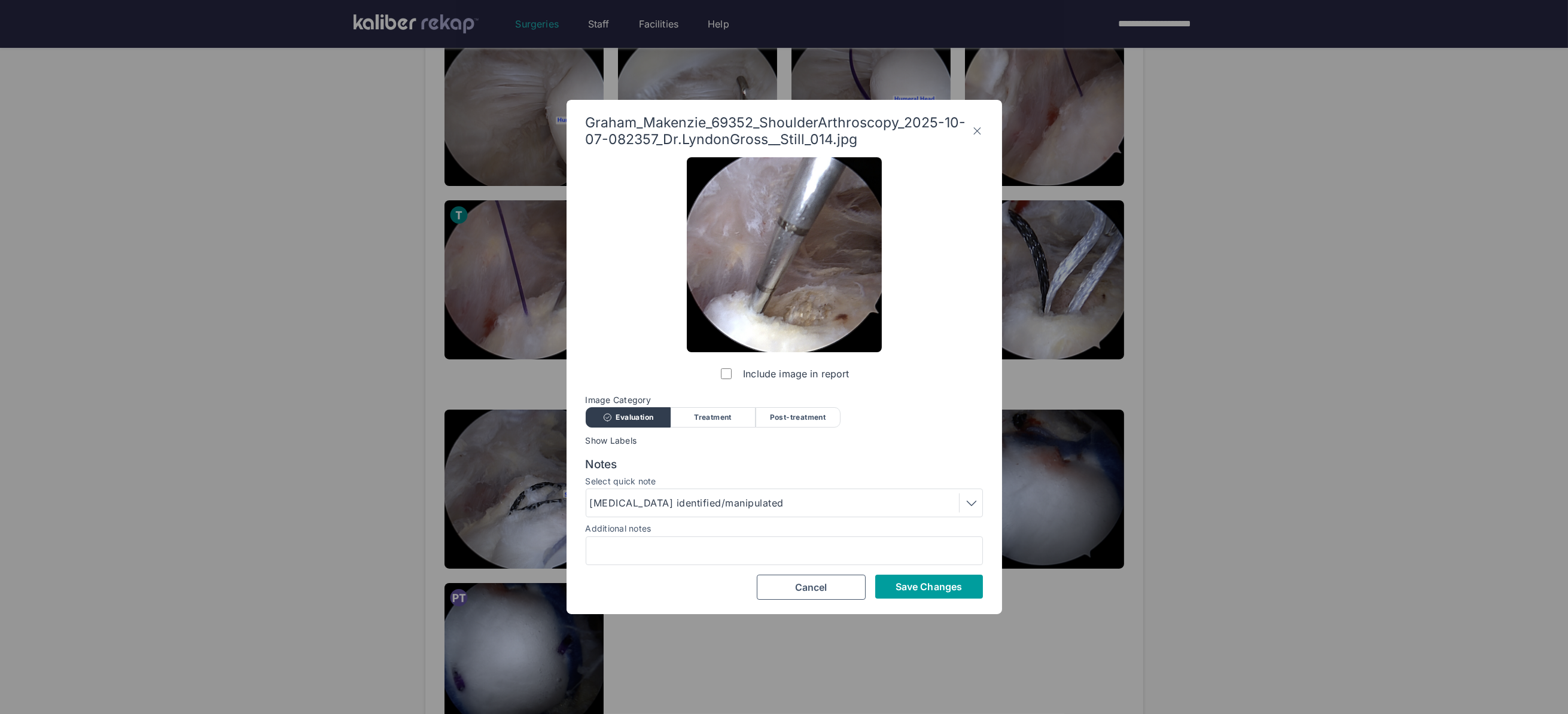
click at [932, 594] on button "Save Changes" at bounding box center [928, 586] width 108 height 24
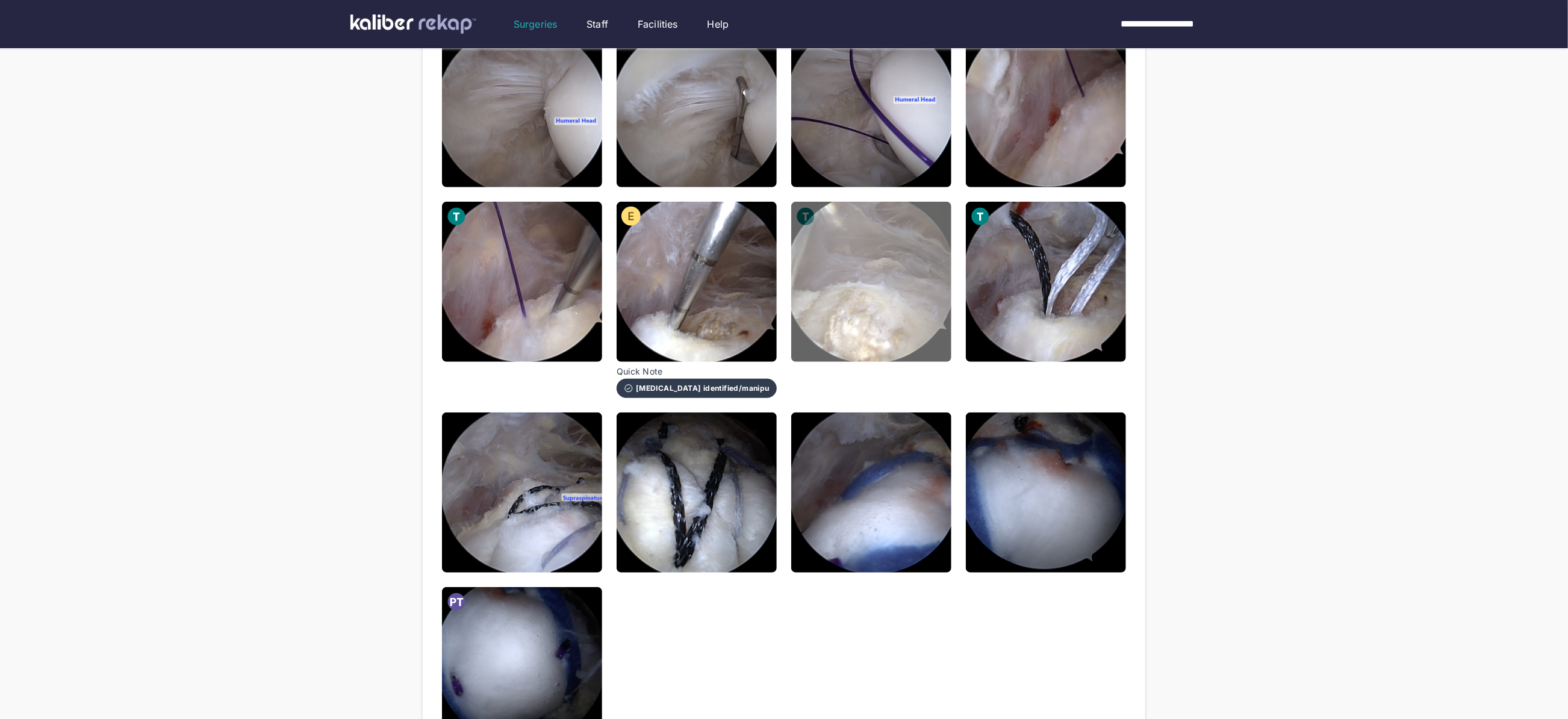
click at [862, 306] on img at bounding box center [872, 282] width 160 height 160
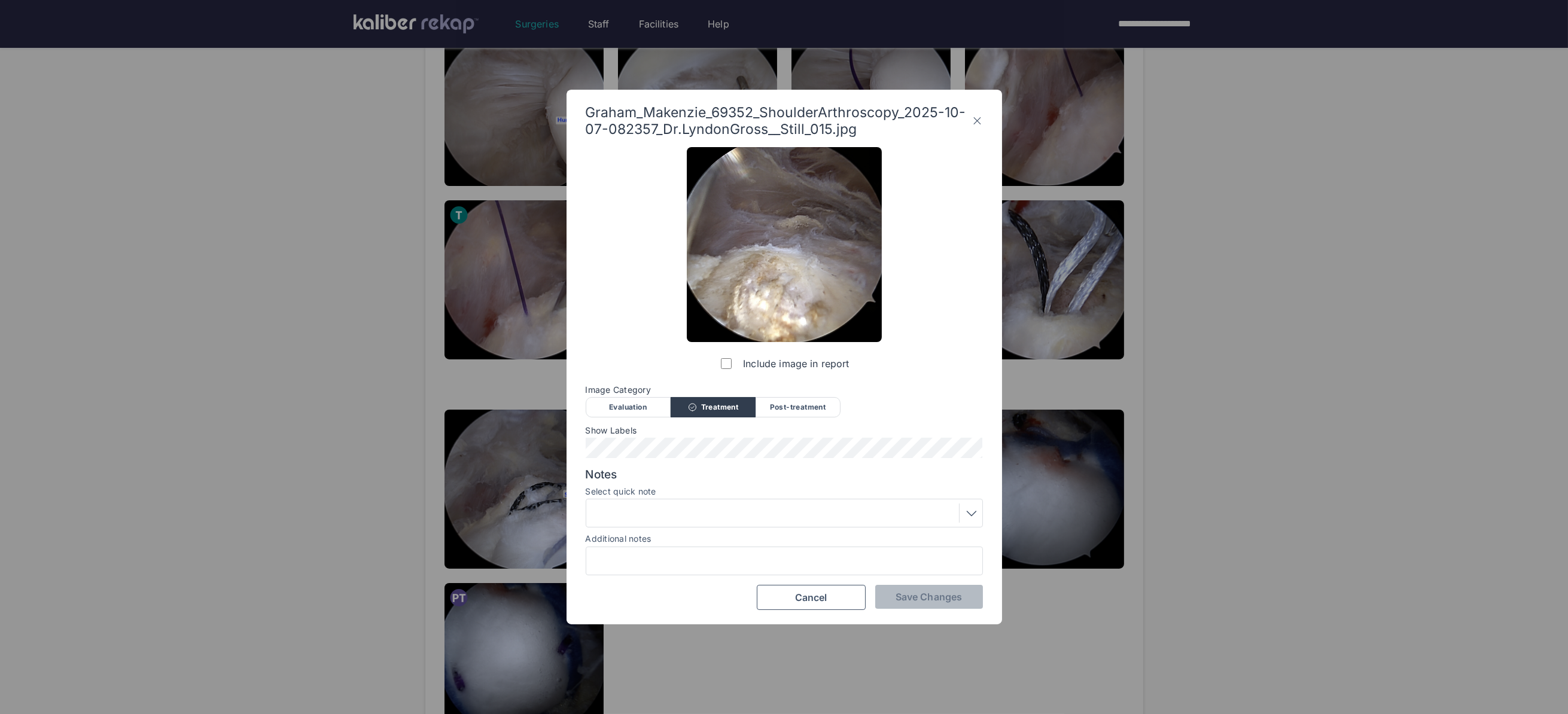
click at [637, 418] on div "Include image in report Image Category Evaluation Treatment Post-treatment Eval…" at bounding box center [784, 379] width 397 height 463
click at [633, 405] on div "Evaluation" at bounding box center [627, 407] width 85 height 20
click at [923, 601] on span "Save Changes" at bounding box center [928, 597] width 66 height 12
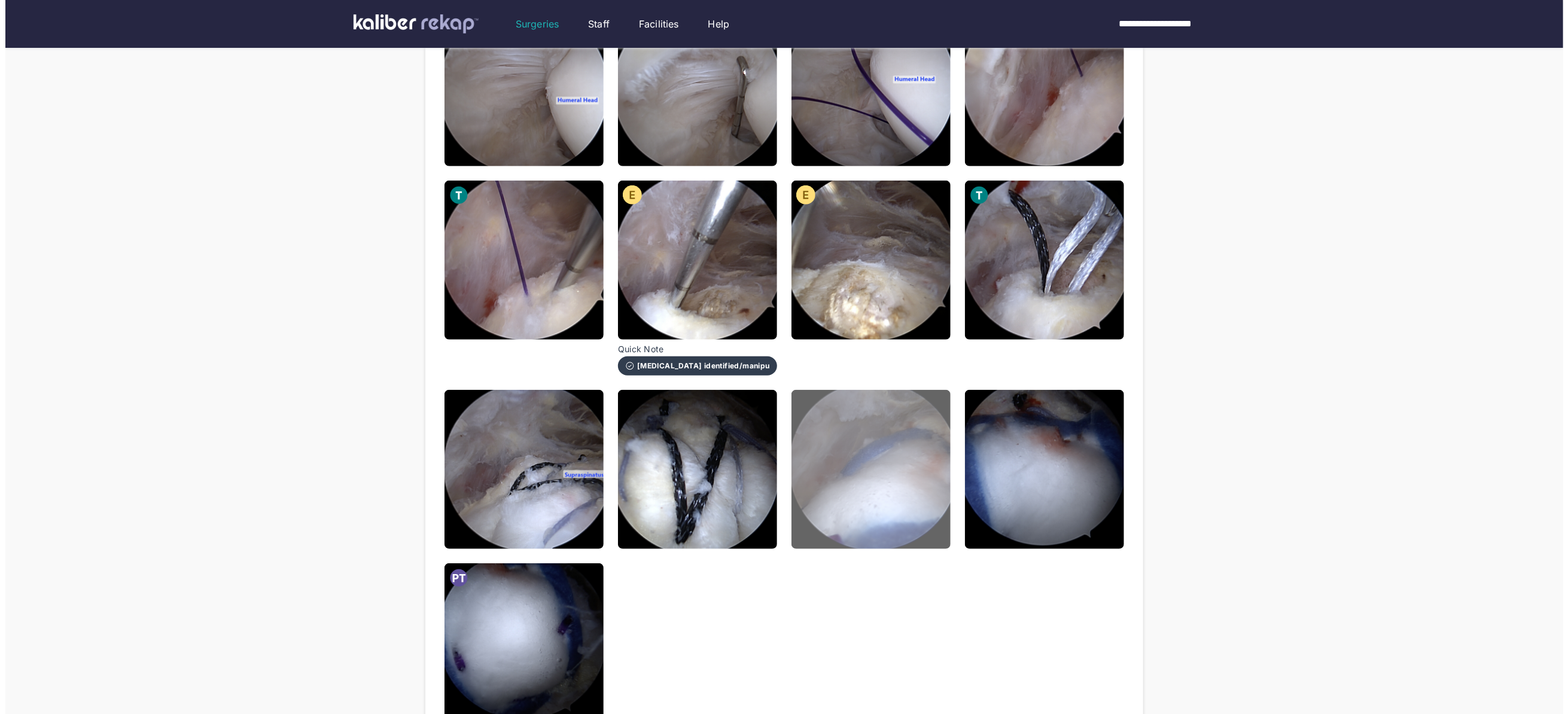
scroll to position [567, 0]
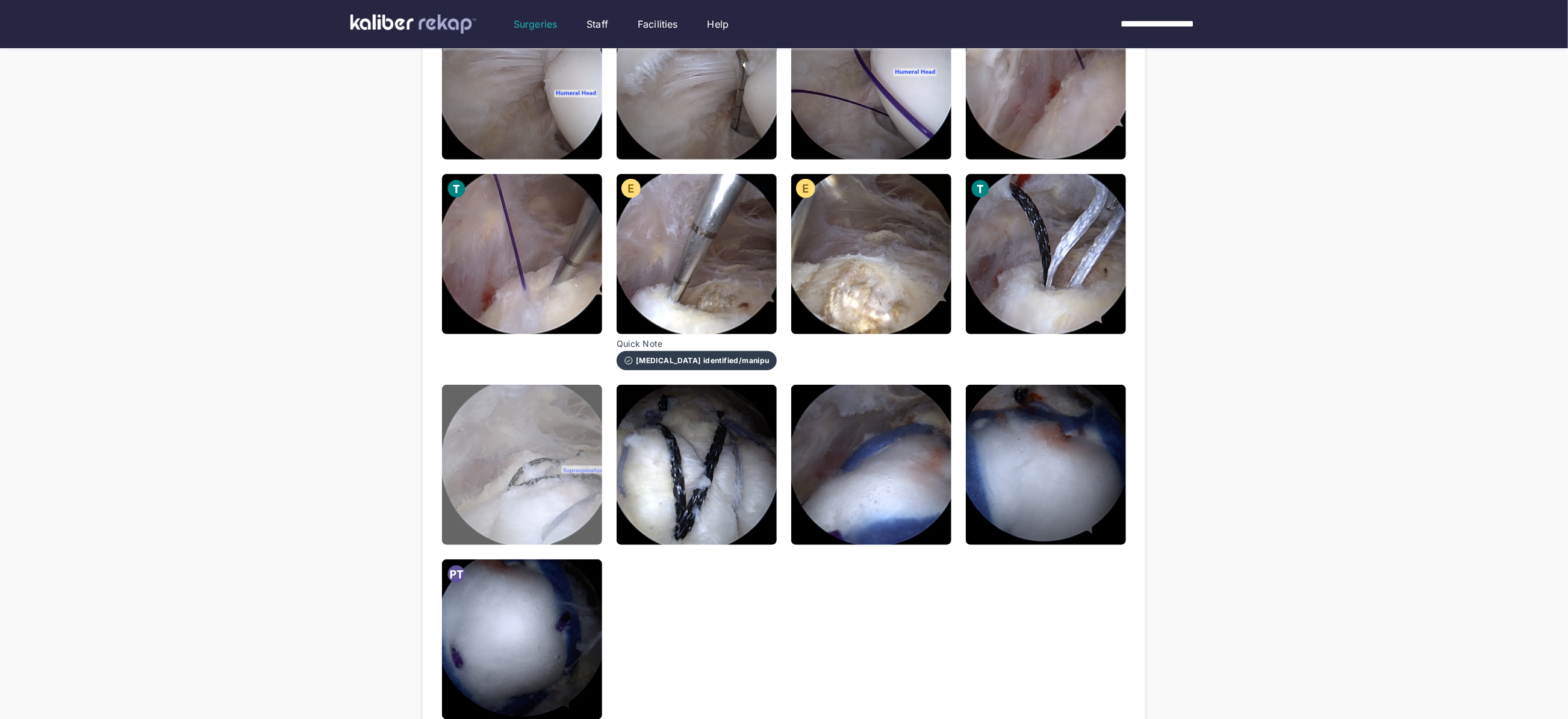
click at [537, 489] on img at bounding box center [522, 465] width 160 height 160
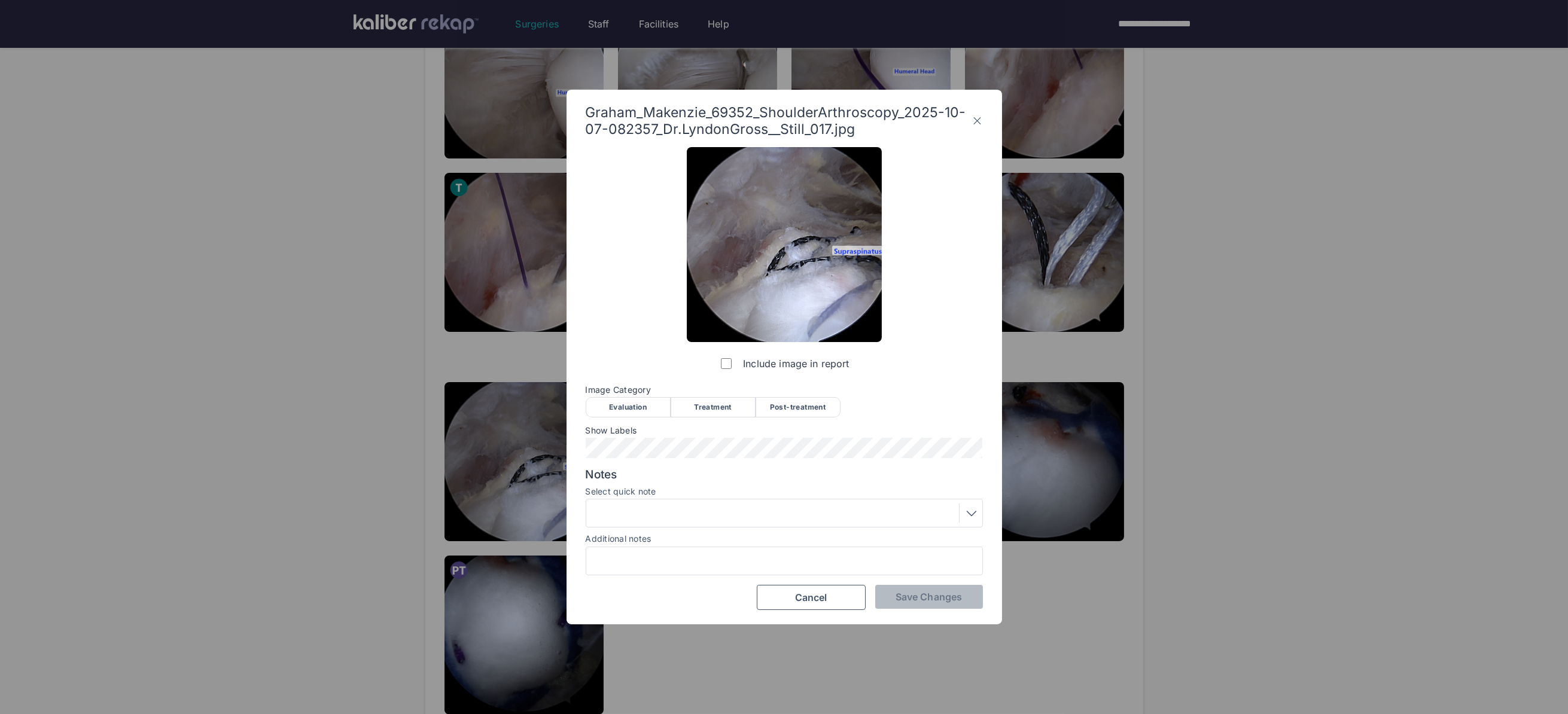
click at [625, 404] on div "Evaluation" at bounding box center [627, 407] width 85 height 20
click at [671, 525] on div at bounding box center [784, 513] width 397 height 29
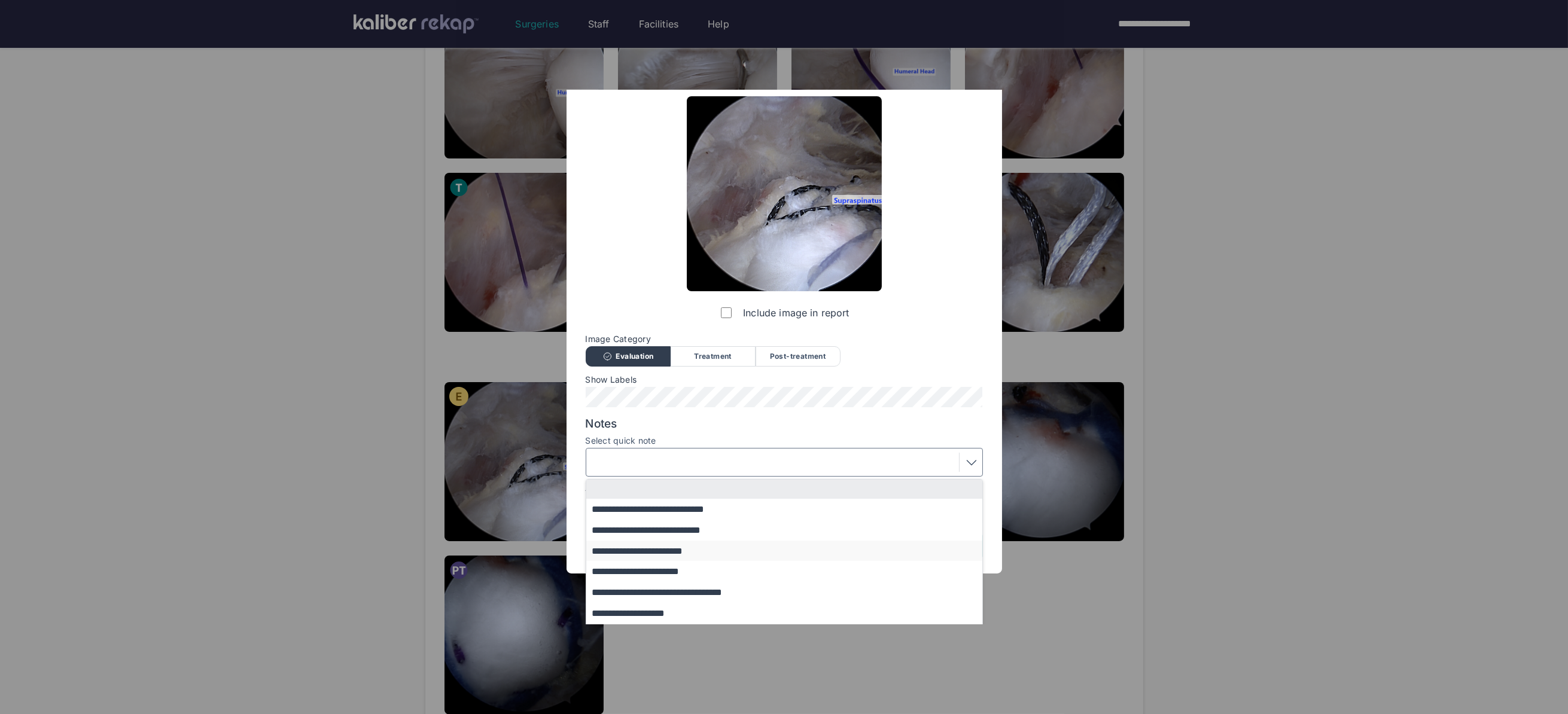
scroll to position [98, 0]
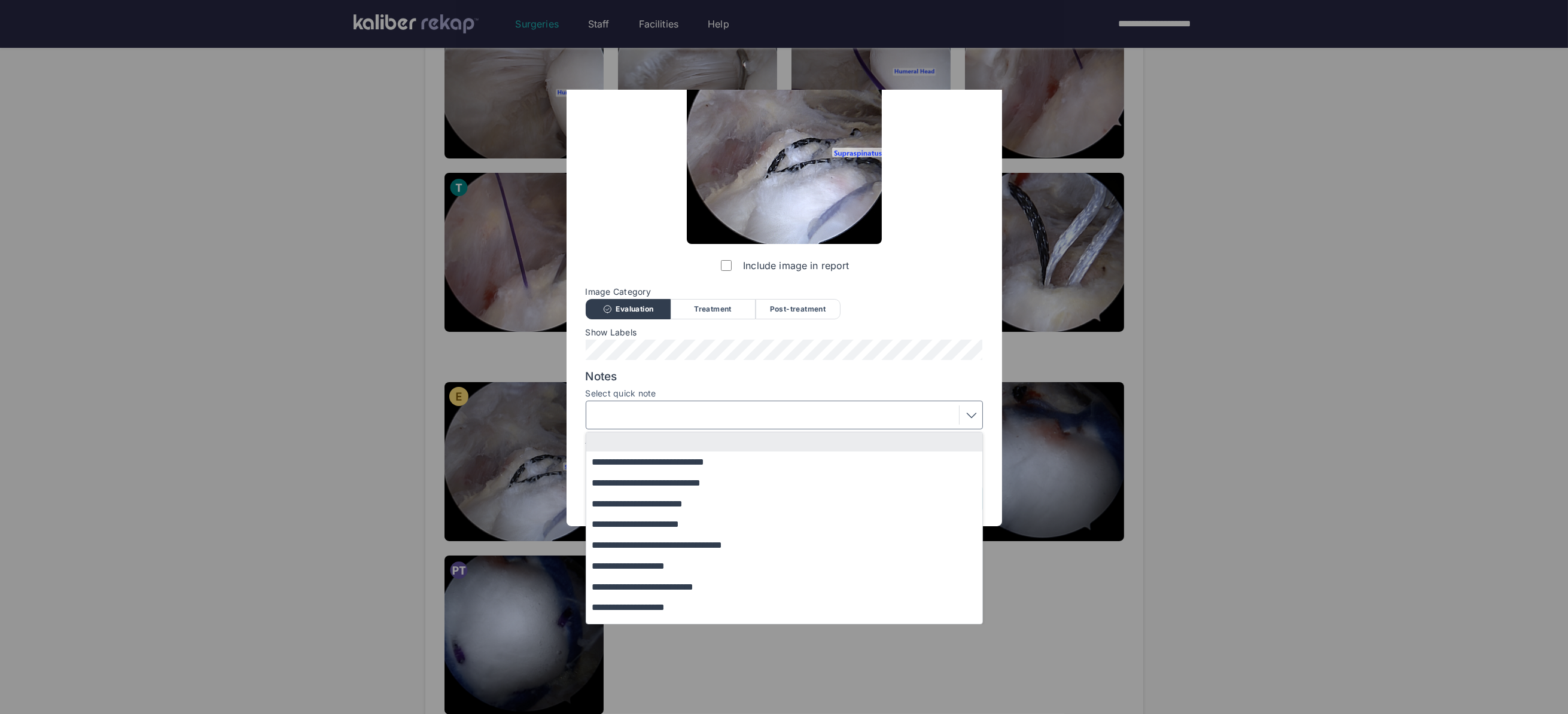
click at [799, 327] on div "**********" at bounding box center [784, 280] width 397 height 463
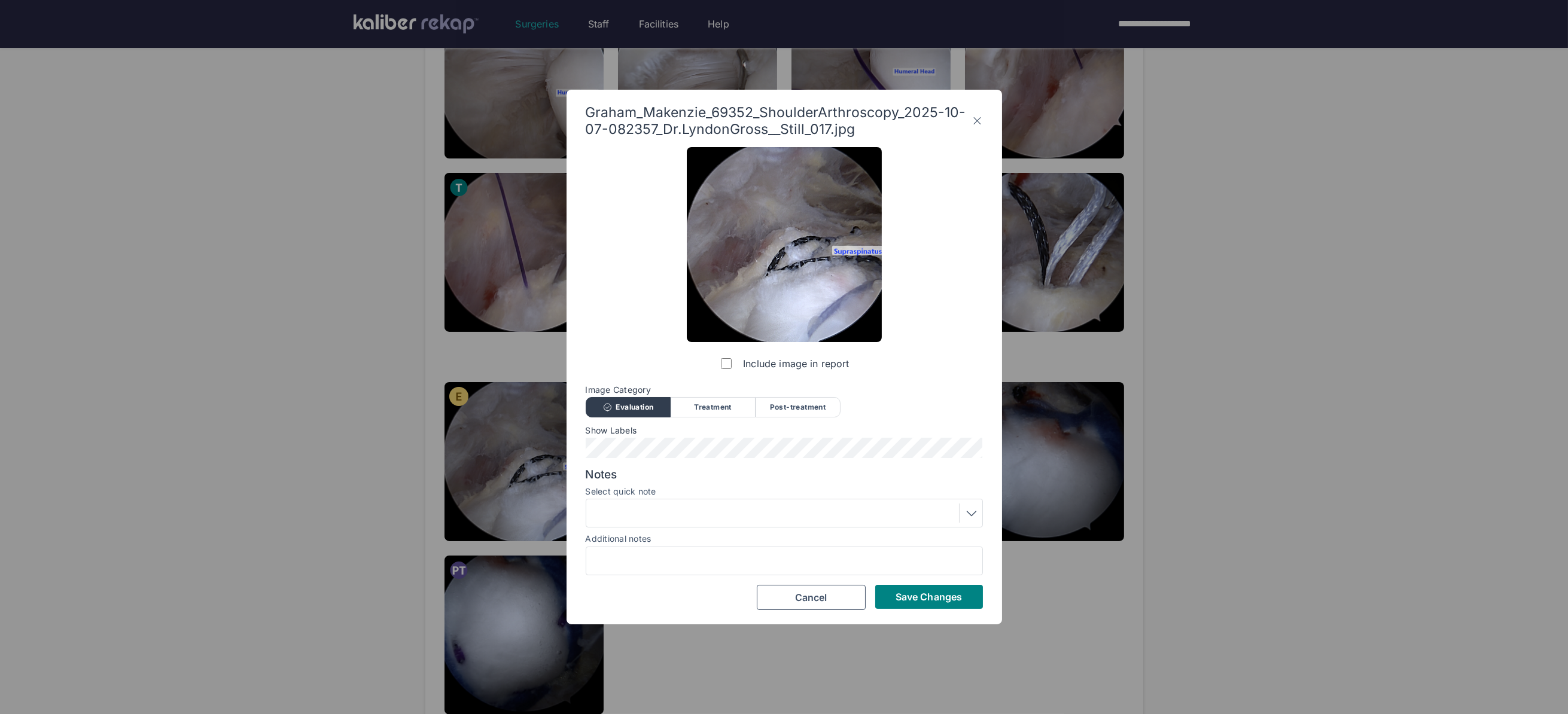
click at [777, 416] on div "Include image in report Image Category Evaluation Treatment Post-treatment Eval…" at bounding box center [784, 379] width 397 height 463
click at [784, 396] on div "Image Category Evaluation Treatment Post-treatment Evaluation Treatment Post-tr…" at bounding box center [784, 400] width 397 height 31
click at [783, 411] on div "Post-treatment" at bounding box center [798, 407] width 85 height 20
click at [718, 507] on div at bounding box center [784, 513] width 397 height 29
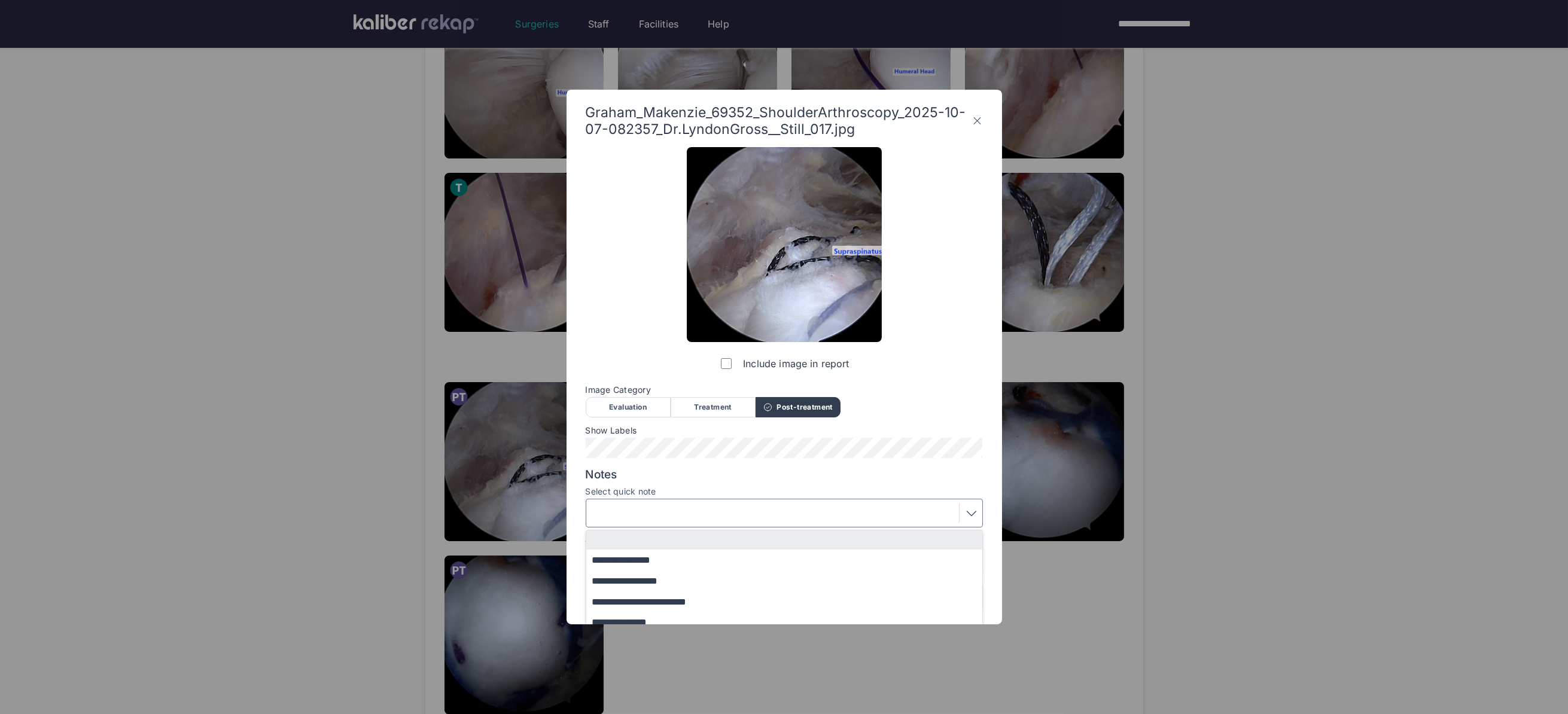
click at [712, 512] on div at bounding box center [784, 513] width 389 height 19
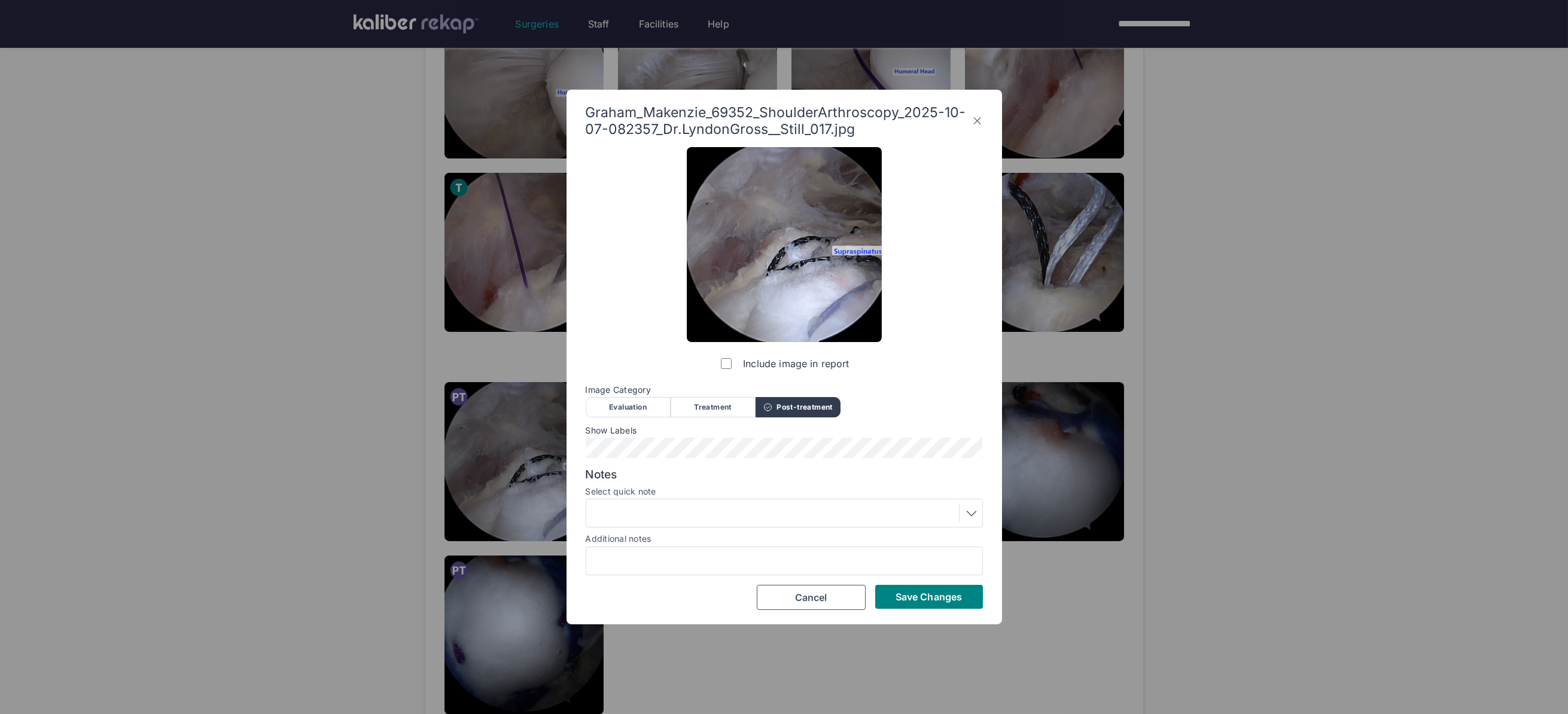
click at [710, 514] on div at bounding box center [784, 513] width 389 height 19
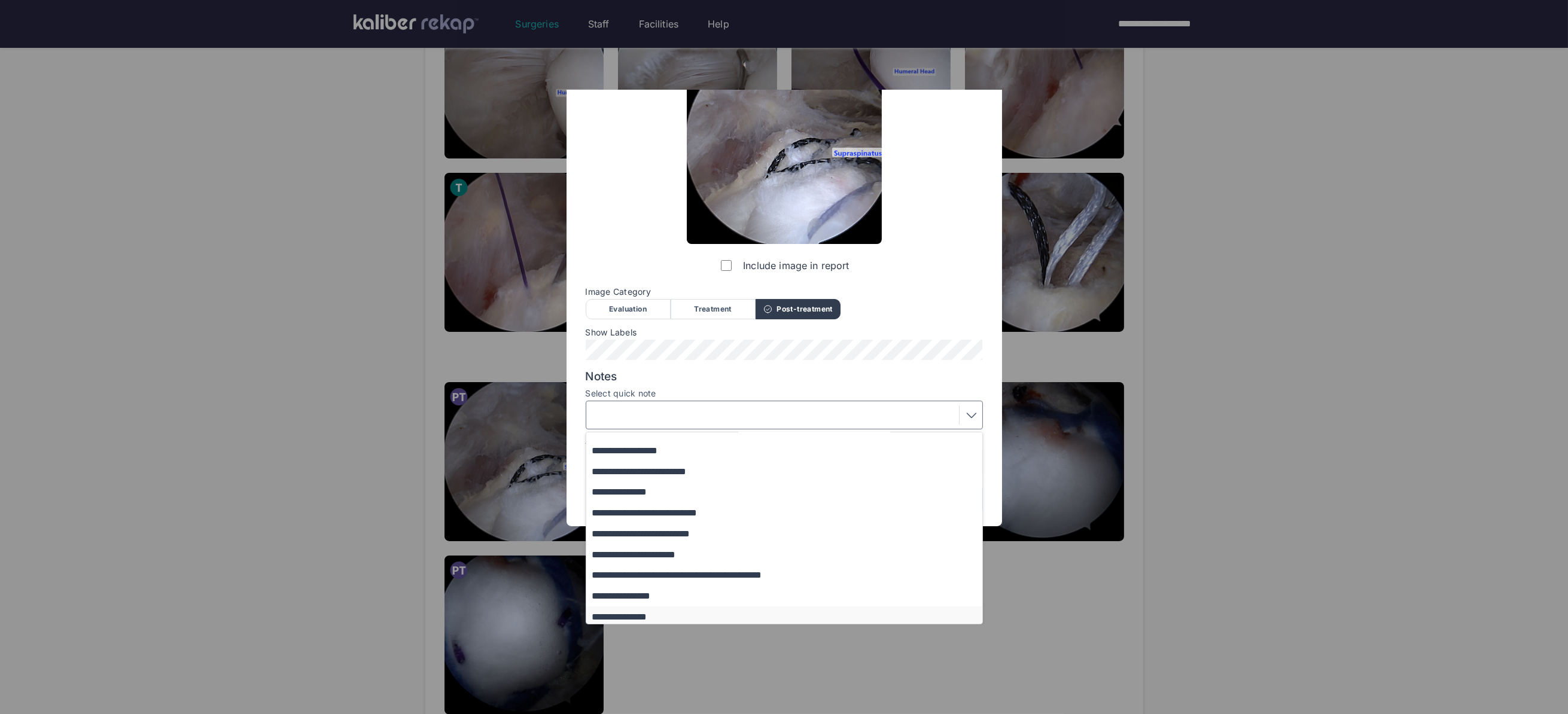
scroll to position [78, 0]
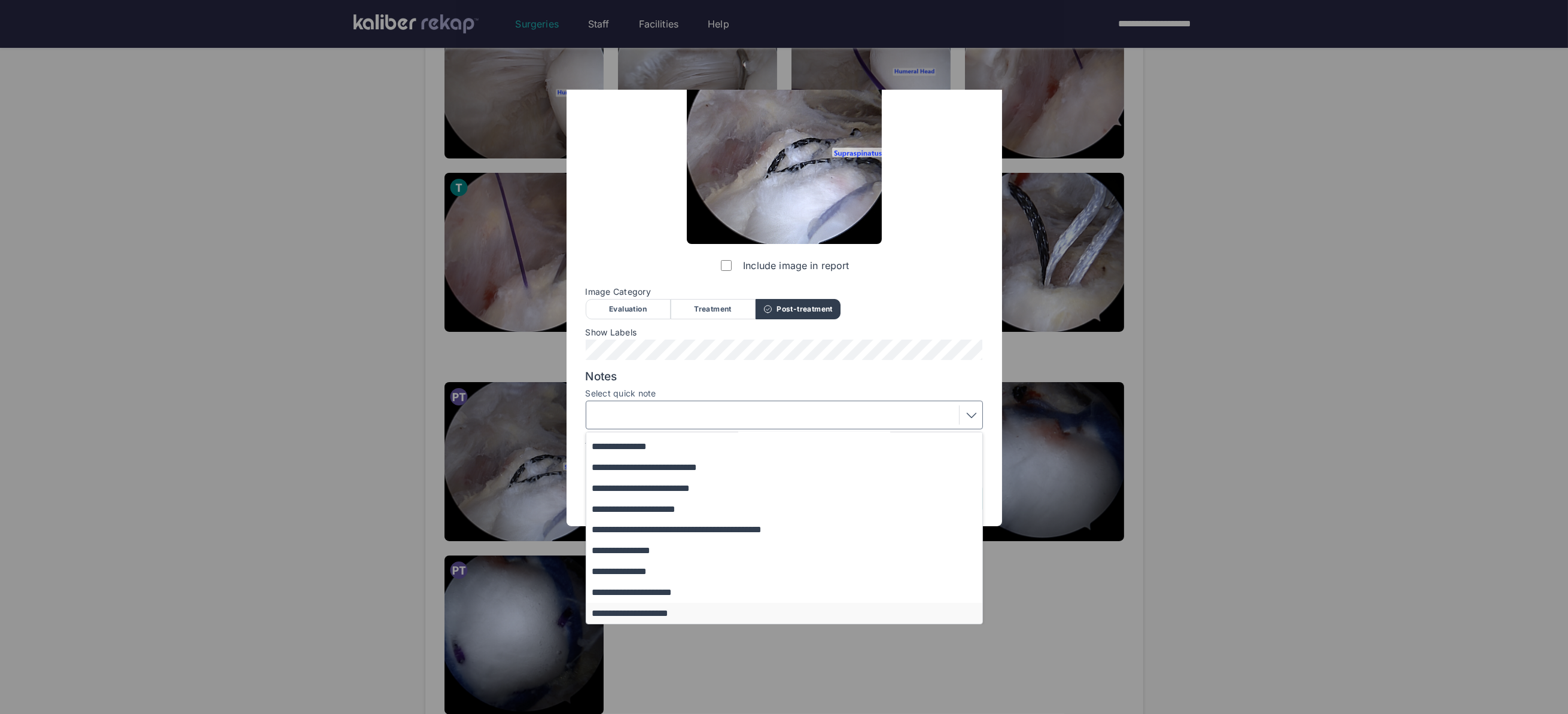
click at [662, 613] on button "**********" at bounding box center [789, 613] width 407 height 21
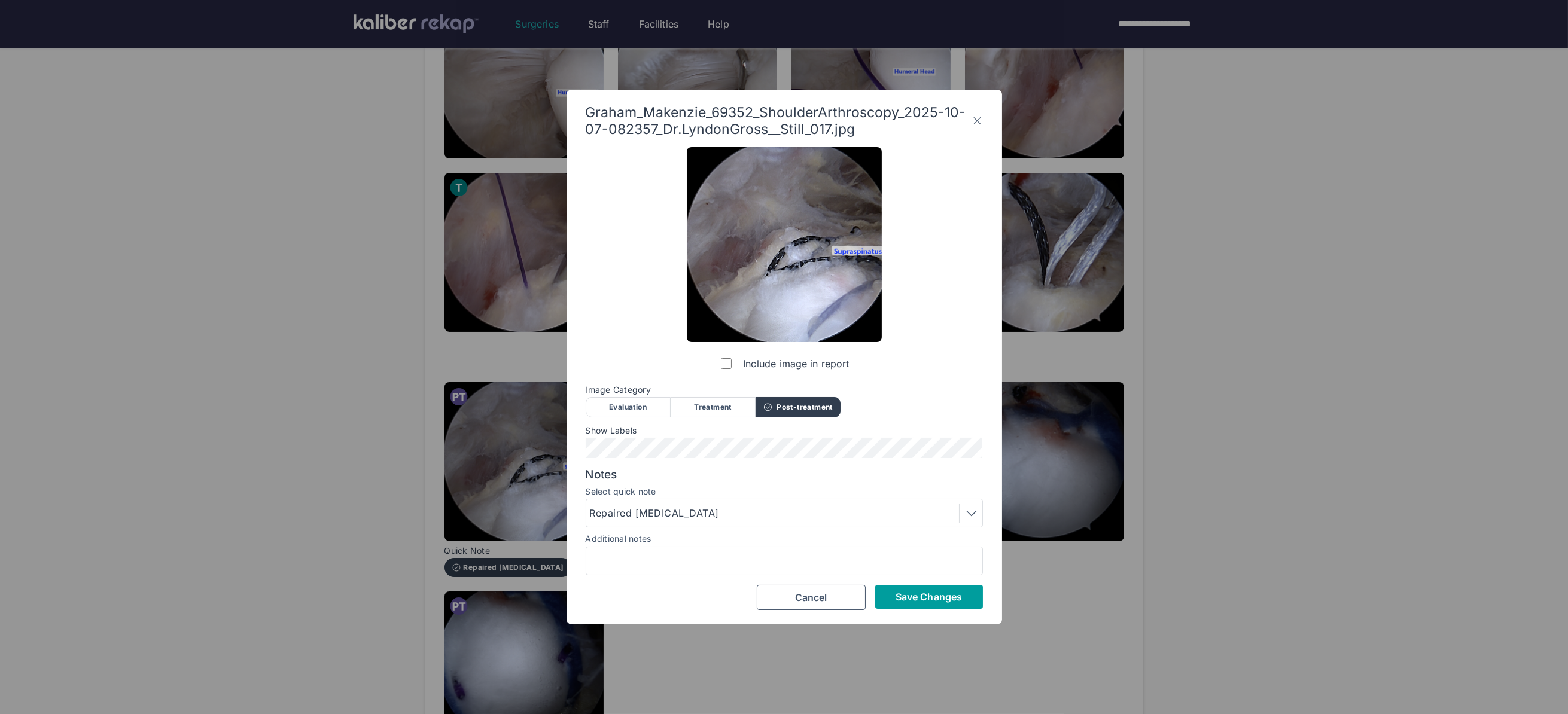
click at [912, 599] on span "Save Changes" at bounding box center [928, 597] width 66 height 12
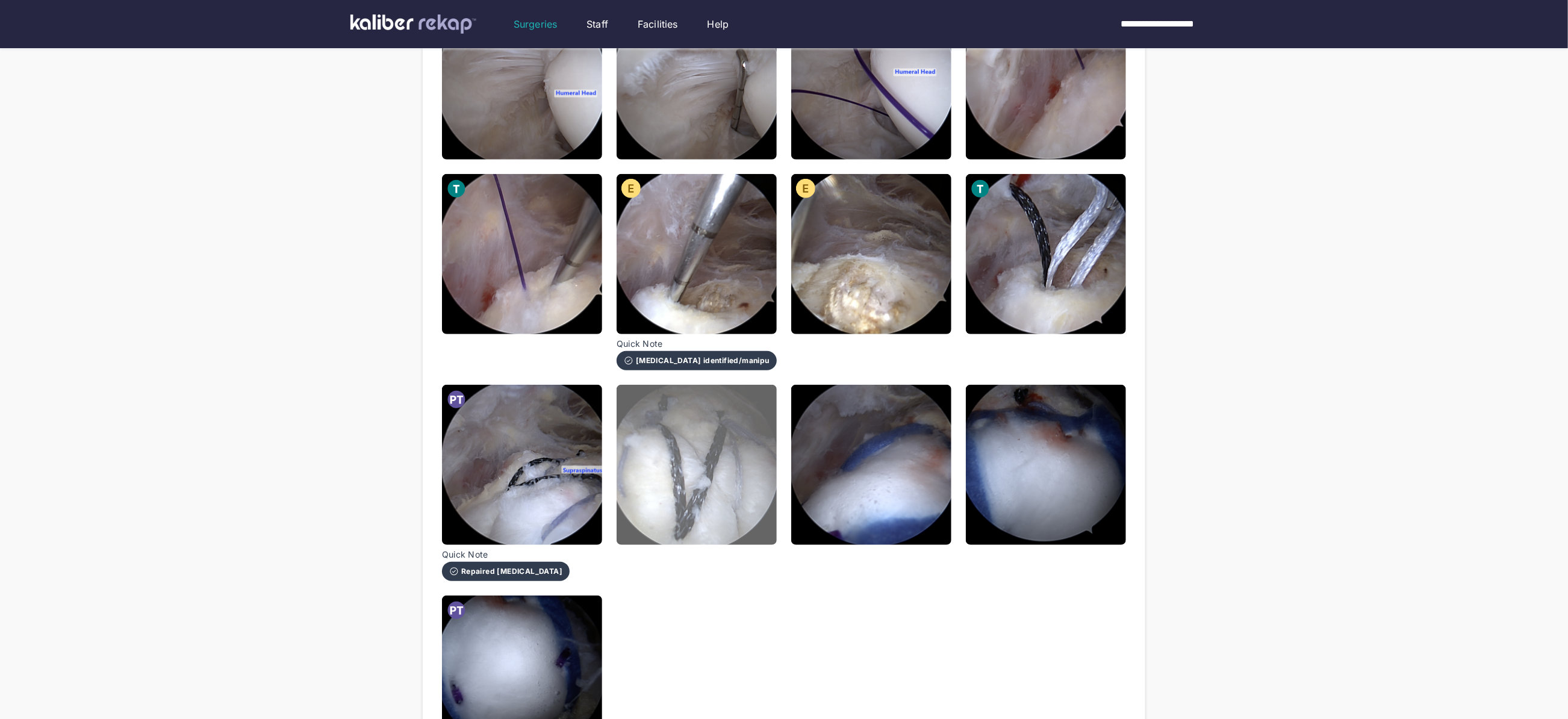
click at [728, 505] on img at bounding box center [697, 465] width 160 height 160
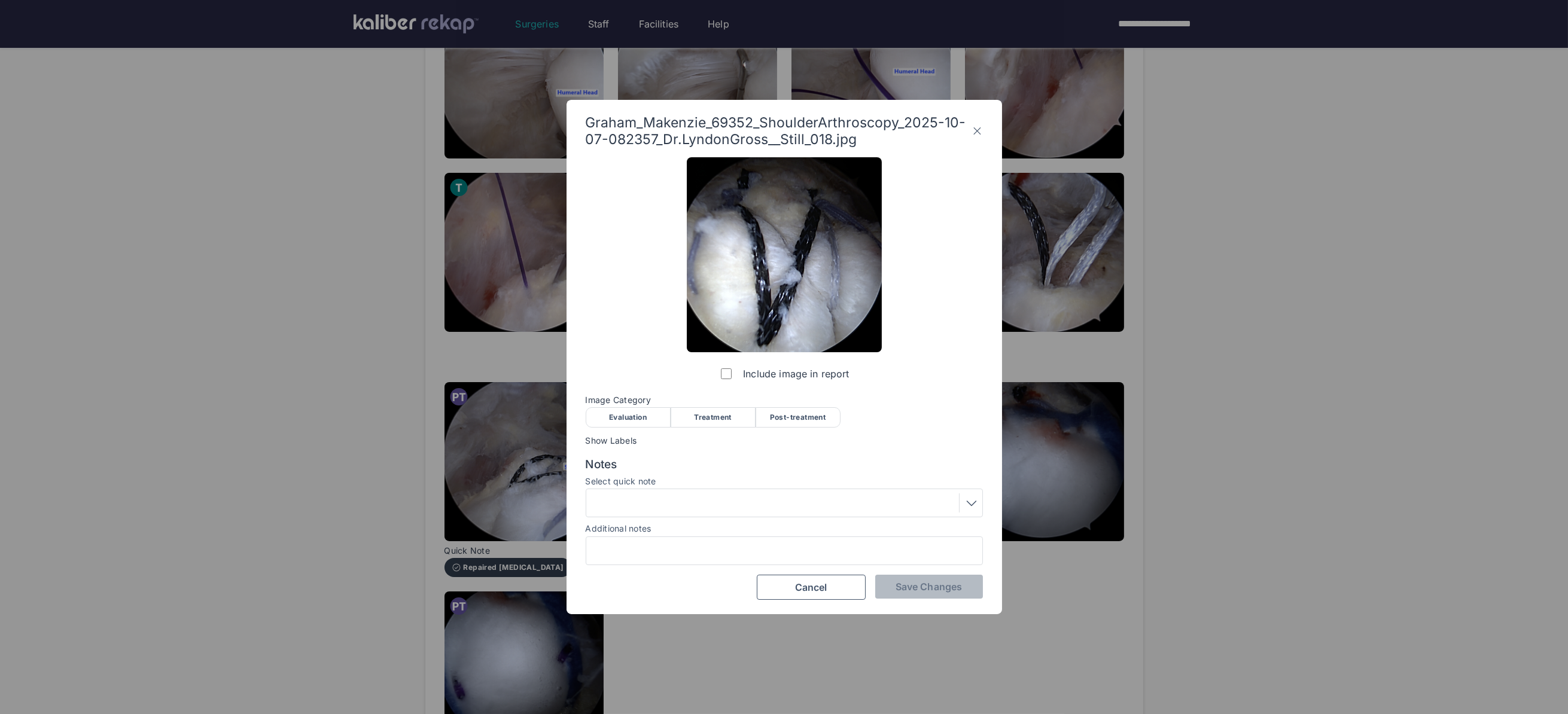
click at [815, 421] on div "Post-treatment" at bounding box center [798, 418] width 85 height 20
click at [763, 508] on div at bounding box center [784, 503] width 389 height 19
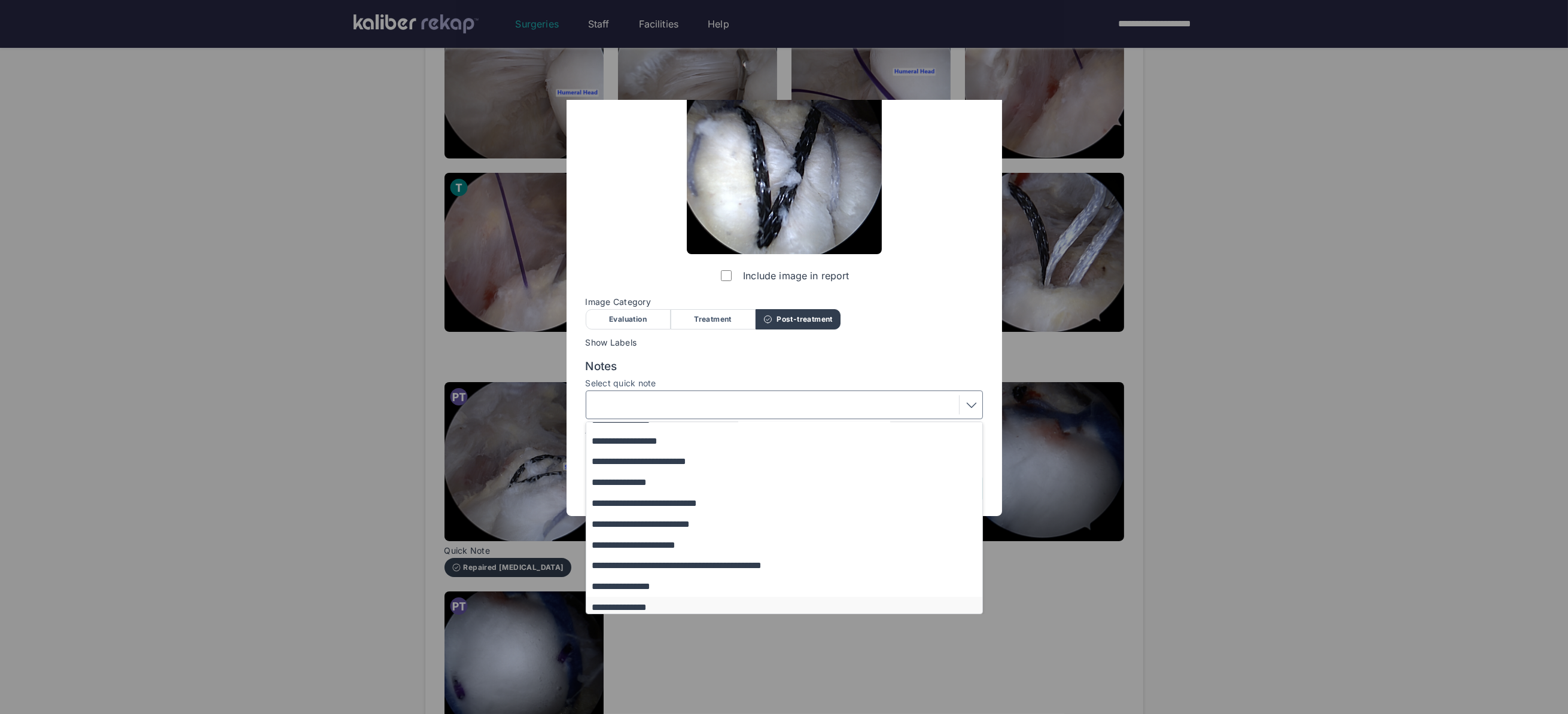
scroll to position [78, 0]
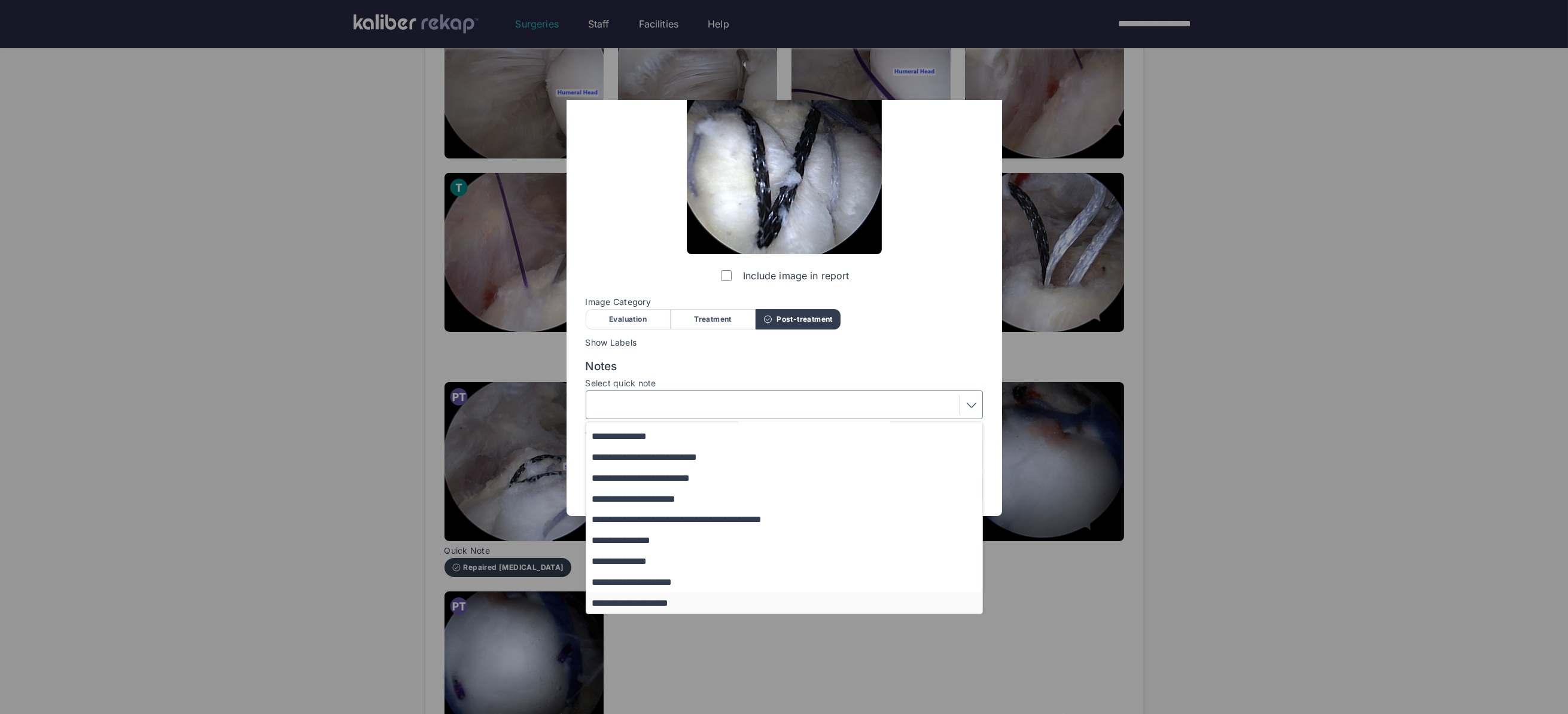
click at [681, 602] on button "**********" at bounding box center [789, 603] width 407 height 21
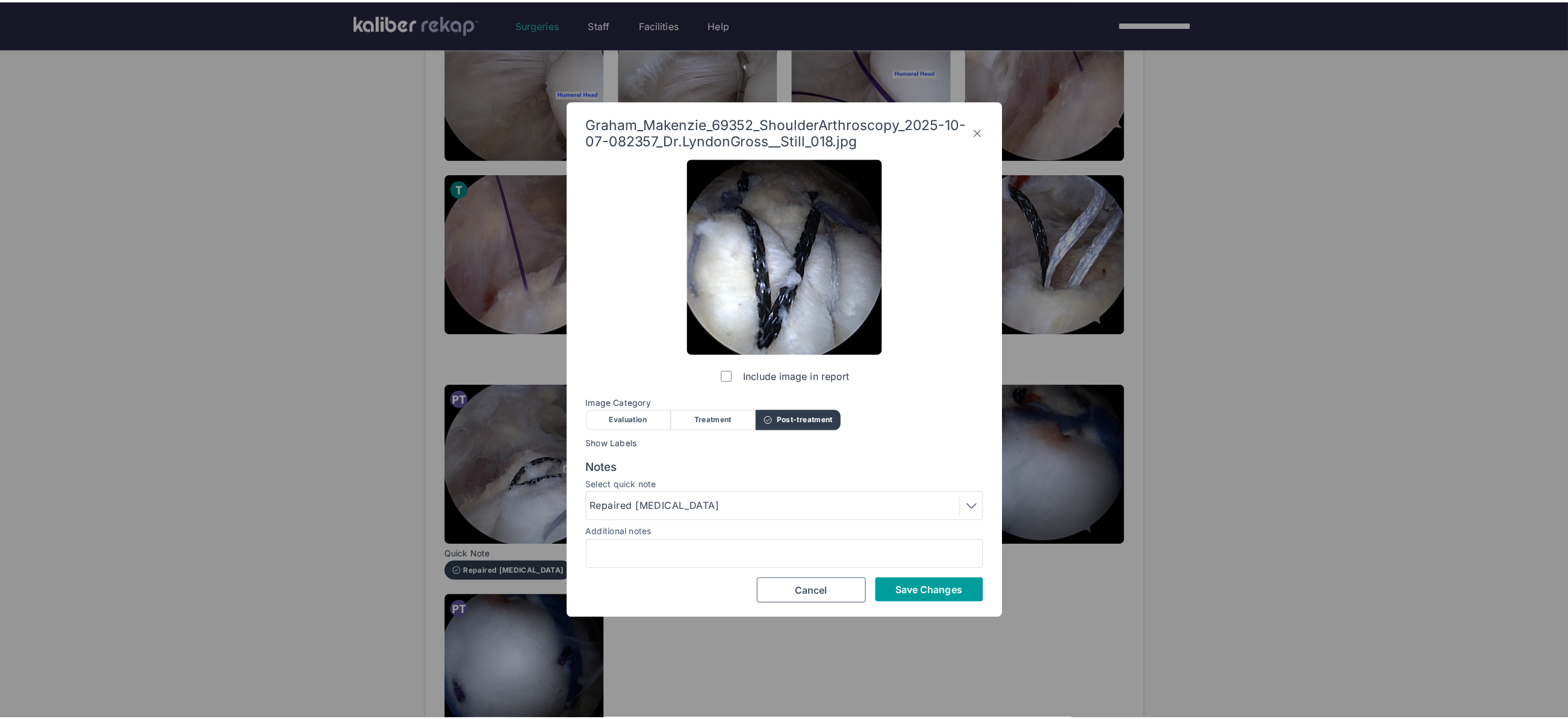
scroll to position [0, 0]
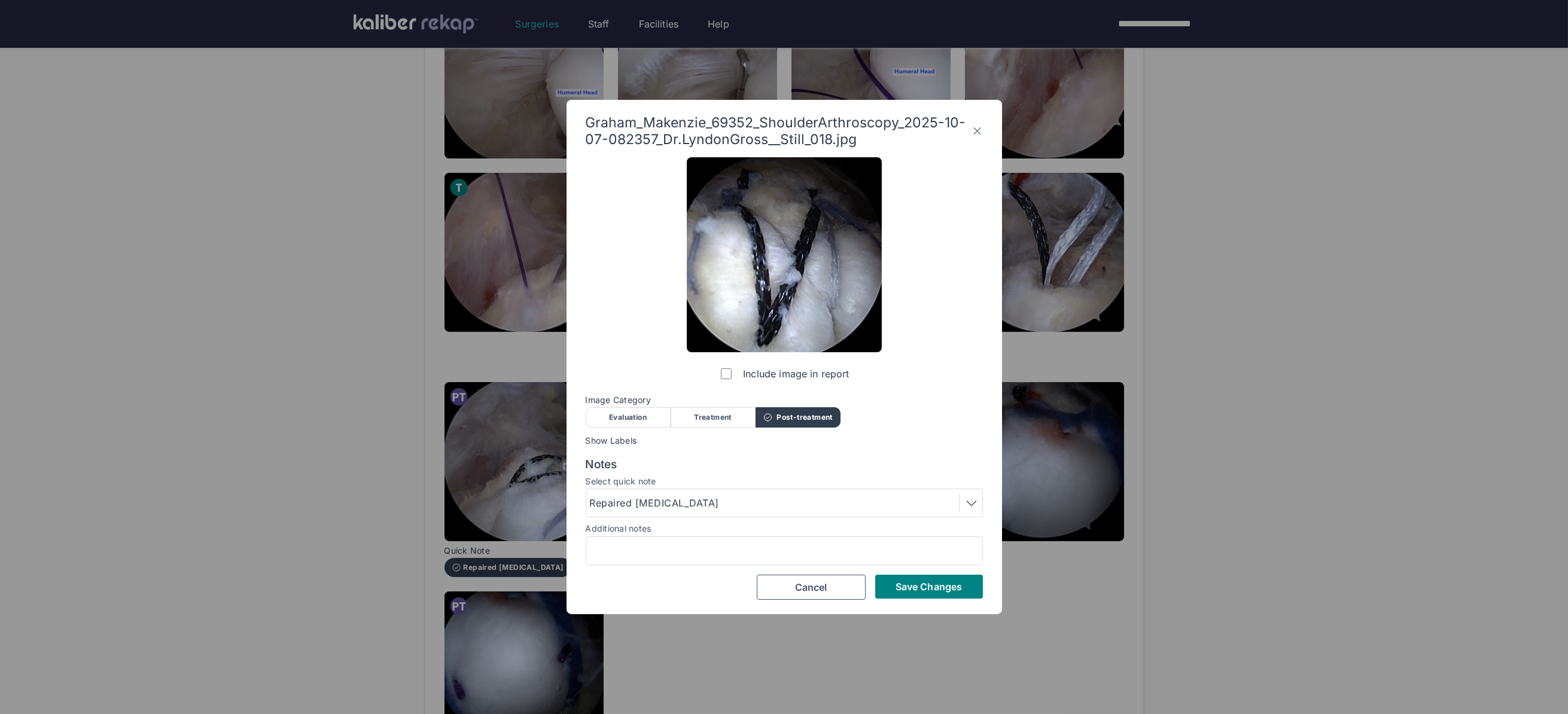
drag, startPoint x: 929, startPoint y: 590, endPoint x: 922, endPoint y: 590, distance: 7.0
click at [928, 590] on span "Save Changes" at bounding box center [928, 586] width 66 height 12
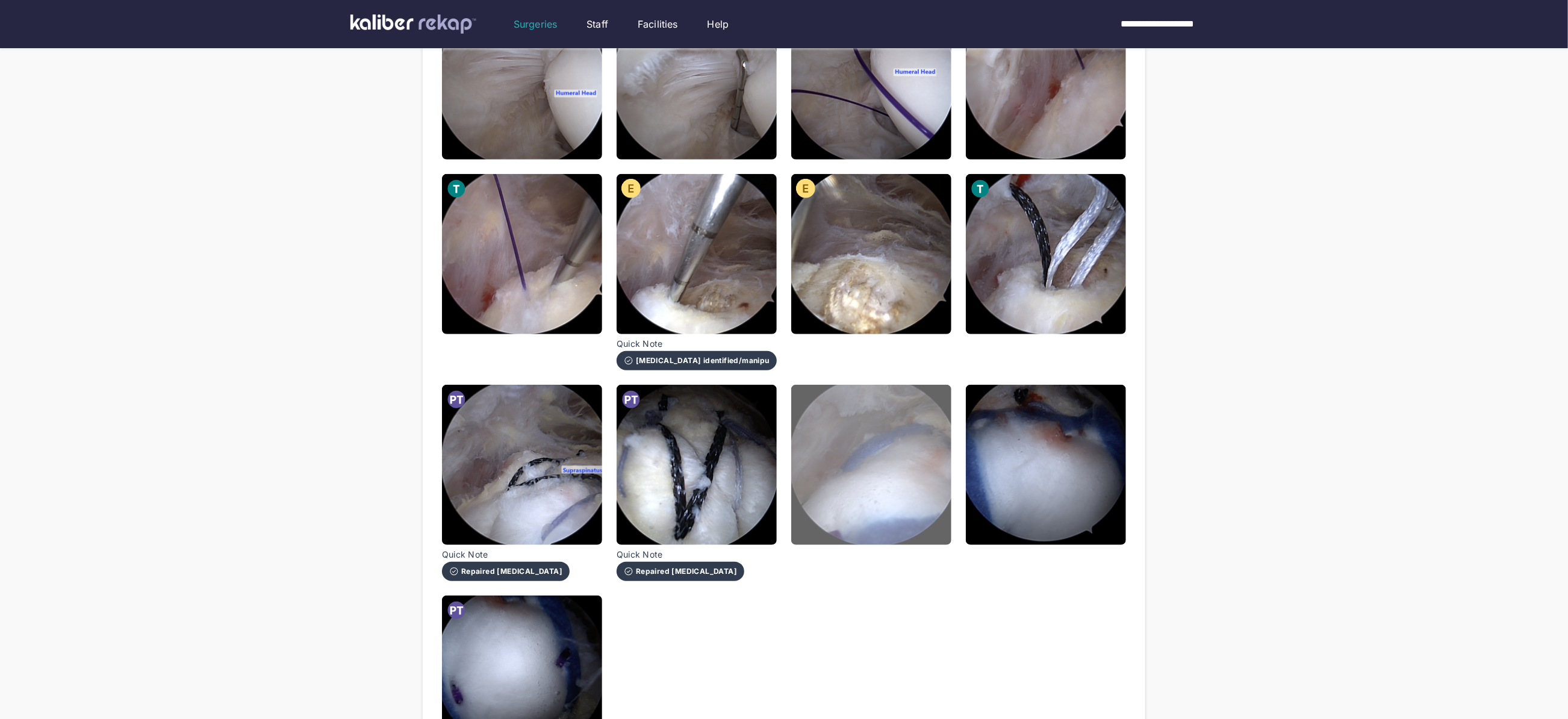
click at [853, 539] on img at bounding box center [872, 465] width 160 height 160
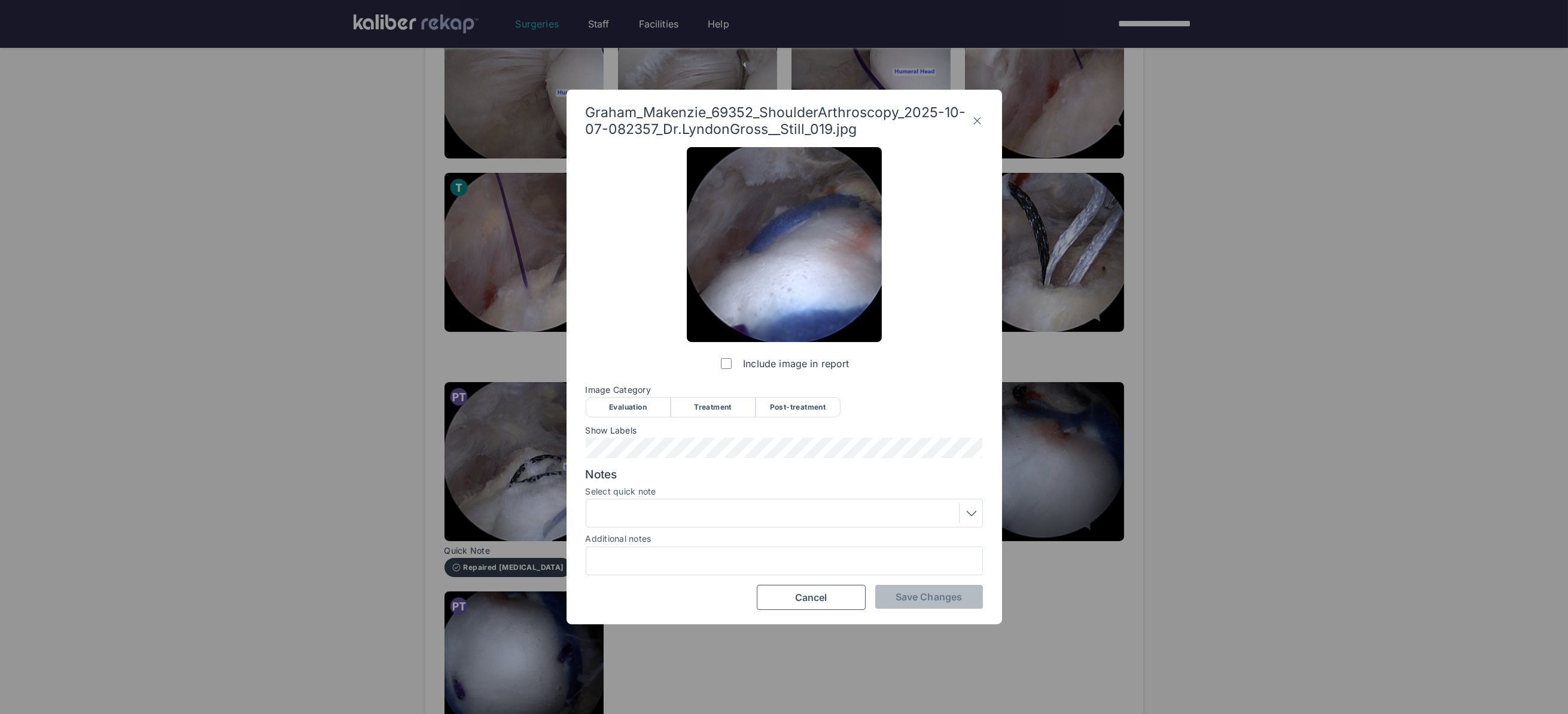
drag, startPoint x: 812, startPoint y: 397, endPoint x: 730, endPoint y: 430, distance: 88.4
click at [812, 397] on div "Post-treatment" at bounding box center [798, 407] width 85 height 20
click at [916, 598] on span "Save Changes" at bounding box center [928, 597] width 66 height 12
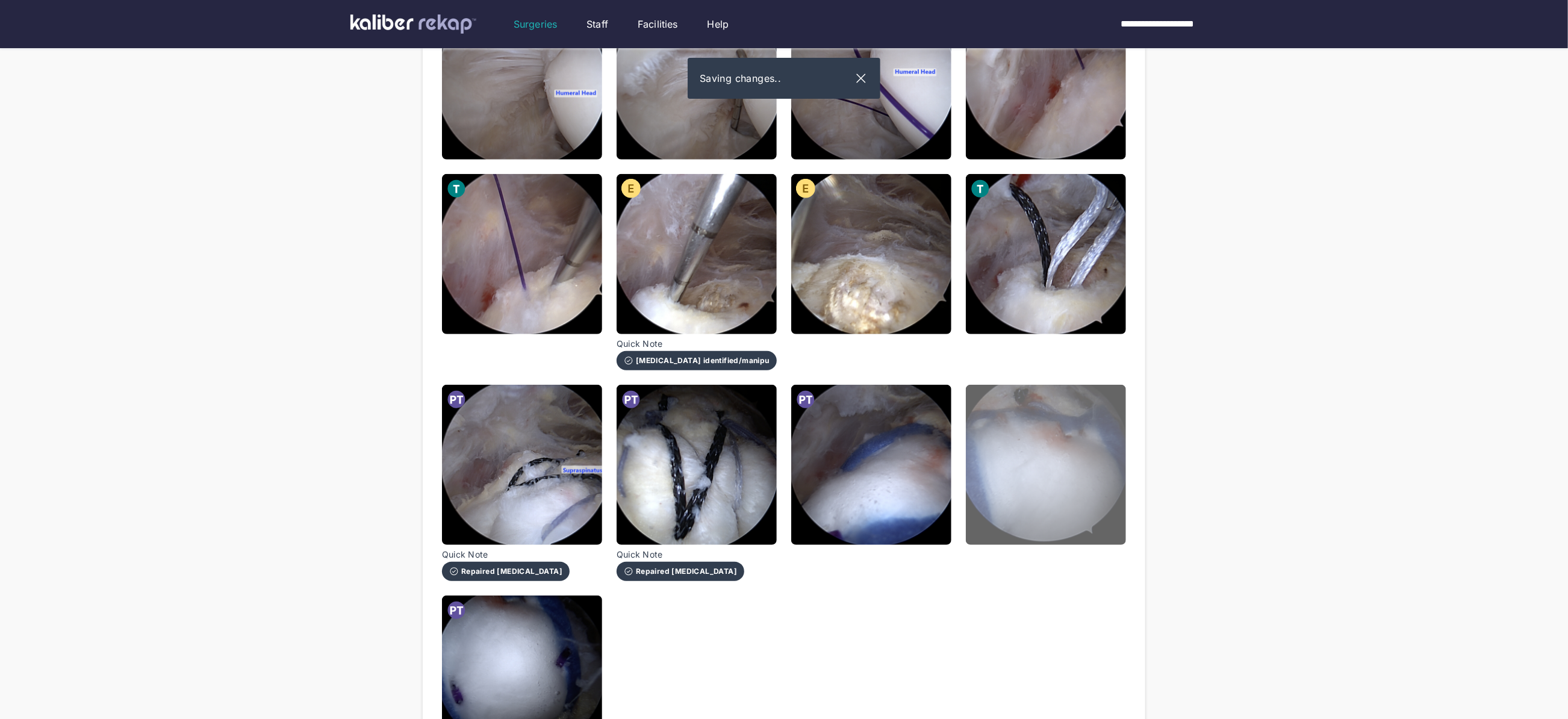
click at [992, 500] on img at bounding box center [1046, 465] width 160 height 160
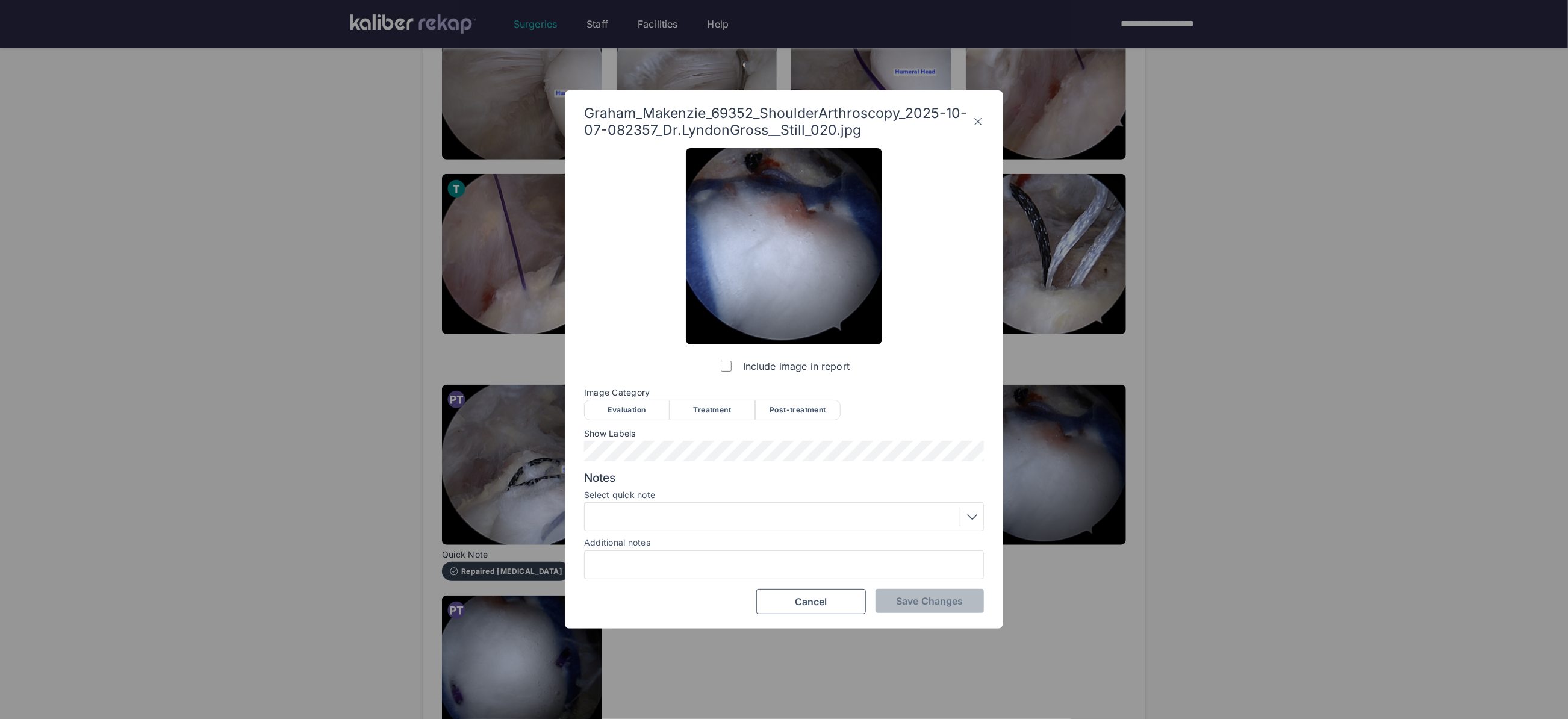
click at [780, 403] on div "Post-treatment" at bounding box center [797, 410] width 85 height 21
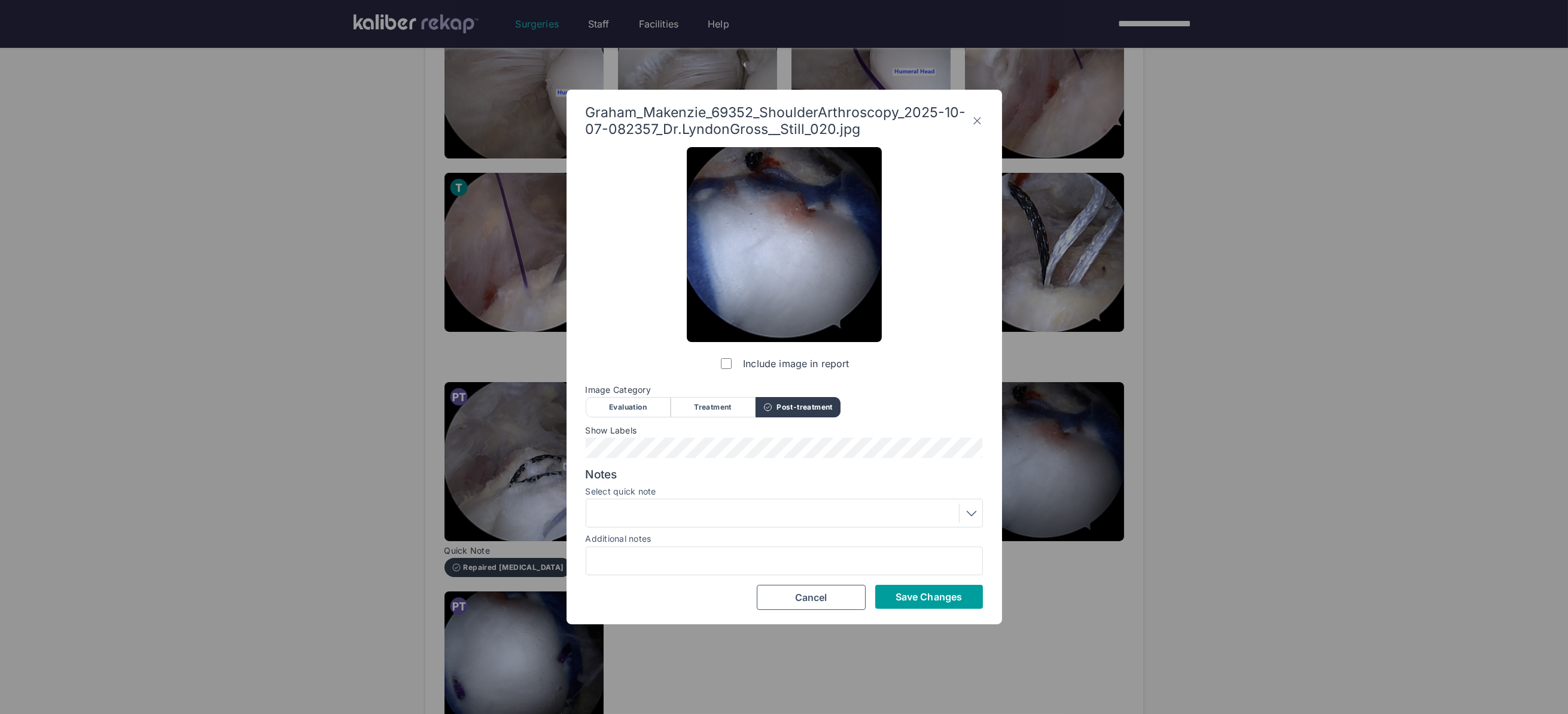
drag, startPoint x: 955, startPoint y: 611, endPoint x: 951, endPoint y: 603, distance: 8.9
click at [953, 611] on div "Graham_Makenzie_69352_ShoulderArthroscopy_2025-10-07-082357_Dr.LyndonGross__Sti…" at bounding box center [784, 357] width 436 height 535
click at [951, 601] on span "Save Changes" at bounding box center [928, 597] width 66 height 12
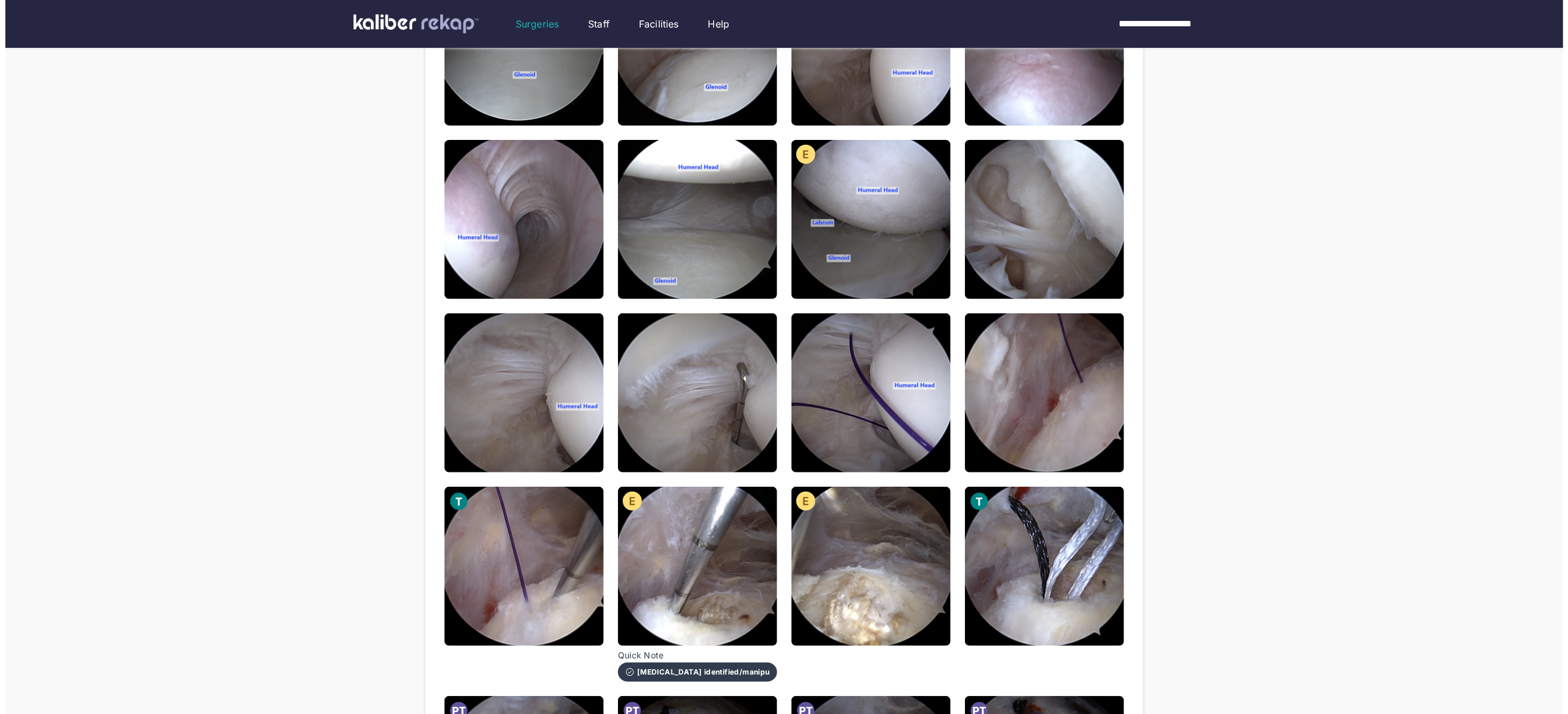
scroll to position [230, 0]
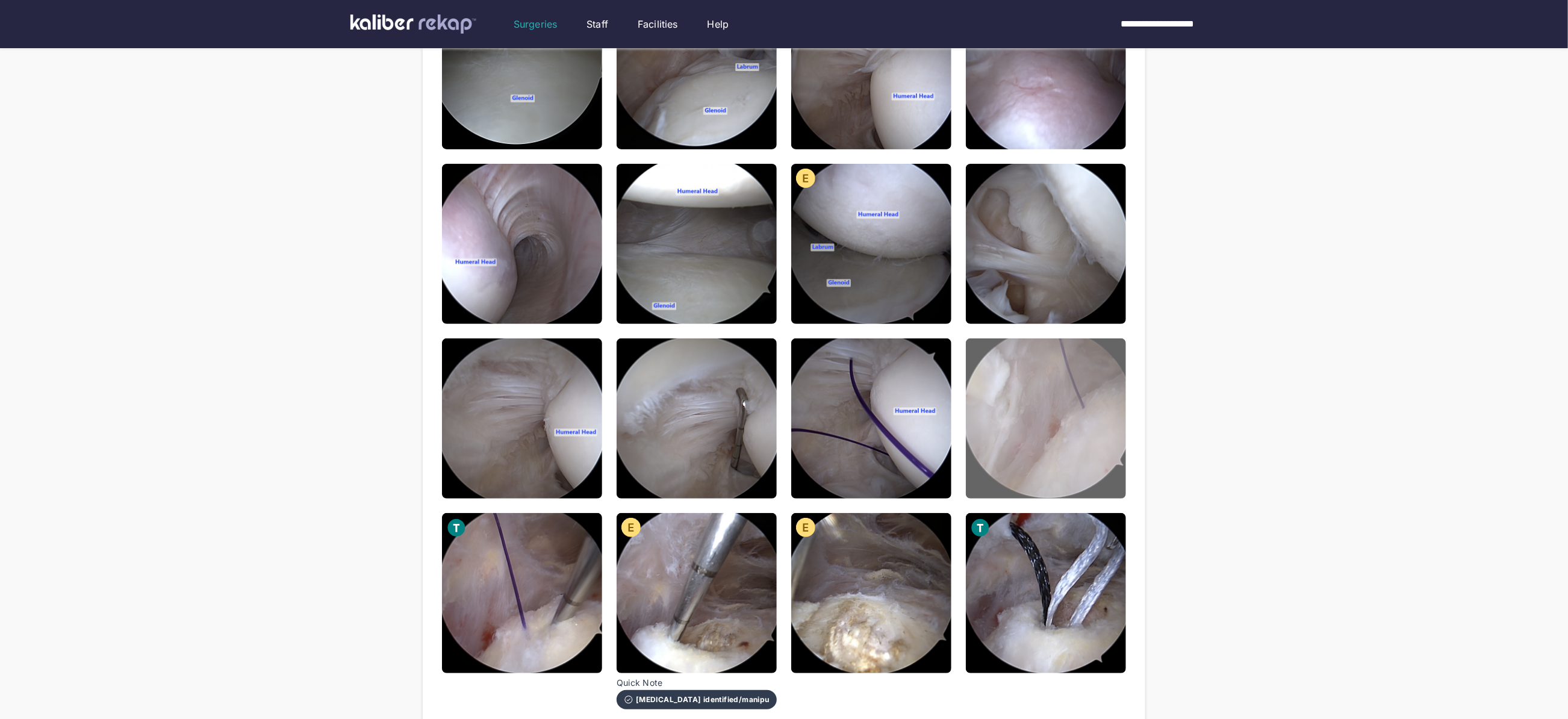
click at [1019, 403] on img at bounding box center [1046, 419] width 160 height 160
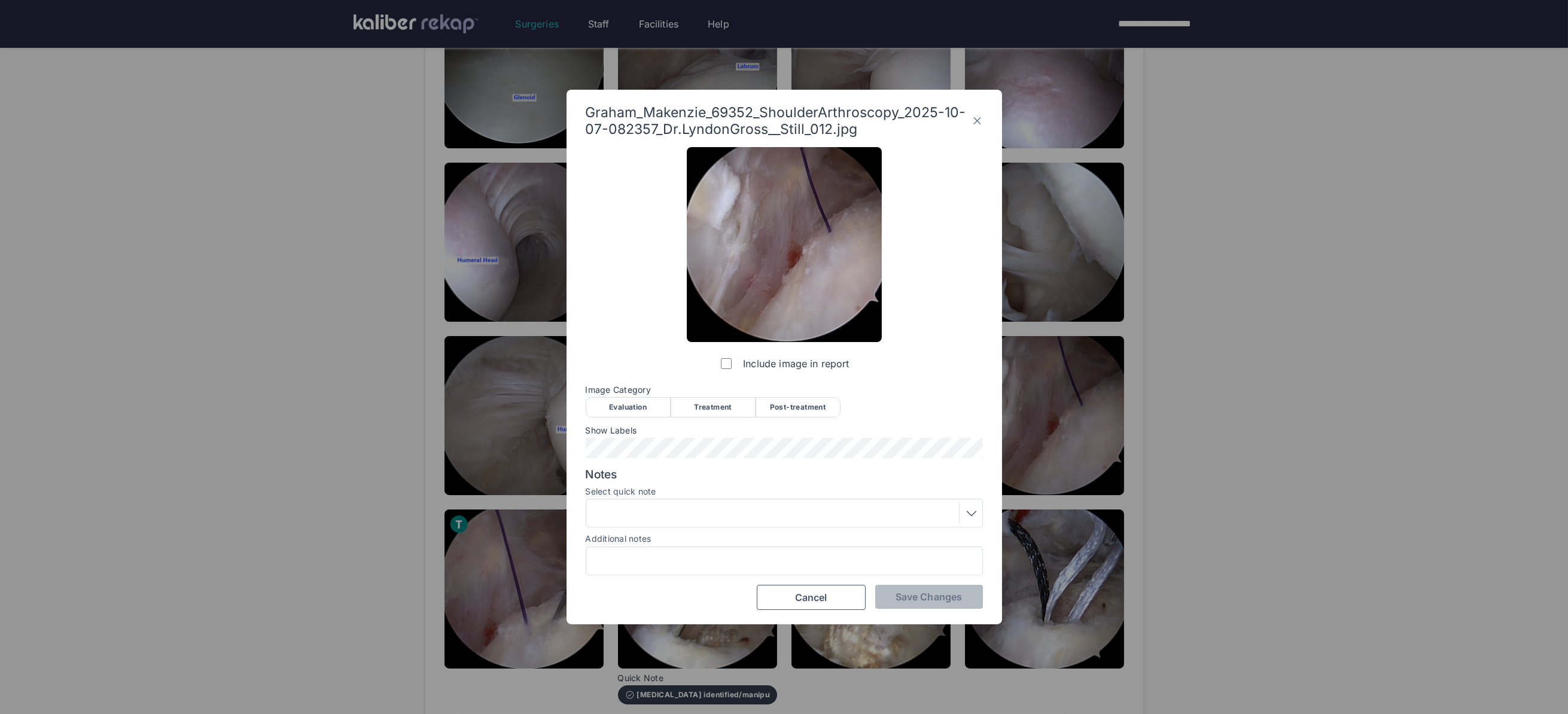
drag, startPoint x: 708, startPoint y: 404, endPoint x: 619, endPoint y: 435, distance: 94.2
click at [705, 405] on div "Treatment" at bounding box center [713, 407] width 85 height 20
click at [887, 602] on button "Save Changes" at bounding box center [928, 597] width 108 height 24
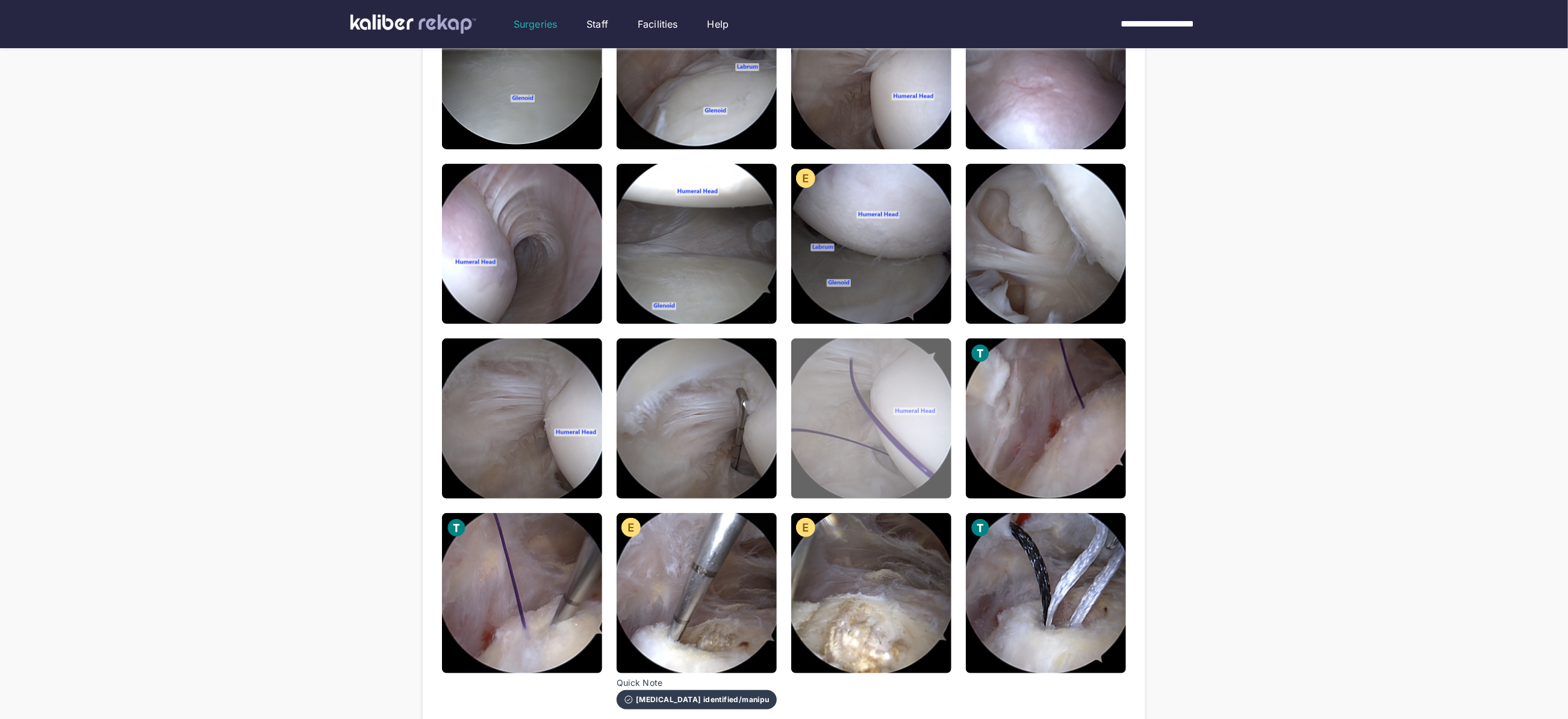
click at [856, 438] on img at bounding box center [872, 419] width 160 height 160
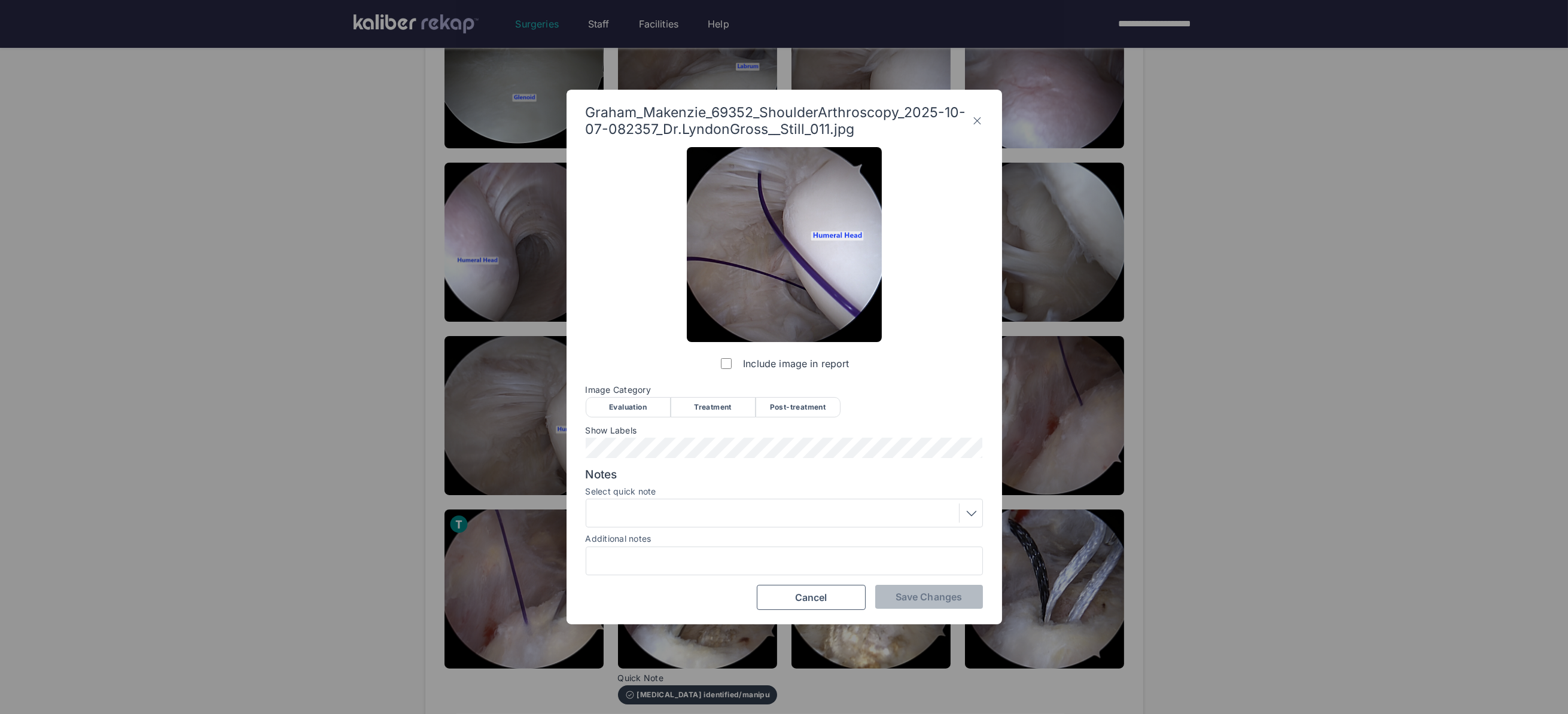
click at [707, 407] on div "Treatment" at bounding box center [713, 407] width 85 height 20
click at [902, 591] on span "Save Changes" at bounding box center [928, 597] width 66 height 12
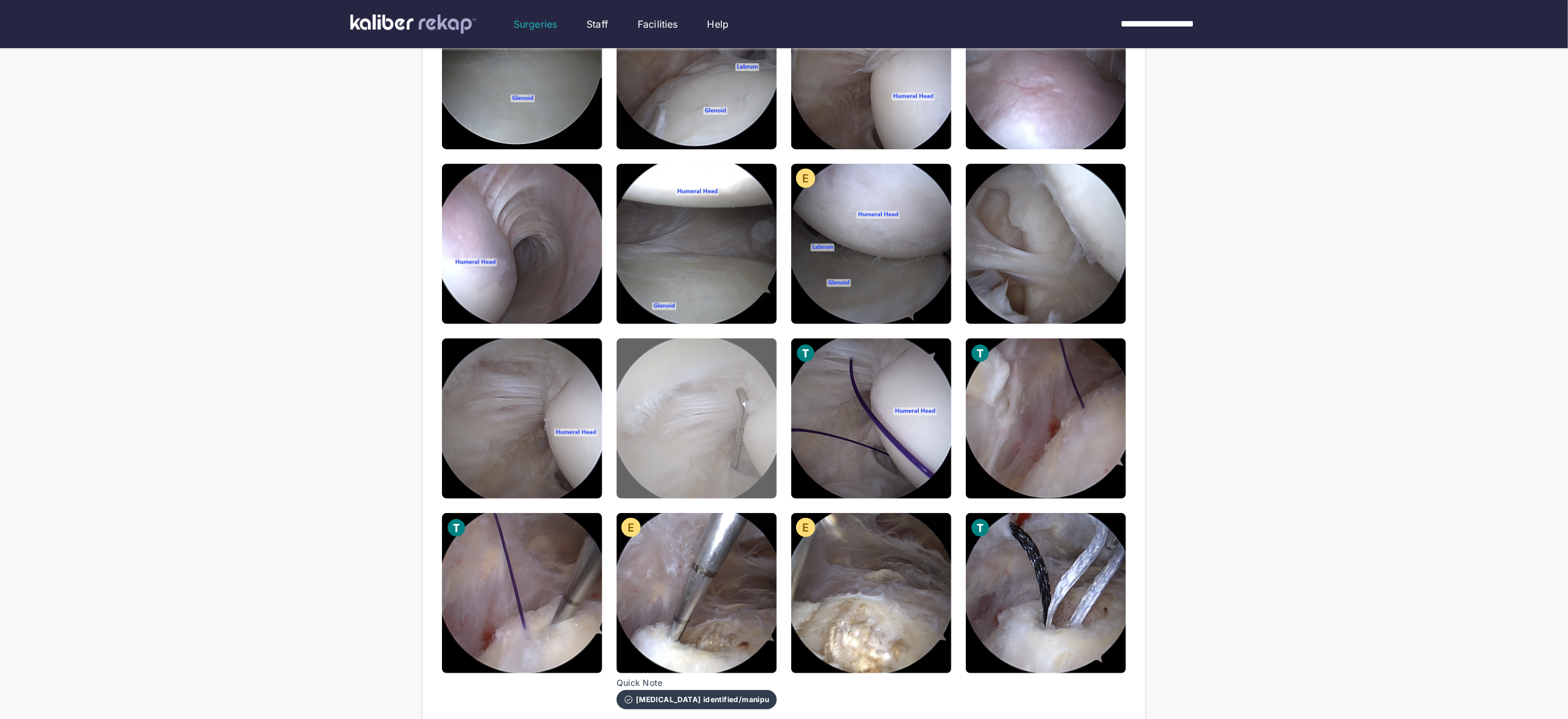
click at [686, 431] on img at bounding box center [697, 419] width 160 height 160
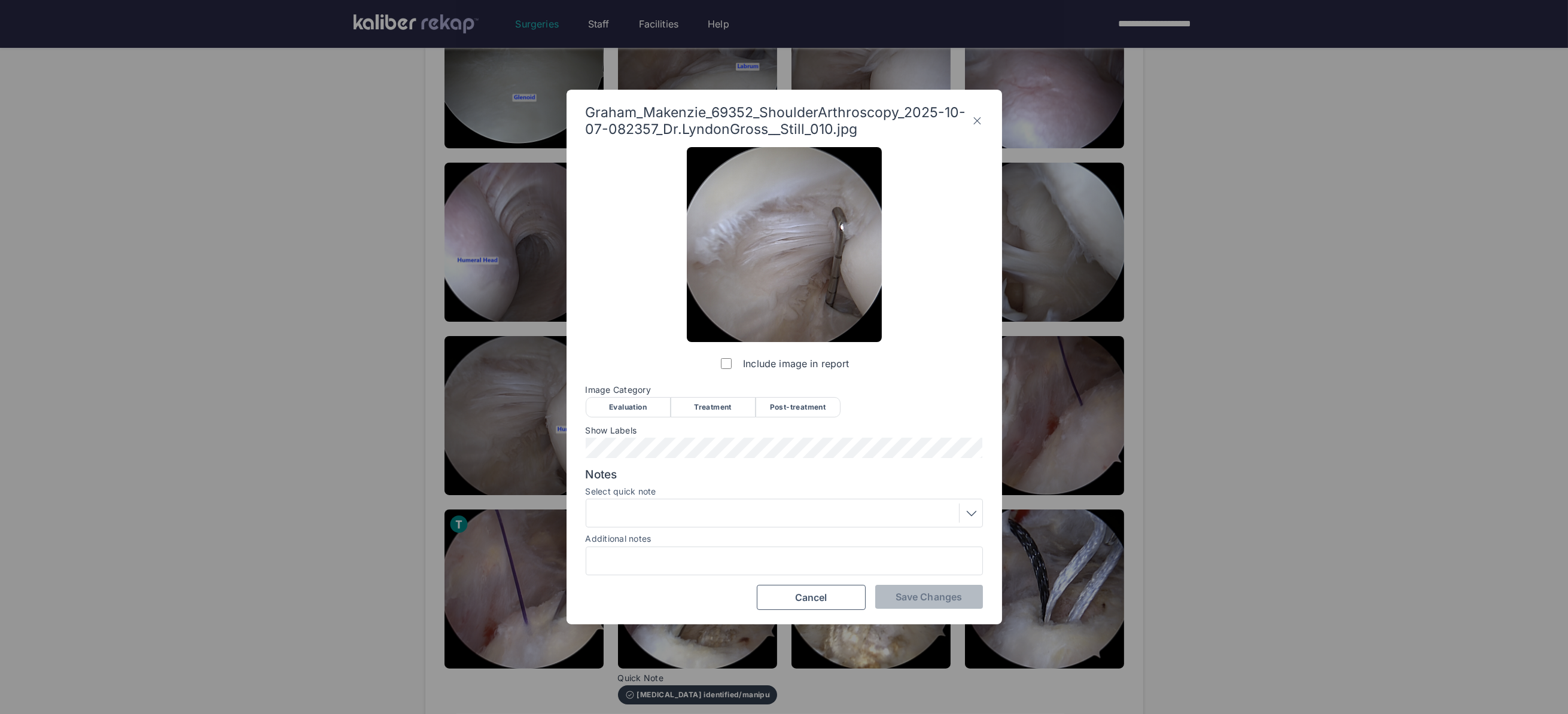
drag, startPoint x: 620, startPoint y: 402, endPoint x: 626, endPoint y: 412, distance: 11.7
click at [620, 403] on div "Evaluation" at bounding box center [627, 407] width 85 height 20
click at [683, 513] on div at bounding box center [784, 513] width 389 height 19
drag, startPoint x: 651, startPoint y: 502, endPoint x: 648, endPoint y: 507, distance: 5.8
click at [651, 502] on div at bounding box center [784, 513] width 397 height 29
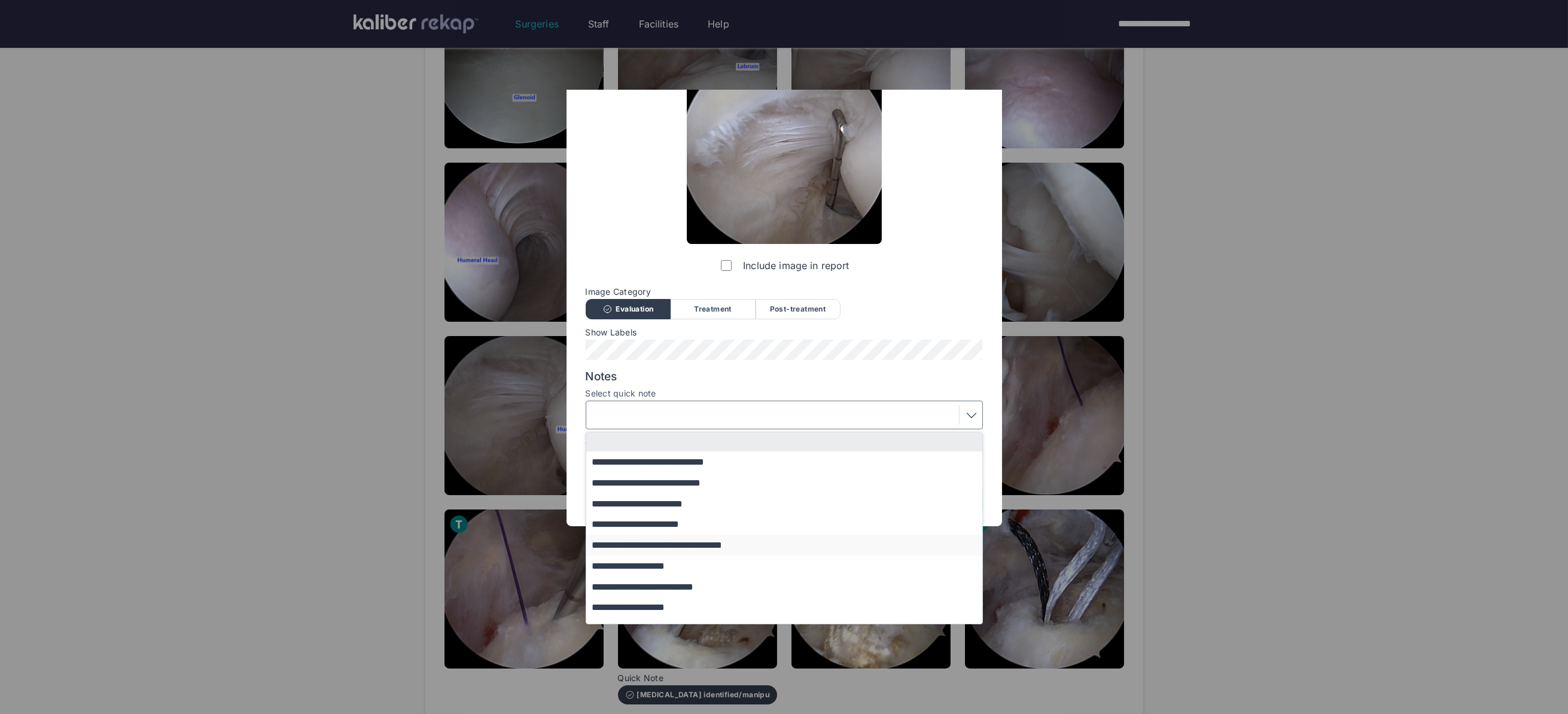
scroll to position [140, 0]
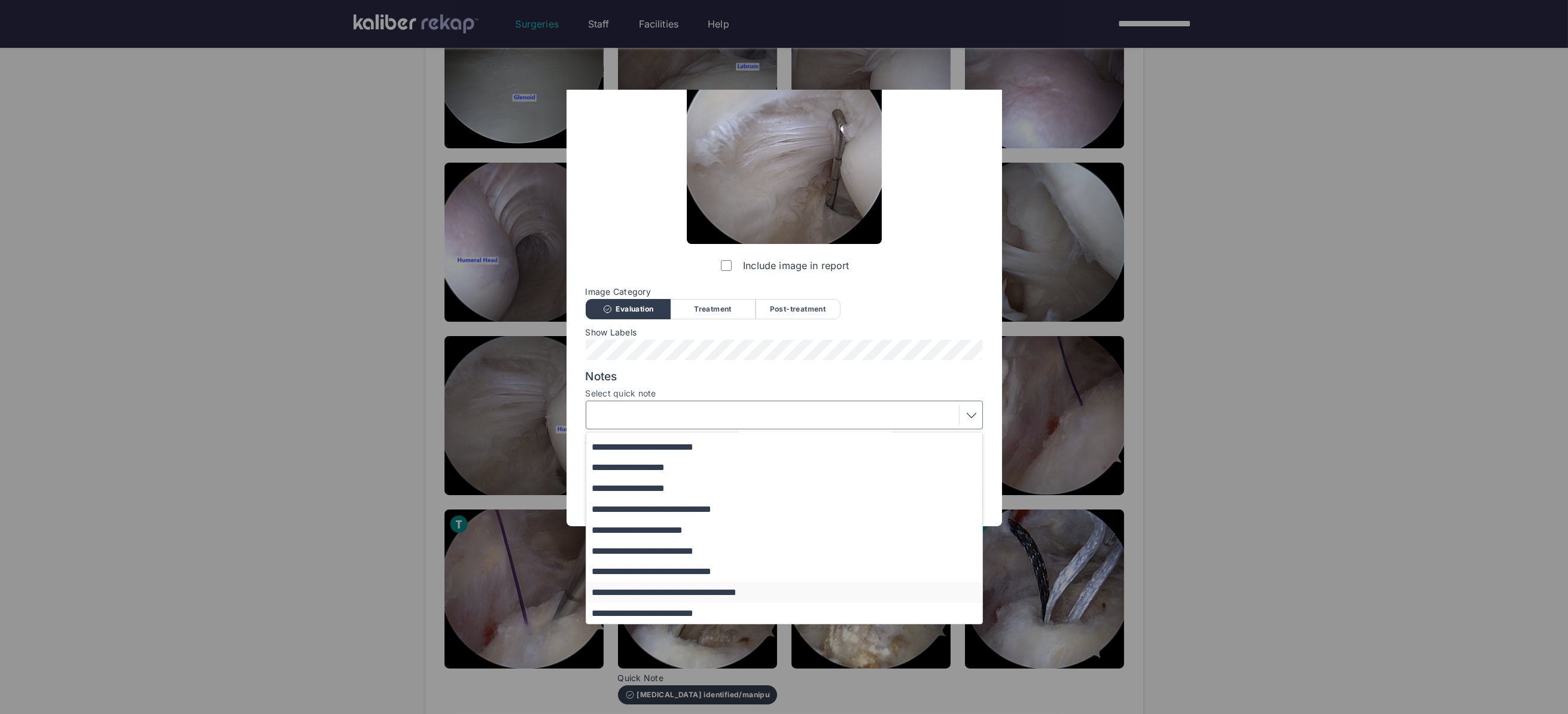
click at [660, 588] on button "**********" at bounding box center [789, 592] width 407 height 21
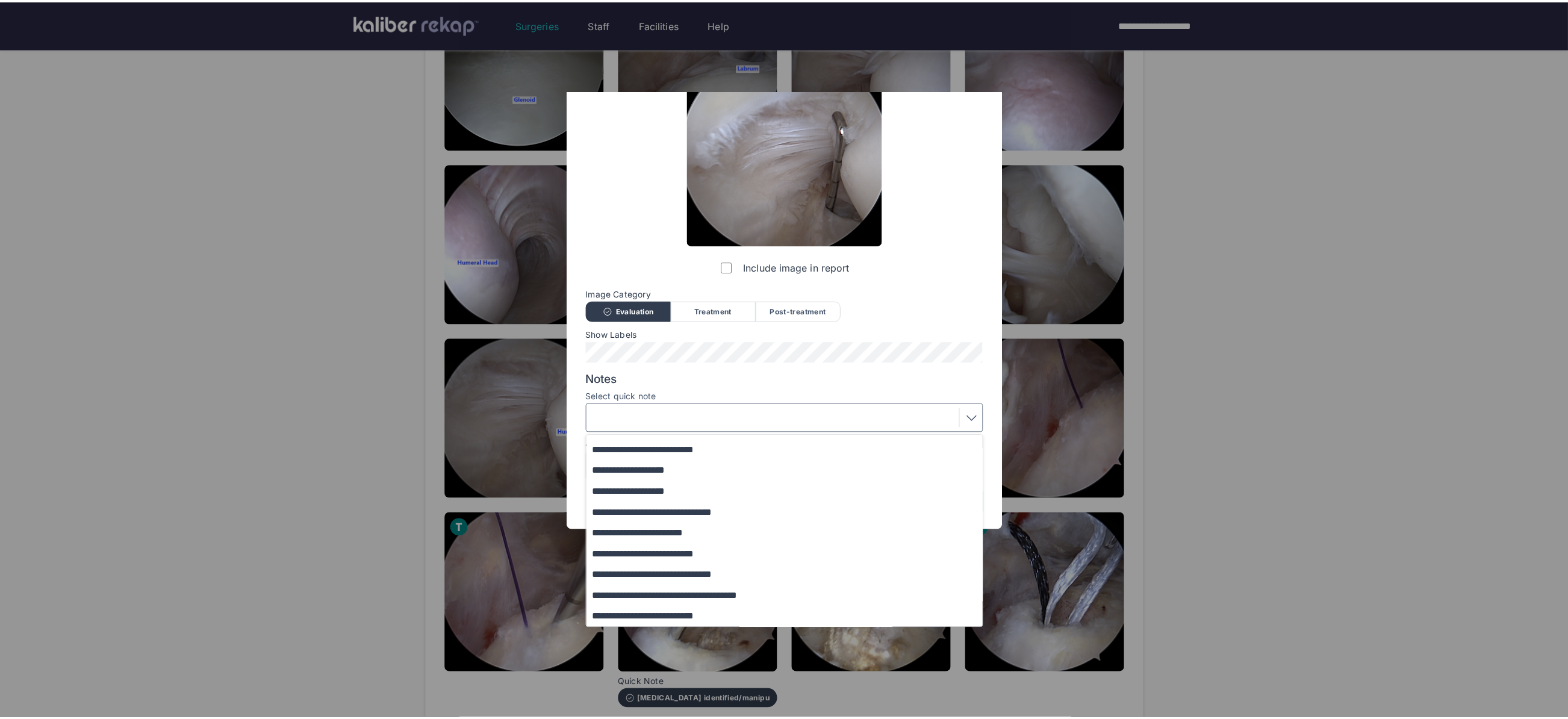
scroll to position [0, 0]
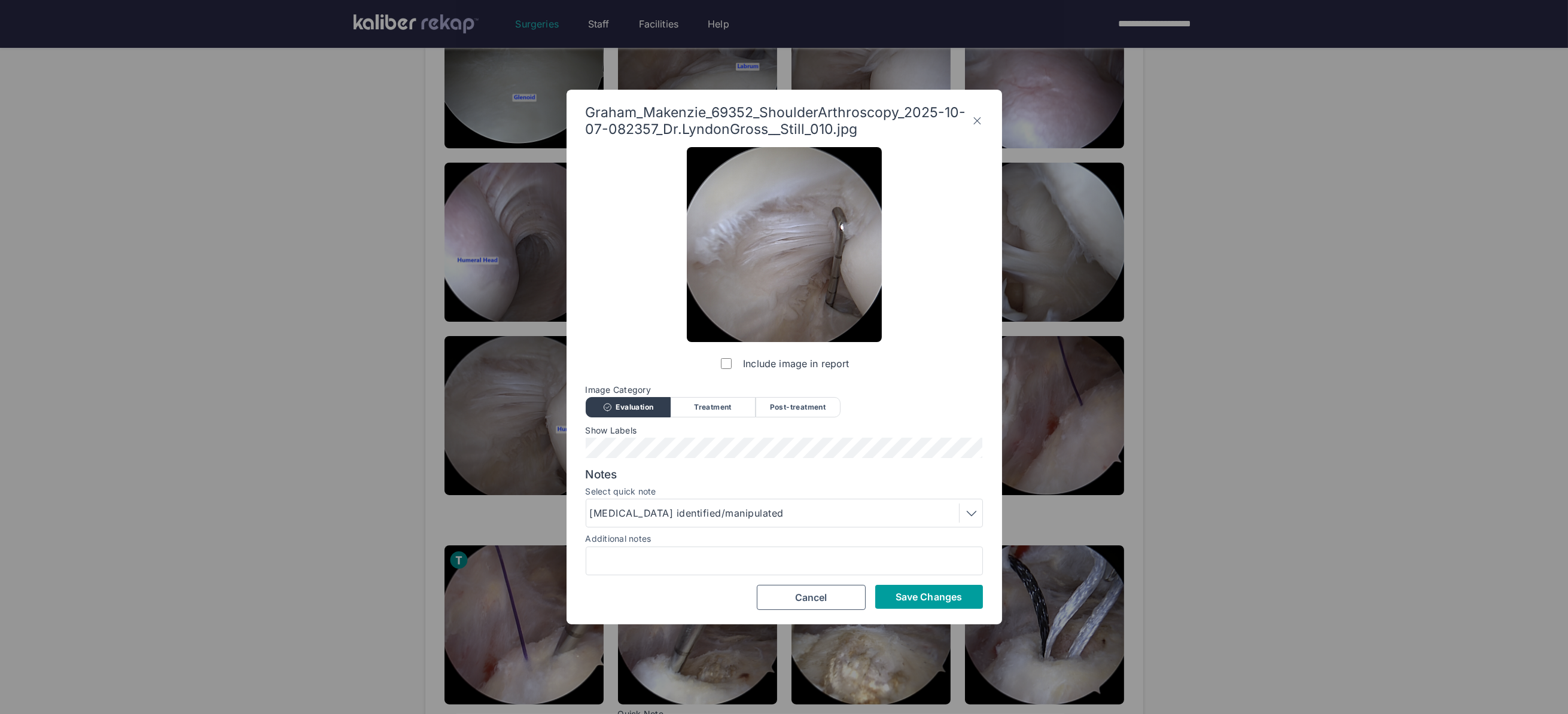
click at [879, 600] on button "Save Changes" at bounding box center [928, 597] width 108 height 24
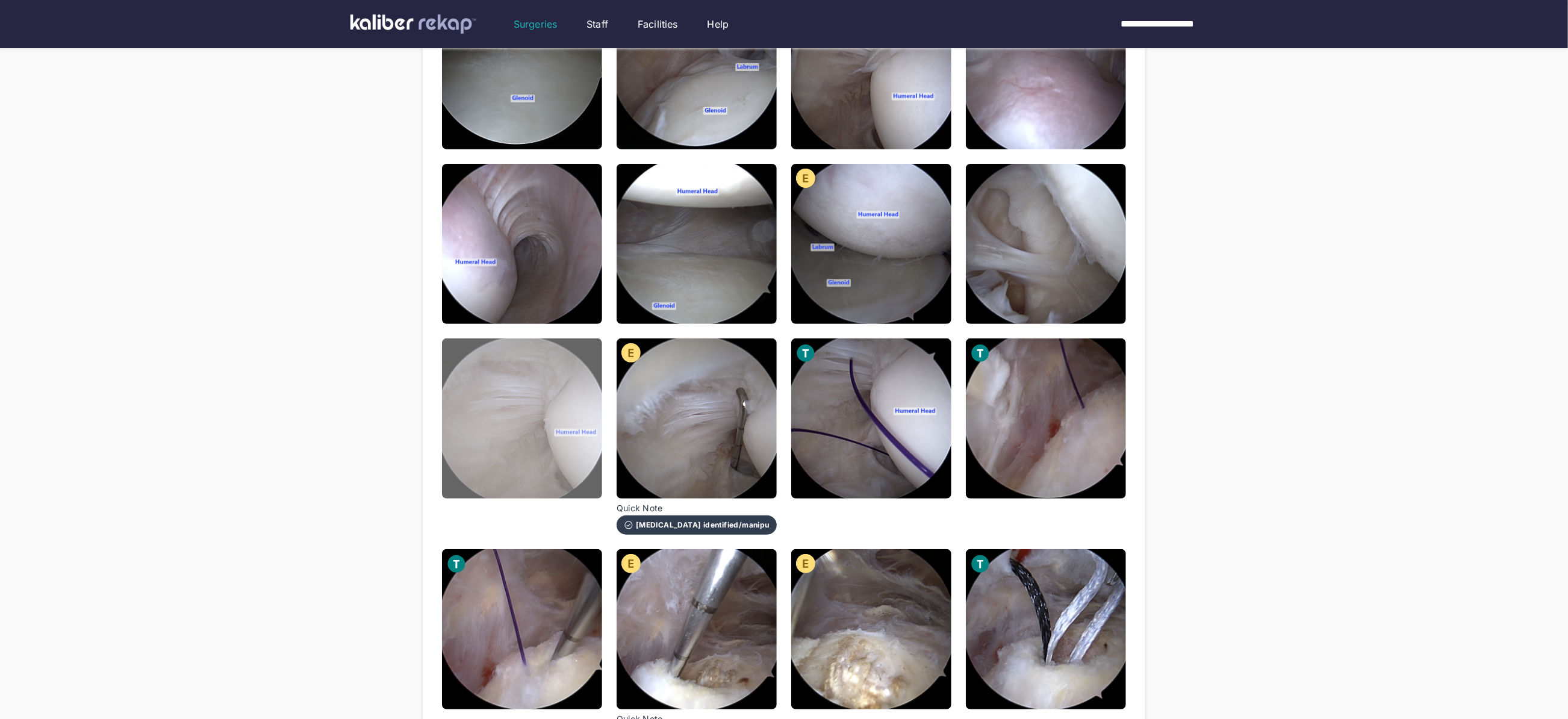
click at [539, 460] on img at bounding box center [522, 419] width 160 height 160
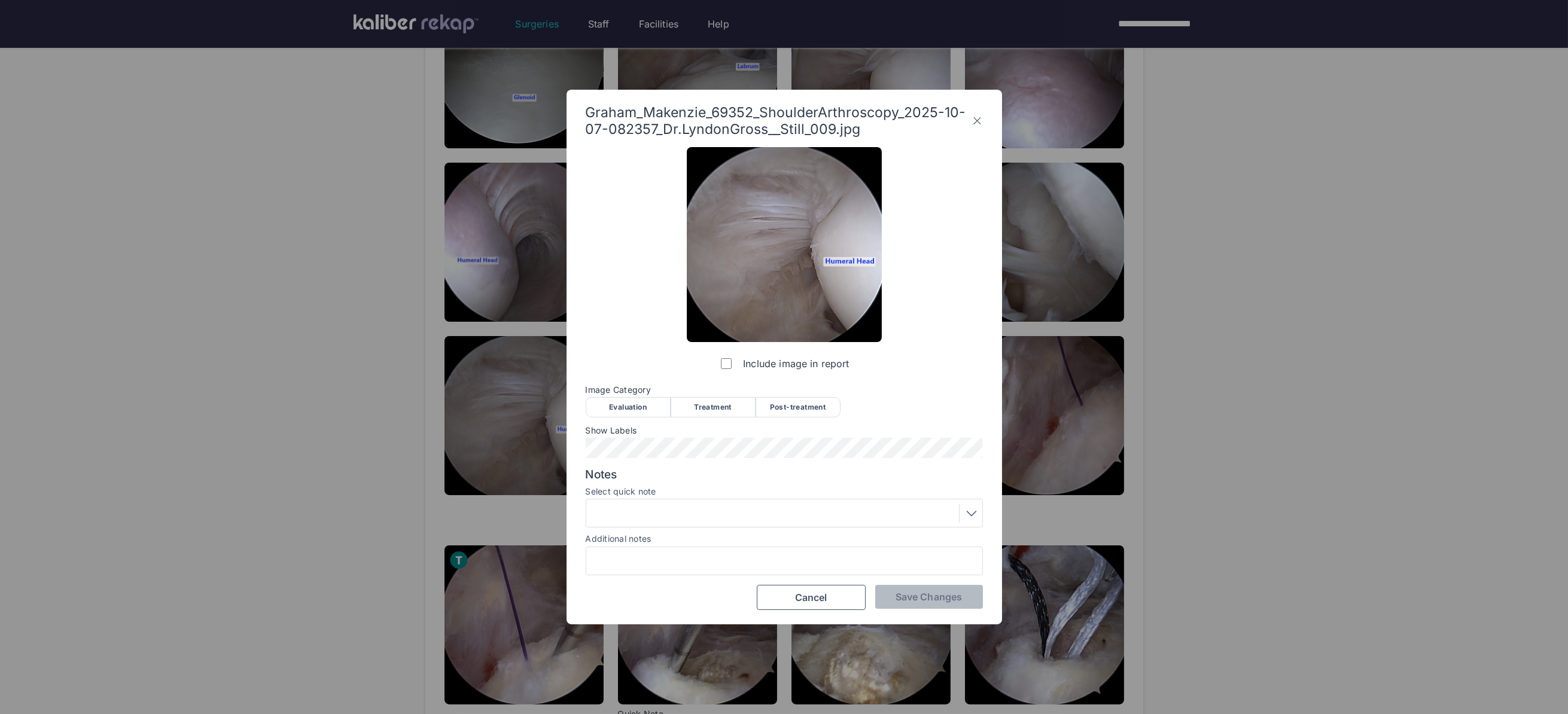
click at [620, 407] on div "Evaluation" at bounding box center [627, 407] width 85 height 20
click at [919, 602] on span "Save Changes" at bounding box center [928, 597] width 66 height 12
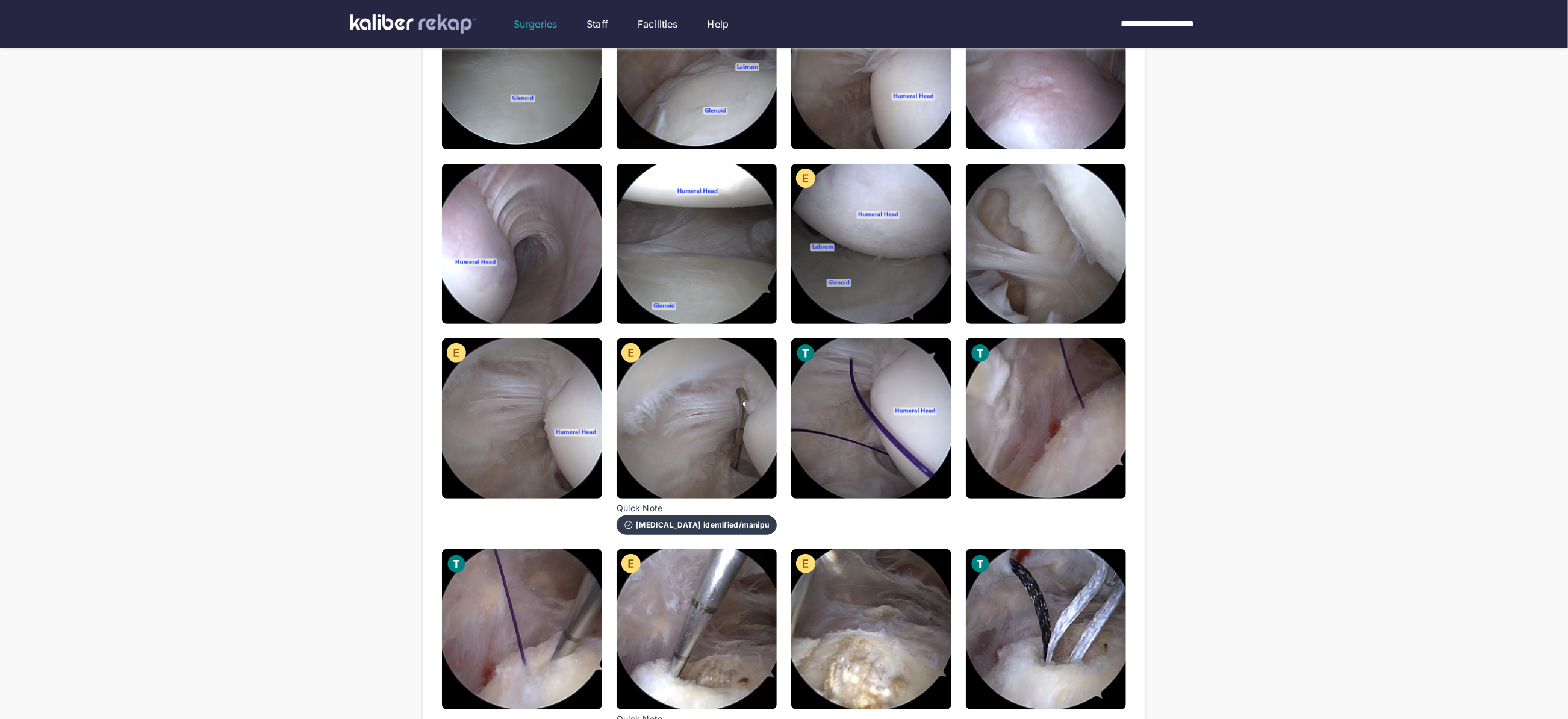
click at [1247, 450] on div "**********" at bounding box center [784, 500] width 1568 height 1464
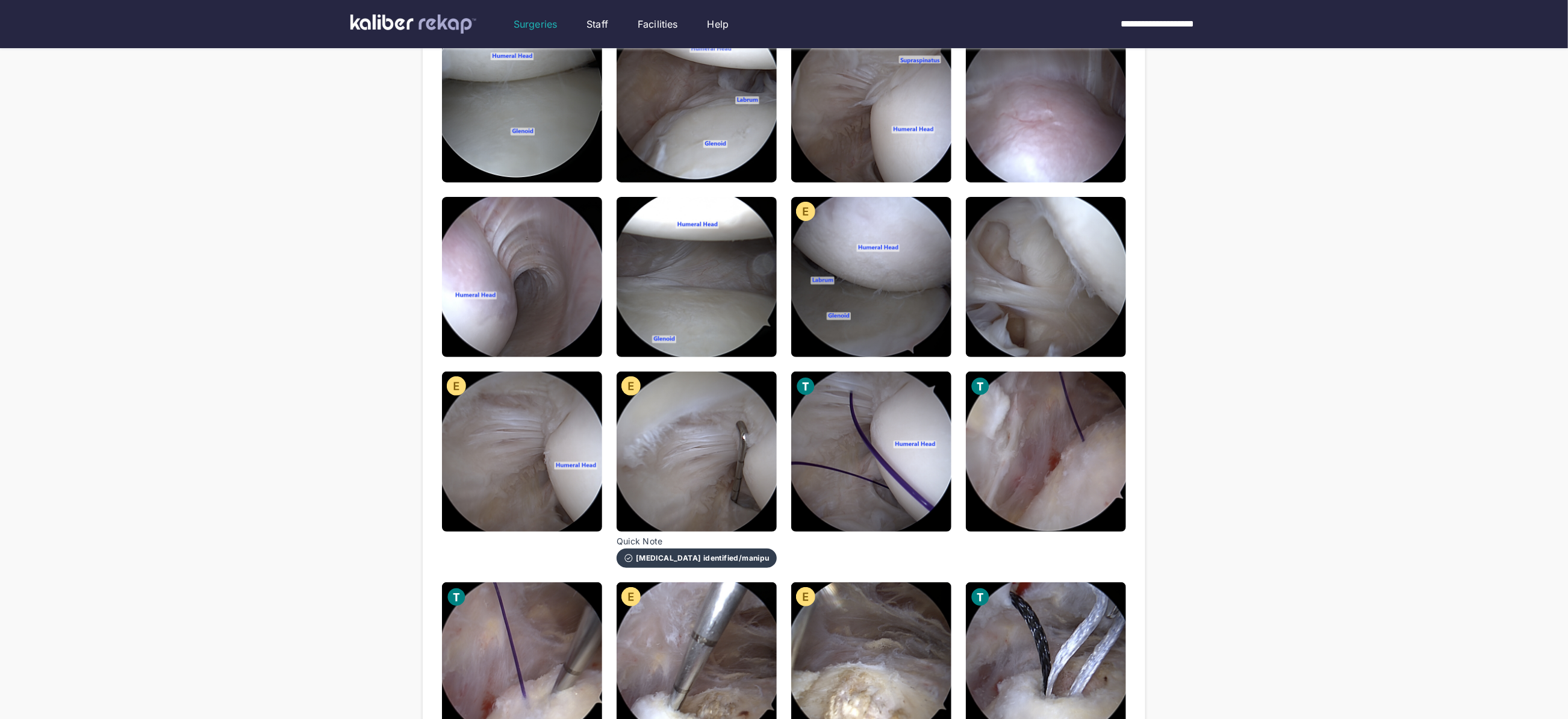
scroll to position [194, 0]
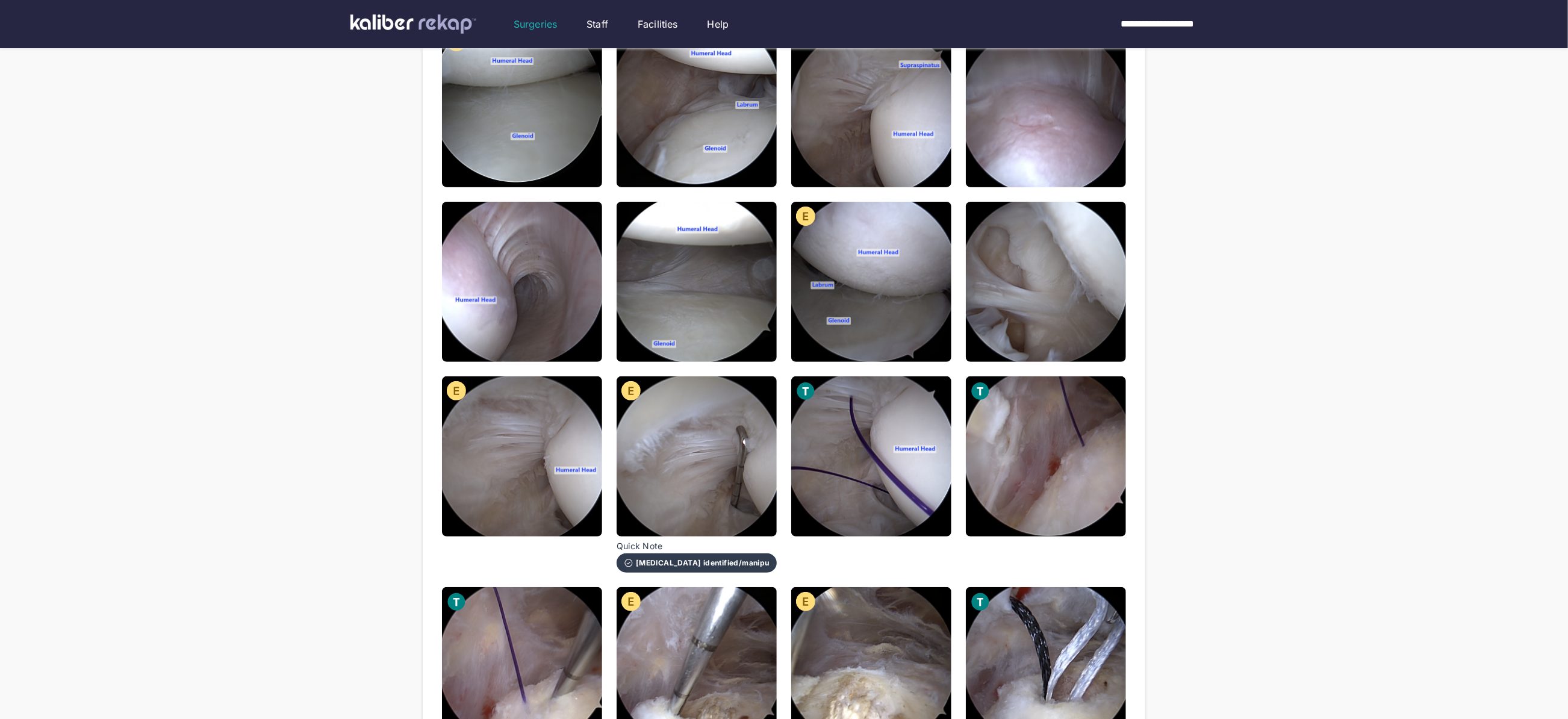
click at [1373, 282] on div "**********" at bounding box center [784, 538] width 1568 height 1464
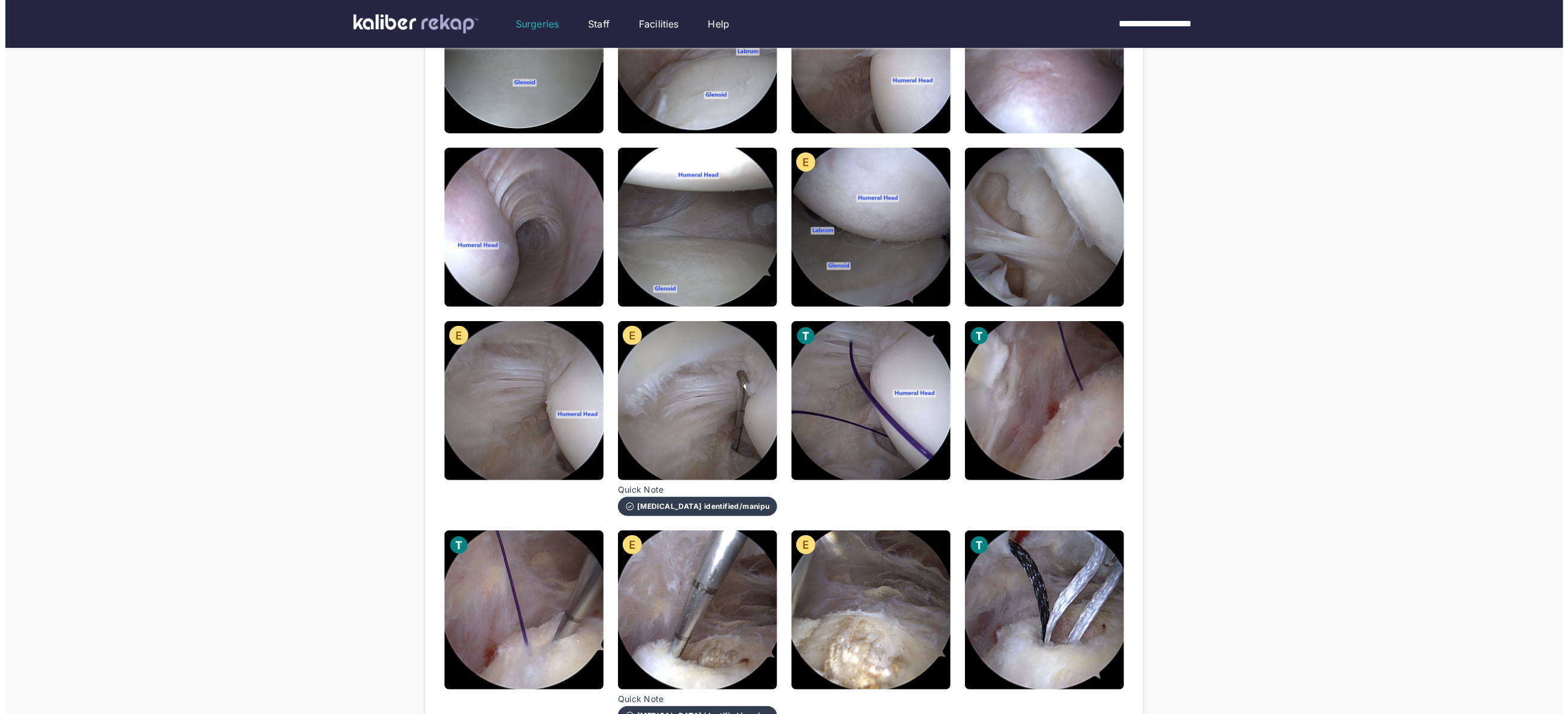
scroll to position [59, 0]
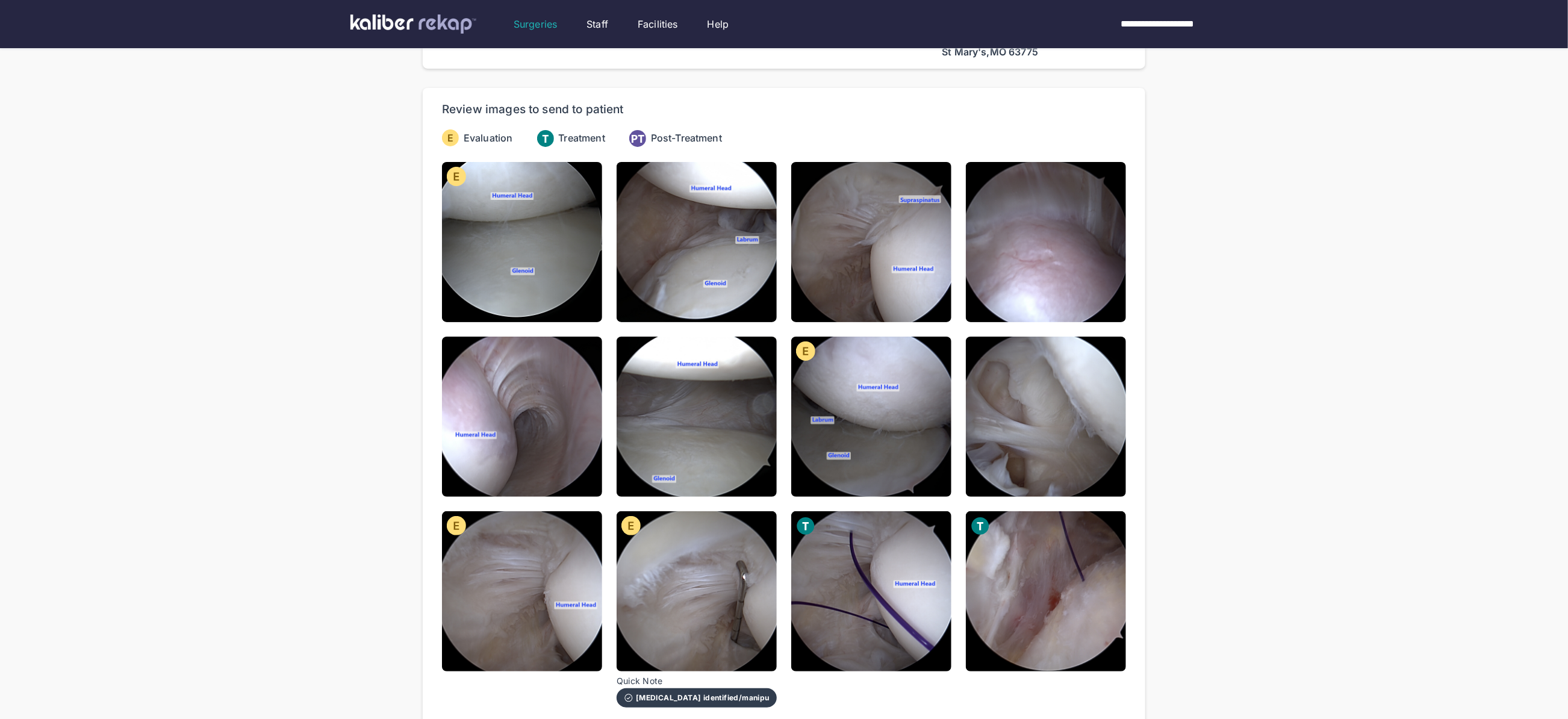
click at [1372, 354] on div "**********" at bounding box center [784, 673] width 1568 height 1464
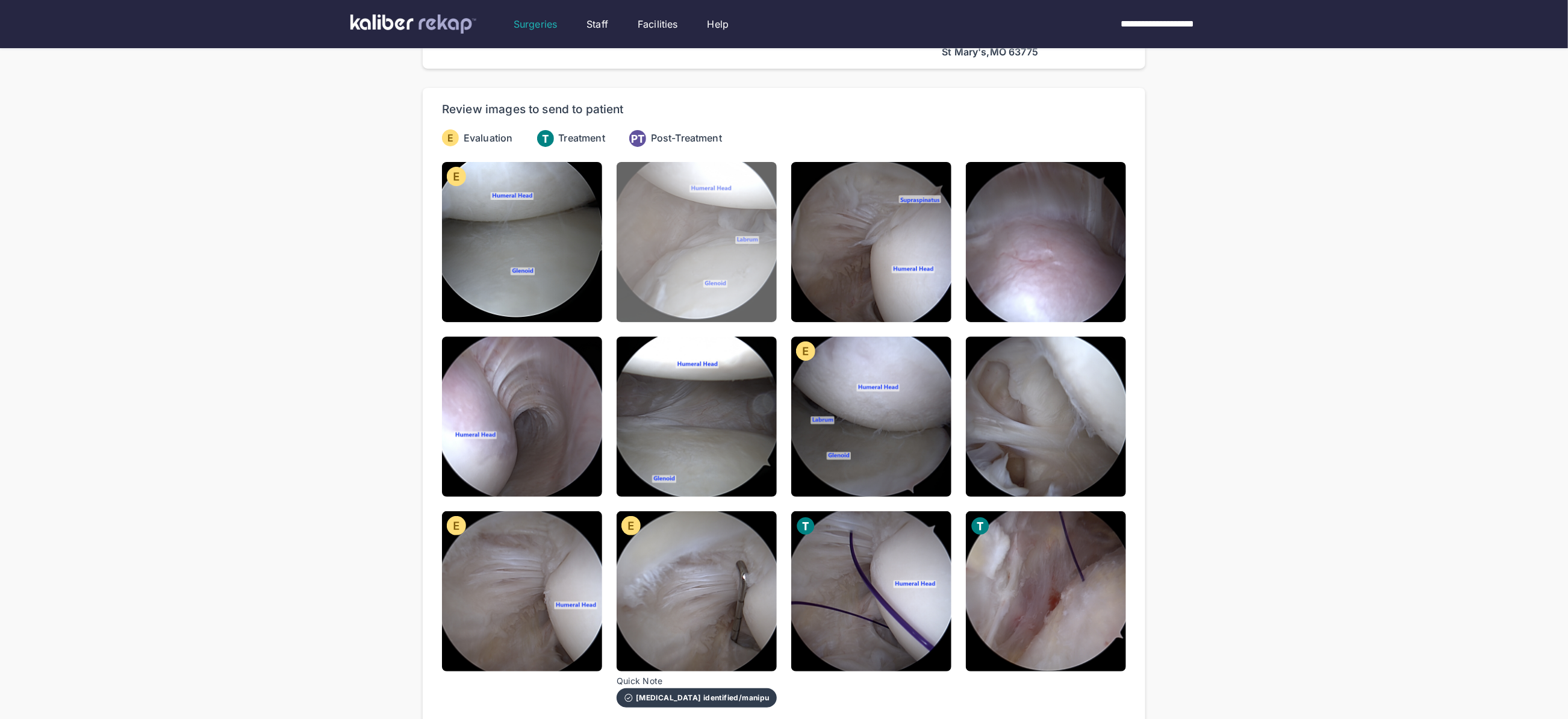
click at [724, 266] on img at bounding box center [697, 242] width 160 height 160
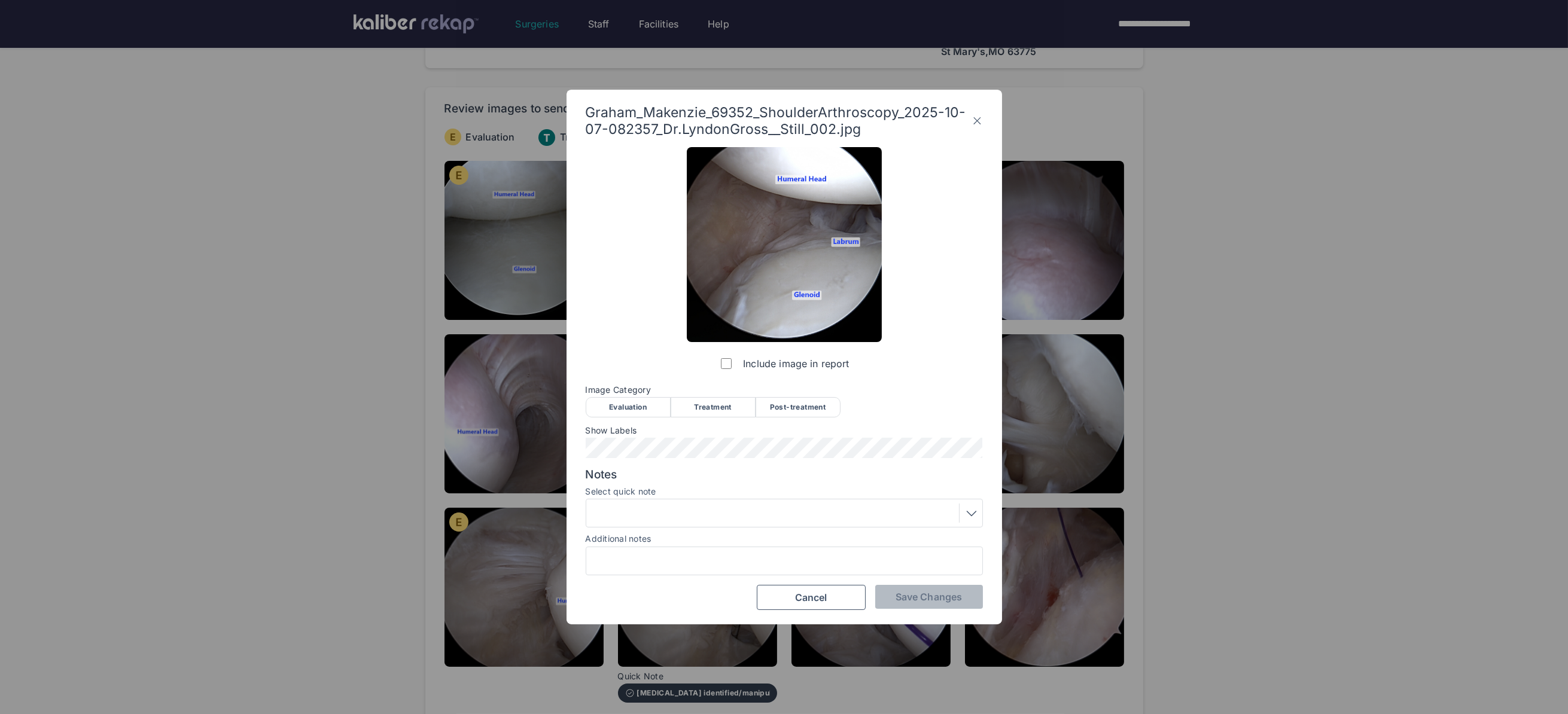
click at [626, 412] on div "Evaluation" at bounding box center [627, 407] width 85 height 20
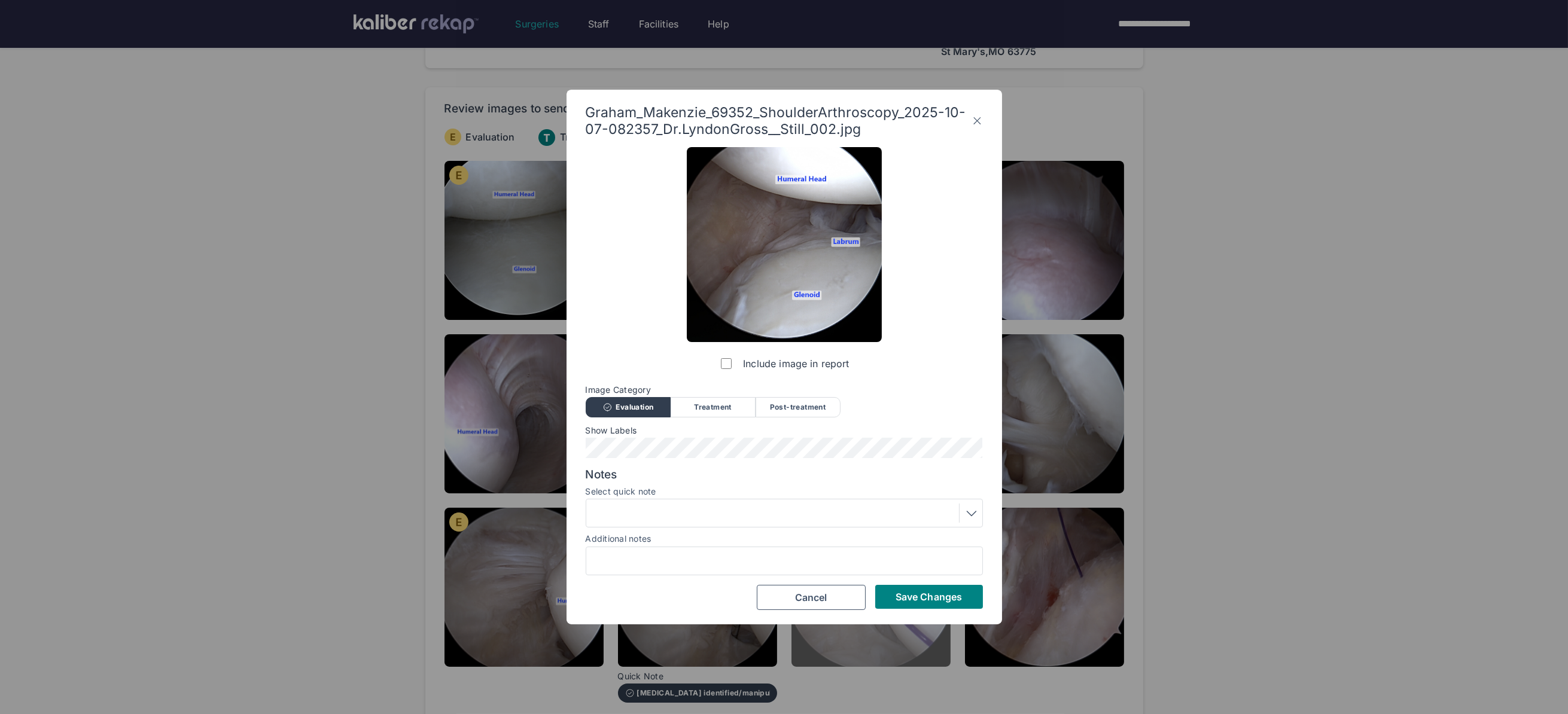
click at [928, 602] on span "Save Changes" at bounding box center [928, 597] width 66 height 12
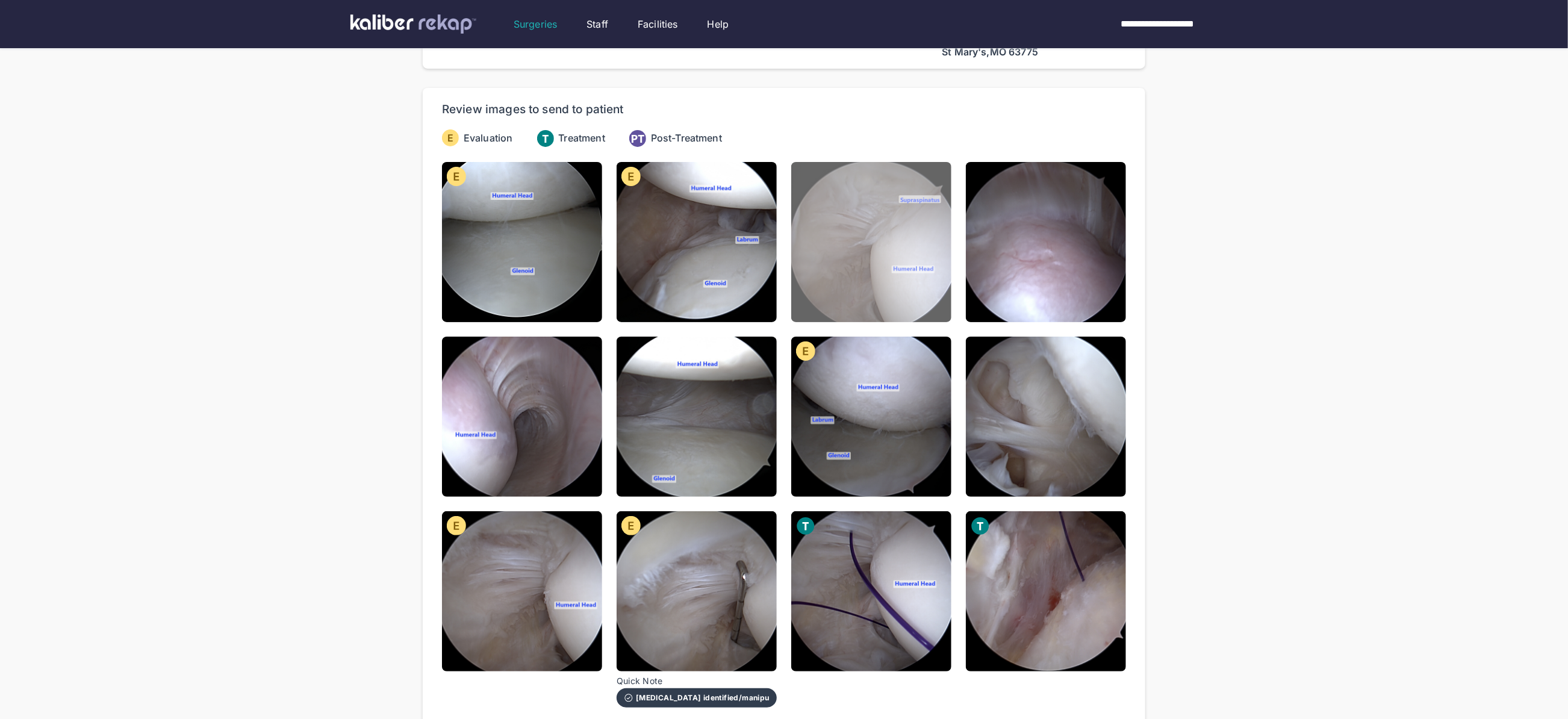
click at [879, 231] on img at bounding box center [872, 242] width 160 height 160
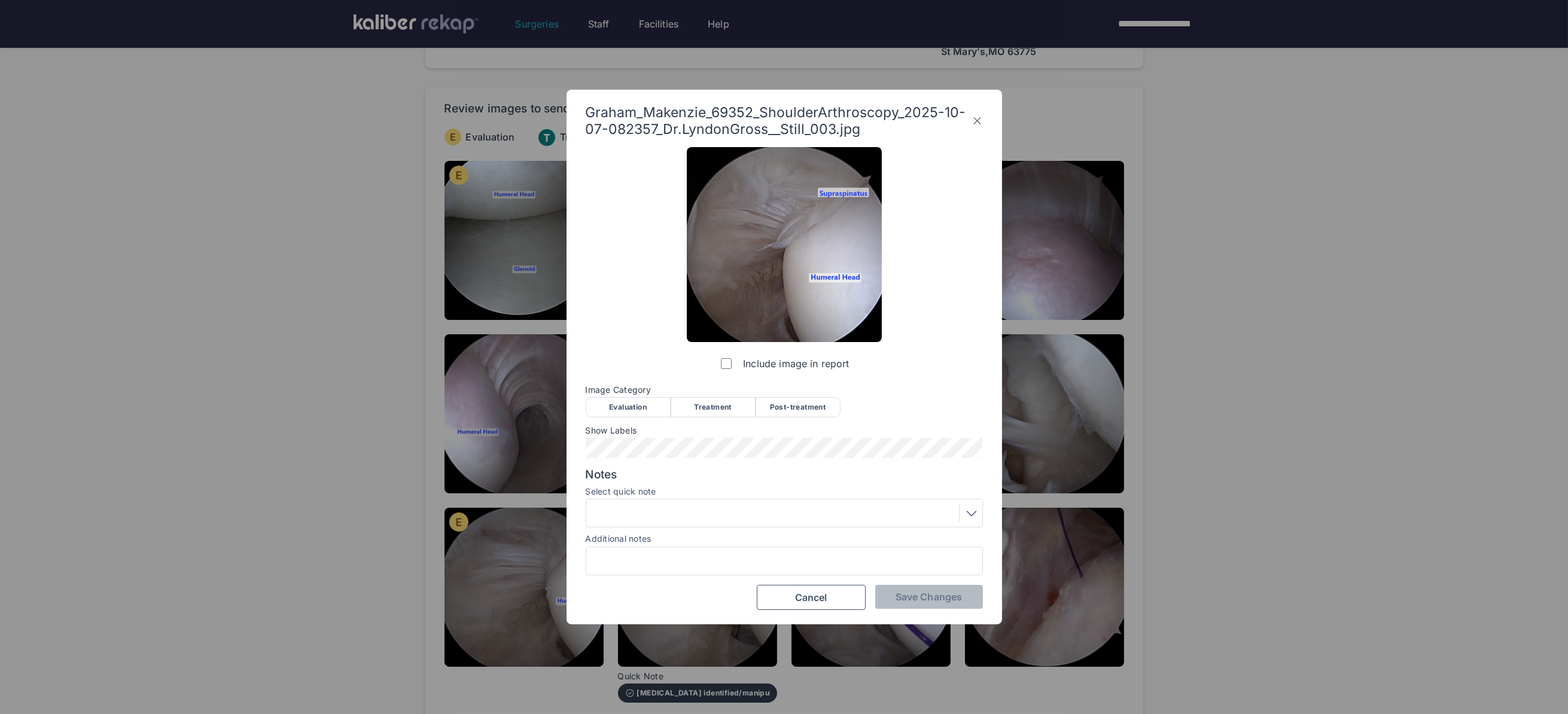
click at [633, 409] on div "Evaluation" at bounding box center [627, 407] width 85 height 20
click at [913, 618] on div "Graham_Makenzie_69352_ShoulderArthroscopy_2025-10-07-082357_Dr.LyndonGross__Sti…" at bounding box center [784, 357] width 436 height 535
click at [914, 609] on div "Save Changes Cancel" at bounding box center [784, 597] width 397 height 25
click at [925, 585] on button "Save Changes" at bounding box center [928, 597] width 108 height 24
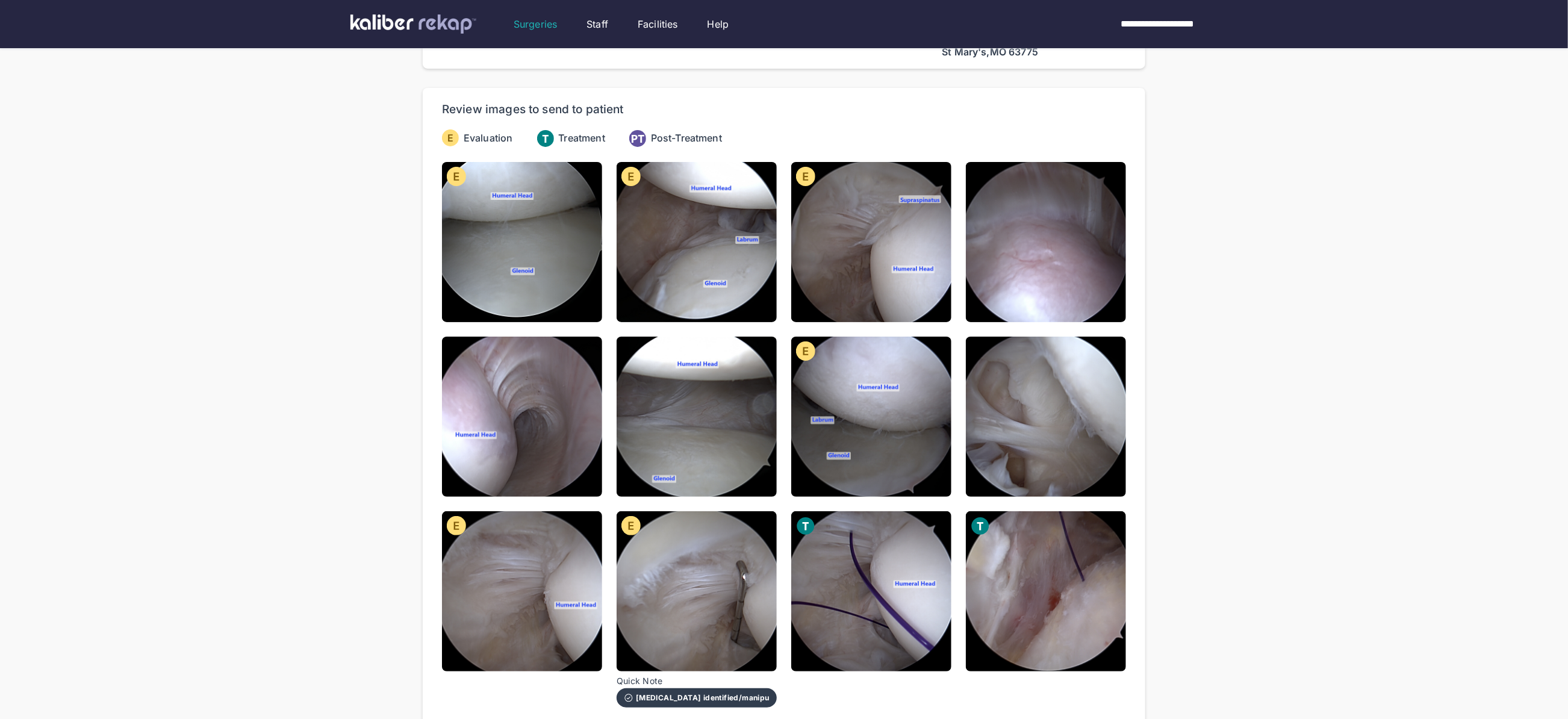
drag, startPoint x: 1045, startPoint y: 277, endPoint x: 1038, endPoint y: 280, distance: 7.6
click at [1045, 277] on img at bounding box center [1046, 242] width 160 height 160
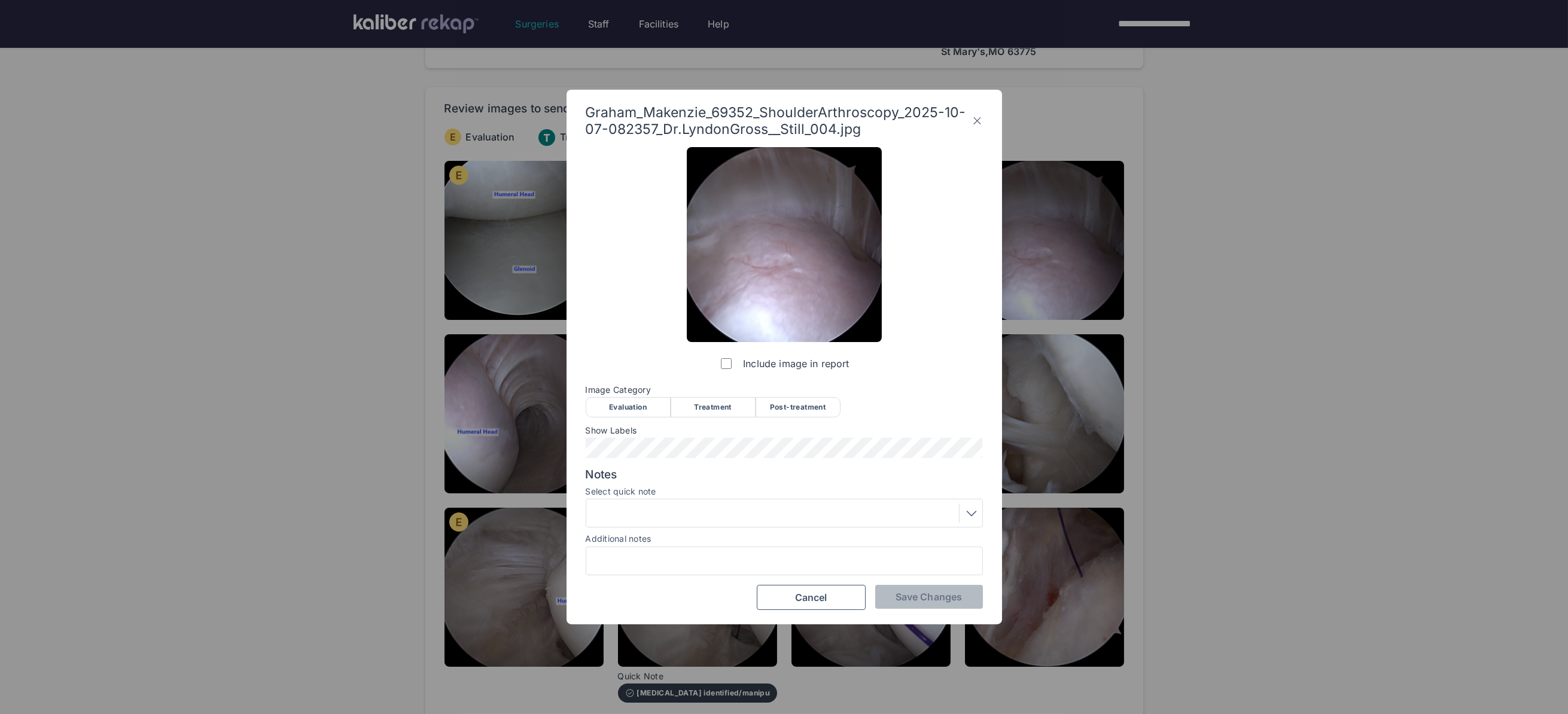
click at [631, 409] on div "Evaluation" at bounding box center [627, 407] width 85 height 20
click at [912, 594] on span "Save Changes" at bounding box center [928, 597] width 66 height 12
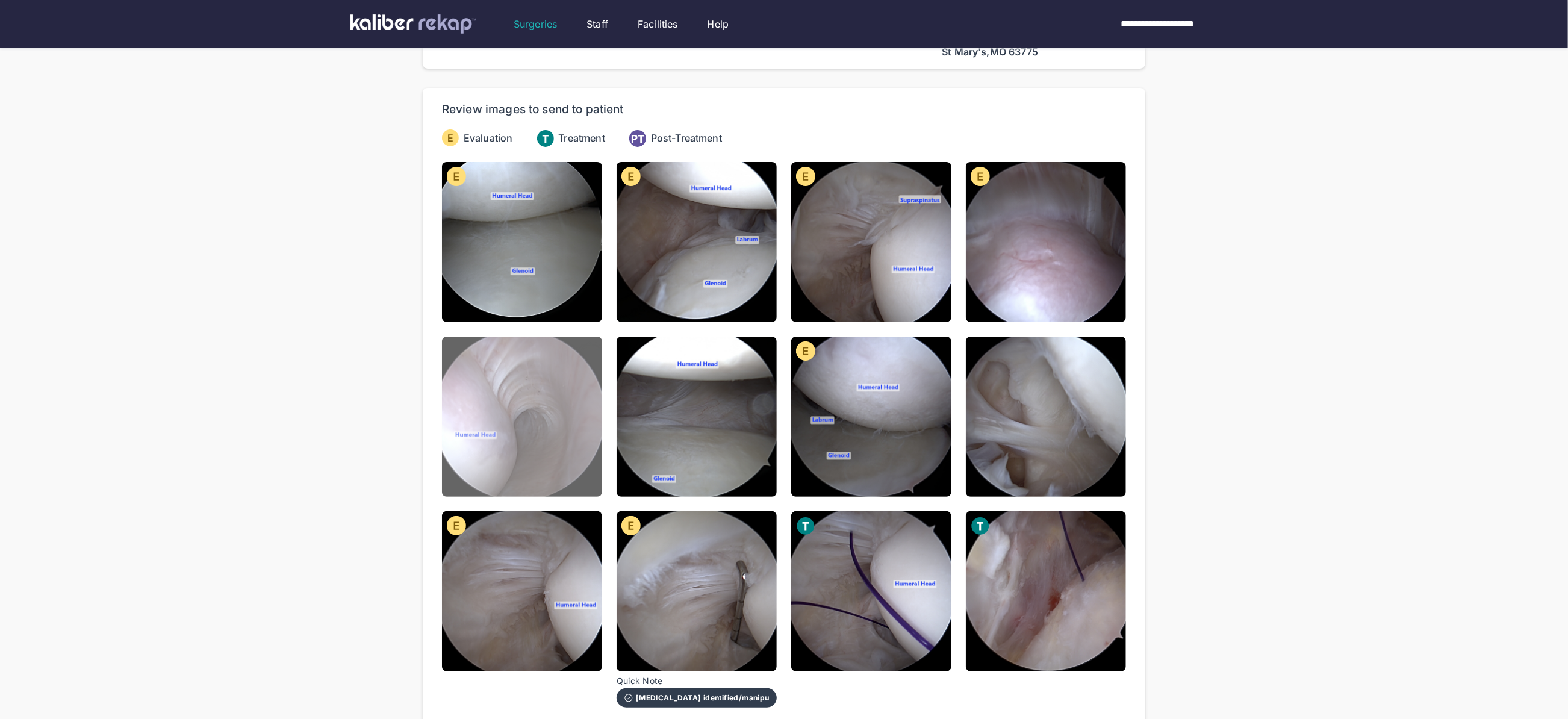
click at [580, 465] on img at bounding box center [522, 417] width 160 height 160
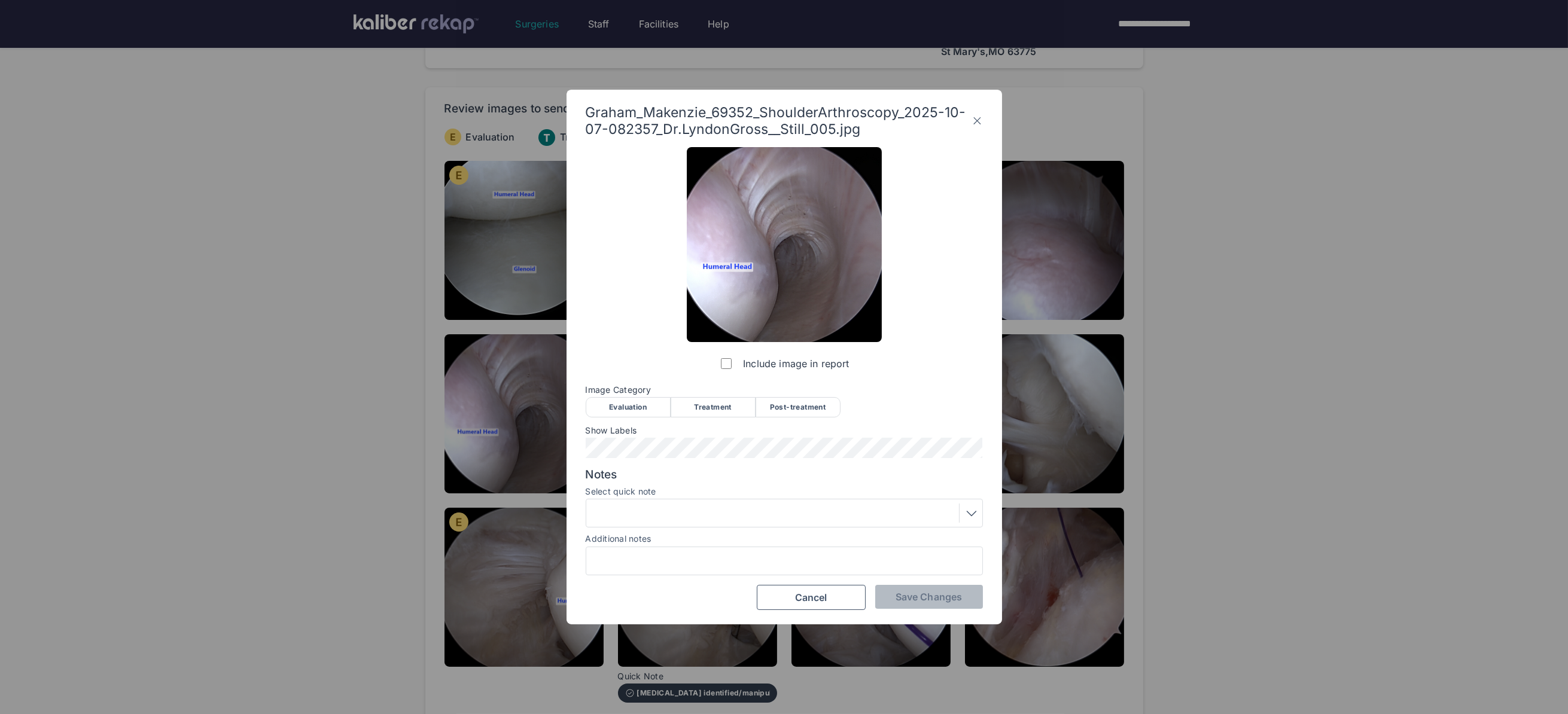
click at [615, 409] on div "Evaluation" at bounding box center [627, 407] width 85 height 20
click at [660, 502] on div at bounding box center [784, 513] width 397 height 29
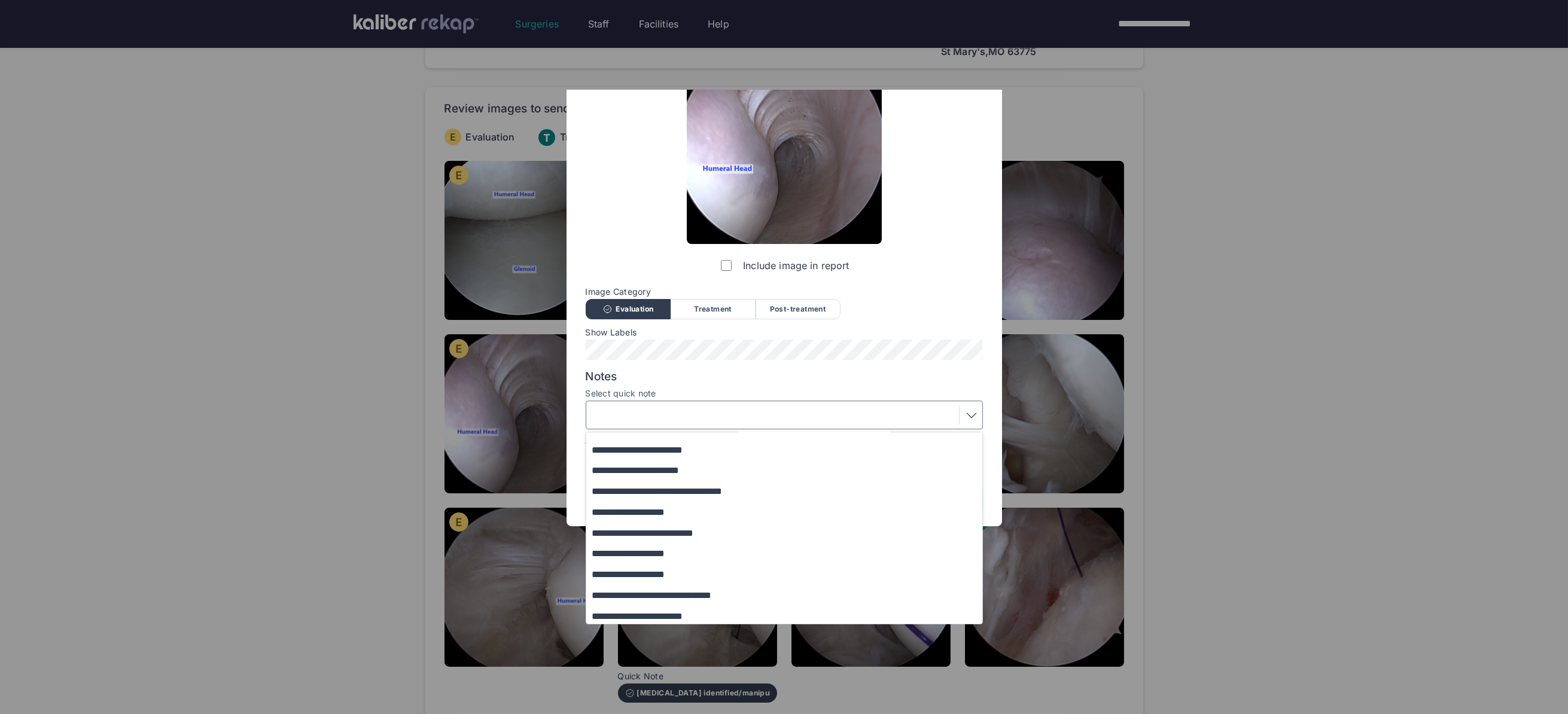
scroll to position [140, 0]
click at [675, 555] on button "**********" at bounding box center [789, 551] width 407 height 21
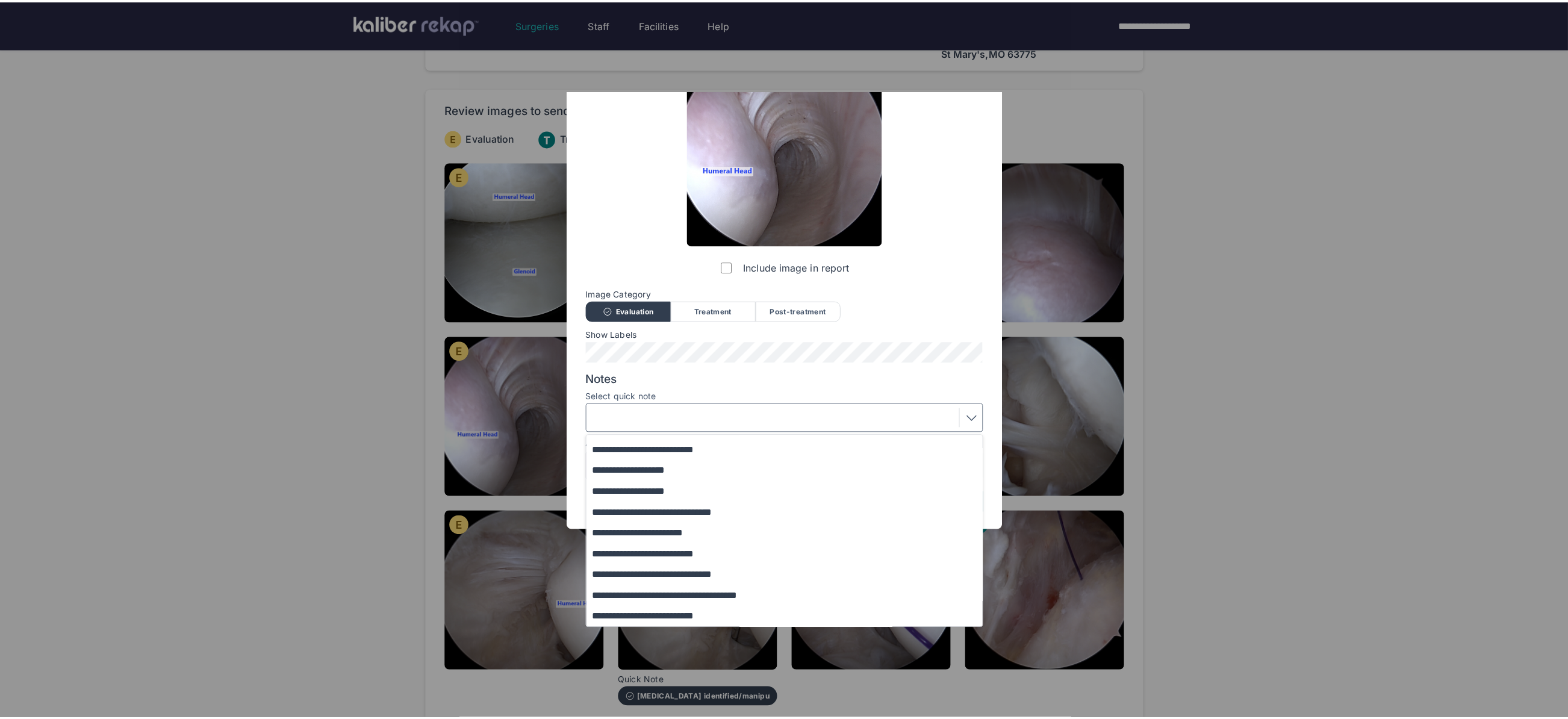
scroll to position [0, 0]
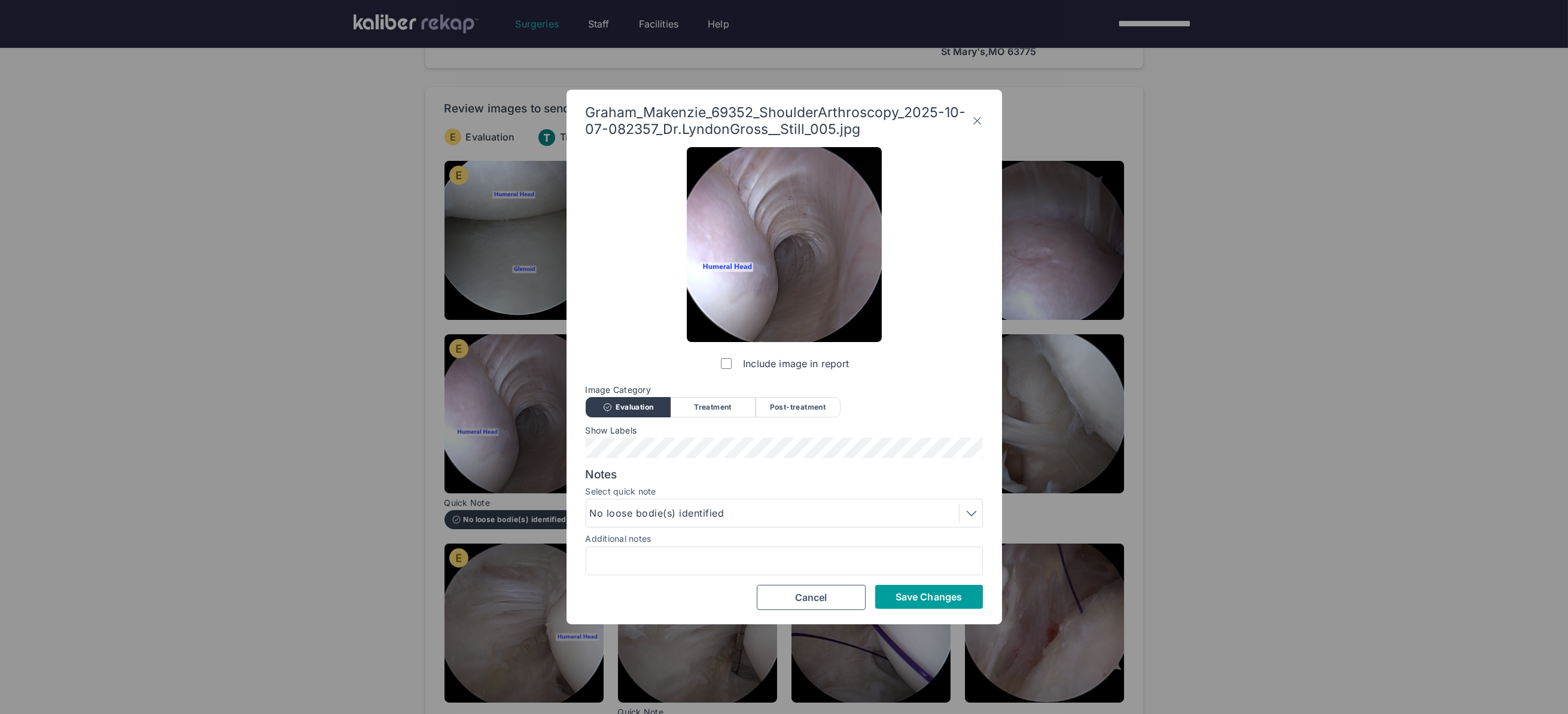
click at [913, 599] on span "Save Changes" at bounding box center [928, 597] width 66 height 12
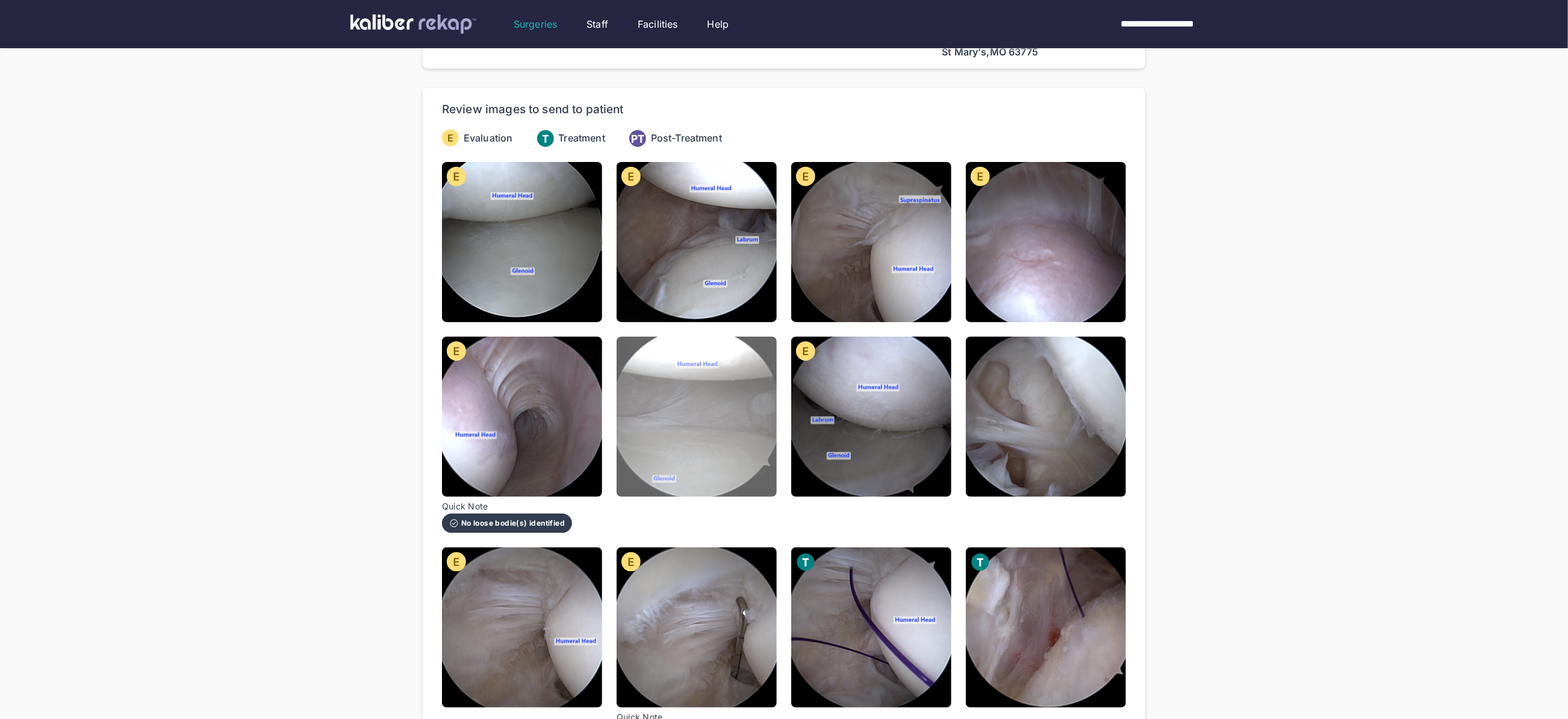
click at [682, 429] on img at bounding box center [697, 417] width 160 height 160
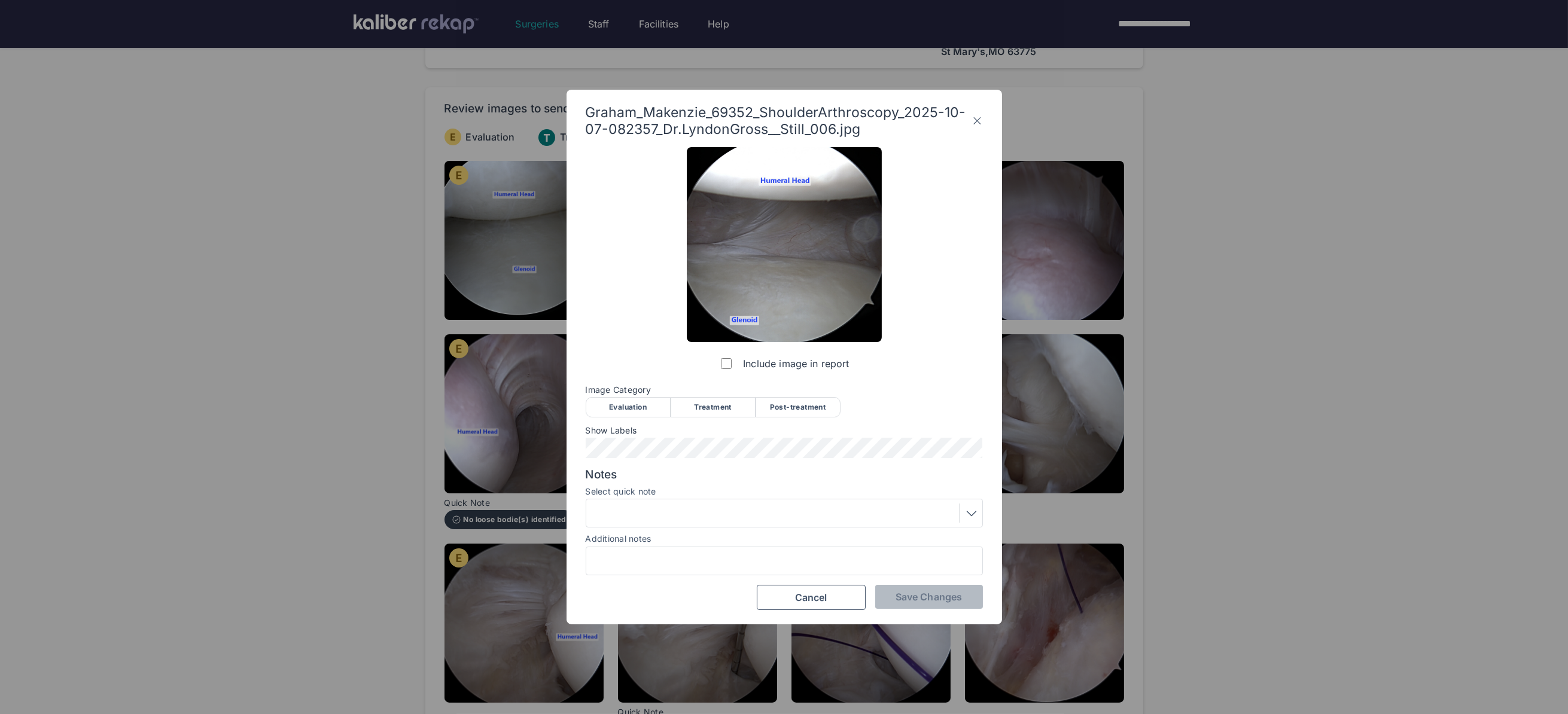
click at [640, 404] on div "Evaluation" at bounding box center [627, 407] width 85 height 20
click at [932, 597] on span "Save Changes" at bounding box center [928, 597] width 66 height 12
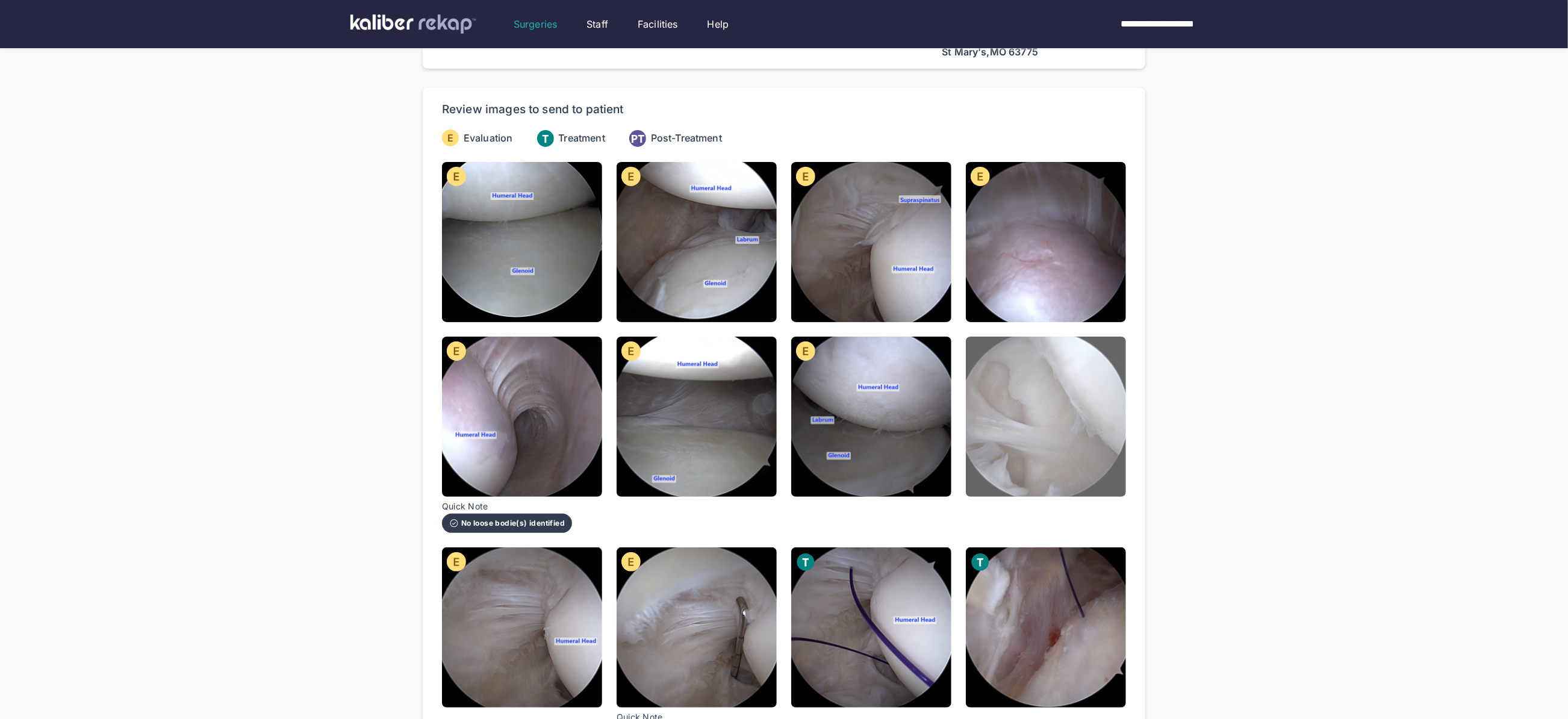
click at [1051, 455] on img at bounding box center [1046, 417] width 160 height 160
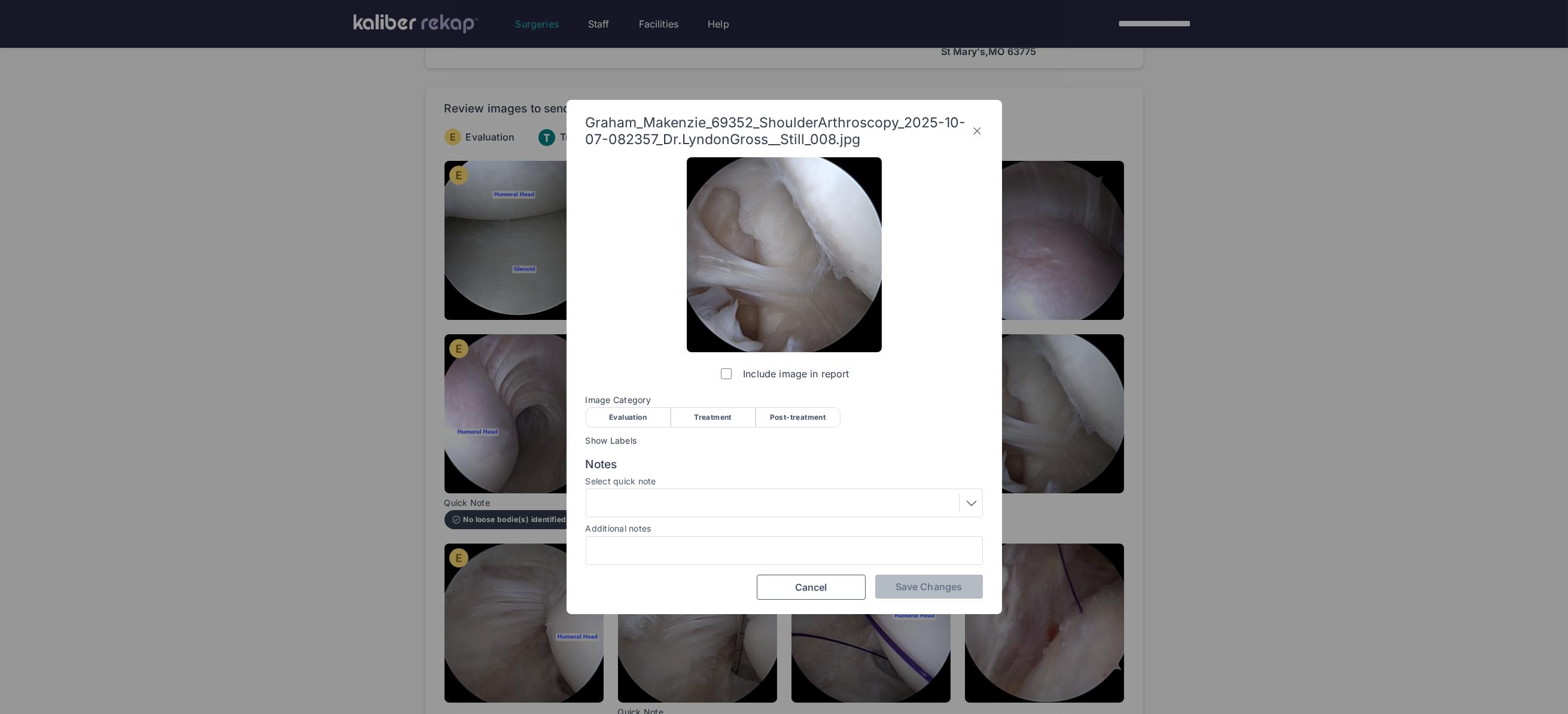
click at [637, 418] on div "Evaluation" at bounding box center [627, 418] width 85 height 20
drag, startPoint x: 905, startPoint y: 586, endPoint x: 959, endPoint y: 572, distance: 55.8
click at [909, 585] on span "Save Changes" at bounding box center [928, 586] width 66 height 12
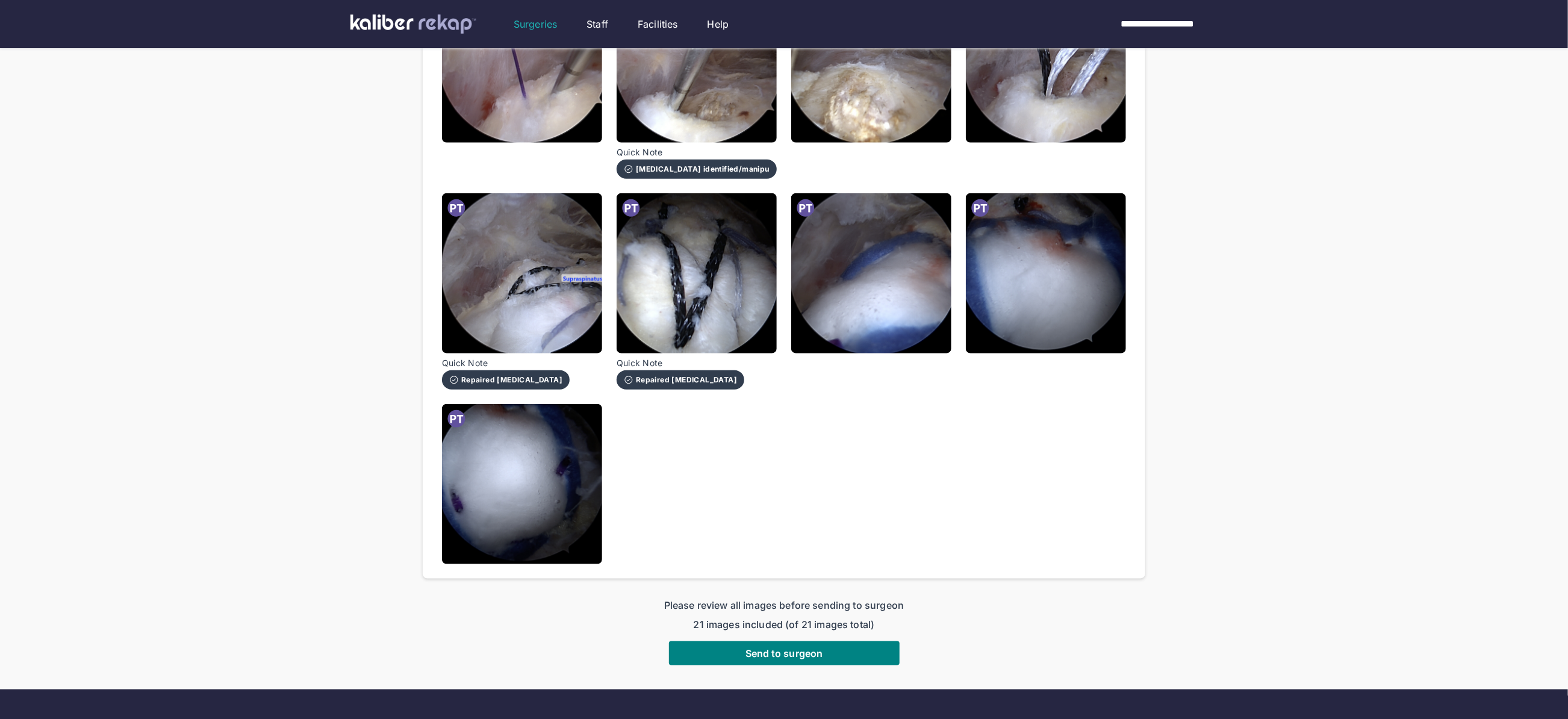
scroll to position [915, 0]
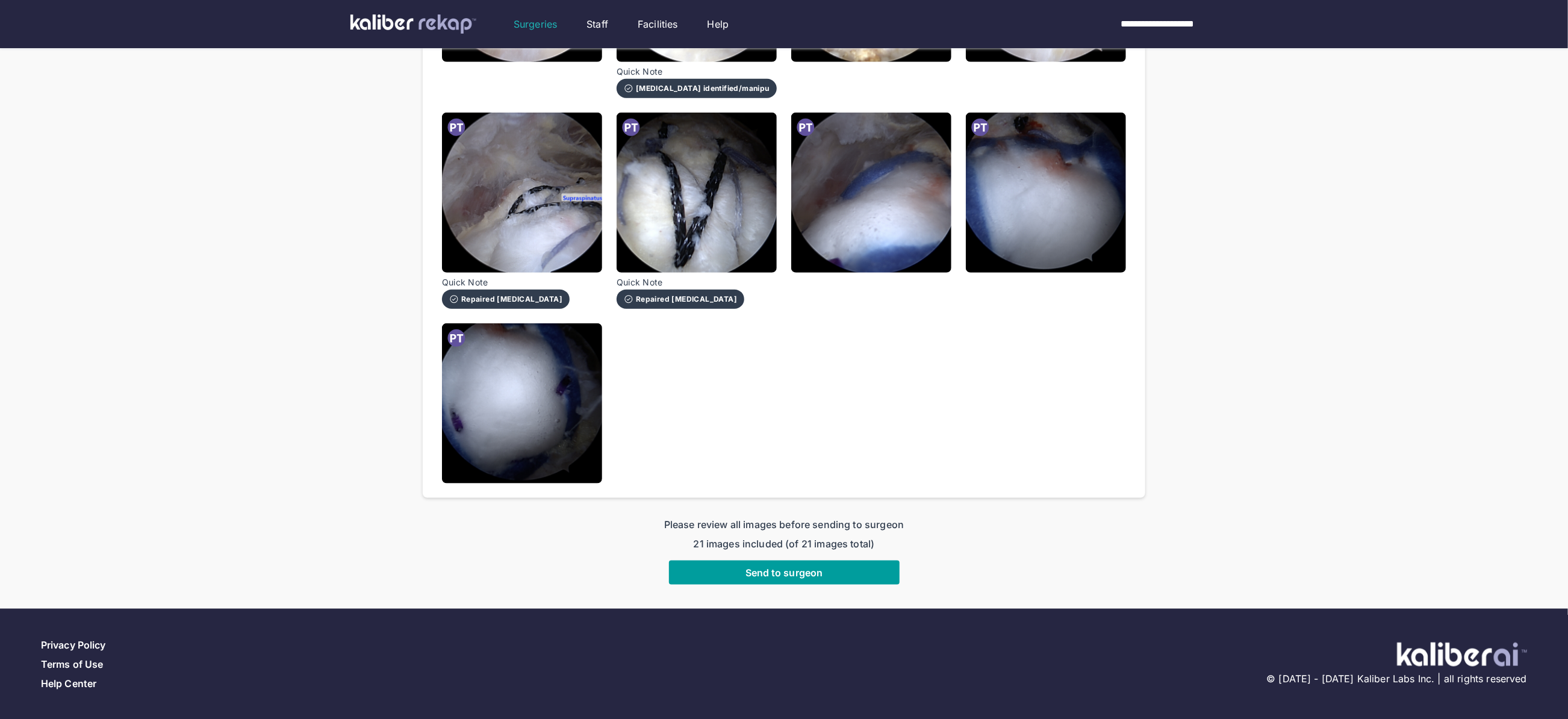
click at [816, 567] on span "Send to surgeon" at bounding box center [784, 573] width 78 height 12
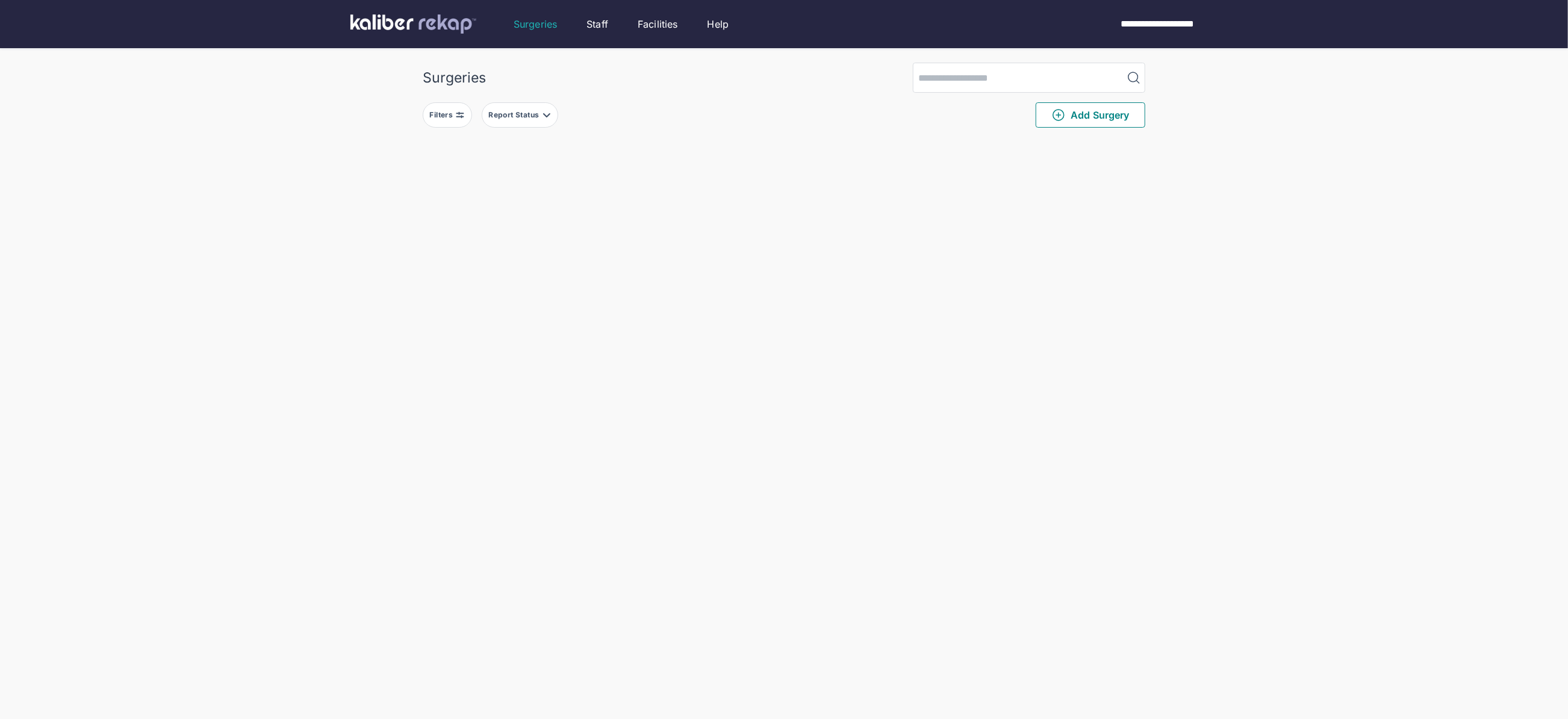
click at [293, 486] on div "Surgeries Filters Report Status Add Surgery Delete Surgery? The following surge…" at bounding box center [784, 433] width 1568 height 865
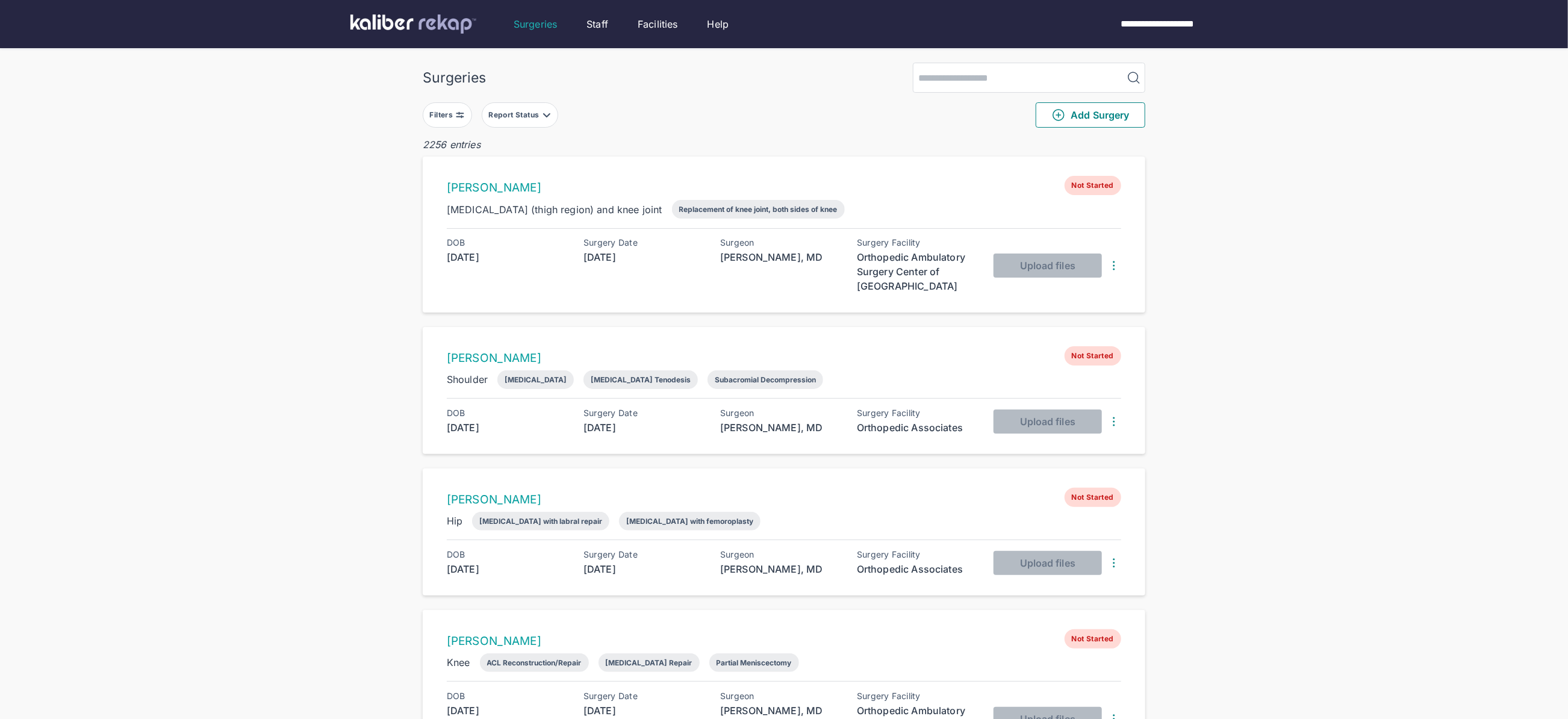
click at [442, 106] on button "Filters" at bounding box center [447, 114] width 49 height 25
click at [481, 263] on input "text" at bounding box center [472, 267] width 70 height 15
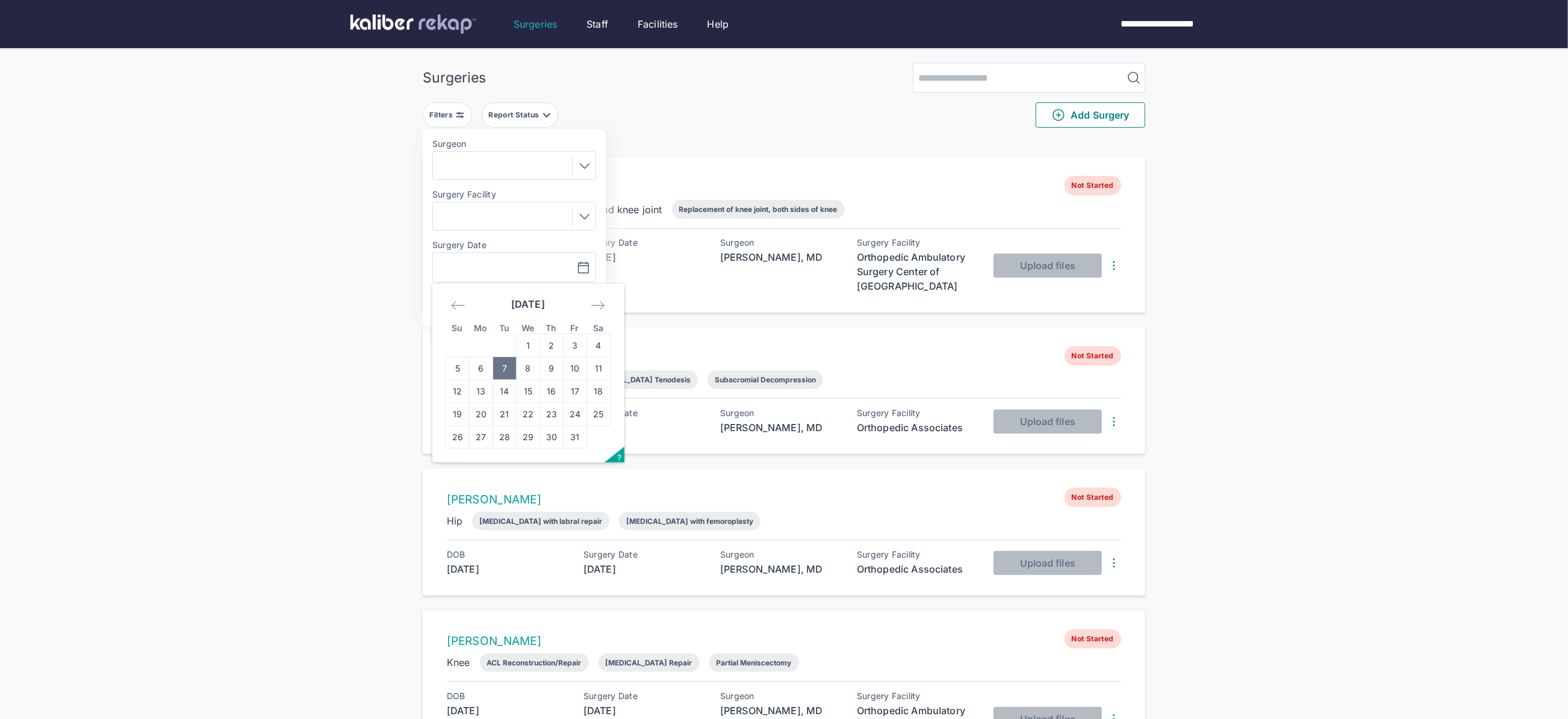
click at [510, 372] on td "7" at bounding box center [504, 368] width 24 height 23
type input "**********"
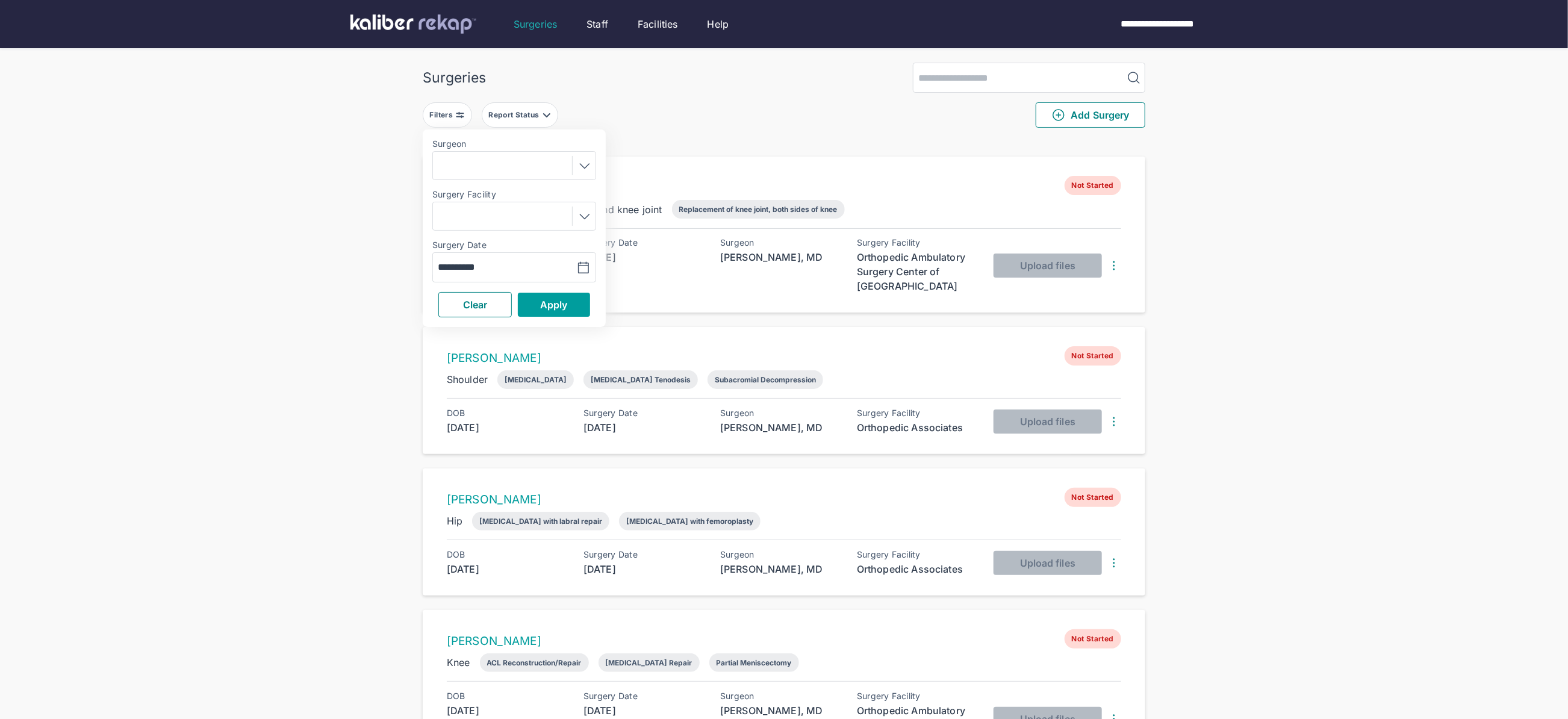
click at [540, 303] on span "Apply" at bounding box center [553, 304] width 28 height 12
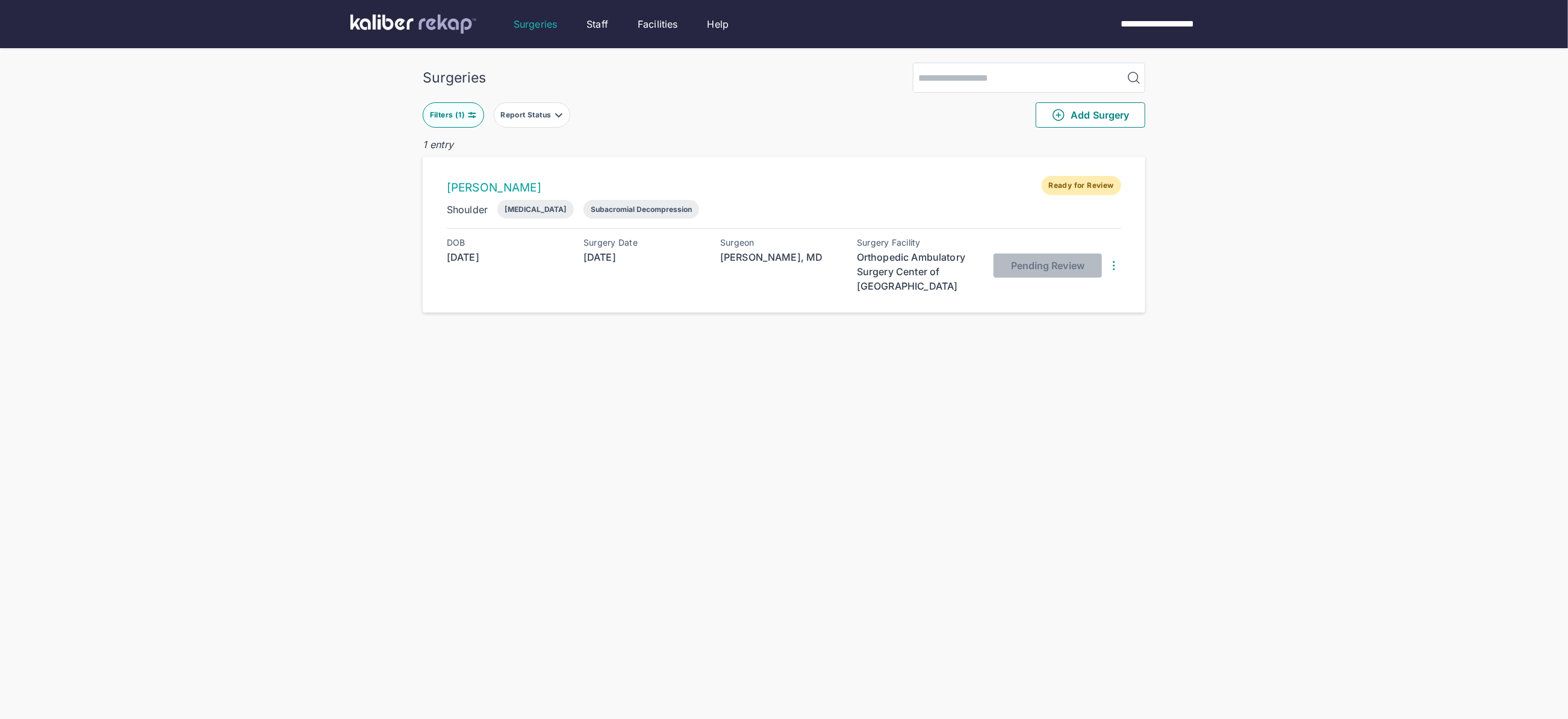
click at [449, 121] on button "Filters ( 1 )" at bounding box center [454, 114] width 62 height 25
click at [503, 277] on div "**********" at bounding box center [514, 267] width 164 height 30
click at [497, 266] on input "**********" at bounding box center [472, 267] width 70 height 15
click at [526, 365] on td "8" at bounding box center [528, 368] width 24 height 23
type input "**********"
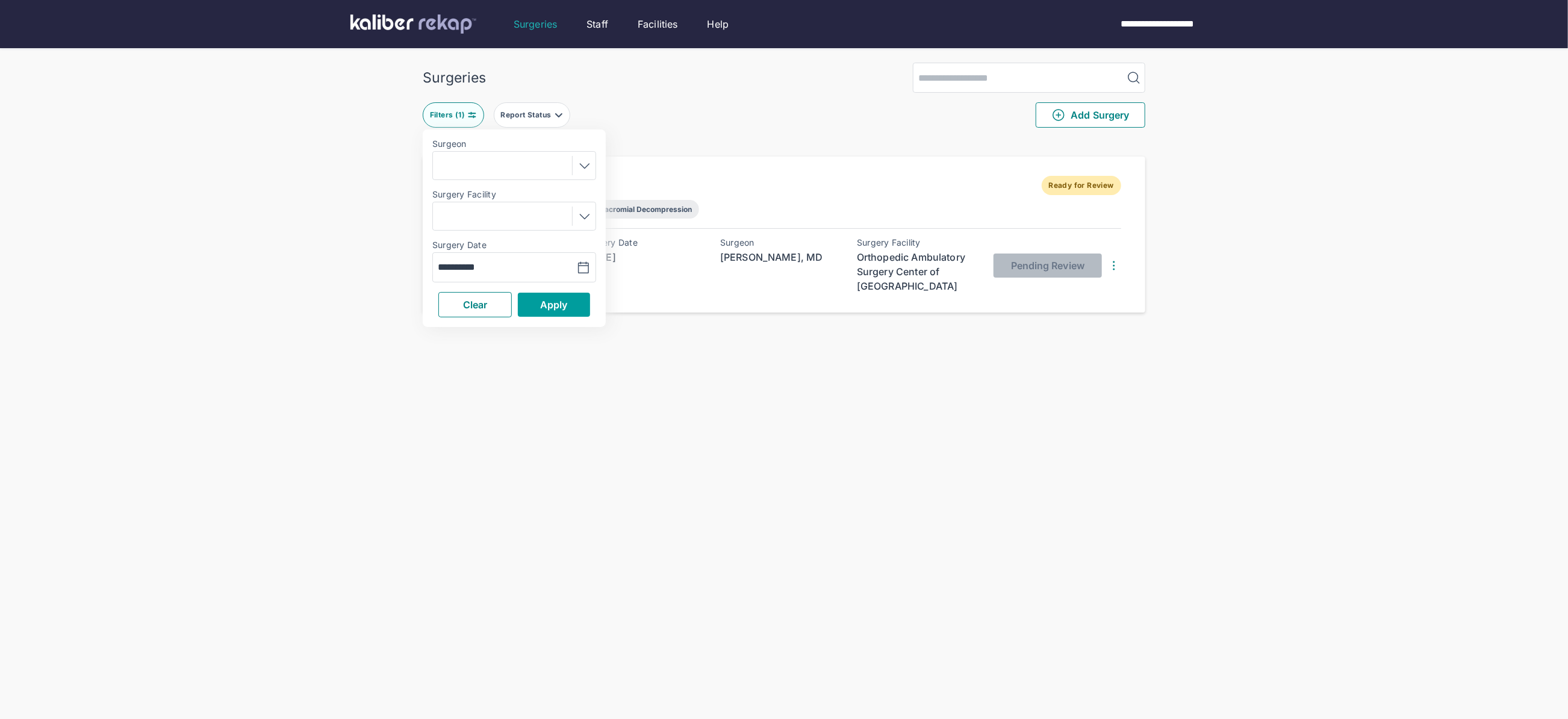
click at [543, 300] on span "Apply" at bounding box center [553, 304] width 28 height 12
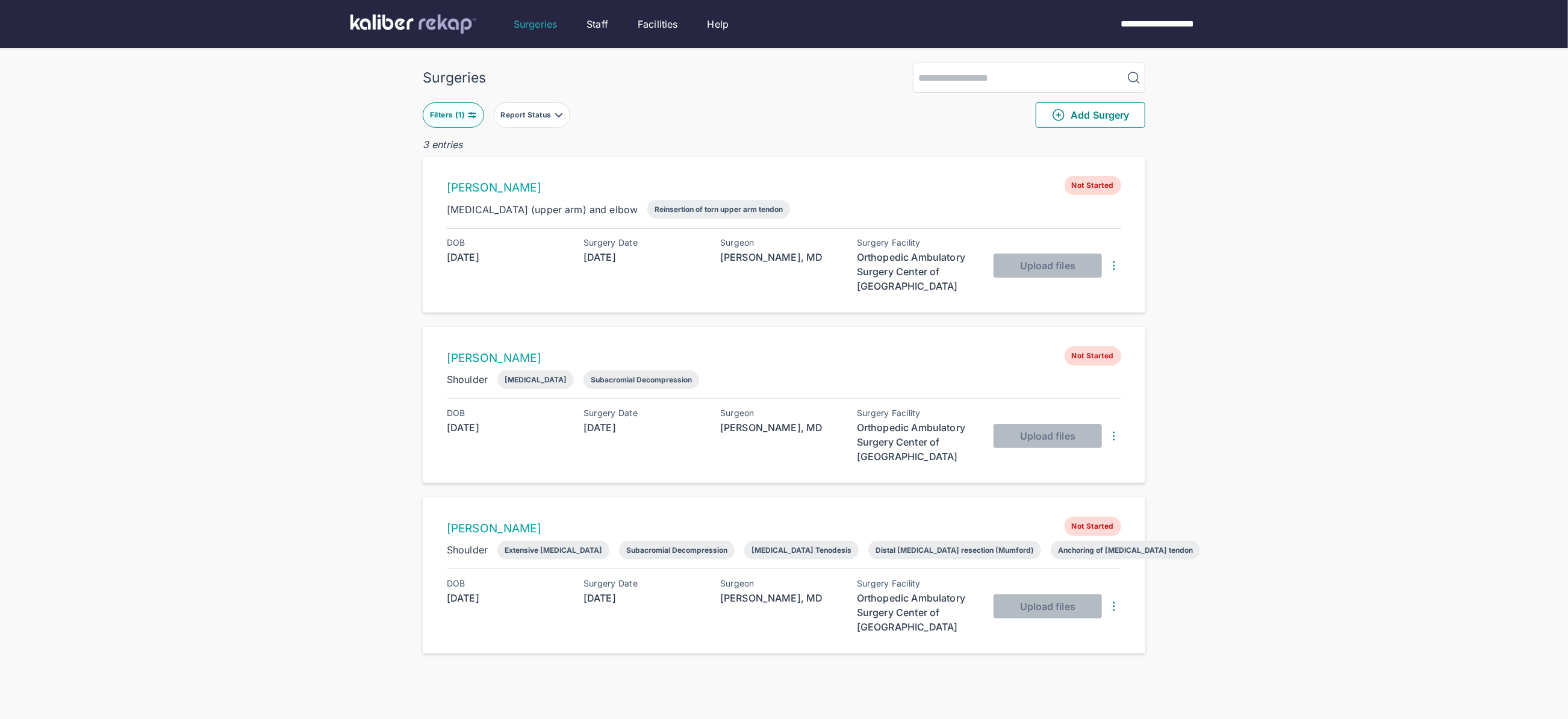
click at [465, 121] on button "Filters ( 1 )" at bounding box center [454, 114] width 62 height 25
click at [488, 277] on div "**********" at bounding box center [514, 267] width 164 height 30
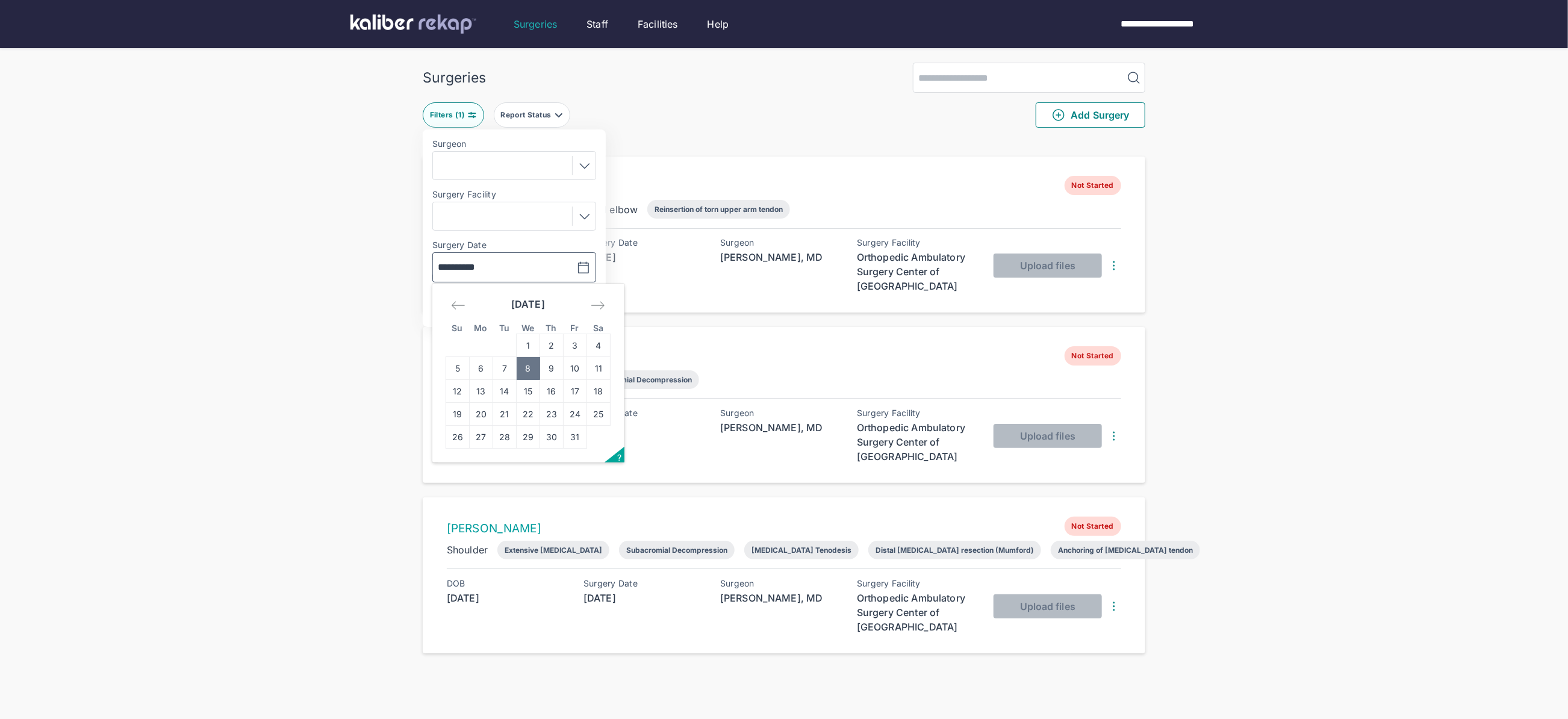
click at [489, 270] on input "**********" at bounding box center [472, 267] width 70 height 15
click at [502, 365] on td "7" at bounding box center [504, 368] width 24 height 23
type input "**********"
click at [542, 304] on span "Apply" at bounding box center [553, 304] width 28 height 12
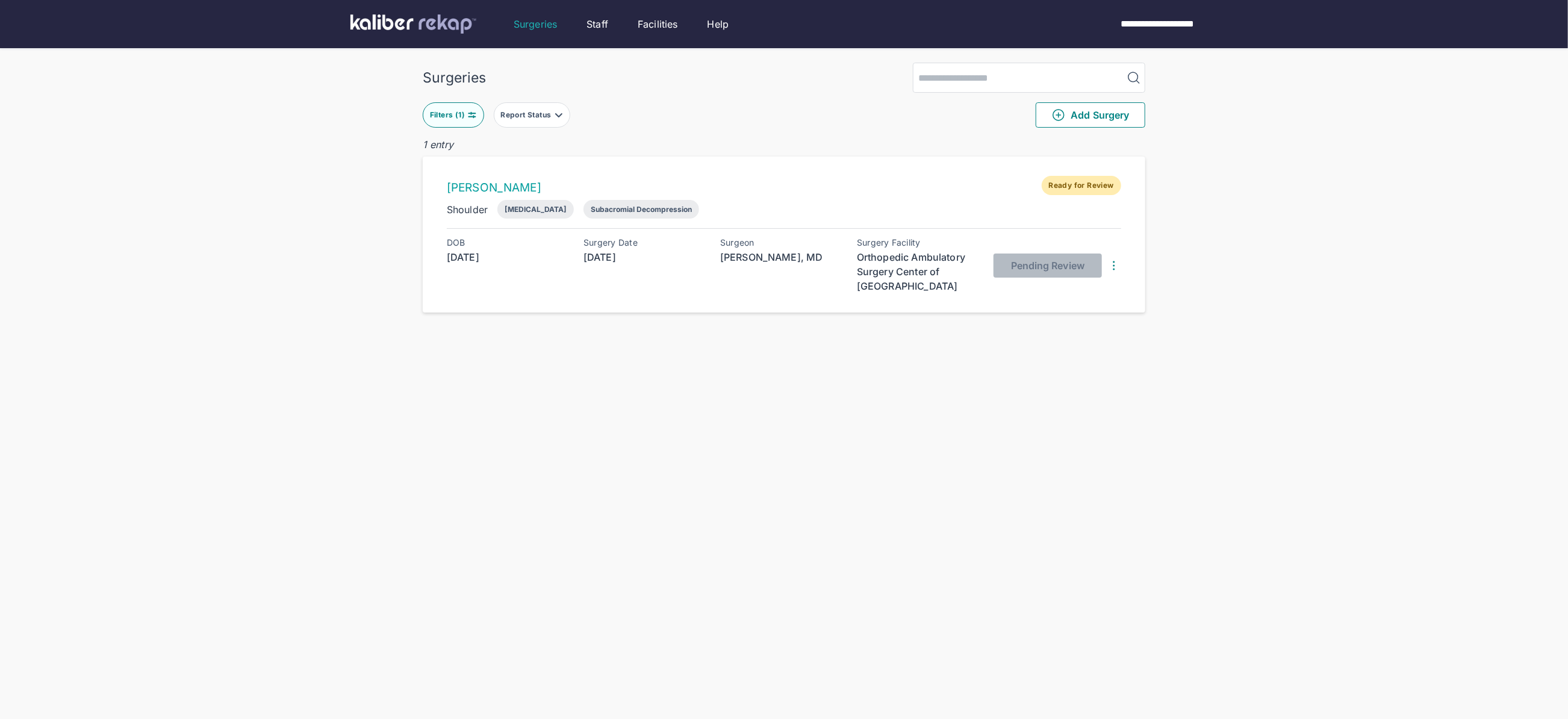
click at [452, 121] on button "Filters ( 1 )" at bounding box center [454, 114] width 62 height 25
click at [496, 261] on input "**********" at bounding box center [472, 267] width 70 height 15
click at [480, 360] on td "6" at bounding box center [481, 368] width 24 height 23
type input "**********"
click at [537, 300] on button "Apply" at bounding box center [554, 305] width 73 height 24
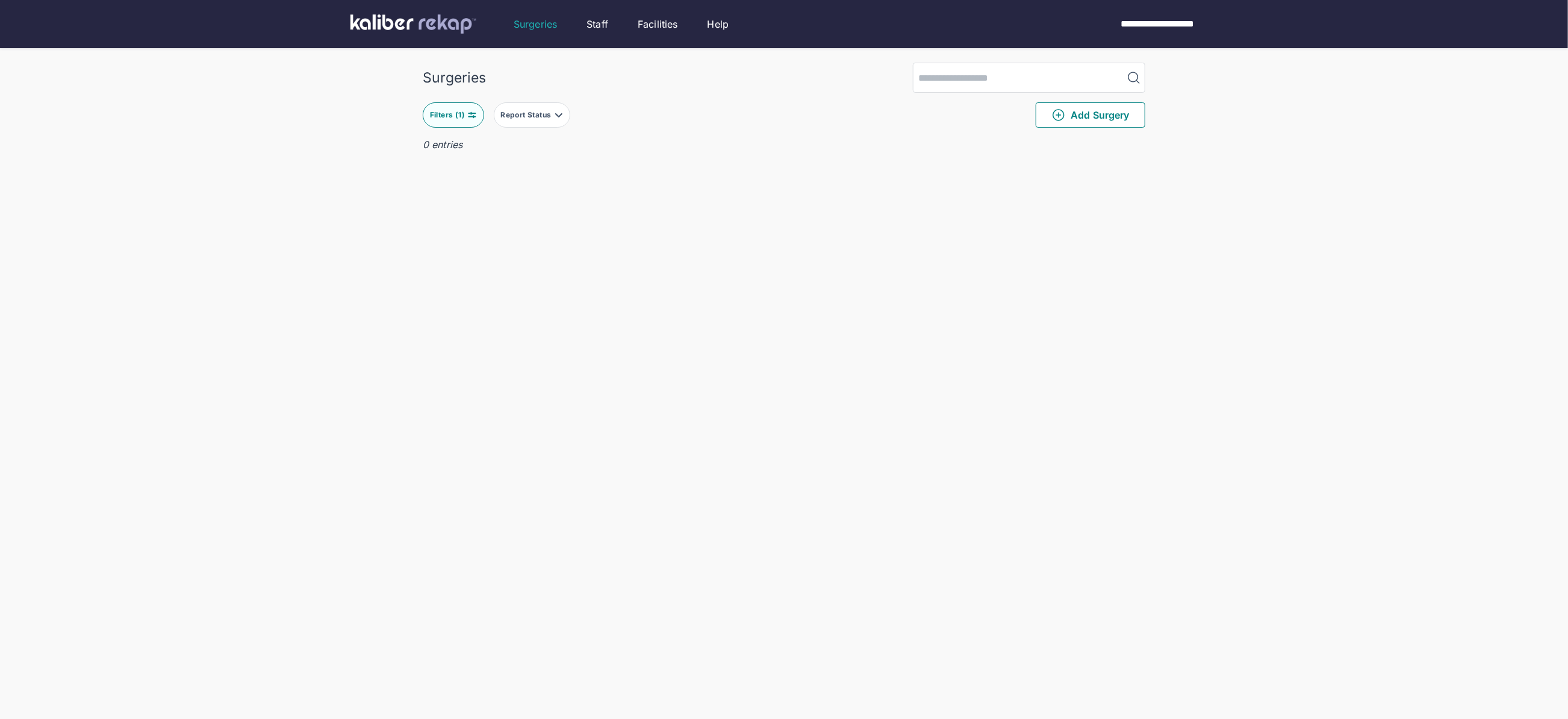
click at [469, 114] on img at bounding box center [472, 115] width 10 height 10
click at [523, 265] on button "button" at bounding box center [553, 267] width 83 height 28
click at [526, 342] on td "1" at bounding box center [528, 346] width 24 height 23
type input "**********"
click at [538, 306] on button "Apply" at bounding box center [554, 305] width 73 height 24
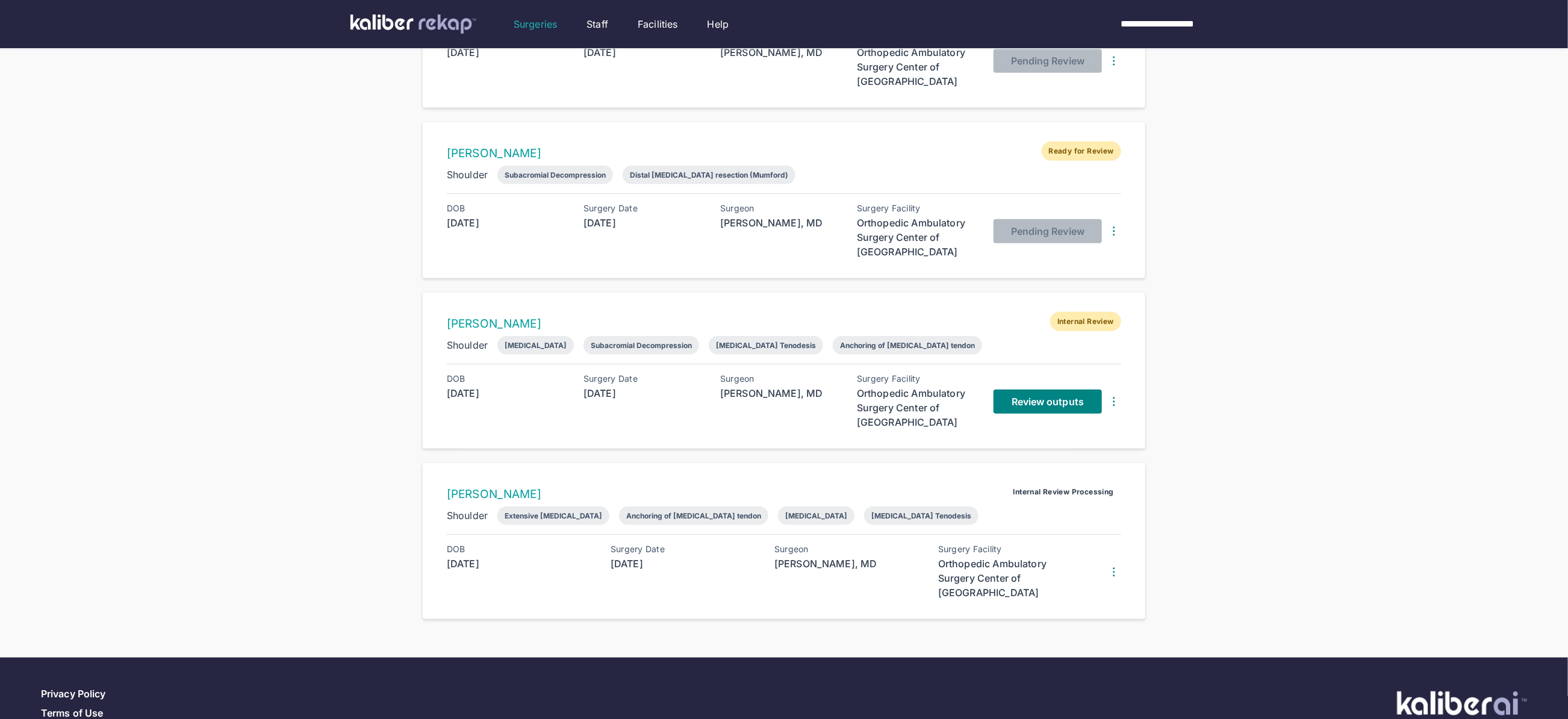
scroll to position [423, 0]
